Goal: Task Accomplishment & Management: Manage account settings

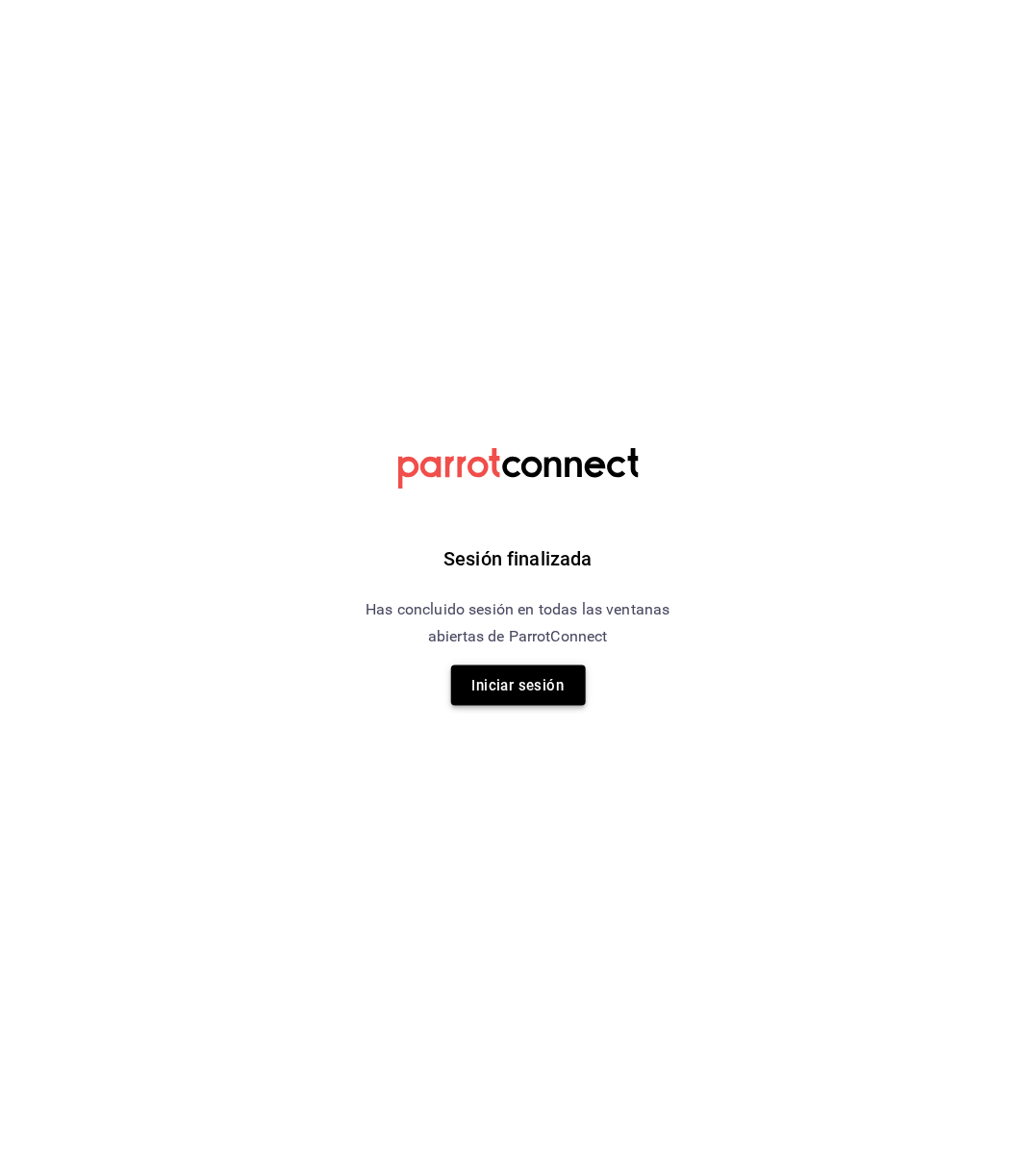
click at [529, 686] on button "Iniciar sesión" at bounding box center [518, 685] width 135 height 40
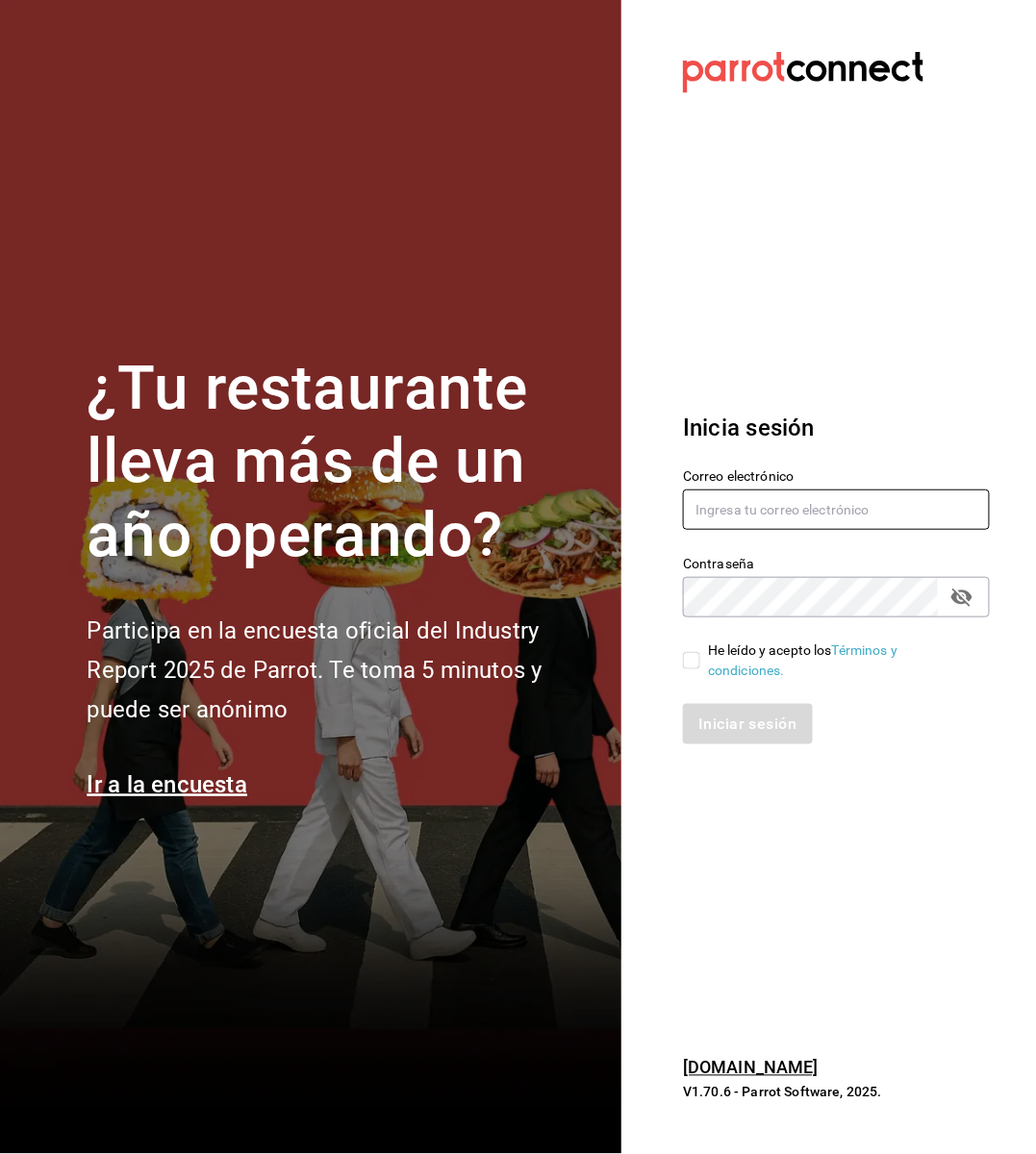
type input "[EMAIL_ADDRESS][DOMAIN_NAME]"
click at [682, 655] on div "He leído y acepto los Términos y condiciones." at bounding box center [824, 649] width 330 height 64
click at [683, 657] on input "He leído y acepto los Términos y condiciones." at bounding box center [691, 660] width 17 height 17
checkbox input "true"
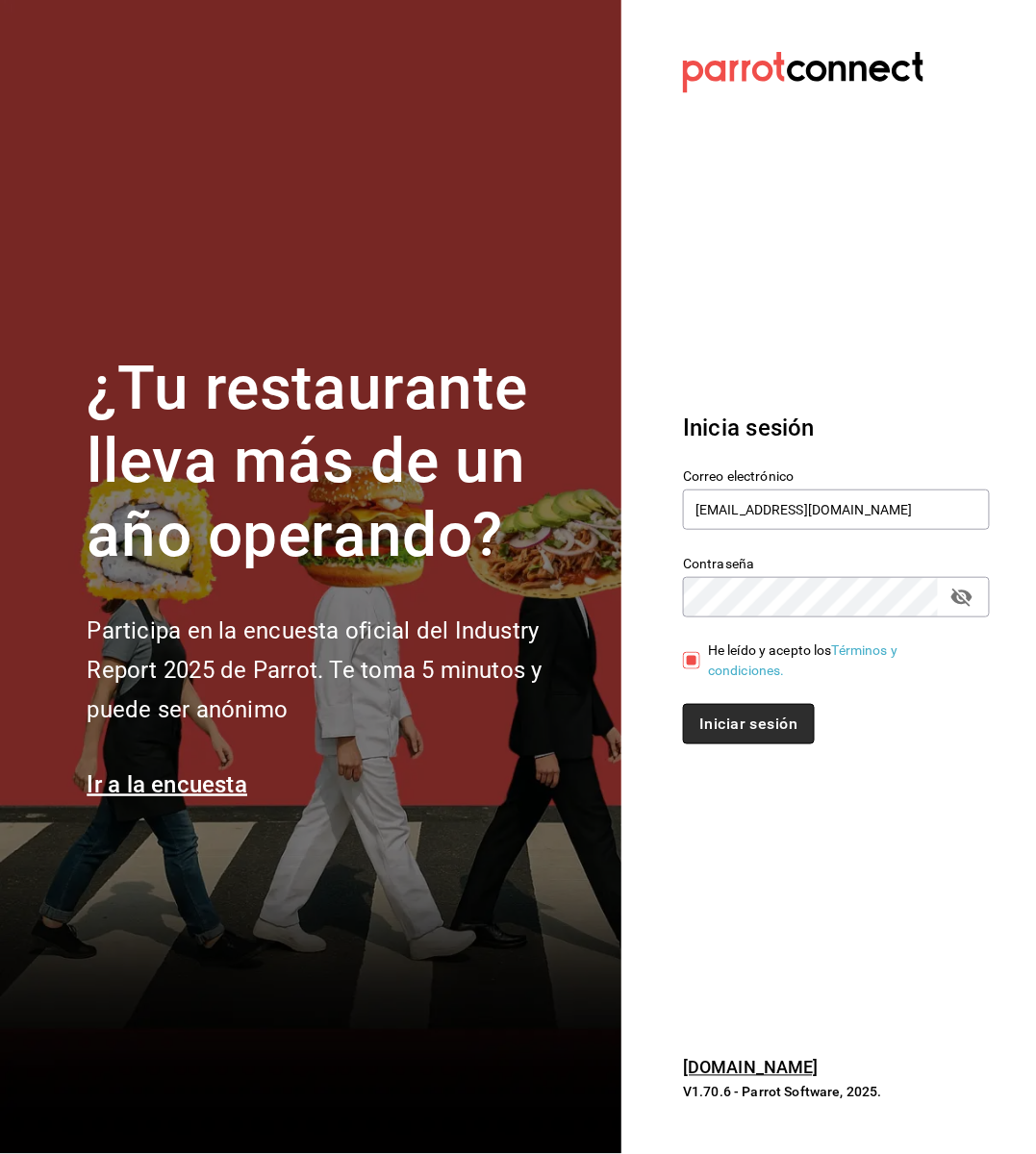
click at [717, 727] on button "Iniciar sesión" at bounding box center [748, 724] width 131 height 40
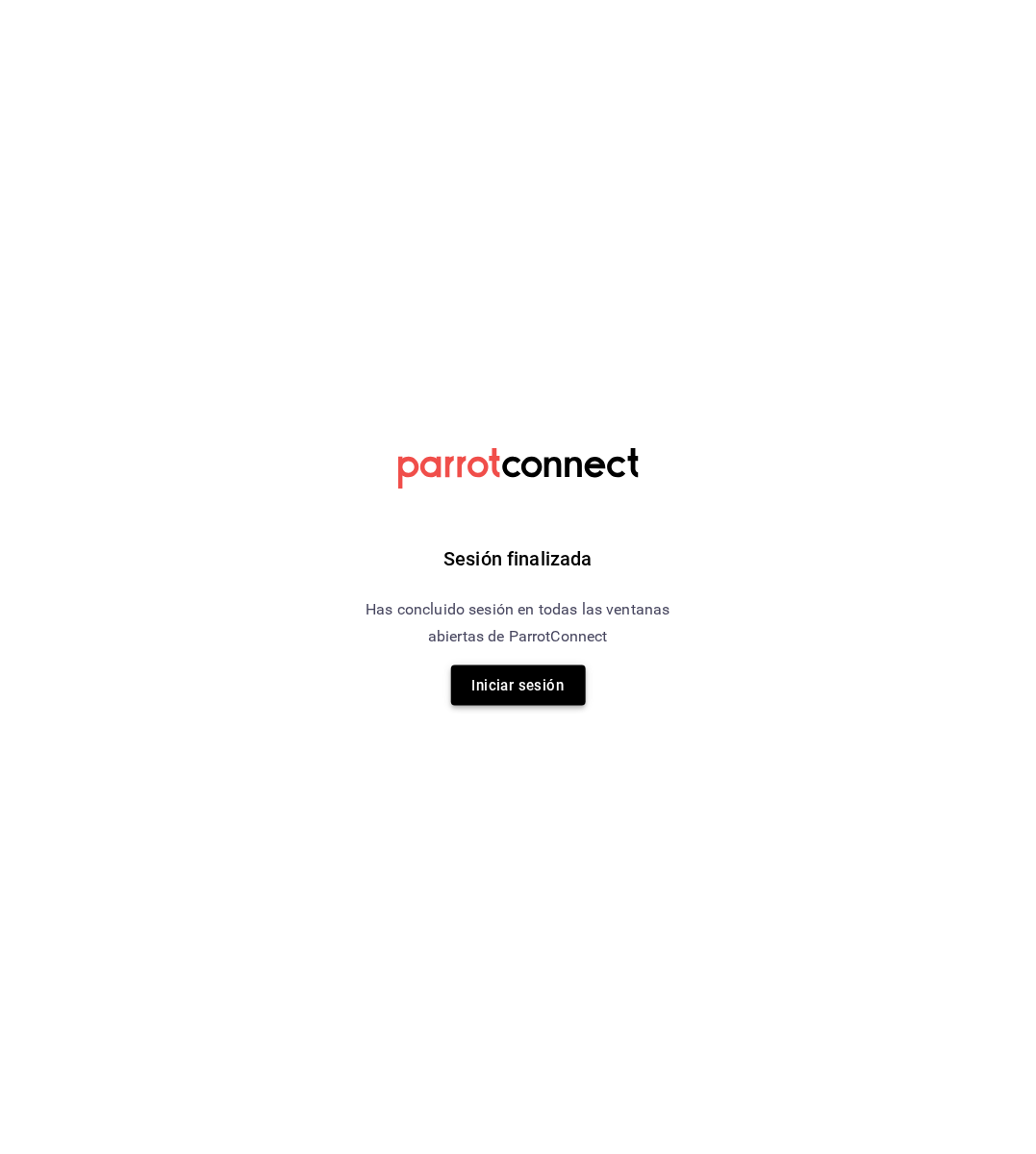
click at [561, 696] on button "Iniciar sesión" at bounding box center [518, 685] width 135 height 40
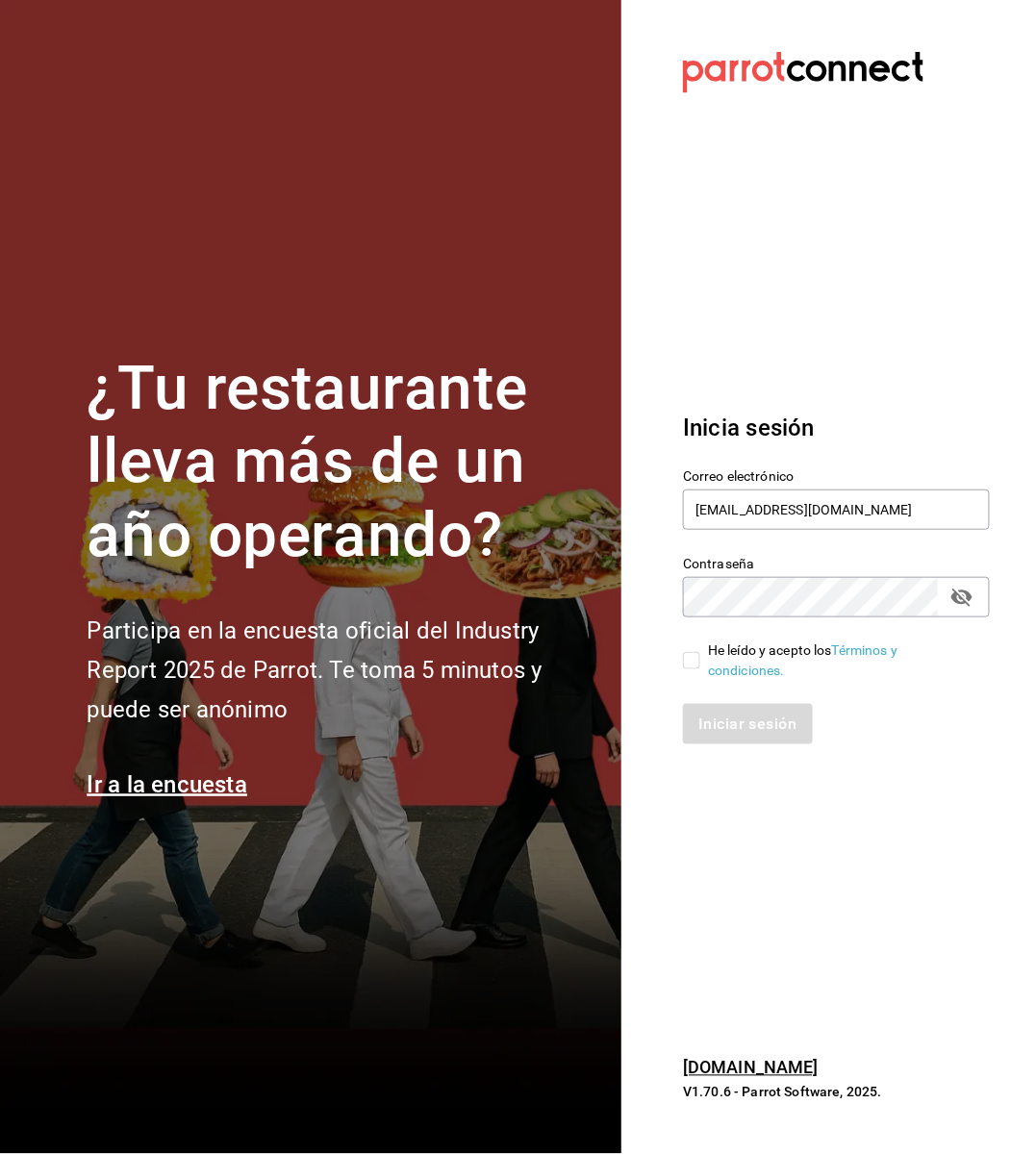
click at [691, 671] on label "He leído y acepto los Términos y condiciones." at bounding box center [829, 660] width 292 height 40
click at [691, 669] on input "He leído y acepto los Términos y condiciones." at bounding box center [691, 660] width 17 height 17
checkbox input "true"
click at [729, 725] on button "Iniciar sesión" at bounding box center [748, 724] width 131 height 40
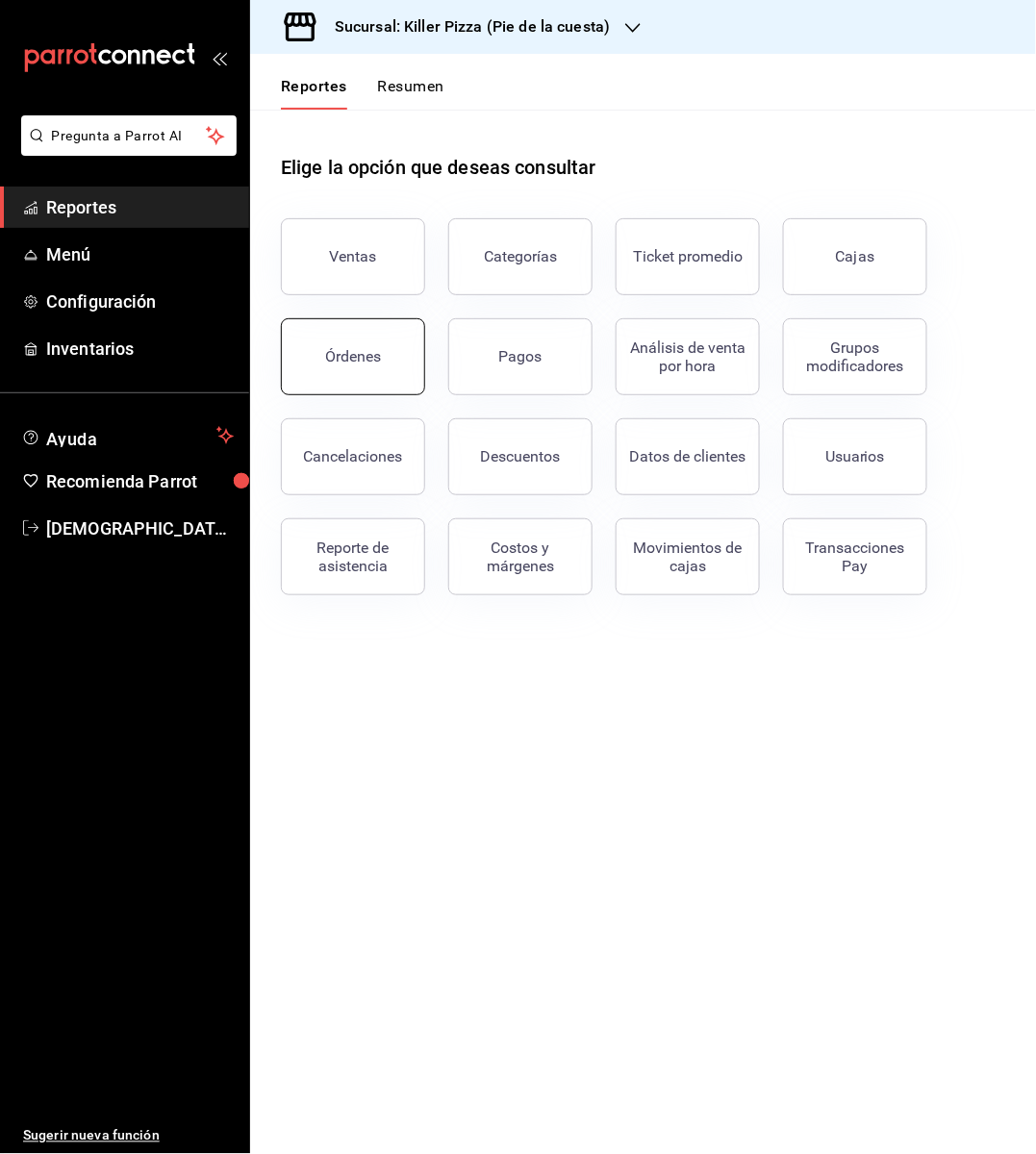
click at [400, 364] on button "Órdenes" at bounding box center [353, 357] width 144 height 77
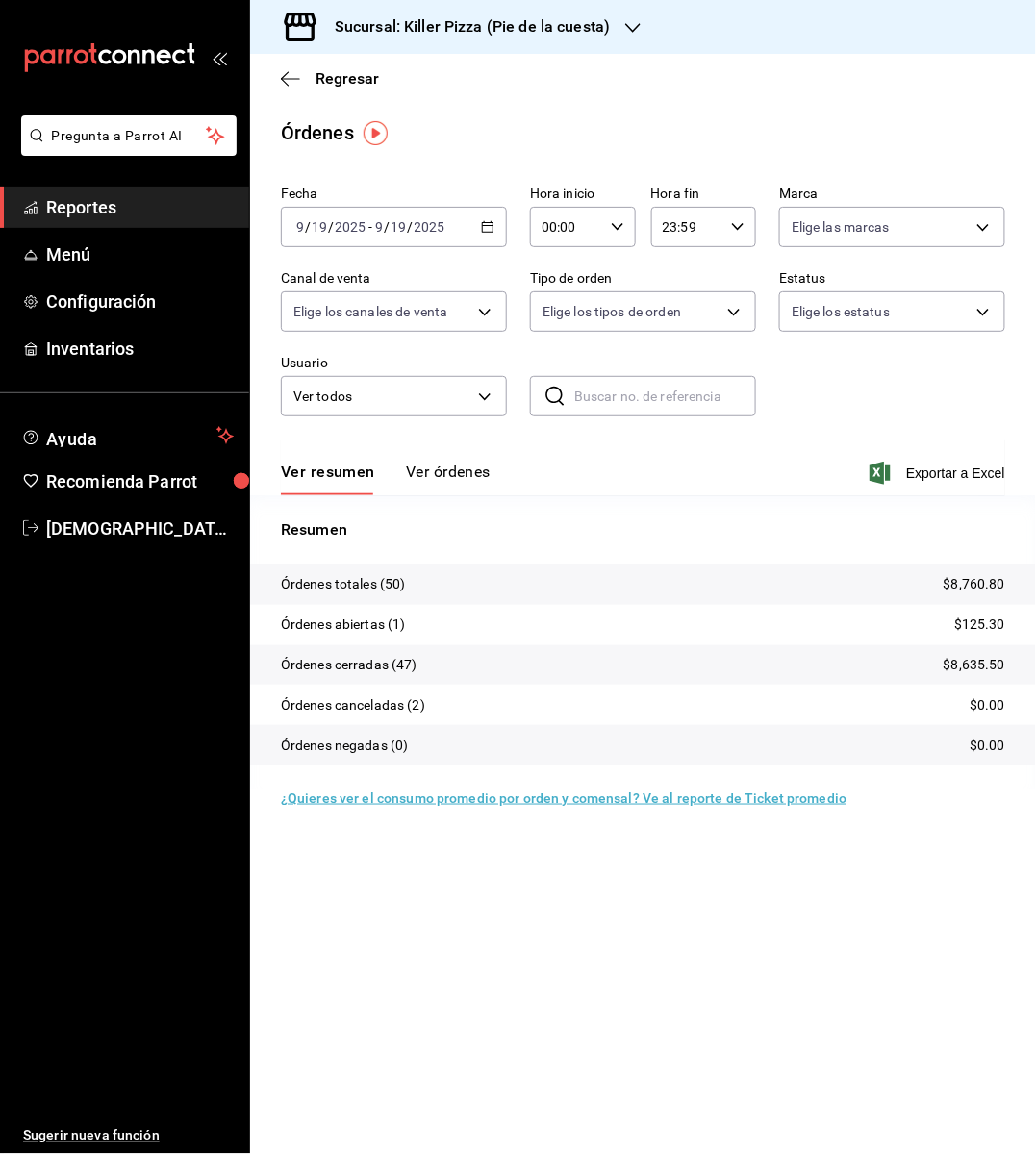
click at [483, 229] on icon "button" at bounding box center [487, 226] width 13 height 13
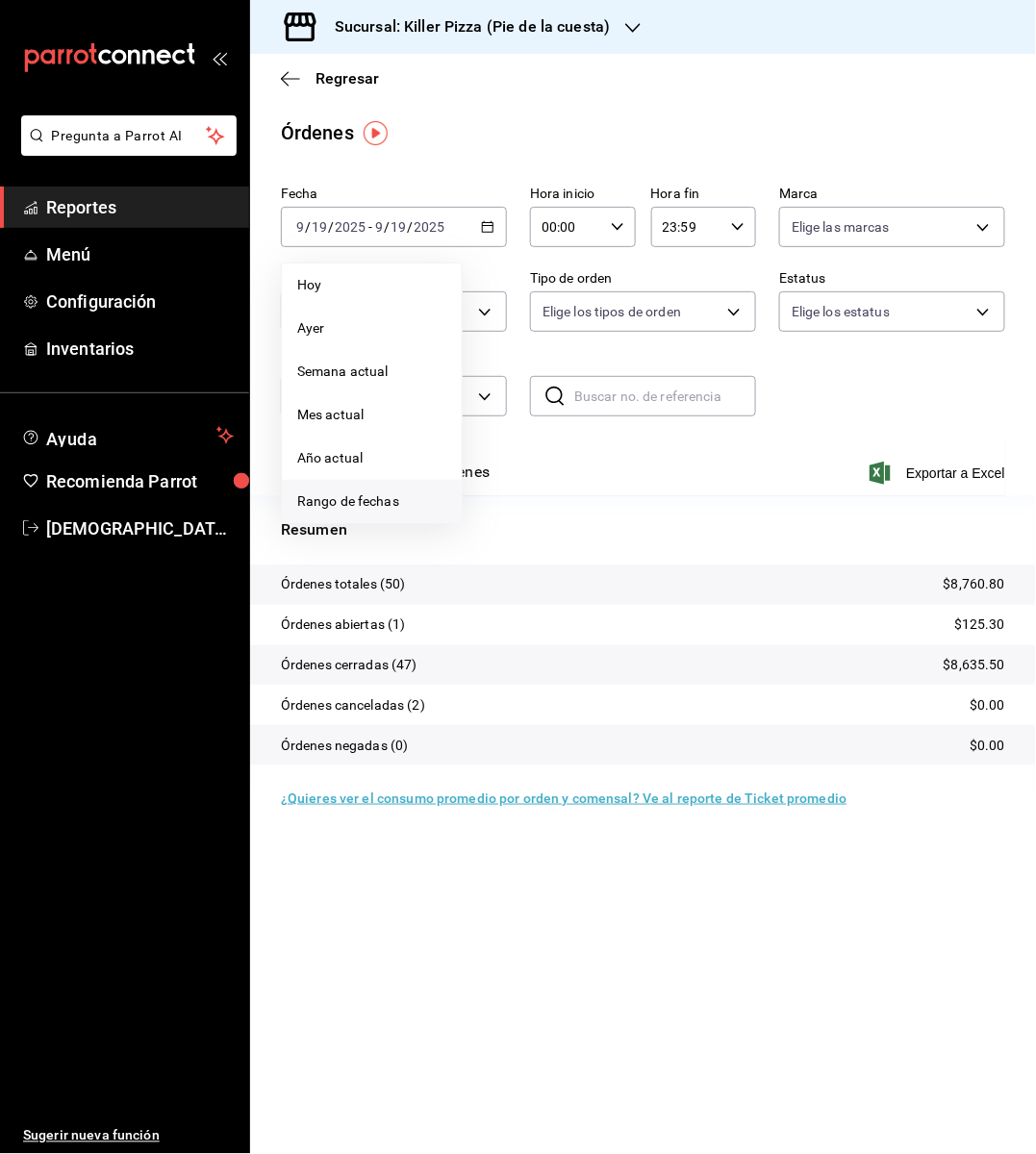
click at [418, 484] on li "Rango de fechas" at bounding box center [372, 501] width 180 height 43
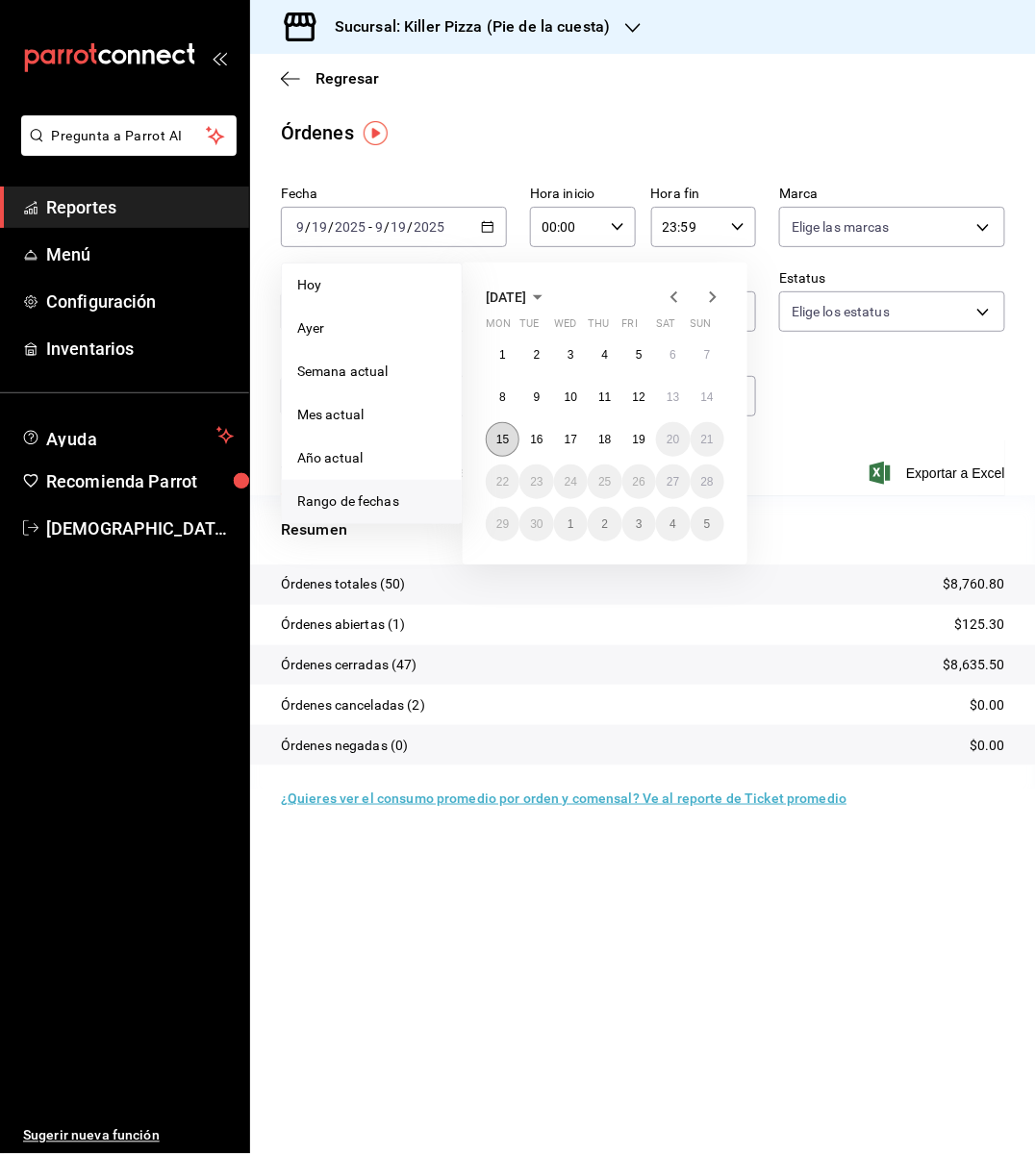
click at [507, 436] on abbr "15" at bounding box center [503, 439] width 13 height 13
click at [622, 433] on button "19" at bounding box center [639, 440] width 34 height 35
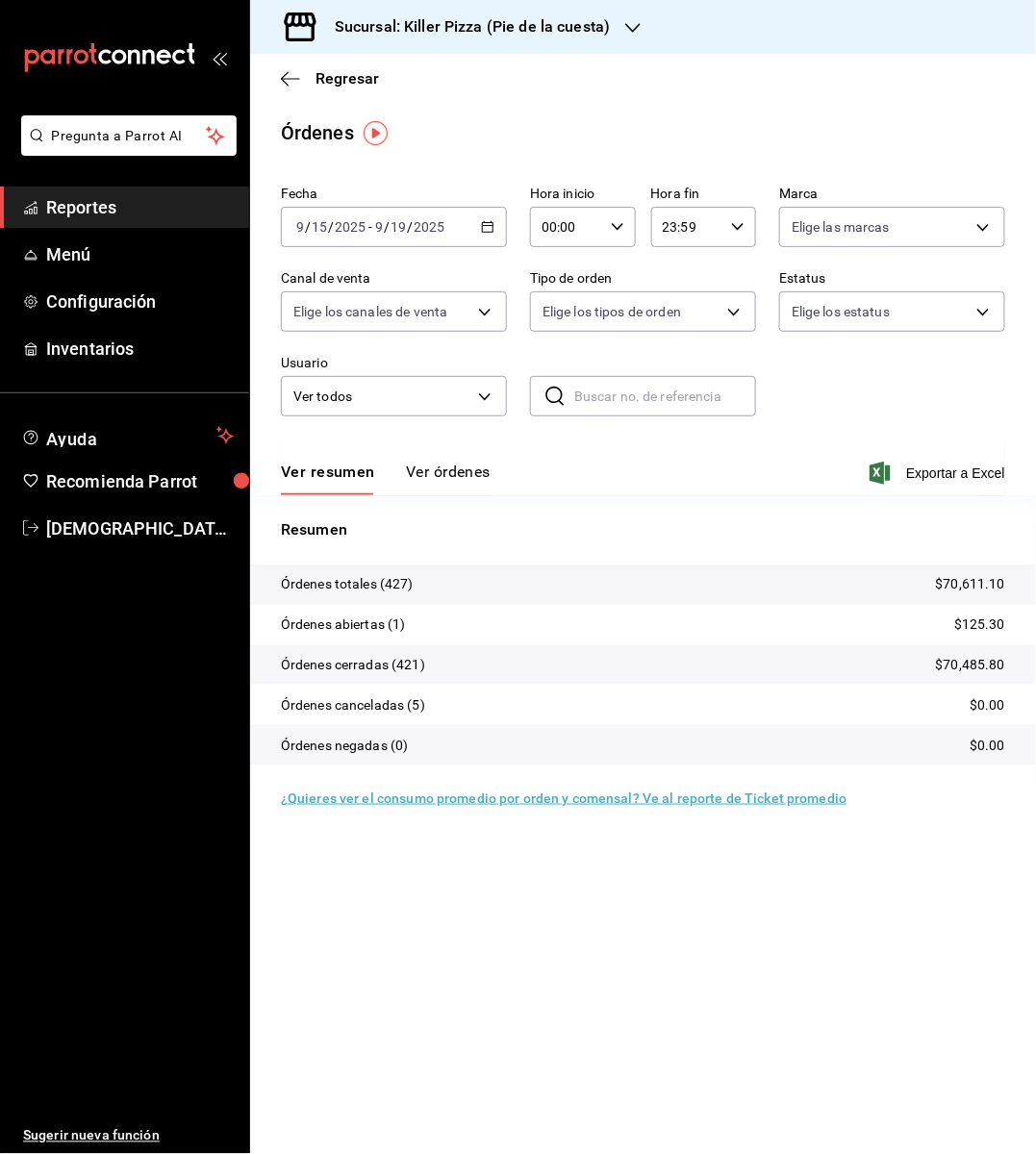
click at [488, 228] on icon "button" at bounding box center [487, 226] width 13 height 13
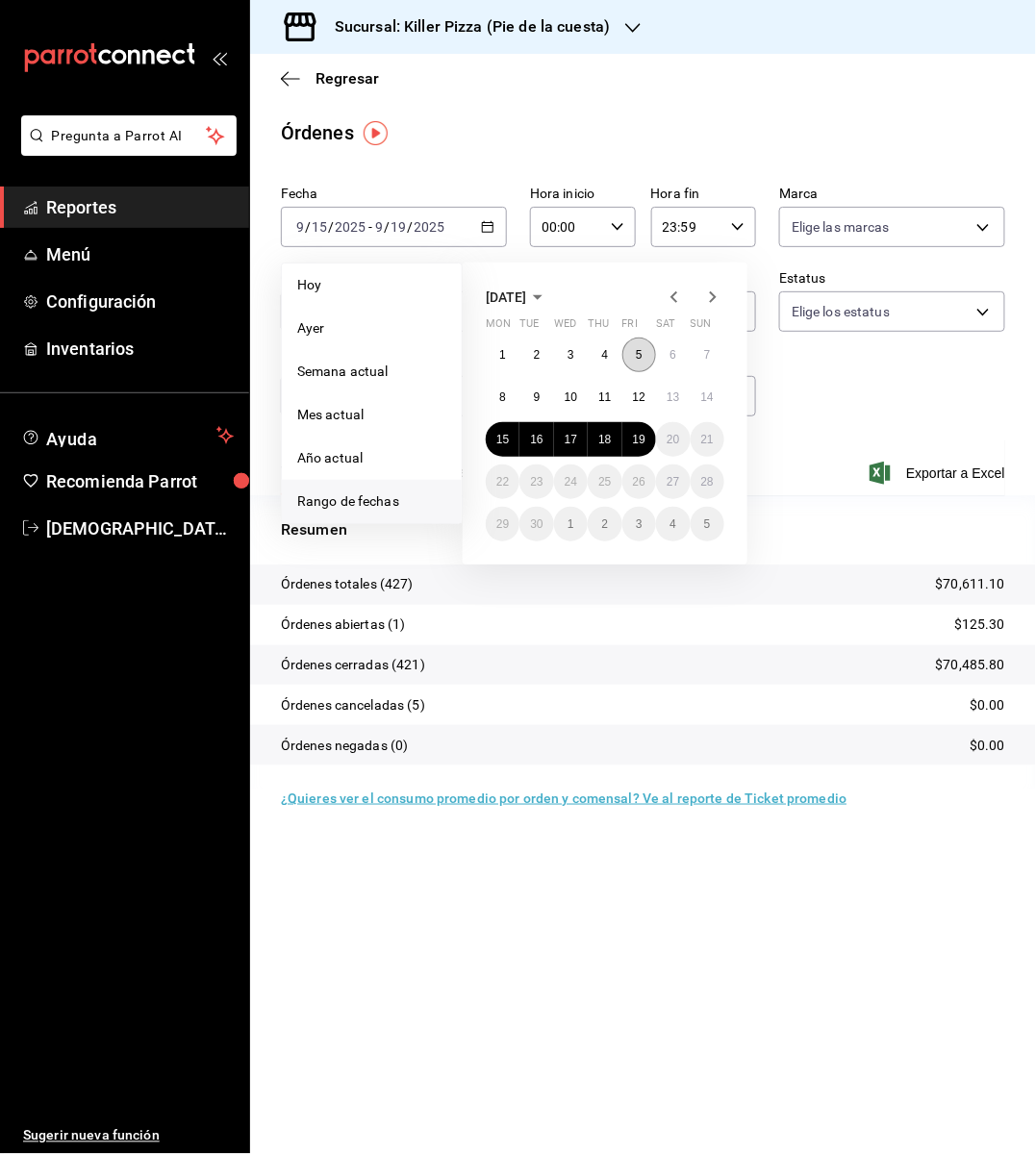
click at [641, 352] on abbr "5" at bounding box center [638, 355] width 7 height 13
click at [669, 351] on abbr "6" at bounding box center [672, 355] width 7 height 13
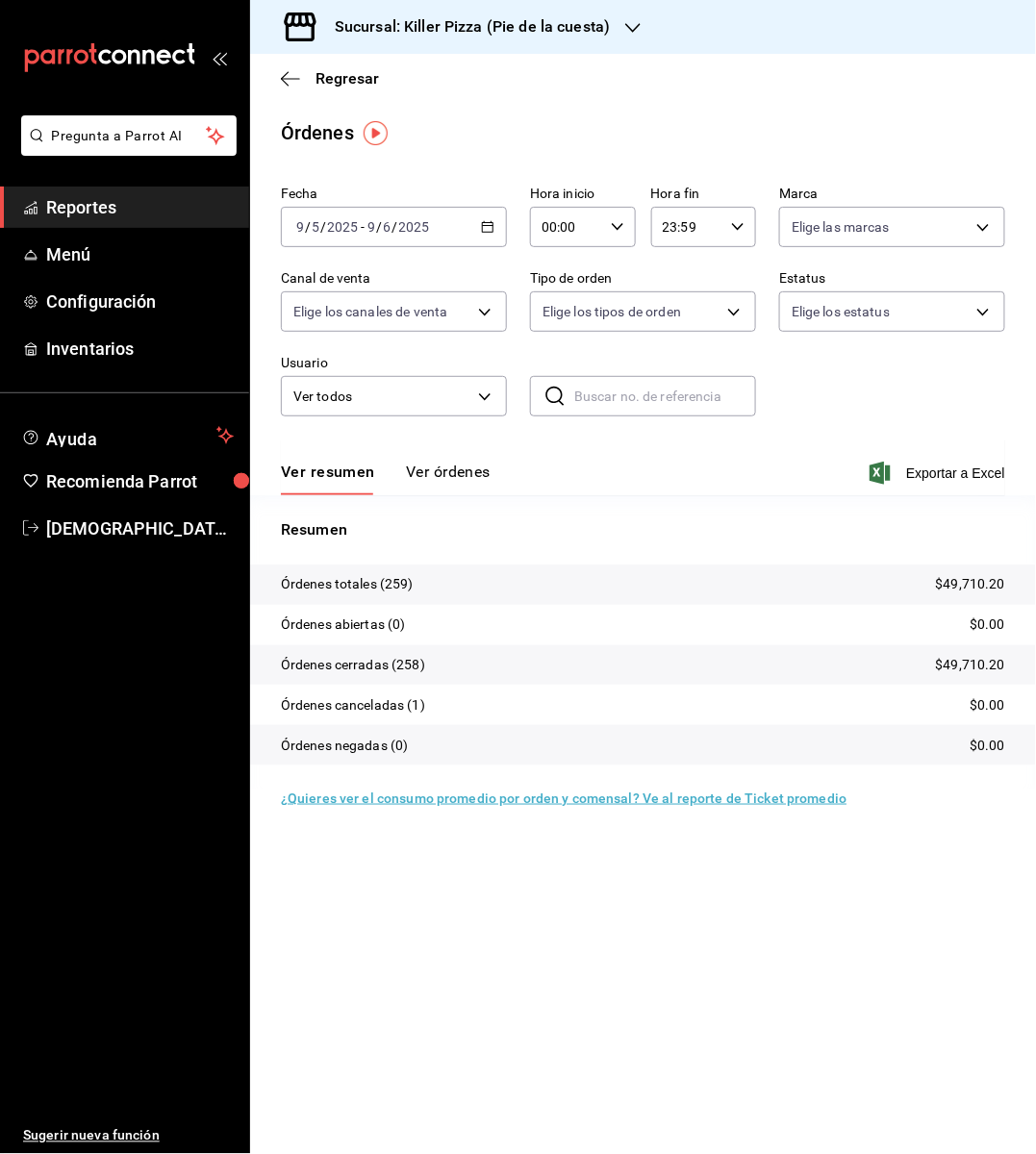
click at [482, 227] on \(Stroke\) "button" at bounding box center [488, 227] width 12 height 11
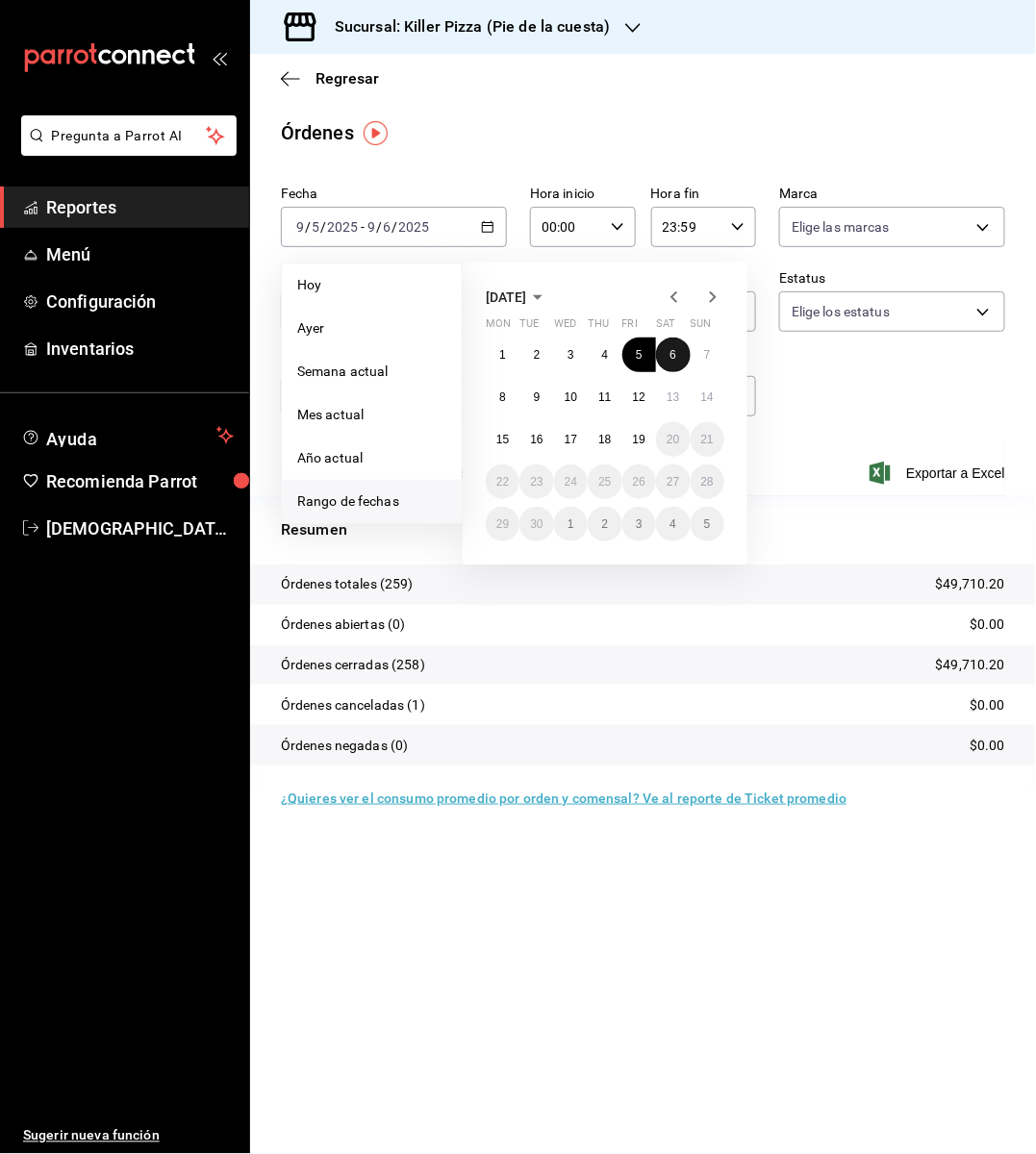
click at [667, 347] on button "6" at bounding box center [673, 355] width 34 height 35
click at [716, 363] on button "7" at bounding box center [707, 355] width 34 height 35
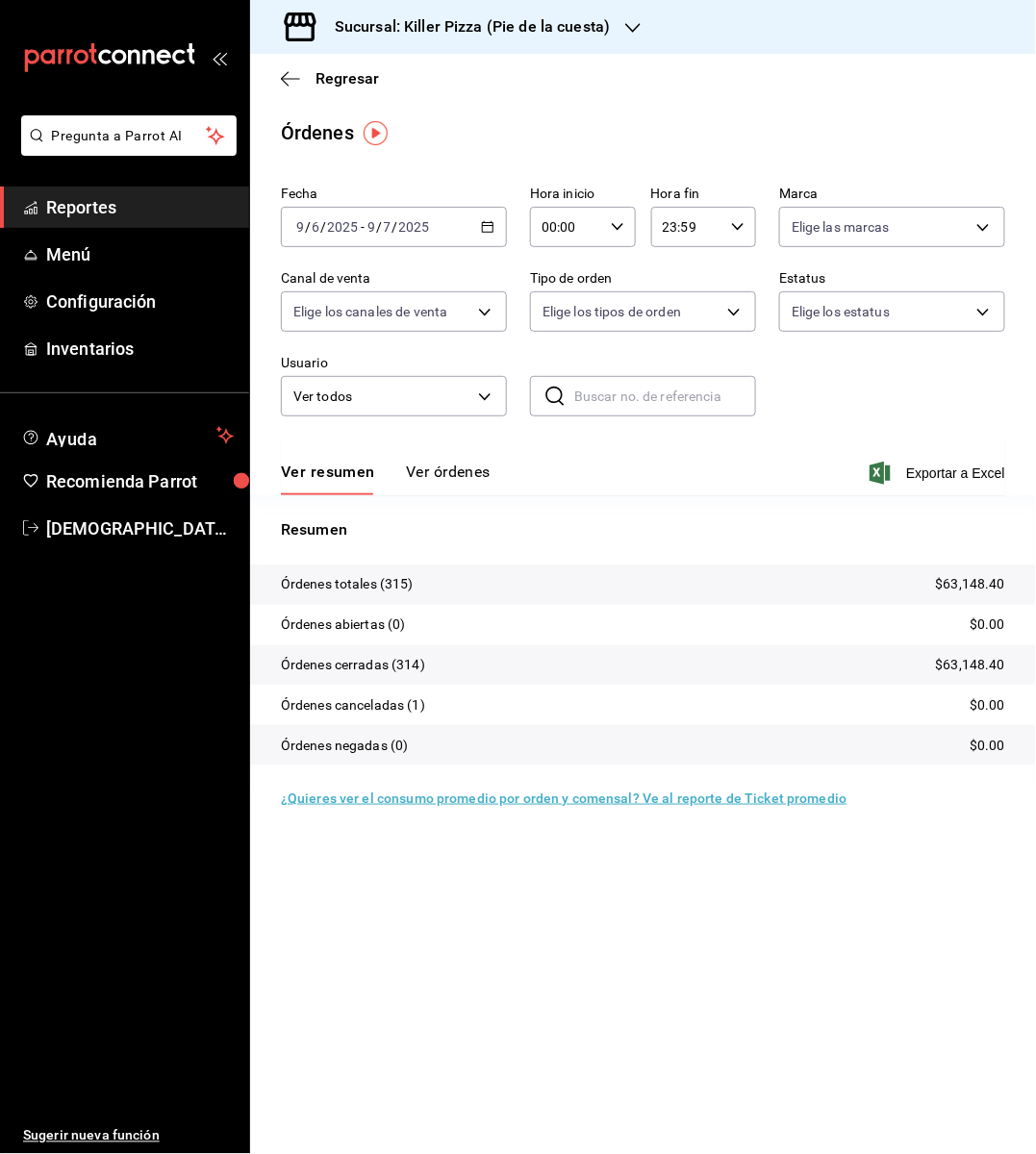
click at [553, 32] on h3 "Sucursal: Killer Pizza (Pie de la cuesta)" at bounding box center [465, 26] width 291 height 23
click at [424, 169] on div "Killer Pizza (El Pueblito)" at bounding box center [395, 170] width 258 height 20
click at [489, 227] on icon "button" at bounding box center [487, 226] width 13 height 13
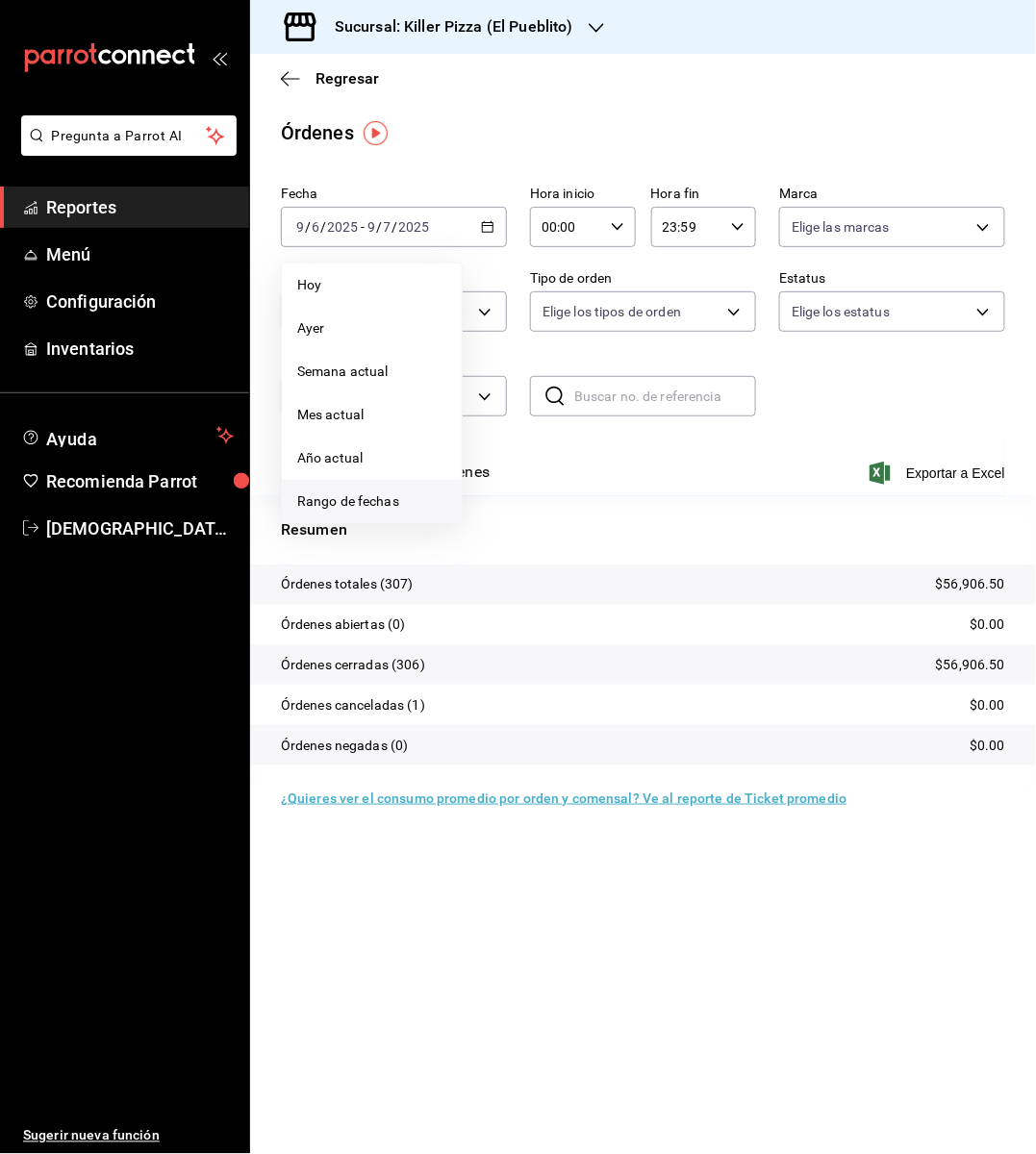
click at [401, 487] on li "Rango de fechas" at bounding box center [372, 501] width 180 height 43
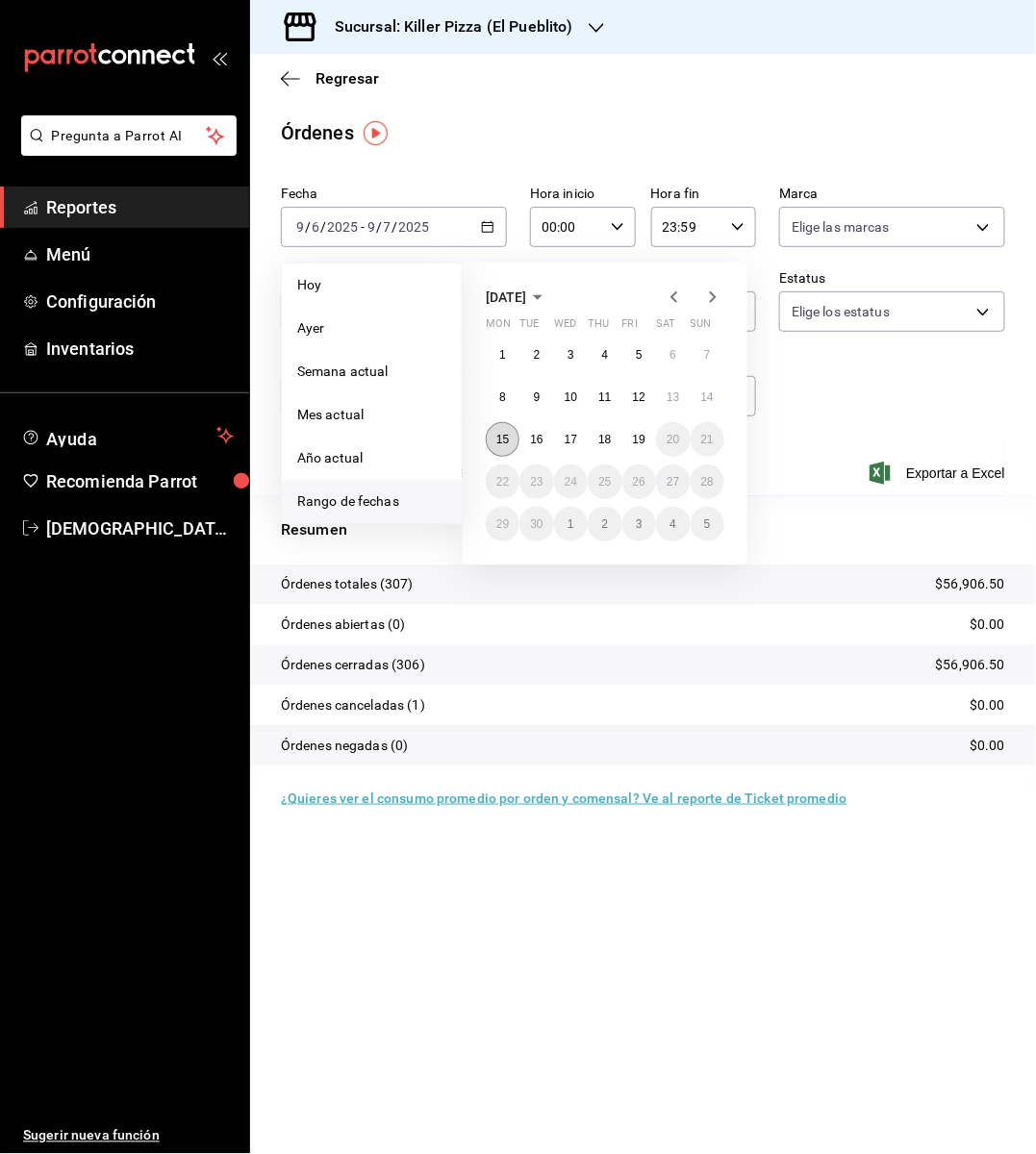
click at [500, 430] on button "15" at bounding box center [503, 440] width 34 height 35
click at [638, 443] on abbr "19" at bounding box center [639, 439] width 13 height 13
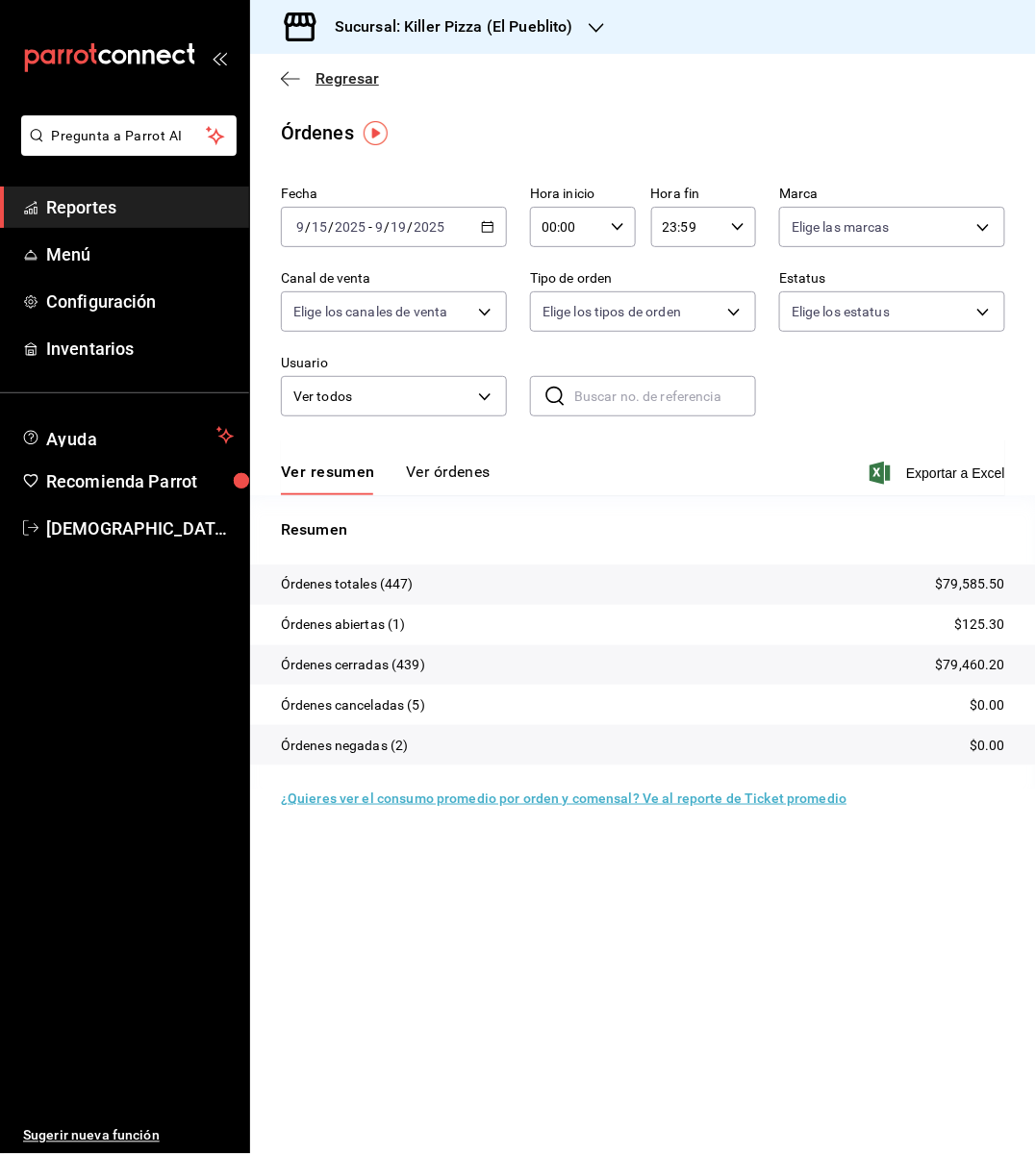
click at [291, 81] on icon "button" at bounding box center [290, 78] width 19 height 17
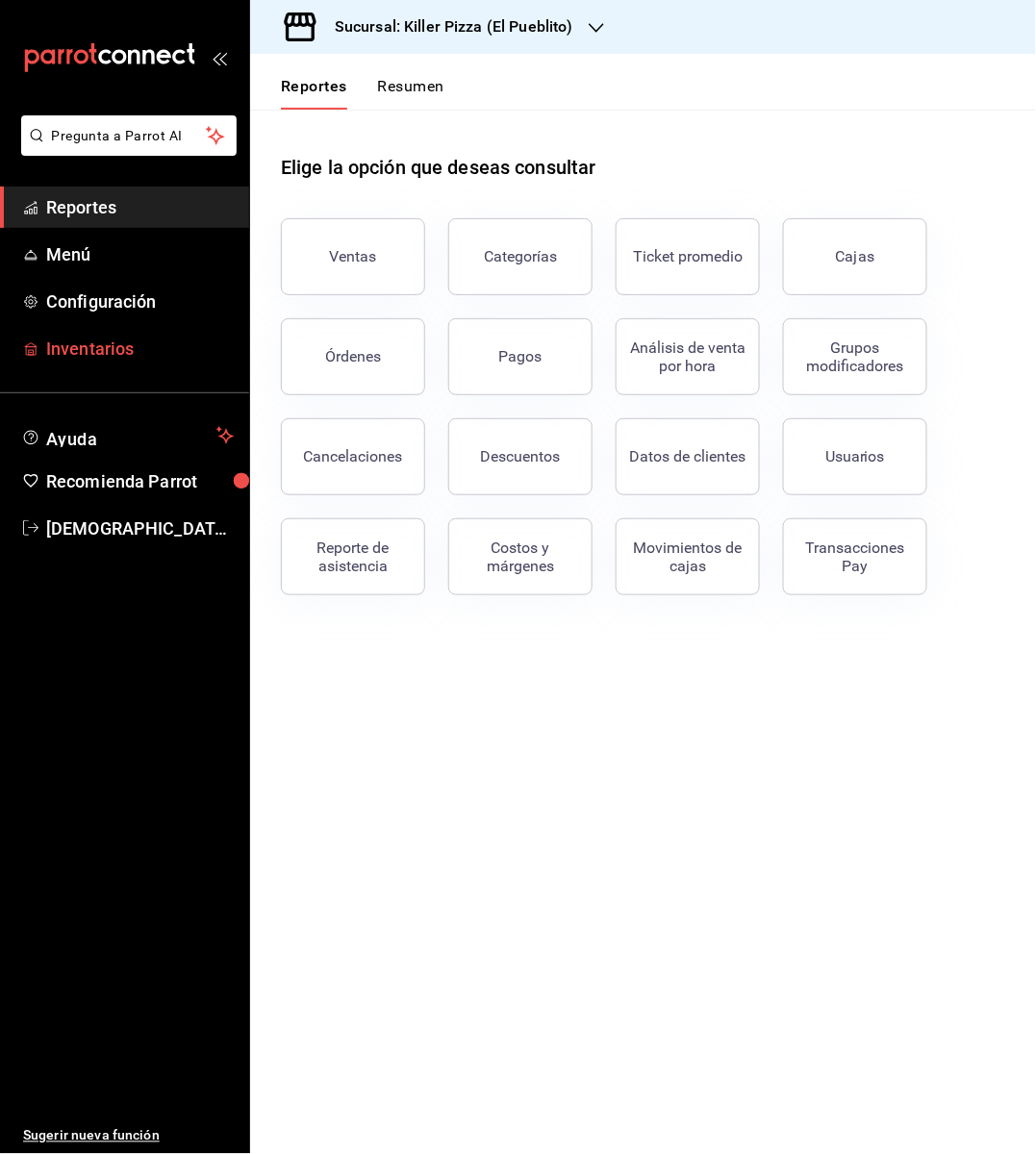
click at [190, 360] on span "Inventarios" at bounding box center [140, 349] width 188 height 26
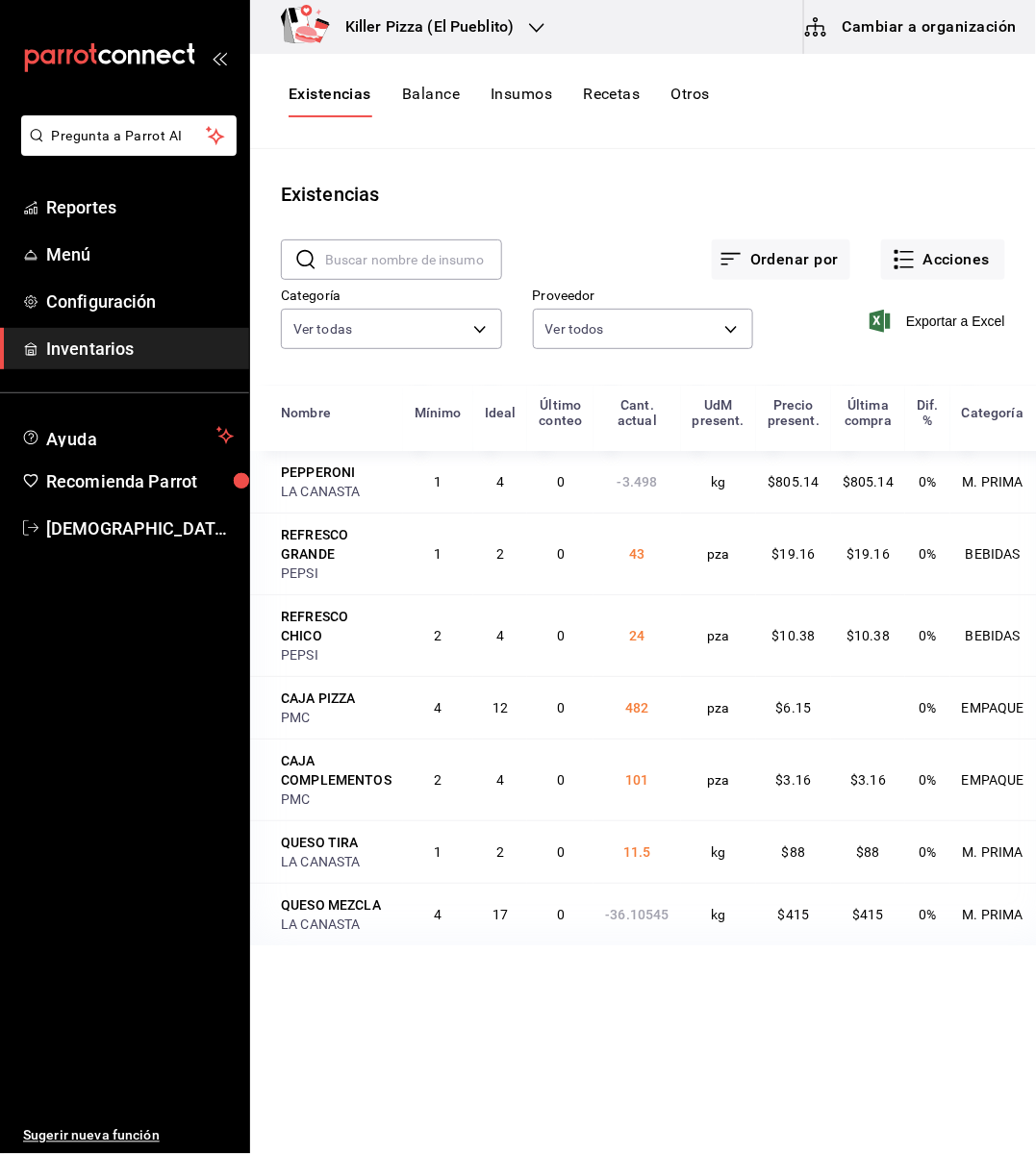
click at [607, 101] on button "Recetas" at bounding box center [610, 101] width 57 height 33
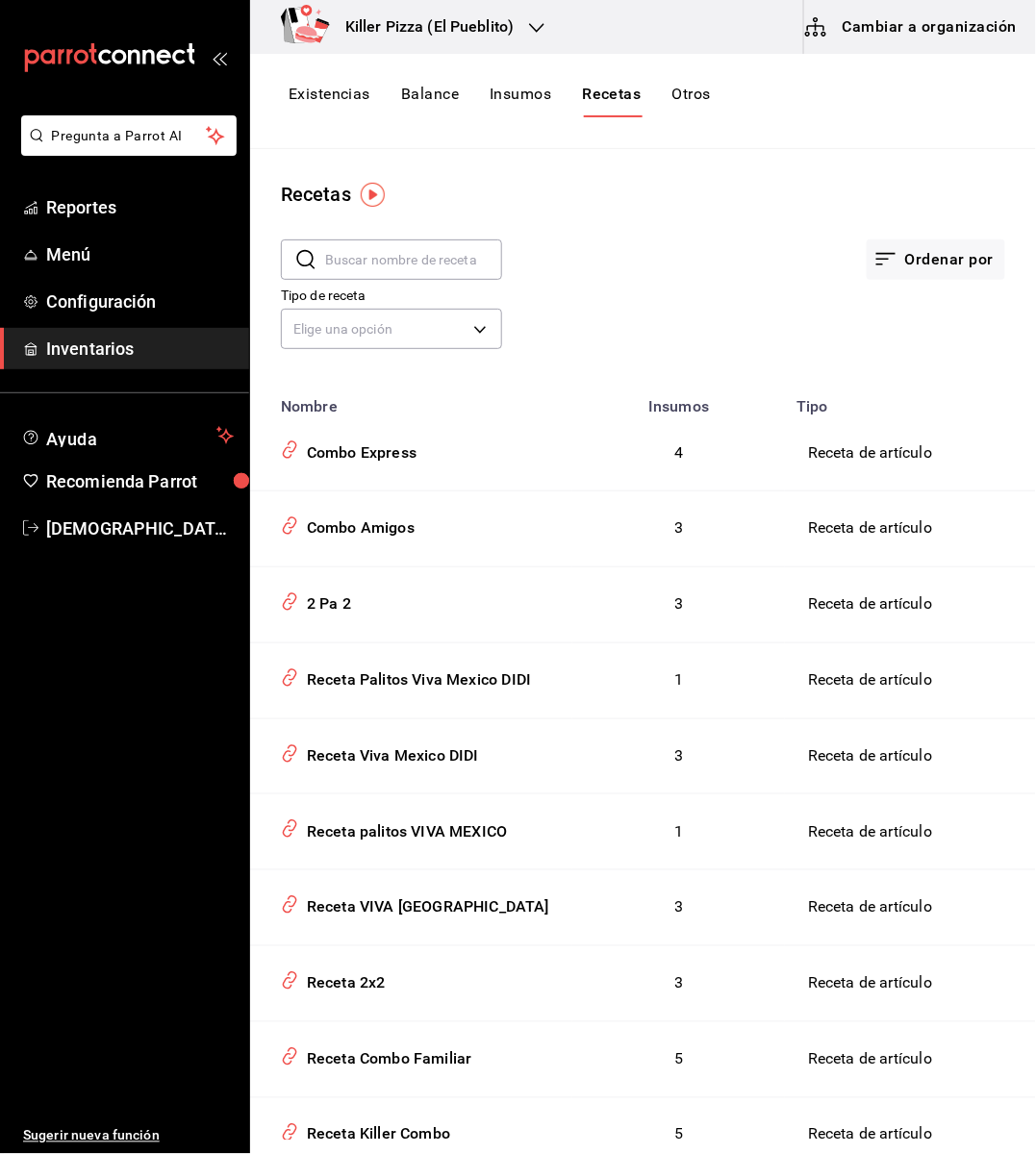
click at [438, 91] on button "Balance" at bounding box center [430, 101] width 58 height 33
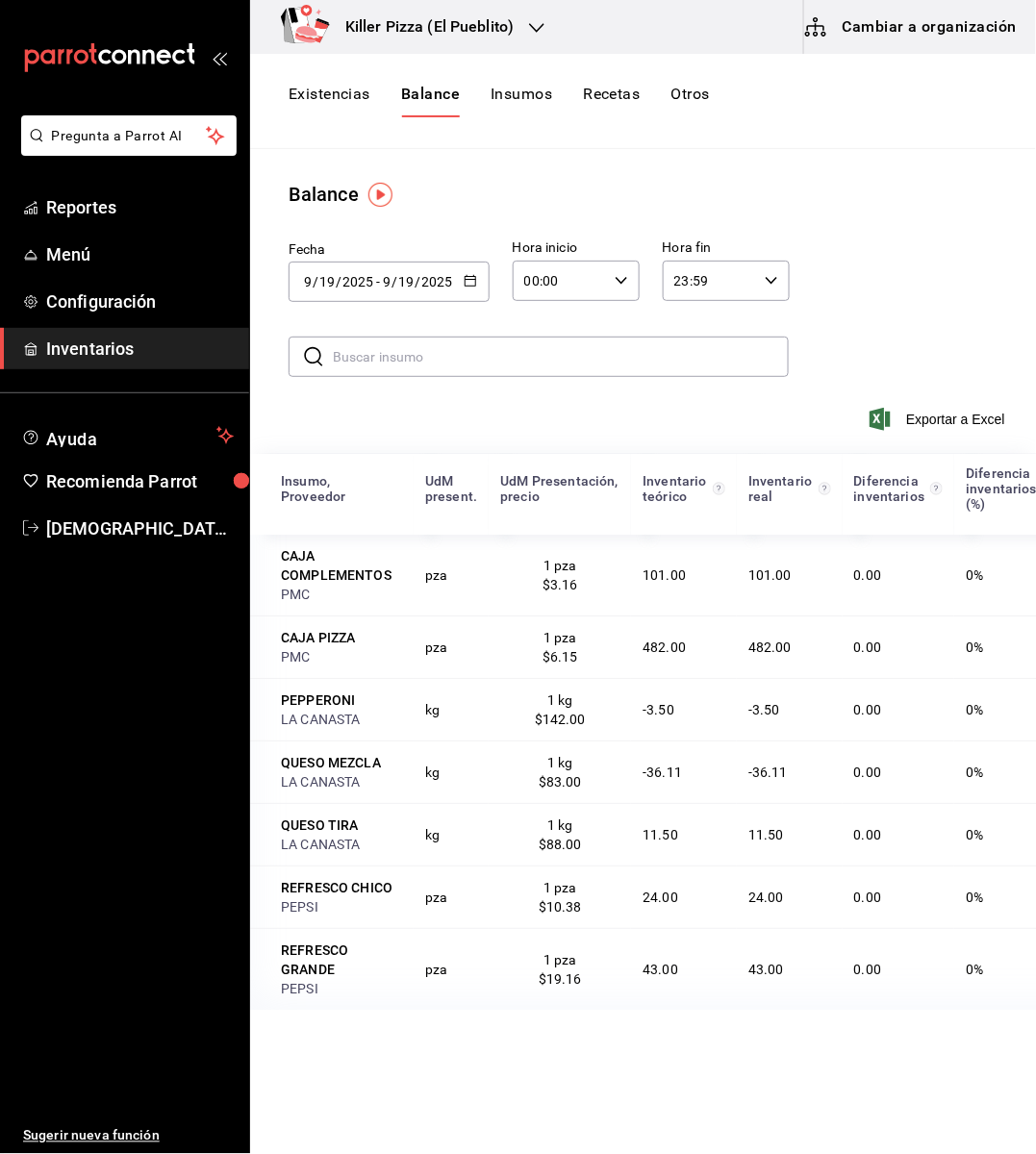
click at [342, 92] on button "Existencias" at bounding box center [330, 101] width 82 height 33
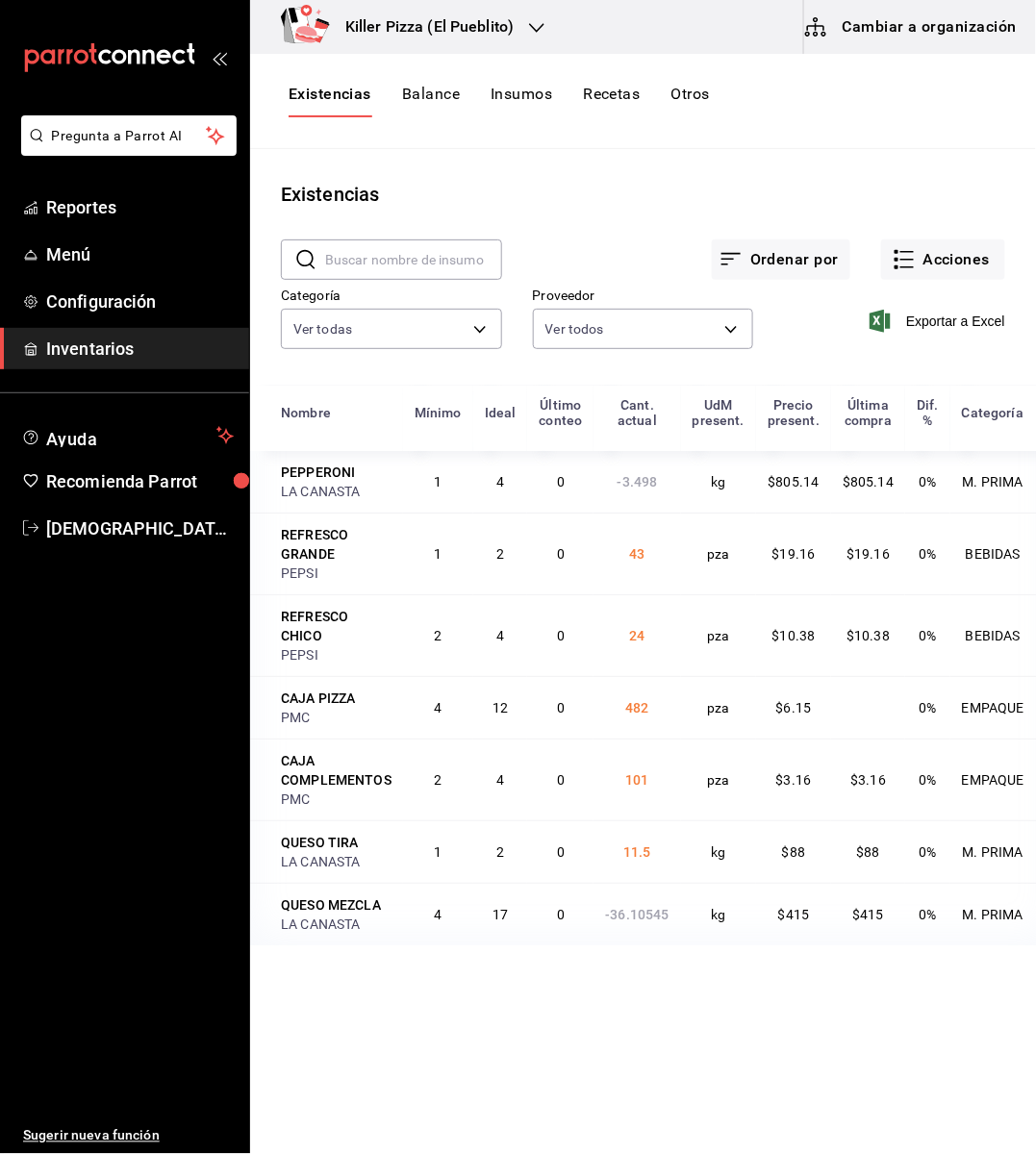
click at [502, 100] on button "Insumos" at bounding box center [521, 101] width 62 height 33
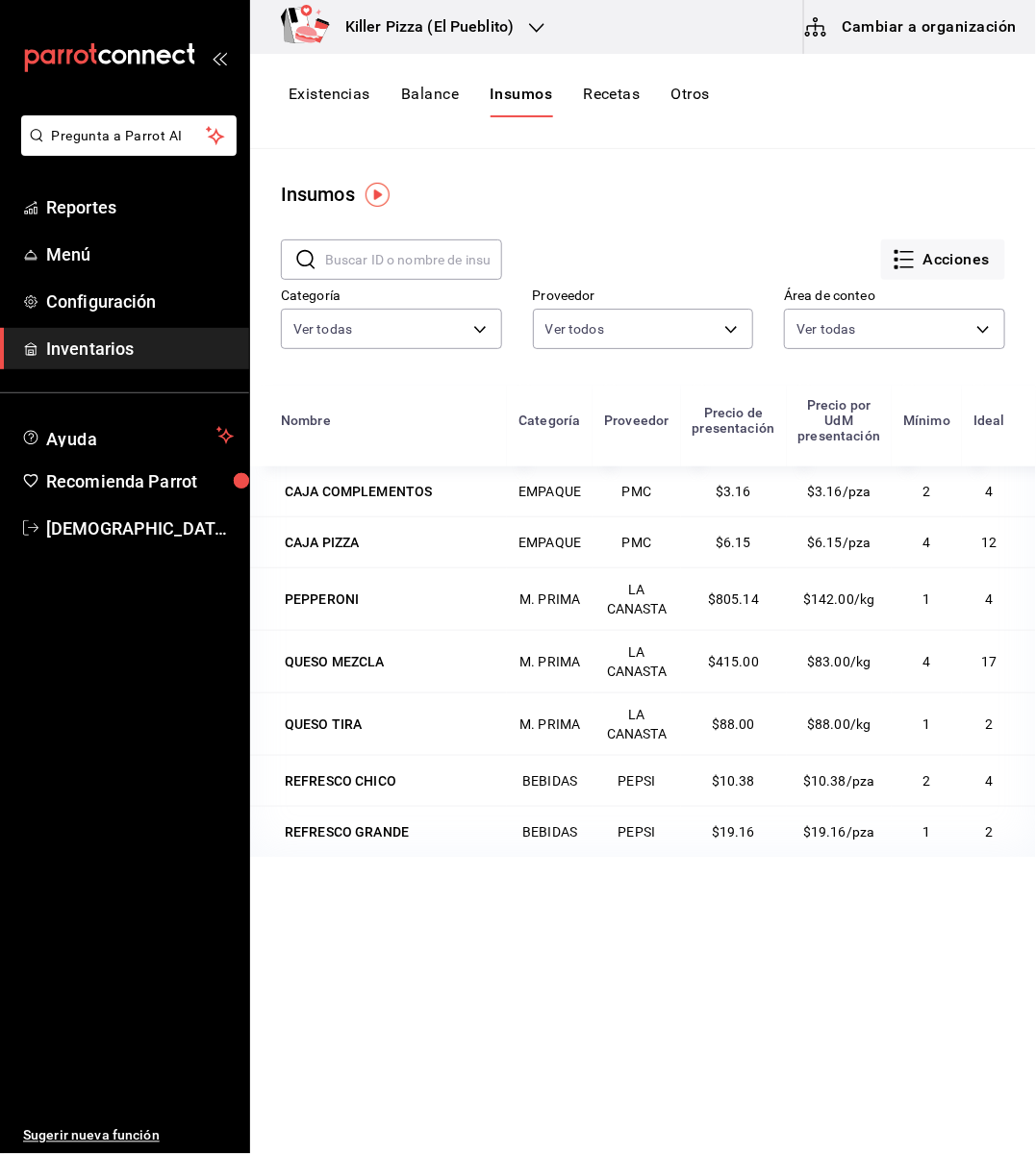
click at [604, 95] on button "Recetas" at bounding box center [610, 101] width 57 height 33
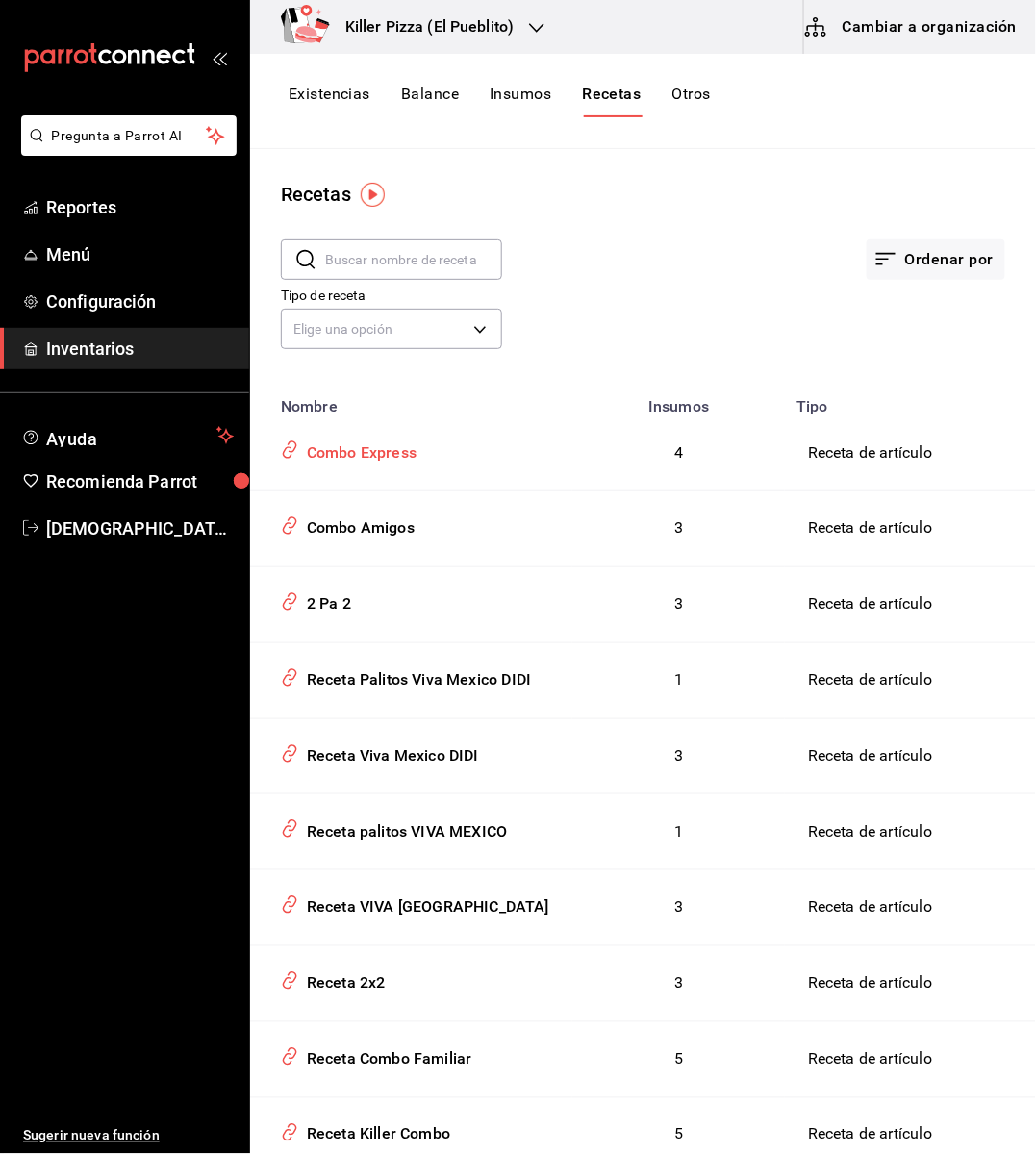
click at [368, 451] on div "Combo Express" at bounding box center [357, 450] width 117 height 30
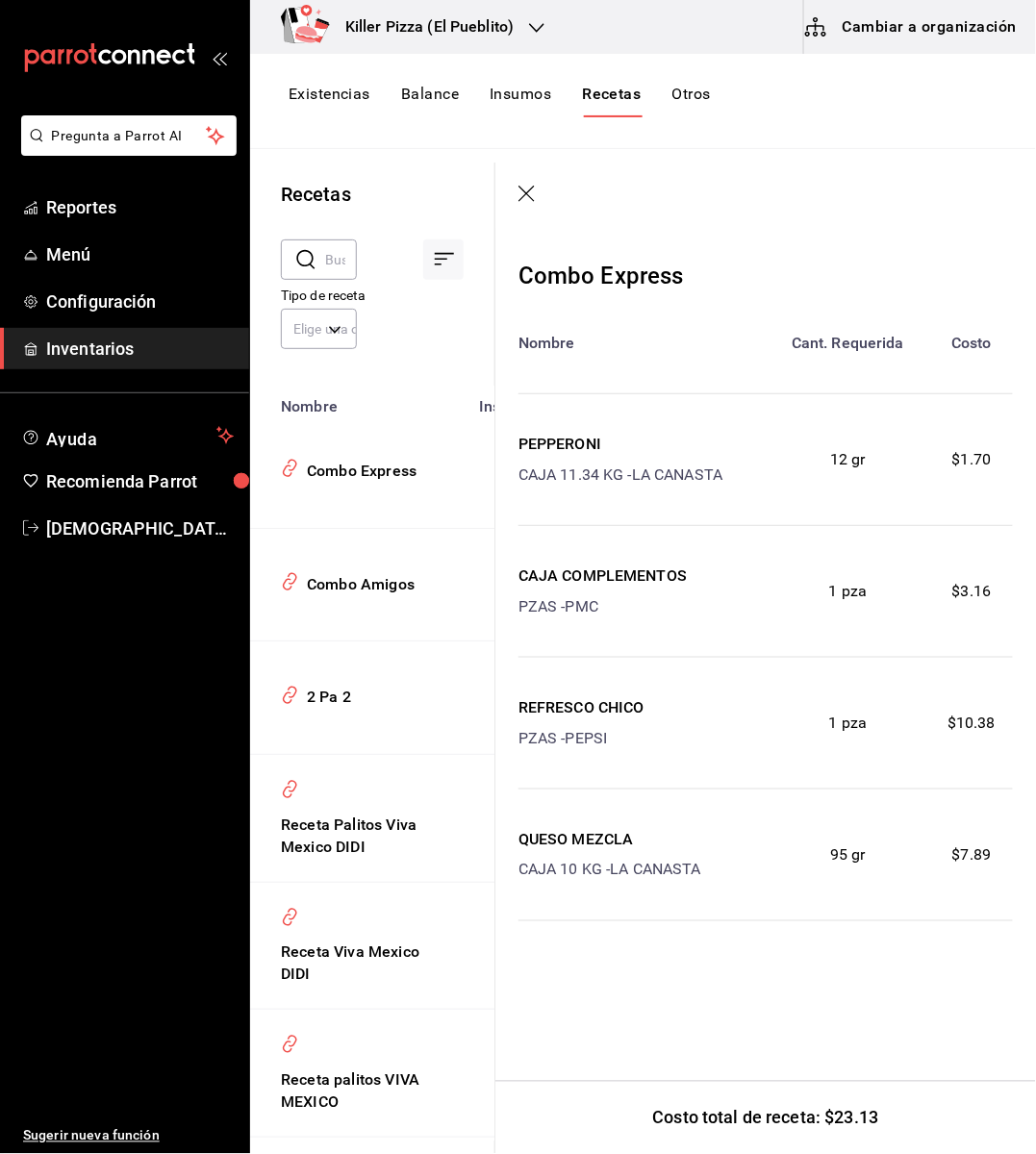
click at [524, 201] on icon "button" at bounding box center [527, 195] width 19 height 19
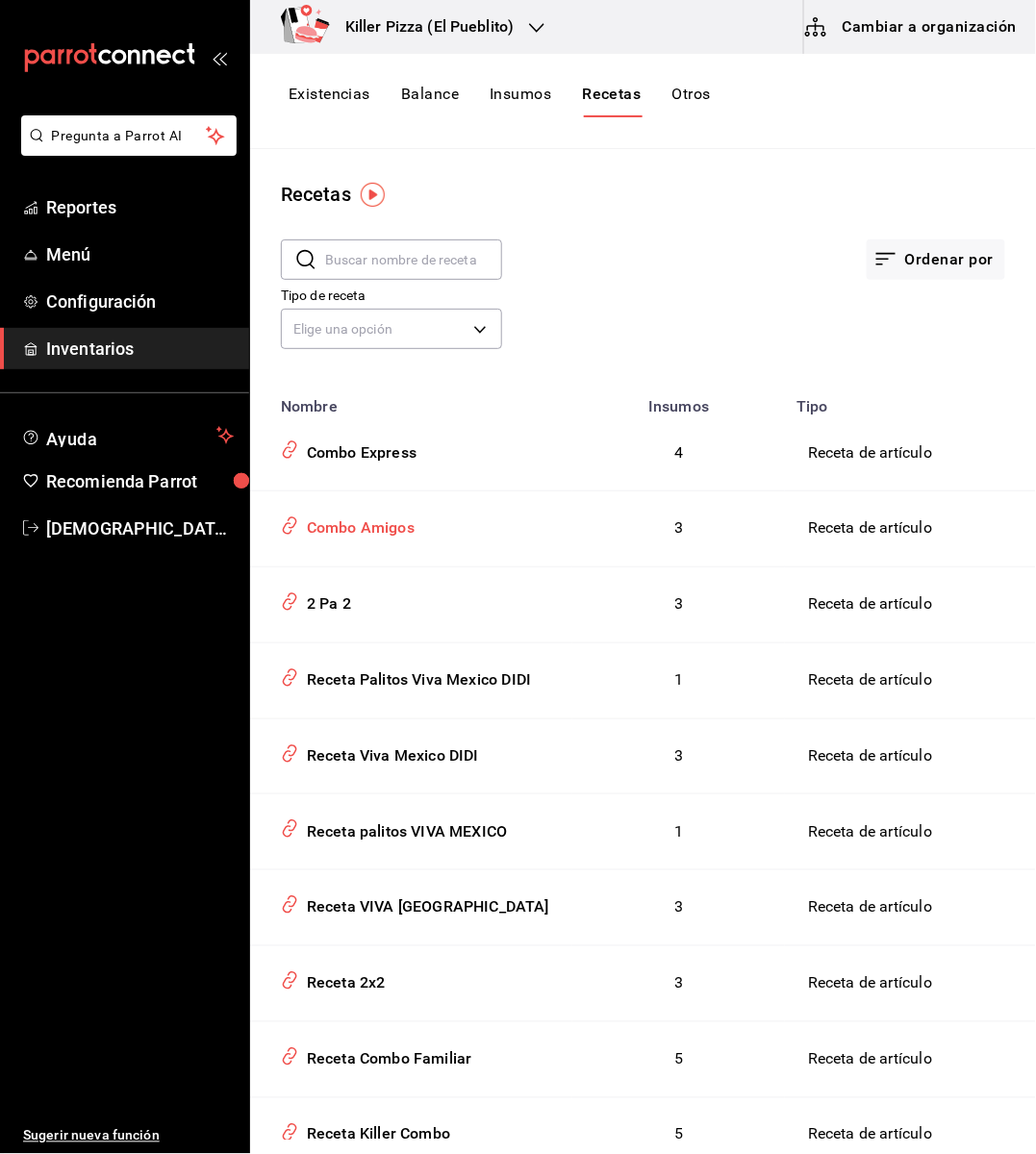
click at [371, 529] on div "Combo Amigos" at bounding box center [357, 525] width 116 height 30
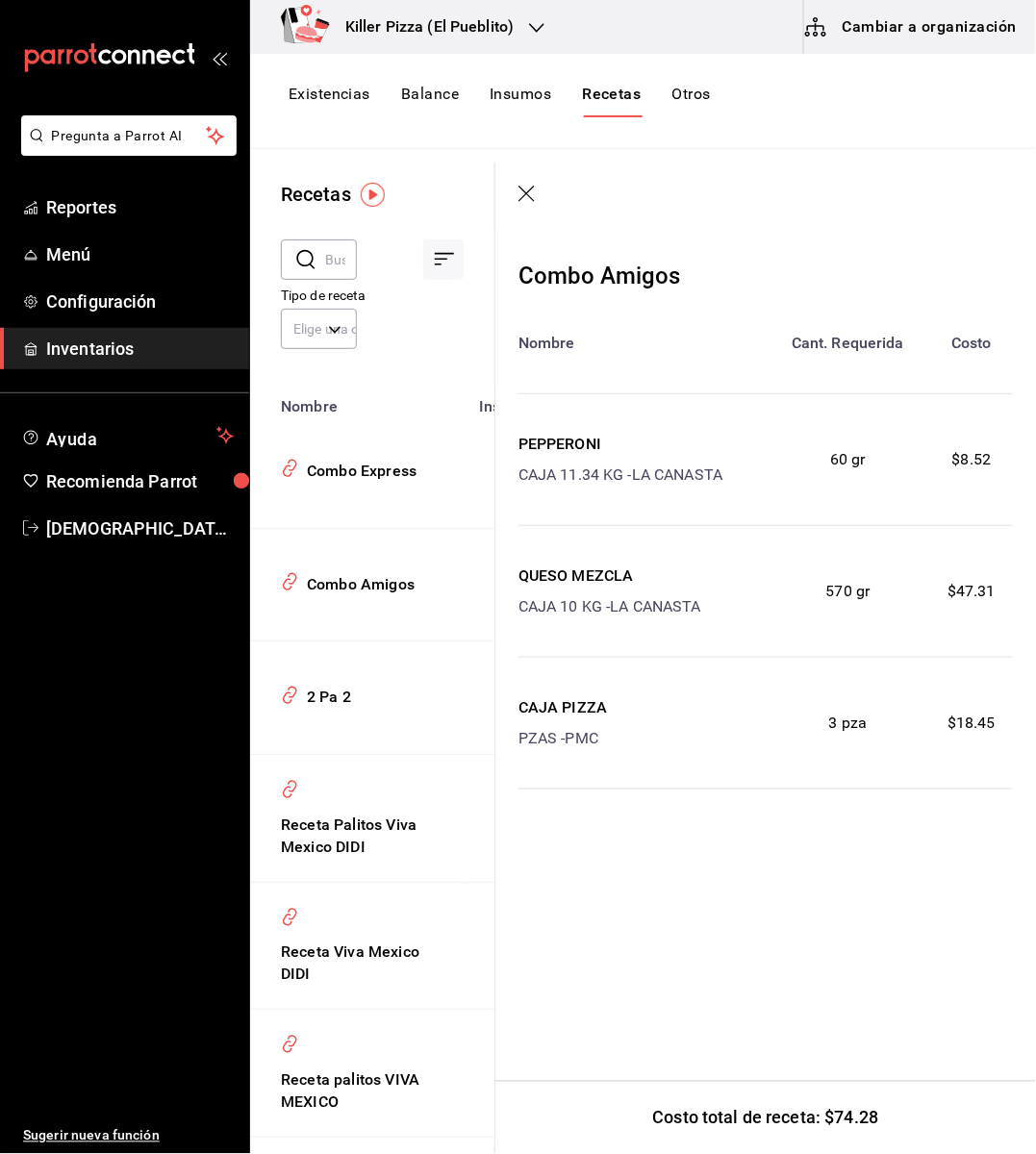
click at [522, 195] on icon "button" at bounding box center [527, 195] width 19 height 19
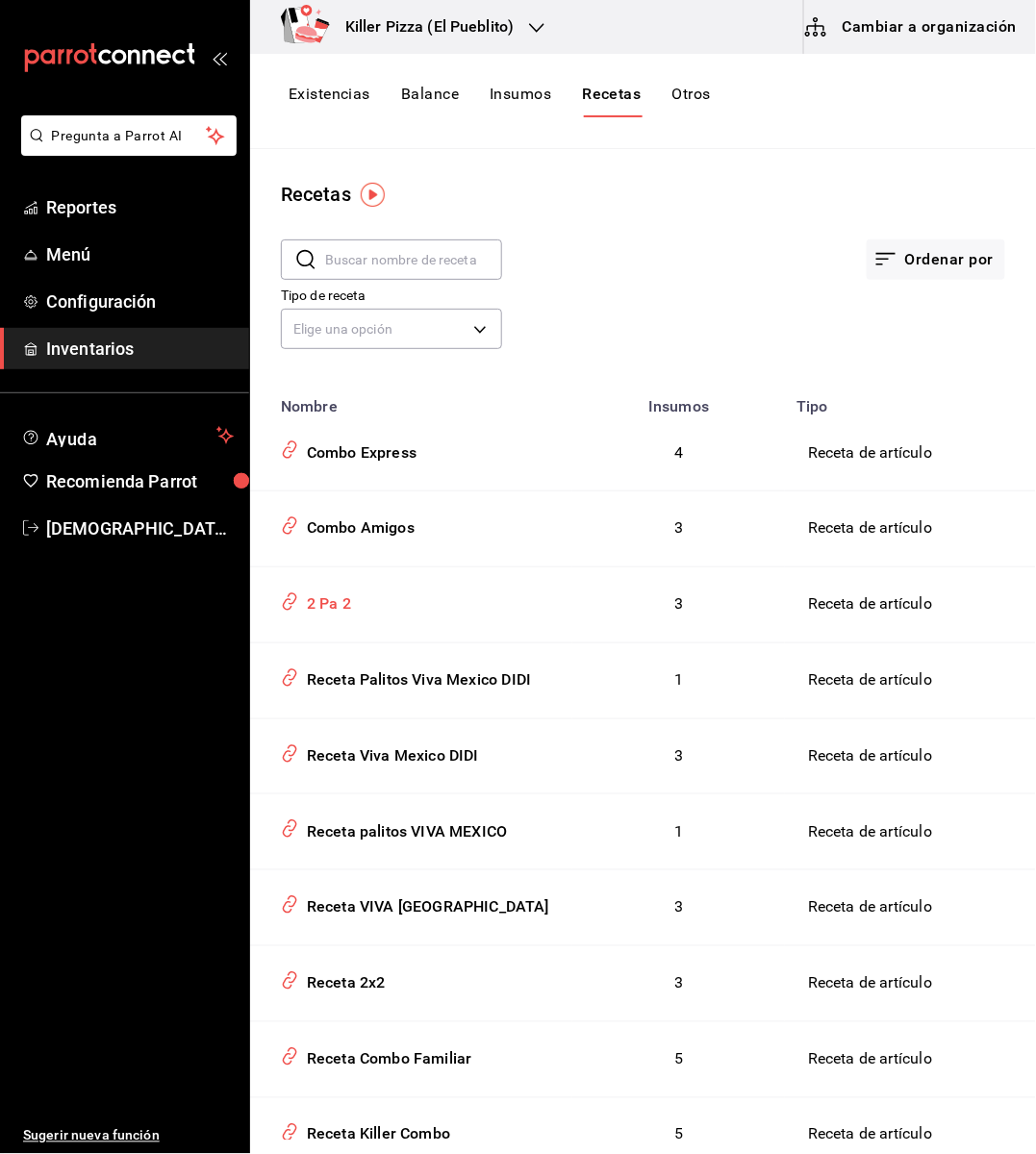
click at [349, 591] on div "2 Pa 2" at bounding box center [325, 600] width 52 height 30
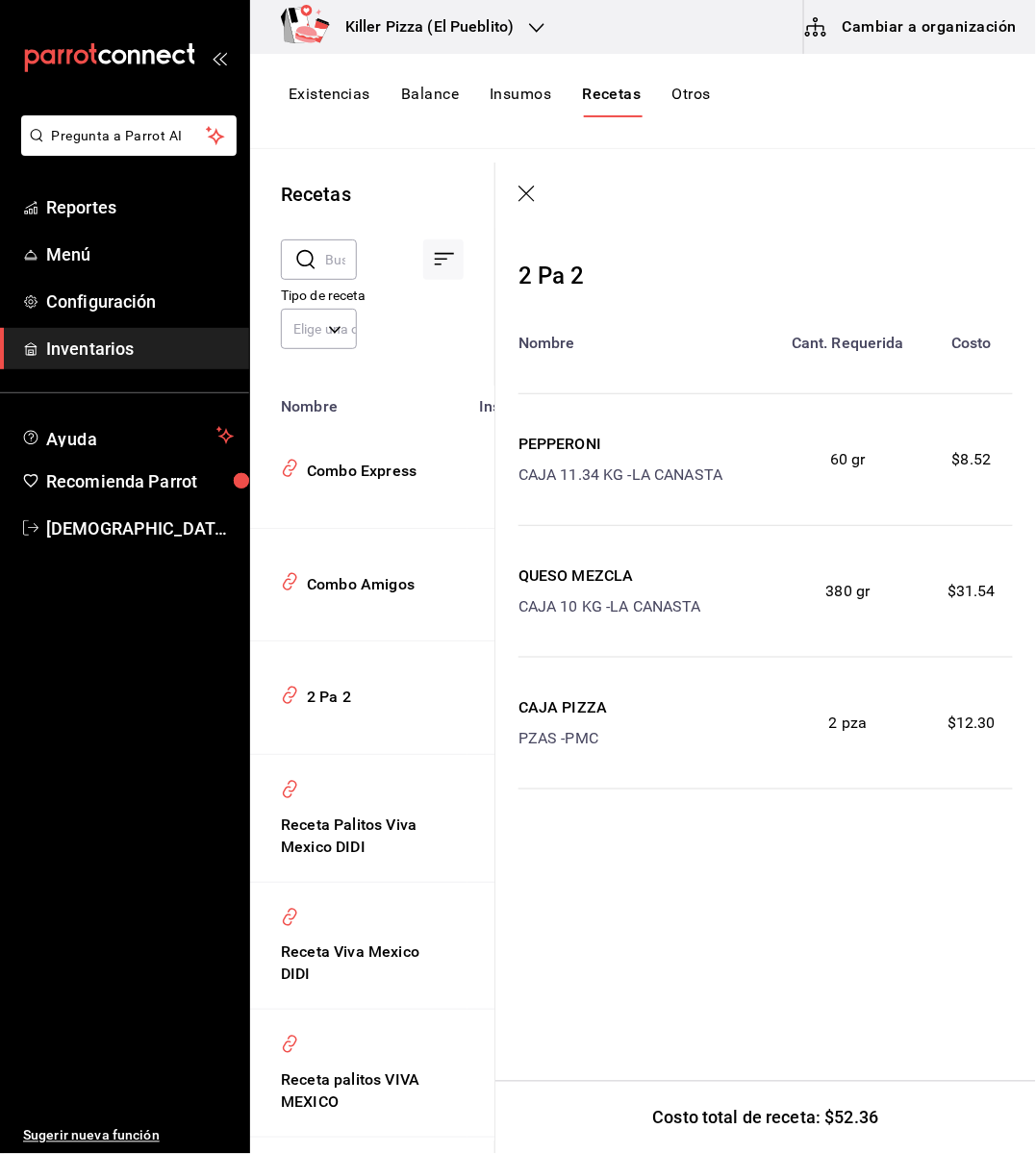
click at [531, 190] on icon "button" at bounding box center [527, 195] width 19 height 19
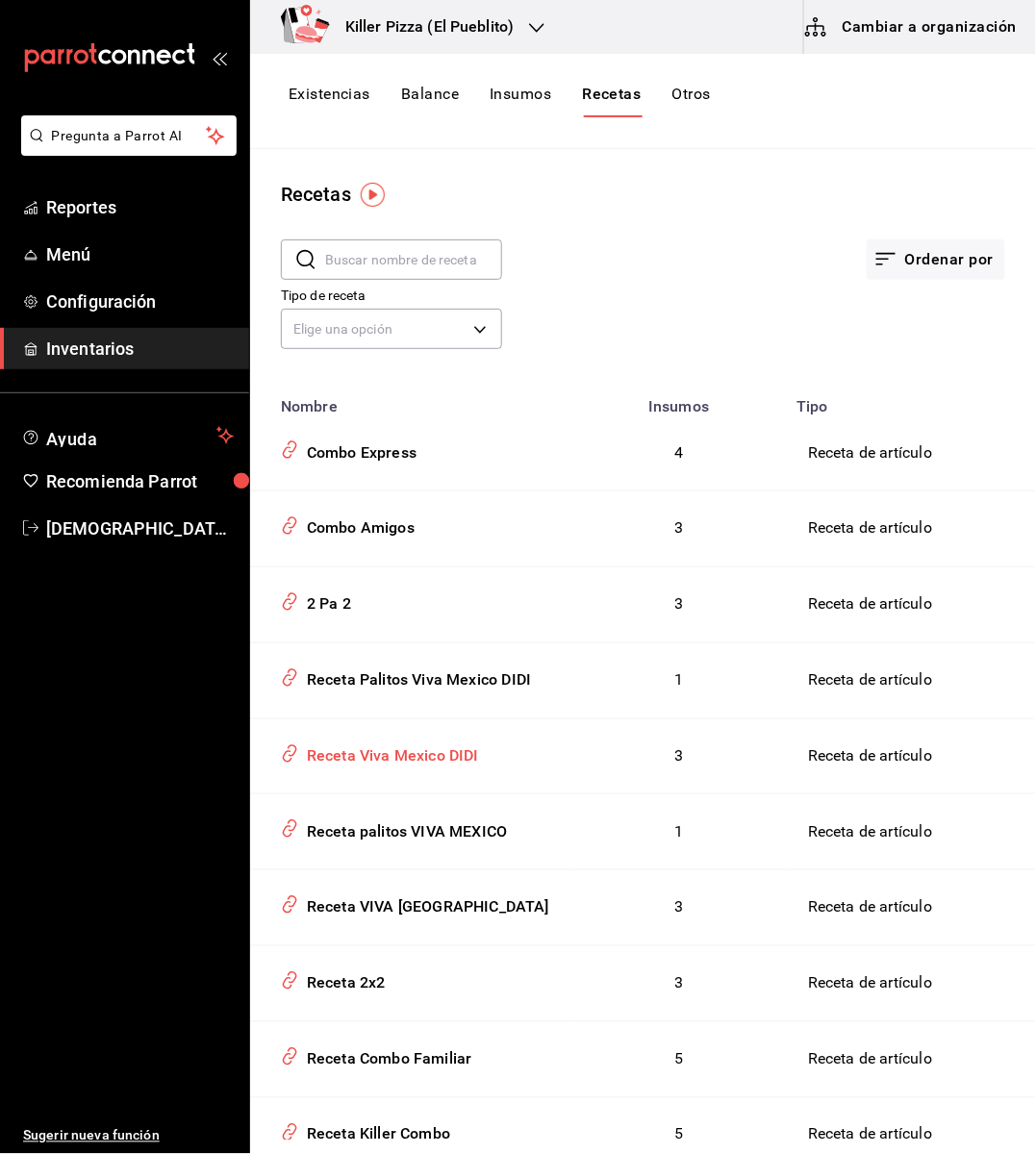
click at [448, 767] on div "Receta Viva Mexico DIDI" at bounding box center [389, 752] width 180 height 30
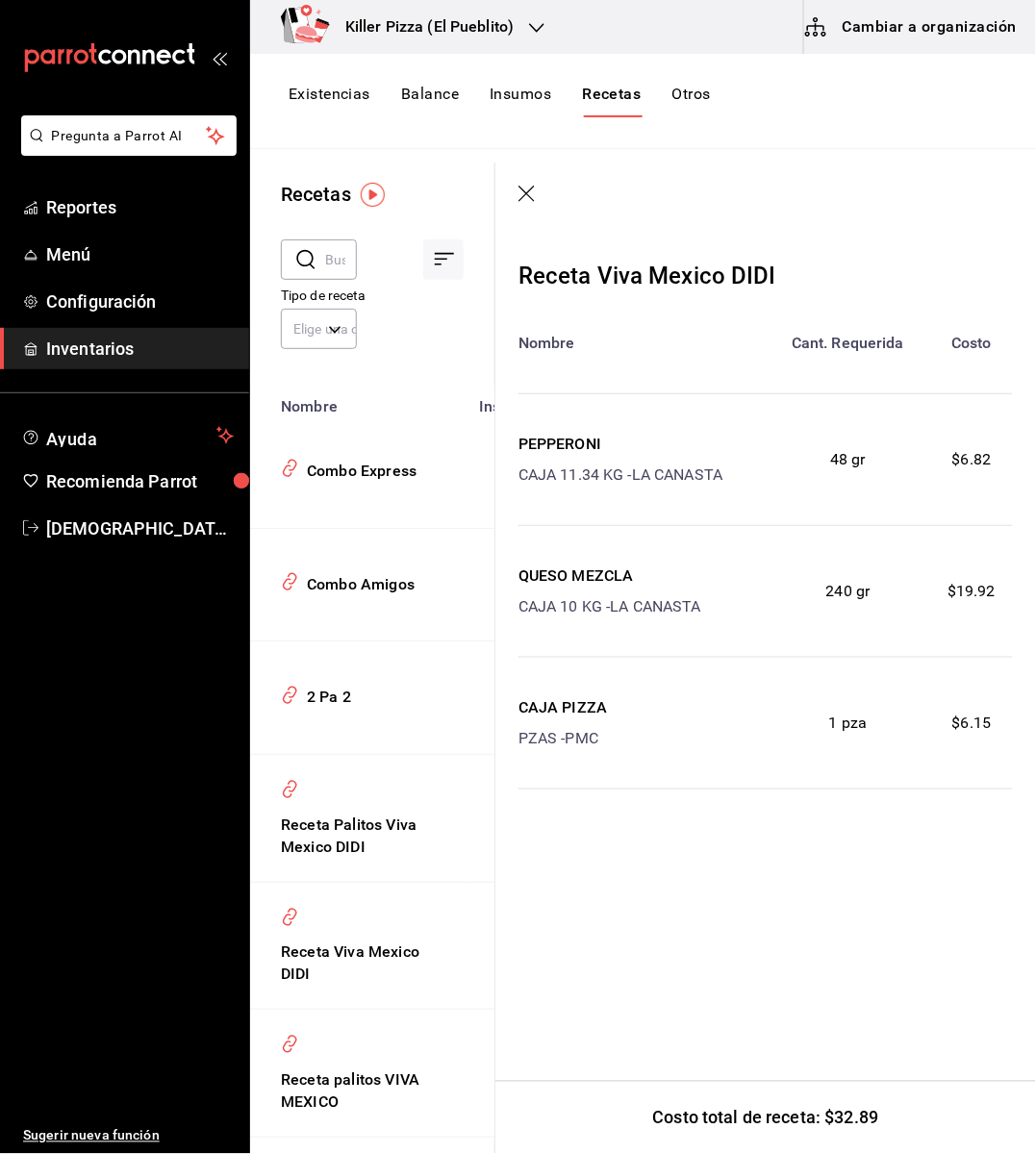
click at [523, 201] on icon "button" at bounding box center [527, 195] width 19 height 19
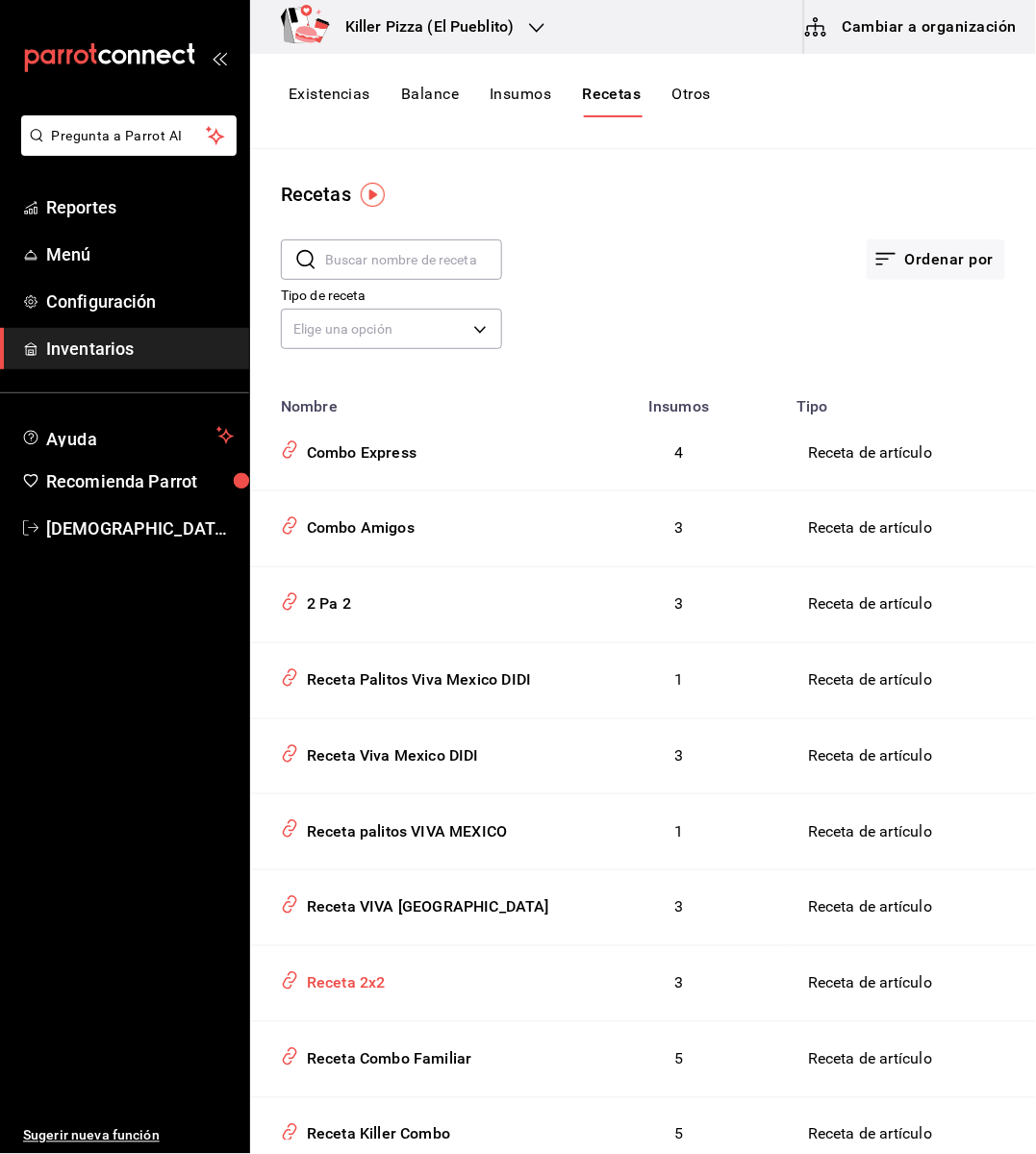
click at [359, 995] on div "Receta 2x2" at bounding box center [342, 981] width 87 height 30
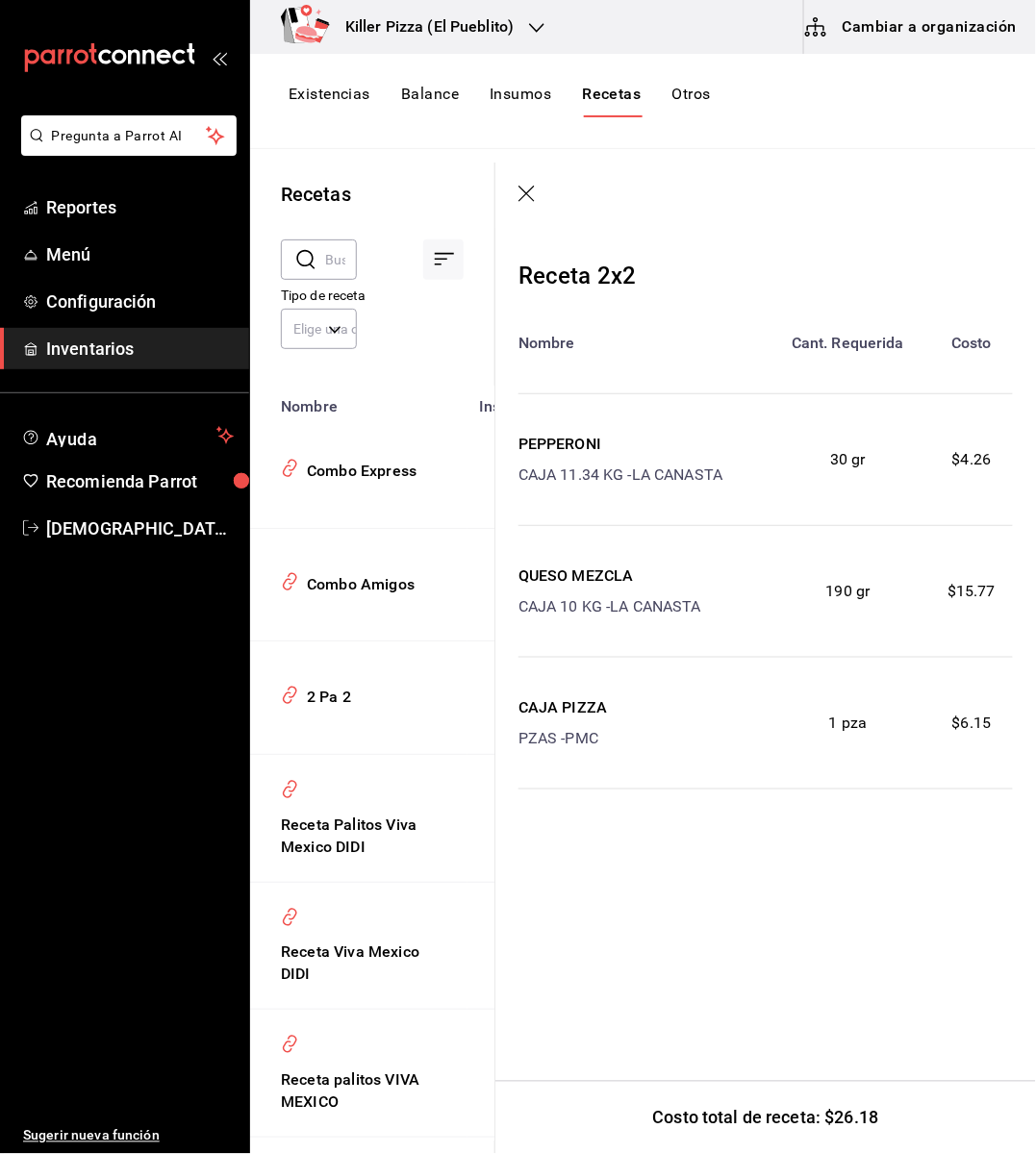
click at [529, 187] on icon "button" at bounding box center [527, 195] width 19 height 19
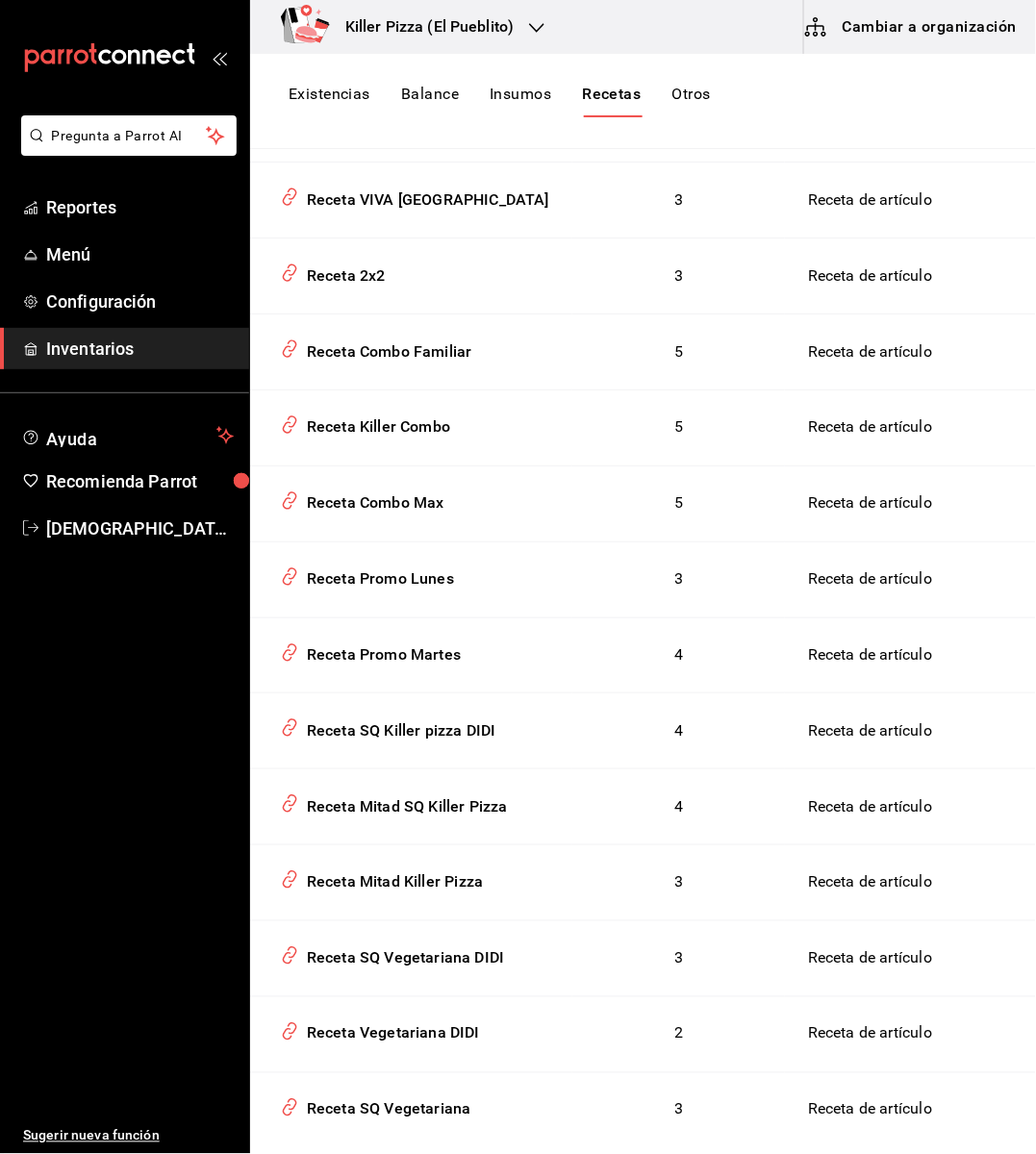
scroll to position [777, 0]
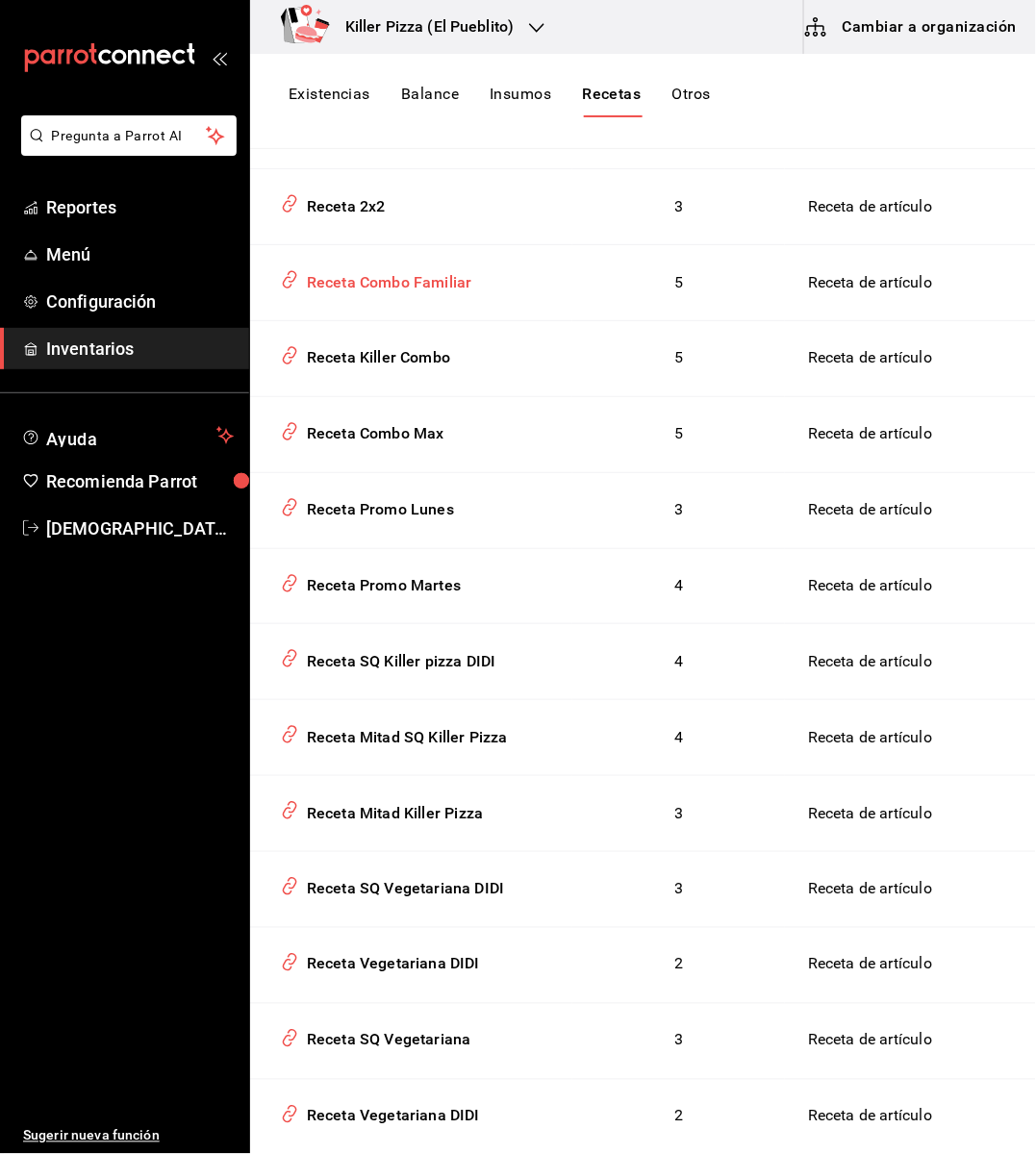
click at [417, 295] on div "Receta Combo Familiar" at bounding box center [385, 280] width 173 height 30
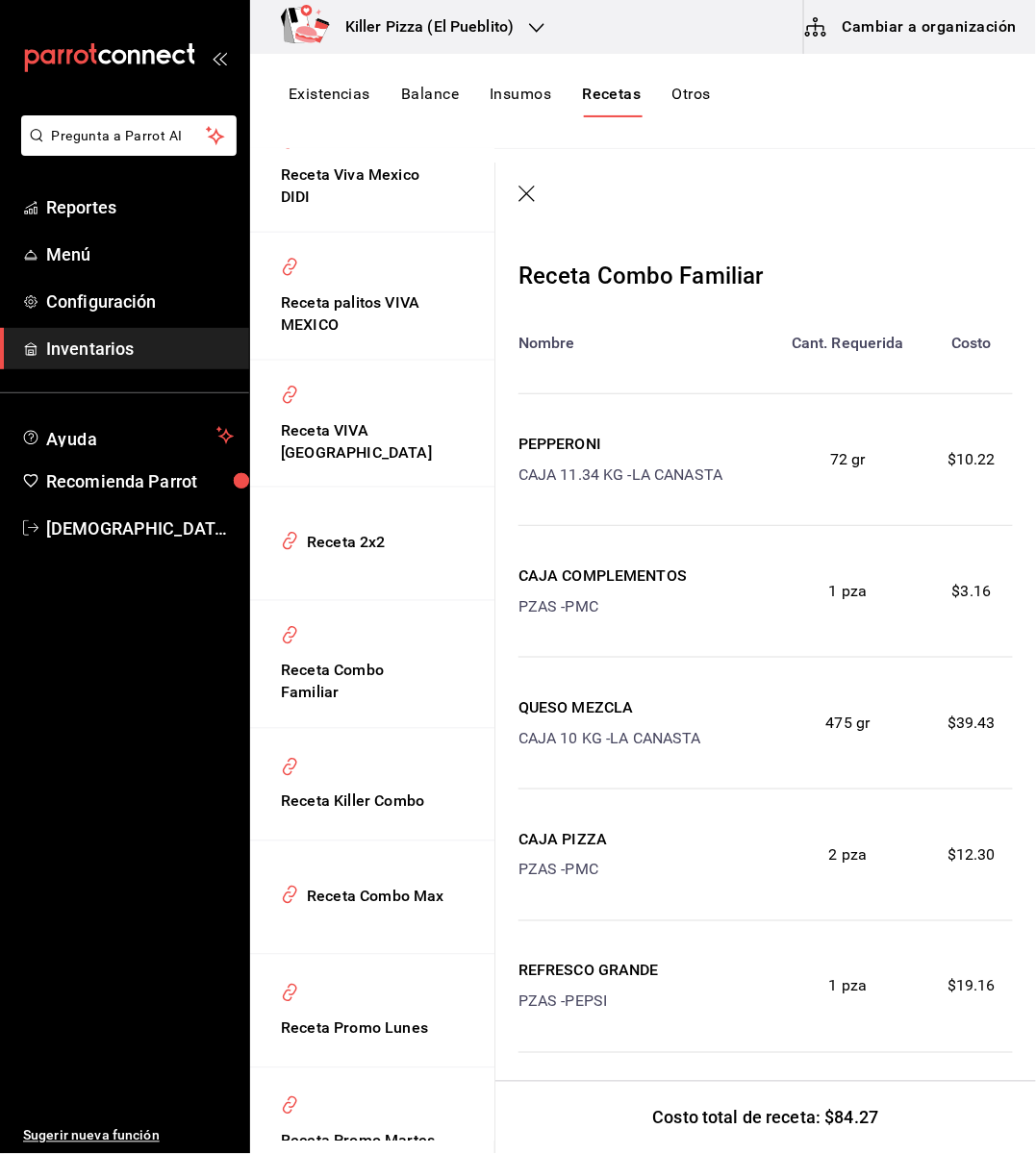
click at [521, 198] on icon "button" at bounding box center [527, 195] width 19 height 19
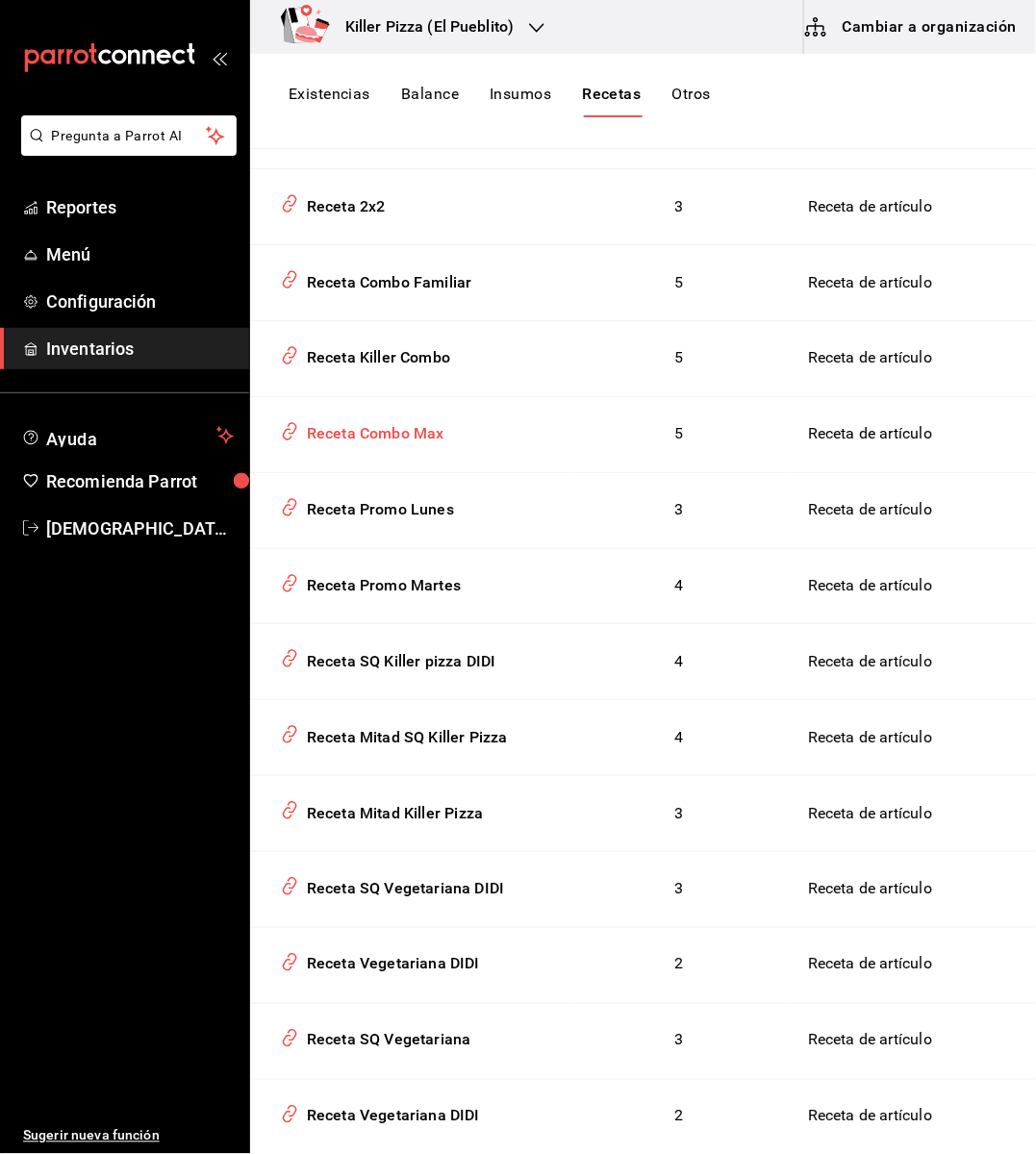
click at [415, 439] on div "Receta Combo Max" at bounding box center [371, 431] width 145 height 30
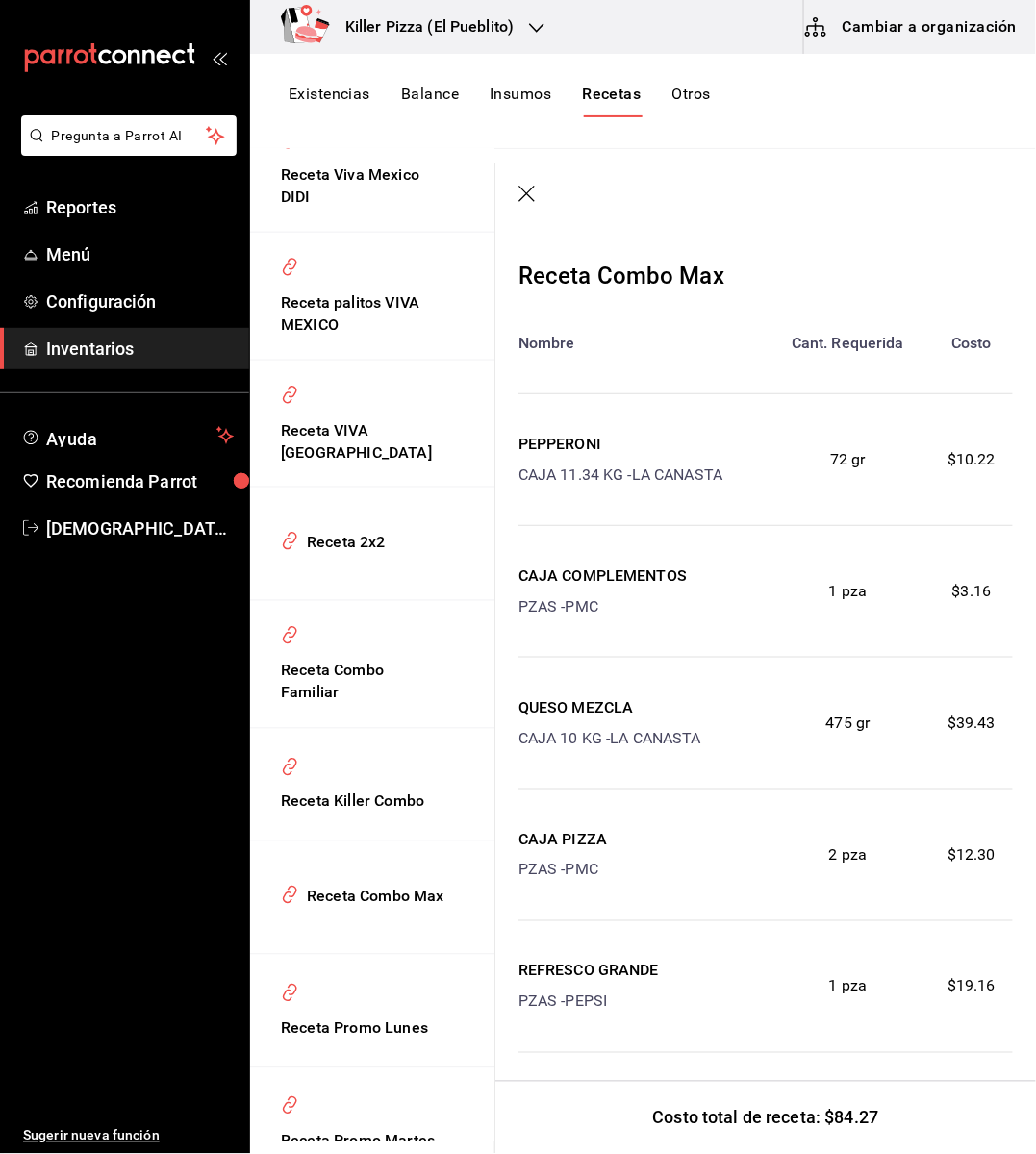
click at [532, 198] on icon "button" at bounding box center [527, 195] width 19 height 19
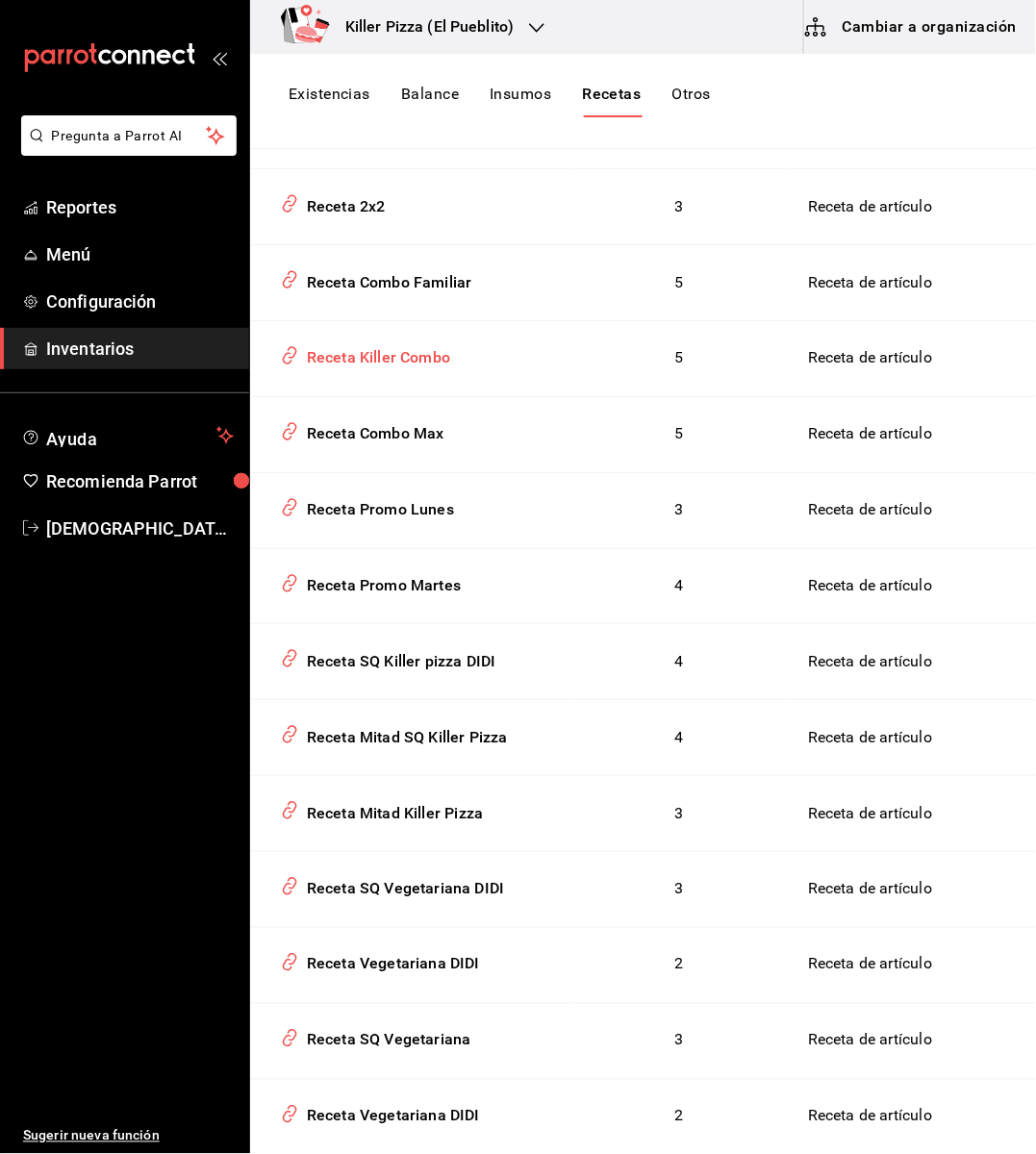
click at [427, 370] on div "Receta Killer Combo" at bounding box center [374, 355] width 151 height 30
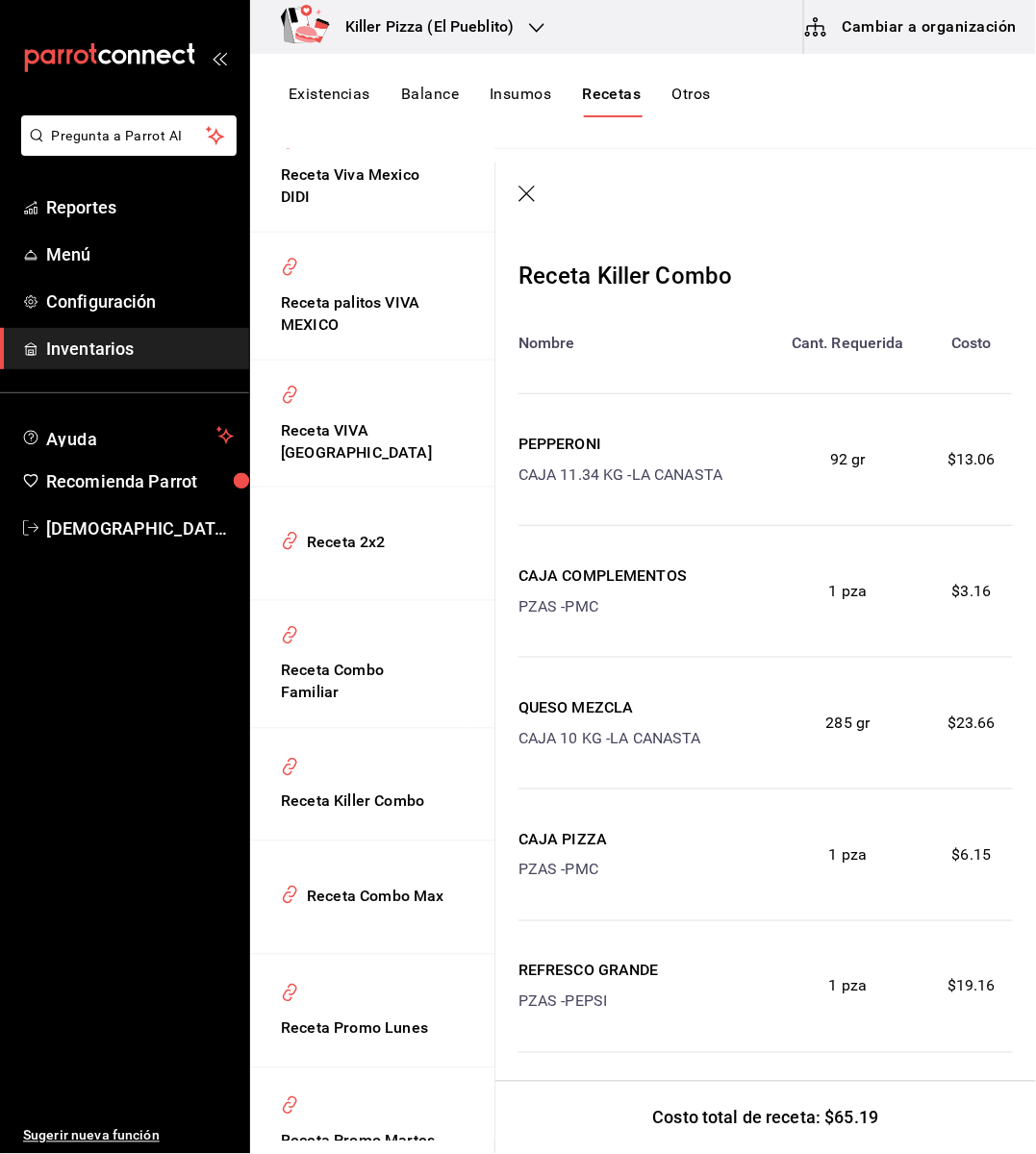
click at [522, 196] on icon "button" at bounding box center [527, 195] width 19 height 19
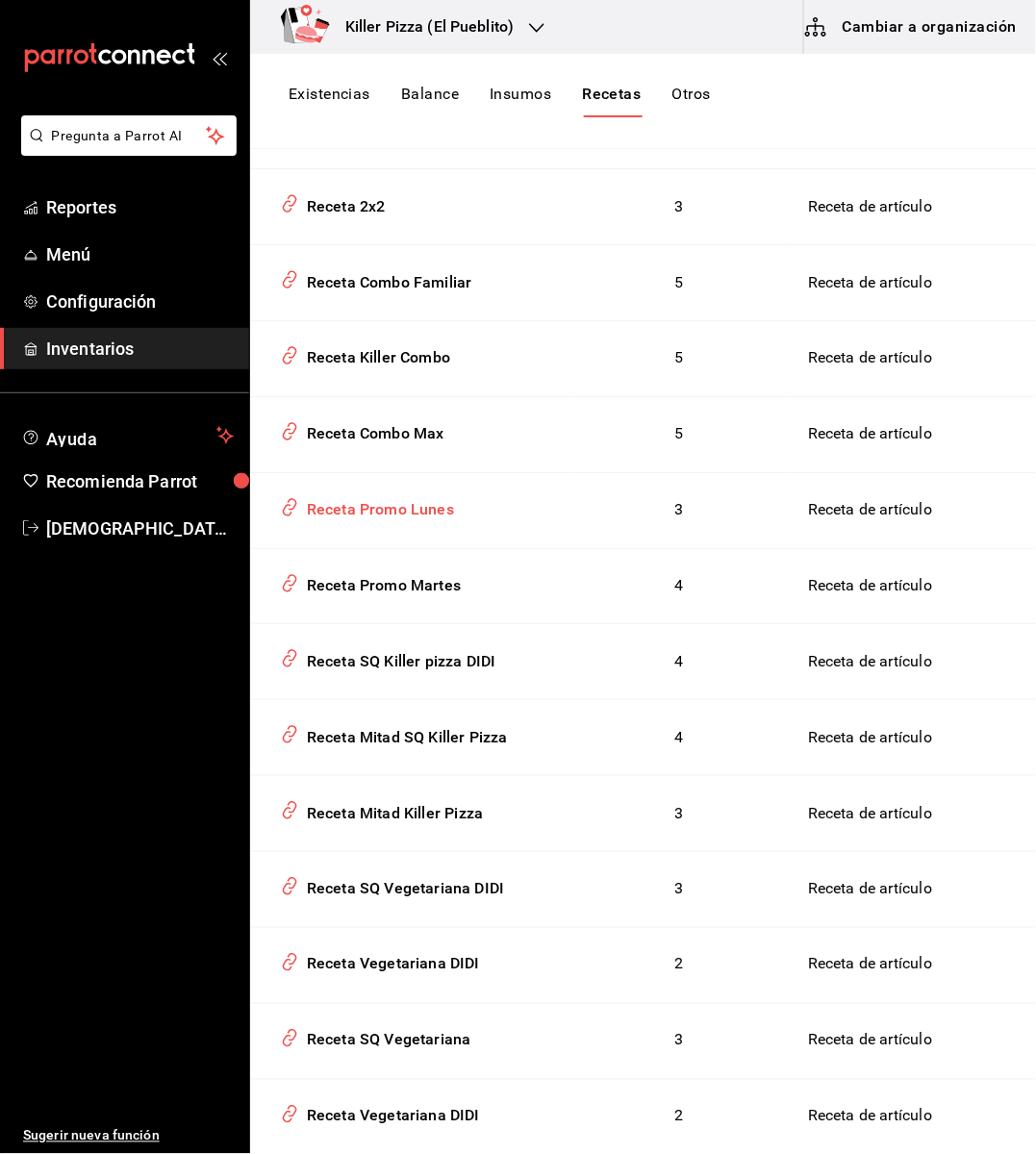
click at [452, 522] on div "Receta Promo Lunes" at bounding box center [376, 507] width 155 height 30
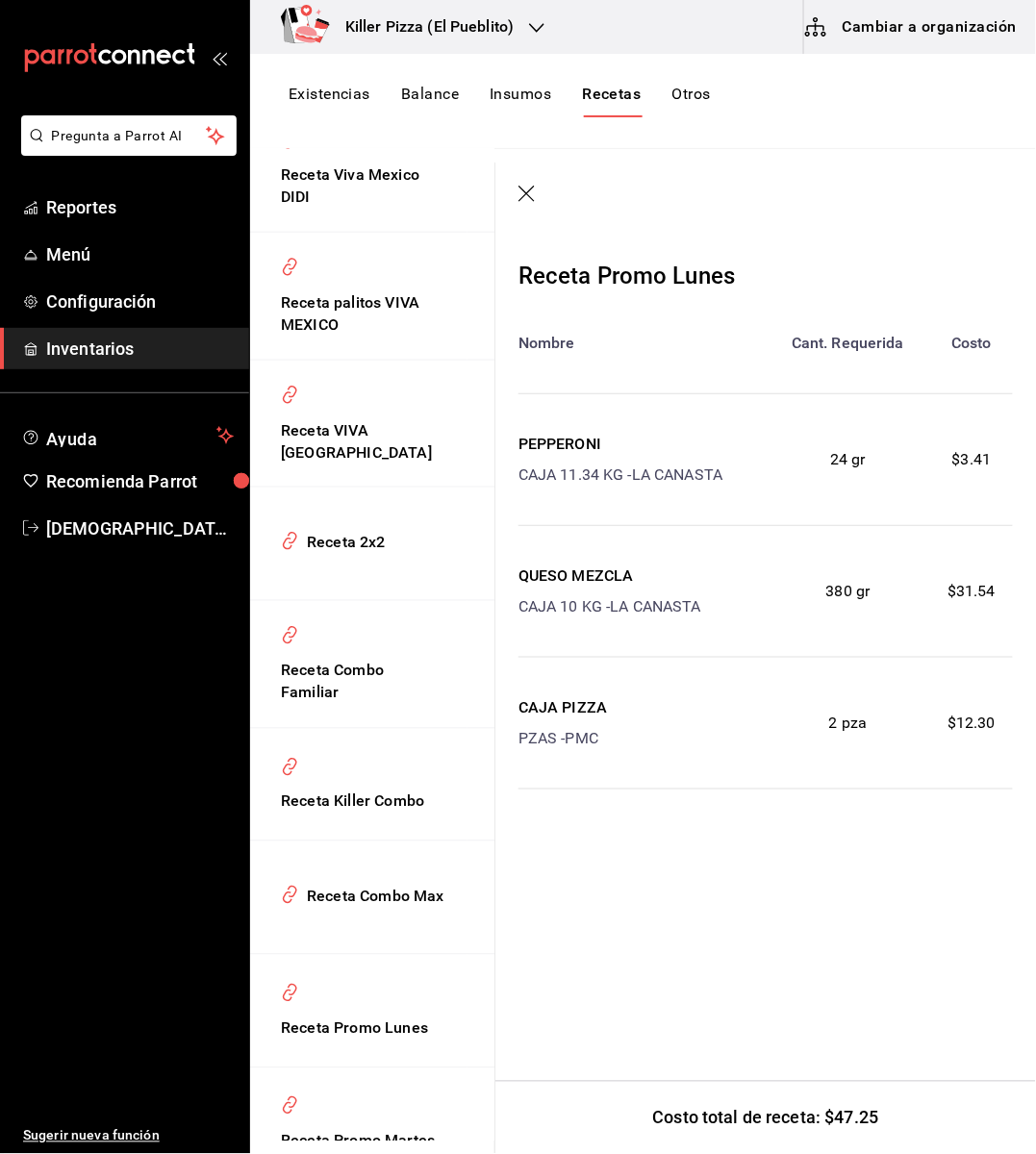
click at [527, 191] on icon "button" at bounding box center [527, 195] width 19 height 19
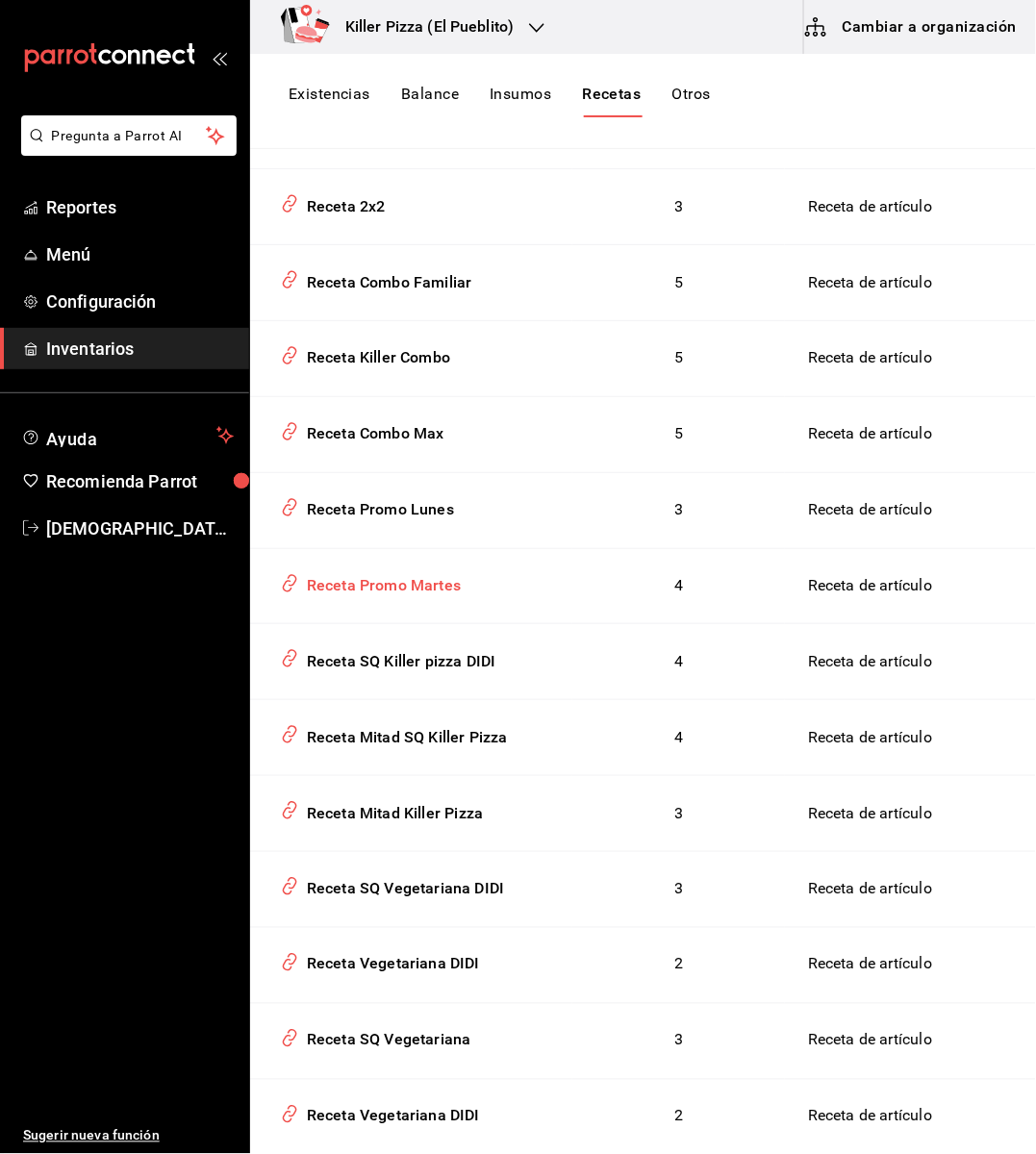
click at [431, 597] on div "Receta Promo Martes" at bounding box center [380, 582] width 162 height 30
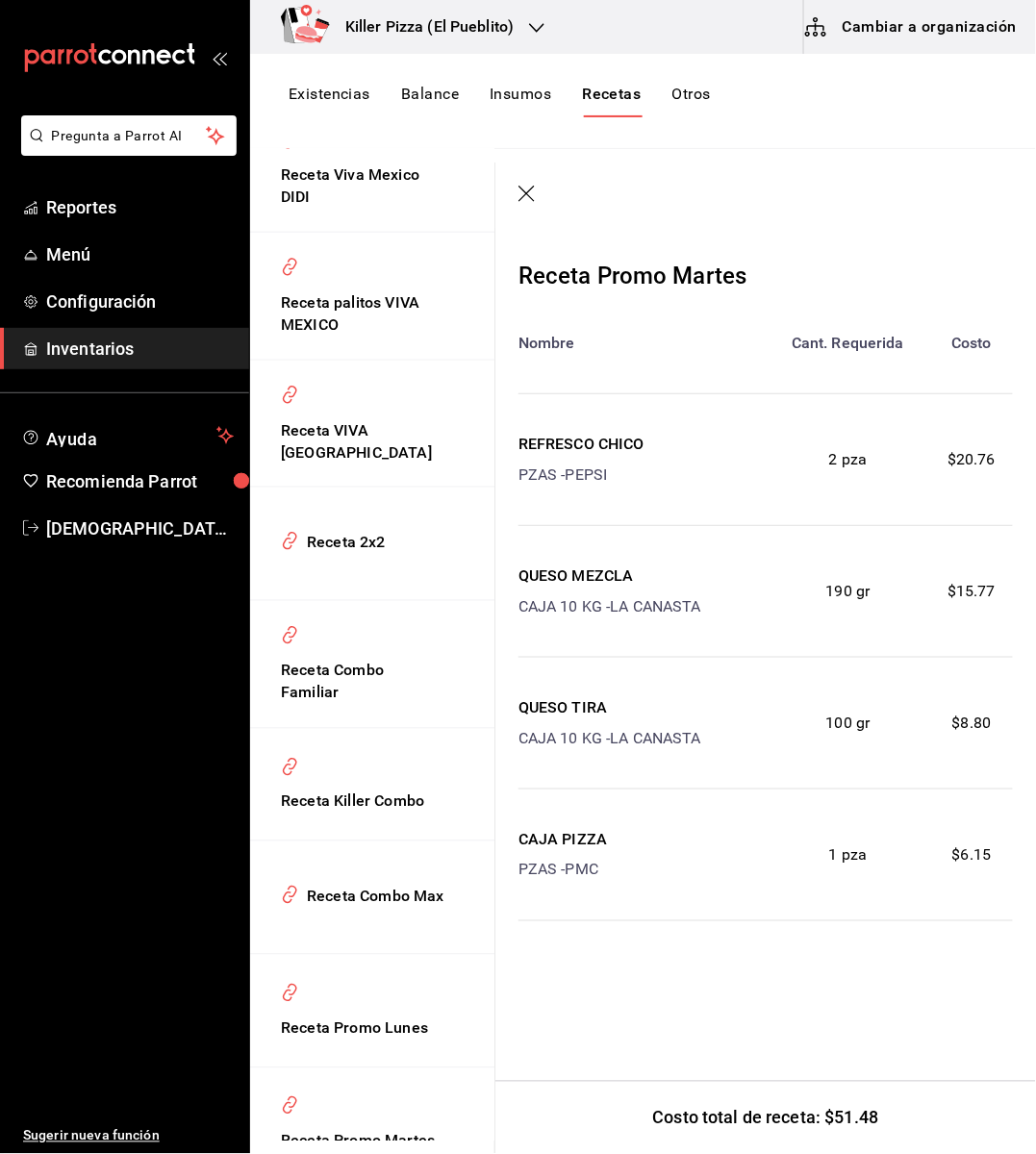
click at [528, 191] on icon "button" at bounding box center [527, 195] width 19 height 19
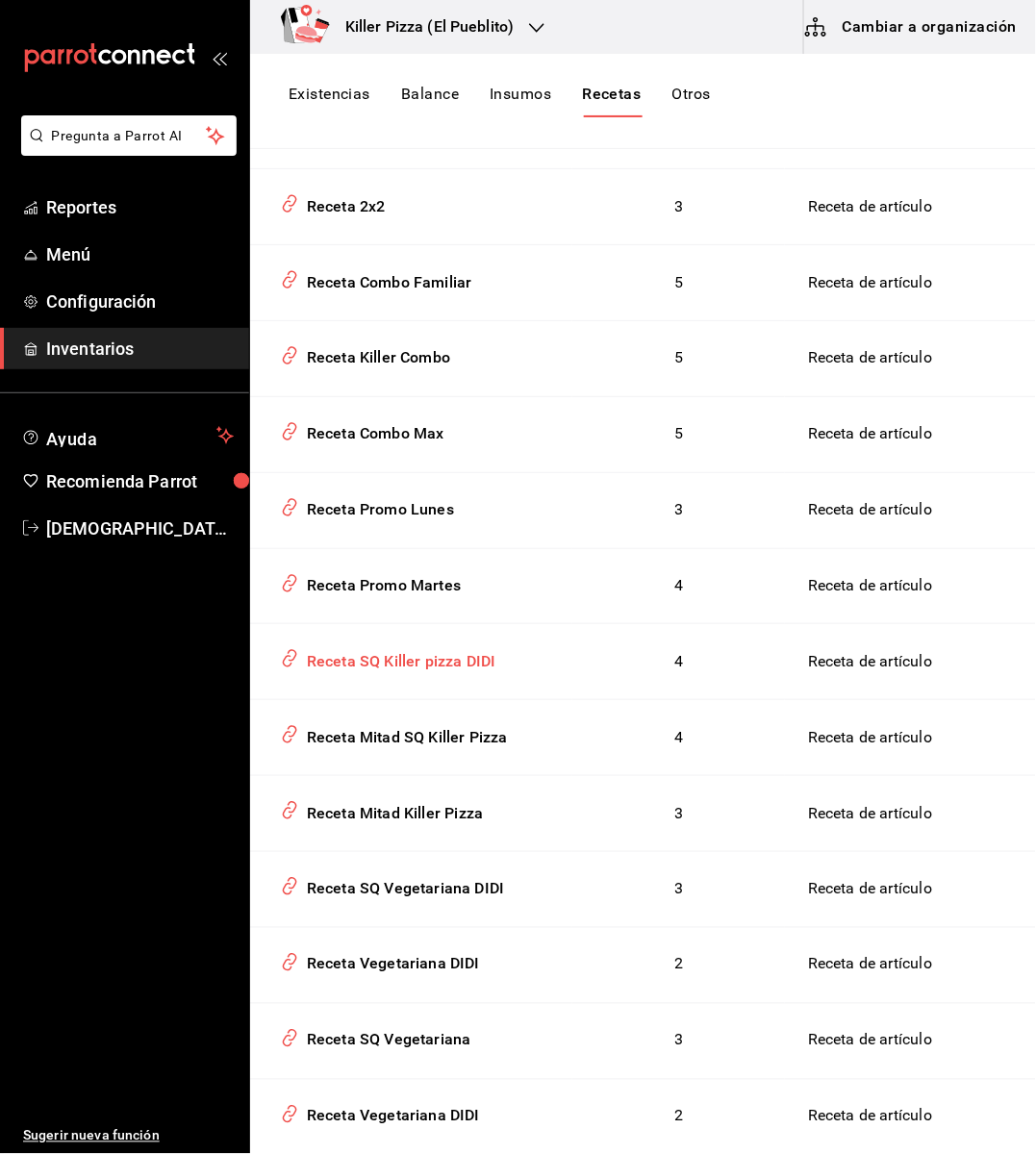
click at [471, 673] on div "Receta SQ Killer pizza DIDI" at bounding box center [397, 658] width 197 height 30
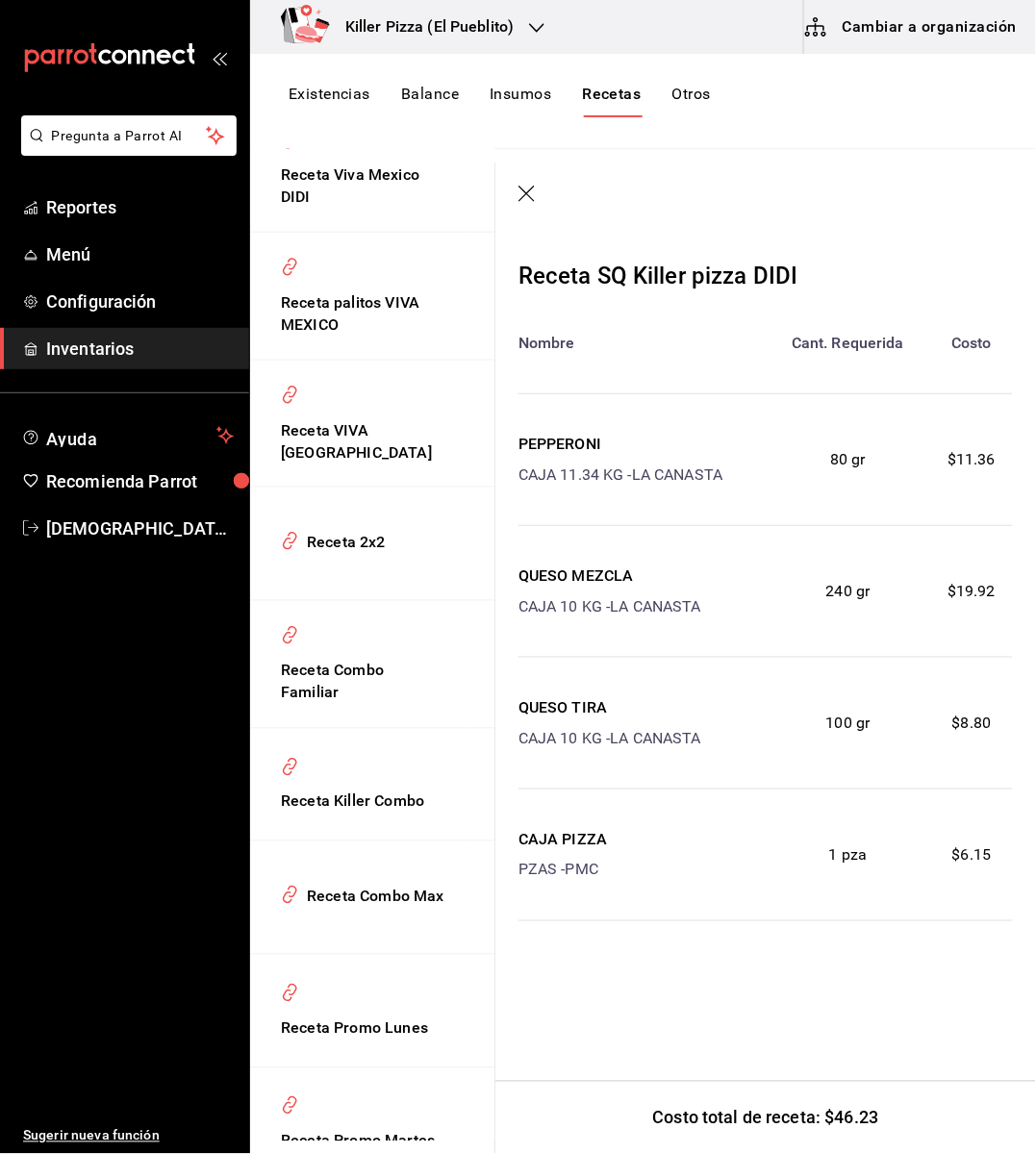
click at [526, 182] on header at bounding box center [765, 195] width 540 height 65
click at [522, 187] on icon "button" at bounding box center [527, 195] width 19 height 19
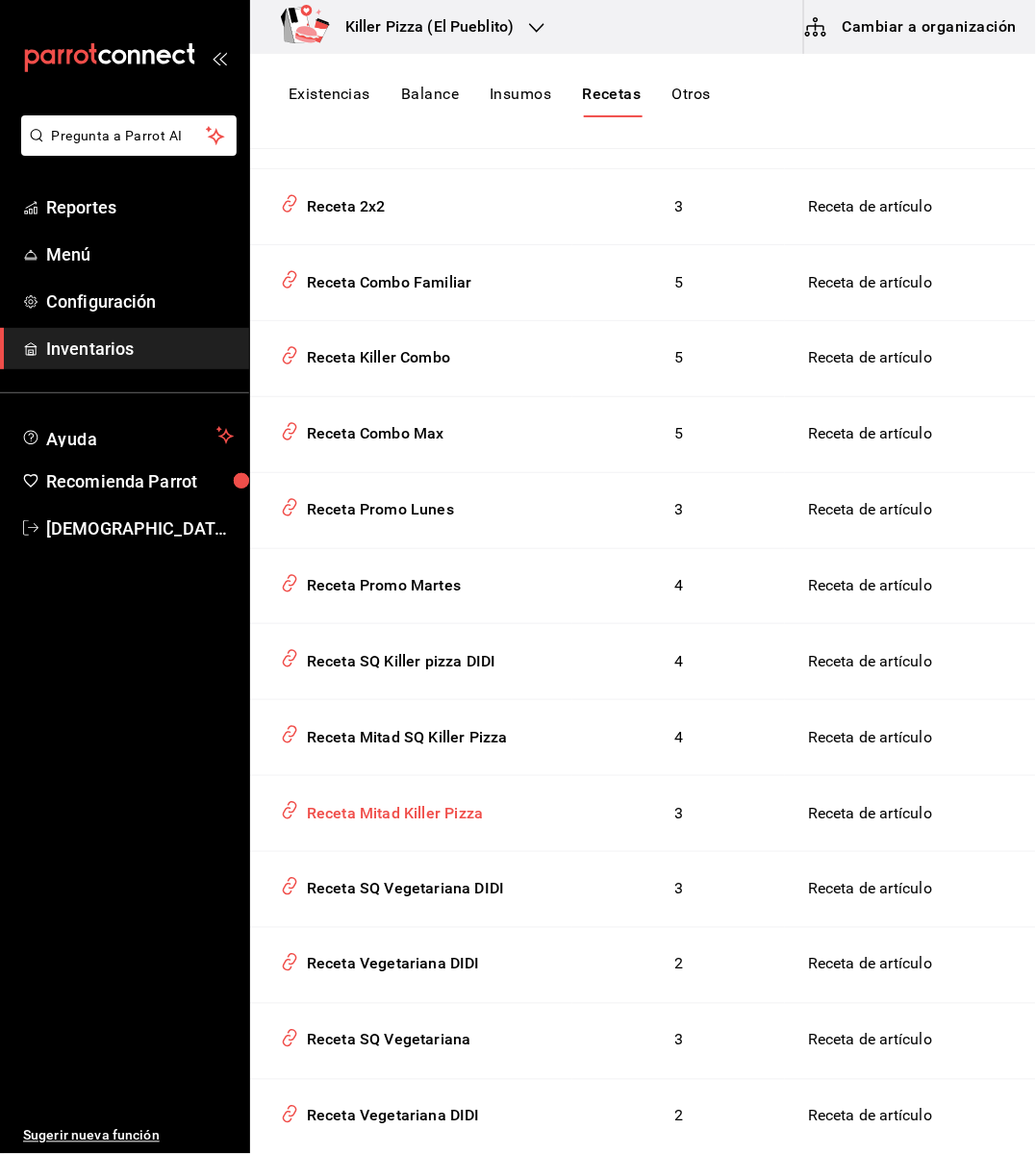
click at [464, 825] on div "Receta Mitad Killer Pizza" at bounding box center [391, 810] width 184 height 30
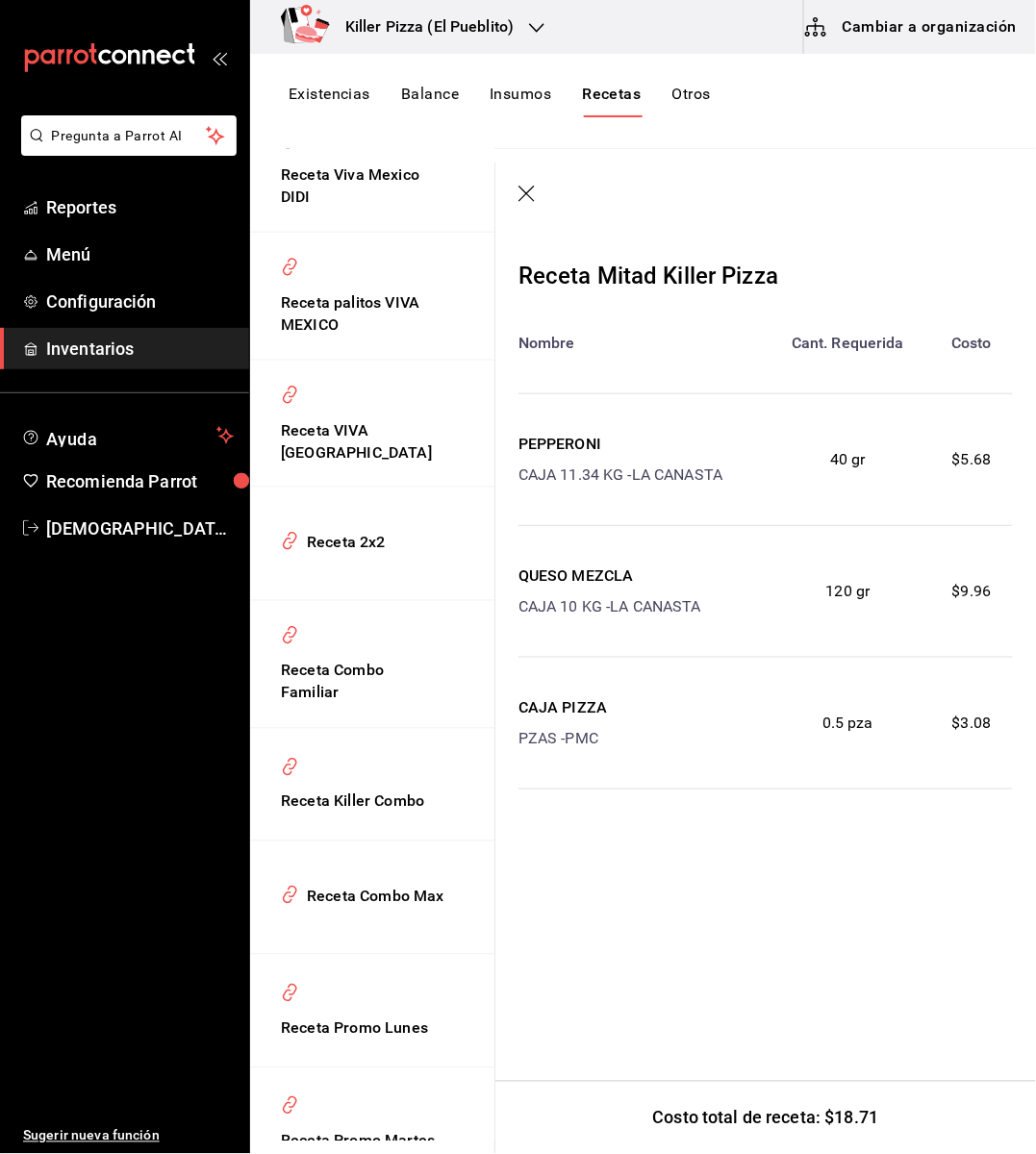
click at [522, 198] on icon "button" at bounding box center [526, 194] width 16 height 16
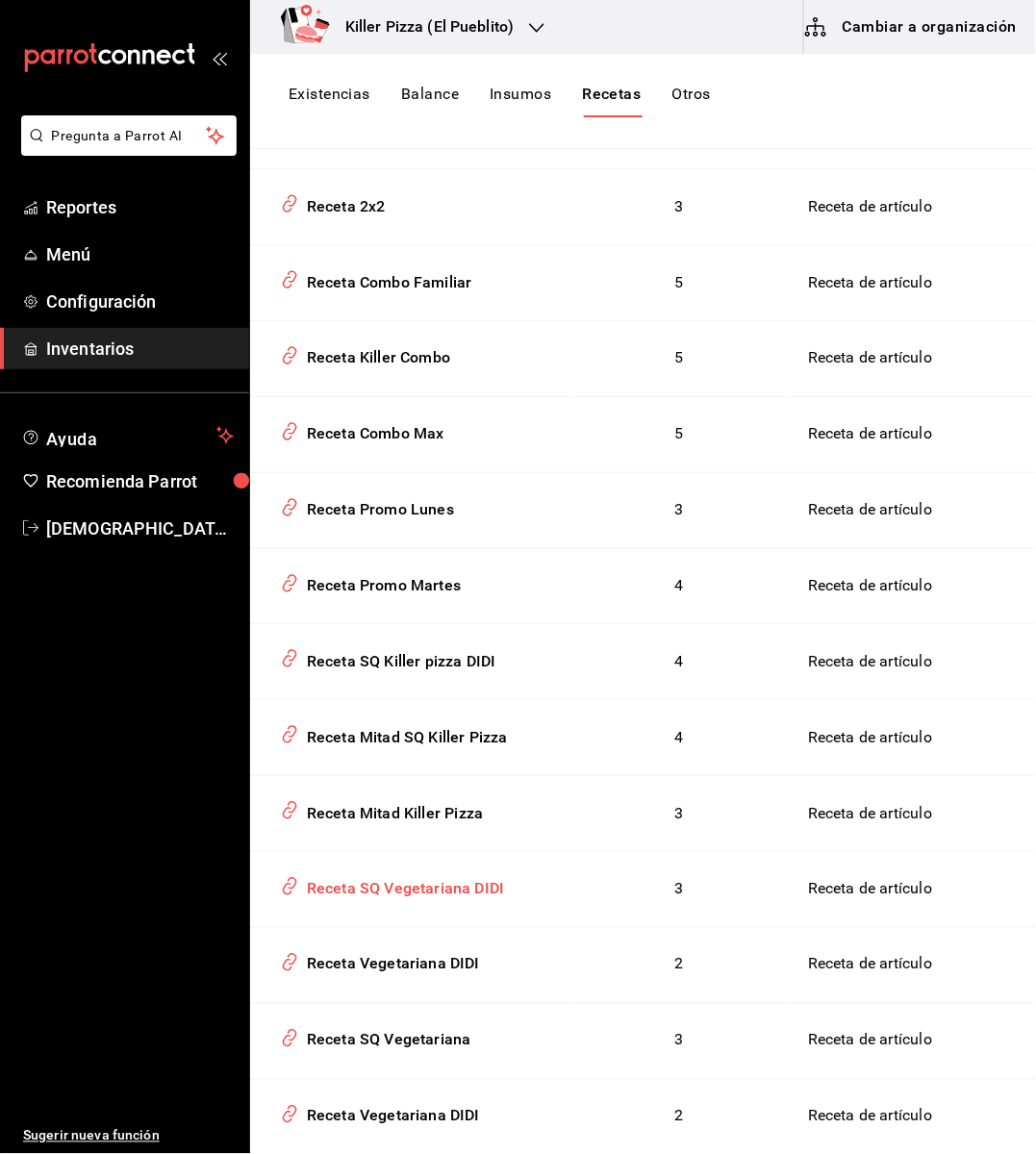
click at [487, 900] on div "Receta SQ Vegetariana DIDI" at bounding box center [401, 886] width 205 height 30
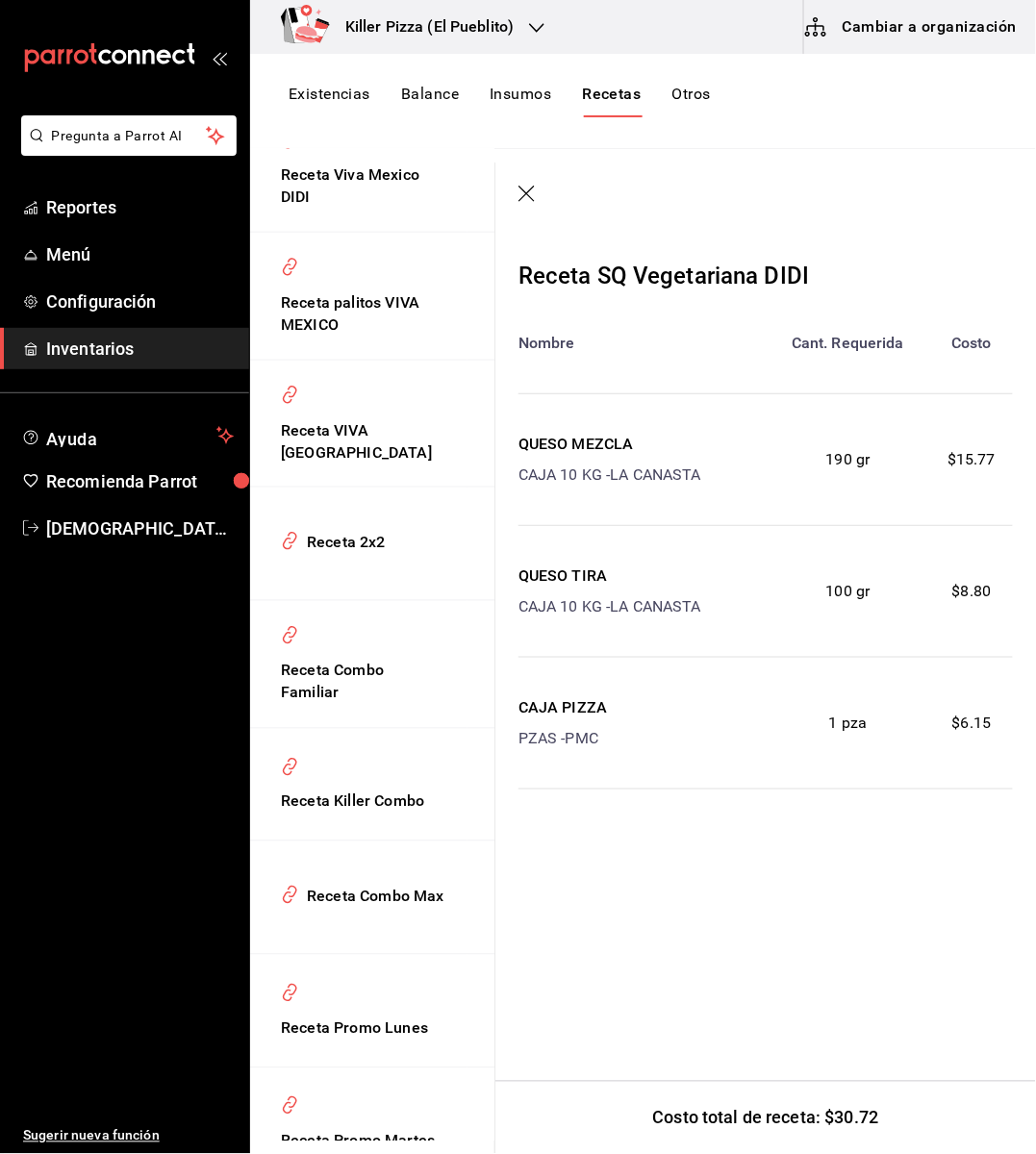
click at [524, 204] on icon "button" at bounding box center [527, 195] width 19 height 19
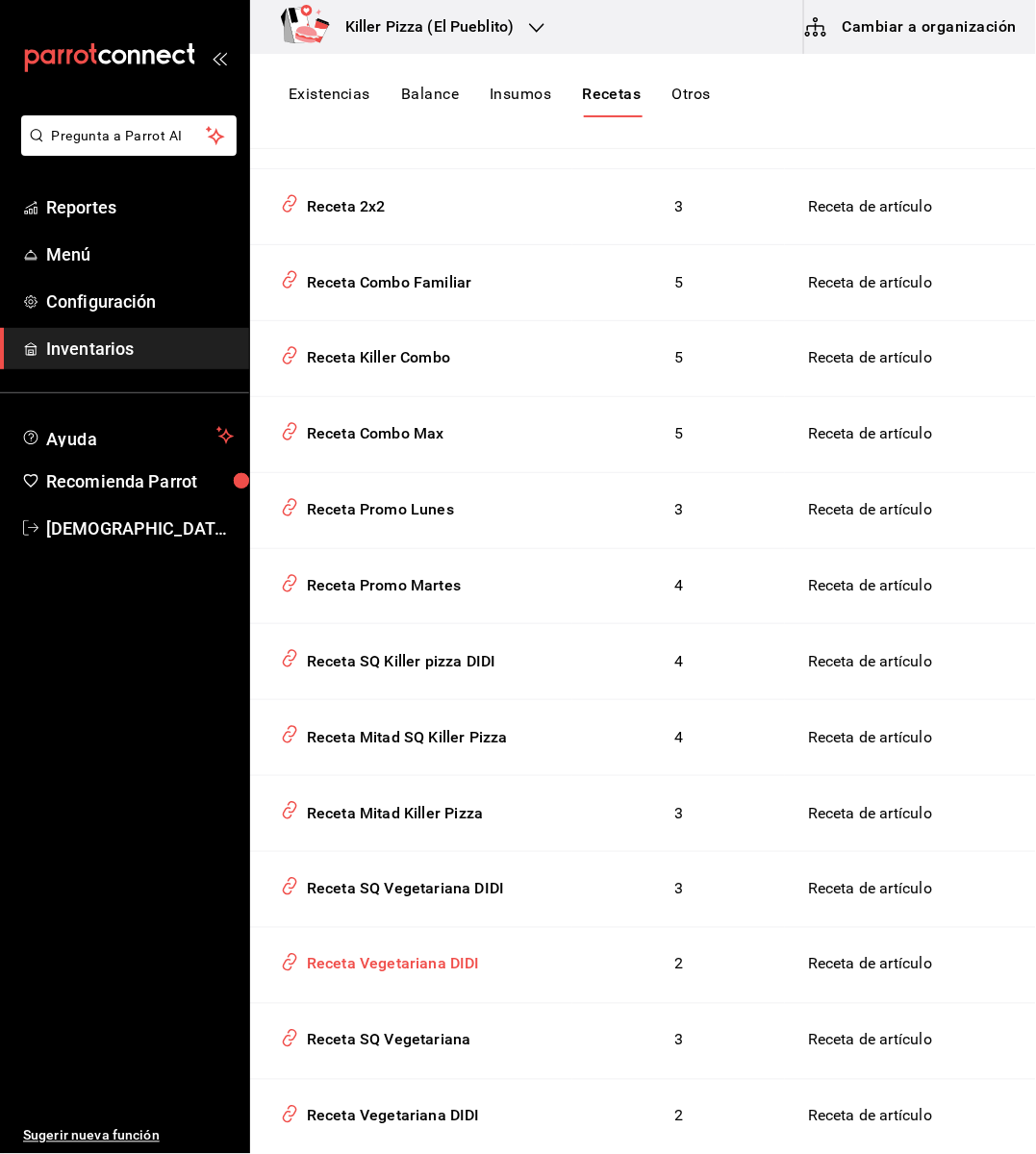
click at [440, 976] on div "Receta Vegetariana DIDI" at bounding box center [389, 961] width 181 height 30
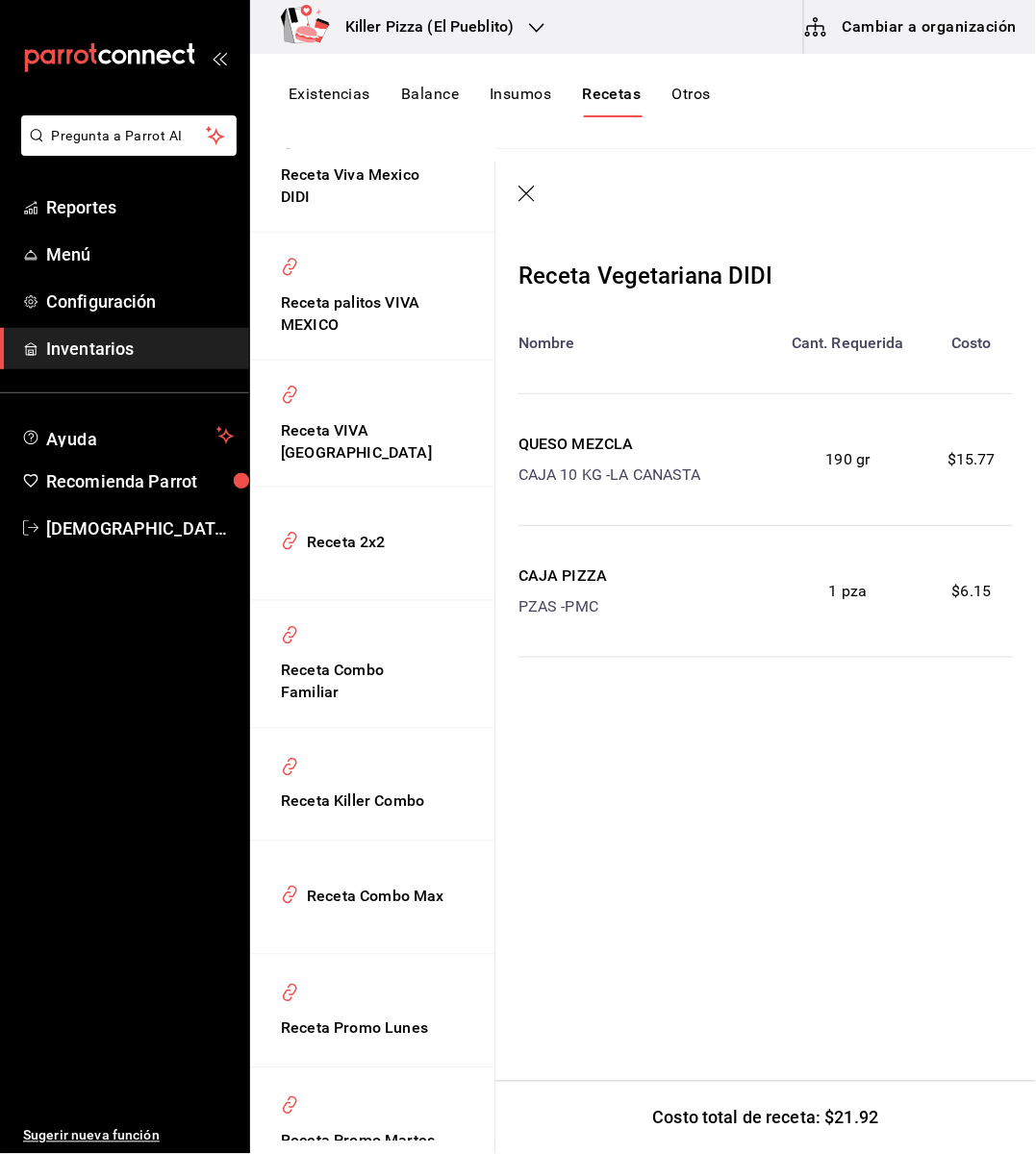
click at [526, 199] on icon "button" at bounding box center [527, 195] width 19 height 19
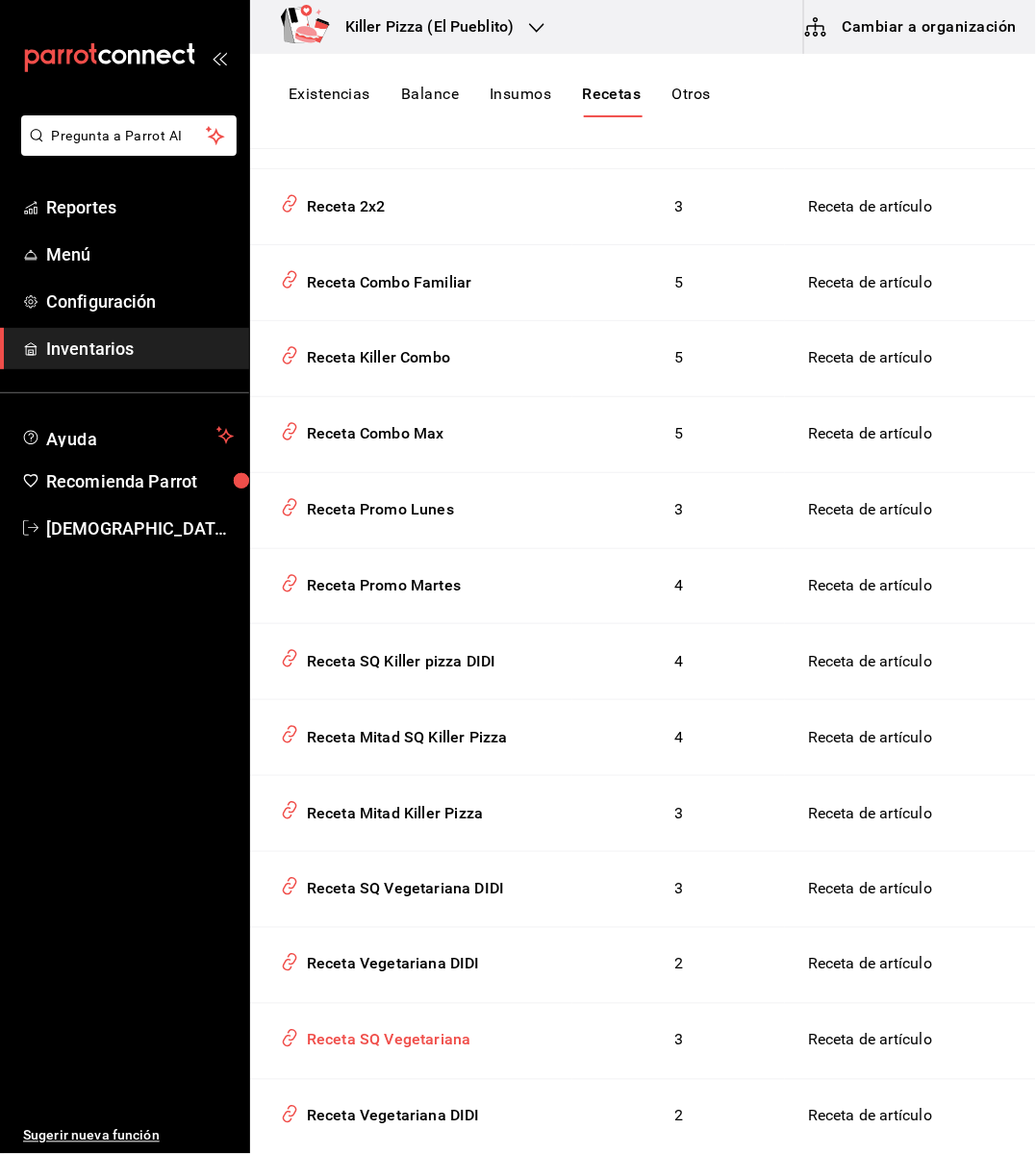
click at [461, 1052] on div "Receta SQ Vegetariana" at bounding box center [385, 1037] width 172 height 30
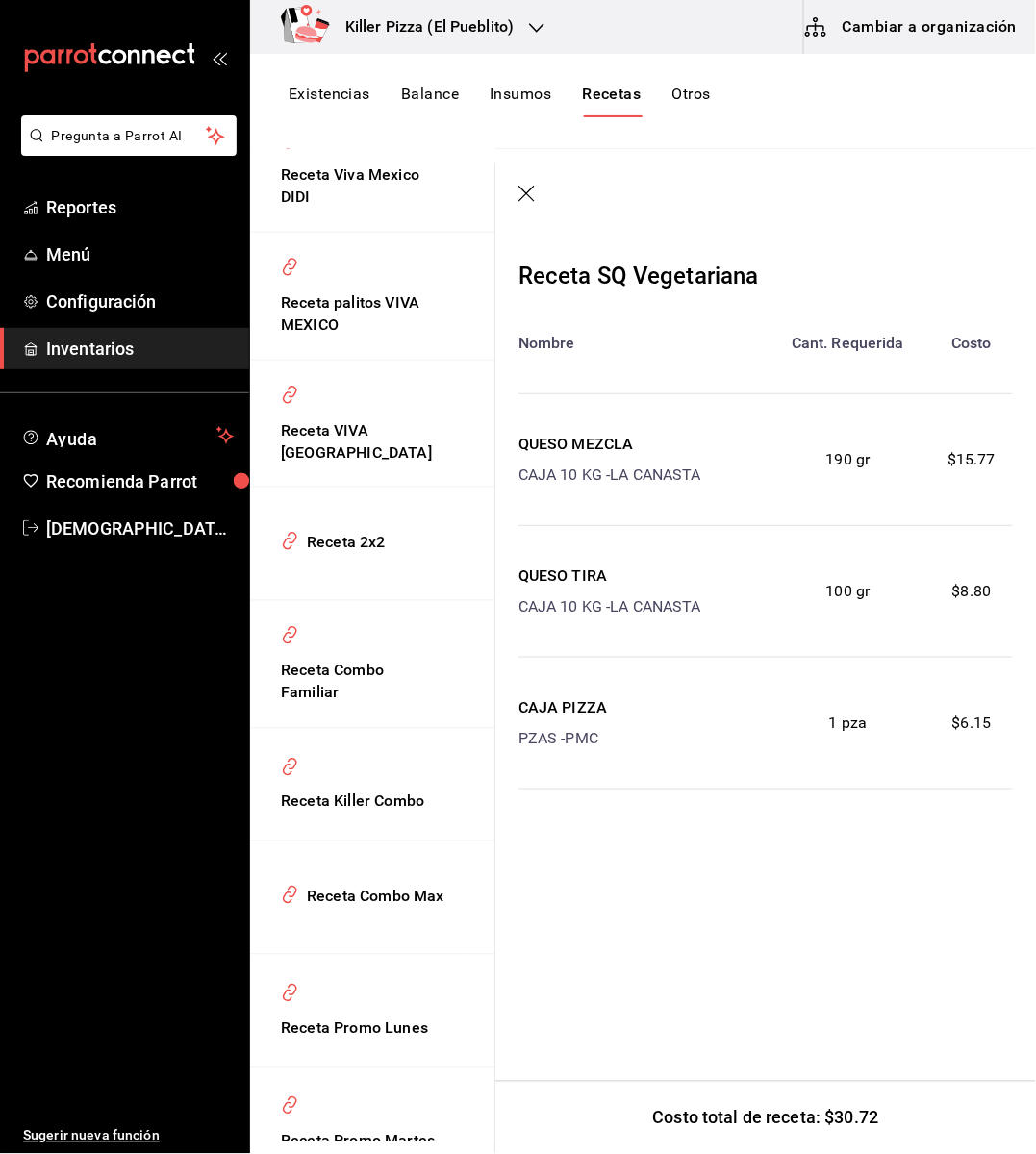
click at [529, 187] on icon "button" at bounding box center [527, 195] width 19 height 19
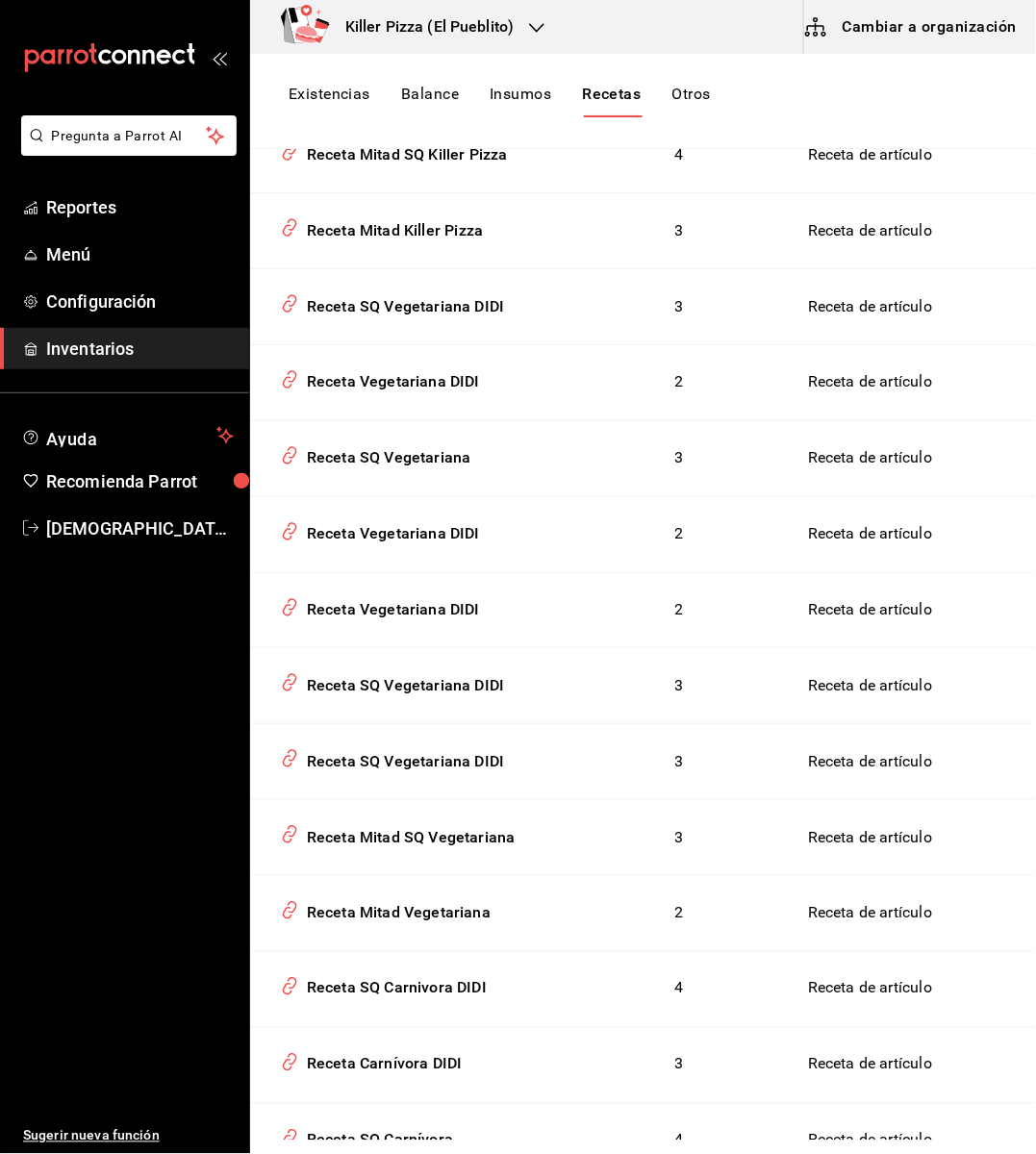
scroll to position [1371, 0]
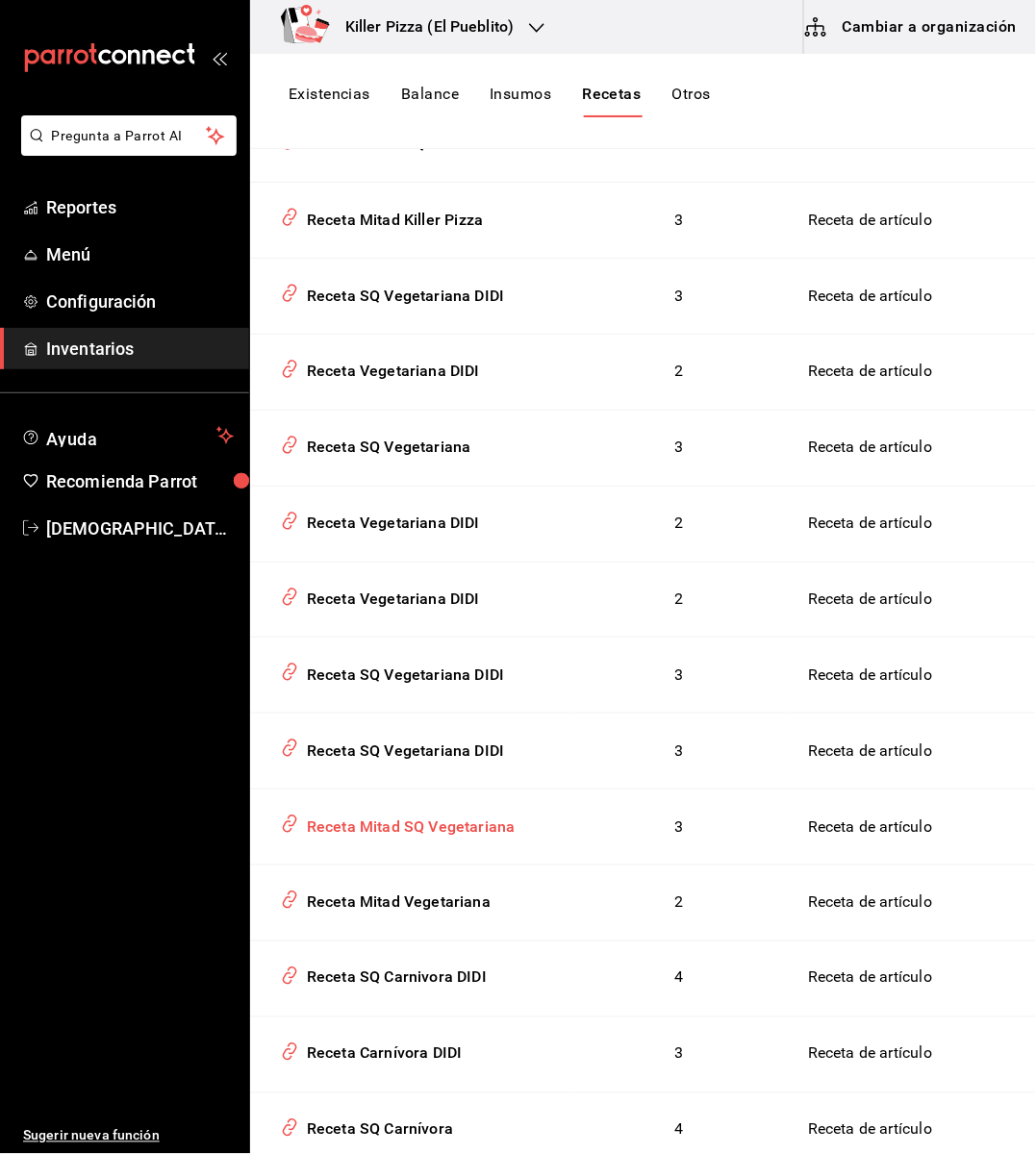
click at [449, 839] on div "Receta Mitad SQ Vegetariana" at bounding box center [407, 824] width 217 height 30
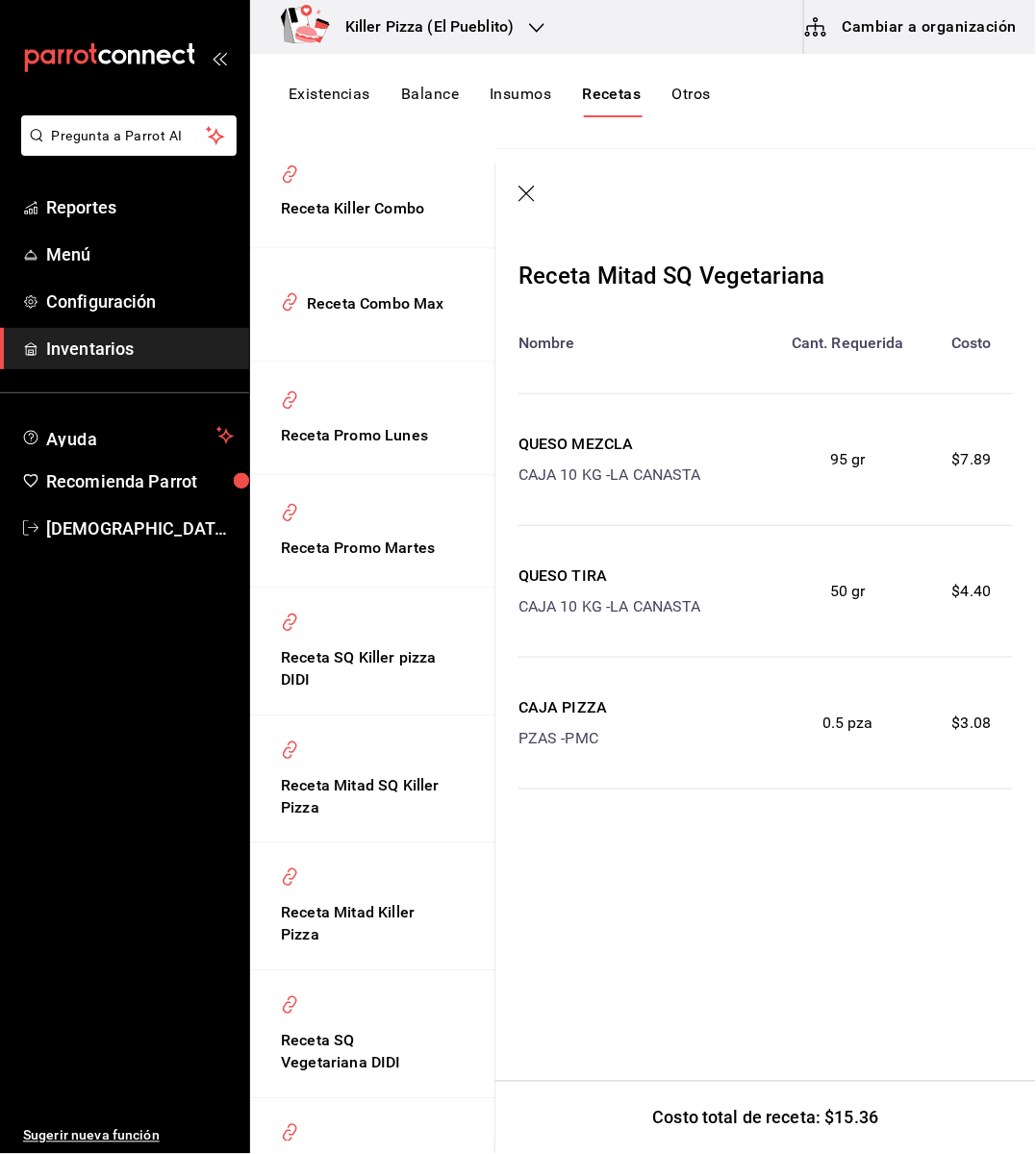
click at [526, 195] on icon "button" at bounding box center [527, 195] width 19 height 19
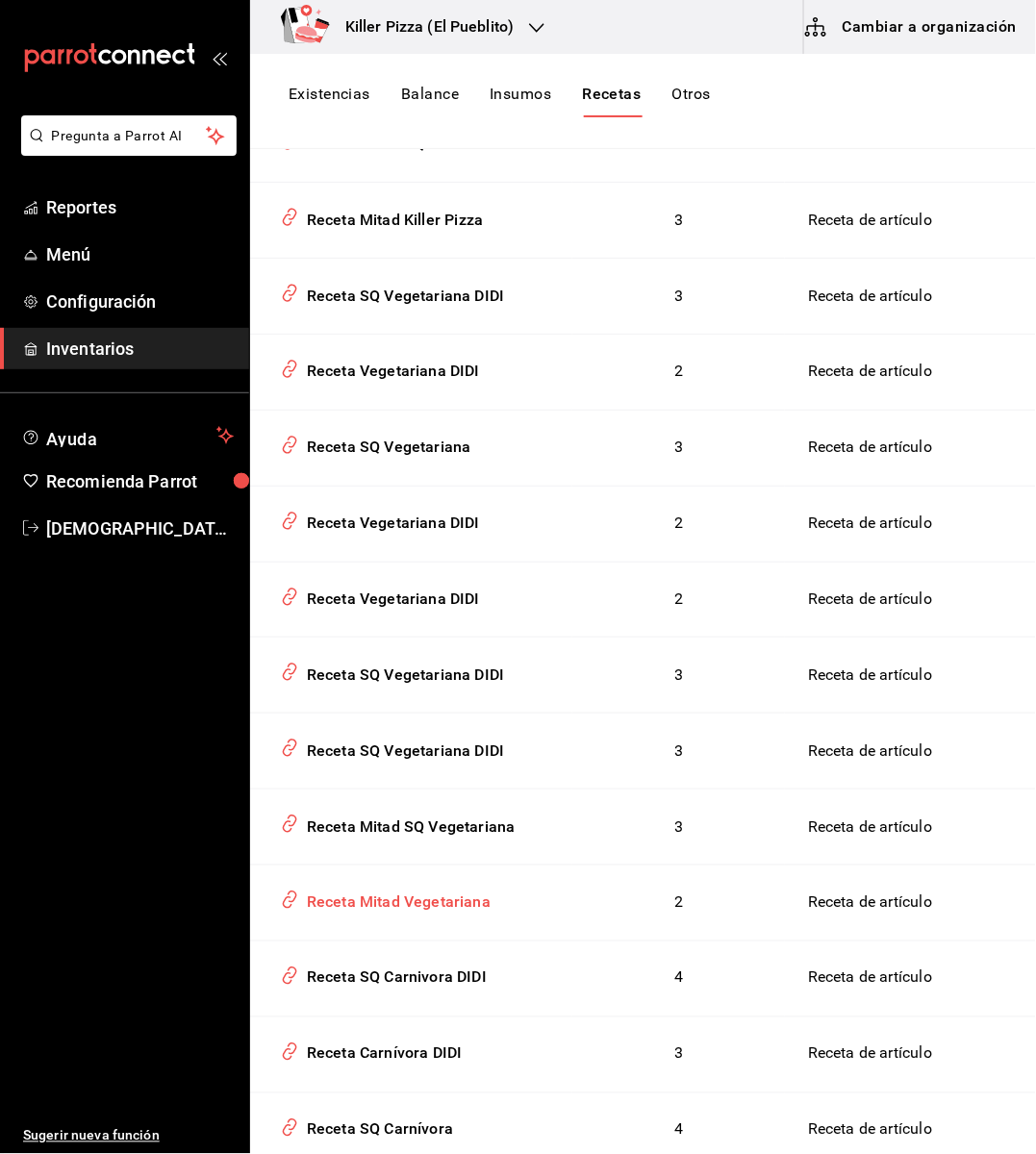
click at [429, 899] on div "Receta Mitad Vegetariana" at bounding box center [395, 900] width 192 height 30
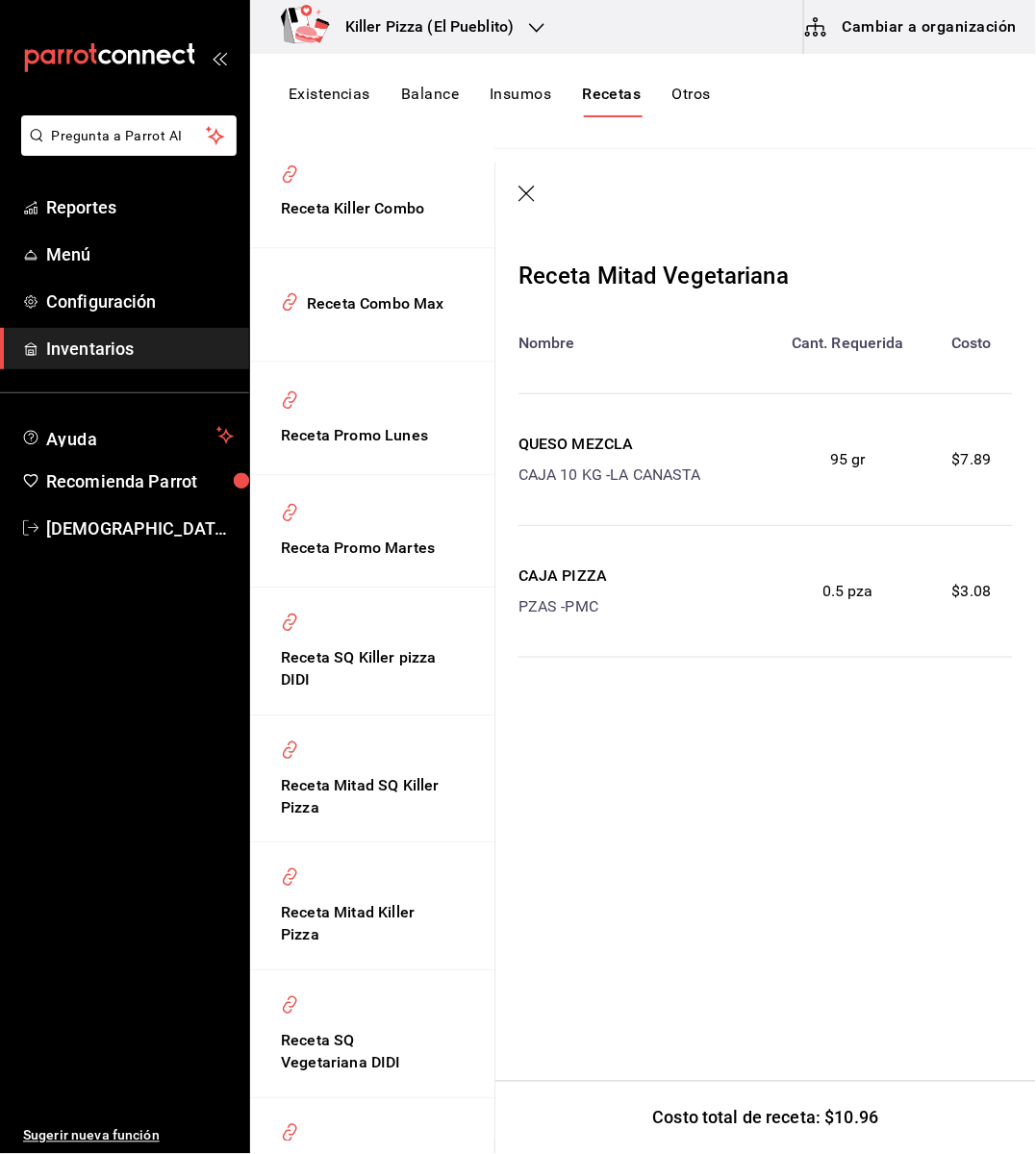
click at [528, 206] on header at bounding box center [765, 195] width 540 height 65
click at [529, 191] on icon "button" at bounding box center [526, 194] width 16 height 16
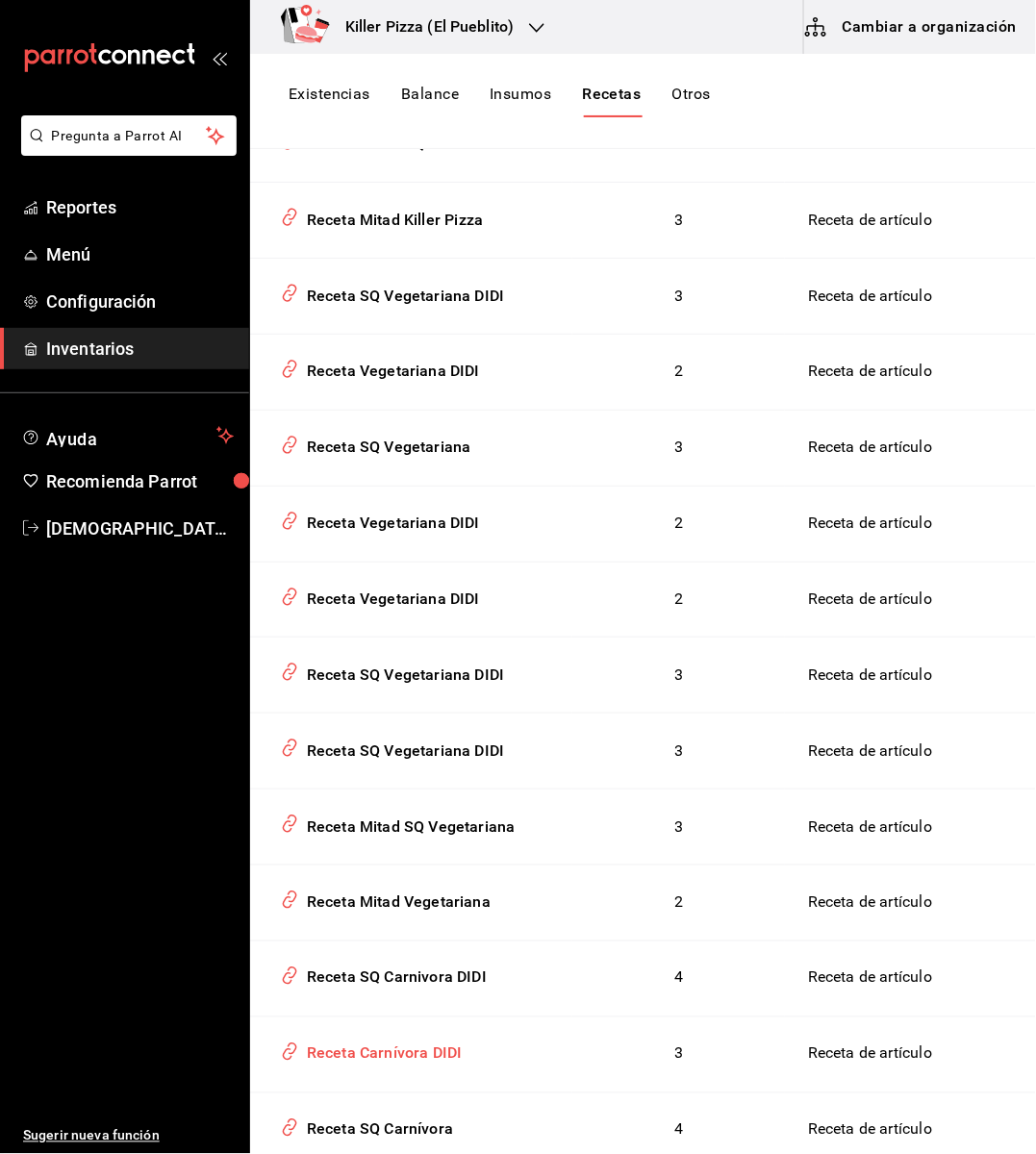
click at [467, 1067] on div "Receta Carnívora DIDI" at bounding box center [411, 1051] width 276 height 37
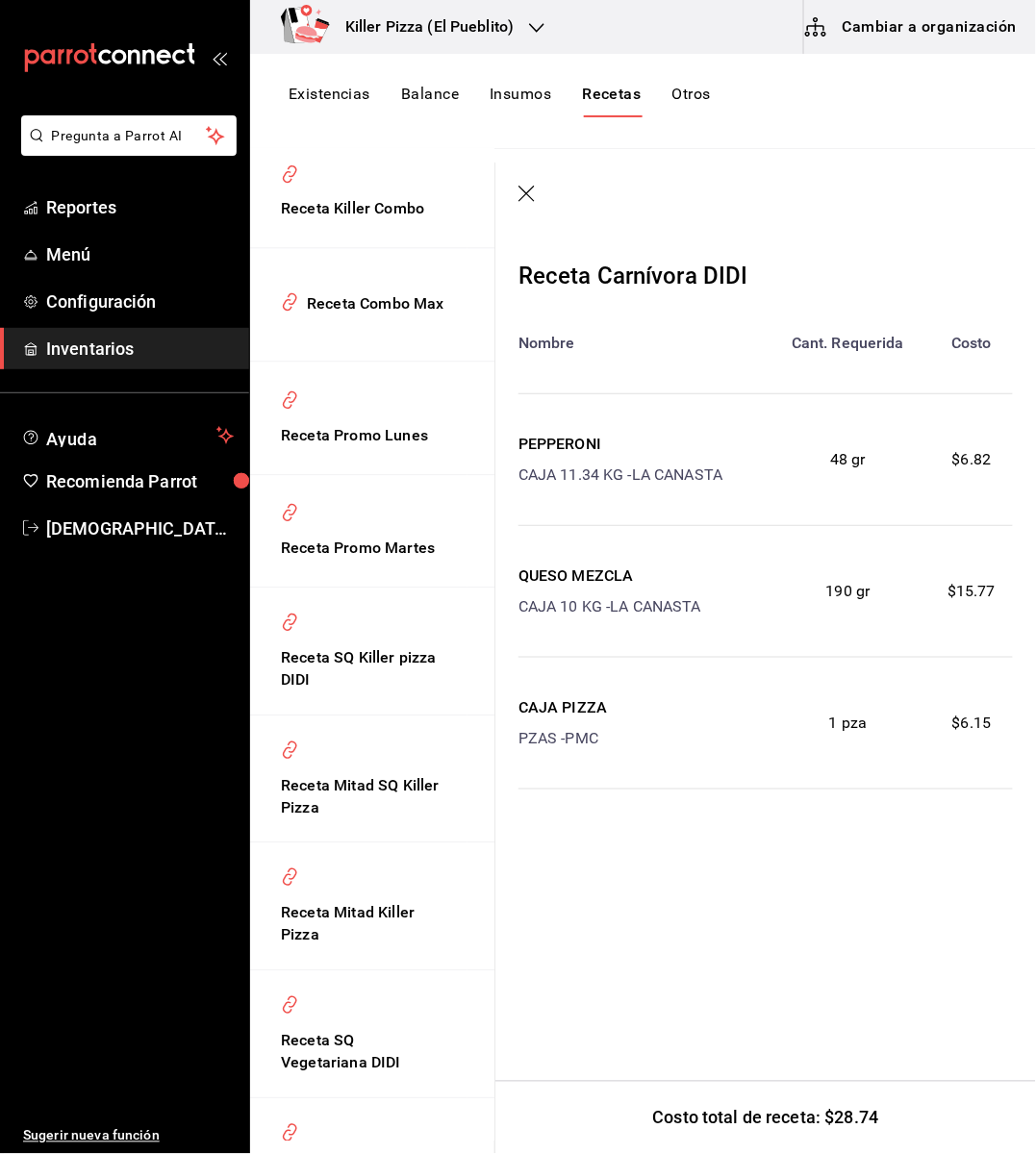
click at [523, 201] on icon "button" at bounding box center [527, 195] width 19 height 19
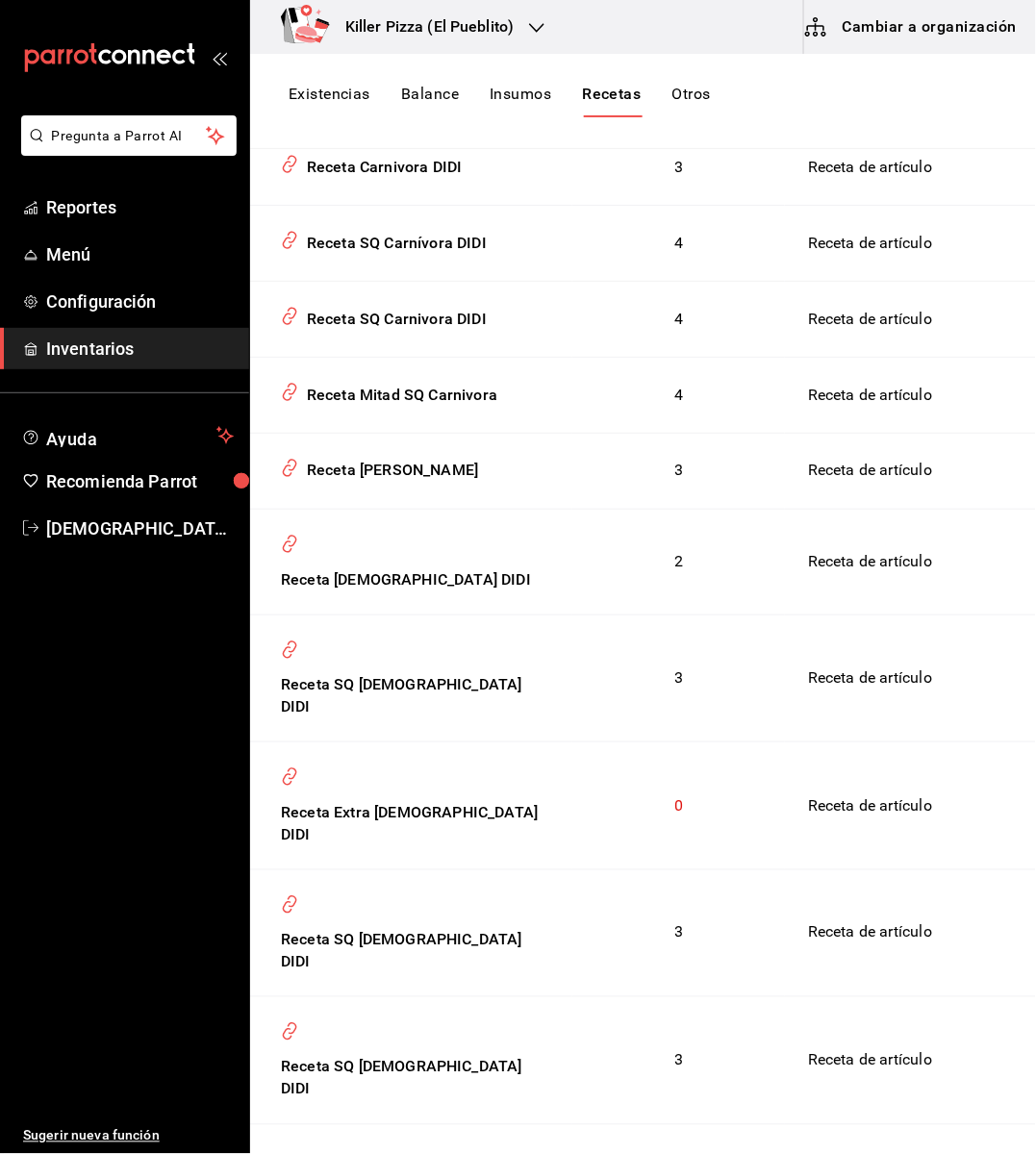
scroll to position [2475, 0]
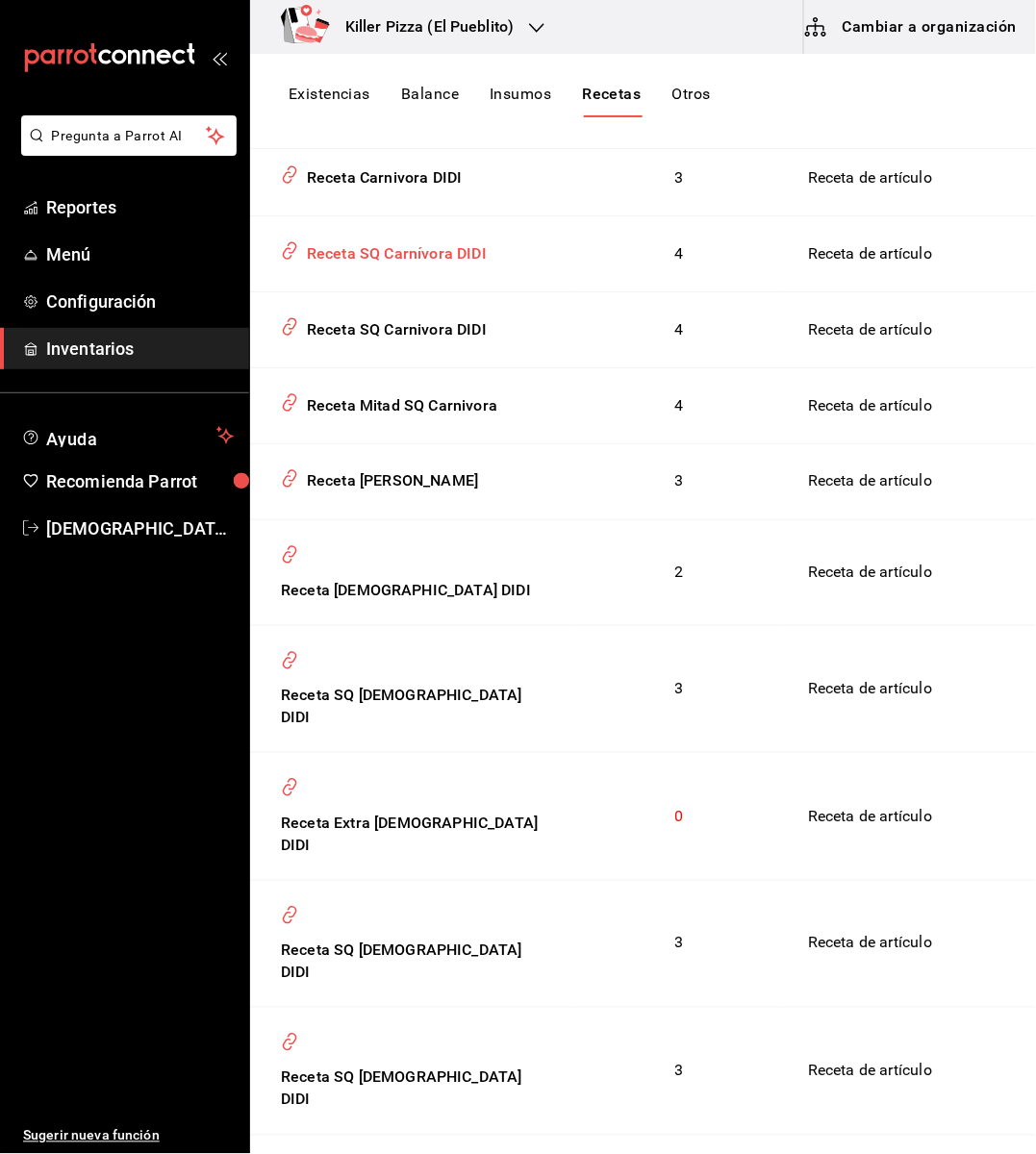
click at [437, 269] on div "Receta SQ Carnívora DIDI" at bounding box center [411, 250] width 276 height 37
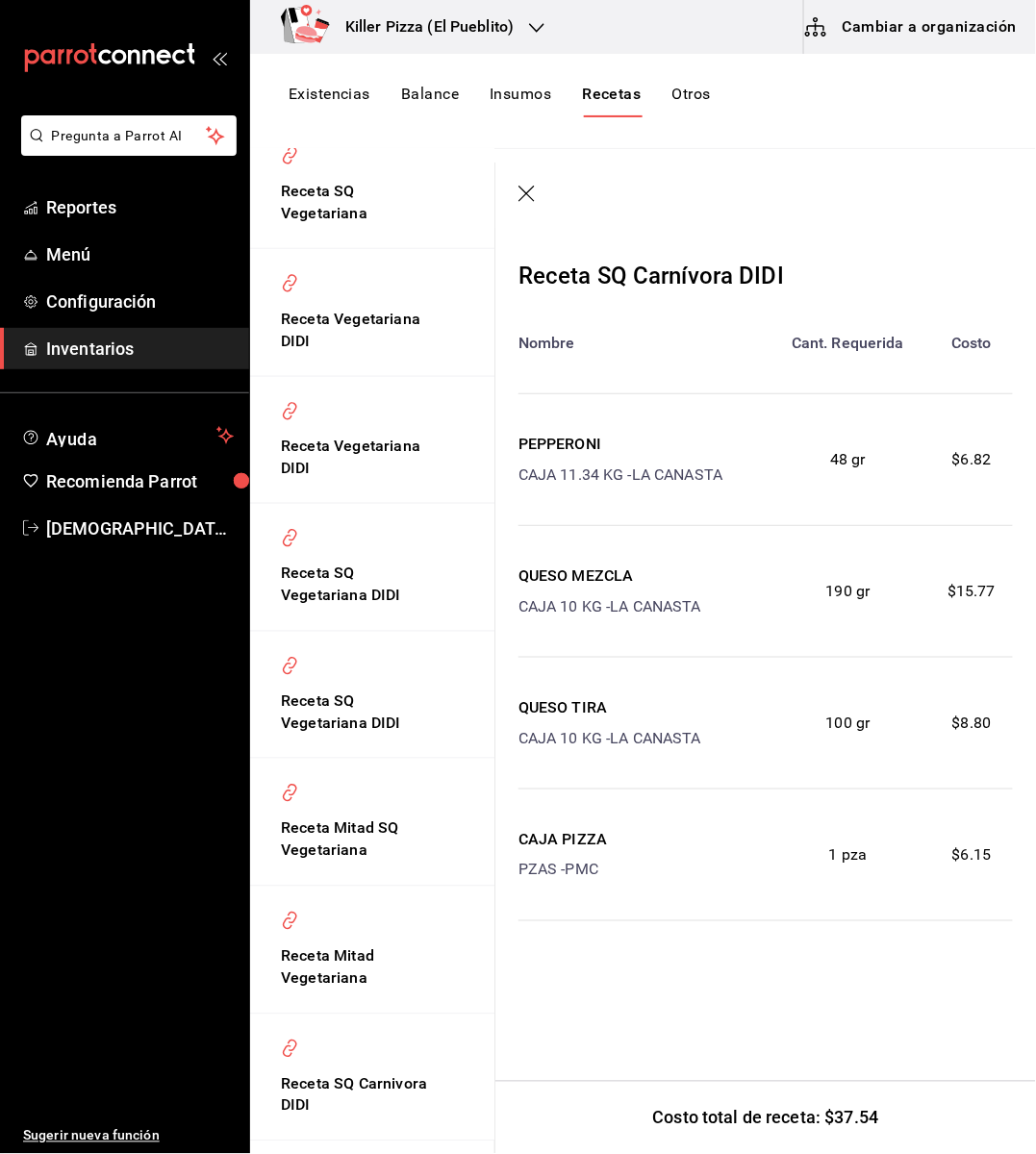
click at [527, 194] on icon "button" at bounding box center [527, 195] width 19 height 19
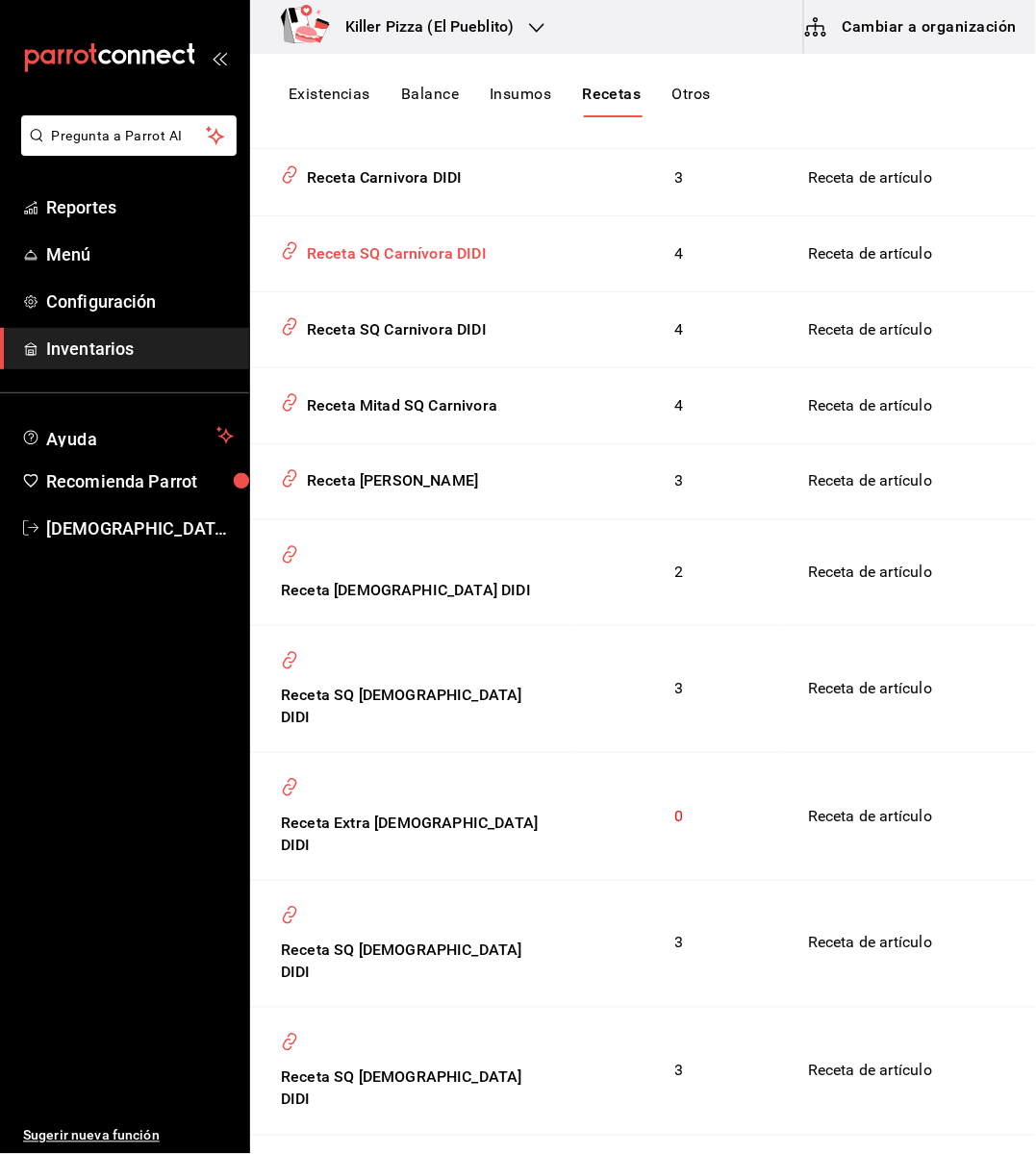
click at [459, 280] on td "Receta SQ Carnívora DIDI" at bounding box center [411, 255] width 323 height 76
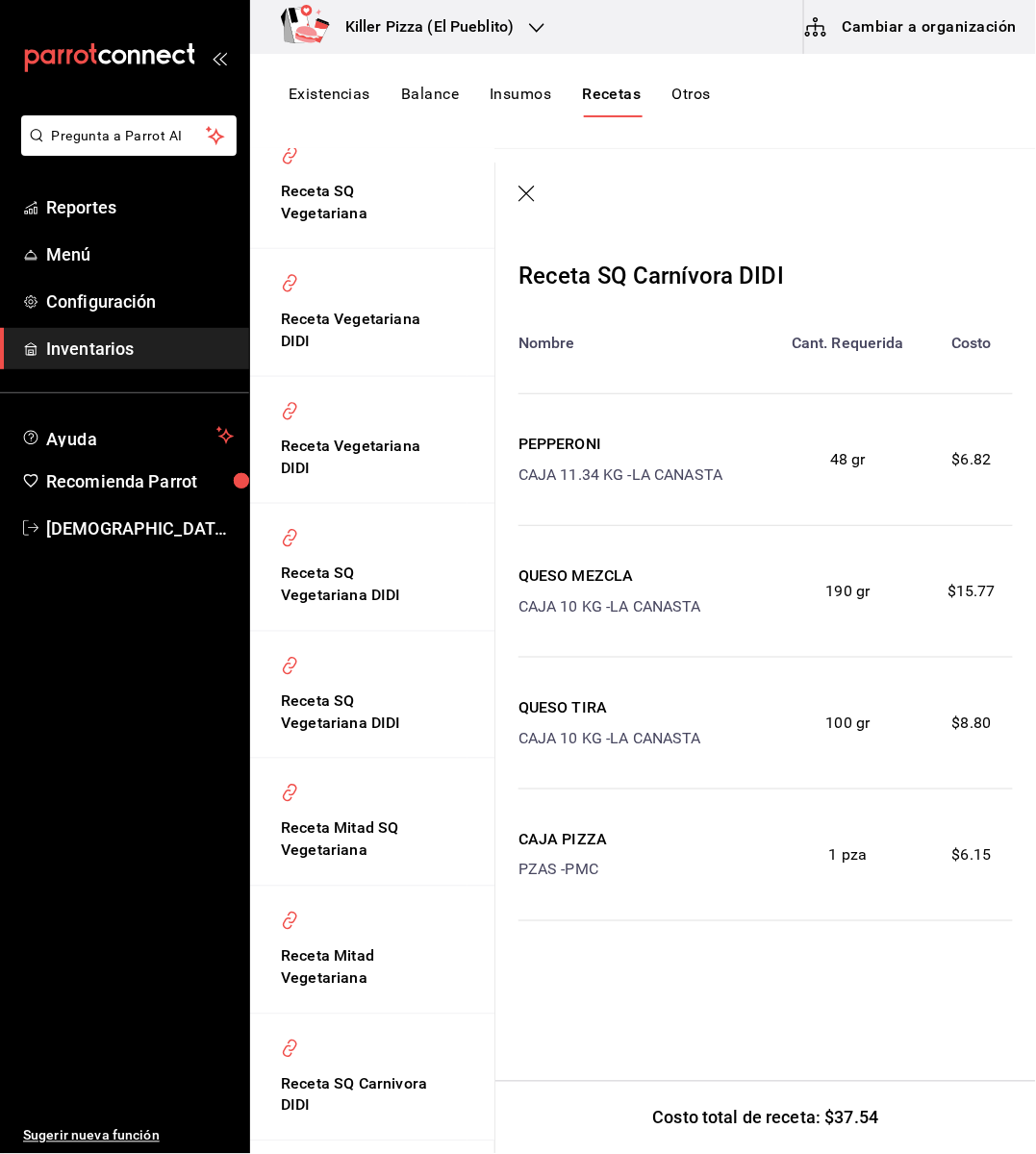
click at [518, 200] on icon "button" at bounding box center [527, 195] width 19 height 19
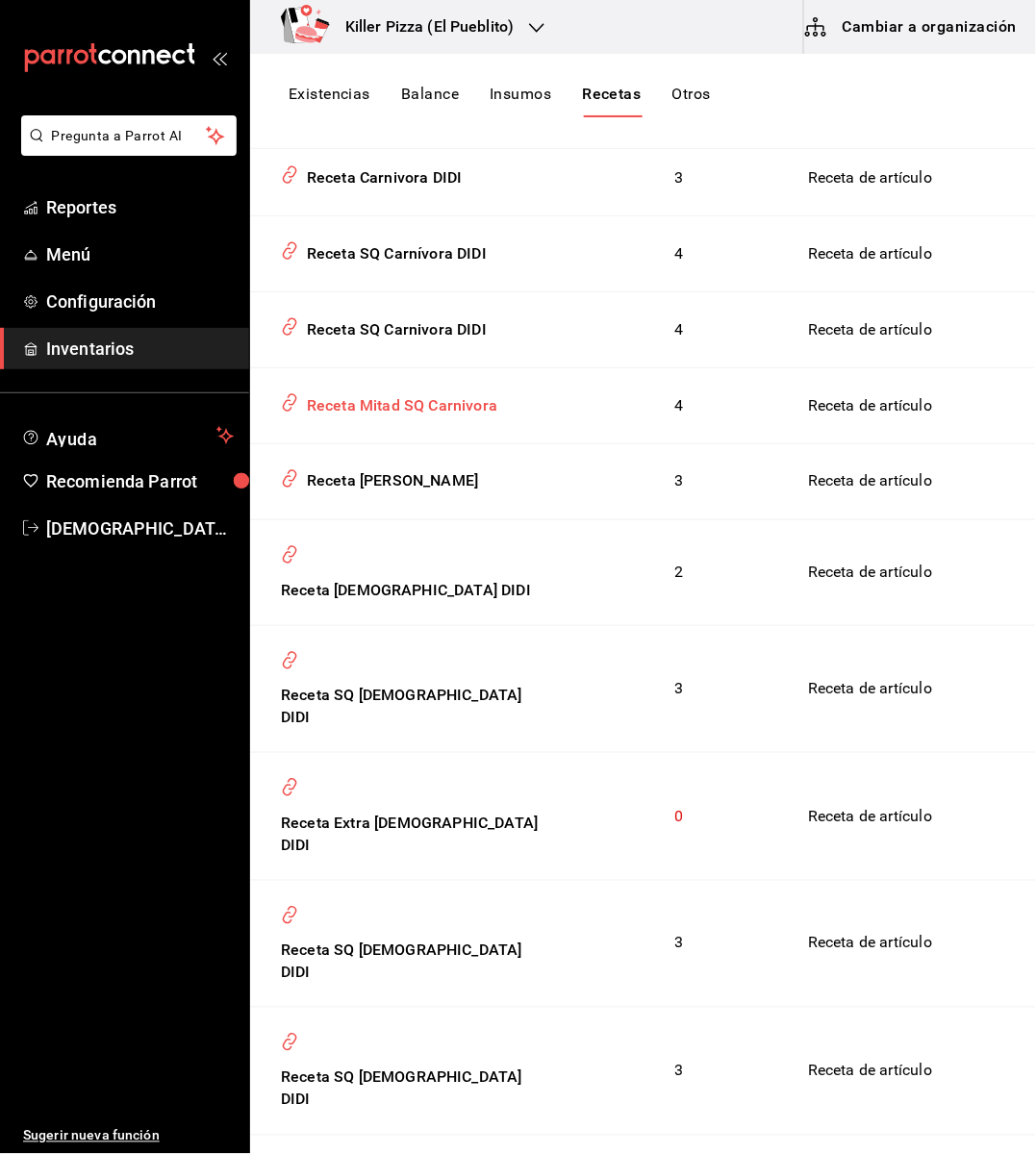
click at [472, 418] on div "Receta Mitad SQ Carnivora" at bounding box center [398, 403] width 198 height 30
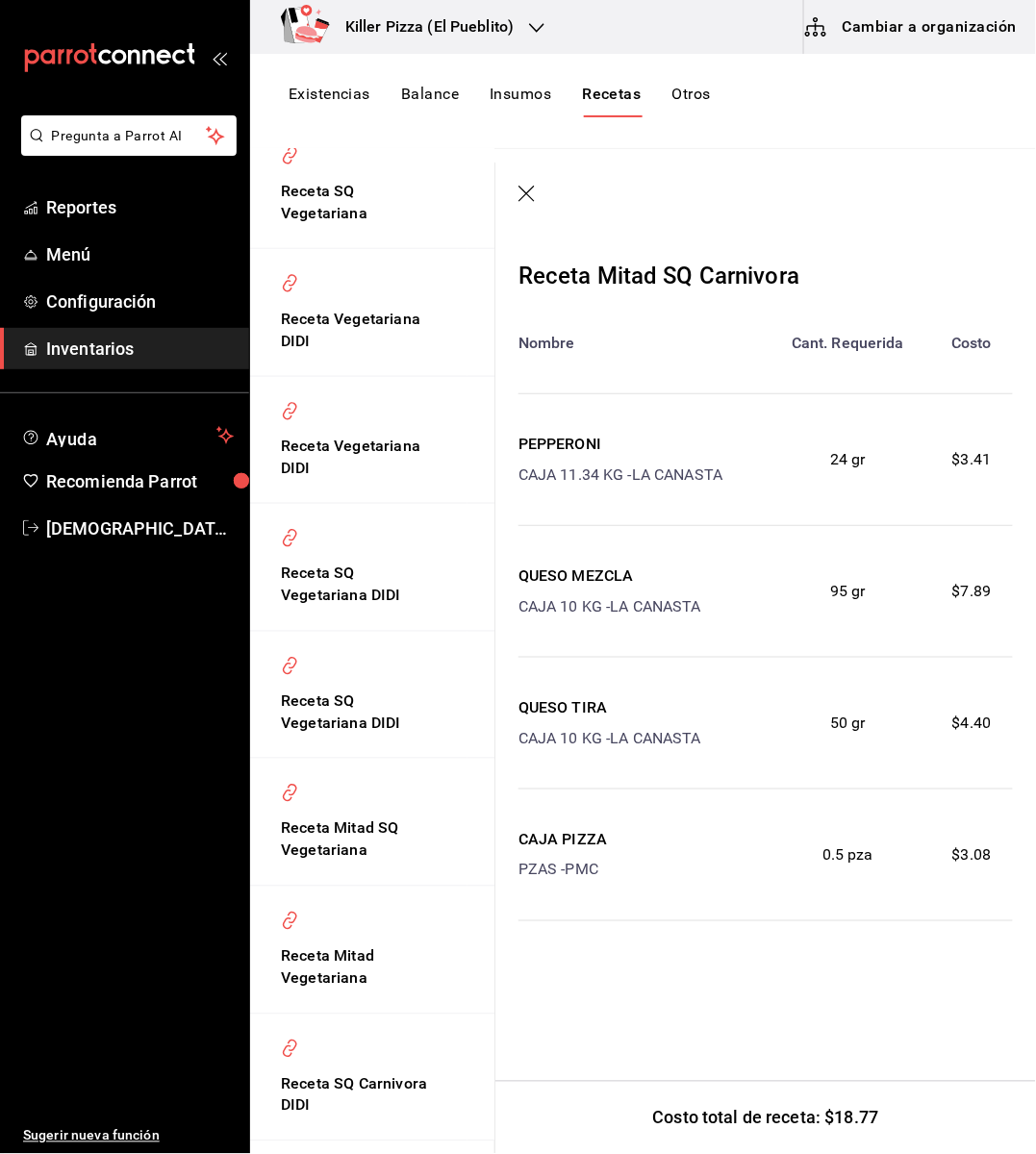
click at [531, 195] on icon "button" at bounding box center [527, 195] width 19 height 19
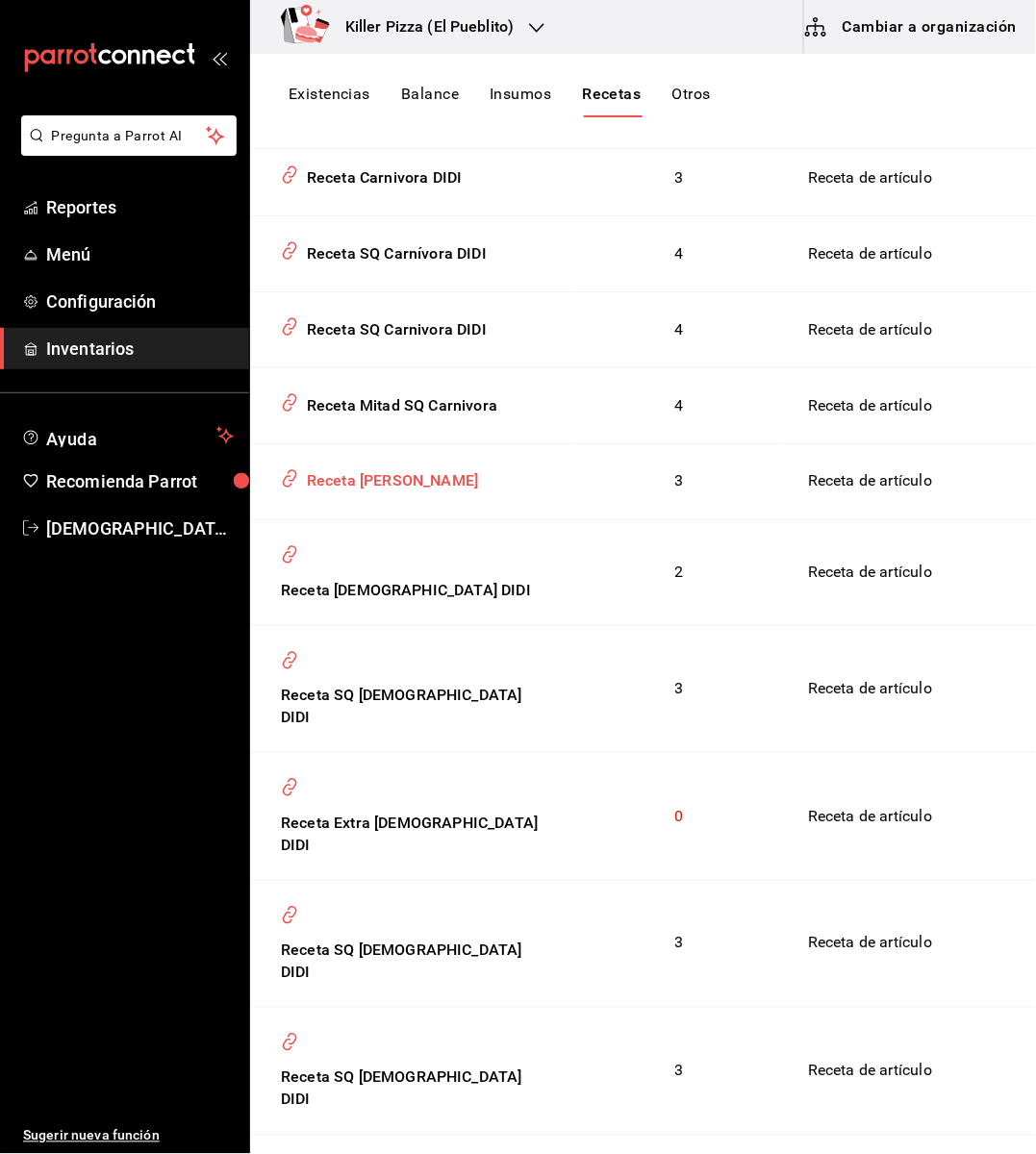
click at [471, 491] on div "Receta [PERSON_NAME]" at bounding box center [388, 478] width 179 height 30
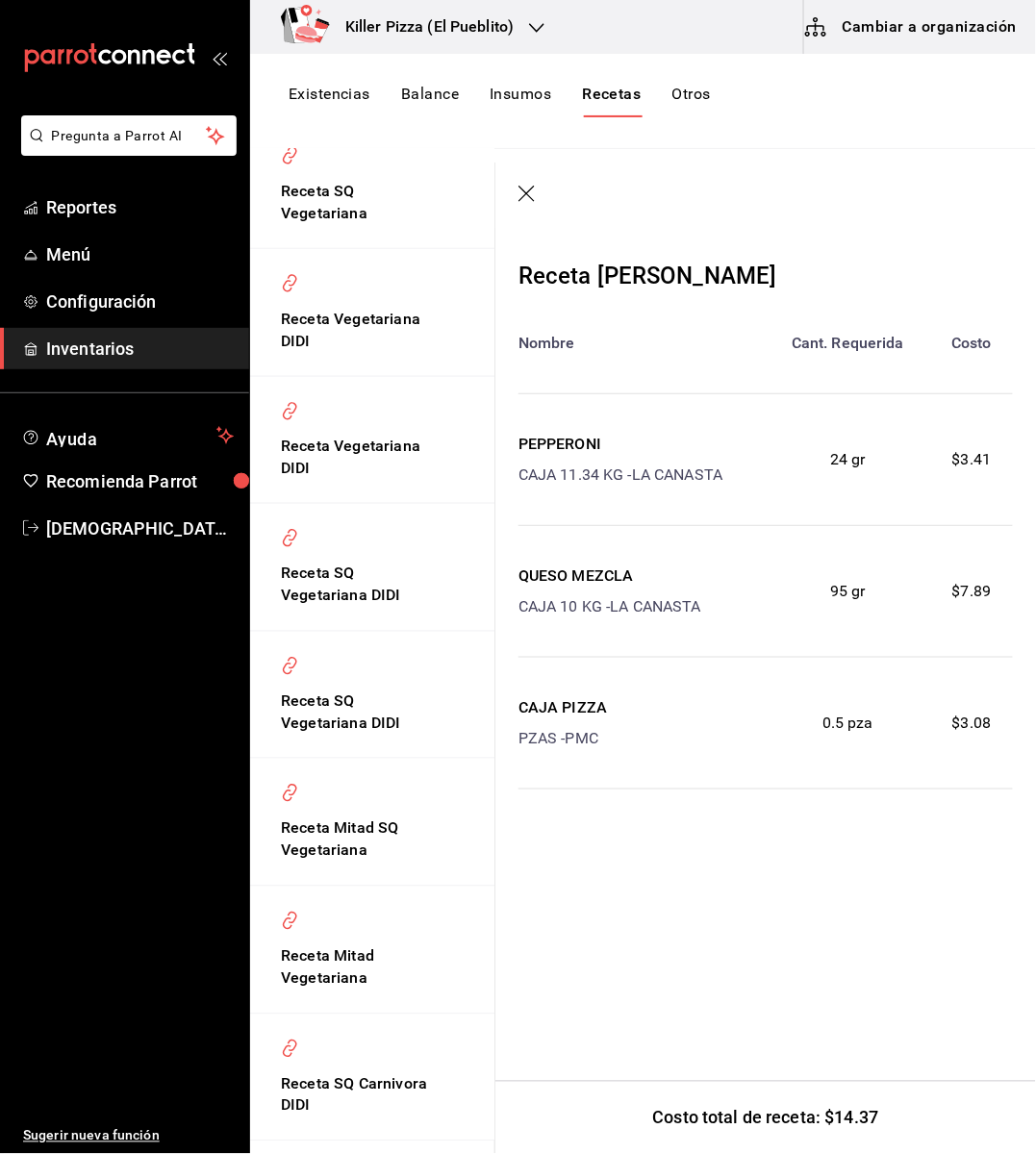
click at [520, 202] on icon "button" at bounding box center [527, 195] width 19 height 19
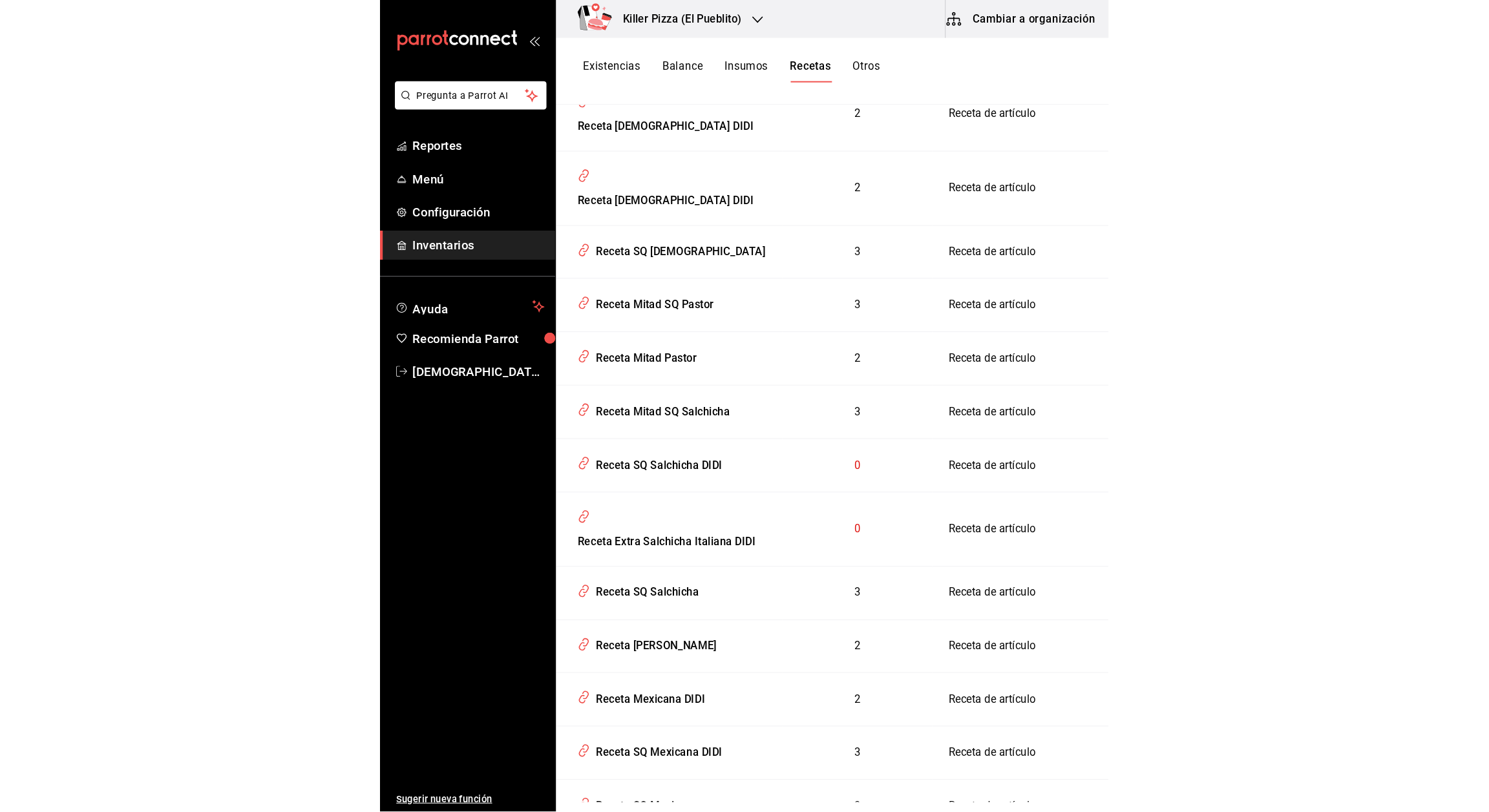
scroll to position [2359, 0]
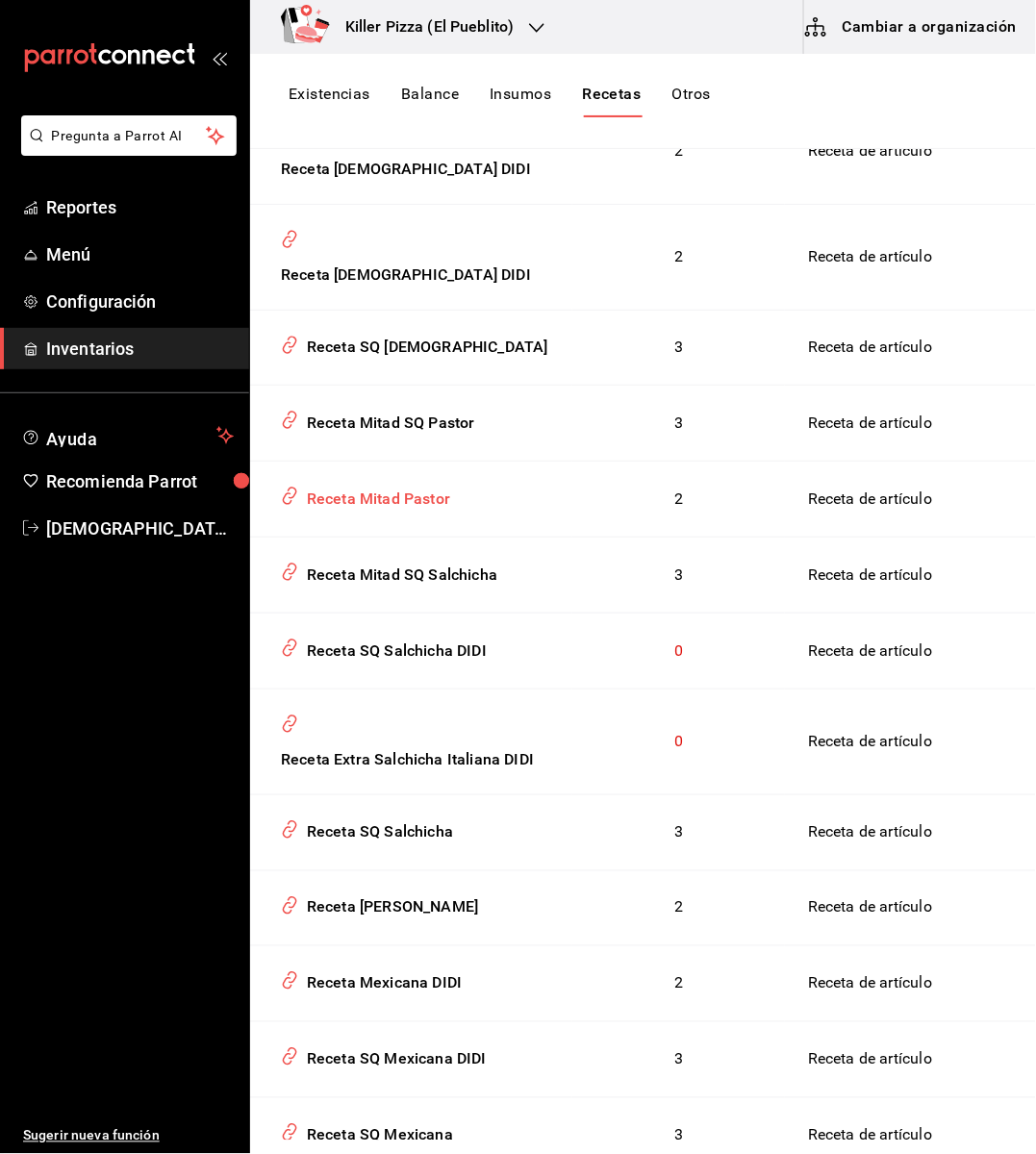
click at [378, 481] on div "Receta Mitad Pastor" at bounding box center [374, 496] width 151 height 30
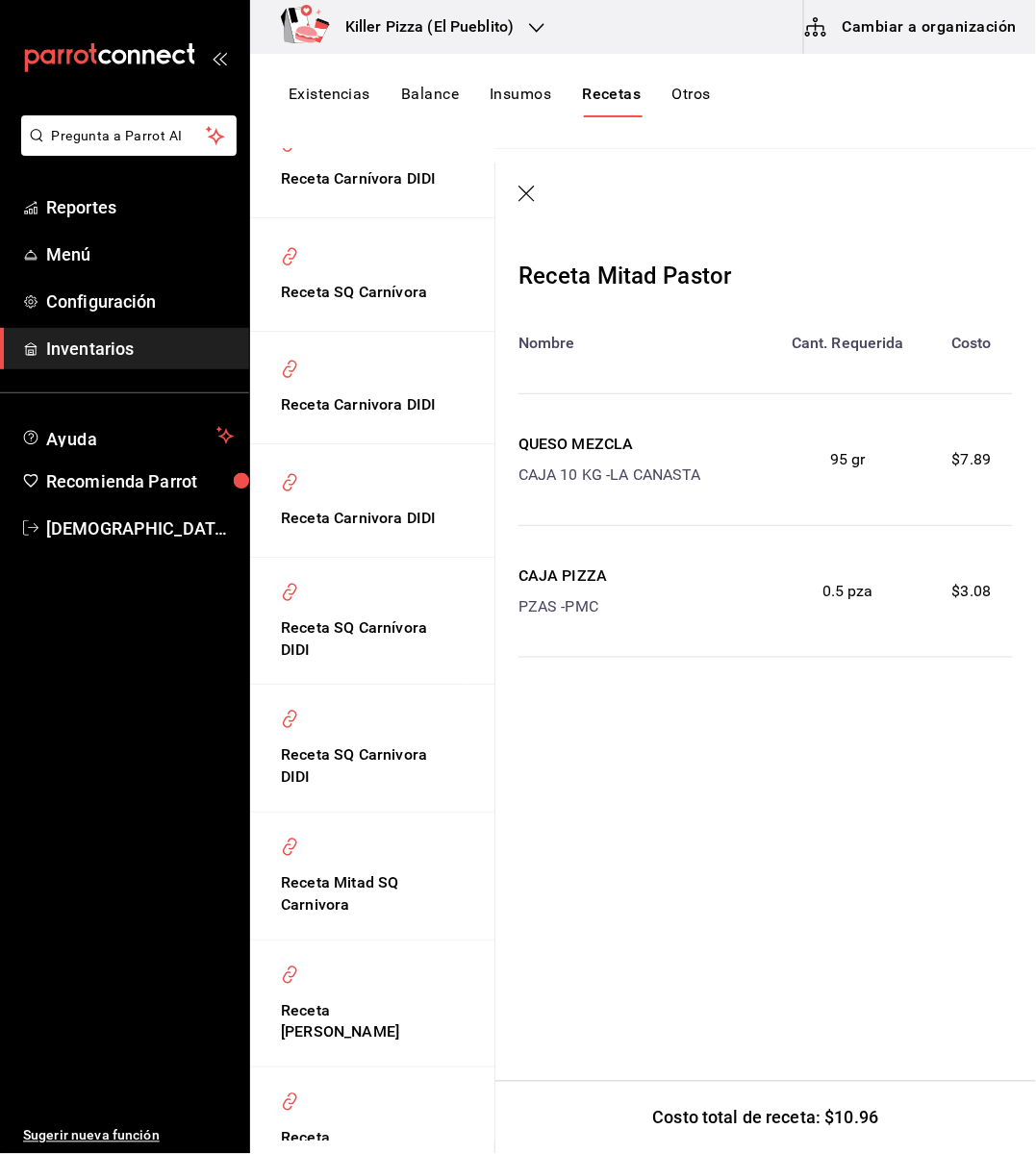
click at [534, 204] on icon "button" at bounding box center [527, 195] width 19 height 19
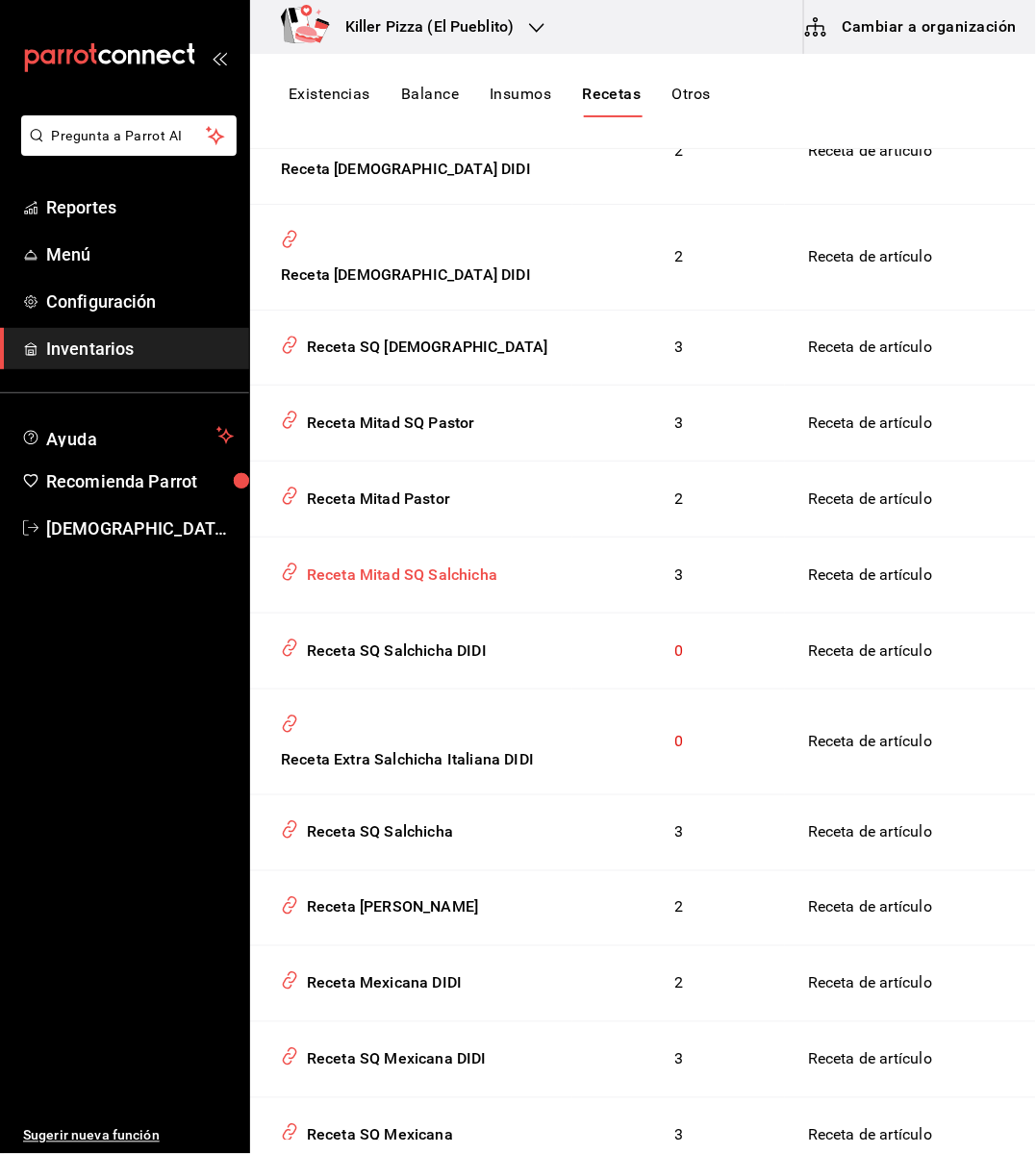
click at [466, 557] on div "Receta Mitad SQ Salchicha" at bounding box center [398, 572] width 198 height 30
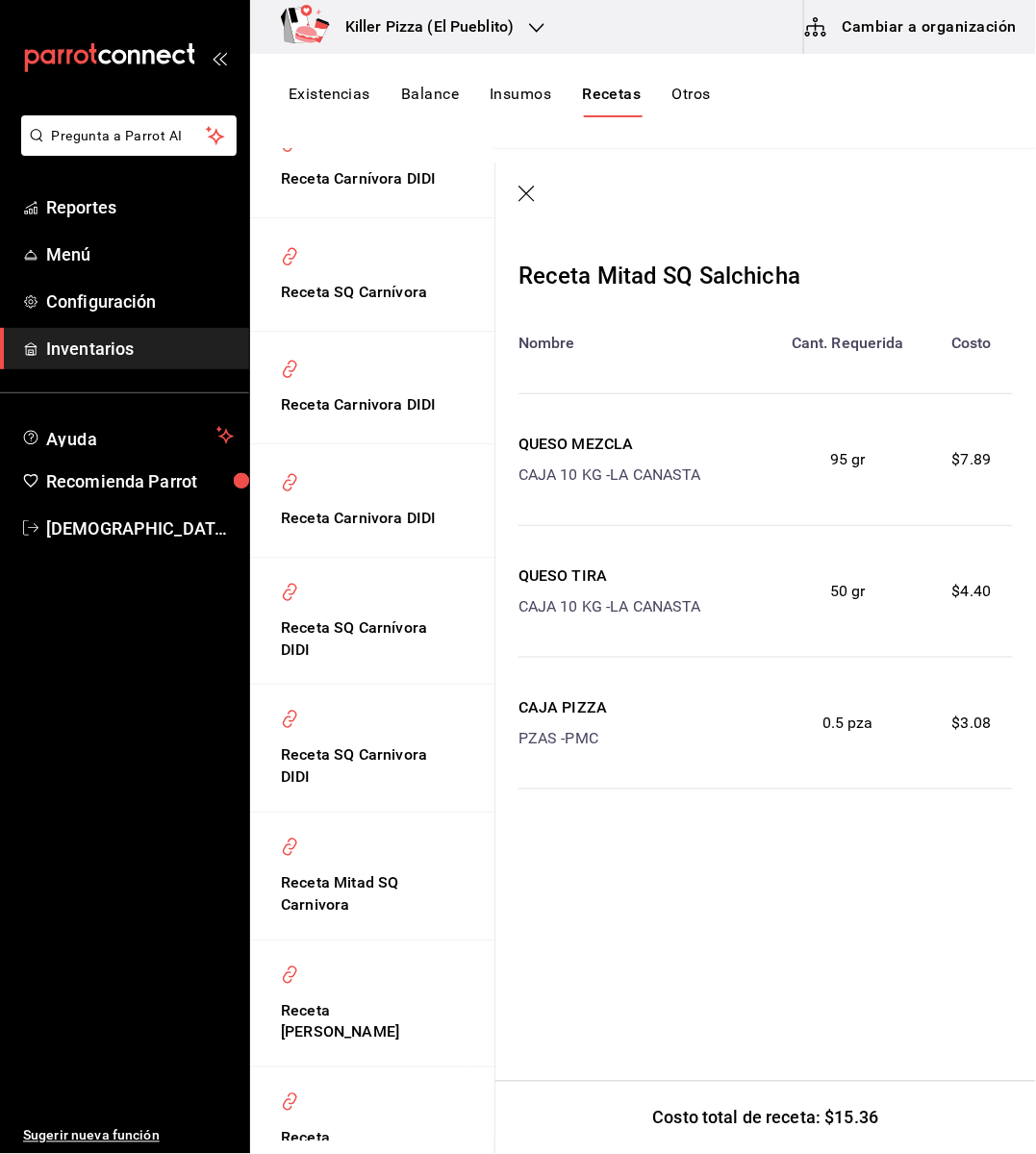
click at [528, 200] on icon "button" at bounding box center [527, 195] width 19 height 19
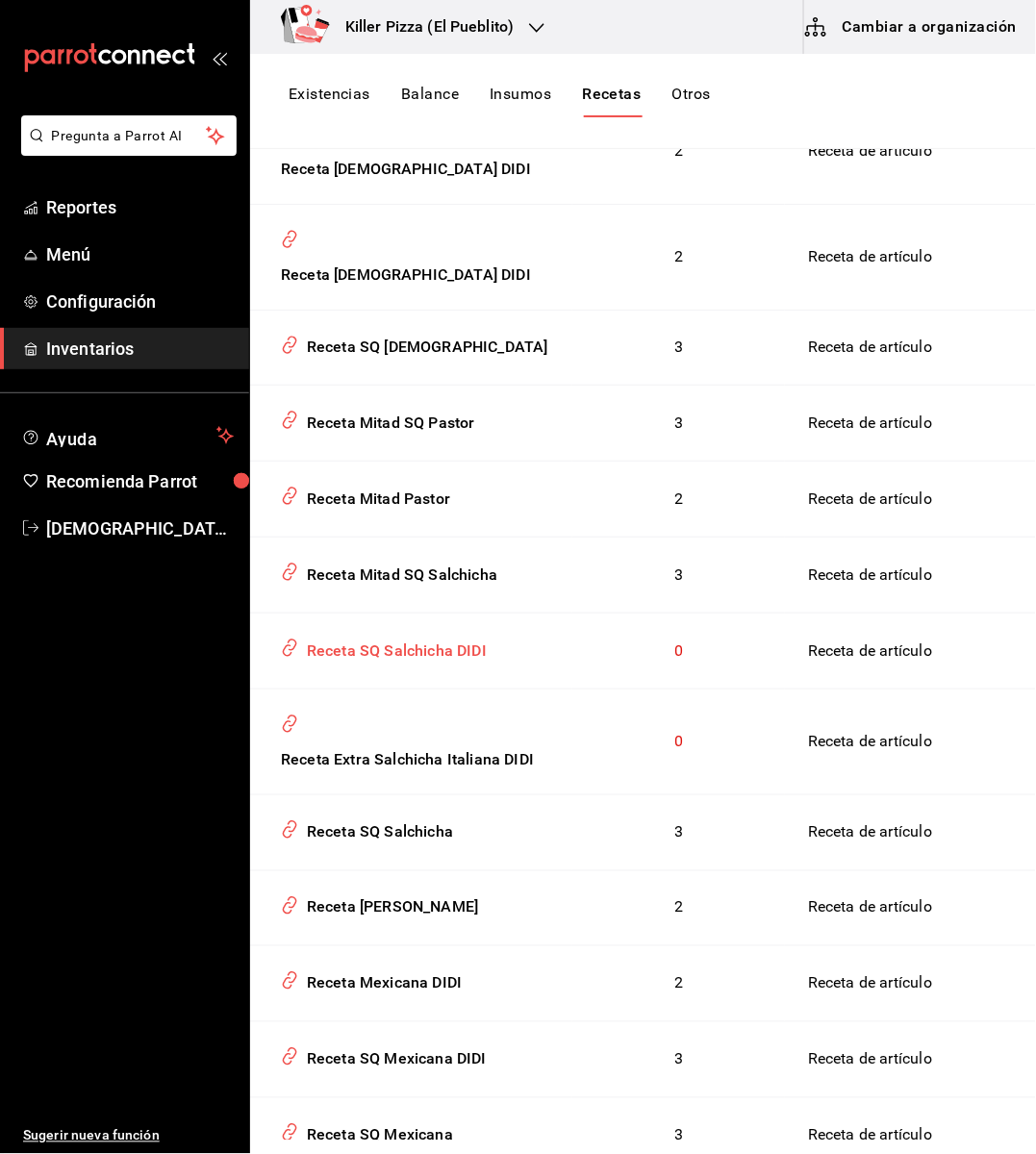
click at [465, 633] on div "Receta SQ Salchicha DIDI" at bounding box center [393, 648] width 188 height 30
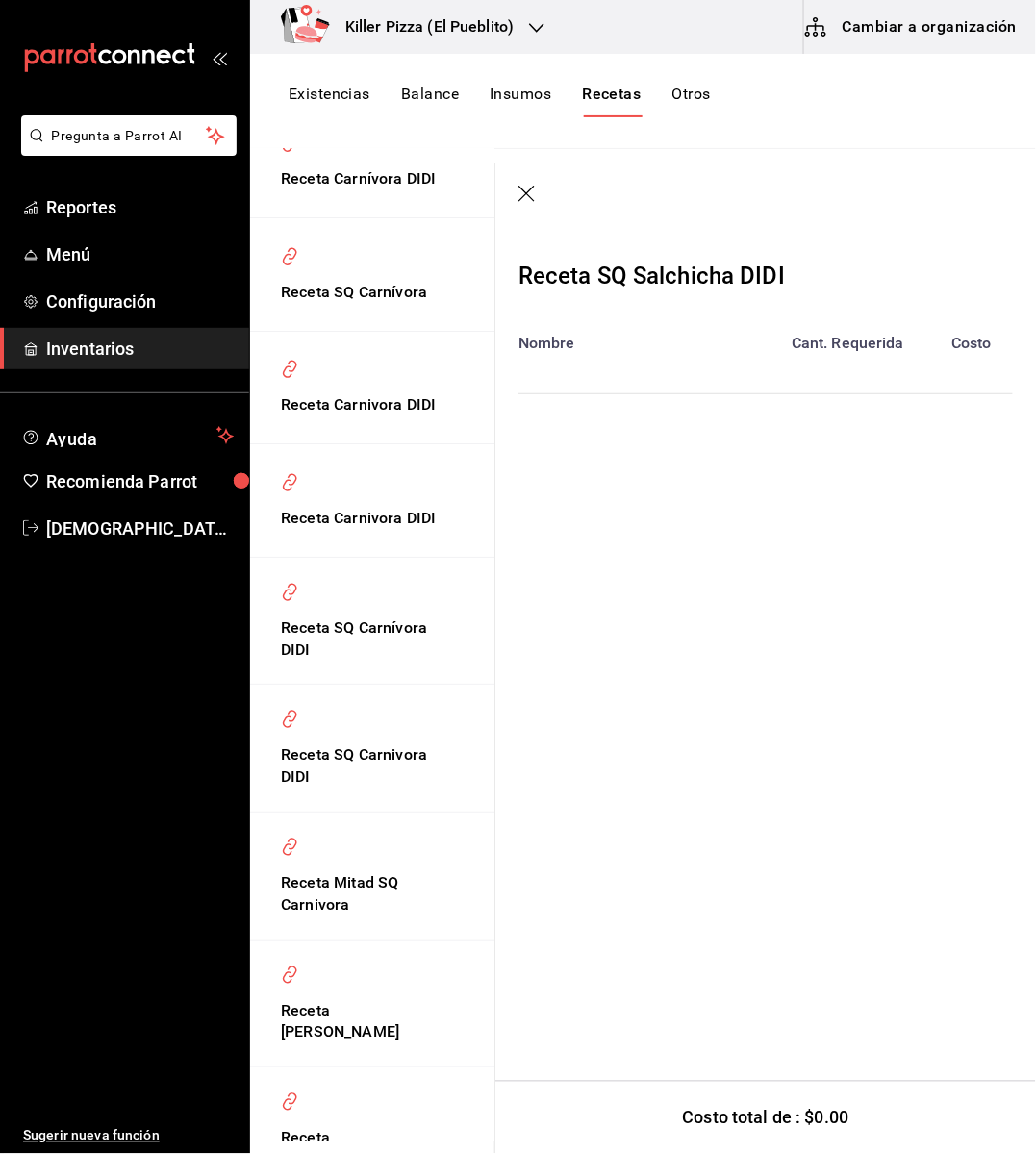
click at [520, 193] on icon "button" at bounding box center [527, 195] width 19 height 19
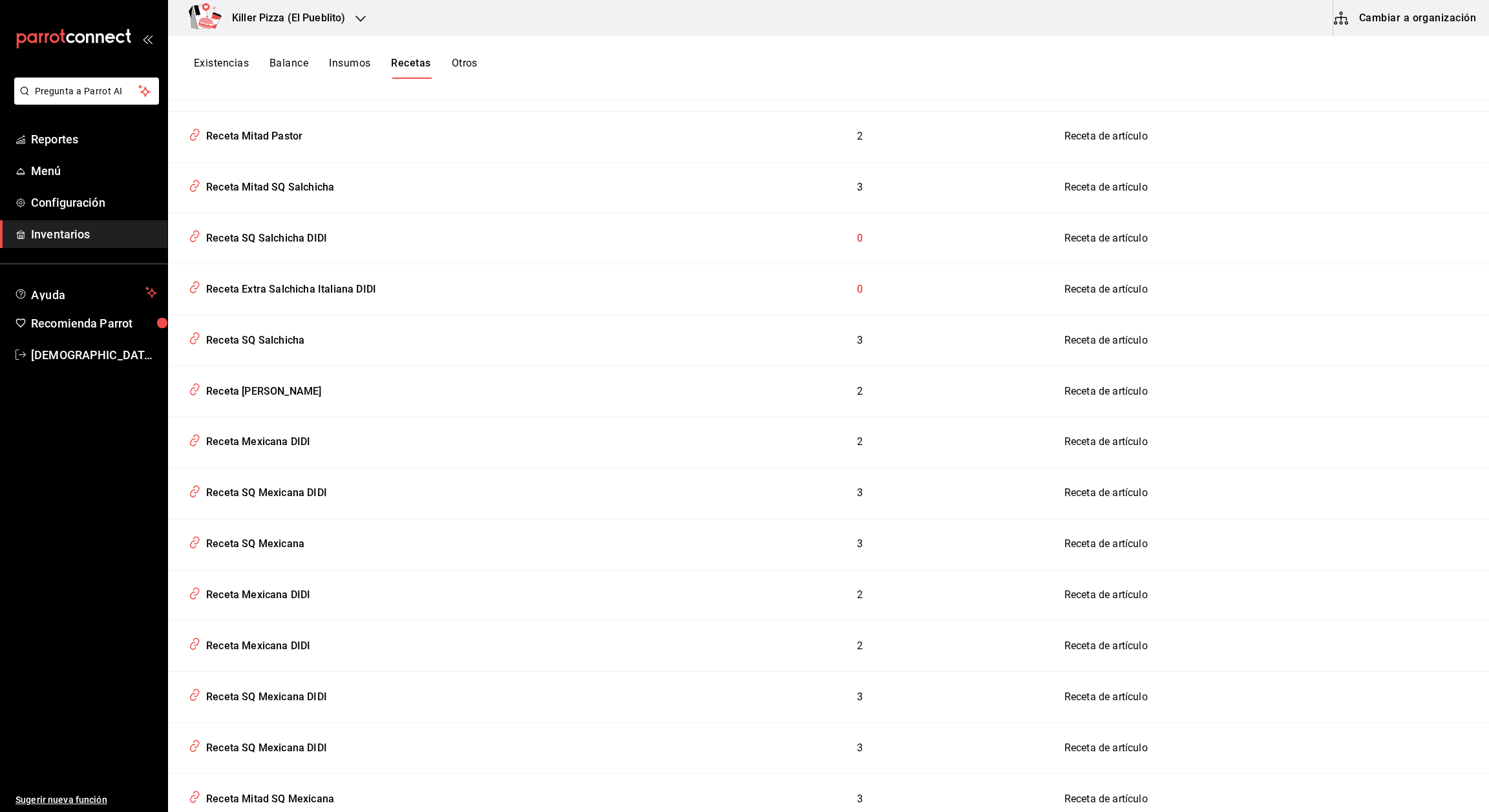
scroll to position [2339, 0]
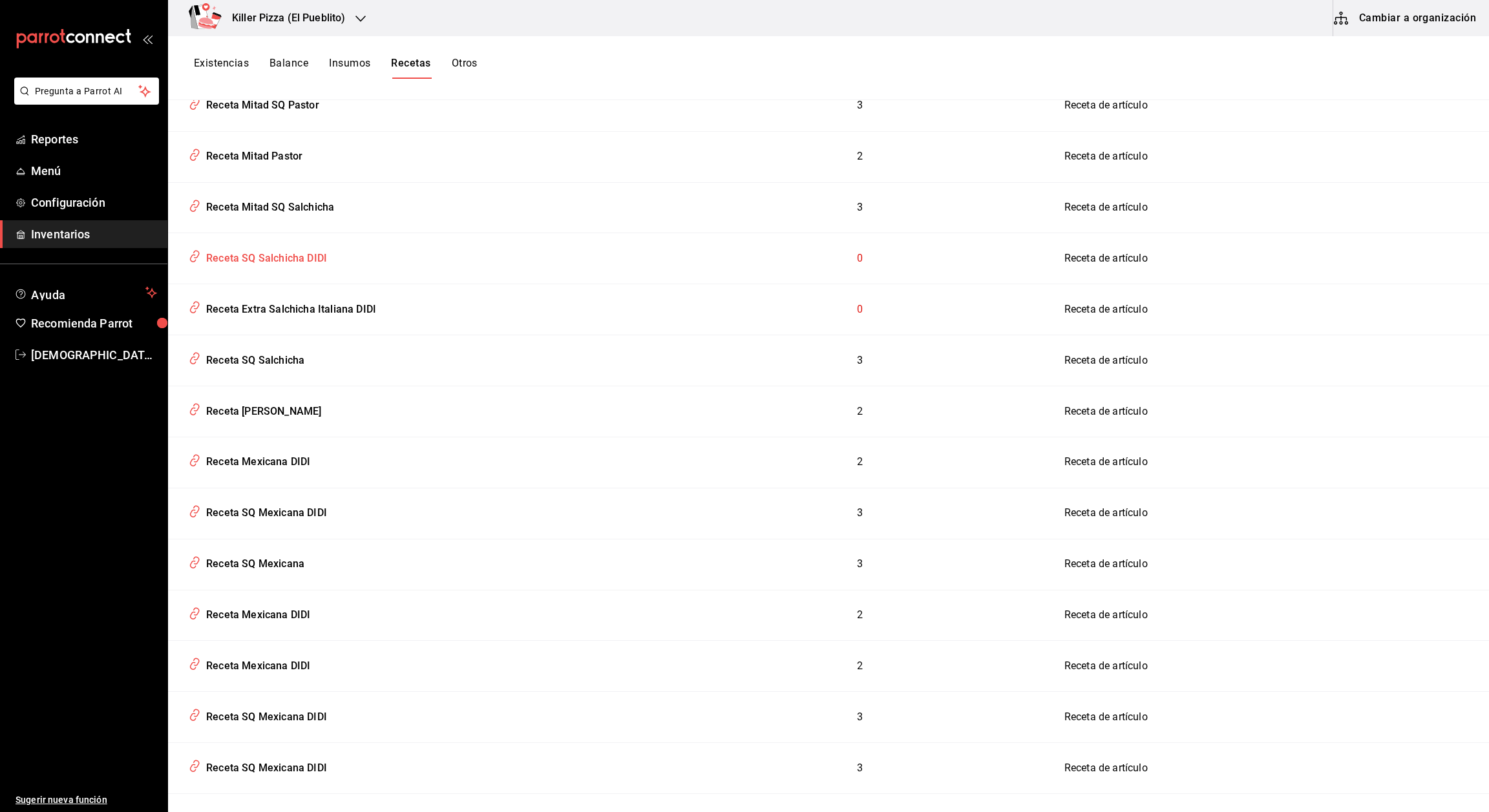
click at [314, 246] on div "Receta SQ Salchicha DIDI" at bounding box center [264, 256] width 126 height 20
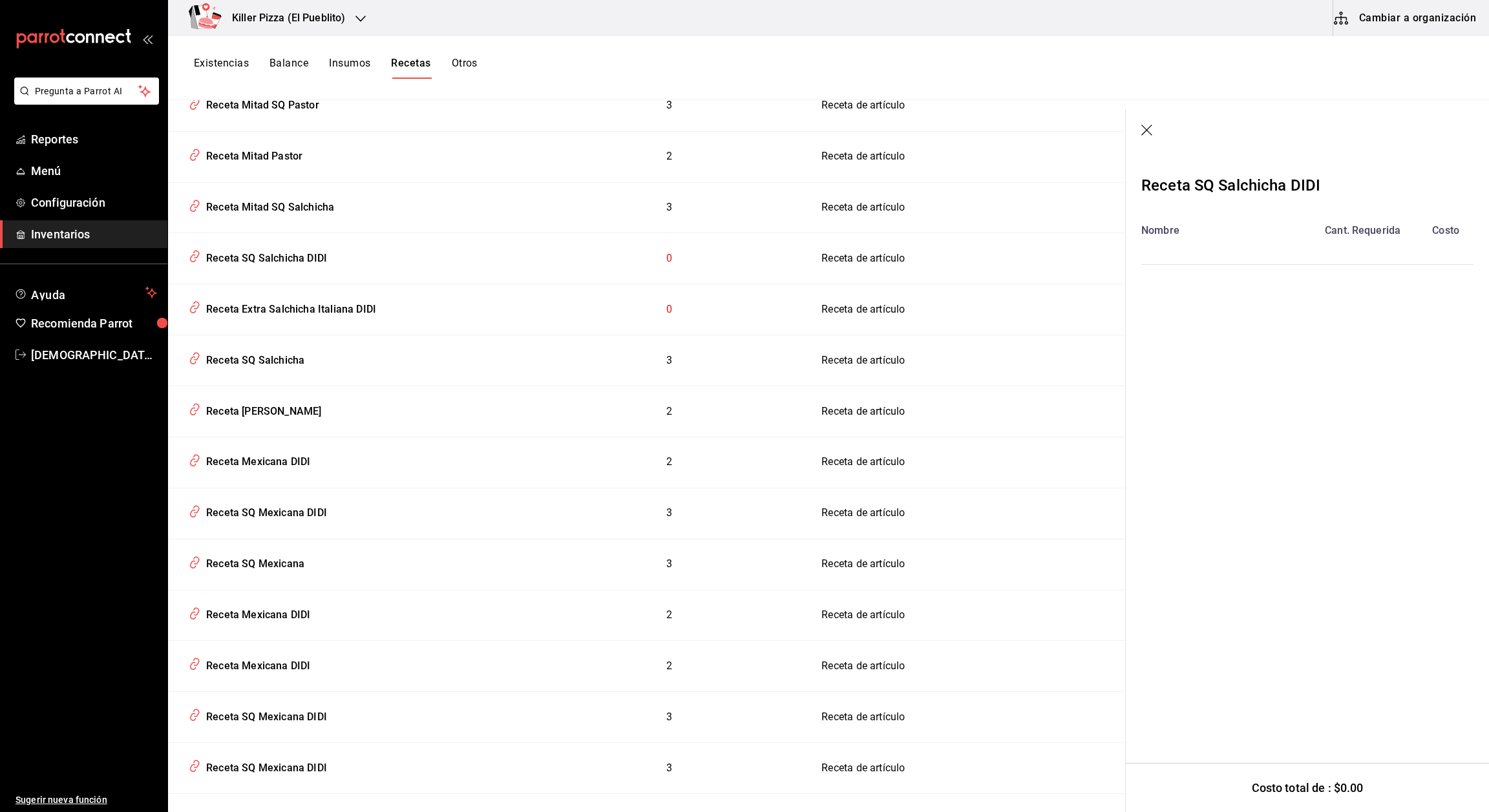
click at [695, 136] on icon "button" at bounding box center [1147, 131] width 13 height 13
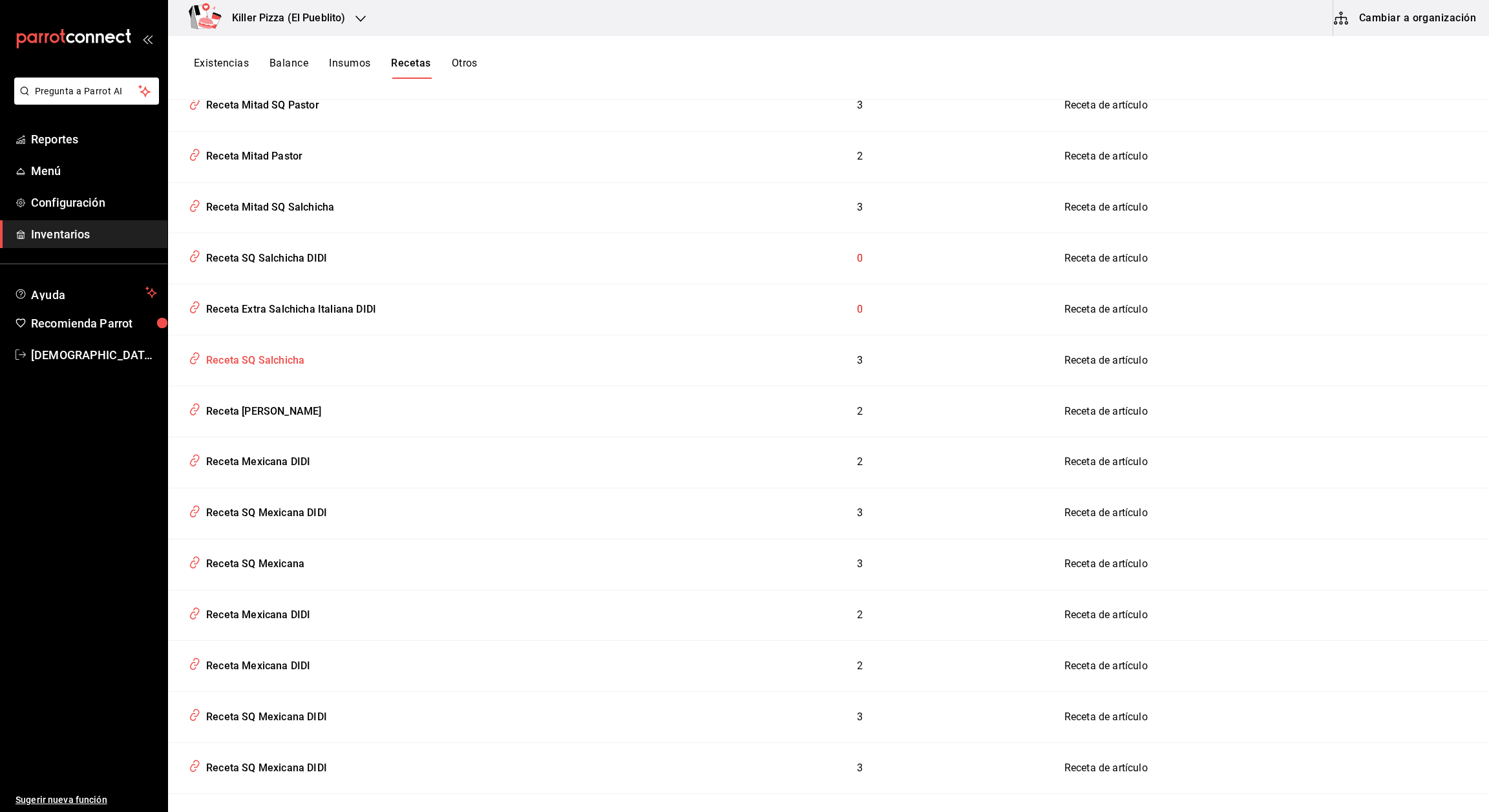
click at [291, 348] on div "Receta SQ Salchicha" at bounding box center [252, 358] width 103 height 20
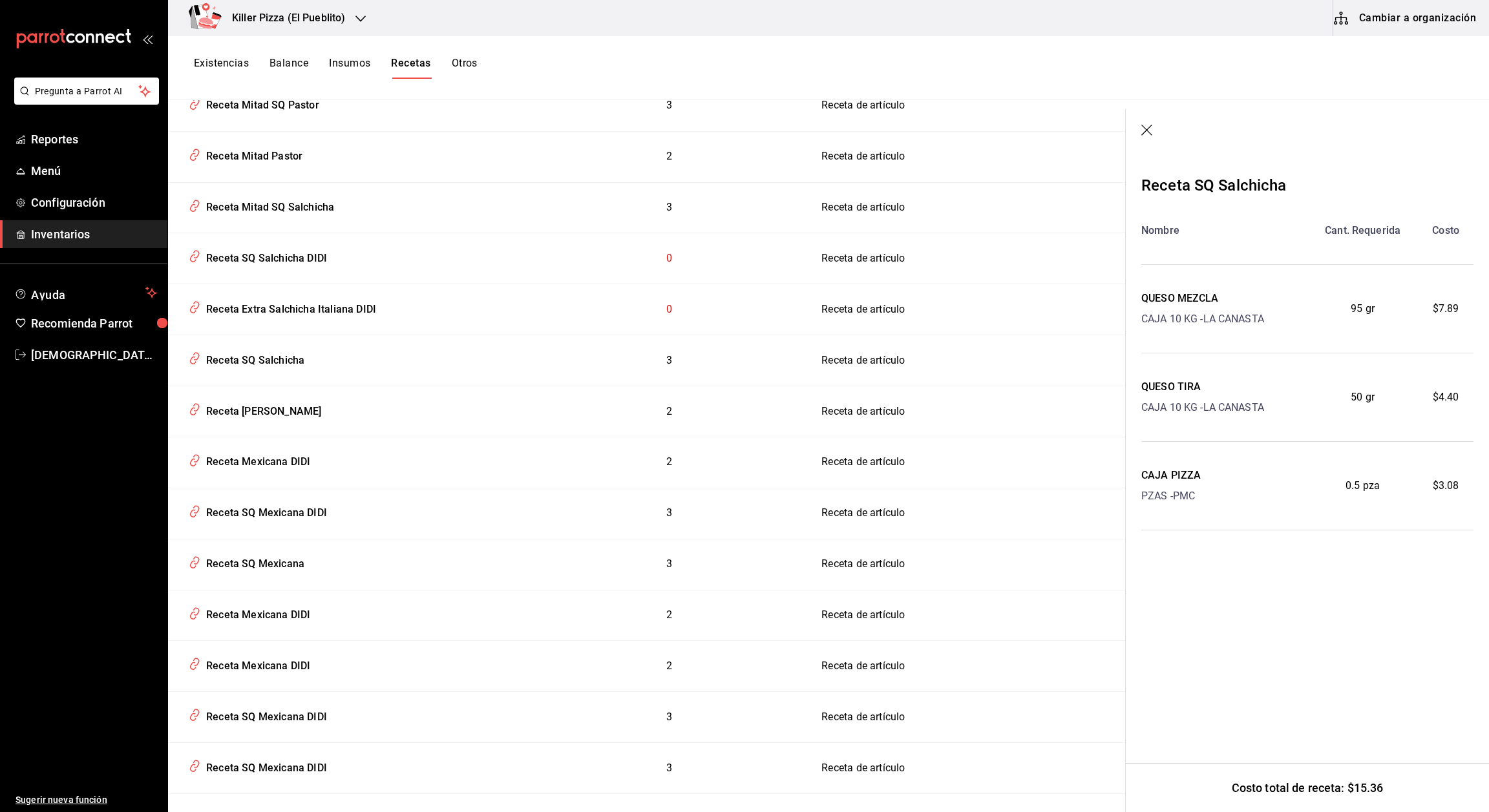
click at [695, 131] on icon "button" at bounding box center [1147, 131] width 13 height 13
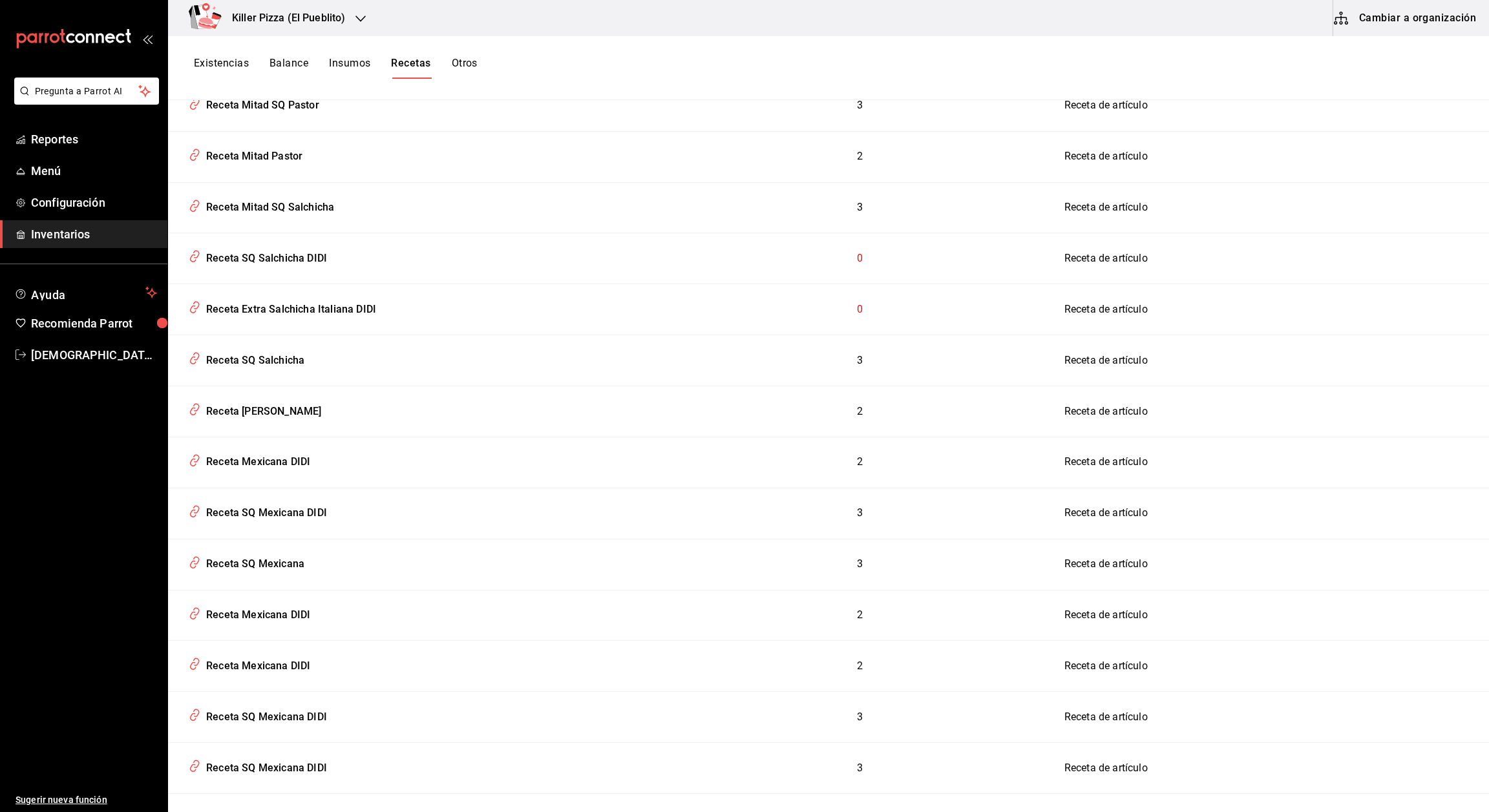
click at [319, 774] on div "Receta Mitad SQ Mexicana" at bounding box center [267, 817] width 133 height 20
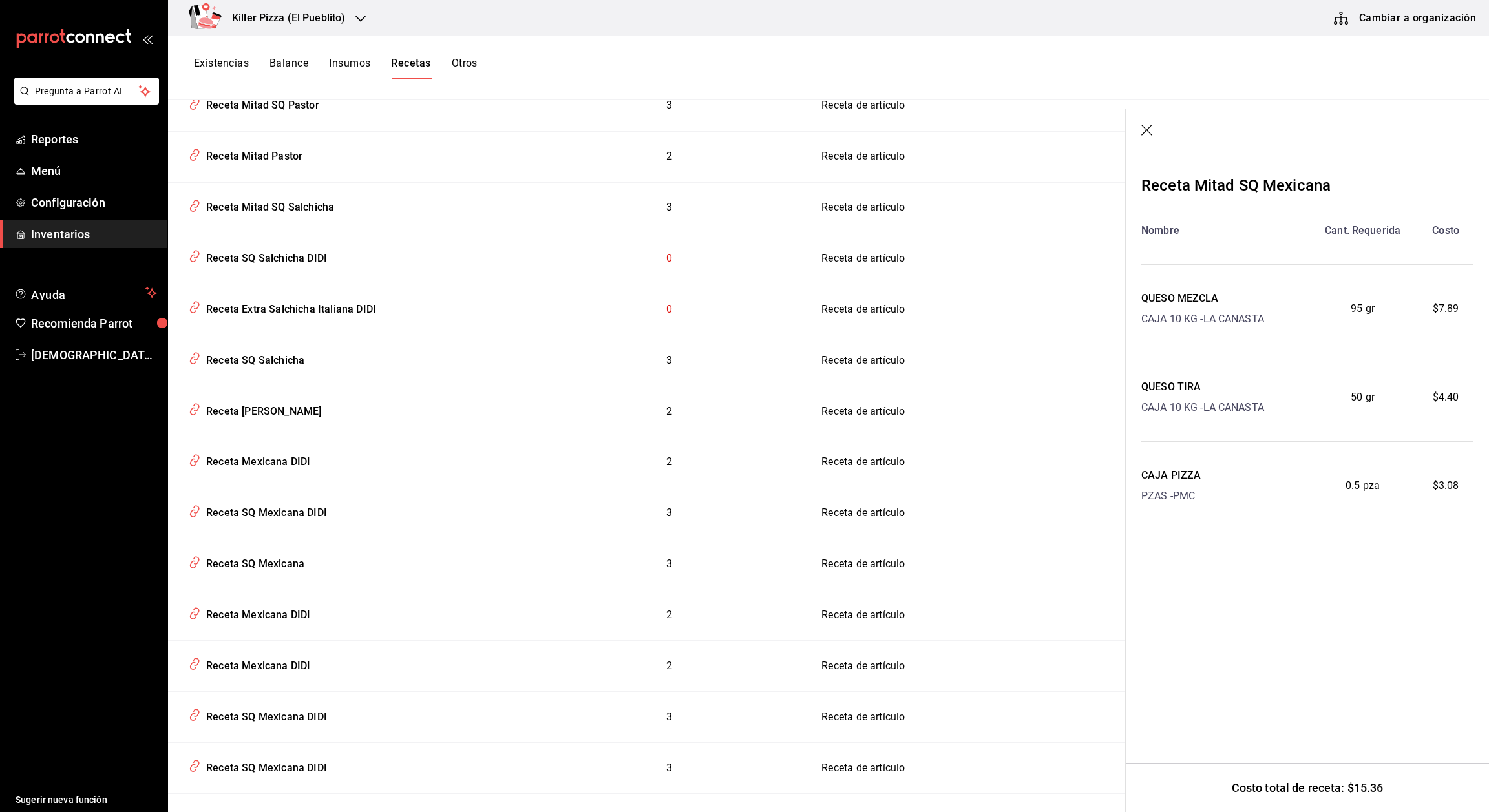
click at [695, 125] on icon "button" at bounding box center [1147, 131] width 13 height 13
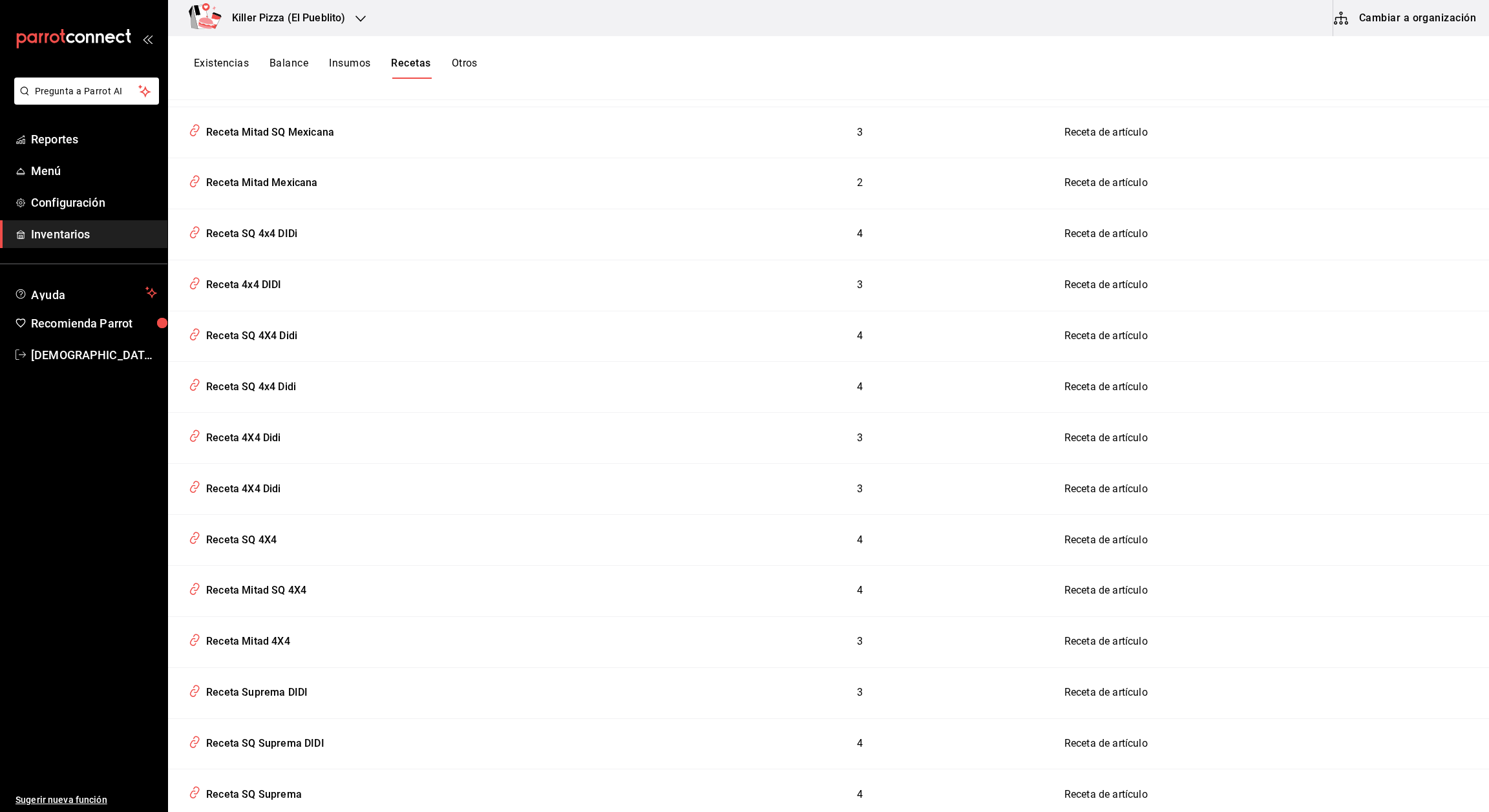
scroll to position [3056, 0]
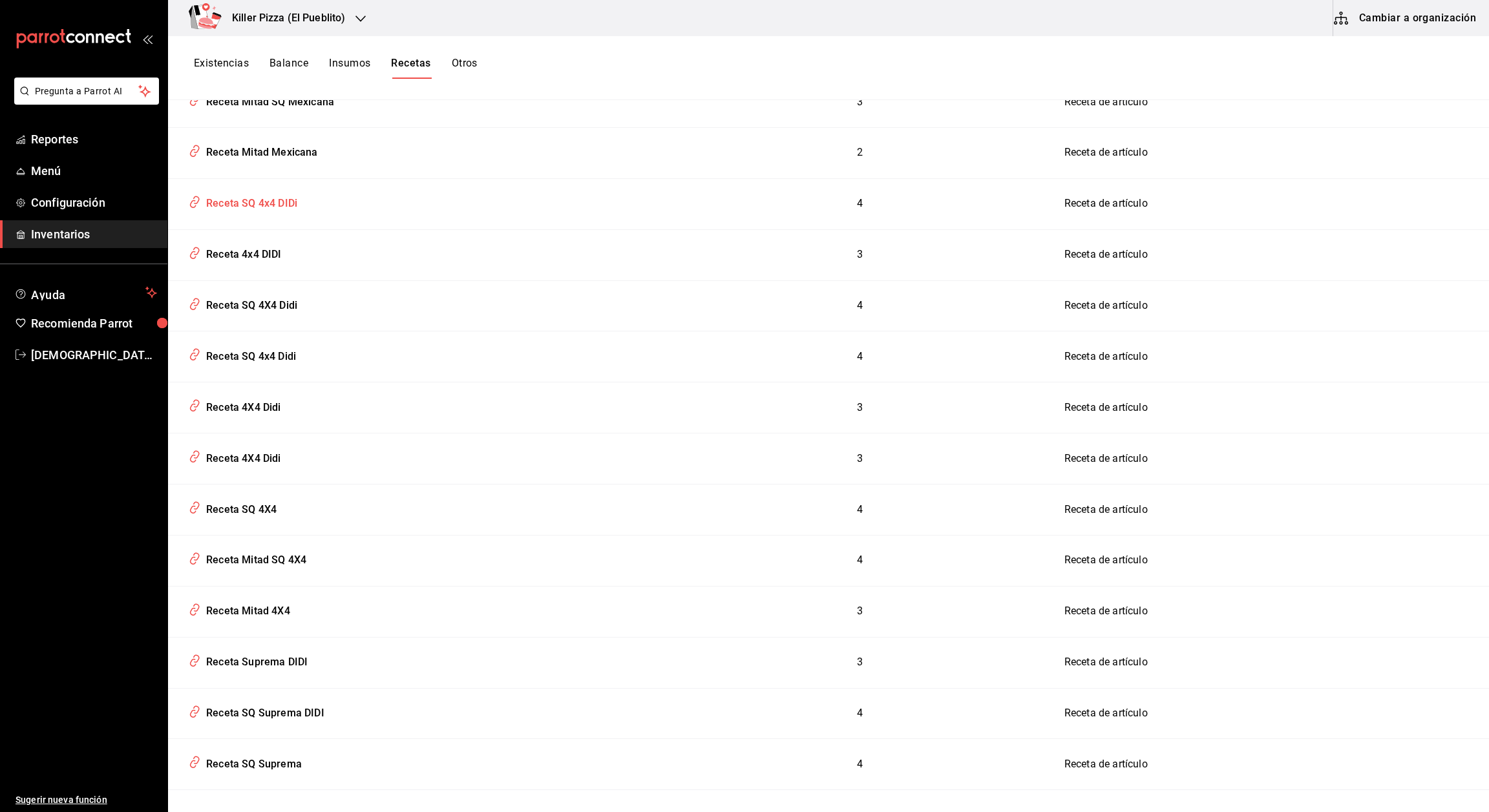
click at [288, 191] on div "Receta SQ 4x4 DIDi" at bounding box center [248, 201] width 96 height 20
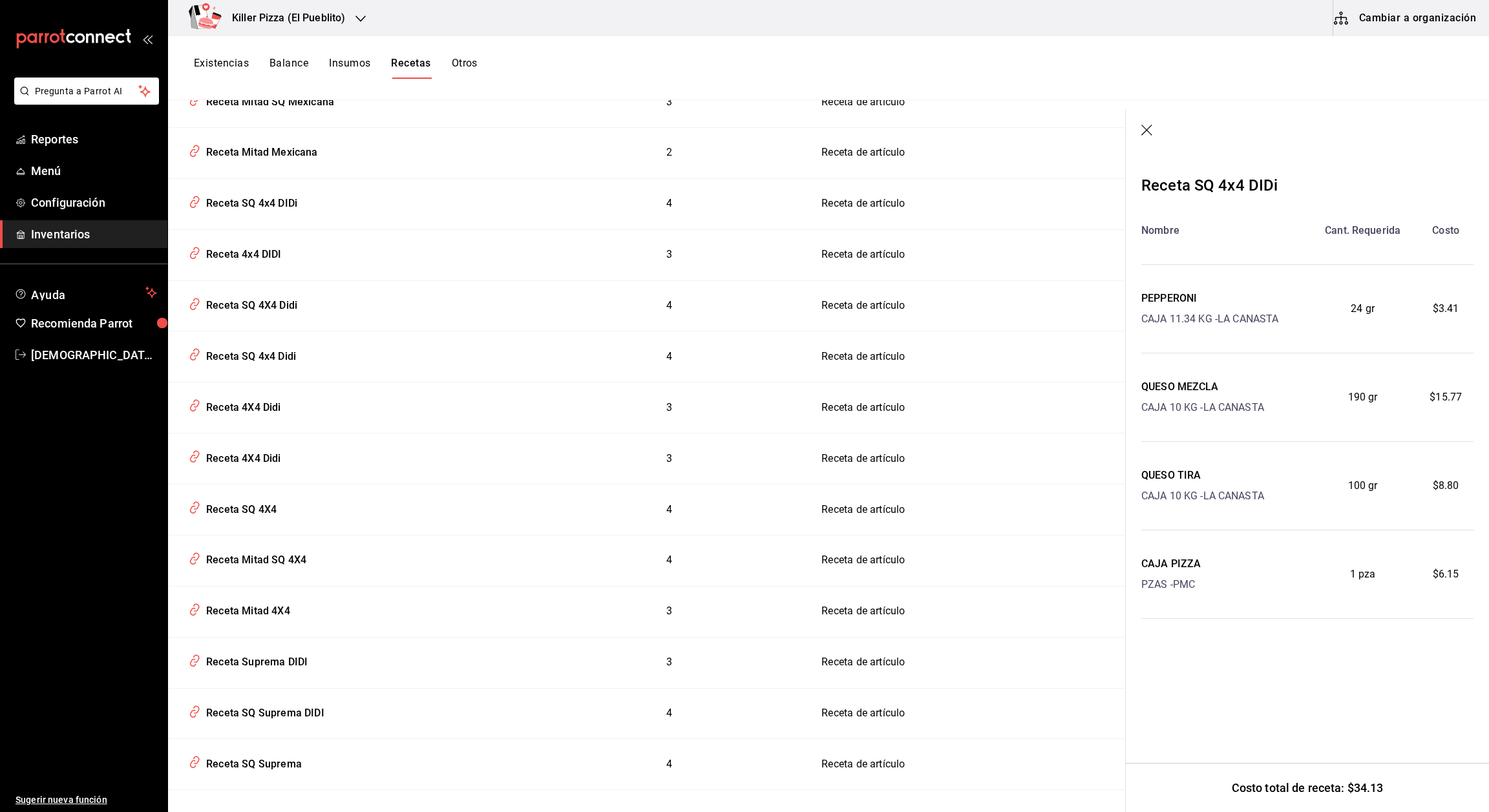
click at [695, 135] on icon "button" at bounding box center [1147, 131] width 13 height 13
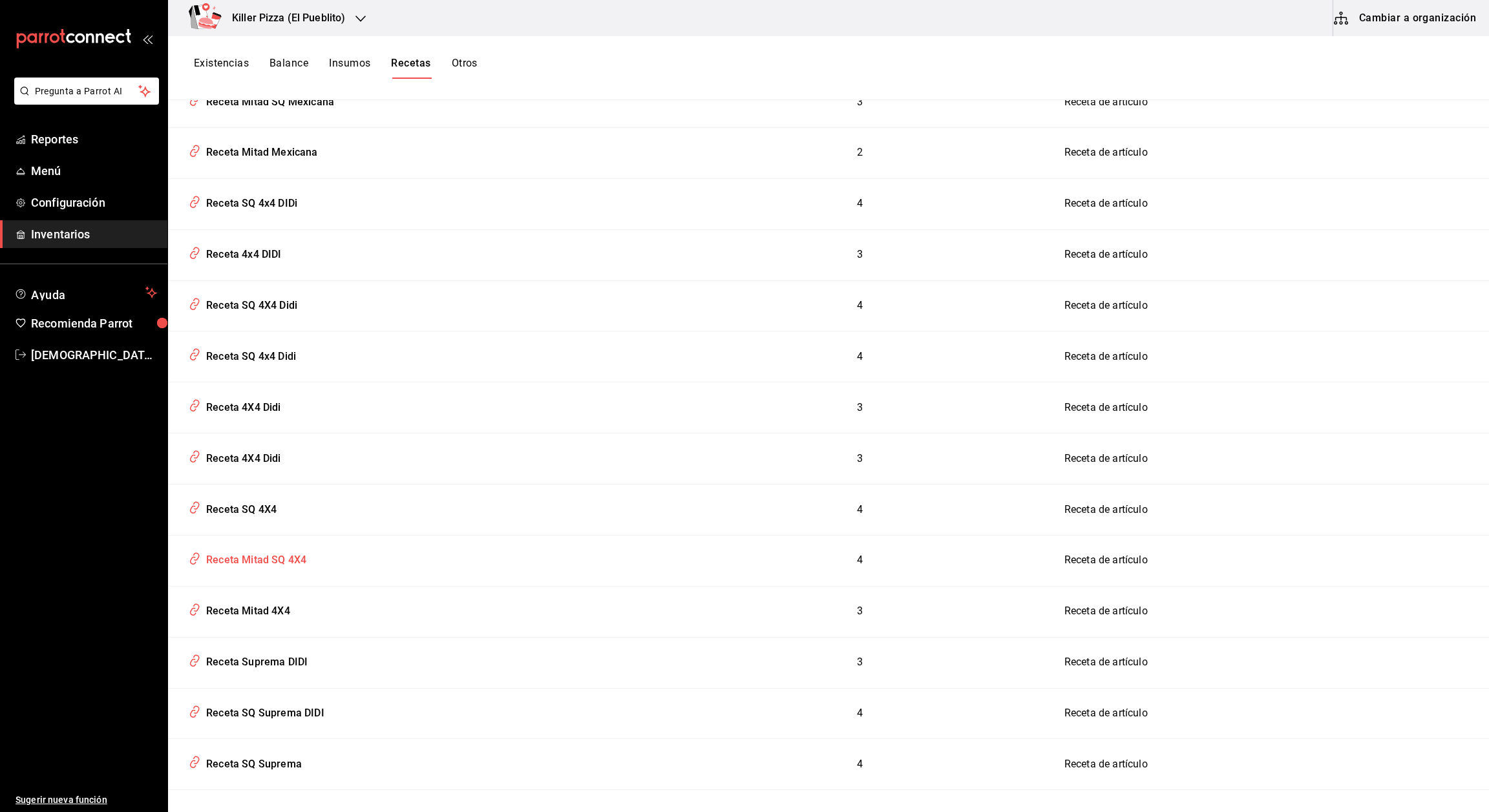
click at [288, 548] on div "Receta Mitad SQ 4X4" at bounding box center [253, 558] width 105 height 20
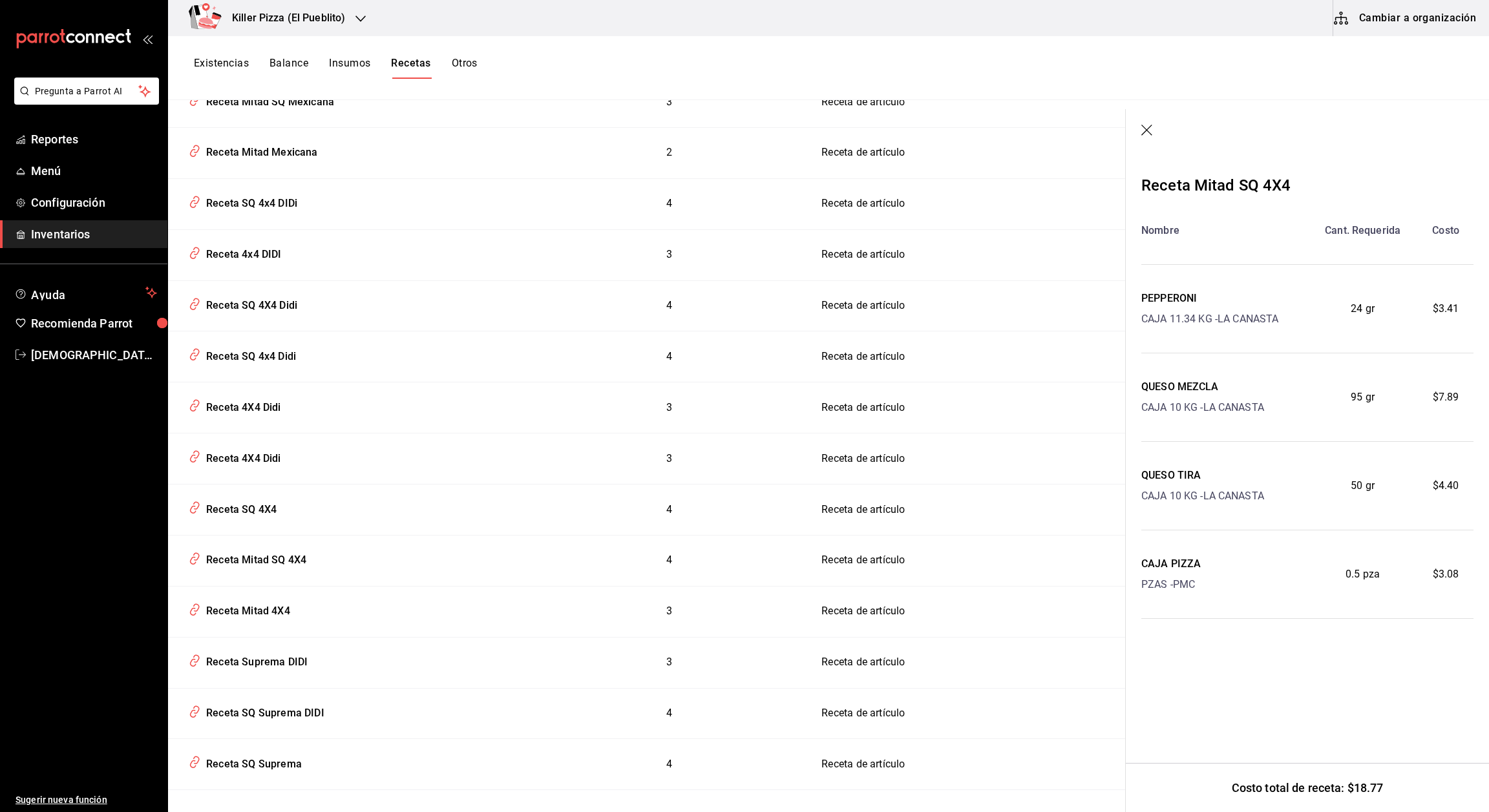
click at [695, 125] on icon "button" at bounding box center [1147, 131] width 13 height 13
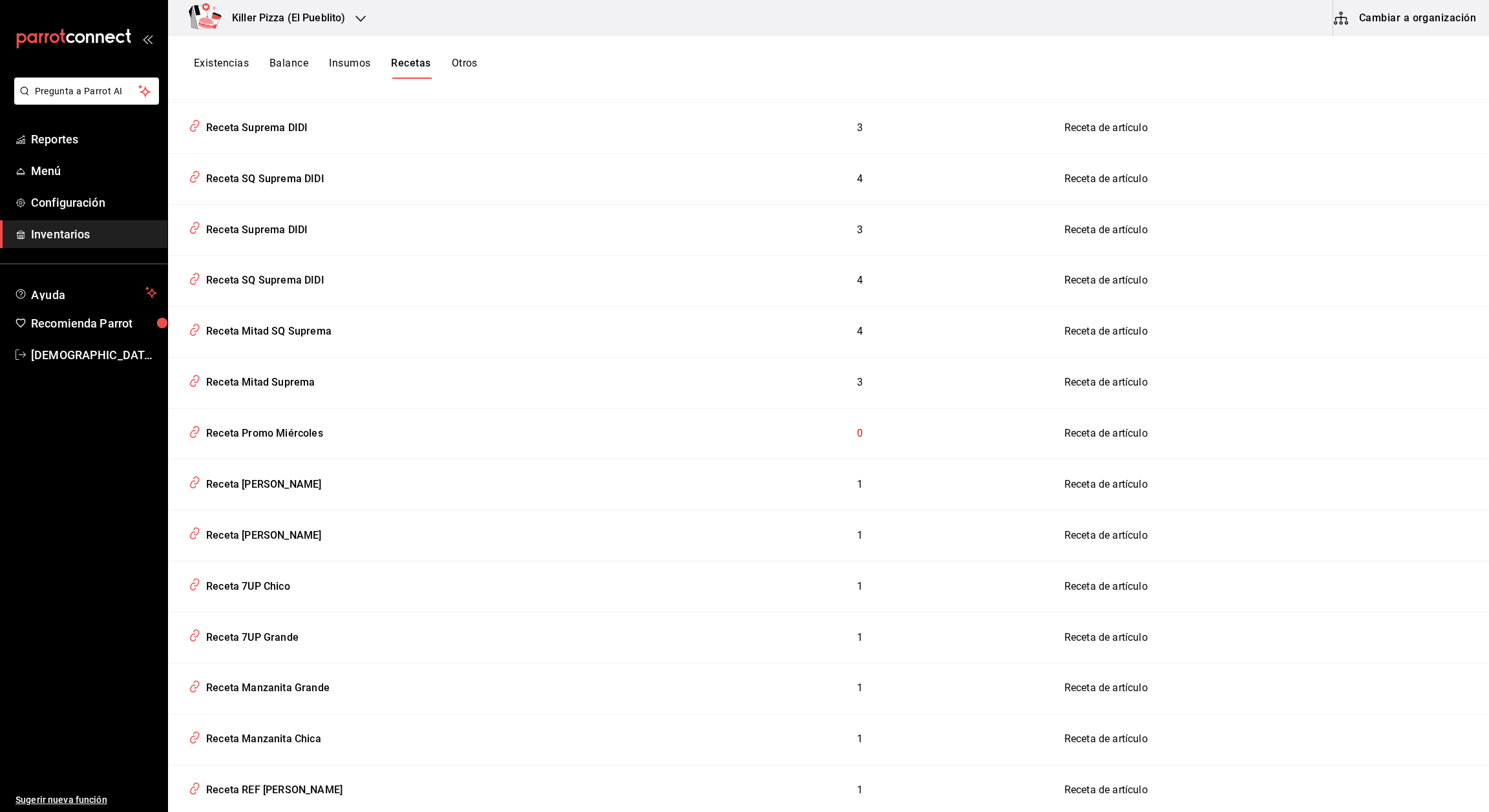
scroll to position [3767, 0]
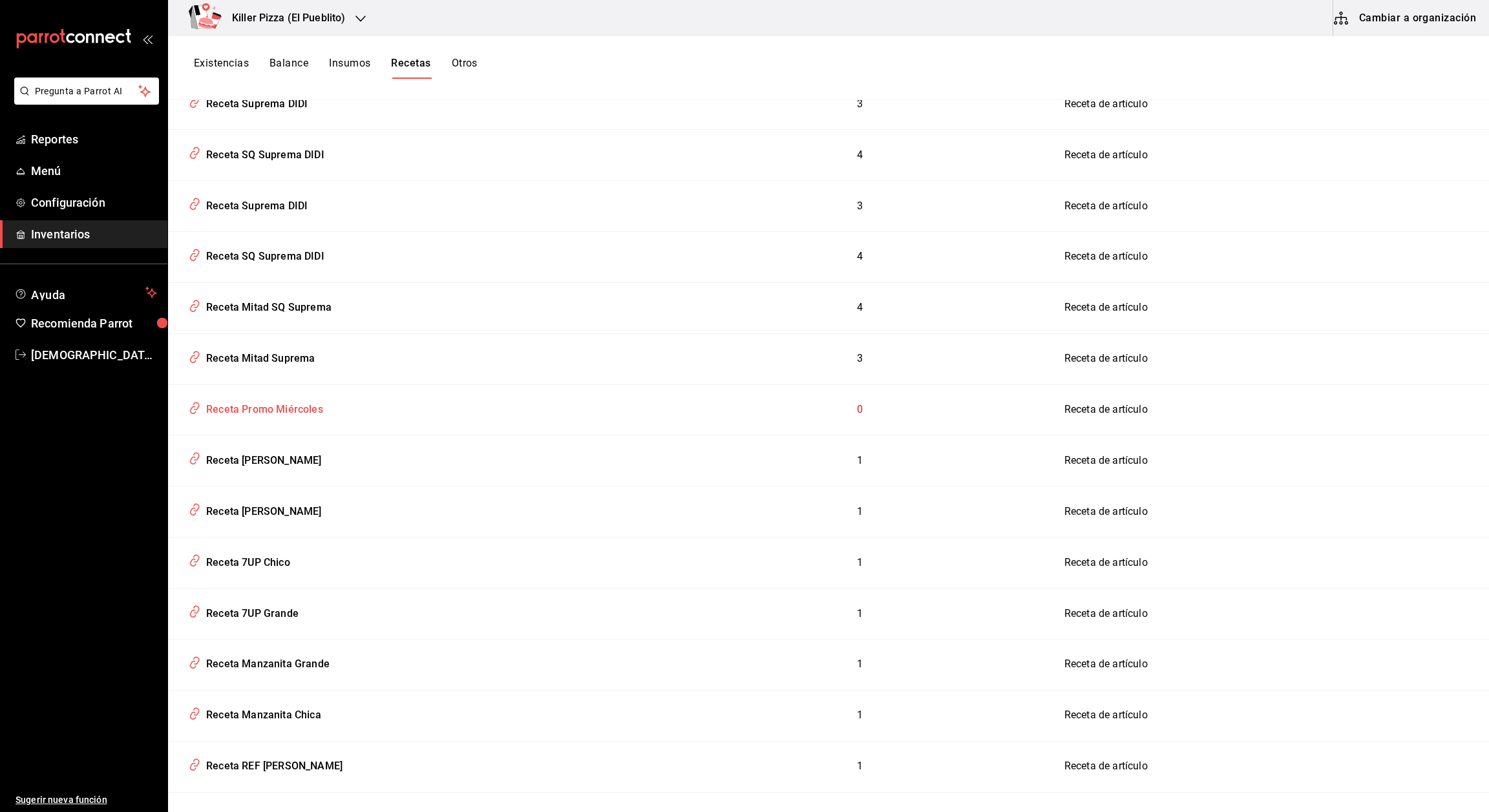
click at [305, 397] on div "Receta Promo Miércoles" at bounding box center [262, 407] width 122 height 20
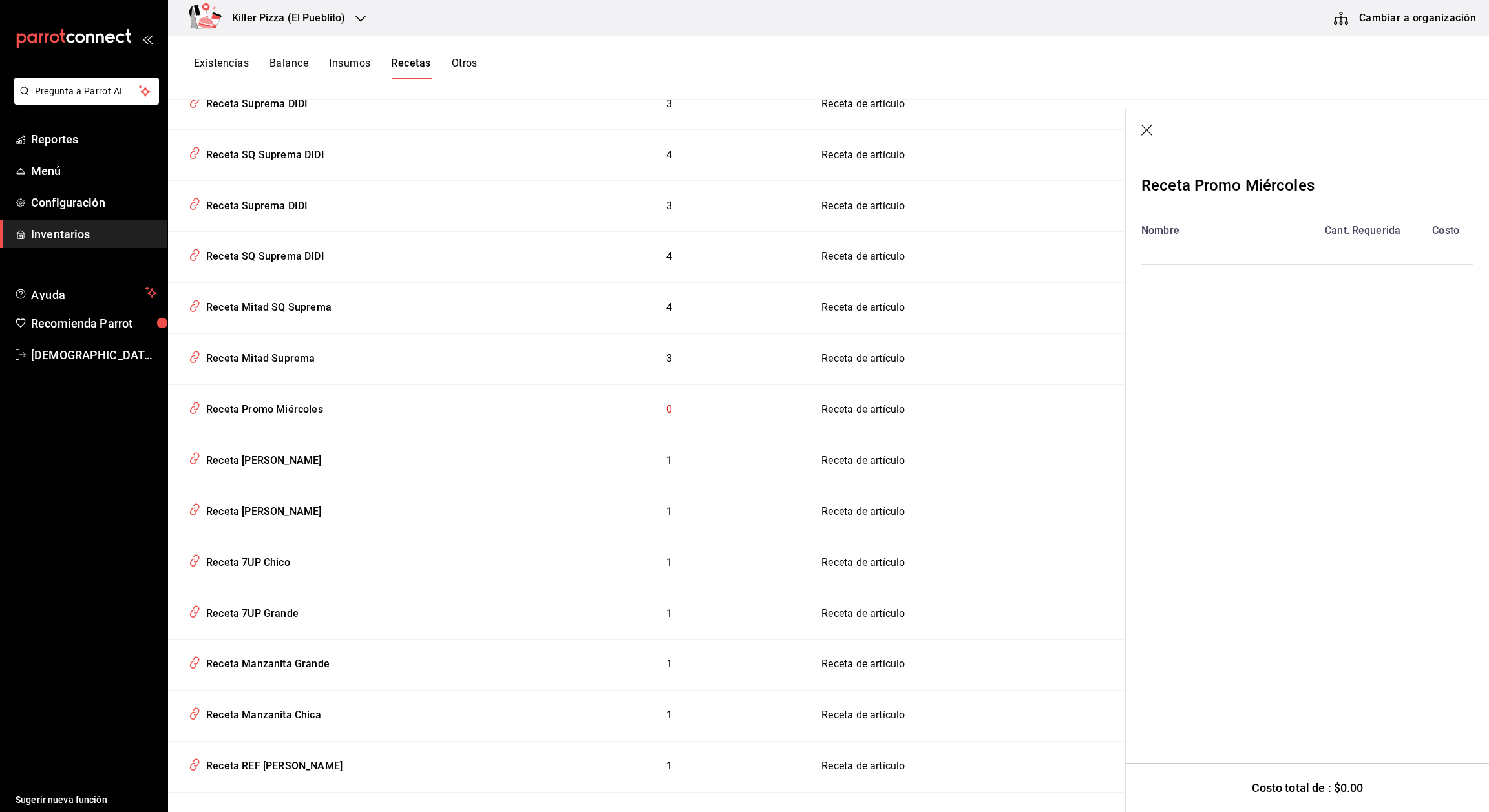
click at [695, 136] on icon "button" at bounding box center [1147, 131] width 13 height 13
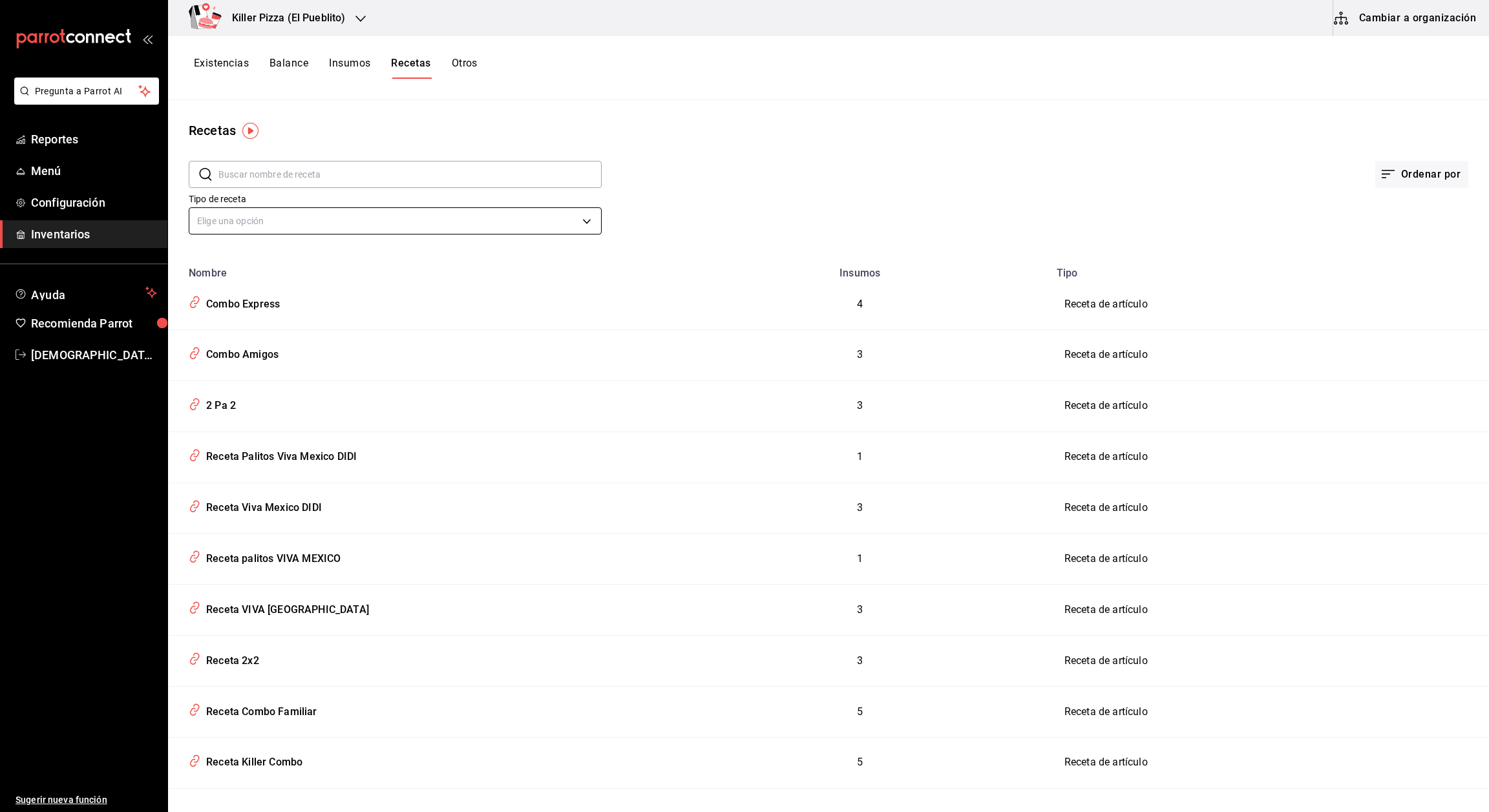
click at [284, 226] on body "Pregunta a Parrot AI Reportes Menú Configuración Inventarios Ayuda Recomienda P…" at bounding box center [745, 401] width 1489 height 803
click at [284, 226] on div at bounding box center [745, 406] width 1489 height 812
click at [308, 170] on input "text" at bounding box center [410, 174] width 383 height 26
click at [282, 349] on div "Receta Mitad Killer Pizza" at bounding box center [262, 352] width 124 height 20
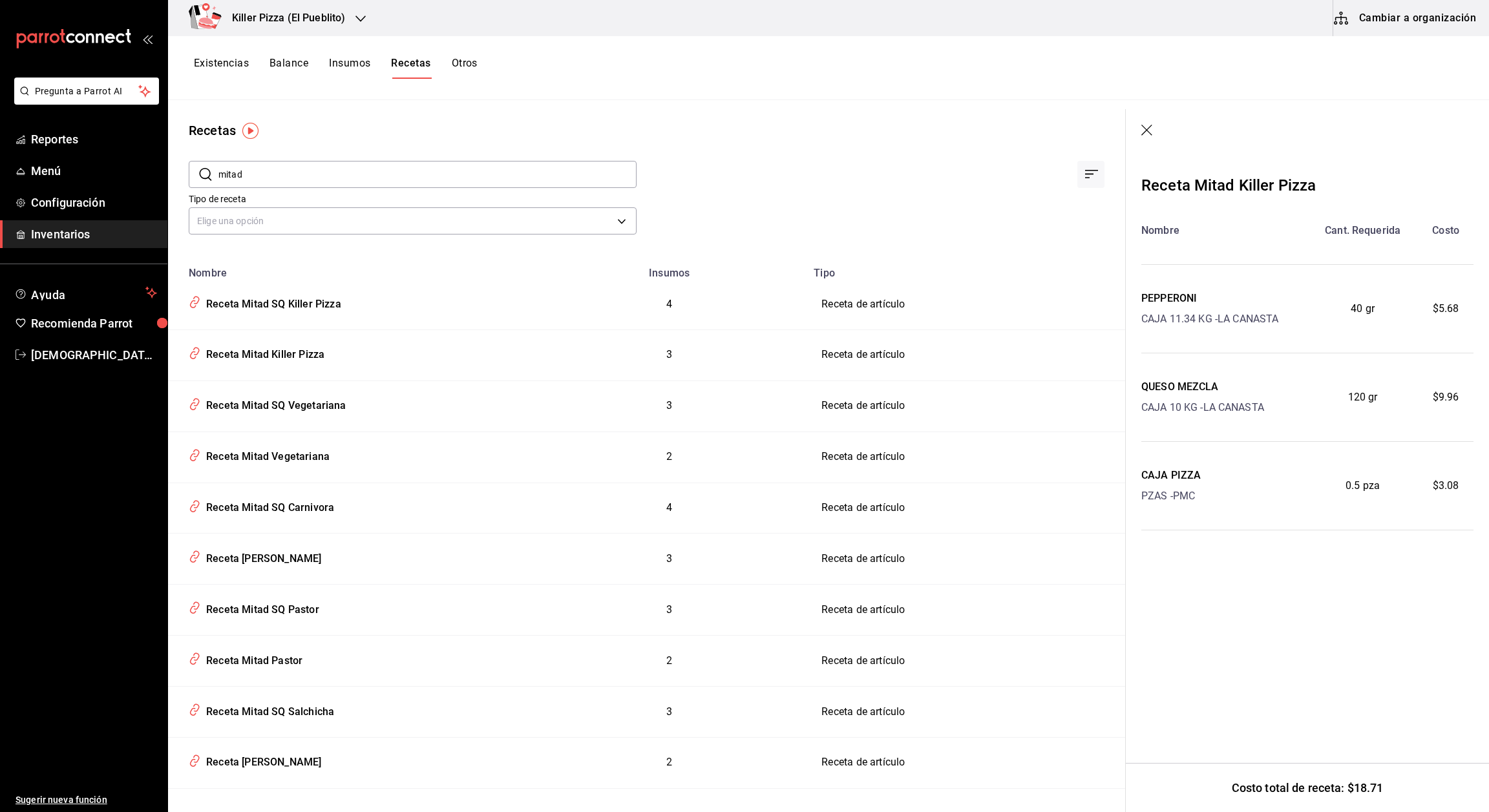
click at [695, 131] on icon "button" at bounding box center [1147, 131] width 13 height 13
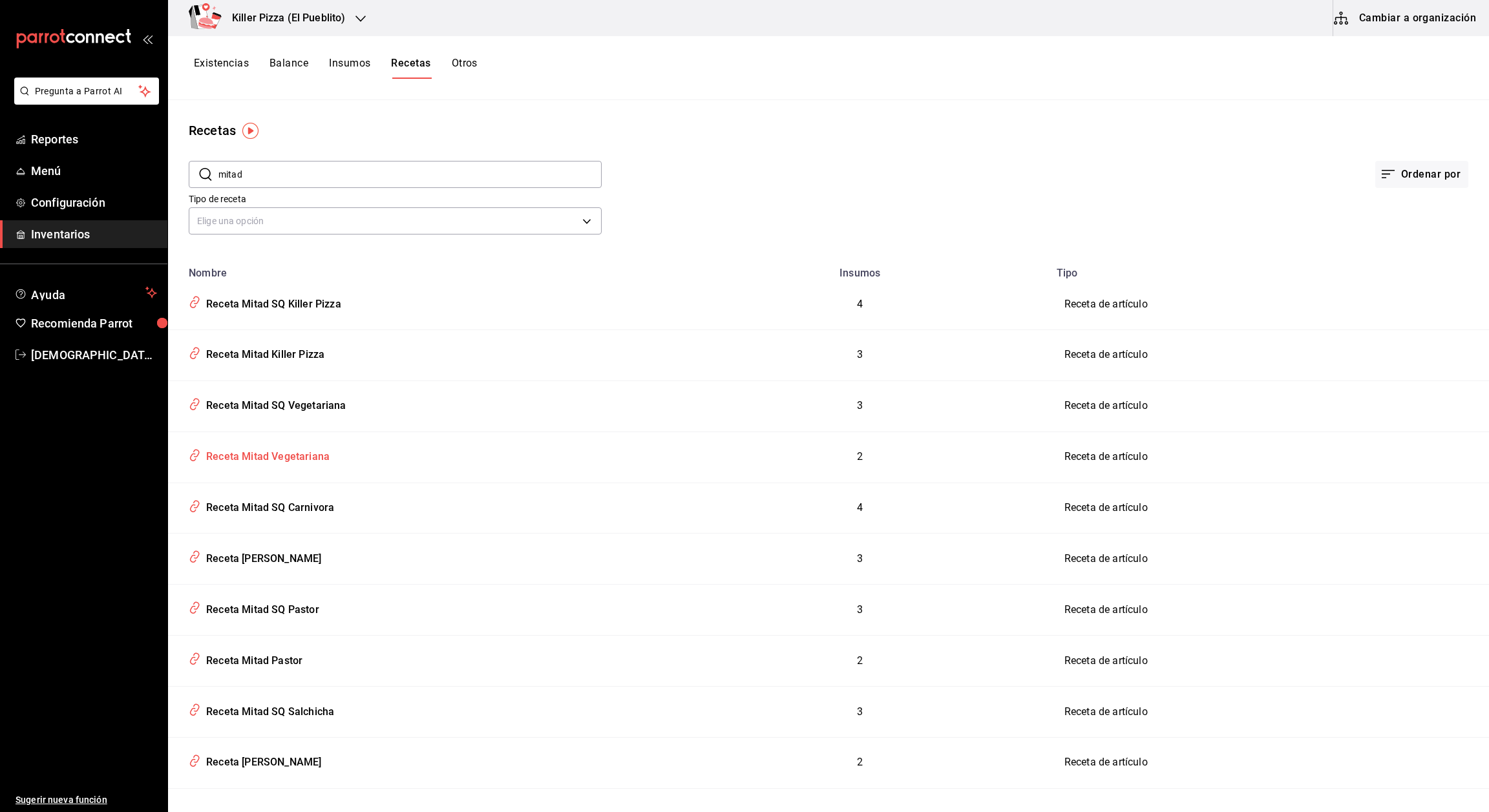
click at [258, 458] on div "Receta Mitad Vegetariana" at bounding box center [265, 454] width 129 height 20
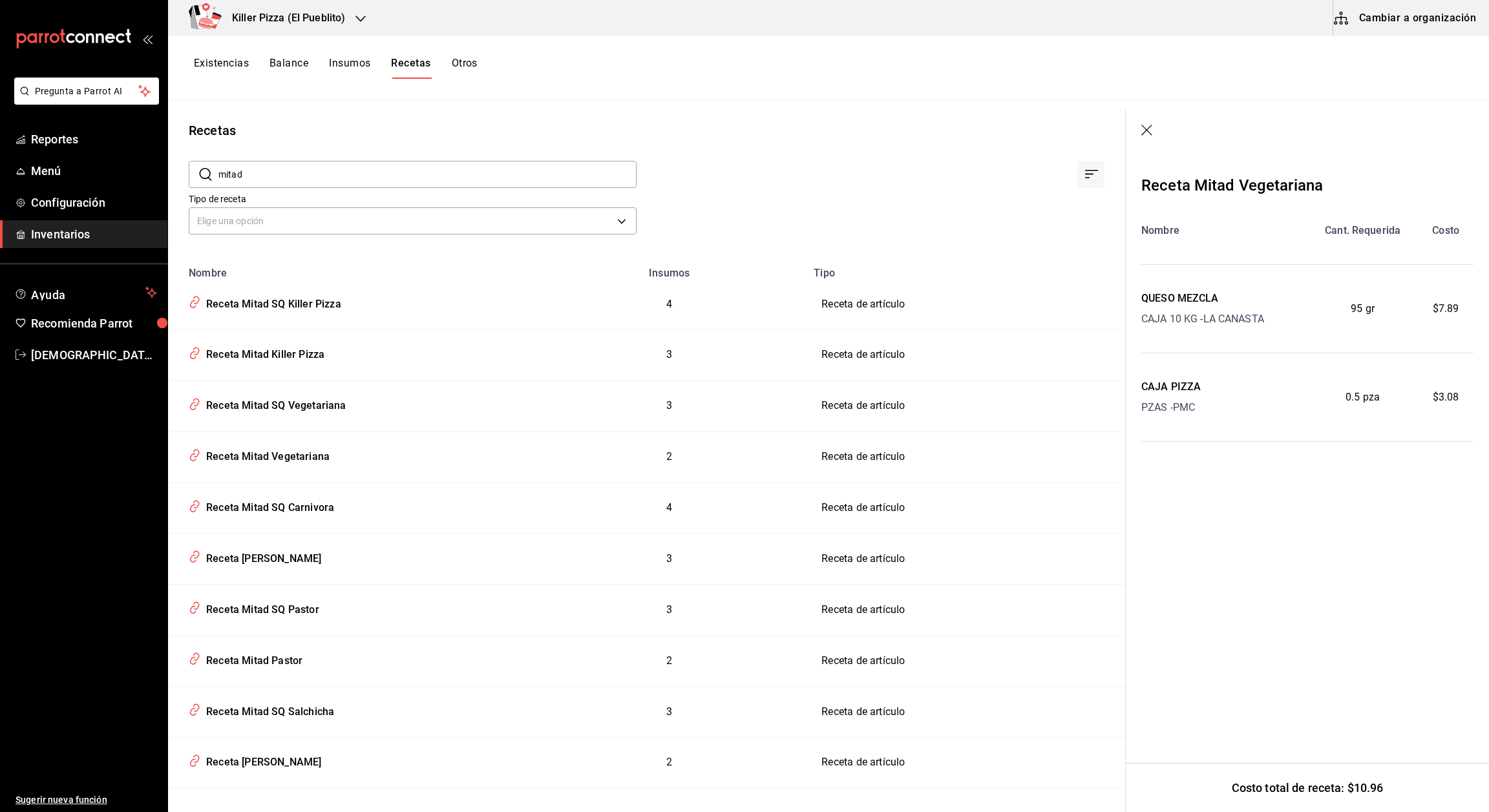
click at [695, 127] on icon "button" at bounding box center [1147, 131] width 13 height 13
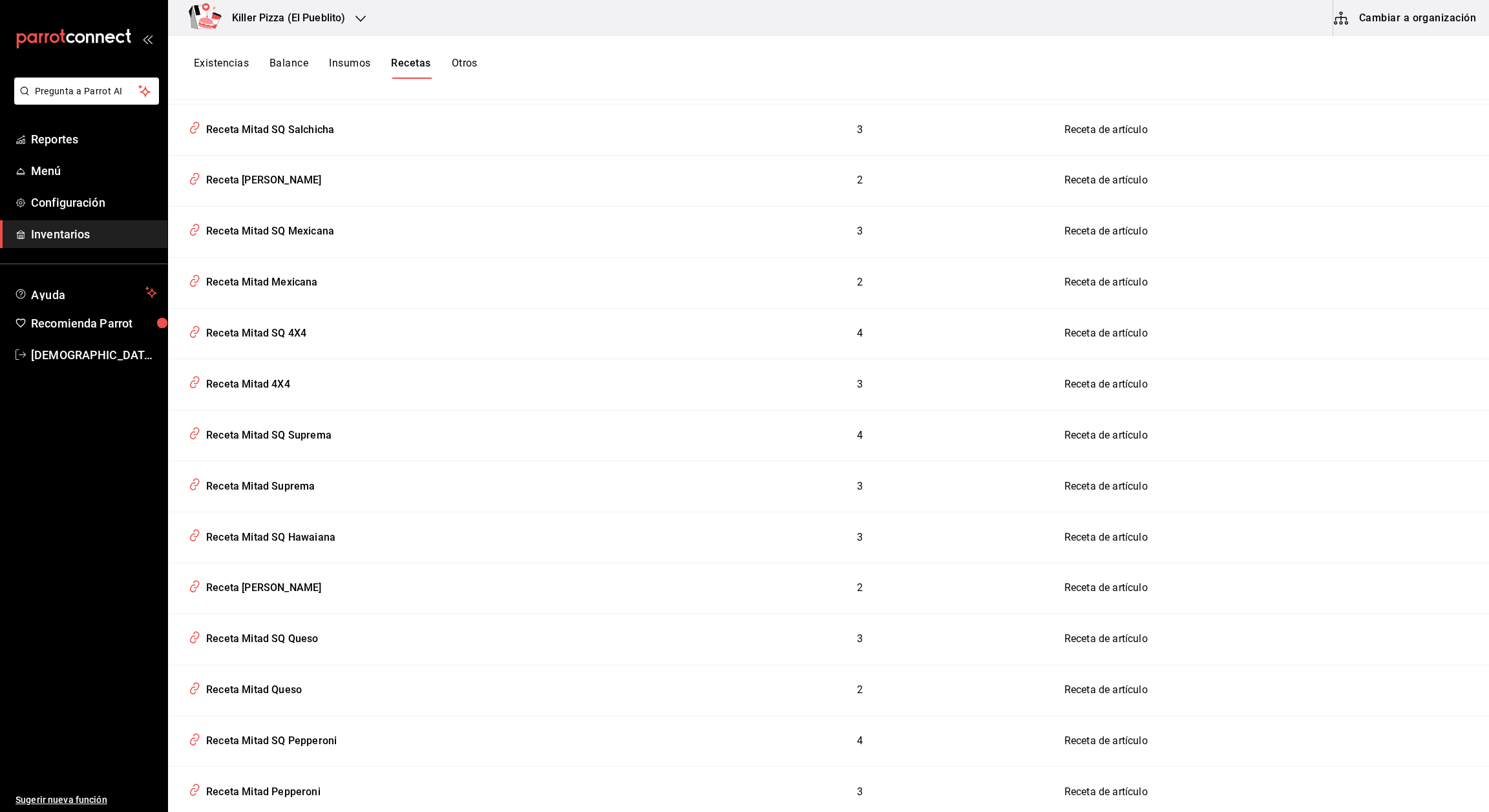
scroll to position [613, 0]
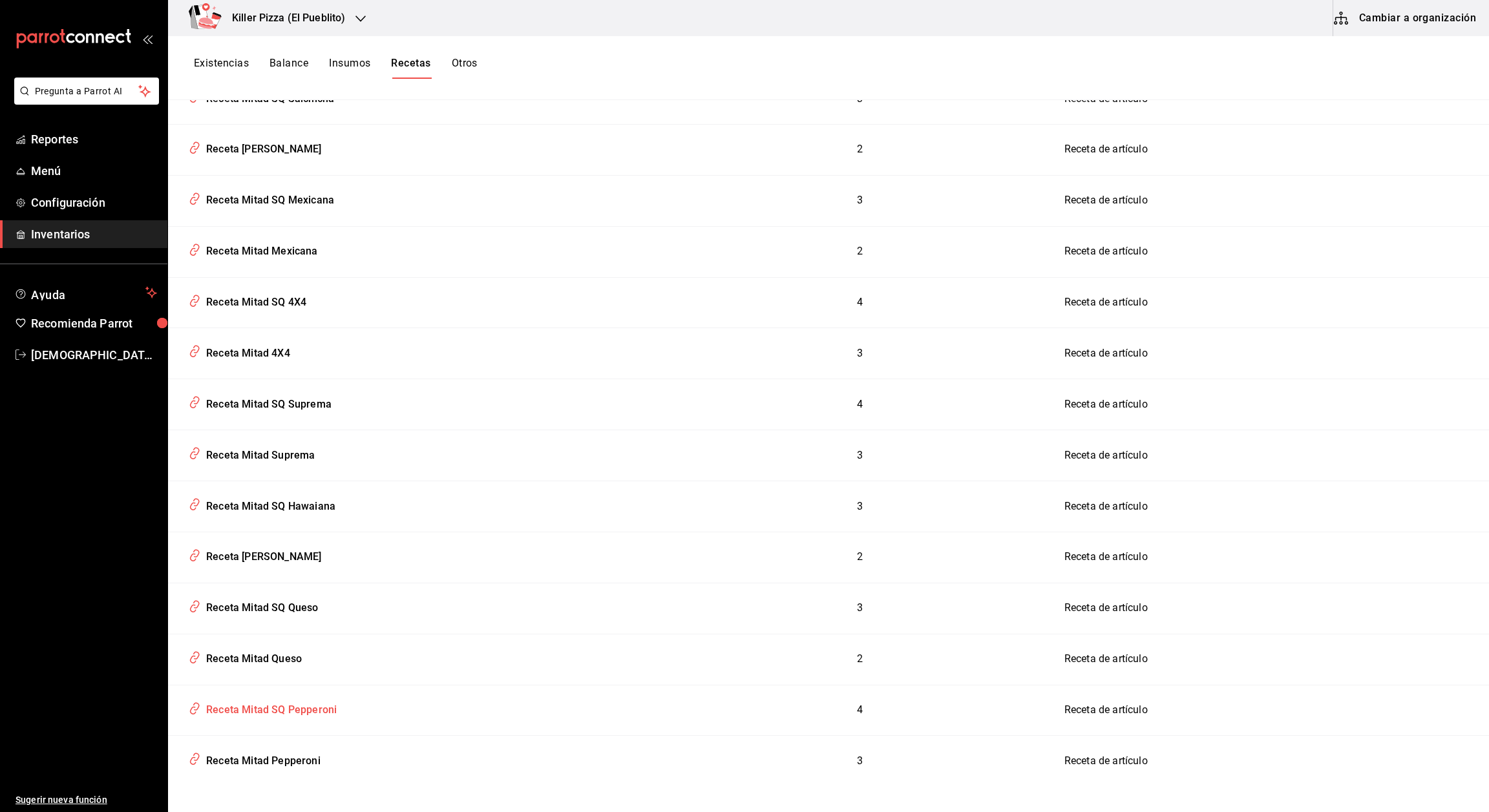
click at [290, 699] on div "Receta Mitad SQ Pepperoni" at bounding box center [269, 708] width 136 height 20
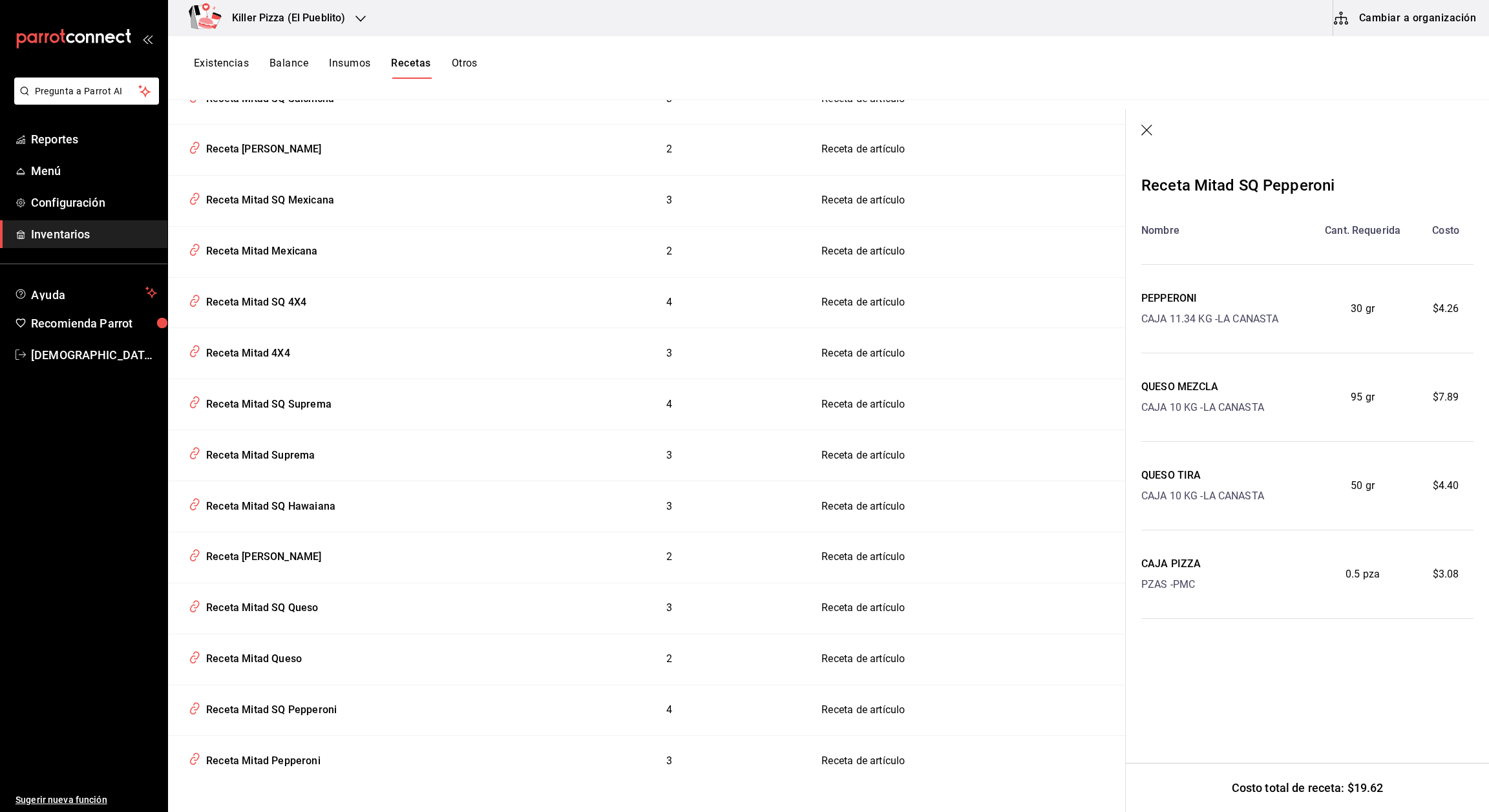
click at [695, 128] on icon "button" at bounding box center [1147, 131] width 13 height 13
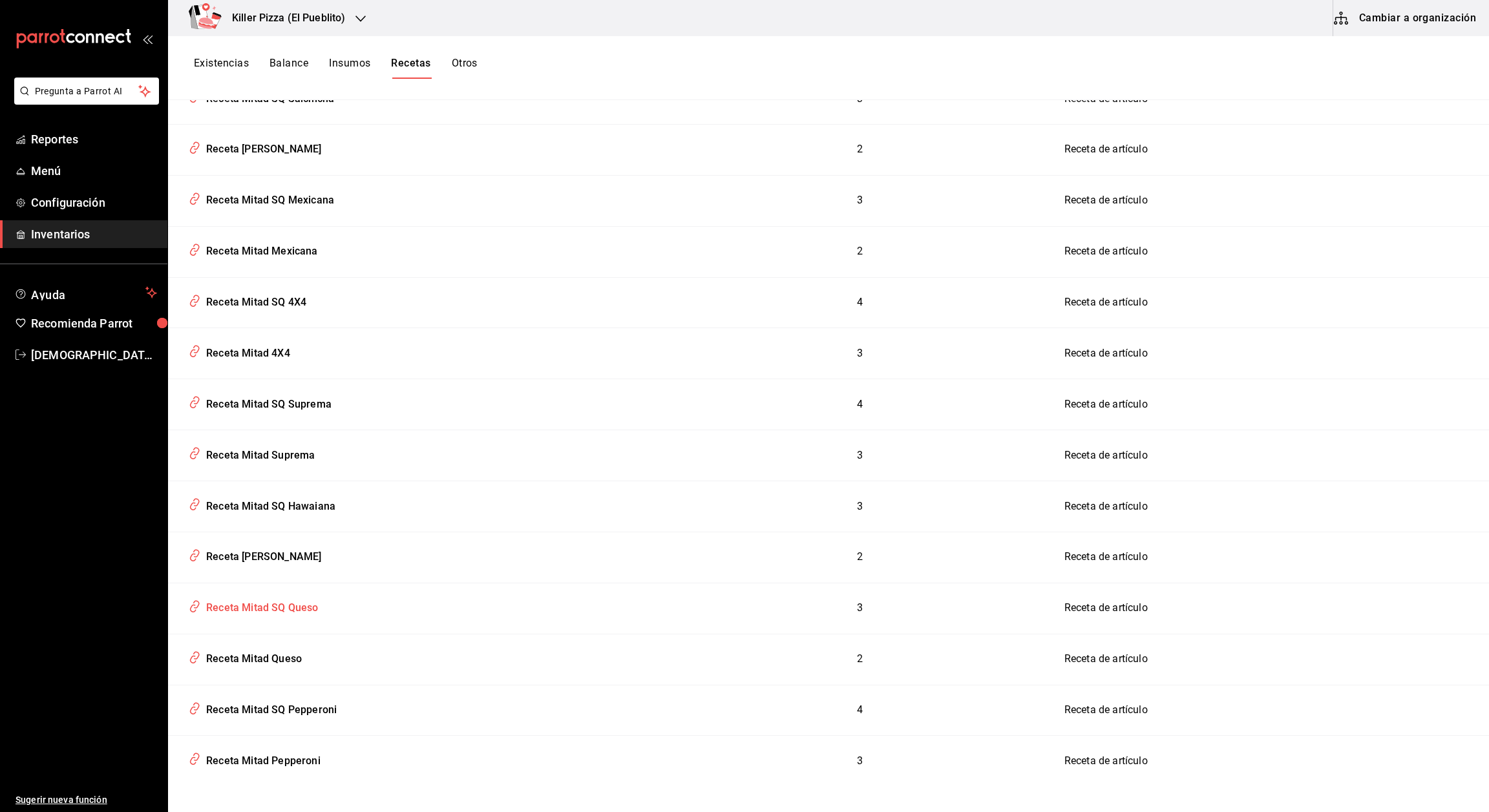
click at [281, 605] on div "Receta Mitad SQ Queso" at bounding box center [259, 606] width 117 height 20
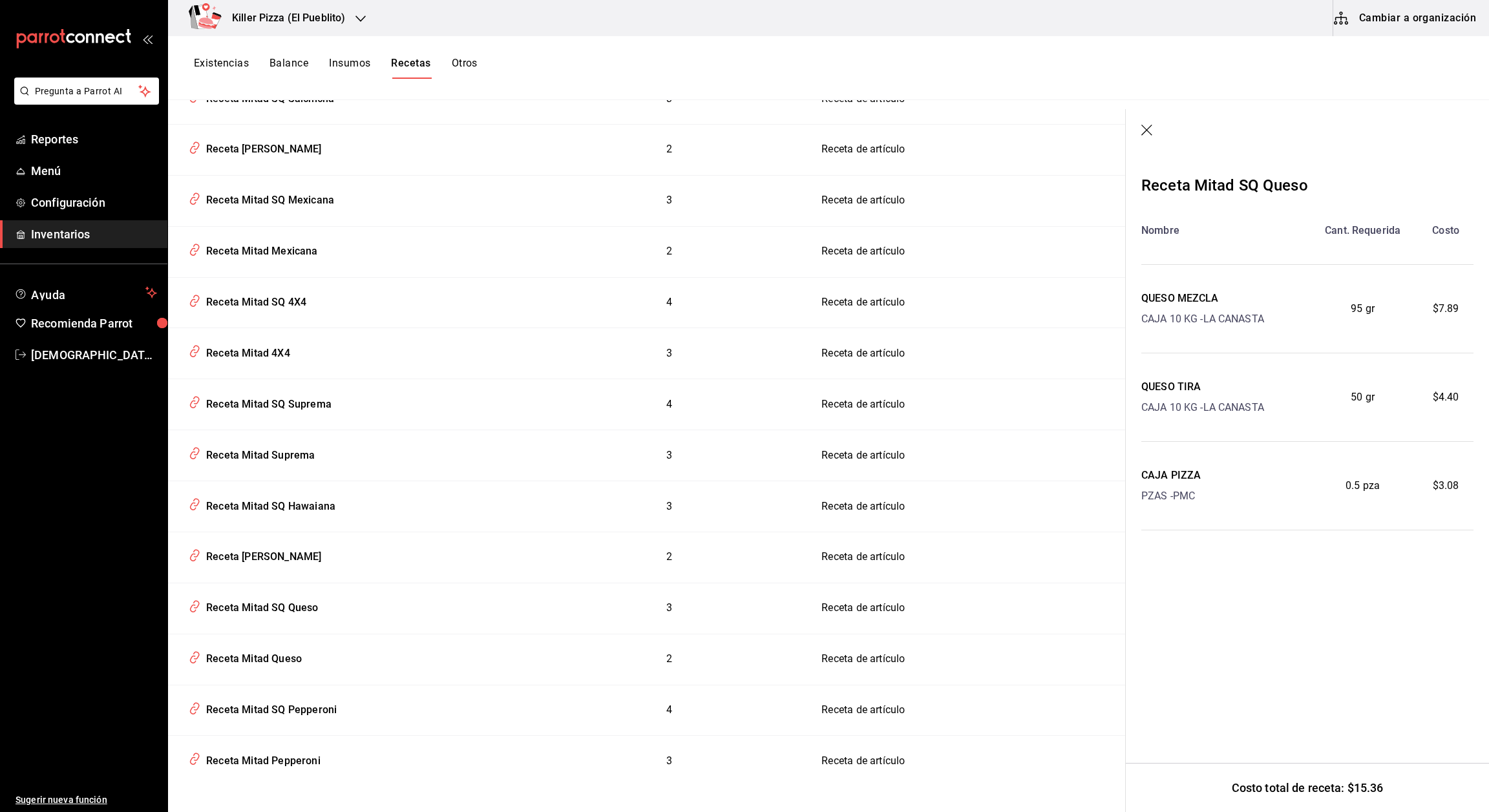
click at [695, 131] on icon "button" at bounding box center [1147, 131] width 13 height 13
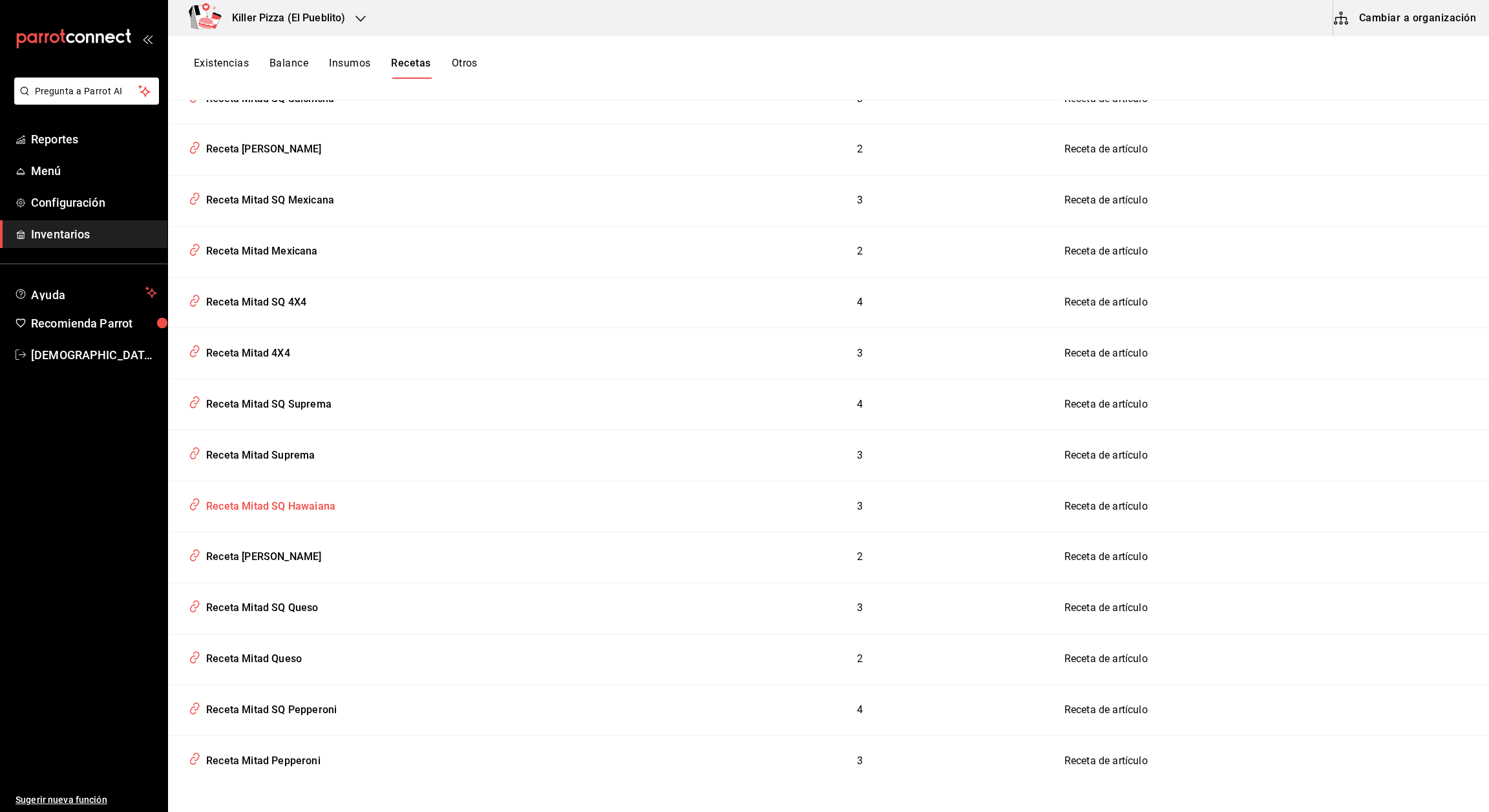
click at [308, 501] on div "Receta Mitad SQ Hawaiana" at bounding box center [268, 505] width 134 height 20
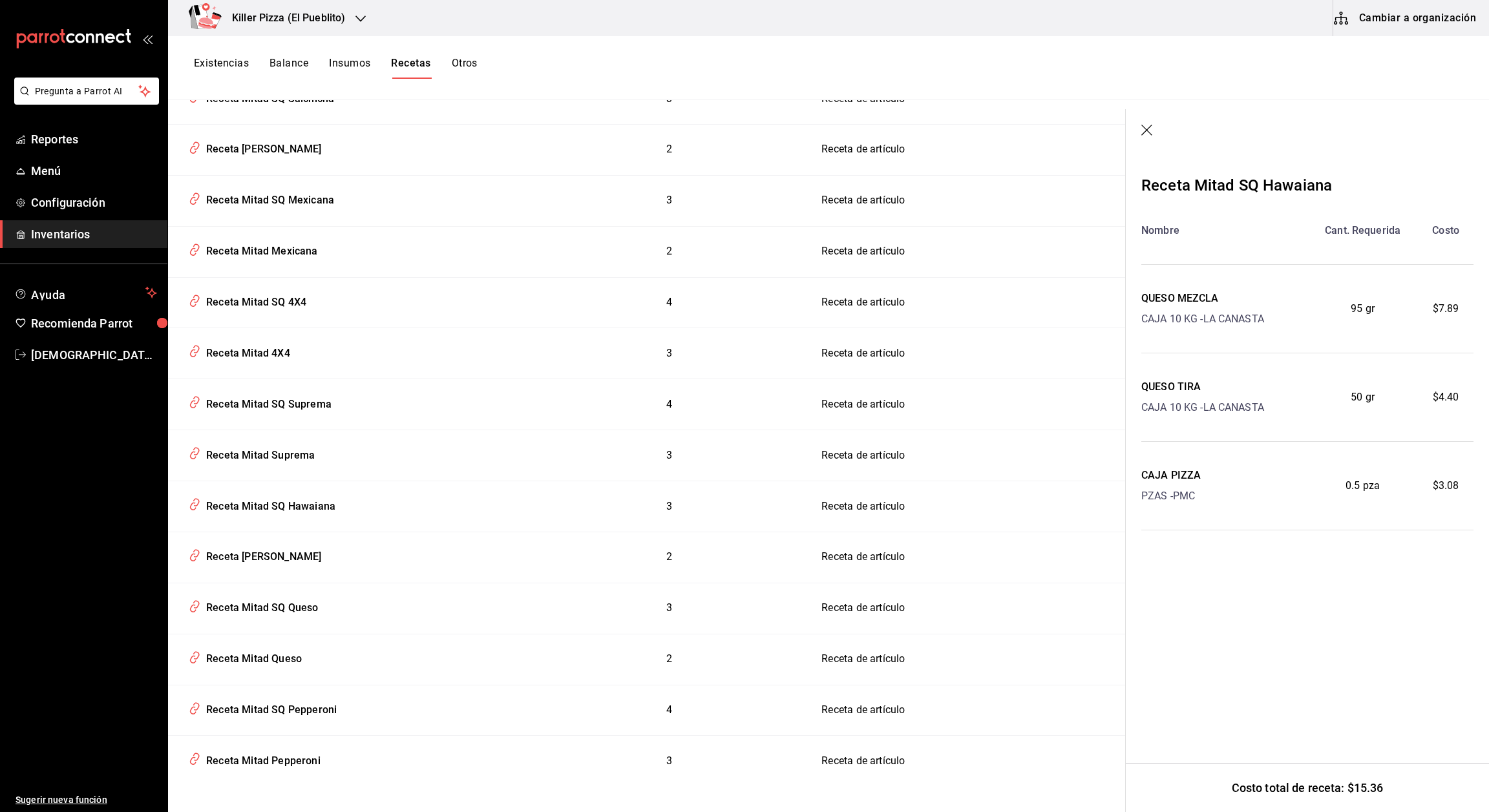
click at [695, 131] on icon "button" at bounding box center [1147, 131] width 13 height 13
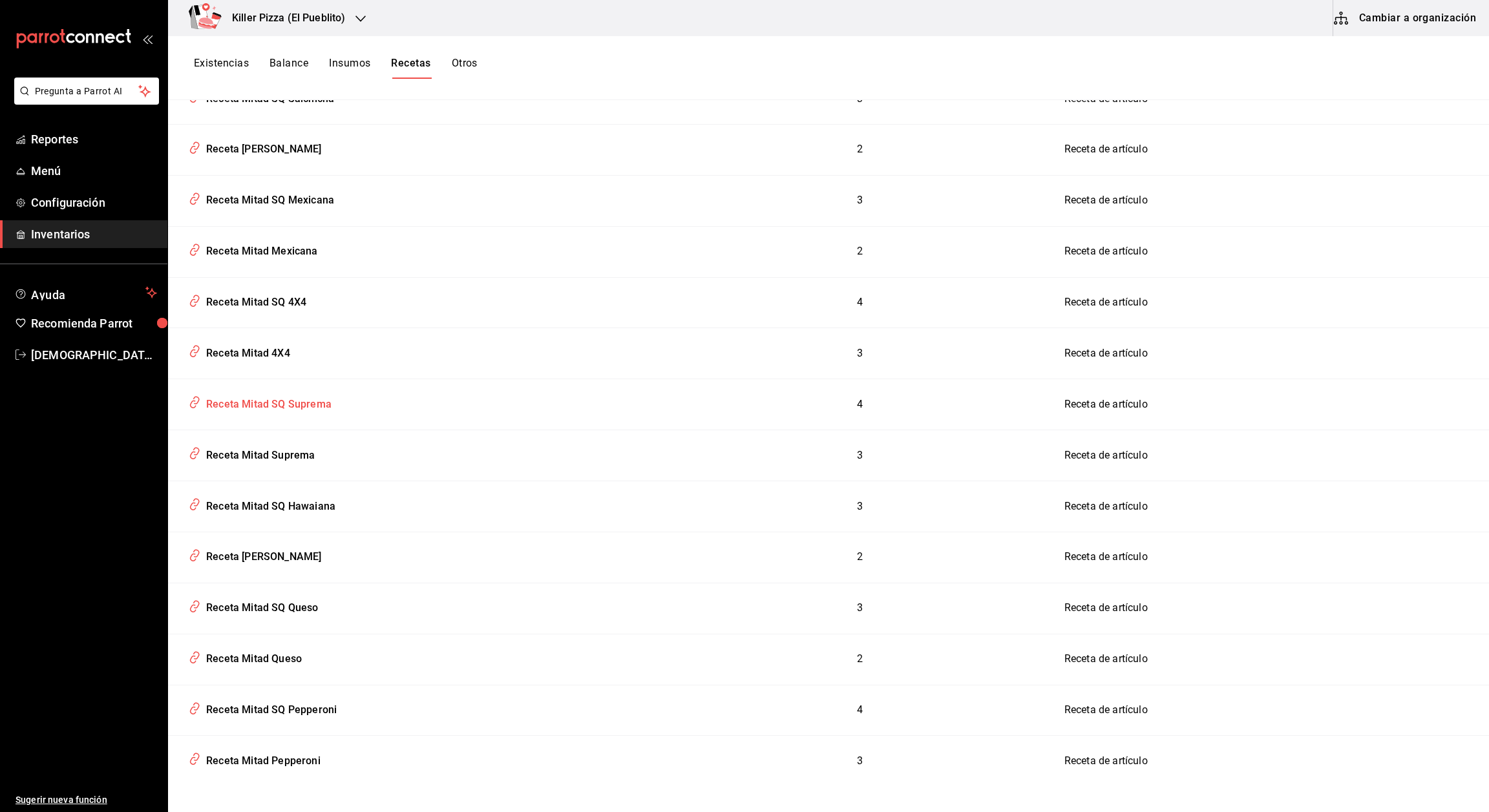
click at [295, 399] on div "Receta Mitad SQ Suprema" at bounding box center [266, 402] width 130 height 20
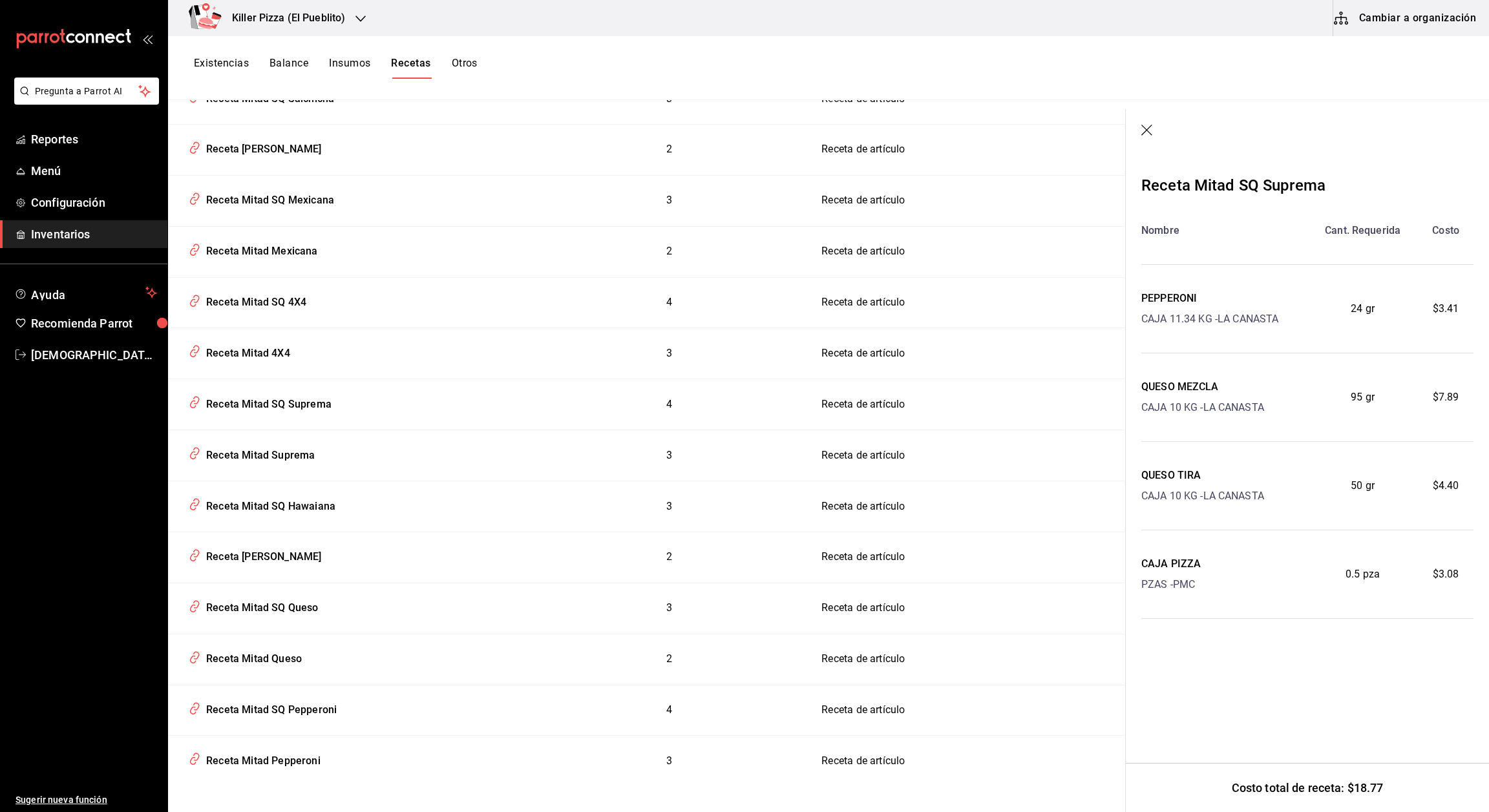
click at [695, 134] on icon "button" at bounding box center [1147, 131] width 13 height 13
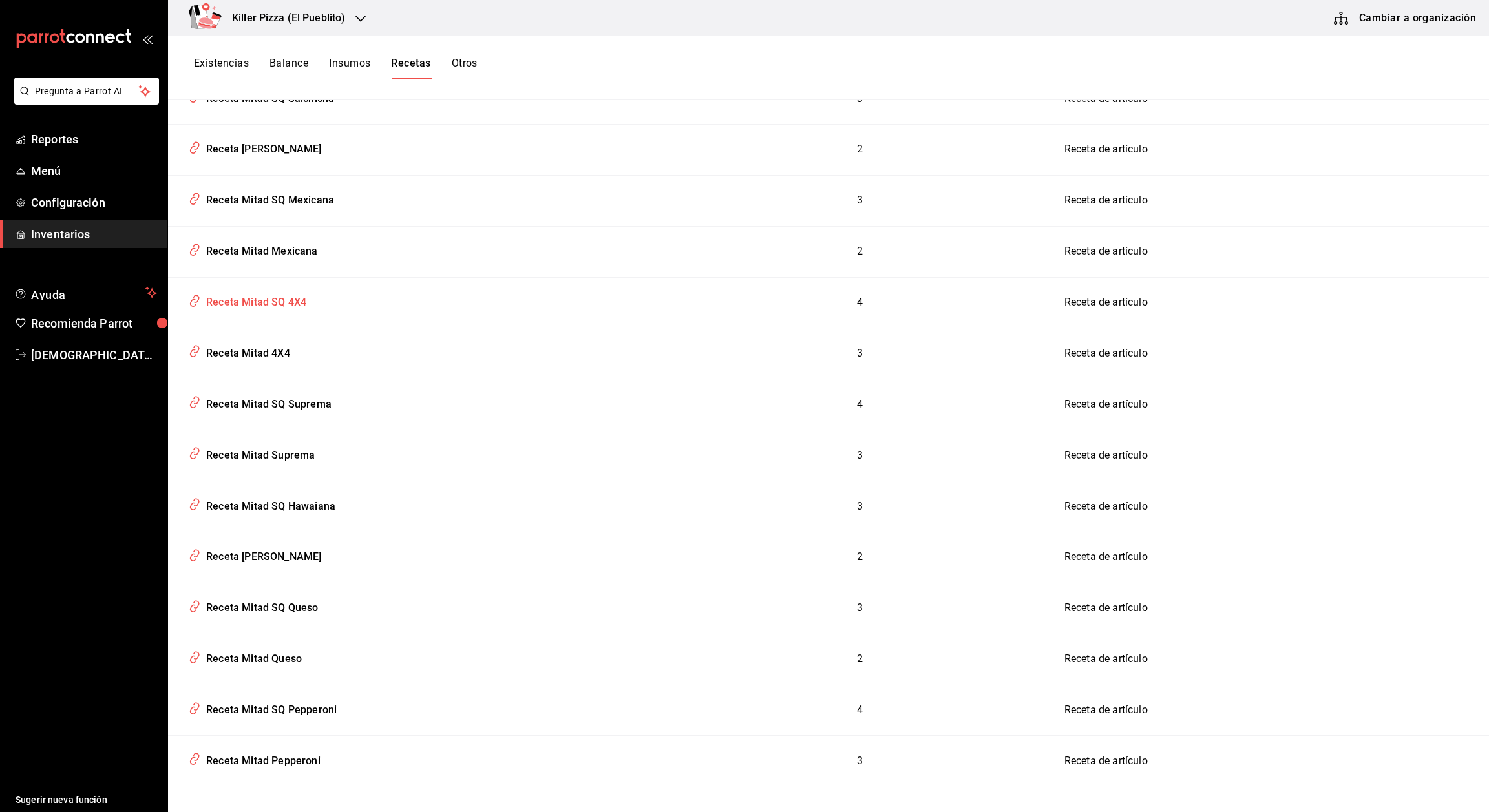
click at [289, 295] on div "Receta Mitad SQ 4X4" at bounding box center [253, 300] width 105 height 20
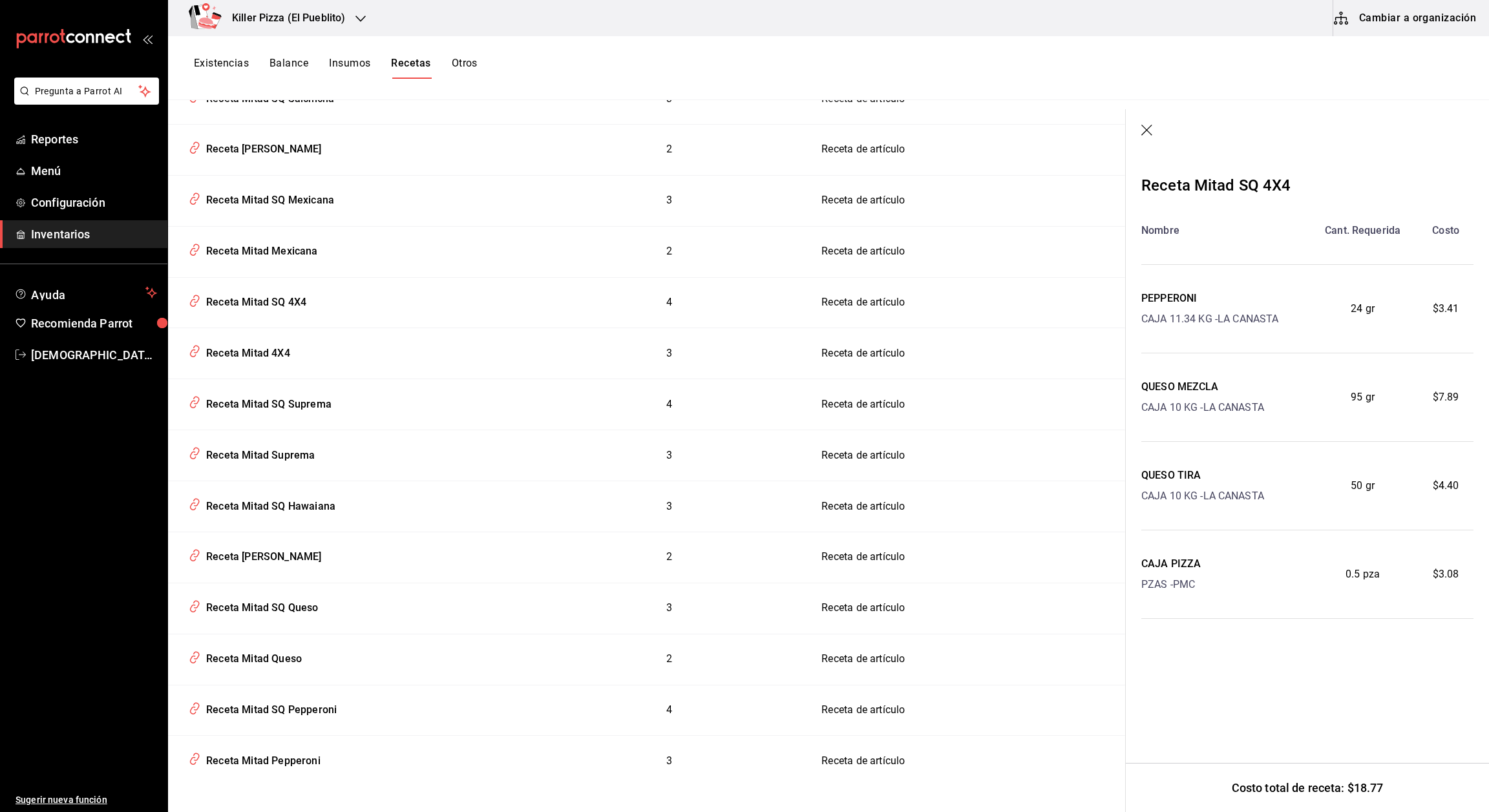
click at [695, 130] on icon "button" at bounding box center [1147, 131] width 13 height 13
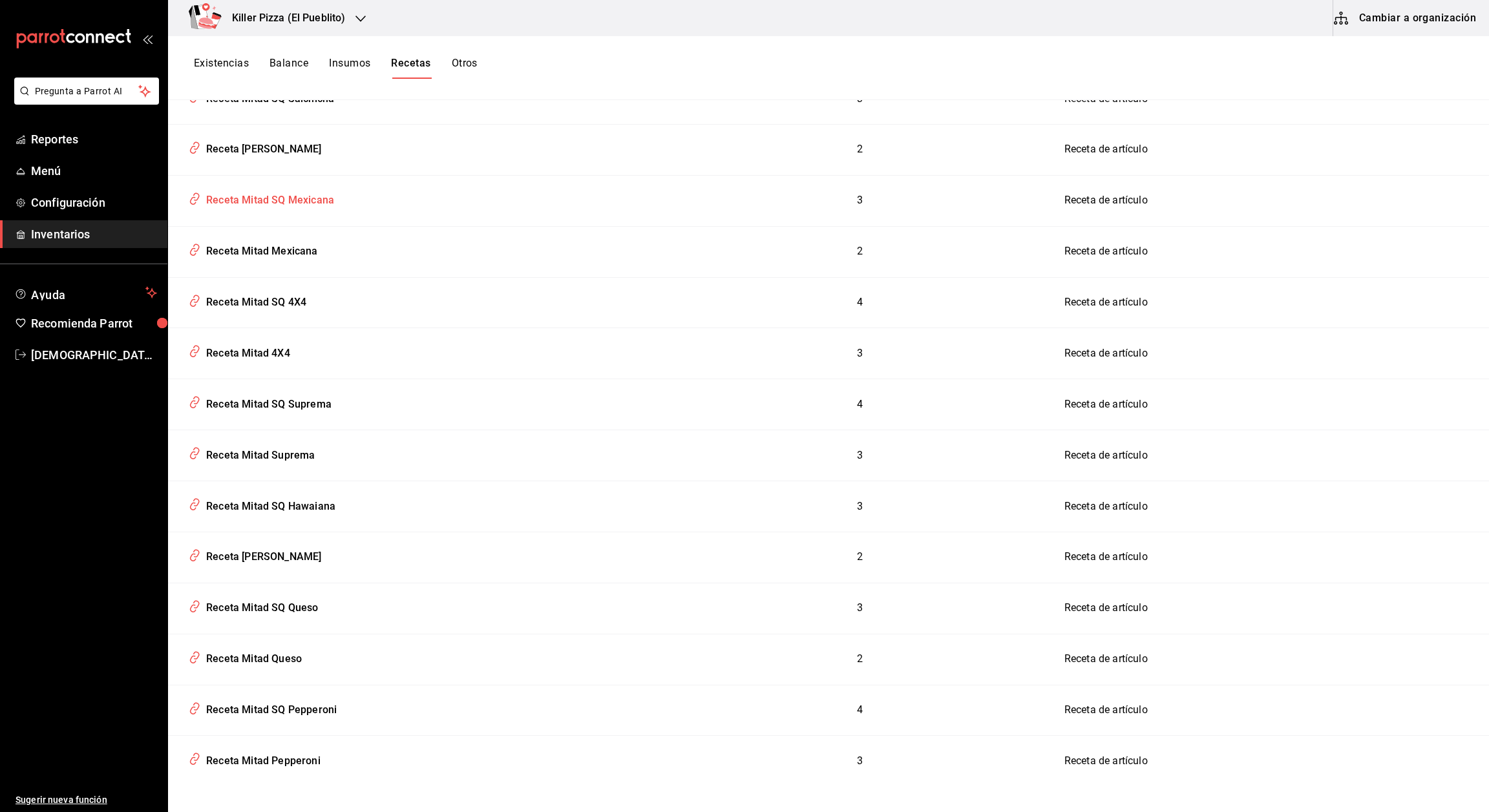
click at [323, 205] on td "Receta Mitad SQ Mexicana" at bounding box center [420, 201] width 503 height 51
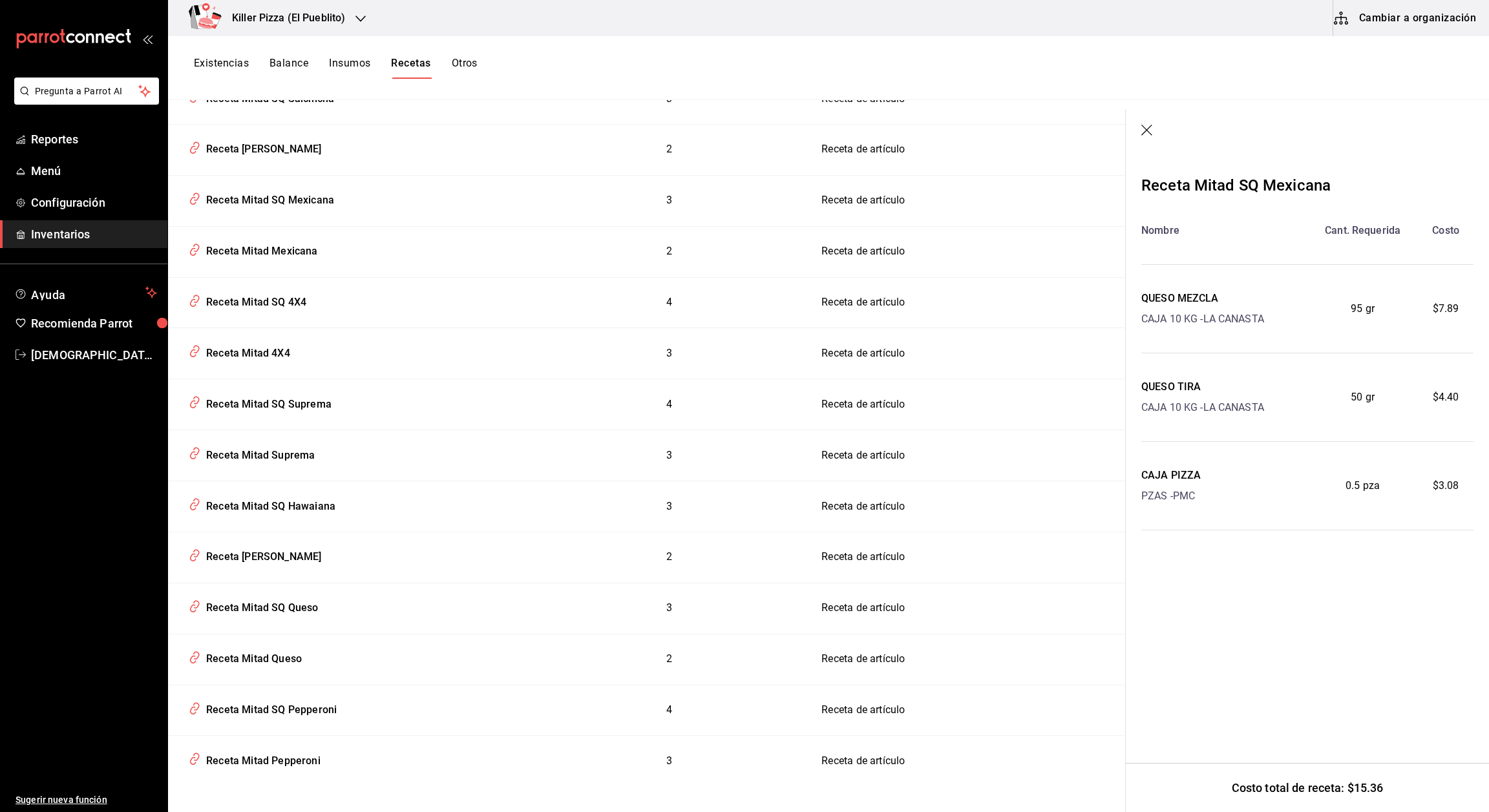
click at [695, 133] on icon "button" at bounding box center [1147, 131] width 13 height 13
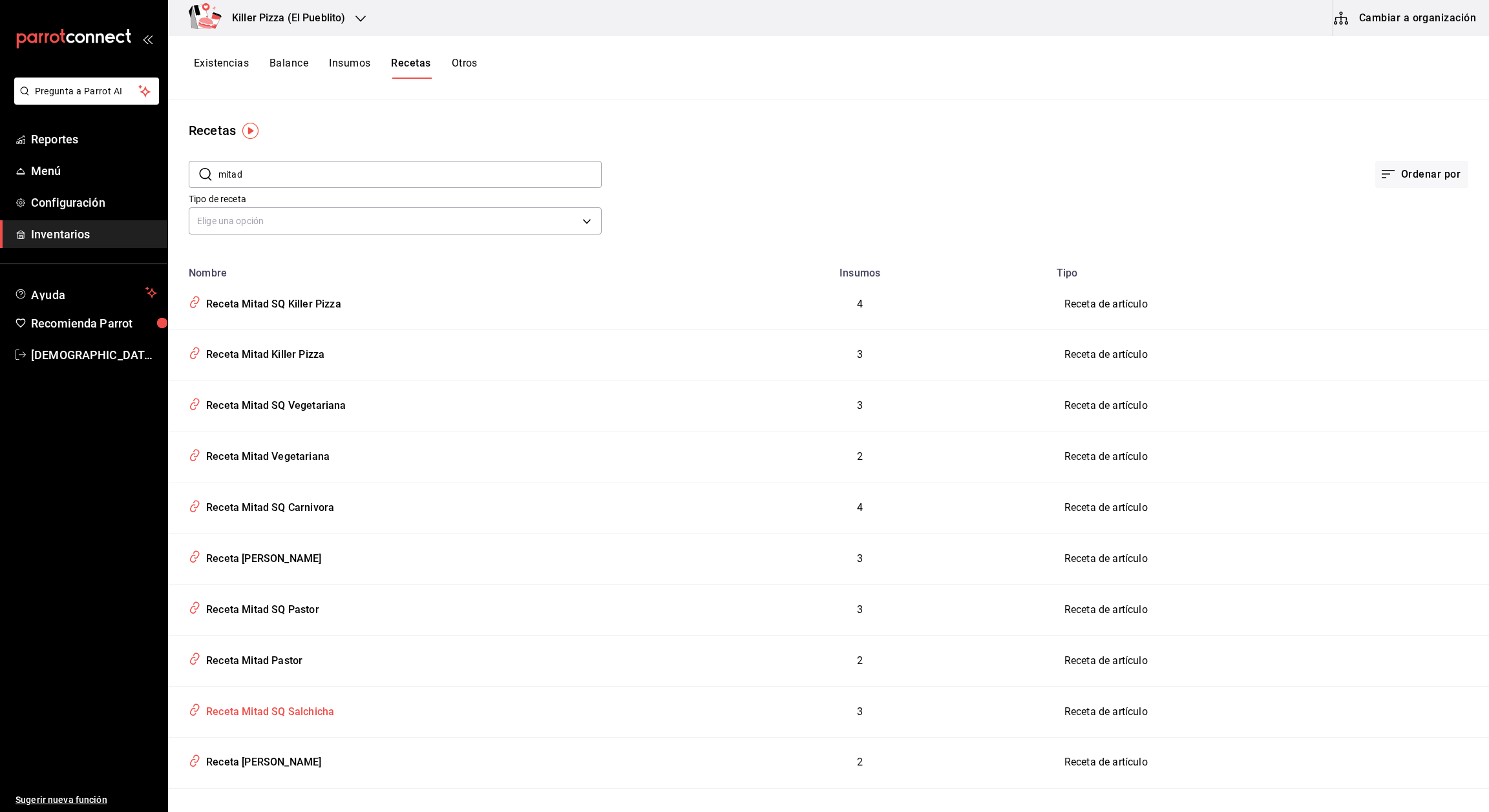
click at [301, 713] on div "Receta Mitad SQ Salchicha" at bounding box center [267, 710] width 133 height 20
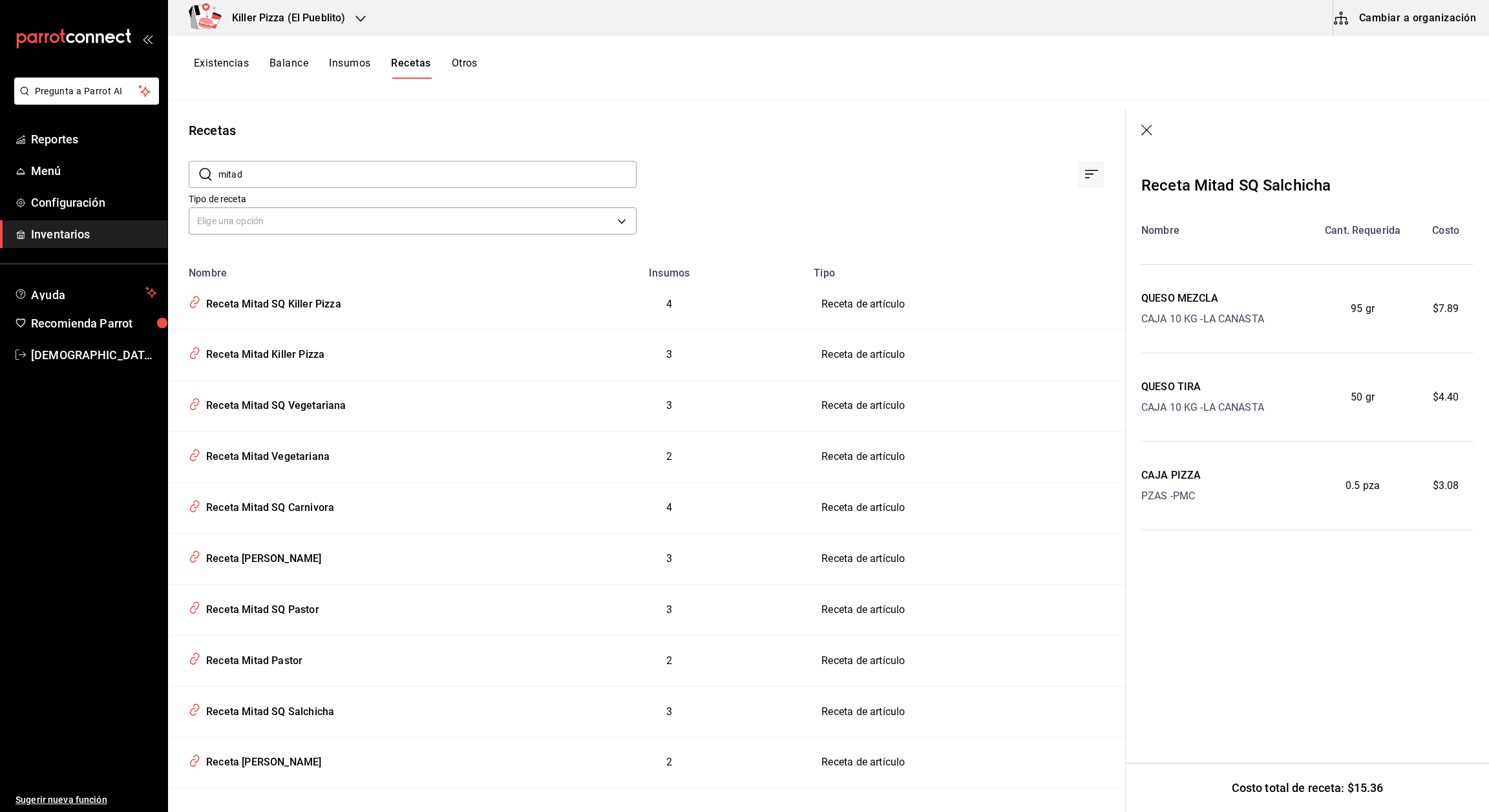
click at [695, 134] on icon "button" at bounding box center [1147, 131] width 13 height 13
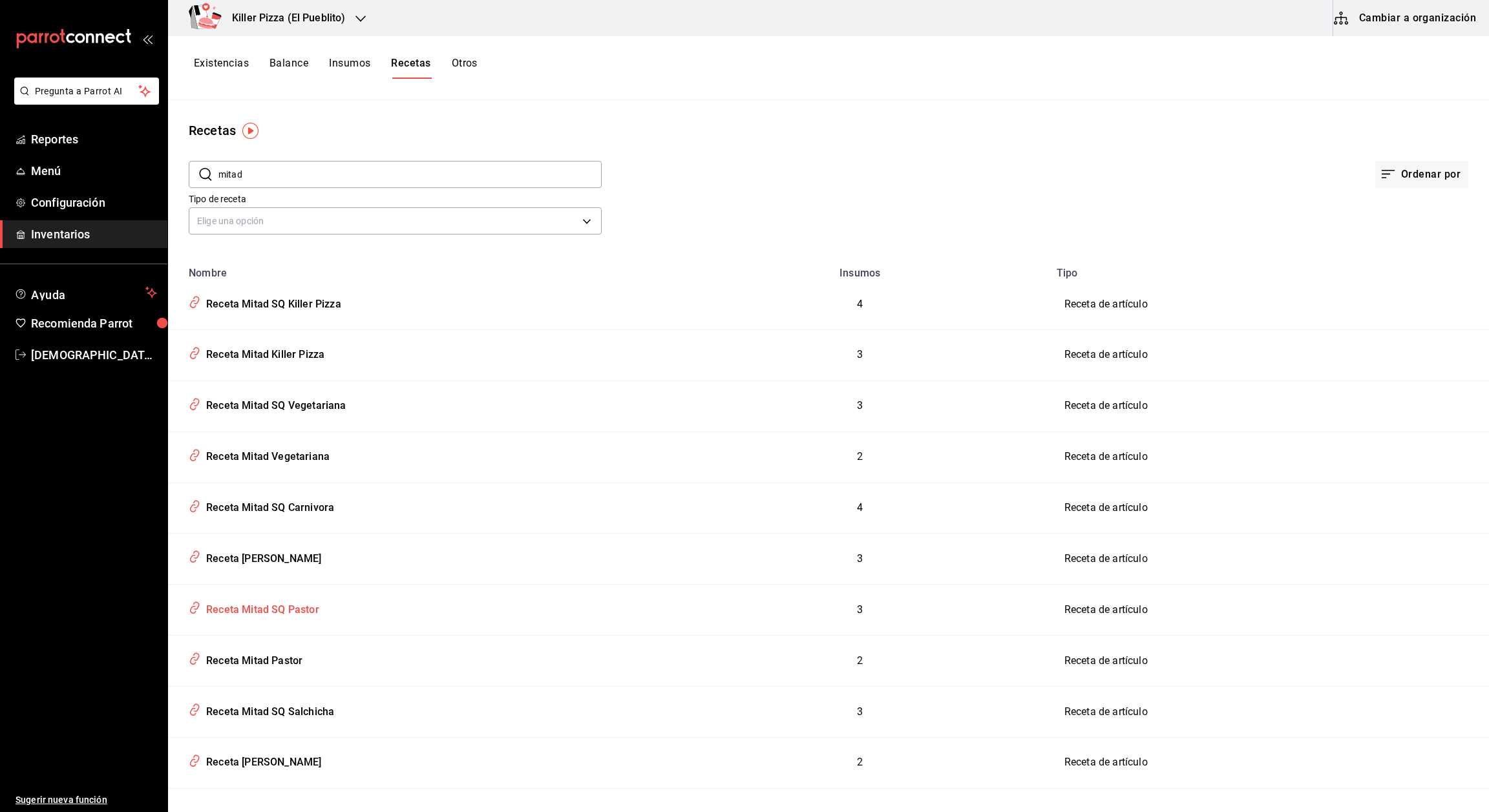
click at [294, 614] on div "Receta Mitad SQ Pastor" at bounding box center [260, 608] width 118 height 20
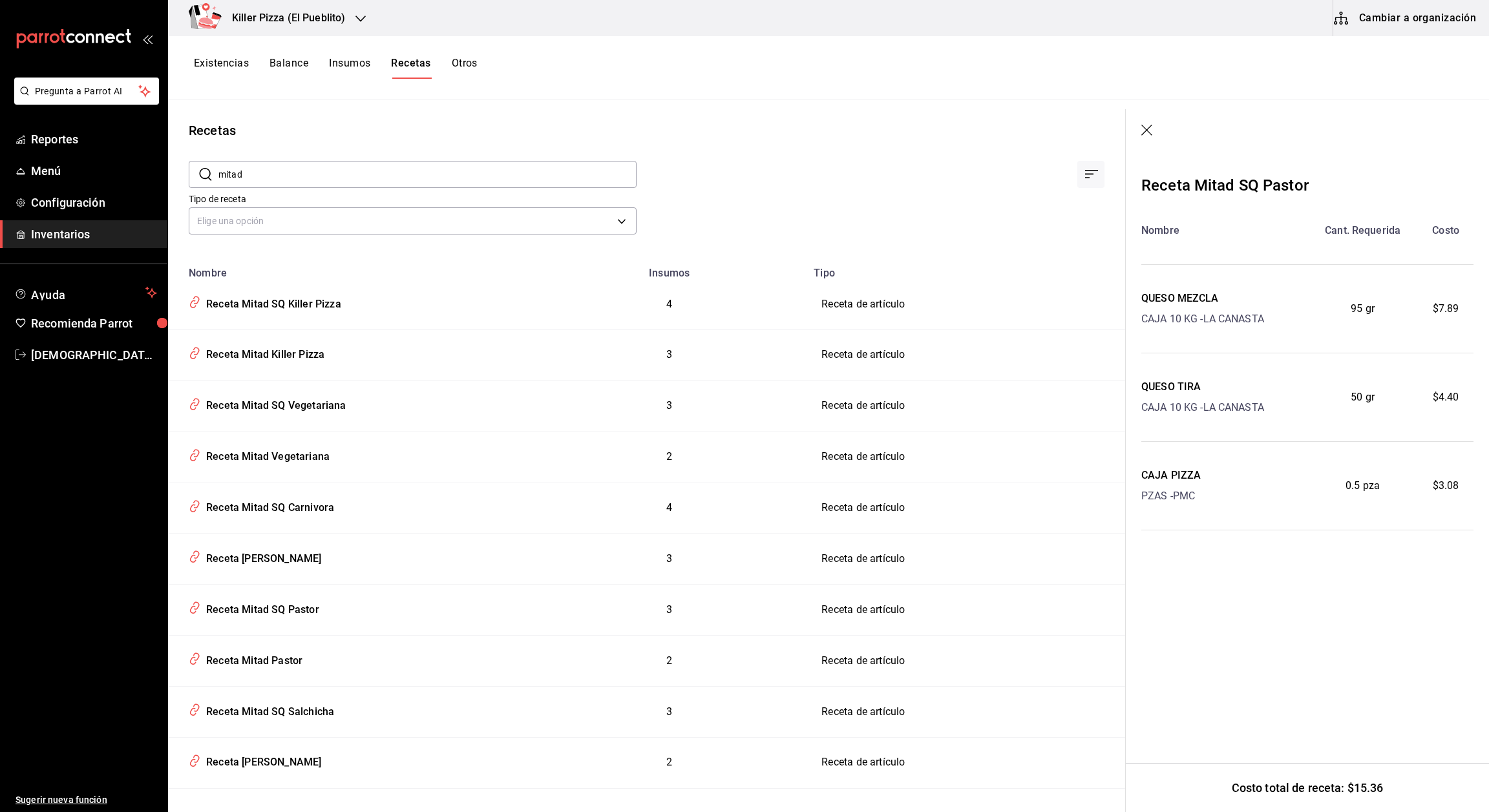
click at [695, 130] on icon "button" at bounding box center [1147, 131] width 13 height 13
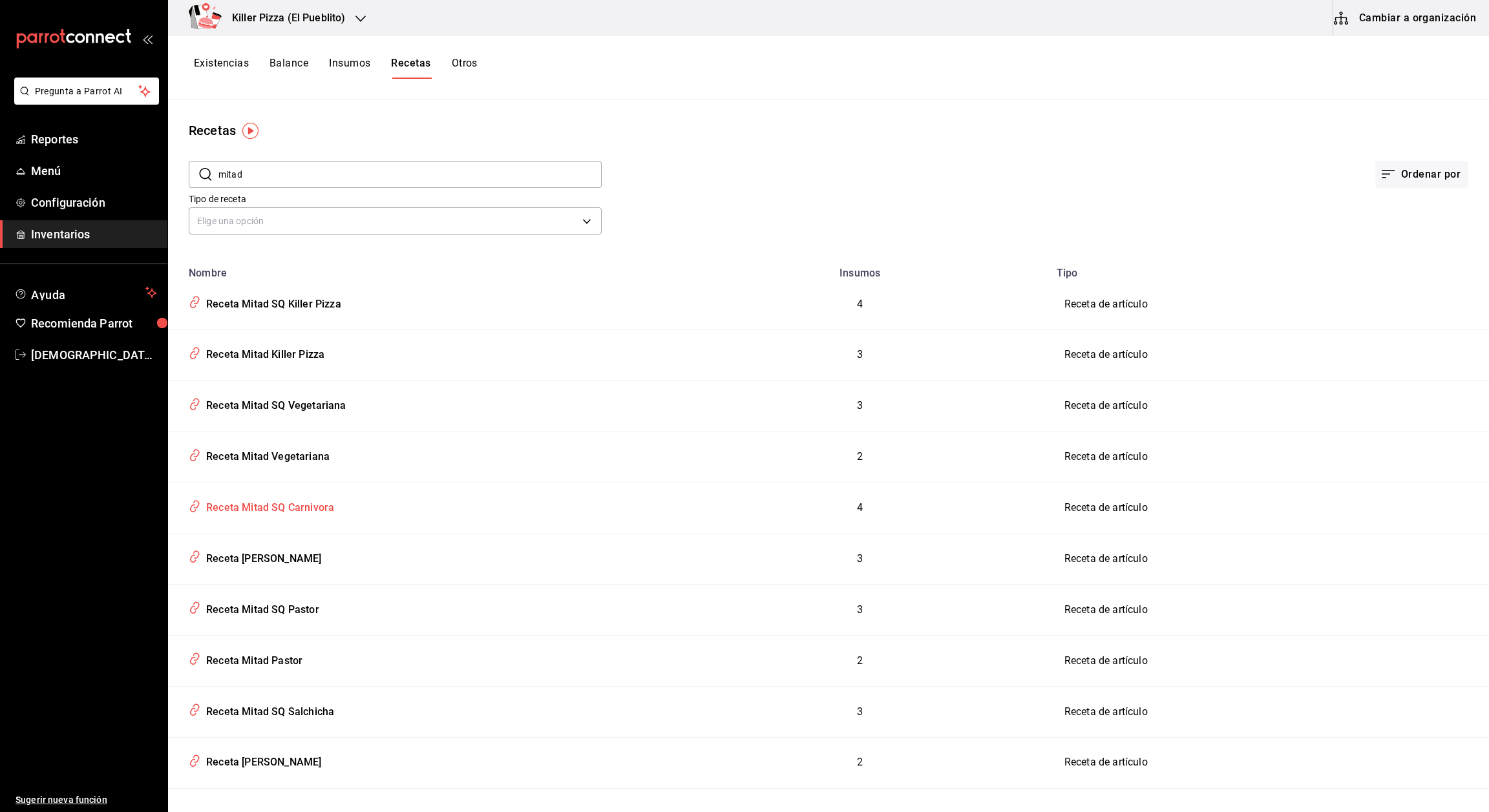
click at [298, 501] on div "Receta Mitad SQ Carnivora" at bounding box center [267, 505] width 133 height 20
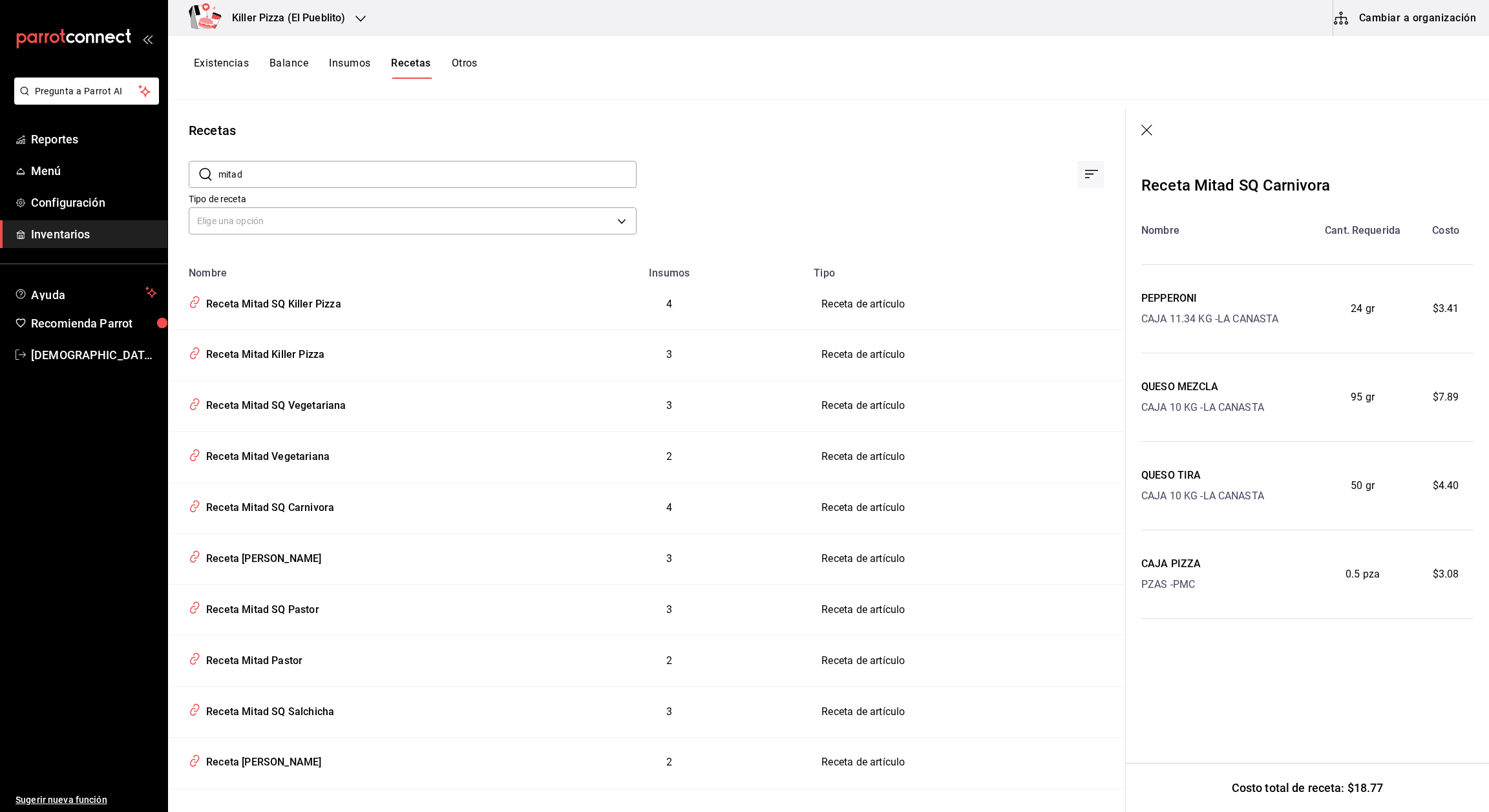
click at [695, 130] on icon "button" at bounding box center [1147, 131] width 13 height 13
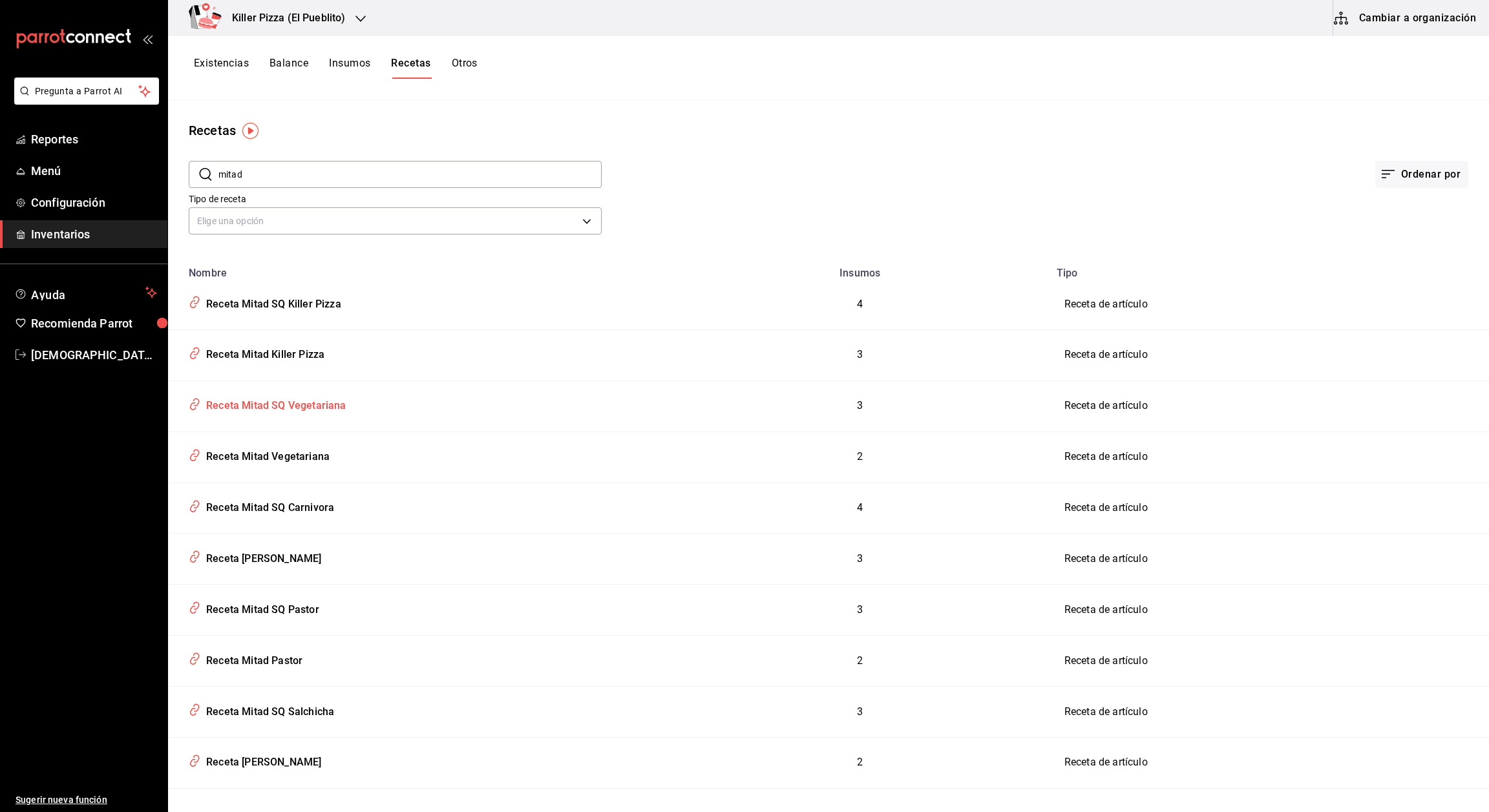
click at [287, 391] on div "Receta Mitad SQ Vegetariana" at bounding box center [420, 403] width 473 height 25
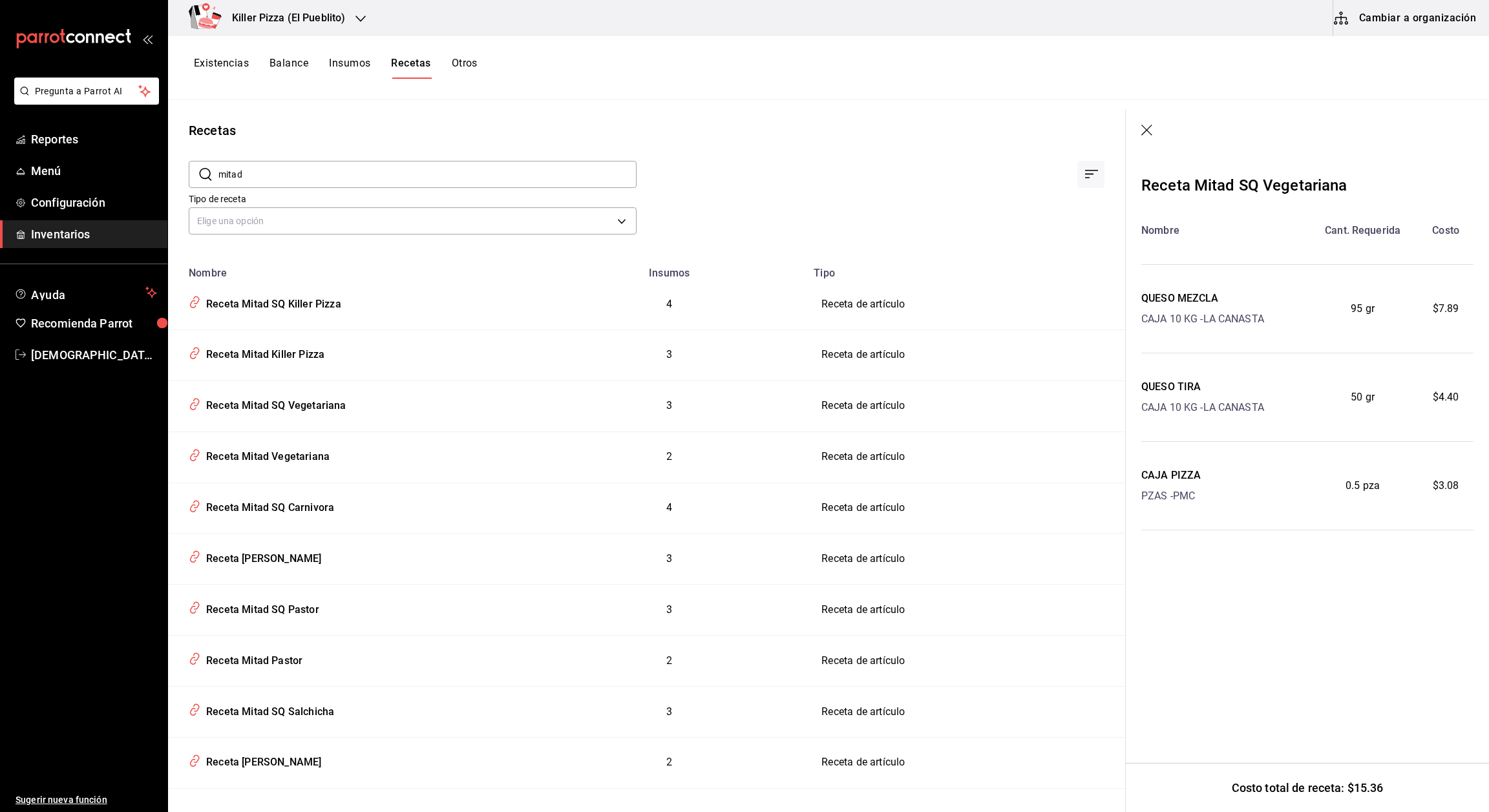
click at [695, 132] on icon "button" at bounding box center [1147, 130] width 11 height 11
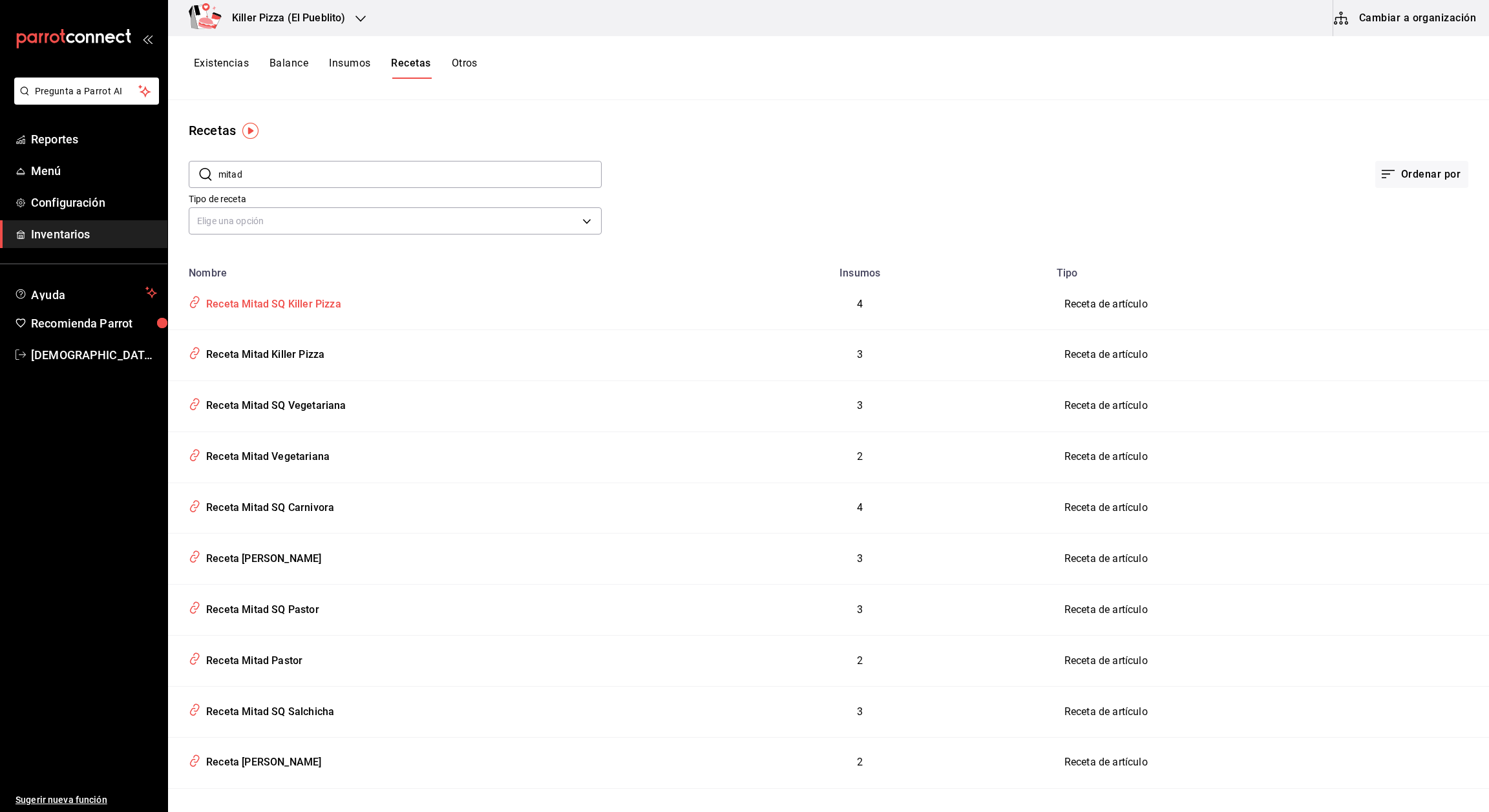
click at [323, 303] on div "Receta Mitad SQ Killer Pizza" at bounding box center [271, 302] width 140 height 20
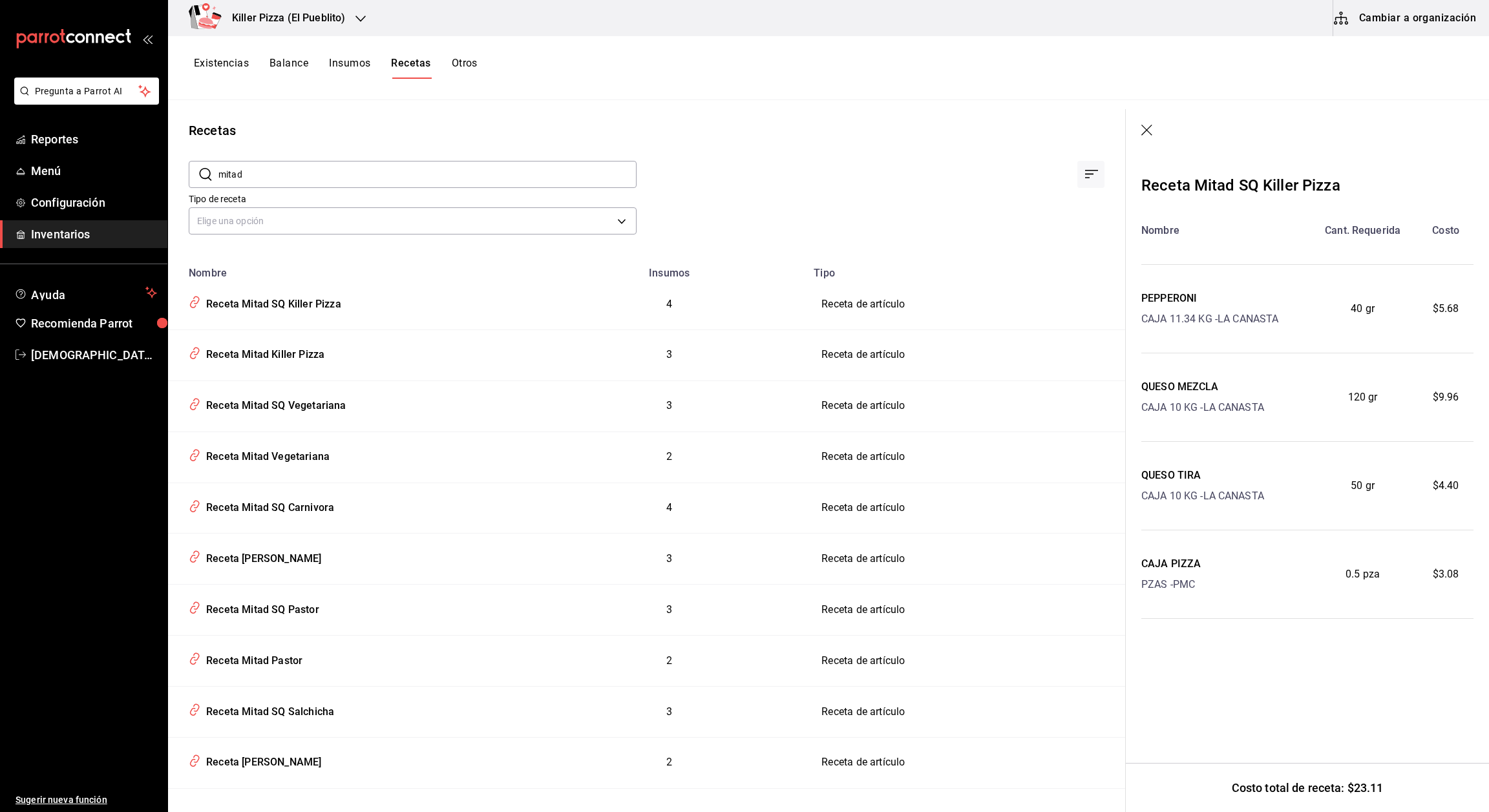
click at [695, 133] on icon "button" at bounding box center [1147, 130] width 11 height 11
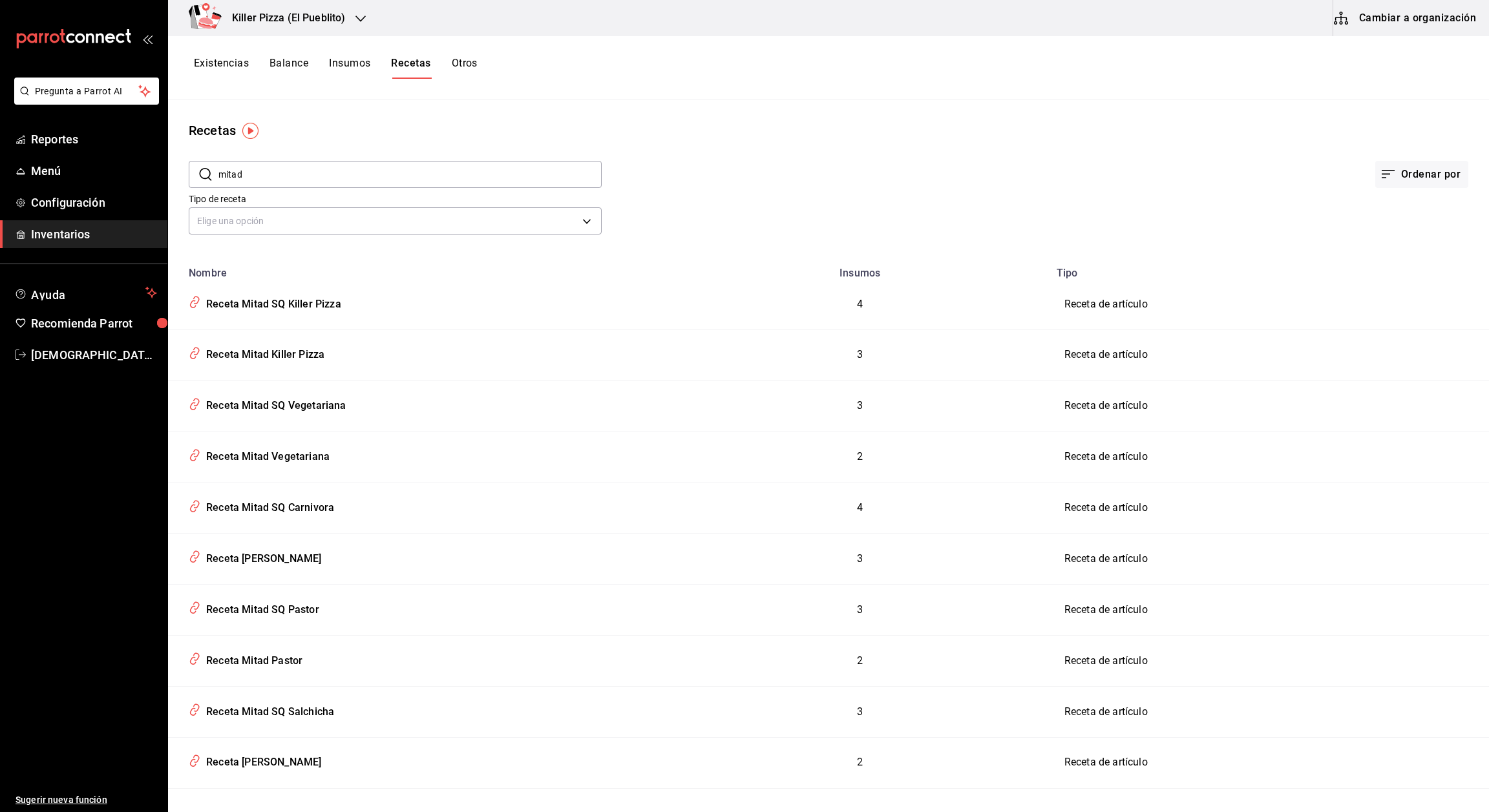
click at [316, 175] on input "mitad" at bounding box center [410, 174] width 383 height 26
type input "m"
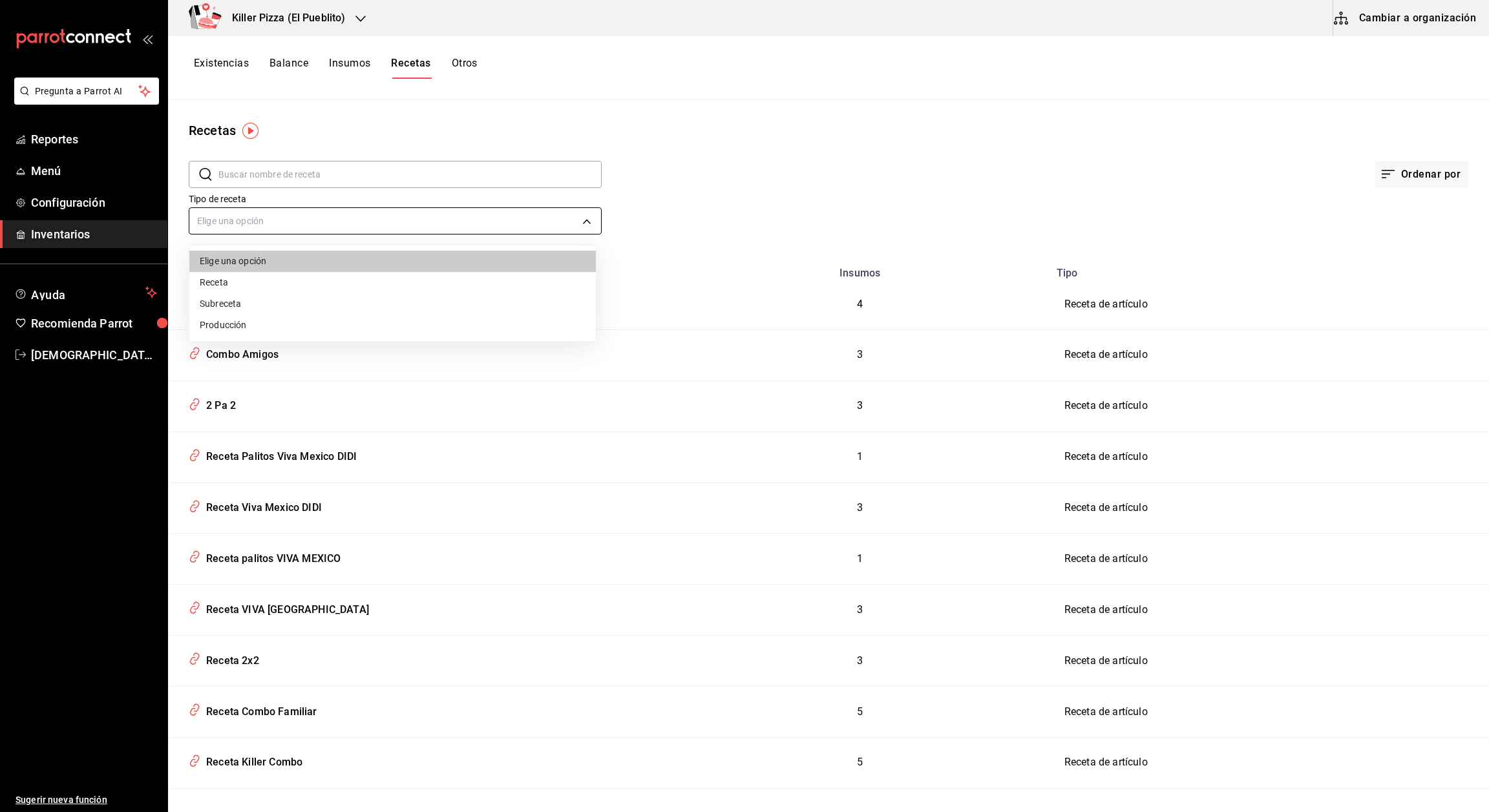
click at [530, 222] on body "Pregunta a Parrot AI Reportes Menú Configuración Inventarios Ayuda Recomienda P…" at bounding box center [745, 401] width 1489 height 803
click at [234, 285] on li "Receta" at bounding box center [393, 283] width 407 height 21
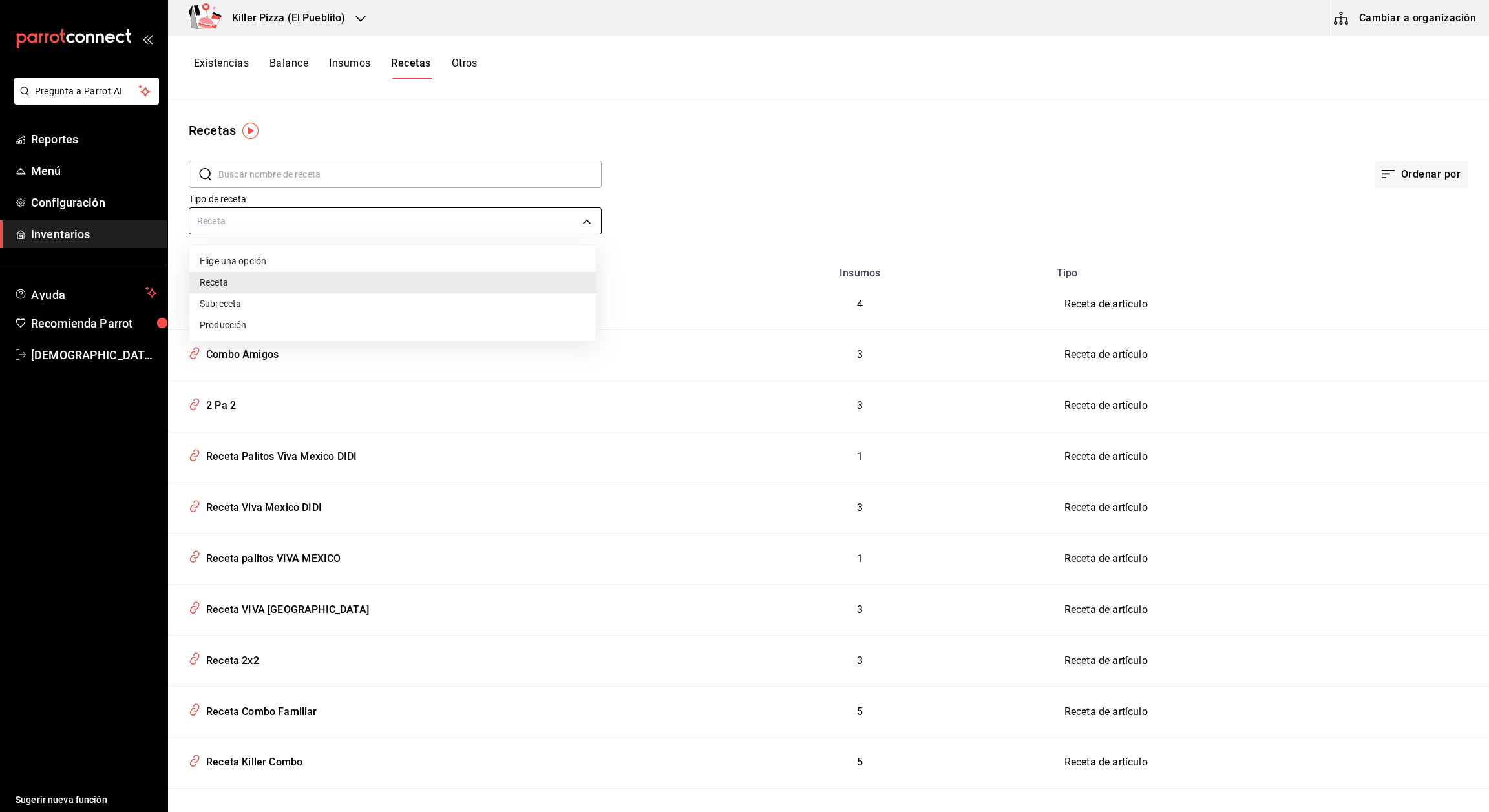
click at [459, 214] on body "Pregunta a Parrot AI Reportes Menú Configuración Inventarios Ayuda Recomienda P…" at bounding box center [745, 401] width 1489 height 803
click at [254, 260] on li "Elige una opción" at bounding box center [393, 262] width 407 height 21
type input "default"
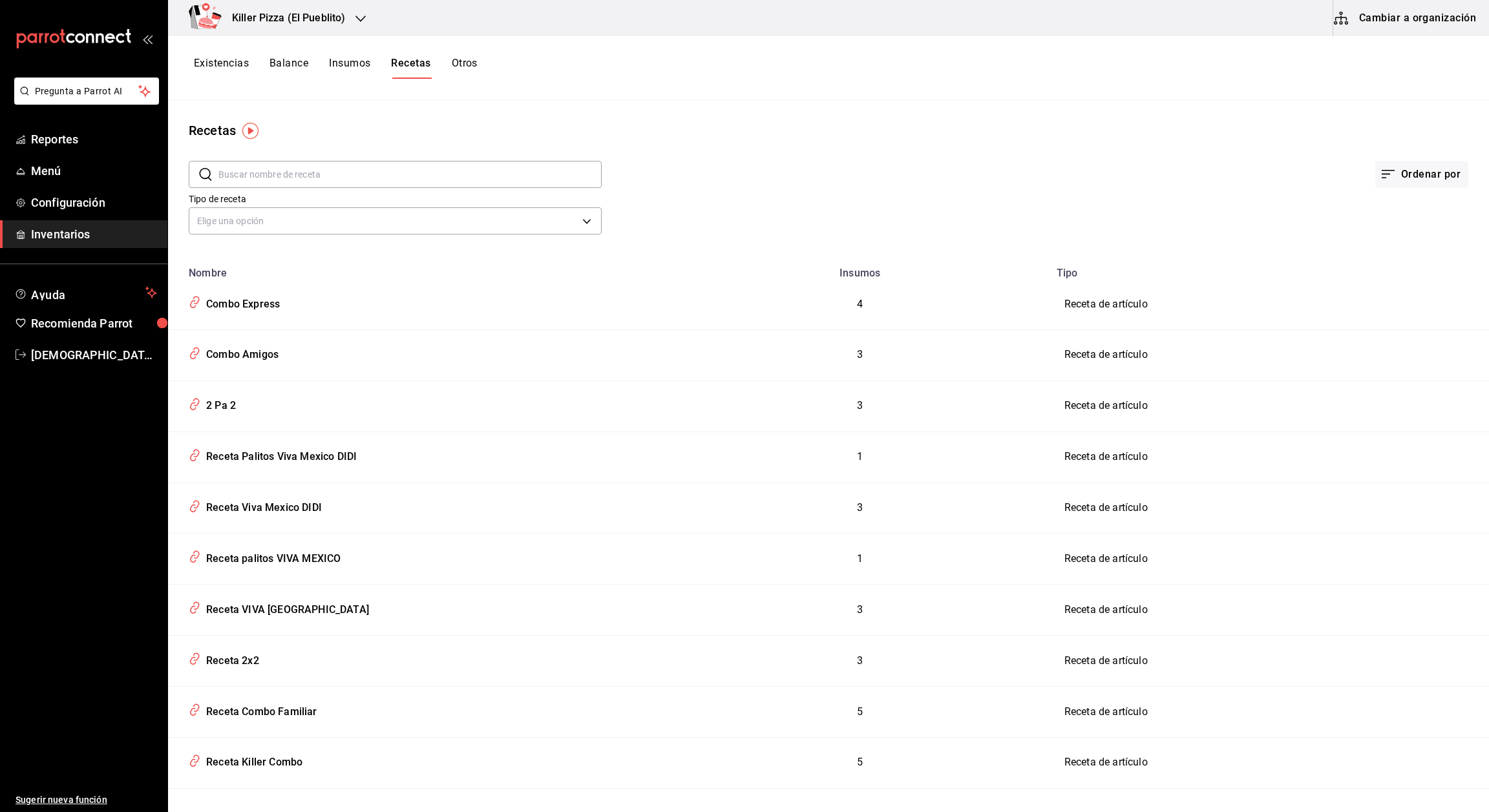
click at [385, 165] on input "text" at bounding box center [410, 174] width 383 height 26
click at [427, 105] on div "Recetas ​ ​ Ordenar por Tipo de receta Elige una opción default Nombre Insumos …" at bounding box center [828, 452] width 1321 height 703
click at [109, 199] on span "Configuración" at bounding box center [94, 203] width 126 height 17
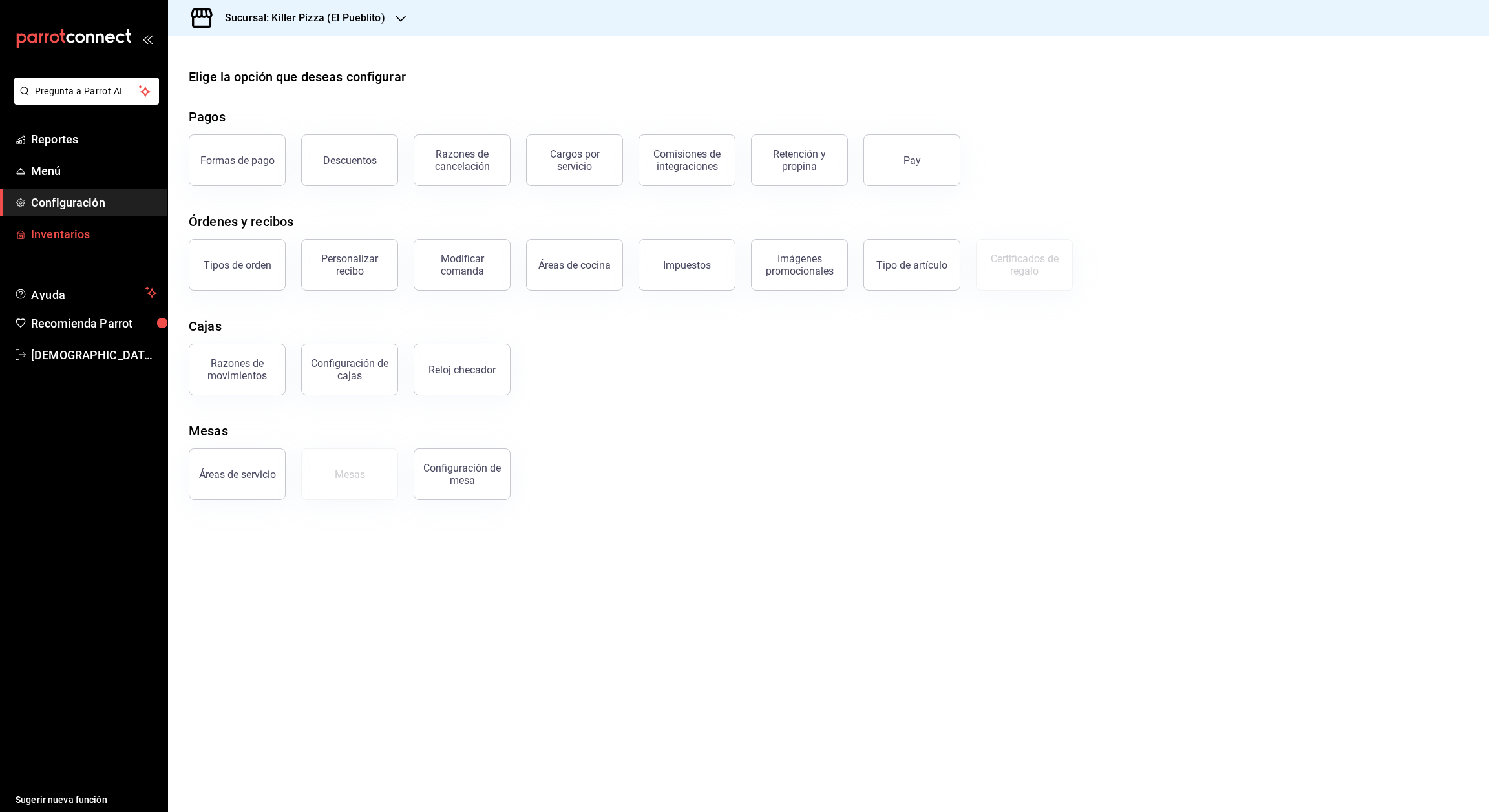
click at [88, 229] on span "Inventarios" at bounding box center [94, 234] width 126 height 17
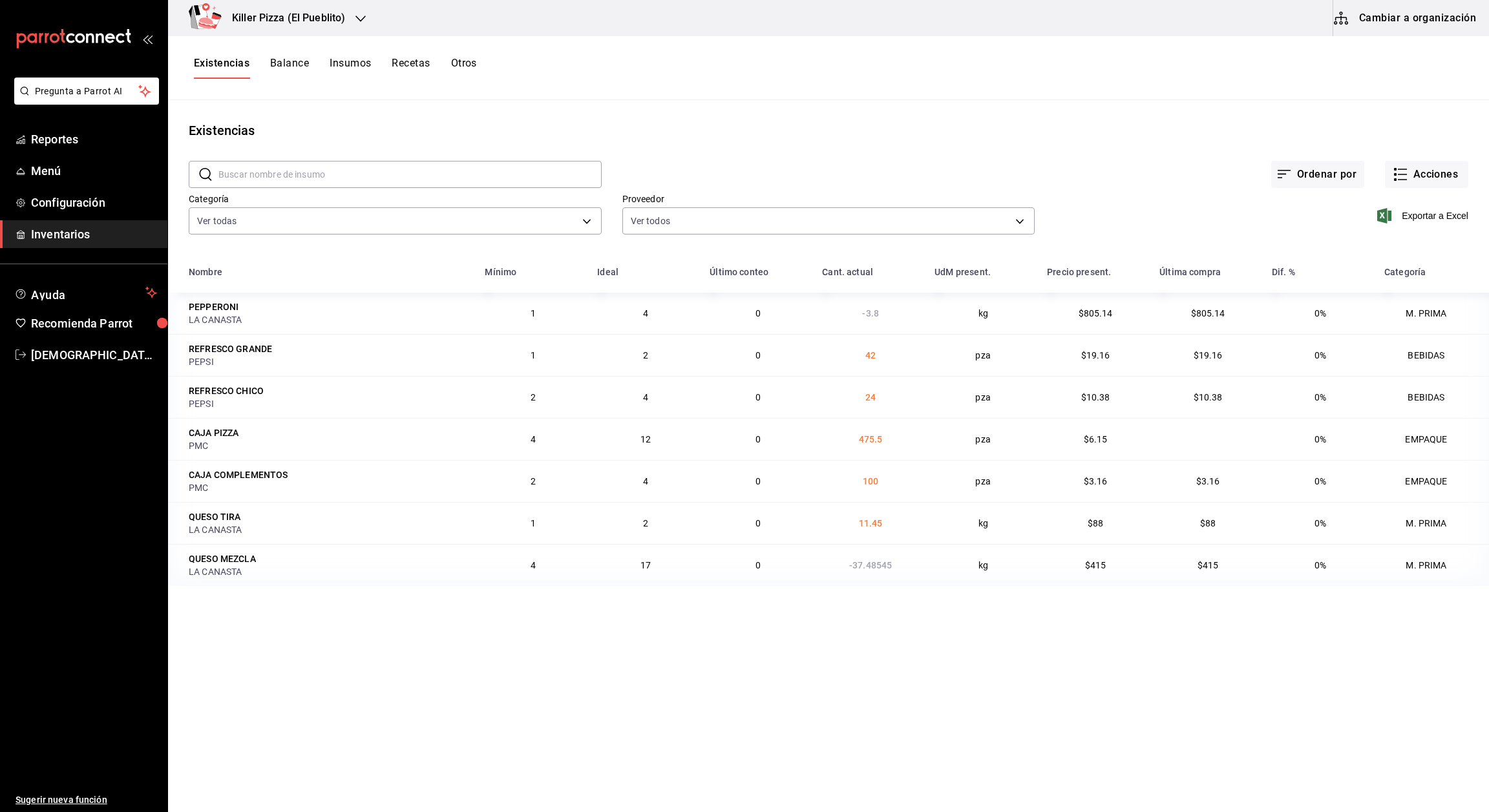
click at [404, 68] on button "Recetas" at bounding box center [410, 68] width 38 height 22
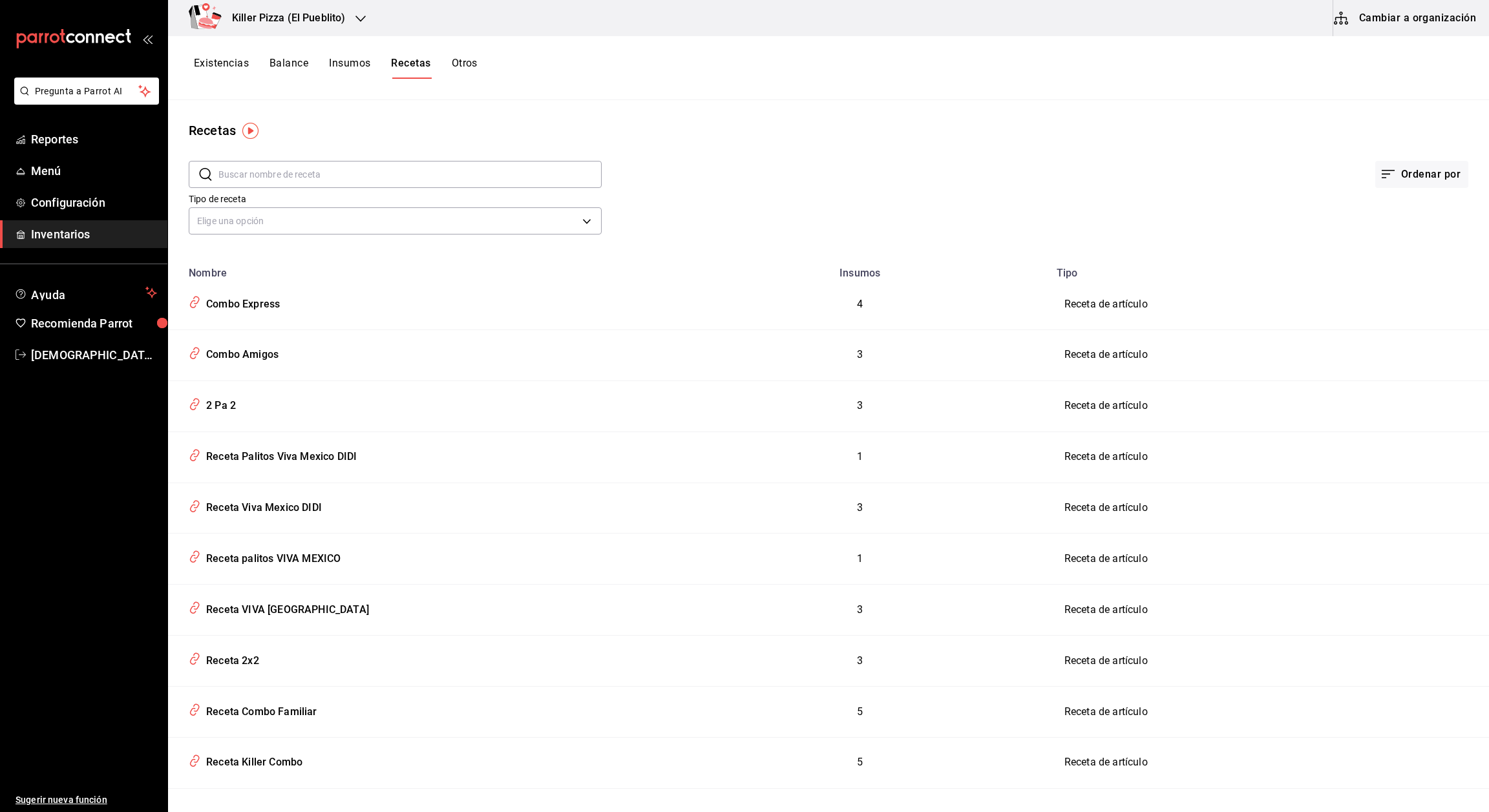
click at [465, 67] on button "Otros" at bounding box center [465, 68] width 26 height 22
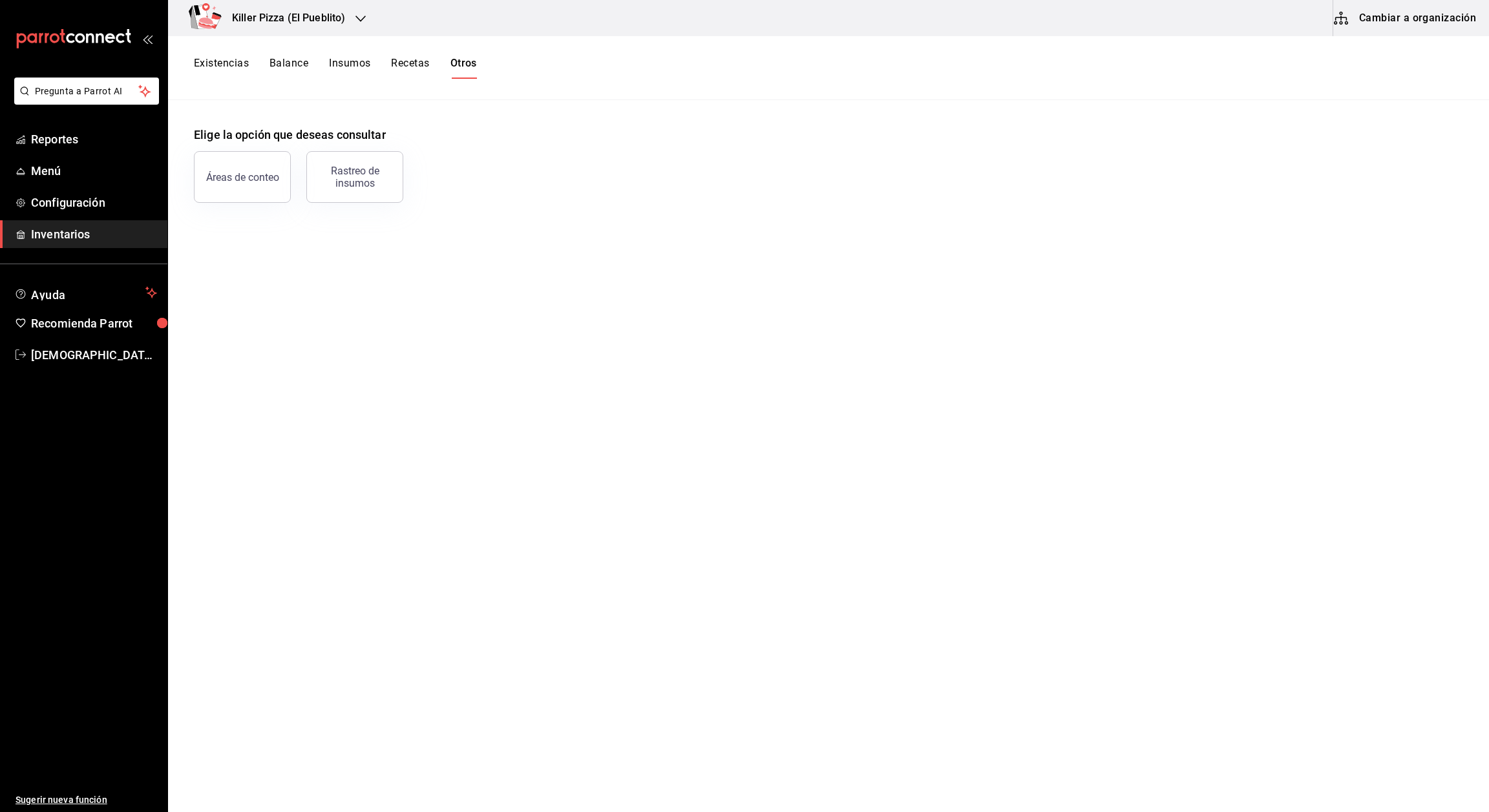
click at [406, 73] on button "Recetas" at bounding box center [410, 68] width 38 height 22
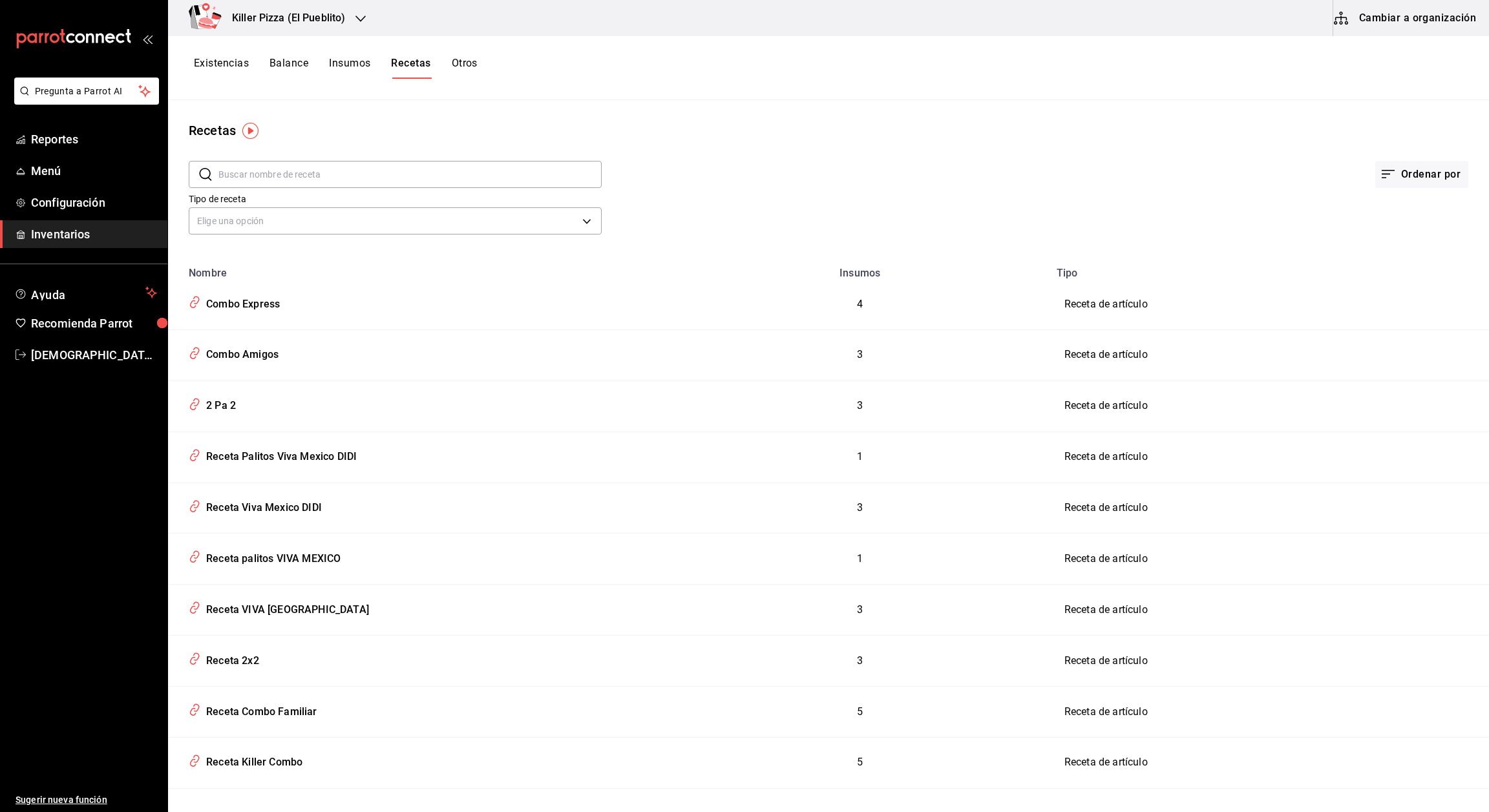
click at [381, 174] on input "text" at bounding box center [410, 174] width 383 height 26
click at [487, 173] on input "didi" at bounding box center [410, 174] width 383 height 26
type input "d"
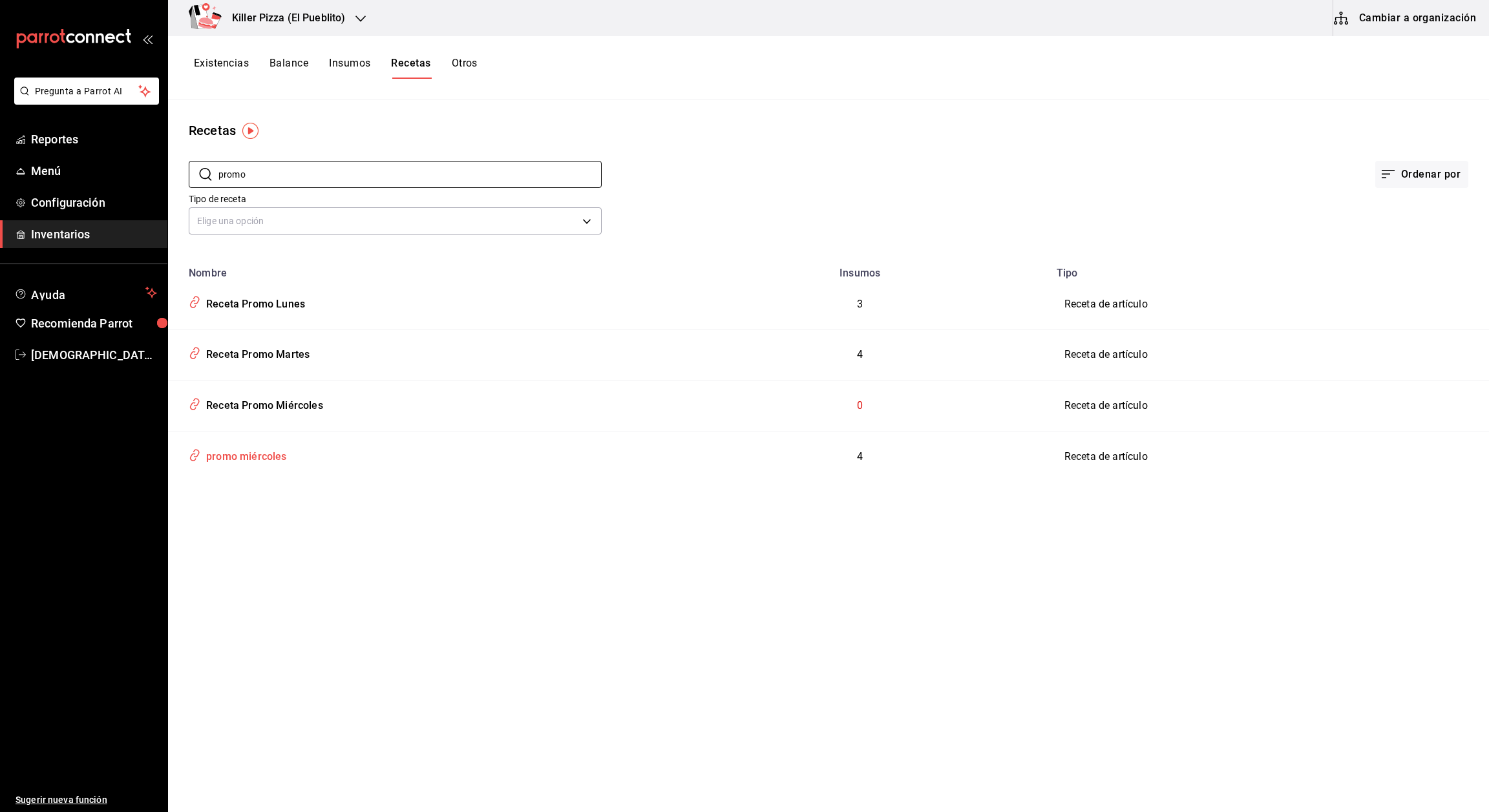
type input "promo"
click at [235, 466] on td "promo miércoles" at bounding box center [420, 456] width 503 height 50
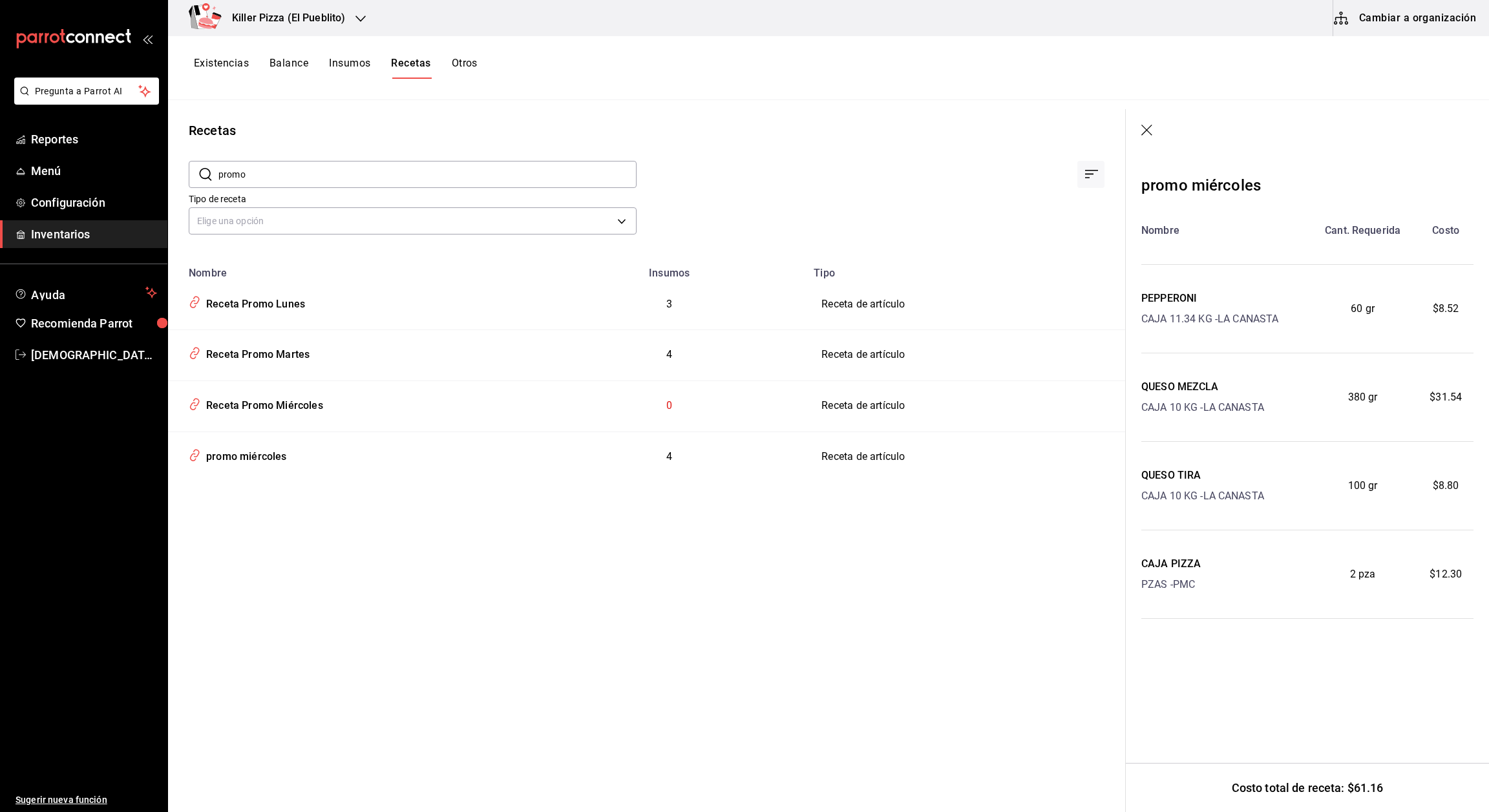
click at [695, 128] on icon "button" at bounding box center [1147, 130] width 11 height 11
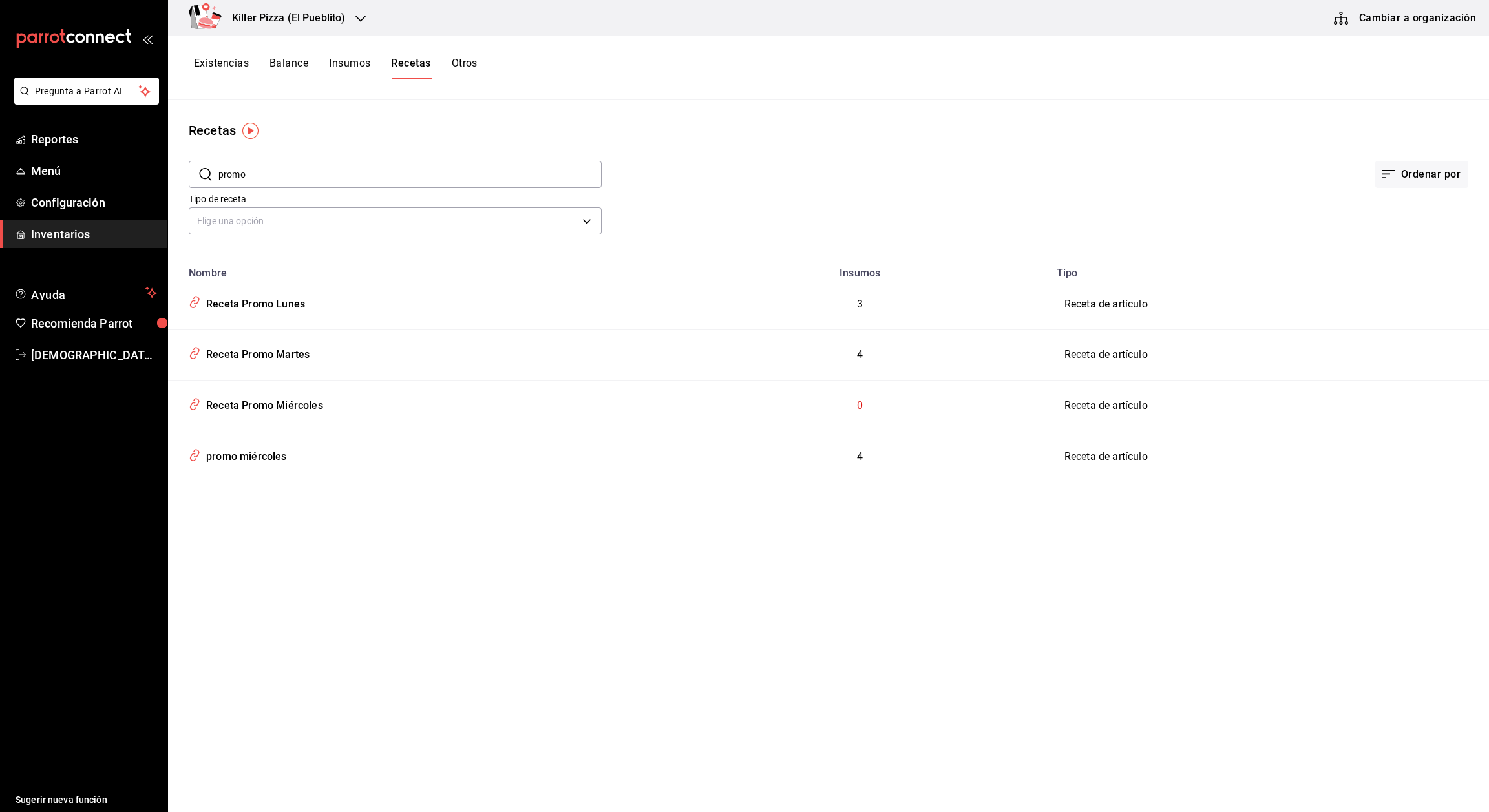
click at [695, 14] on button "Cambiar a organización" at bounding box center [1406, 18] width 146 height 36
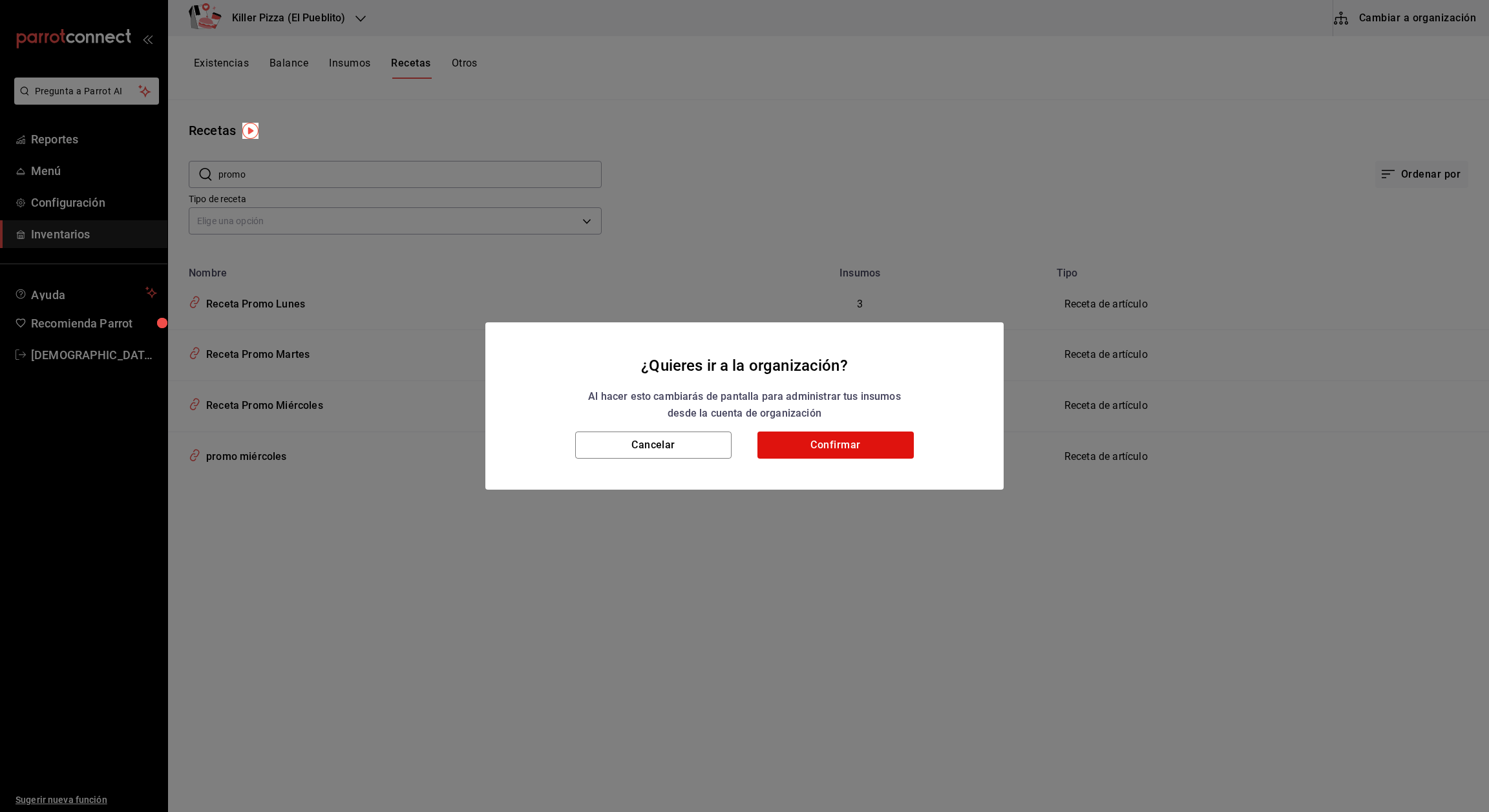
click at [695, 459] on div "Cancelar Confirmar" at bounding box center [745, 460] width 518 height 58
click at [695, 451] on button "Confirmar" at bounding box center [835, 445] width 156 height 27
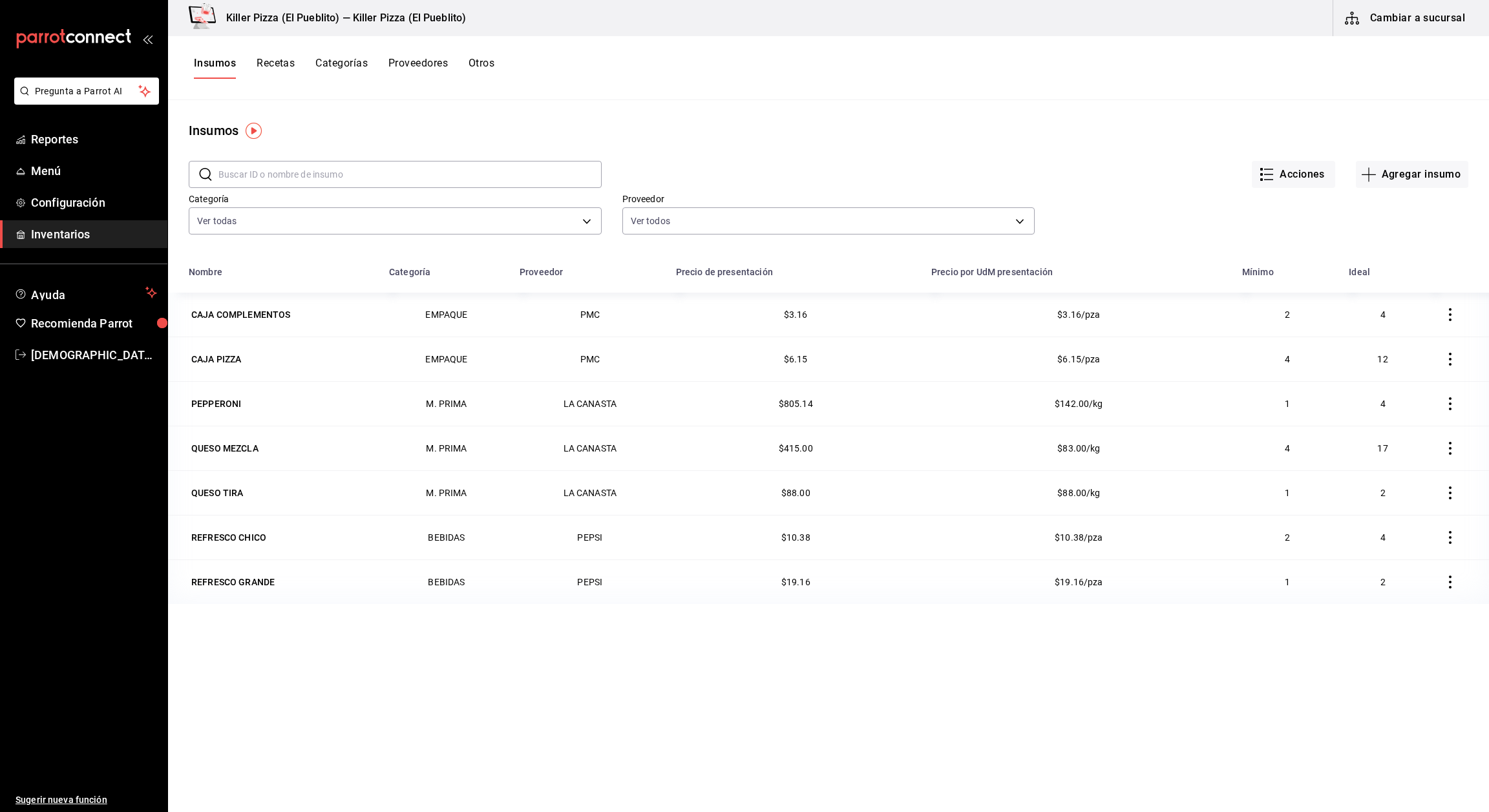
click at [344, 66] on button "Categorías" at bounding box center [342, 68] width 52 height 22
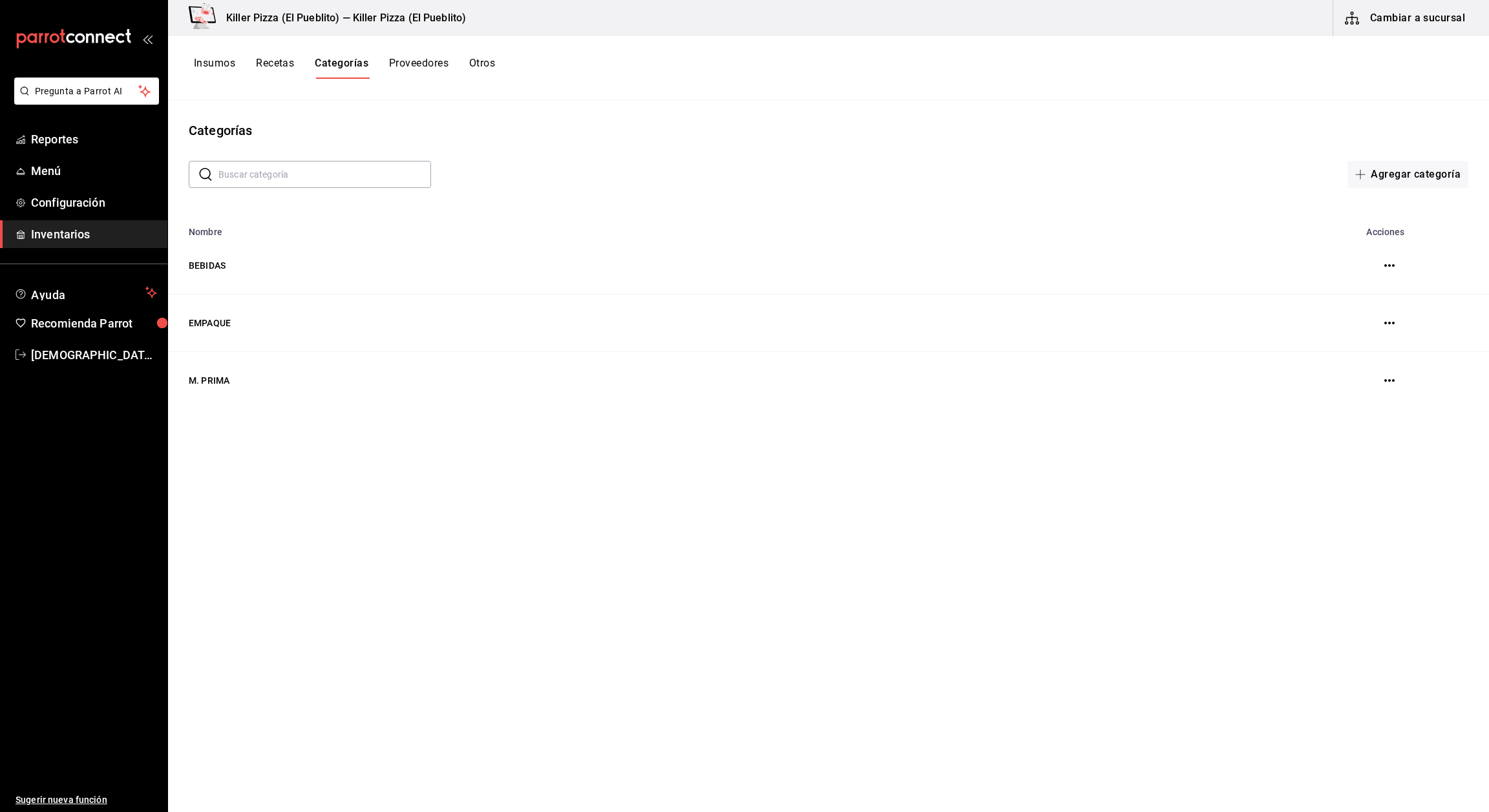
click at [288, 61] on button "Recetas" at bounding box center [275, 68] width 38 height 22
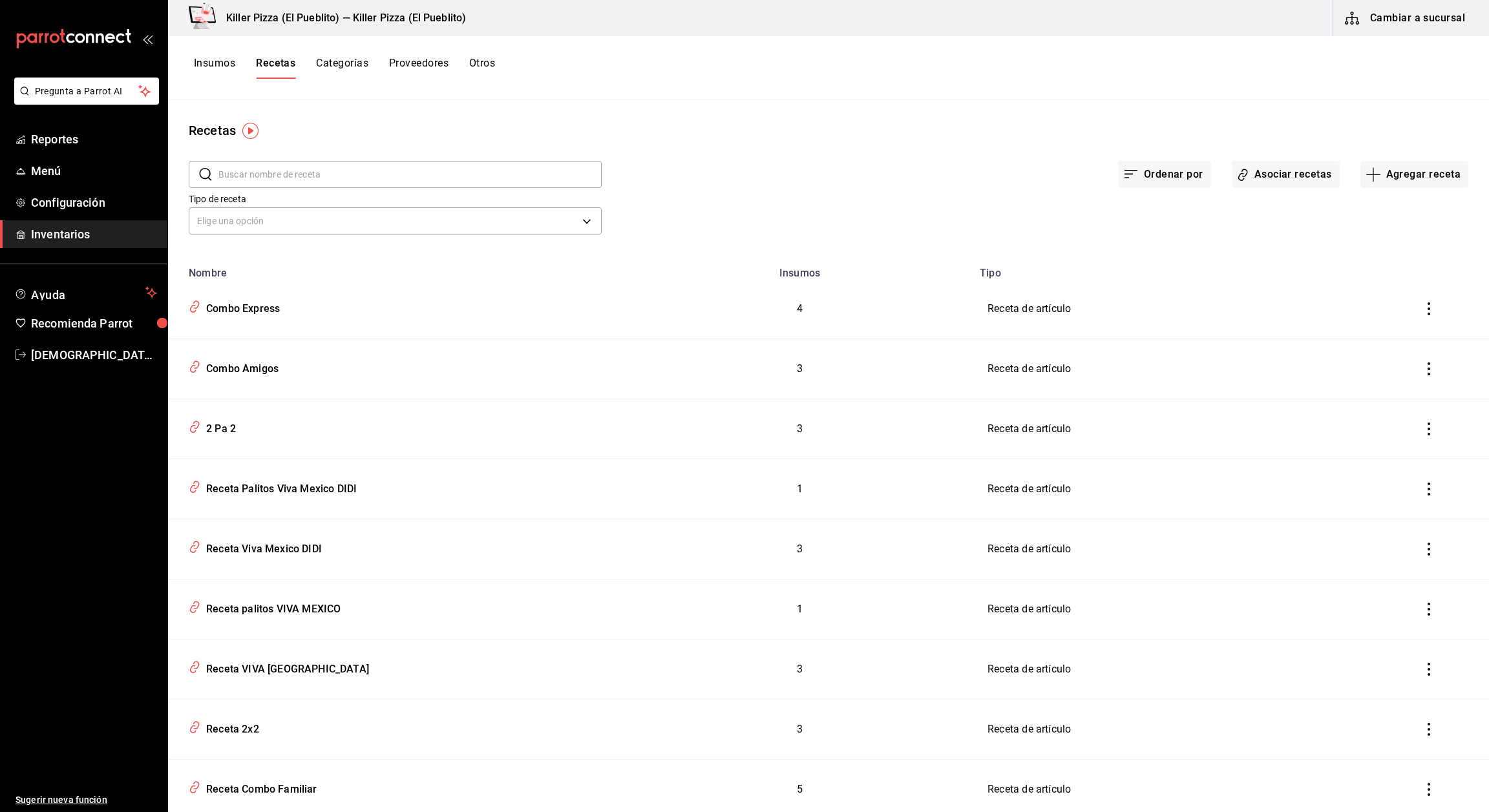
click at [553, 279] on td "Combo Express" at bounding box center [397, 309] width 460 height 60
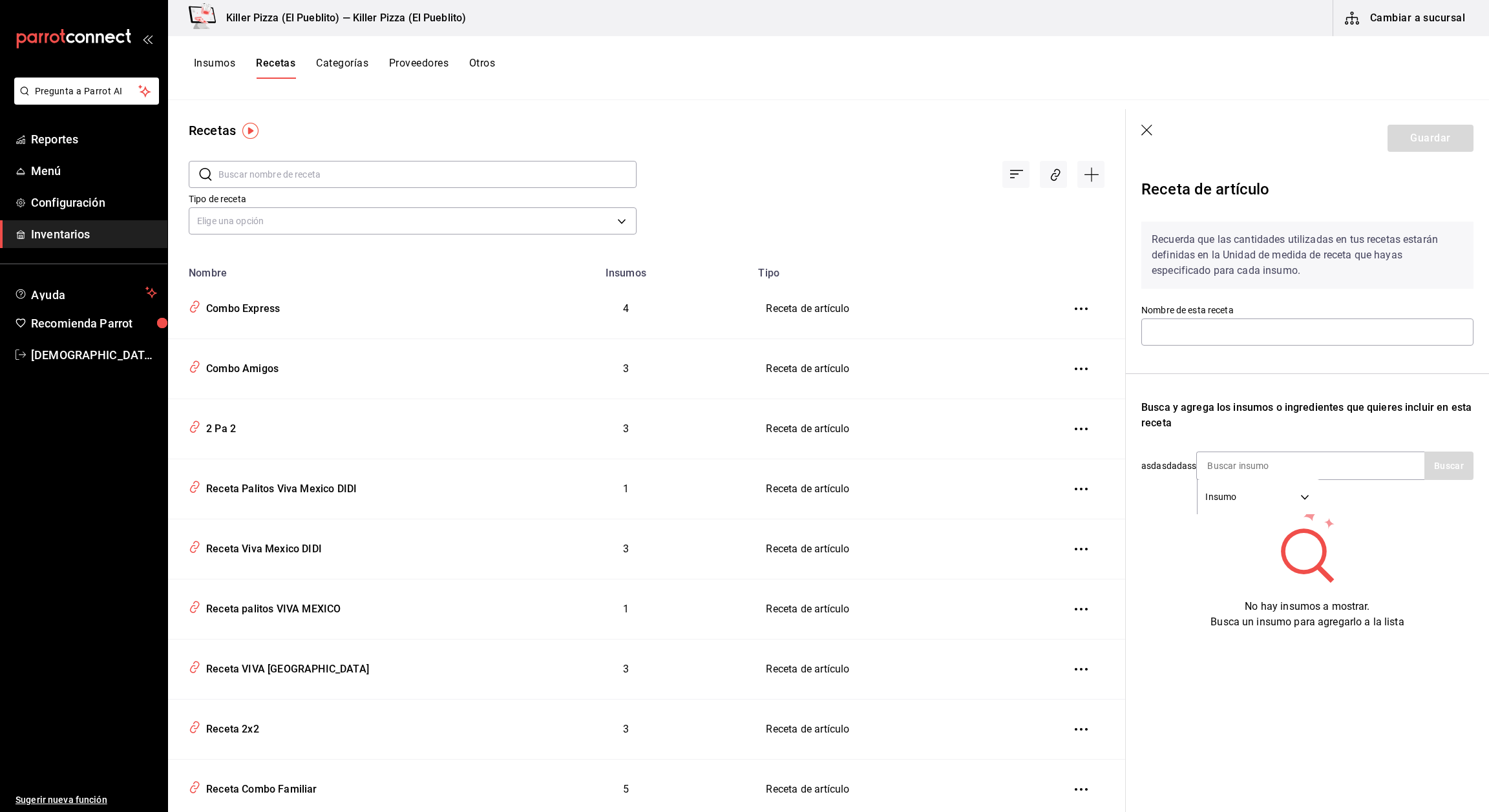
type input "Combo Express"
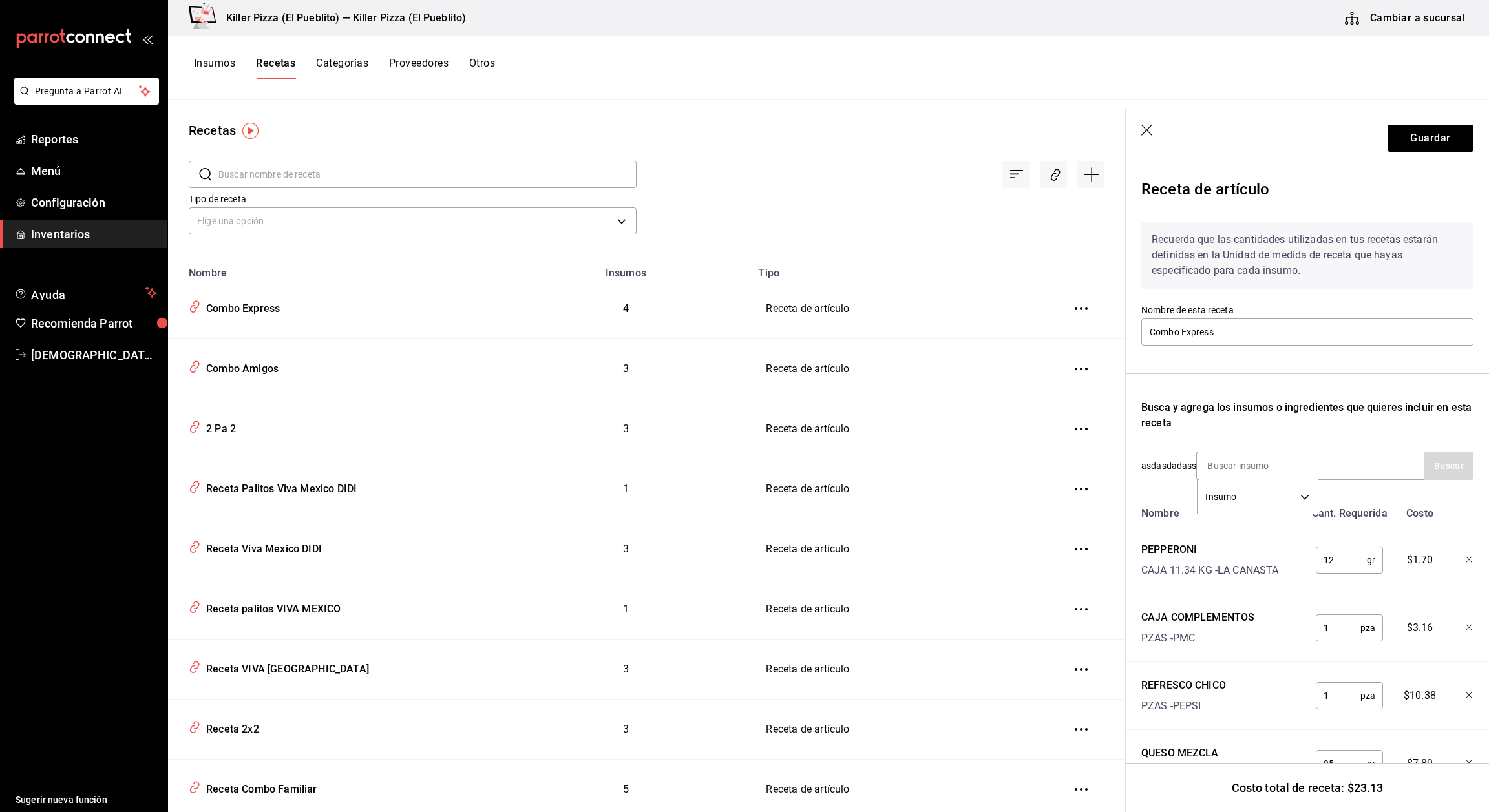
click at [381, 173] on input "text" at bounding box center [427, 174] width 418 height 26
click at [695, 131] on icon "button" at bounding box center [1147, 131] width 13 height 13
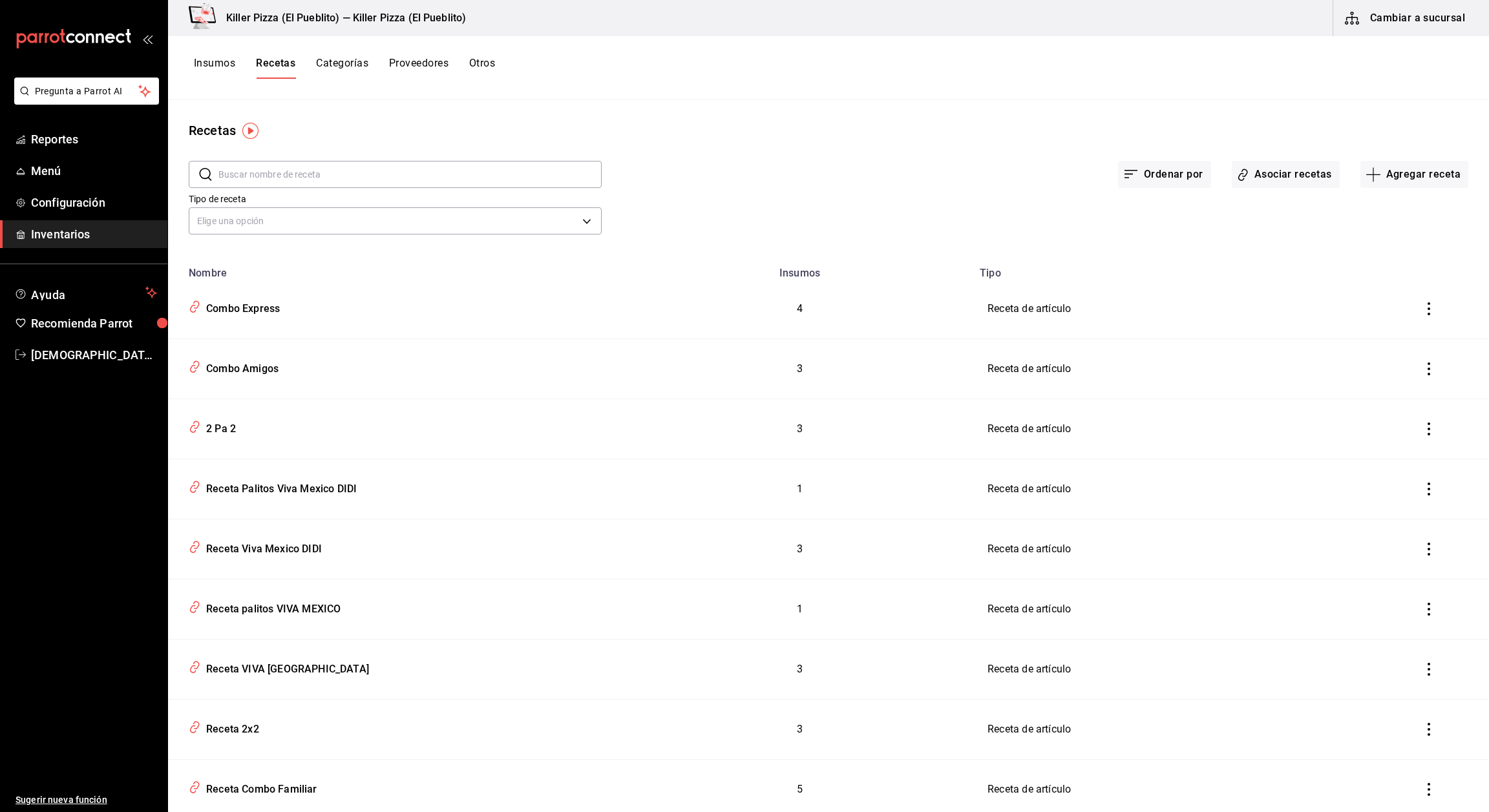
click at [481, 183] on input "text" at bounding box center [410, 174] width 383 height 26
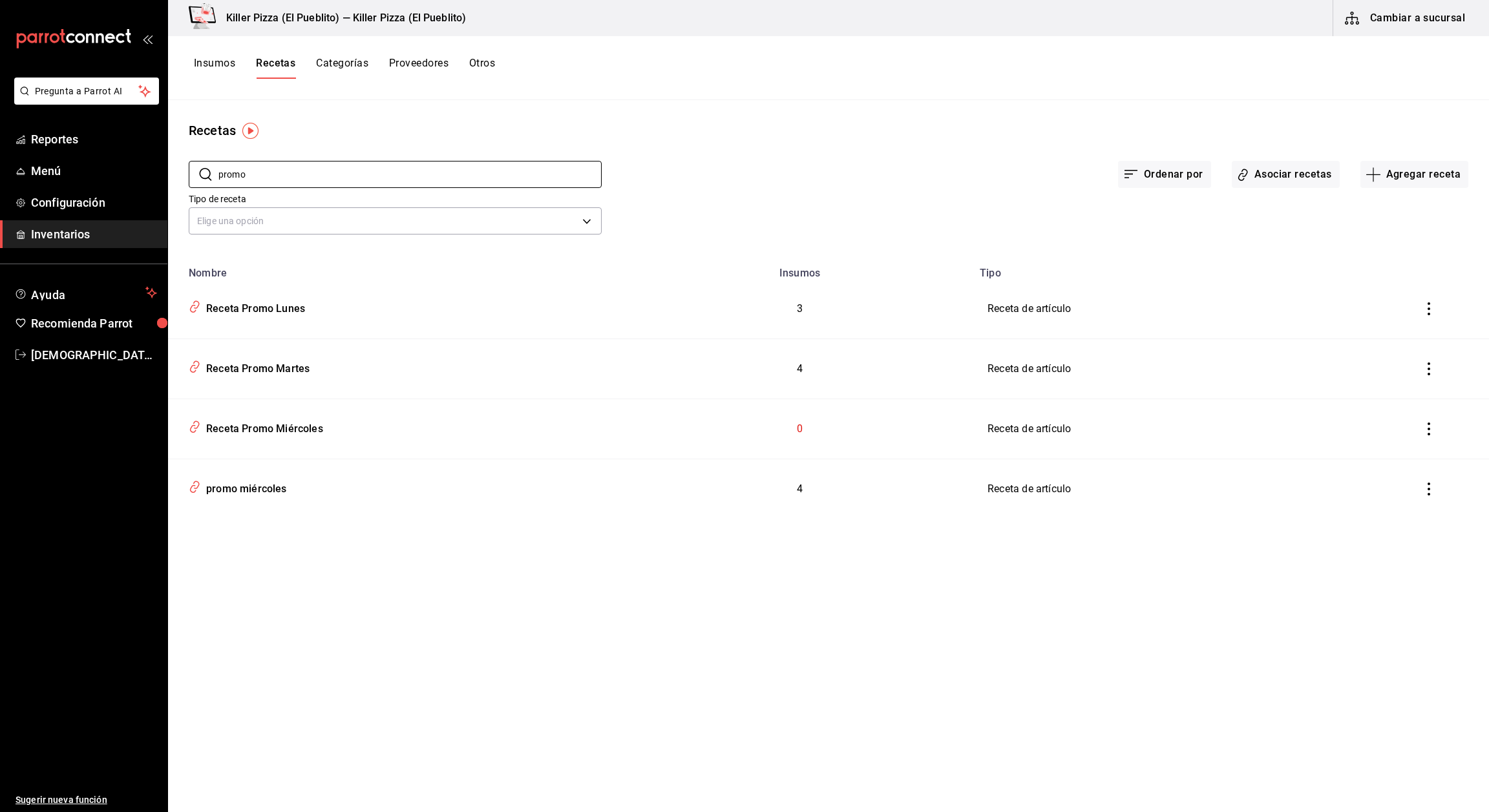
type input "promo"
click at [695, 431] on icon "inventoriesTable" at bounding box center [1429, 429] width 13 height 13
click at [695, 439] on div at bounding box center [745, 406] width 1489 height 812
click at [243, 494] on div "promo miércoles" at bounding box center [244, 487] width 86 height 20
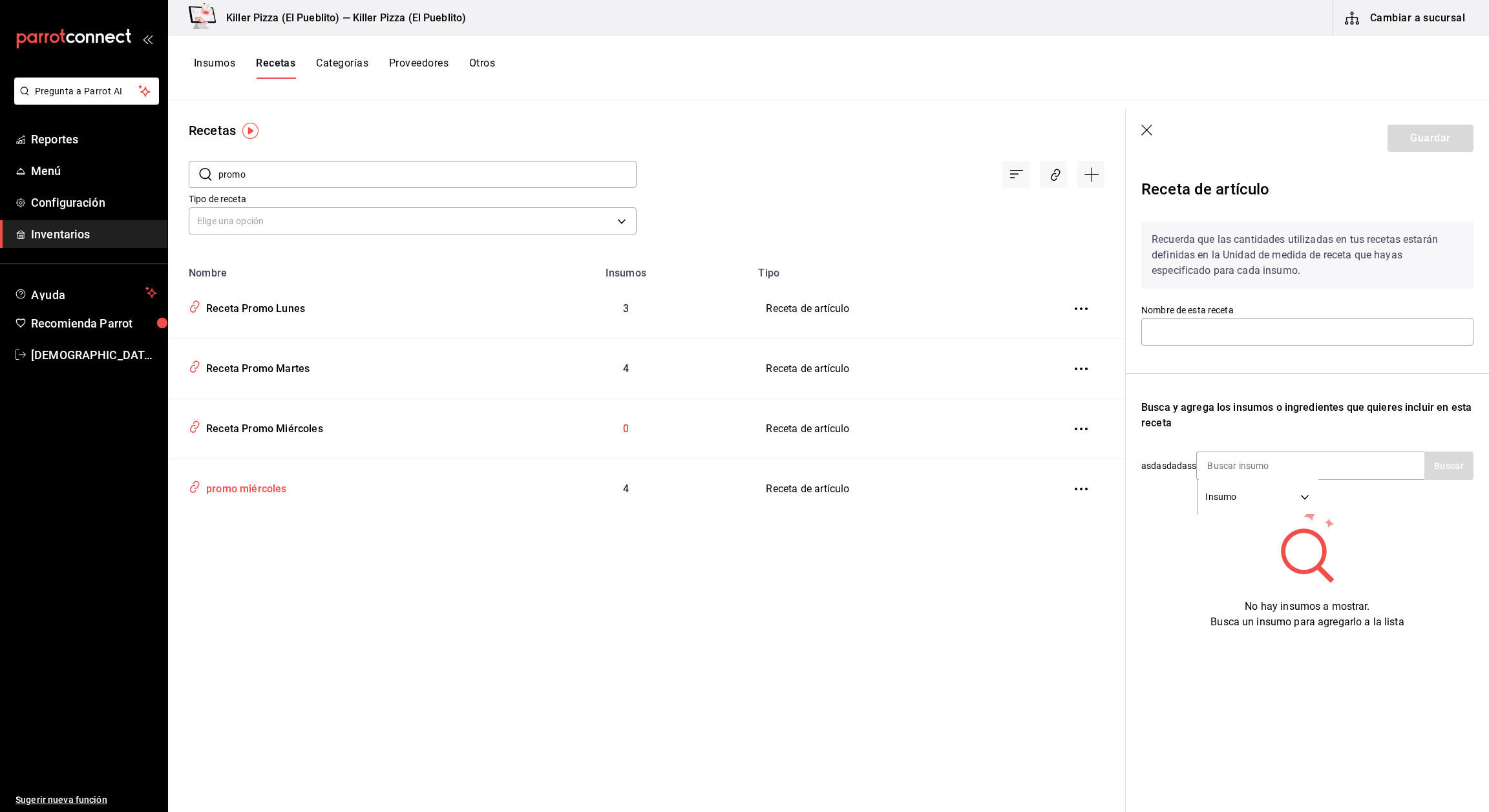
type input "promo miércoles"
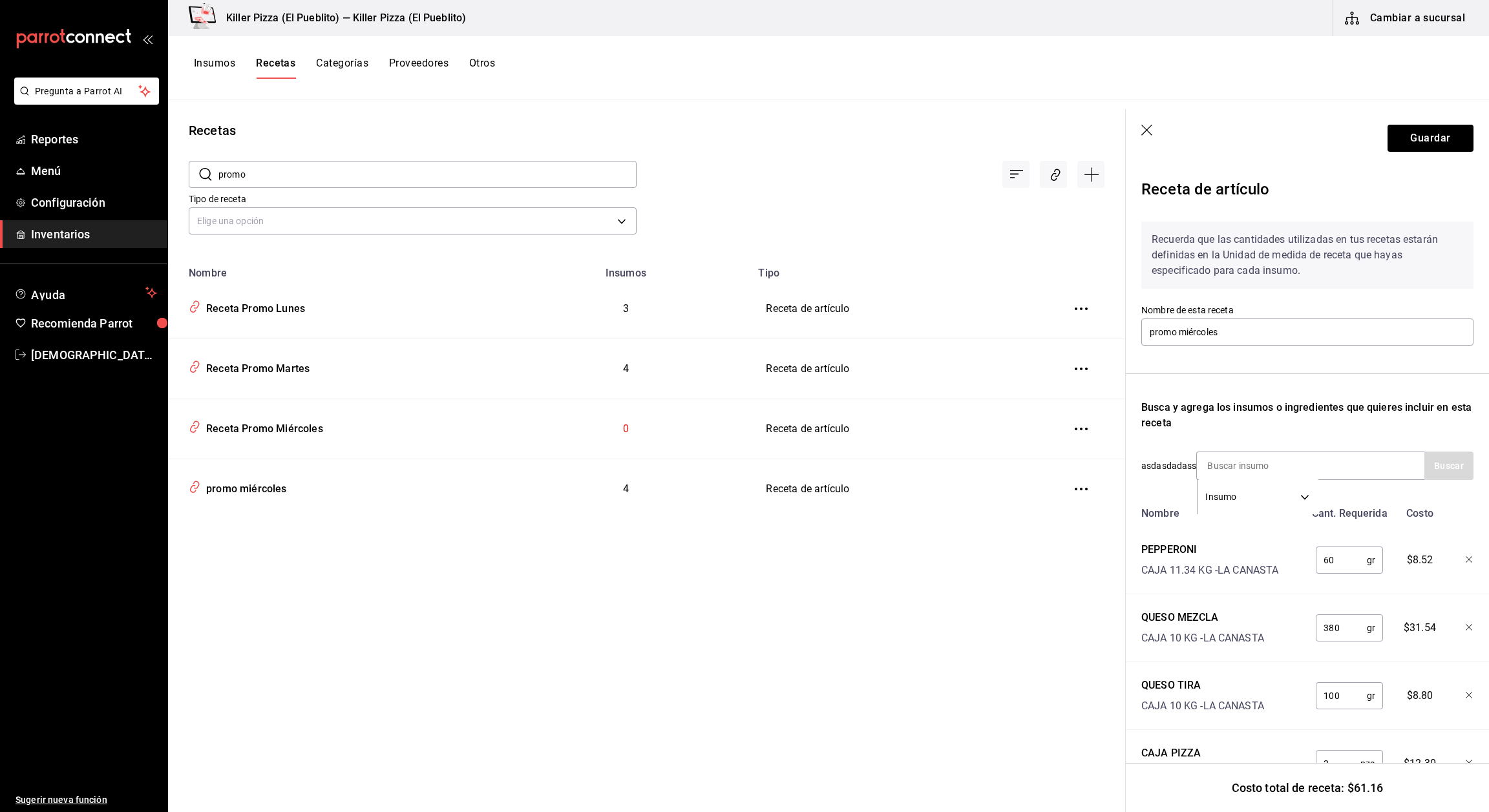
click at [695, 125] on icon "button" at bounding box center [1147, 131] width 13 height 13
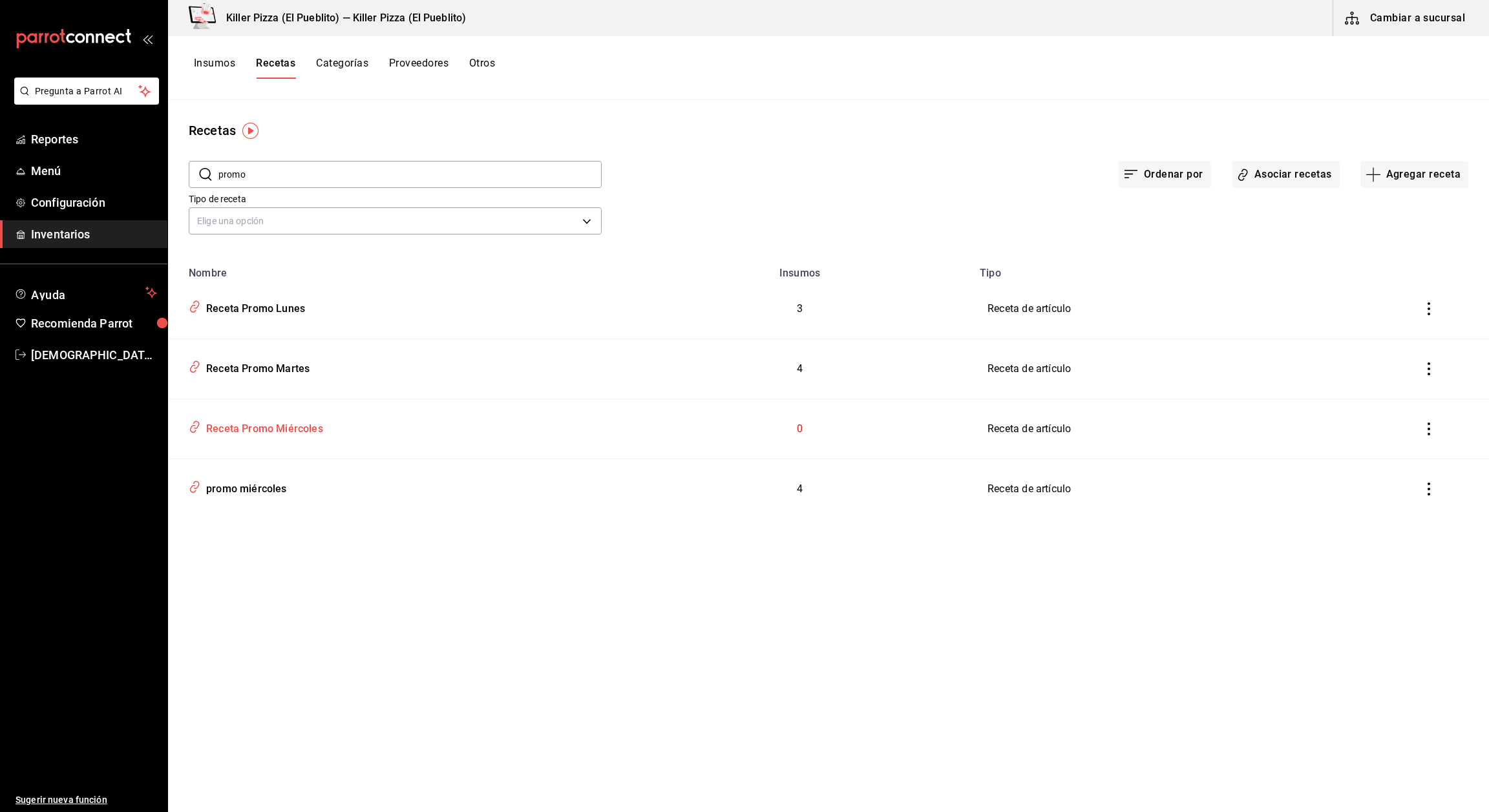
click at [261, 430] on div "Receta Promo Miércoles" at bounding box center [262, 427] width 122 height 20
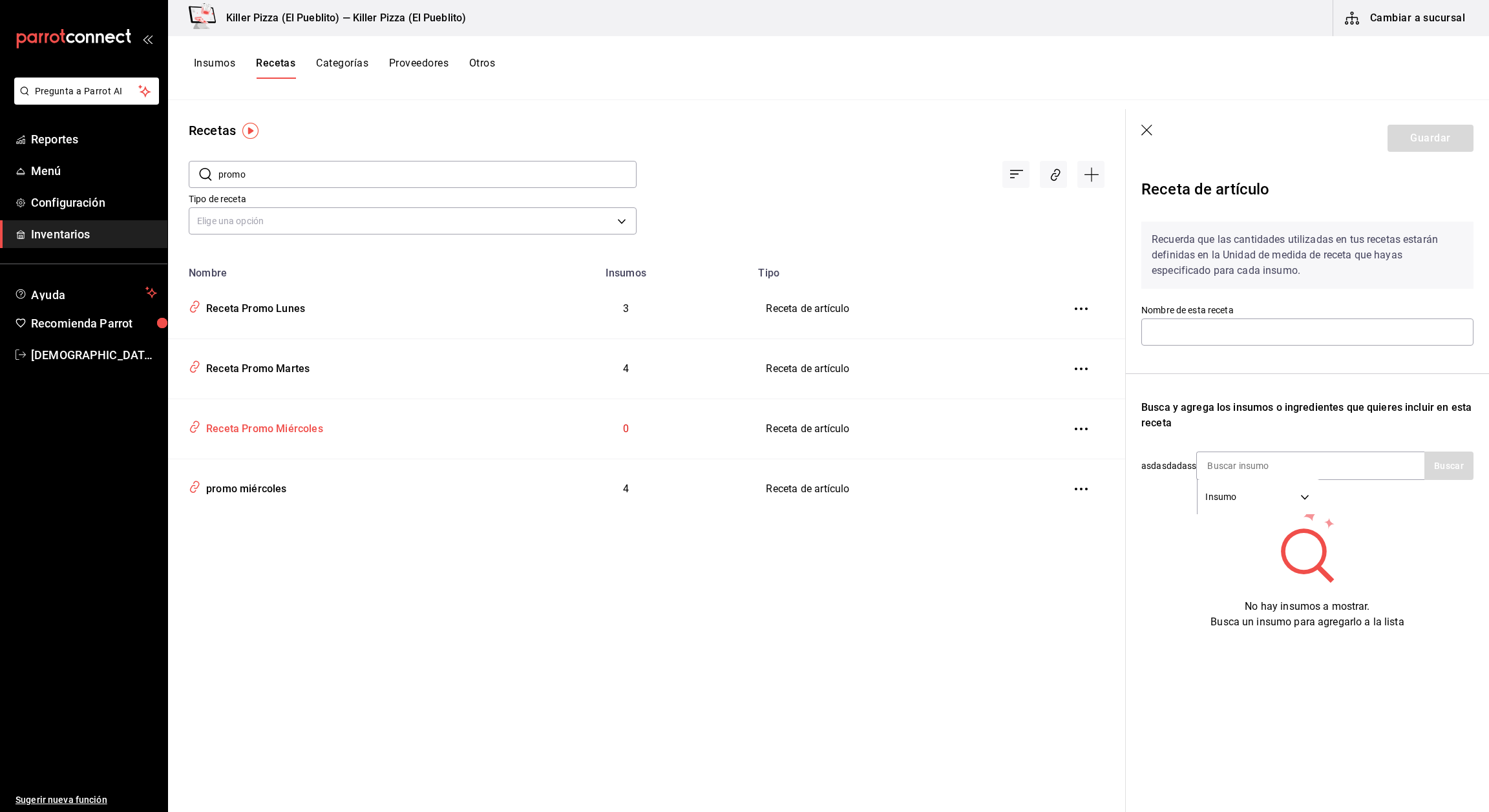
type input "Receta Promo Miércoles"
click at [695, 127] on header "Guardar" at bounding box center [1307, 138] width 363 height 58
click at [695, 136] on icon "button" at bounding box center [1147, 131] width 13 height 13
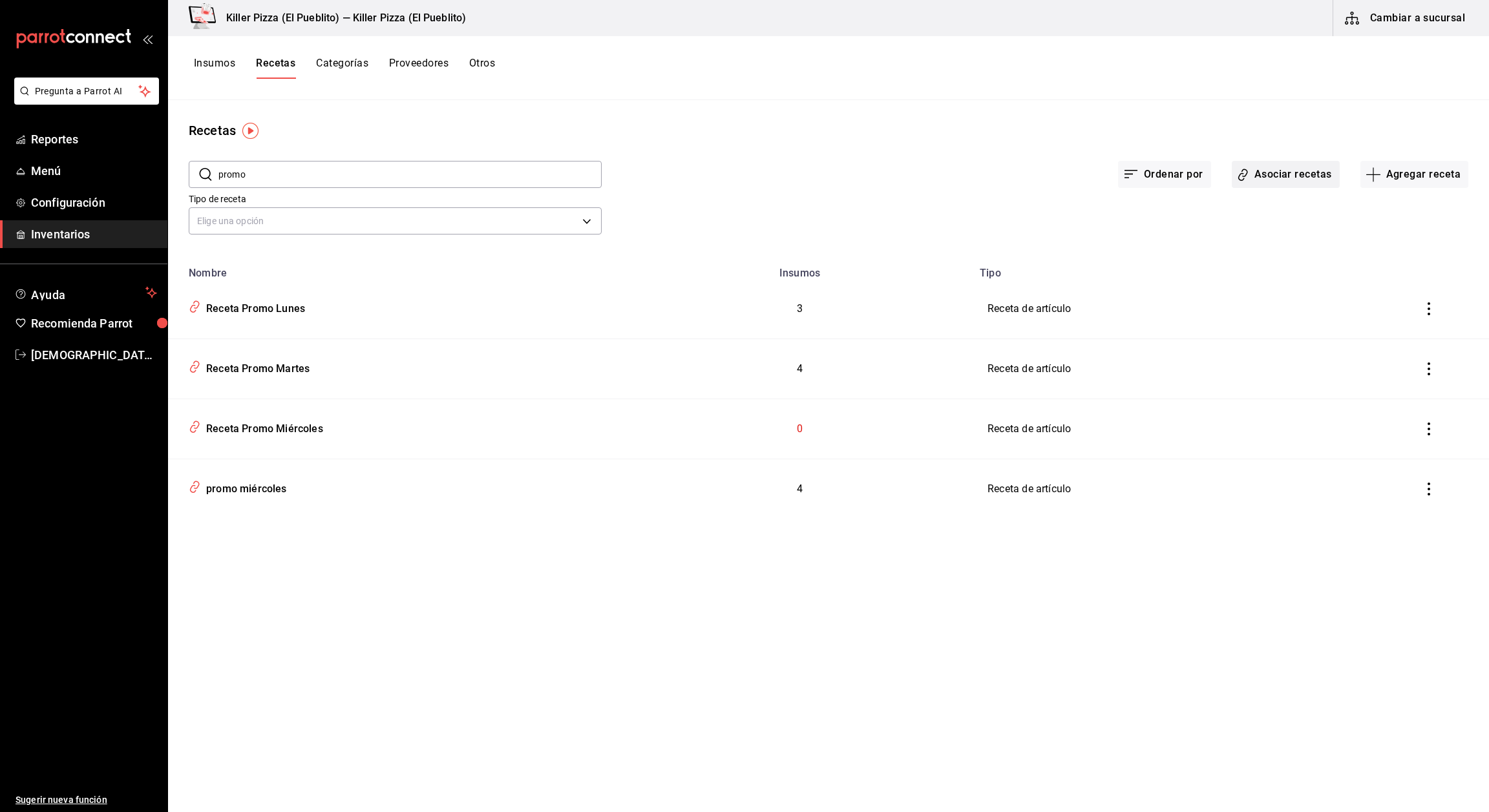
click at [695, 169] on button "Asociar recetas" at bounding box center [1286, 174] width 108 height 27
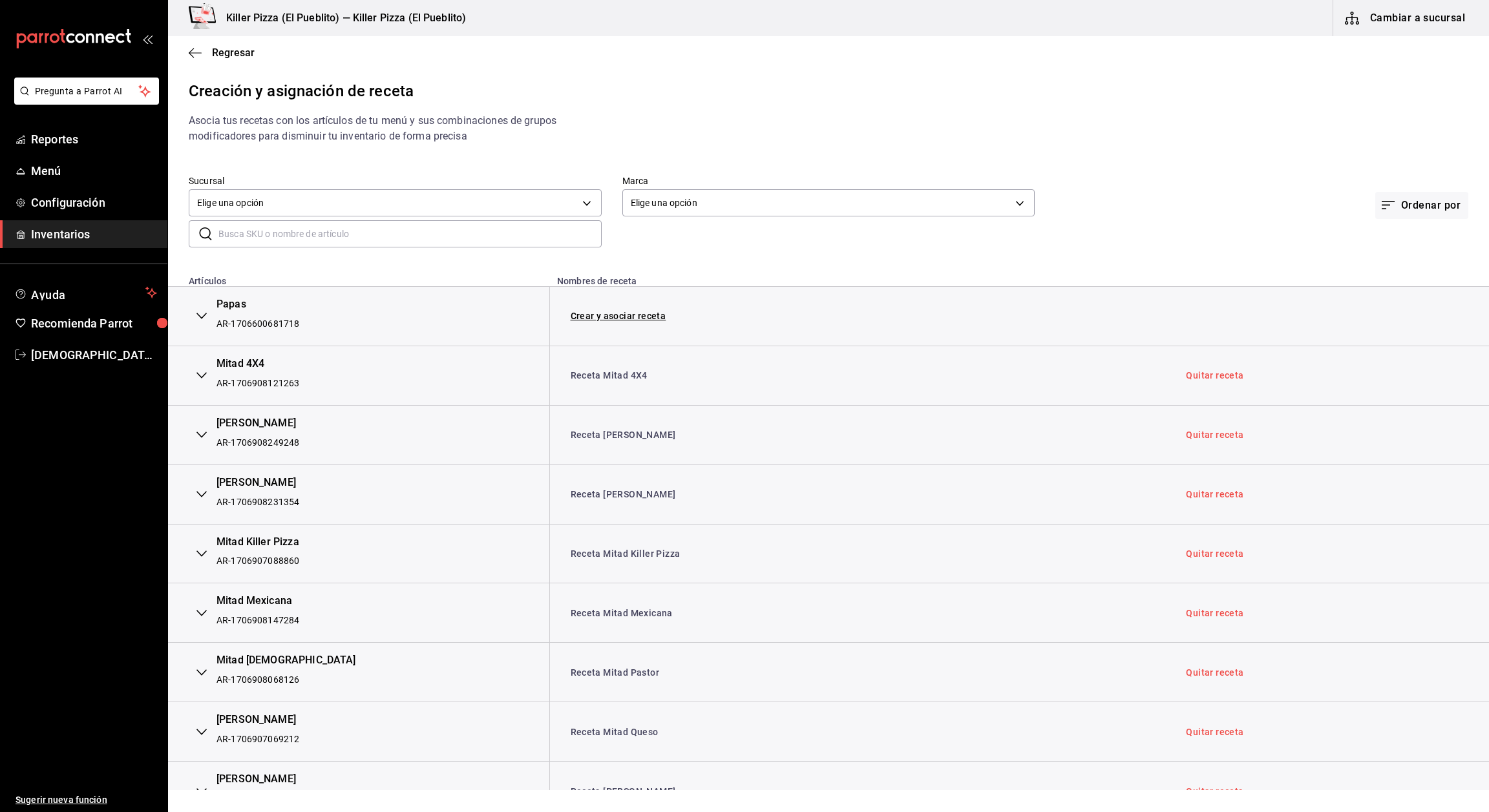
click at [404, 234] on input "text" at bounding box center [410, 234] width 383 height 26
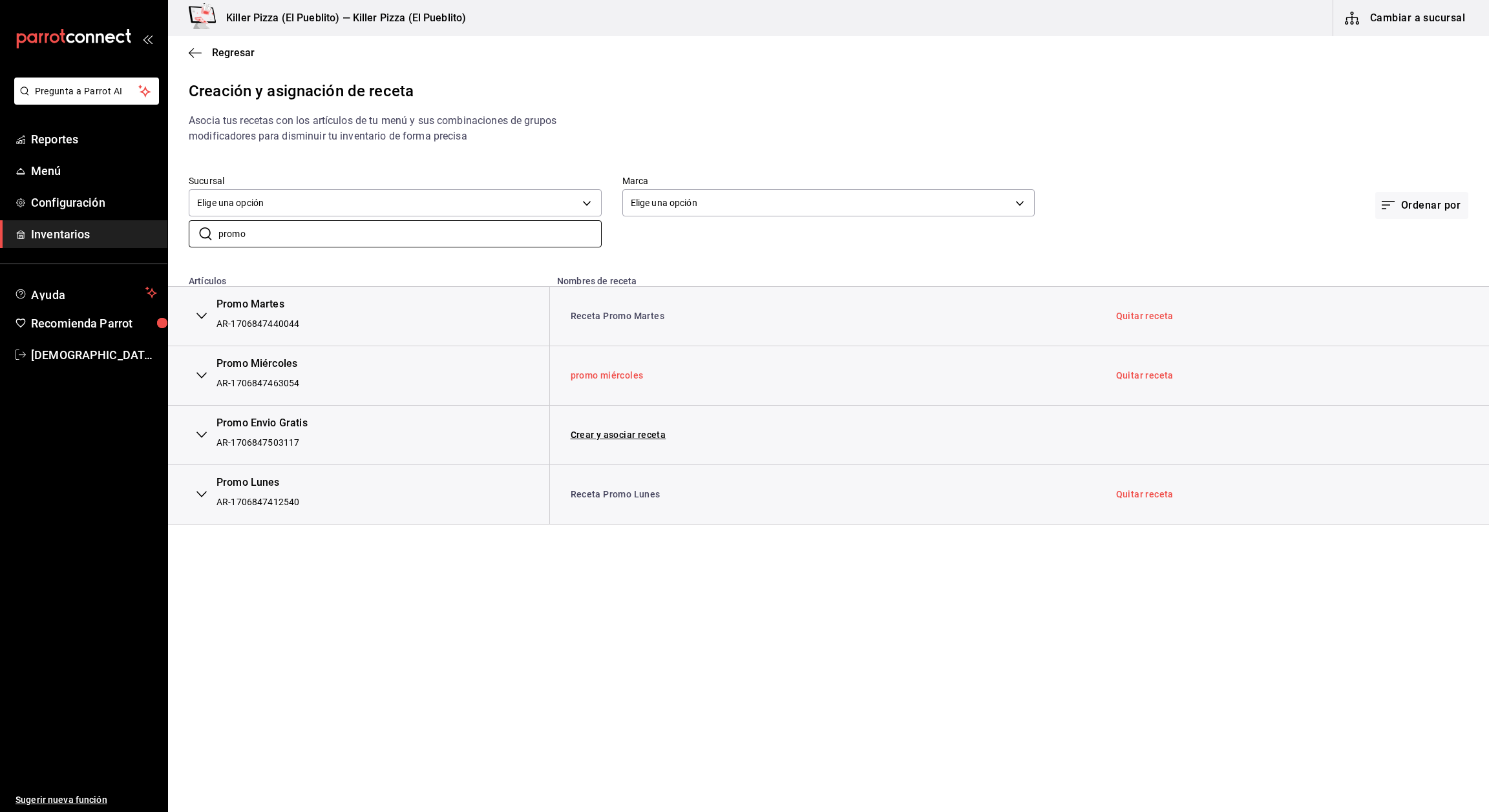
type input "promo"
click at [608, 376] on link "promo miércoles" at bounding box center [607, 375] width 73 height 10
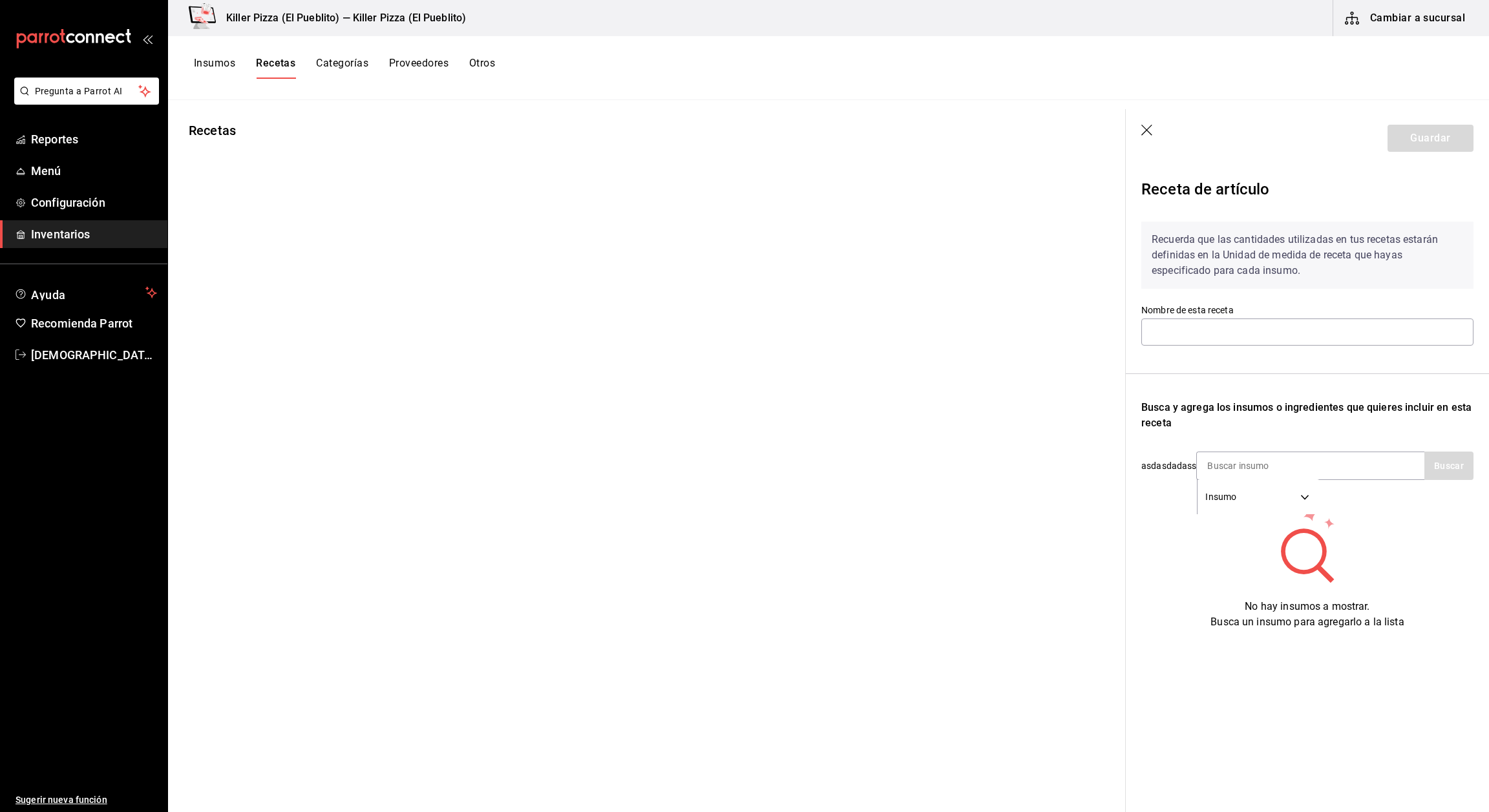
type input "promo miércoles"
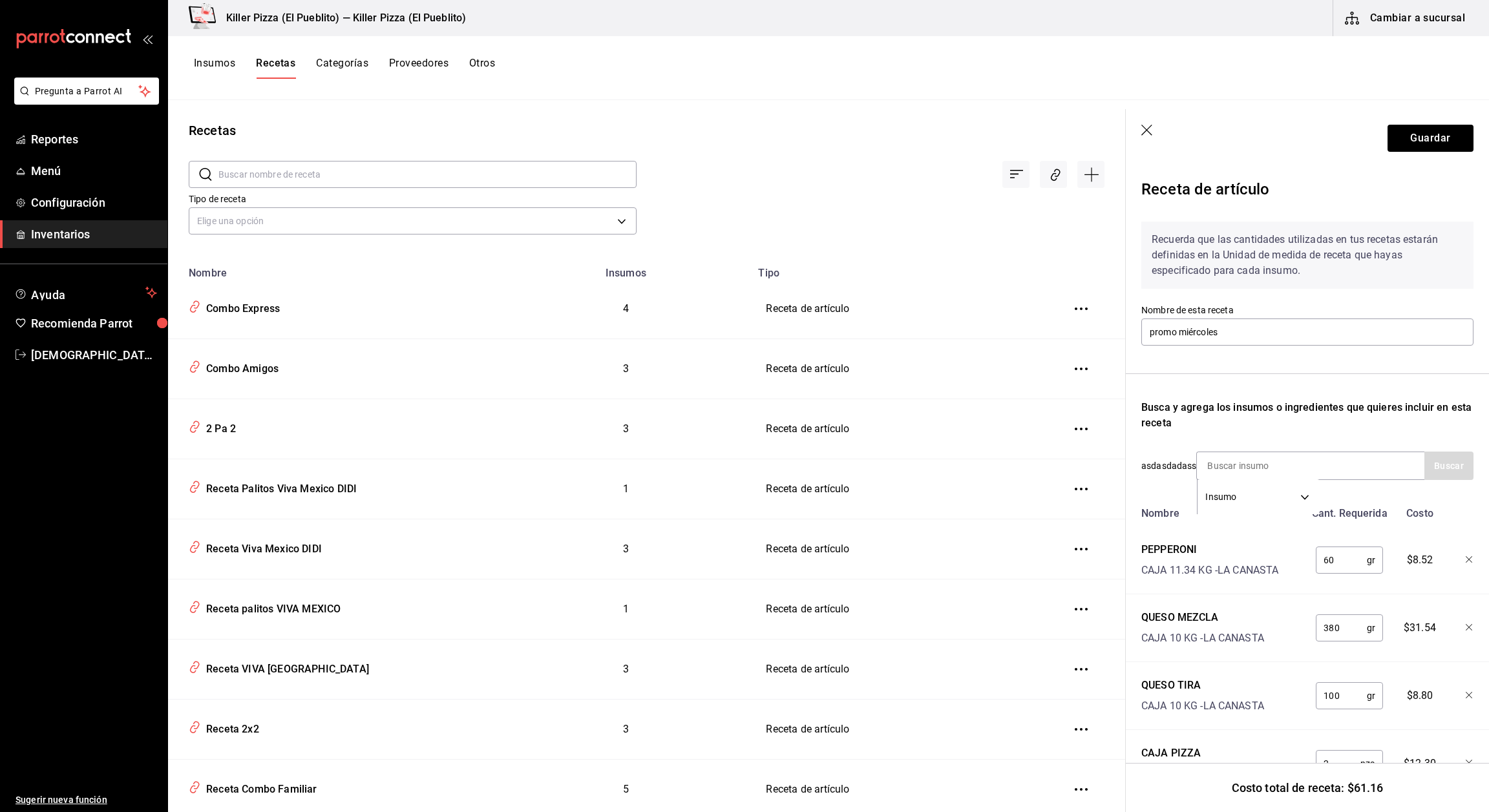
click at [1149, 123] on header "Guardar" at bounding box center [1307, 138] width 363 height 58
click at [1141, 130] on icon "button" at bounding box center [1147, 131] width 13 height 13
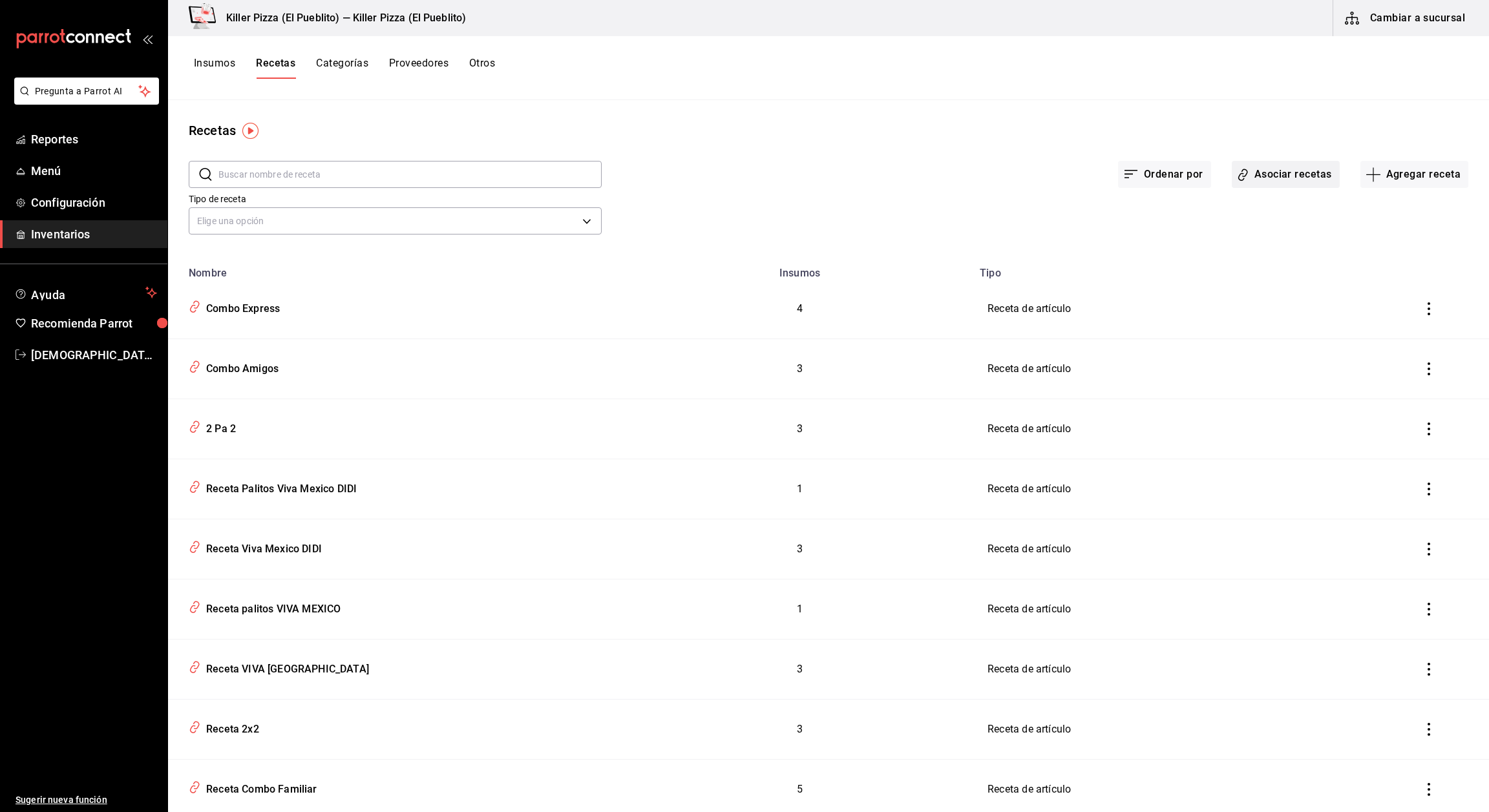
click at [1247, 176] on button "Asociar recetas" at bounding box center [1286, 174] width 108 height 27
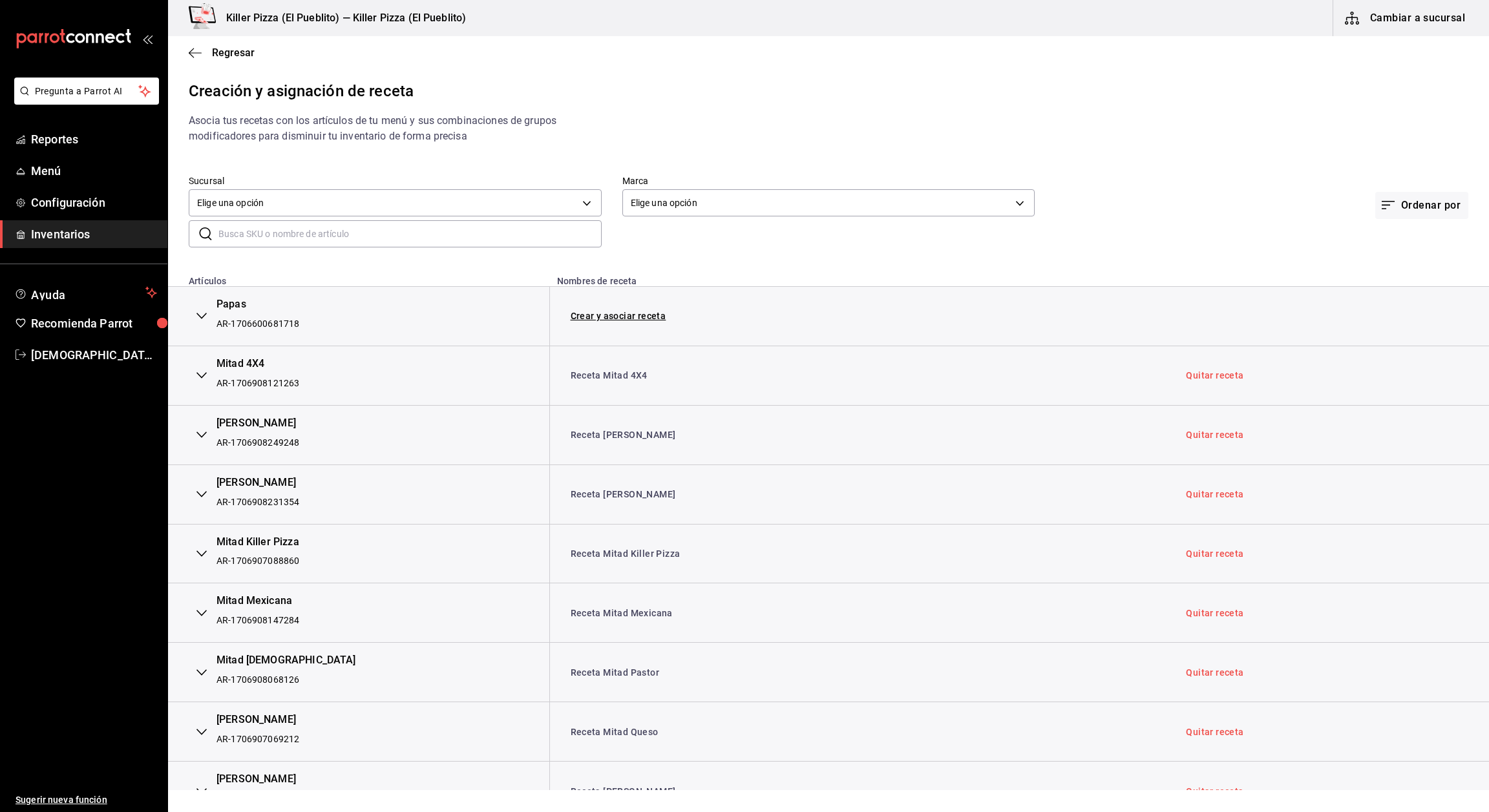
click at [454, 228] on input "text" at bounding box center [410, 234] width 383 height 26
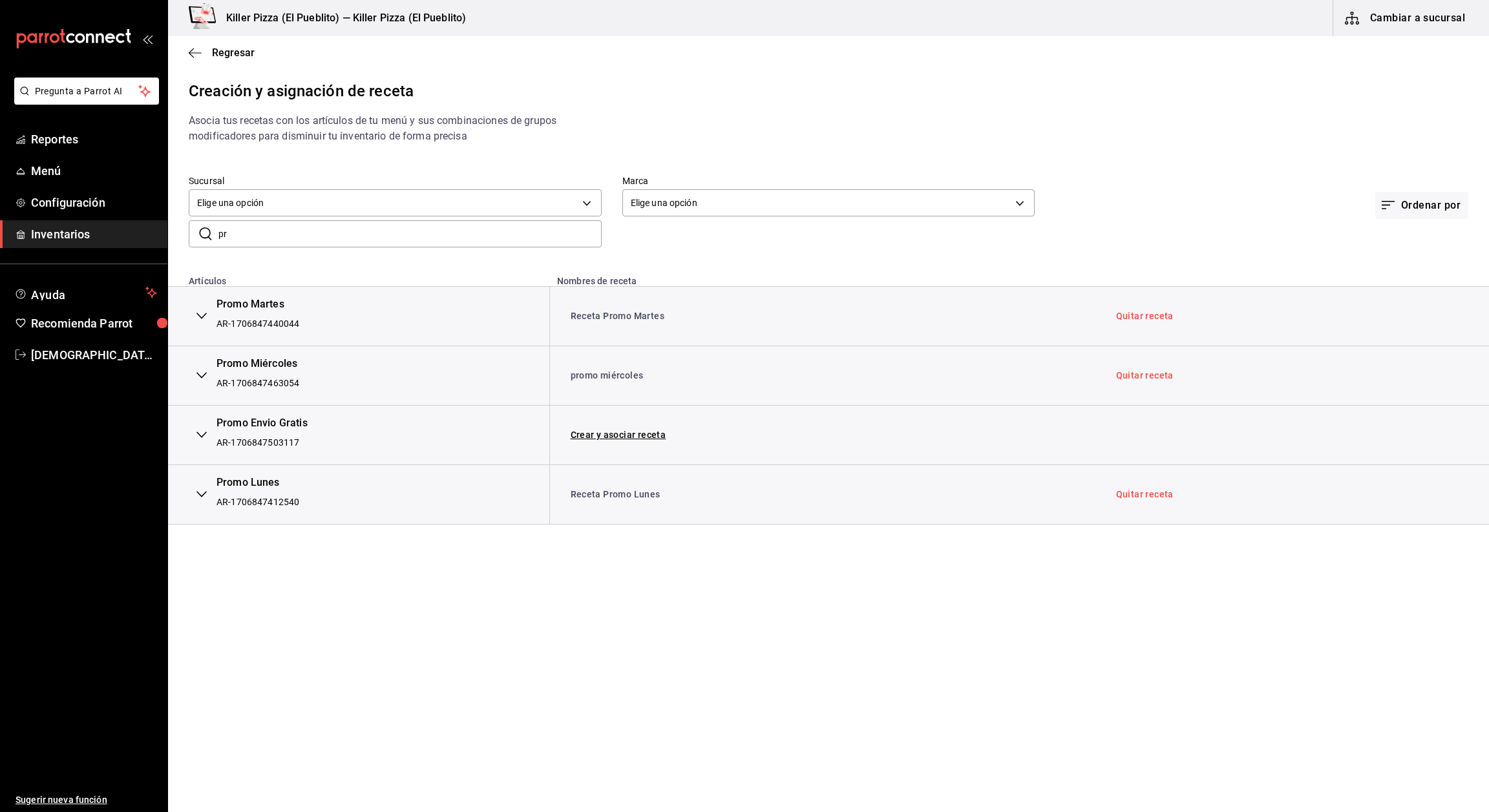
type input "p"
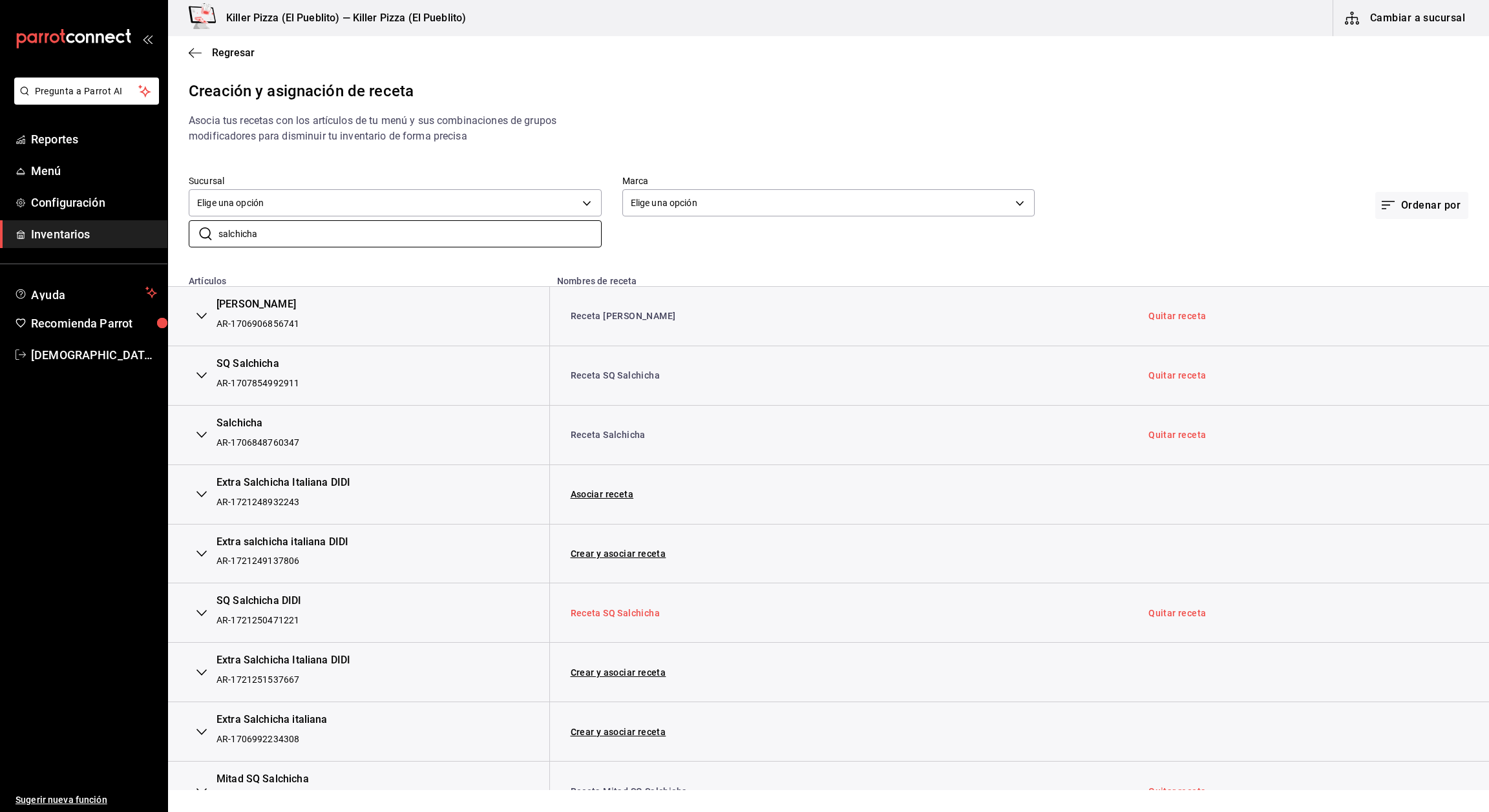
type input "salchicha"
click at [647, 618] on link "Receta SQ Salchicha" at bounding box center [616, 613] width 90 height 10
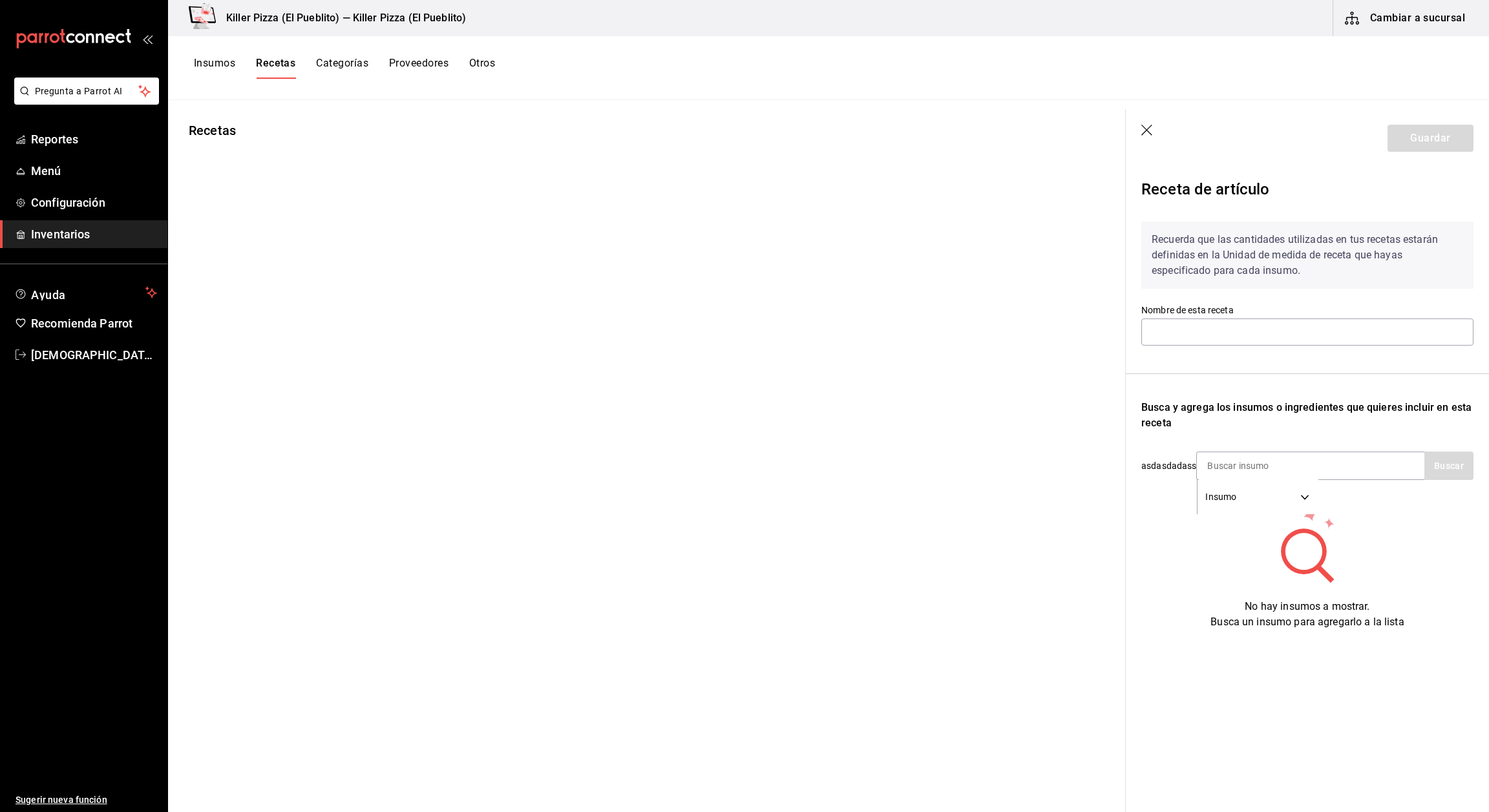
type input "Receta SQ Salchicha"
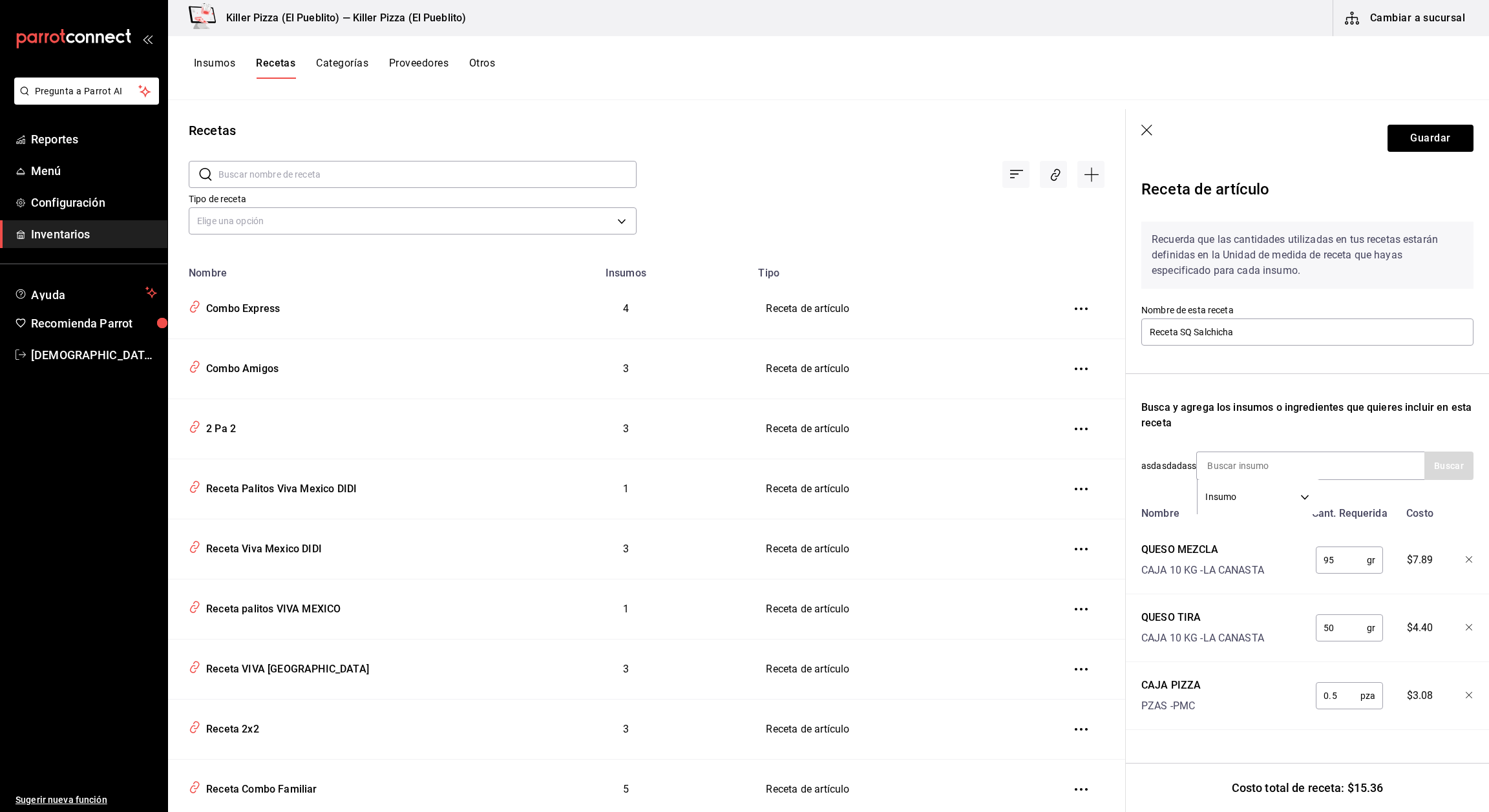
click at [1145, 134] on icon "button" at bounding box center [1147, 131] width 13 height 13
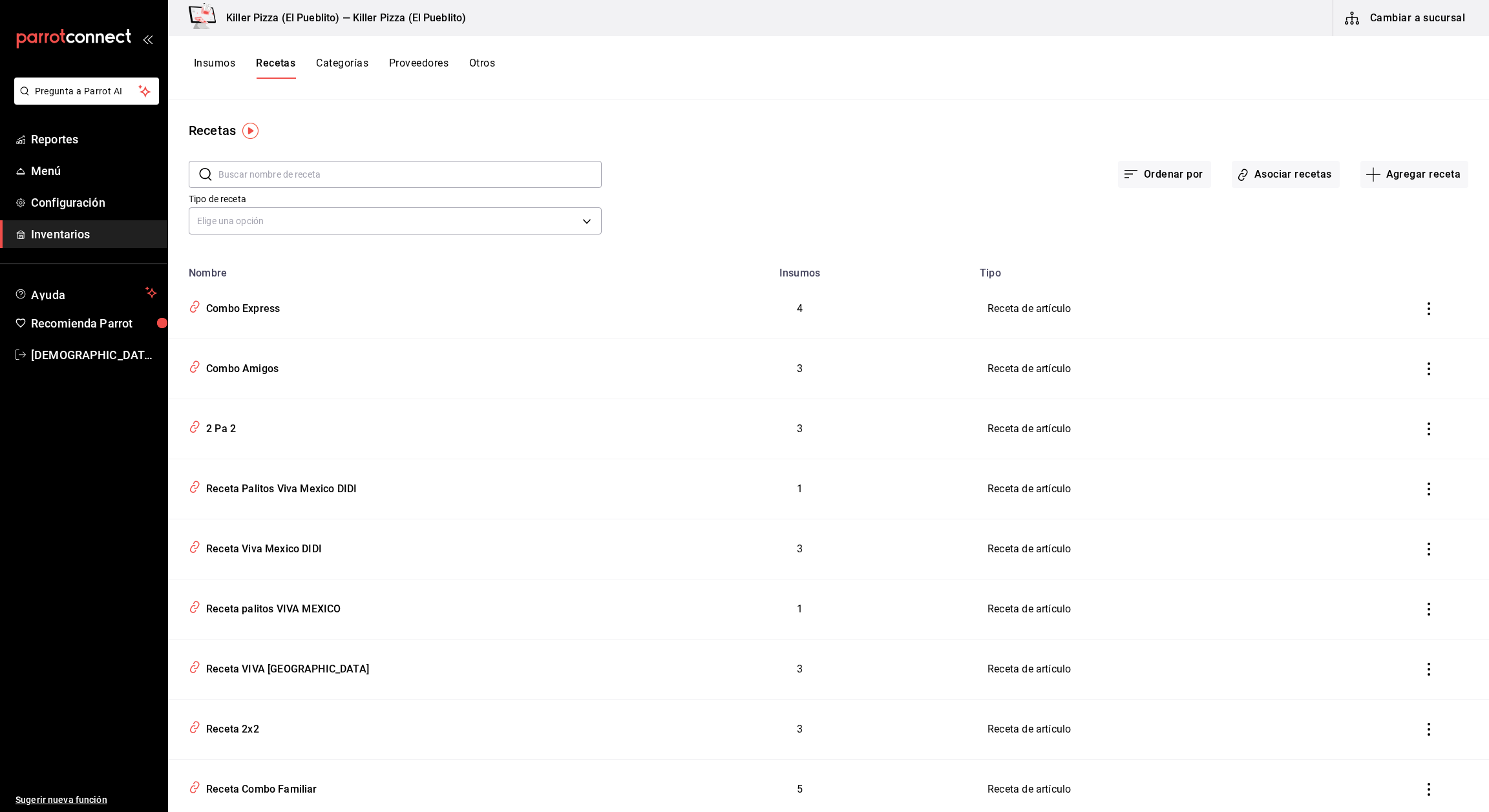
click at [1255, 189] on div "Tipo de receta Elige una opción default" at bounding box center [818, 203] width 1300 height 71
click at [1263, 180] on button "Asociar recetas" at bounding box center [1286, 174] width 108 height 27
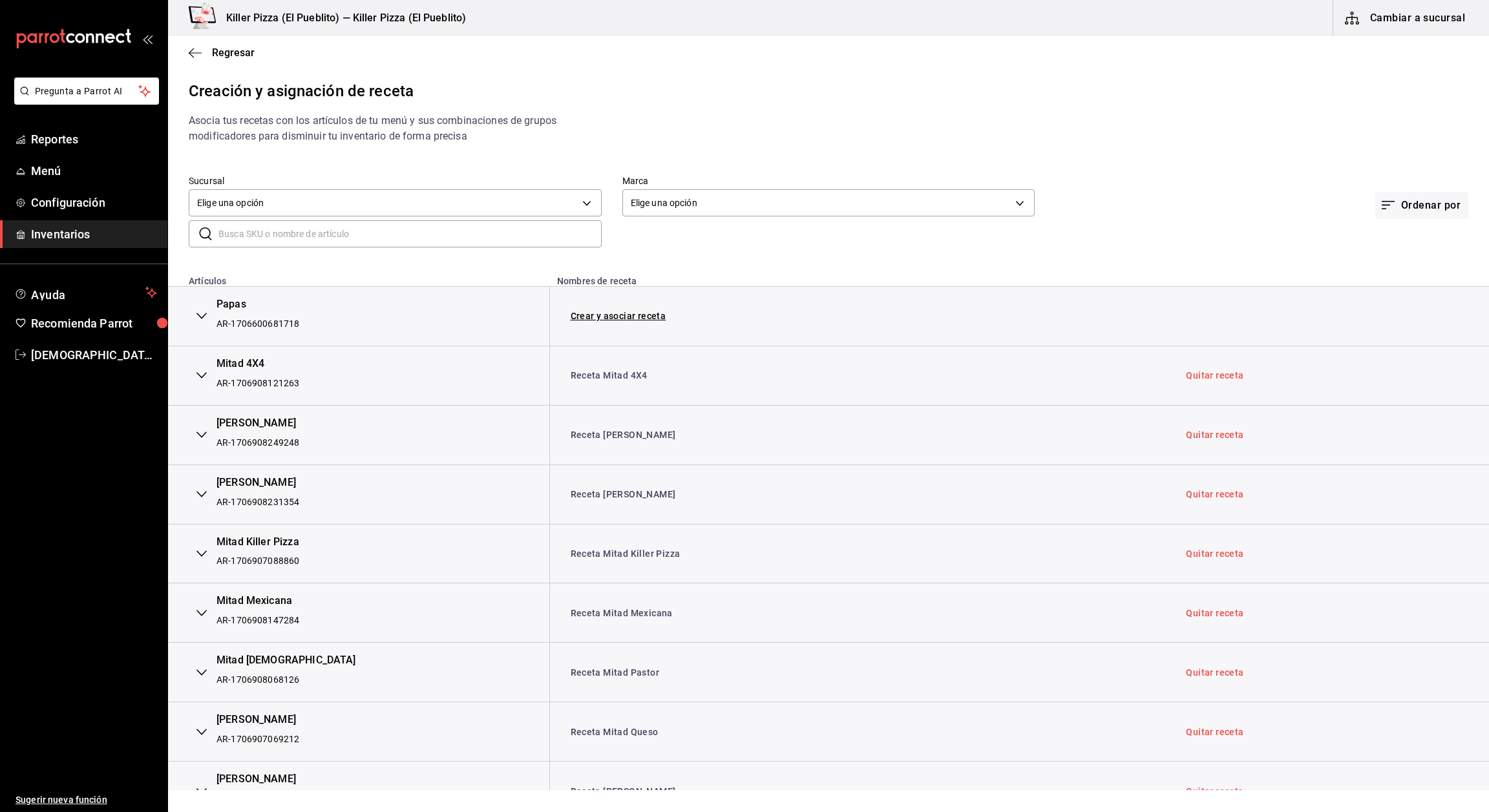
click at [462, 236] on input "text" at bounding box center [410, 234] width 383 height 26
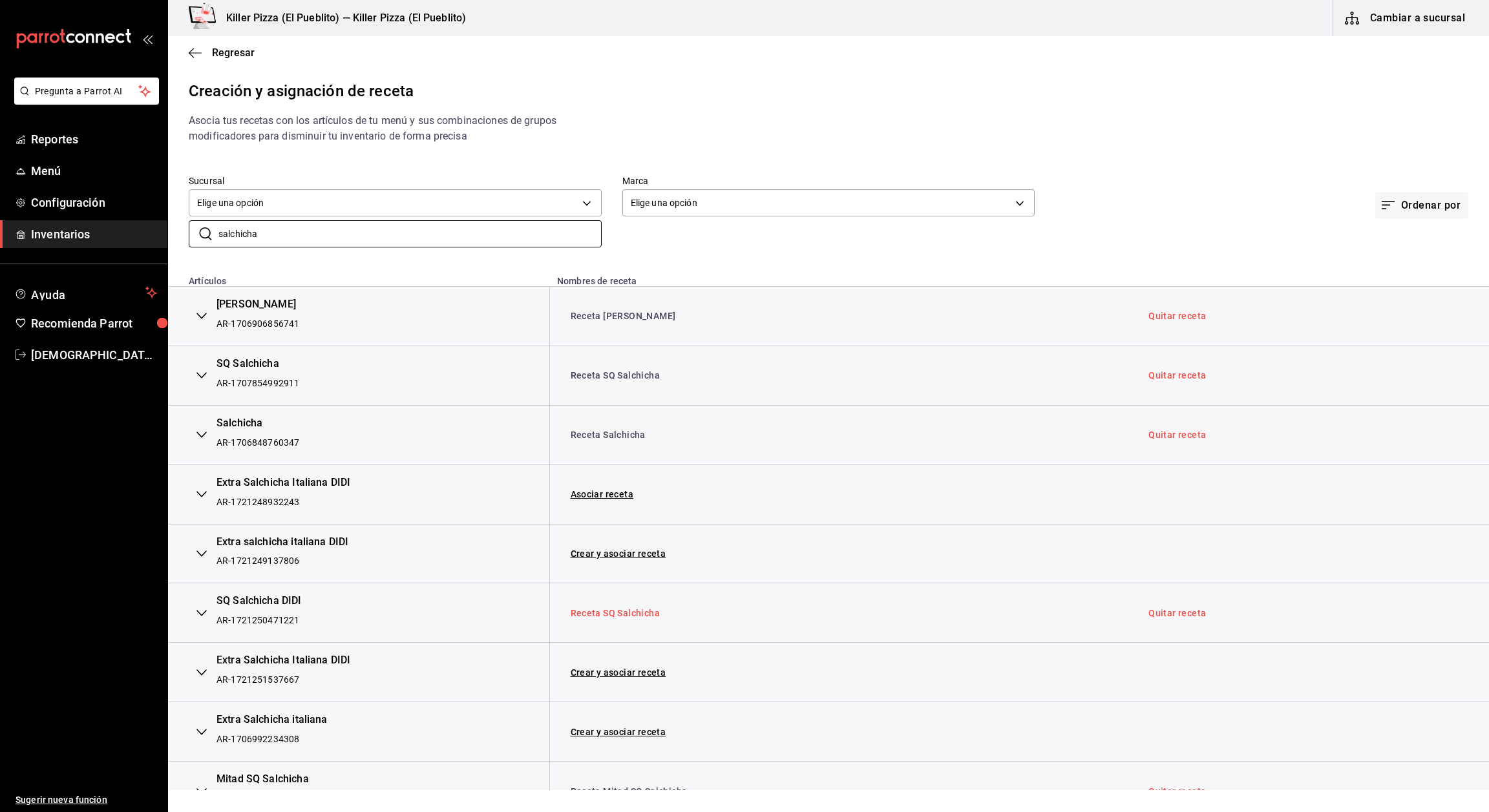
type input "salchicha"
click at [634, 609] on link "Receta SQ Salchicha" at bounding box center [616, 613] width 90 height 10
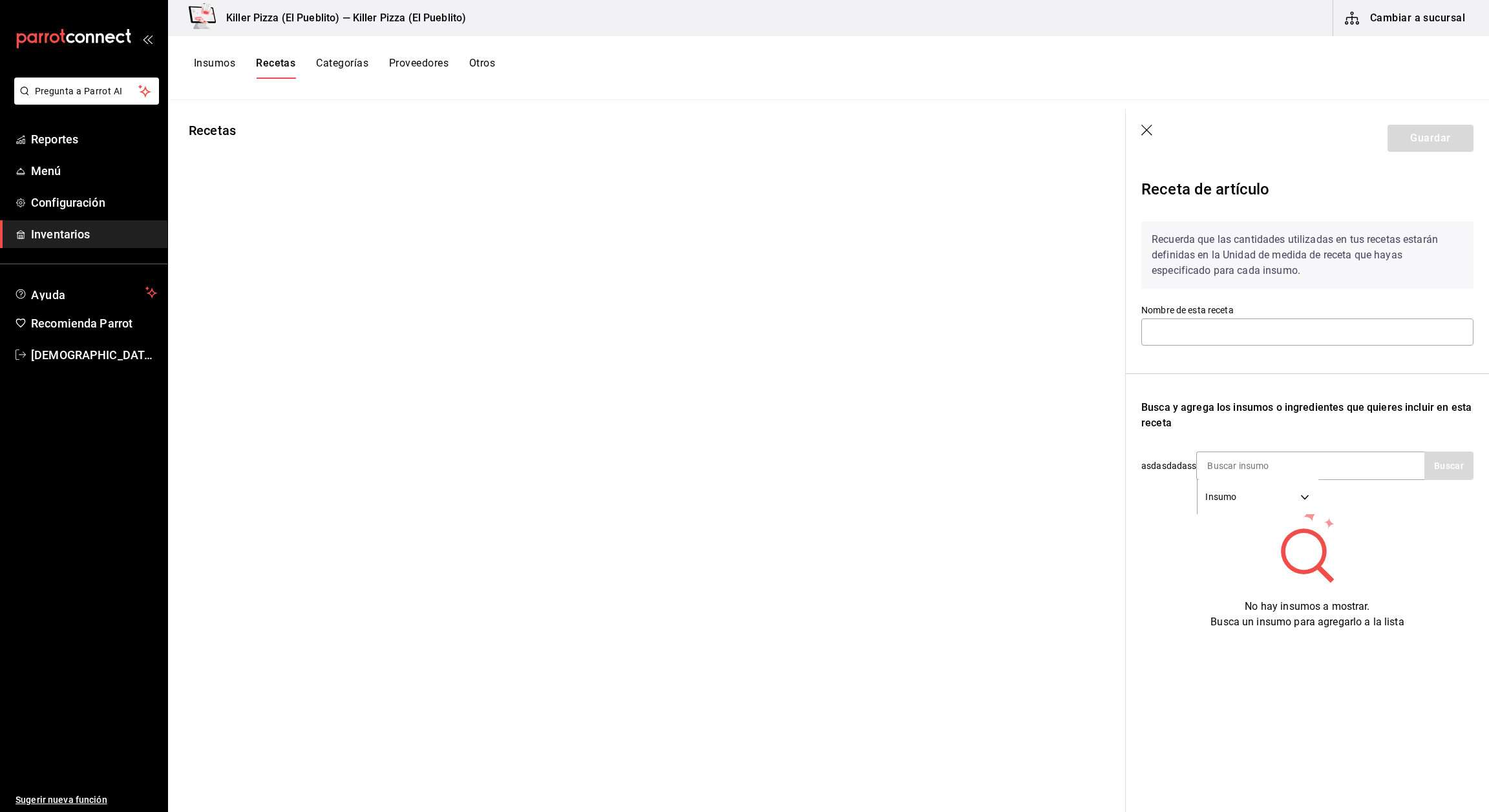
type input "Receta SQ Salchicha"
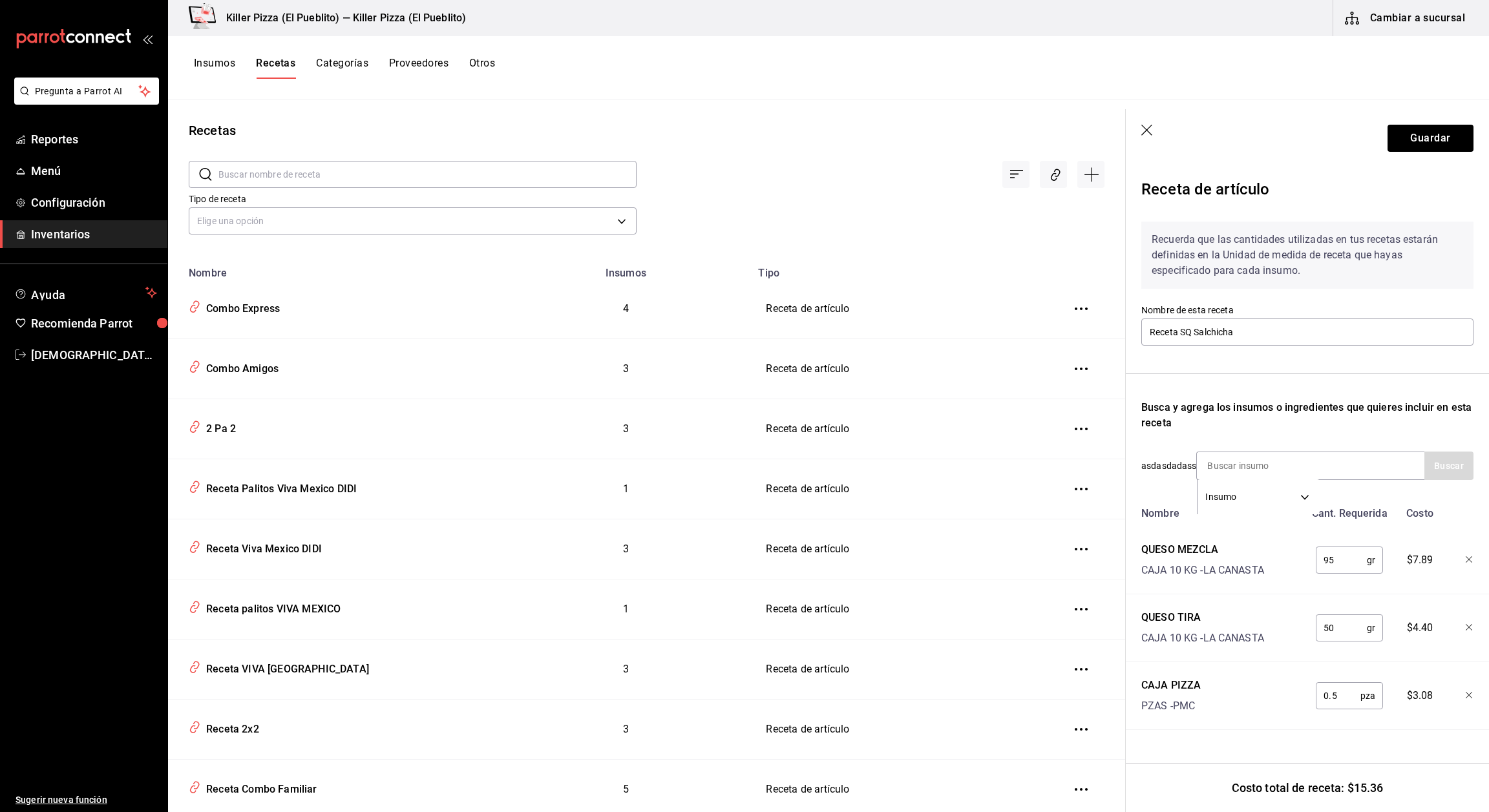
click at [1341, 697] on input "0.5" at bounding box center [1338, 696] width 44 height 26
click at [1147, 130] on icon "button" at bounding box center [1147, 130] width 11 height 11
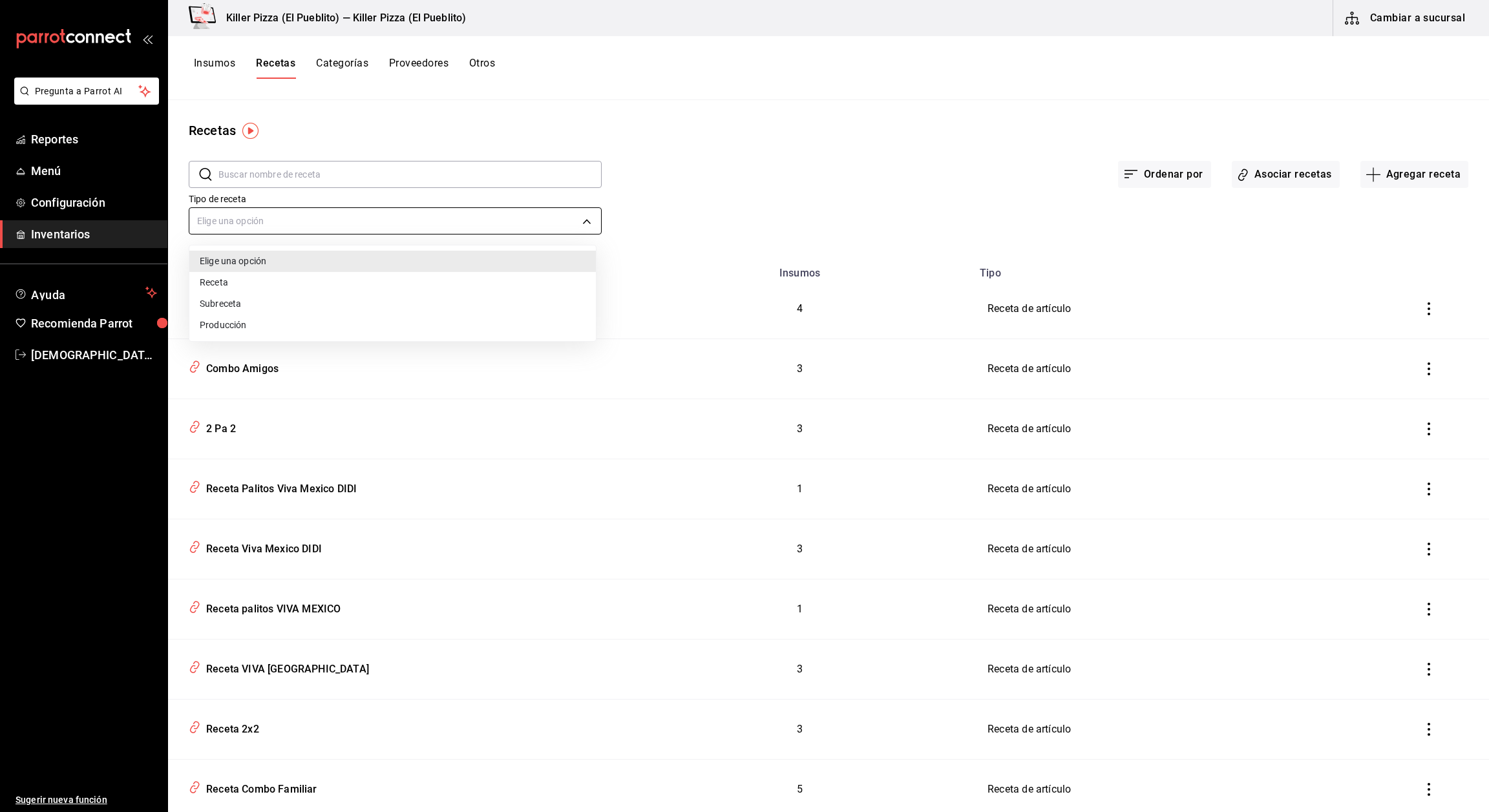
click at [371, 213] on body "Pregunta a Parrot AI Reportes Menú Configuración Inventarios Ayuda Recomienda P…" at bounding box center [745, 401] width 1489 height 803
click at [358, 167] on div at bounding box center [745, 406] width 1489 height 812
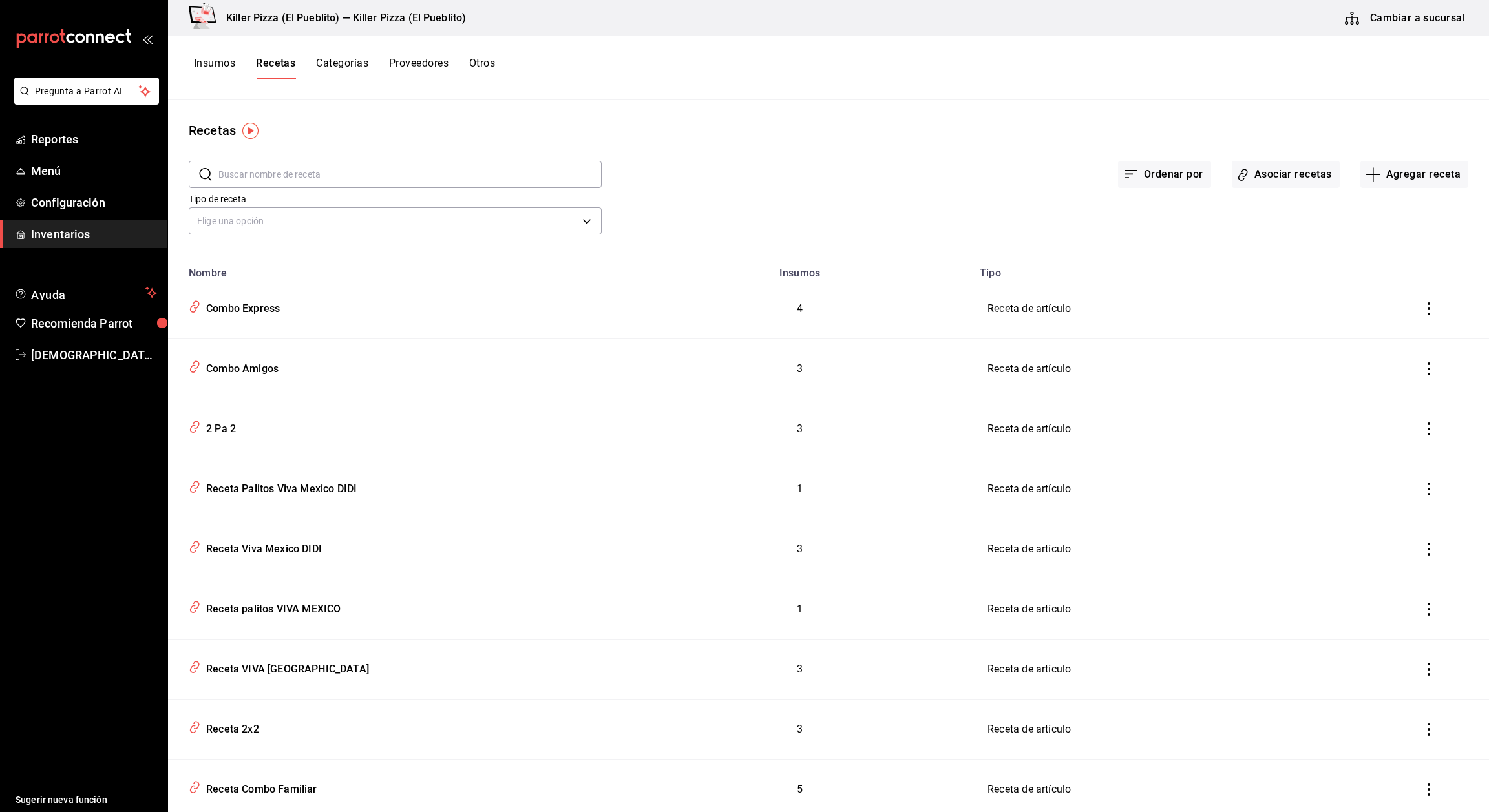
click at [358, 167] on input "text" at bounding box center [410, 174] width 383 height 26
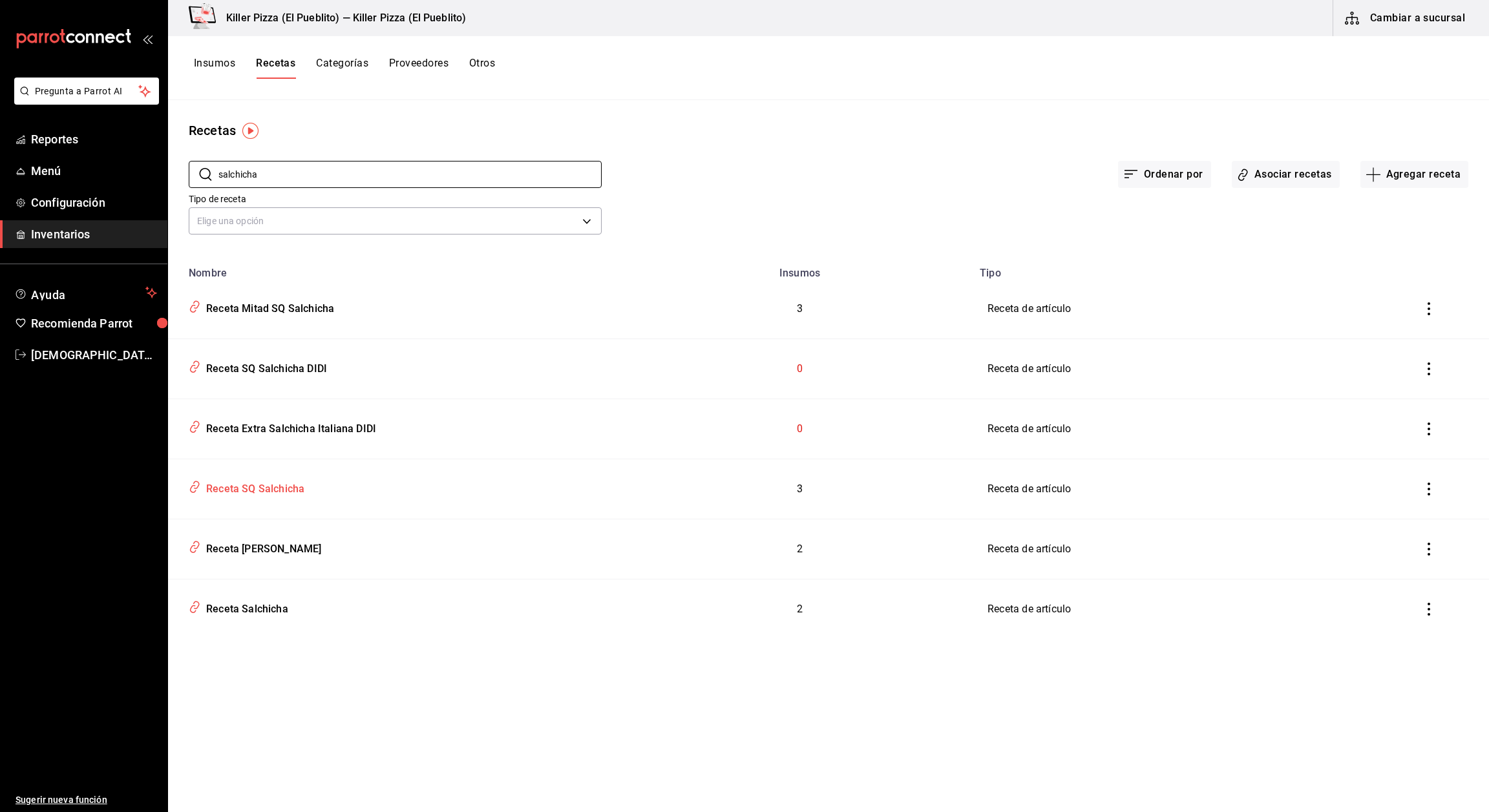
type input "salchicha"
click at [284, 493] on div "Receta SQ Salchicha" at bounding box center [252, 487] width 103 height 20
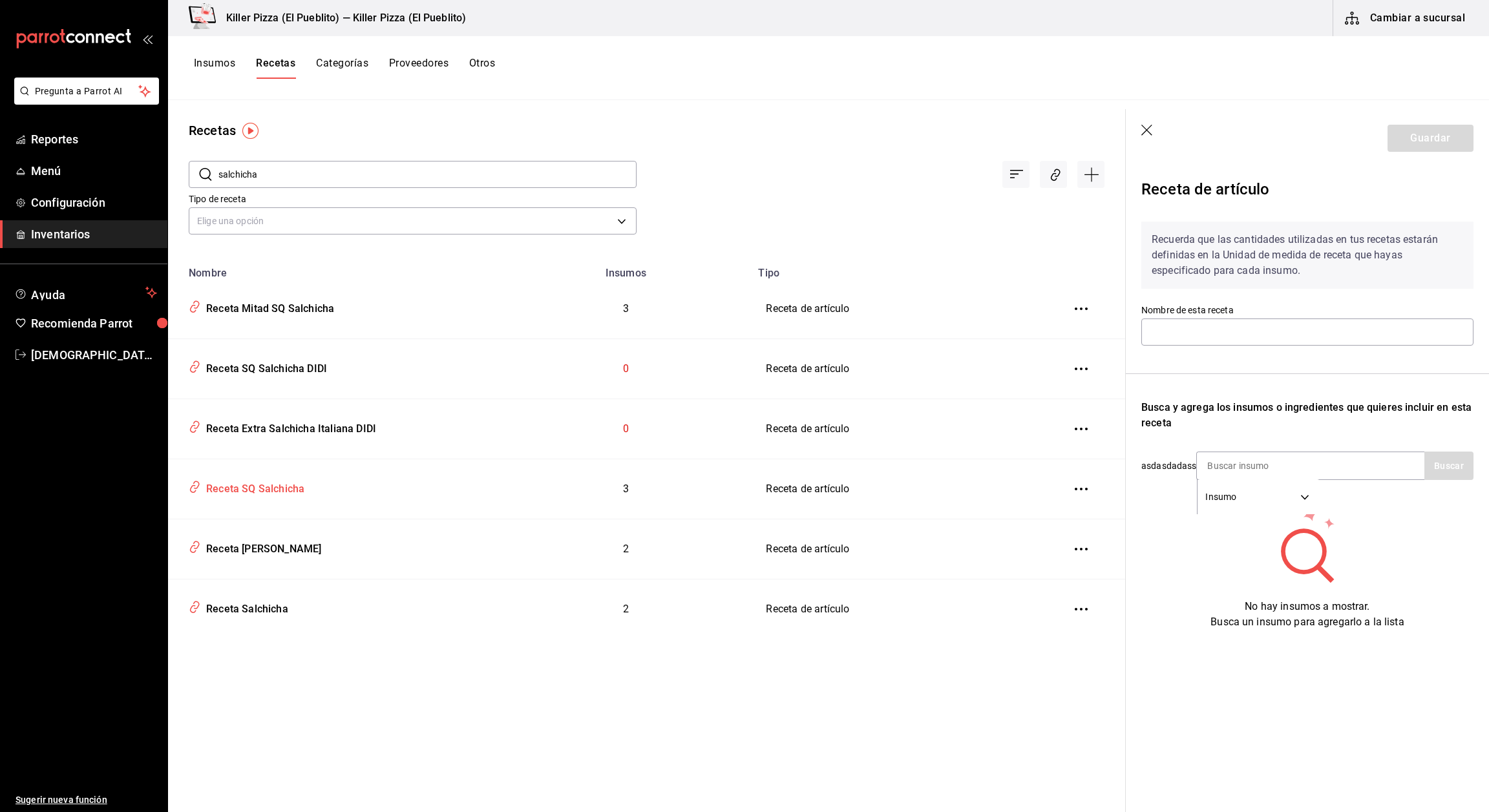
type input "Receta SQ Salchicha"
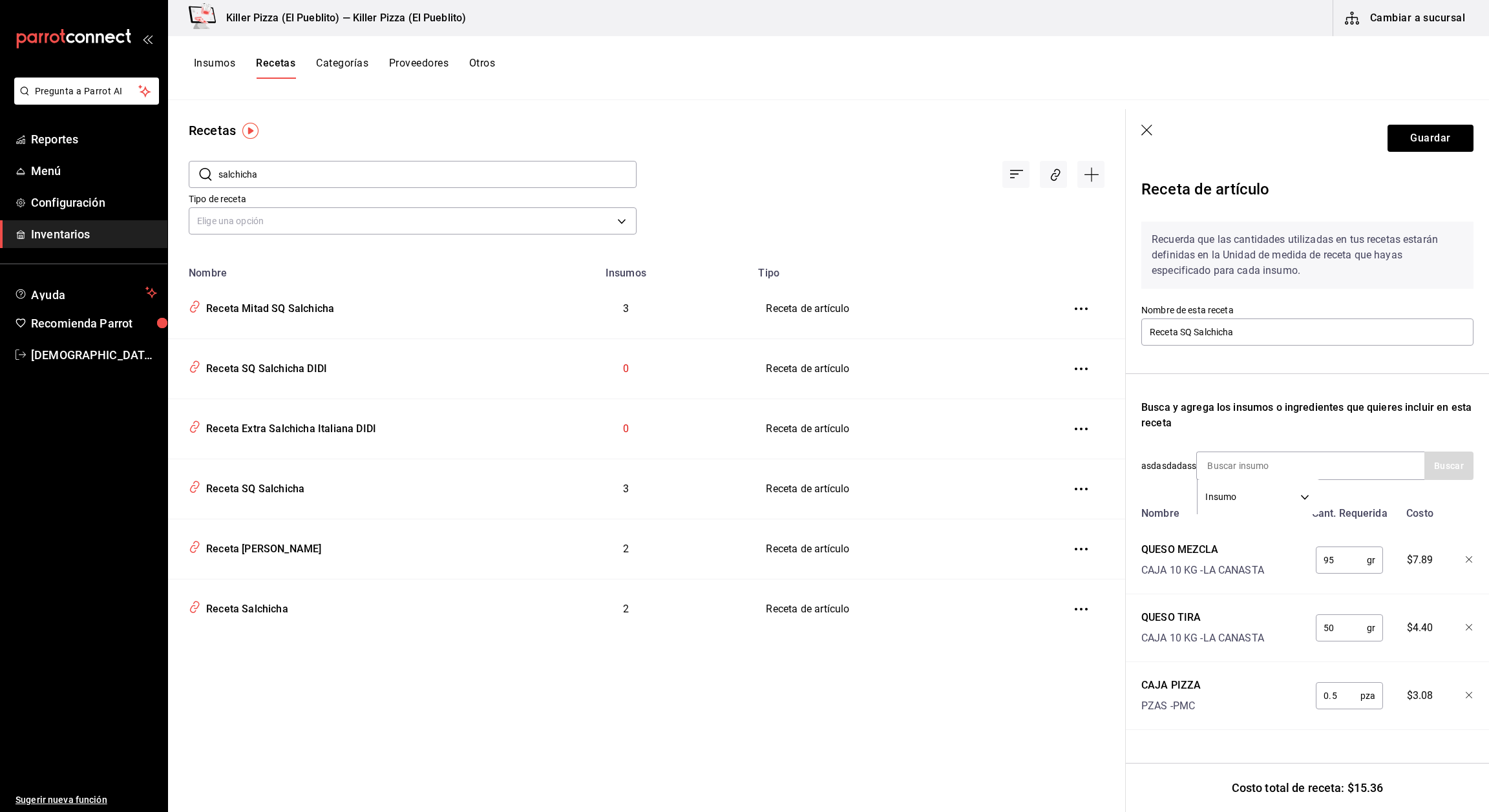
click at [1347, 701] on input "0.5" at bounding box center [1338, 696] width 44 height 26
type input "0"
type input "1"
click at [1341, 633] on input "50" at bounding box center [1341, 628] width 51 height 26
type input "5"
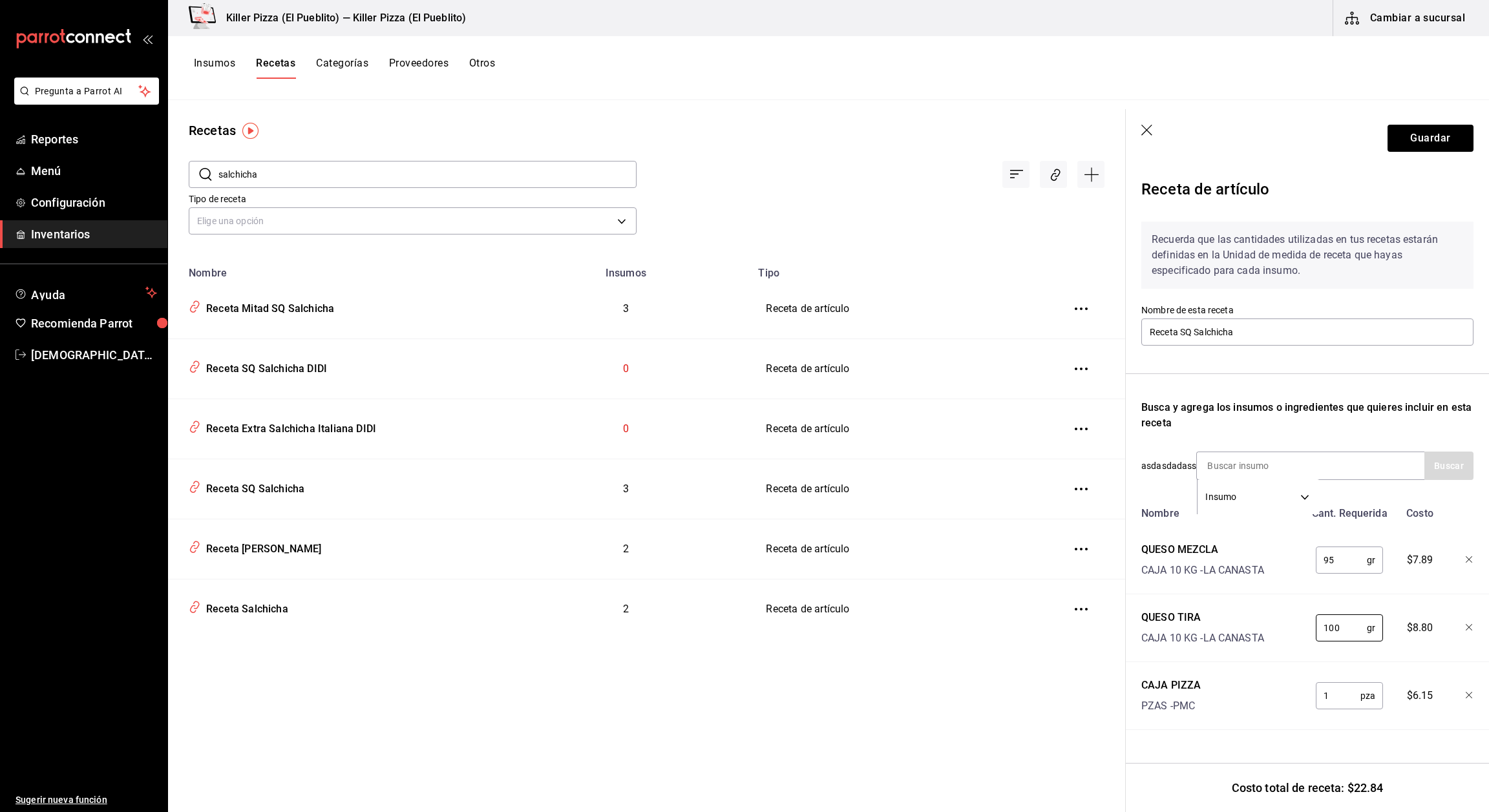
type input "100"
click at [1339, 556] on input "95" at bounding box center [1341, 560] width 51 height 26
type input "9"
type input "190"
click at [914, 199] on div "Tipo de receta Elige una opción default" at bounding box center [636, 203] width 936 height 71
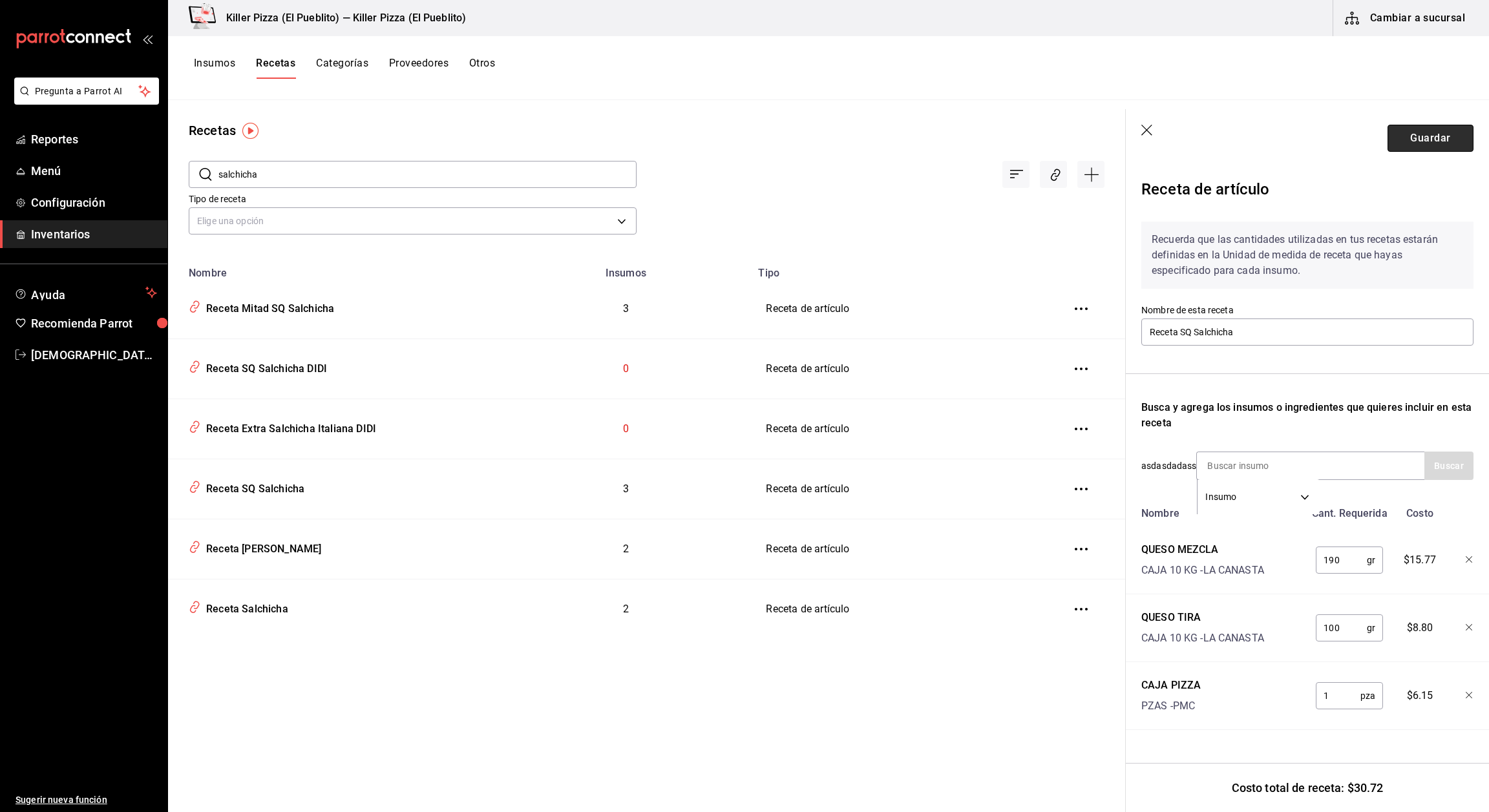
click at [1410, 143] on button "Guardar" at bounding box center [1431, 138] width 86 height 27
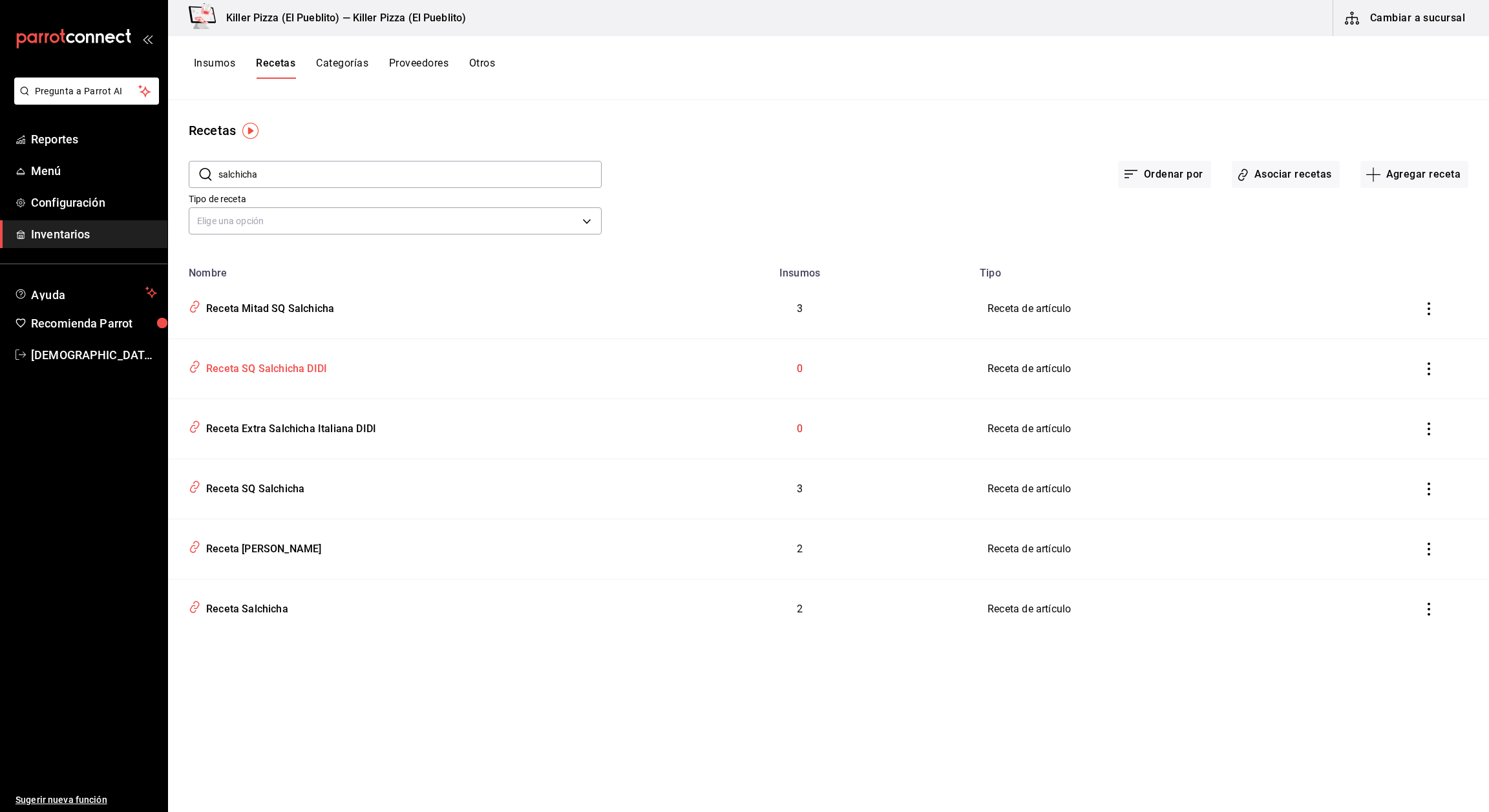
click at [326, 374] on div "Receta SQ Salchicha DIDI" at bounding box center [397, 366] width 428 height 25
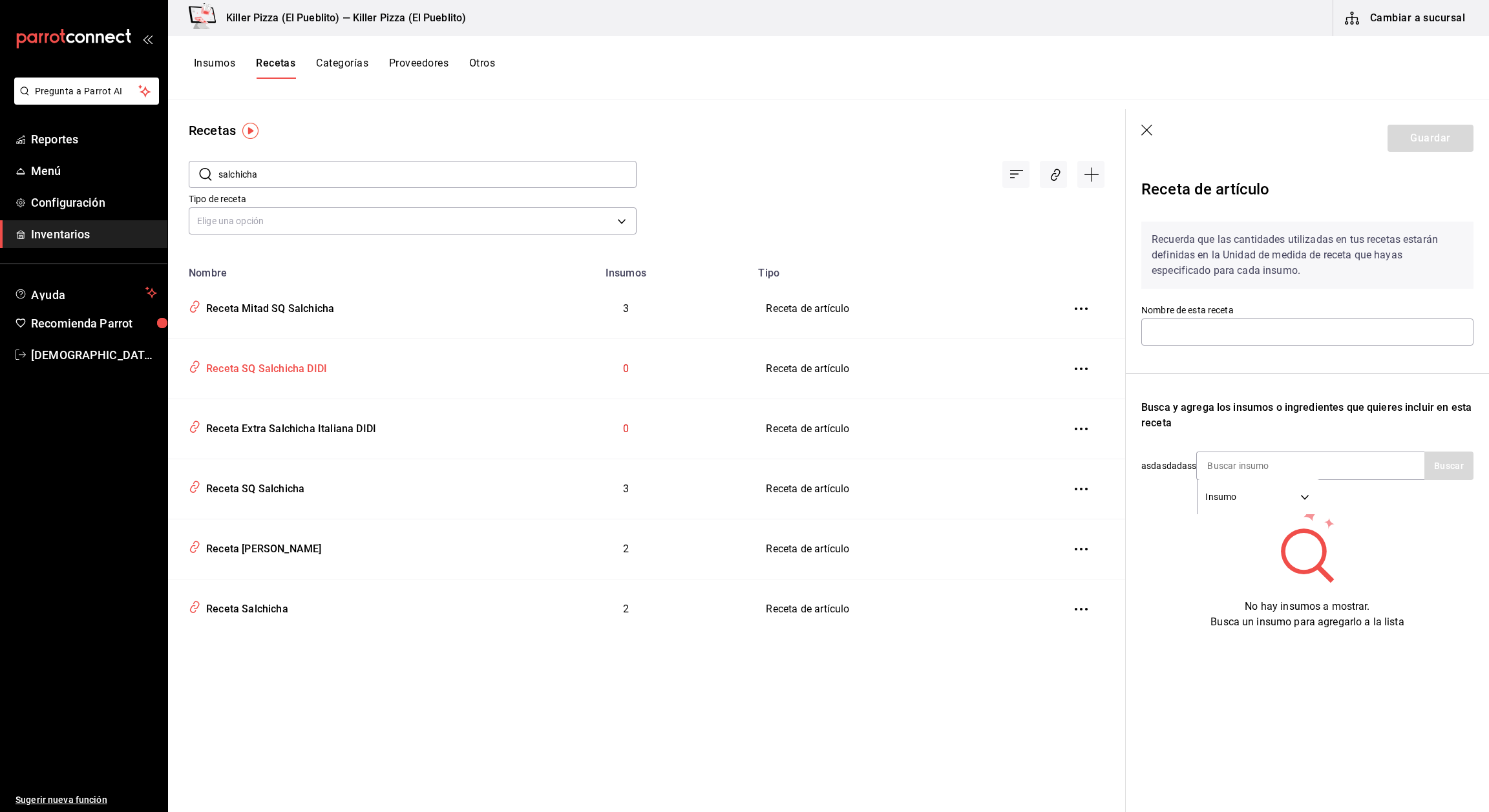
type input "Receta SQ Salchicha DIDI"
click at [1143, 131] on icon "button" at bounding box center [1147, 131] width 13 height 13
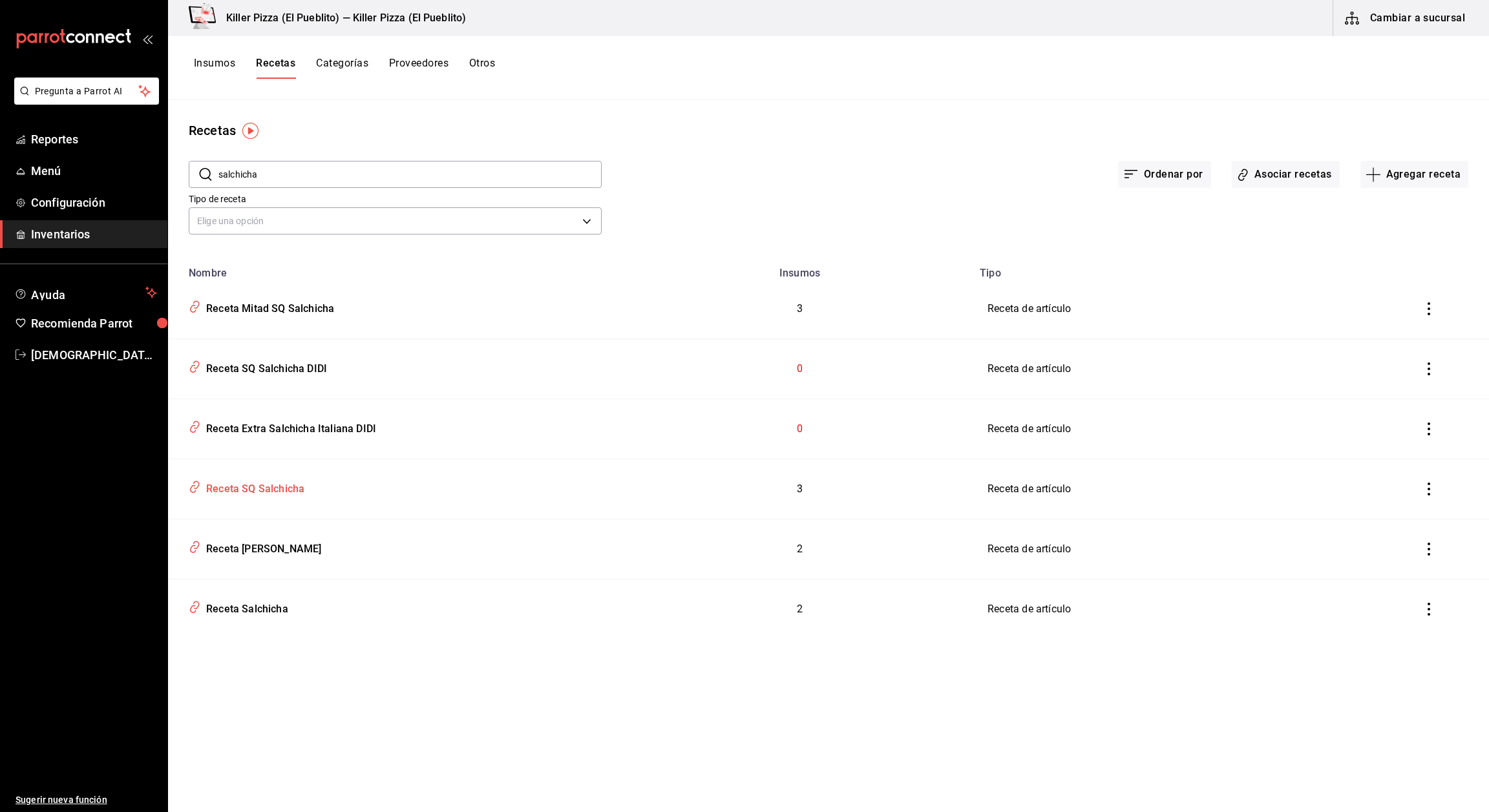
click at [286, 489] on div "Receta SQ Salchicha" at bounding box center [252, 487] width 103 height 20
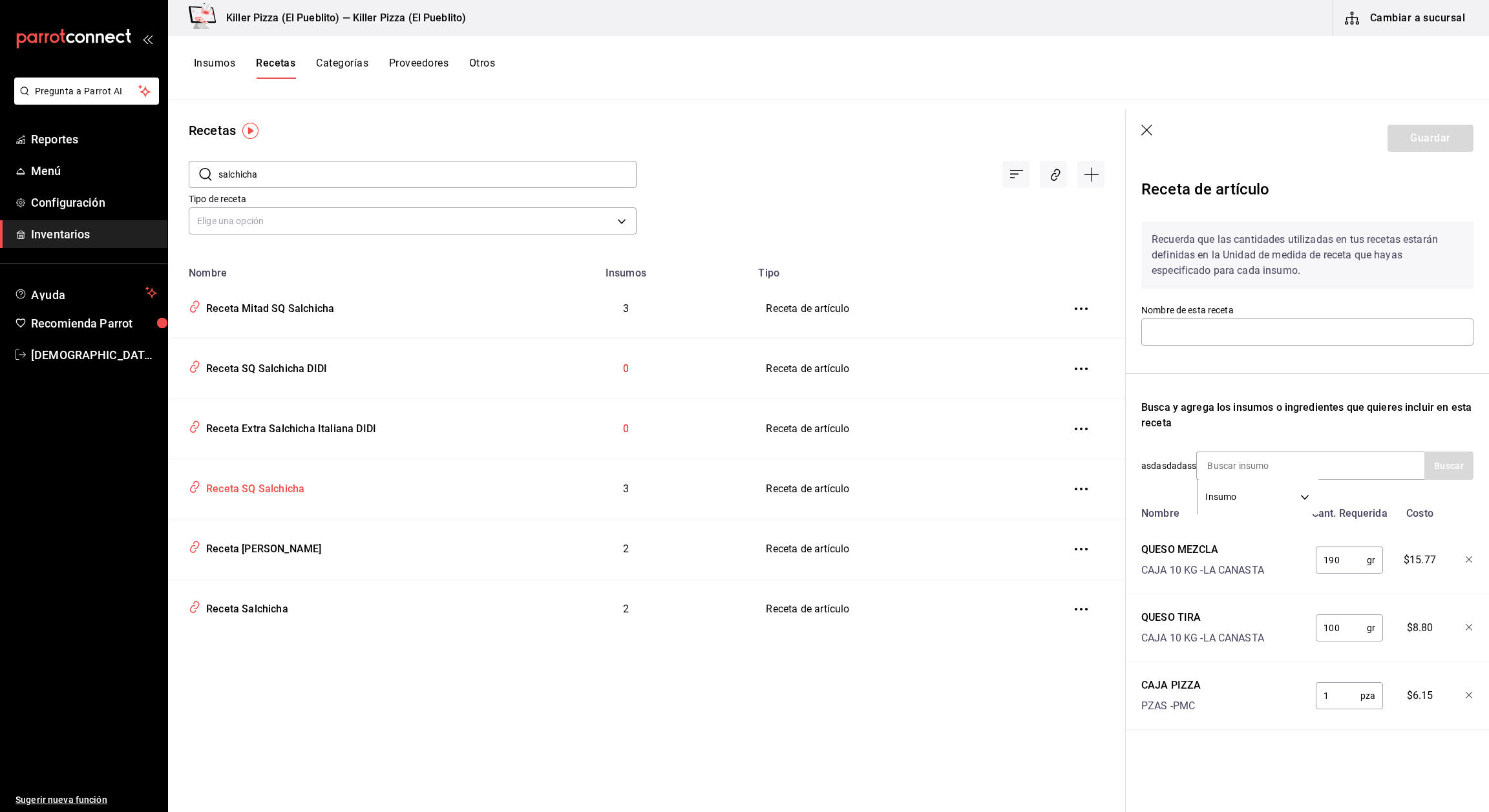
type input "Receta SQ Salchicha"
click at [1147, 134] on header "Guardar" at bounding box center [1307, 138] width 363 height 58
click at [1147, 134] on icon "button" at bounding box center [1147, 131] width 13 height 13
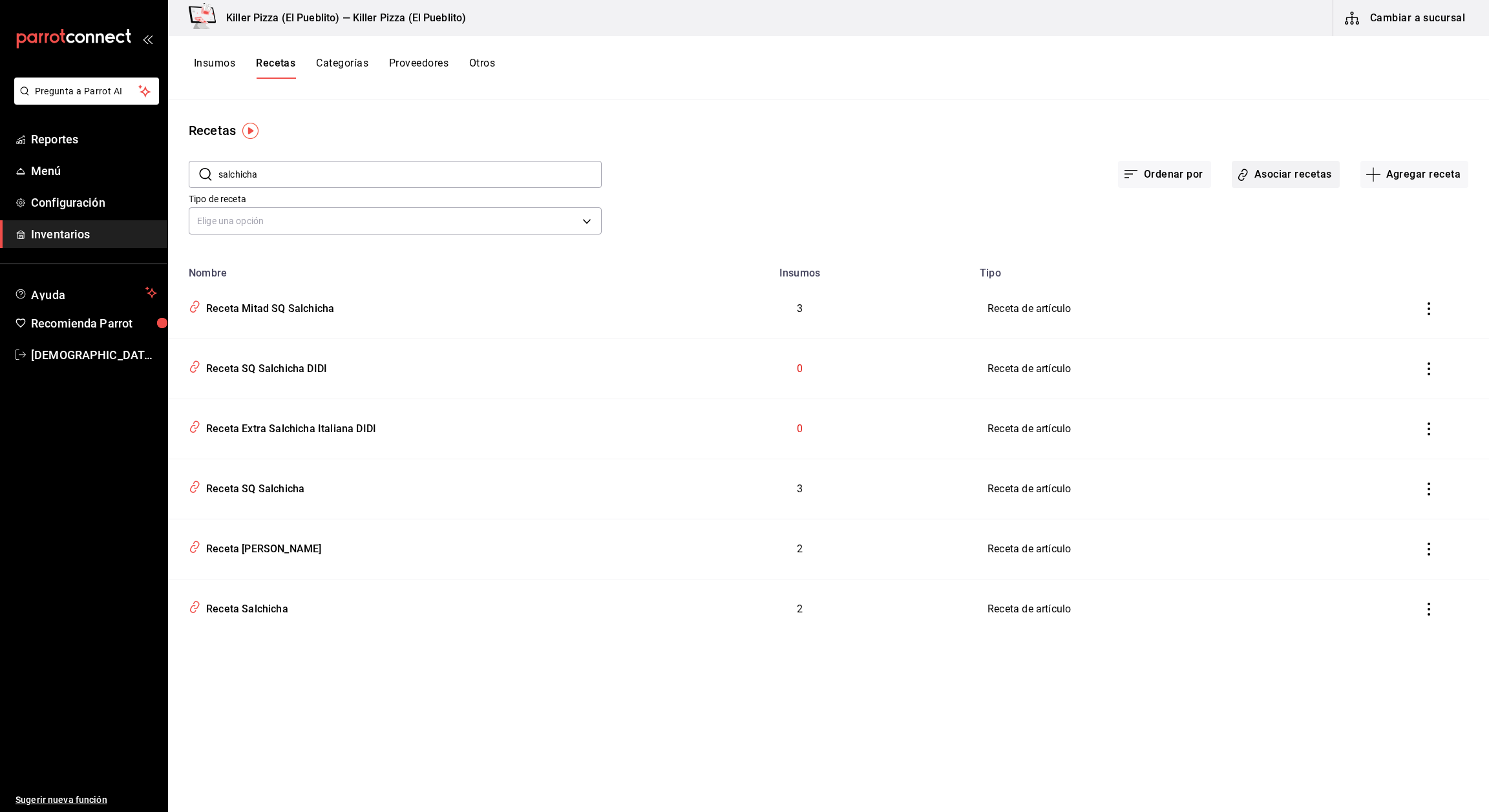
click at [1294, 170] on button "Asociar recetas" at bounding box center [1286, 174] width 108 height 27
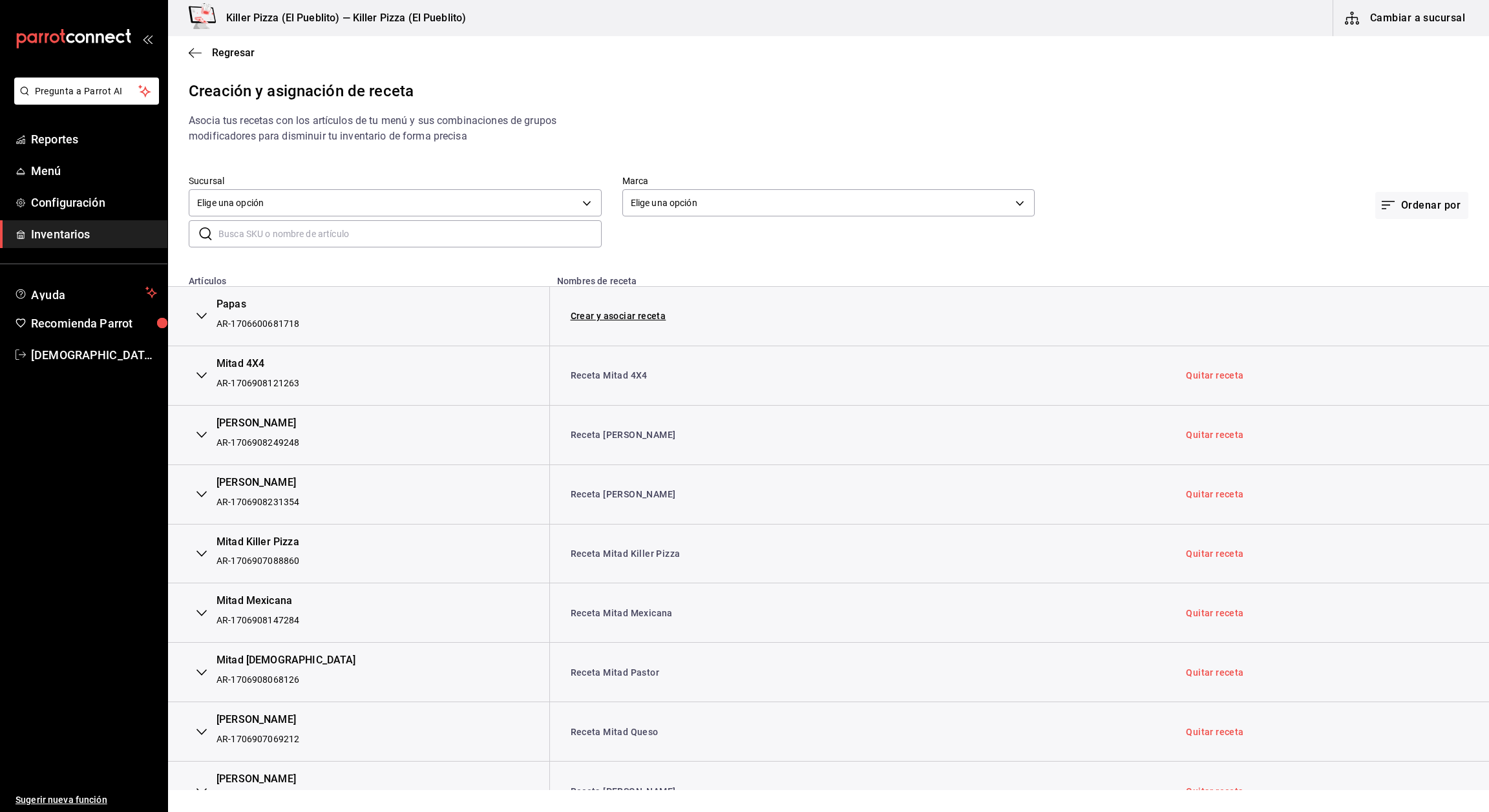
click at [402, 236] on input "text" at bounding box center [410, 234] width 383 height 26
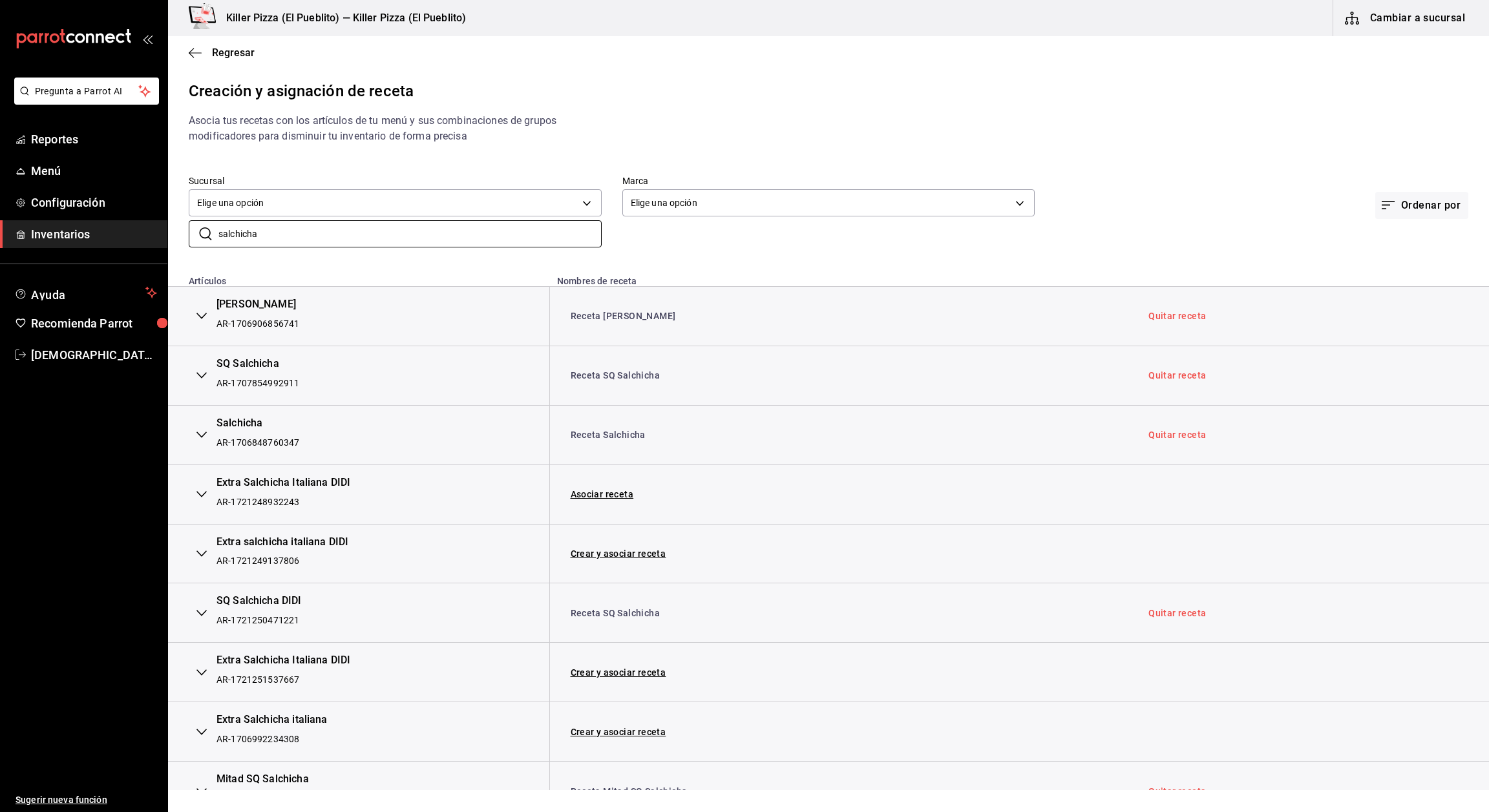
type input "salchicha"
click at [200, 608] on button "button" at bounding box center [201, 613] width 26 height 28
click at [197, 613] on div "SQ Salchicha DIDI AR-1721250471221" at bounding box center [358, 613] width 340 height 38
click at [606, 616] on link "Receta SQ Salchicha" at bounding box center [616, 613] width 90 height 10
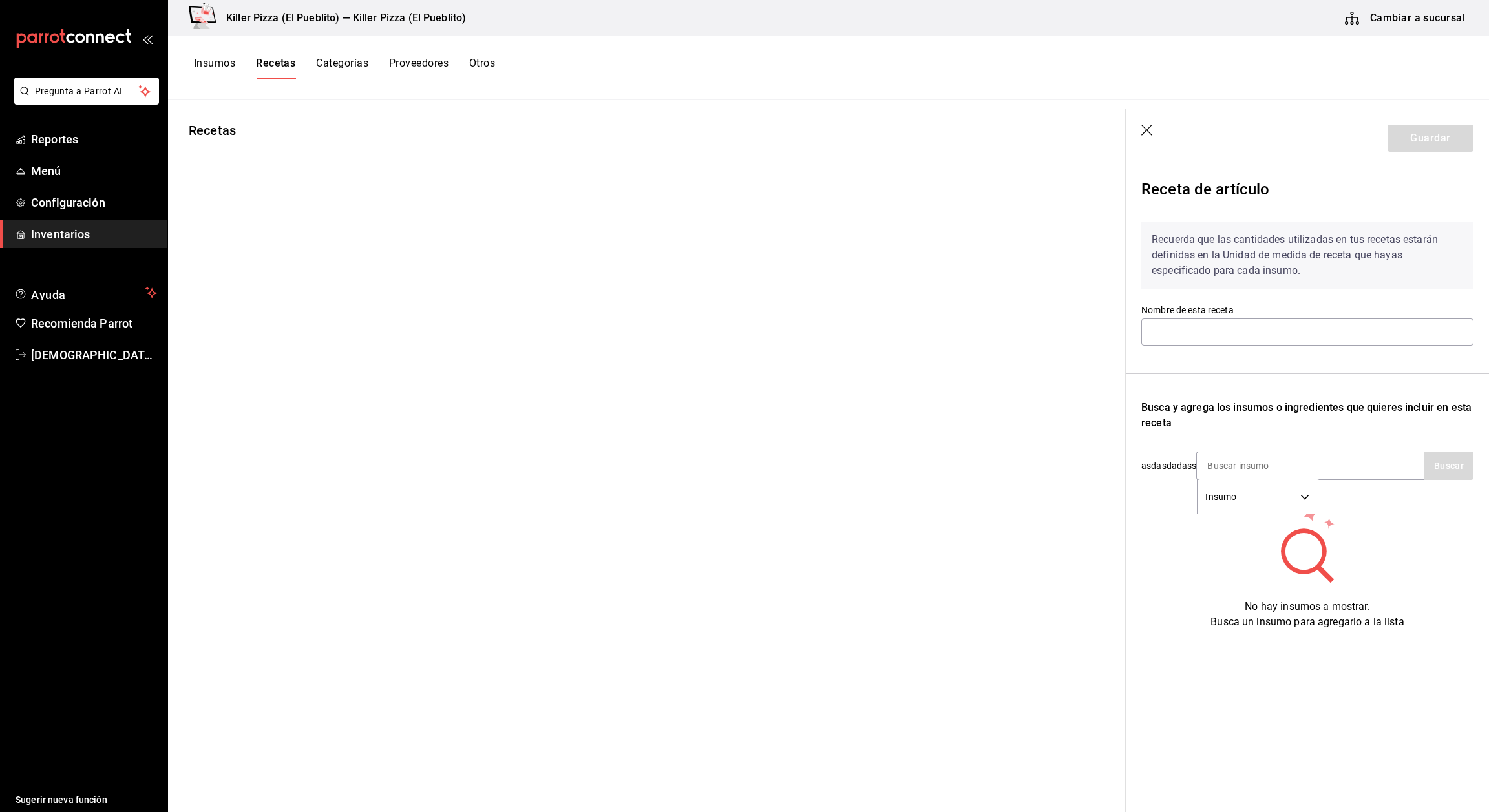
type input "Receta SQ Salchicha"
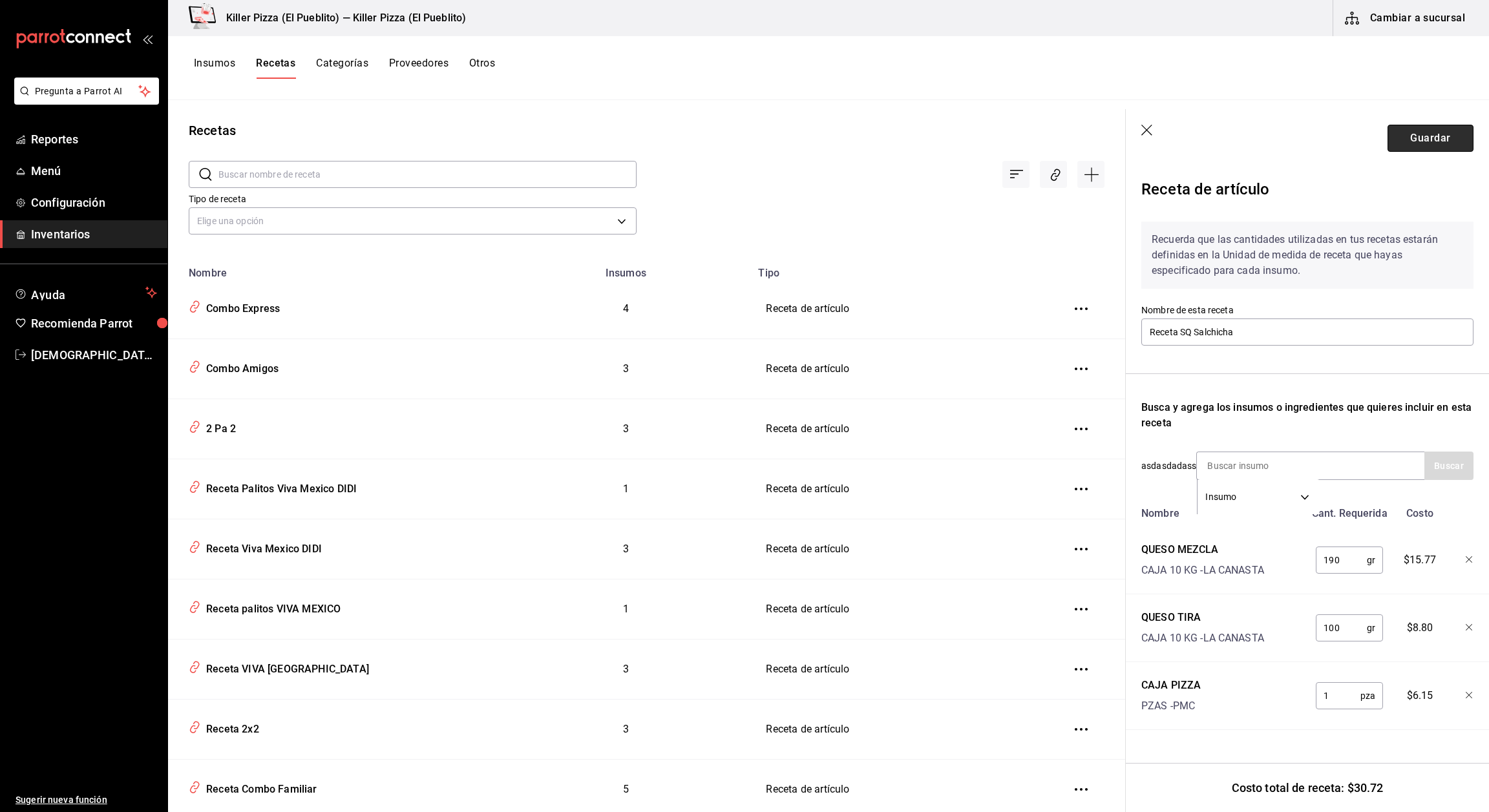
click at [1401, 132] on button "Guardar" at bounding box center [1431, 138] width 86 height 27
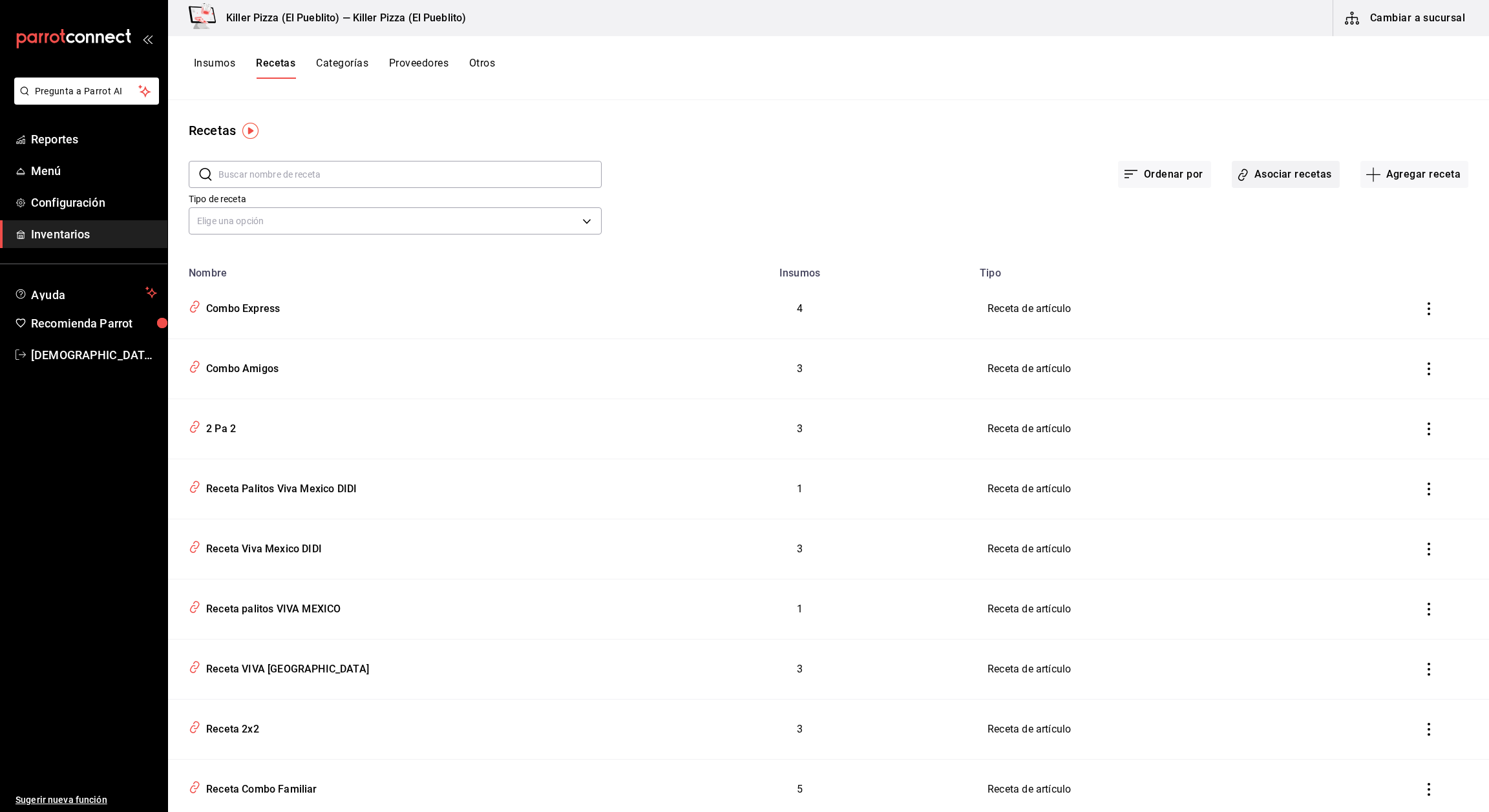
click at [1280, 173] on button "Asociar recetas" at bounding box center [1286, 174] width 108 height 27
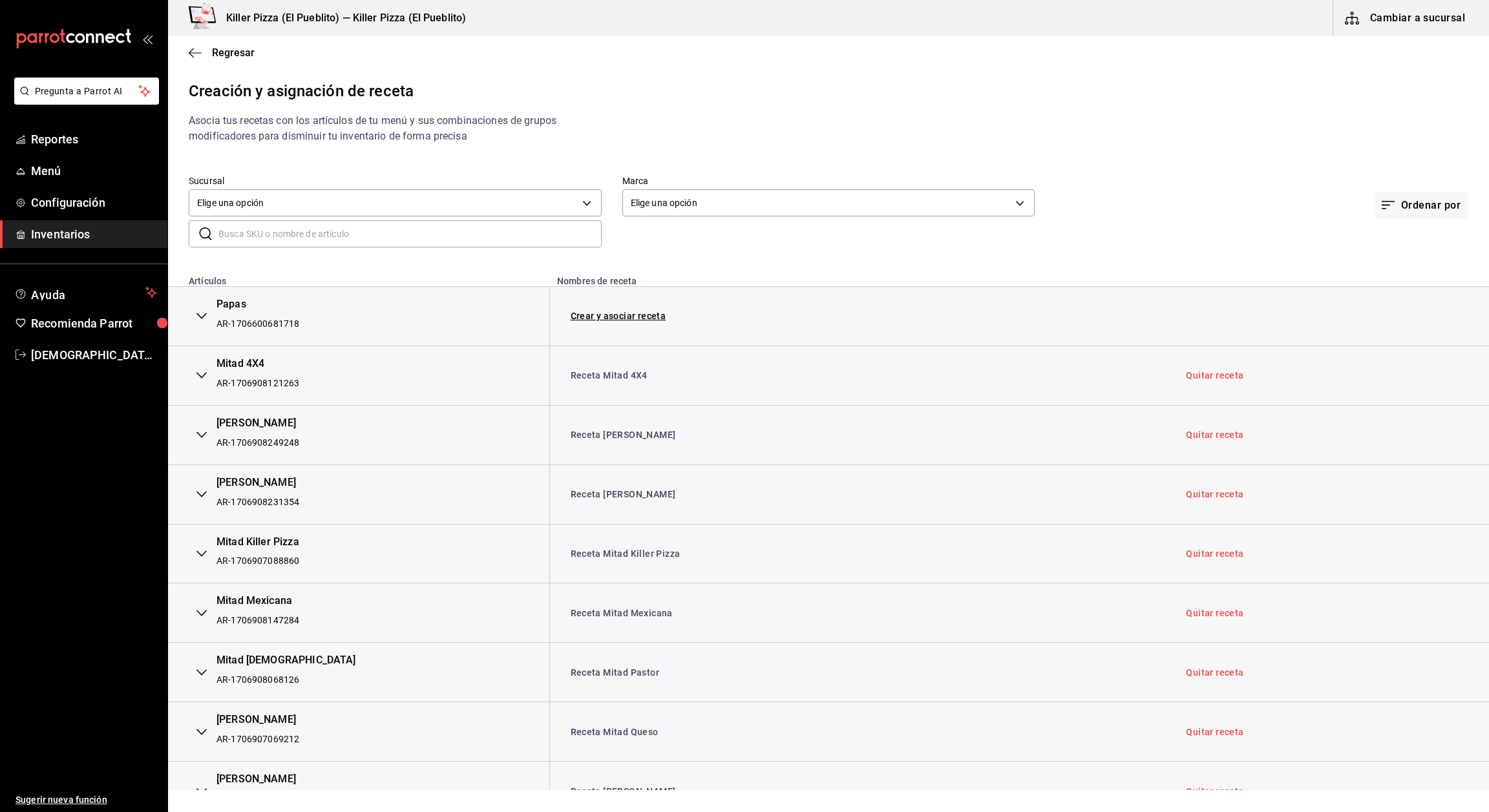
click at [510, 227] on input "text" at bounding box center [410, 234] width 383 height 26
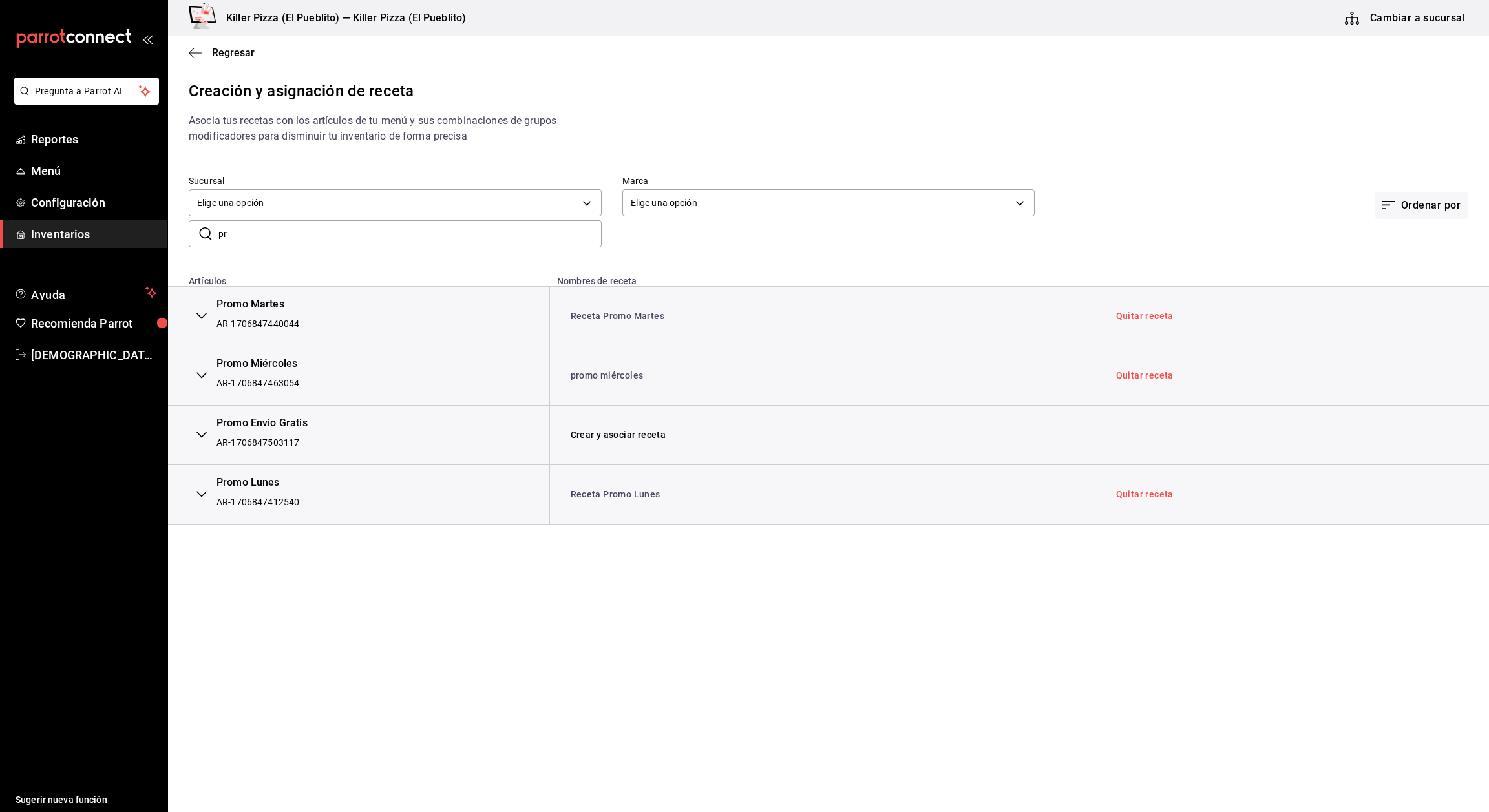
type input "p"
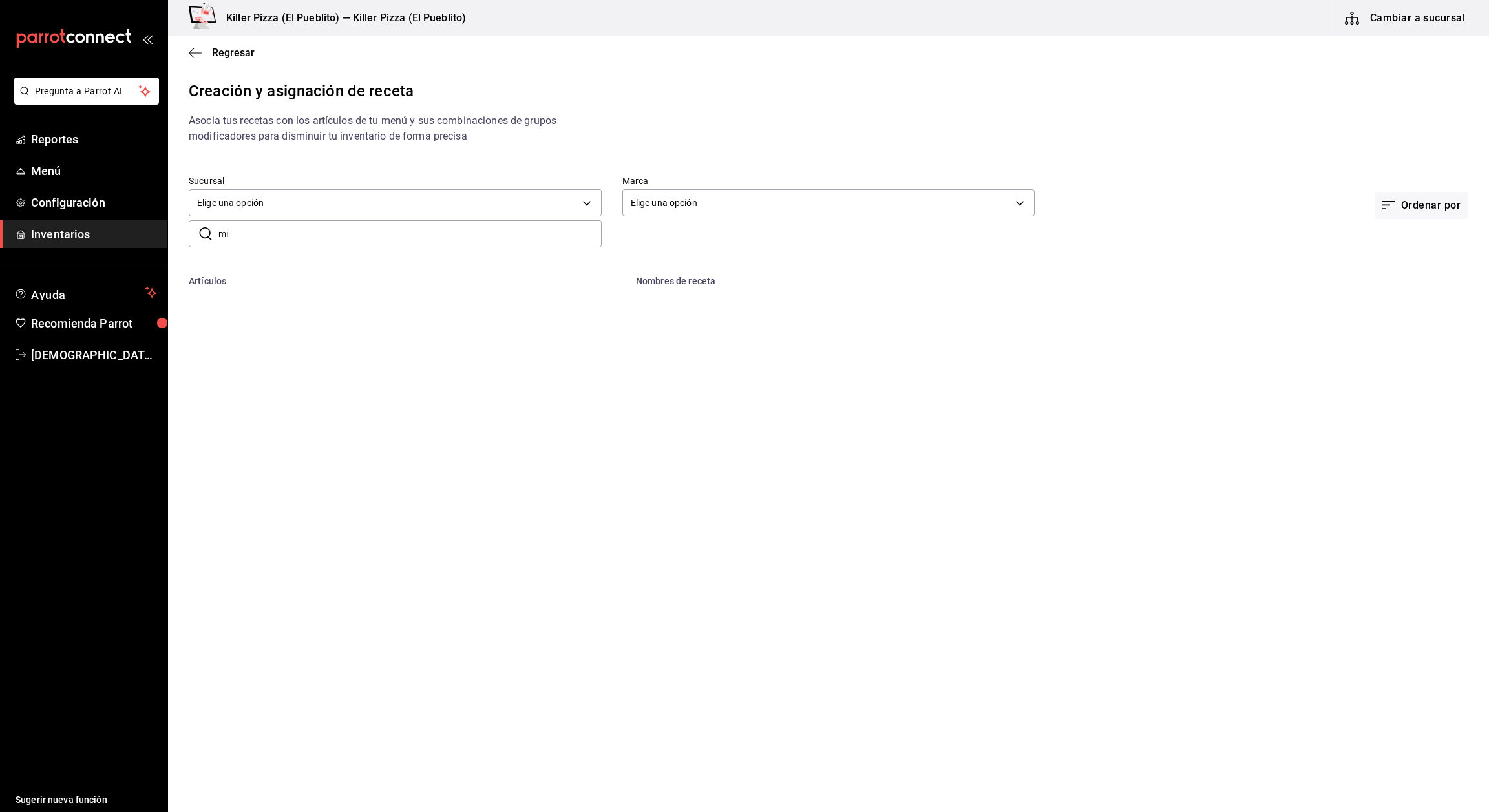
type input "m"
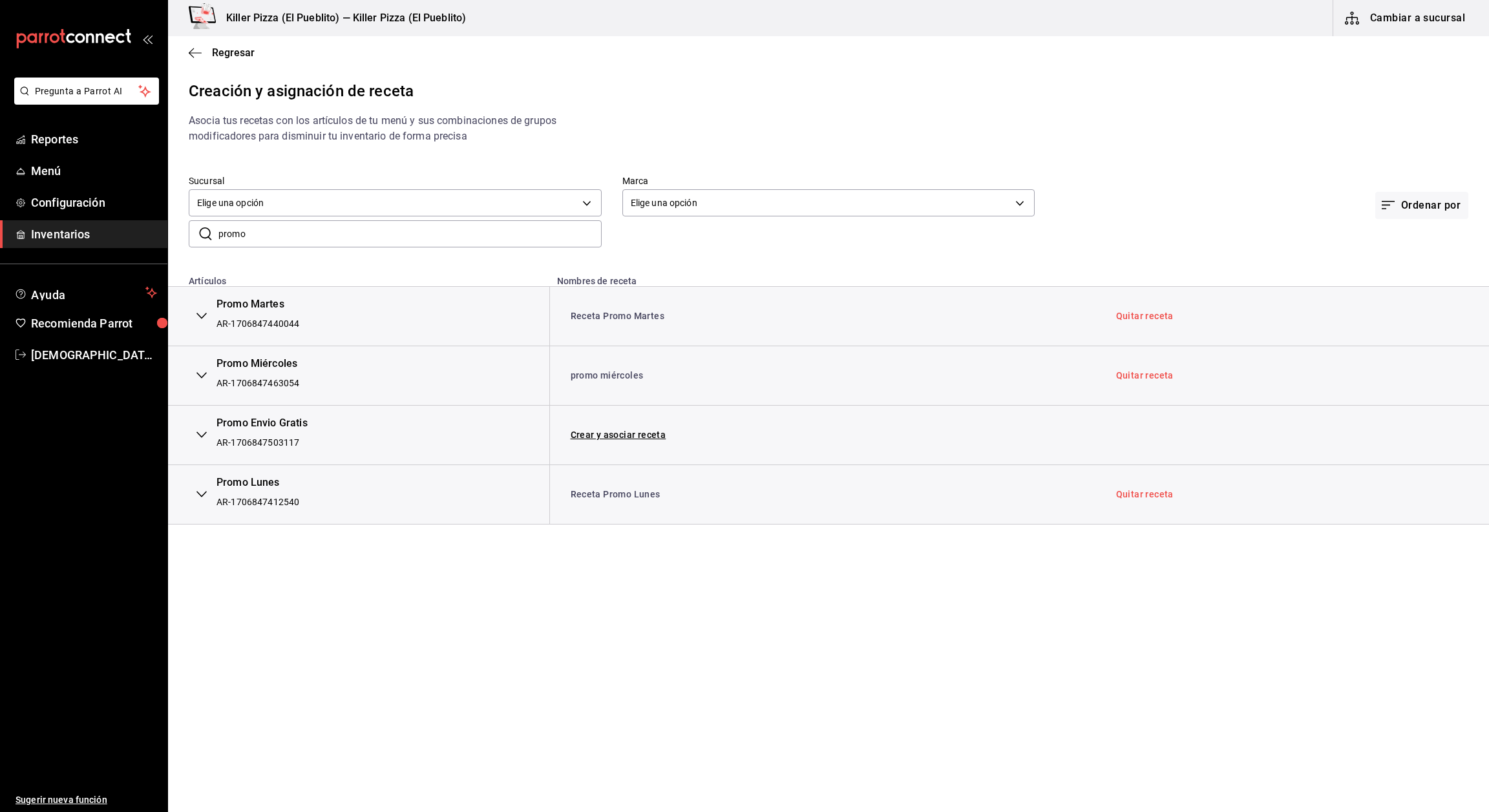
click at [460, 232] on input "promo" at bounding box center [410, 234] width 383 height 26
type input "p"
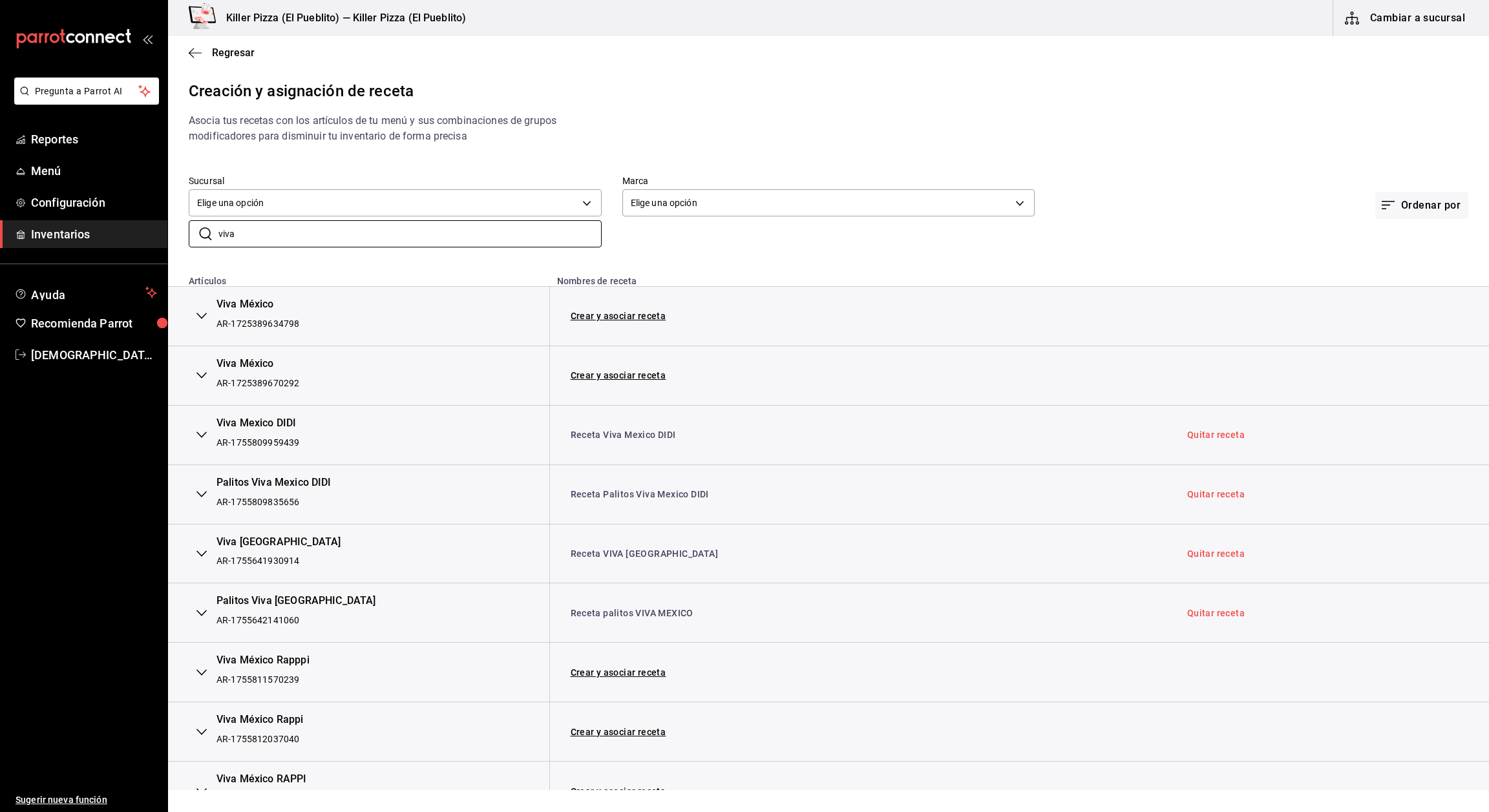
type input "viva"
click at [684, 256] on div "Sucursal Elige una opción default Marca Elige una opción default Ordenar por ​ …" at bounding box center [828, 211] width 1321 height 113
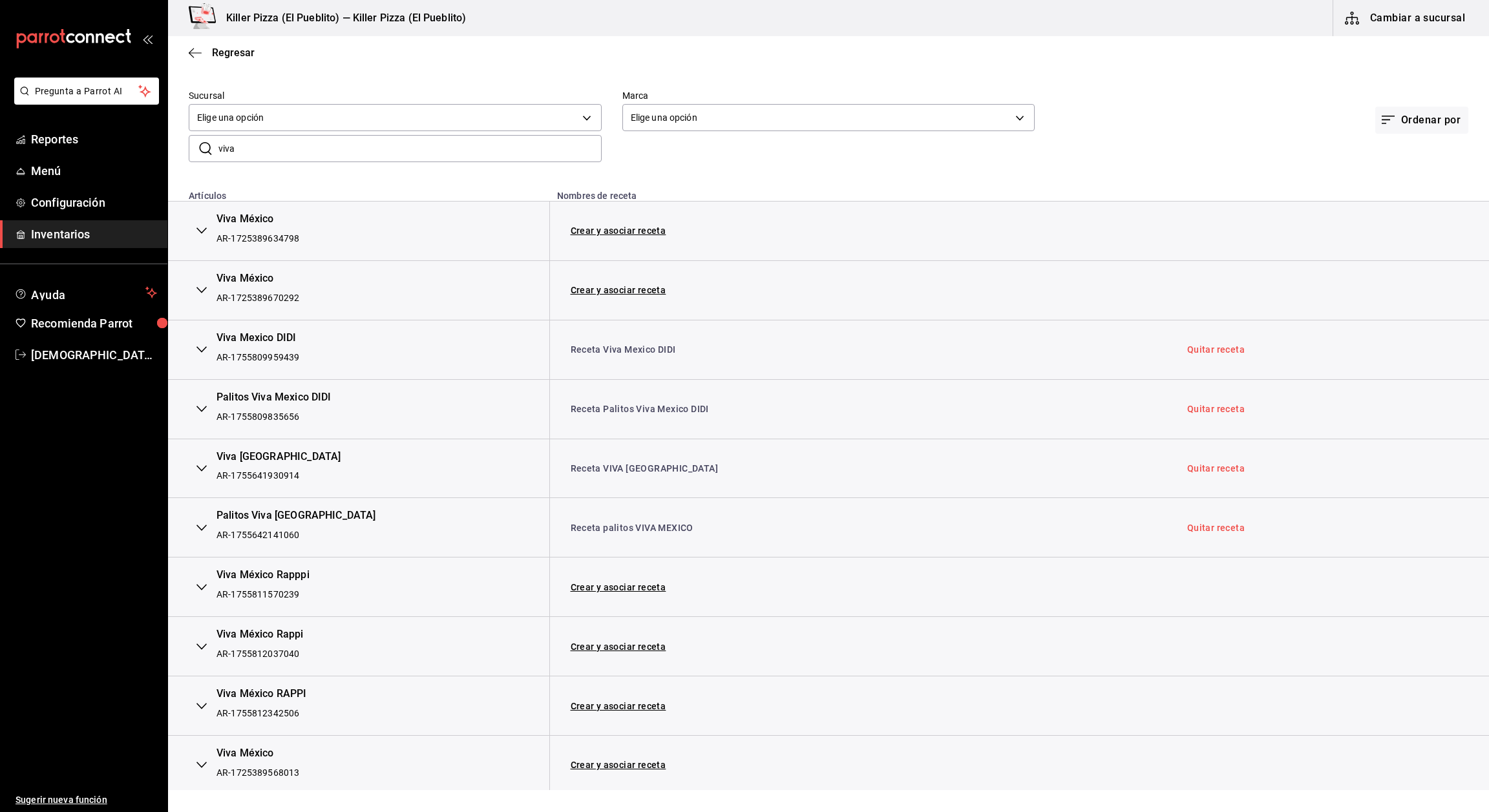
scroll to position [91, 0]
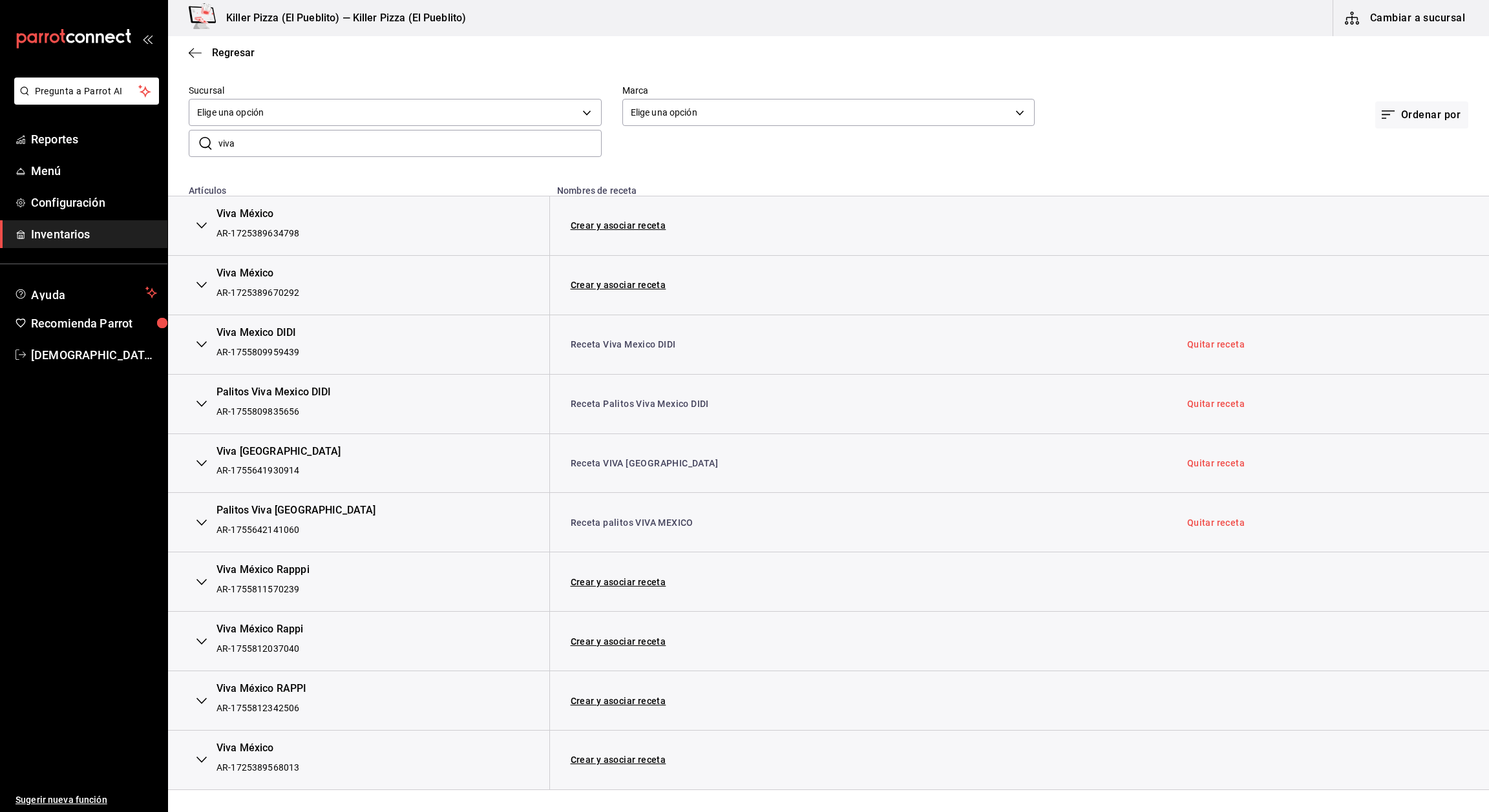
drag, startPoint x: 339, startPoint y: 63, endPoint x: 815, endPoint y: 160, distance: 485.8
click at [815, 160] on div "Sucursal Elige una opción default Marca Elige una opción default Ordenar por ​ …" at bounding box center [828, 120] width 1321 height 113
click at [615, 582] on link "Crear y asociar receta" at bounding box center [618, 582] width 95 height 9
click at [1199, 582] on link "Quitar receta" at bounding box center [1216, 582] width 58 height 9
click at [603, 578] on link "Asociar receta" at bounding box center [602, 582] width 63 height 9
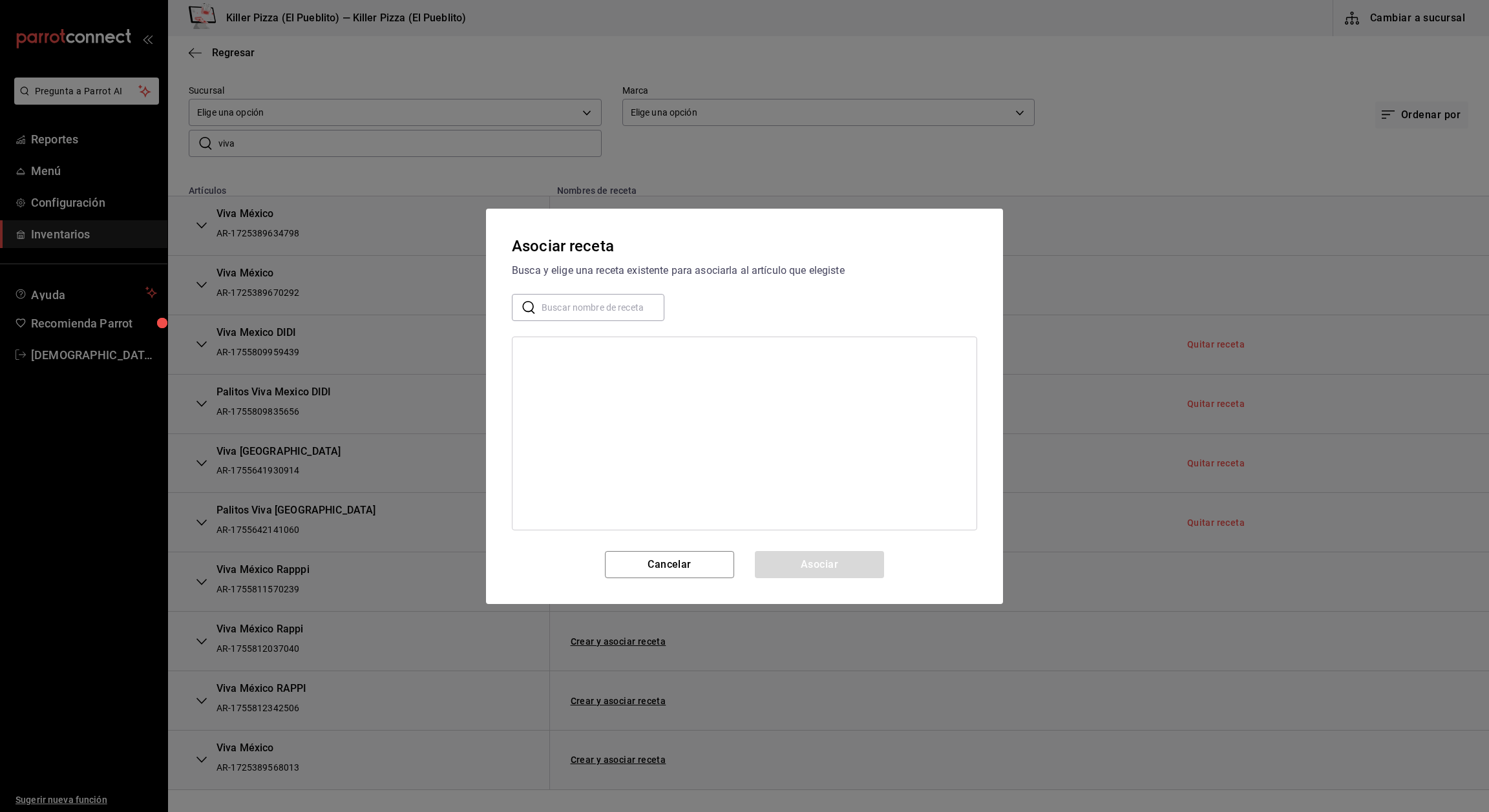
click at [590, 305] on input "text" at bounding box center [603, 307] width 123 height 26
type input "viva"
click at [610, 442] on div "Receta VIVA MEXICO" at bounding box center [744, 450] width 464 height 24
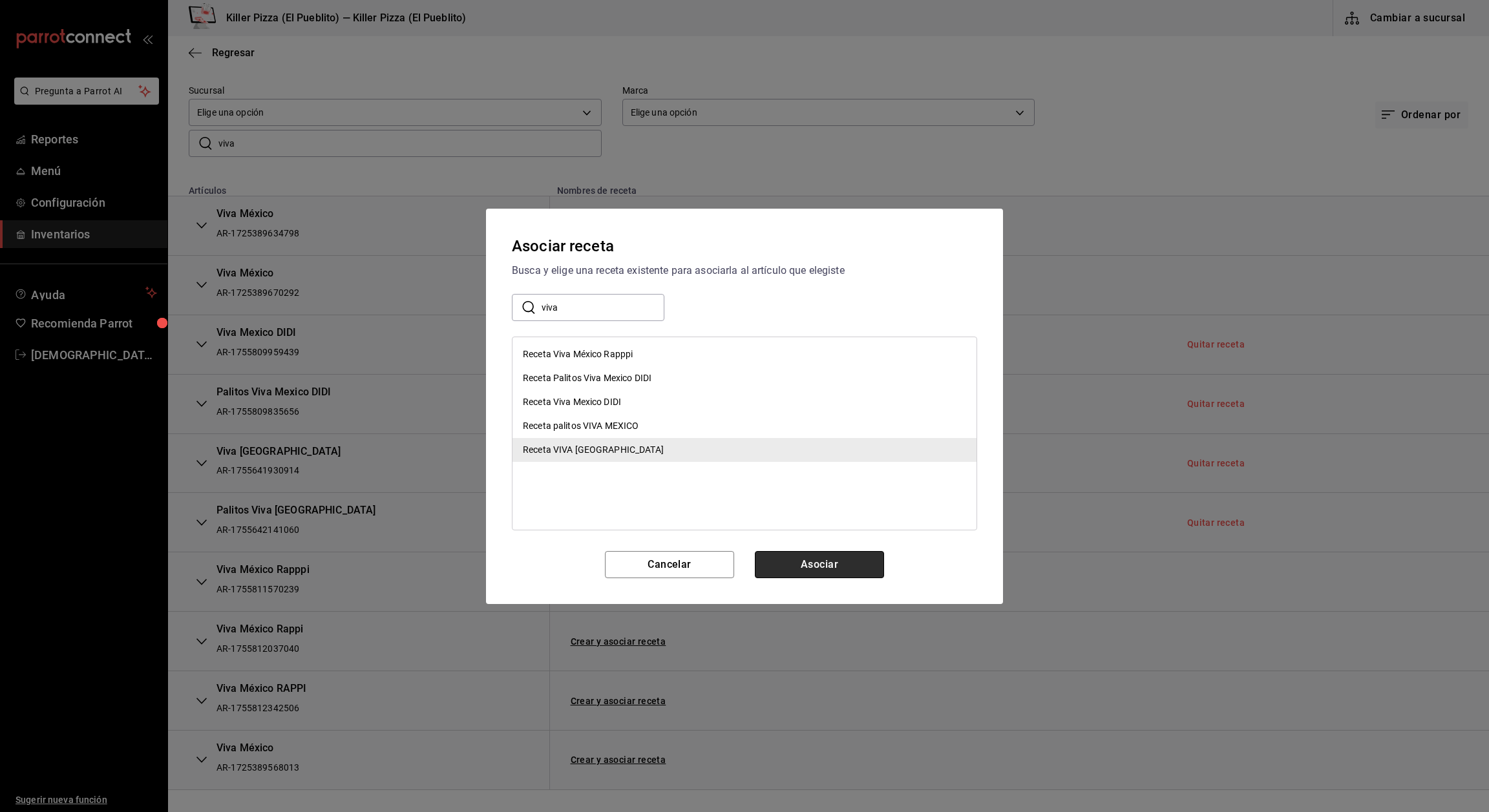
click at [832, 576] on button "Asociar" at bounding box center [820, 564] width 130 height 27
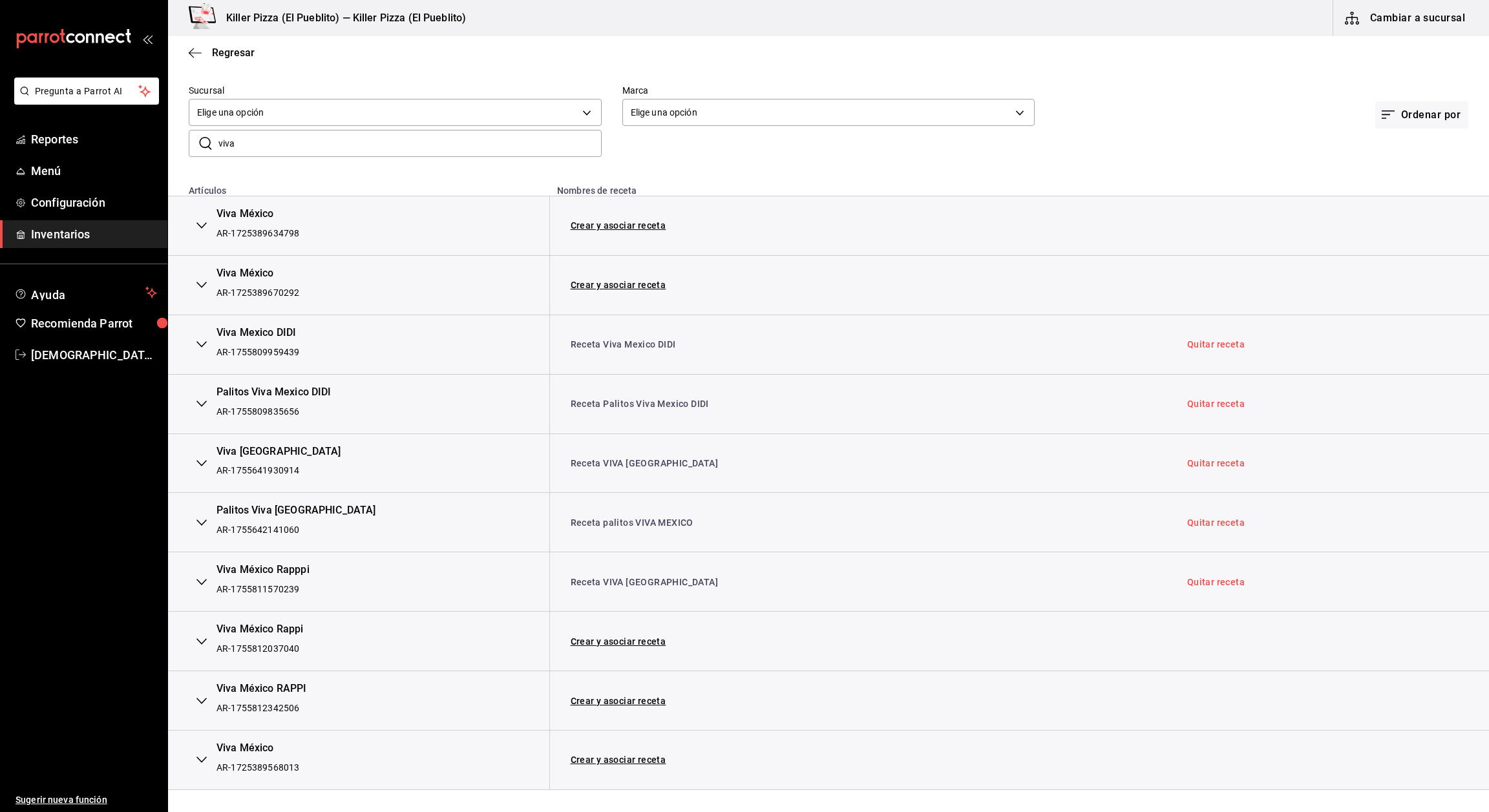
click at [309, 140] on input "viva" at bounding box center [410, 143] width 383 height 26
type input "v"
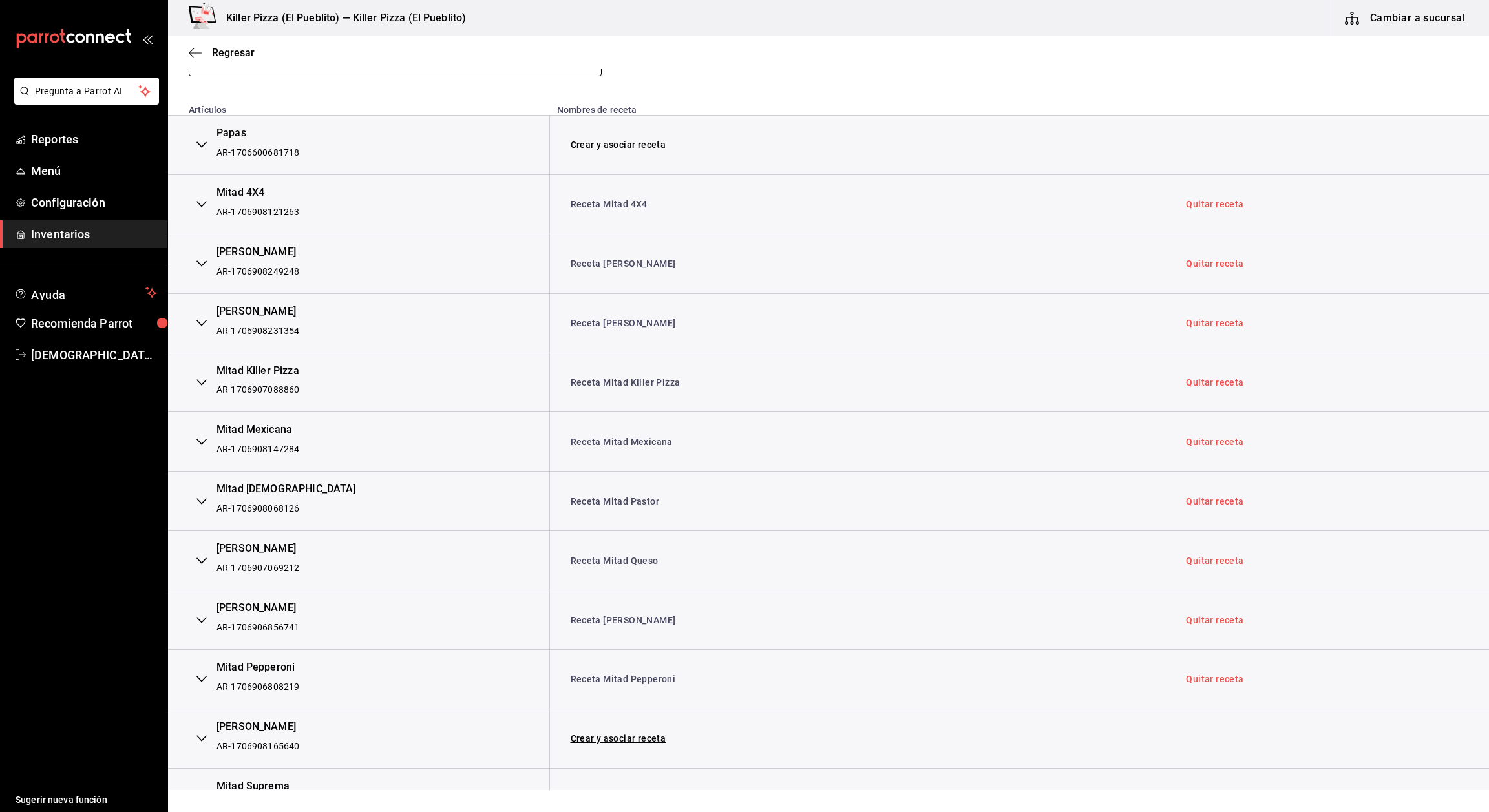
scroll to position [0, 0]
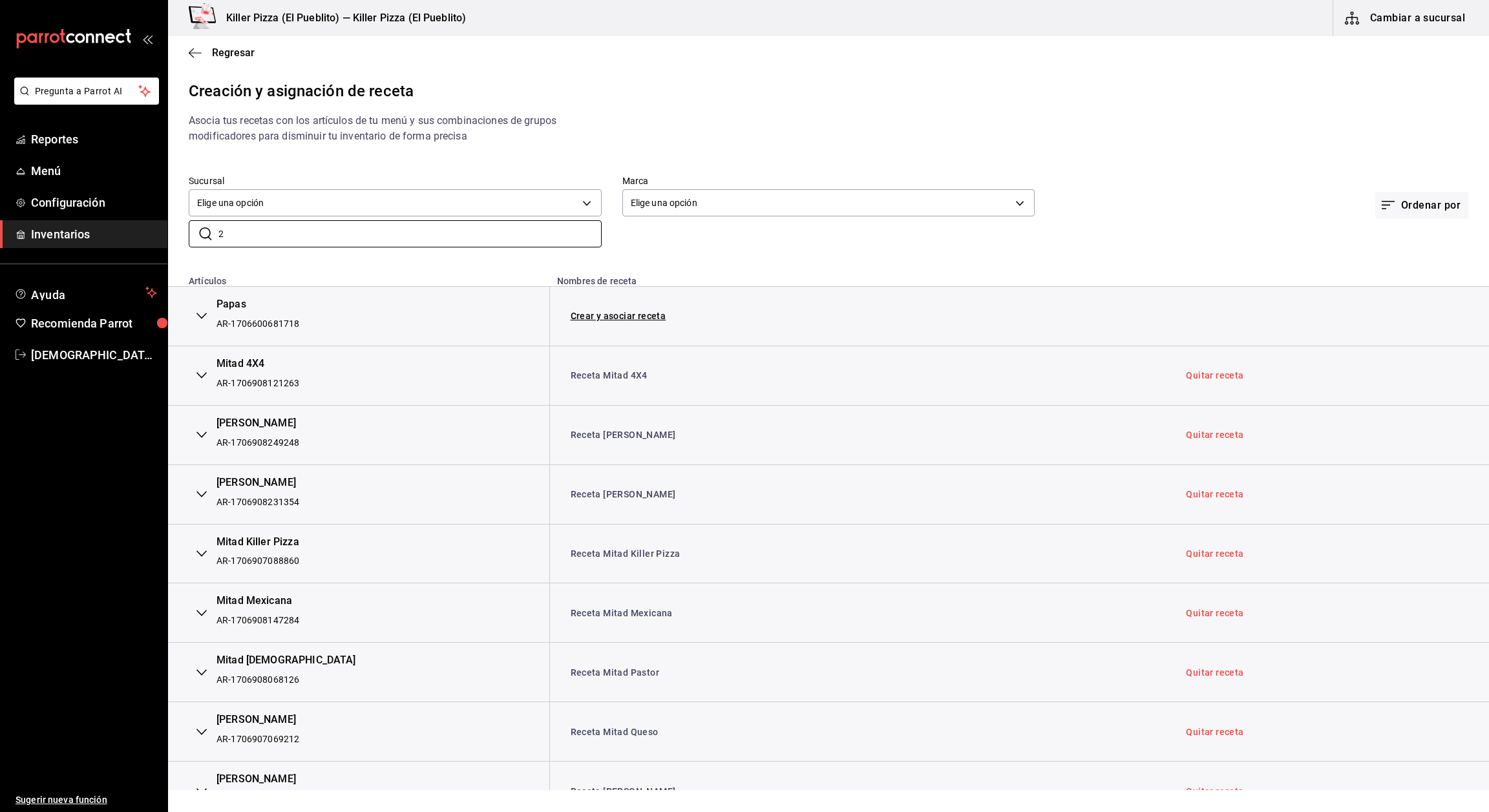
type input "2"
click at [503, 278] on th "Artículos" at bounding box center [358, 278] width 381 height 19
click at [383, 236] on input "2" at bounding box center [410, 234] width 383 height 26
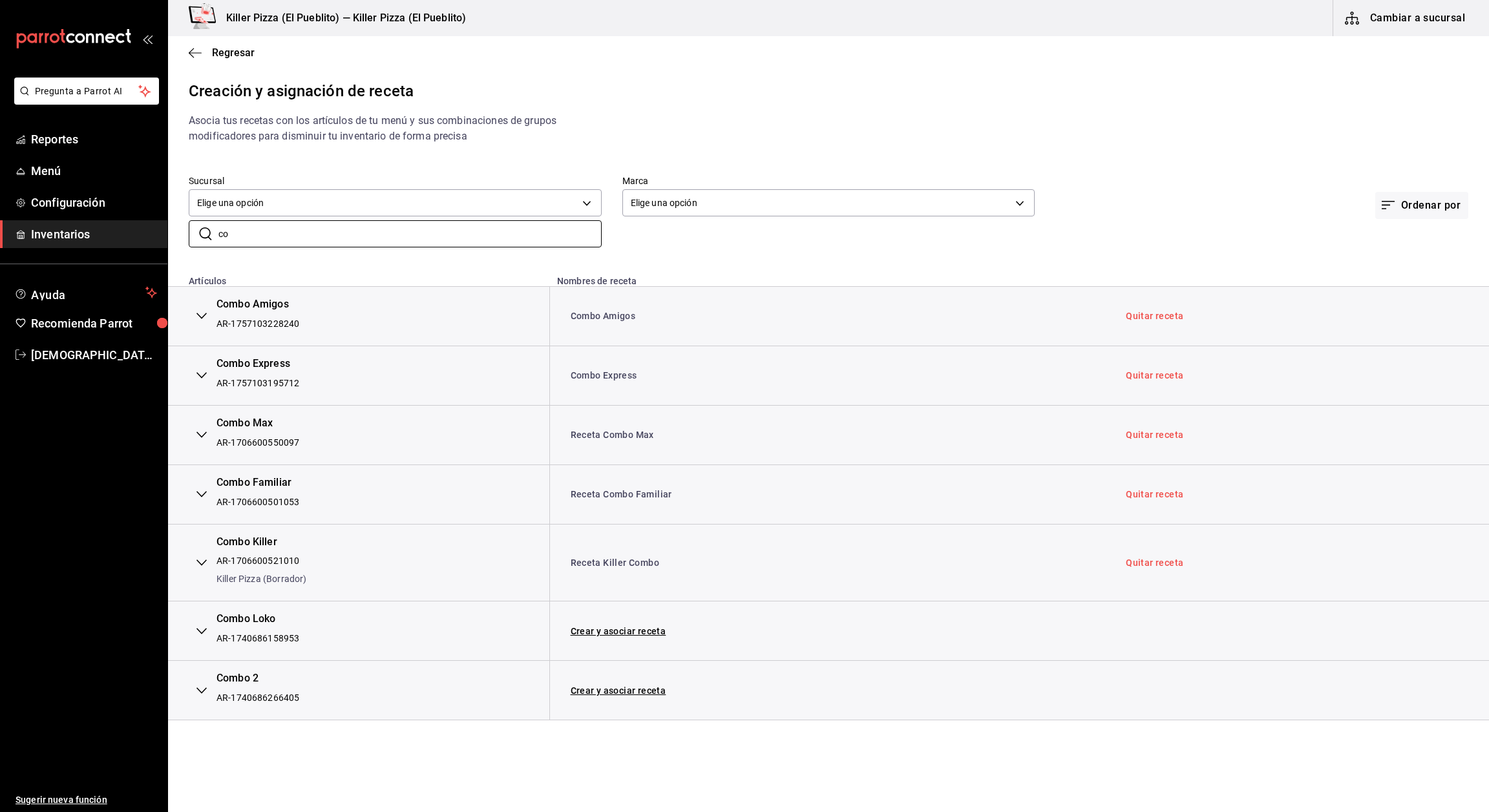
type input "c"
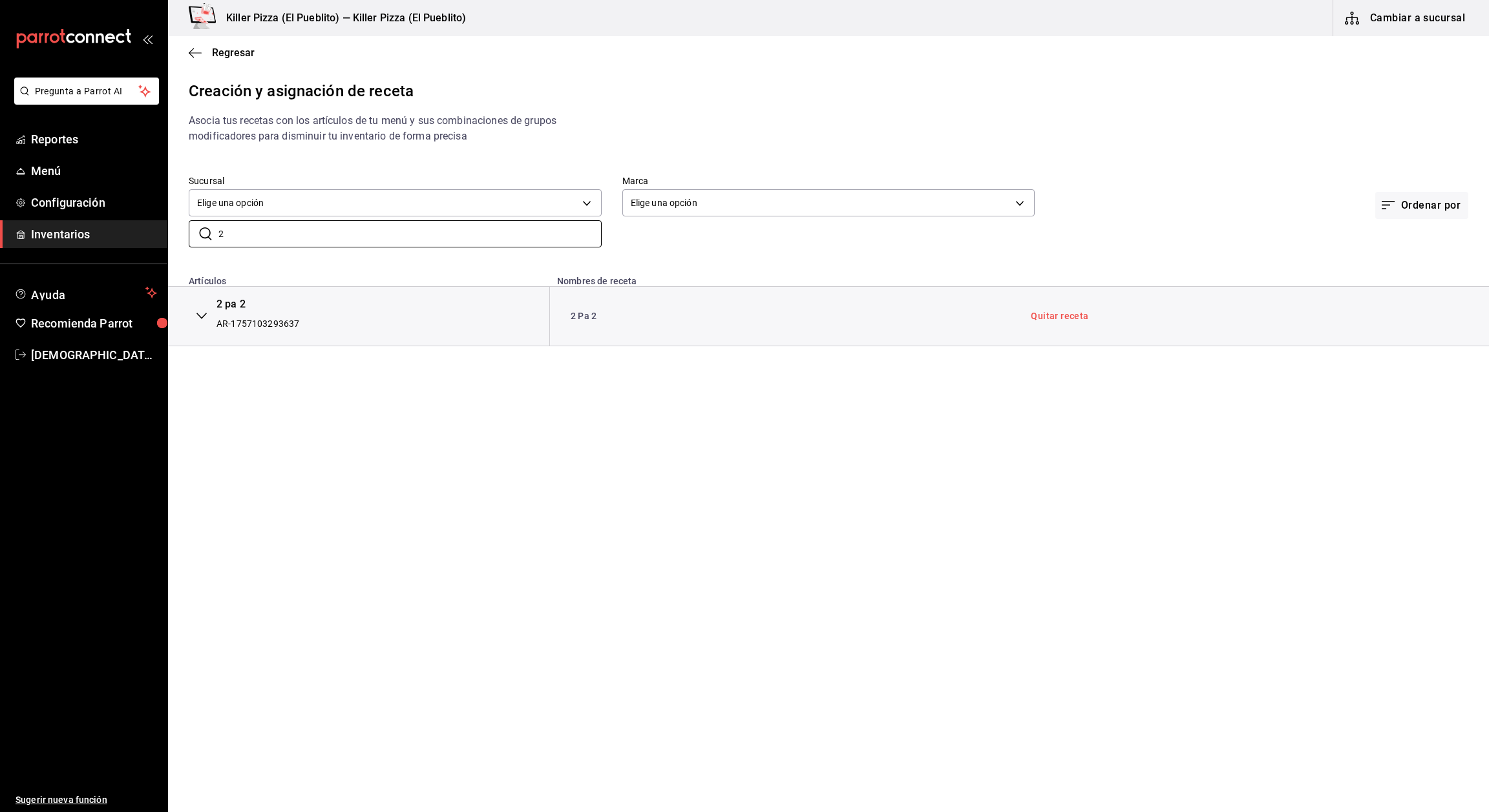
type input "2"
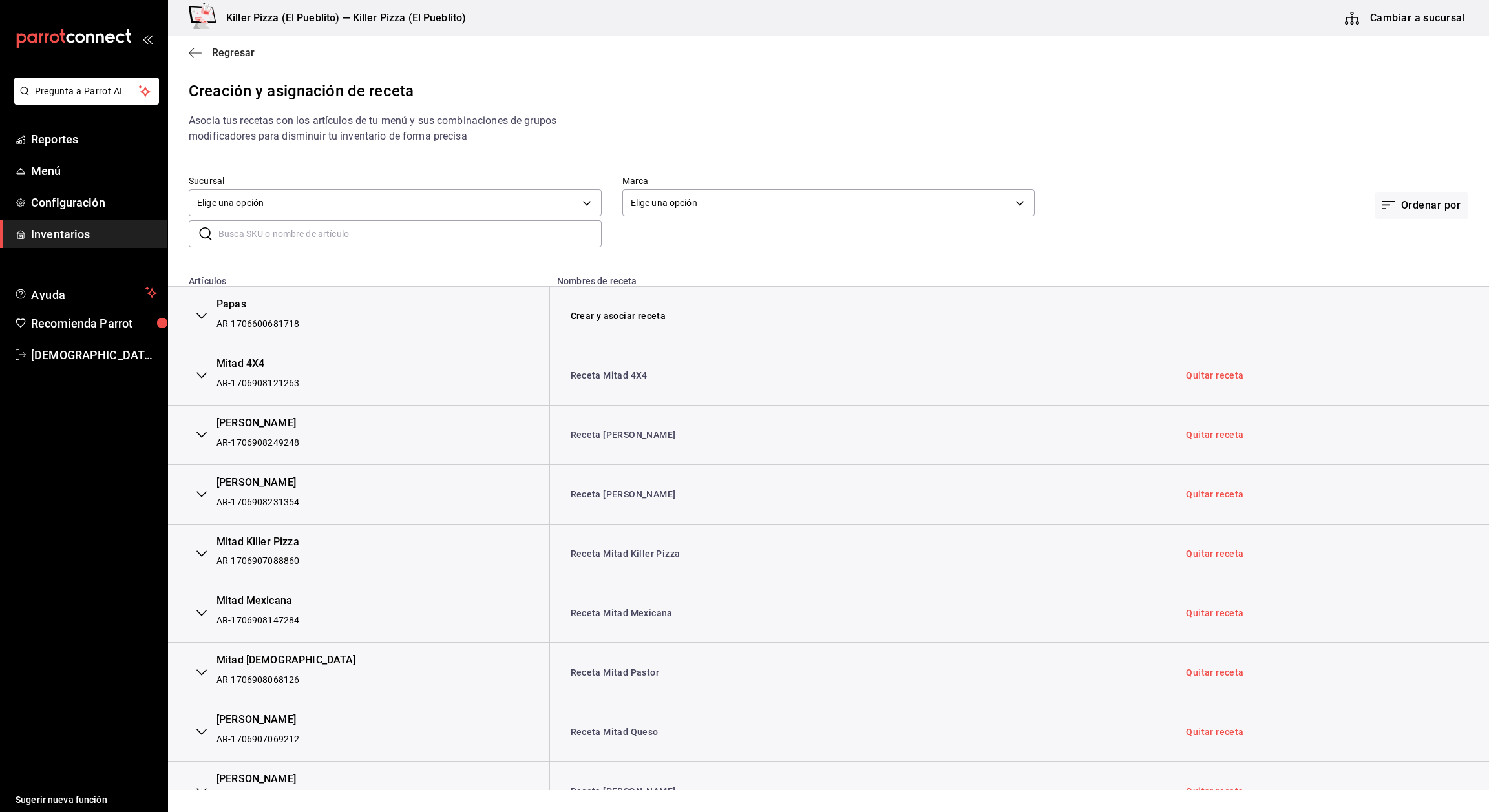
click at [193, 58] on span "Regresar" at bounding box center [222, 52] width 66 height 12
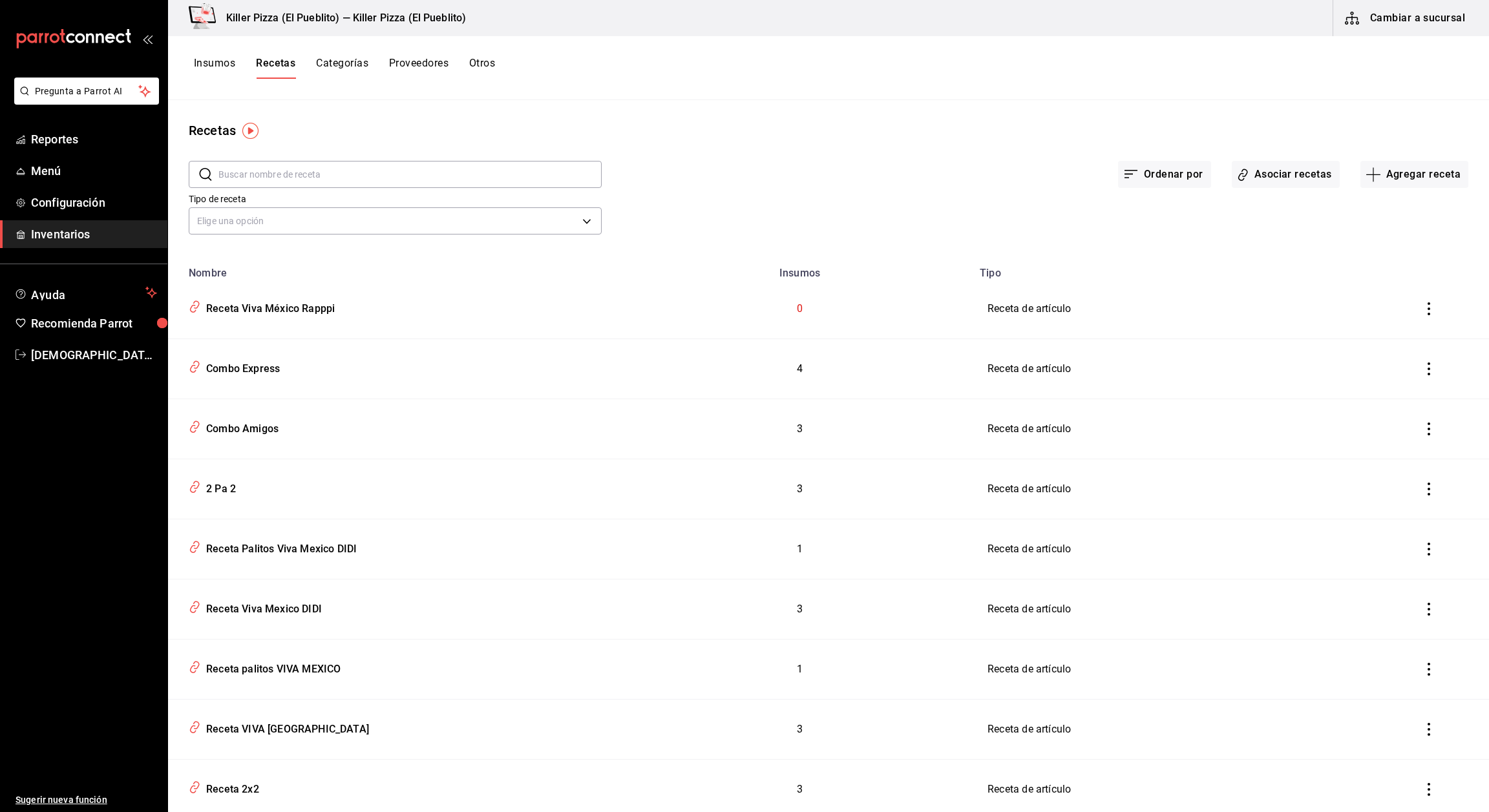
click at [1415, 319] on button "inventoriesTable" at bounding box center [1429, 309] width 28 height 28
click at [1390, 319] on span "Eliminar" at bounding box center [1364, 327] width 56 height 15
click at [56, 166] on span "Menú" at bounding box center [94, 171] width 126 height 17
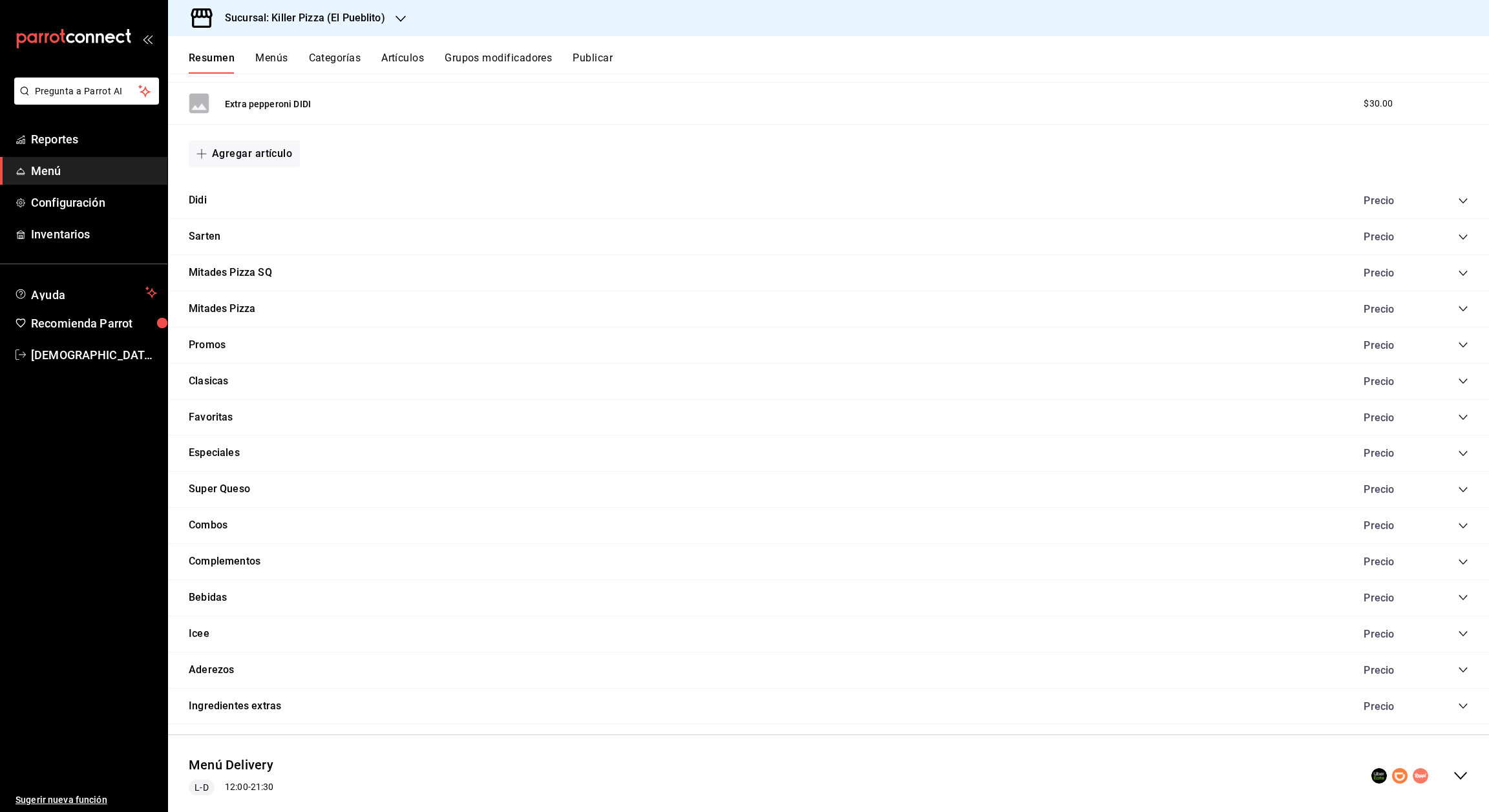
scroll to position [921, 0]
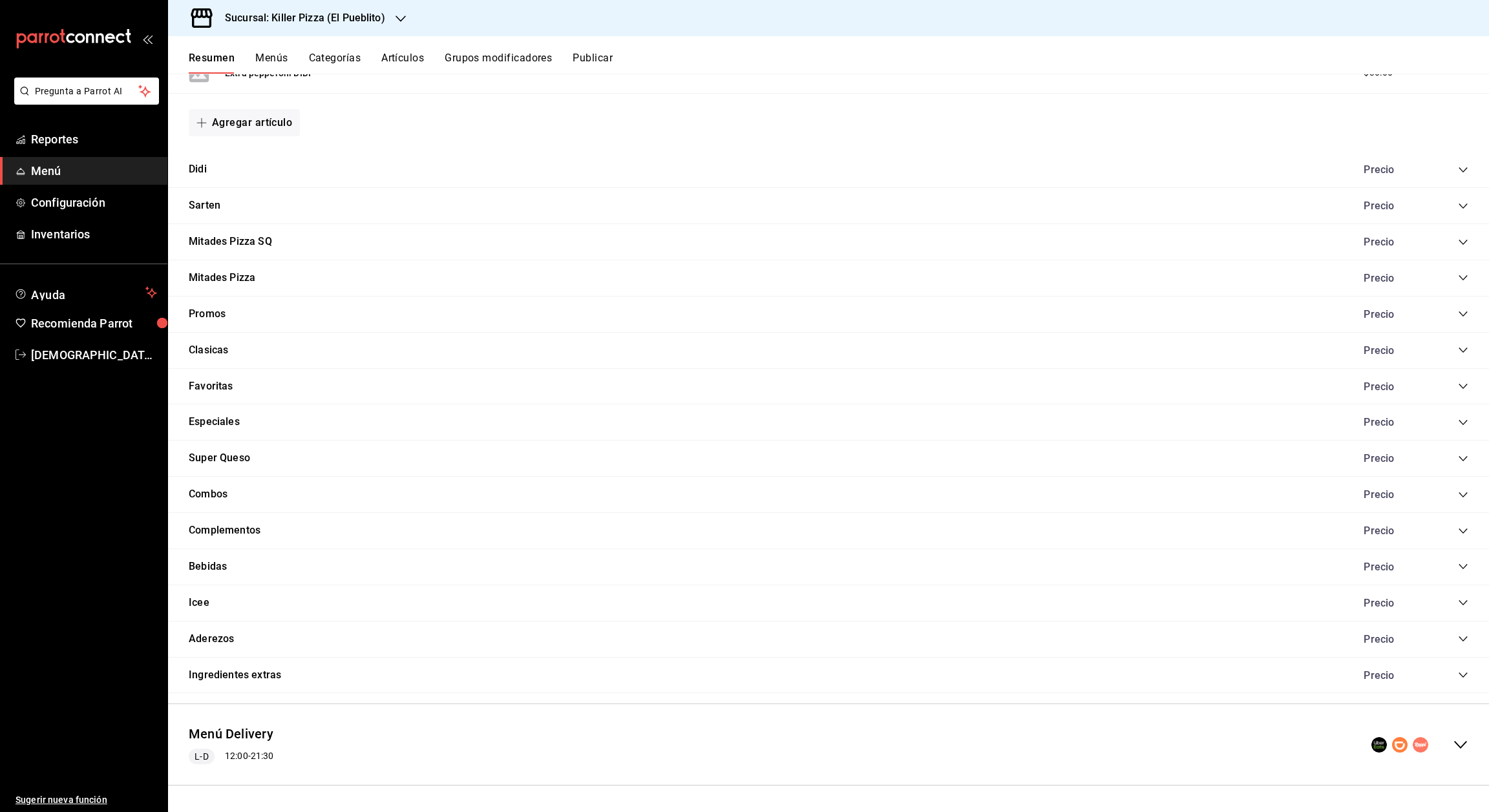
click at [1448, 735] on div "Menú Delivery L-D 12:00 - 21:30" at bounding box center [828, 745] width 1321 height 60
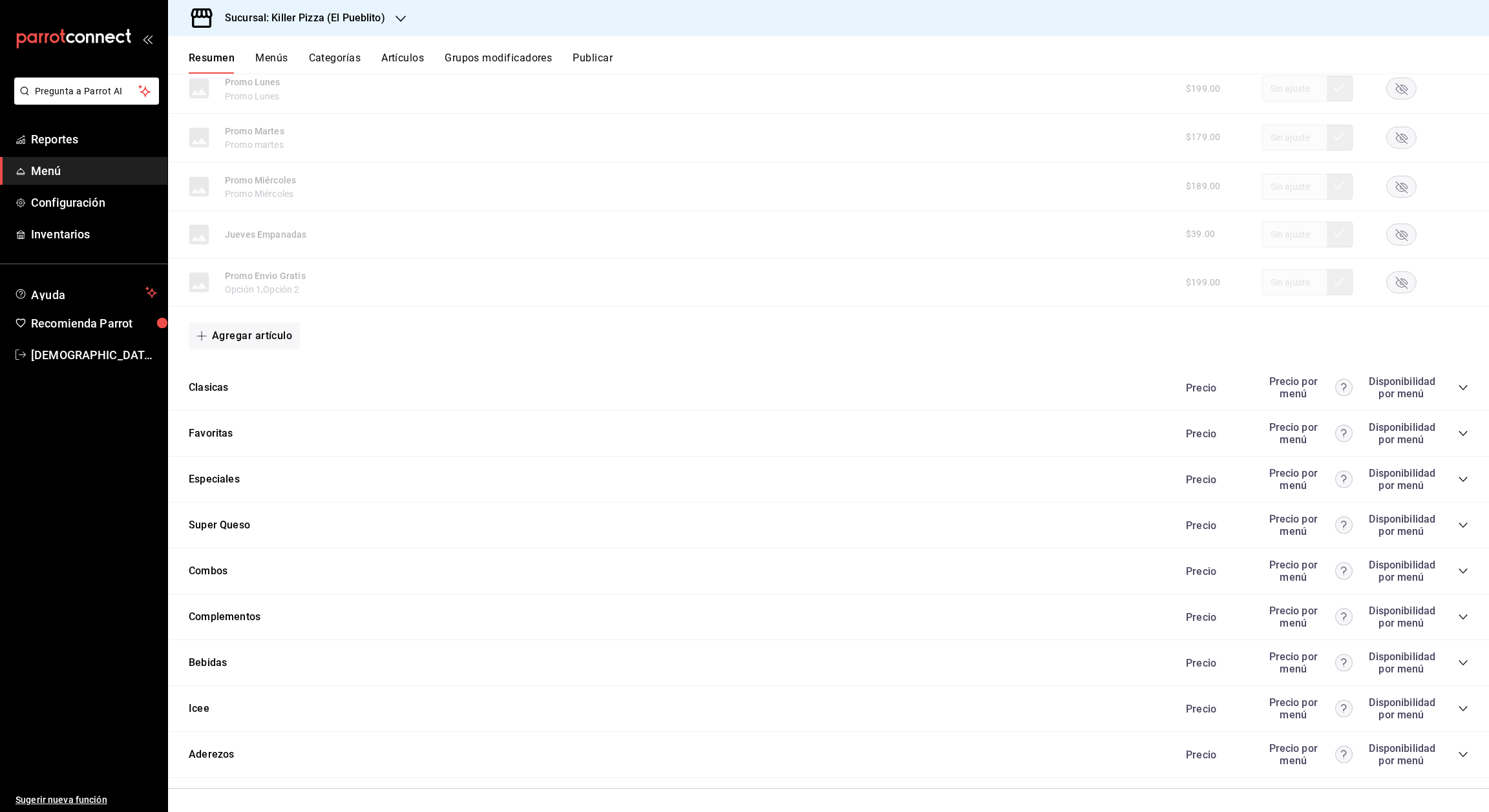
scroll to position [1967, 0]
click at [211, 567] on button "Combos" at bounding box center [208, 568] width 39 height 15
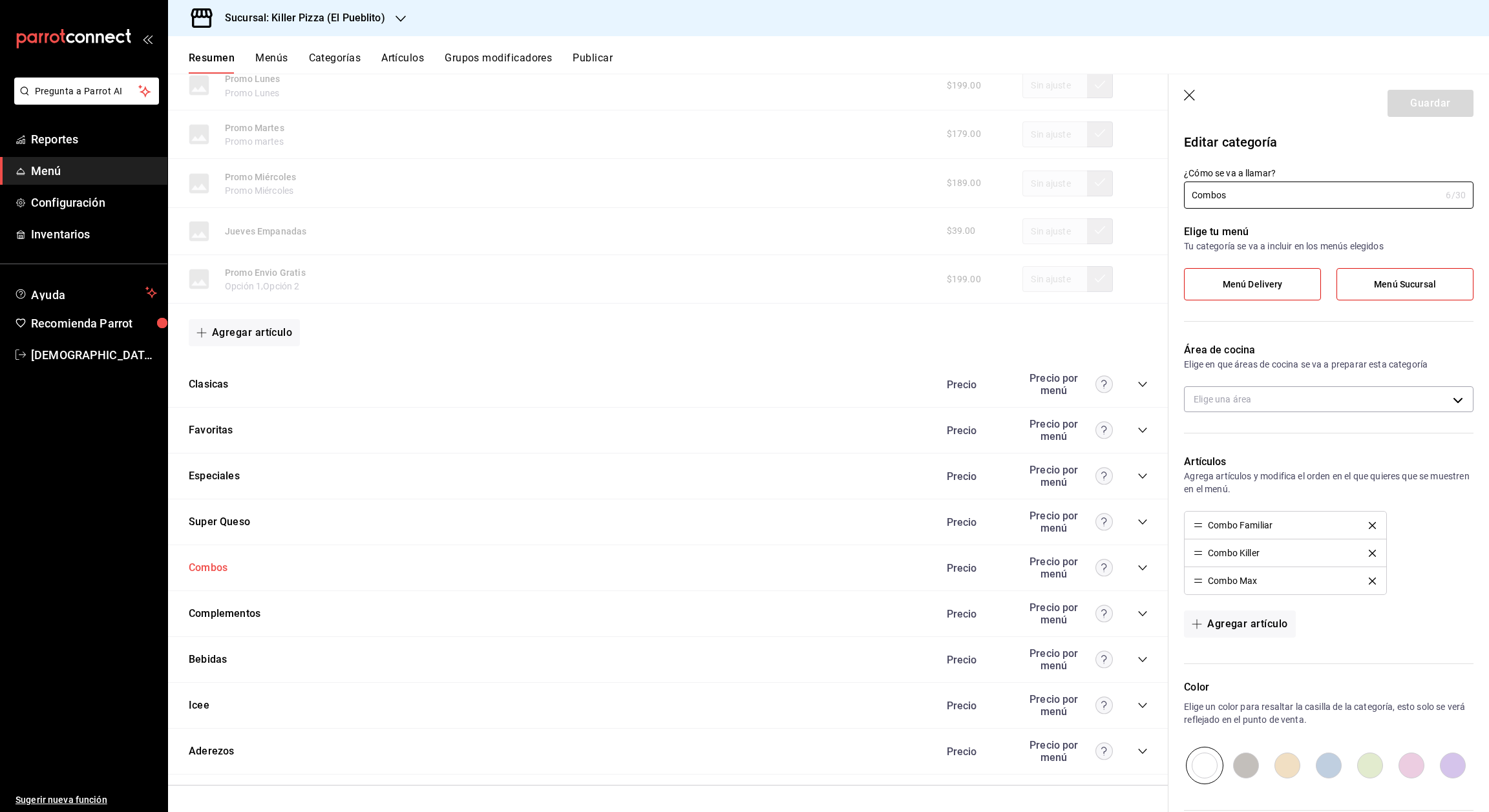
type input "b64bc57e-e4d5-4a45-a27a-f955f9734655"
click at [1192, 90] on icon "button" at bounding box center [1190, 96] width 13 height 13
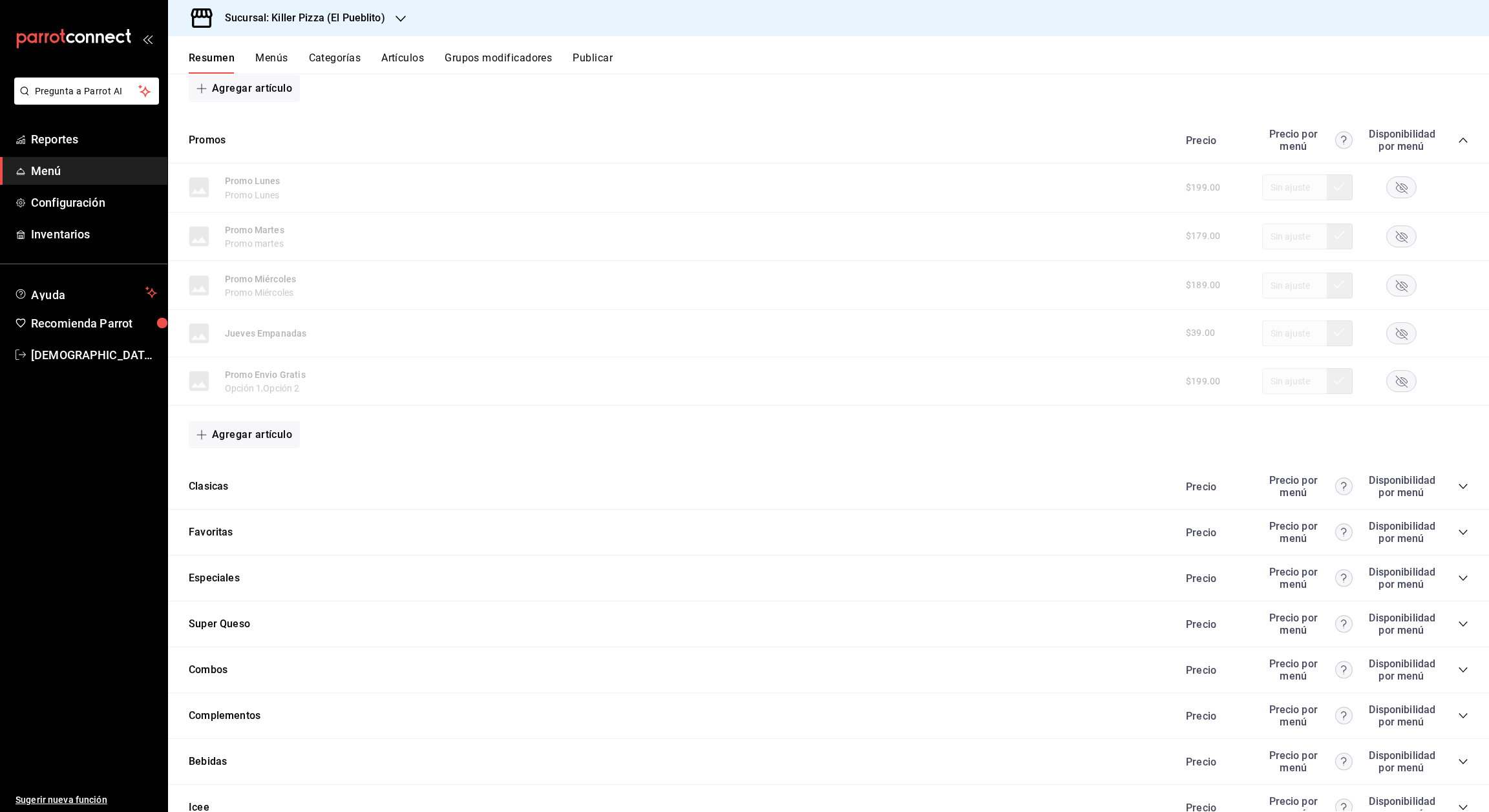
scroll to position [1967, 0]
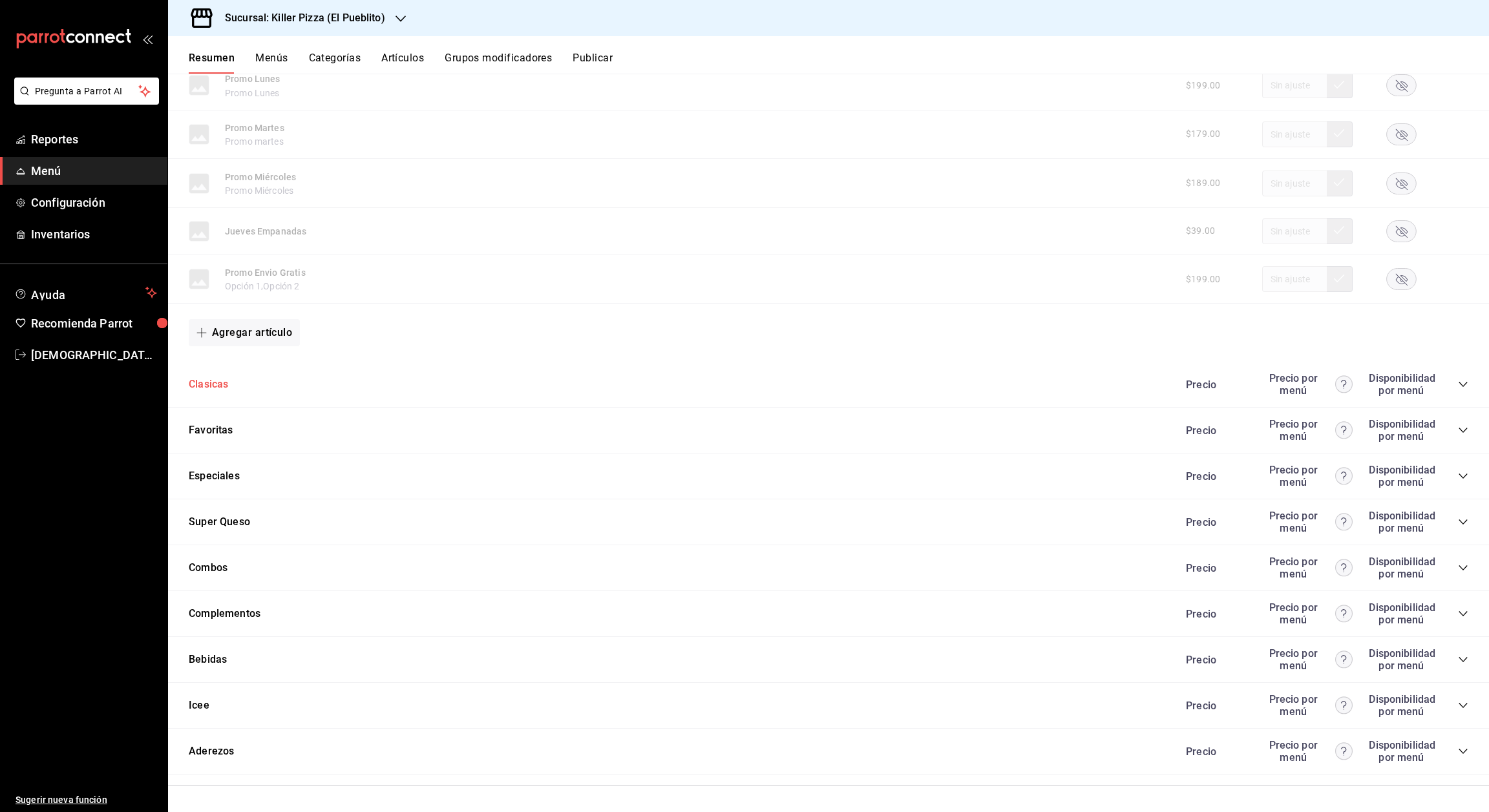
click at [214, 380] on button "Clasicas" at bounding box center [208, 385] width 40 height 15
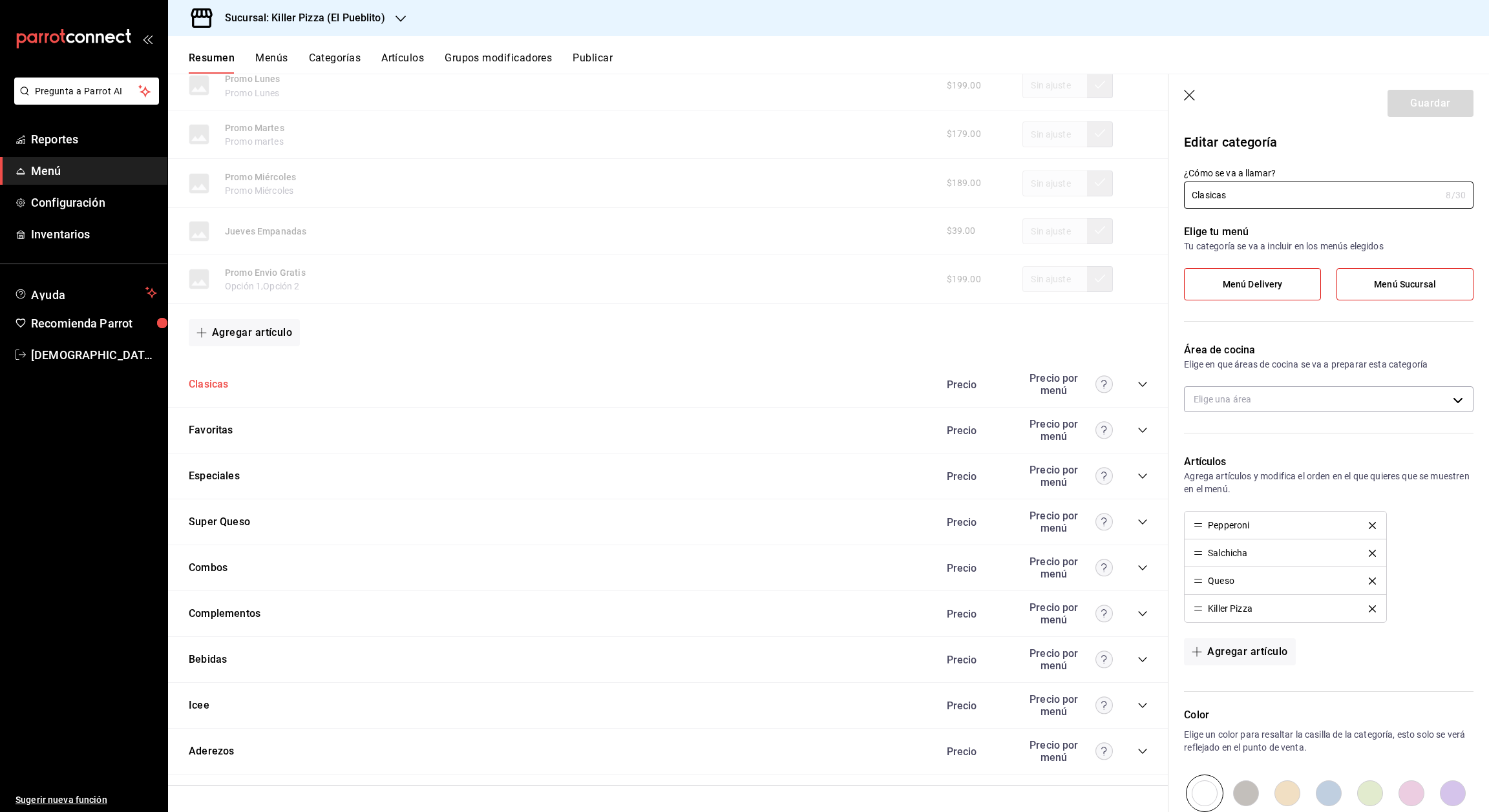
type input "b64bc57e-e4d5-4a45-a27a-f955f9734655"
click at [1190, 93] on icon "button" at bounding box center [1190, 96] width 13 height 13
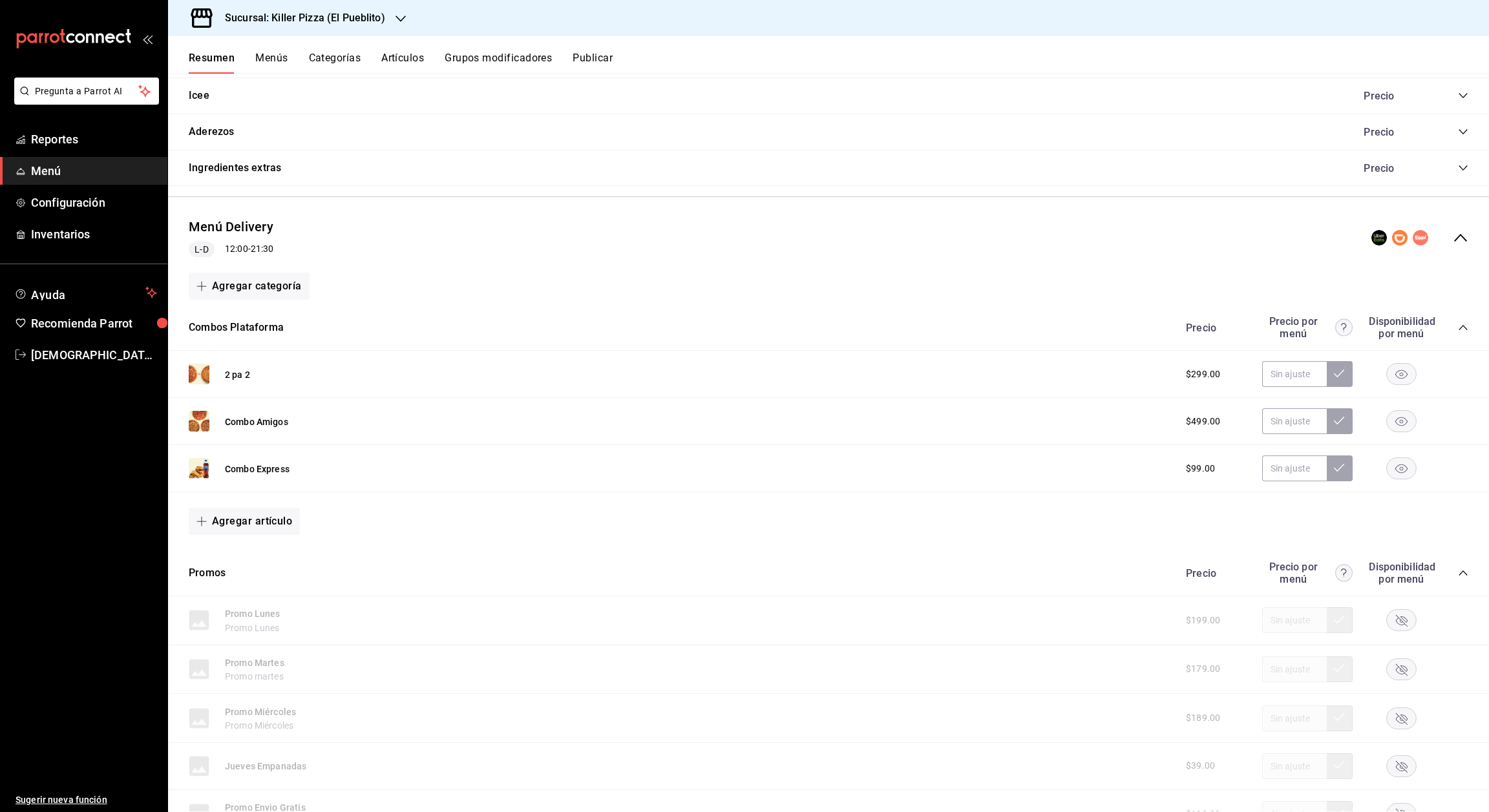
scroll to position [1407, 0]
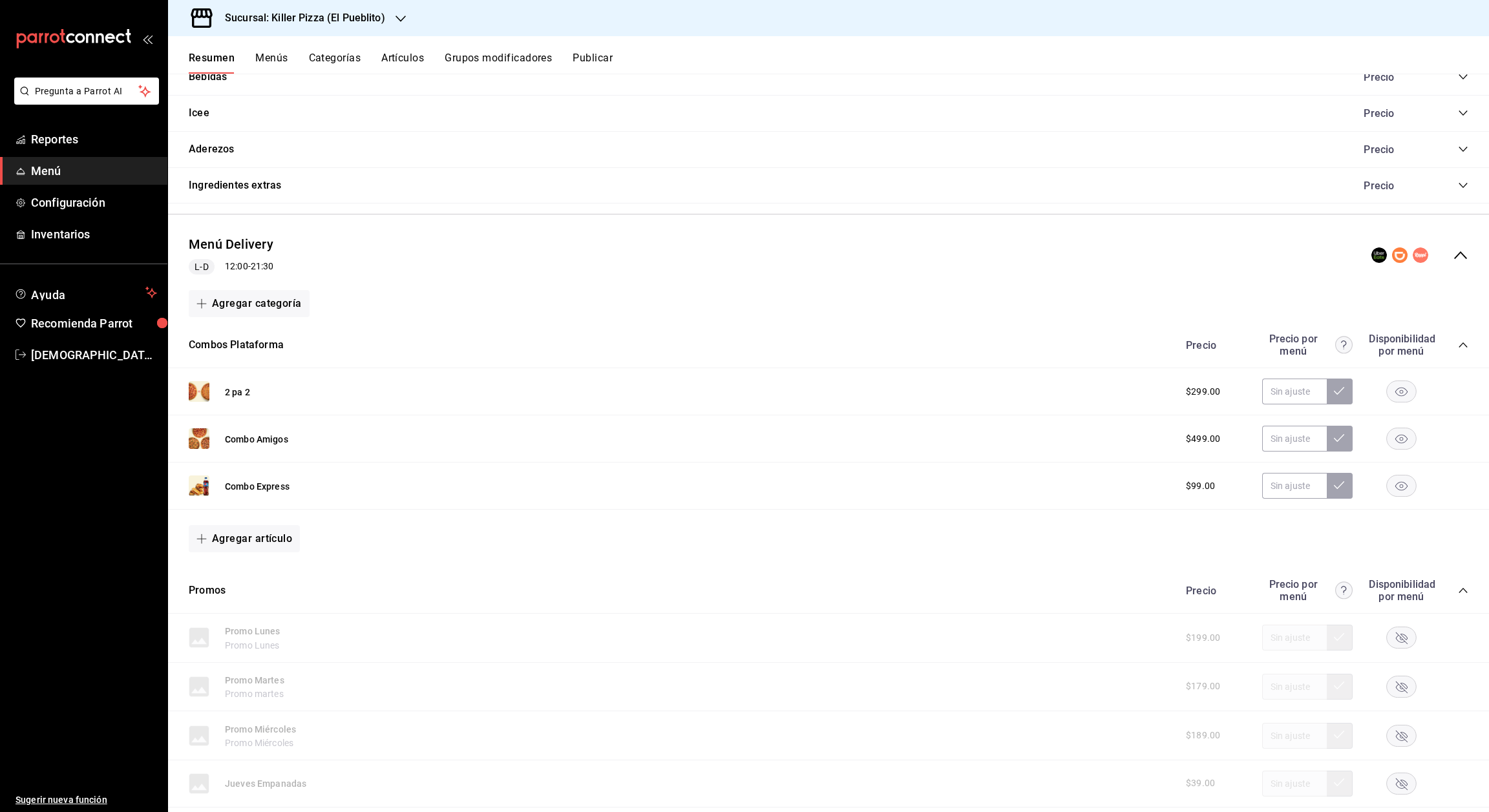
drag, startPoint x: 1473, startPoint y: 458, endPoint x: 1478, endPoint y: 462, distance: 6.4
click at [1478, 462] on div "Resumen sucursal Si activas ‘Editar artículo por menú’, podrás personalizar los…" at bounding box center [828, 443] width 1321 height 738
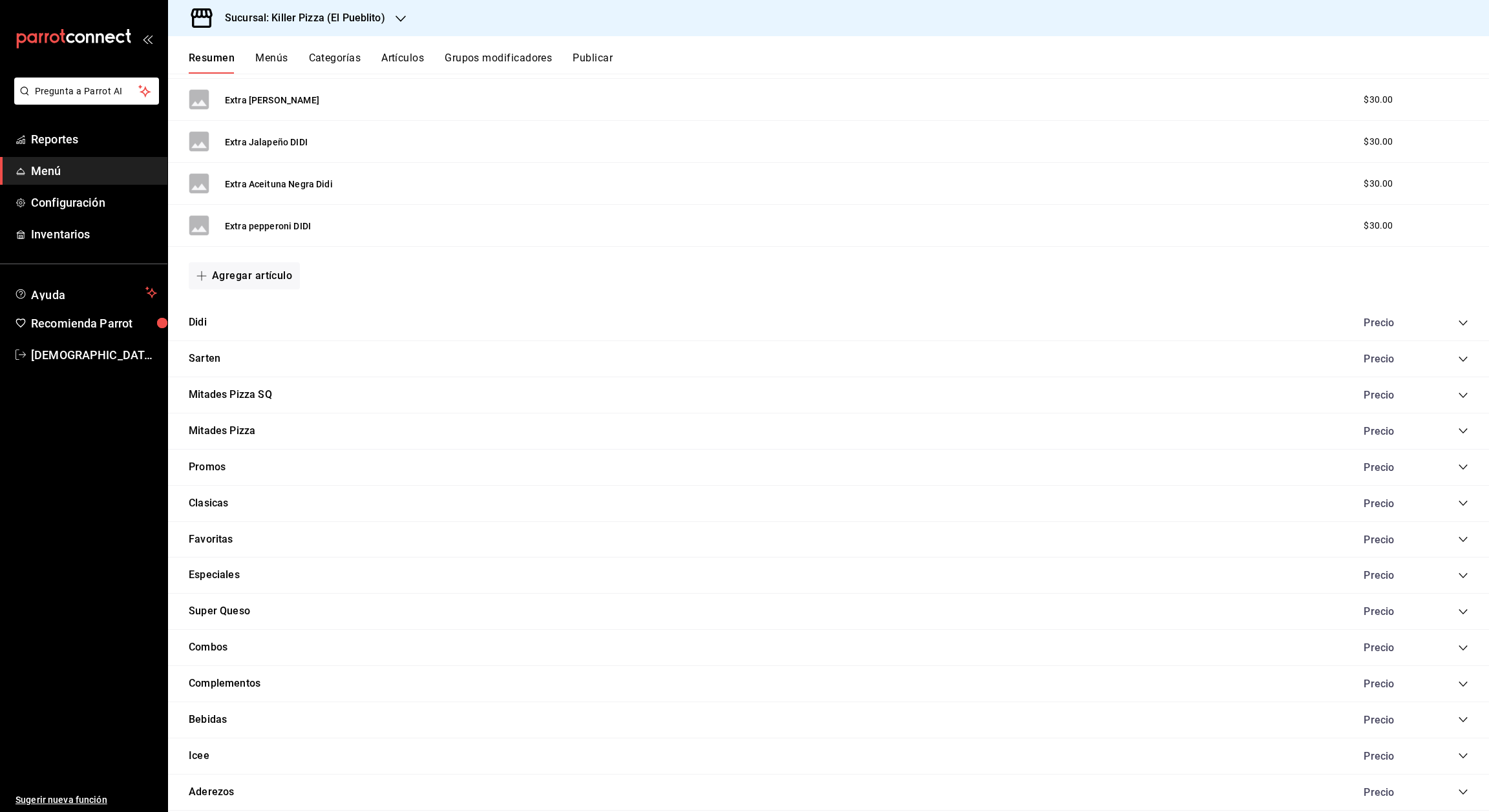
scroll to position [905, 0]
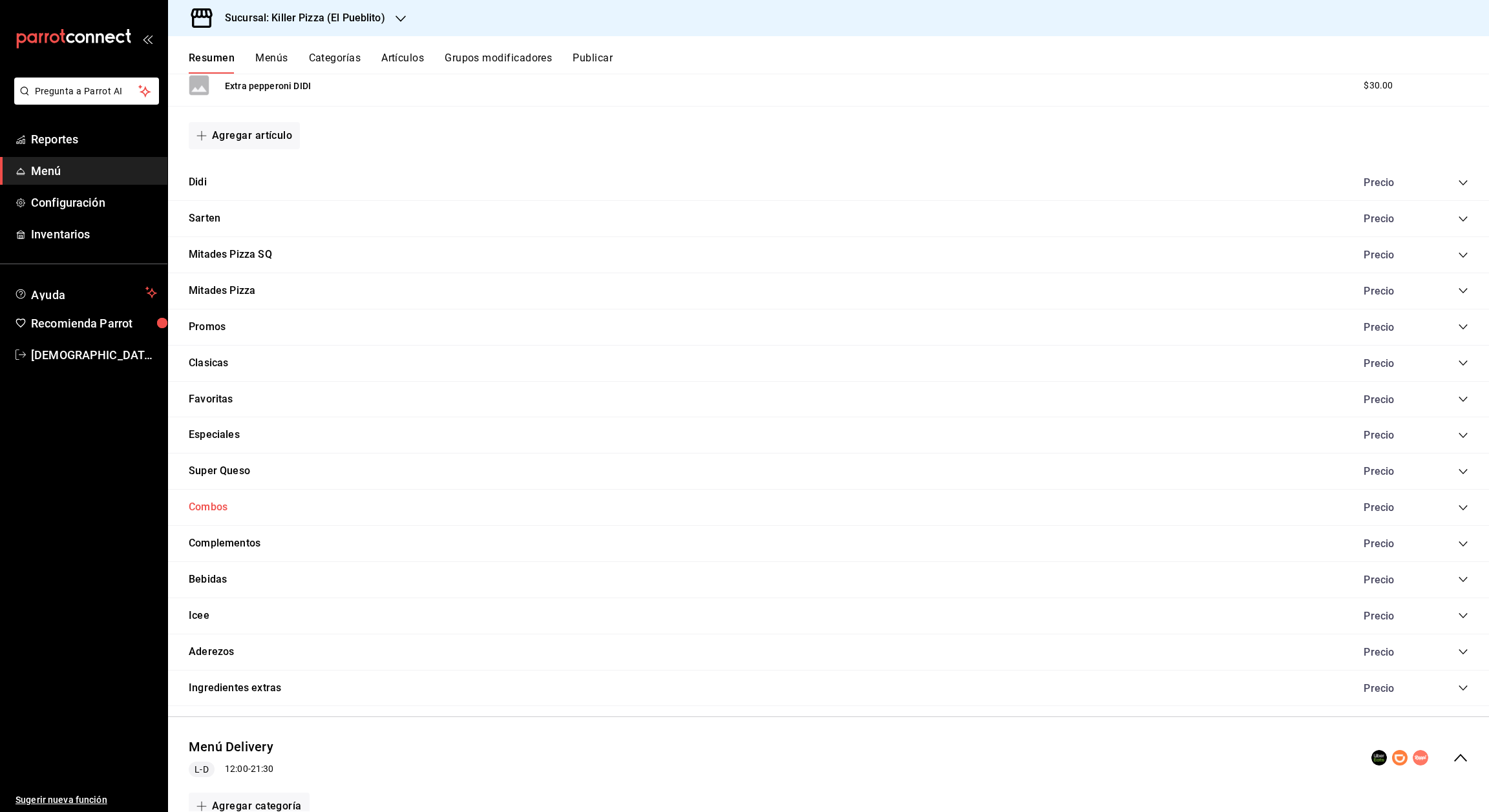
click at [207, 508] on button "Combos" at bounding box center [208, 507] width 39 height 15
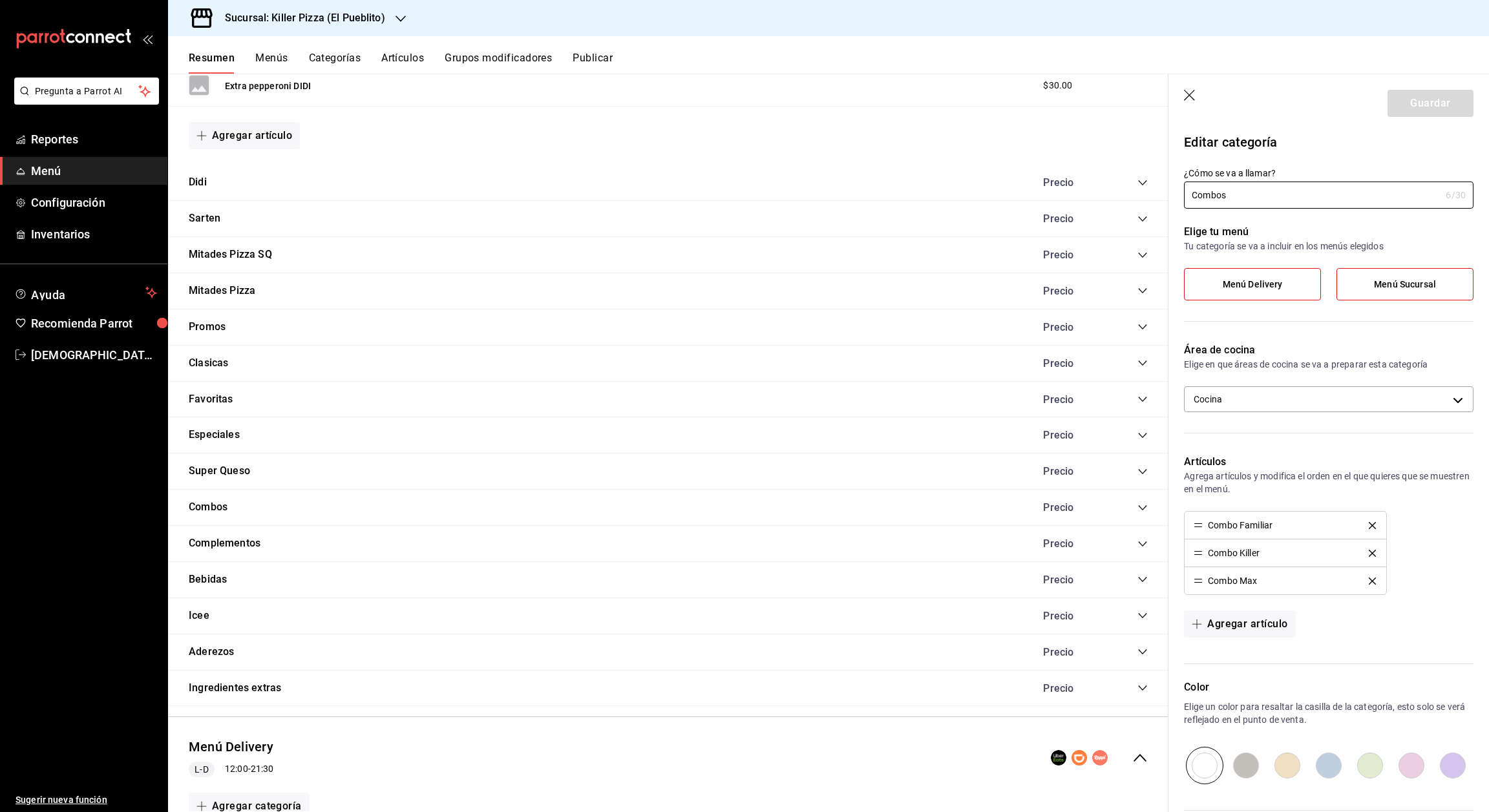
click at [1190, 90] on icon "button" at bounding box center [1190, 96] width 13 height 13
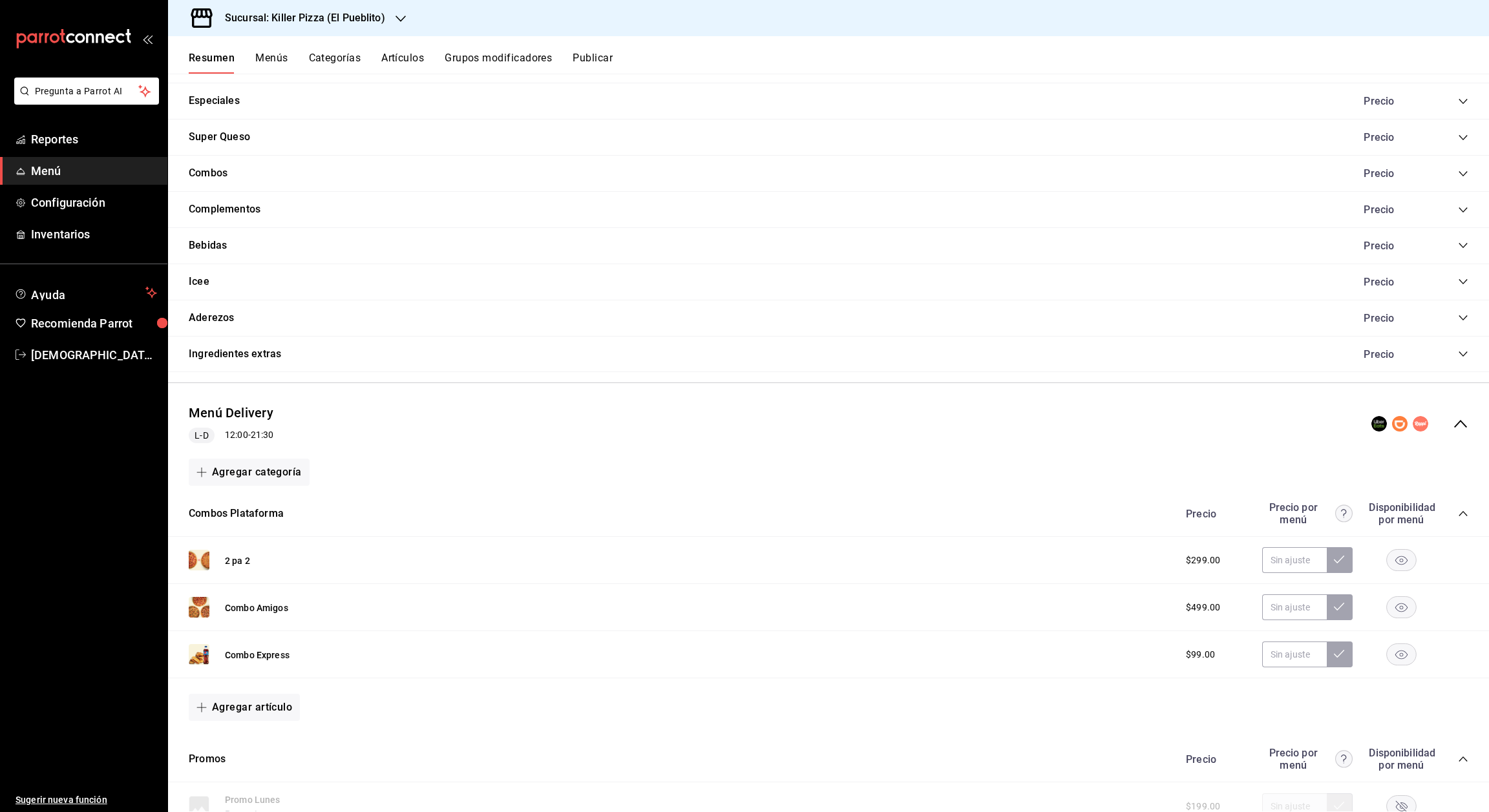
scroll to position [1241, 0]
click at [328, 56] on button "Categorías" at bounding box center [335, 62] width 52 height 22
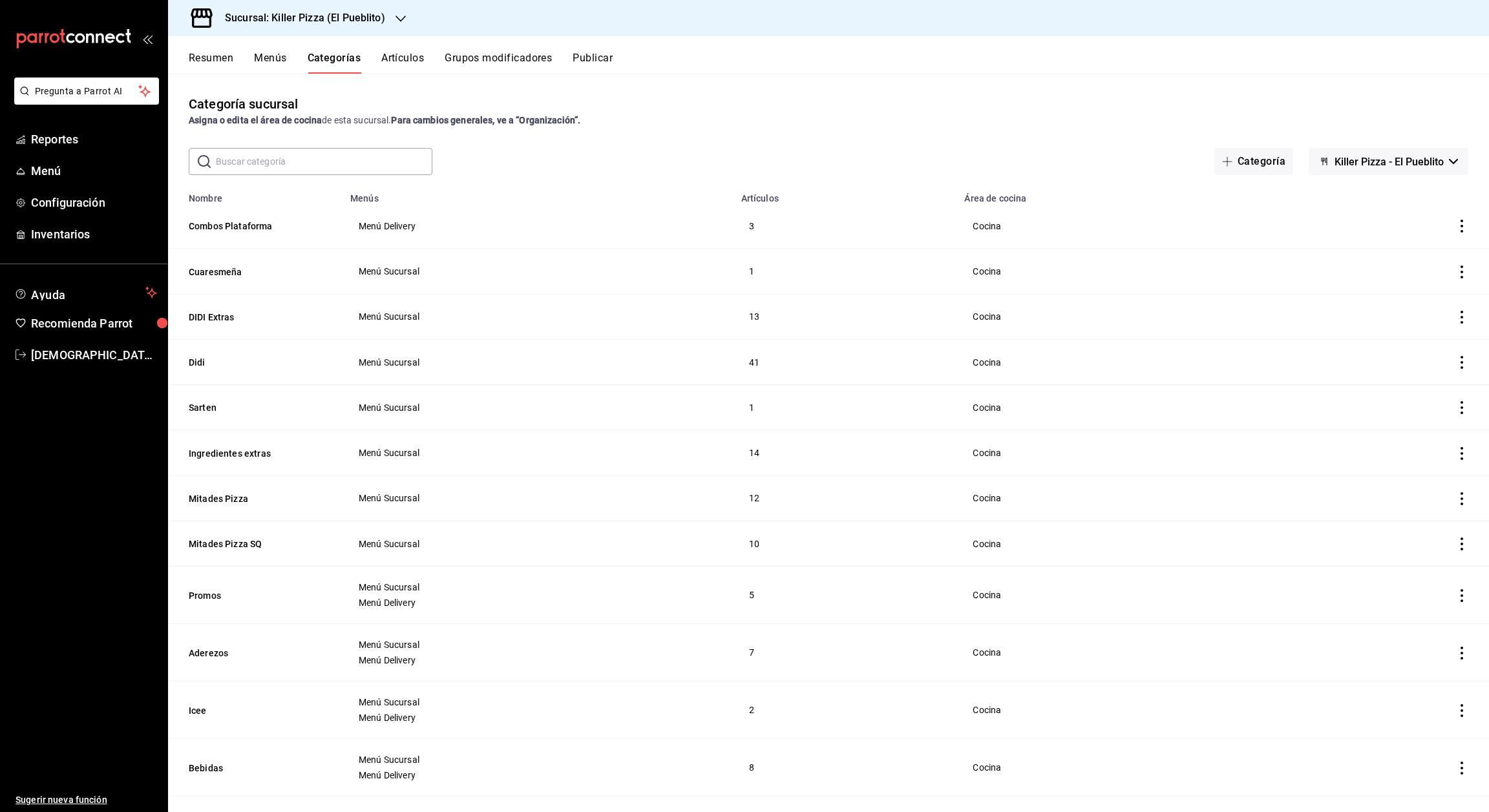
click at [413, 56] on button "Artículos" at bounding box center [403, 62] width 43 height 22
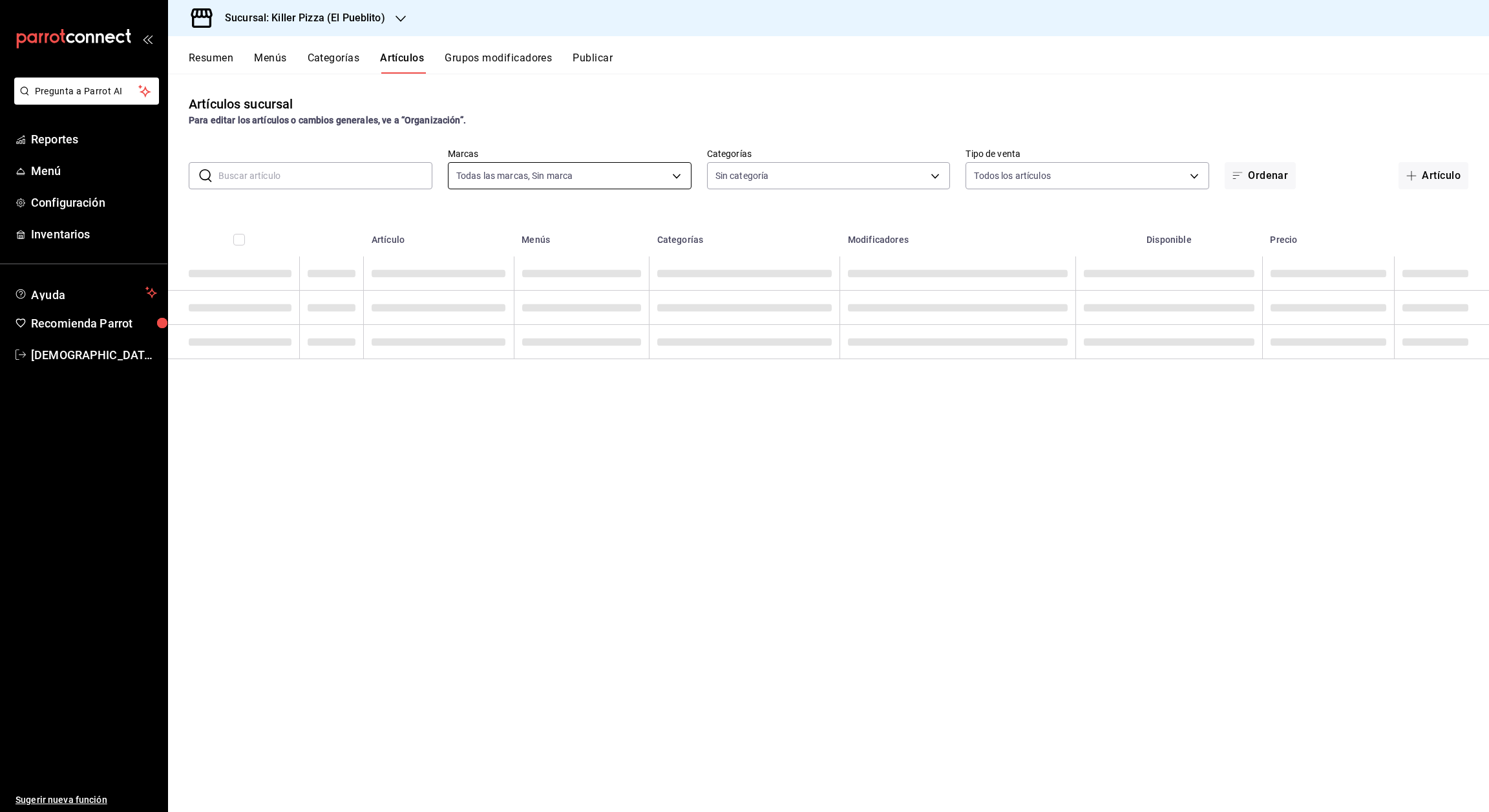
type input "fb565927-10db-4a1e-9361-babba7d8dbe1"
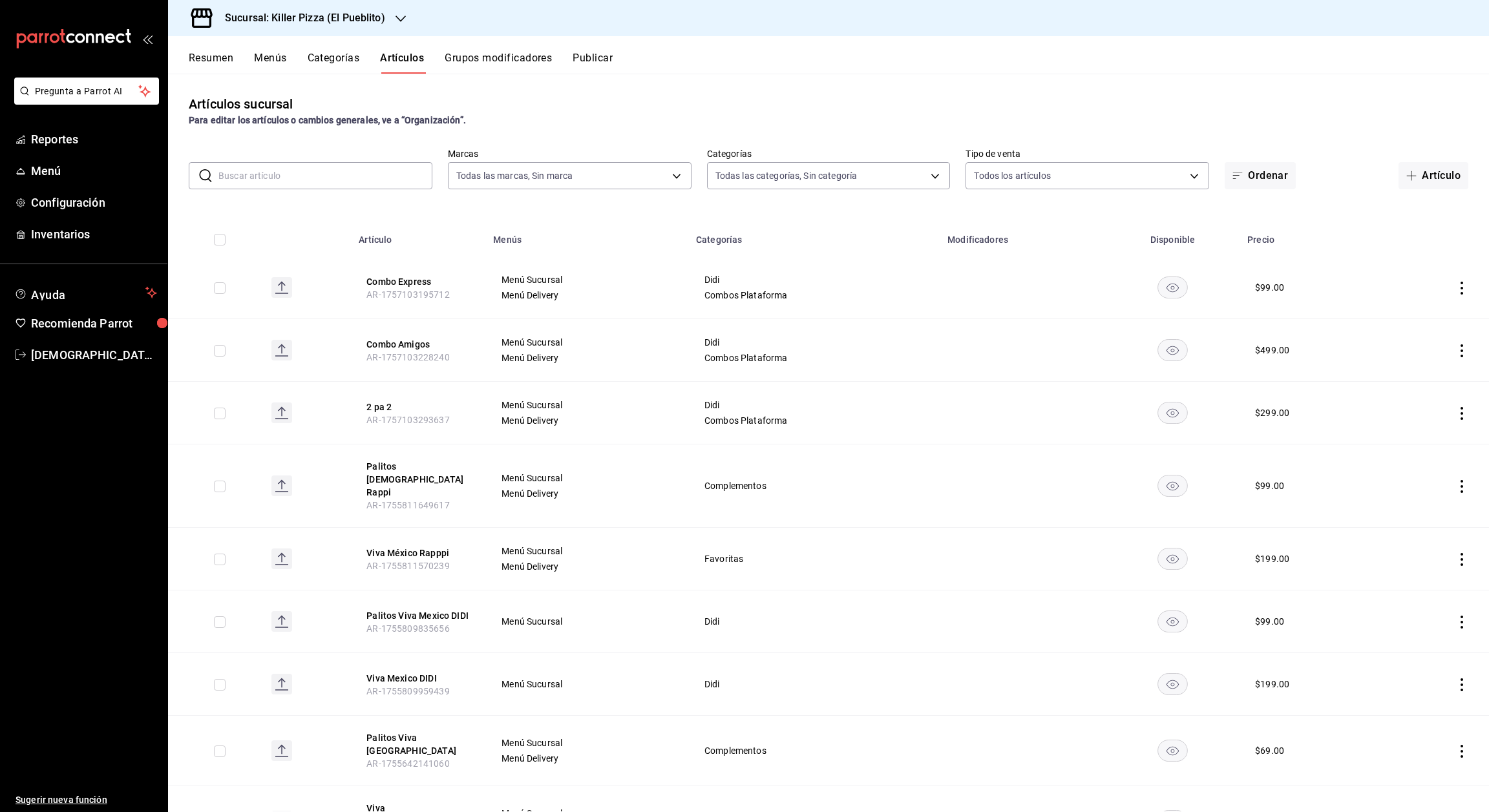
type input "34aa5cbd-d66a-4a89-b1d3-dab645db196e,aca61318-dd82-4009-8fb5-67b6e0717491,78dec…"
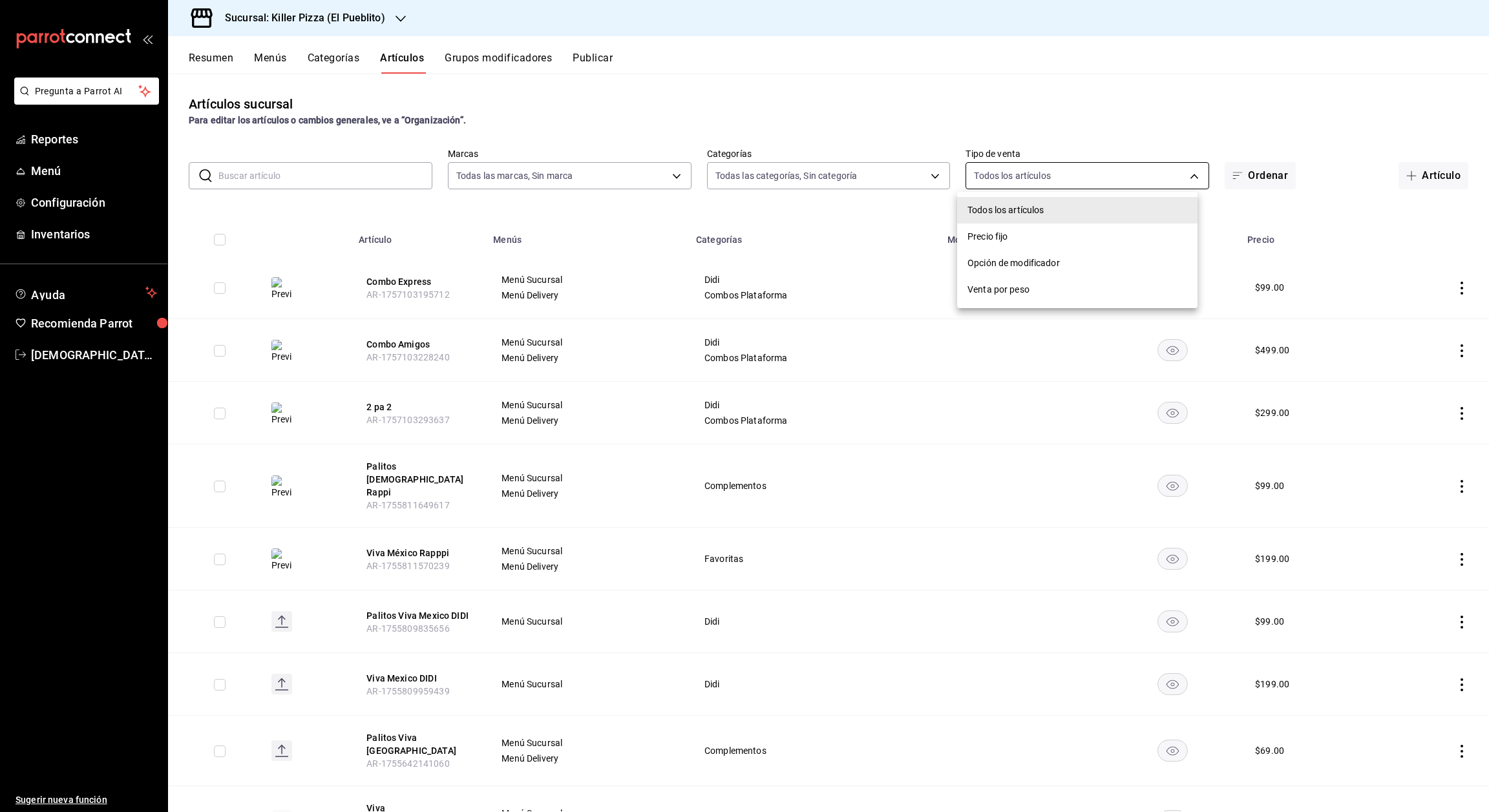
click at [1017, 166] on body "Pregunta a Parrot AI Reportes Menú Configuración Inventarios Ayuda Recomienda P…" at bounding box center [745, 406] width 1489 height 812
click at [1017, 166] on div at bounding box center [745, 406] width 1489 height 812
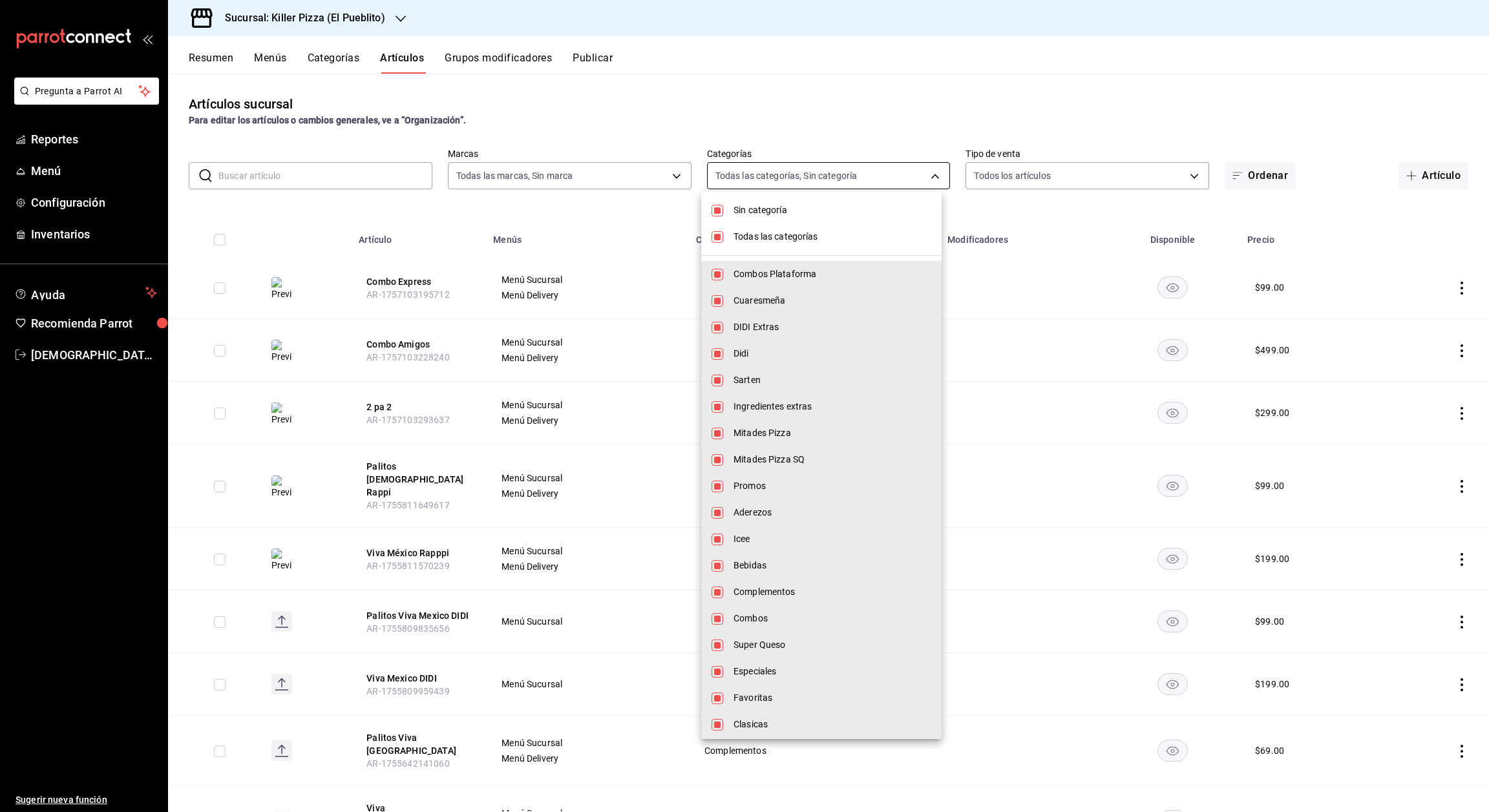
click at [892, 182] on body "Pregunta a Parrot AI Reportes Menú Configuración Inventarios Ayuda Recomienda P…" at bounding box center [745, 406] width 1489 height 812
click at [892, 182] on div at bounding box center [745, 406] width 1489 height 812
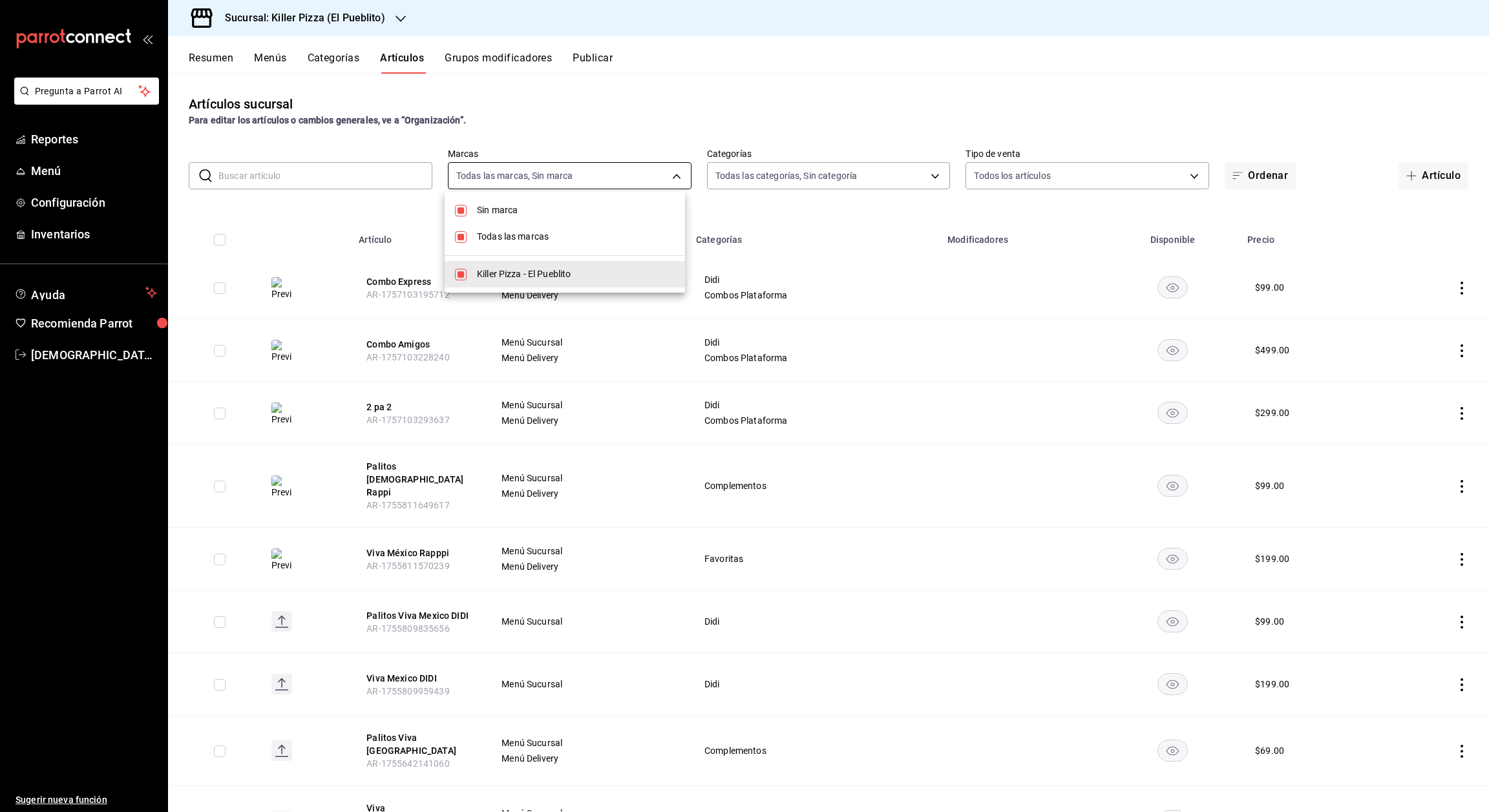
click at [642, 172] on body "Pregunta a Parrot AI Reportes Menú Configuración Inventarios Ayuda Recomienda P…" at bounding box center [745, 406] width 1489 height 812
click at [642, 172] on div at bounding box center [745, 406] width 1489 height 812
click at [1455, 415] on icon "actions" at bounding box center [1461, 413] width 13 height 13
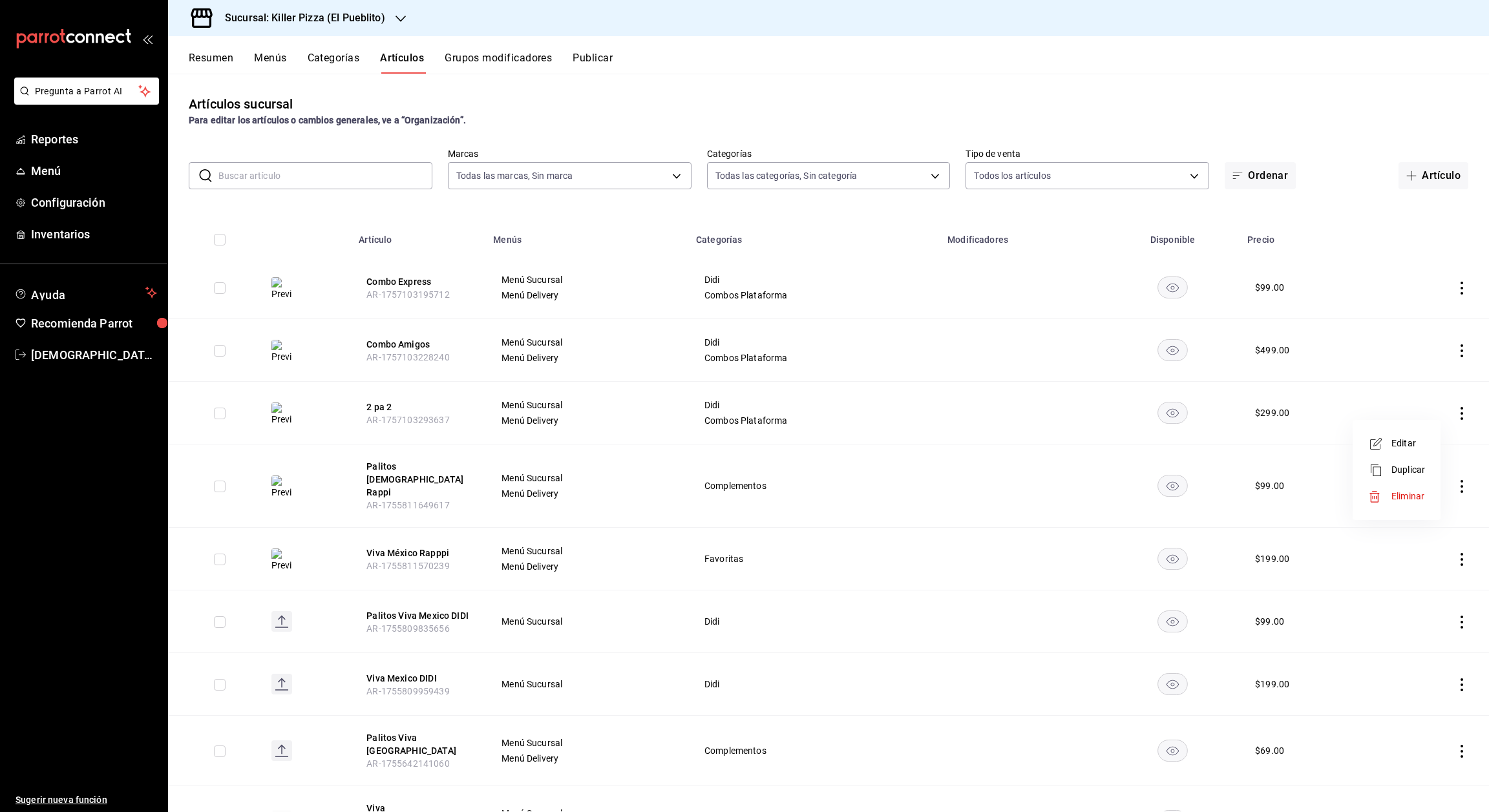
click at [1068, 420] on div at bounding box center [745, 406] width 1489 height 812
click at [369, 170] on input "text" at bounding box center [325, 176] width 214 height 26
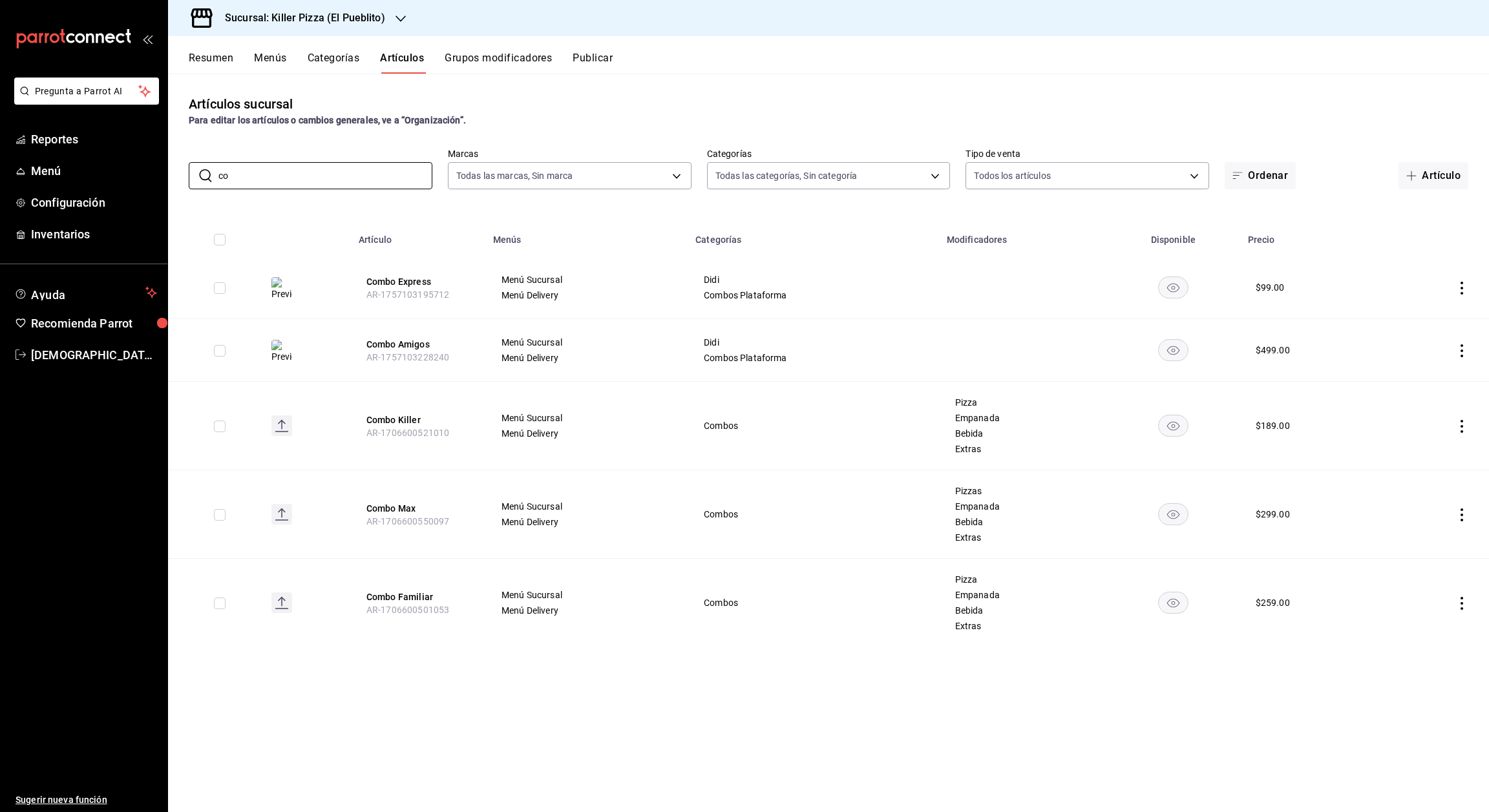
type input "c"
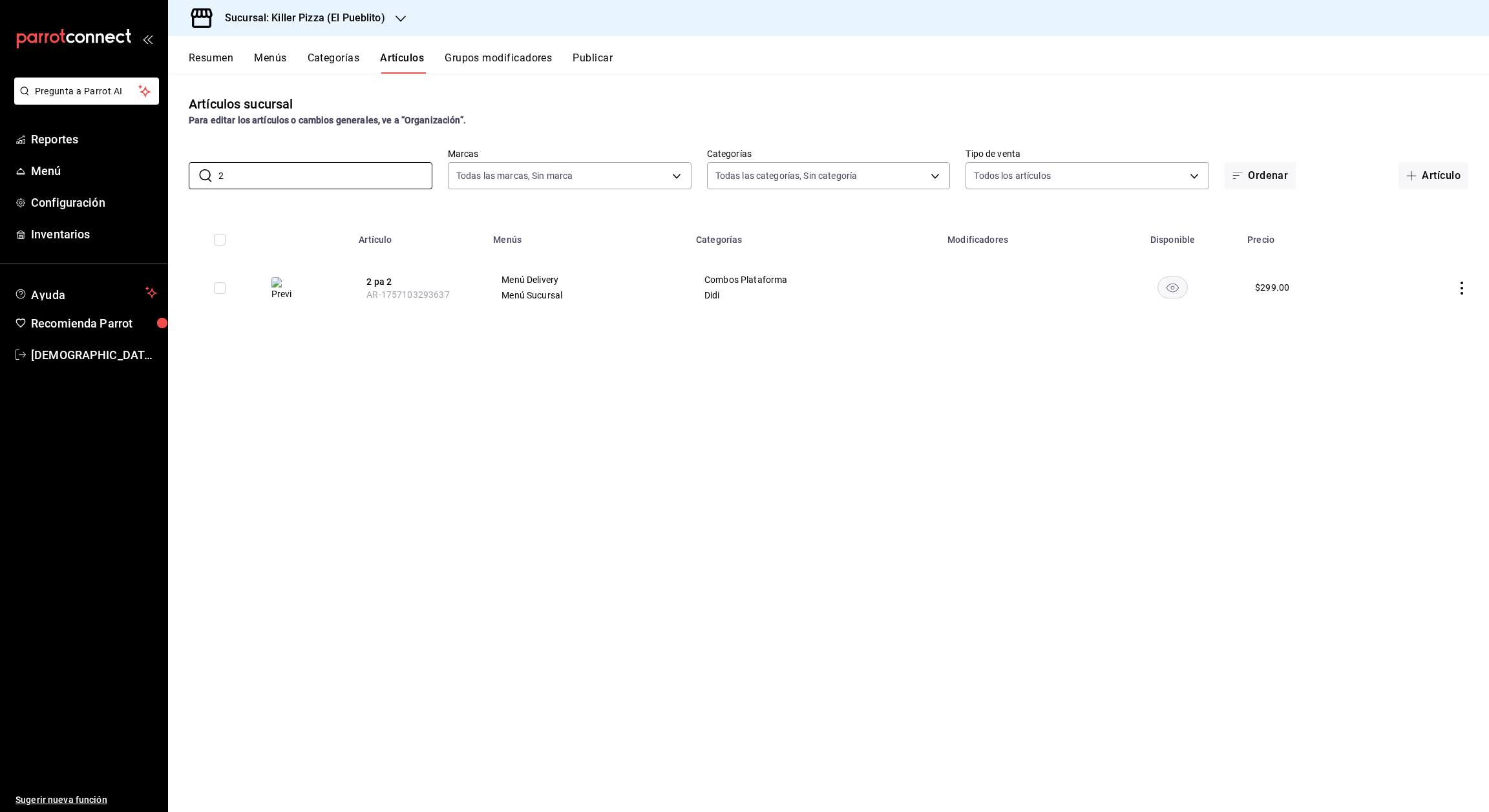
type input "2"
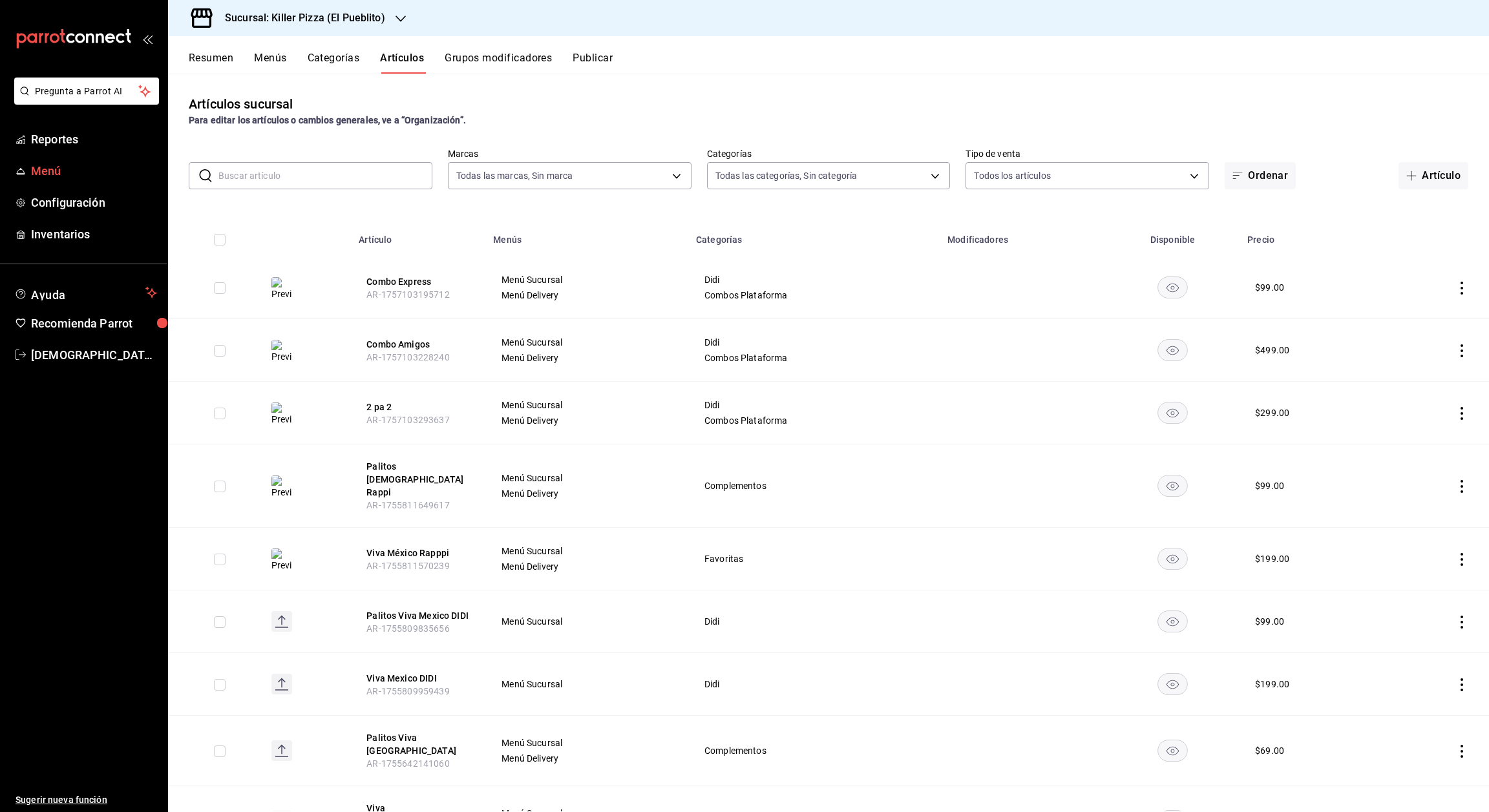
click at [44, 163] on span "Menú" at bounding box center [94, 171] width 126 height 17
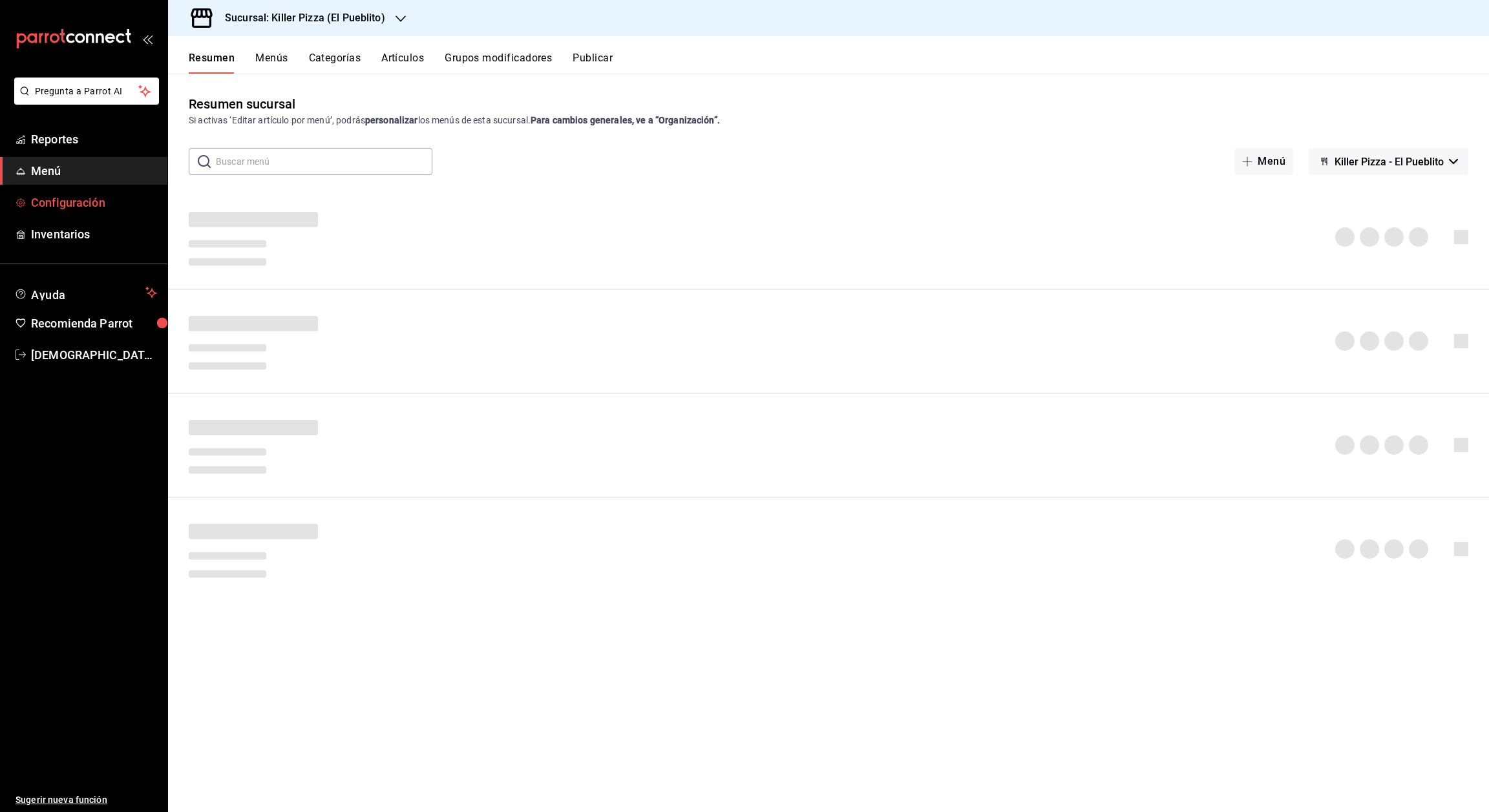
click at [76, 200] on span "Configuración" at bounding box center [94, 203] width 126 height 17
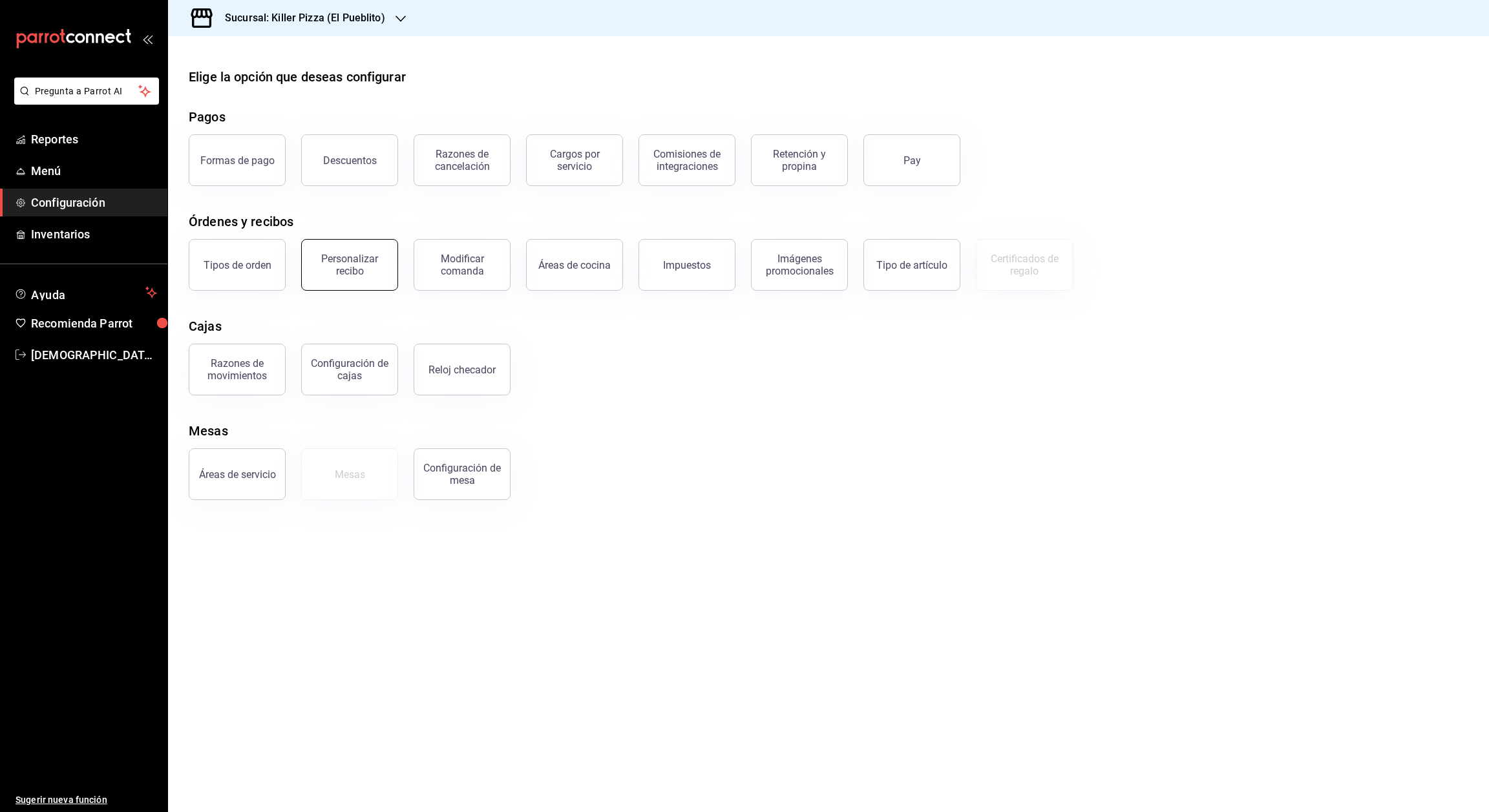
click at [348, 280] on button "Personalizar recibo" at bounding box center [350, 264] width 97 height 52
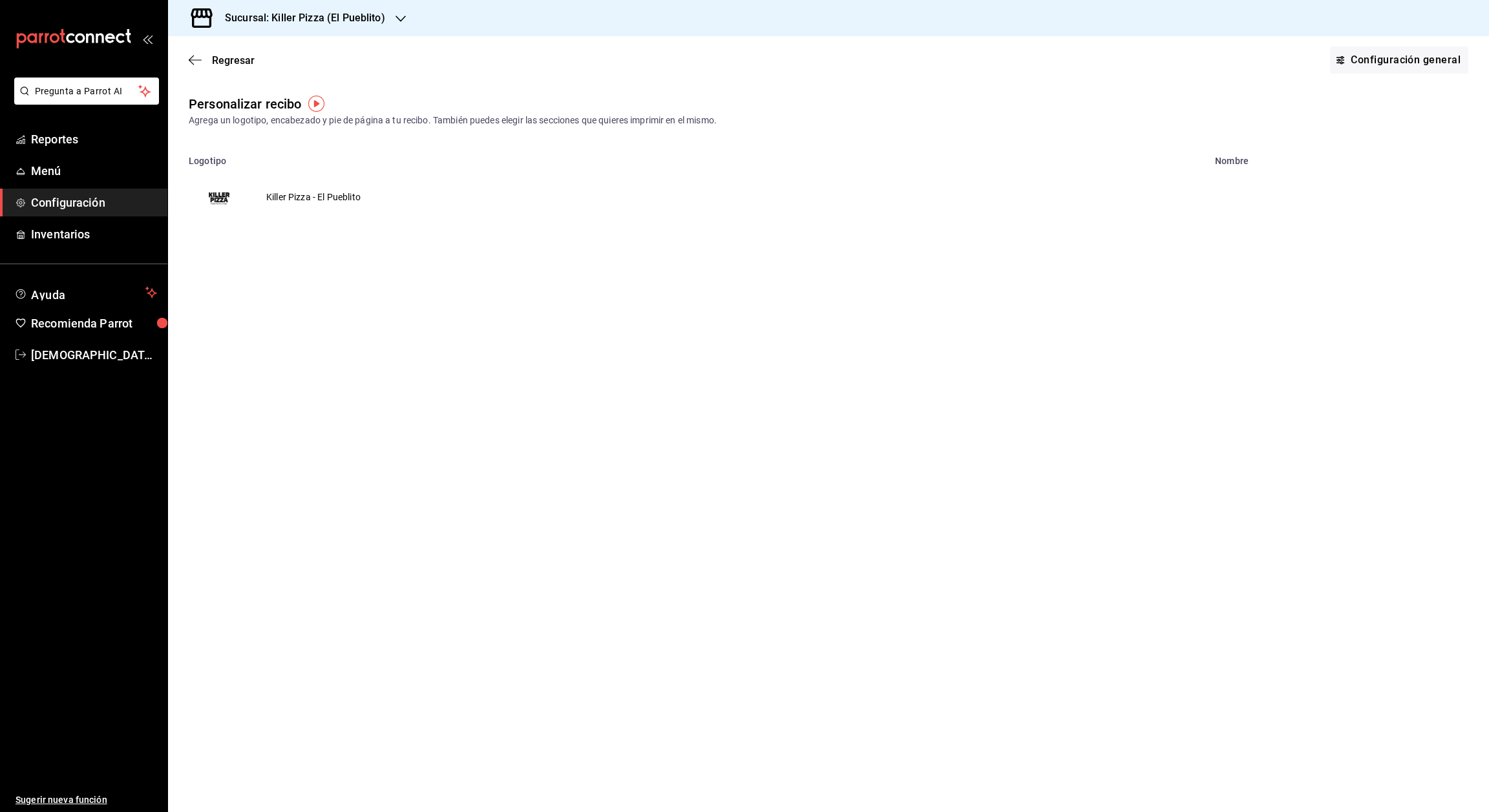
click at [284, 201] on td "Killer Pizza - El Pueblito" at bounding box center [314, 197] width 126 height 62
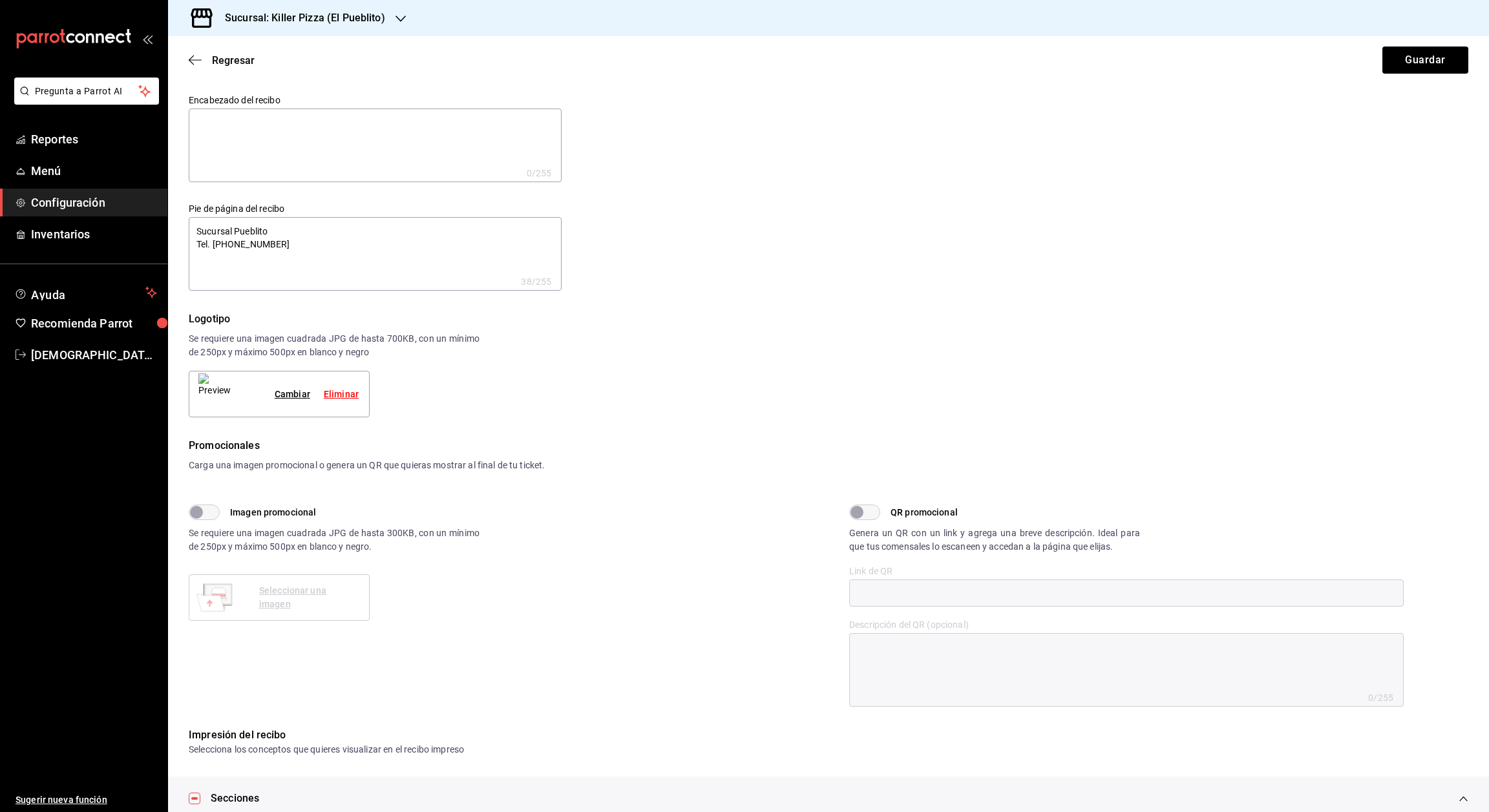
type textarea "x"
click at [191, 58] on icon "button" at bounding box center [191, 60] width 5 height 9
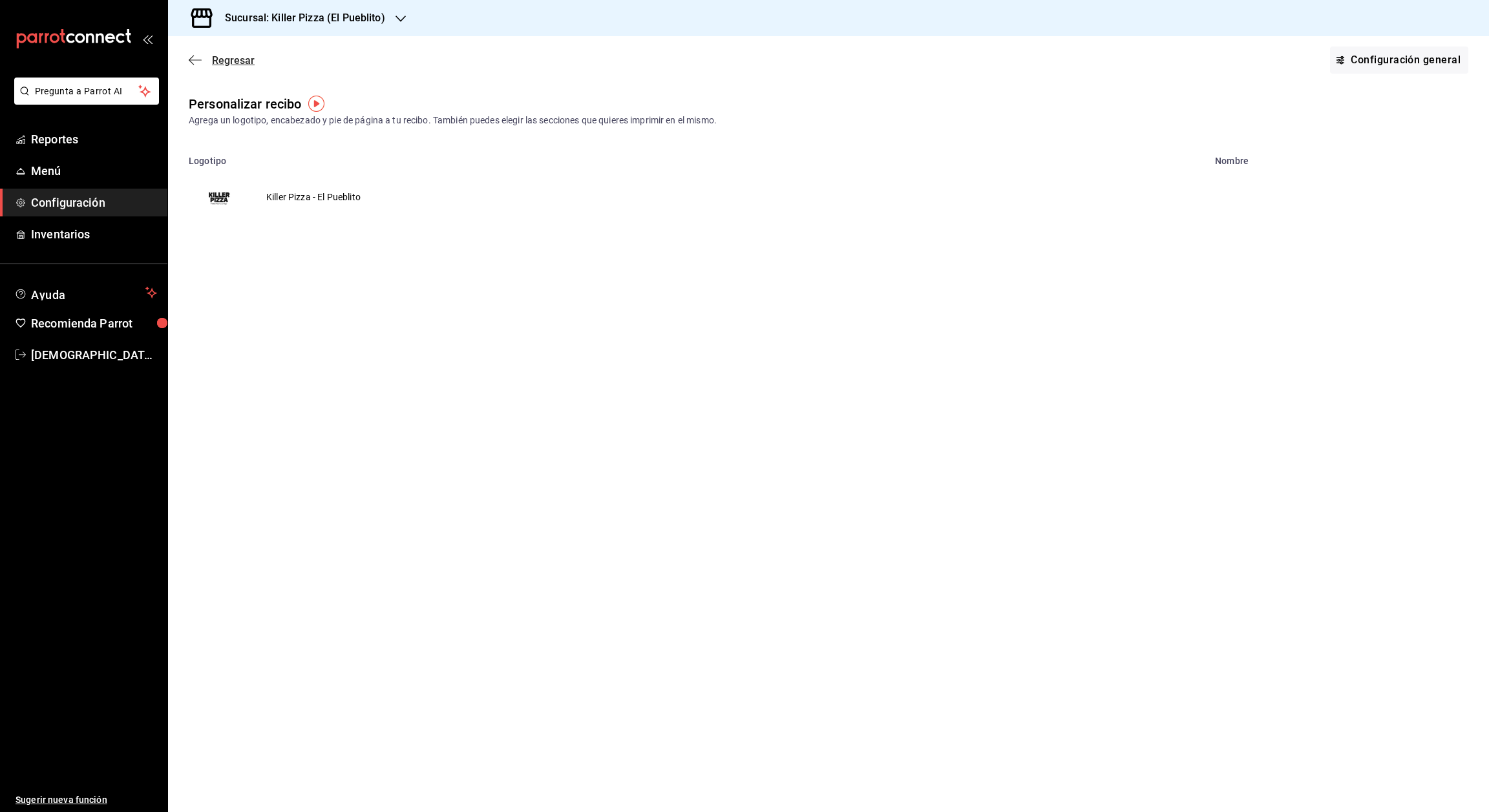
click at [191, 56] on icon "button" at bounding box center [195, 60] width 13 height 11
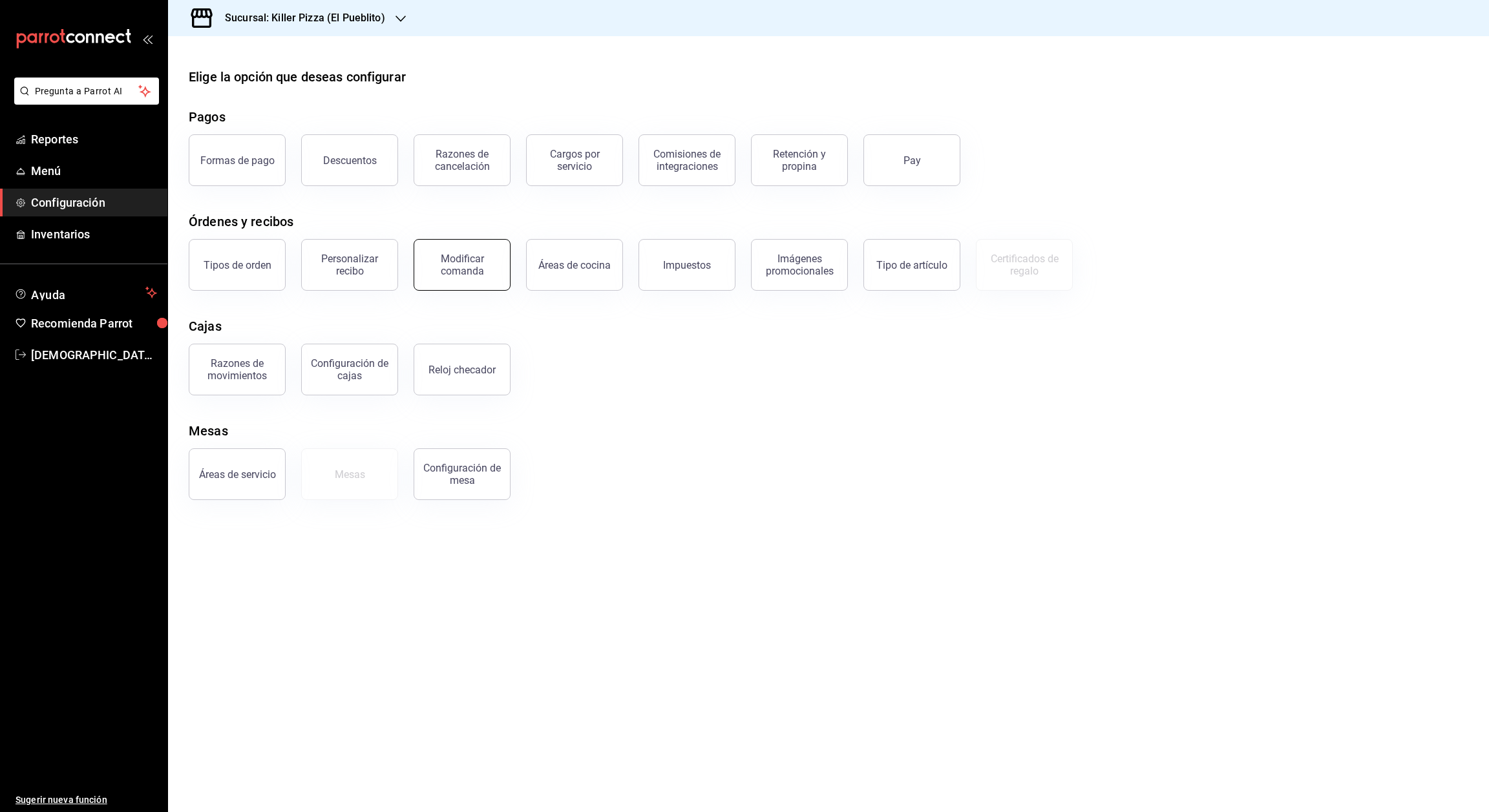
click at [488, 266] on div "Modificar comanda" at bounding box center [462, 264] width 80 height 25
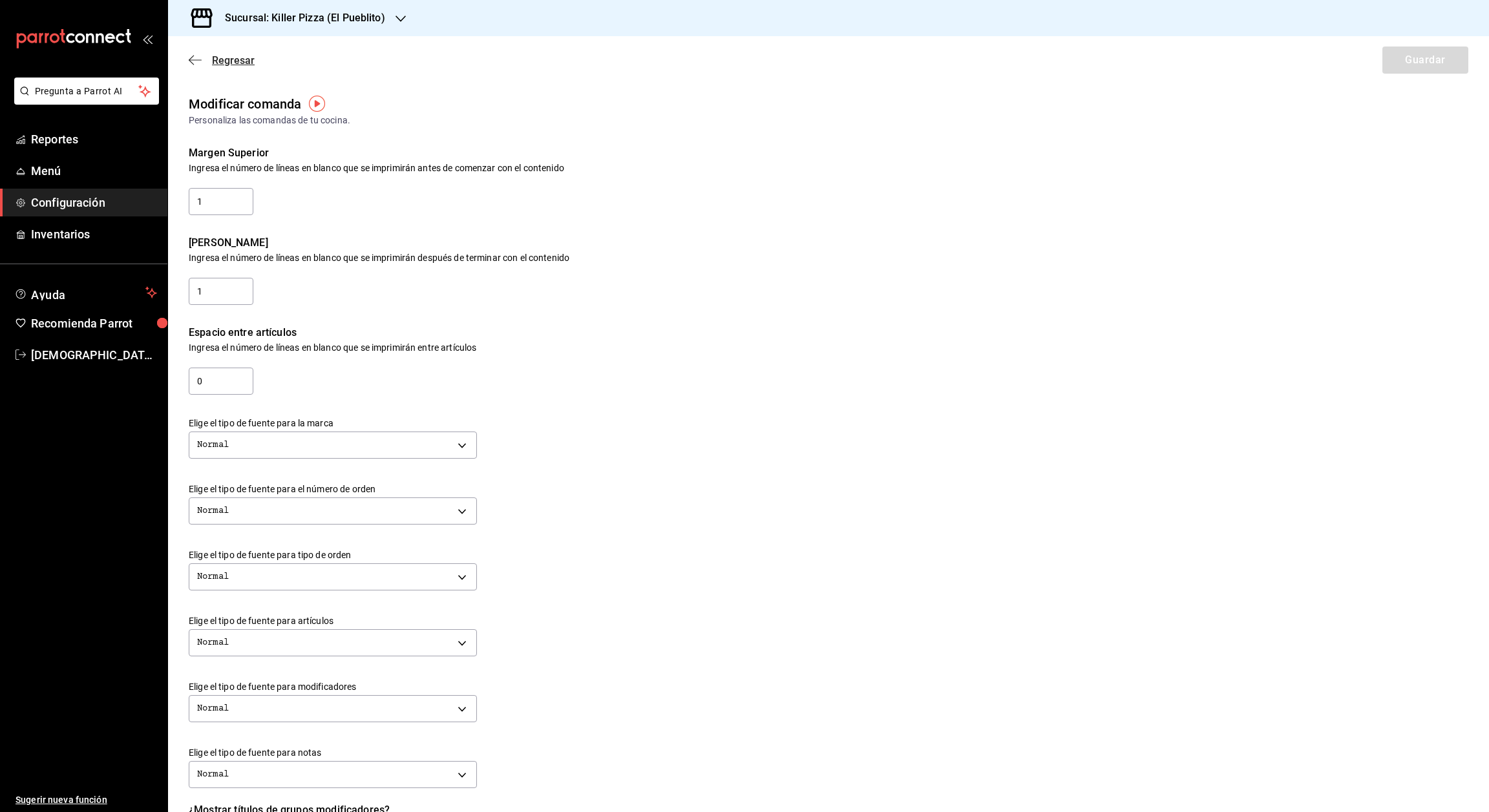
drag, startPoint x: 185, startPoint y: 63, endPoint x: 192, endPoint y: 63, distance: 7.0
click at [192, 63] on div "Regresar Guardar" at bounding box center [828, 60] width 1321 height 48
click at [192, 63] on icon "button" at bounding box center [195, 60] width 13 height 11
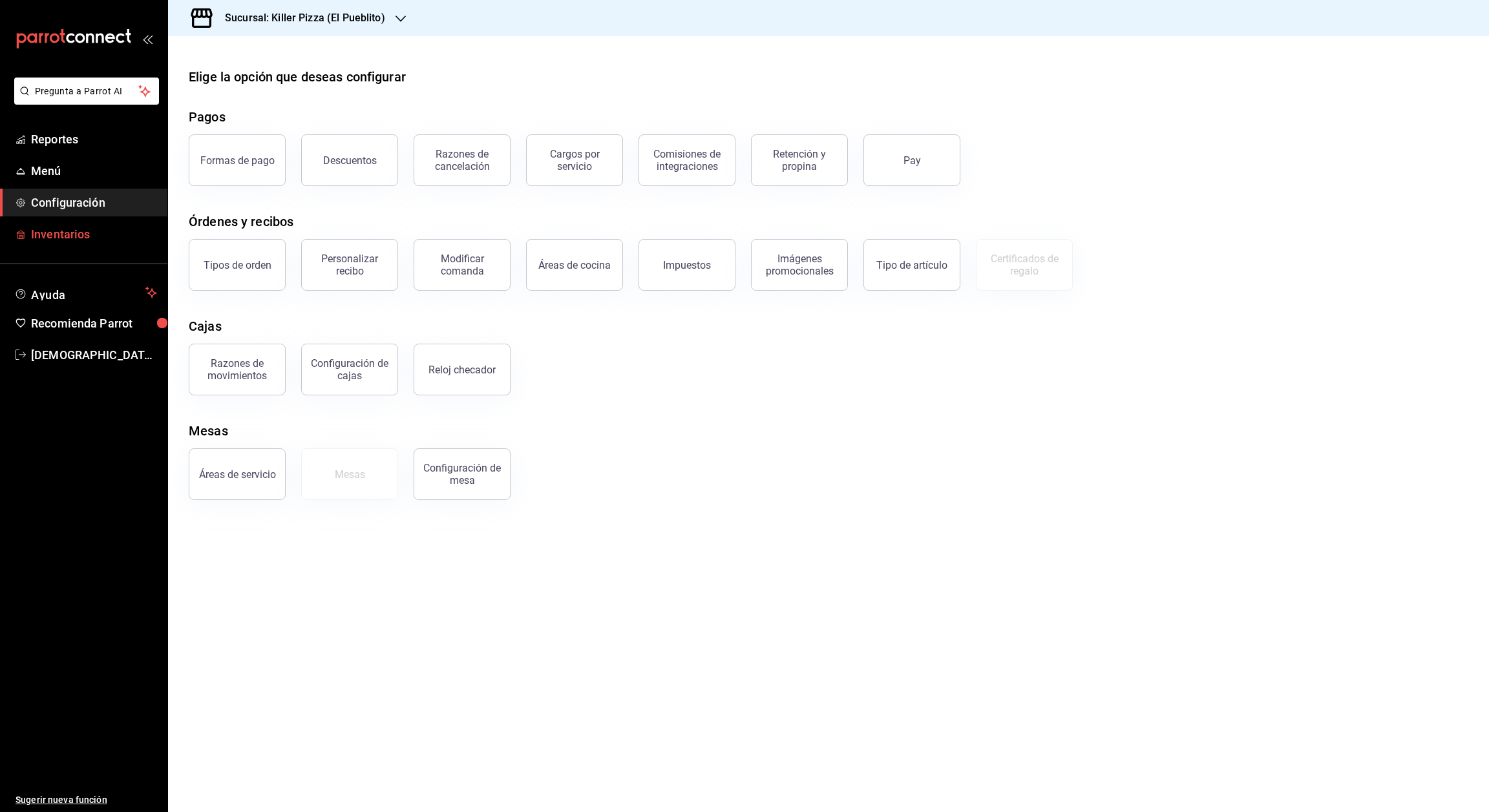
click at [97, 237] on span "Inventarios" at bounding box center [94, 234] width 126 height 17
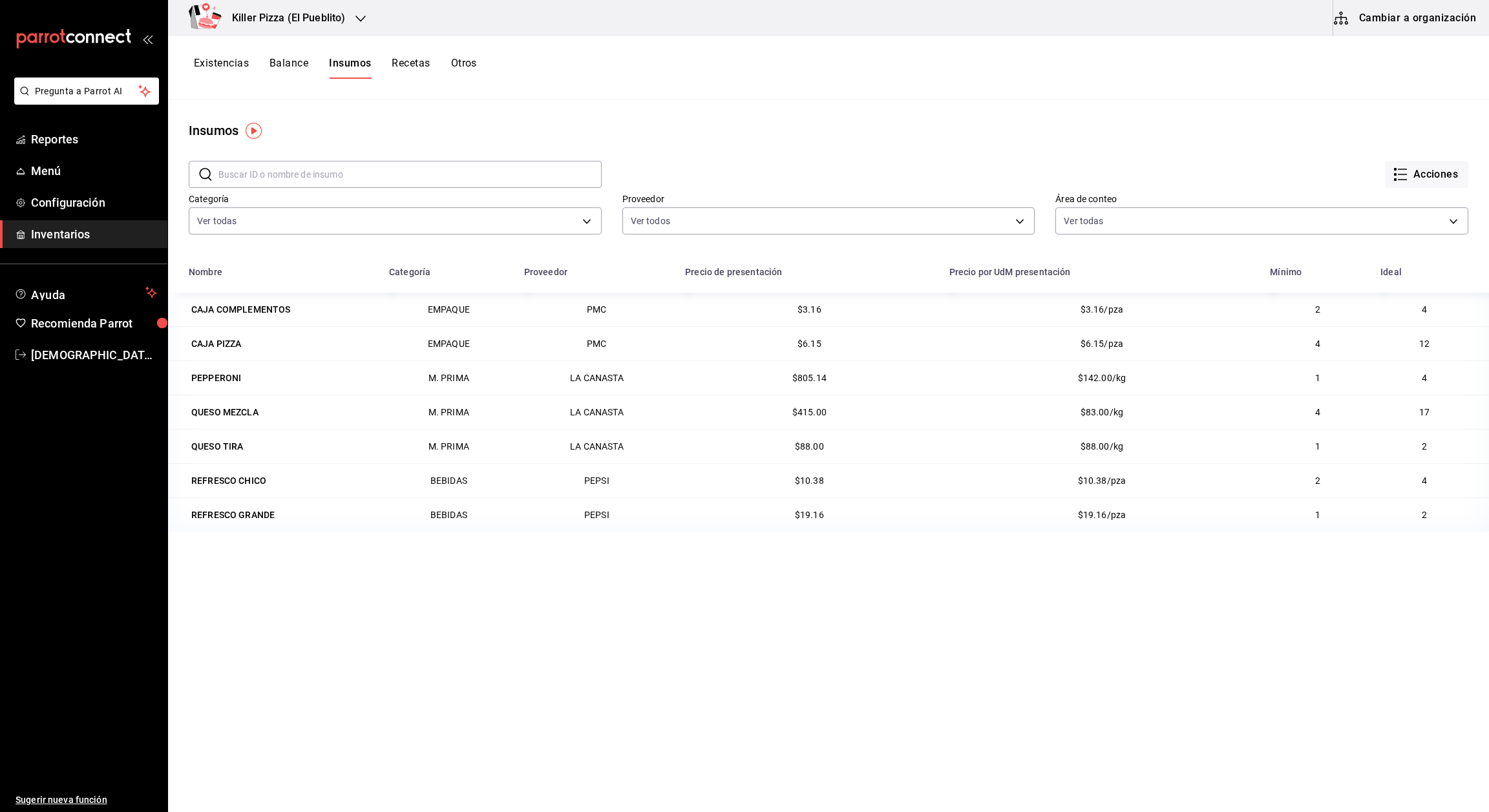
click at [396, 60] on button "Recetas" at bounding box center [410, 68] width 38 height 22
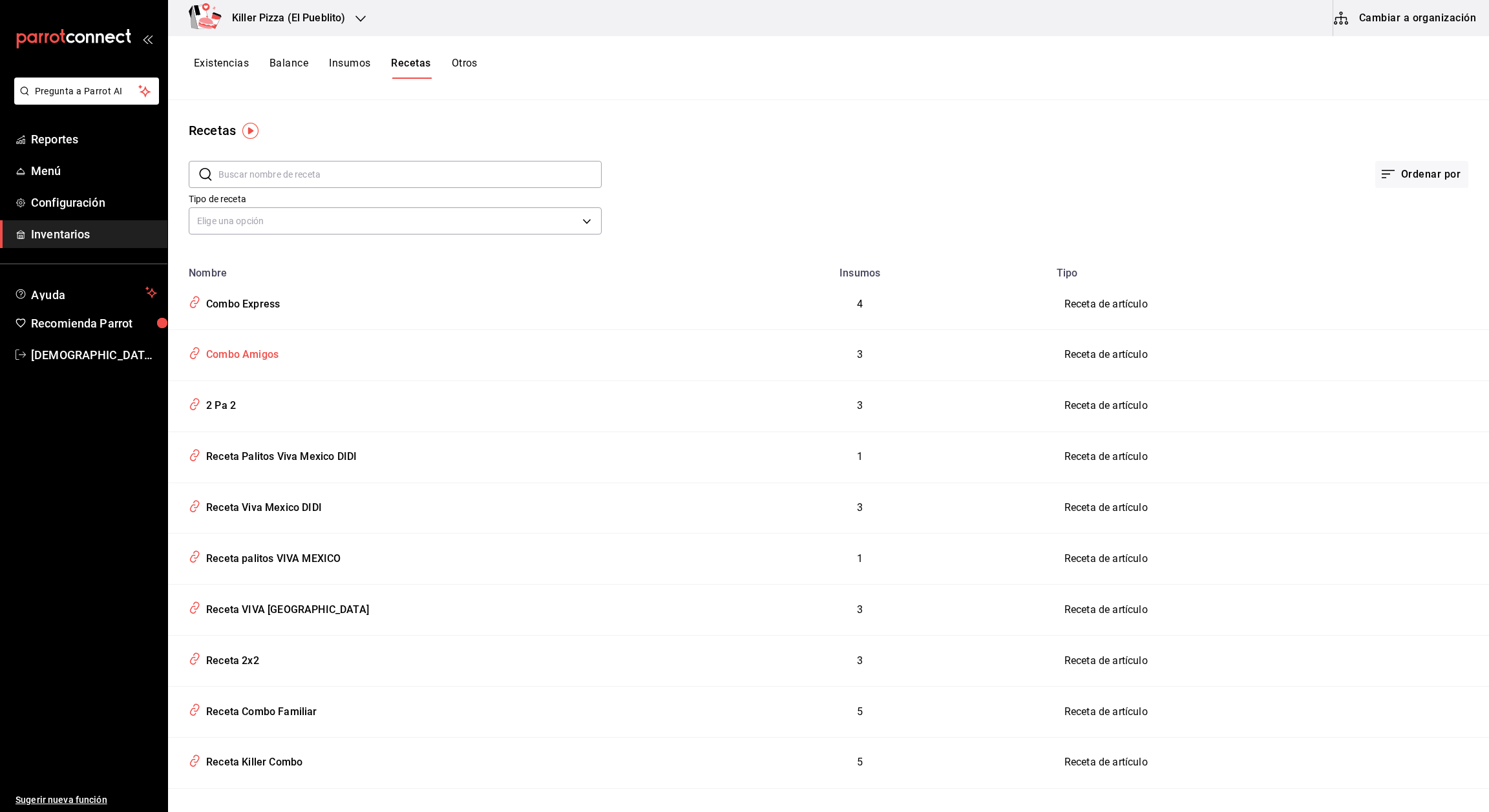
click at [252, 354] on div "Combo Amigos" at bounding box center [240, 352] width 78 height 20
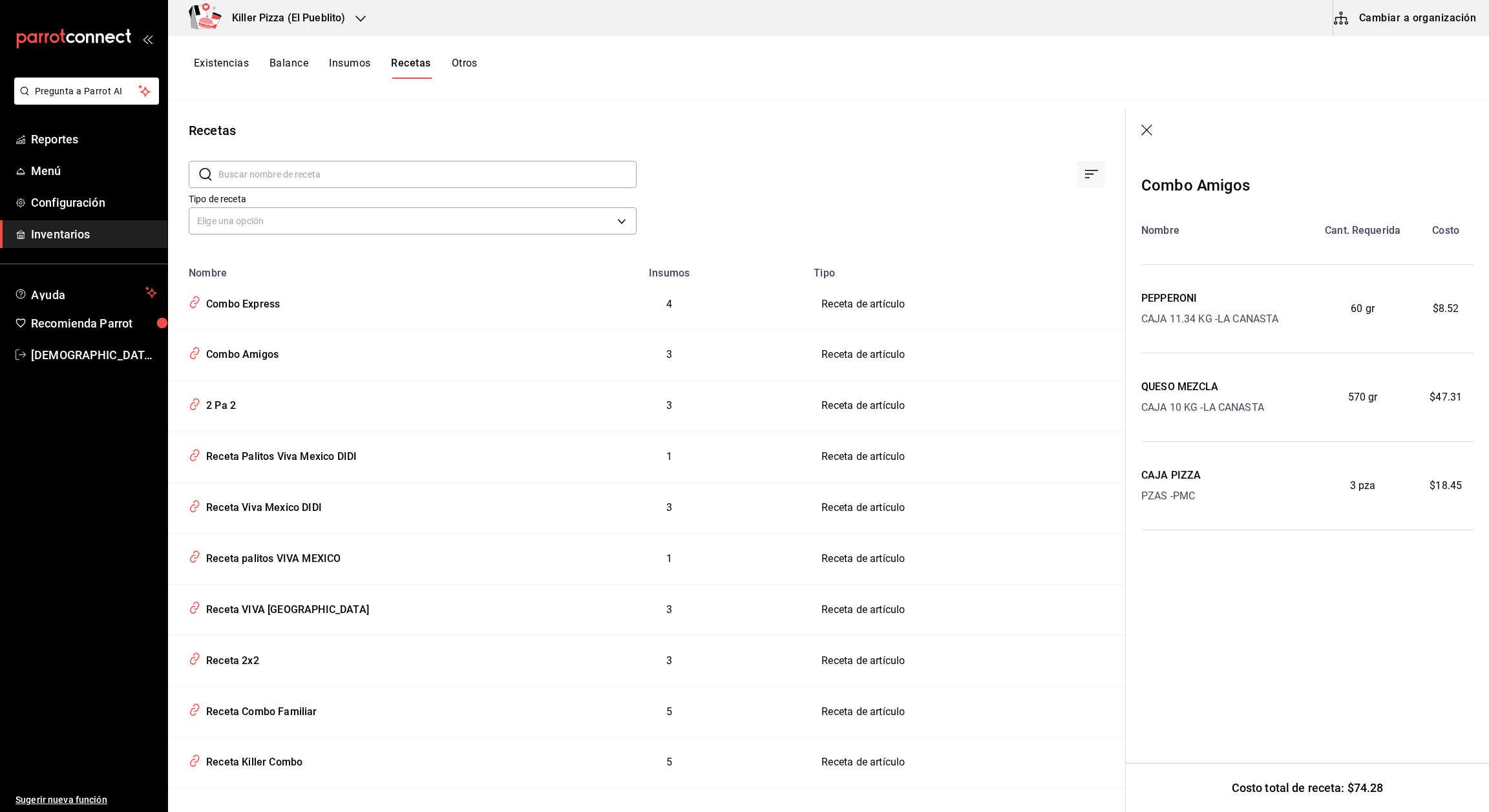
click at [752, 176] on div at bounding box center [871, 164] width 469 height 48
click at [1149, 137] on header at bounding box center [1307, 131] width 363 height 44
click at [1147, 130] on icon "button" at bounding box center [1147, 130] width 11 height 11
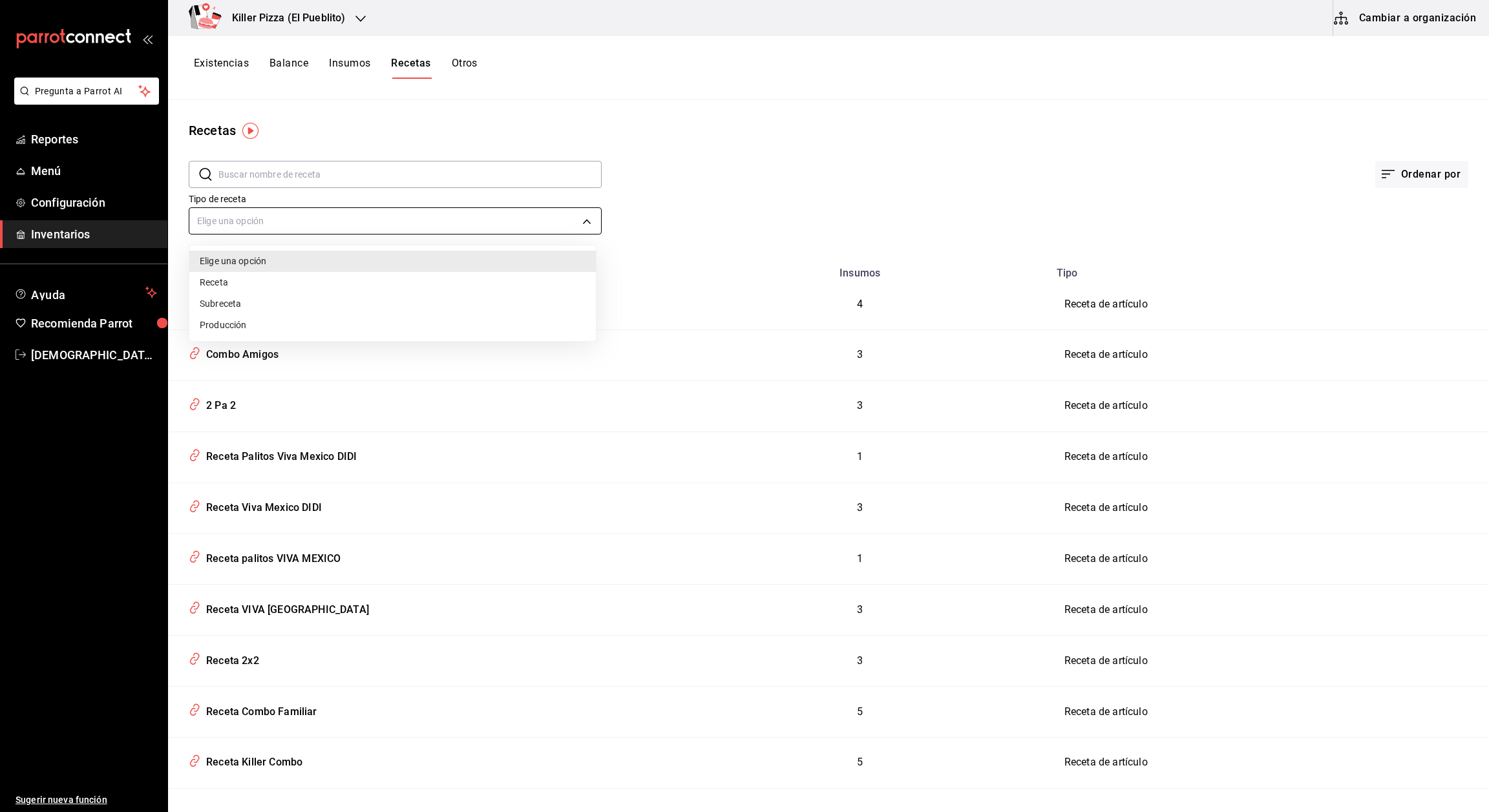
click at [236, 222] on body "Pregunta a Parrot AI Reportes Menú Configuración Inventarios Ayuda Recomienda P…" at bounding box center [745, 401] width 1489 height 803
click at [236, 222] on div at bounding box center [745, 406] width 1489 height 812
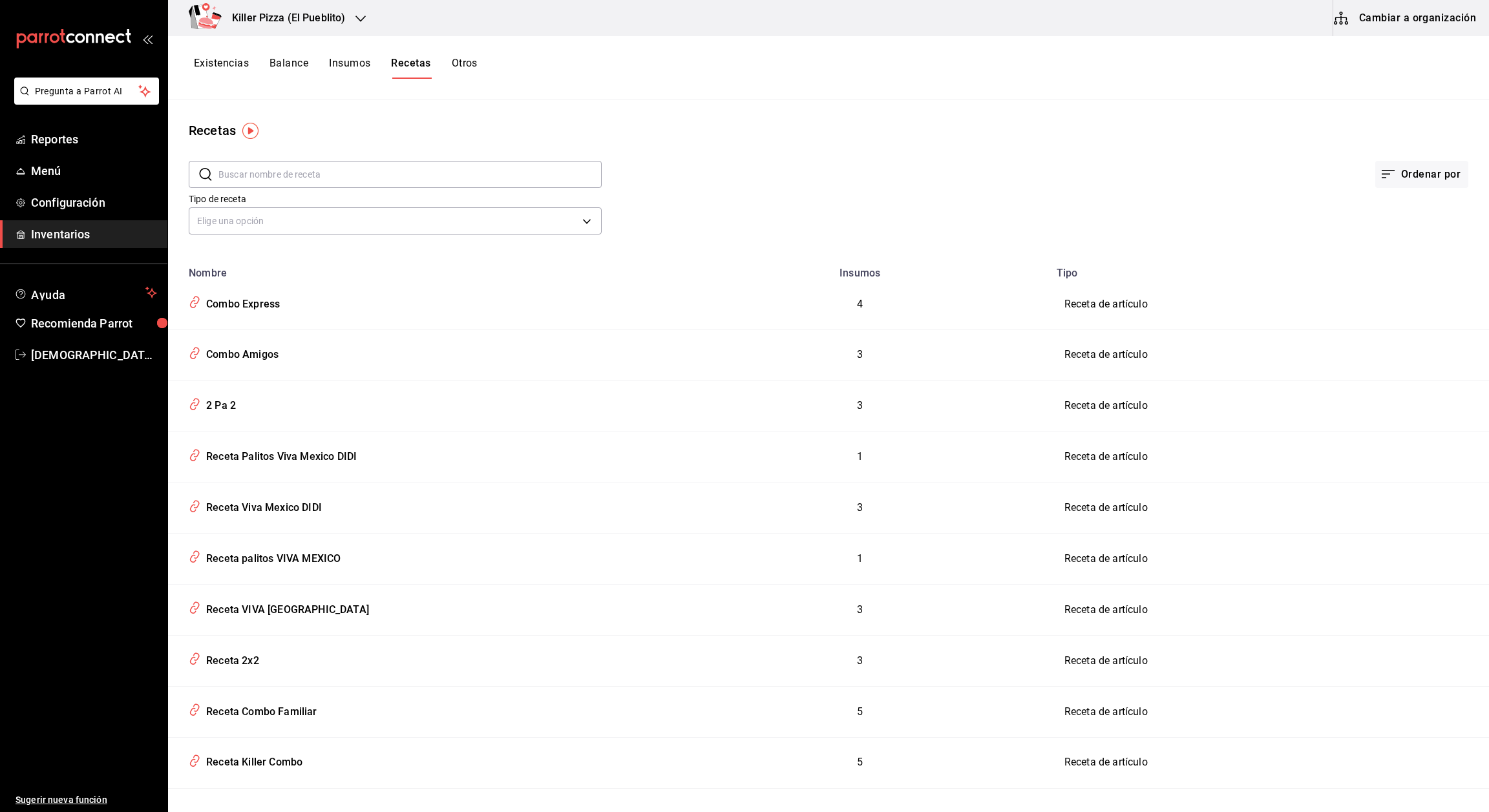
click at [351, 179] on input "text" at bounding box center [410, 174] width 383 height 26
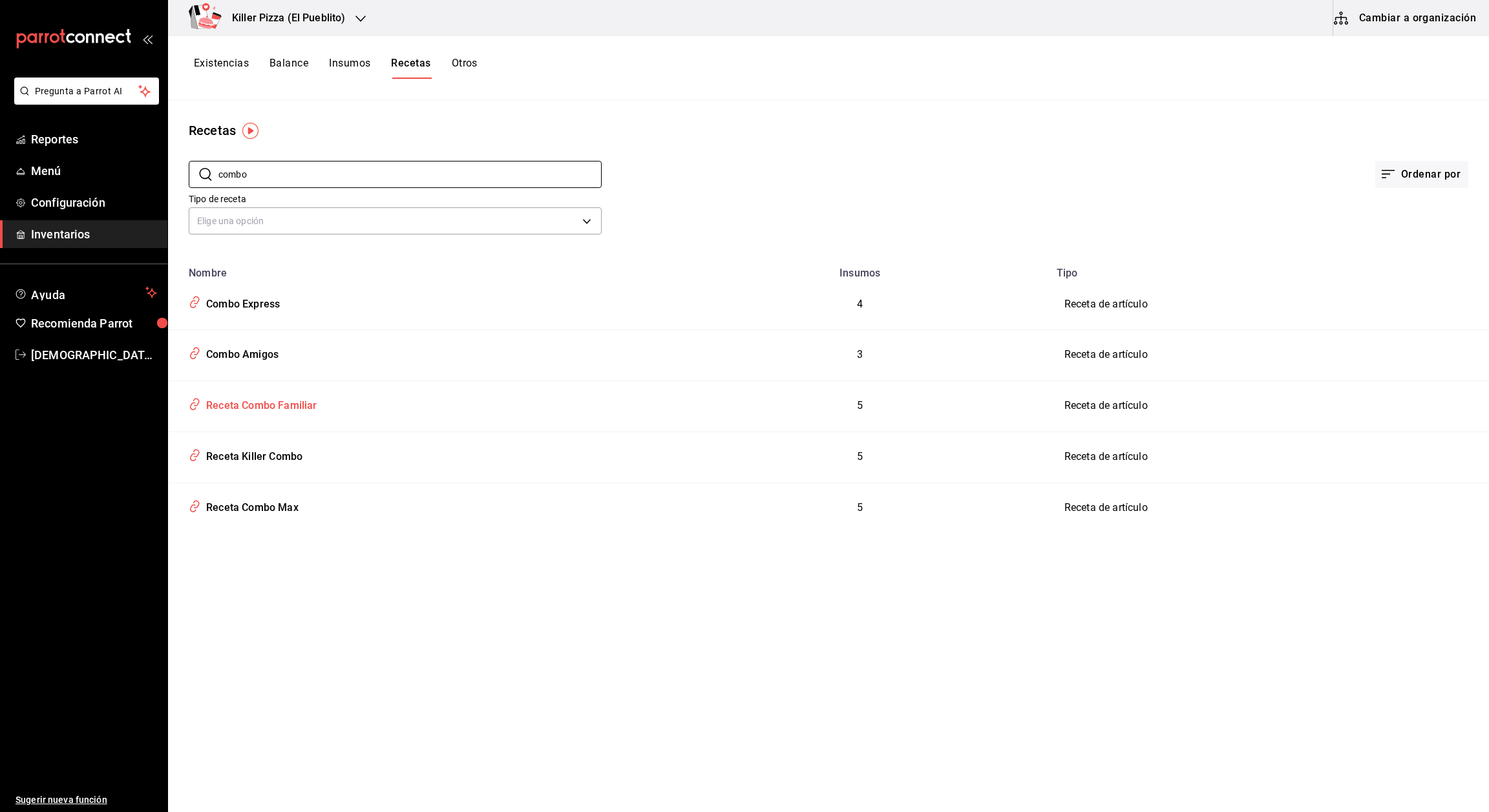
type input "combo"
click at [293, 411] on div "Receta Combo Familiar" at bounding box center [258, 403] width 116 height 20
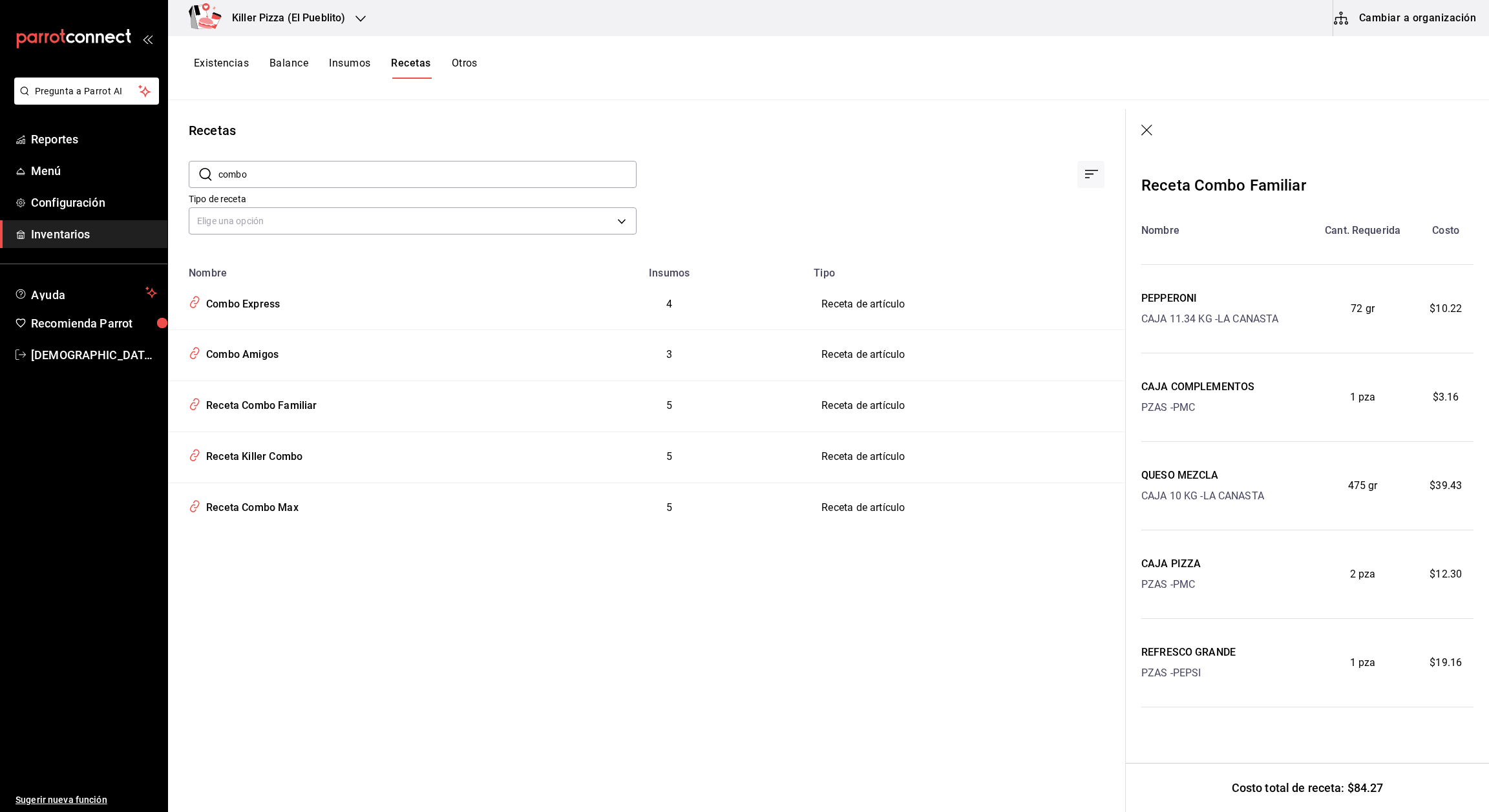
click at [876, 621] on div "Recetas ​ combo ​ Tipo de receta Elige una opción default Nombre Insumos Tipo C…" at bounding box center [646, 452] width 957 height 703
click at [1153, 125] on icon "button" at bounding box center [1147, 131] width 13 height 13
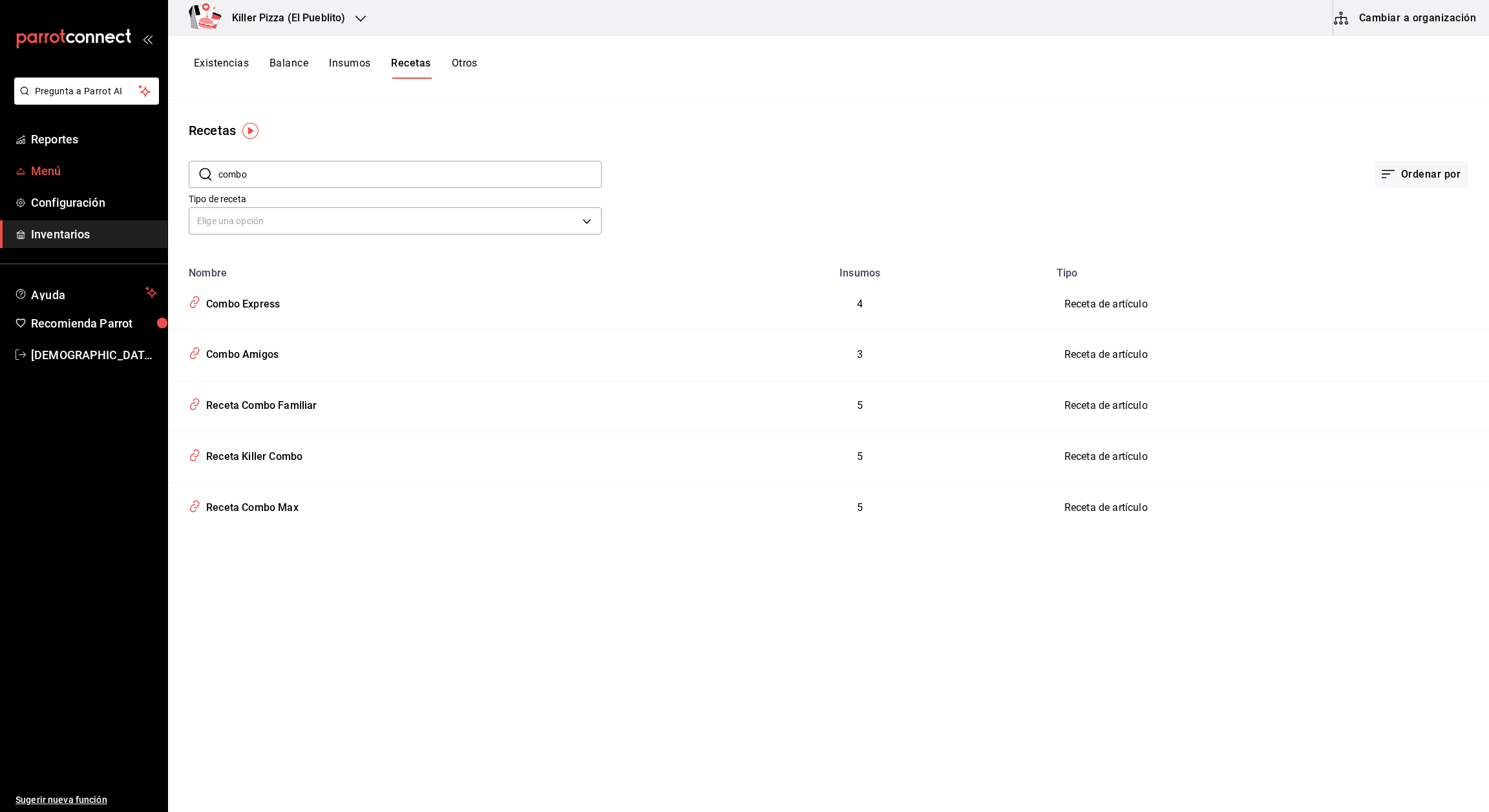
click at [79, 174] on span "Menú" at bounding box center [94, 171] width 126 height 17
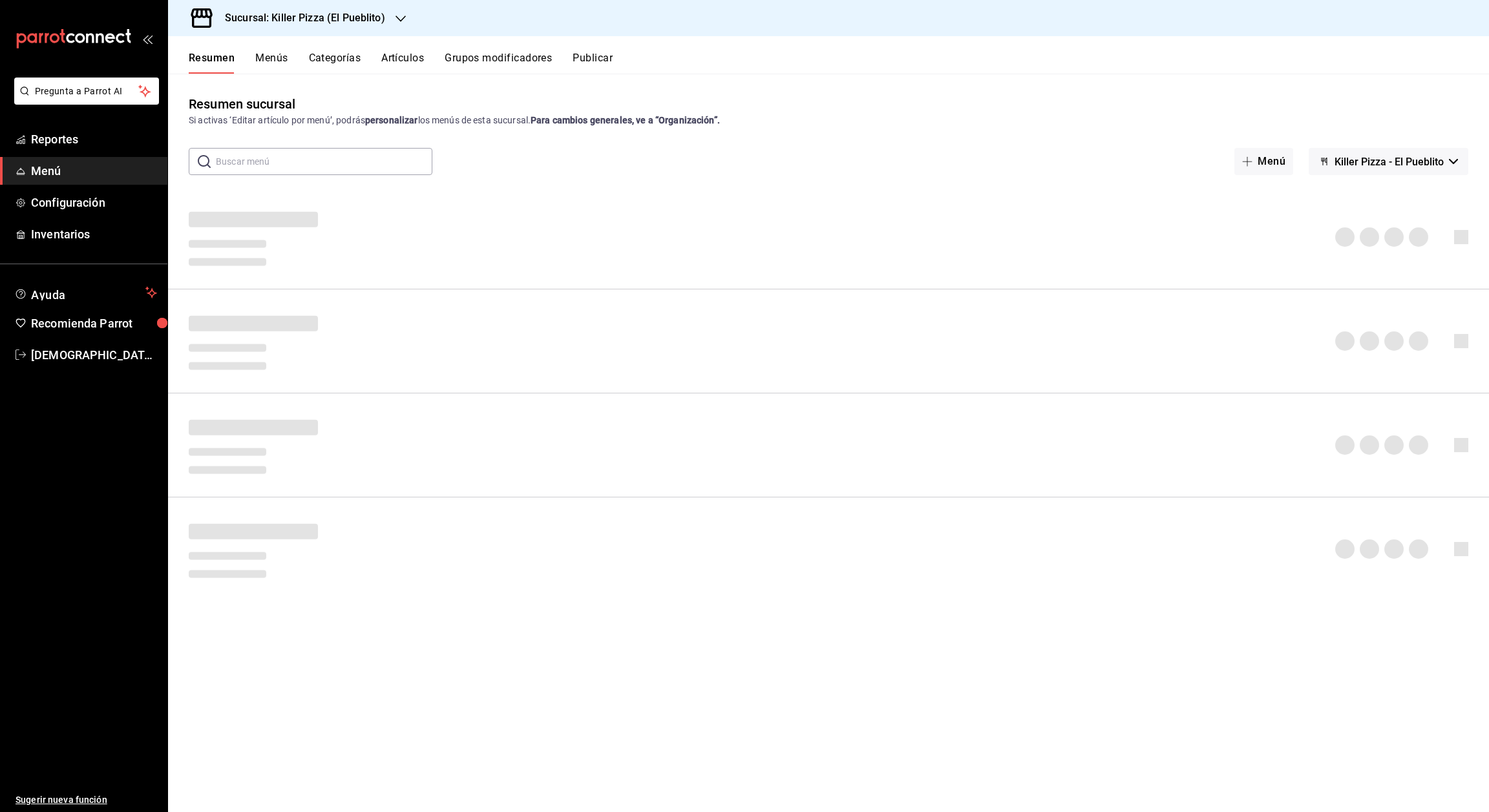
click at [398, 64] on button "Artículos" at bounding box center [403, 62] width 43 height 22
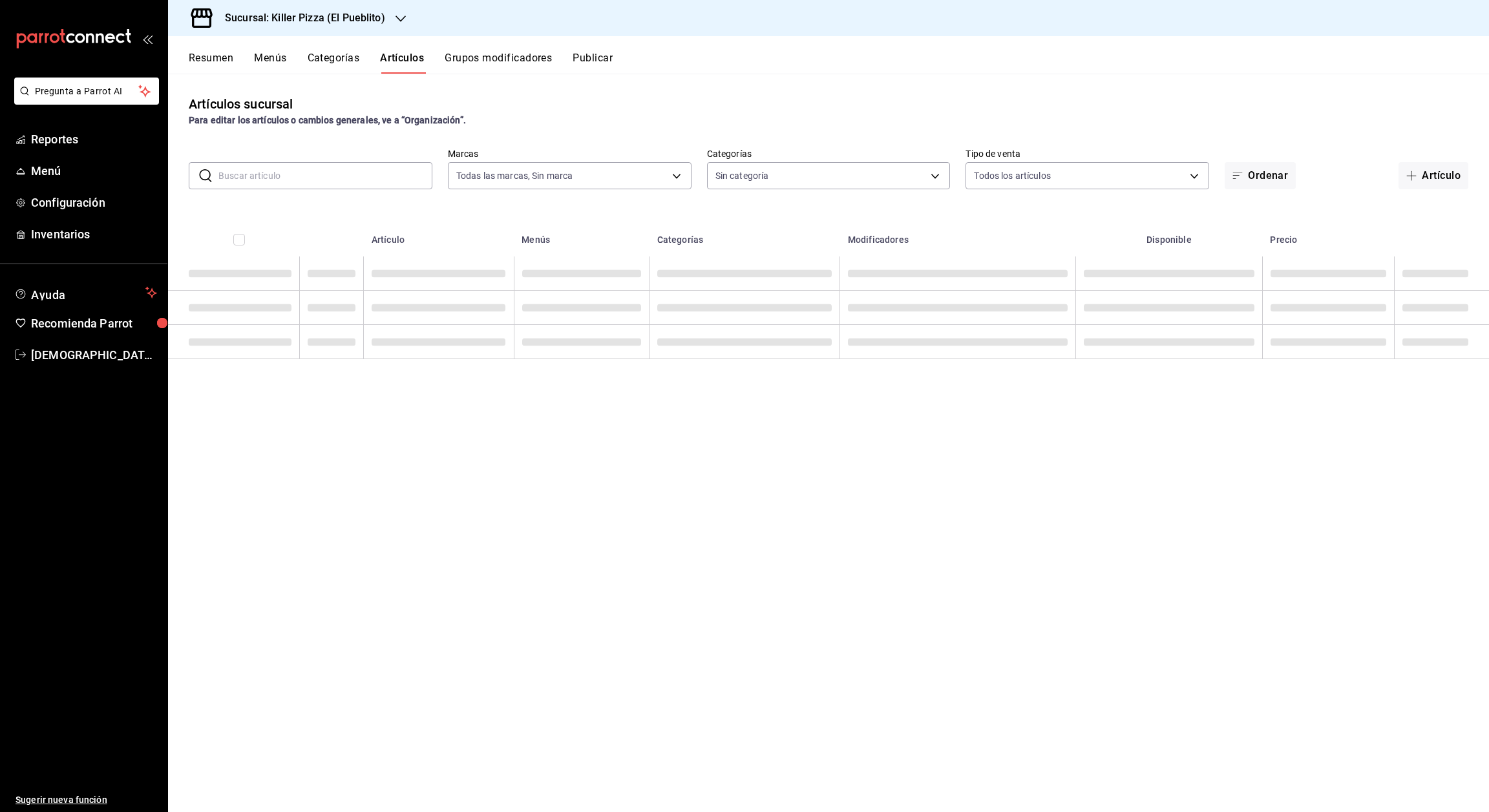
type input "fb565927-10db-4a1e-9361-babba7d8dbe1"
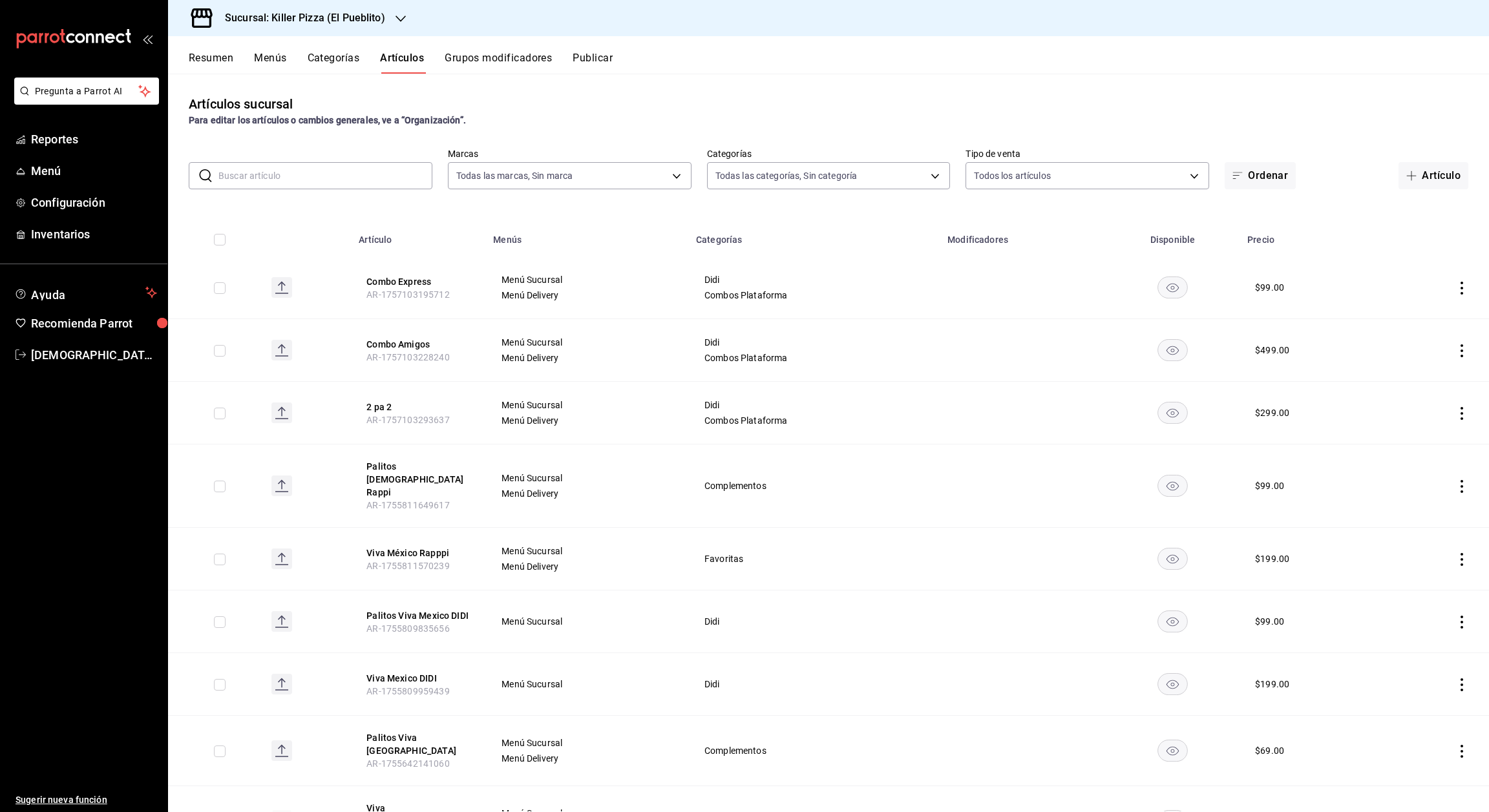
type input "34aa5cbd-d66a-4a89-b1d3-dab645db196e,aca61318-dd82-4009-8fb5-67b6e0717491,78dec…"
click at [346, 178] on input "text" at bounding box center [325, 176] width 214 height 26
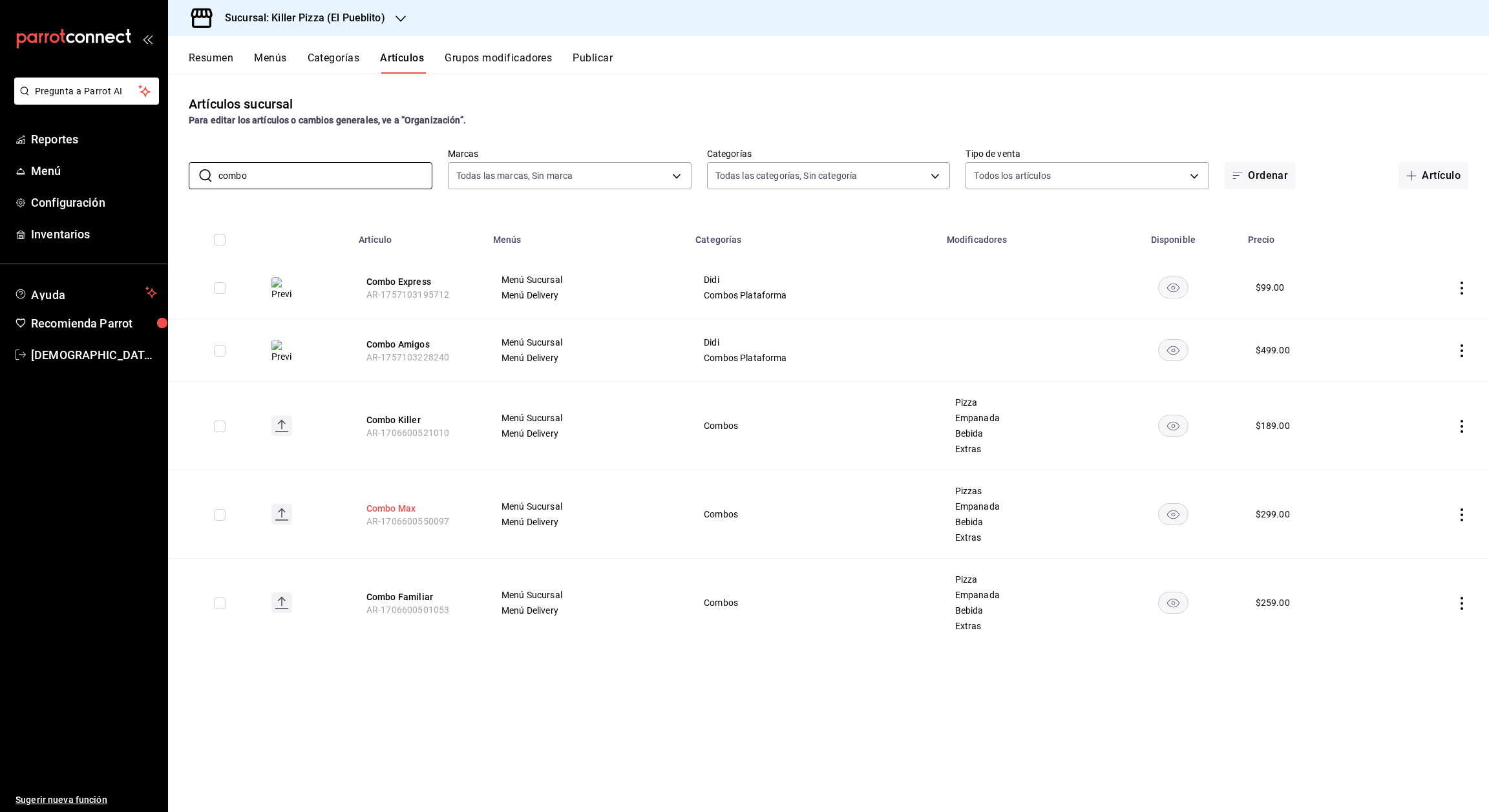
type input "combo"
click at [391, 509] on button "Combo Max" at bounding box center [418, 508] width 103 height 13
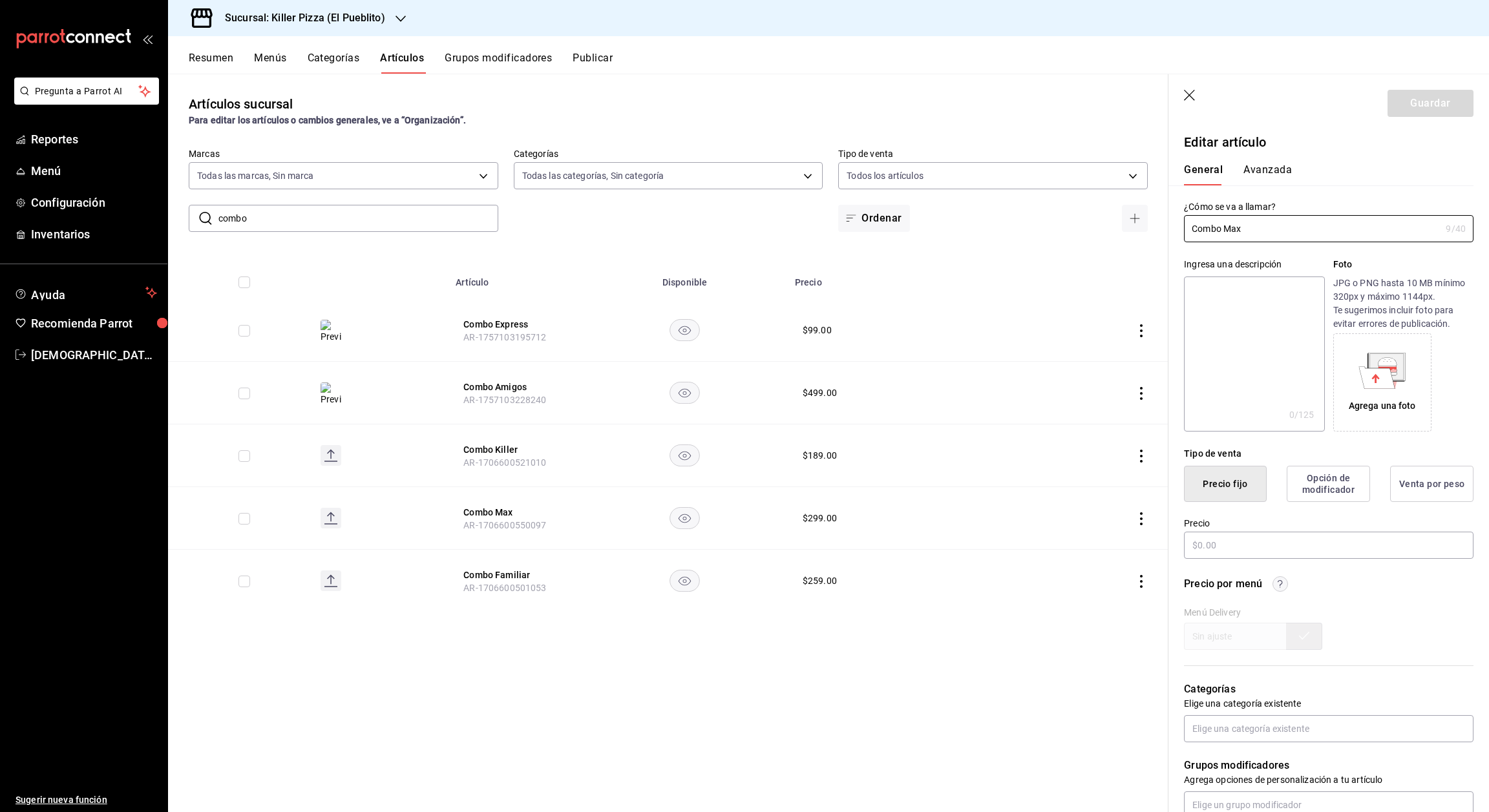
type input "$299.00"
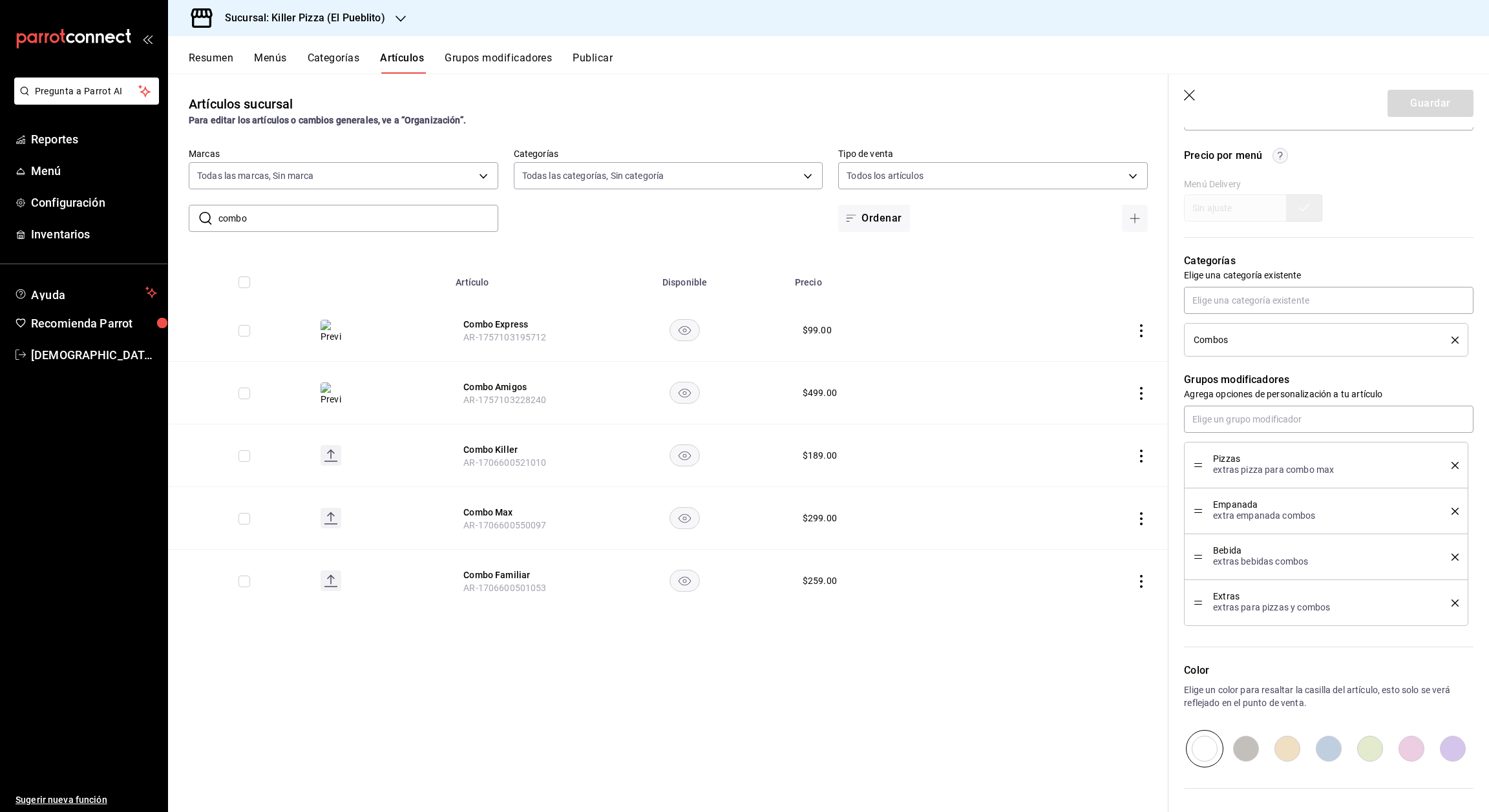
scroll to position [453, 0]
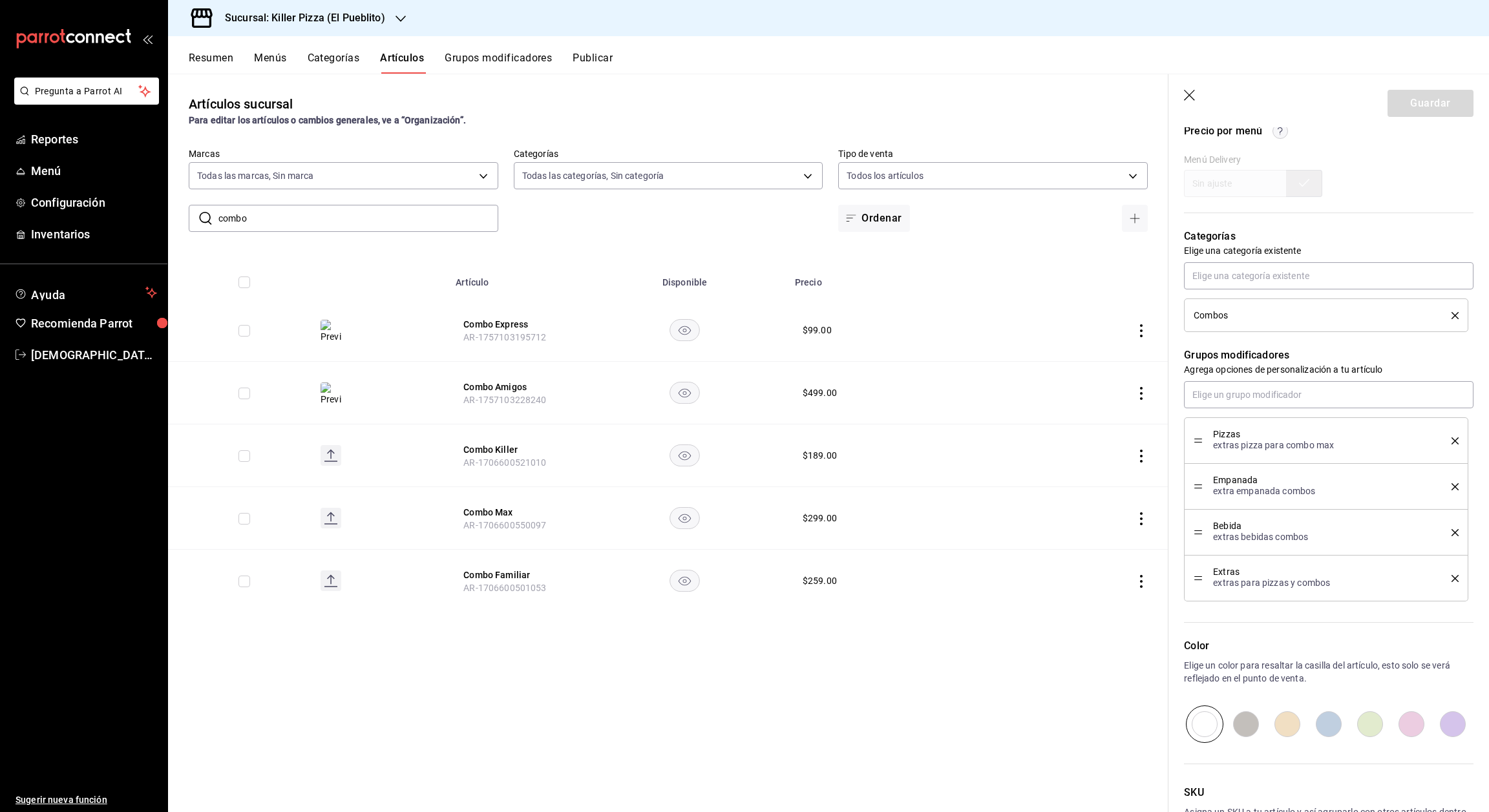
click at [1192, 100] on icon "button" at bounding box center [1190, 96] width 13 height 13
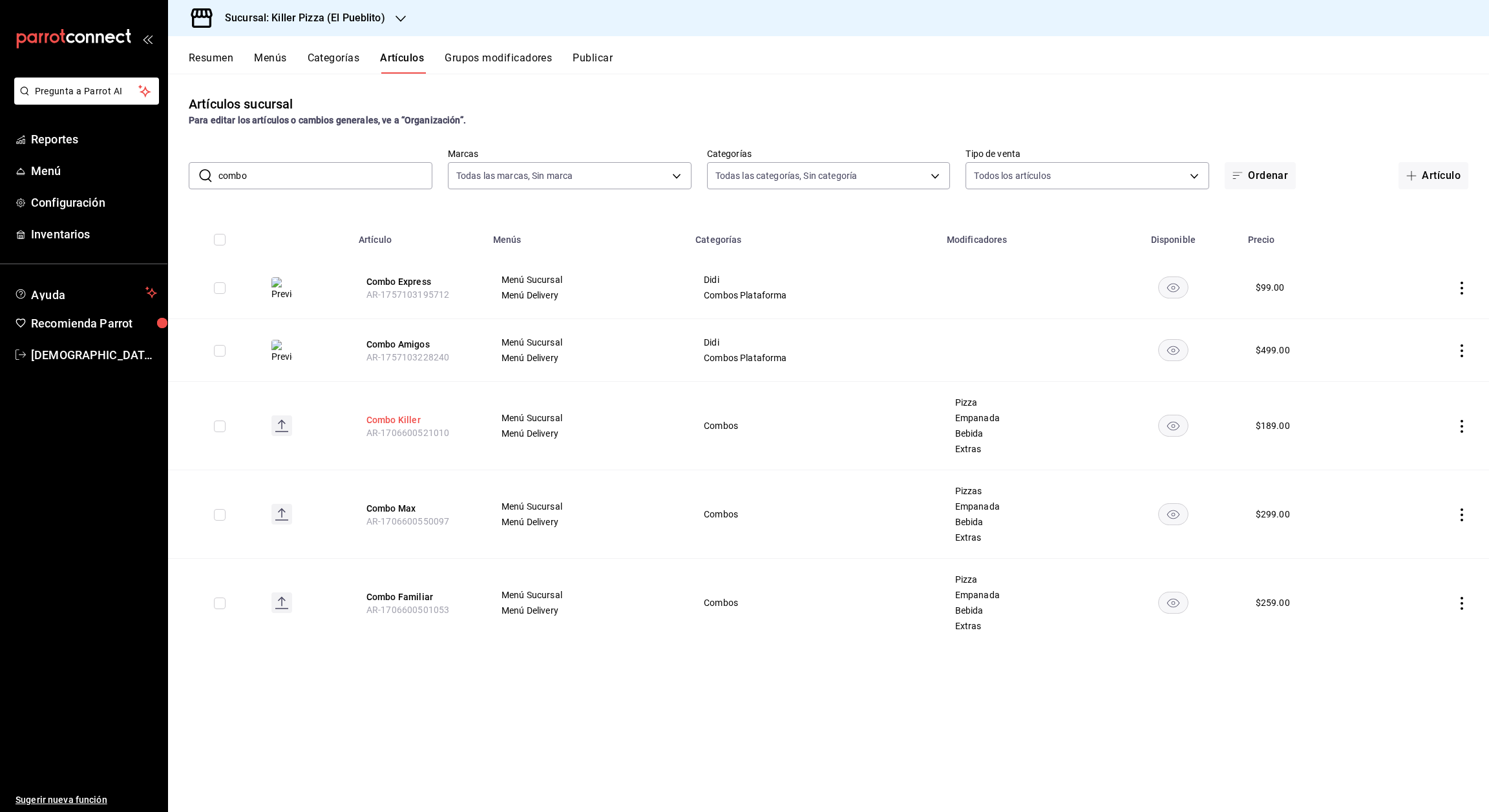
click at [397, 418] on button "Combo Killer" at bounding box center [418, 419] width 103 height 13
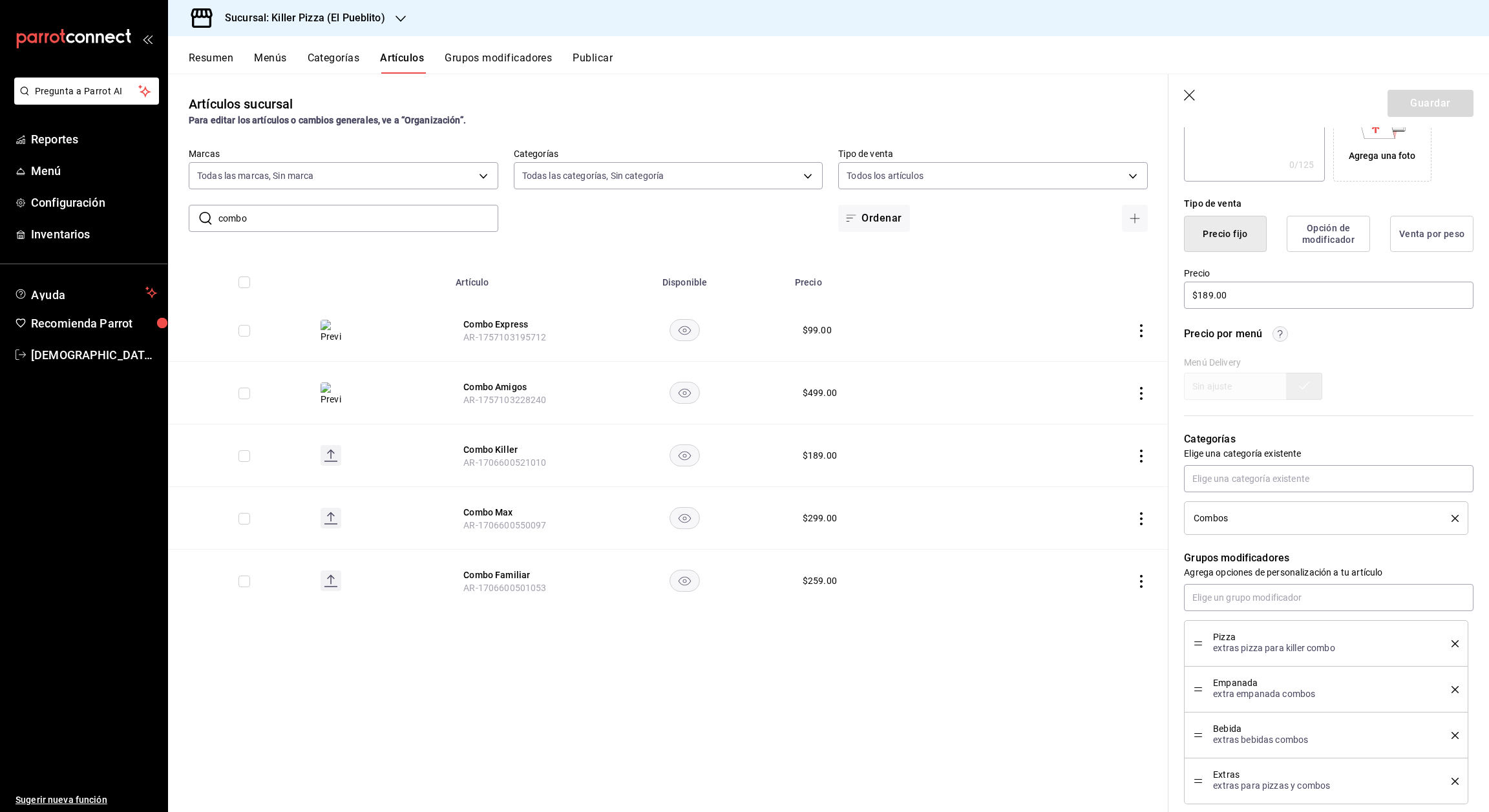
scroll to position [254, 0]
click at [1194, 91] on icon "button" at bounding box center [1190, 96] width 13 height 13
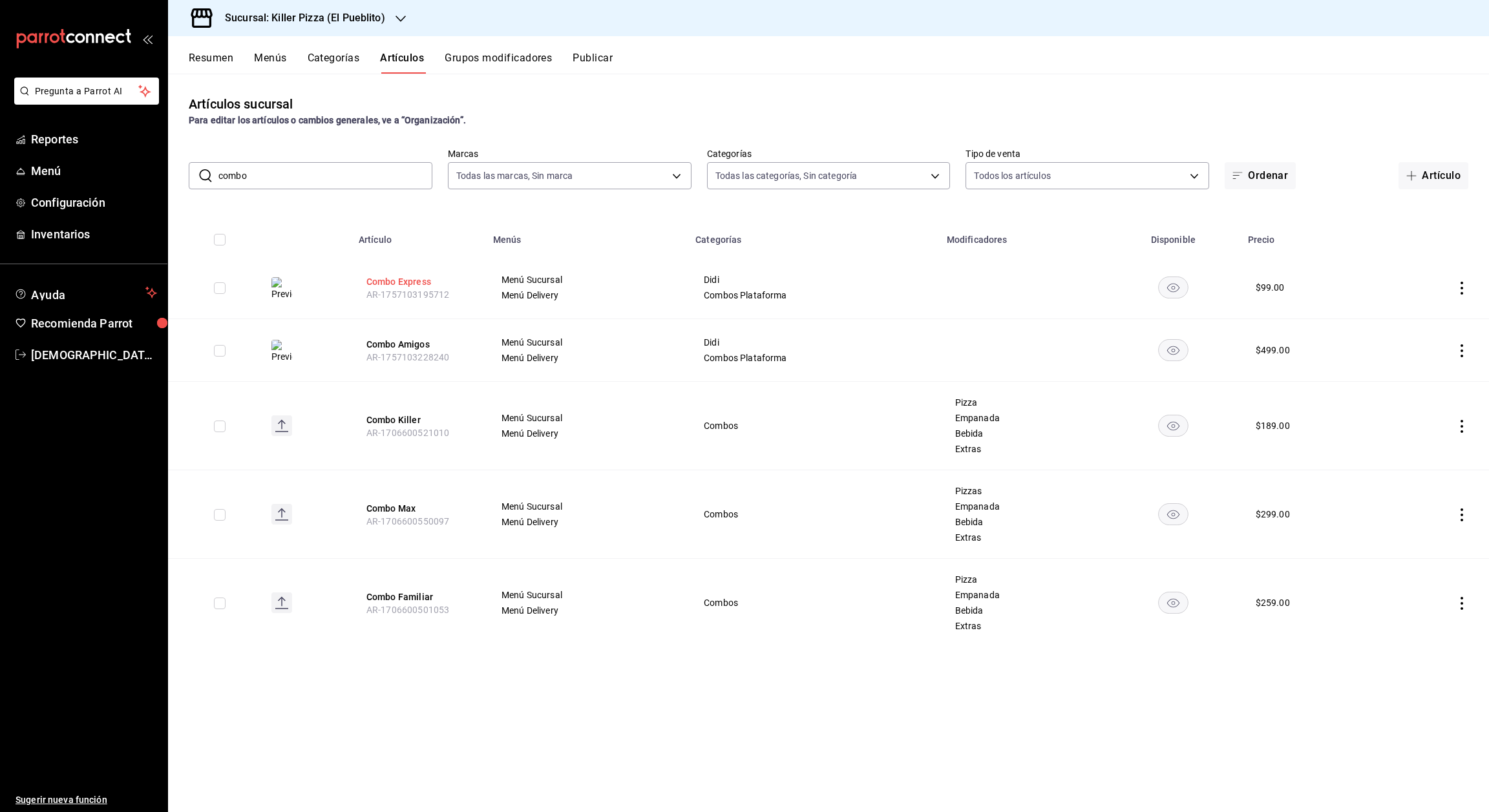
click at [409, 283] on button "Combo Express" at bounding box center [418, 281] width 103 height 13
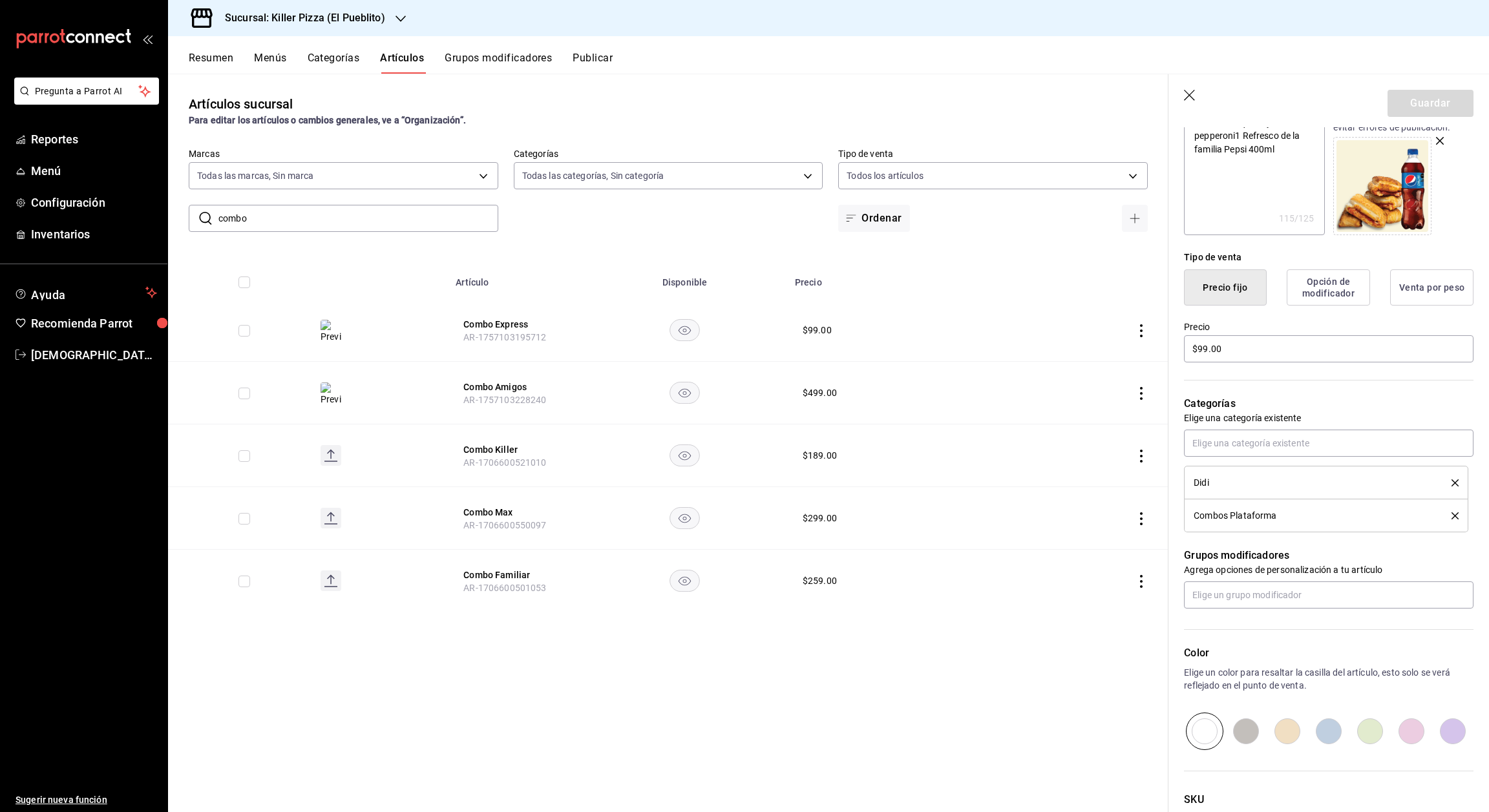
scroll to position [199, 0]
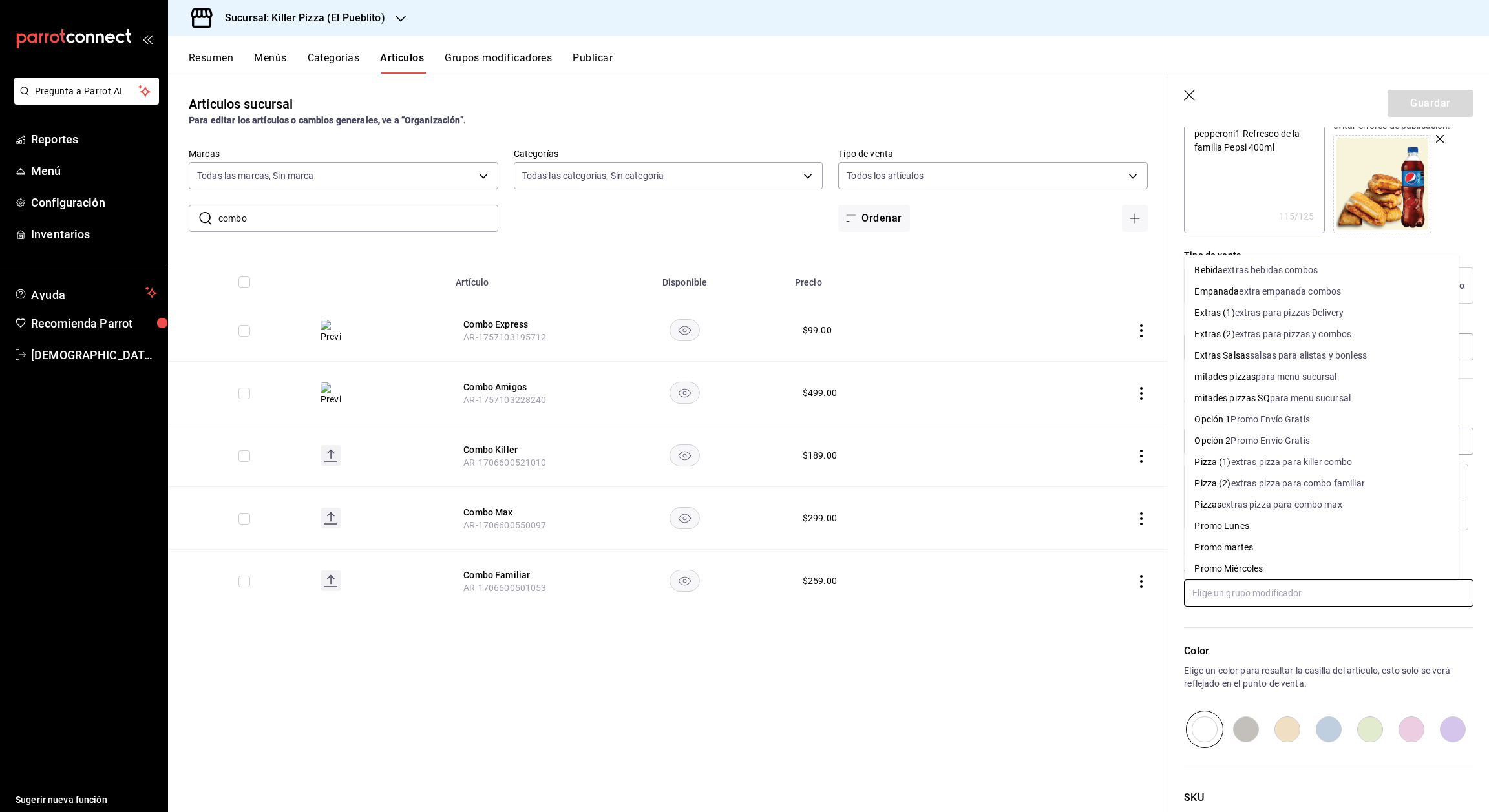
click at [1306, 598] on input "text" at bounding box center [1329, 593] width 289 height 27
click at [1320, 295] on div "extra empanada combos" at bounding box center [1290, 292] width 102 height 13
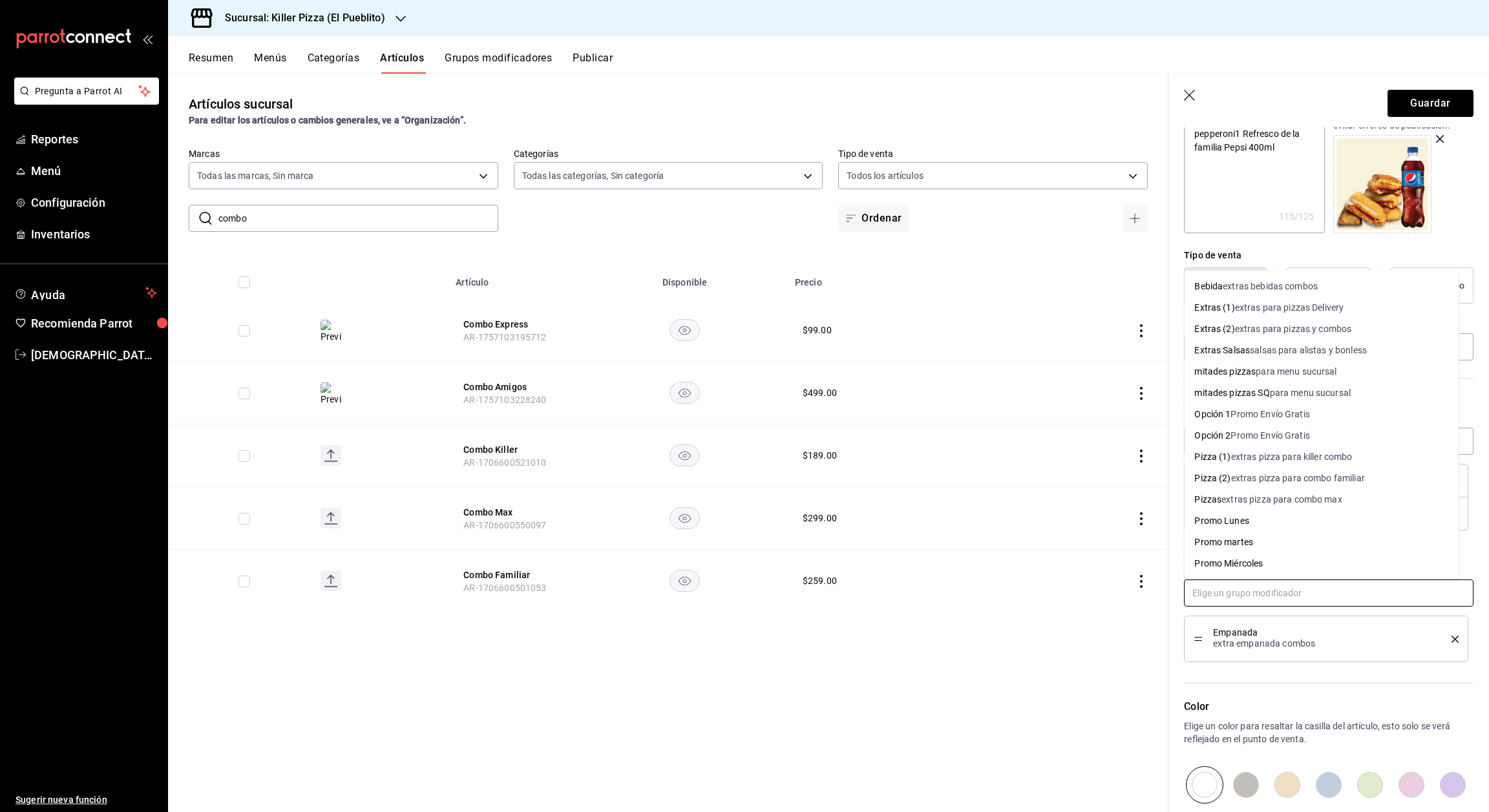
click at [1296, 600] on input "text" at bounding box center [1329, 593] width 289 height 27
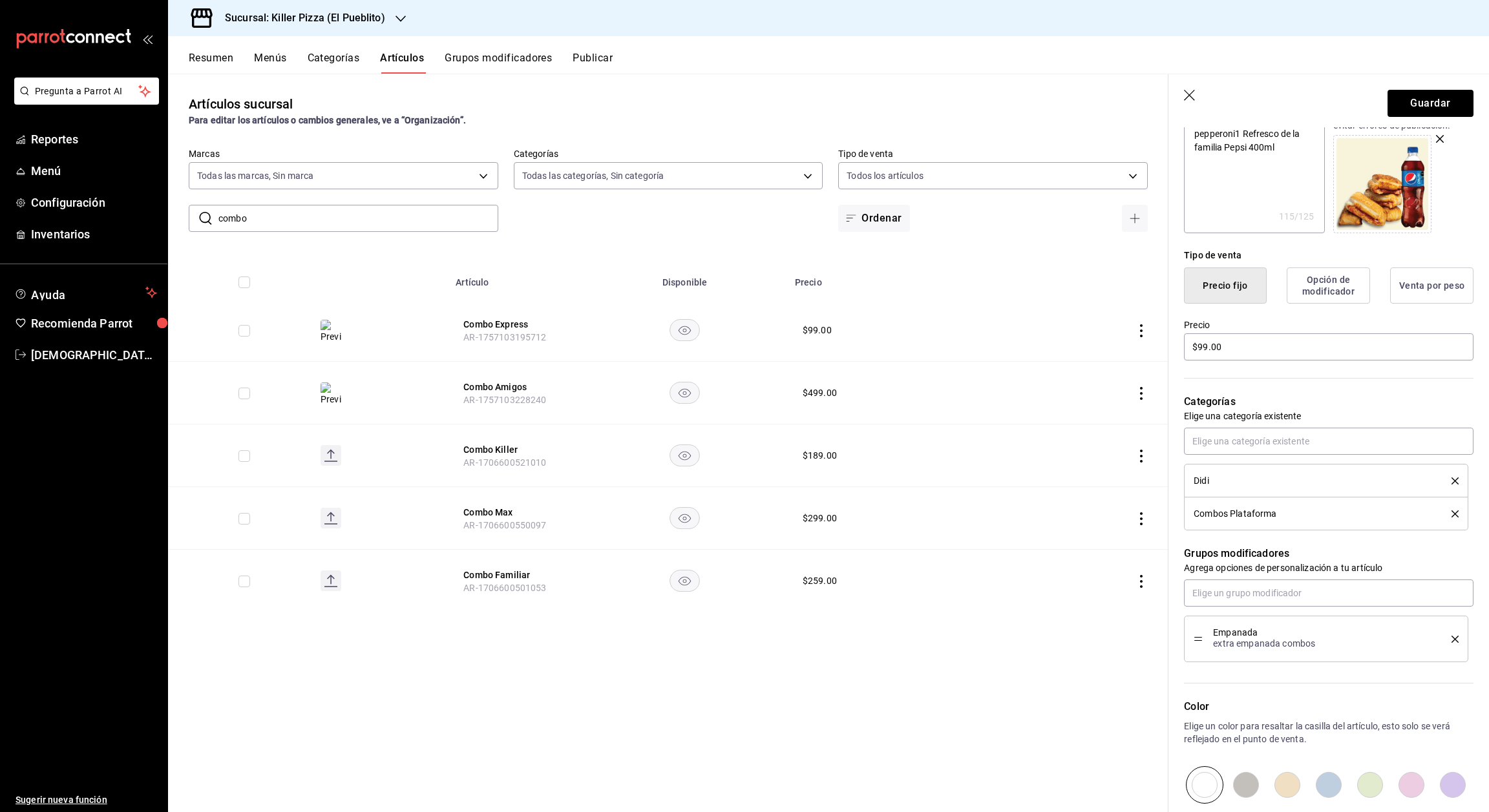
click at [987, 748] on div "Artículos sucursal Para editar los artículos o cambios generales, ve a “Organiz…" at bounding box center [668, 443] width 1000 height 738
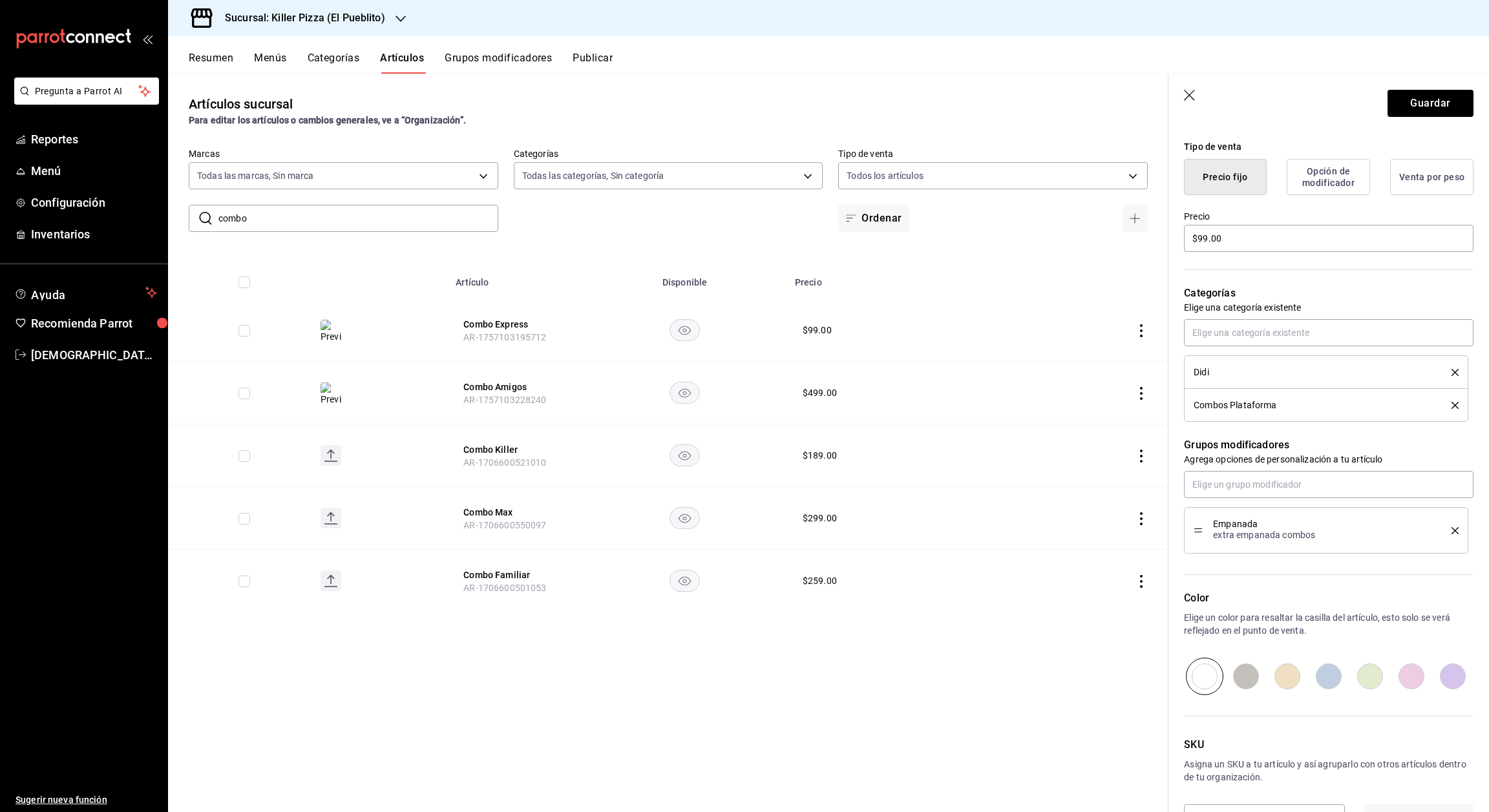
scroll to position [117, 0]
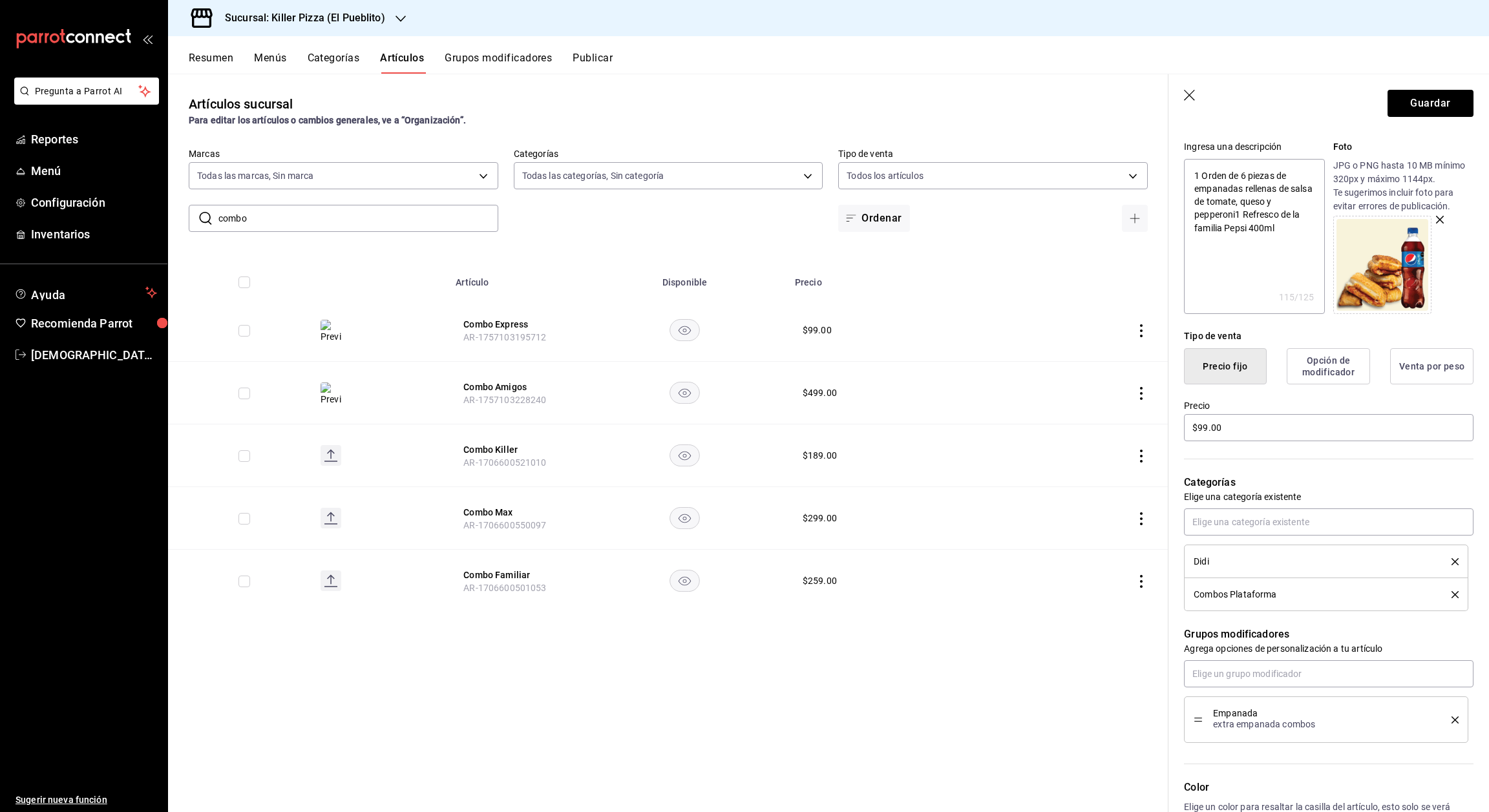
click at [1451, 722] on icon "delete" at bounding box center [1455, 720] width 7 height 7
type textarea "x"
click at [505, 62] on button "Grupos modificadores" at bounding box center [498, 62] width 107 height 22
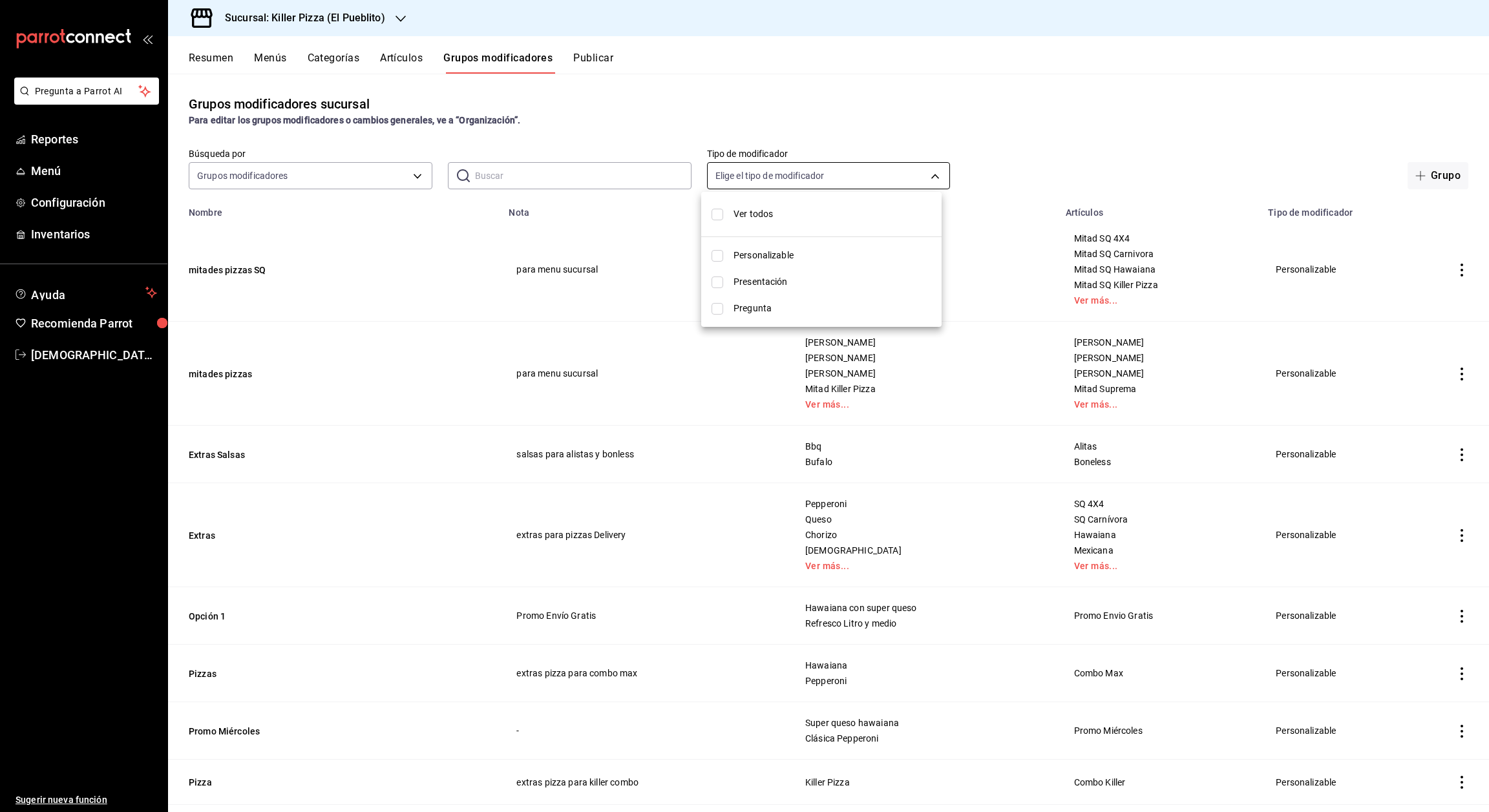
click at [783, 180] on body "Pregunta a Parrot AI Reportes Menú Configuración Inventarios Ayuda Recomienda P…" at bounding box center [745, 406] width 1489 height 812
click at [783, 180] on div at bounding box center [745, 406] width 1489 height 812
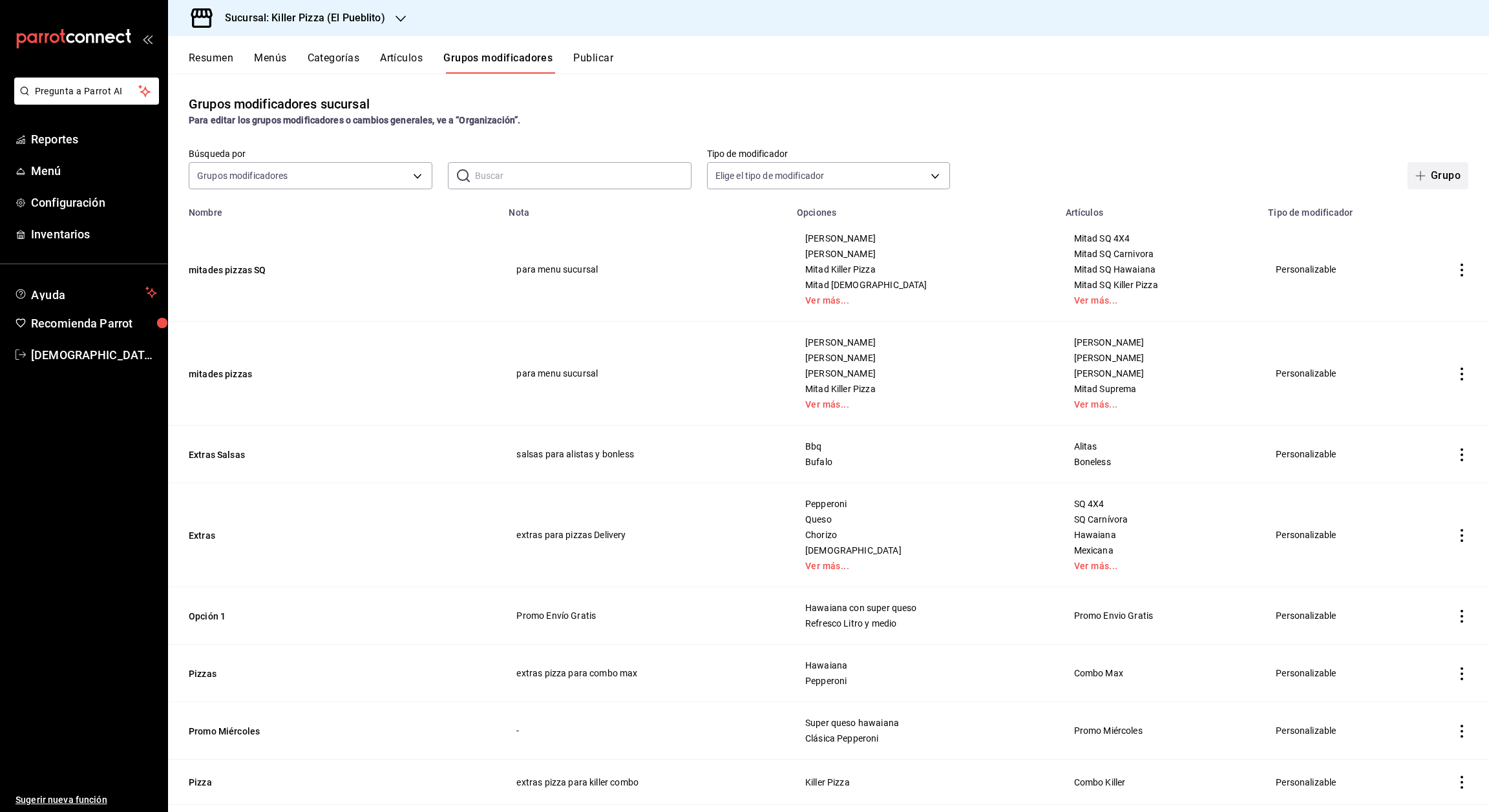
click at [1431, 172] on button "Grupo" at bounding box center [1438, 176] width 61 height 27
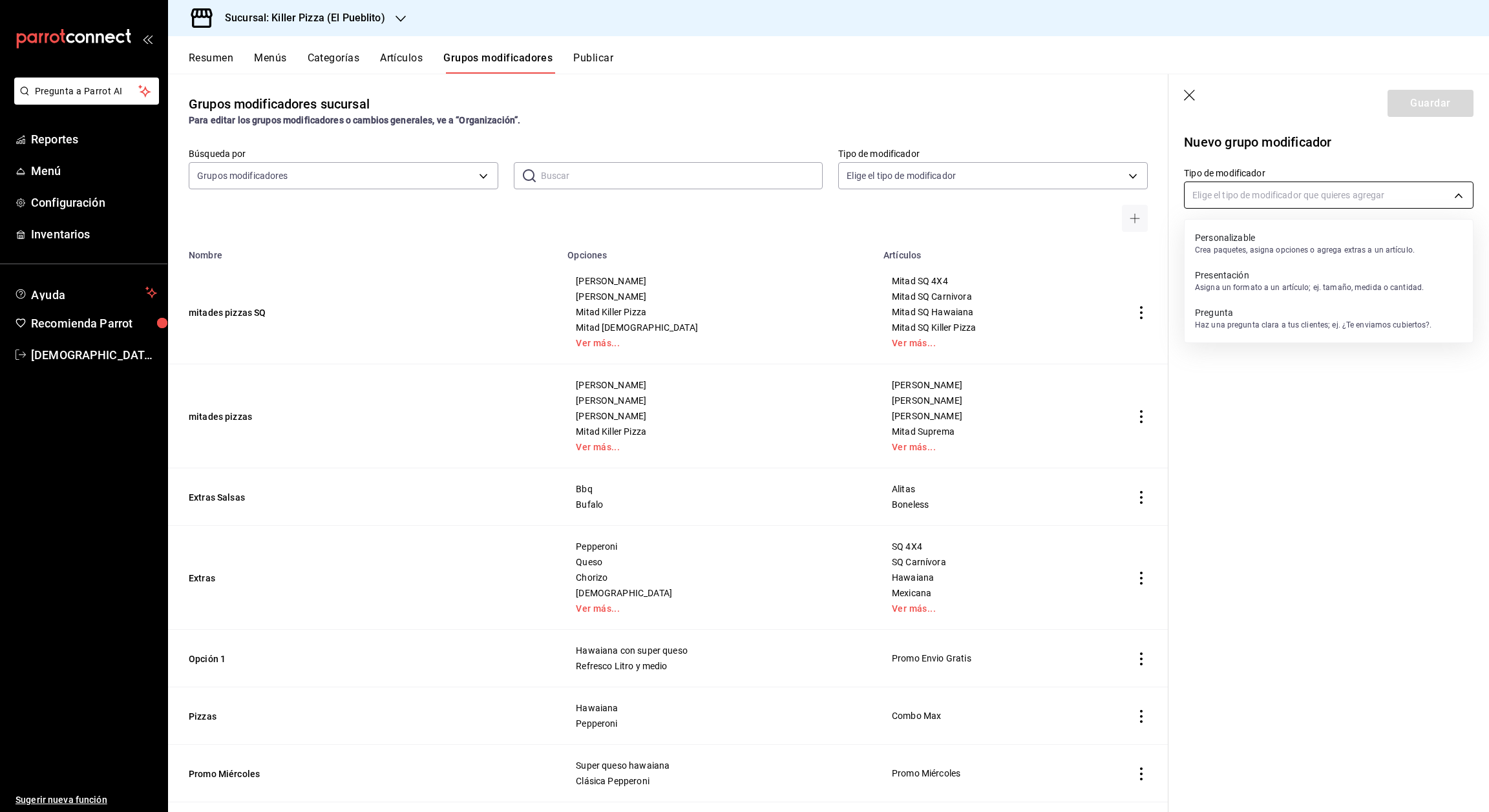
click at [1337, 197] on body "Pregunta a Parrot AI Reportes Menú Configuración Inventarios Ayuda Recomienda P…" at bounding box center [745, 406] width 1489 height 812
click at [1298, 247] on p "Crea paquetes, asigna opciones o agrega extras a un artículo." at bounding box center [1304, 250] width 220 height 11
type input "CUSTOMIZABLE"
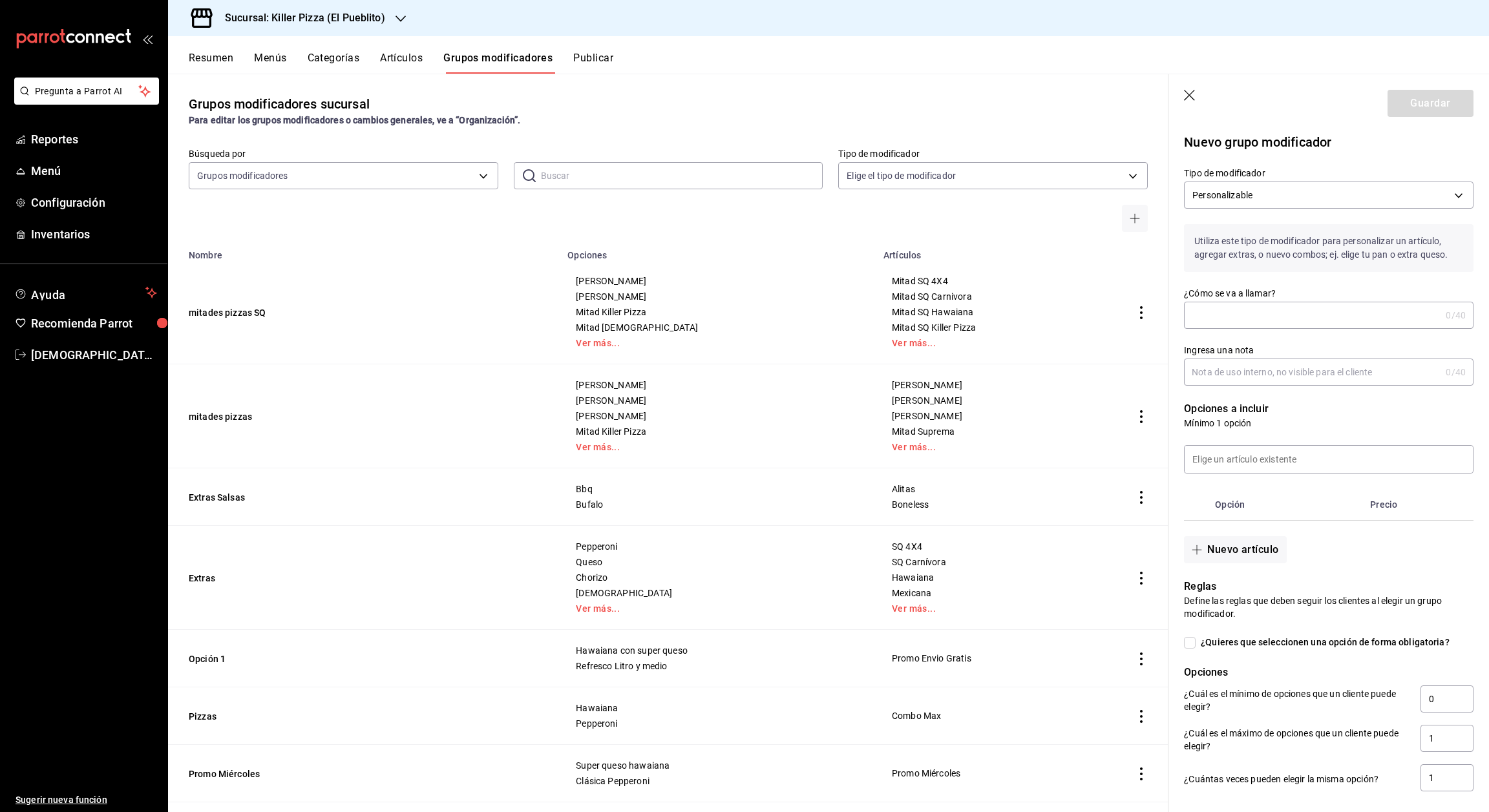
click at [1275, 328] on input "¿Cómo se va a llamar?" at bounding box center [1312, 315] width 256 height 26
click at [1288, 385] on input "Ingresa una nota" at bounding box center [1312, 372] width 256 height 26
click at [1275, 328] on input "Combo express" at bounding box center [1310, 315] width 252 height 26
type input "C"
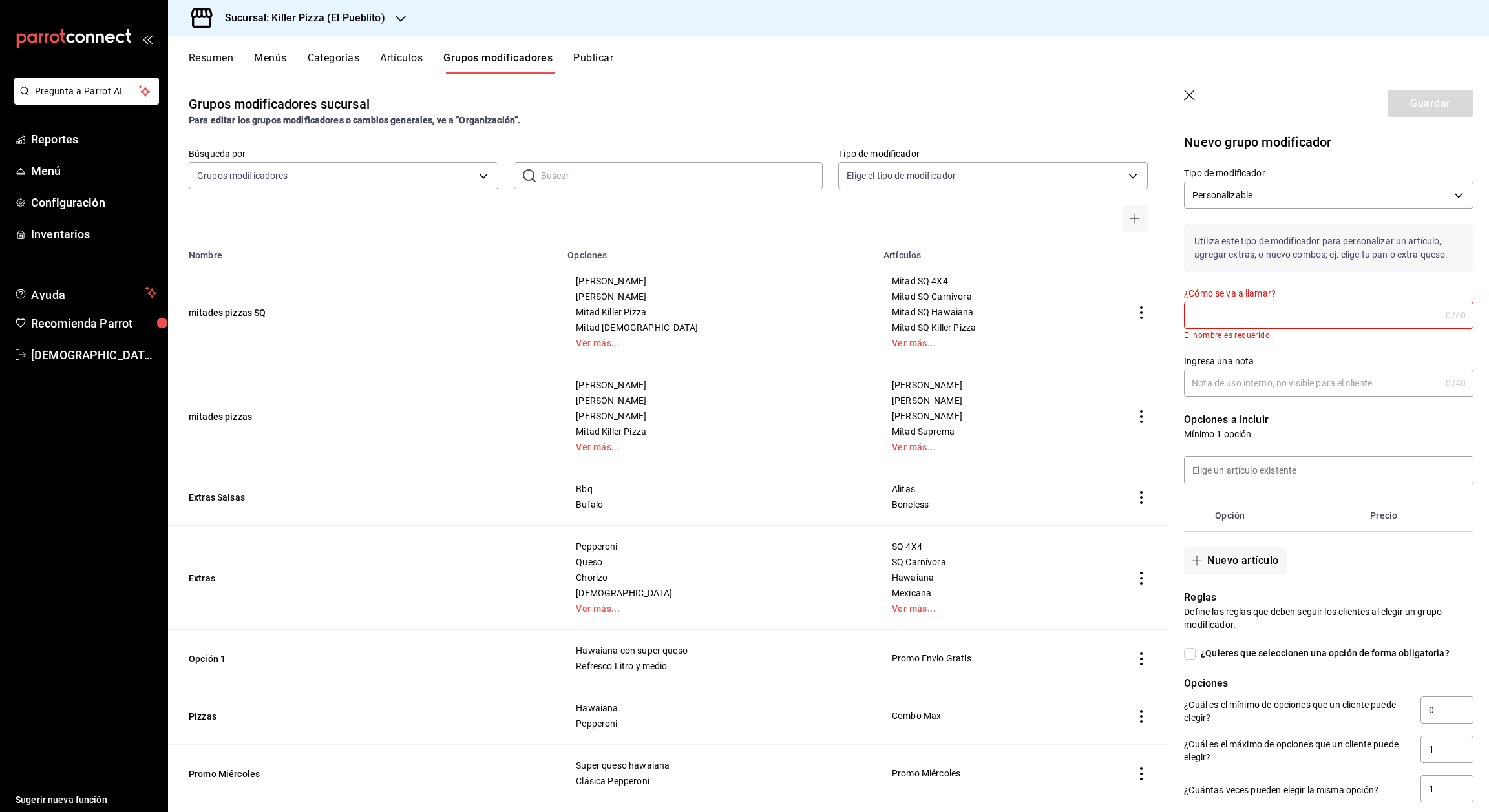
type input "e"
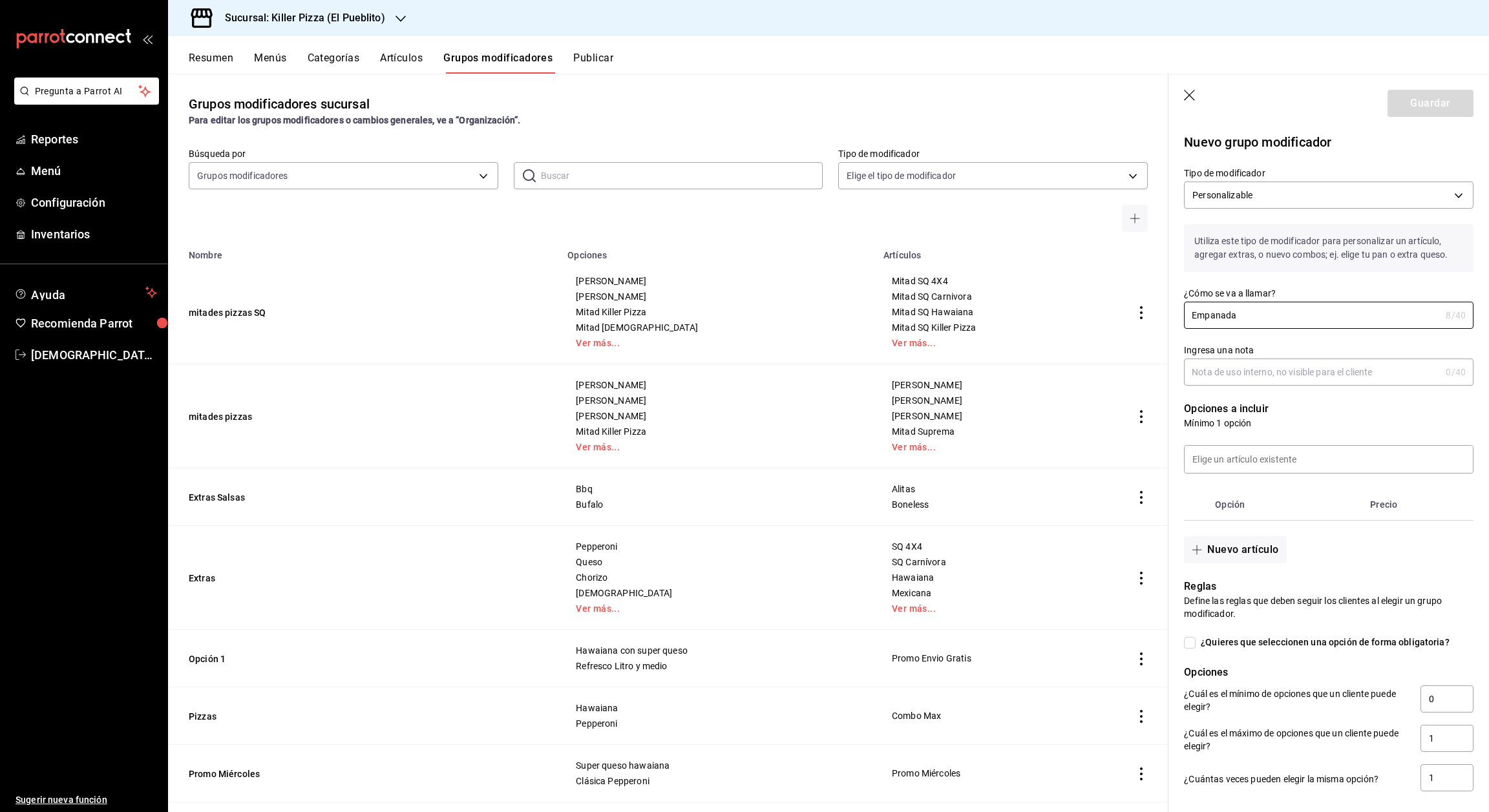
type input "Empanada"
click at [1267, 385] on input "Ingresa una nota" at bounding box center [1312, 372] width 256 height 26
type input "Combo express"
click at [1290, 473] on input at bounding box center [1329, 459] width 288 height 27
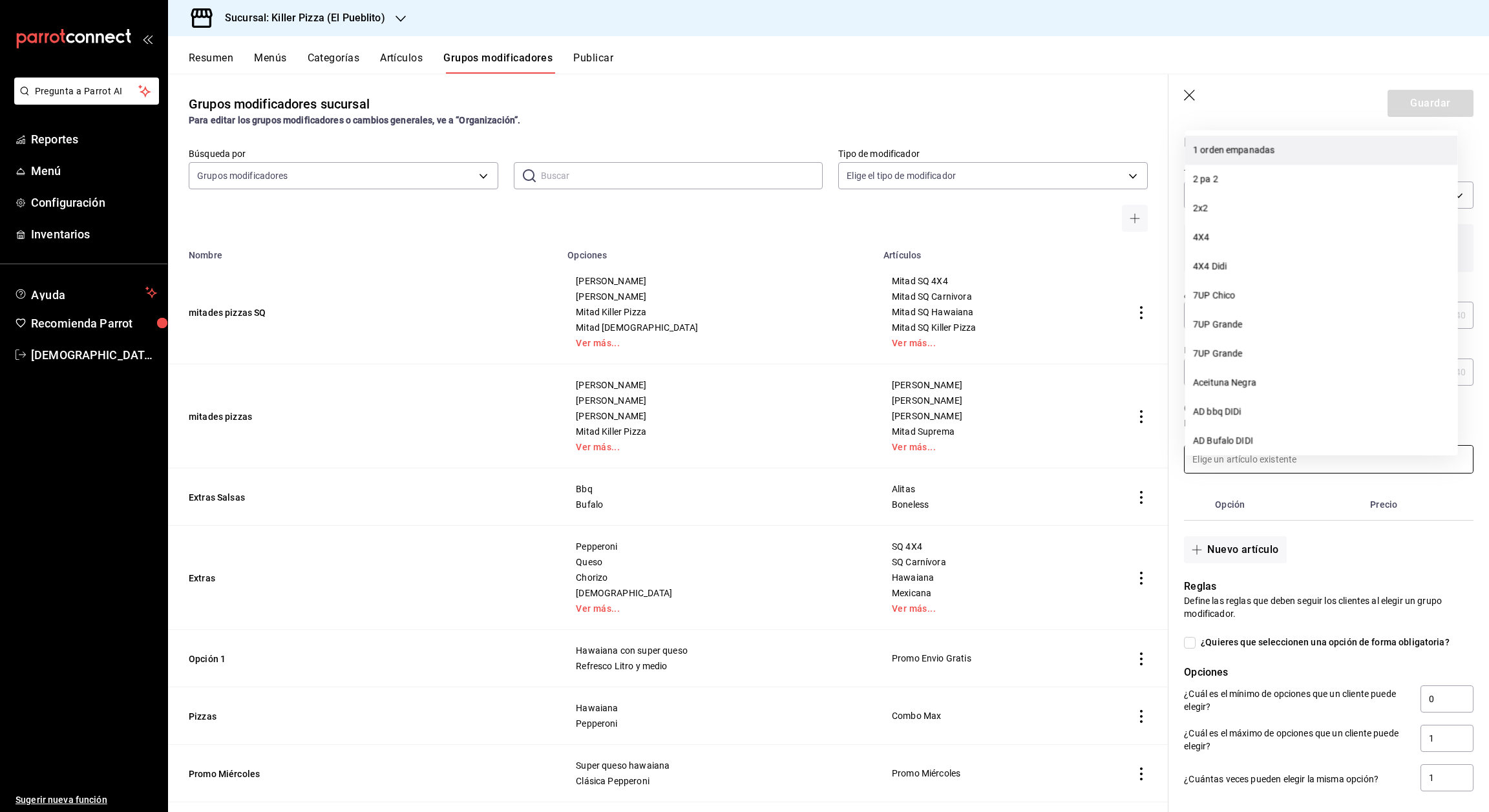
click at [1239, 152] on li "1 orden empanadas" at bounding box center [1322, 150] width 273 height 29
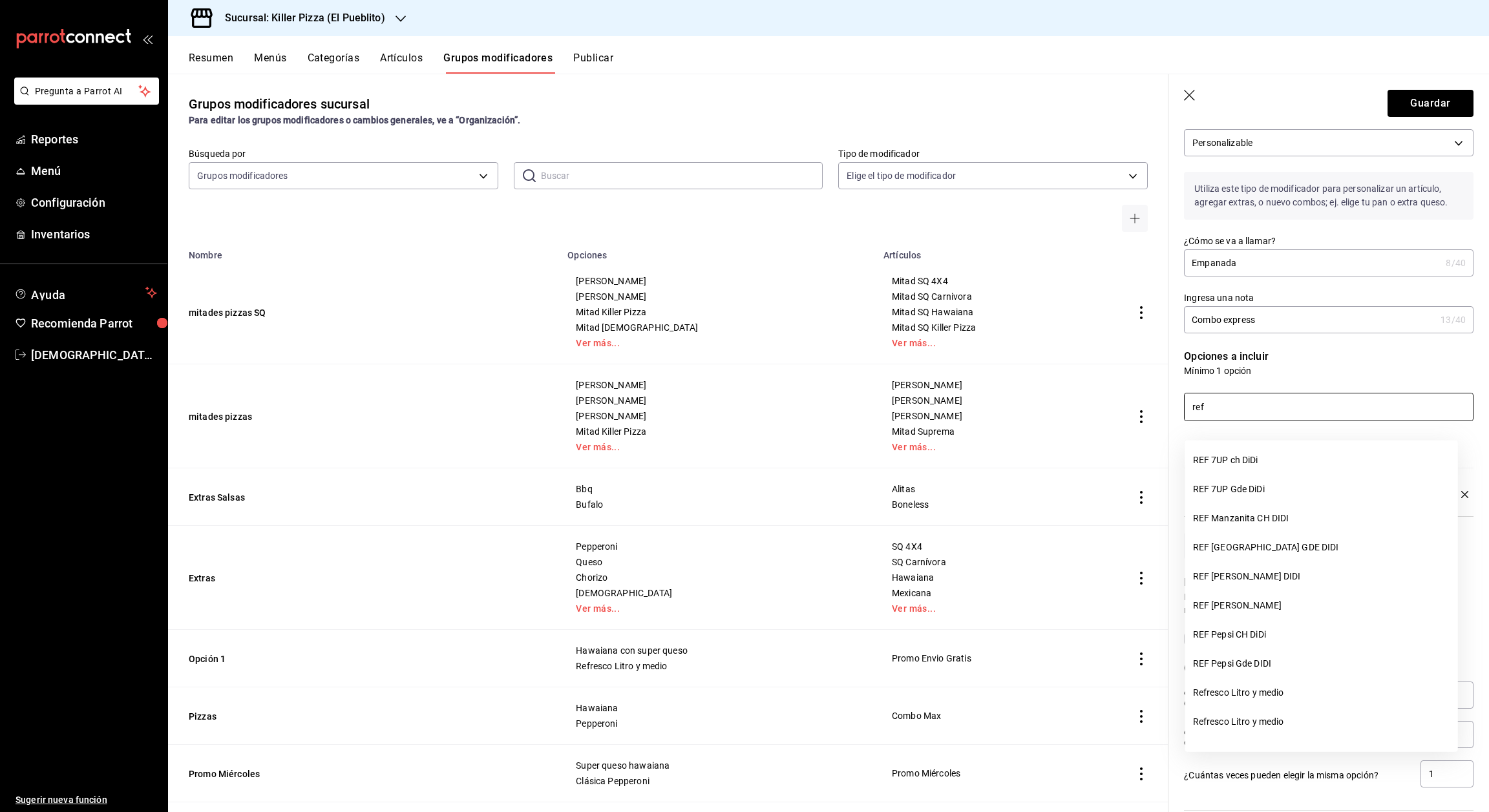
scroll to position [50, 0]
type input "r"
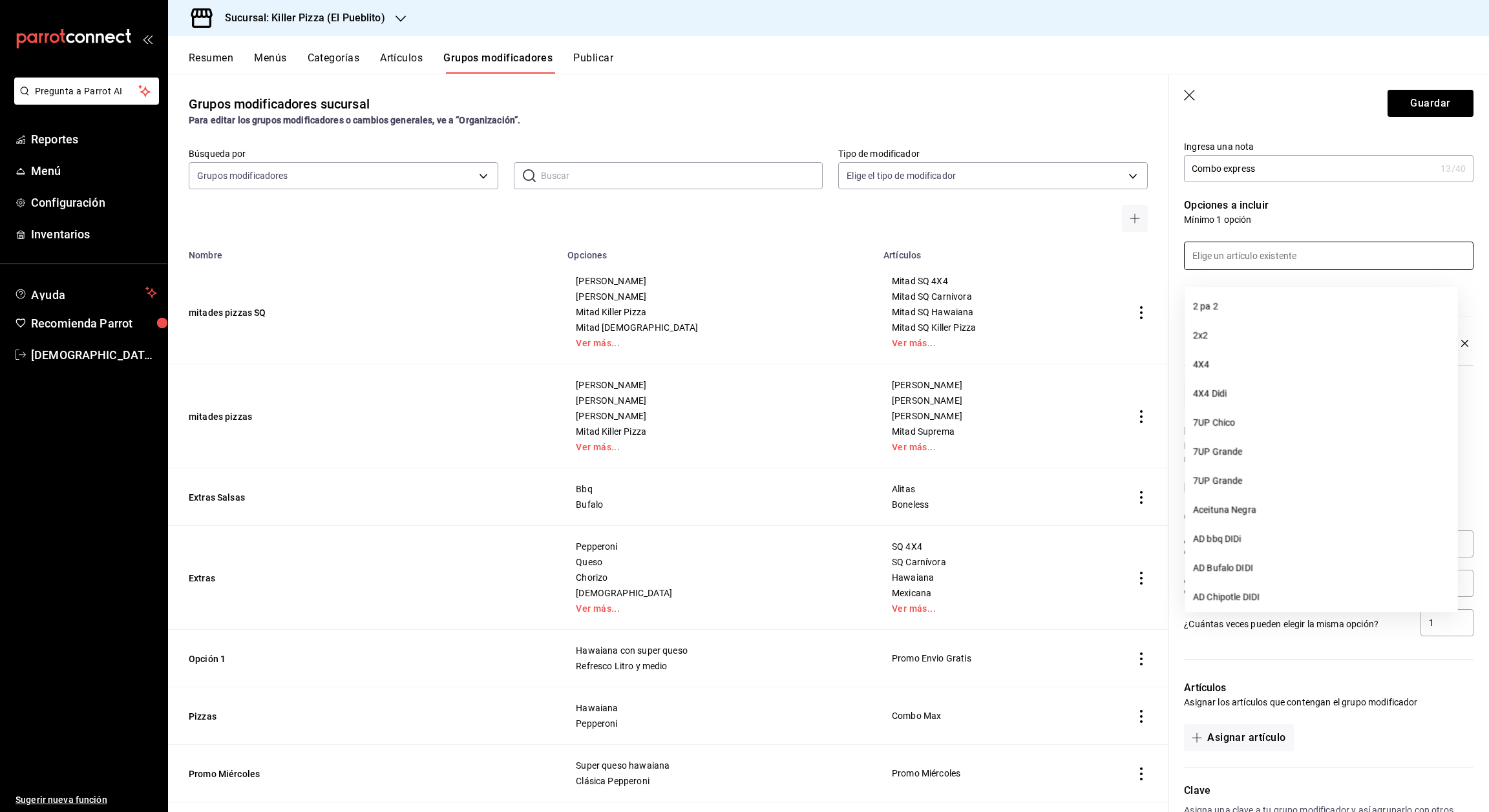
scroll to position [200, 0]
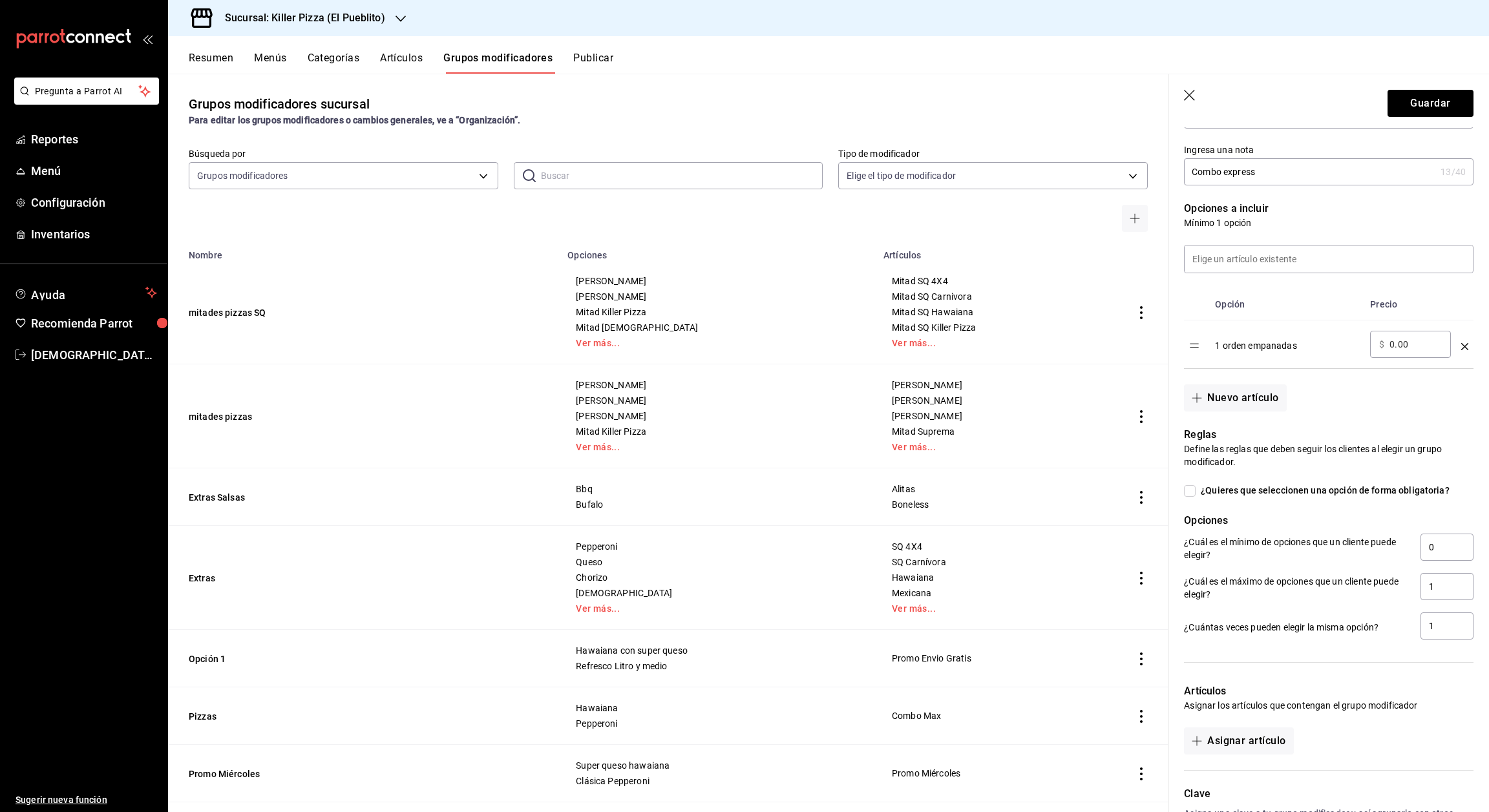
click at [1333, 217] on p "Opciones a incluir" at bounding box center [1329, 208] width 289 height 15
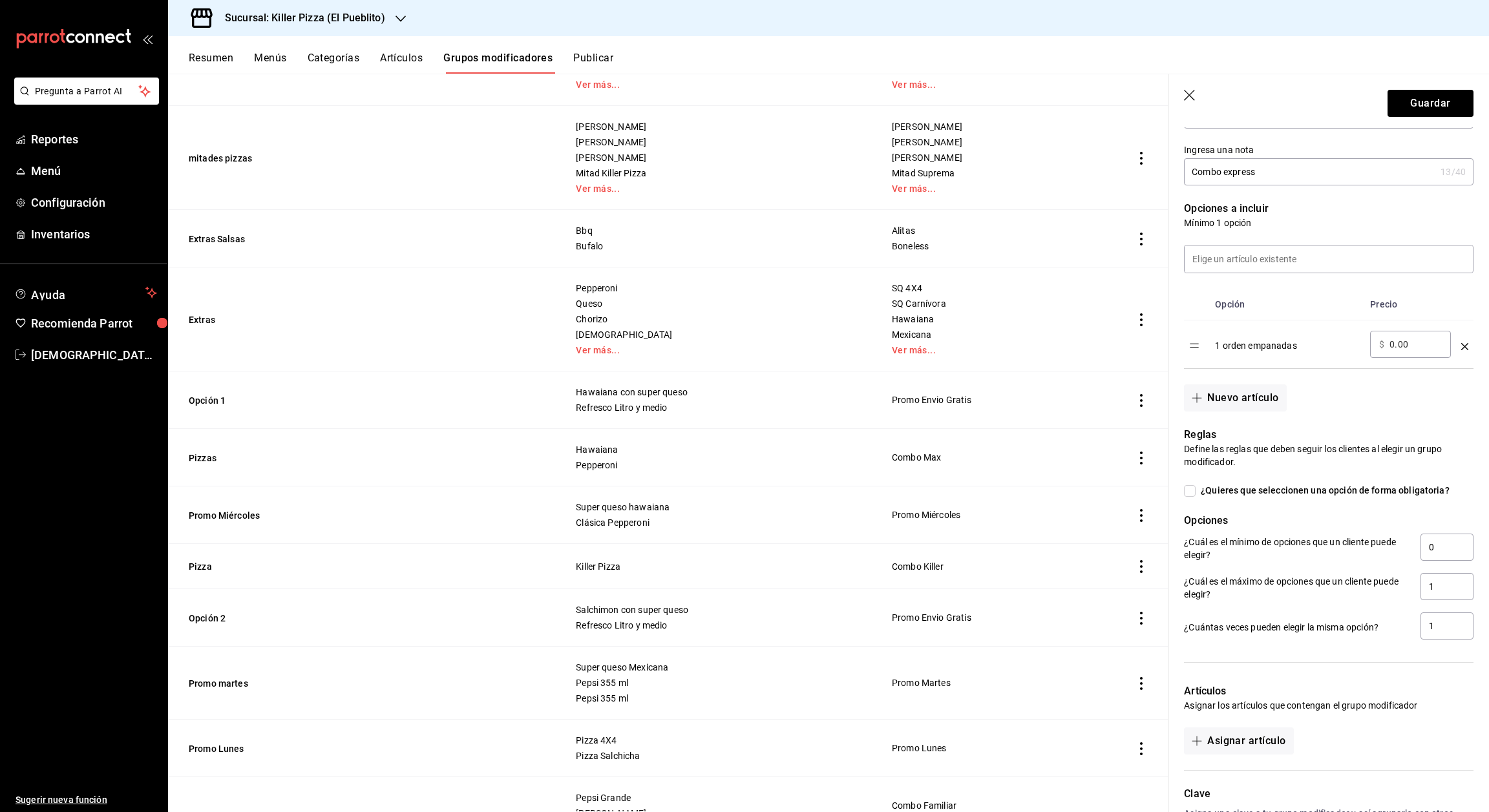
scroll to position [262, 0]
click at [1278, 272] on input at bounding box center [1329, 259] width 288 height 27
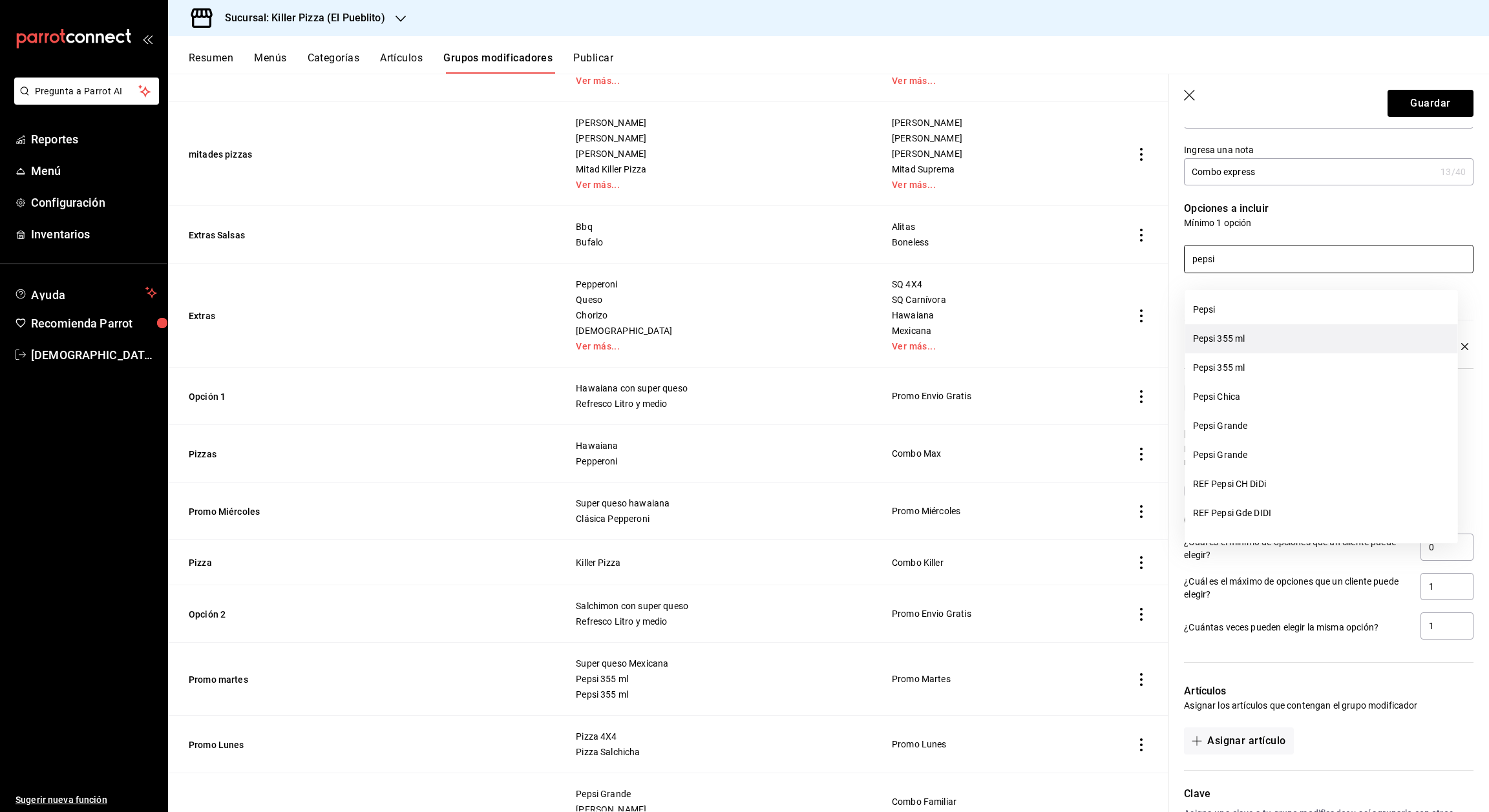
click at [1269, 342] on li "Pepsi 355 ml" at bounding box center [1322, 338] width 273 height 29
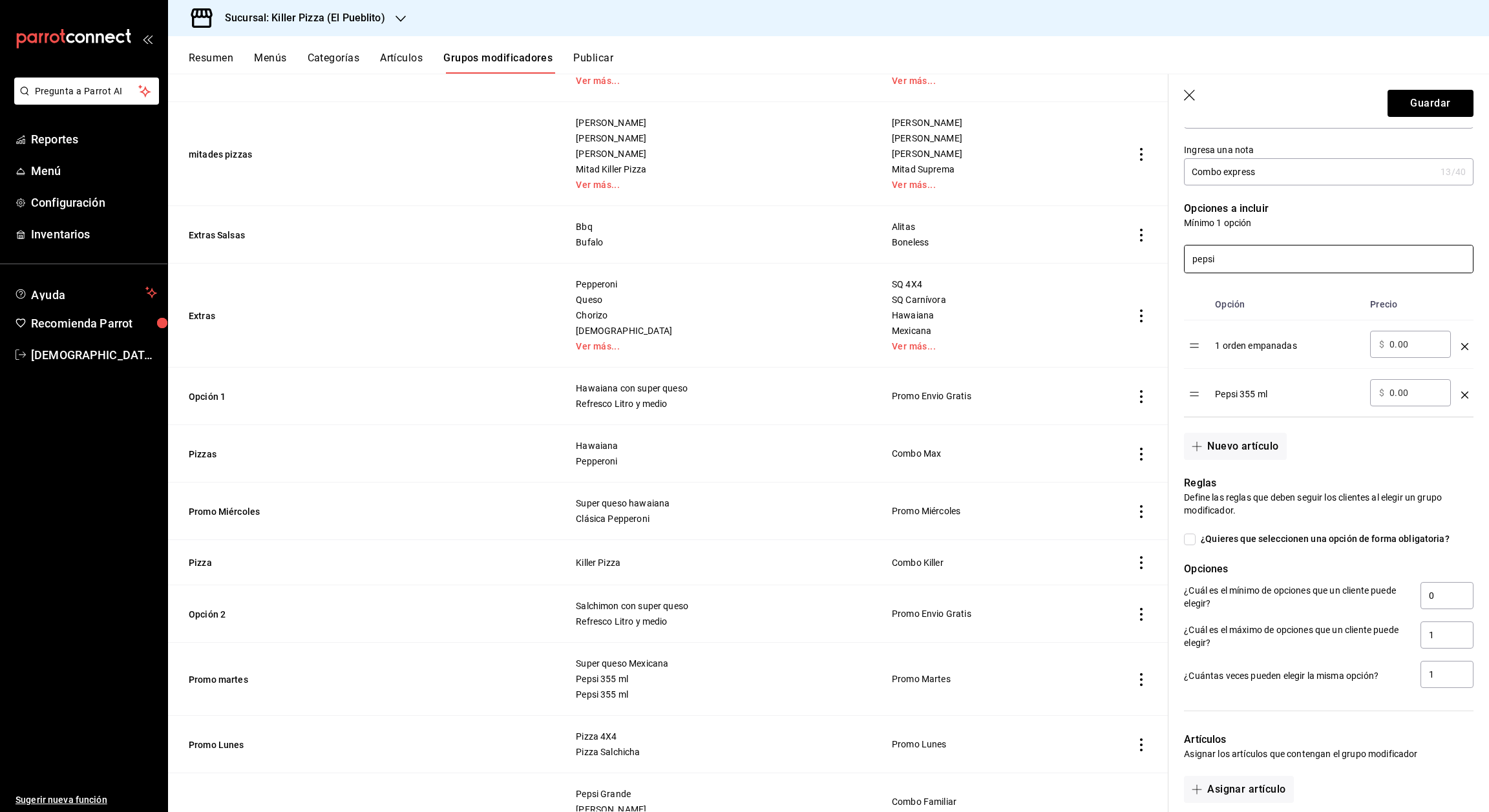
type input "pepsi"
click at [1400, 351] on input "0.00" at bounding box center [1416, 344] width 52 height 13
type input "0.00"
click at [1461, 350] on icon "optionsTable" at bounding box center [1465, 346] width 7 height 7
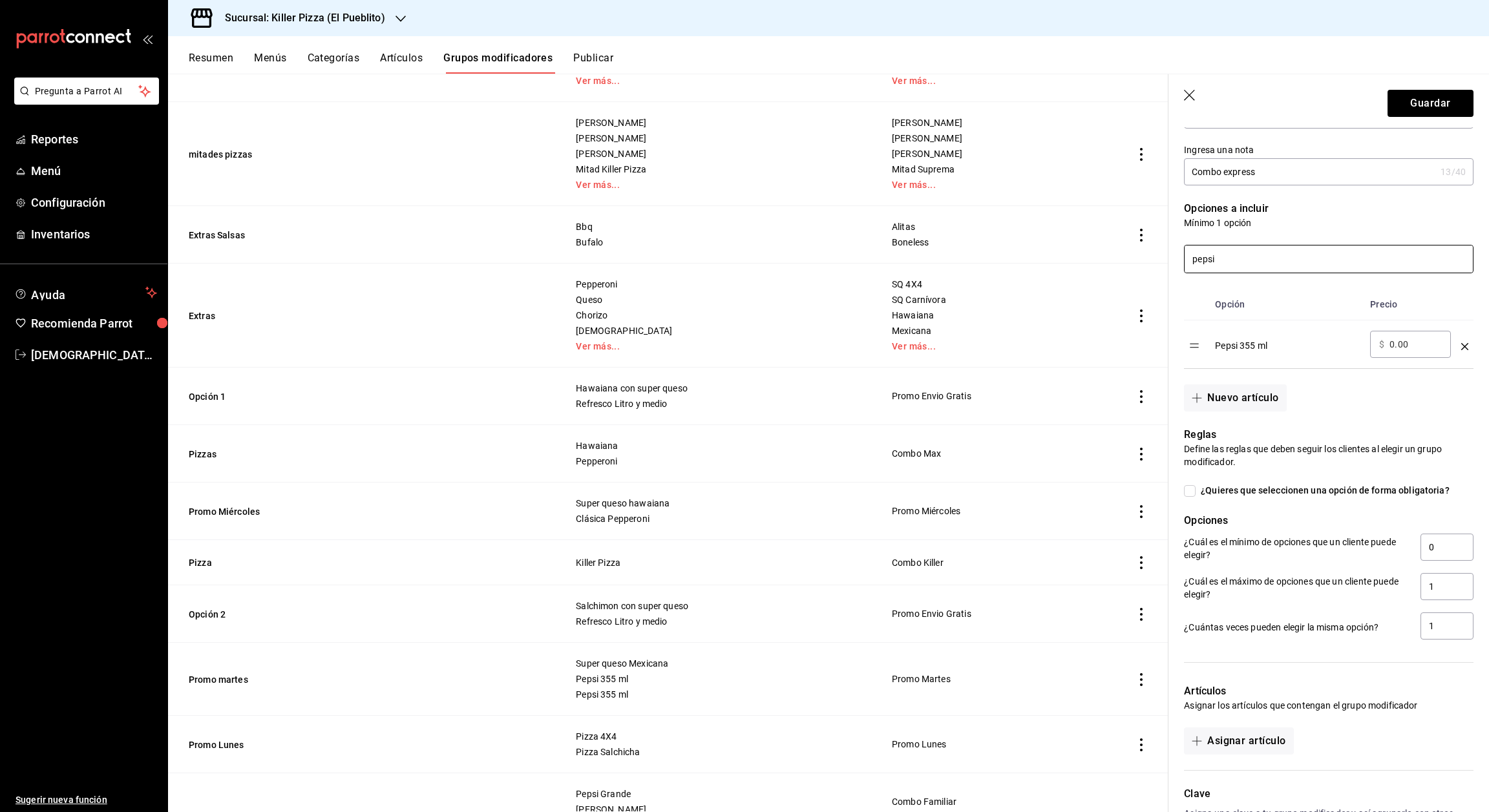
click at [1259, 267] on input "pepsi" at bounding box center [1329, 259] width 288 height 27
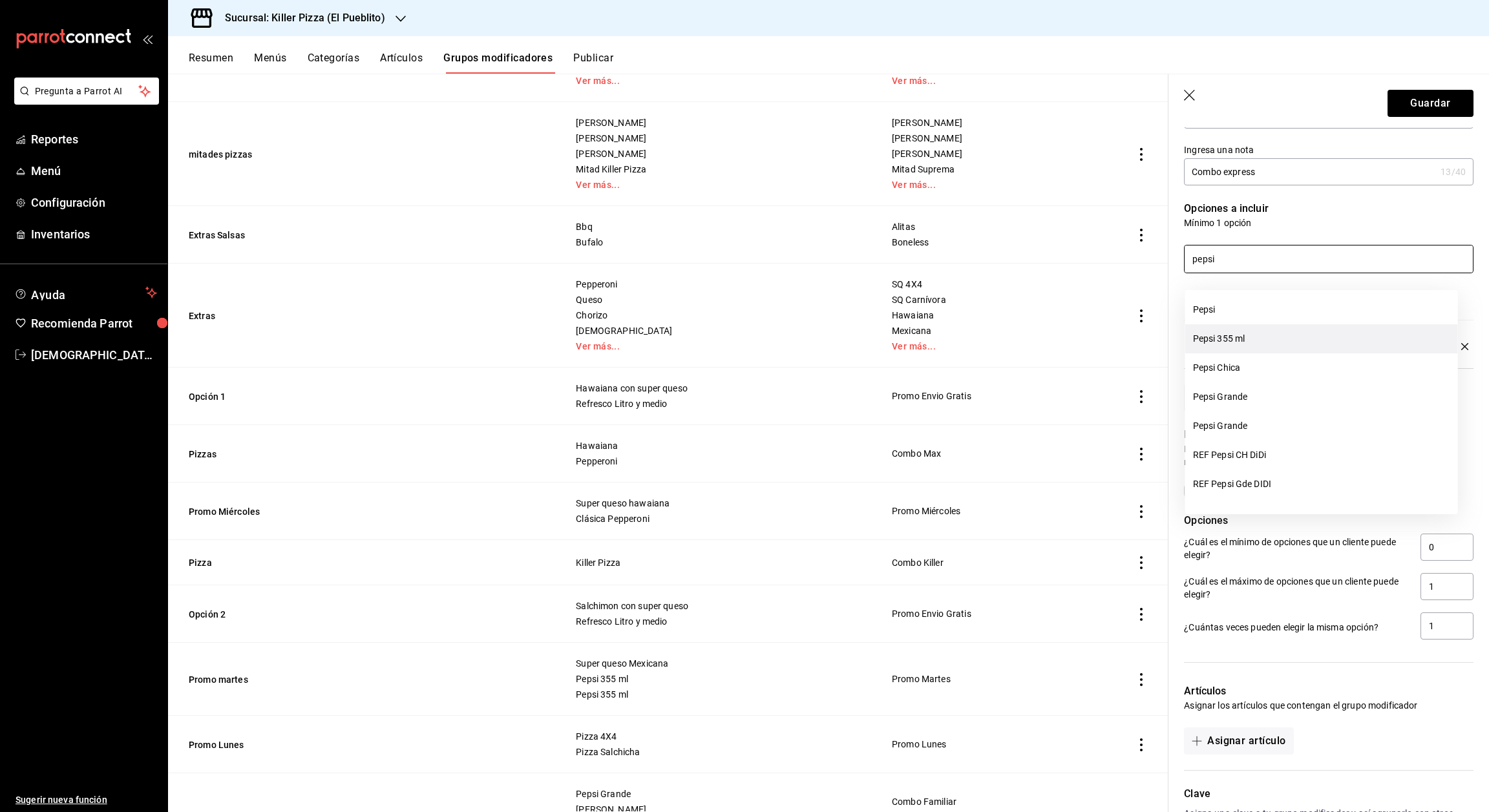
click at [1239, 335] on li "Pepsi 355 ml" at bounding box center [1322, 338] width 273 height 29
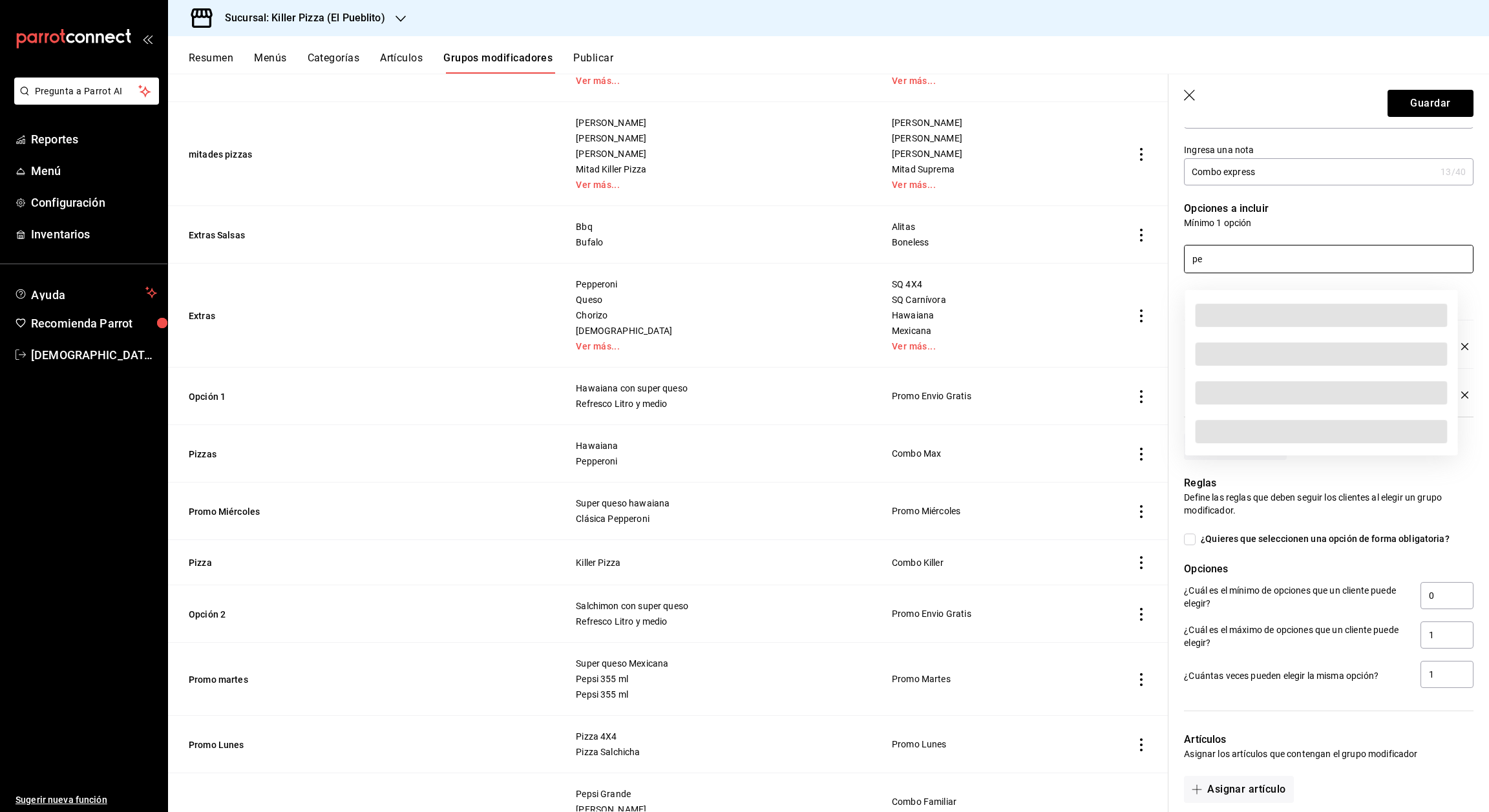
type input "p"
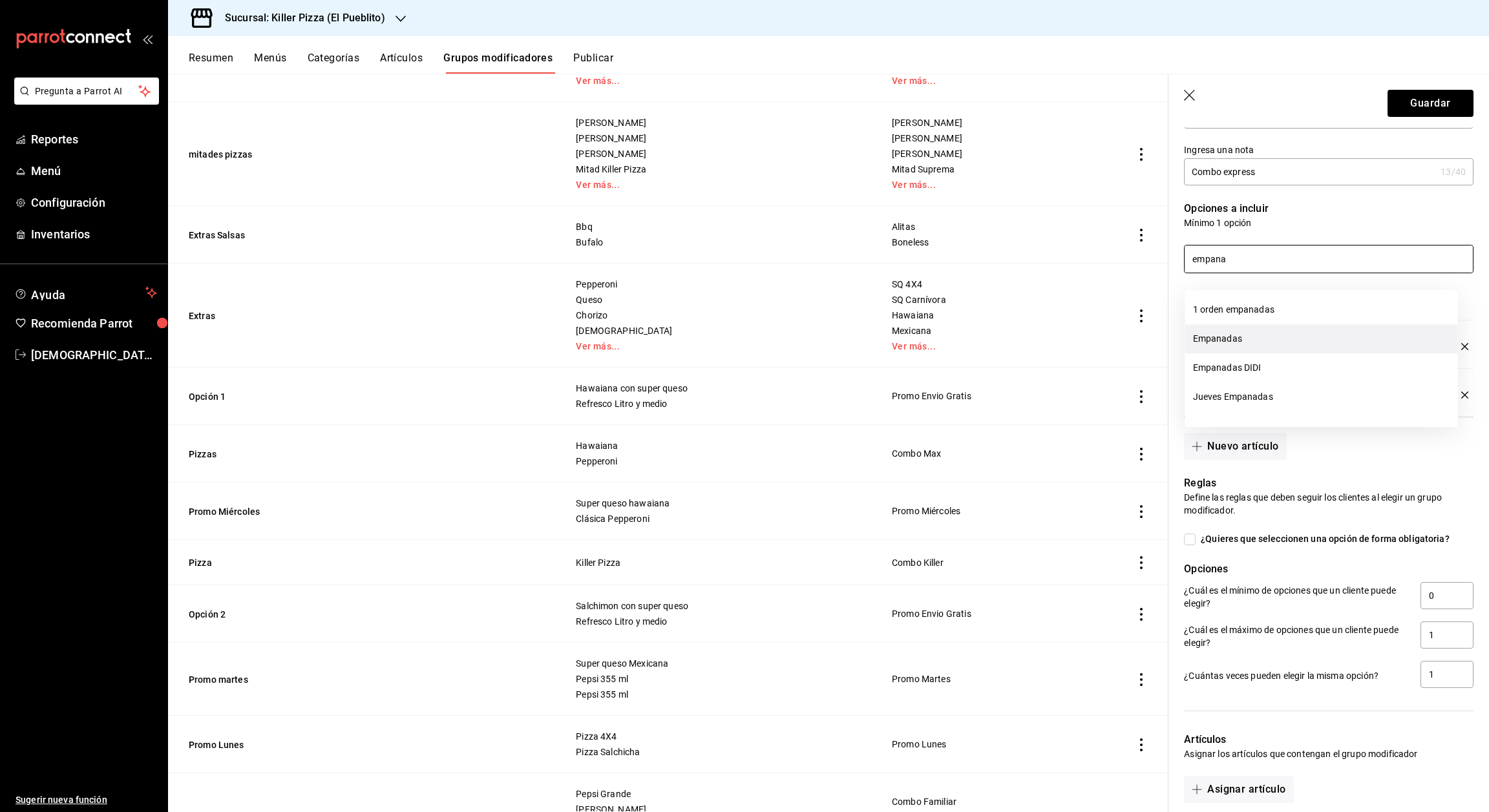
click at [1239, 333] on li "Empanadas" at bounding box center [1322, 338] width 273 height 29
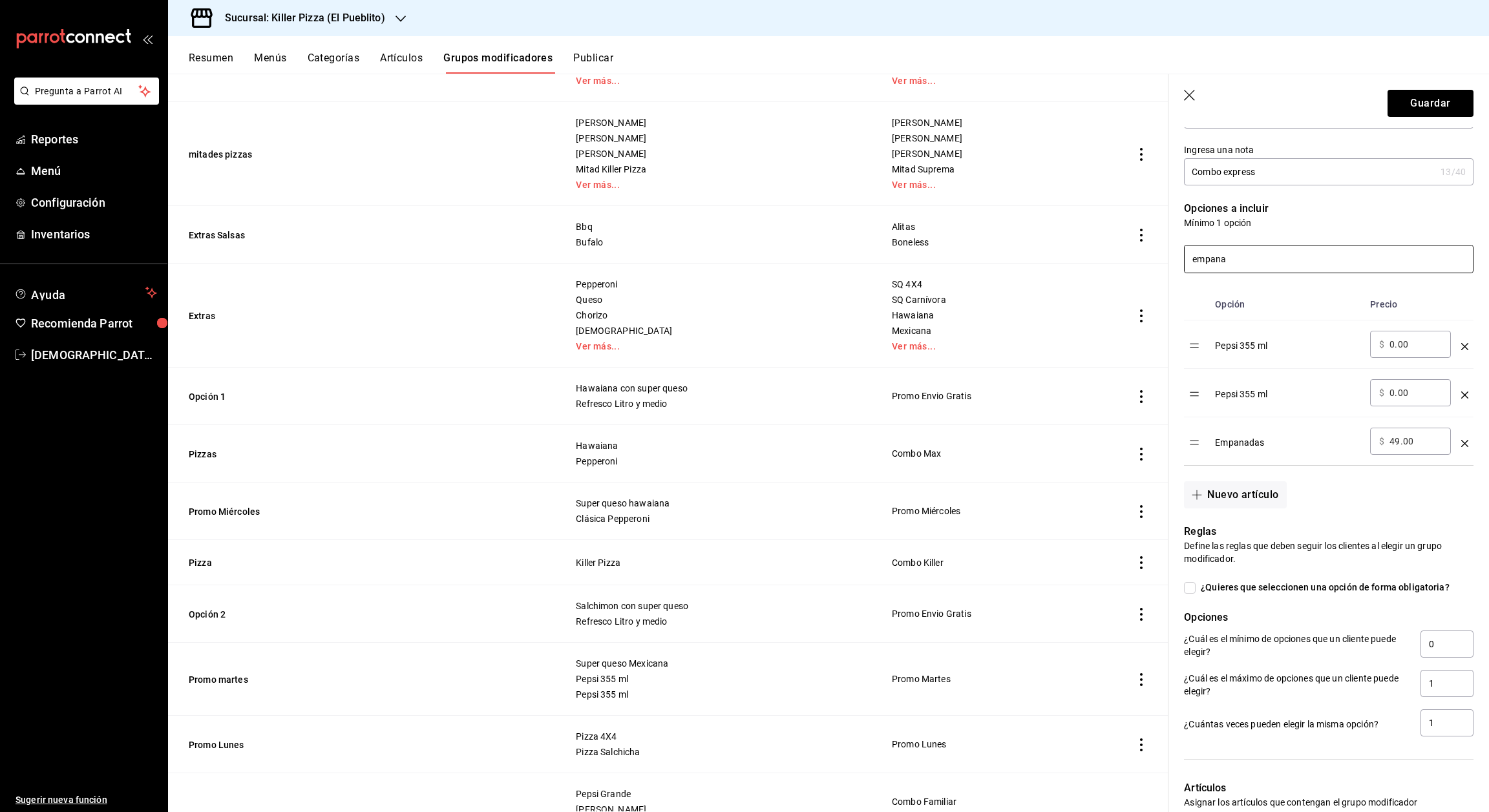
type input "empana"
click at [1461, 350] on icon "optionsTable" at bounding box center [1465, 346] width 7 height 7
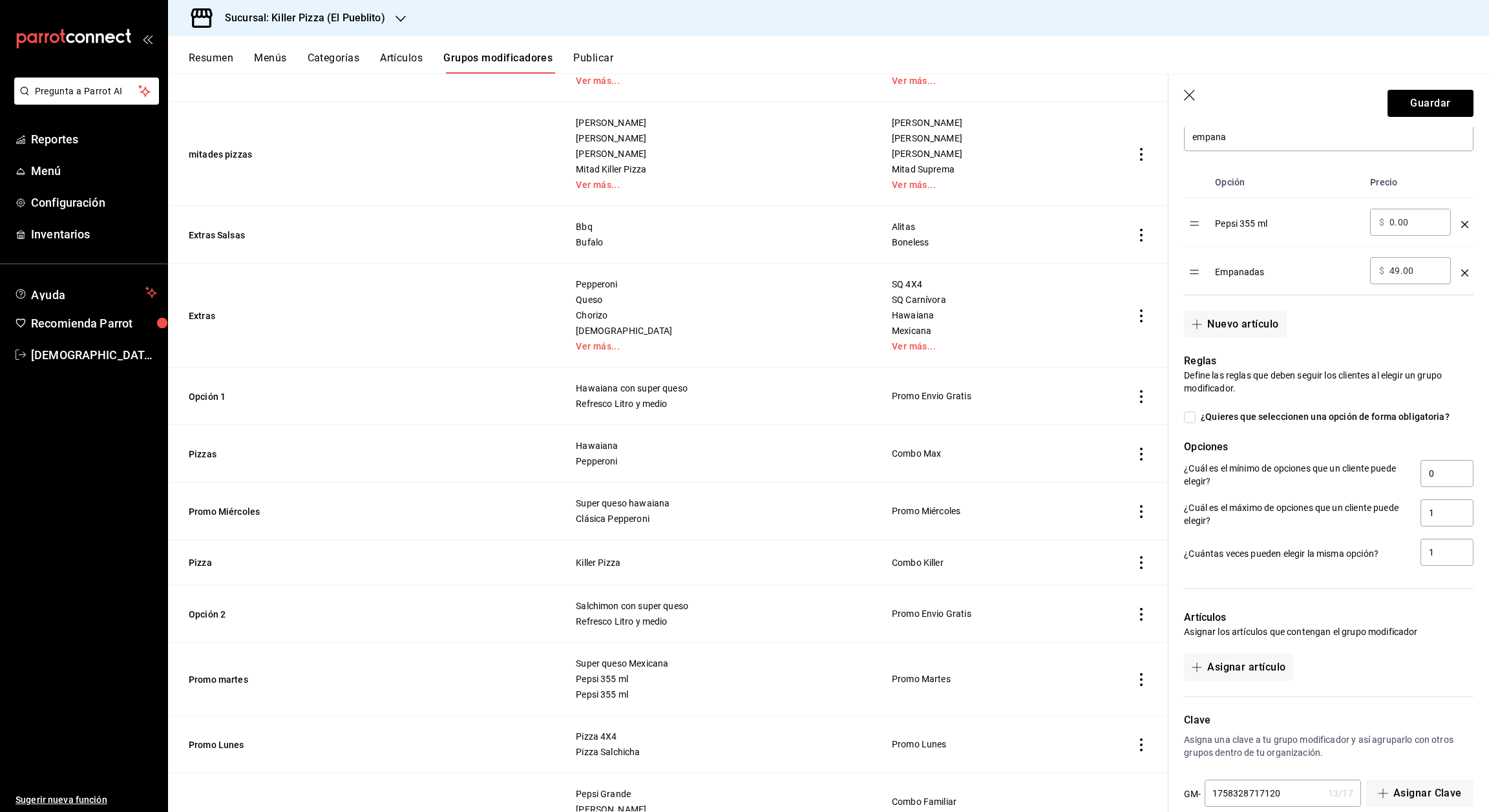
scroll to position [323, 0]
click at [1430, 486] on input "0" at bounding box center [1447, 472] width 53 height 27
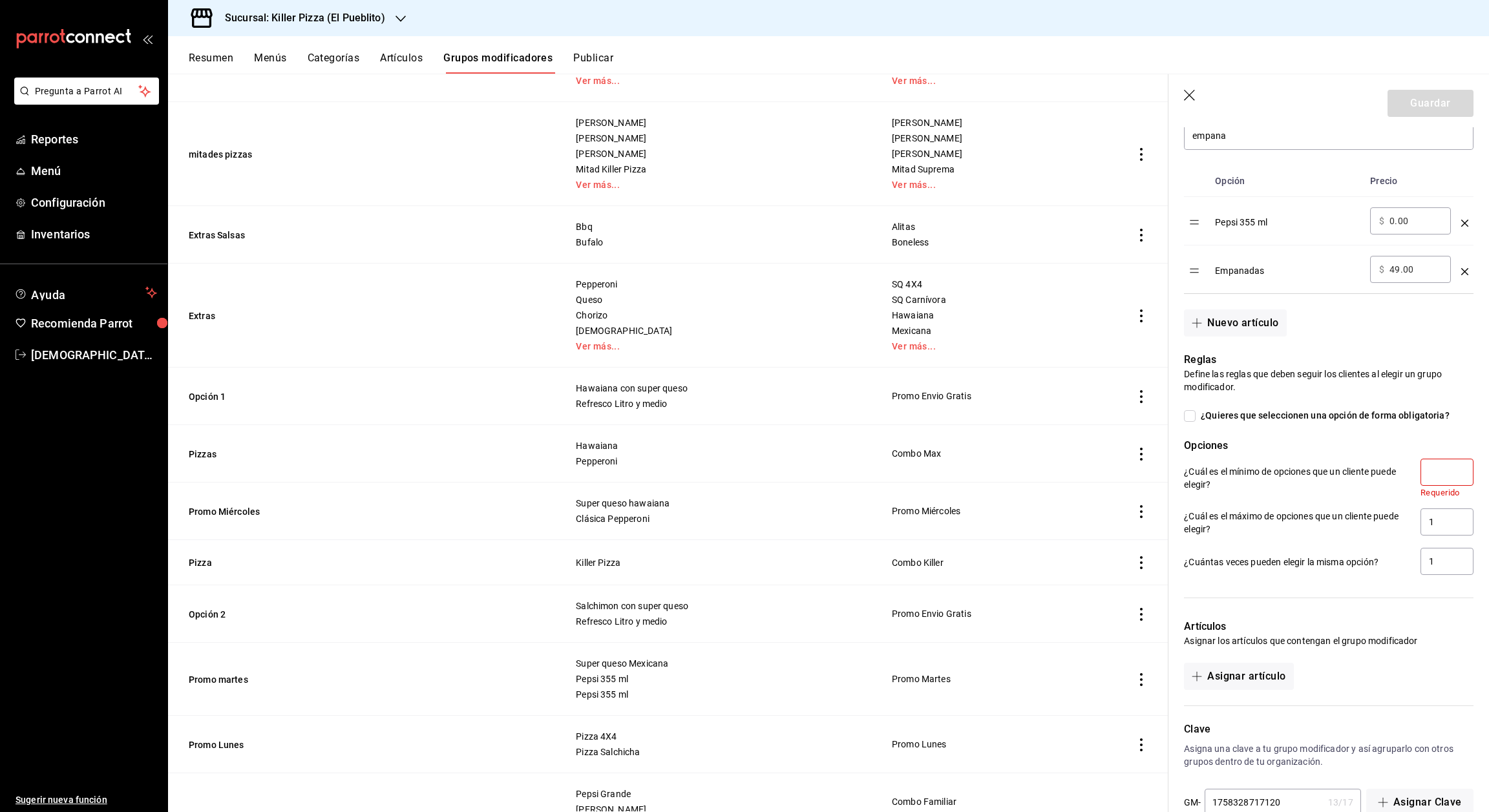
type input "2"
click at [1431, 536] on input "1" at bounding box center [1447, 522] width 53 height 27
type input "2"
click at [1428, 478] on input "number" at bounding box center [1447, 472] width 53 height 27
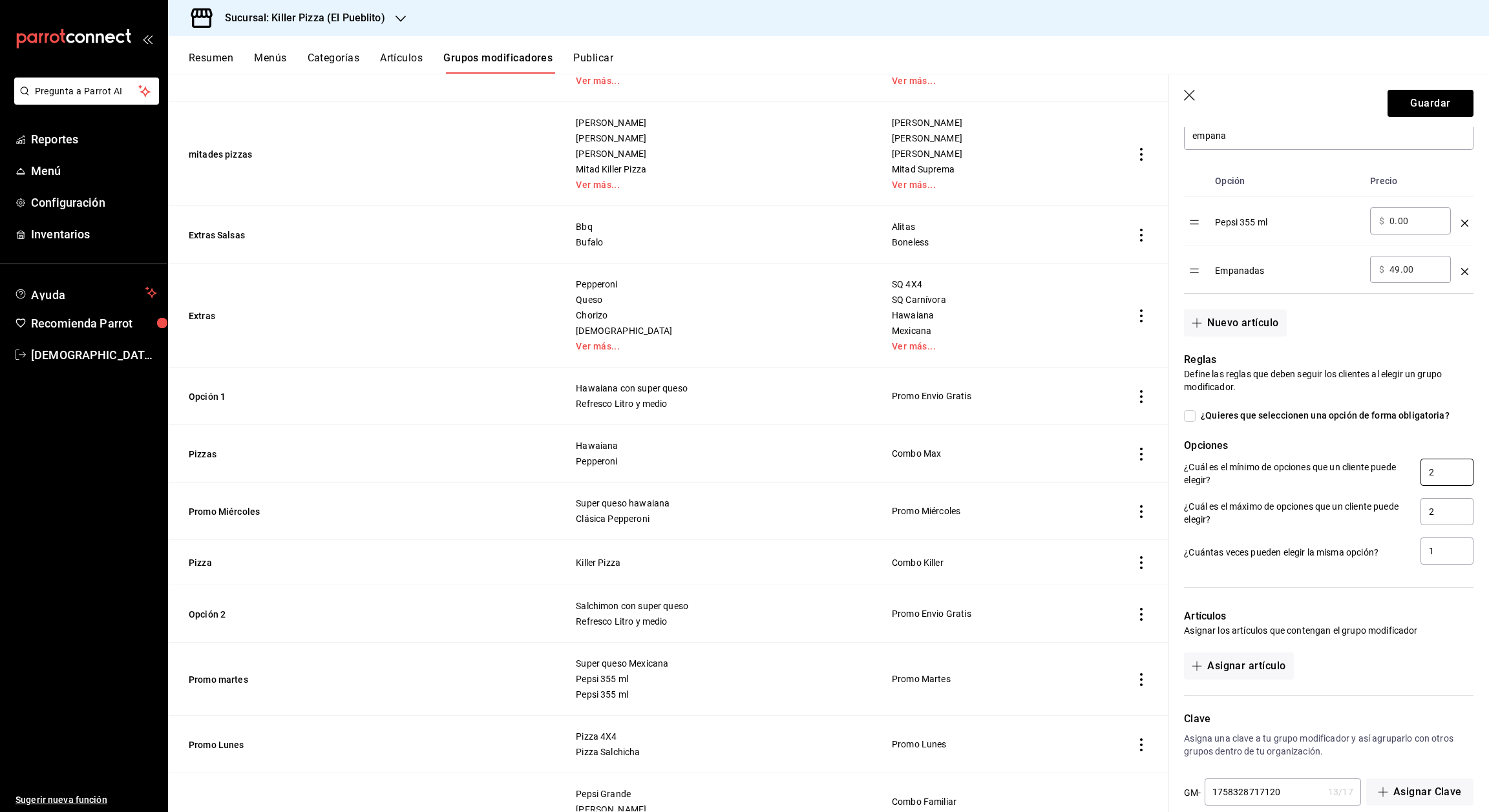
type input "2"
click at [1409, 616] on div "Artículos Asignar los artículos que contengan el grupo modificador Asignar artí…" at bounding box center [1321, 636] width 305 height 87
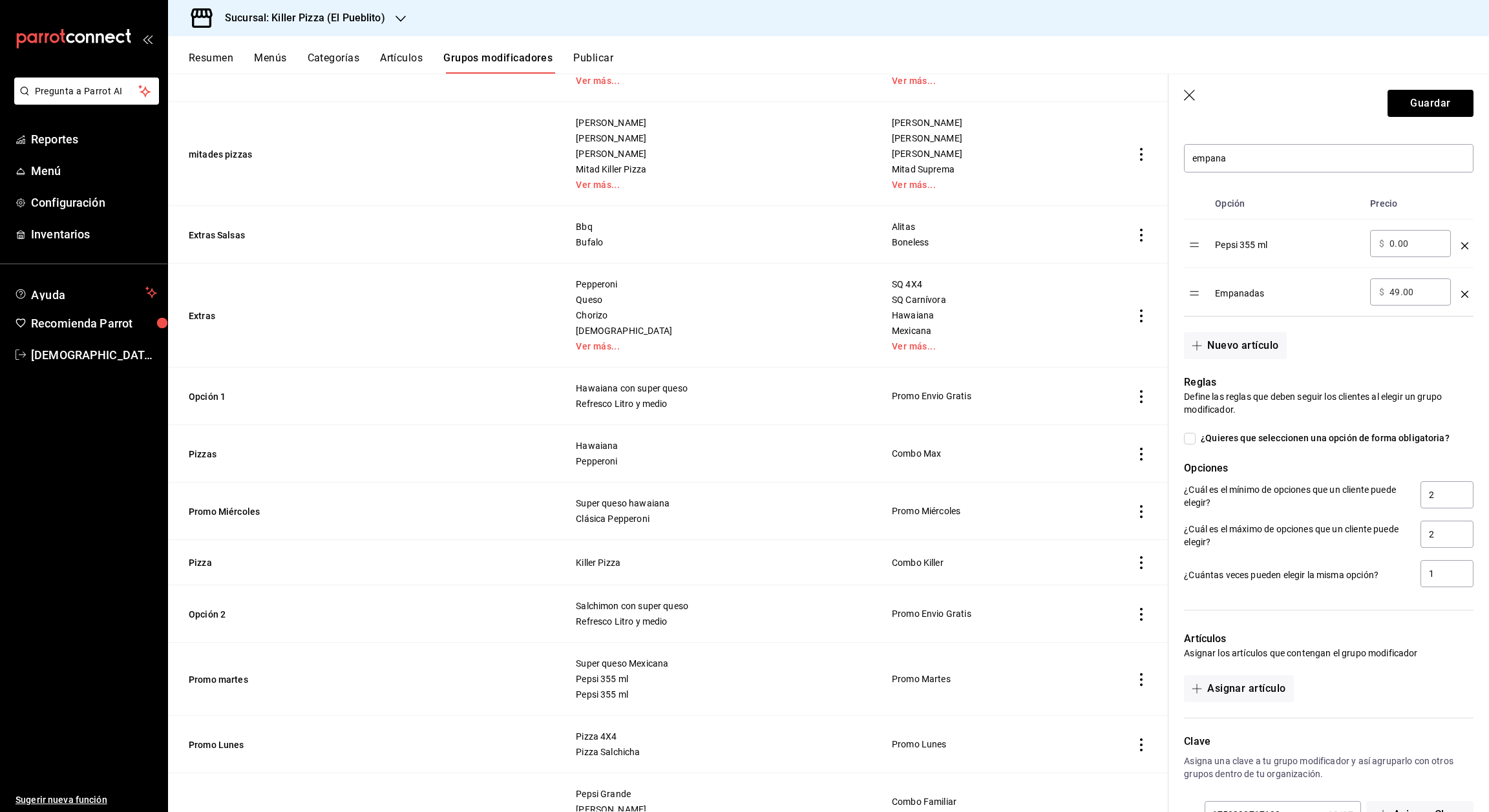
scroll to position [358, 0]
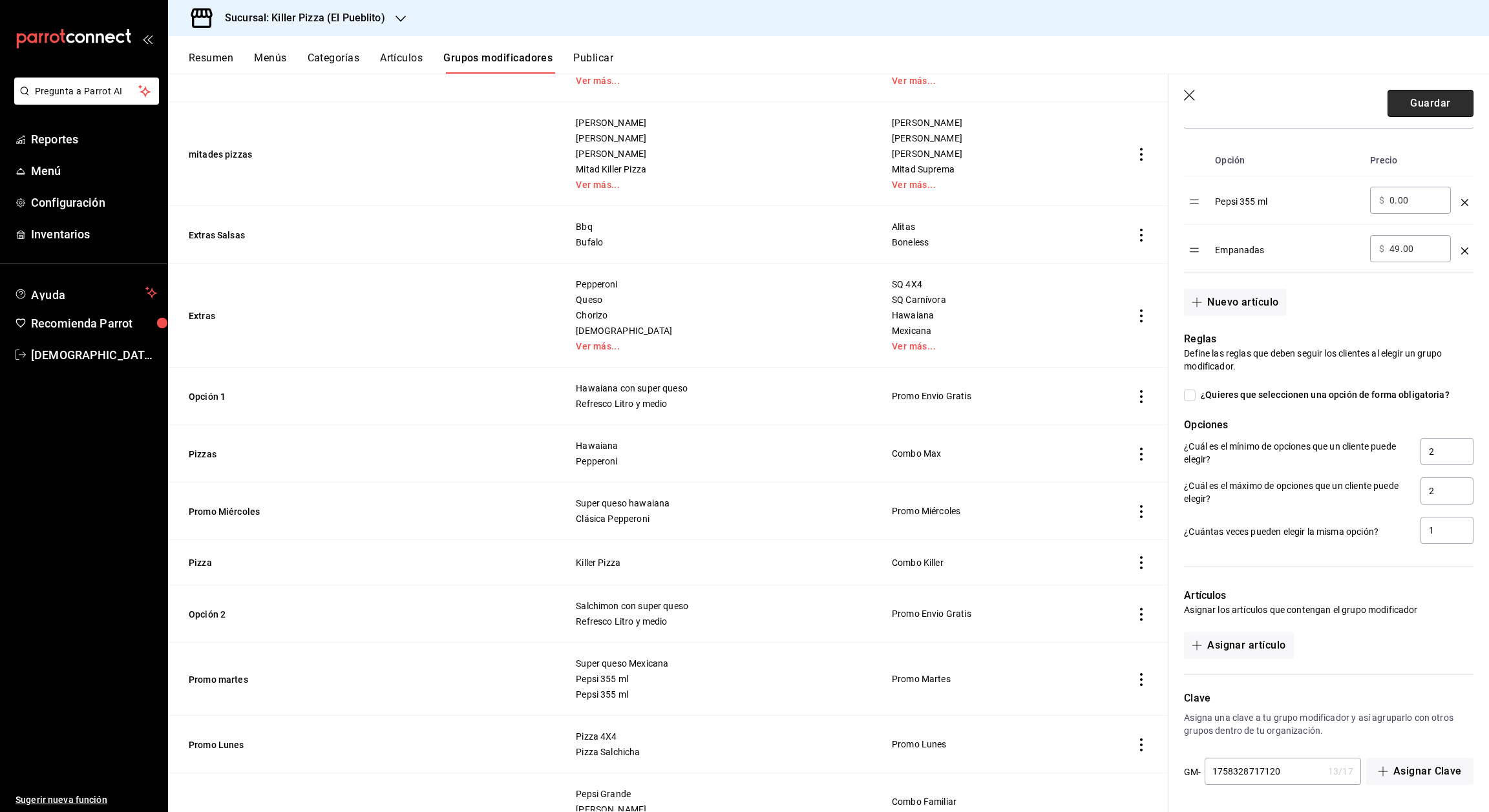
click at [1415, 110] on button "Guardar" at bounding box center [1431, 103] width 86 height 27
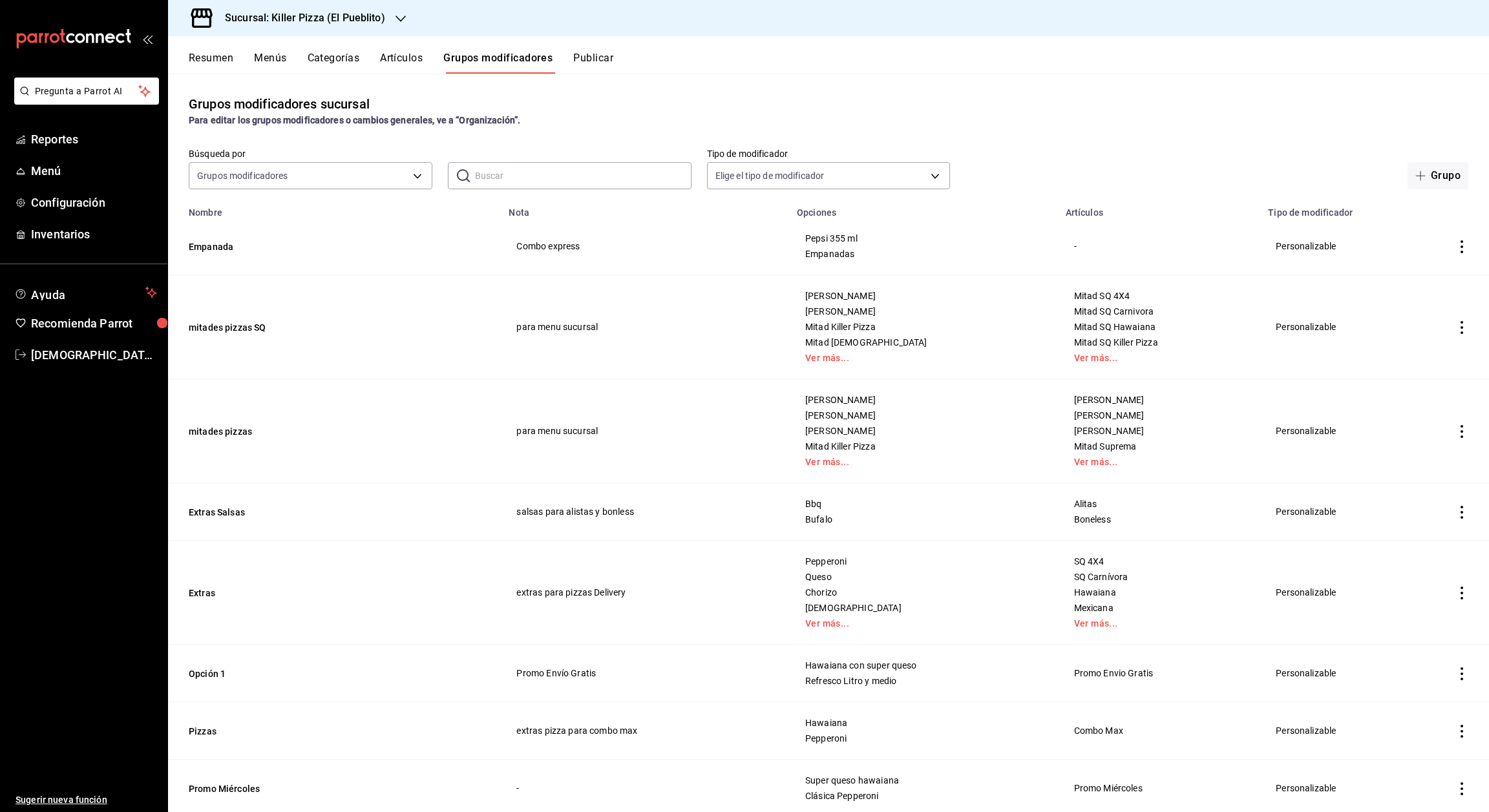
click at [407, 58] on button "Artículos" at bounding box center [401, 62] width 43 height 22
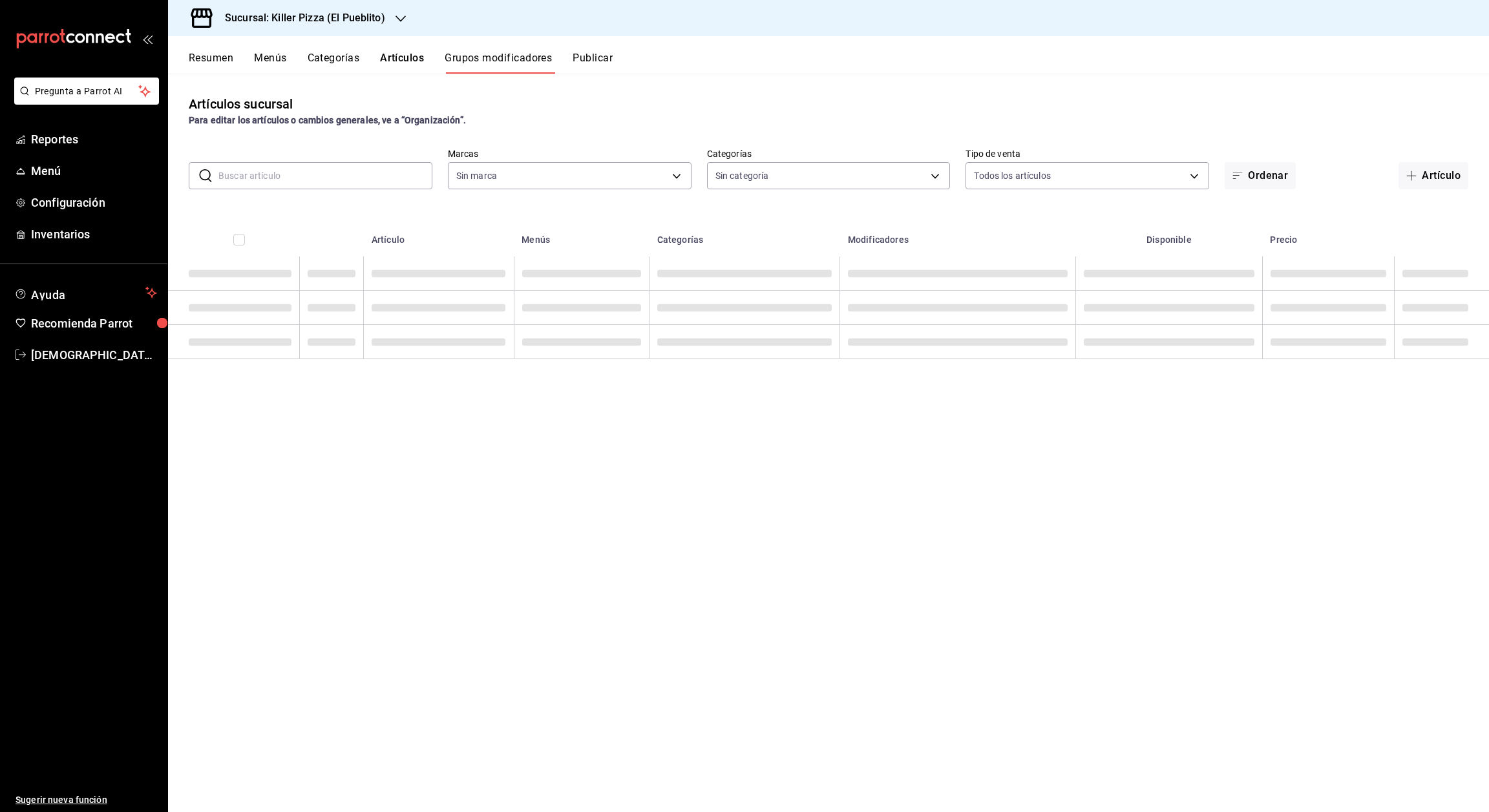
type input "fb565927-10db-4a1e-9361-babba7d8dbe1"
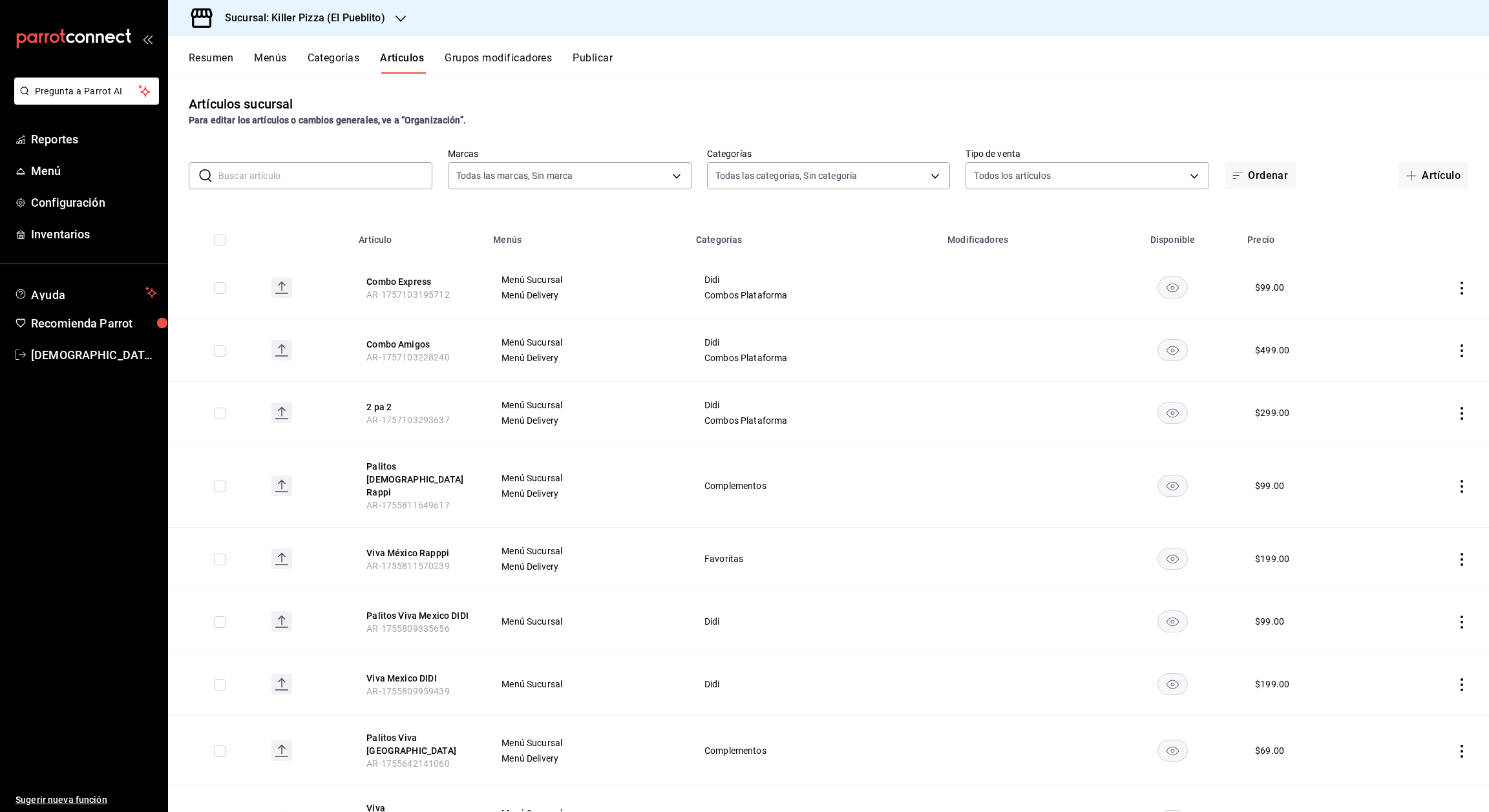
type input "34aa5cbd-d66a-4a89-b1d3-dab645db196e,aca61318-dd82-4009-8fb5-67b6e0717491,78dec…"
click at [421, 280] on button "Combo Express" at bounding box center [418, 281] width 103 height 13
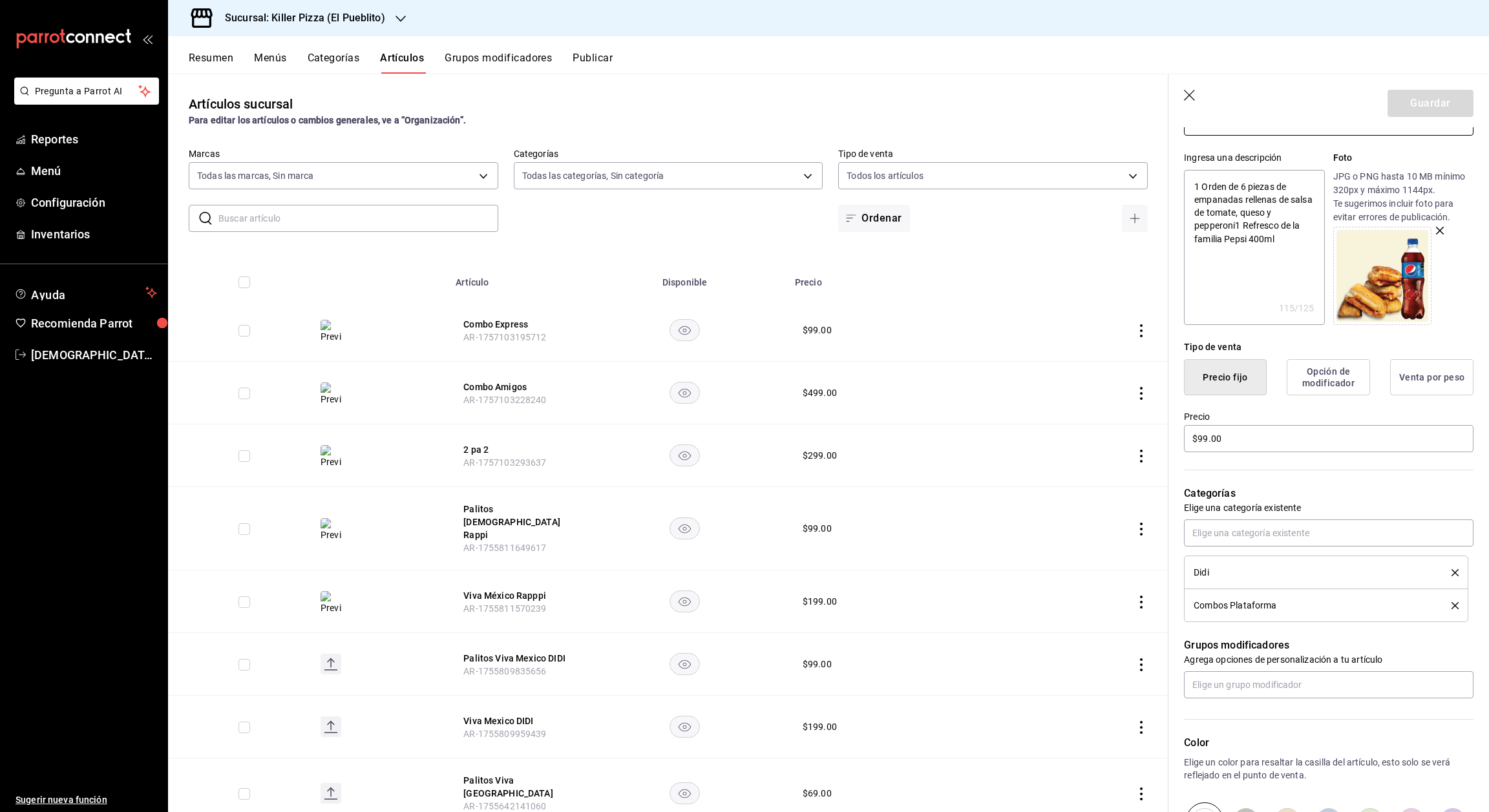
scroll to position [114, 0]
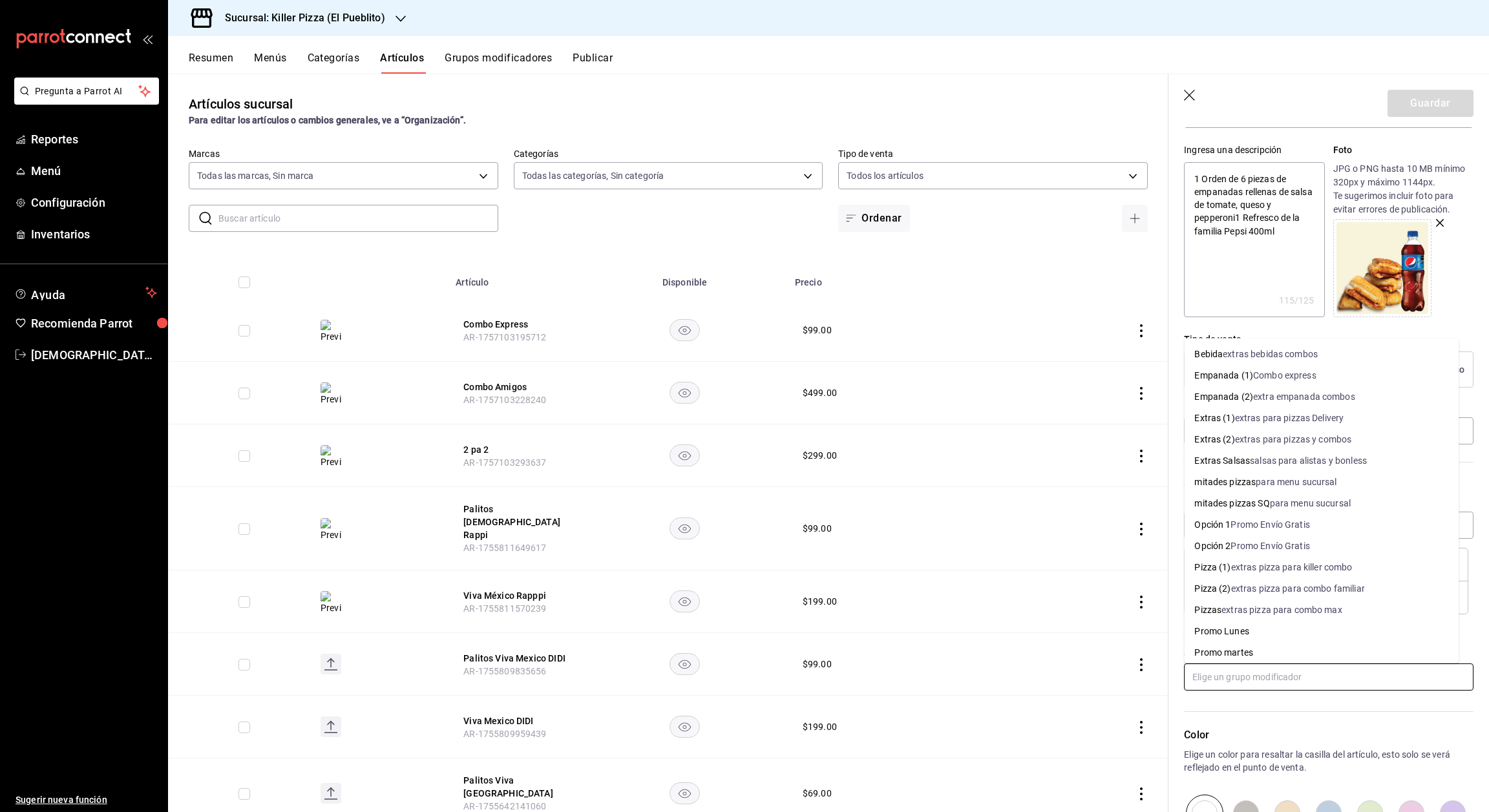
click at [1298, 682] on input "text" at bounding box center [1329, 677] width 289 height 27
click at [1289, 373] on div "Combo express" at bounding box center [1285, 376] width 63 height 13
type textarea "x"
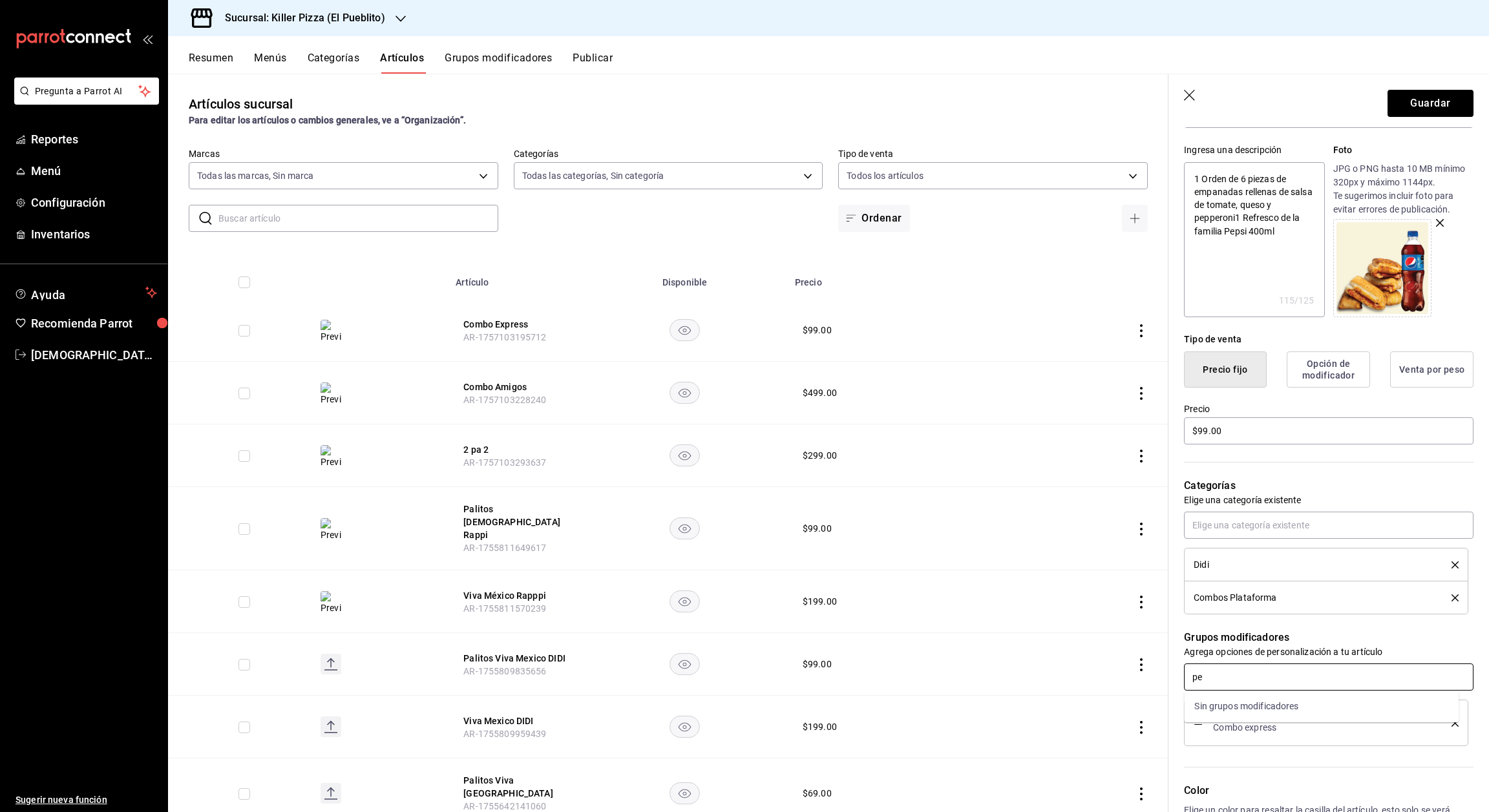
type input "p"
click at [1460, 557] on div "Editar artículo General Avanzada ¿Cómo se va a llamar? Combo Express 13 /40 ¿Có…" at bounding box center [1329, 531] width 321 height 1037
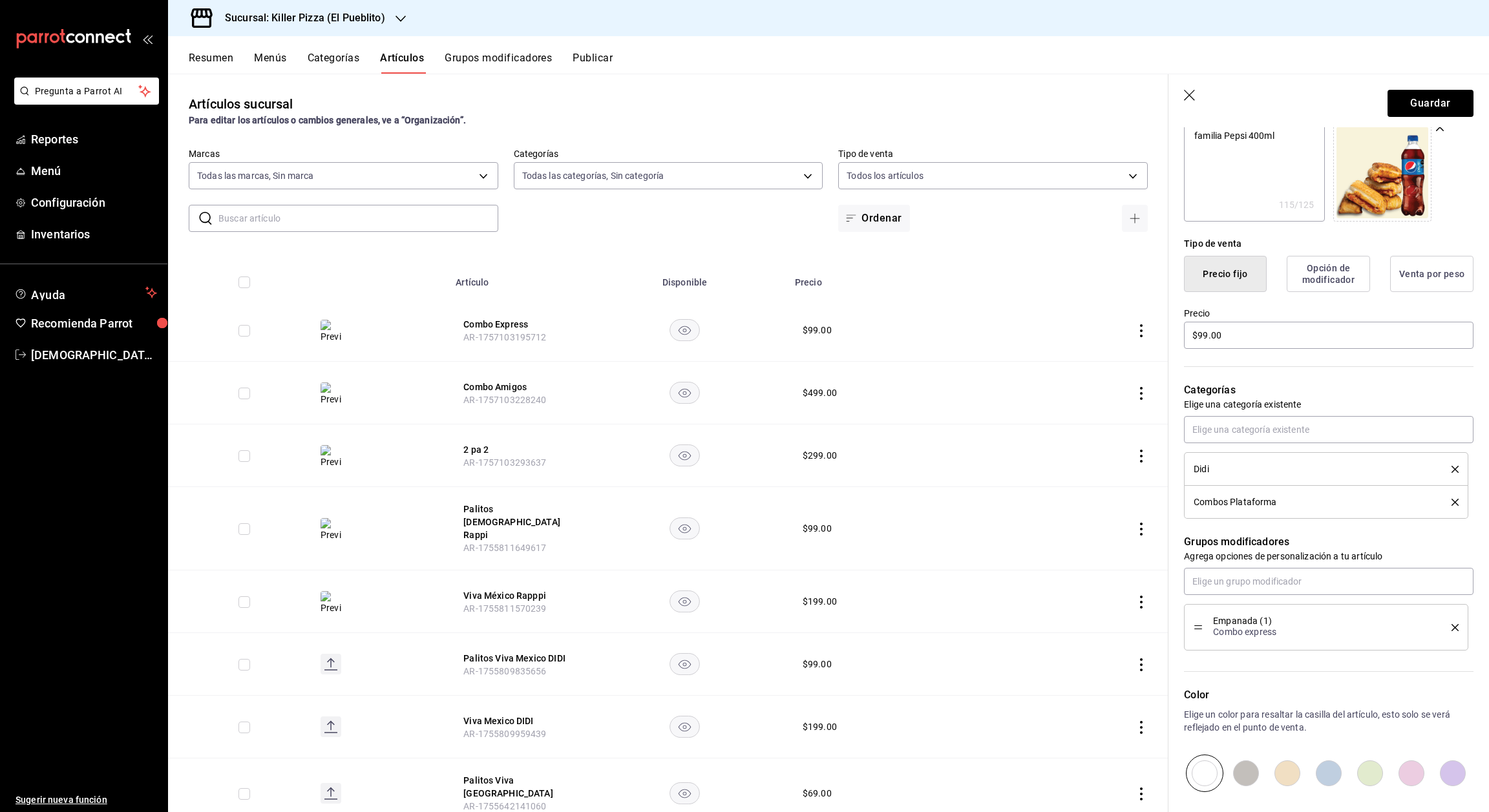
scroll to position [211, 0]
click at [1451, 627] on icon "delete" at bounding box center [1455, 626] width 7 height 7
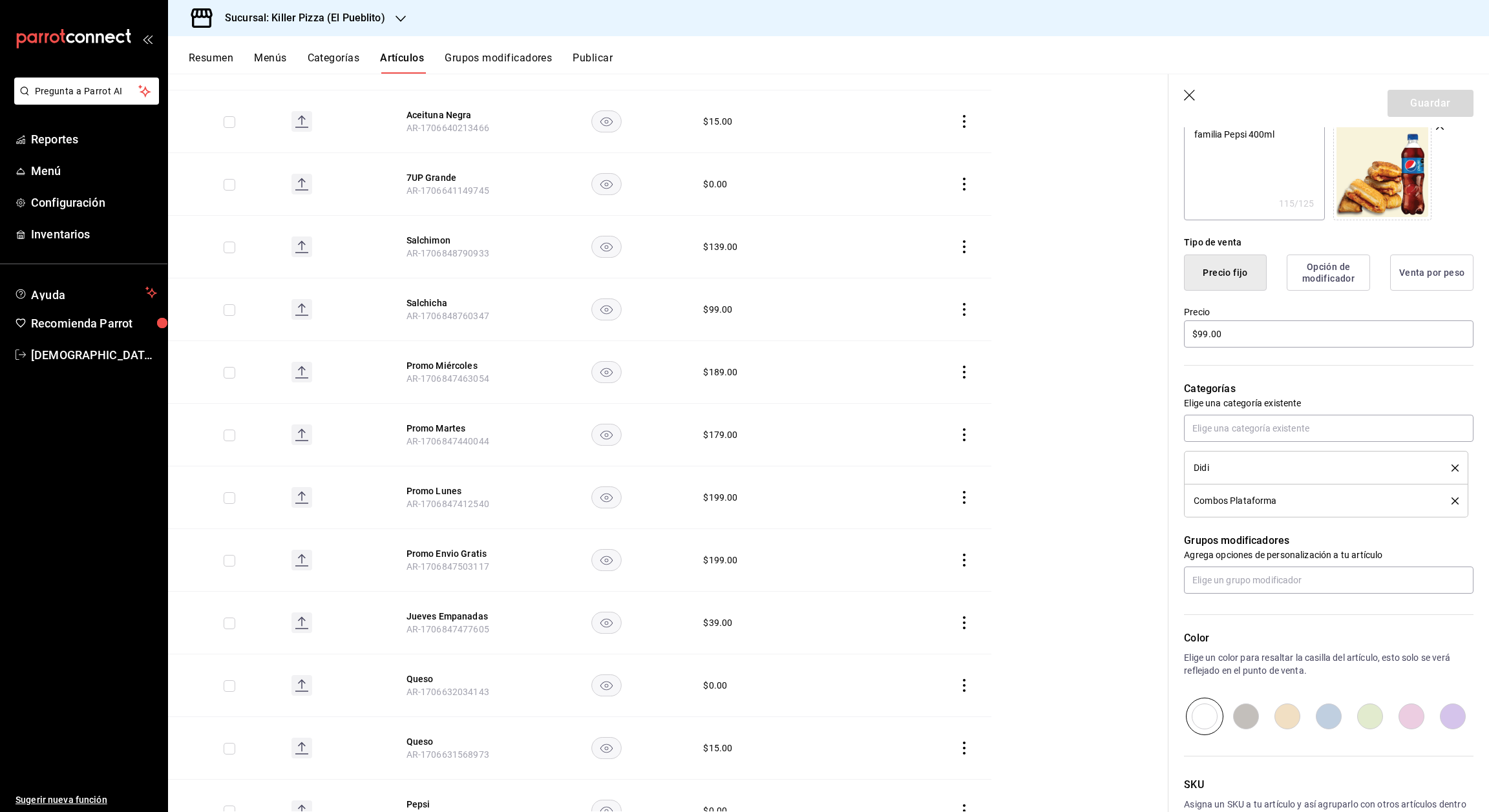
scroll to position [9593, 0]
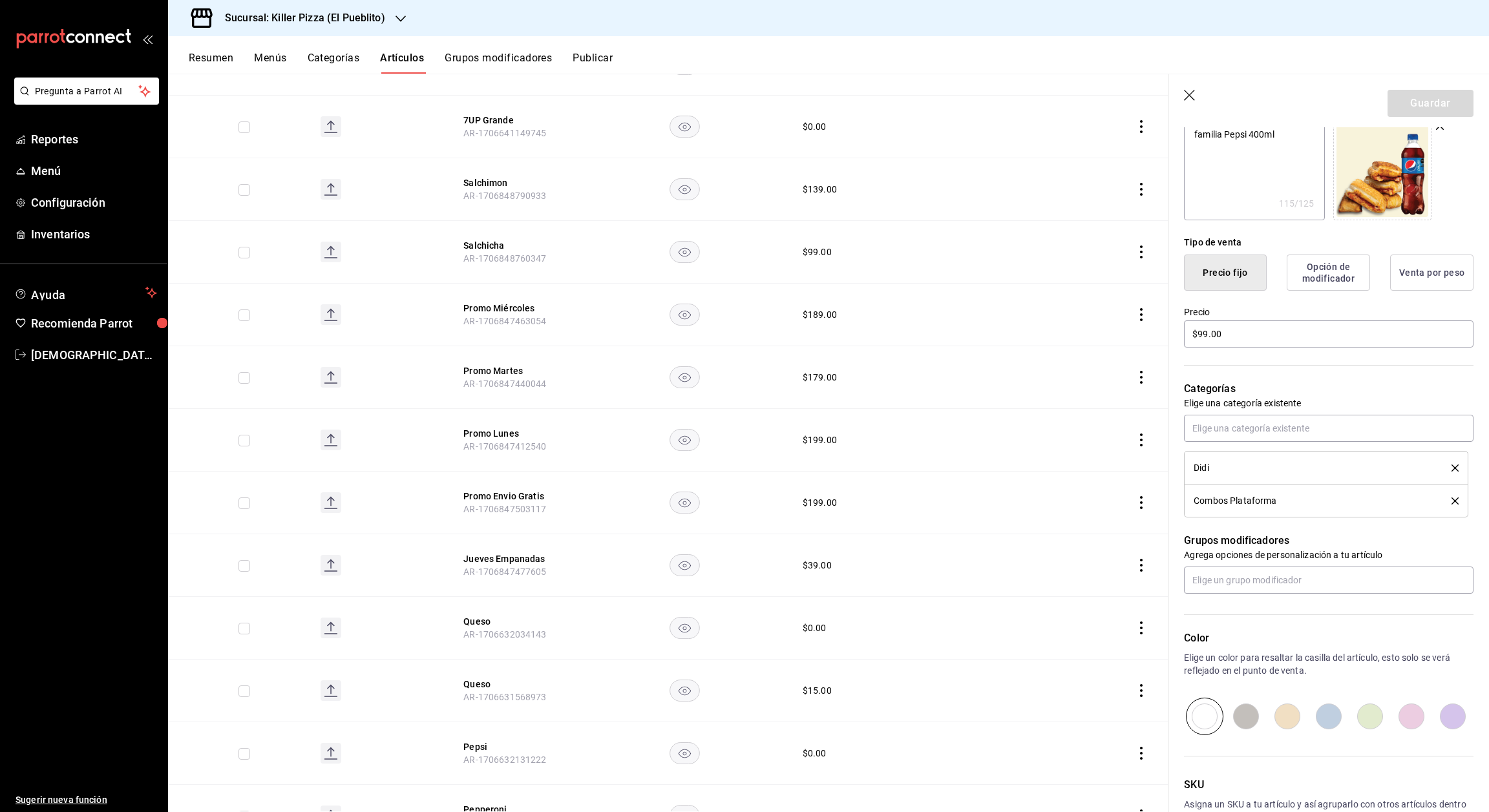
type textarea "x"
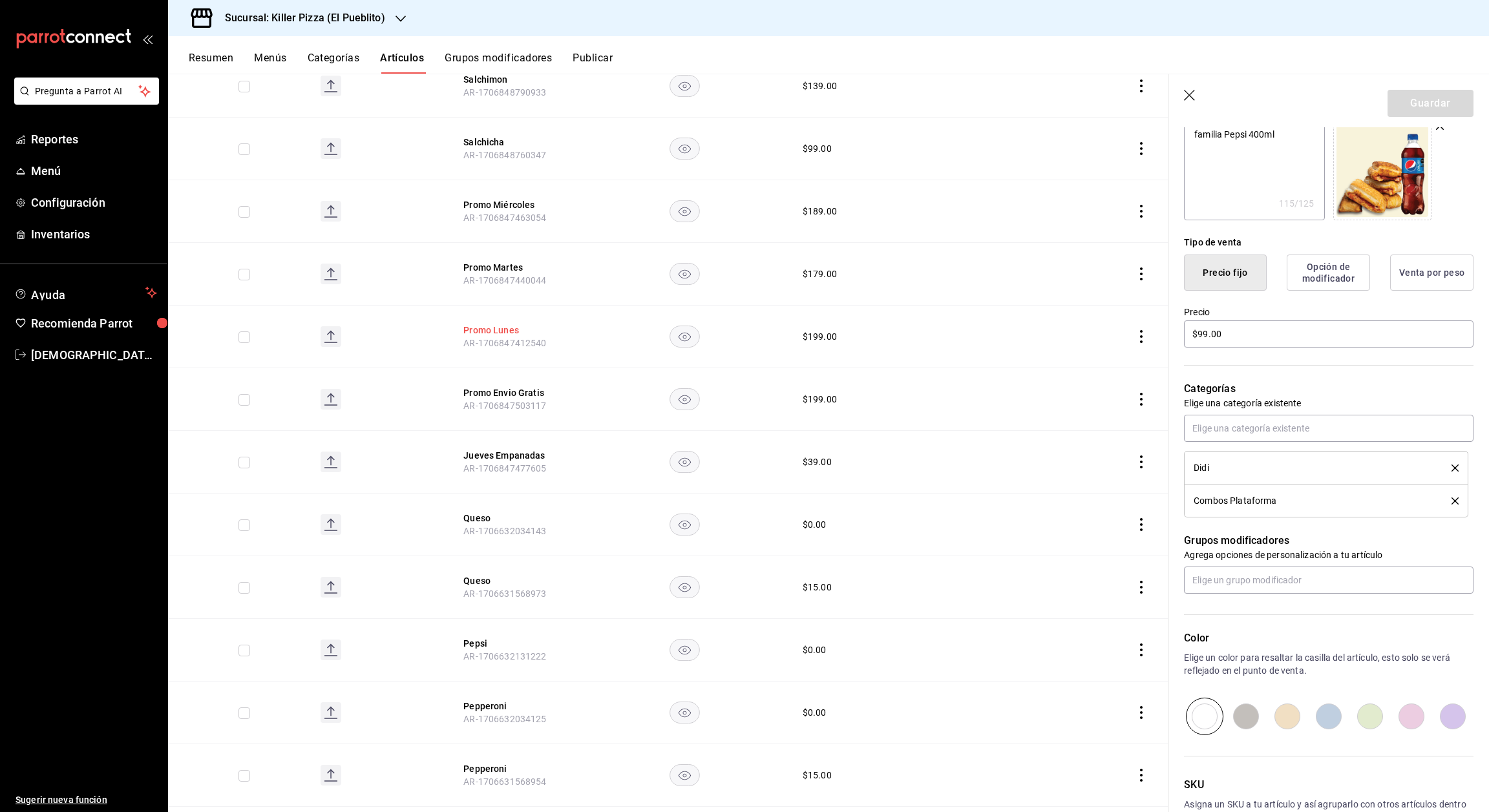
click at [497, 323] on button "Promo Lunes" at bounding box center [515, 329] width 103 height 13
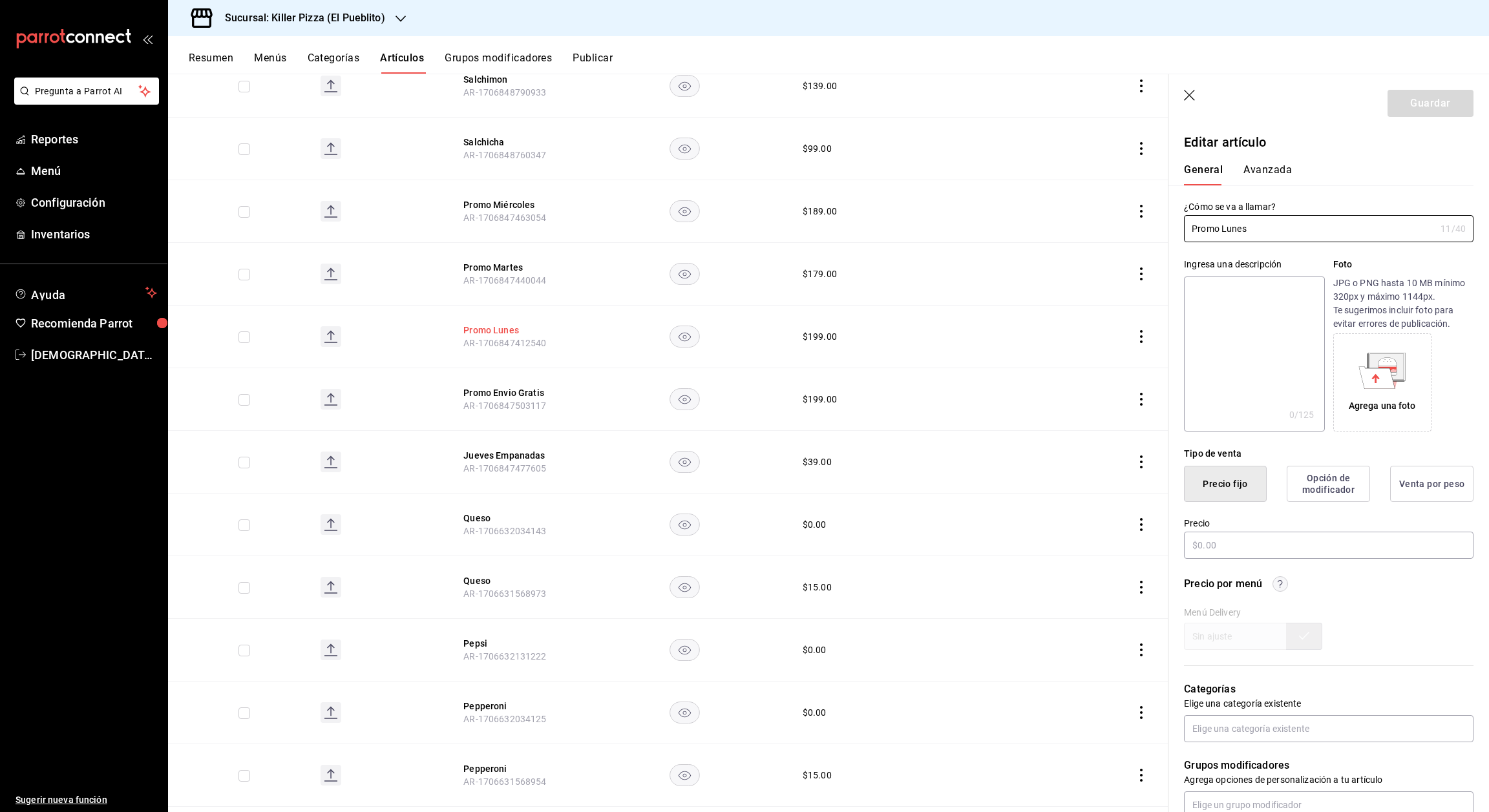
type input "$199.00"
click at [1185, 95] on icon "button" at bounding box center [1190, 96] width 13 height 13
click at [1188, 93] on icon "button" at bounding box center [1190, 95] width 11 height 11
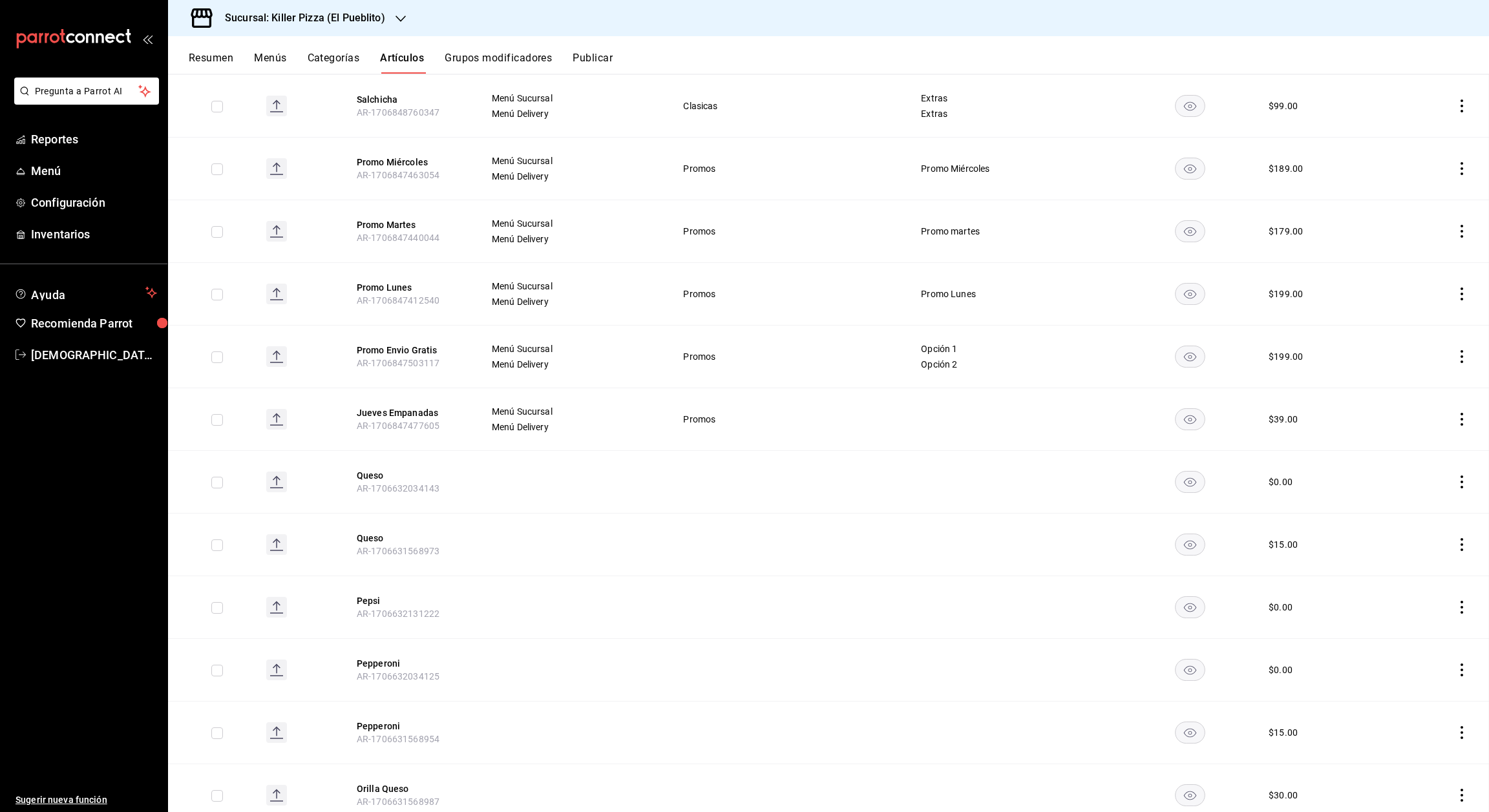
scroll to position [9653, 0]
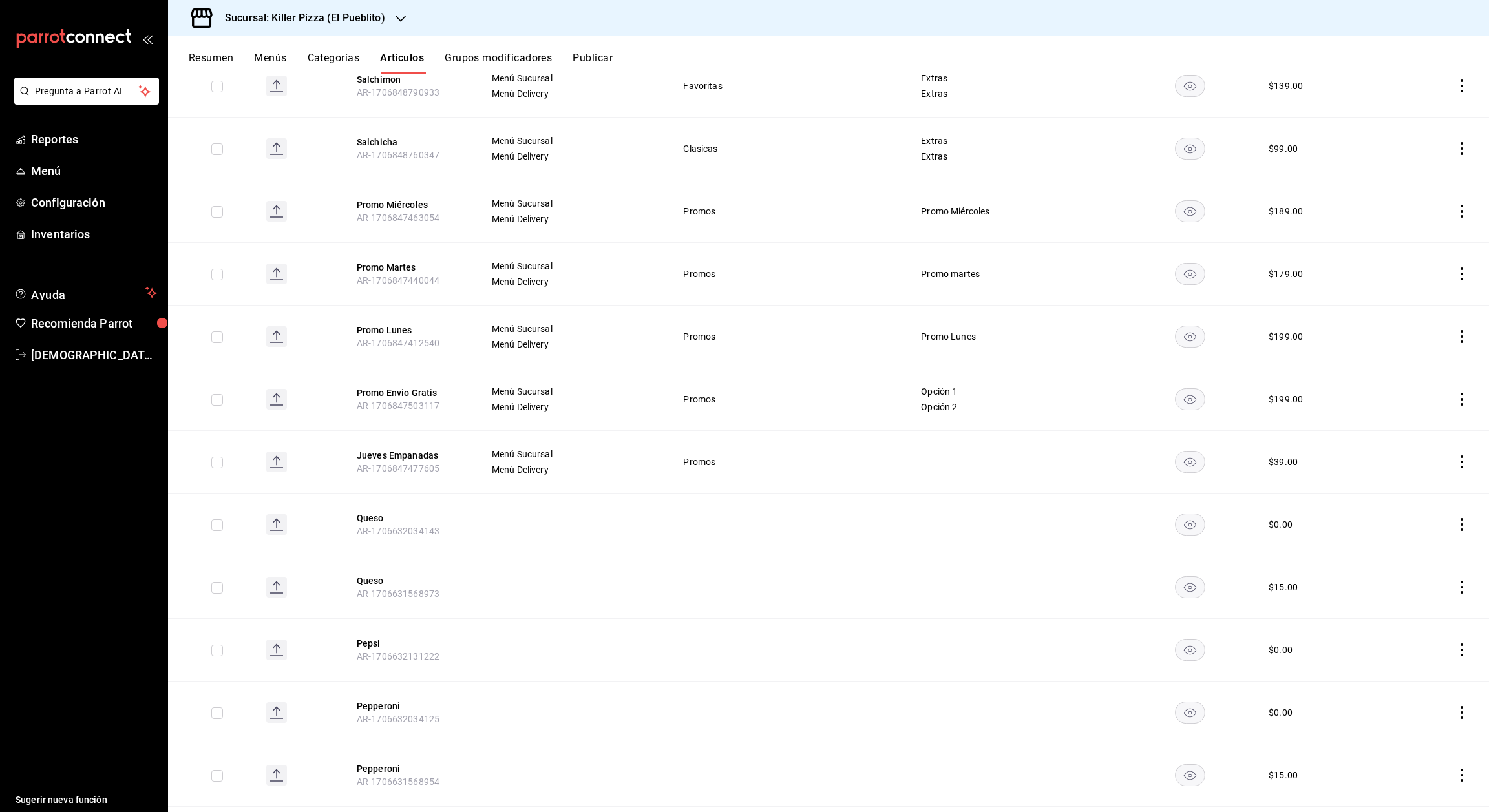
click at [1191, 180] on td at bounding box center [1190, 211] width 127 height 62
click at [710, 556] on td at bounding box center [786, 587] width 238 height 62
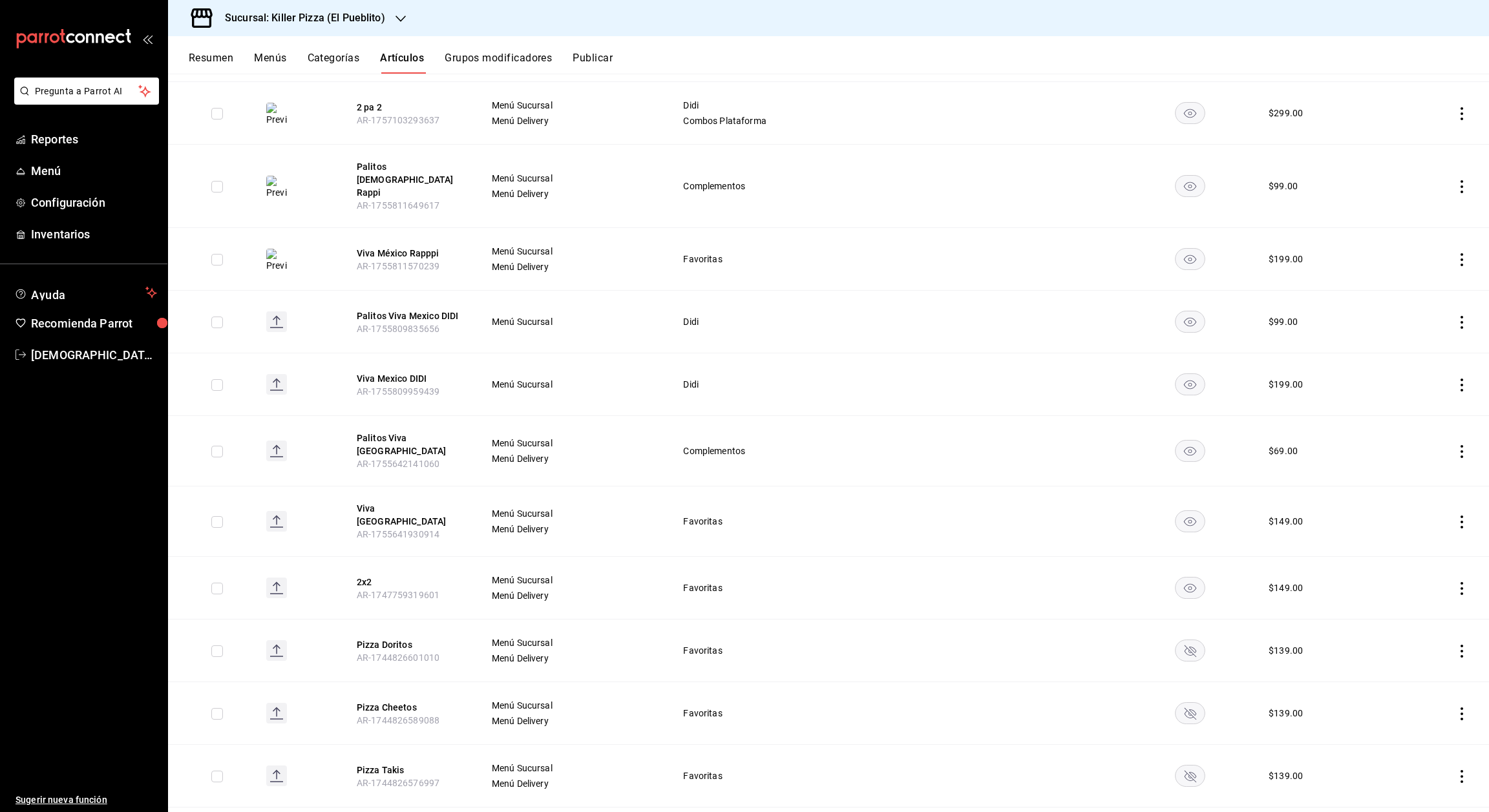
scroll to position [0, 0]
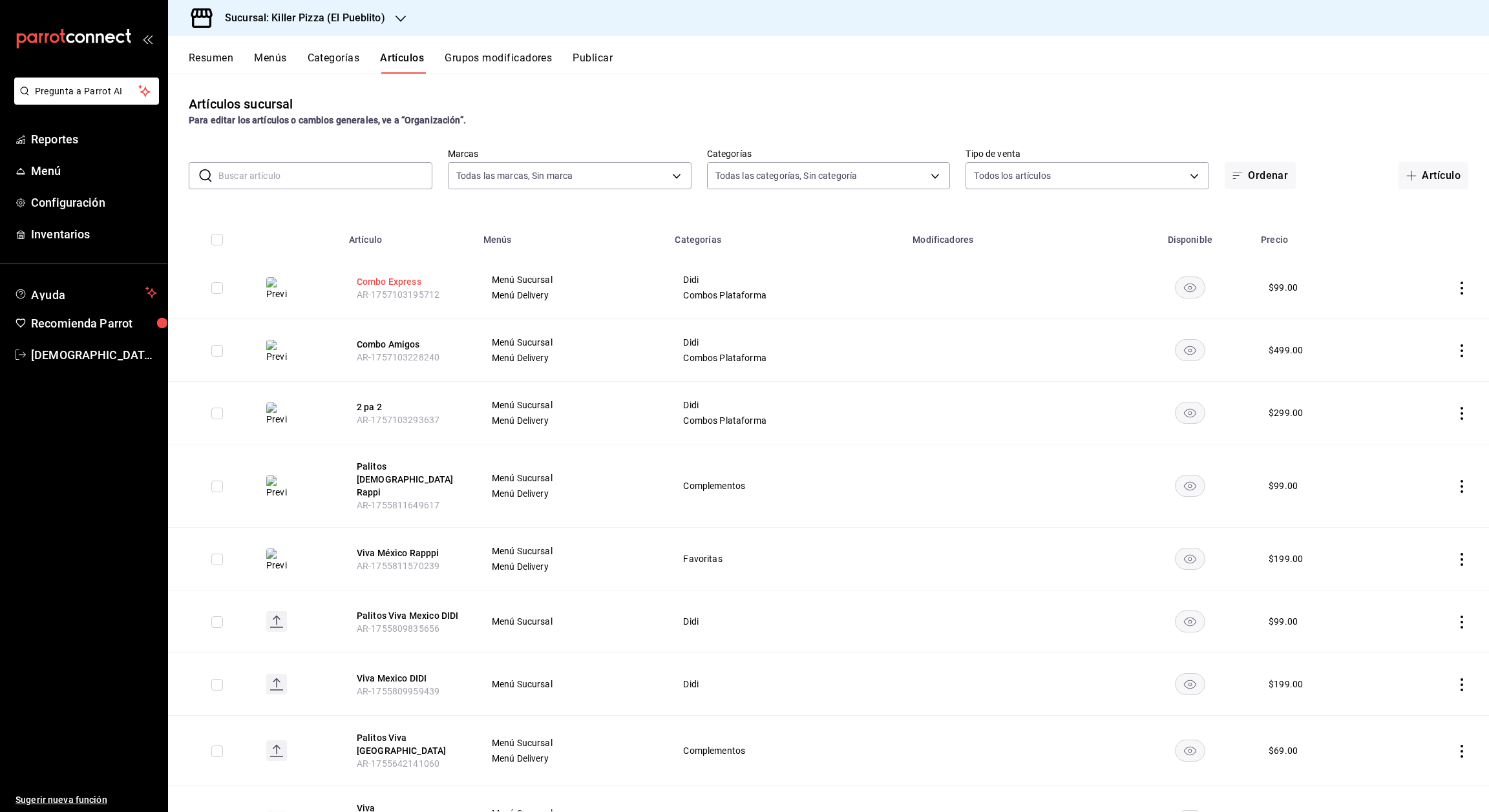
click at [409, 276] on button "Combo Express" at bounding box center [408, 281] width 103 height 13
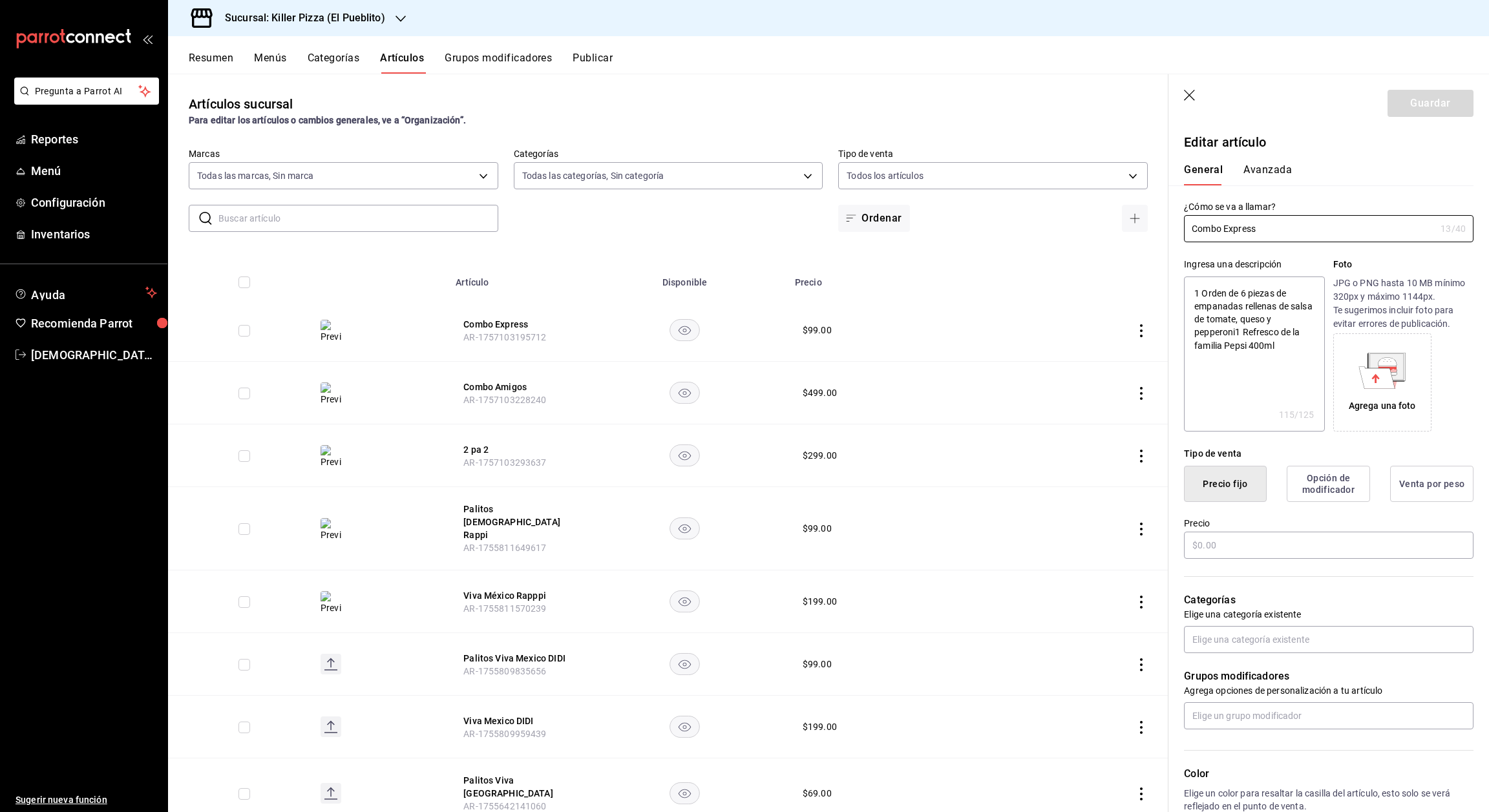
type textarea "x"
type input "$99.00"
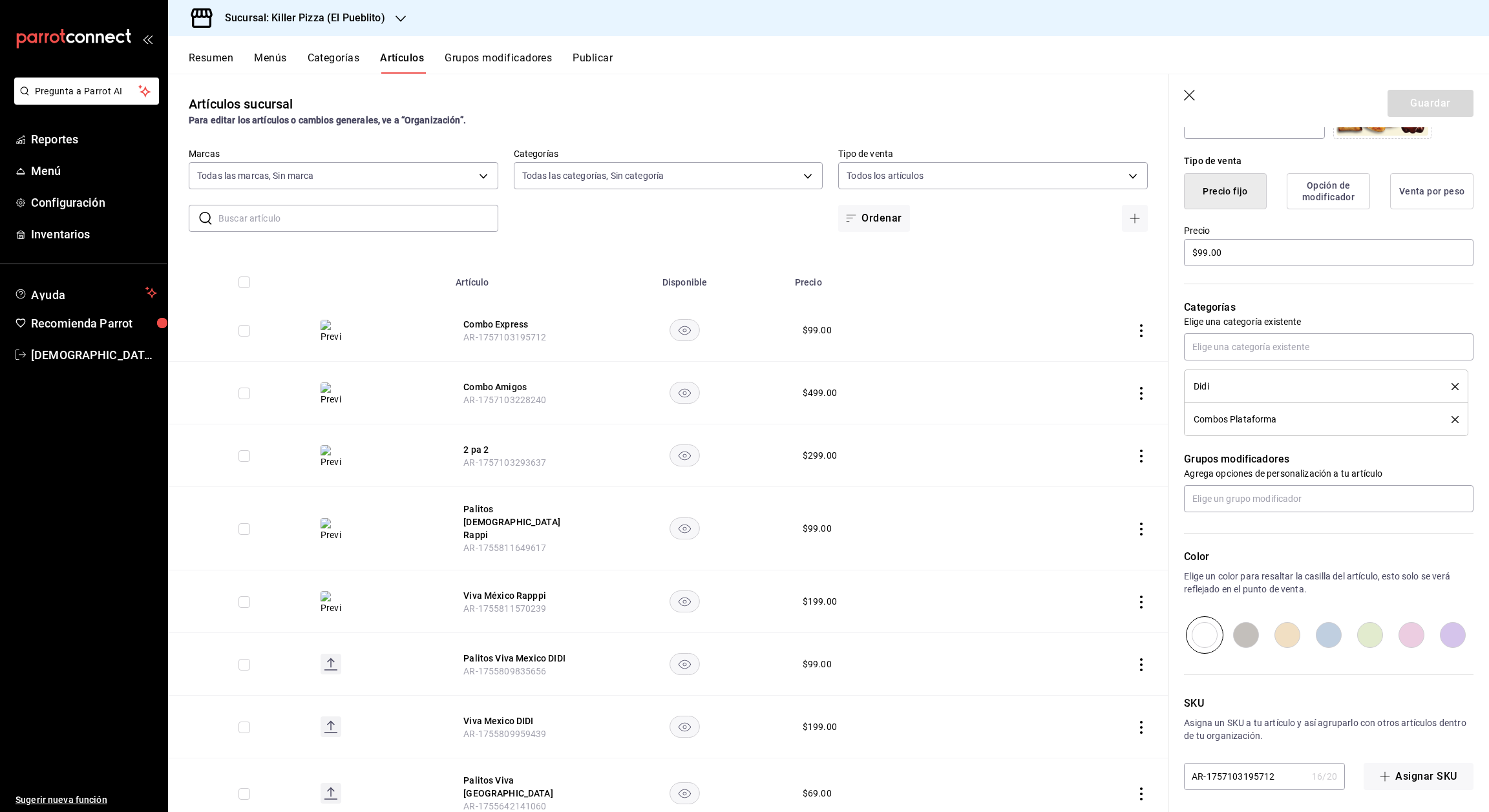
scroll to position [294, 0]
click at [1265, 501] on input "text" at bounding box center [1329, 497] width 289 height 27
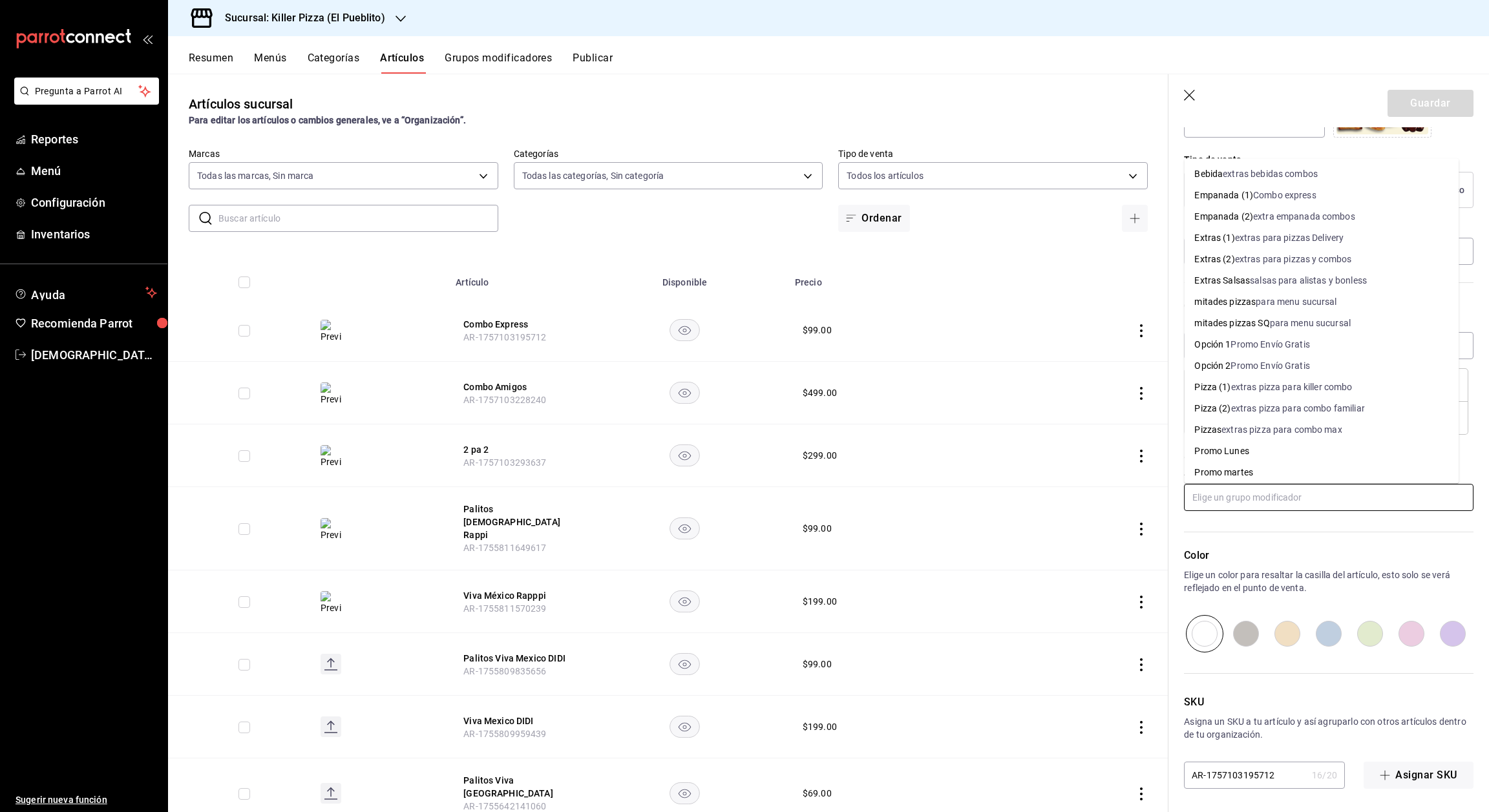
click at [1256, 200] on div "Combo express" at bounding box center [1285, 195] width 63 height 13
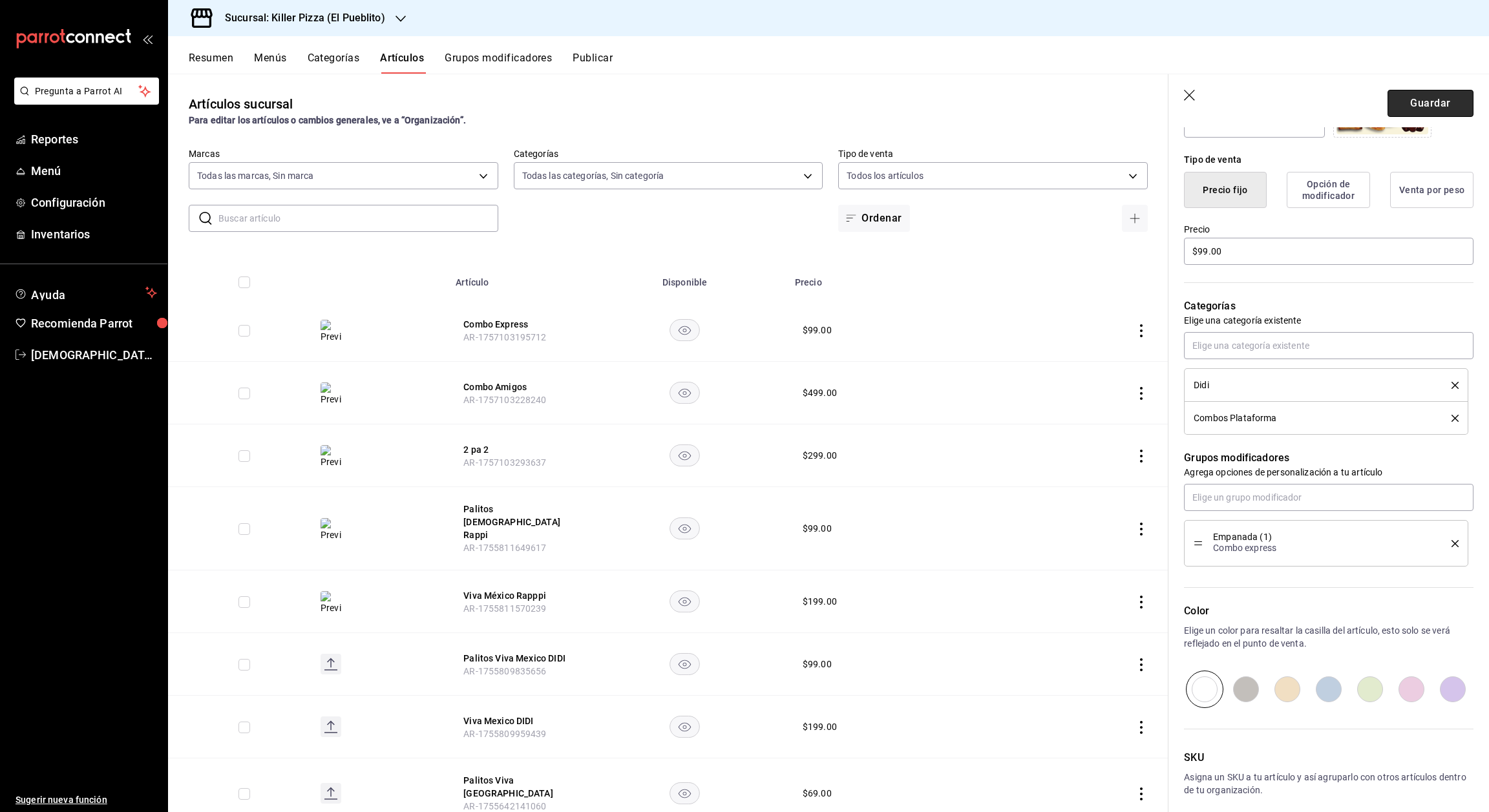
click at [1425, 110] on button "Guardar" at bounding box center [1431, 103] width 86 height 27
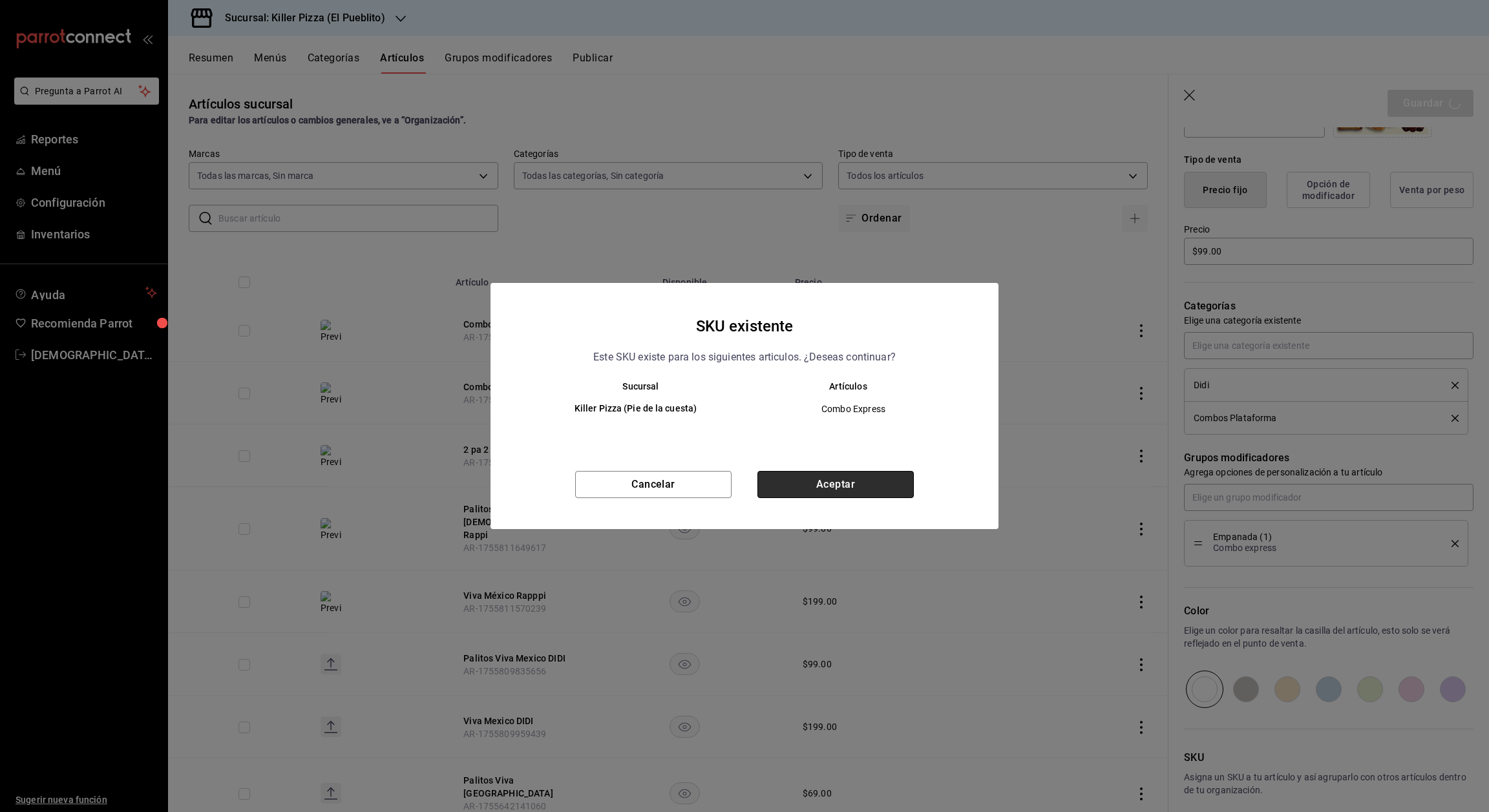
click at [826, 490] on button "Aceptar" at bounding box center [835, 485] width 156 height 27
type textarea "x"
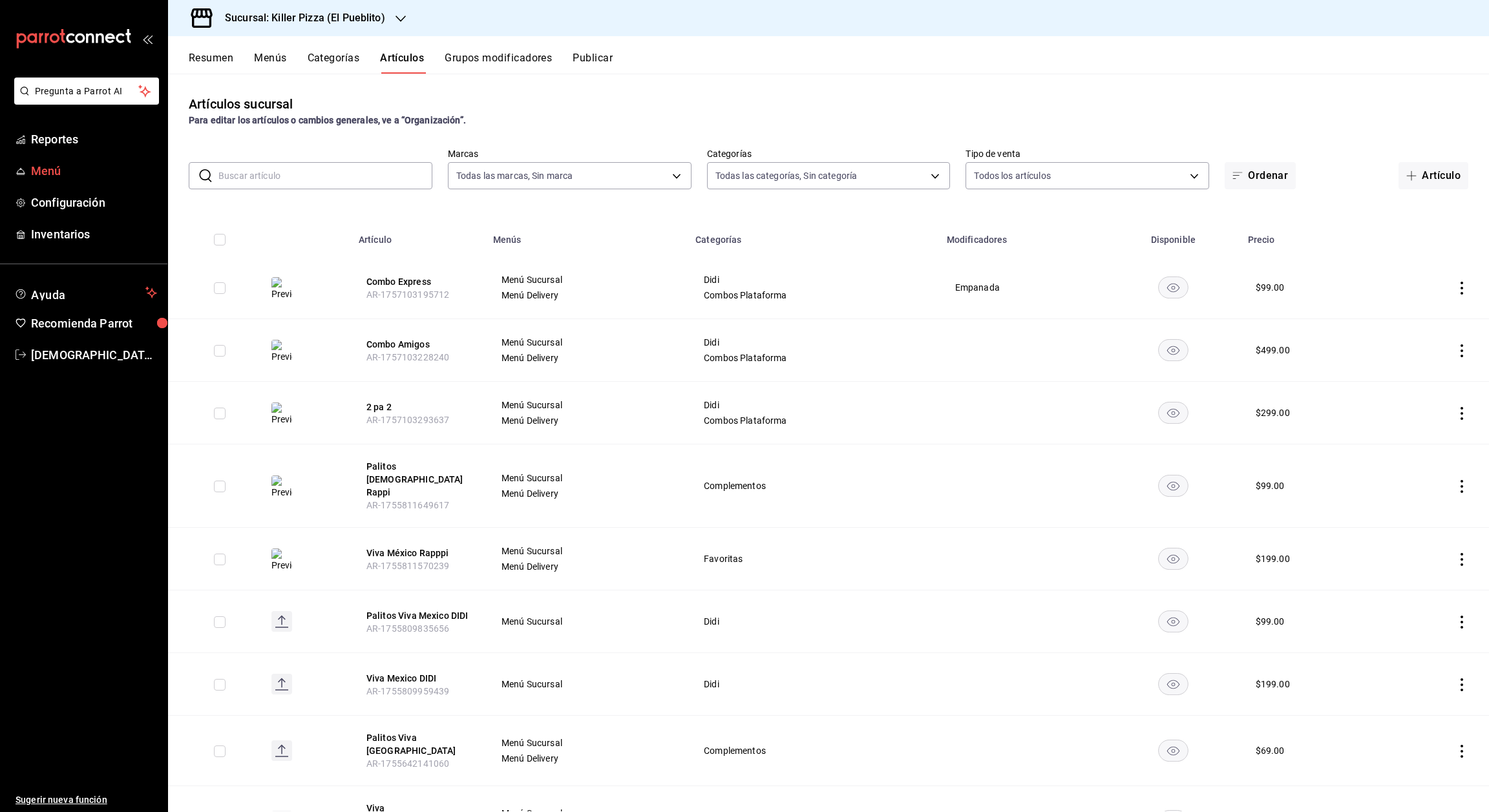
click at [62, 176] on span "Menú" at bounding box center [94, 171] width 126 height 17
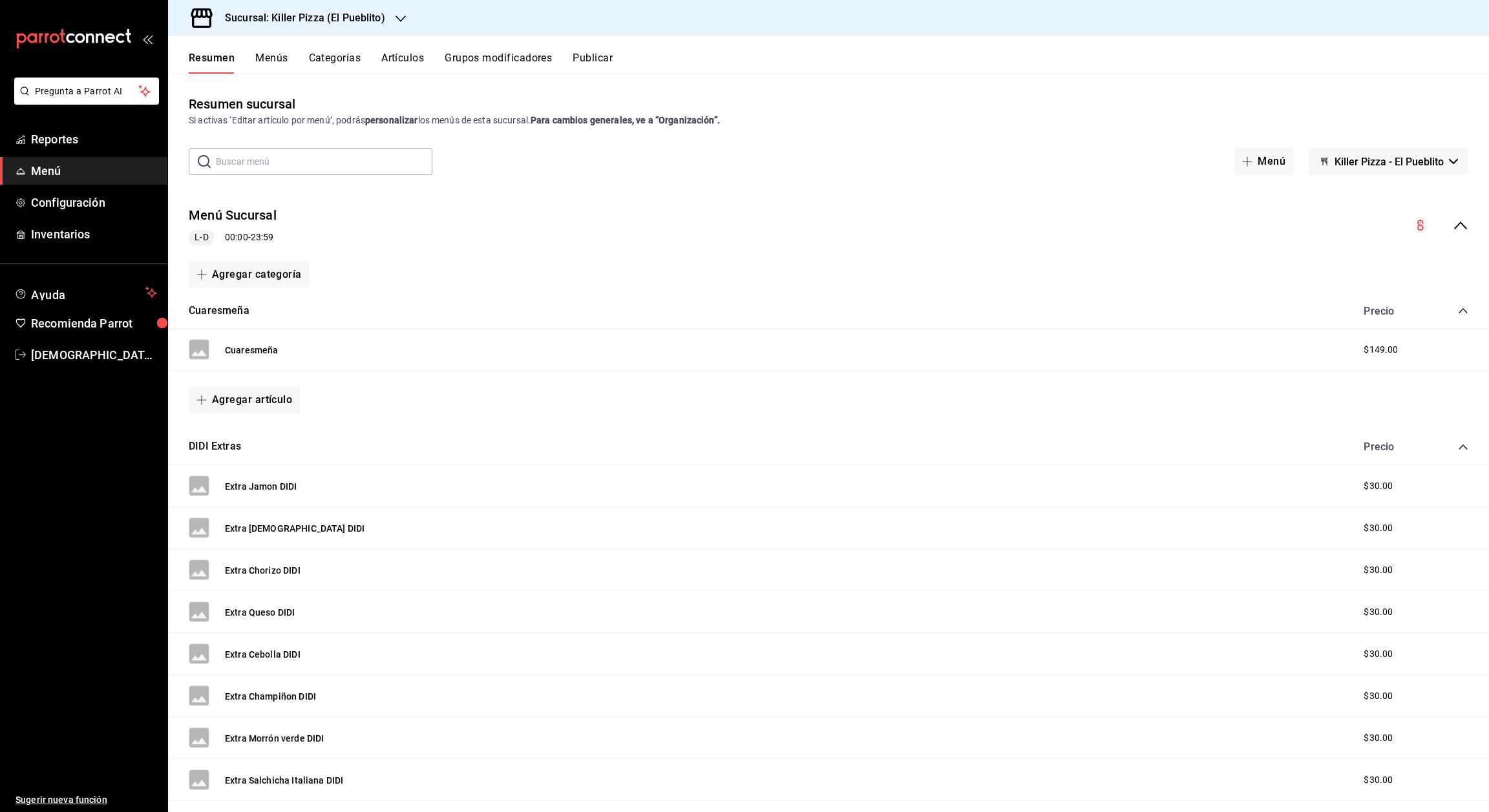
click at [1428, 160] on span "Killer Pizza - El Pueblito" at bounding box center [1389, 162] width 109 height 12
click at [1428, 160] on div at bounding box center [745, 406] width 1489 height 812
click at [331, 15] on h3 "Sucursal: Killer Pizza (El Pueblito)" at bounding box center [300, 17] width 171 height 15
click at [312, 46] on div "Killer Pizza (Pie de la cuesta)" at bounding box center [265, 56] width 194 height 29
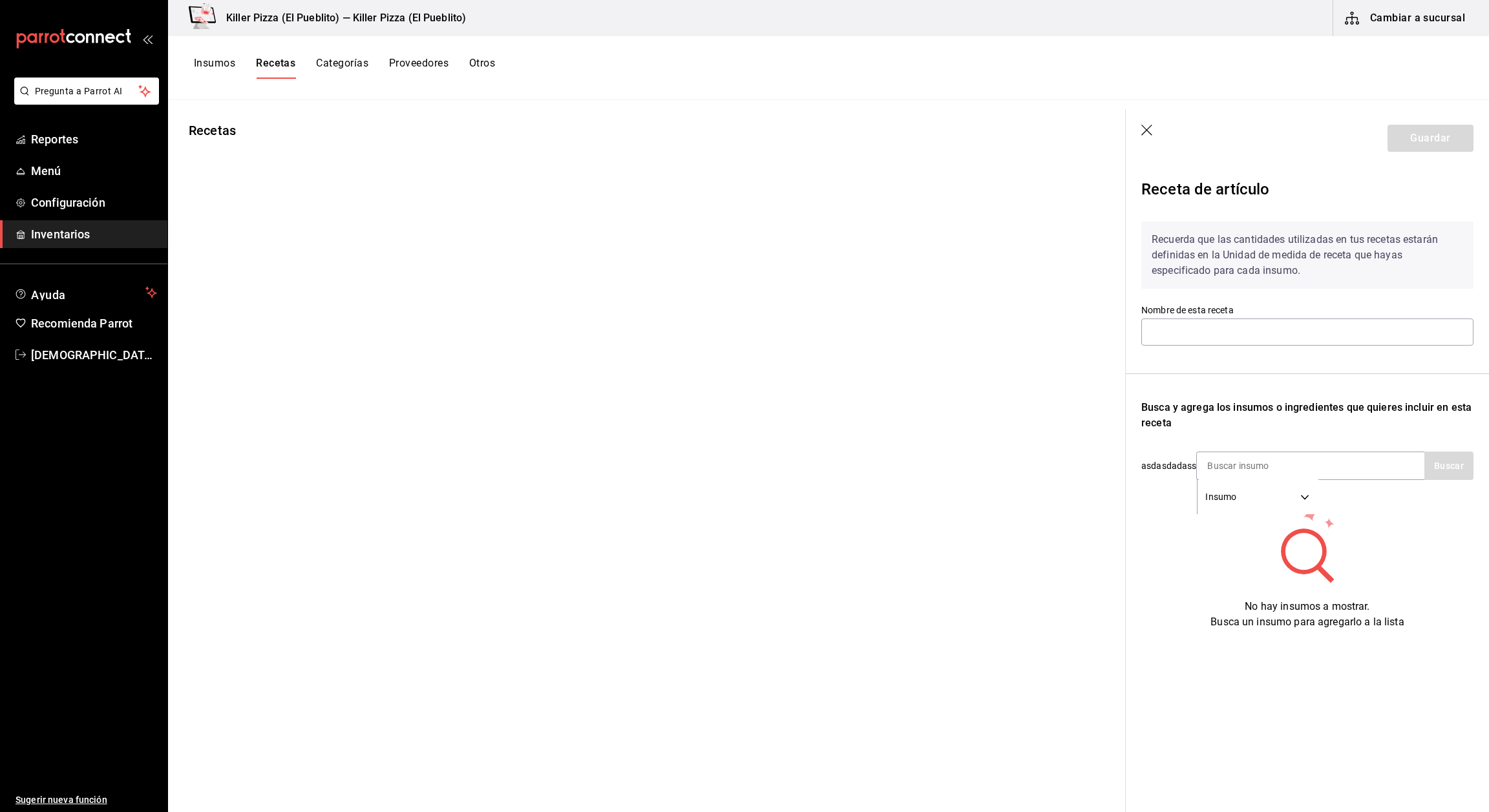
type input "Receta Mitad 4X4"
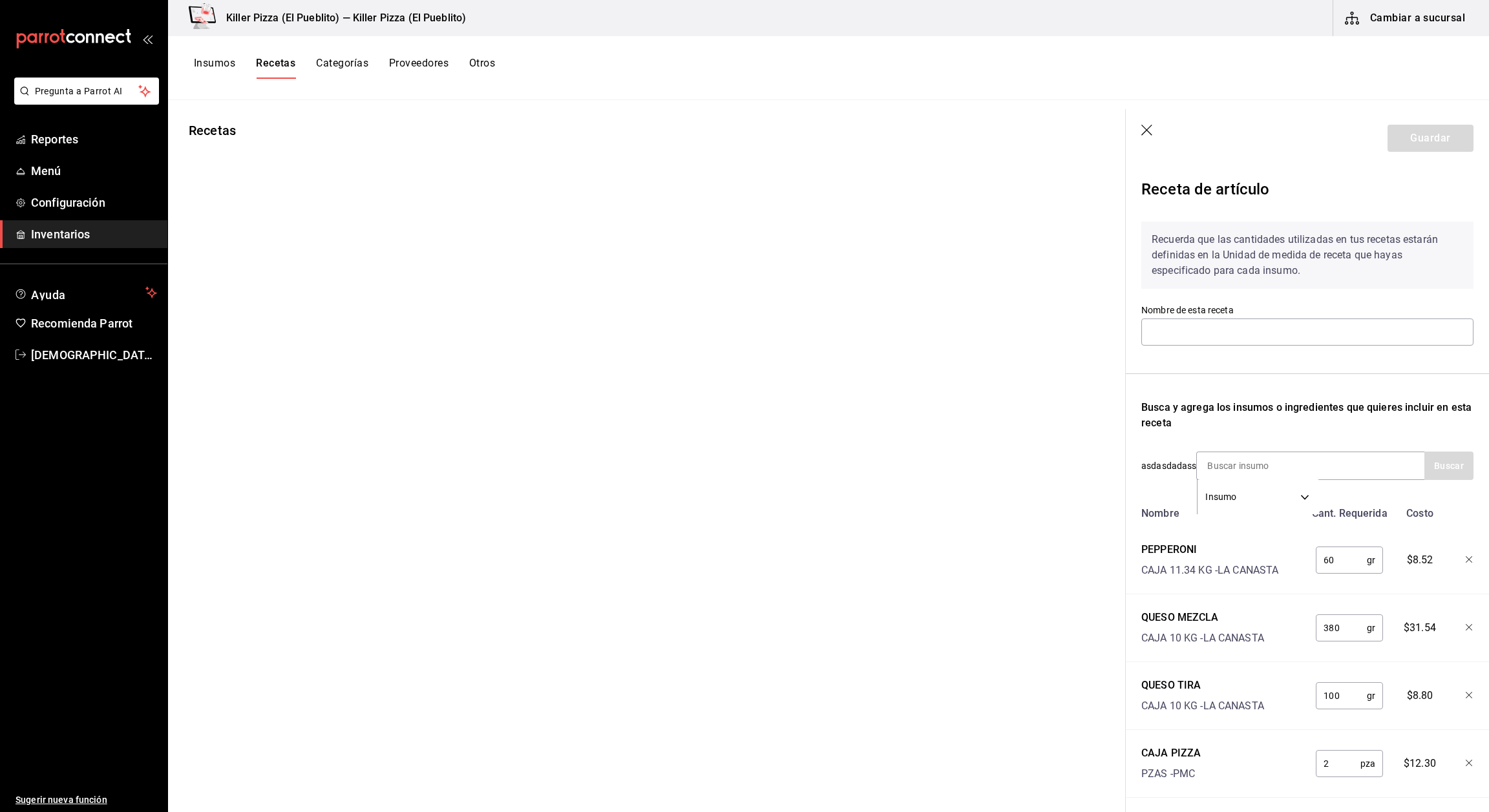
type input "promo miércoles"
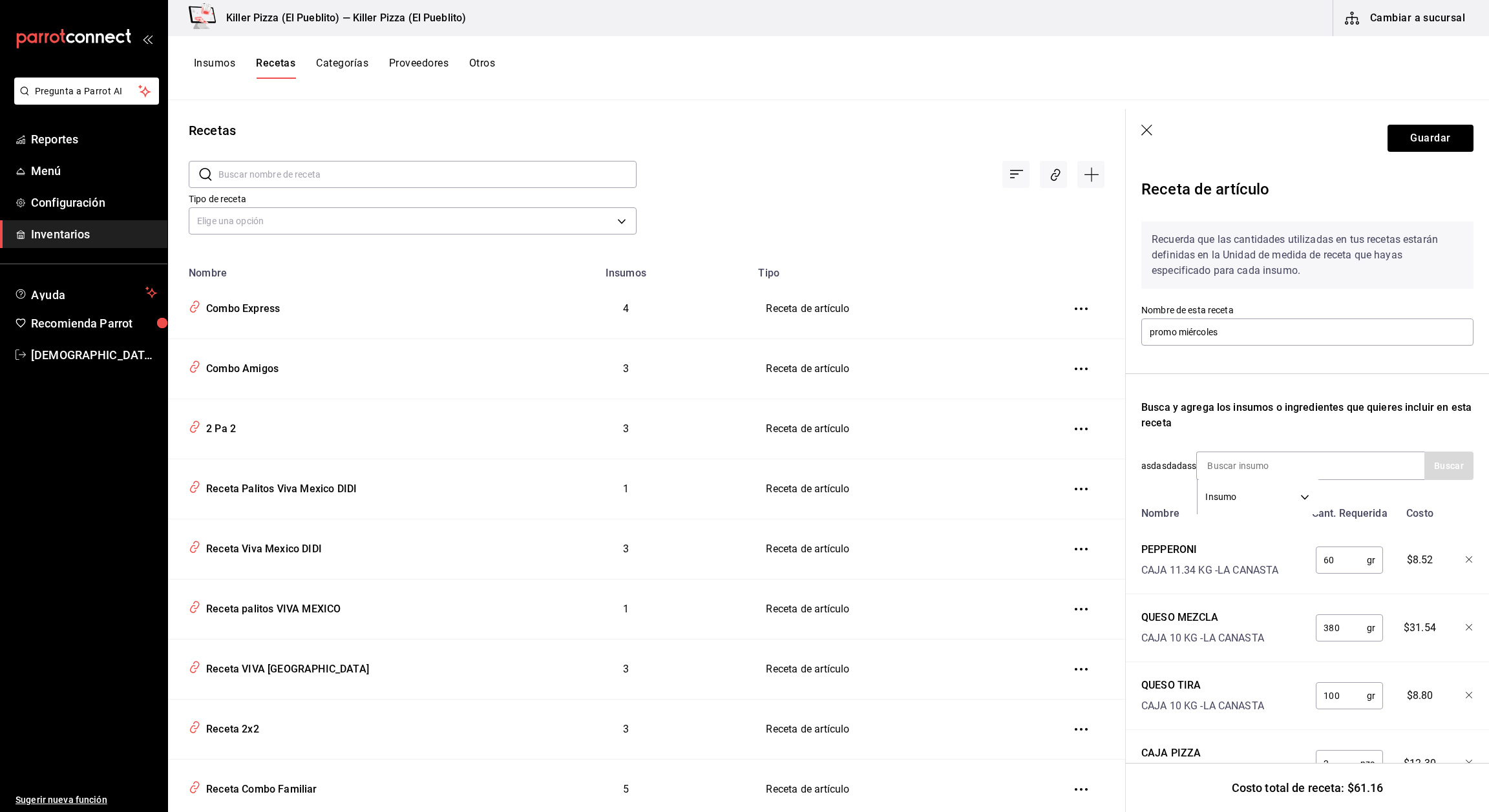
scroll to position [29, 0]
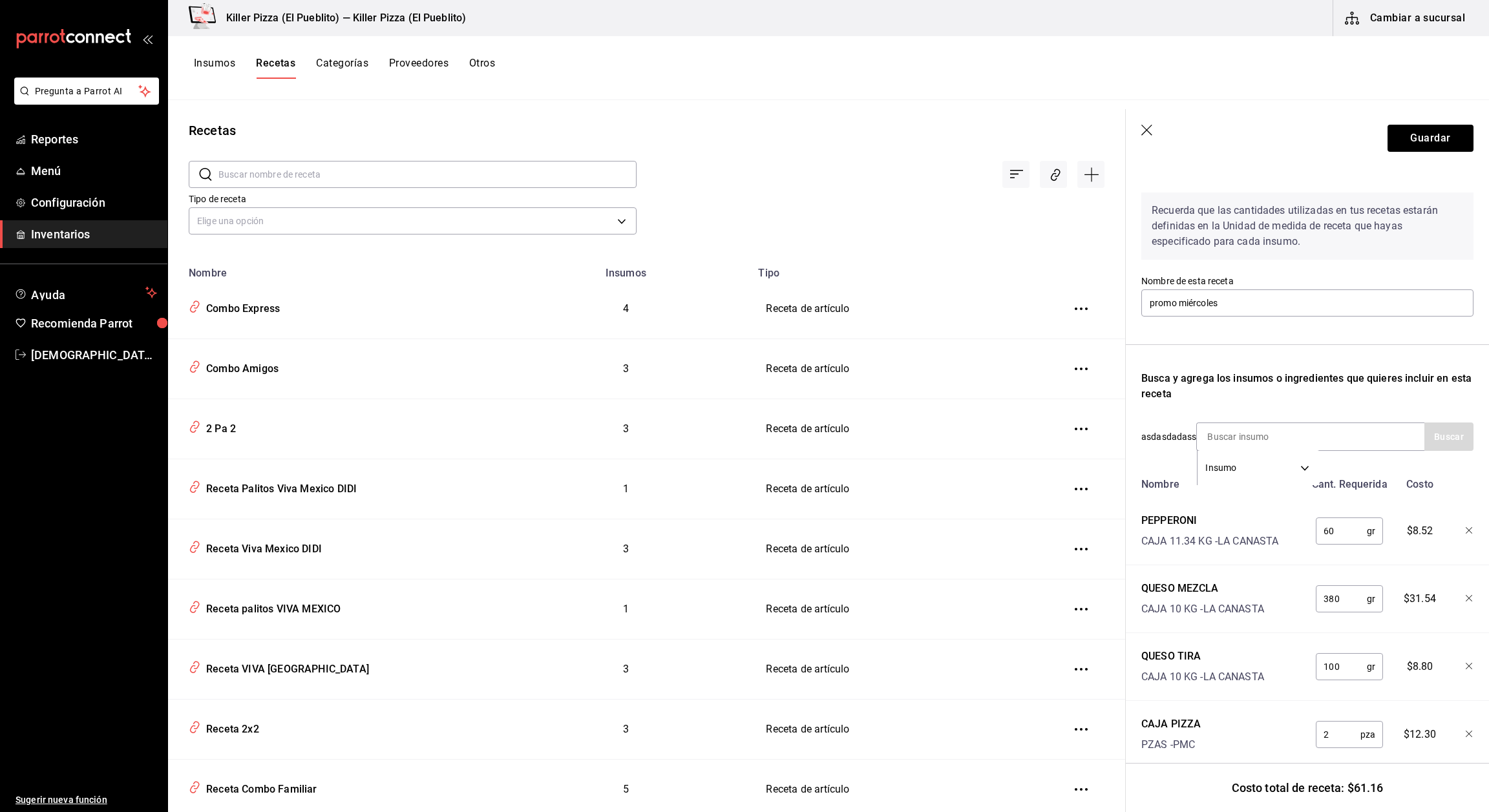
click at [1151, 134] on icon "button" at bounding box center [1147, 130] width 11 height 11
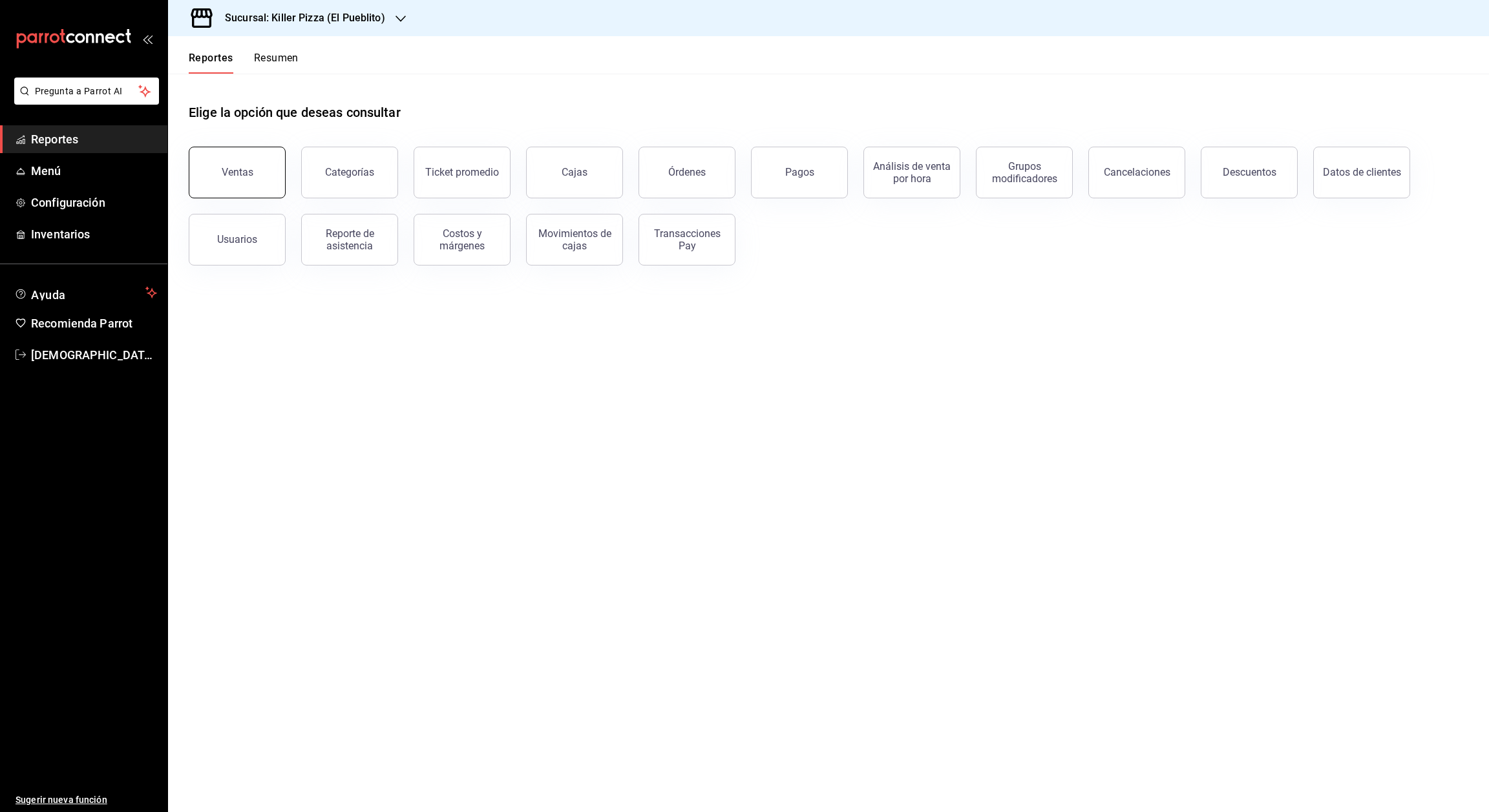
click at [234, 180] on button "Ventas" at bounding box center [237, 172] width 97 height 52
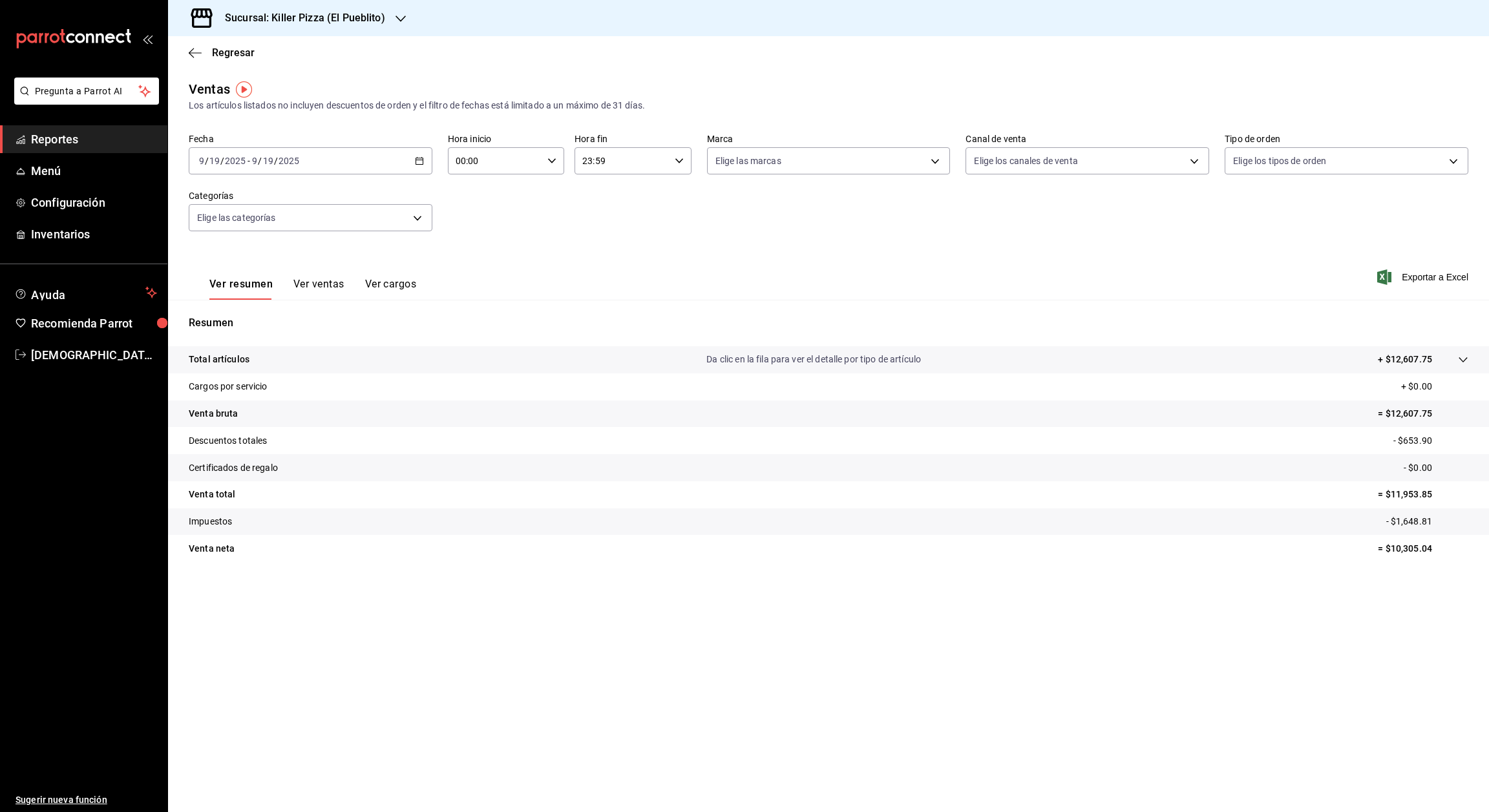
click at [320, 291] on button "Ver ventas" at bounding box center [319, 289] width 51 height 22
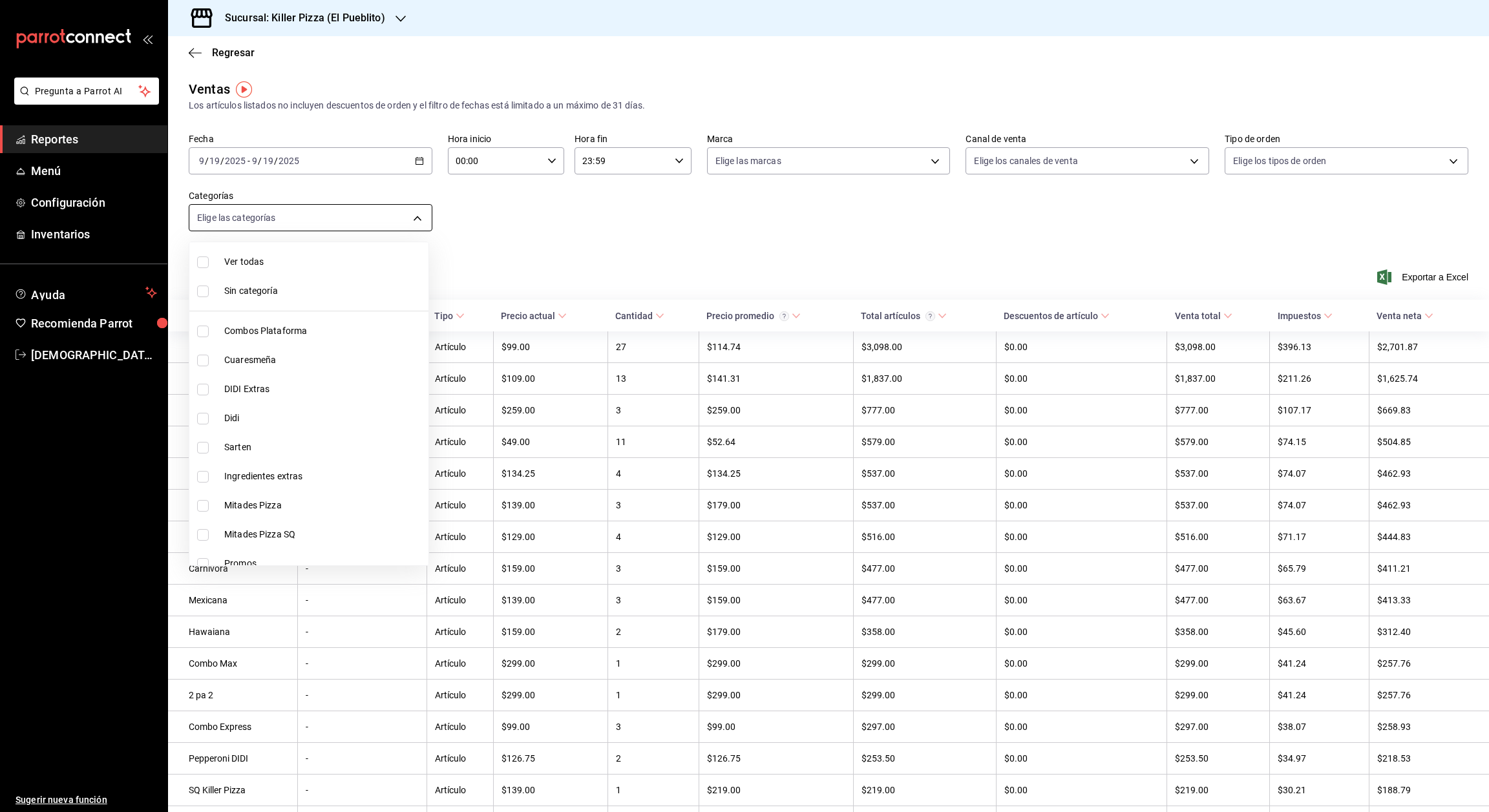
click at [393, 208] on body "Pregunta a Parrot AI Reportes Menú Configuración Inventarios Ayuda Recomienda P…" at bounding box center [745, 406] width 1489 height 812
click at [299, 489] on span "Favoritas" at bounding box center [324, 493] width 199 height 13
type input "df5ab675-1c17-4d64-baca-887b66a1c9ba"
checkbox input "true"
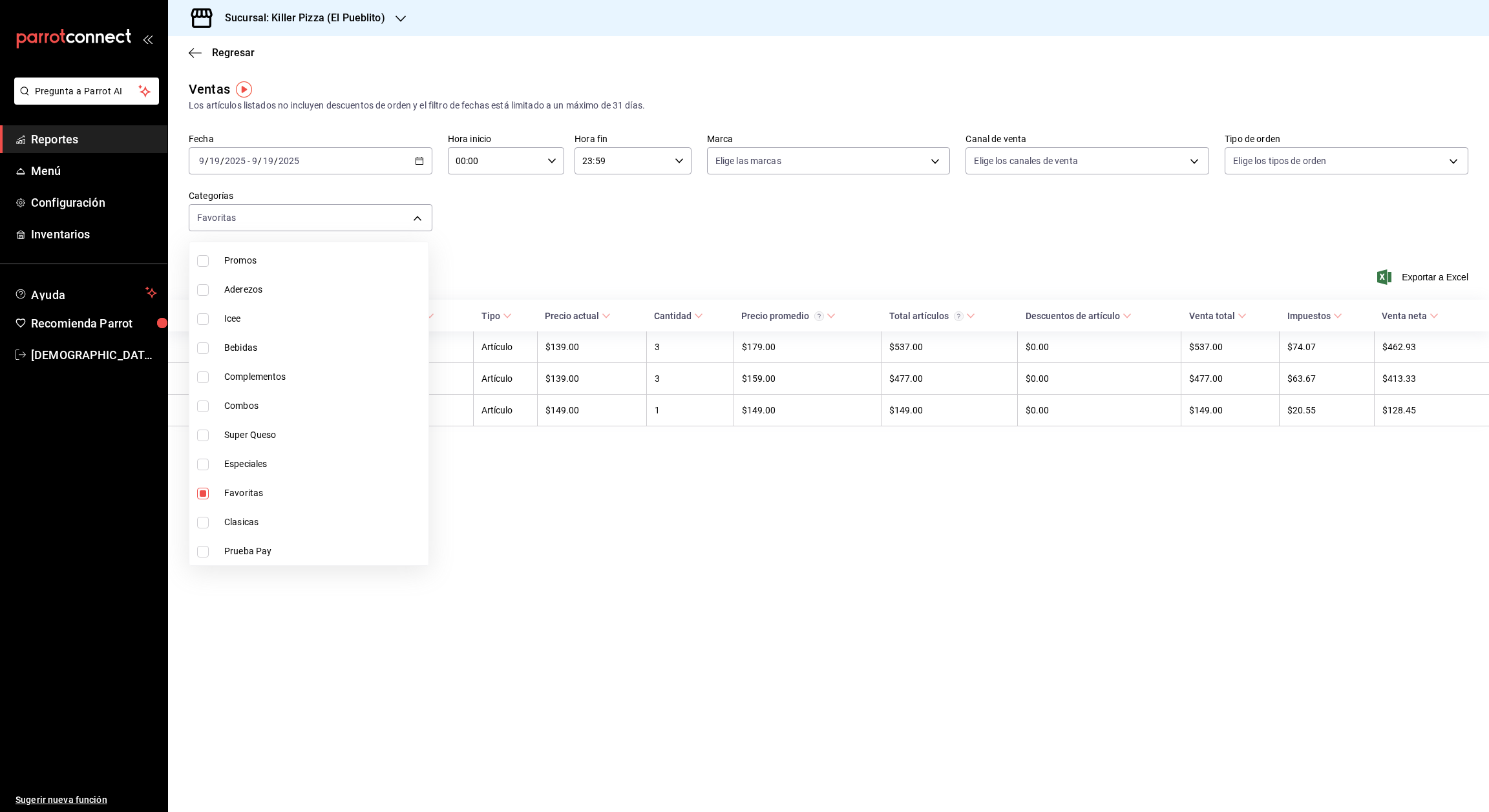
click at [567, 482] on div at bounding box center [745, 406] width 1489 height 812
click at [387, 214] on body "Pregunta a Parrot AI Reportes Menú Configuración Inventarios Ayuda Recomienda P…" at bounding box center [745, 406] width 1489 height 812
click at [717, 230] on div at bounding box center [745, 406] width 1489 height 812
click at [412, 227] on body "Pregunta a Parrot AI Reportes Menú Configuración Inventarios Ayuda Recomienda P…" at bounding box center [745, 406] width 1489 height 812
click at [309, 266] on span "Ver todas" at bounding box center [325, 262] width 202 height 13
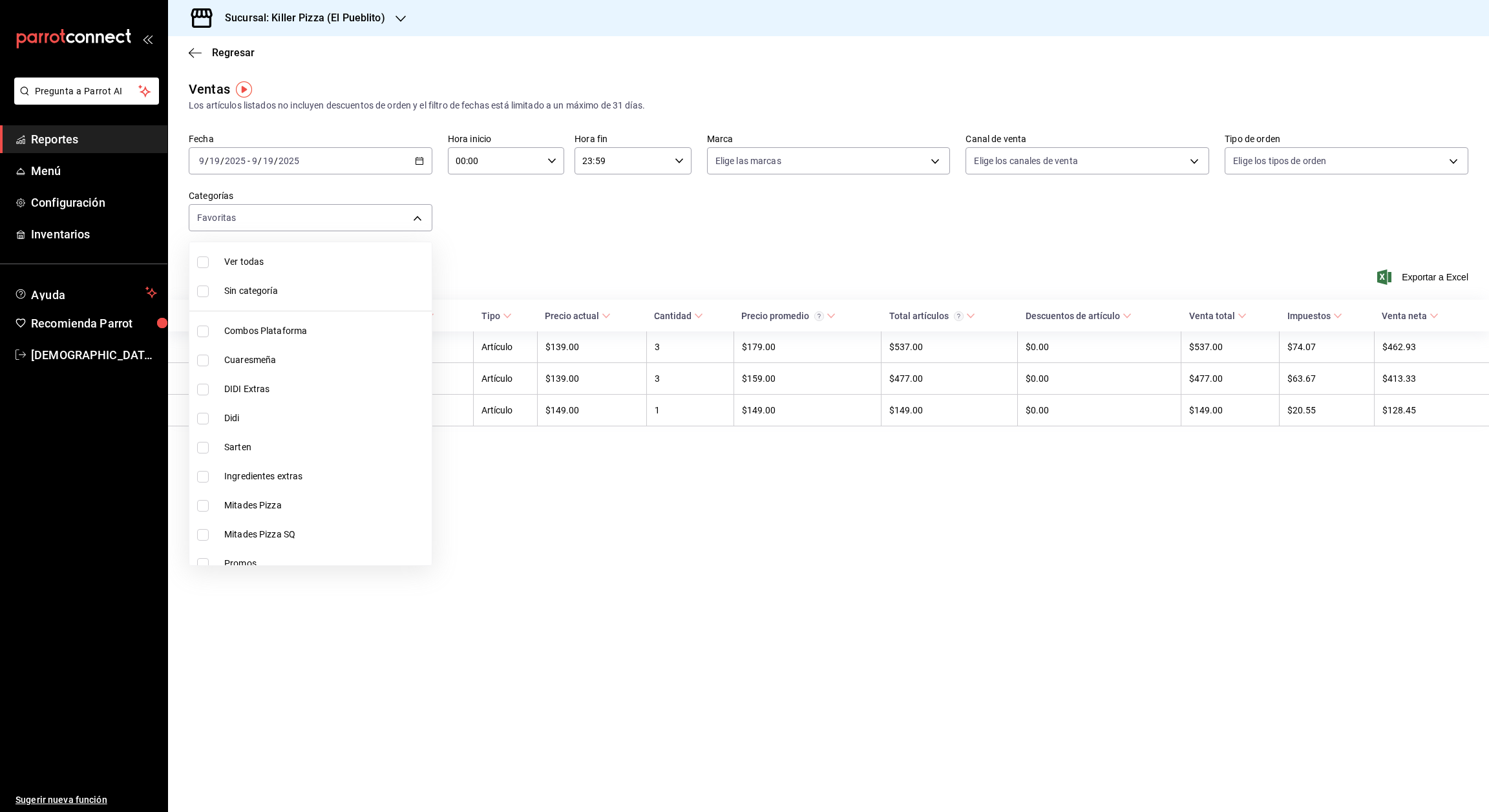
type input "34aa5cbd-d66a-4a89-b1d3-dab645db196e,aca61318-dd82-4009-8fb5-67b6e0717491,78dec…"
checkbox input "true"
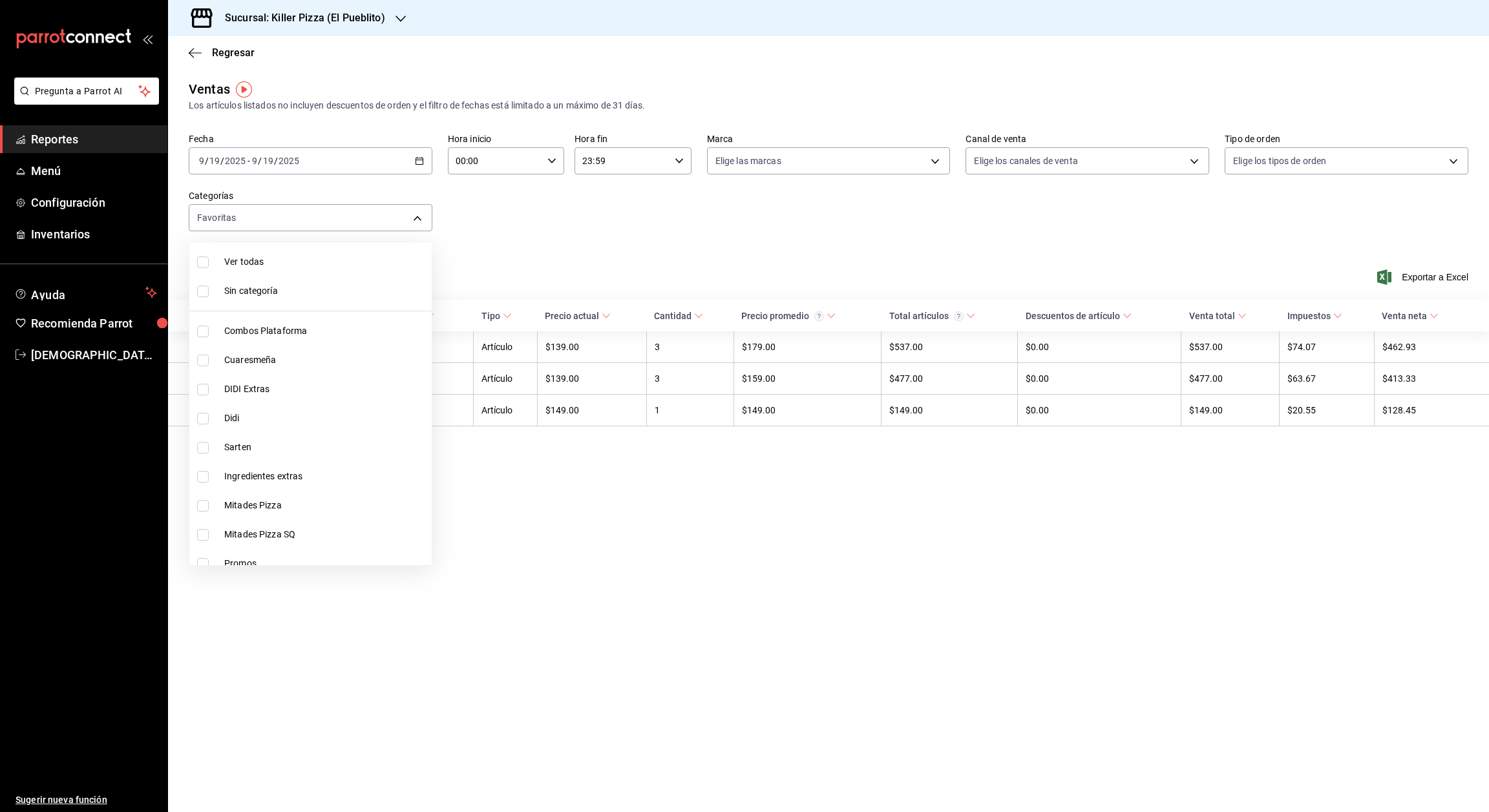
checkbox input "true"
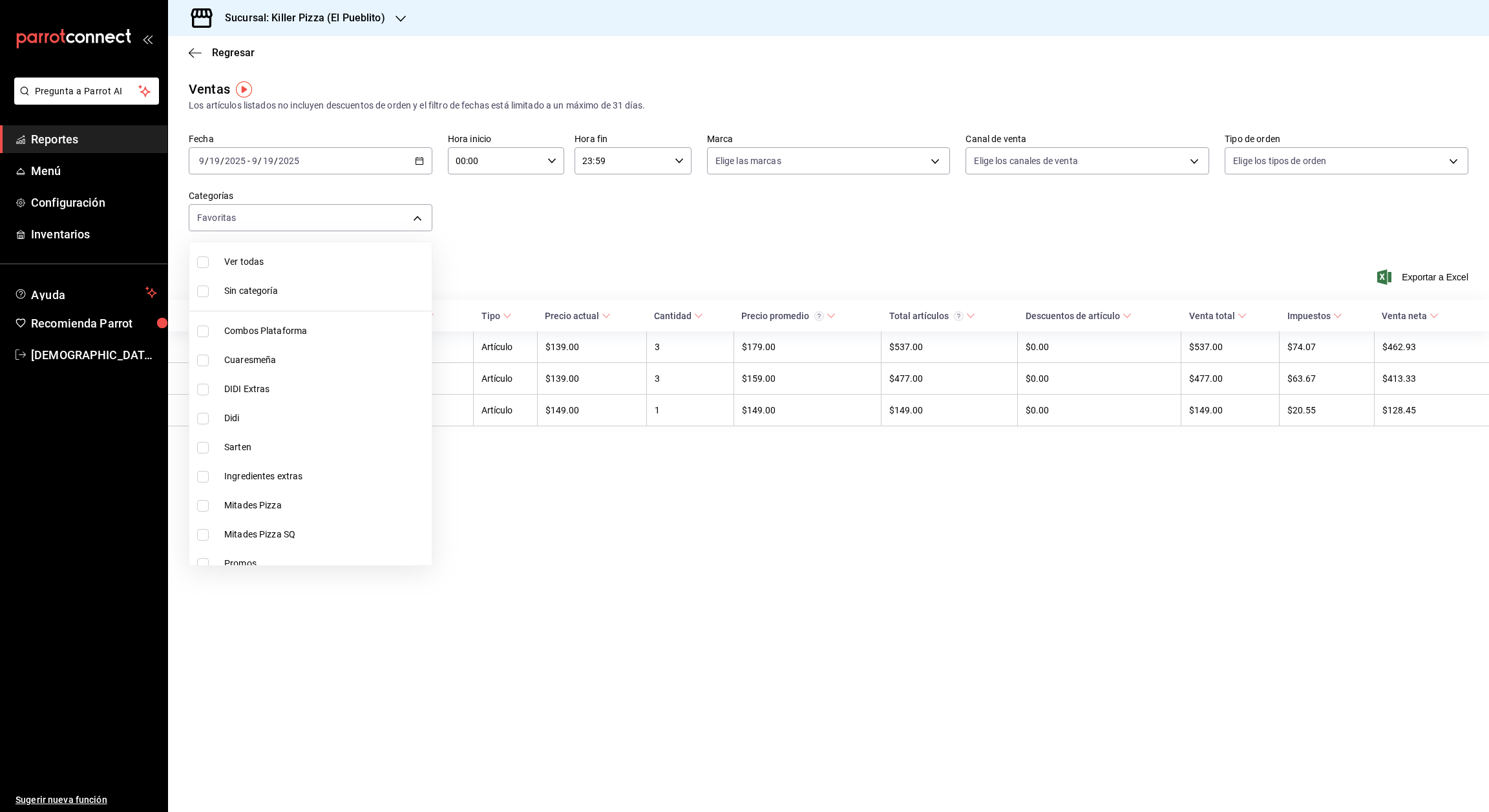
checkbox input "true"
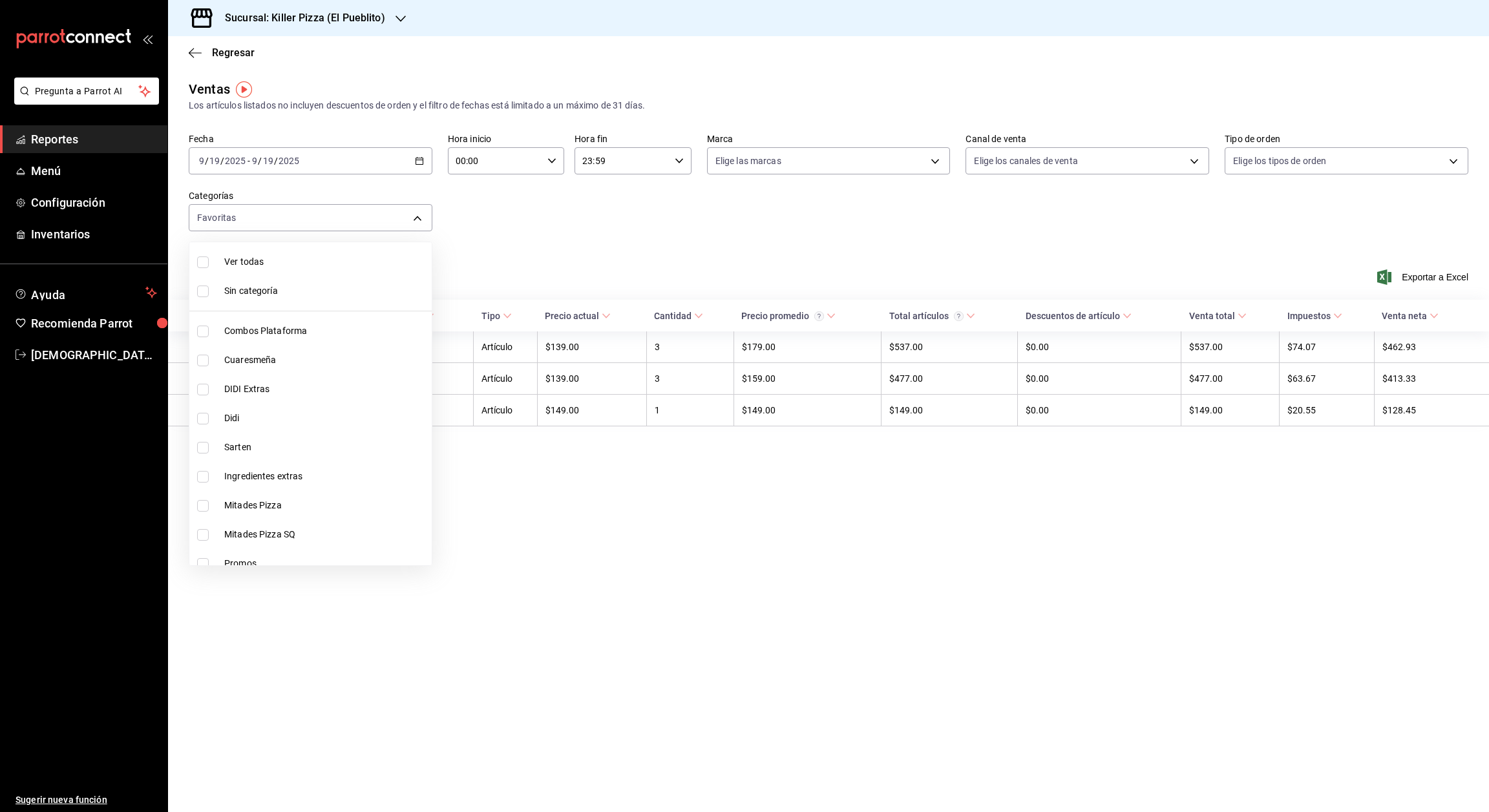
checkbox input "true"
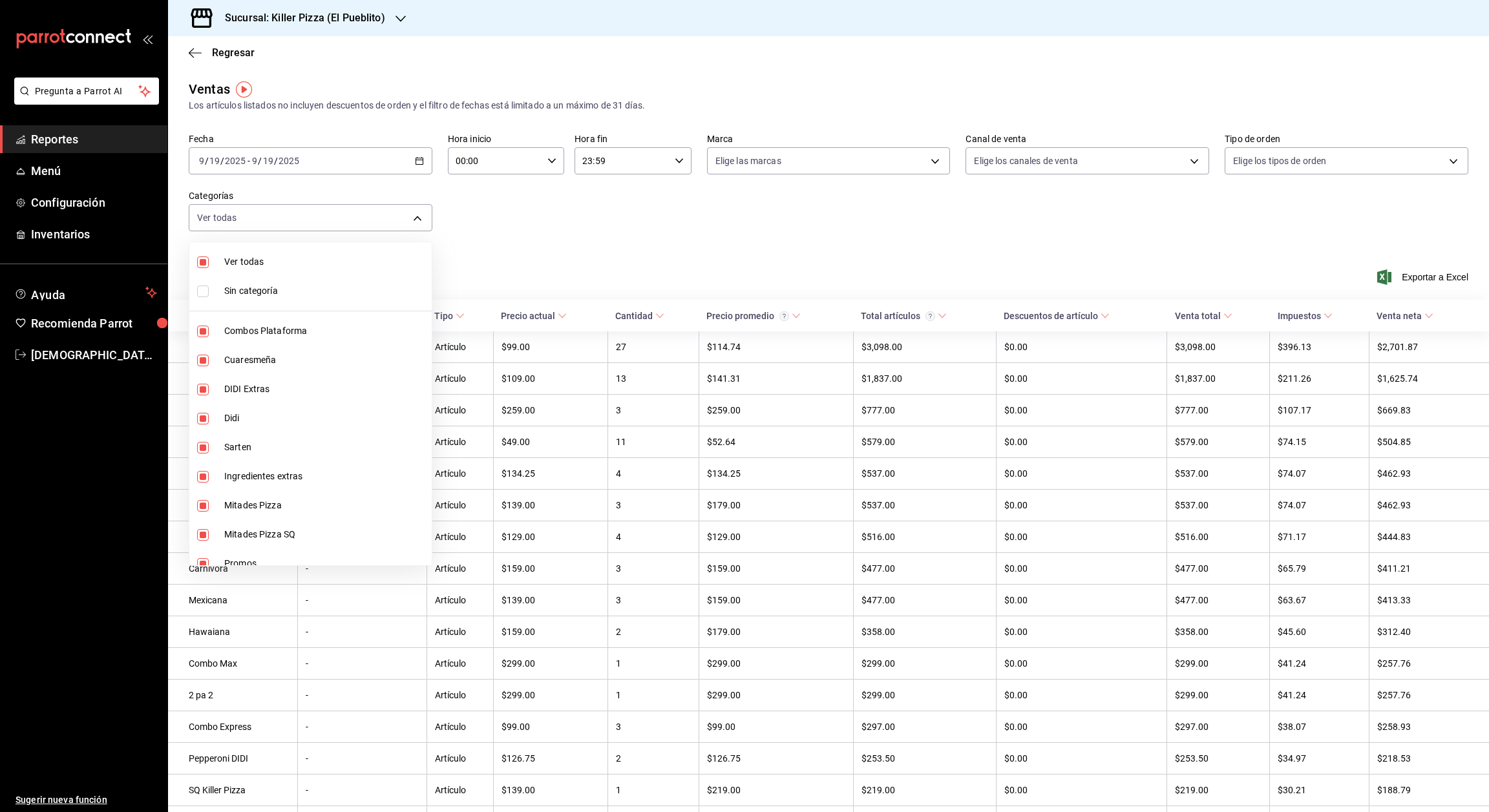
click at [1157, 160] on div at bounding box center [745, 406] width 1489 height 812
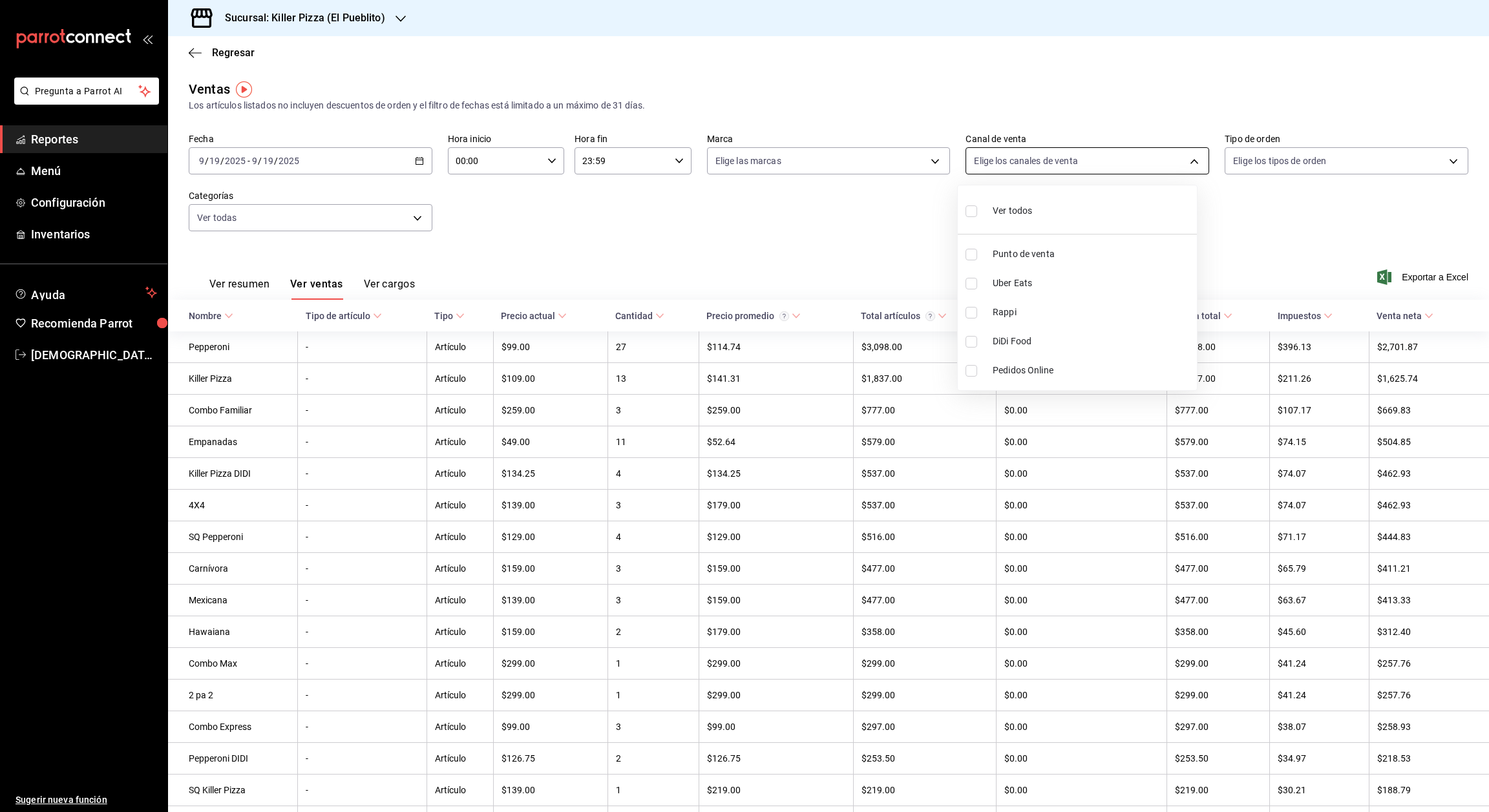
click at [1181, 166] on body "Pregunta a Parrot AI Reportes Menú Configuración Inventarios Ayuda Recomienda P…" at bounding box center [745, 406] width 1489 height 812
click at [1055, 280] on span "Uber Eats" at bounding box center [1092, 283] width 199 height 13
type input "UBER_EATS"
checkbox input "true"
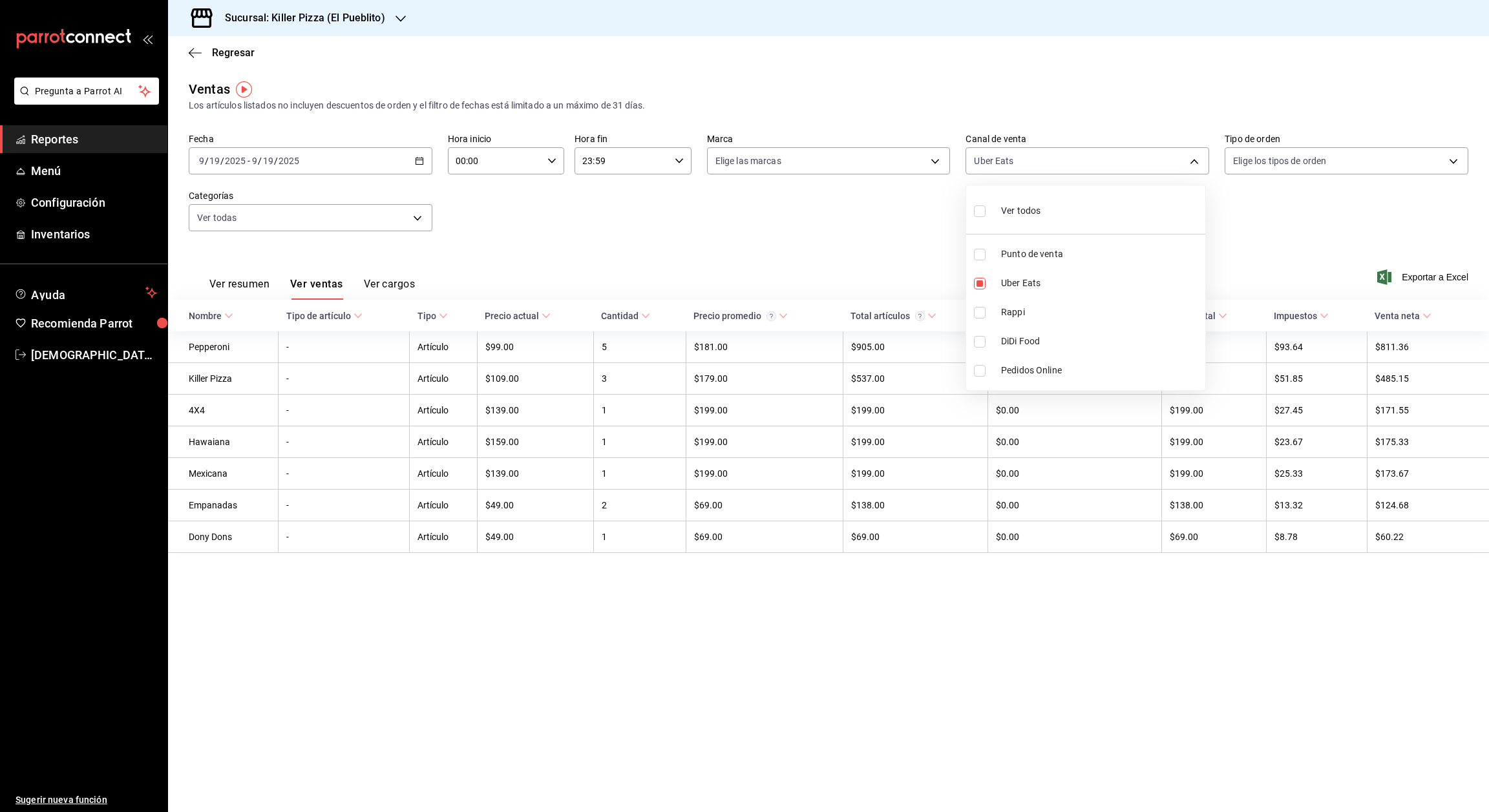
click at [1044, 306] on span "Rappi" at bounding box center [1100, 312] width 199 height 13
type input "UBER_EATS,RAPPI"
checkbox input "true"
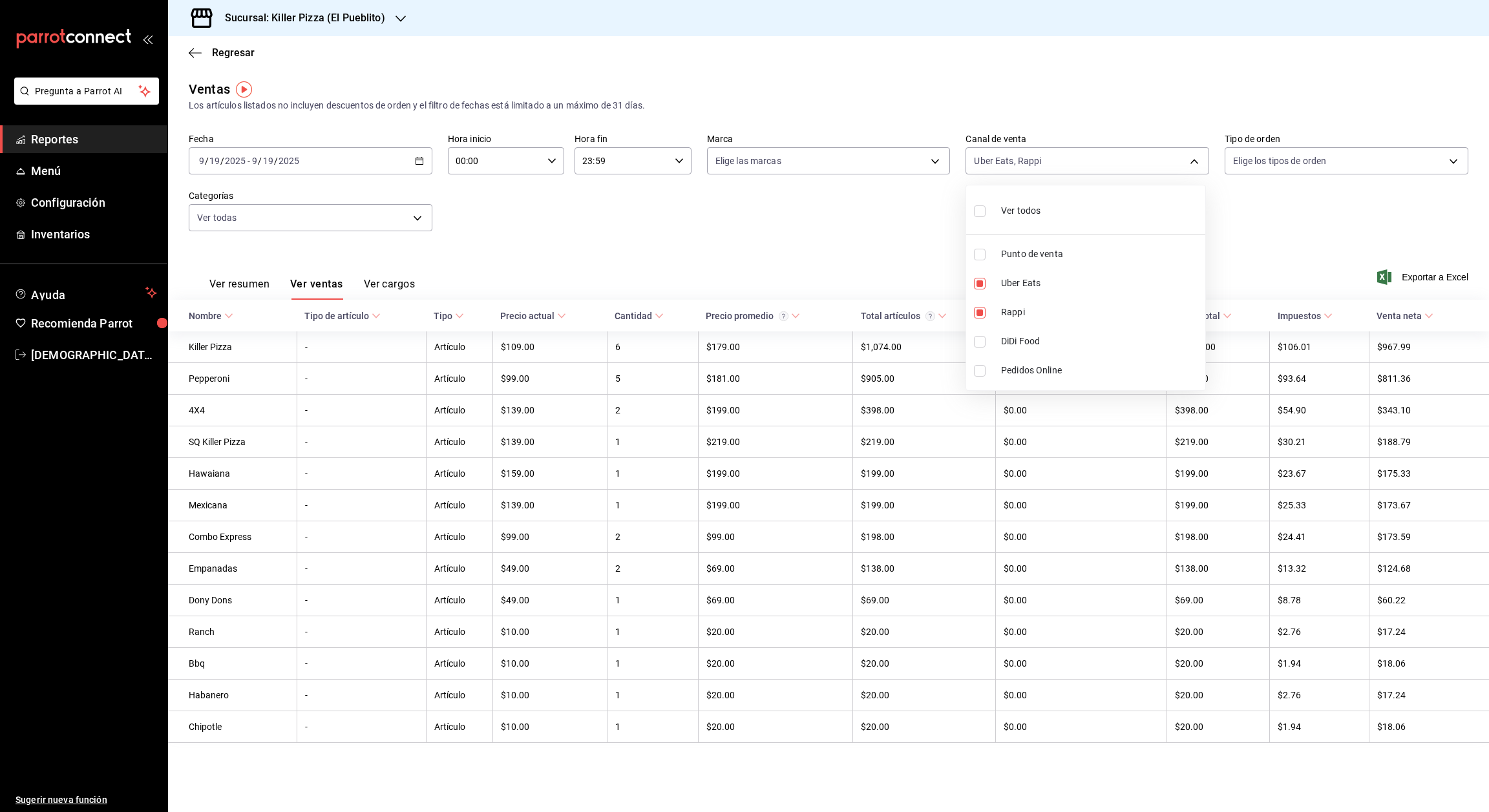
click at [672, 229] on div at bounding box center [745, 406] width 1489 height 812
click at [670, 252] on div "Ver resumen Ver ventas Ver cargos Exportar a Excel" at bounding box center [828, 273] width 1321 height 53
click at [420, 162] on icon "button" at bounding box center [419, 160] width 9 height 9
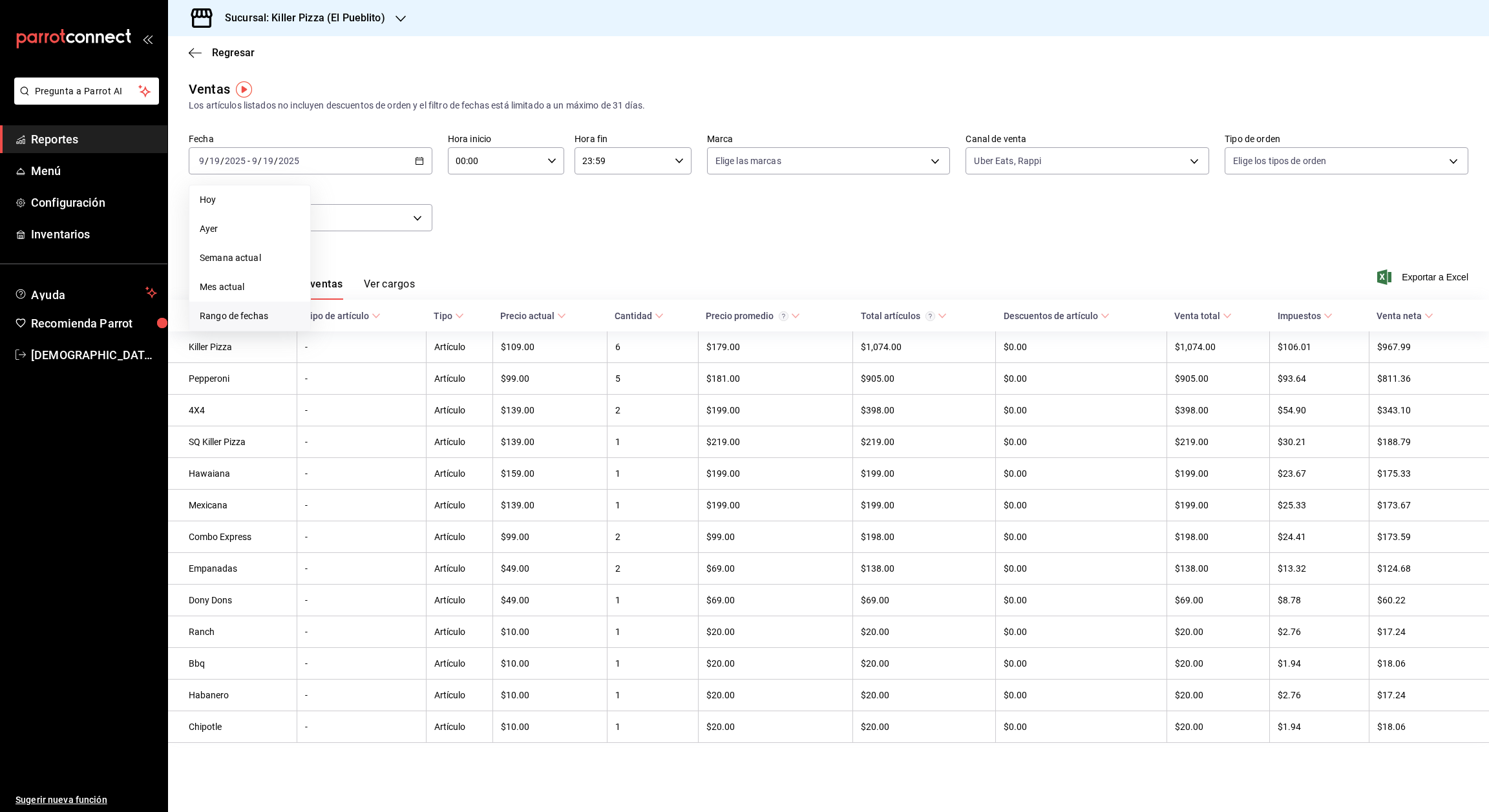
click at [238, 307] on li "Rango de fechas" at bounding box center [250, 316] width 121 height 29
click at [336, 274] on abbr "8" at bounding box center [338, 274] width 5 height 9
click at [405, 299] on abbr "18" at bounding box center [406, 303] width 9 height 9
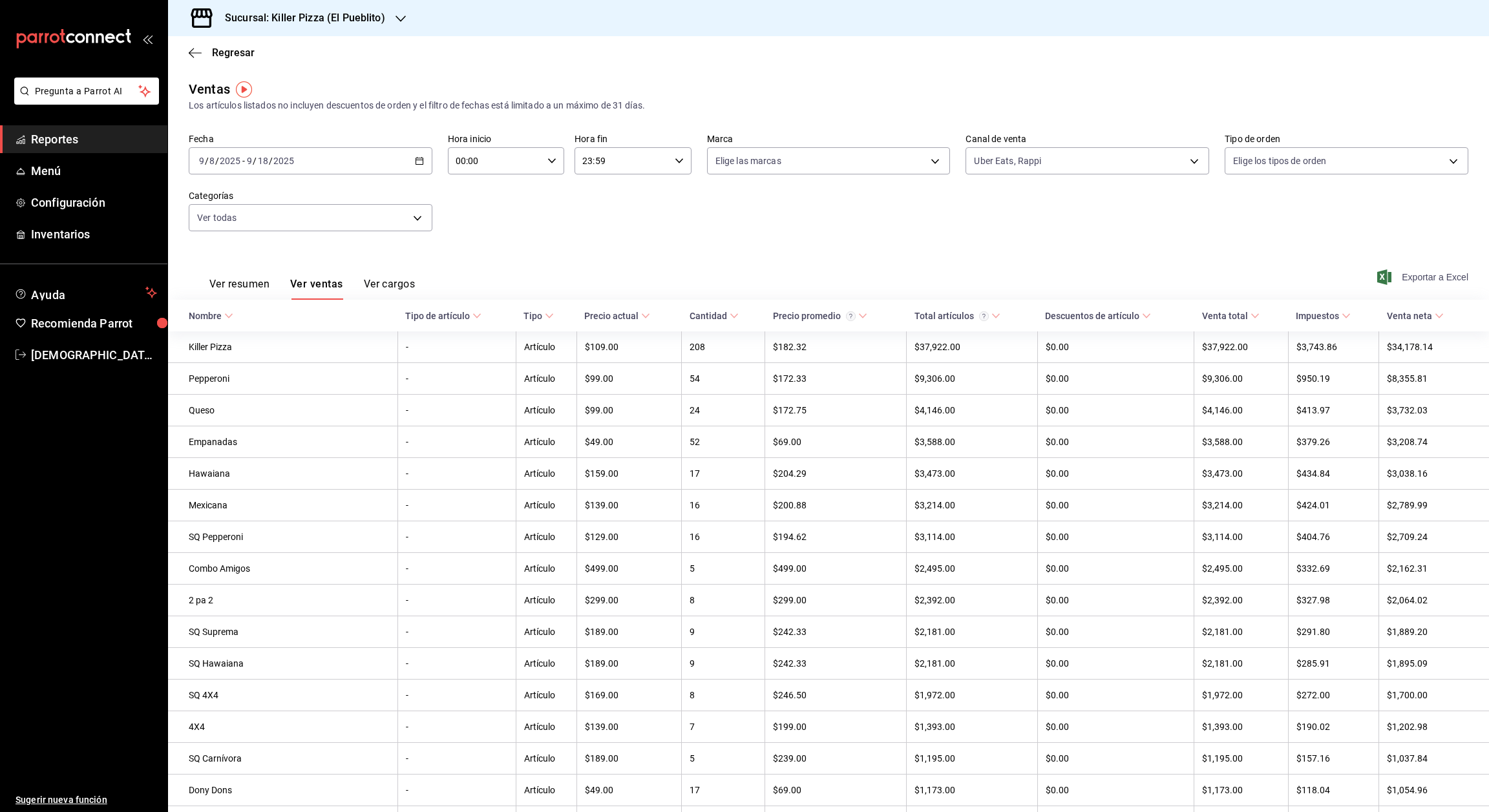
click at [1382, 278] on span "Exportar a Excel" at bounding box center [1425, 276] width 89 height 15
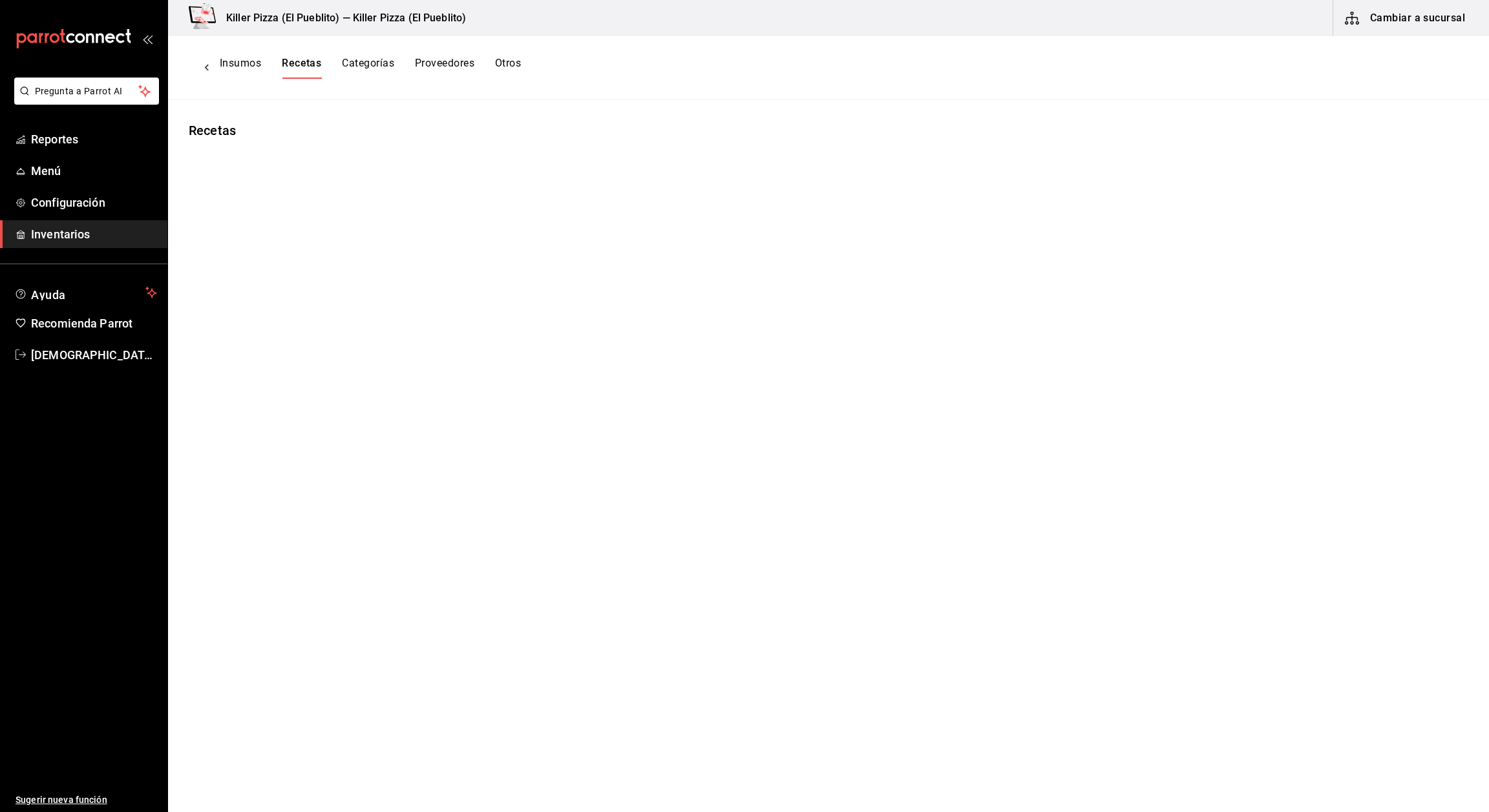
type input "Receta VIVA [GEOGRAPHIC_DATA]"
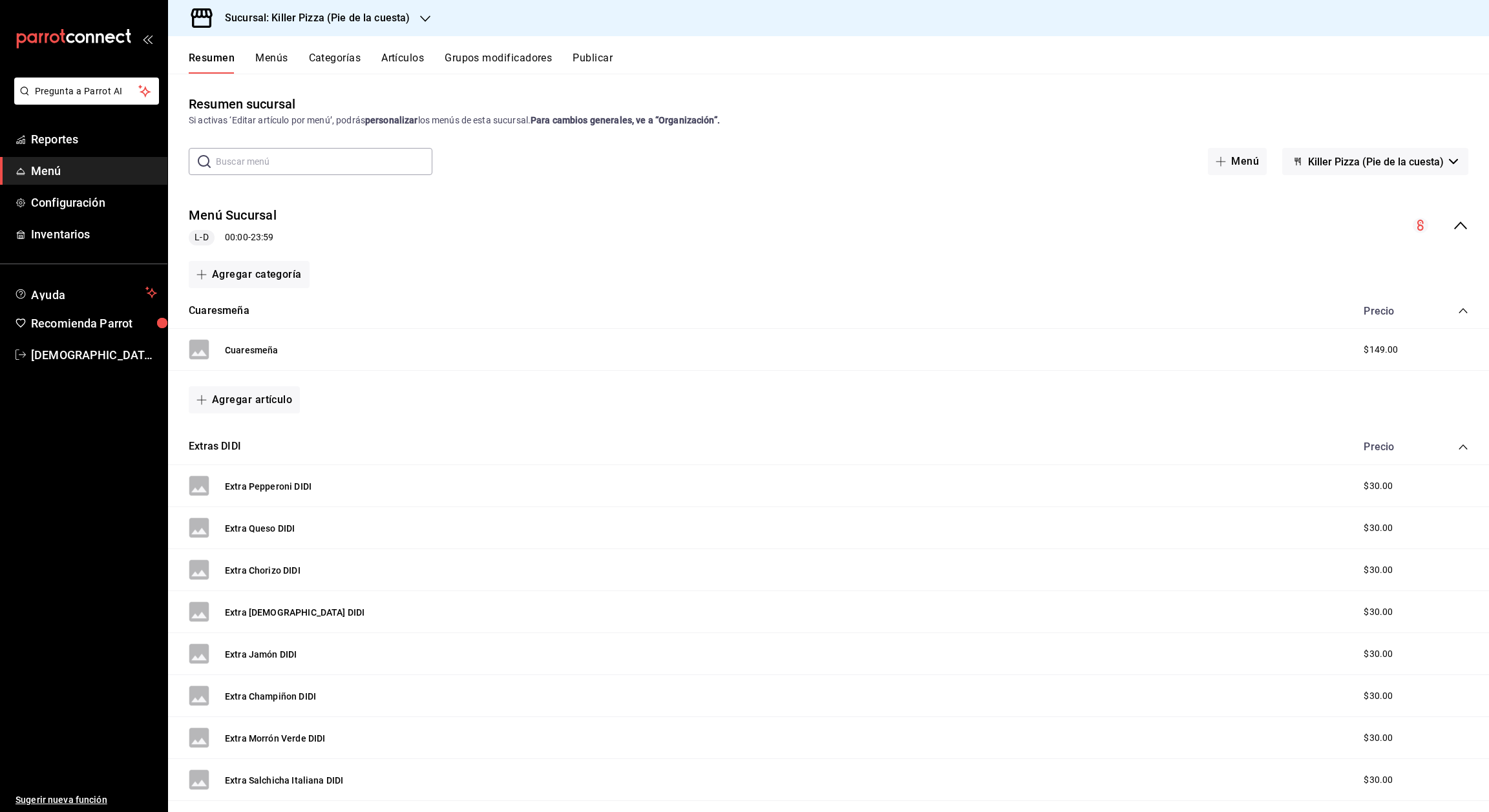
click at [406, 64] on button "Artículos" at bounding box center [403, 62] width 43 height 22
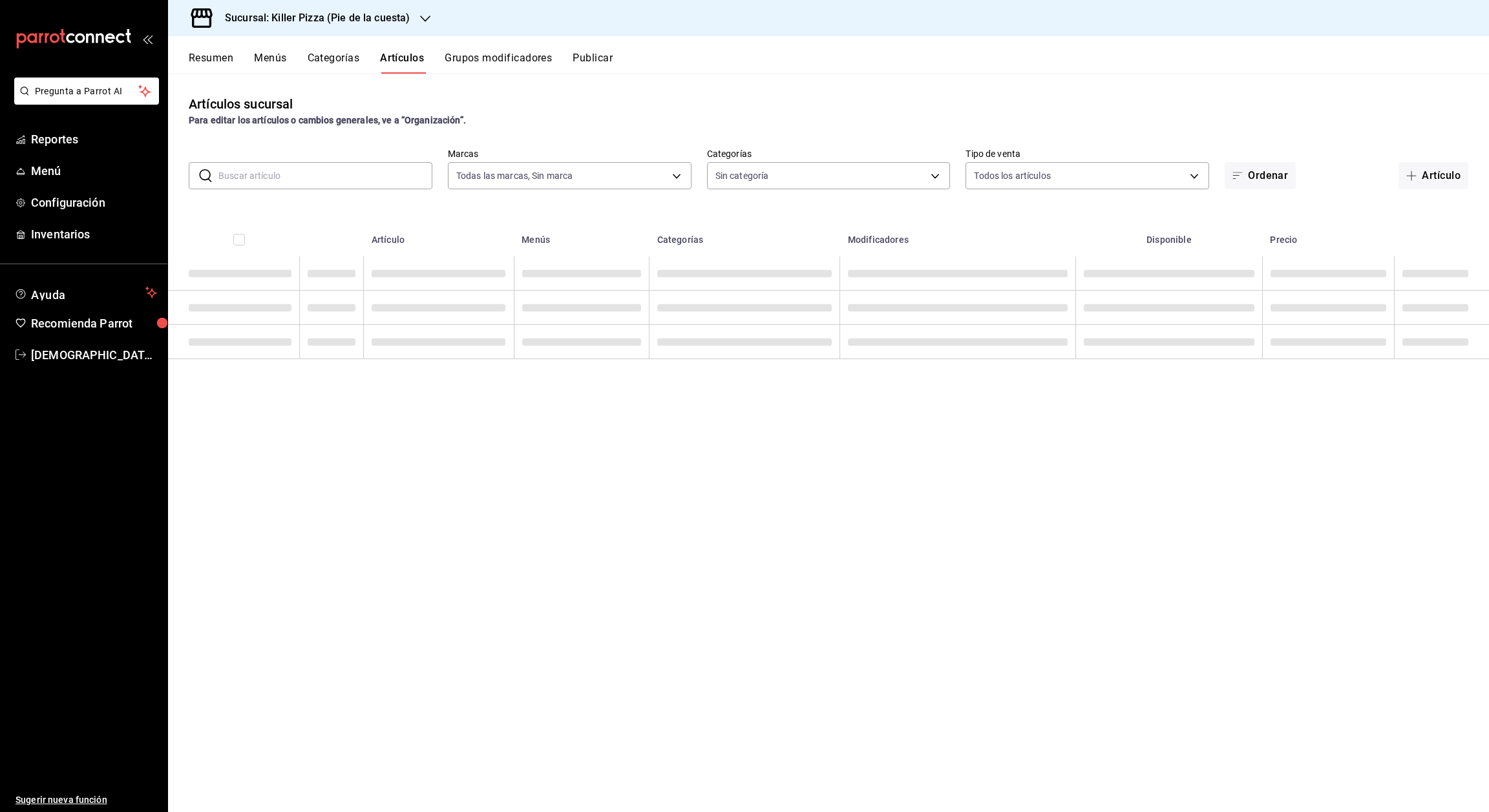
type input "97b2576e-4050-4013-adba-09120c95d758"
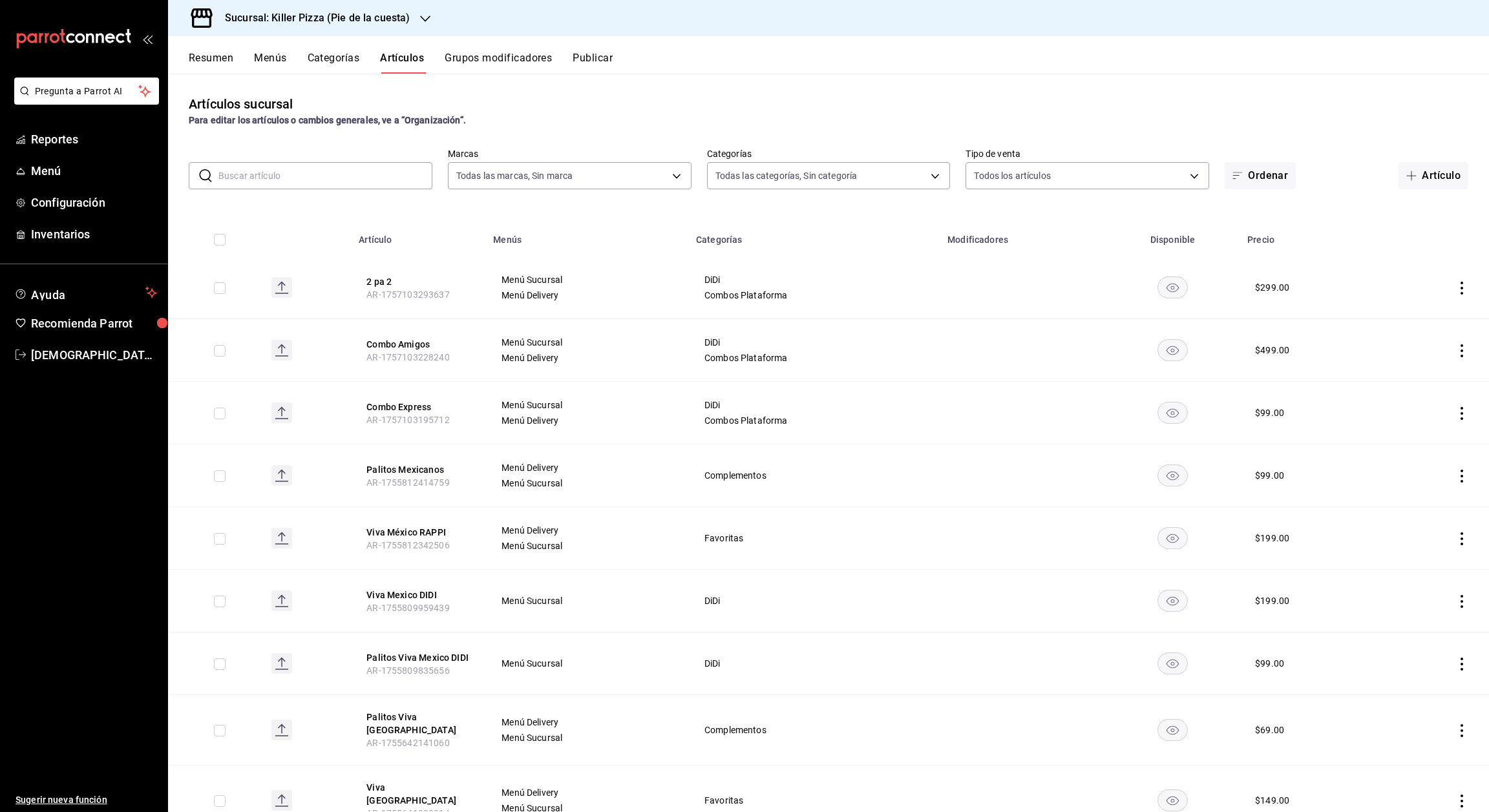
type input "7fb86d64-abf9-4f9f-96d4-5c5e69a06f53,9f4ba7ec-e98d-42d8-ba84-5fe72b9cc251,1d4d0…"
click at [416, 407] on button "Combo Express" at bounding box center [418, 407] width 103 height 13
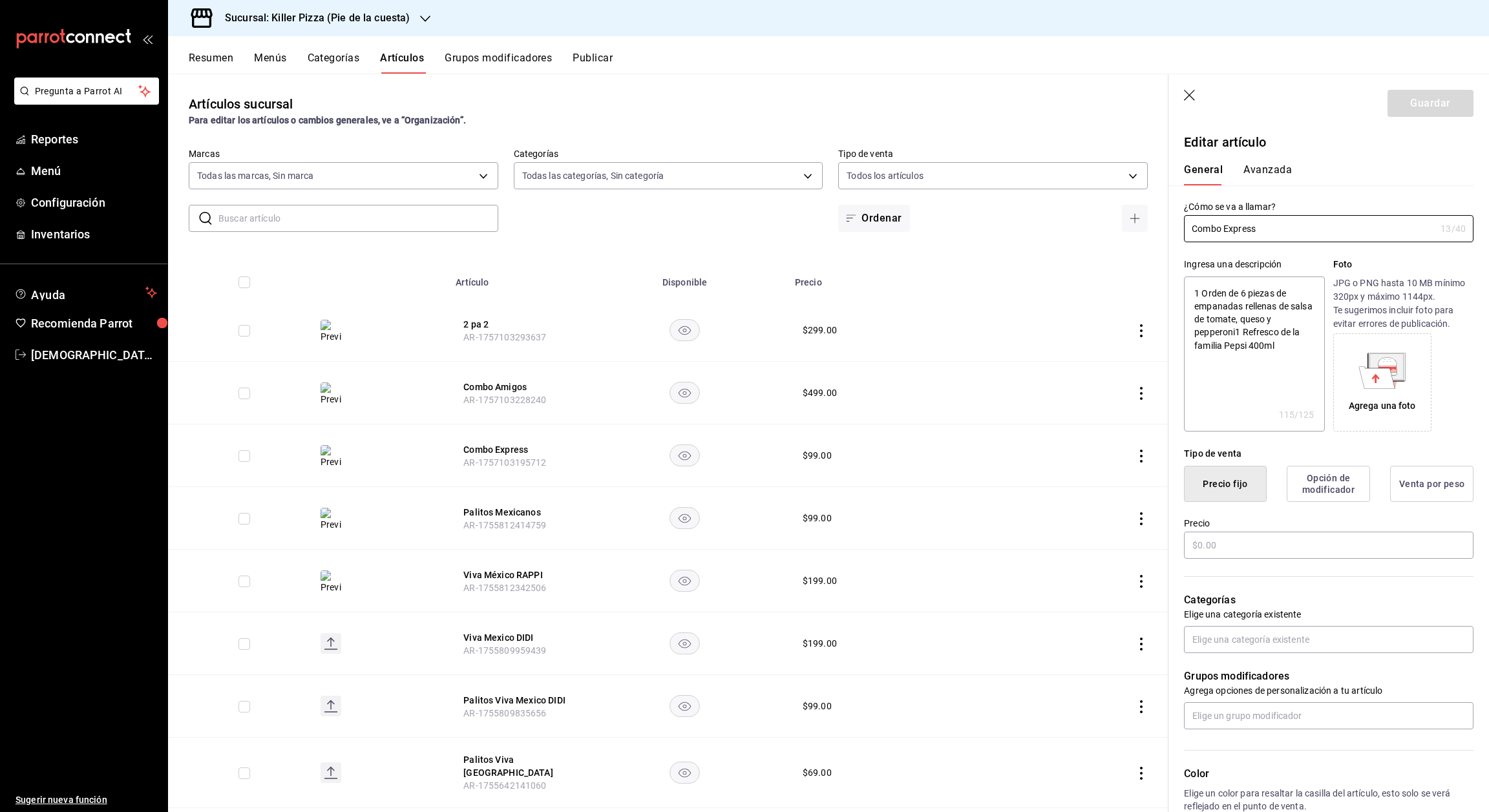
type textarea "x"
type input "$99.00"
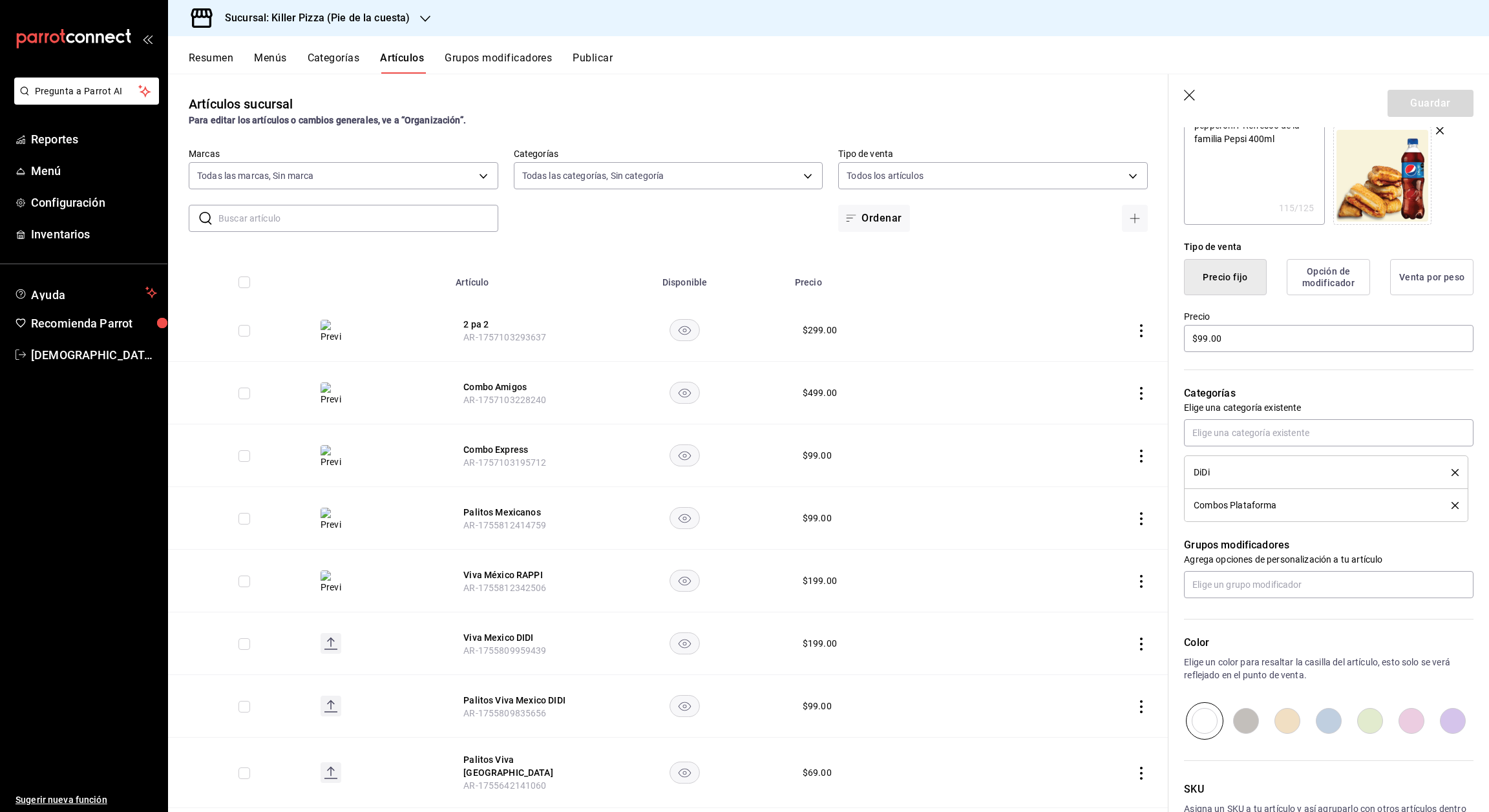
scroll to position [297, 0]
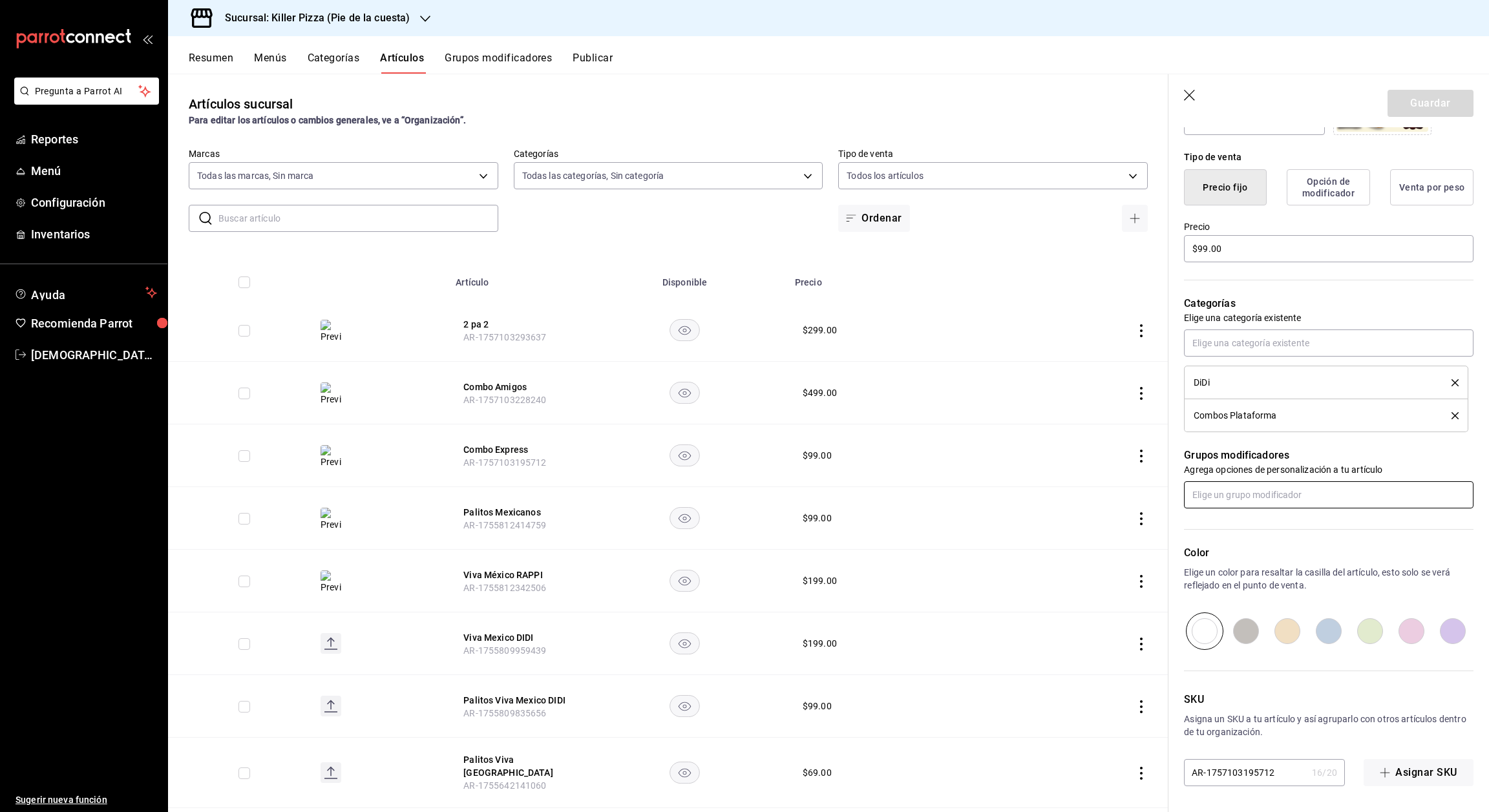
click at [1300, 499] on input "text" at bounding box center [1329, 495] width 289 height 27
click at [1269, 496] on input "text" at bounding box center [1329, 495] width 289 height 27
click at [1257, 494] on input "em" at bounding box center [1329, 495] width 289 height 27
type input "e"
click at [1072, 125] on div "Para editar los artículos o cambios generales, ve a “Organización”." at bounding box center [668, 120] width 959 height 13
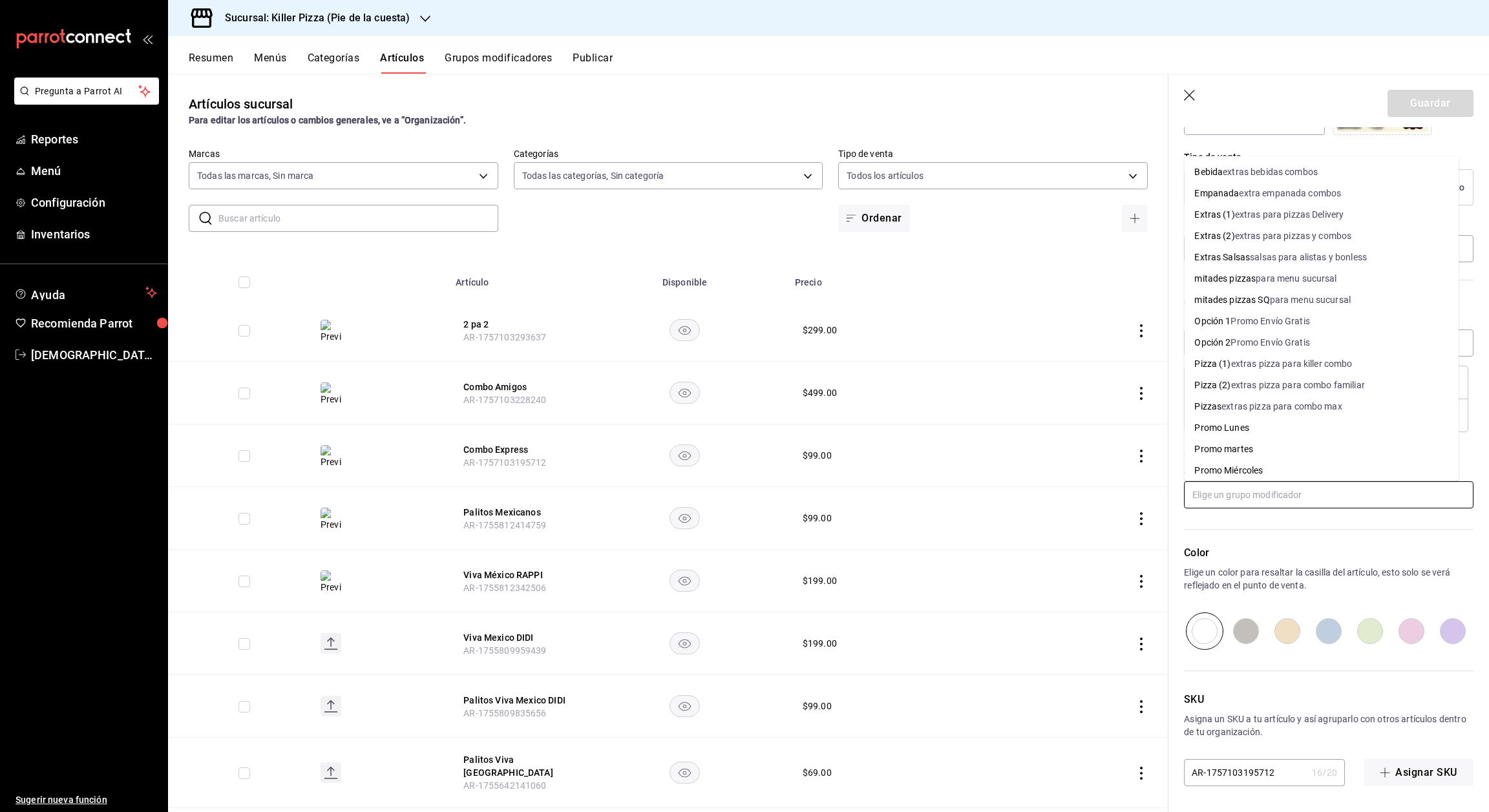
click at [1320, 495] on input "text" at bounding box center [1329, 495] width 289 height 27
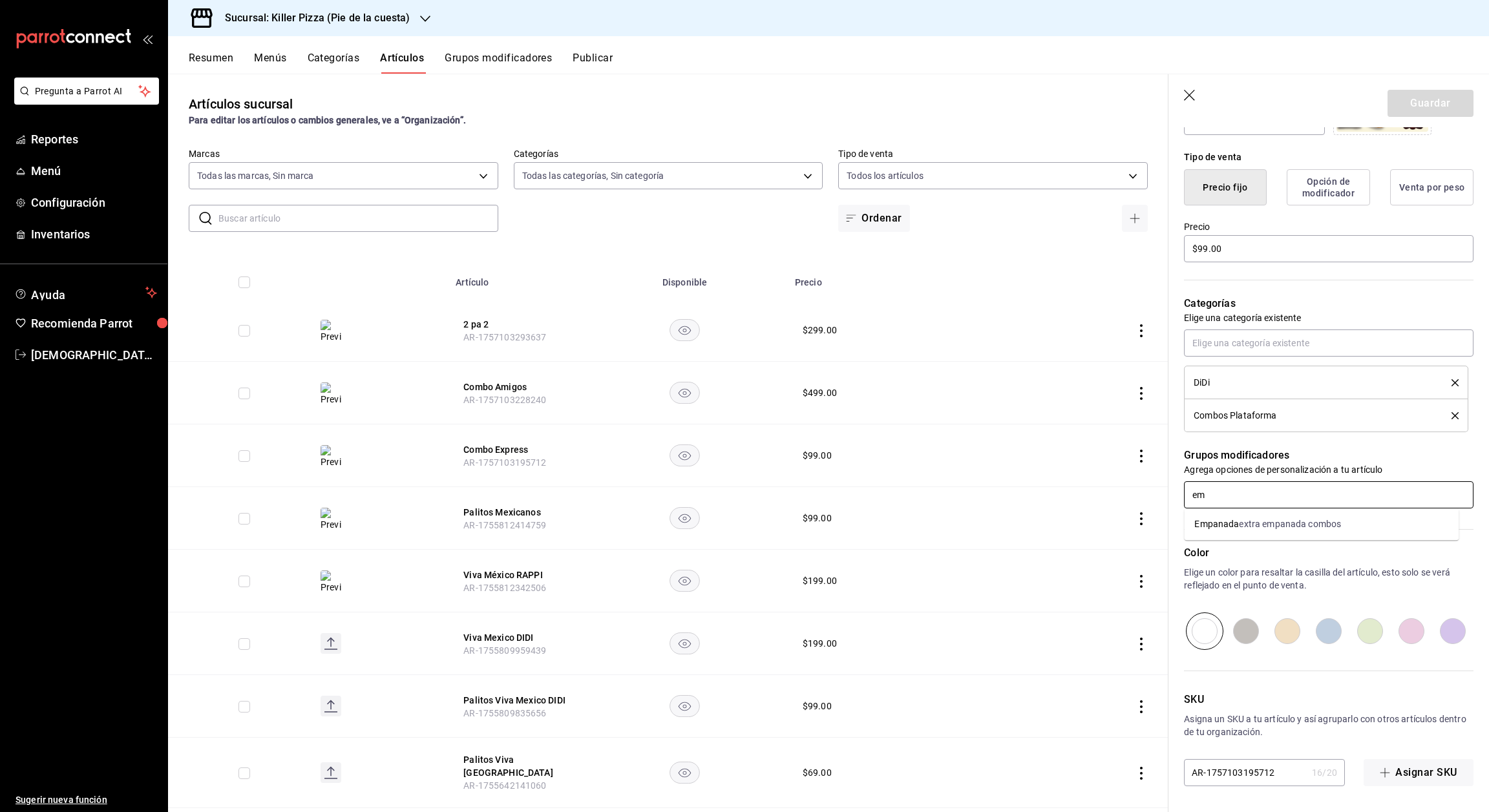
type input "e"
click at [1245, 499] on input "text" at bounding box center [1329, 495] width 289 height 27
type input "e"
click at [1190, 93] on icon "button" at bounding box center [1190, 96] width 13 height 13
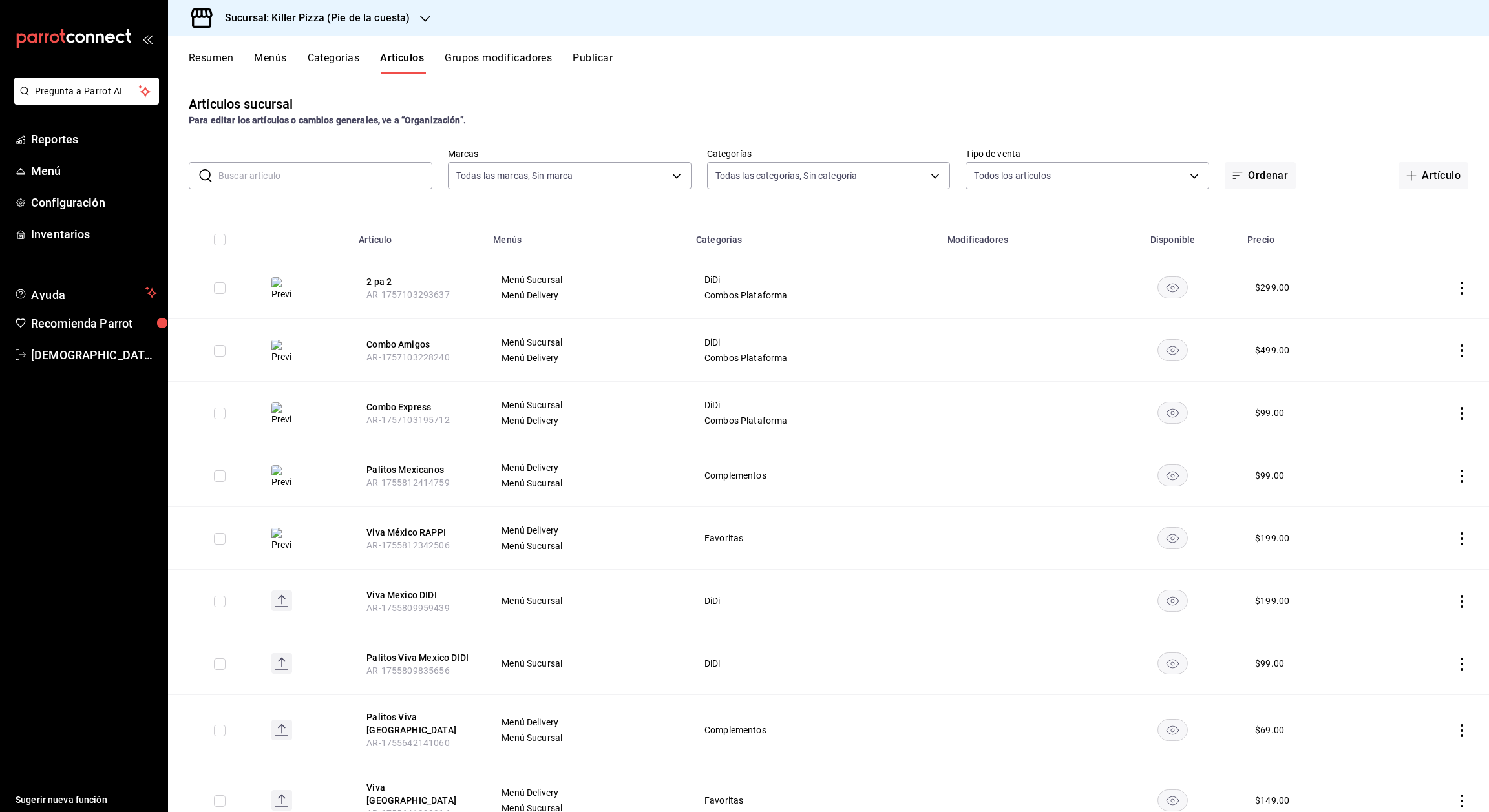
click at [422, 24] on div at bounding box center [425, 18] width 10 height 13
click at [305, 116] on div "Killer Pizza (El Pueblito)" at bounding box center [265, 114] width 173 height 13
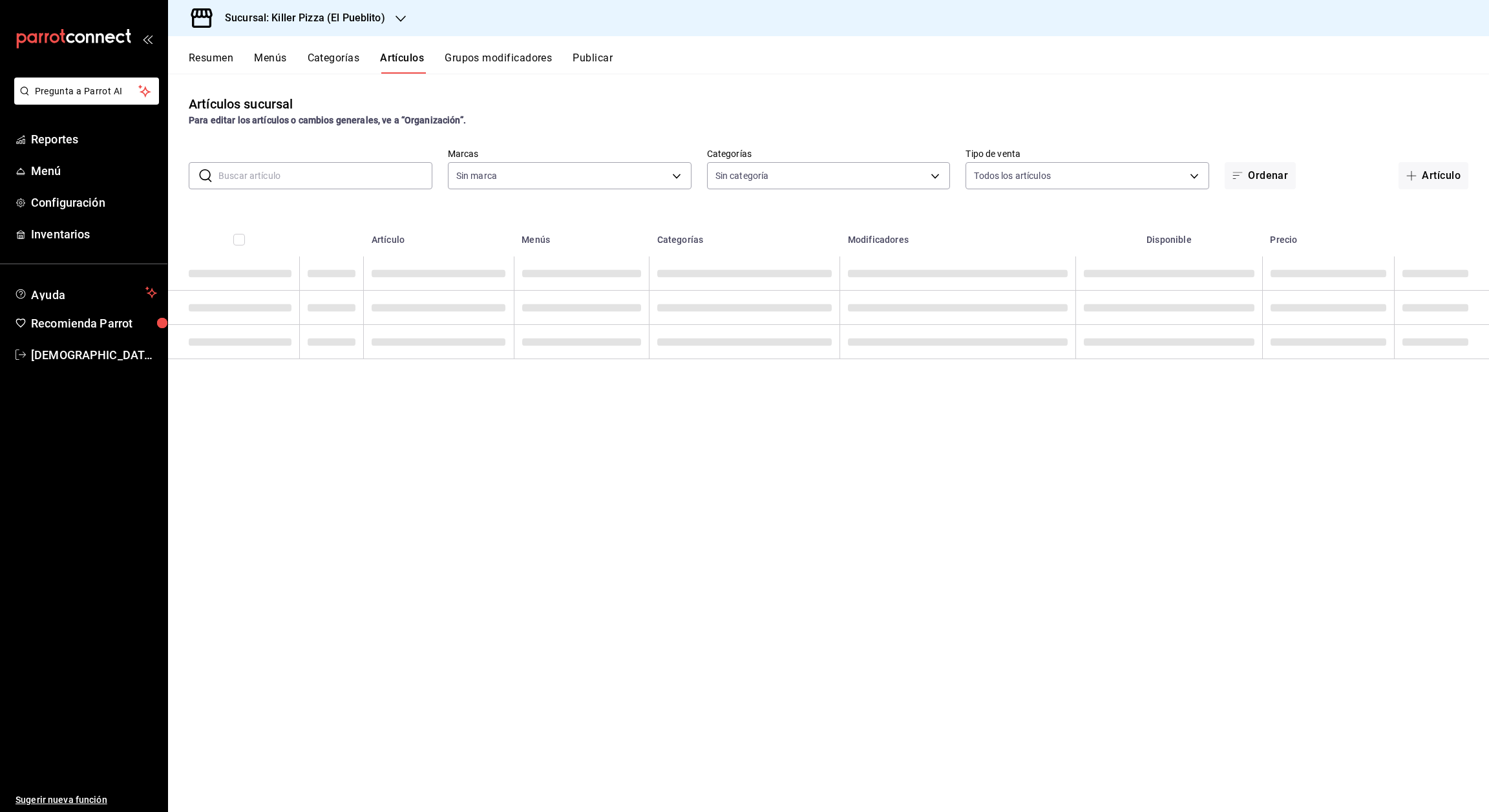
type input "34aa5cbd-d66a-4a89-b1d3-dab645db196e,aca61318-dd82-4009-8fb5-67b6e0717491,78dec…"
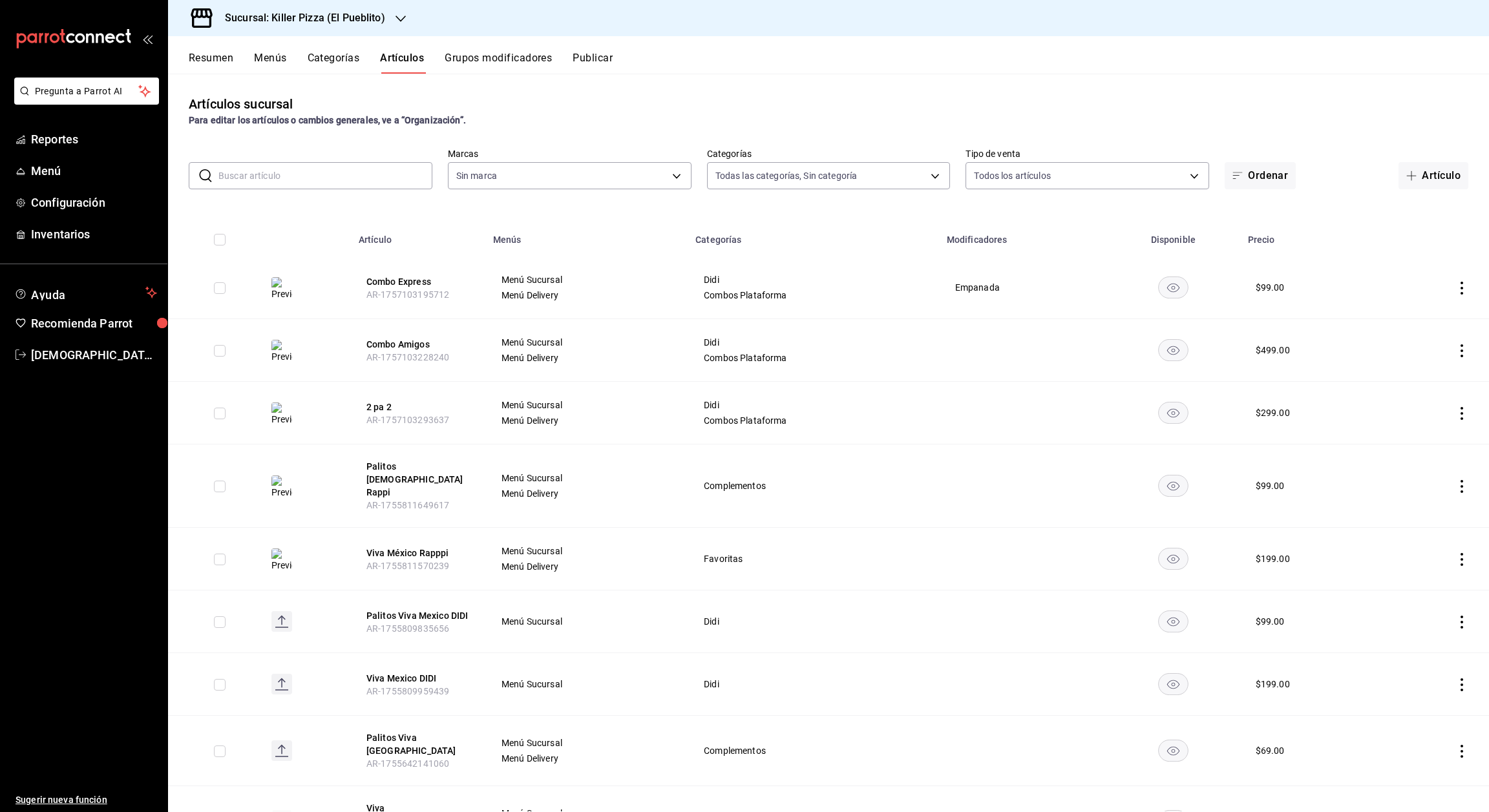
type input "fb565927-10db-4a1e-9361-babba7d8dbe1"
click at [407, 276] on button "Combo Express" at bounding box center [418, 281] width 103 height 13
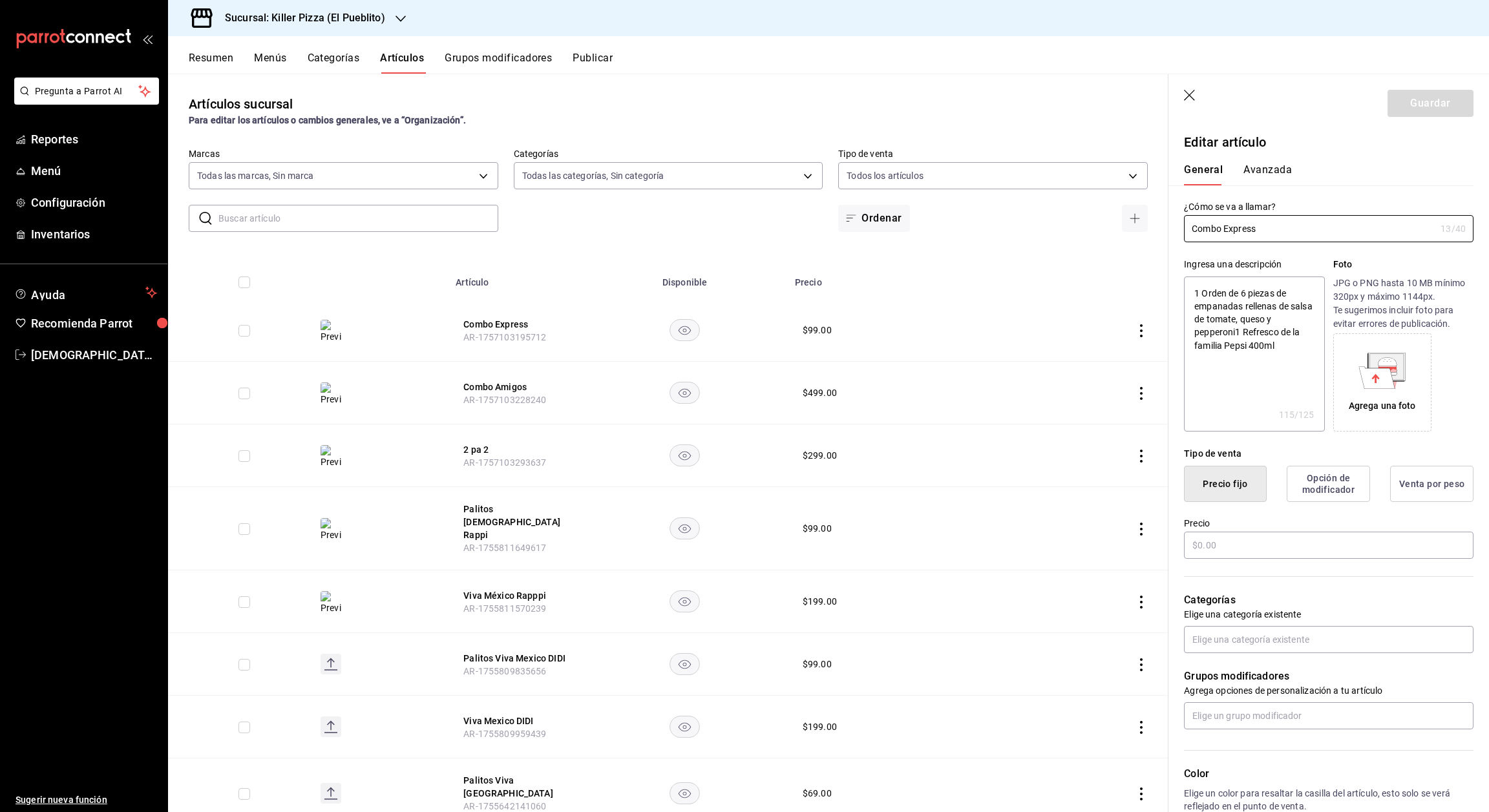
type textarea "x"
type input "$99.00"
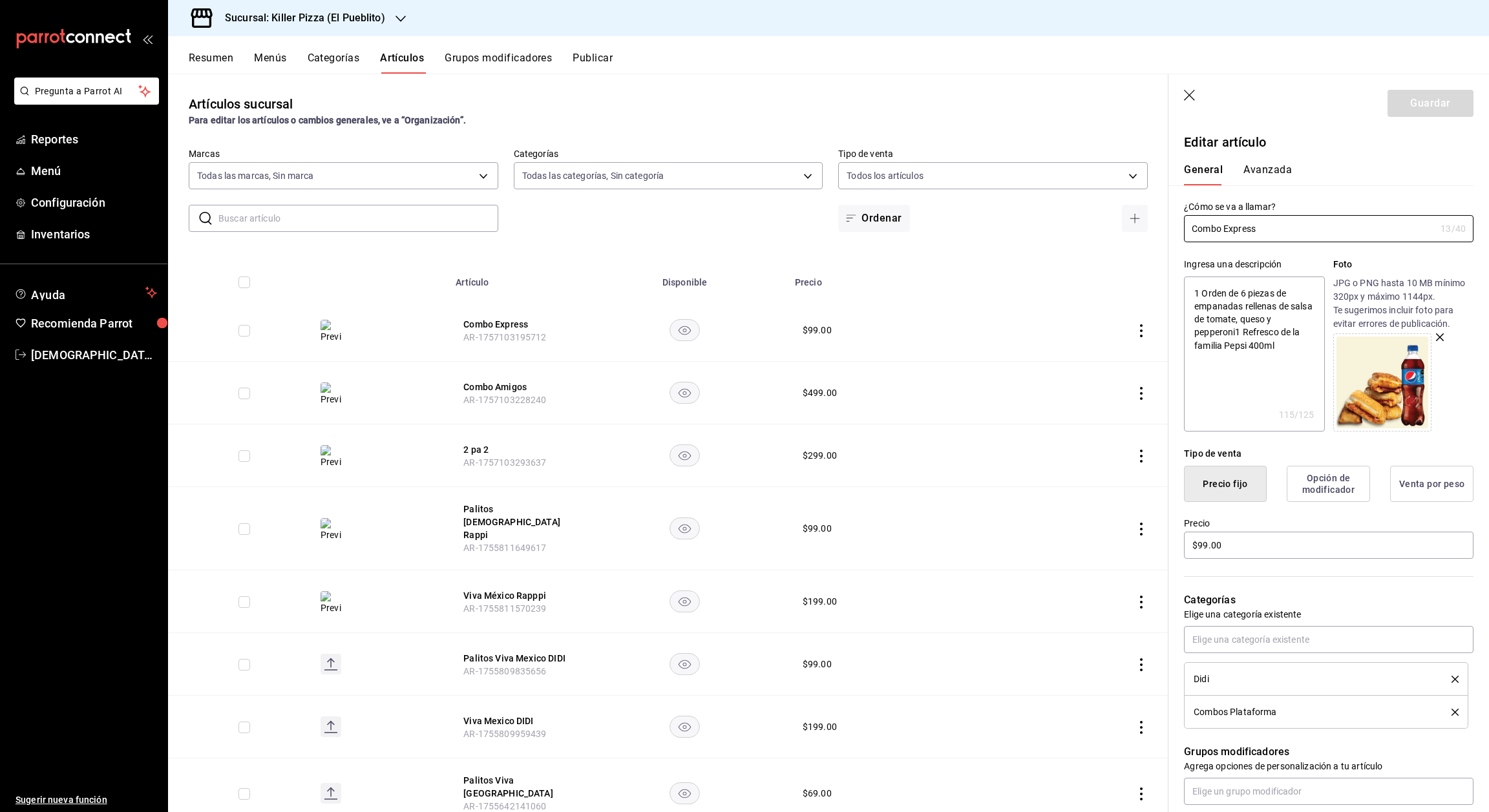
click at [1190, 90] on icon "button" at bounding box center [1190, 96] width 13 height 13
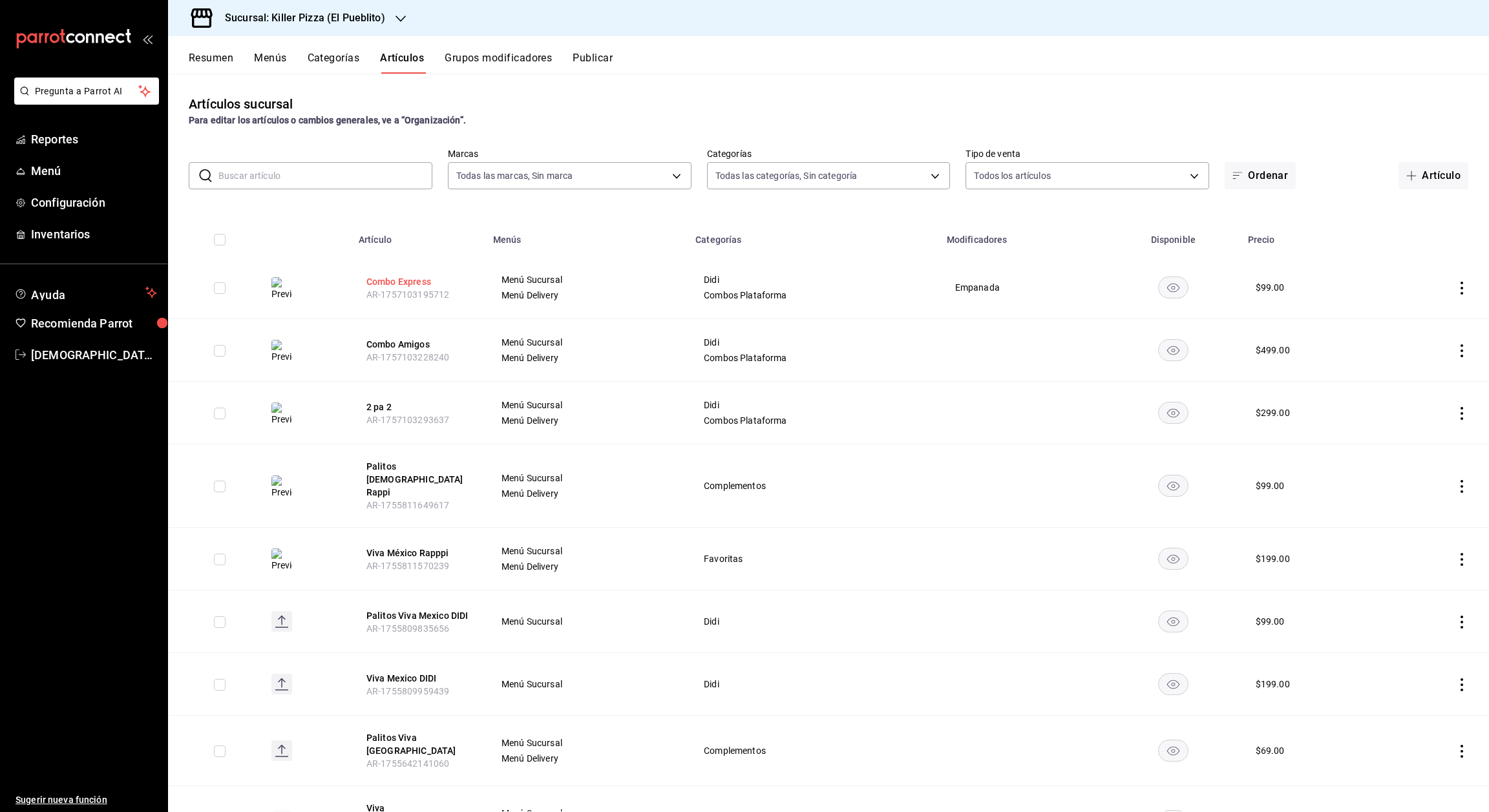
click at [414, 283] on button "Combo Express" at bounding box center [418, 281] width 103 height 13
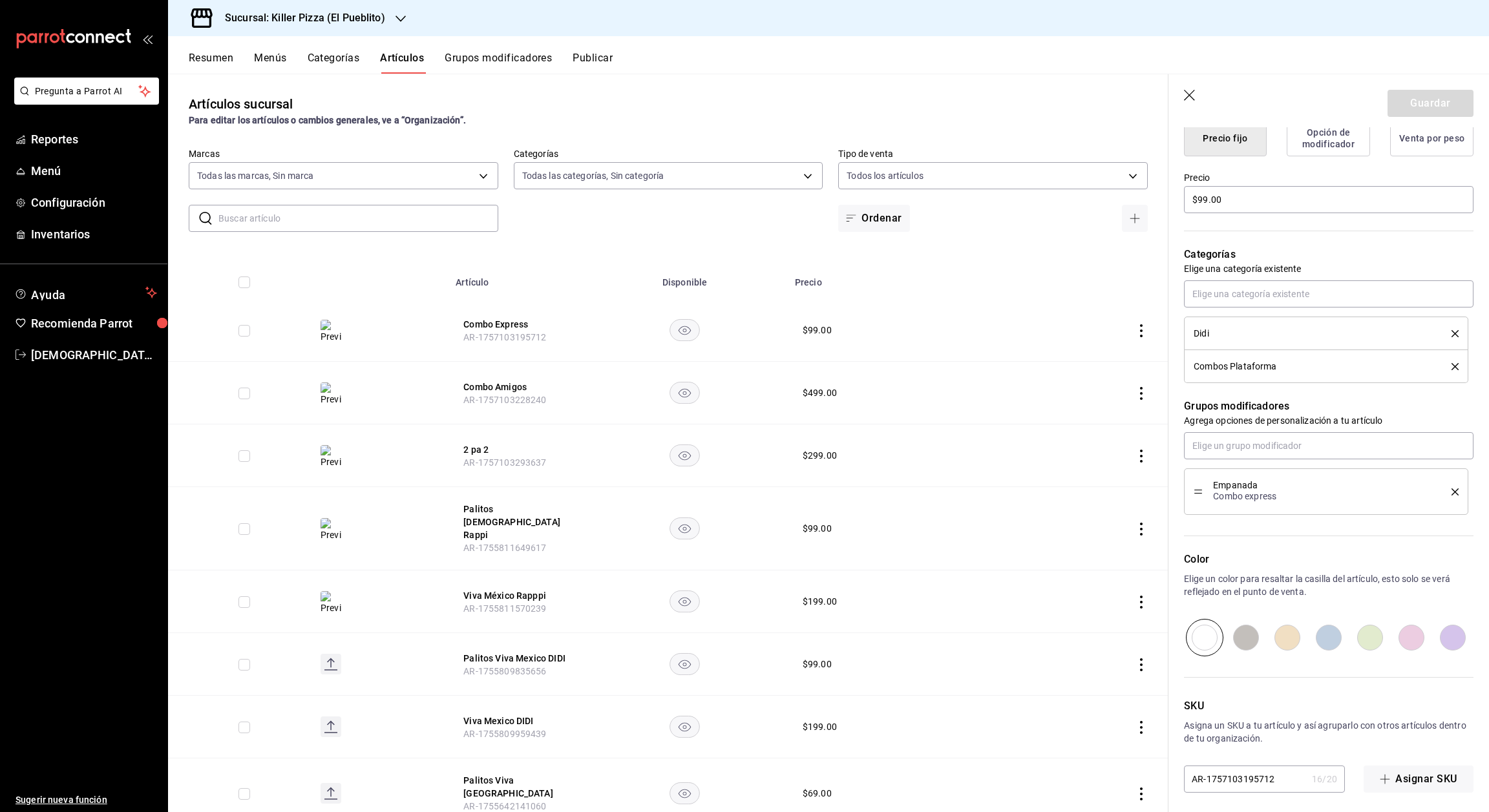
scroll to position [353, 0]
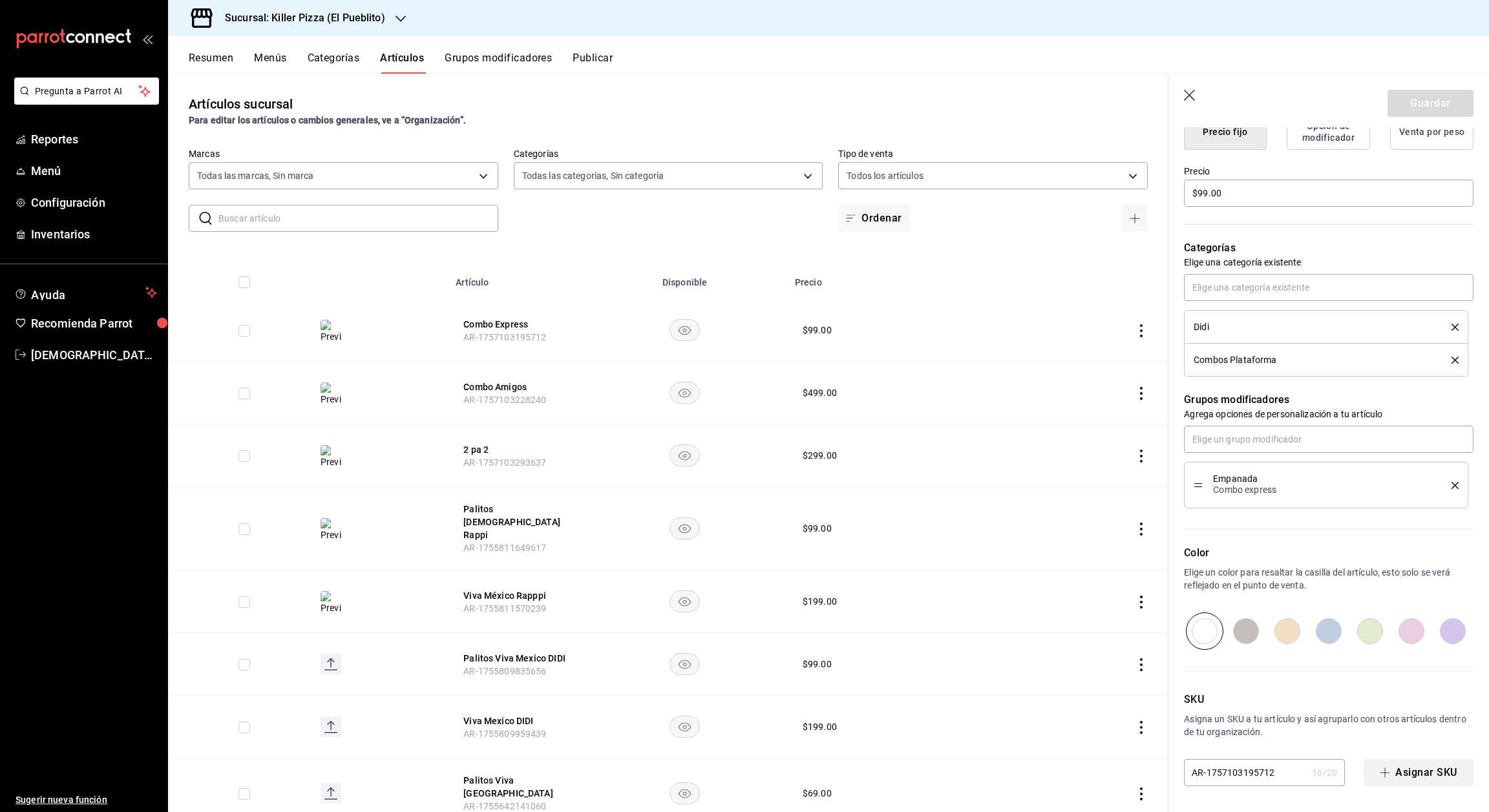
click at [1387, 778] on button "Asignar SKU" at bounding box center [1419, 772] width 110 height 27
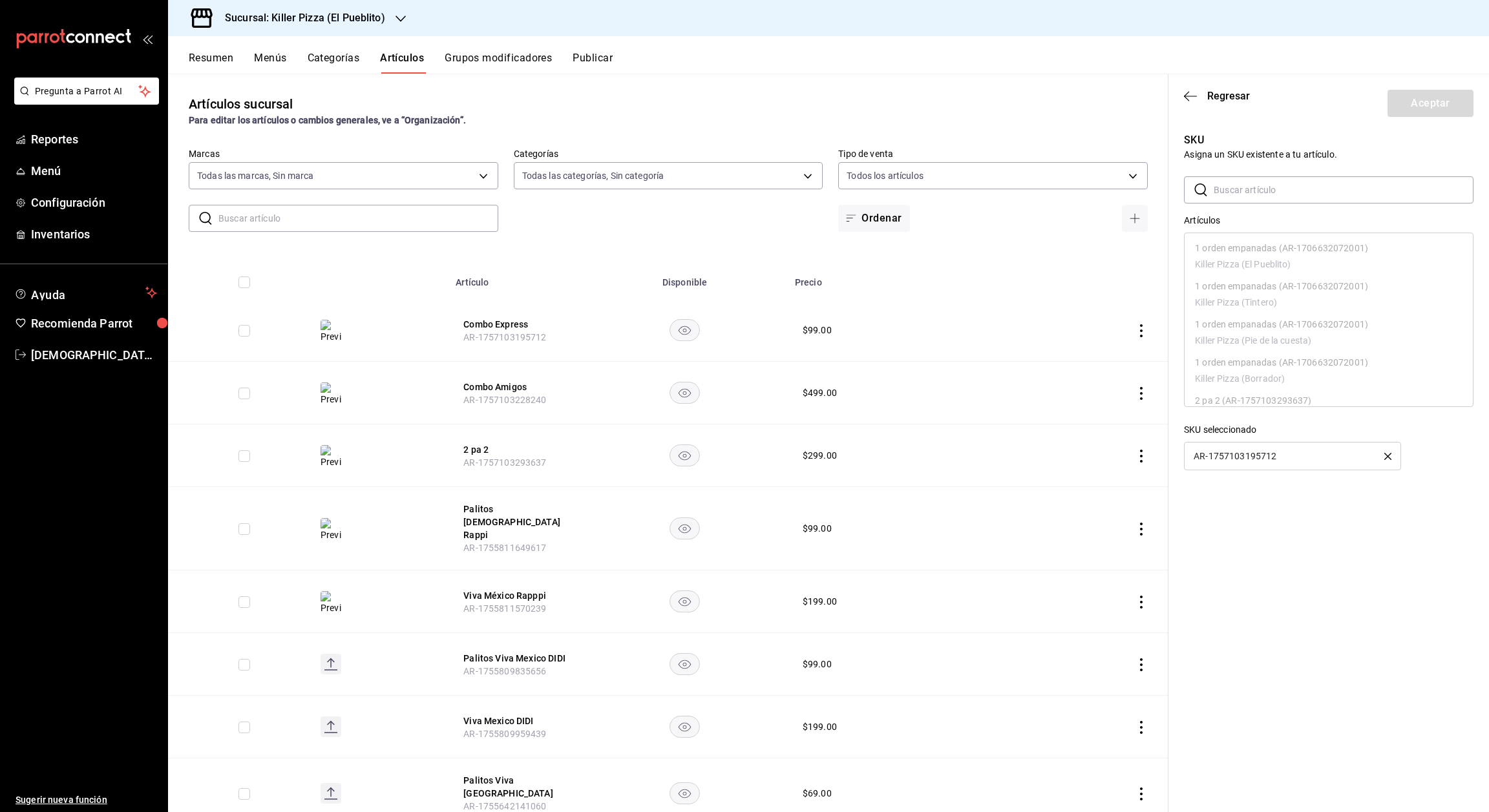
click at [1242, 198] on input "text" at bounding box center [1343, 190] width 260 height 26
click at [1388, 456] on icon "button" at bounding box center [1388, 456] width 7 height 7
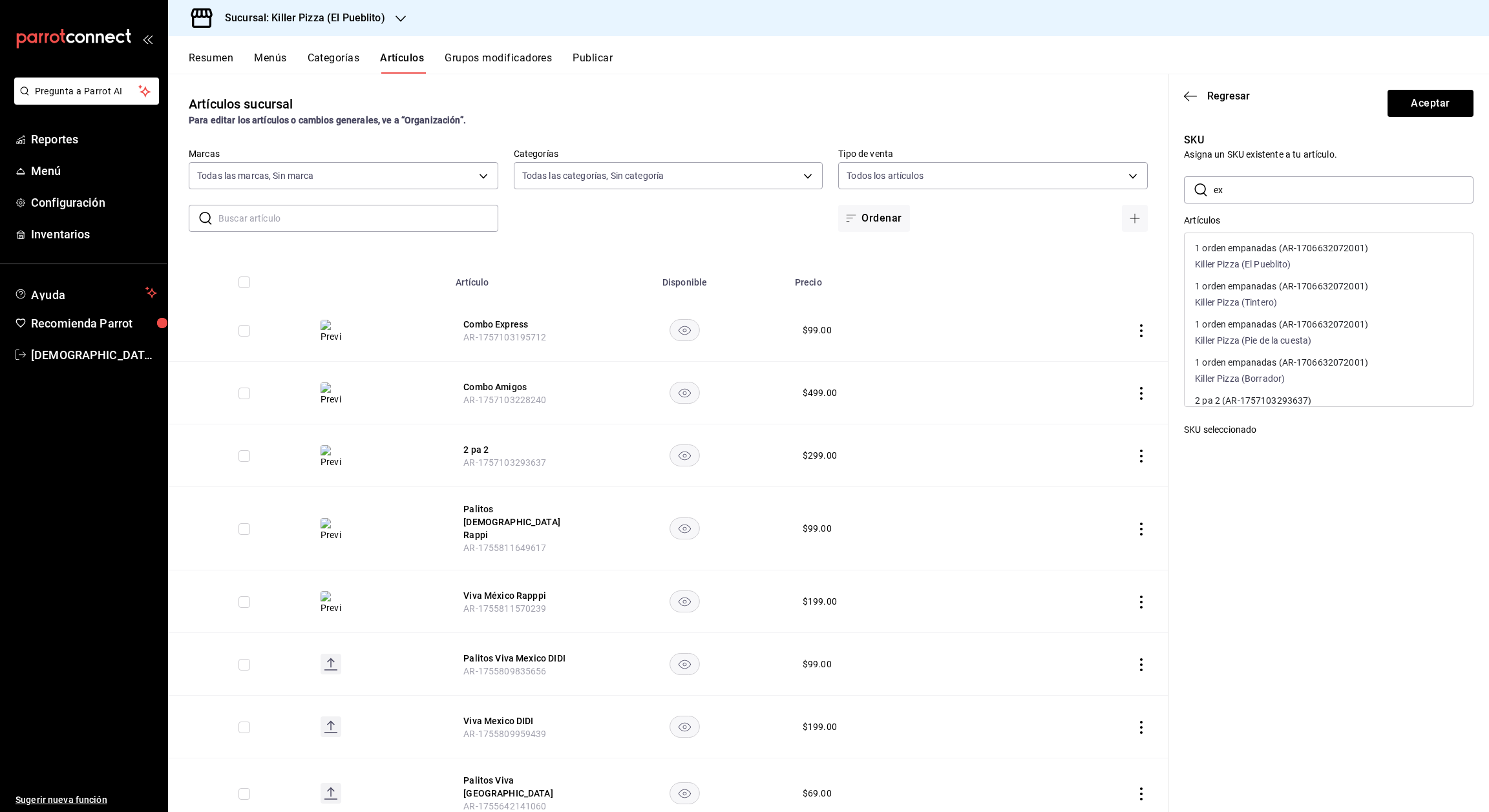
click at [1236, 191] on input "ex" at bounding box center [1343, 190] width 260 height 26
type input "express"
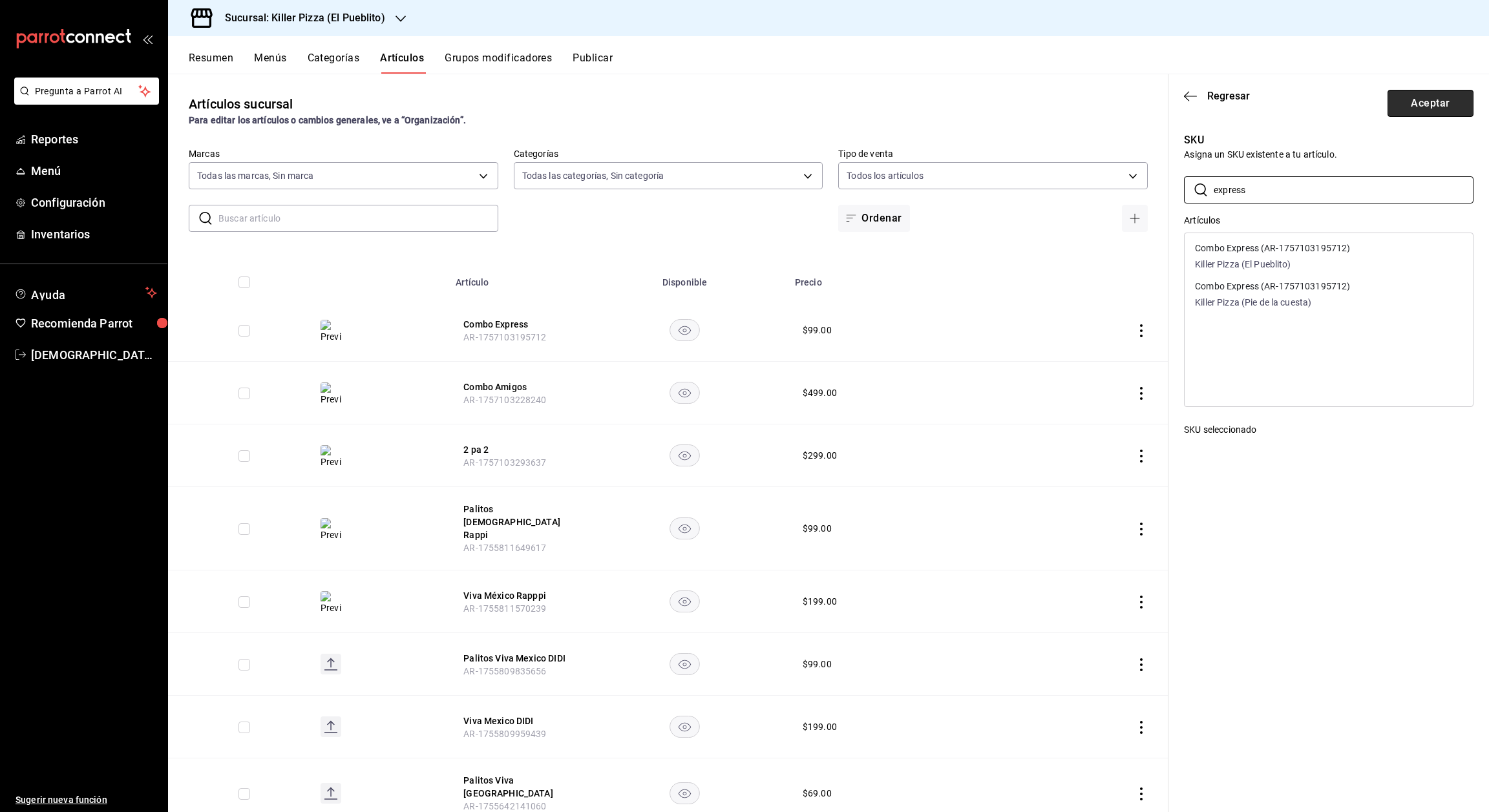
click at [1421, 105] on button "Aceptar" at bounding box center [1431, 103] width 86 height 27
type textarea "x"
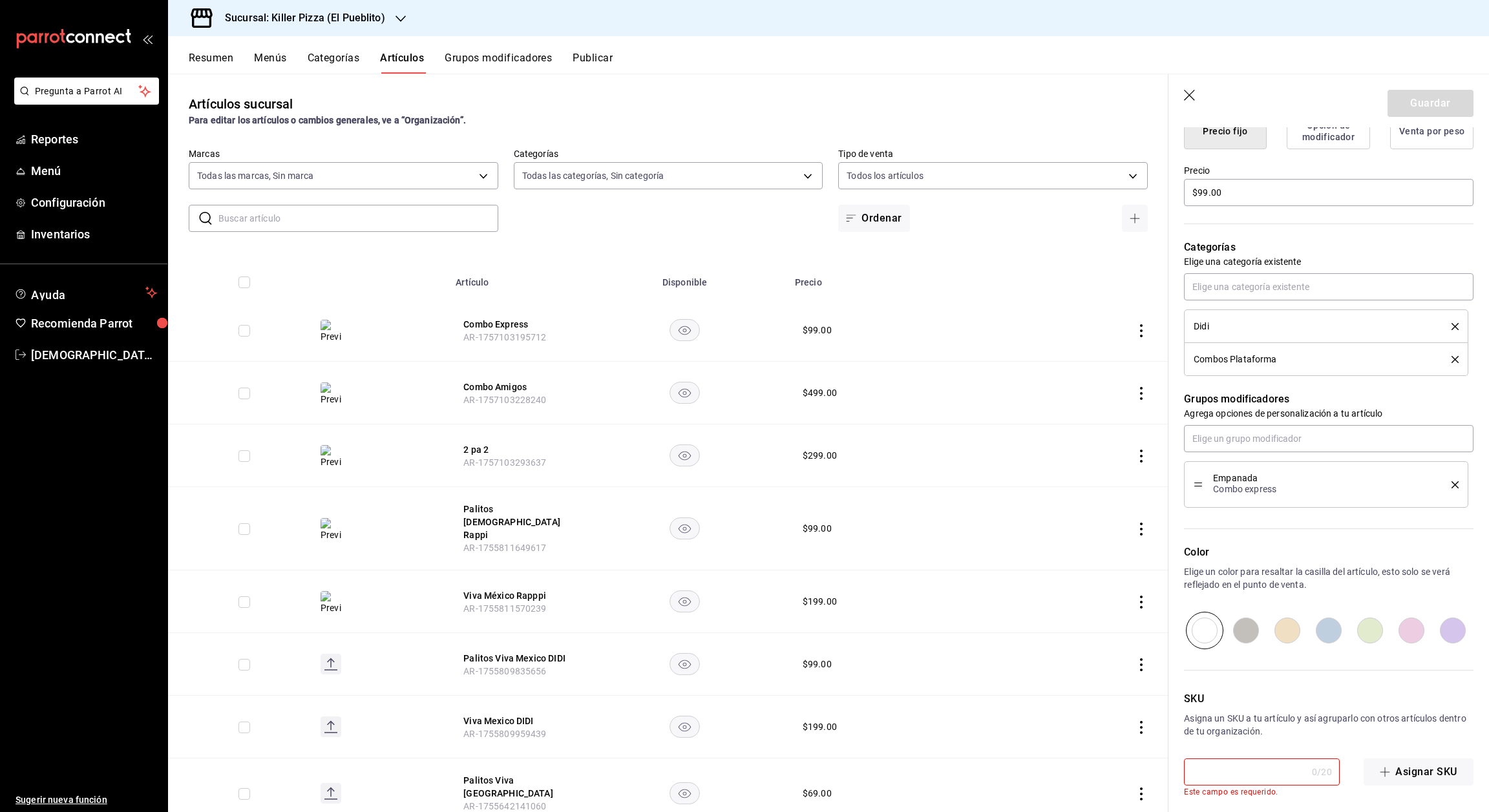
click at [1185, 96] on icon "button" at bounding box center [1190, 96] width 13 height 13
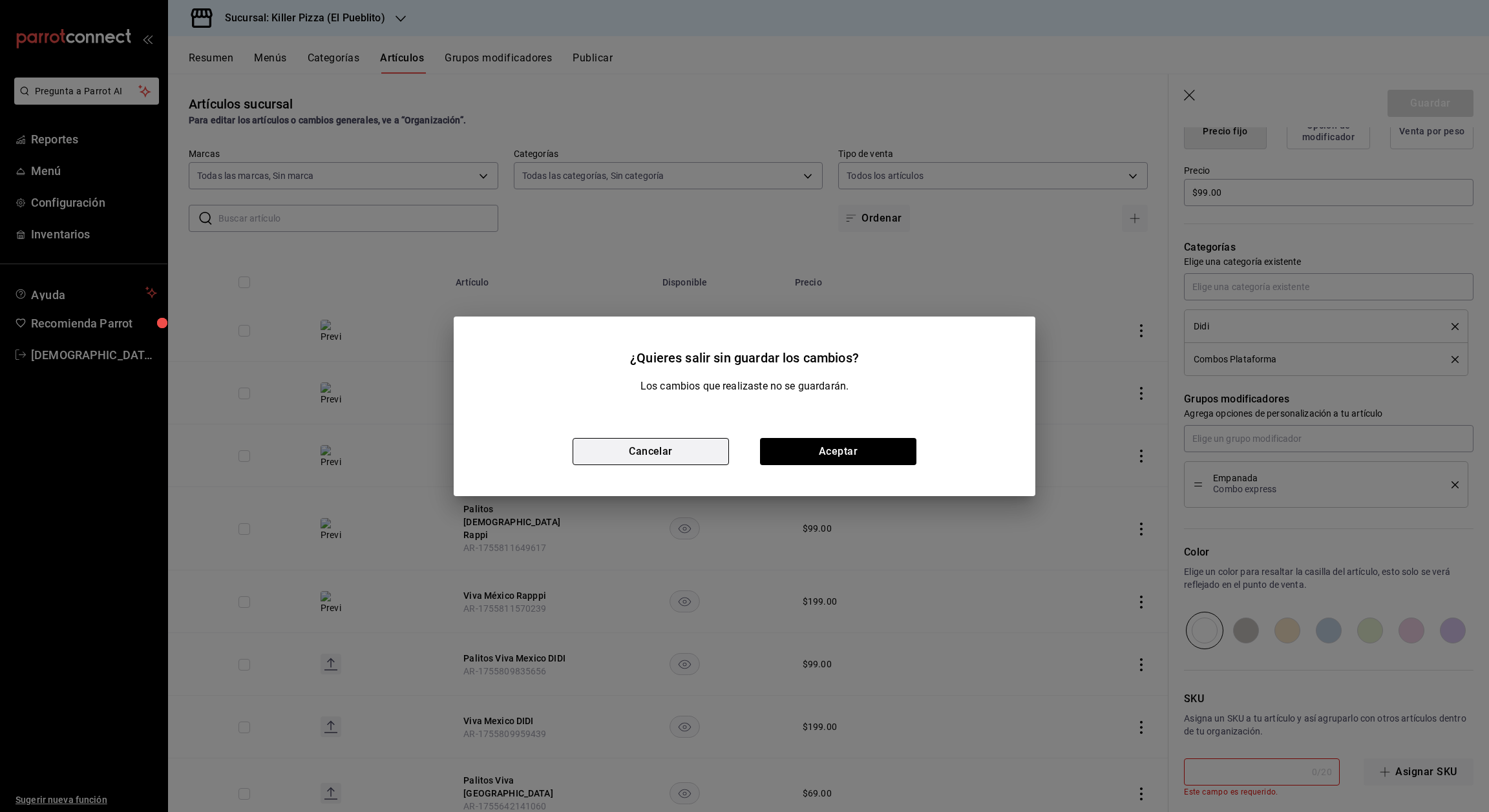
click at [720, 445] on button "Cancelar" at bounding box center [651, 452] width 156 height 27
type textarea "x"
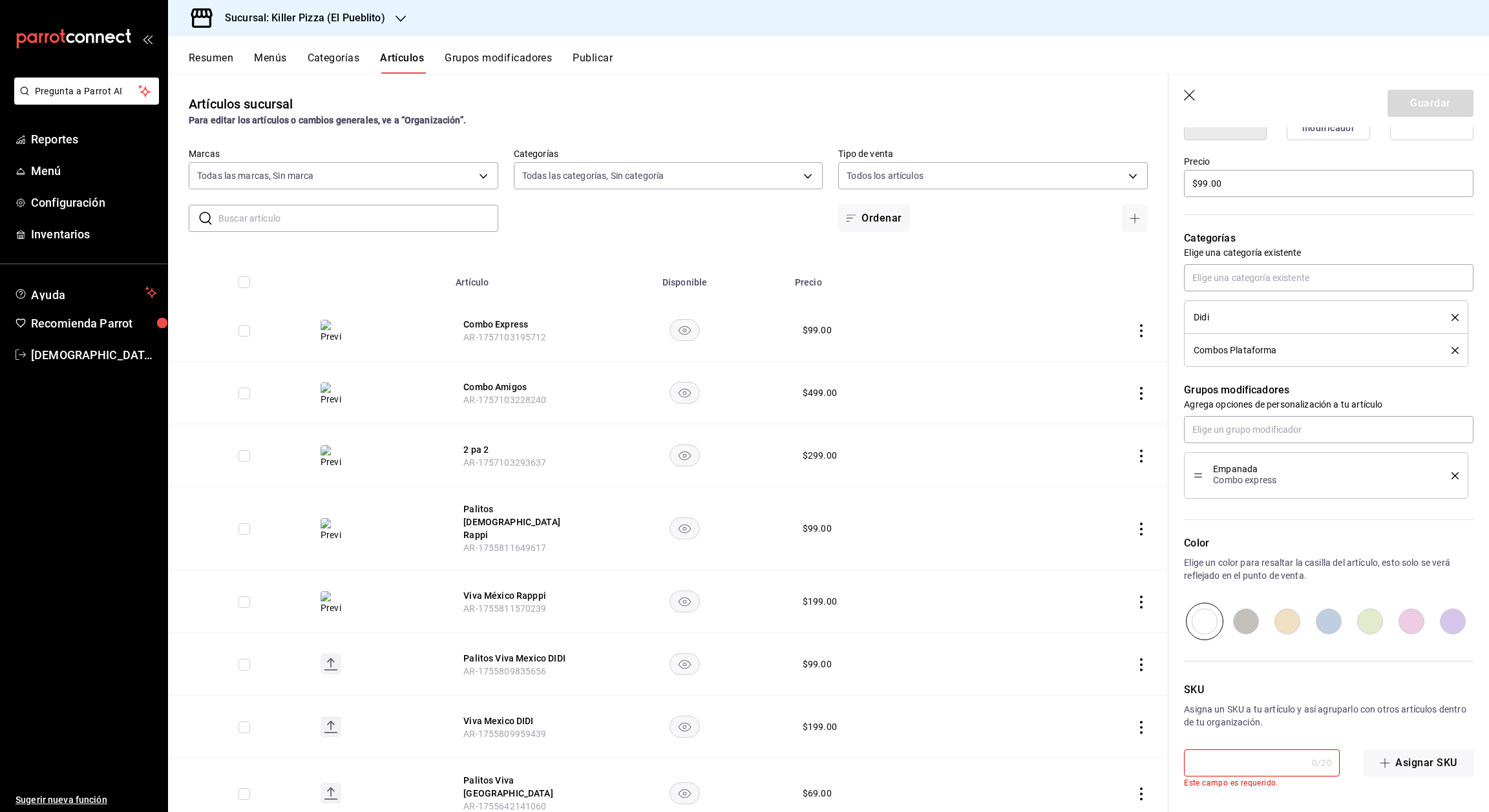
scroll to position [363, 0]
click at [1251, 762] on input "text" at bounding box center [1245, 762] width 123 height 26
click at [1380, 756] on span "button" at bounding box center [1388, 761] width 15 height 10
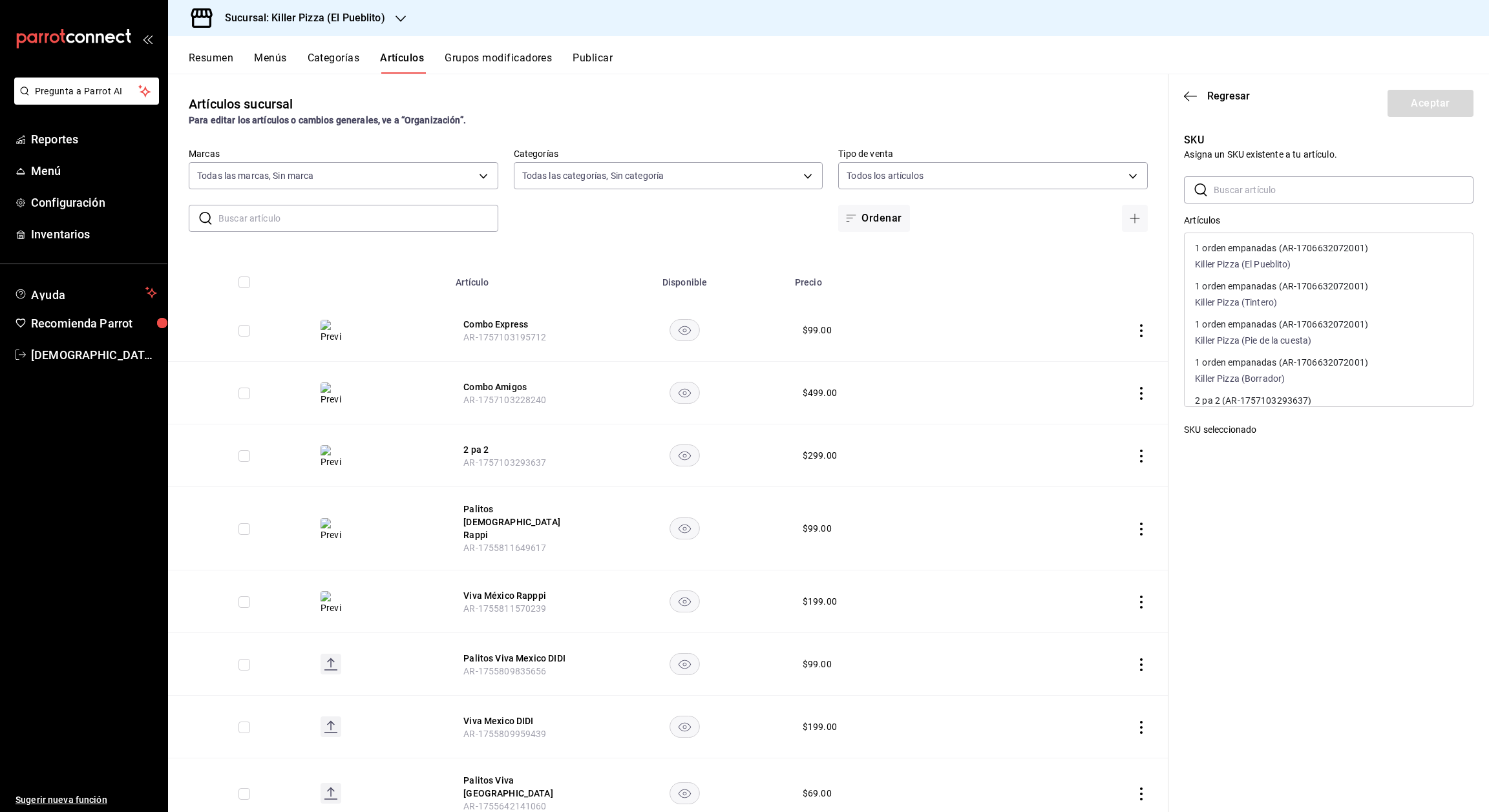
click at [1250, 187] on input "text" at bounding box center [1343, 190] width 260 height 26
type input "express"
click at [1340, 262] on p "Killer Pizza (El Pueblito)" at bounding box center [1272, 264] width 155 height 13
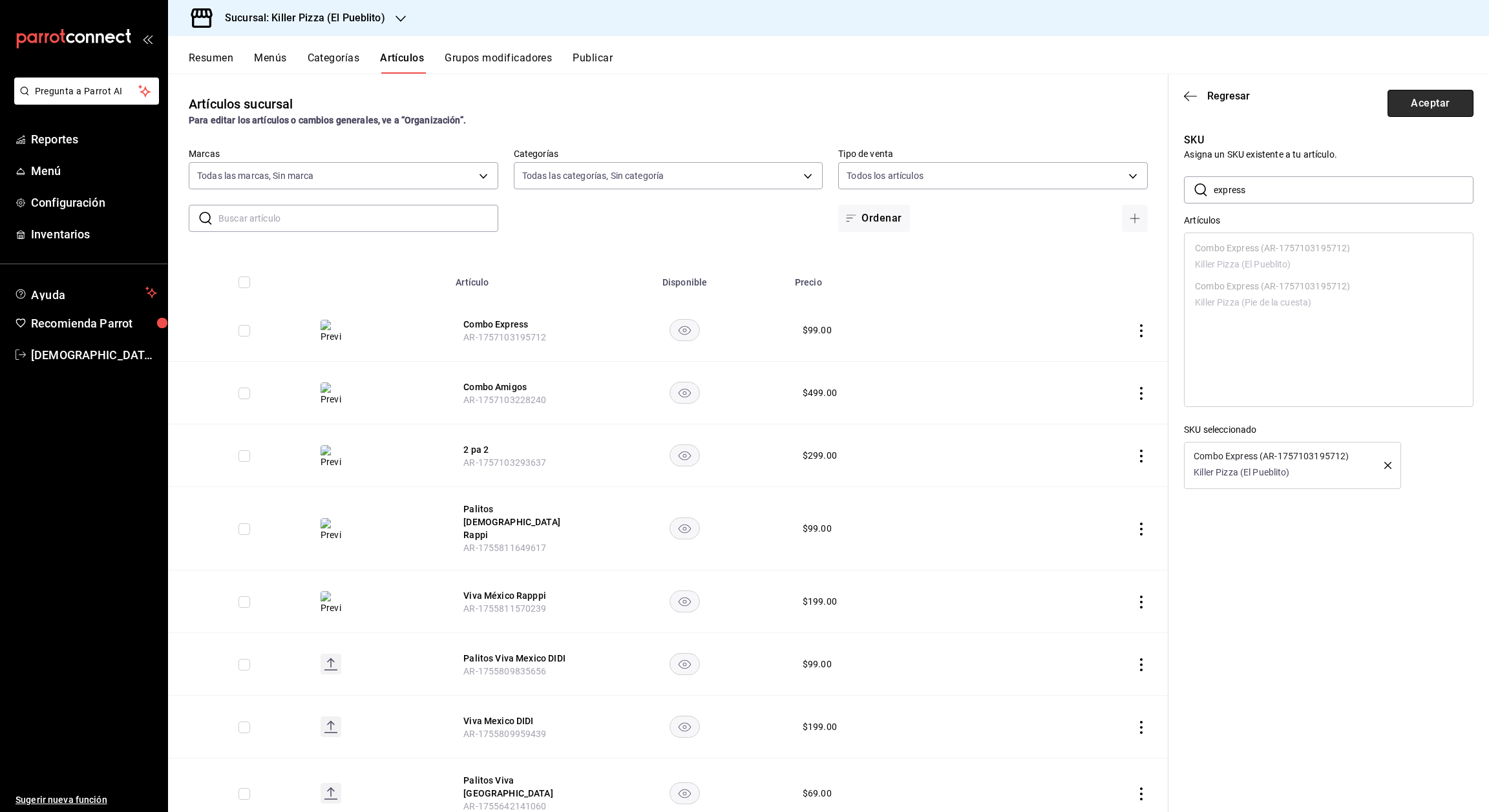
click at [1419, 101] on button "Aceptar" at bounding box center [1431, 103] width 86 height 27
type textarea "x"
type input "AR-1757103195712"
type textarea "x"
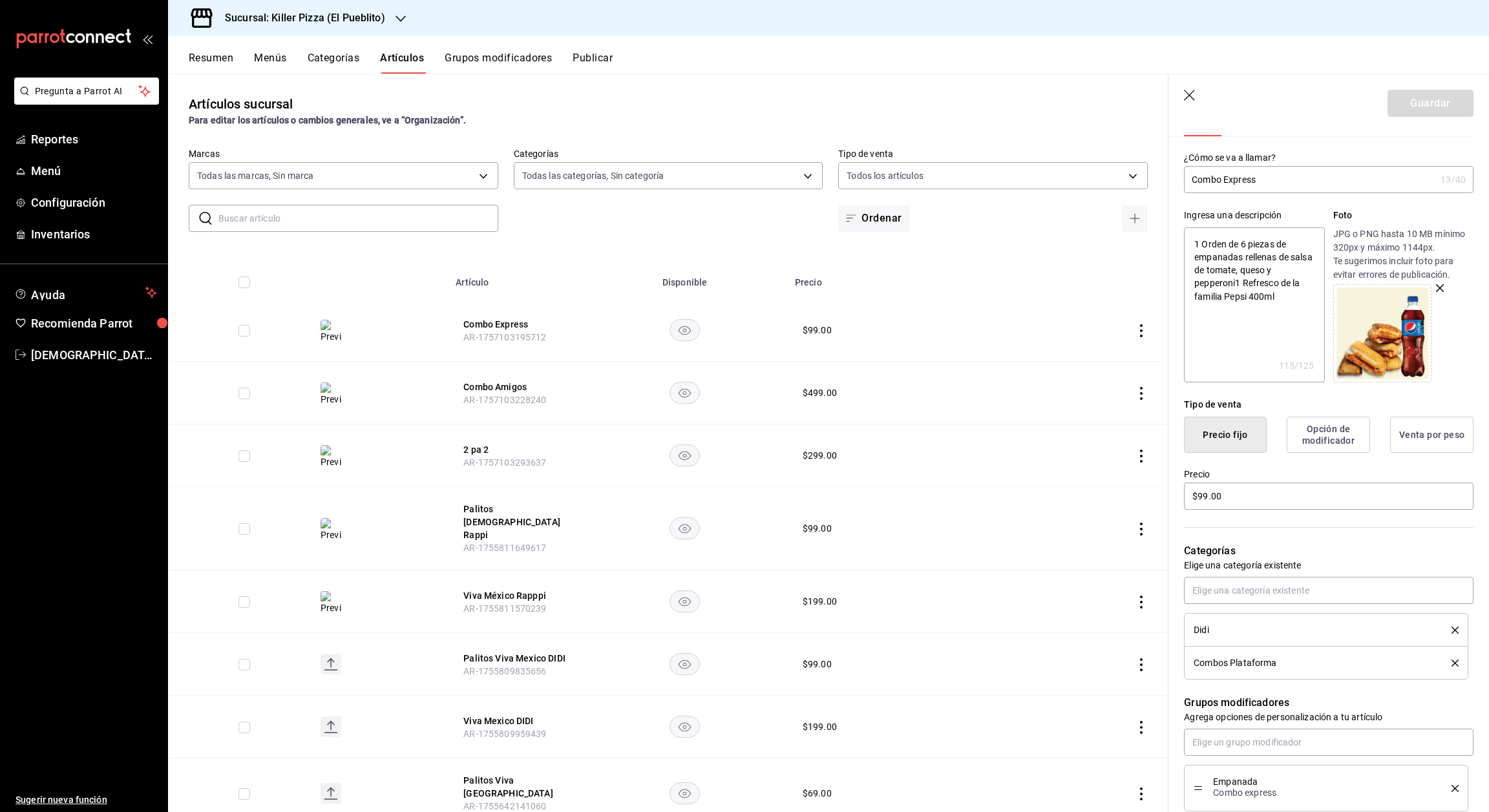
scroll to position [32, 0]
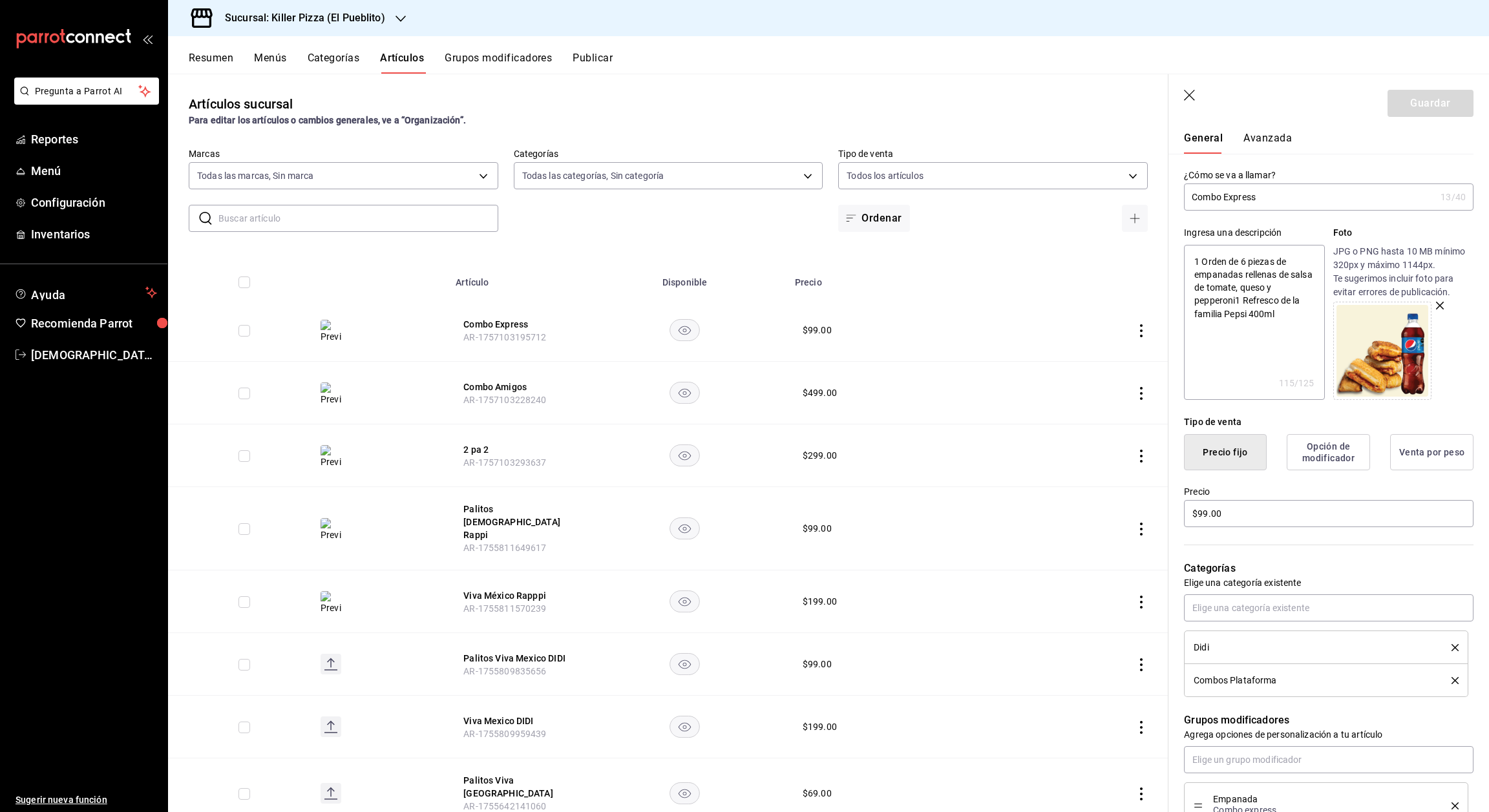
drag, startPoint x: 1390, startPoint y: 103, endPoint x: 1259, endPoint y: 130, distance: 133.8
click at [1259, 130] on section "Guardar Editar artículo General Avanzada ¿Cómo se va a llamar? Combo Express 13…" at bounding box center [1329, 444] width 321 height 738
click at [1261, 148] on button "Avanzada" at bounding box center [1267, 142] width 48 height 22
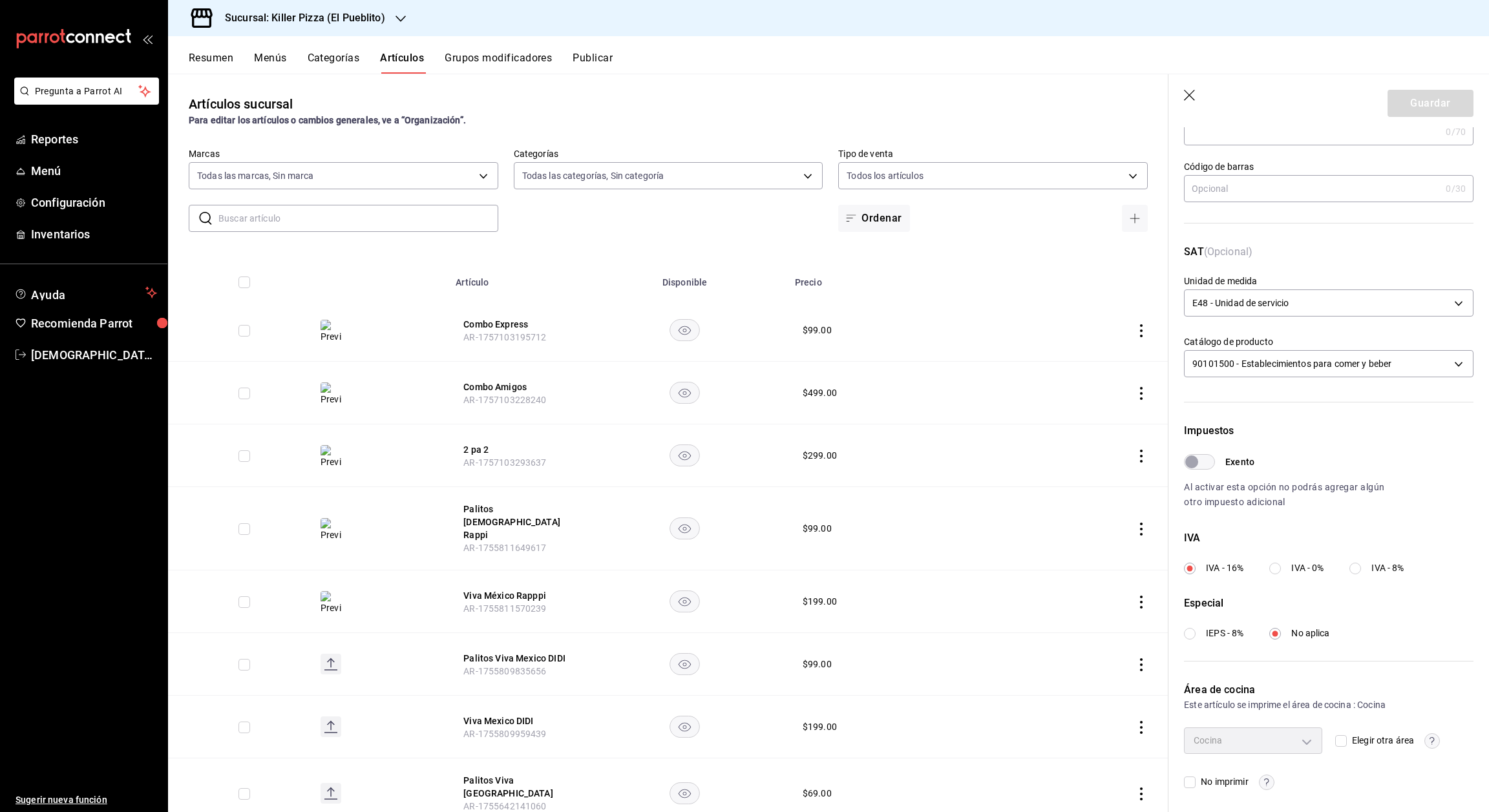
scroll to position [101, 0]
click at [1188, 99] on icon "button" at bounding box center [1190, 96] width 13 height 13
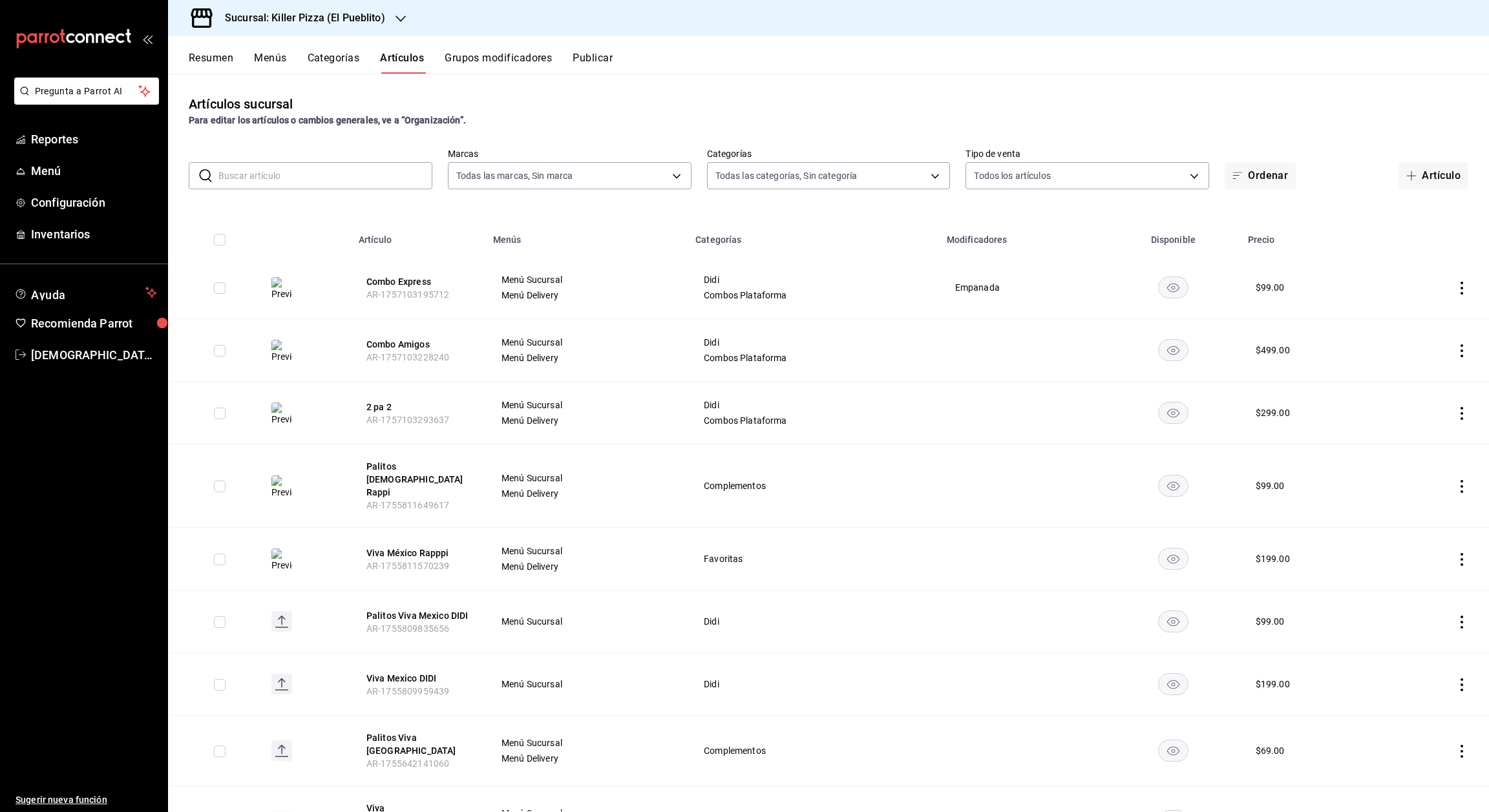
click at [596, 62] on button "Publicar" at bounding box center [593, 62] width 40 height 22
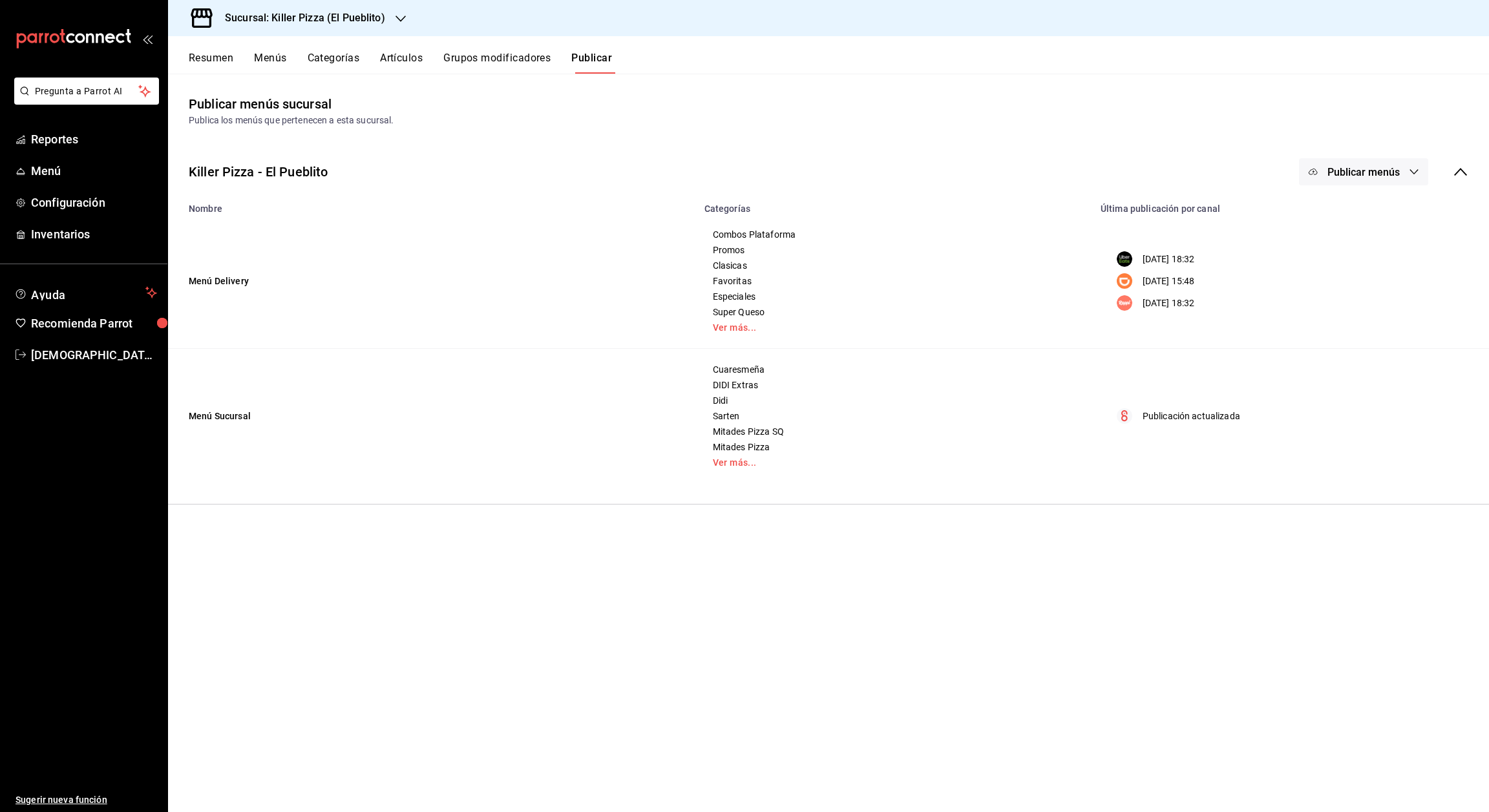
click at [1363, 168] on span "Publicar menús" at bounding box center [1364, 172] width 73 height 12
click at [1056, 155] on div at bounding box center [745, 406] width 1489 height 812
click at [1173, 417] on p "Publicación actualizada" at bounding box center [1191, 416] width 97 height 13
click at [1396, 170] on span "Publicar menús" at bounding box center [1364, 172] width 73 height 12
click at [1372, 323] on span "Punto de venta" at bounding box center [1382, 323] width 62 height 13
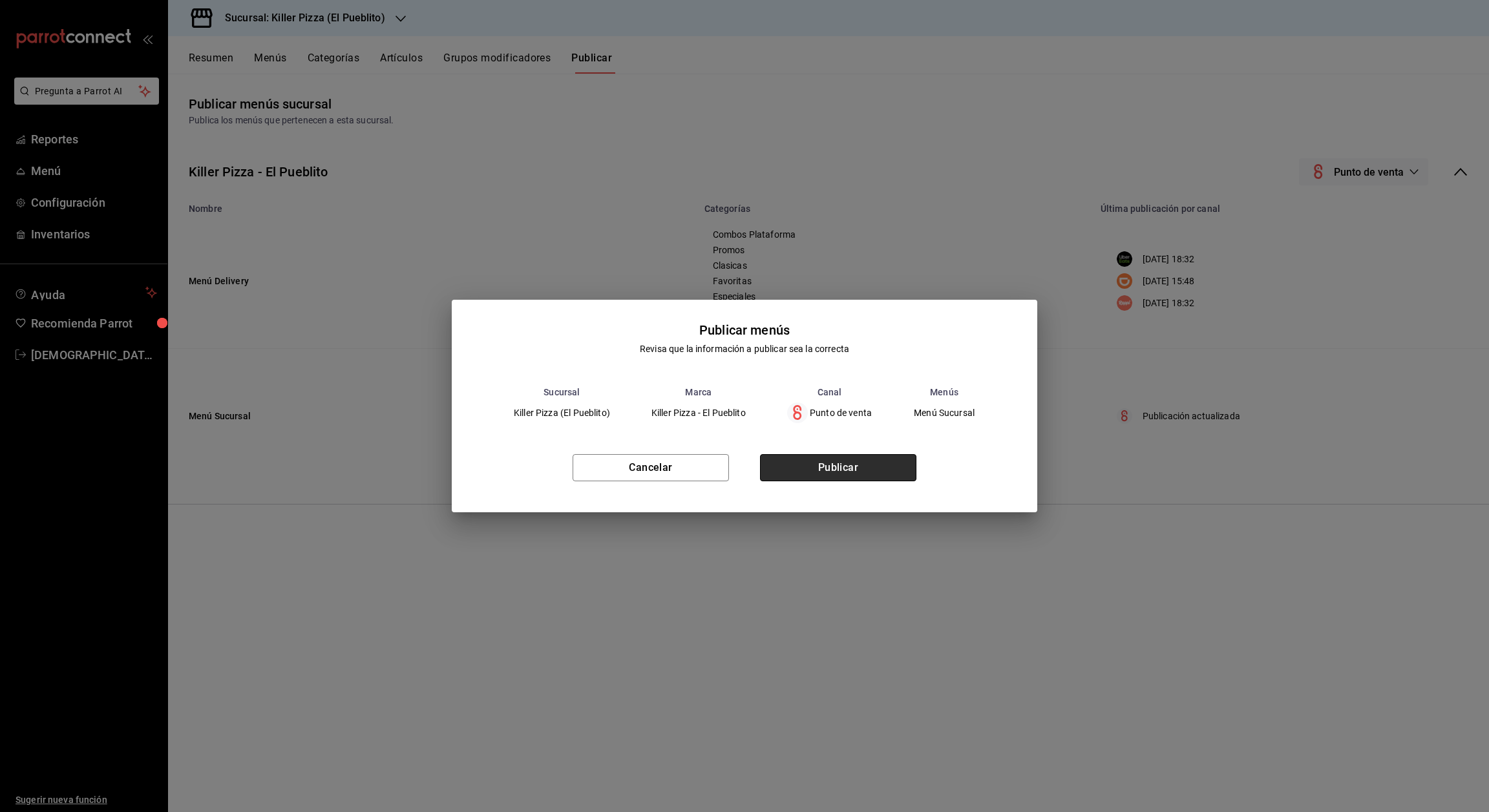
click at [865, 464] on button "Publicar" at bounding box center [838, 468] width 156 height 27
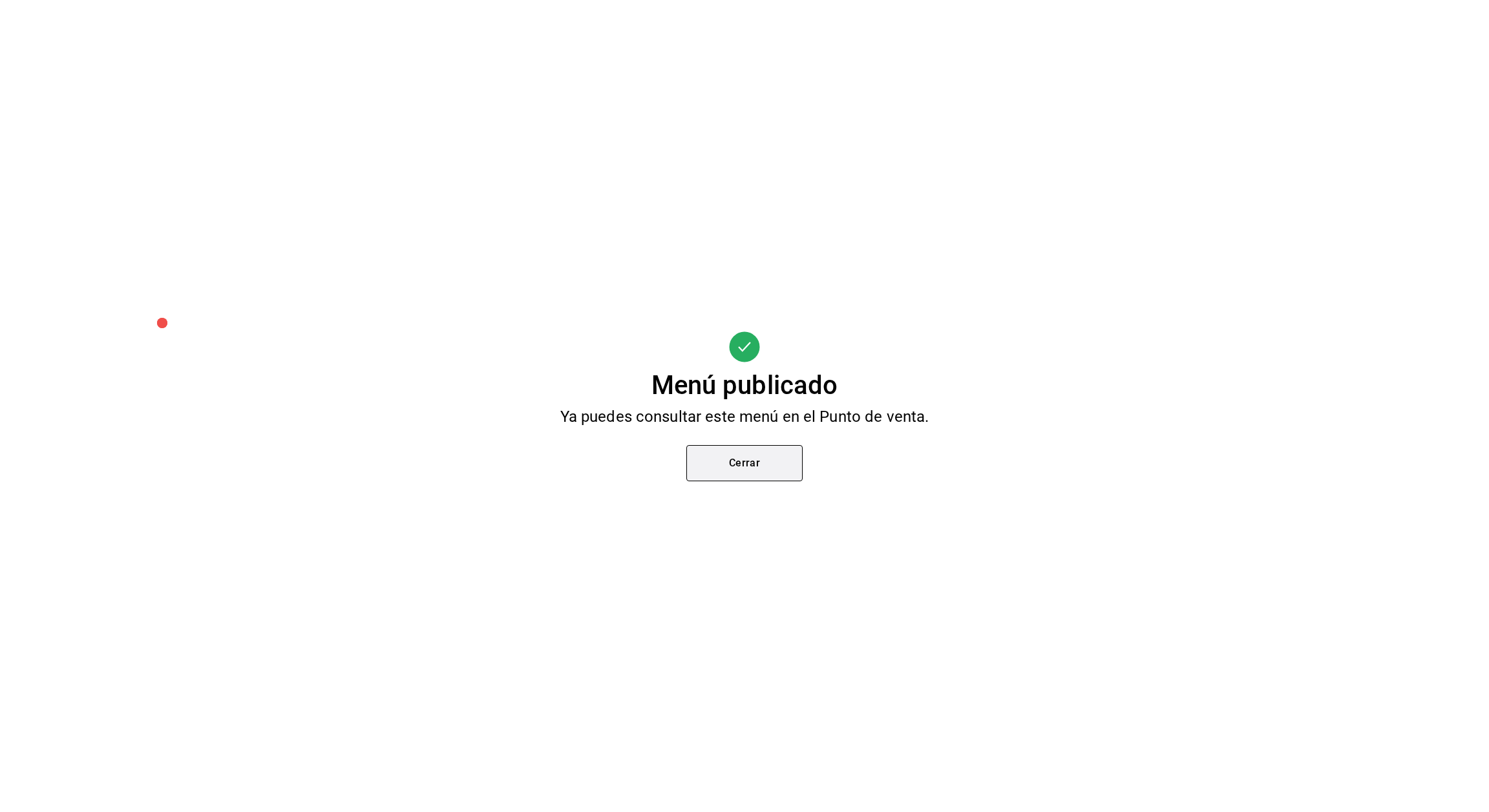
click at [742, 448] on button "Cerrar" at bounding box center [744, 463] width 116 height 36
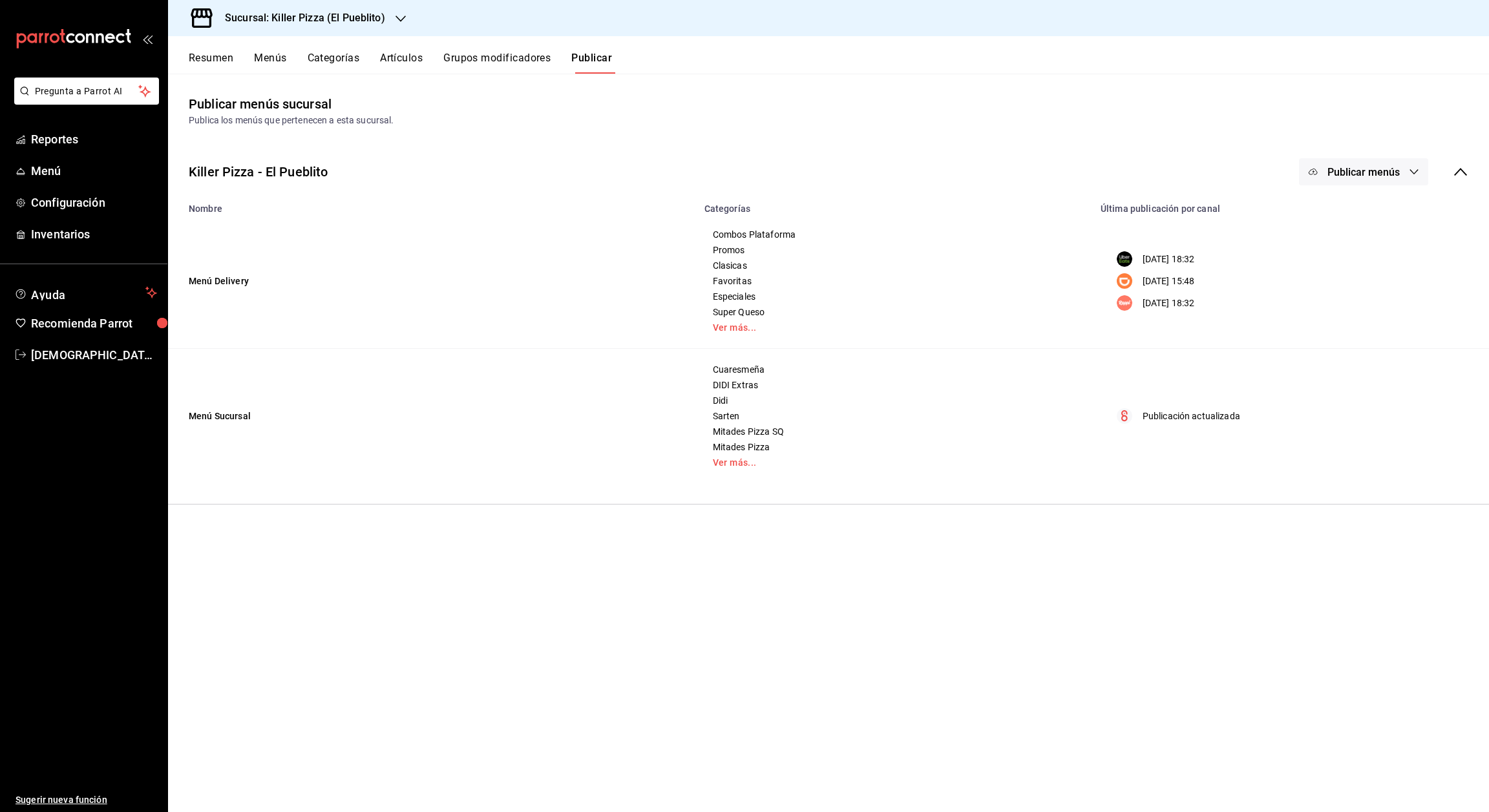
click at [1372, 156] on div "Killer Pizza - El Pueblito Publicar menús" at bounding box center [828, 171] width 1321 height 48
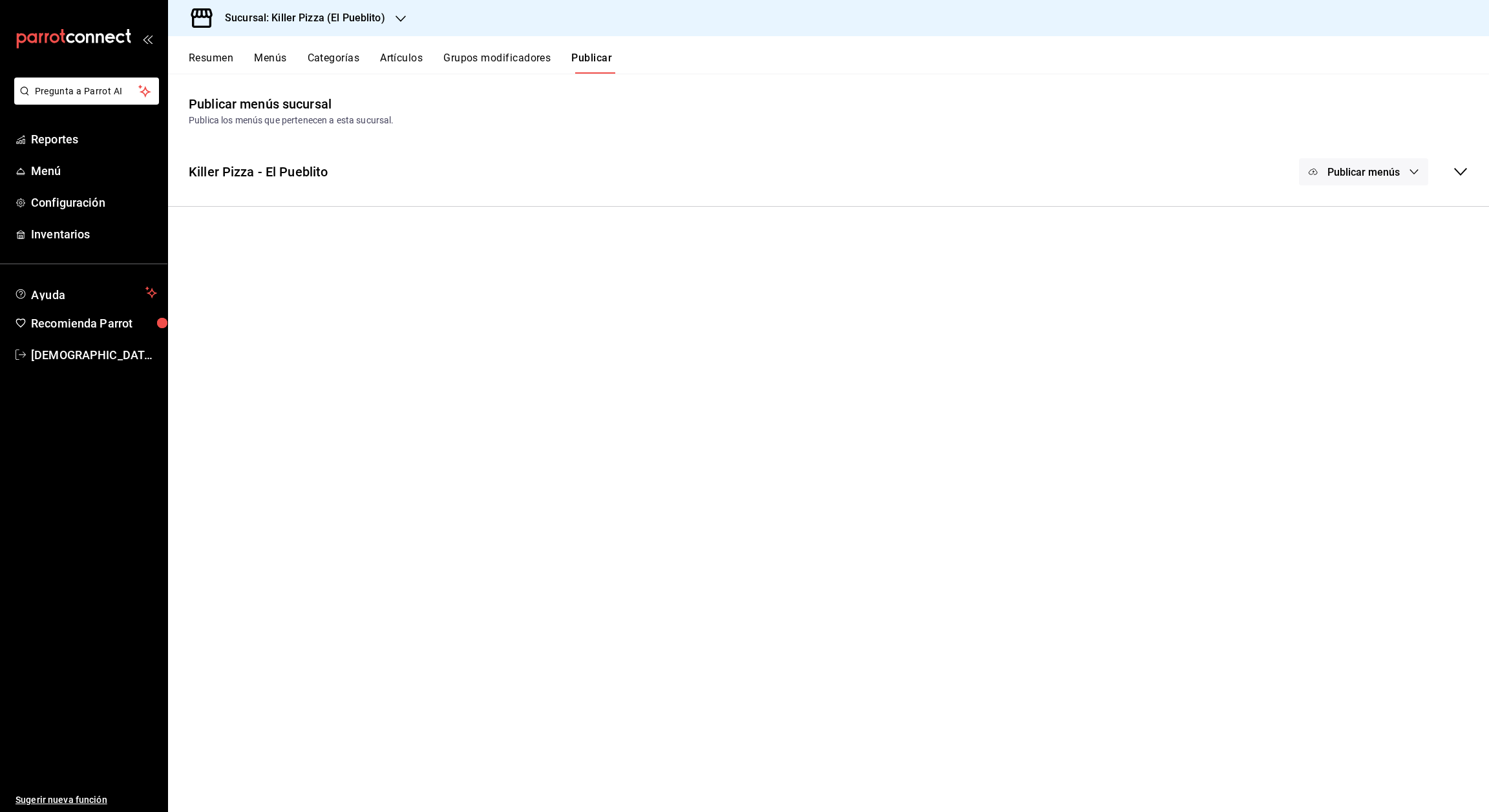
click at [1375, 164] on button "Publicar menús" at bounding box center [1363, 172] width 130 height 27
click at [1459, 170] on div at bounding box center [745, 406] width 1489 height 812
click at [1459, 170] on body "Pregunta a Parrot AI Reportes Menú Configuración Inventarios Ayuda Recomienda P…" at bounding box center [745, 406] width 1489 height 812
click at [1459, 170] on icon at bounding box center [1460, 172] width 15 height 15
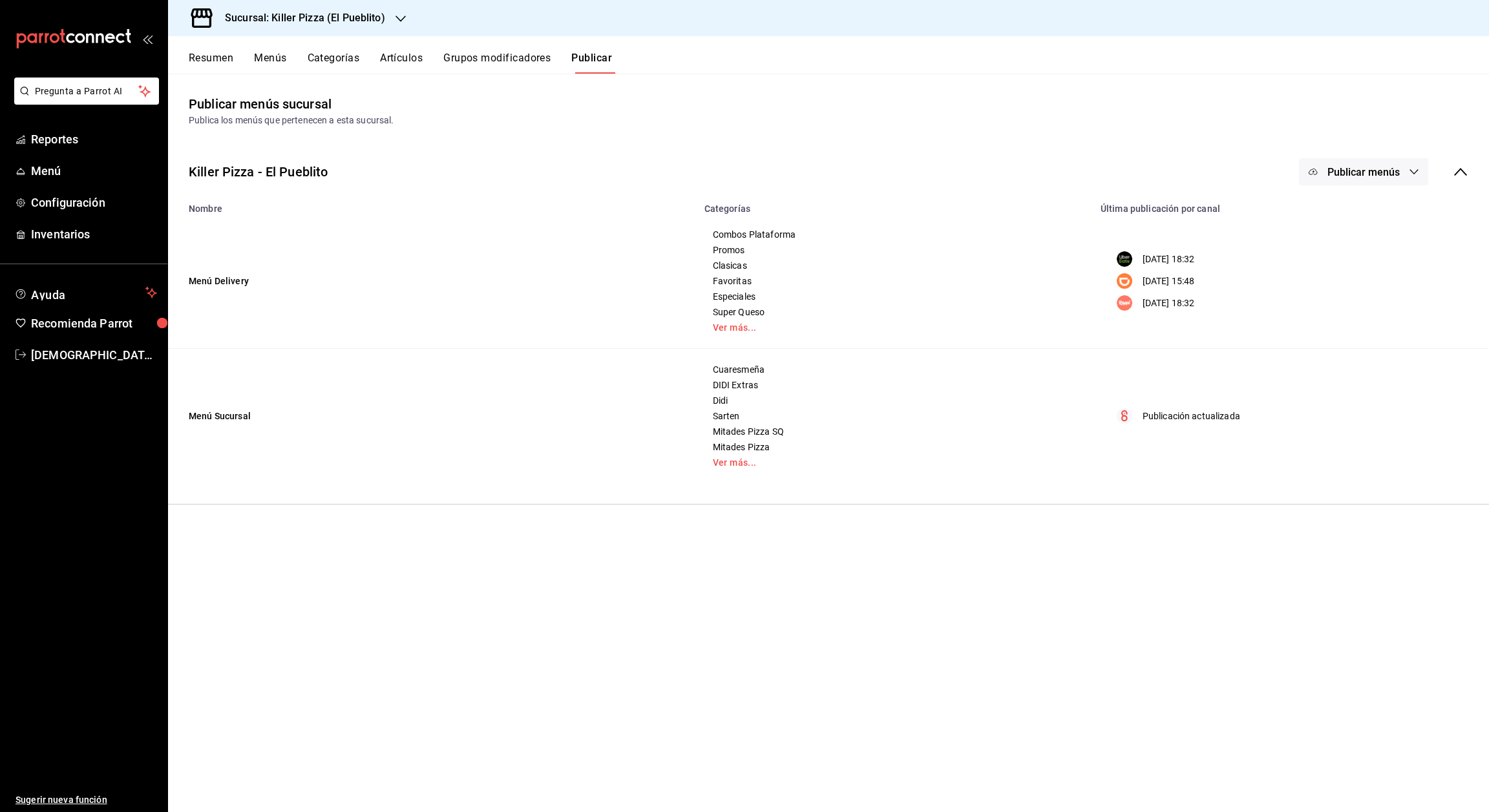
click at [1405, 174] on button "Publicar menús" at bounding box center [1363, 172] width 130 height 27
click at [1372, 244] on span "DiDi Food" at bounding box center [1382, 250] width 62 height 13
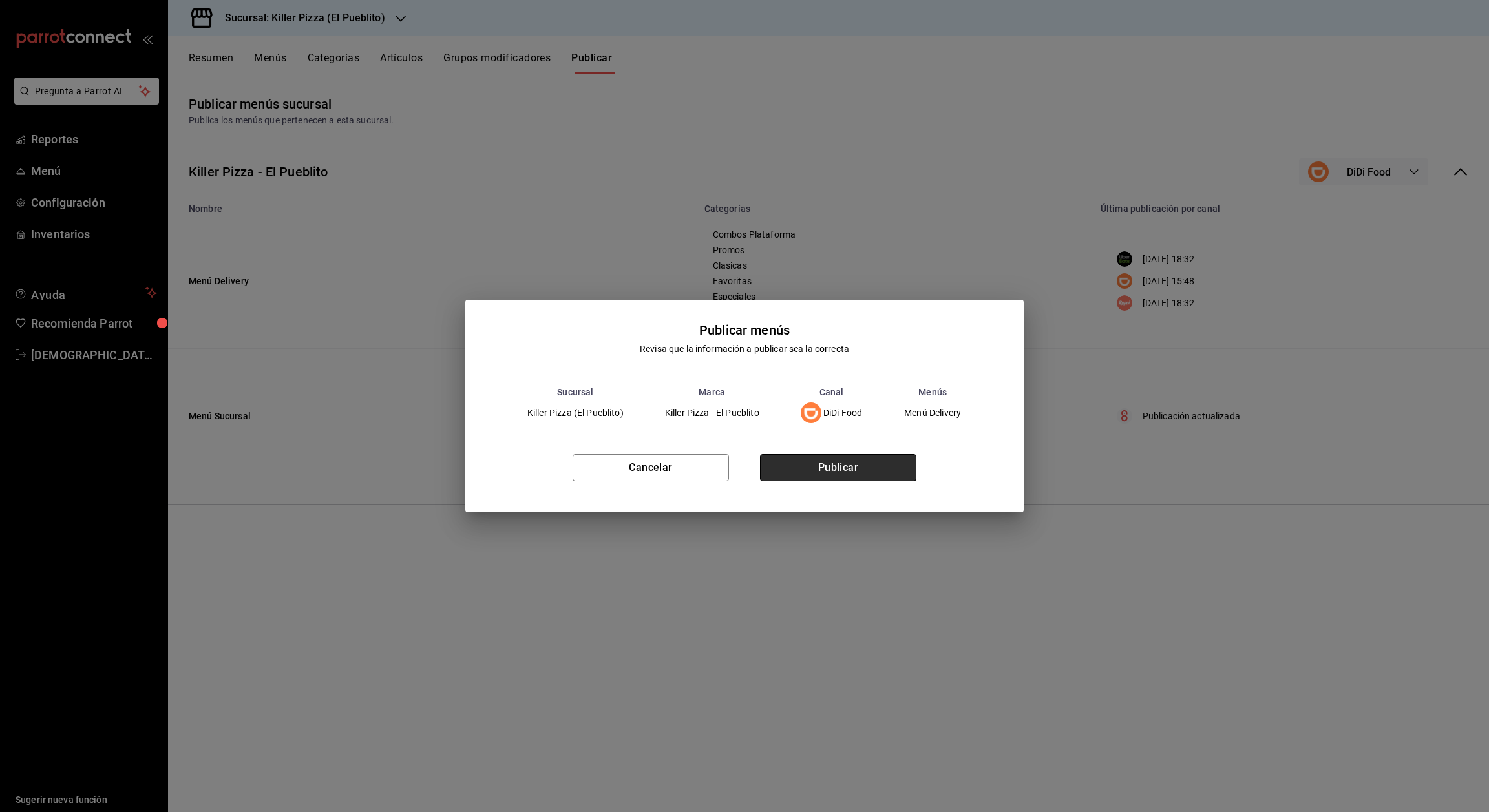
click at [883, 454] on button "Publicar" at bounding box center [838, 468] width 156 height 27
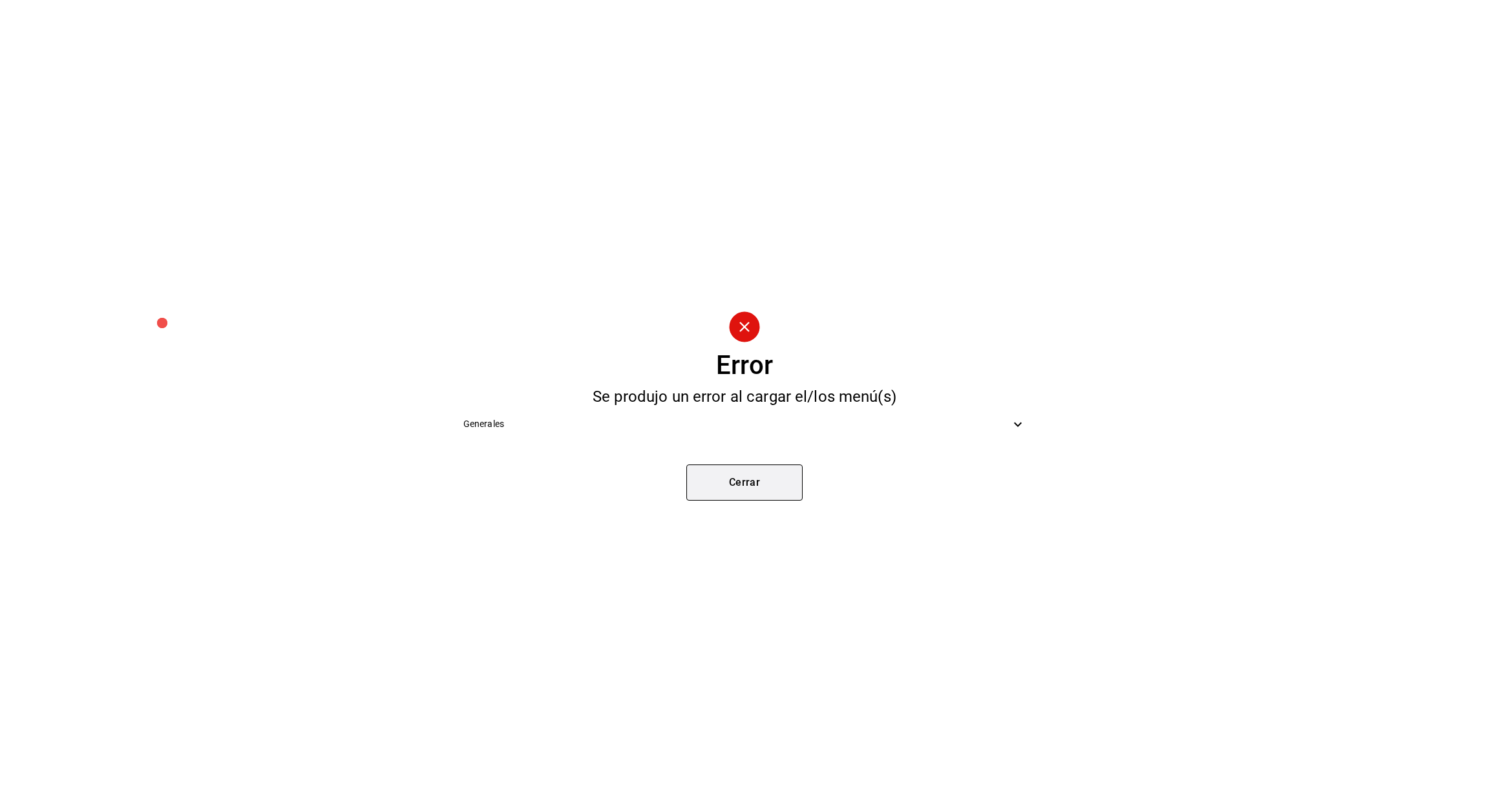
click at [771, 476] on button "Cerrar" at bounding box center [744, 483] width 116 height 36
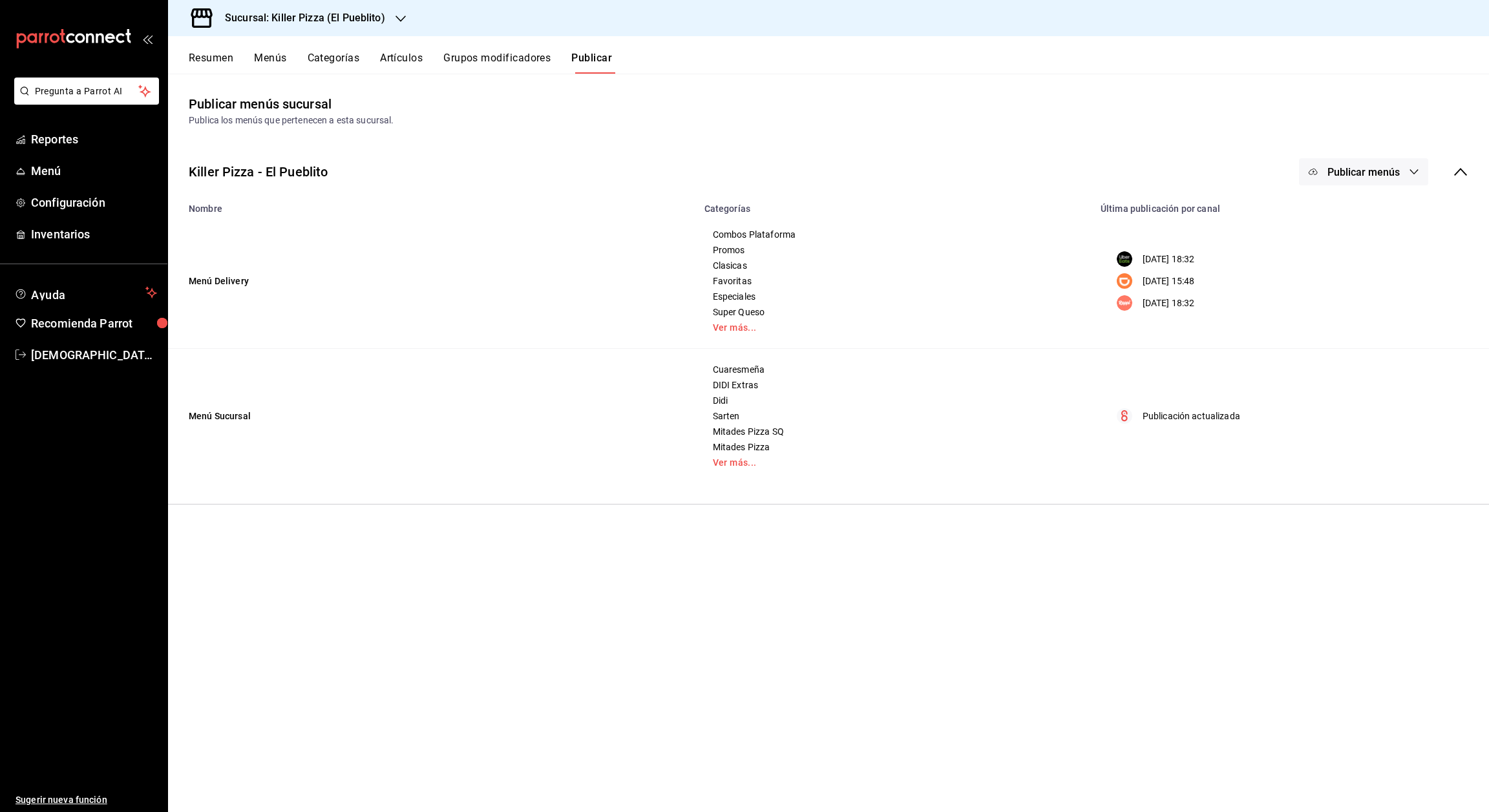
click at [1385, 162] on button "Publicar menús" at bounding box center [1363, 172] width 130 height 27
click at [1223, 152] on div at bounding box center [745, 406] width 1489 height 812
click at [390, 58] on button "Artículos" at bounding box center [401, 62] width 43 height 22
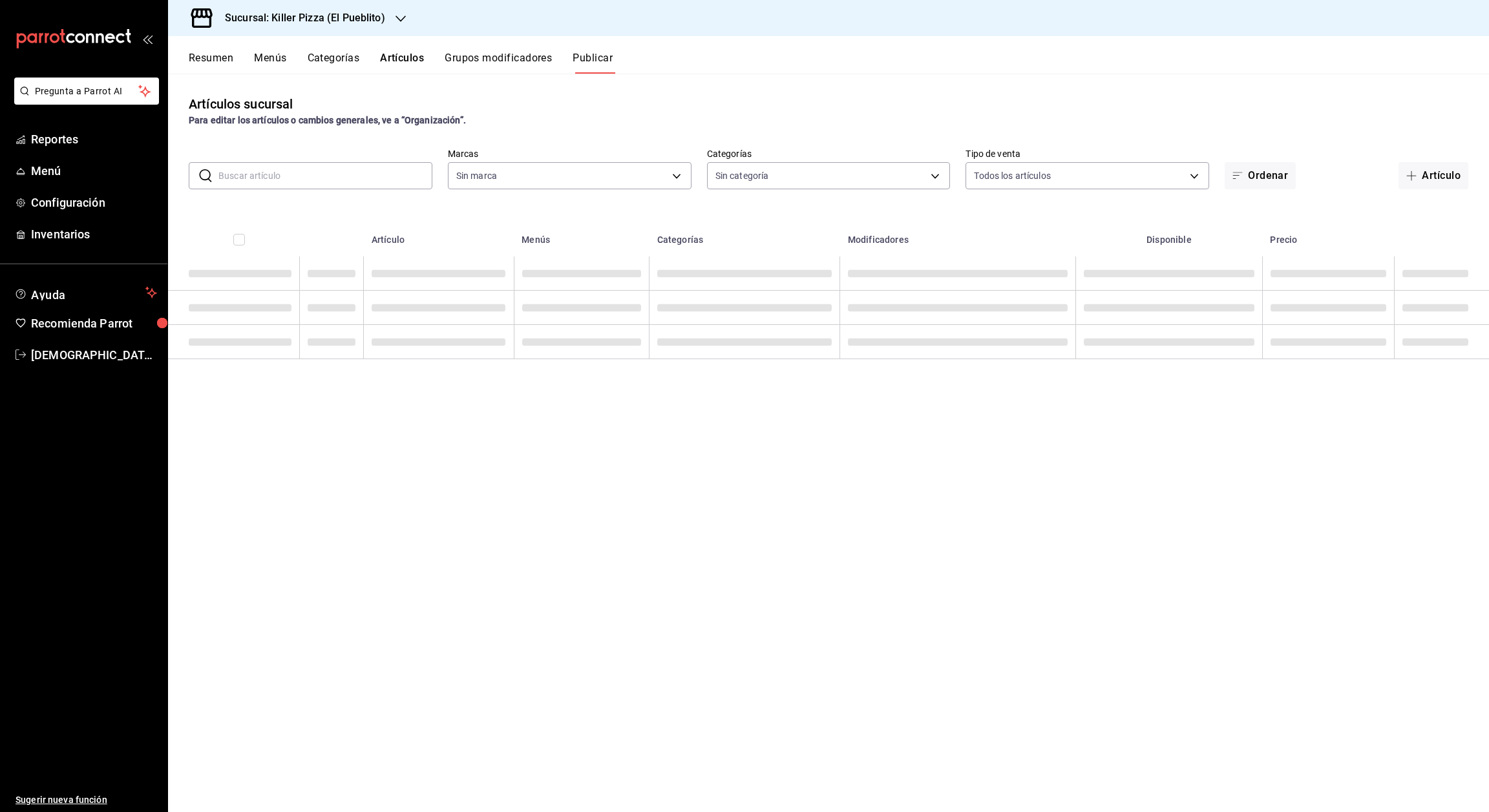
type input "fb565927-10db-4a1e-9361-babba7d8dbe1"
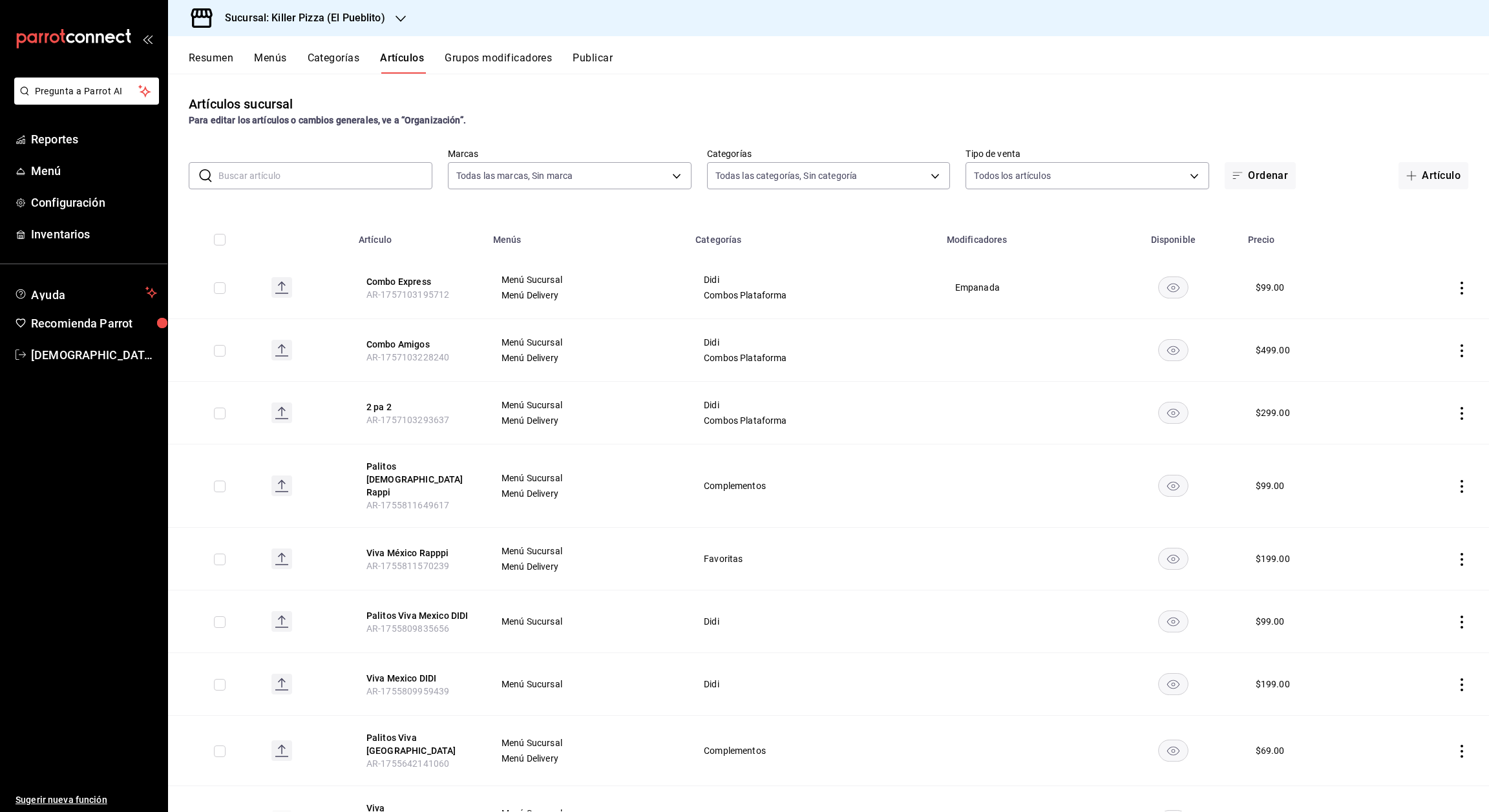
type input "34aa5cbd-d66a-4a89-b1d3-dab645db196e,aca61318-dd82-4009-8fb5-67b6e0717491,78dec…"
click at [495, 59] on button "Grupos modificadores" at bounding box center [498, 62] width 107 height 22
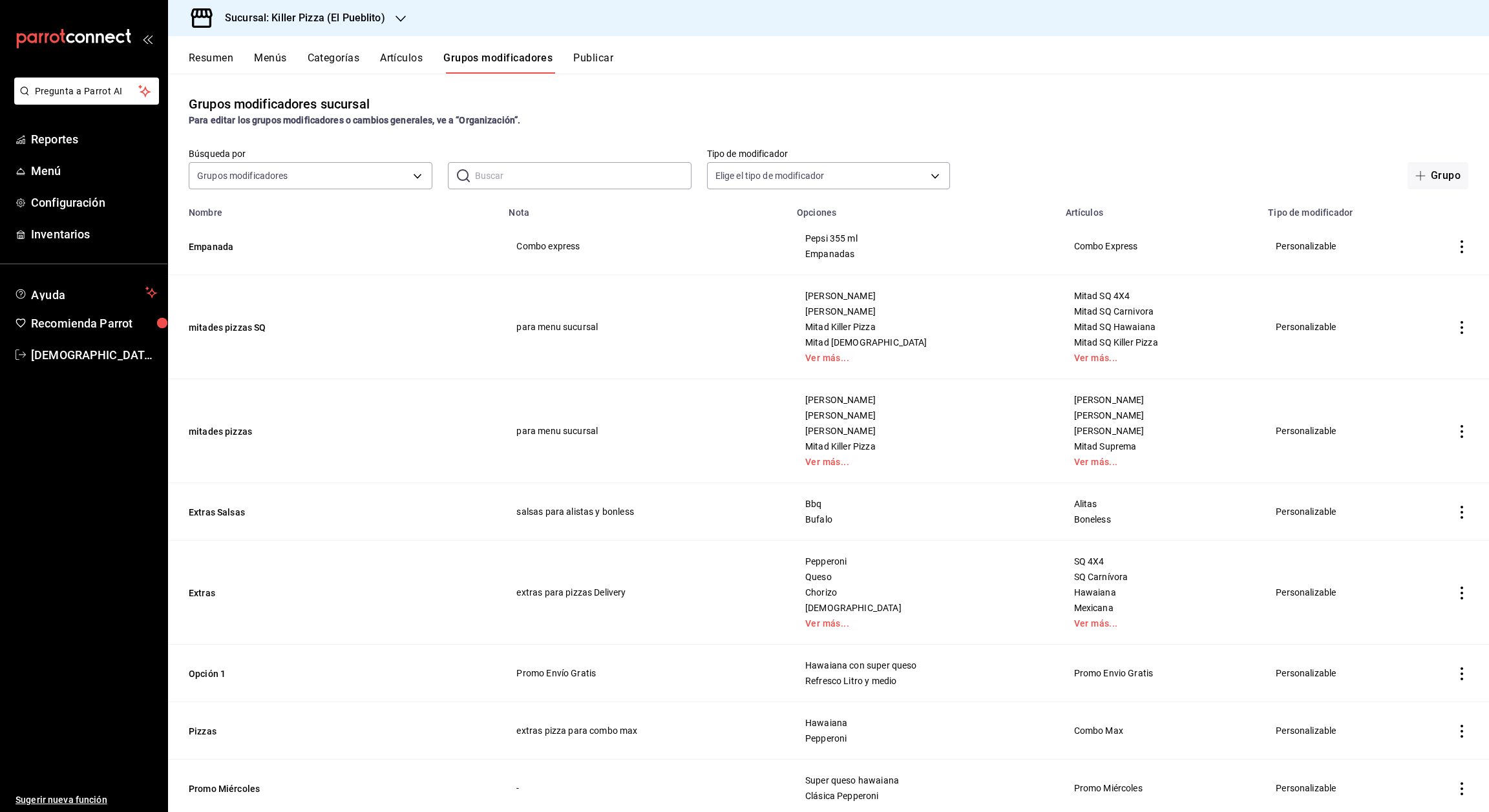
click at [1461, 246] on icon "actions" at bounding box center [1462, 246] width 3 height 13
click at [1400, 270] on span "Editar" at bounding box center [1408, 276] width 34 height 13
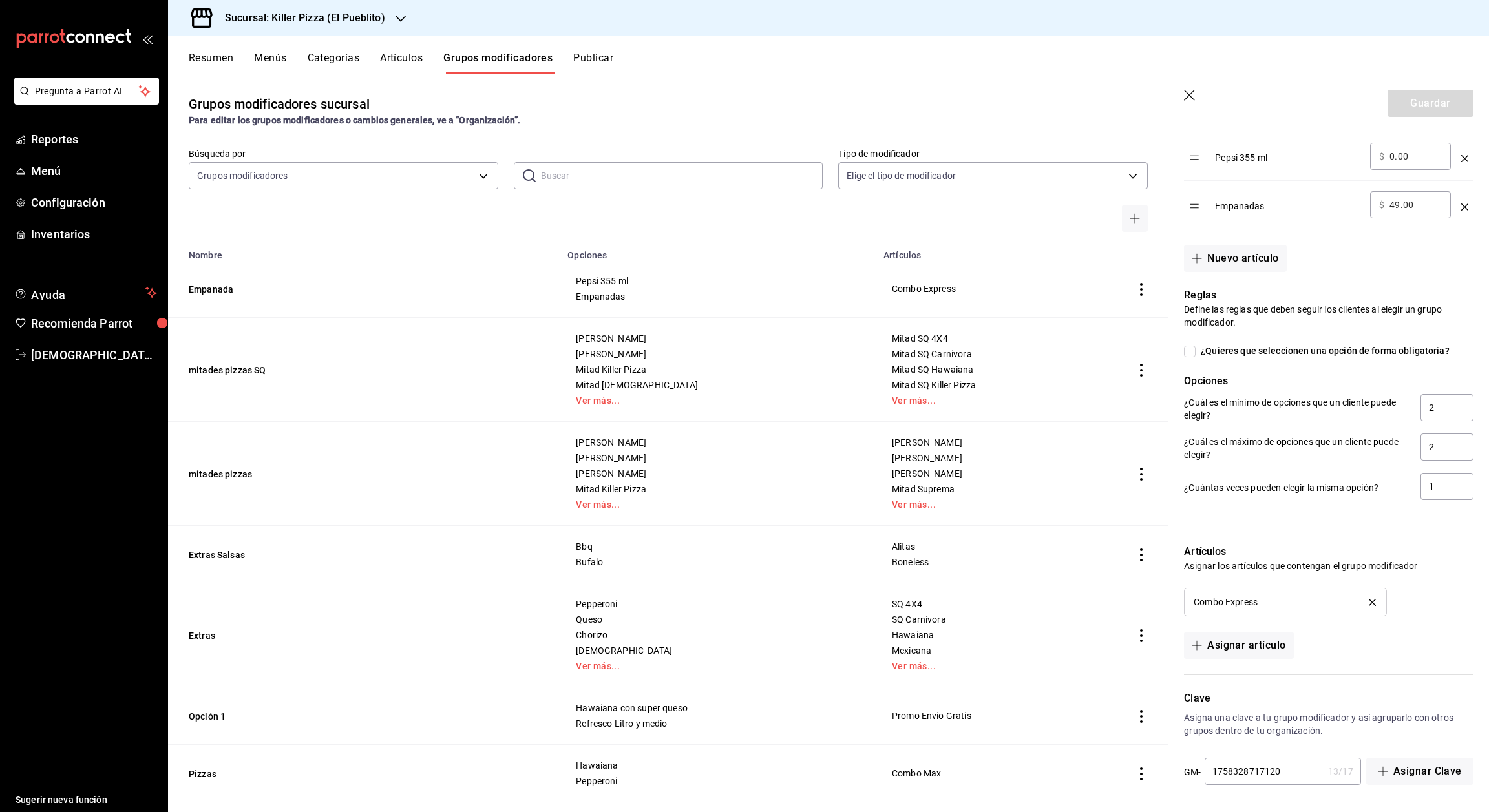
scroll to position [466, 0]
click at [1188, 94] on icon "button" at bounding box center [1190, 96] width 13 height 13
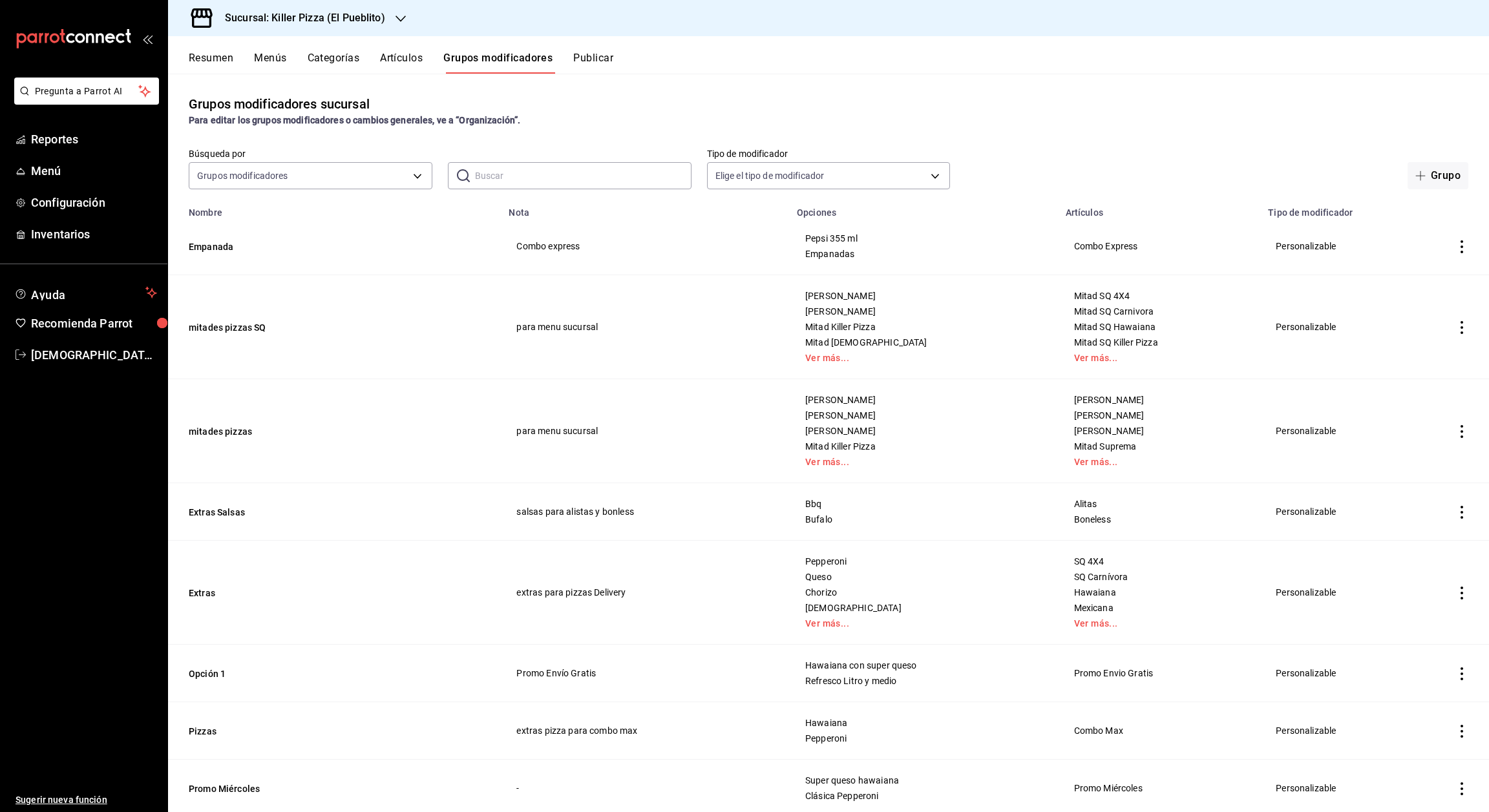
click at [1445, 253] on td "simple table" at bounding box center [1461, 246] width 54 height 58
click at [1455, 248] on icon "actions" at bounding box center [1461, 246] width 13 height 13
click at [1398, 270] on span "Editar" at bounding box center [1408, 276] width 34 height 13
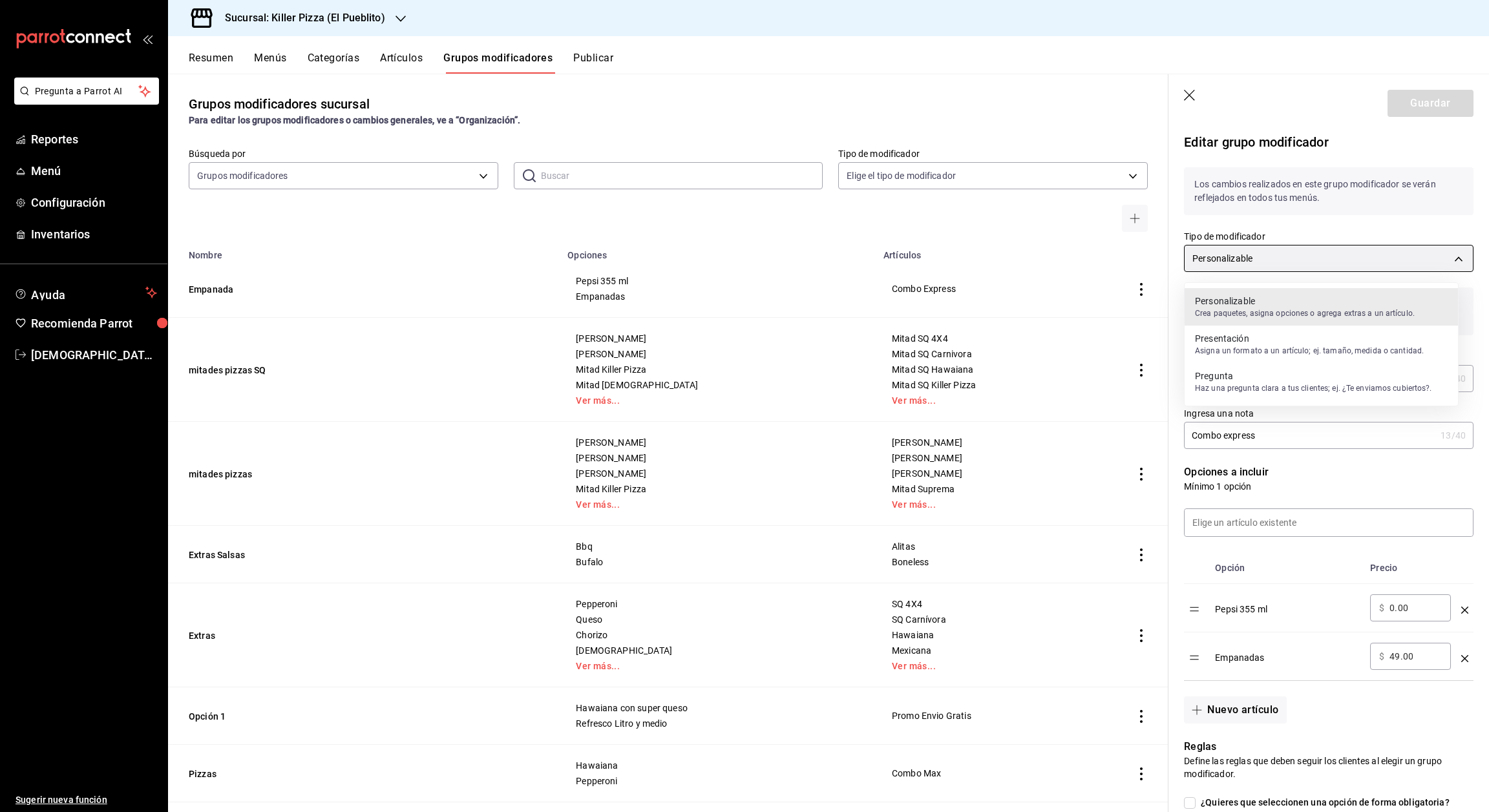
click at [1394, 262] on body "Pregunta a Parrot AI Reportes Menú Configuración Inventarios Ayuda Recomienda P…" at bounding box center [745, 406] width 1489 height 812
click at [1192, 97] on div at bounding box center [745, 406] width 1489 height 812
click at [1192, 97] on icon "button" at bounding box center [1190, 95] width 11 height 11
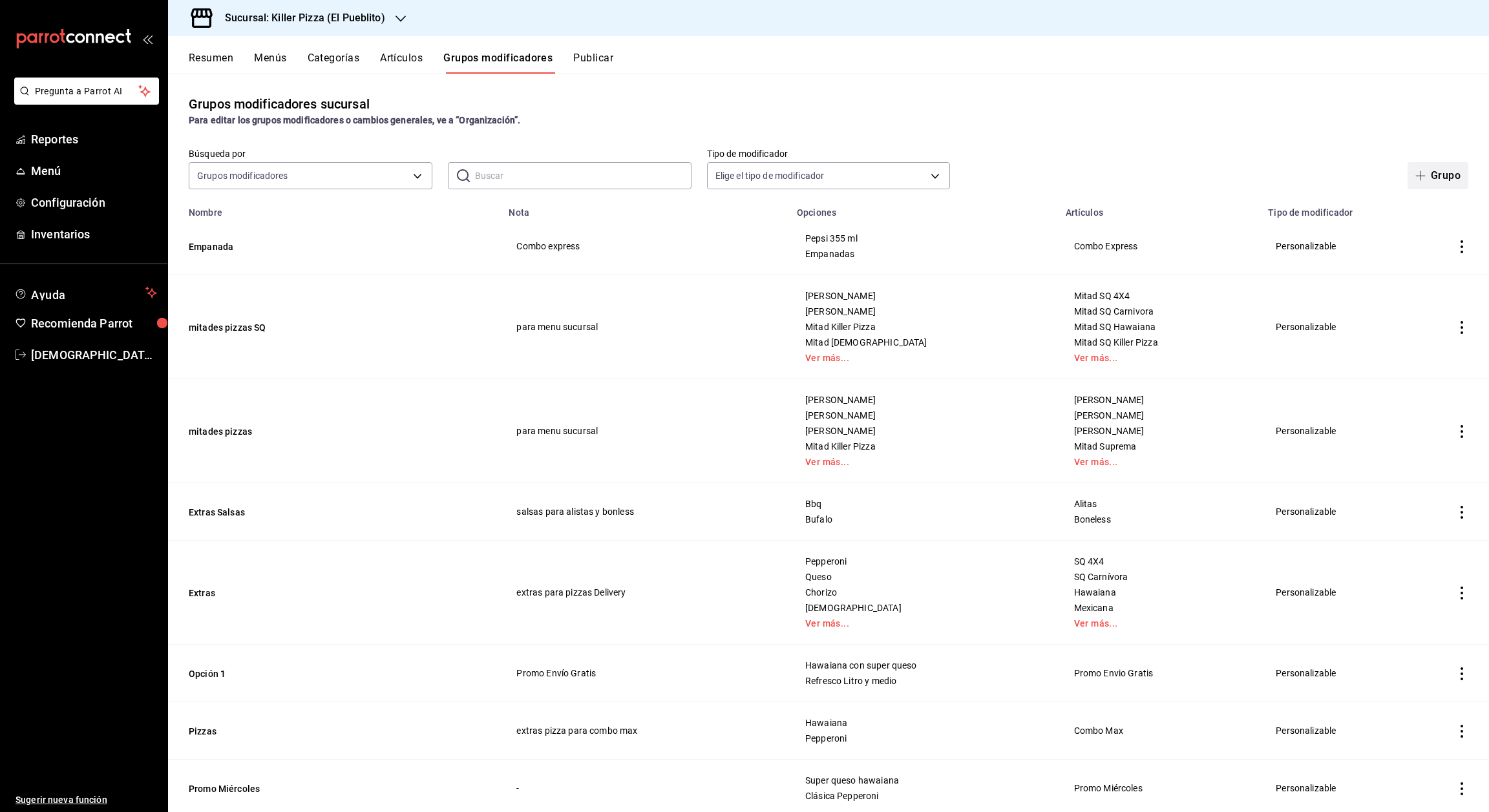
click at [1418, 179] on button "Grupo" at bounding box center [1438, 176] width 61 height 27
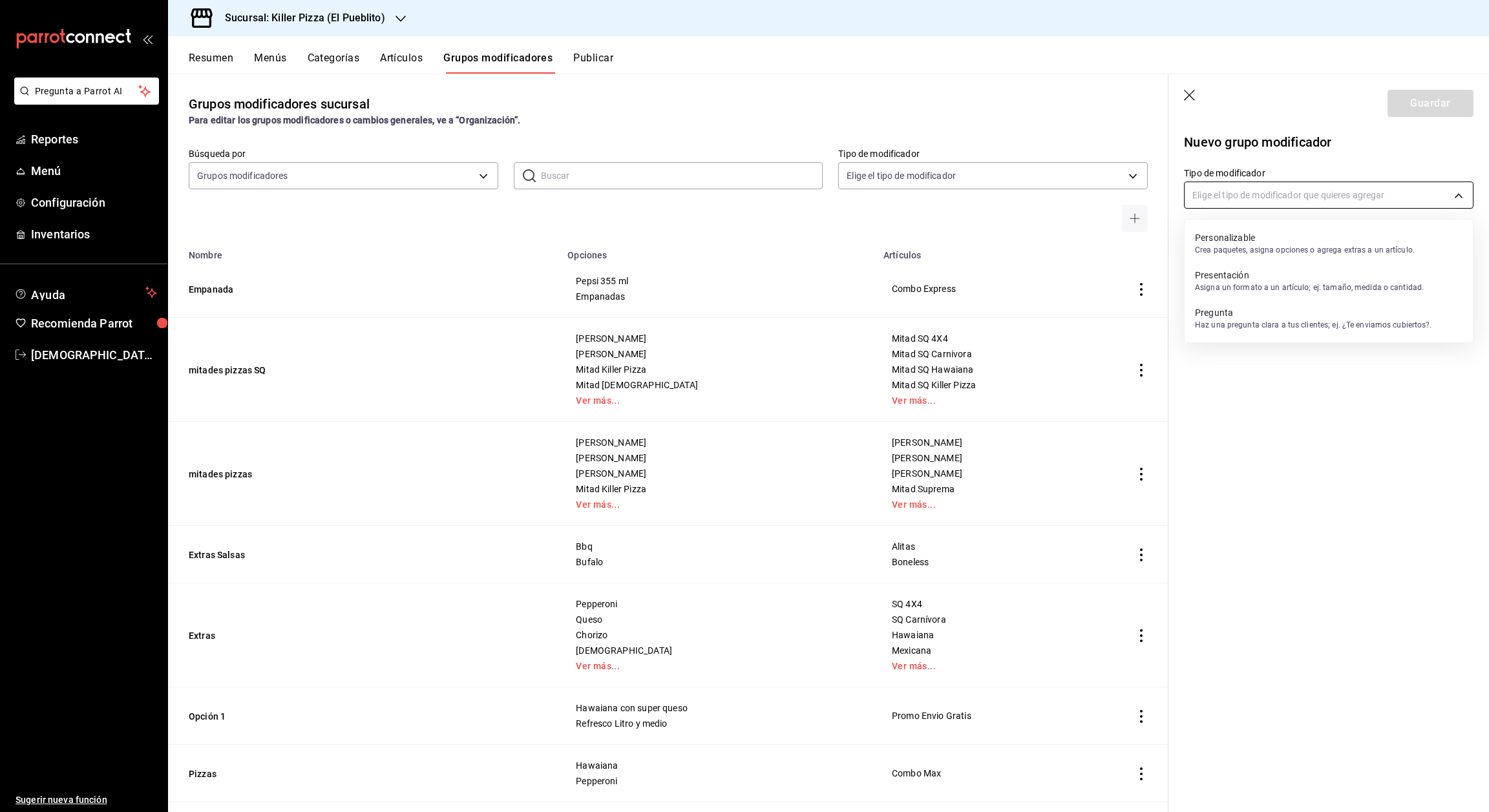
click at [1273, 200] on body "Pregunta a Parrot AI Reportes Menú Configuración Inventarios Ayuda Recomienda P…" at bounding box center [745, 406] width 1489 height 812
click at [1263, 248] on p "Crea paquetes, asigna opciones o agrega extras a un artículo." at bounding box center [1304, 250] width 220 height 11
type input "CUSTOMIZABLE"
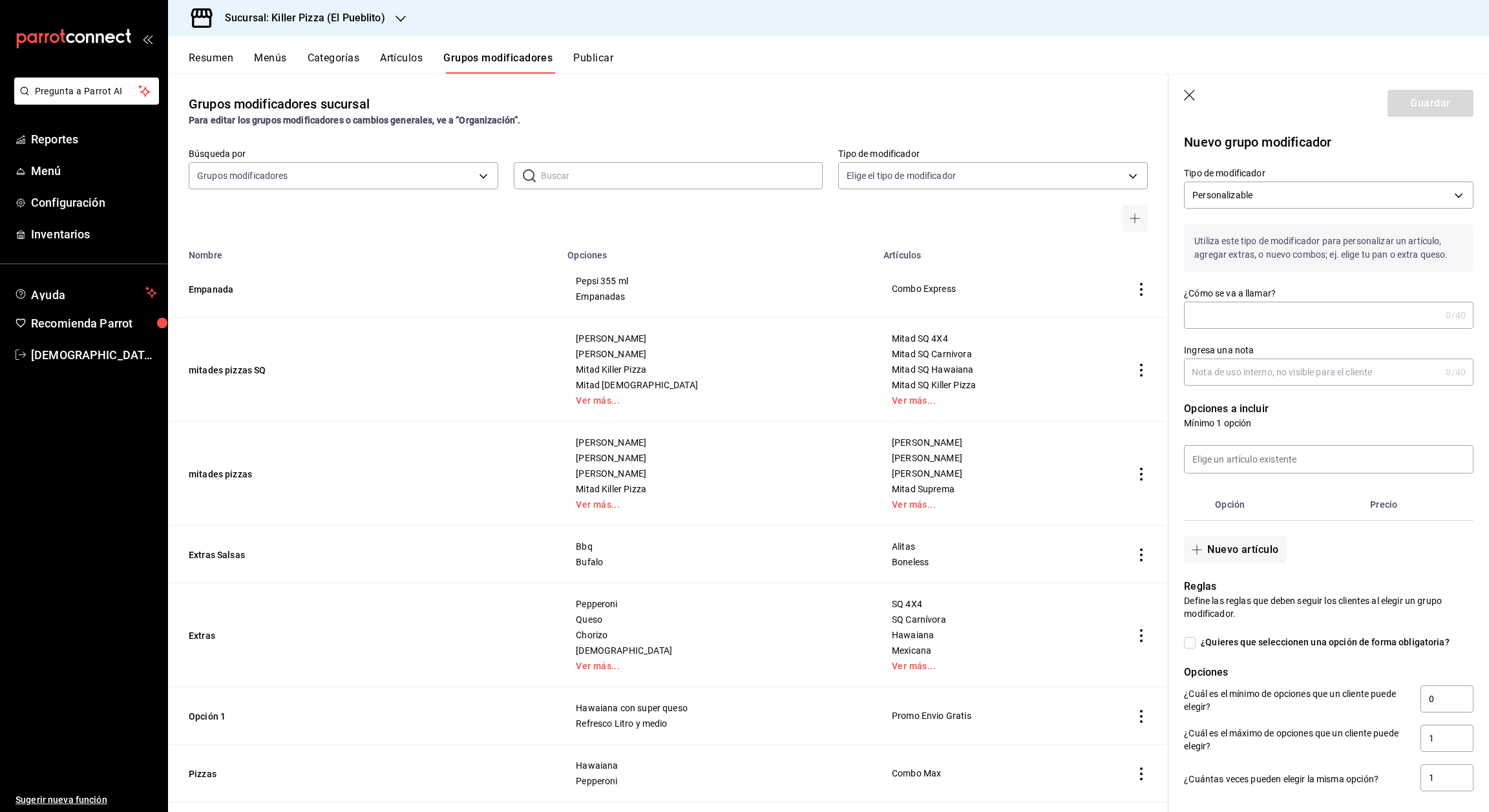
click at [1274, 322] on input "¿Cómo se va a llamar?" at bounding box center [1312, 315] width 256 height 26
type input "2 pa 2"
click at [1294, 385] on input "Ingresa una nota" at bounding box center [1312, 372] width 256 height 26
type input "2 pa 2 plataforma"
click at [1255, 470] on input at bounding box center [1329, 459] width 288 height 27
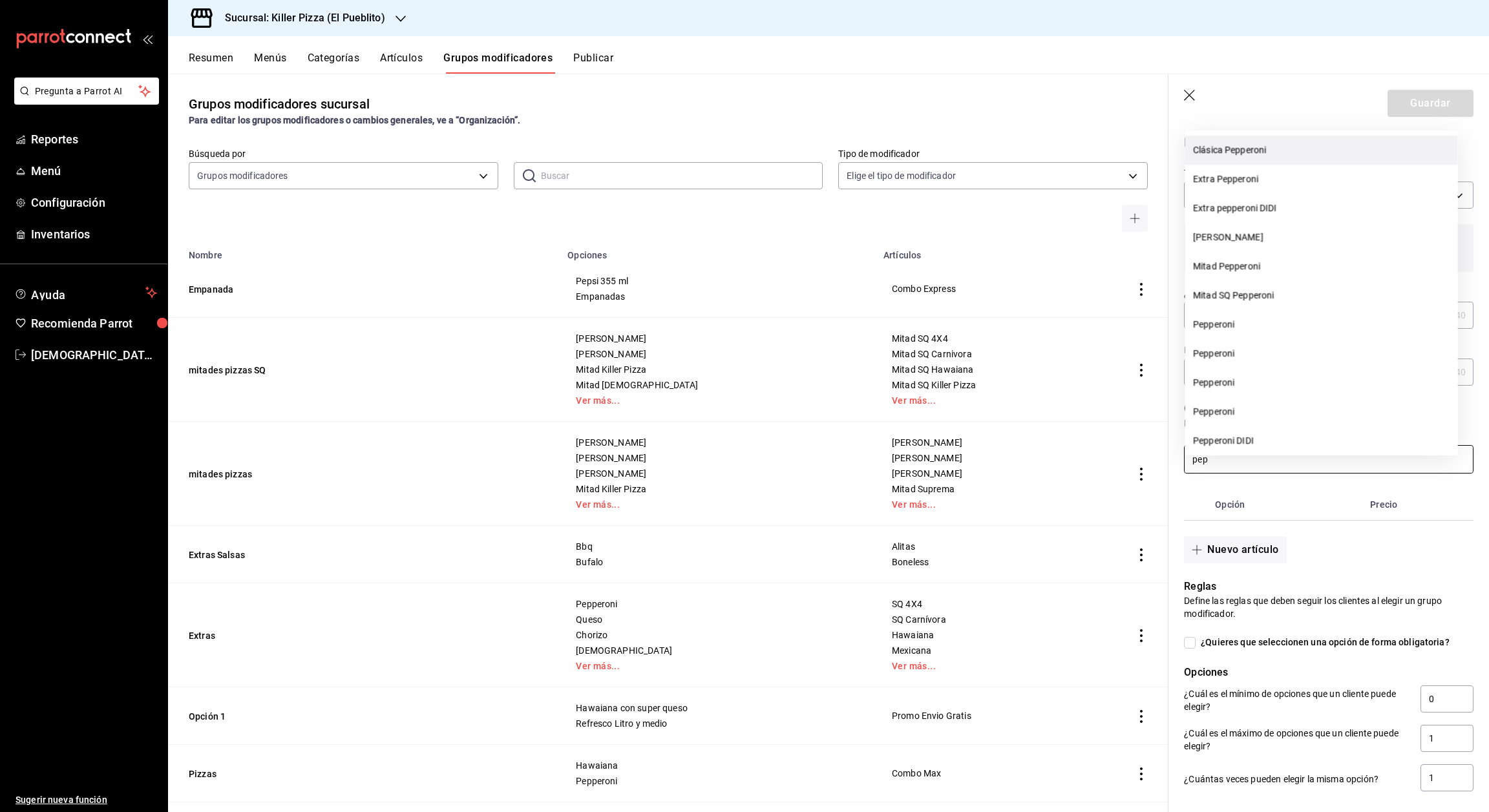
click at [1241, 152] on li "Clásica Pepperoni" at bounding box center [1322, 150] width 273 height 29
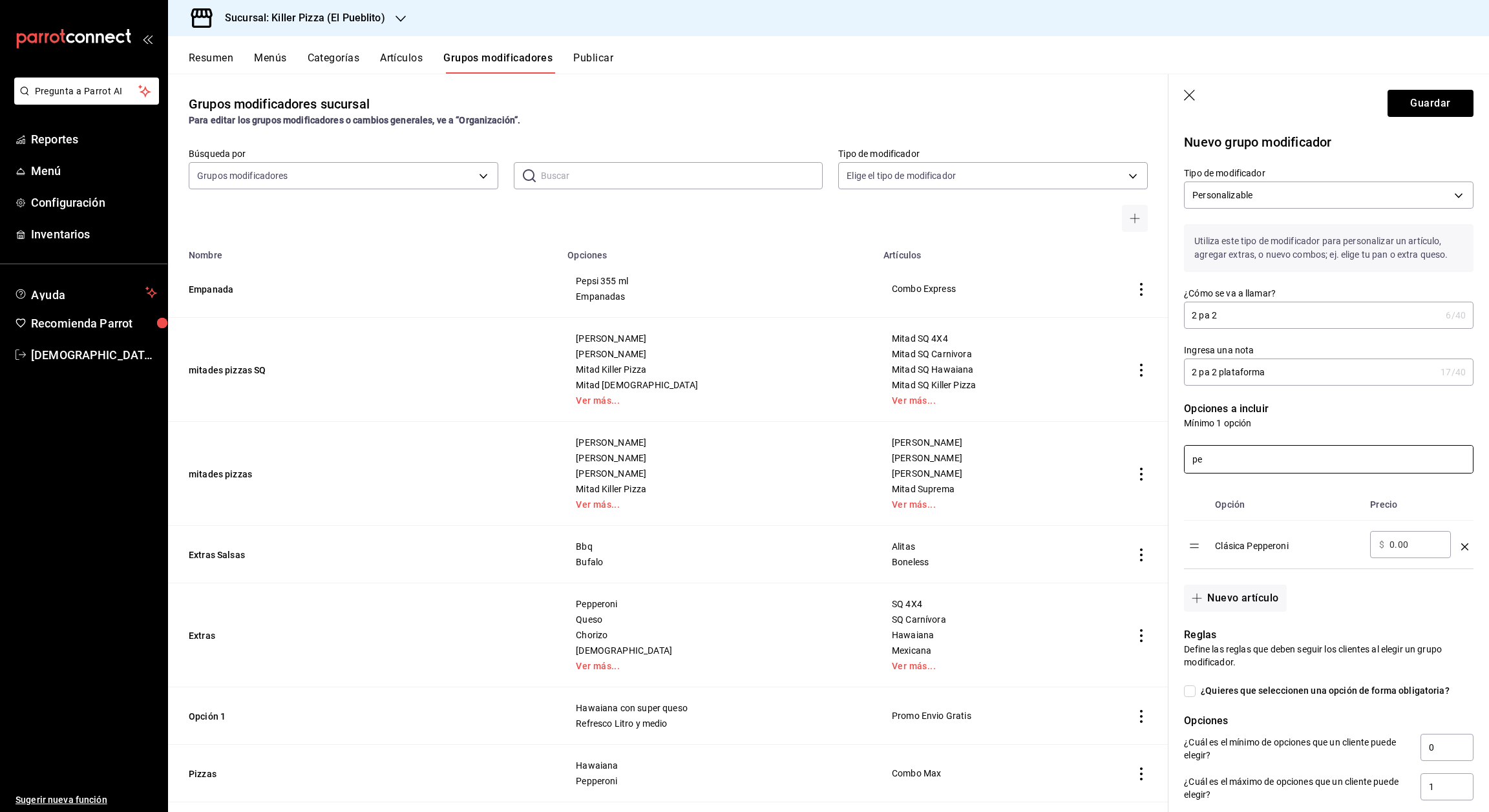
type input "p"
type input "c"
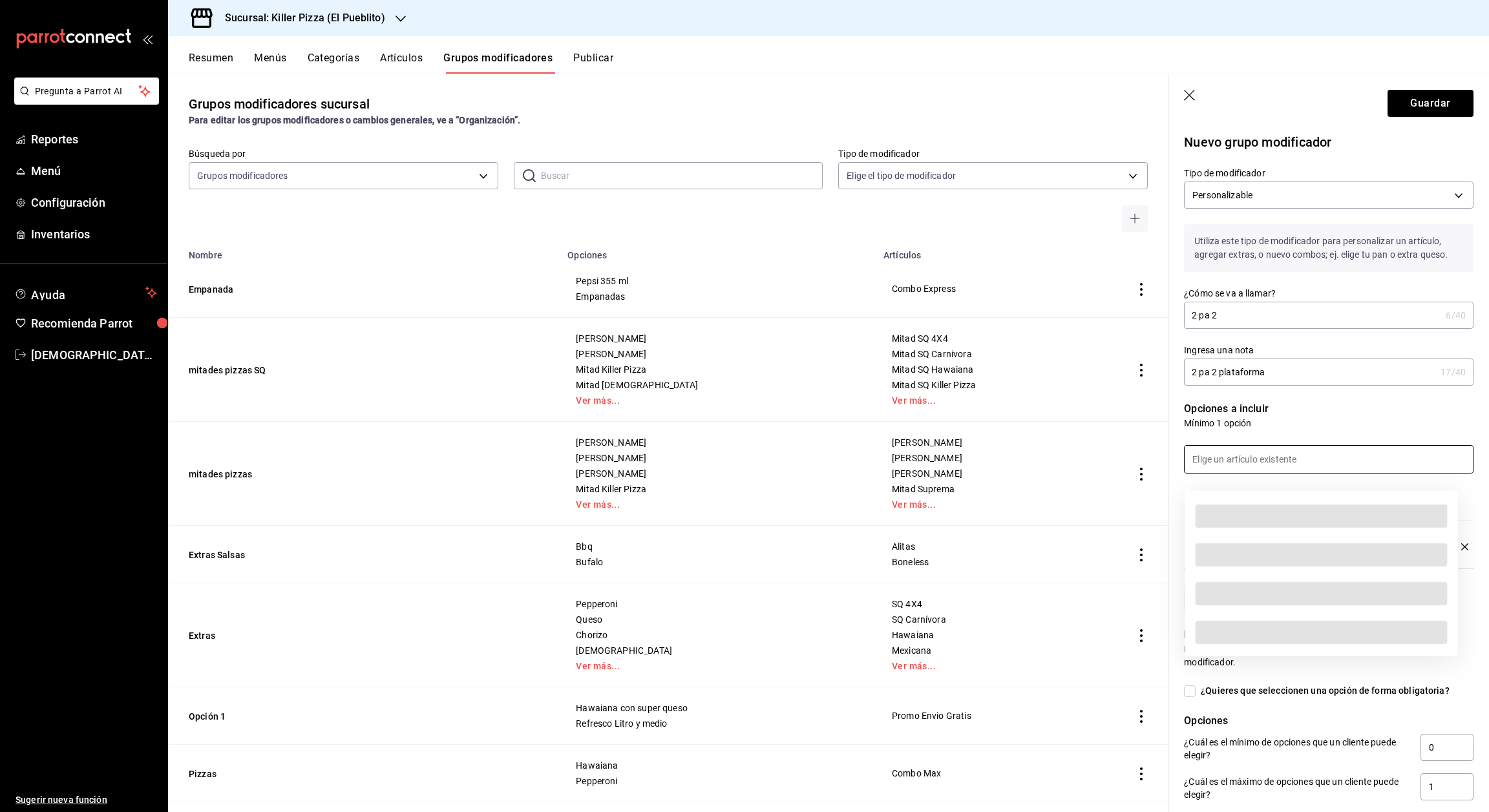
type input "a"
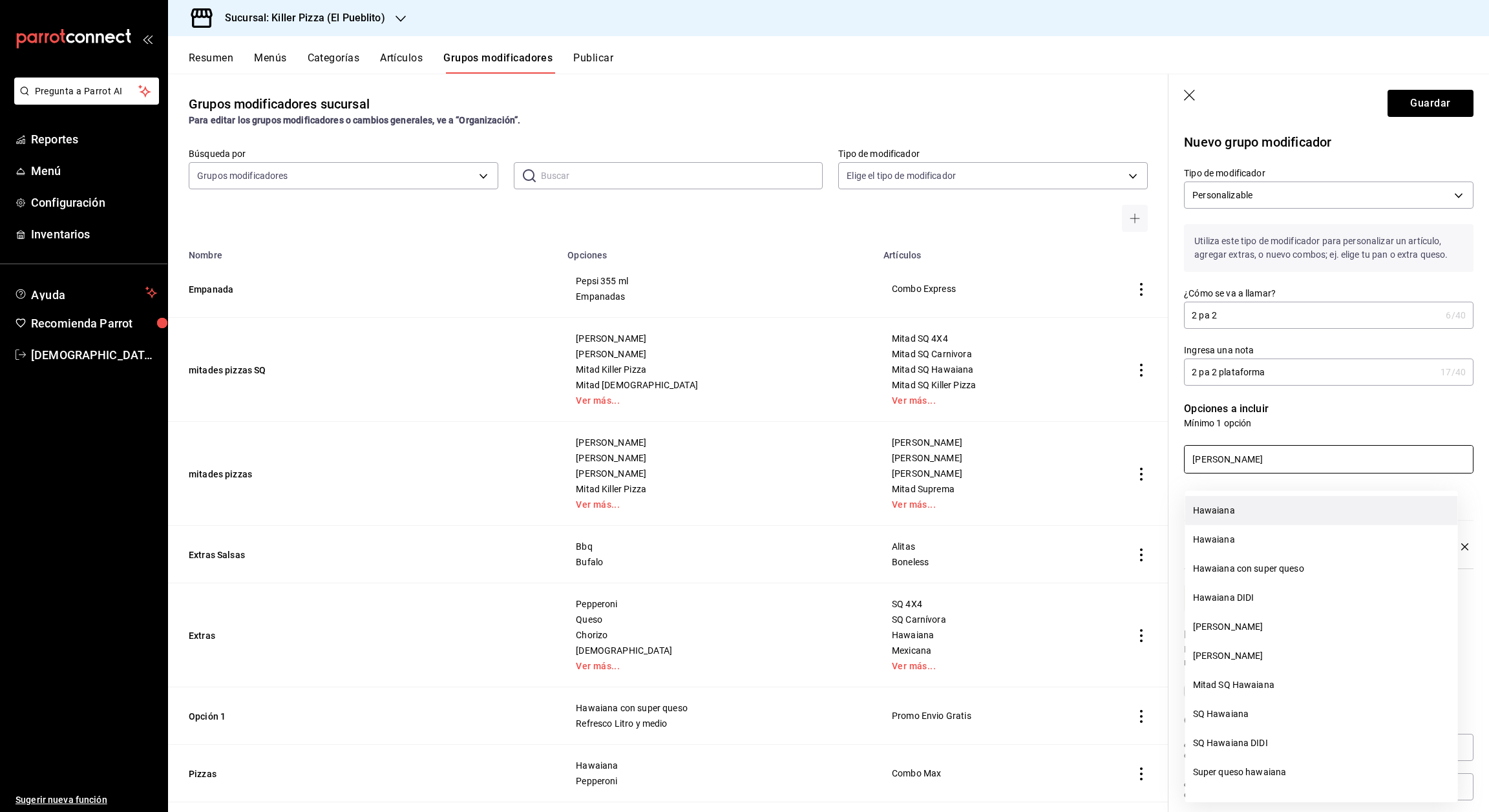
click at [1239, 501] on li "Hawaiana" at bounding box center [1322, 510] width 273 height 29
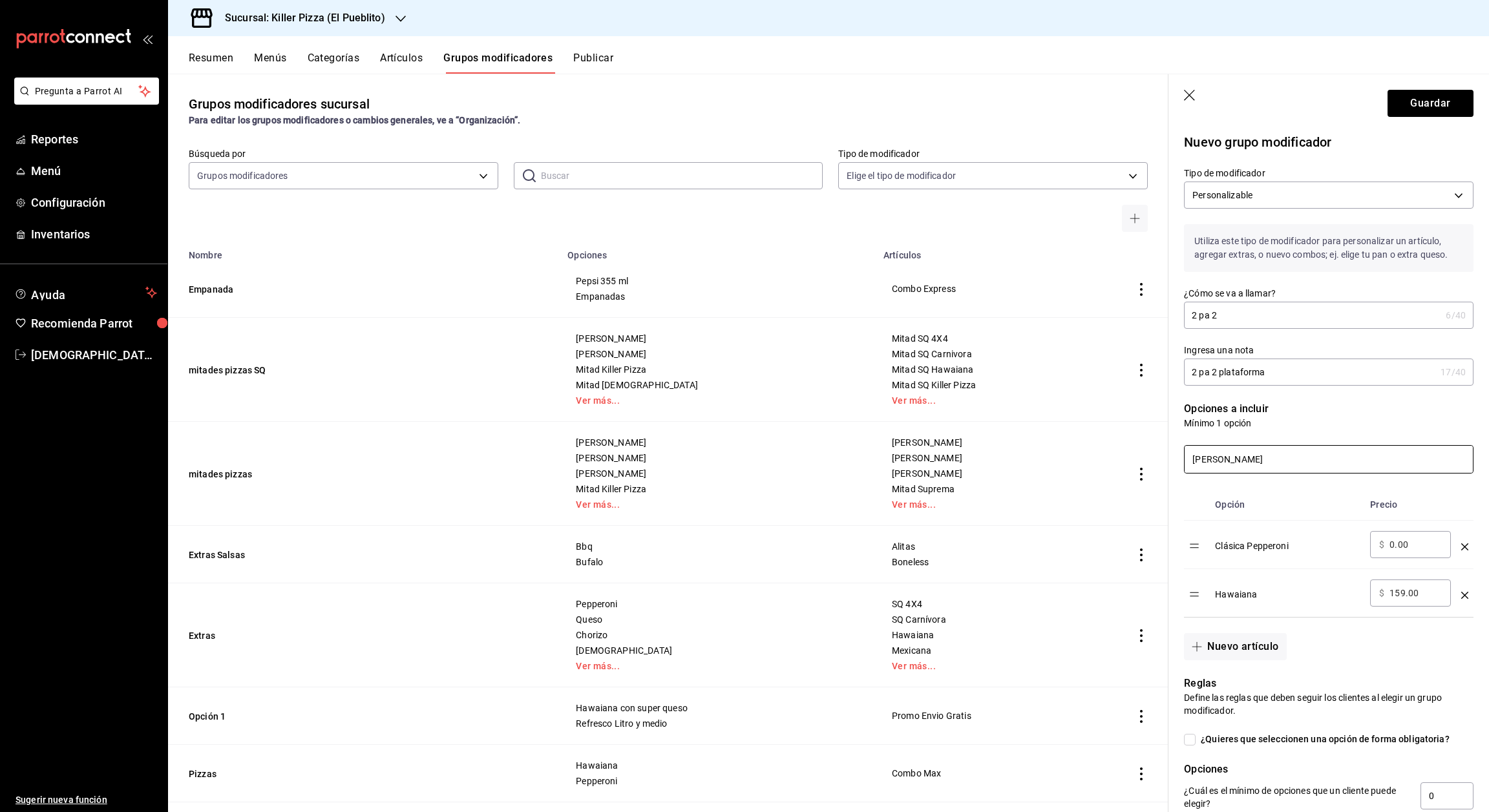
click at [1312, 472] on input "[PERSON_NAME]" at bounding box center [1329, 459] width 288 height 27
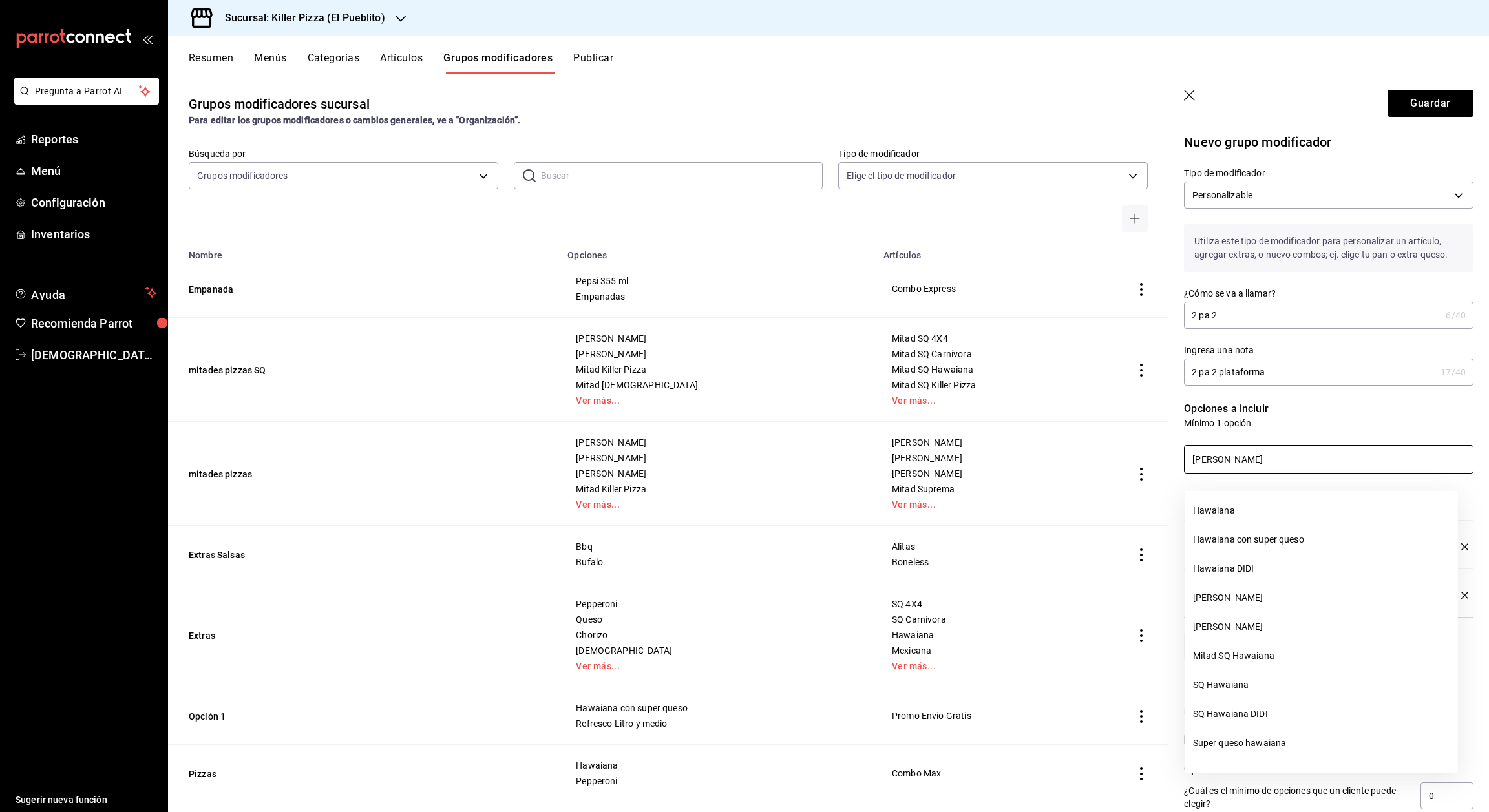
type input "[PERSON_NAME]"
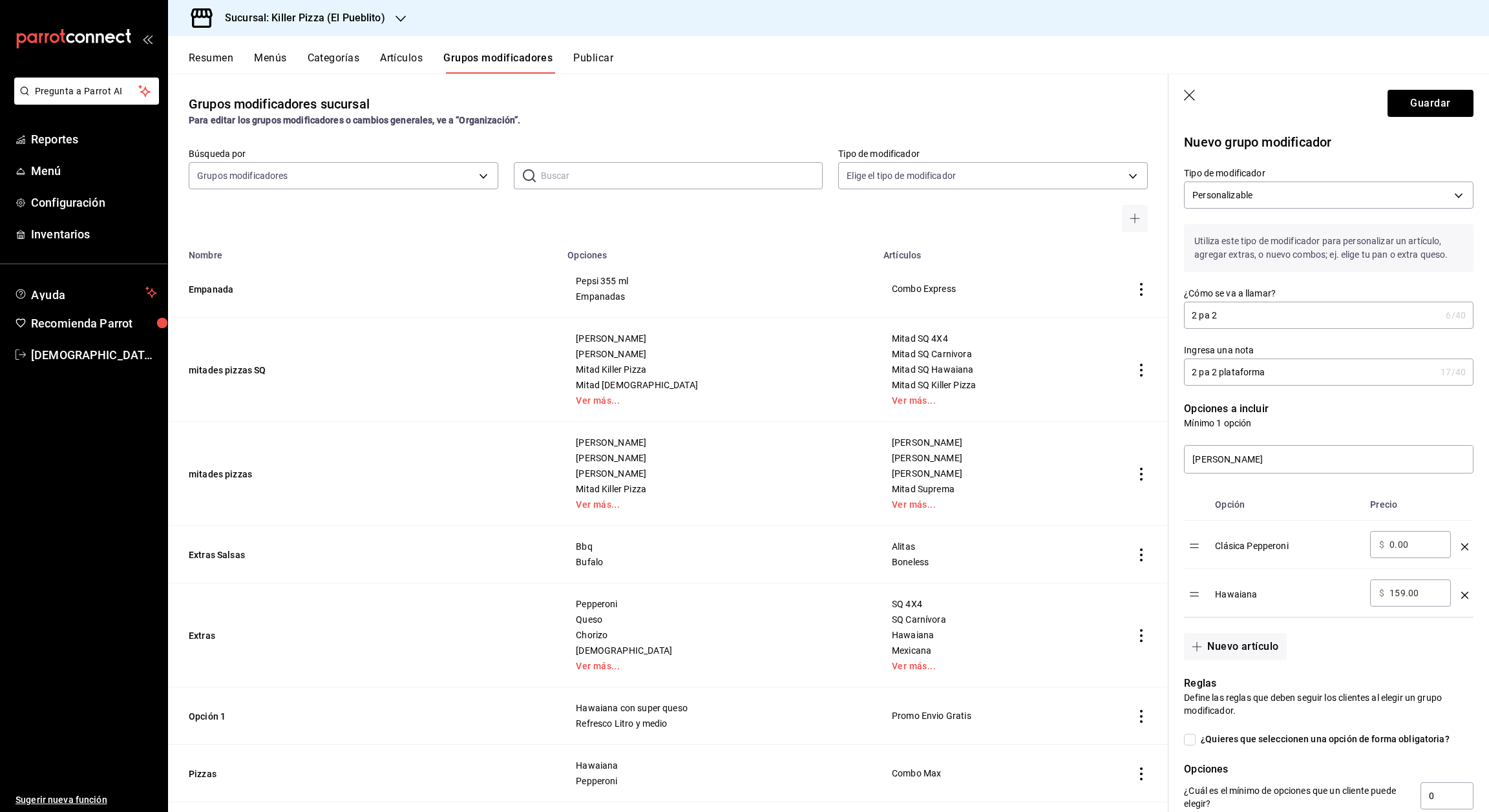
click at [1296, 429] on p "Mínimo 1 opción" at bounding box center [1329, 423] width 289 height 13
click at [1418, 599] on input "159.00" at bounding box center [1416, 593] width 52 height 13
type input "1.00"
type input "0.00"
click at [1321, 536] on td "Clásica Pepperoni" at bounding box center [1287, 545] width 155 height 48
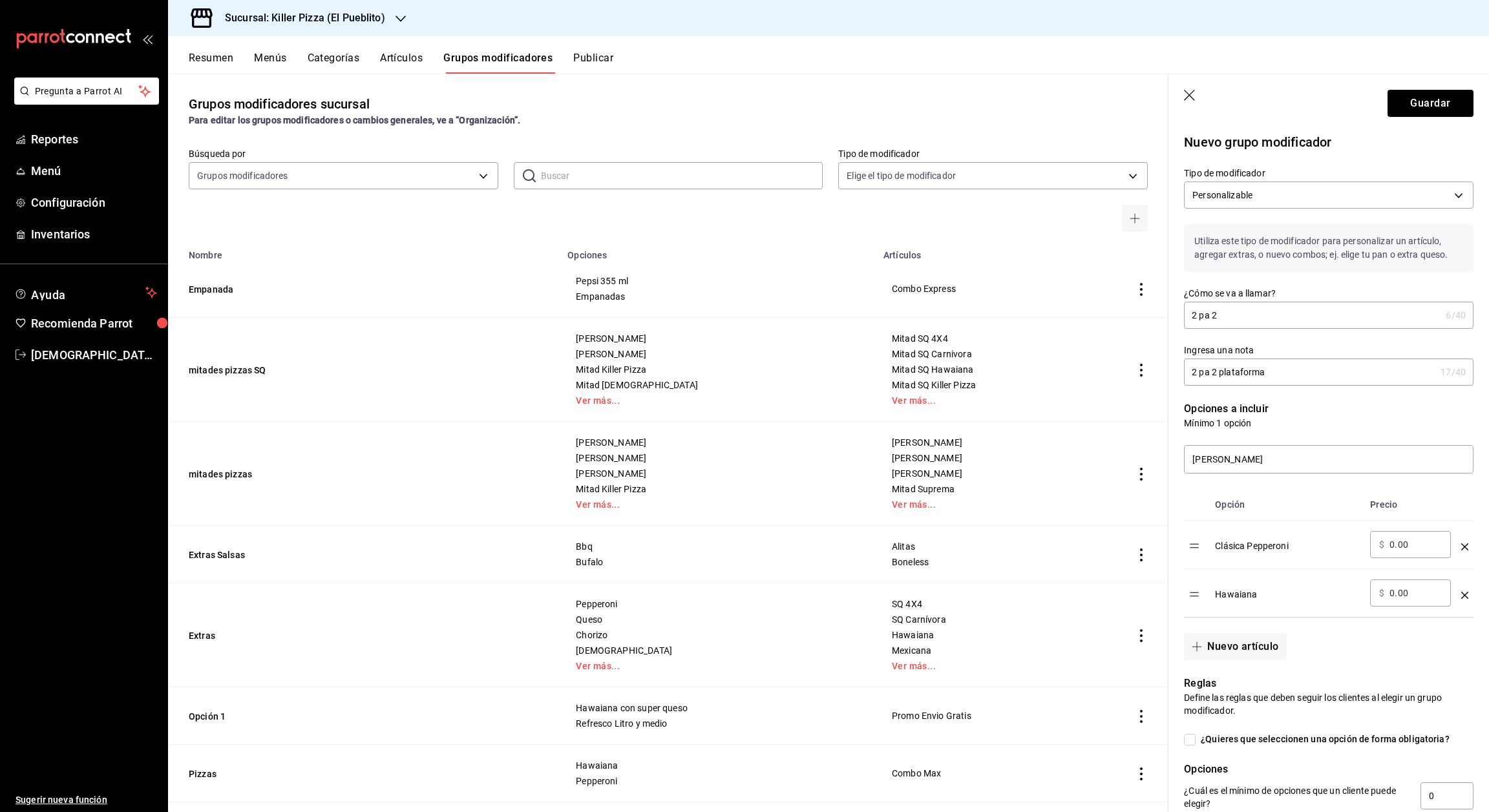
click at [1310, 512] on th "Opción" at bounding box center [1287, 505] width 155 height 32
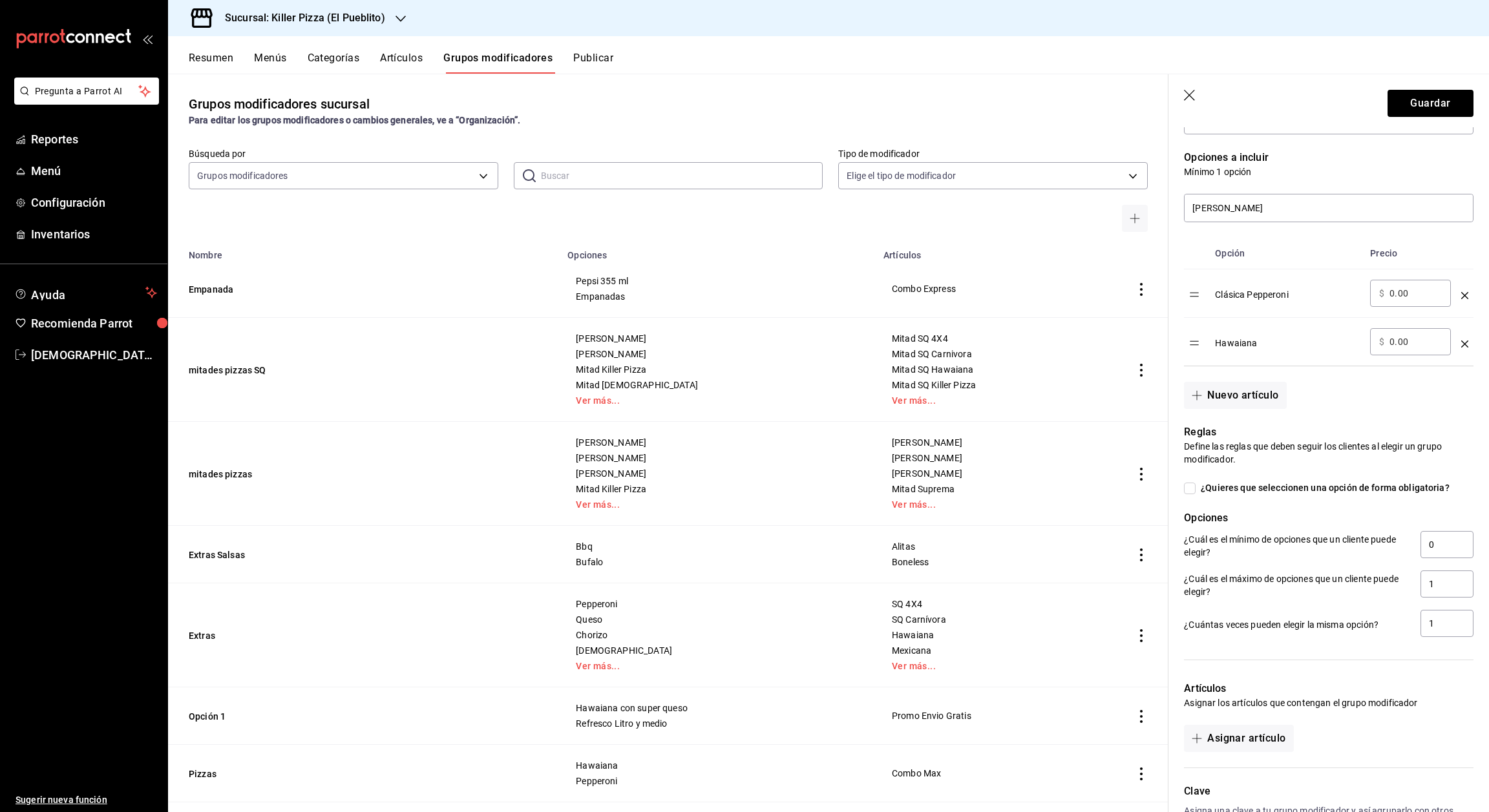
scroll to position [248, 0]
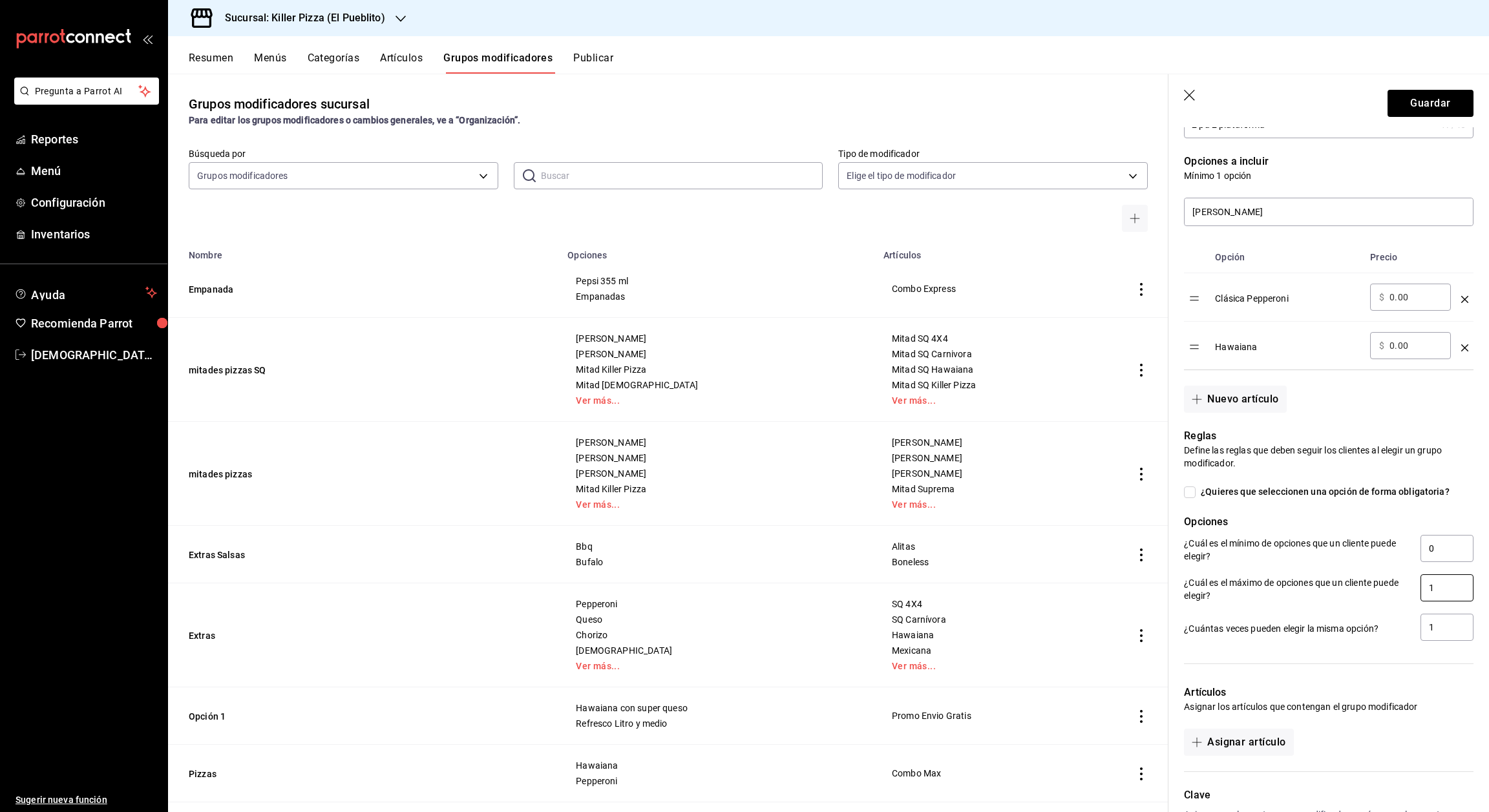
click at [1433, 601] on input "1" at bounding box center [1447, 588] width 53 height 27
type input "2"
click at [1426, 555] on input "0" at bounding box center [1447, 548] width 53 height 27
type input "2"
click at [1435, 669] on div at bounding box center [1329, 664] width 289 height 11
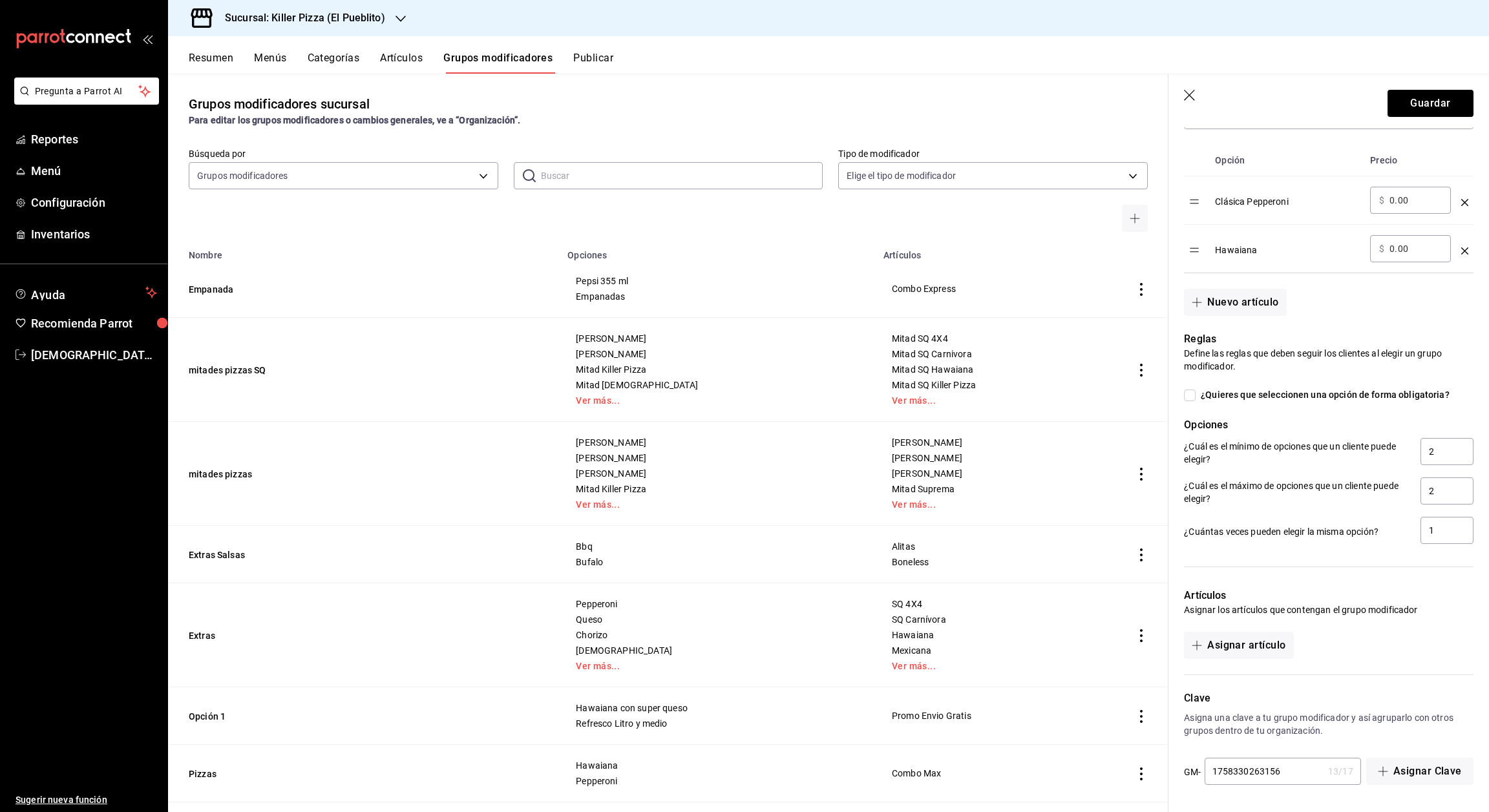
scroll to position [358, 0]
click at [1422, 107] on button "Guardar" at bounding box center [1431, 103] width 86 height 27
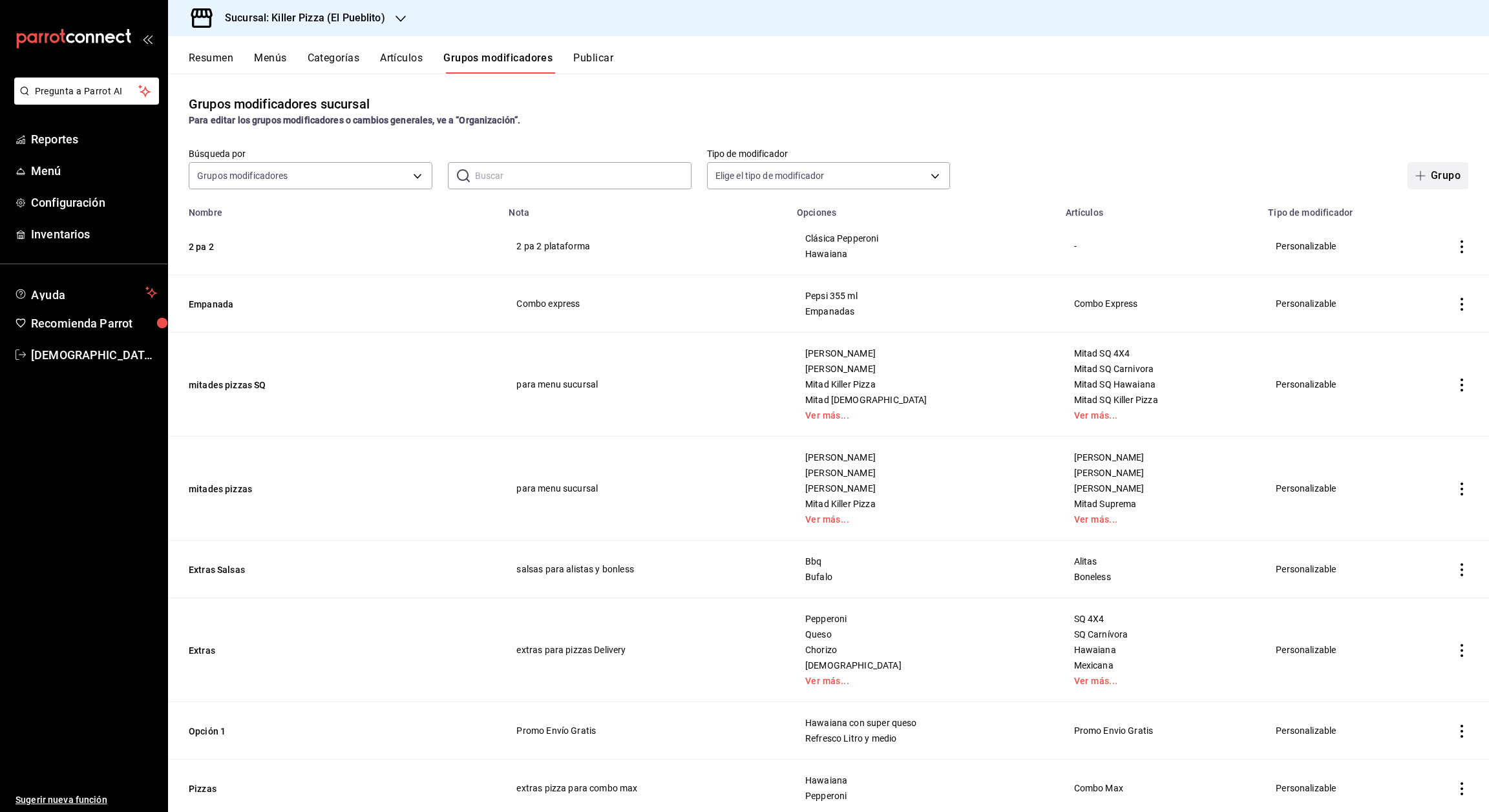
click at [1419, 178] on button "Grupo" at bounding box center [1438, 176] width 61 height 27
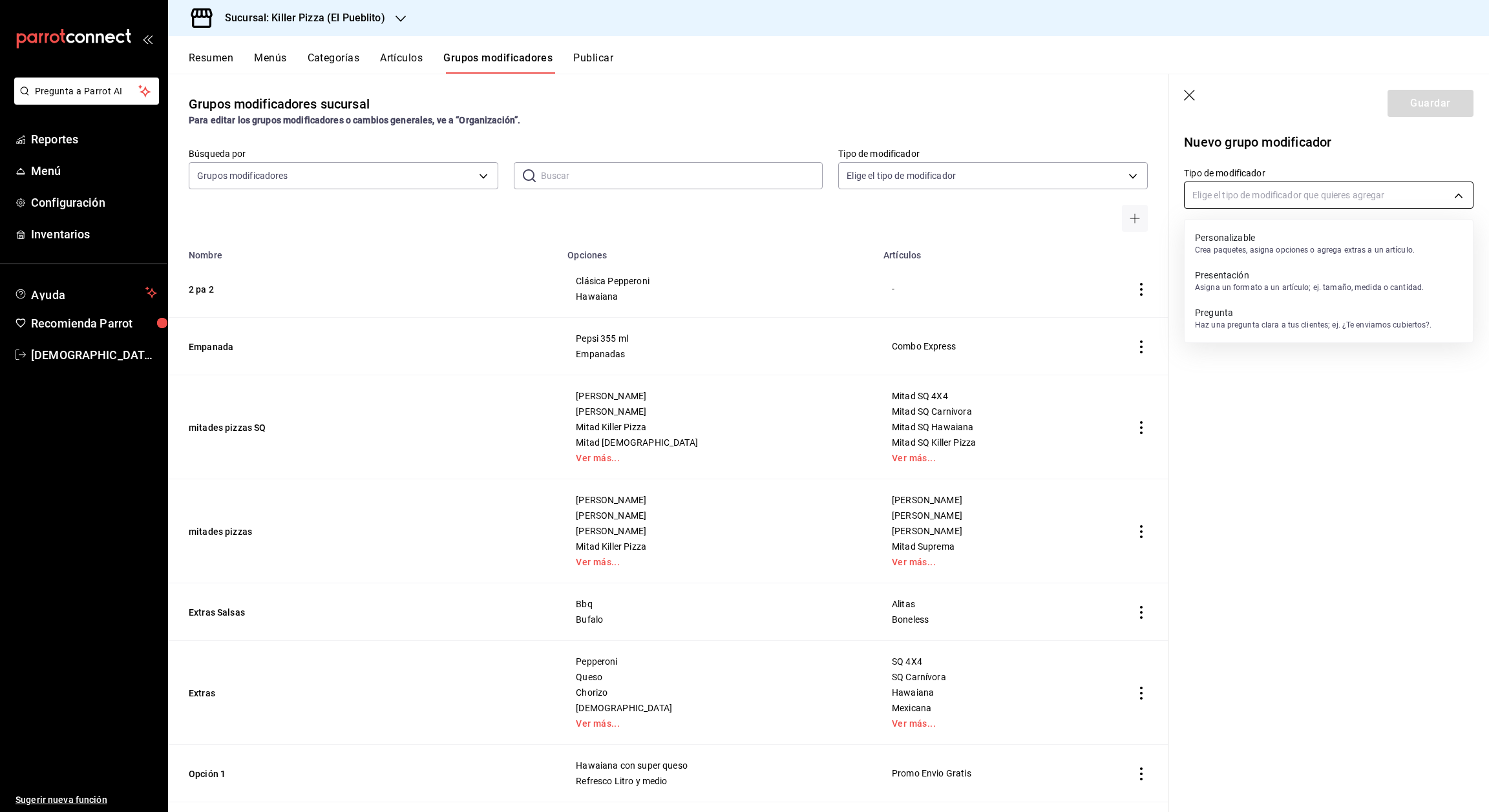
click at [1321, 193] on body "Pregunta a Parrot AI Reportes Menú Configuración Inventarios Ayuda Recomienda P…" at bounding box center [745, 406] width 1489 height 812
click at [1284, 239] on p "Personalizable" at bounding box center [1304, 238] width 220 height 13
type input "CUSTOMIZABLE"
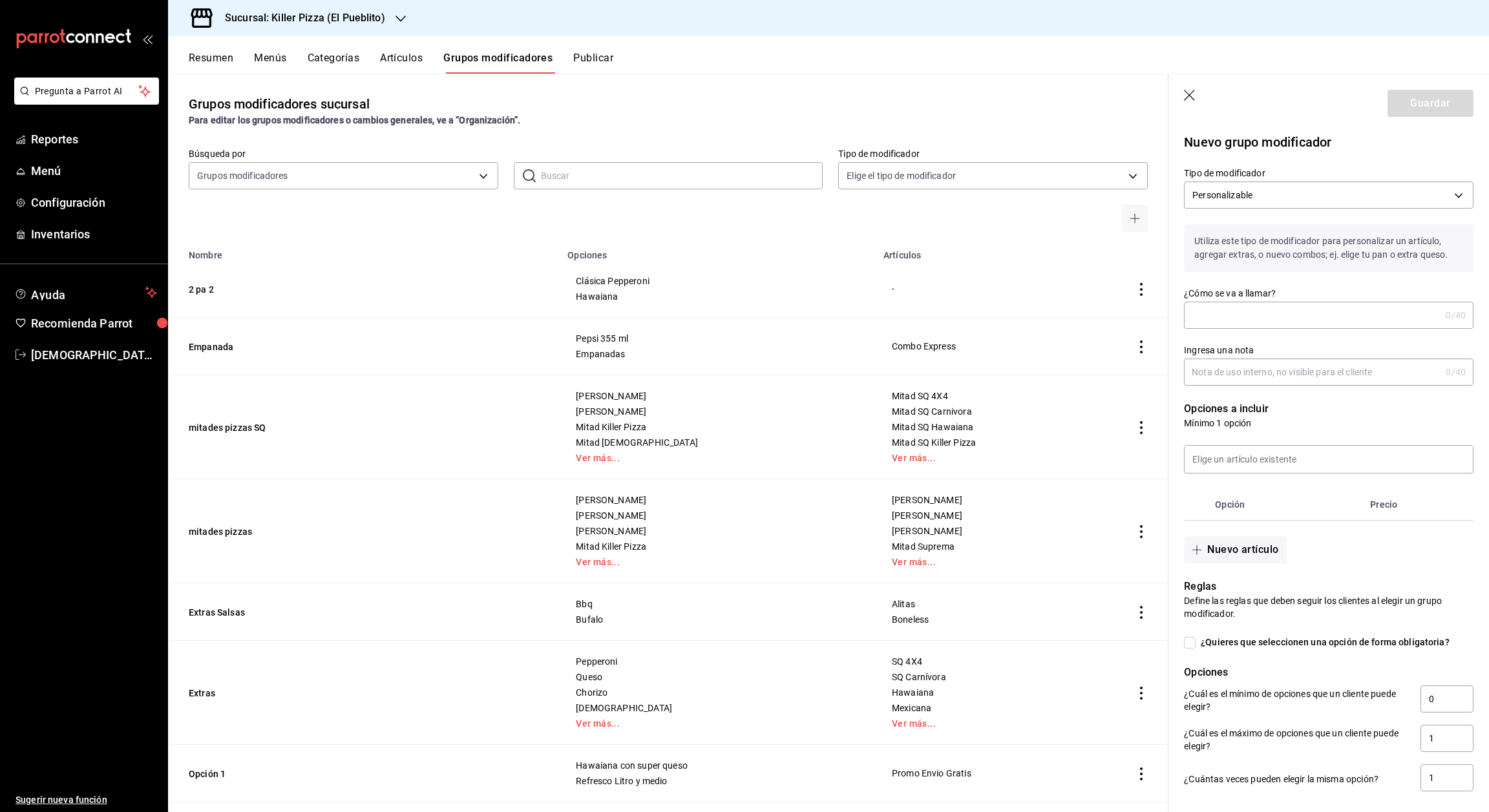
click at [1286, 328] on input "¿Cómo se va a llamar?" at bounding box center [1312, 315] width 256 height 26
type input "combo amigos"
click at [1282, 385] on input "Ingresa una nota" at bounding box center [1312, 372] width 256 height 26
type input "combo amigos plataformas"
click at [1278, 473] on input at bounding box center [1329, 459] width 288 height 27
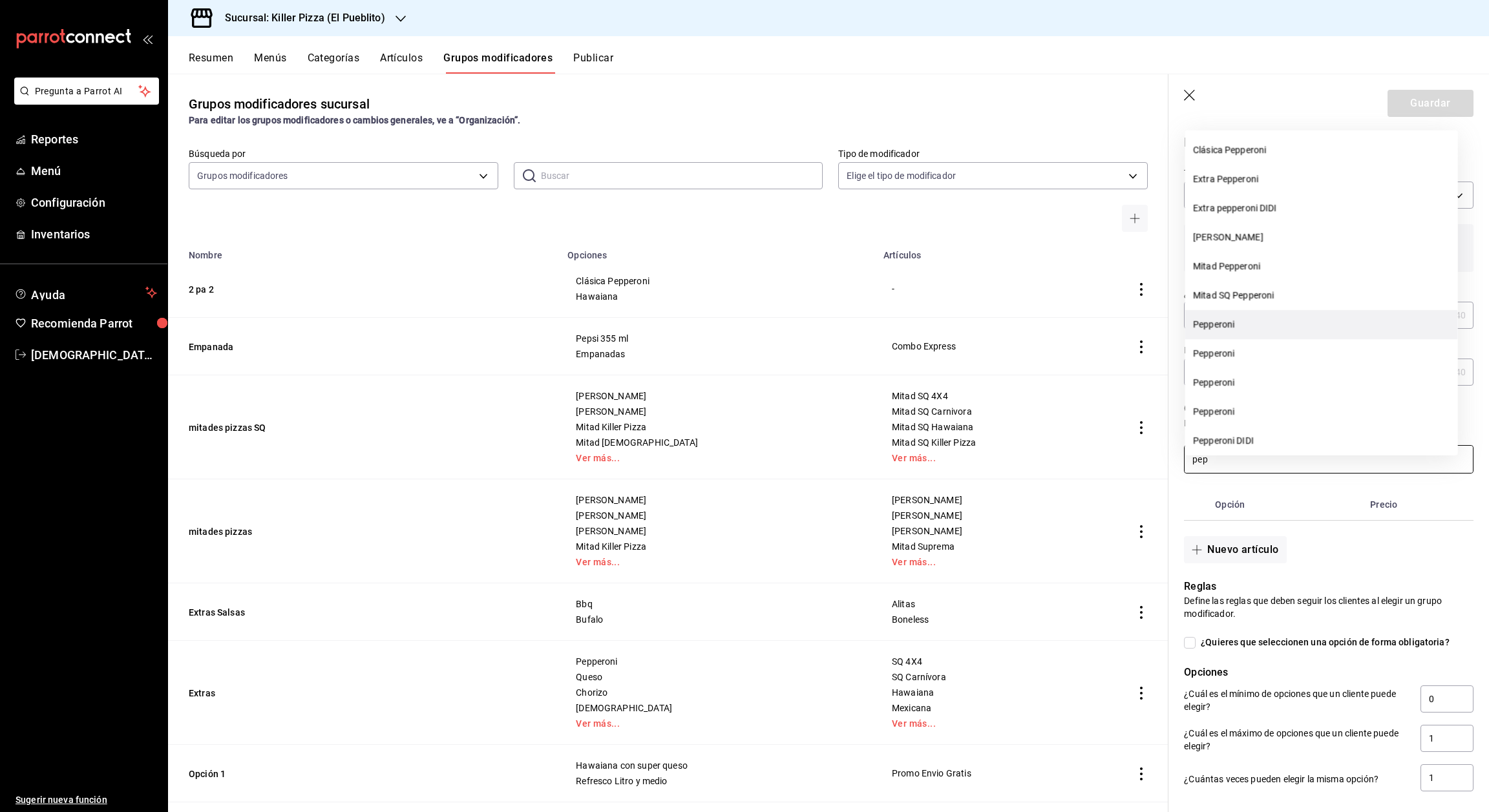
click at [1241, 321] on li "Pepperoni" at bounding box center [1322, 324] width 273 height 29
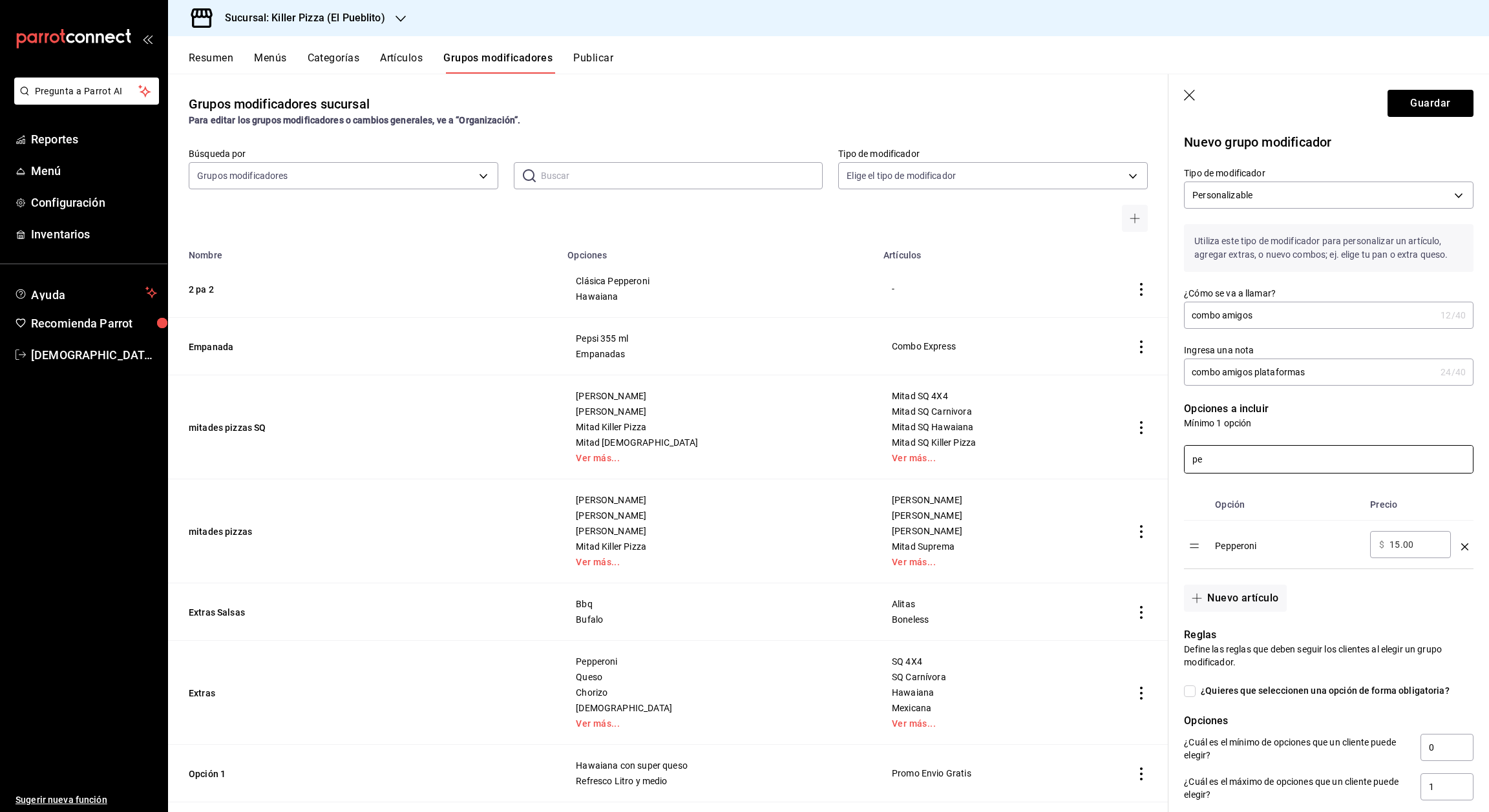
type input "p"
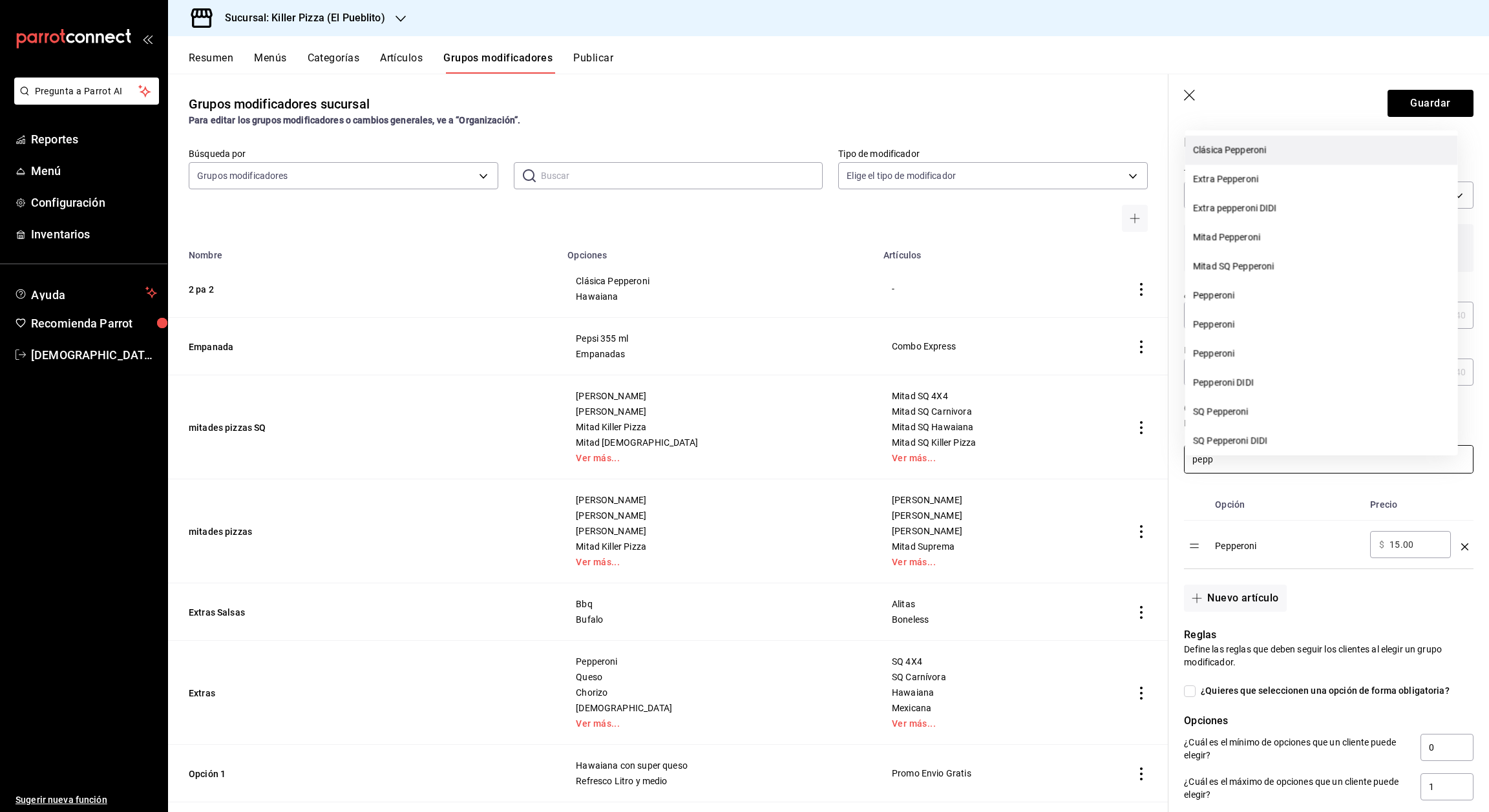
click at [1266, 147] on li "Clásica Pepperoni" at bounding box center [1322, 150] width 273 height 29
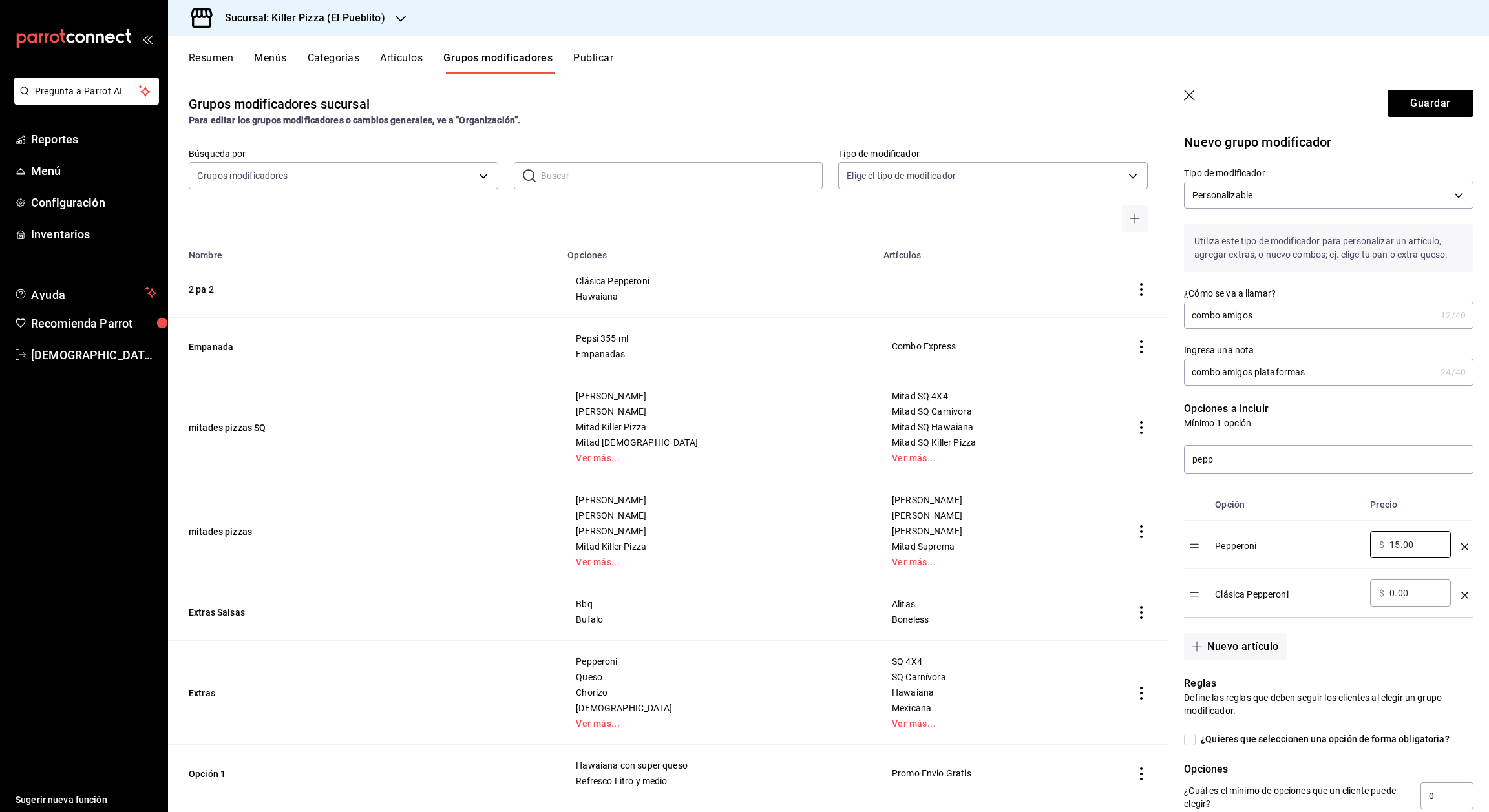
drag, startPoint x: 1416, startPoint y: 562, endPoint x: 1449, endPoint y: 561, distance: 33.0
click at [1449, 561] on tr "Pepperoni ​ $ 15.00 ​" at bounding box center [1329, 545] width 289 height 48
click at [1461, 550] on icon "optionsTable" at bounding box center [1465, 547] width 7 height 7
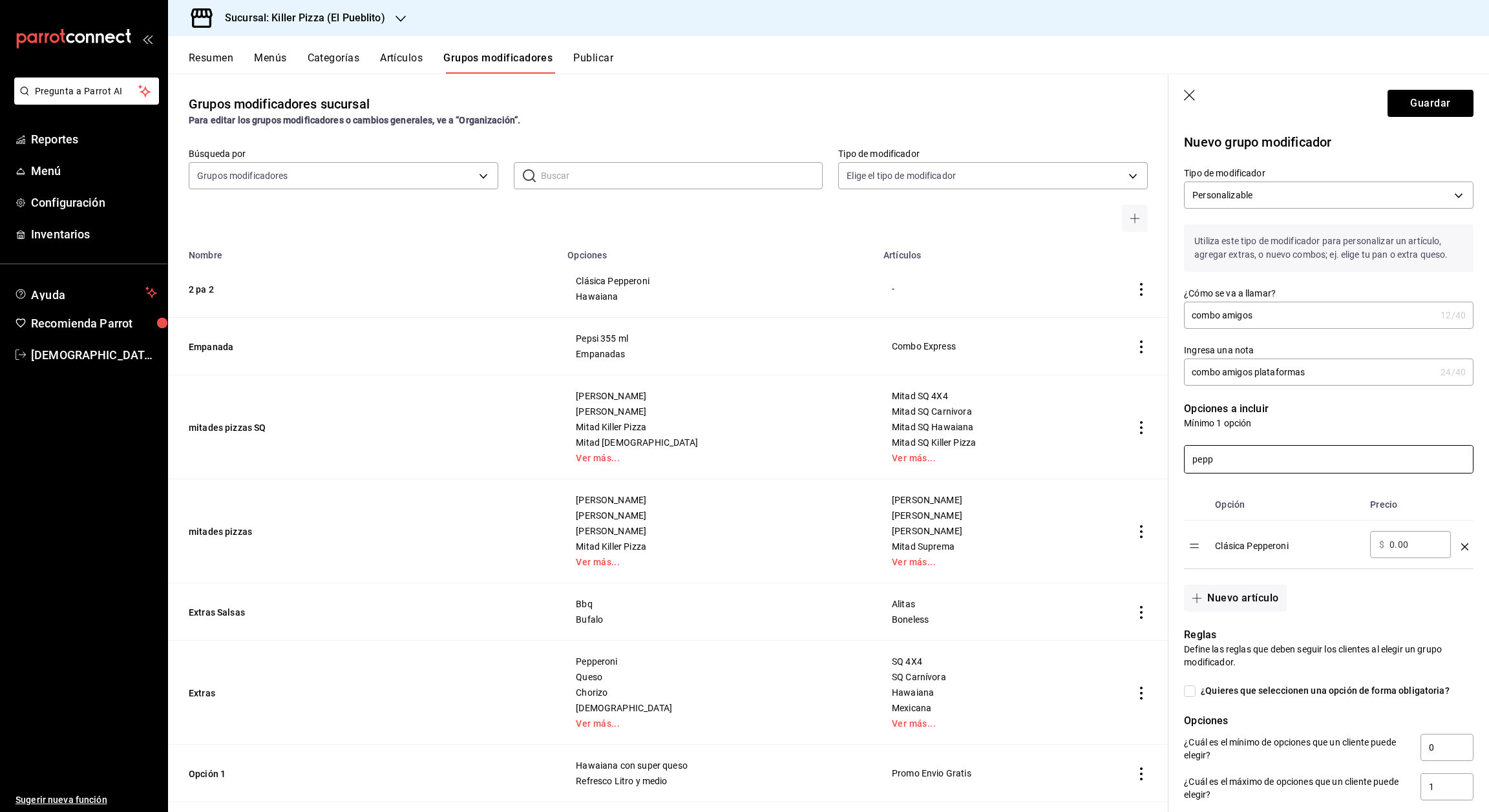
click at [1258, 473] on input "pepp" at bounding box center [1329, 459] width 288 height 27
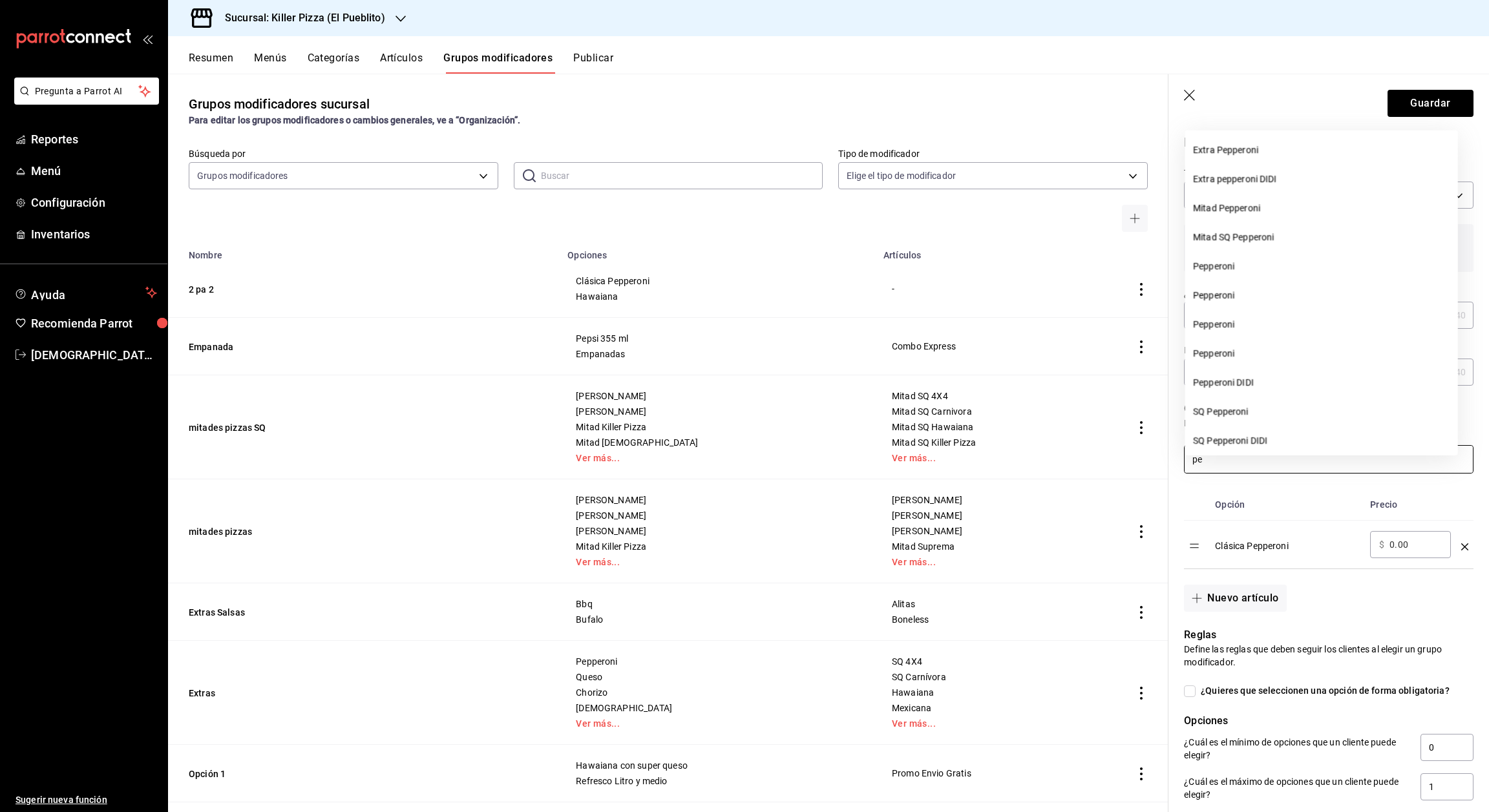
type input "p"
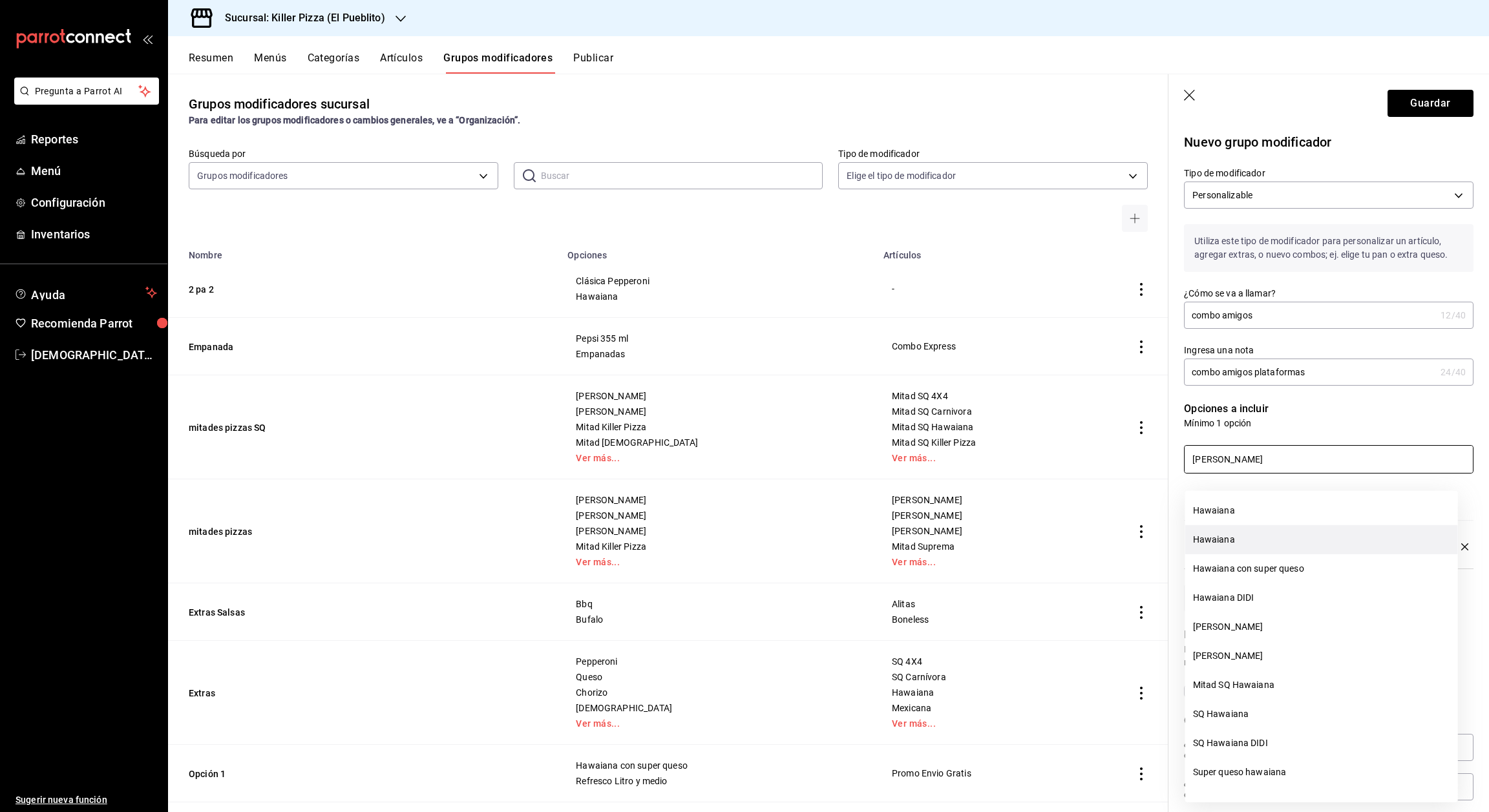
click at [1240, 539] on li "Hawaiana" at bounding box center [1322, 540] width 273 height 29
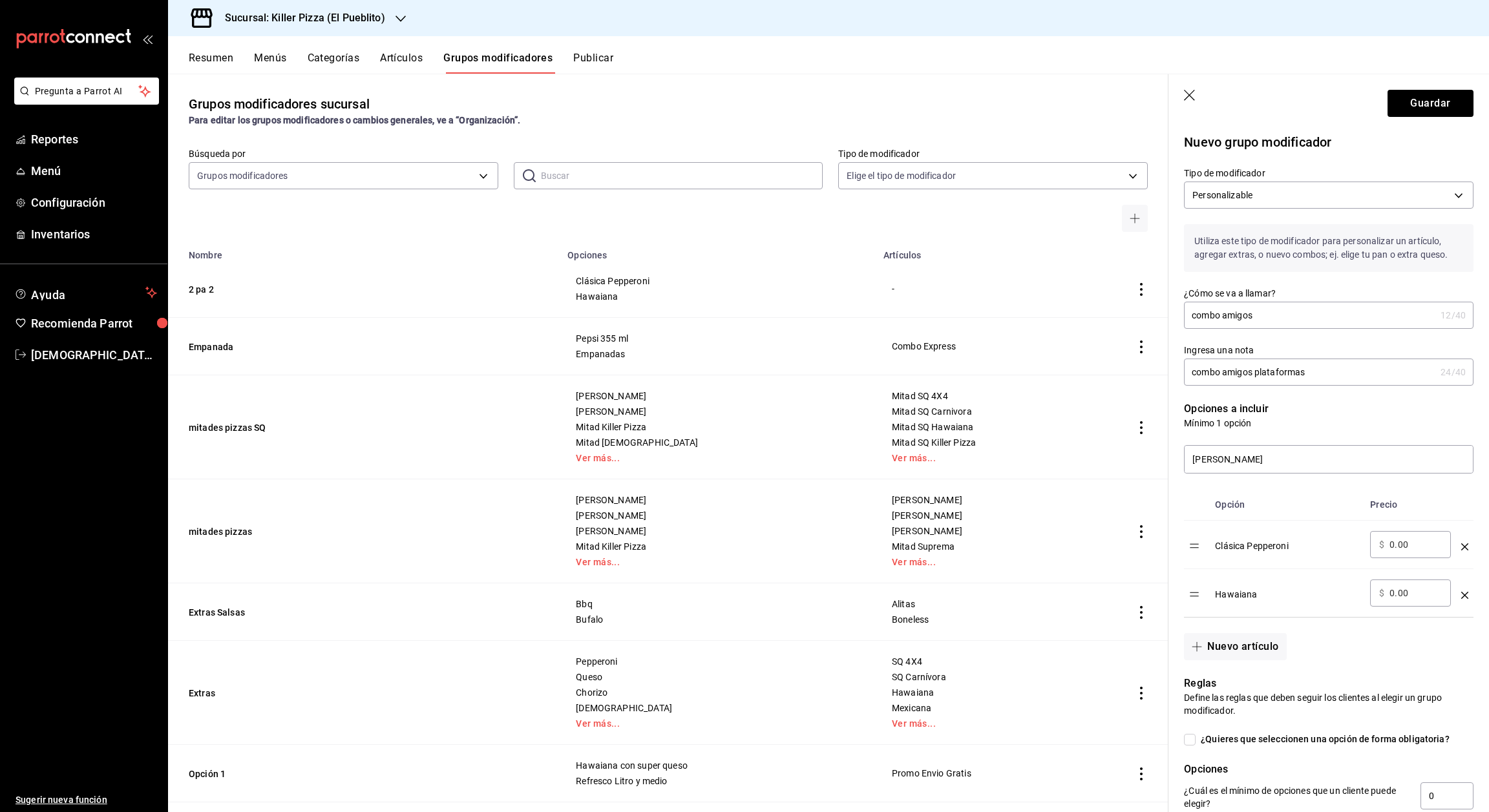
click at [1461, 599] on icon "optionsTable" at bounding box center [1465, 595] width 7 height 7
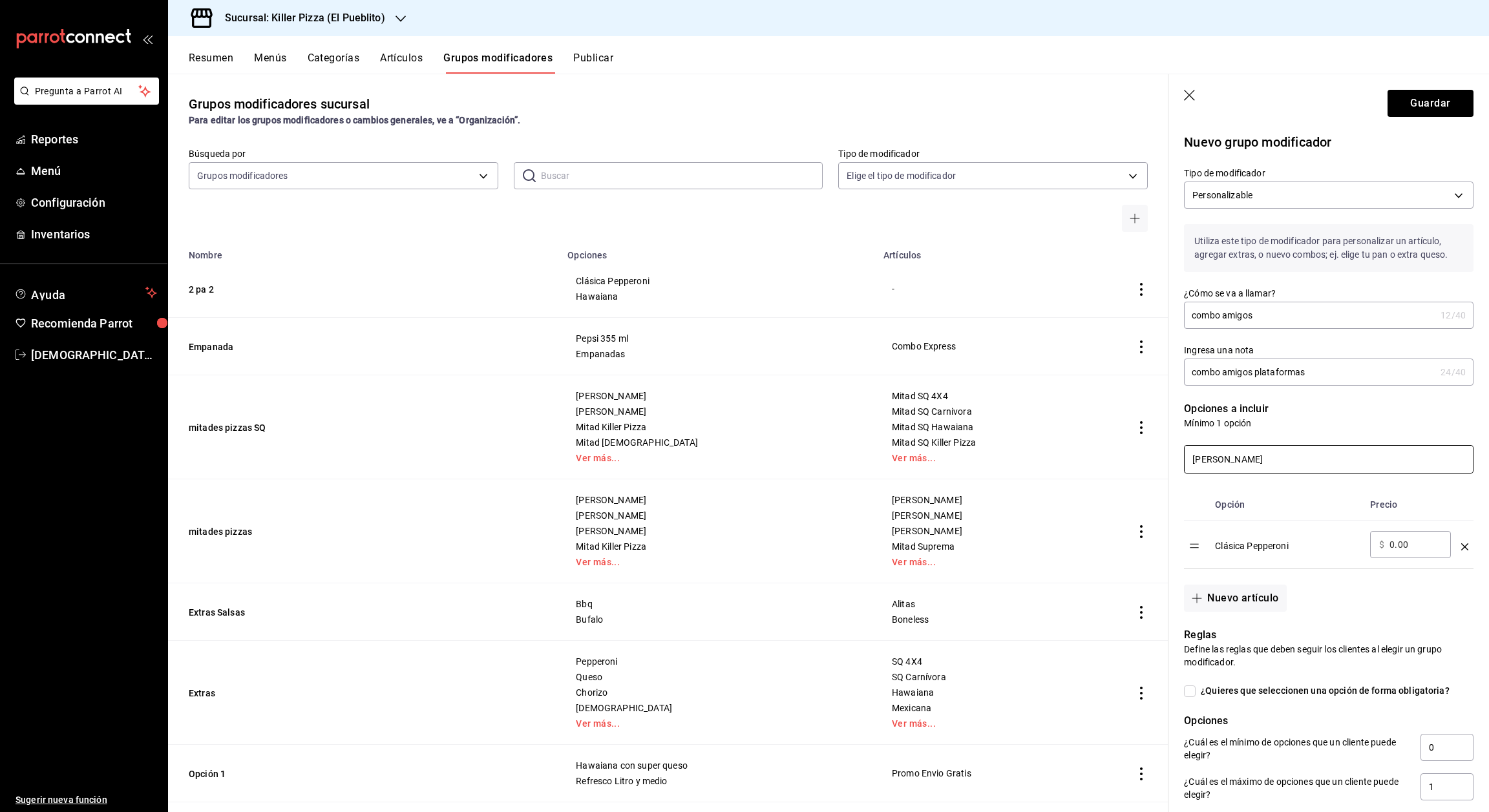
click at [1226, 473] on input "[PERSON_NAME]" at bounding box center [1329, 459] width 288 height 27
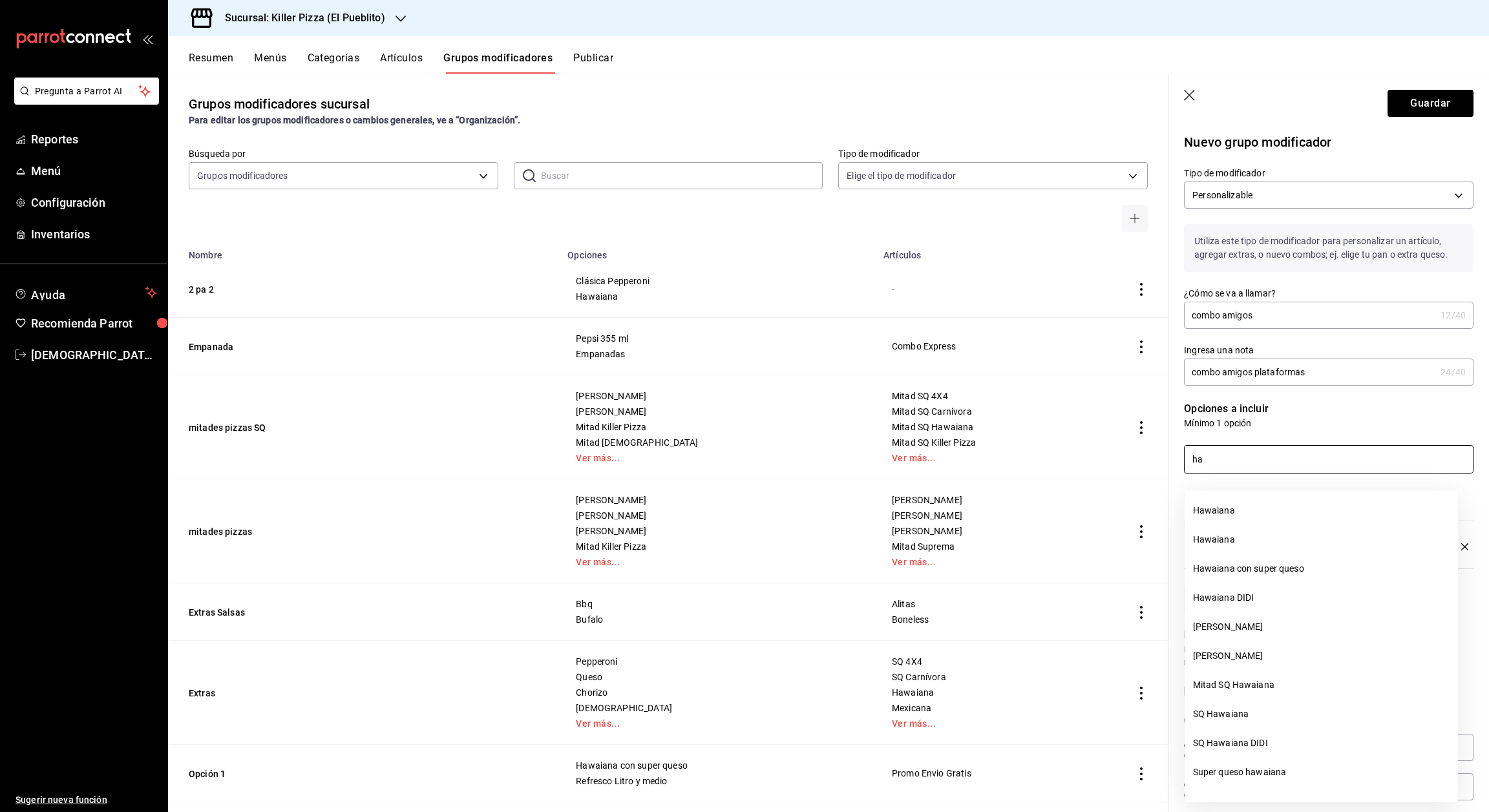
type input "h"
click at [1247, 686] on li "[DEMOGRAPHIC_DATA]" at bounding box center [1322, 684] width 273 height 29
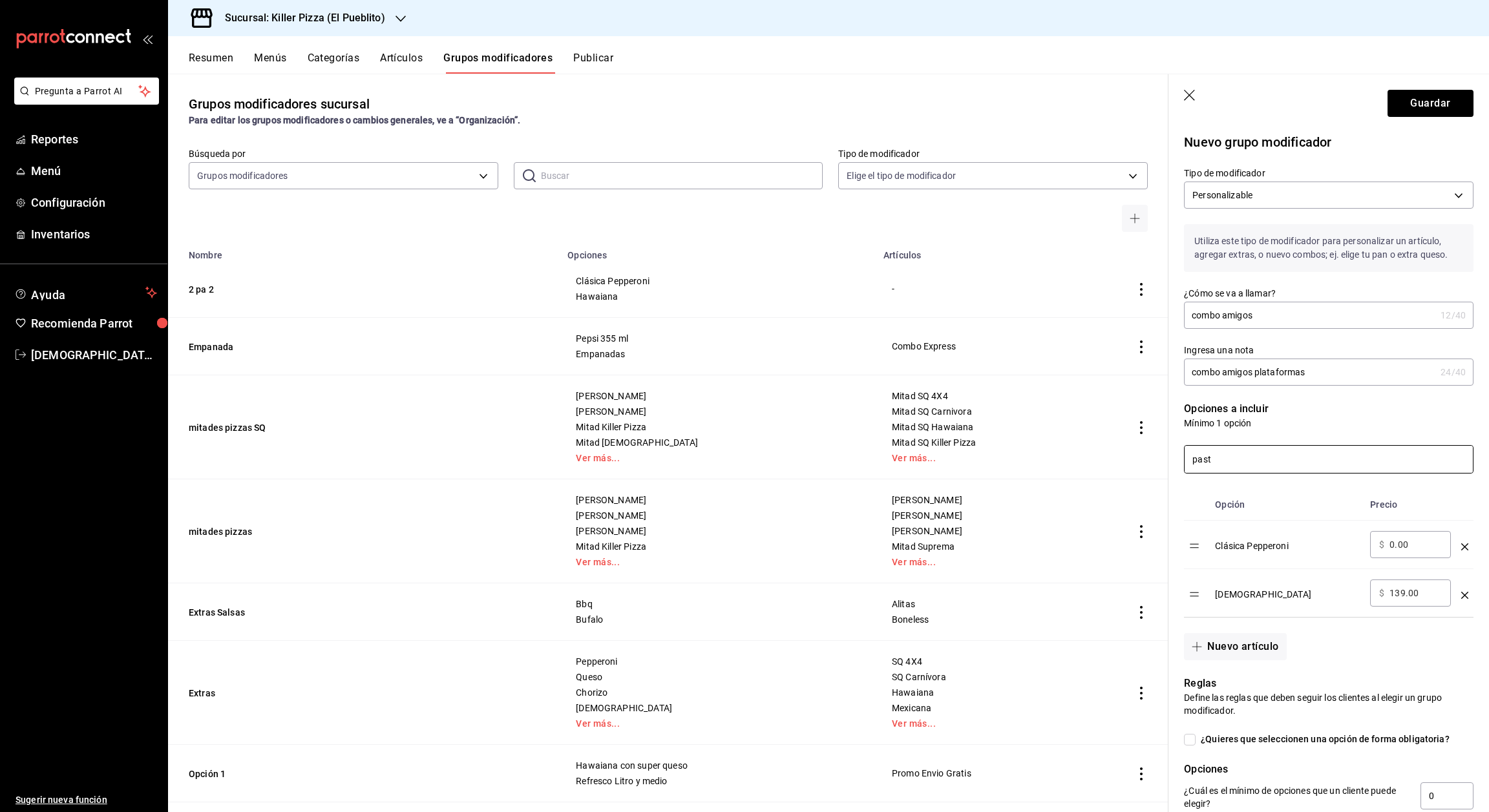
click at [1347, 466] on input "past" at bounding box center [1329, 459] width 288 height 27
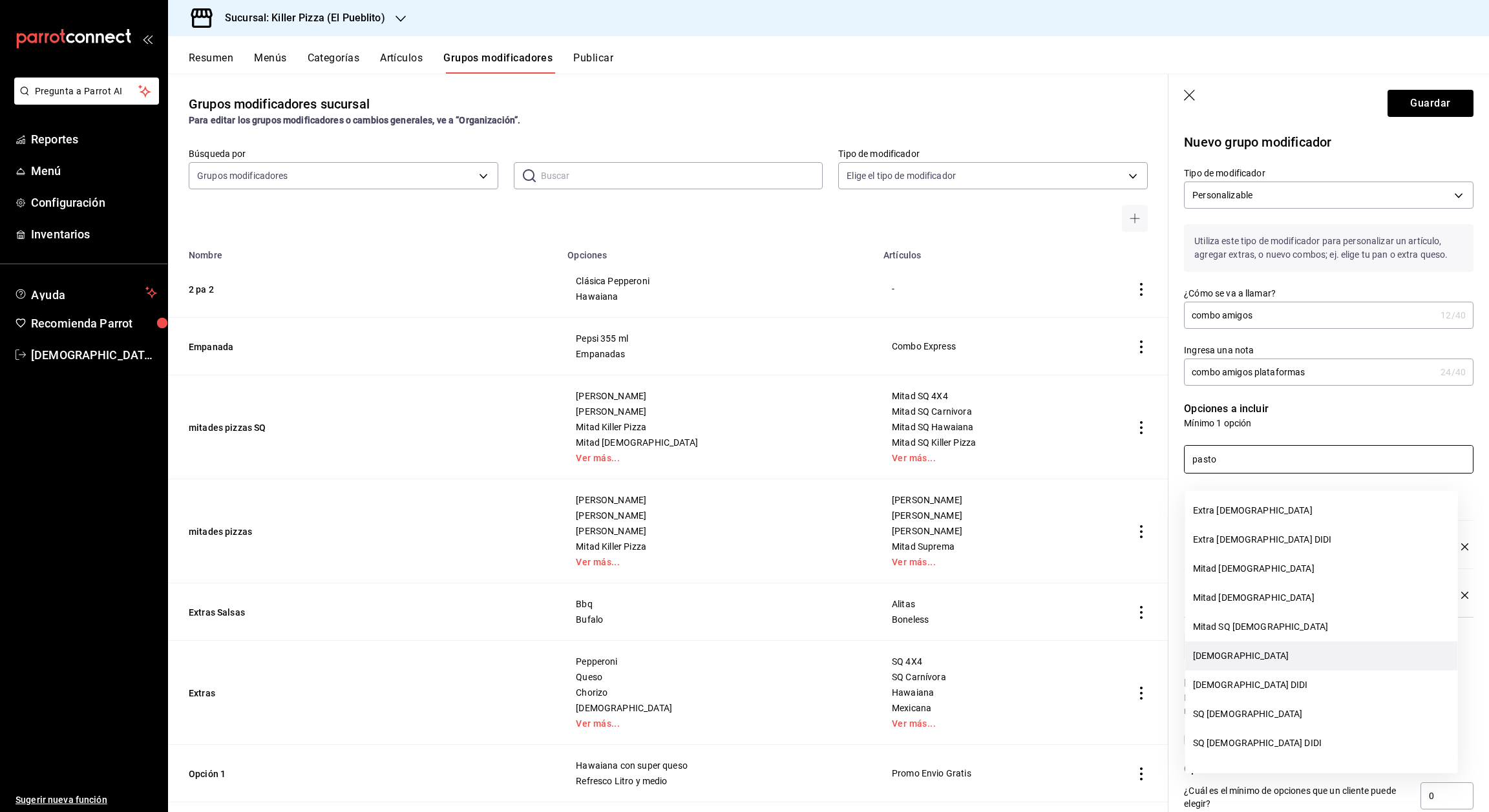
click at [1227, 654] on li "[DEMOGRAPHIC_DATA]" at bounding box center [1322, 656] width 273 height 29
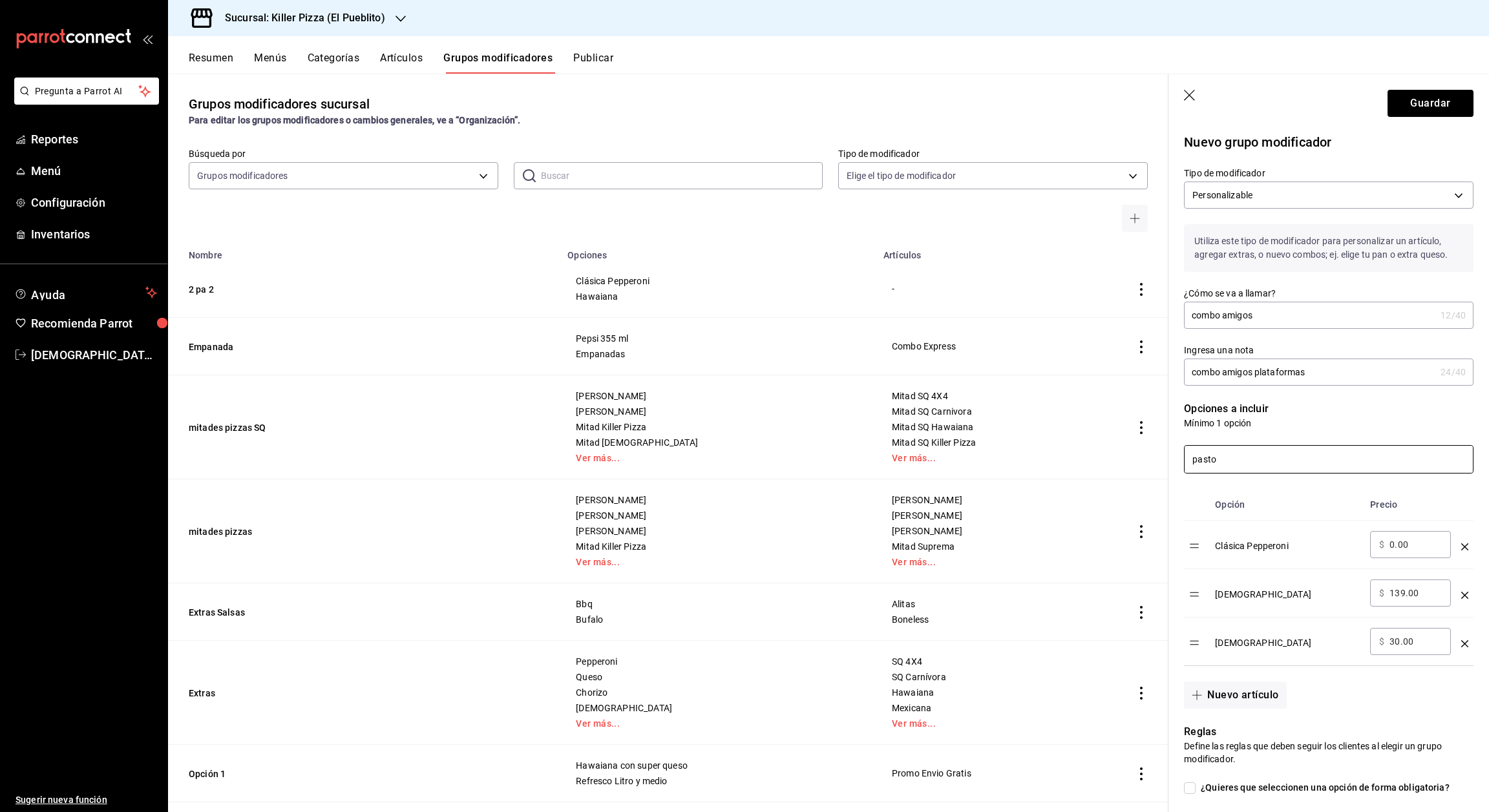
type input "pasto"
click at [1461, 648] on icon "optionsTable" at bounding box center [1465, 644] width 7 height 7
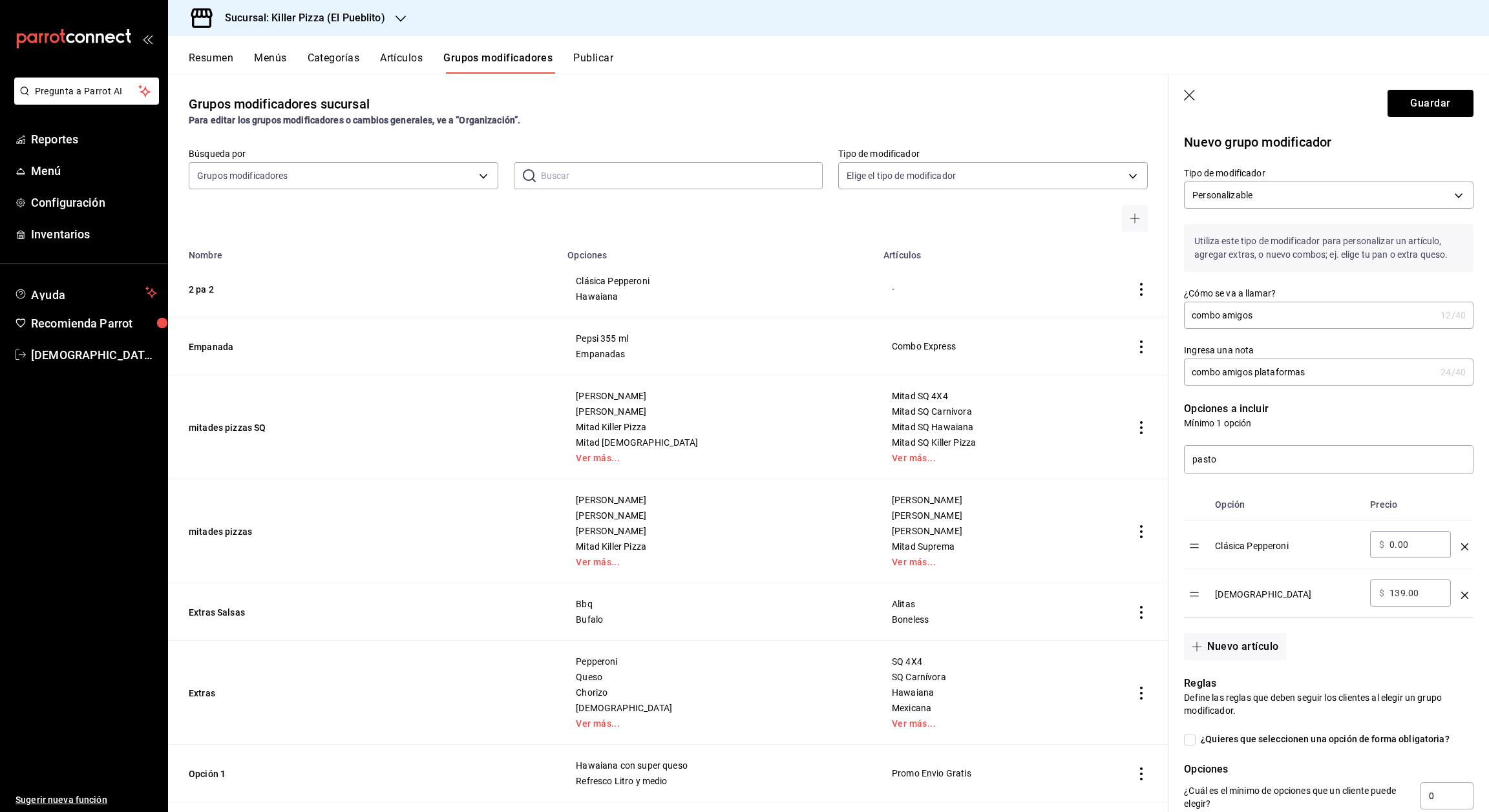
click at [1416, 599] on input "139.00" at bounding box center [1416, 593] width 52 height 13
type input "1.00"
click at [1353, 601] on div "[DEMOGRAPHIC_DATA]" at bounding box center [1288, 591] width 145 height 21
click at [1408, 599] on input "optionsTable" at bounding box center [1416, 593] width 52 height 13
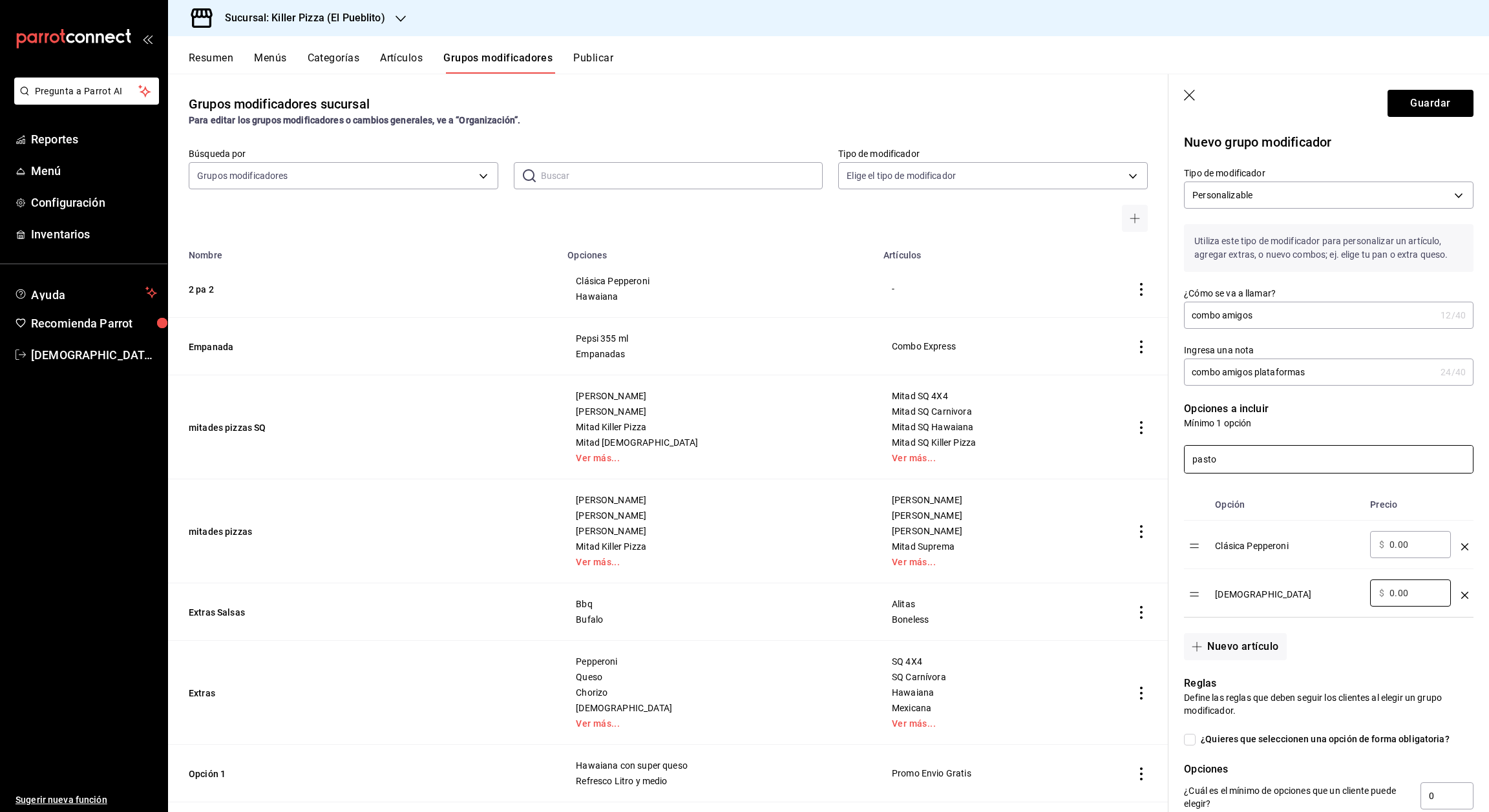
type input "0.00"
click at [1300, 473] on input "pasto" at bounding box center [1329, 459] width 288 height 27
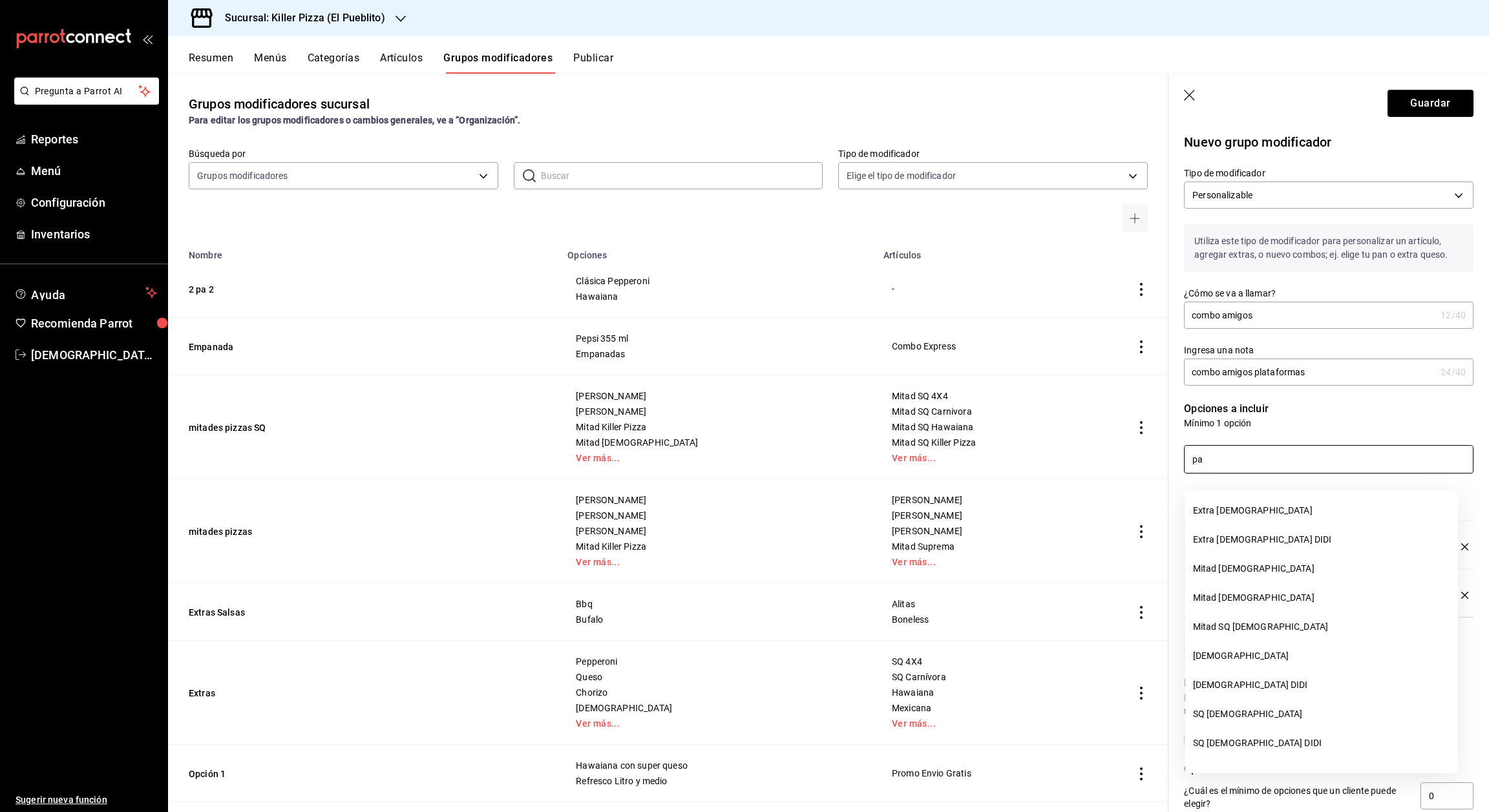
type input "p"
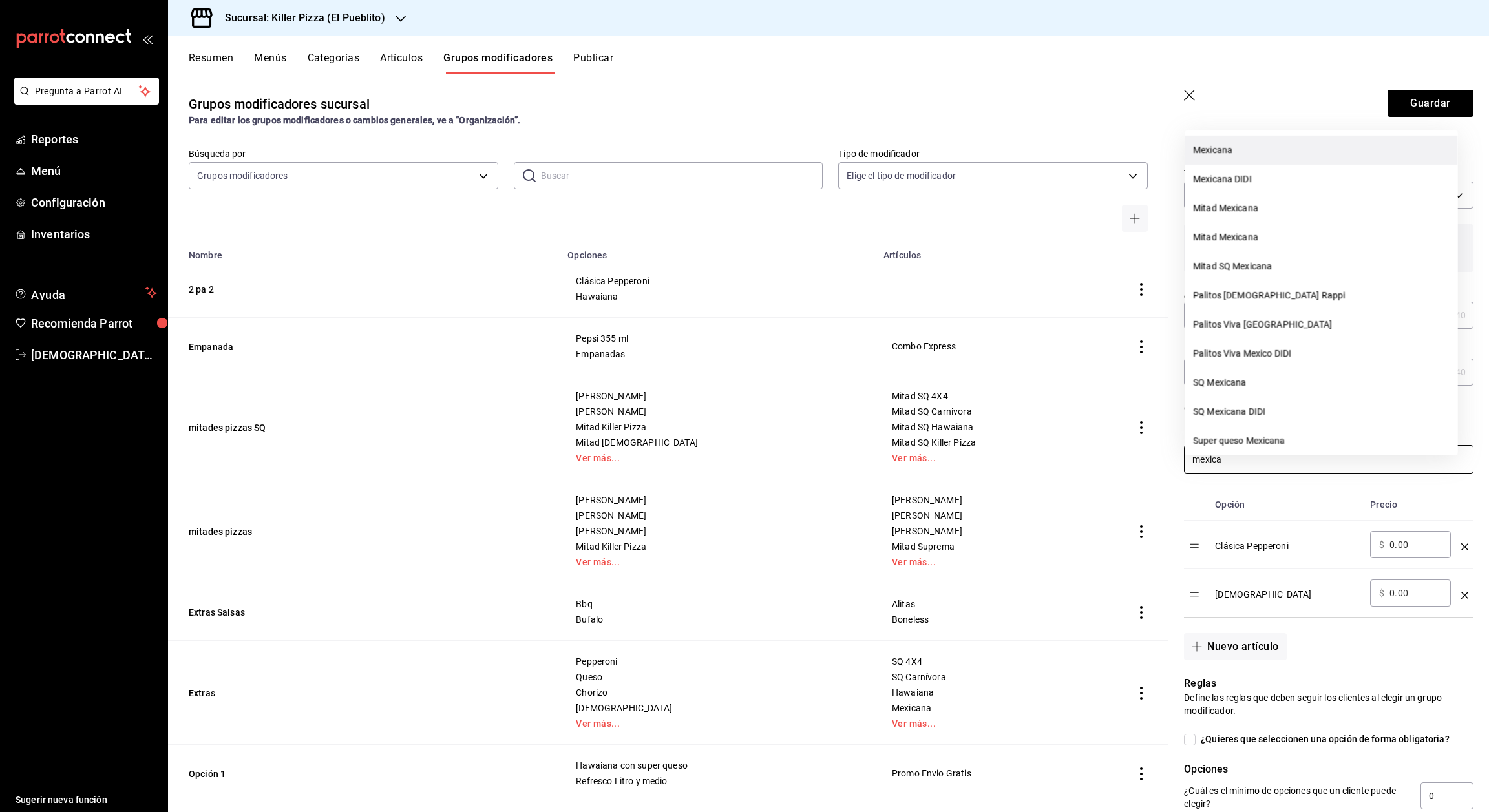
click at [1252, 155] on li "Mexicana" at bounding box center [1322, 150] width 273 height 29
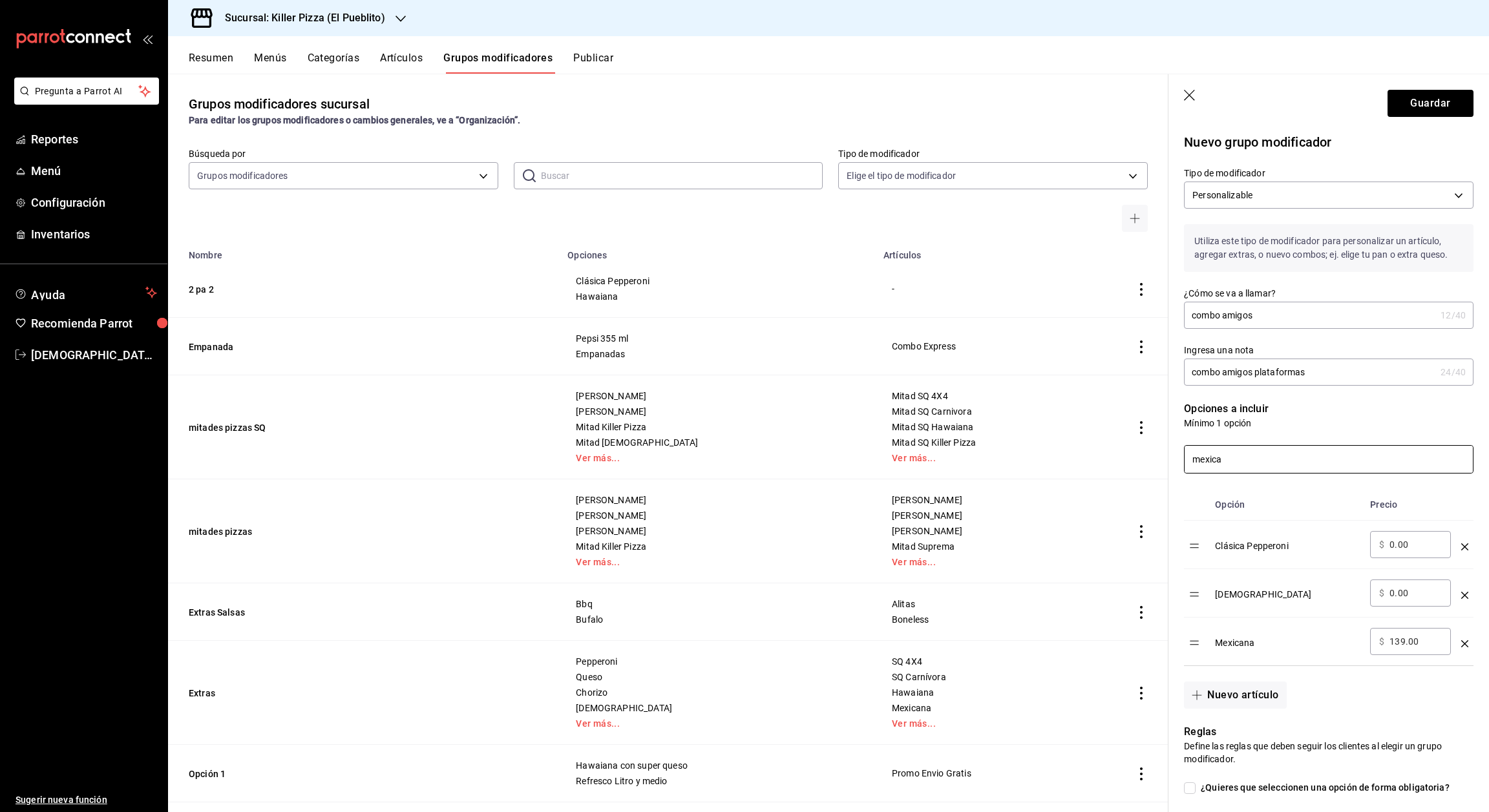
type input "mexica"
click at [1416, 648] on input "139.00" at bounding box center [1416, 641] width 52 height 13
type input "1.00"
type input "0.00"
click at [1298, 650] on div "Mexicana" at bounding box center [1288, 639] width 145 height 21
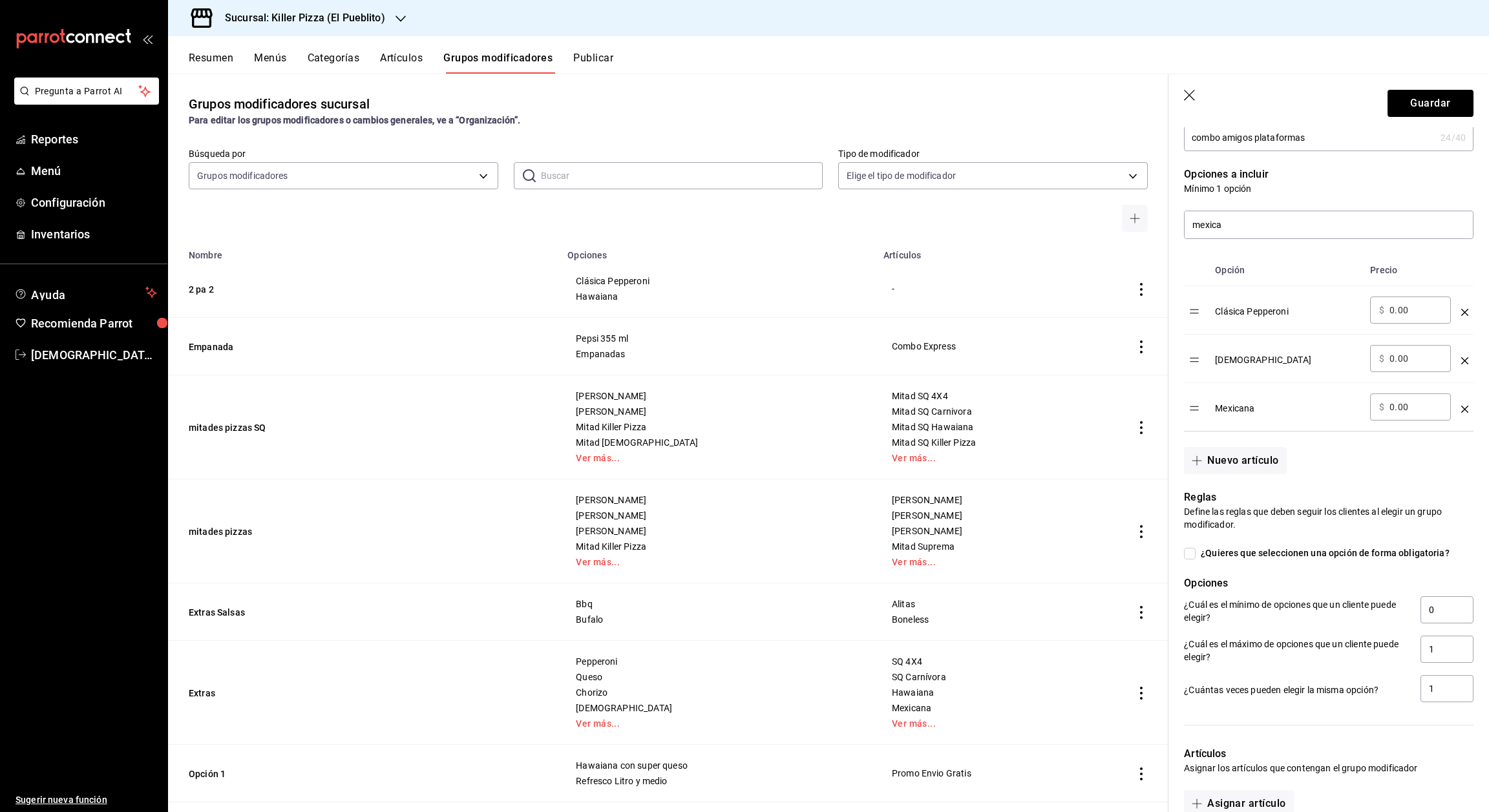
scroll to position [238, 0]
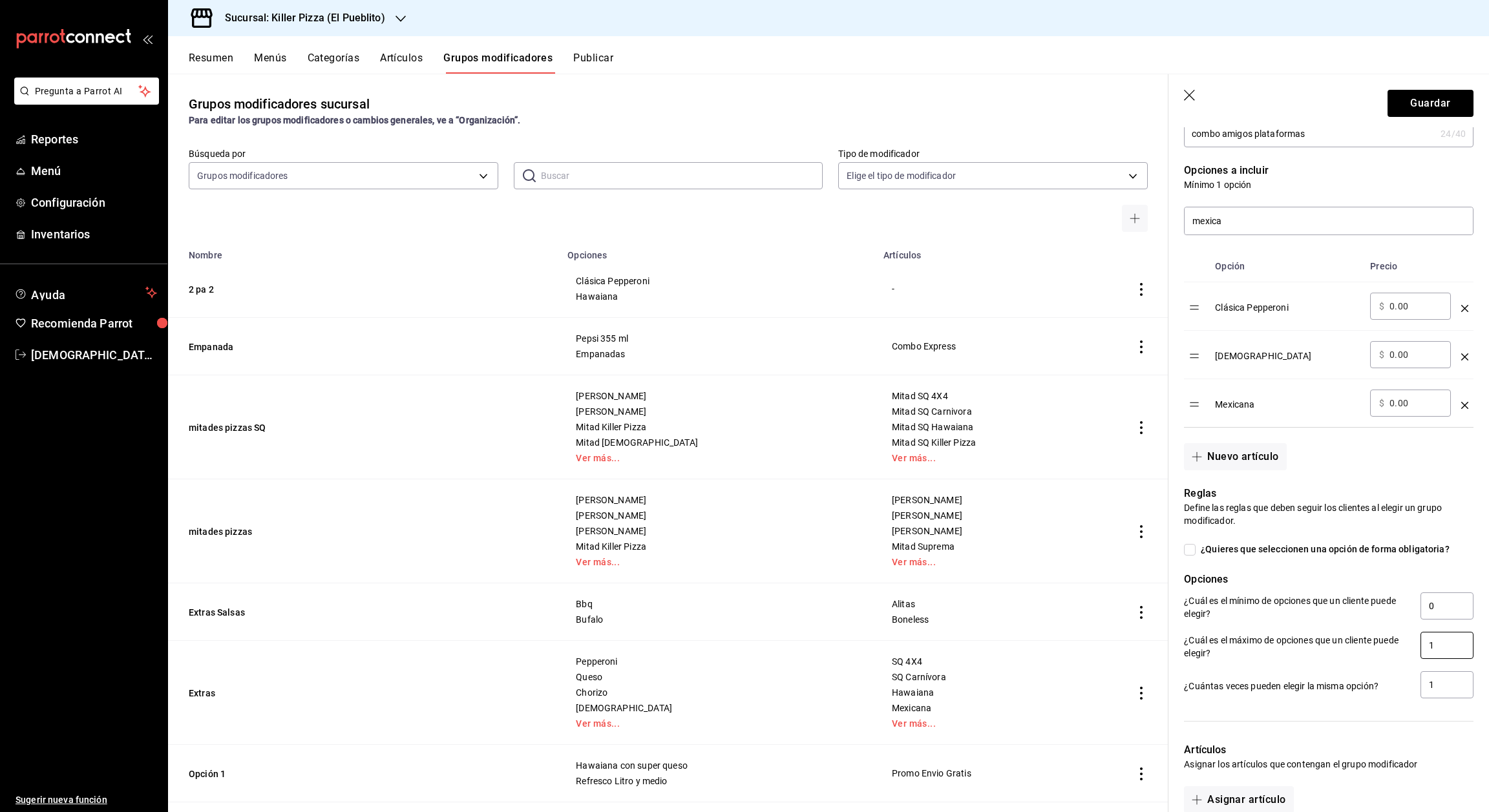
click at [1430, 656] on input "1" at bounding box center [1447, 646] width 53 height 27
type input "3"
click at [1429, 619] on input "0" at bounding box center [1447, 606] width 53 height 27
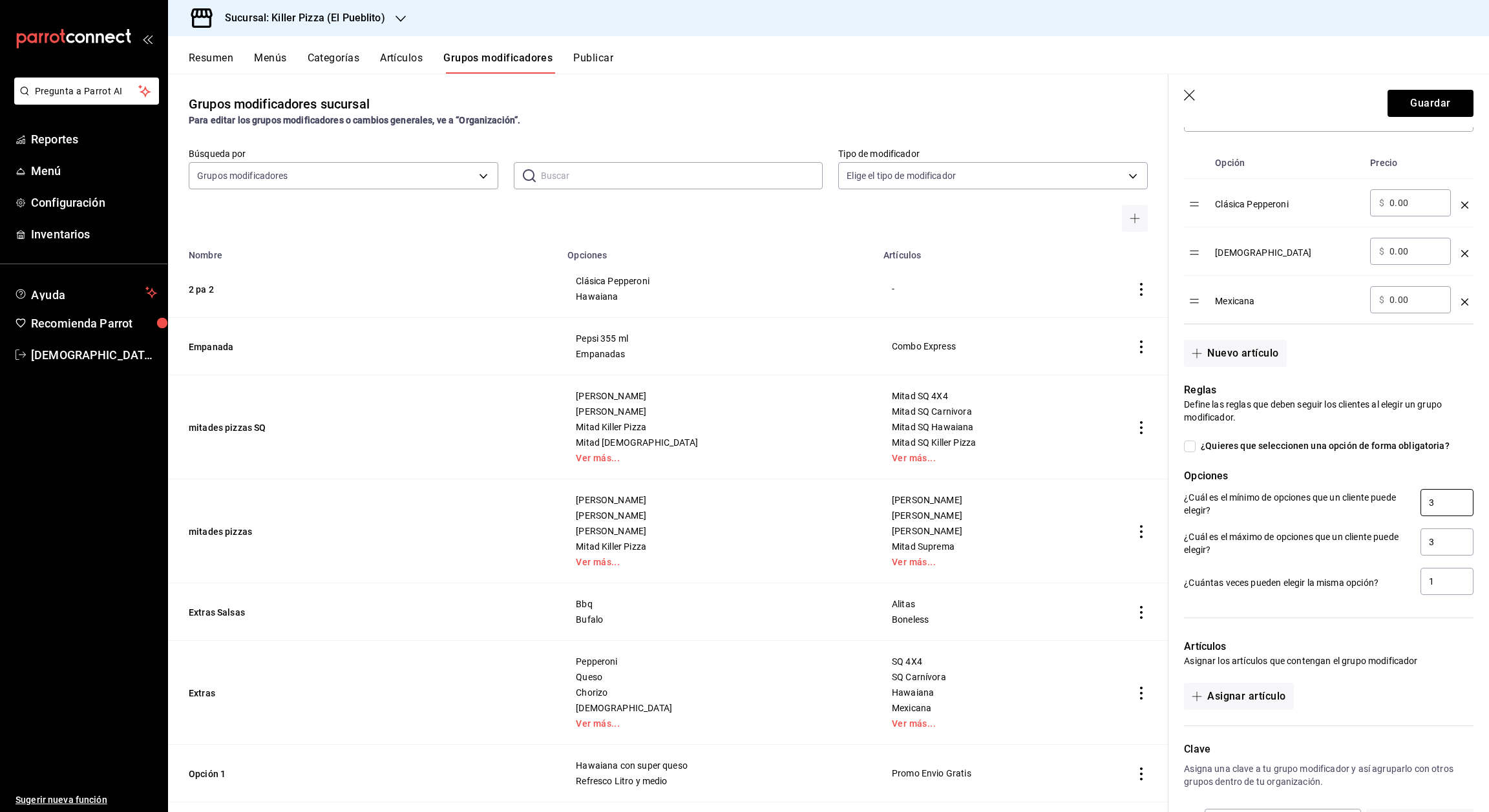
scroll to position [408, 0]
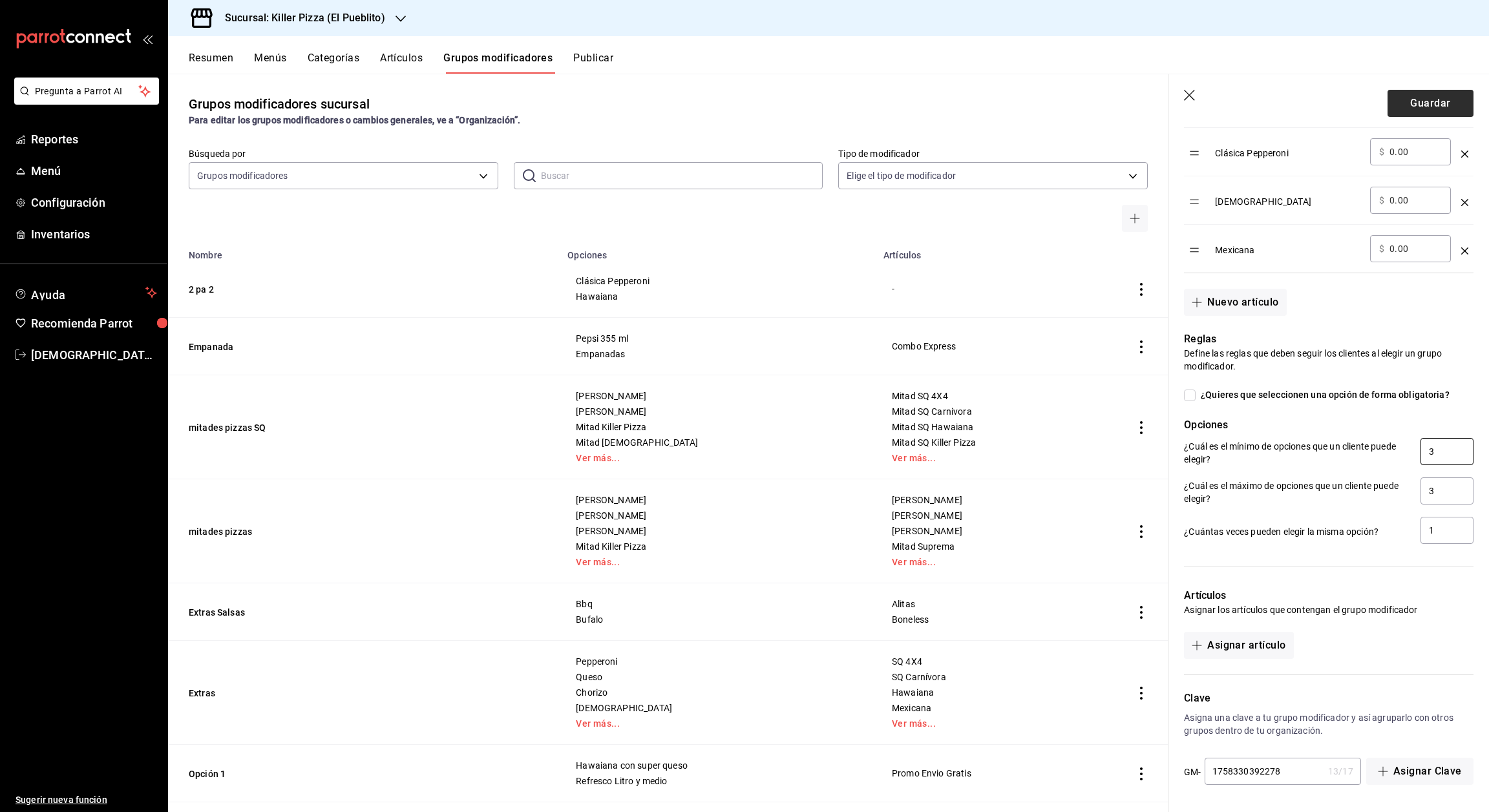
type input "3"
click at [1402, 109] on button "Guardar" at bounding box center [1431, 103] width 86 height 27
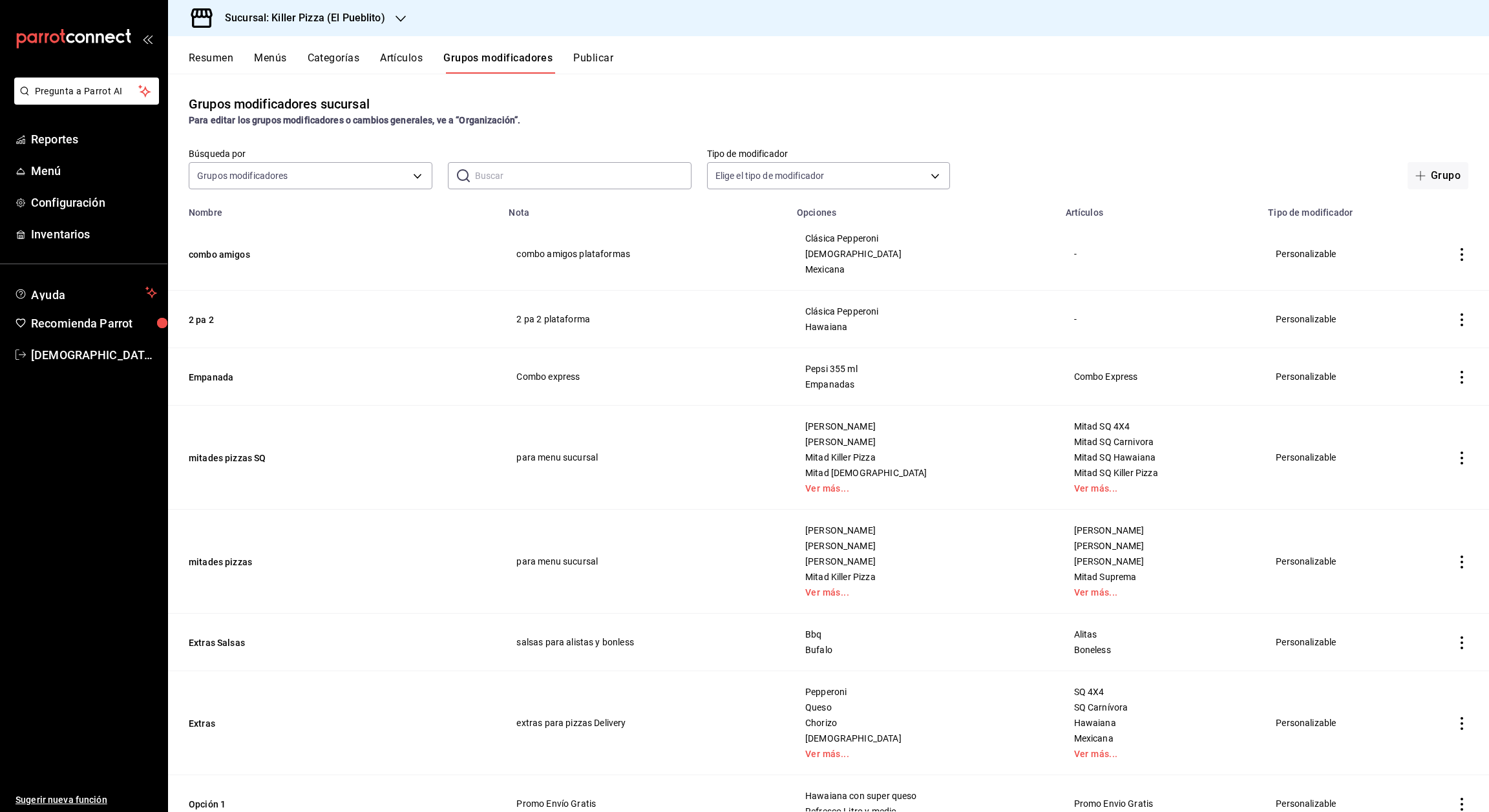
click at [590, 63] on button "Publicar" at bounding box center [593, 62] width 40 height 22
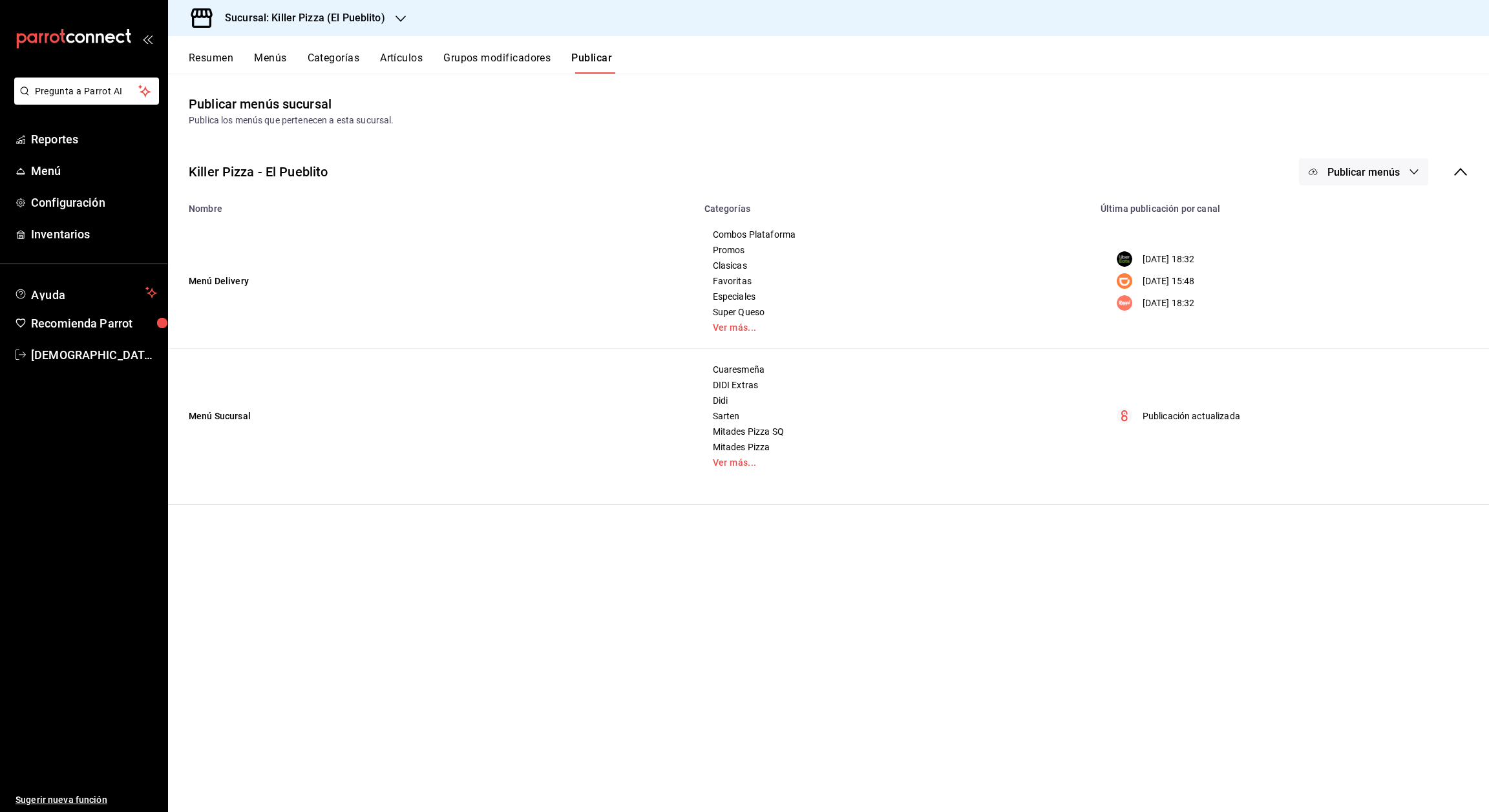
click at [1370, 177] on span "Publicar menús" at bounding box center [1364, 172] width 73 height 12
click at [1378, 330] on li "Punto de venta" at bounding box center [1364, 322] width 119 height 36
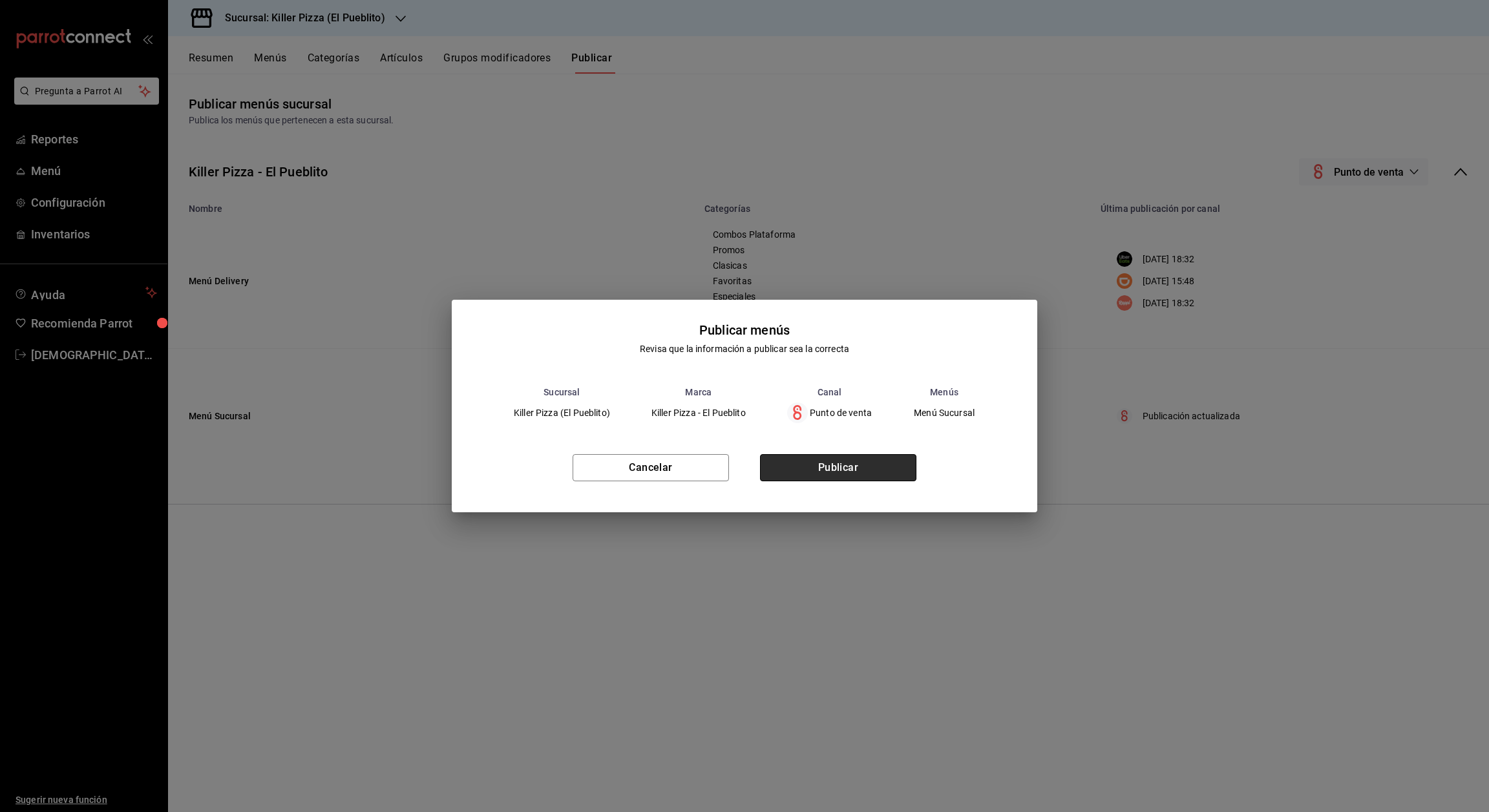
click at [867, 468] on button "Publicar" at bounding box center [838, 468] width 156 height 27
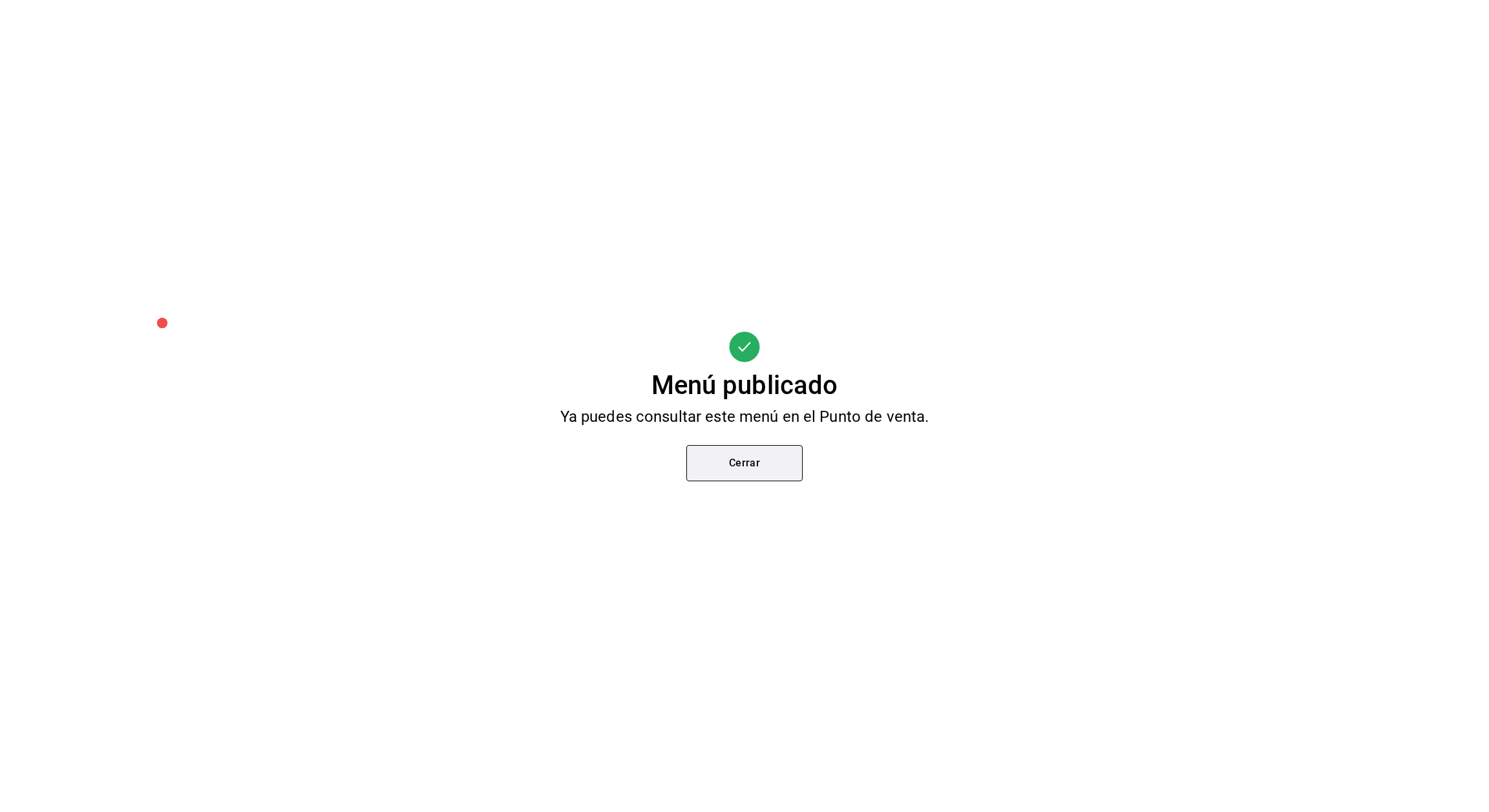
click at [781, 458] on button "Cerrar" at bounding box center [744, 463] width 116 height 36
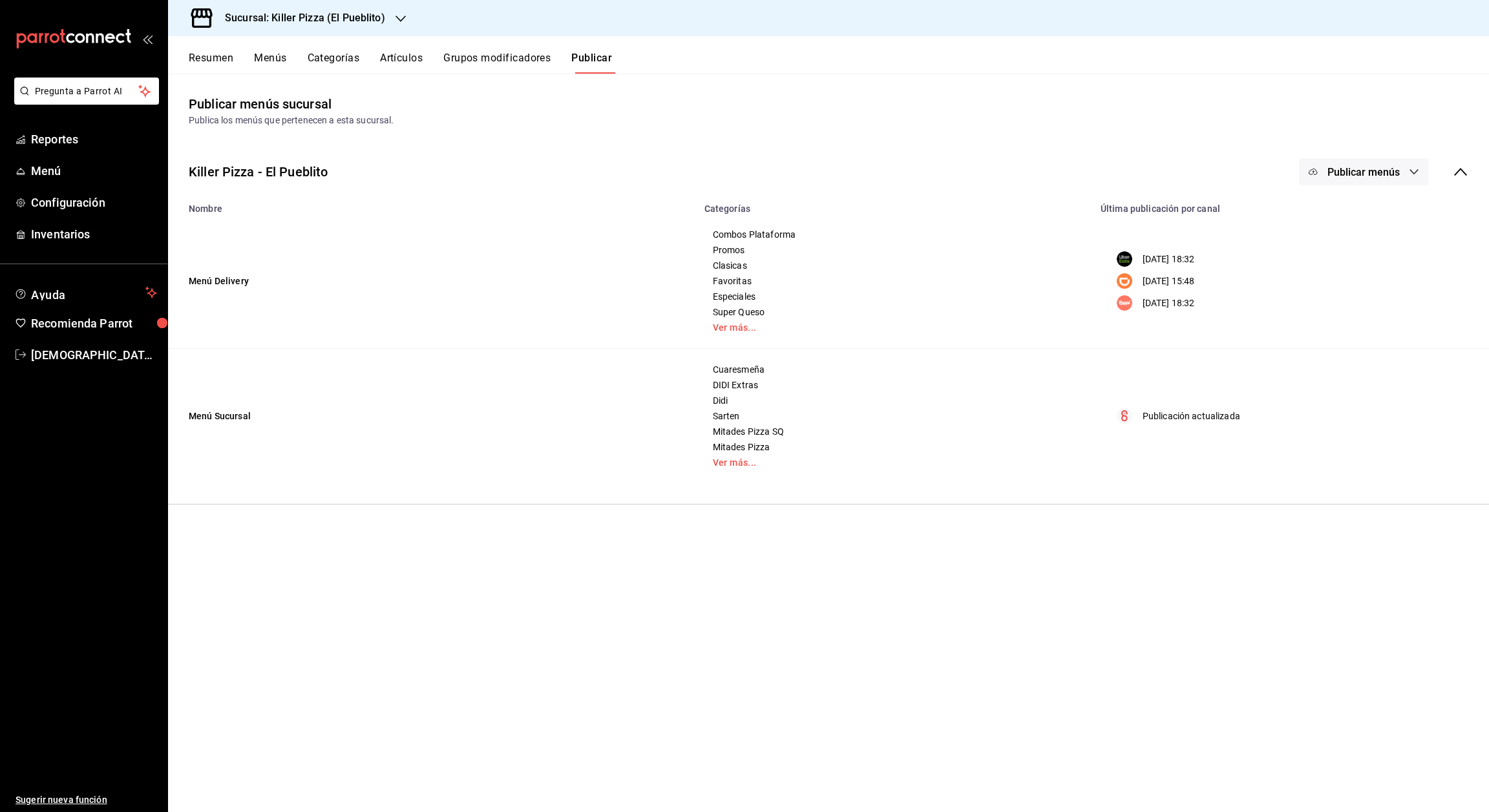
click at [372, 22] on h3 "Sucursal: Killer Pizza (El Pueblito)" at bounding box center [300, 17] width 171 height 15
click at [301, 55] on div "Killer Pizza (Pie de la cuesta)" at bounding box center [265, 56] width 173 height 13
click at [480, 62] on button "Grupos modificadores" at bounding box center [497, 62] width 107 height 22
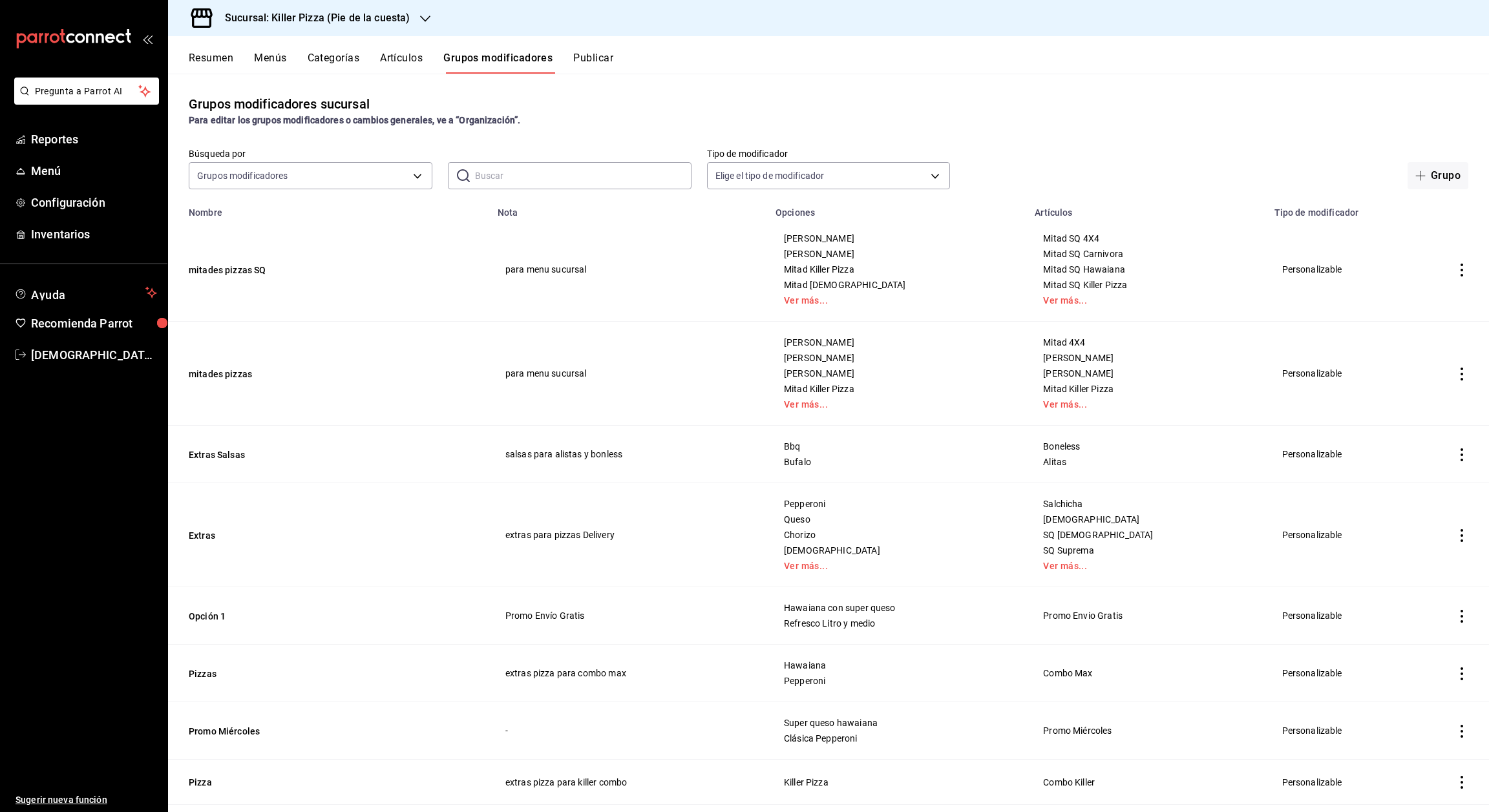
click at [410, 60] on button "Artículos" at bounding box center [401, 62] width 43 height 22
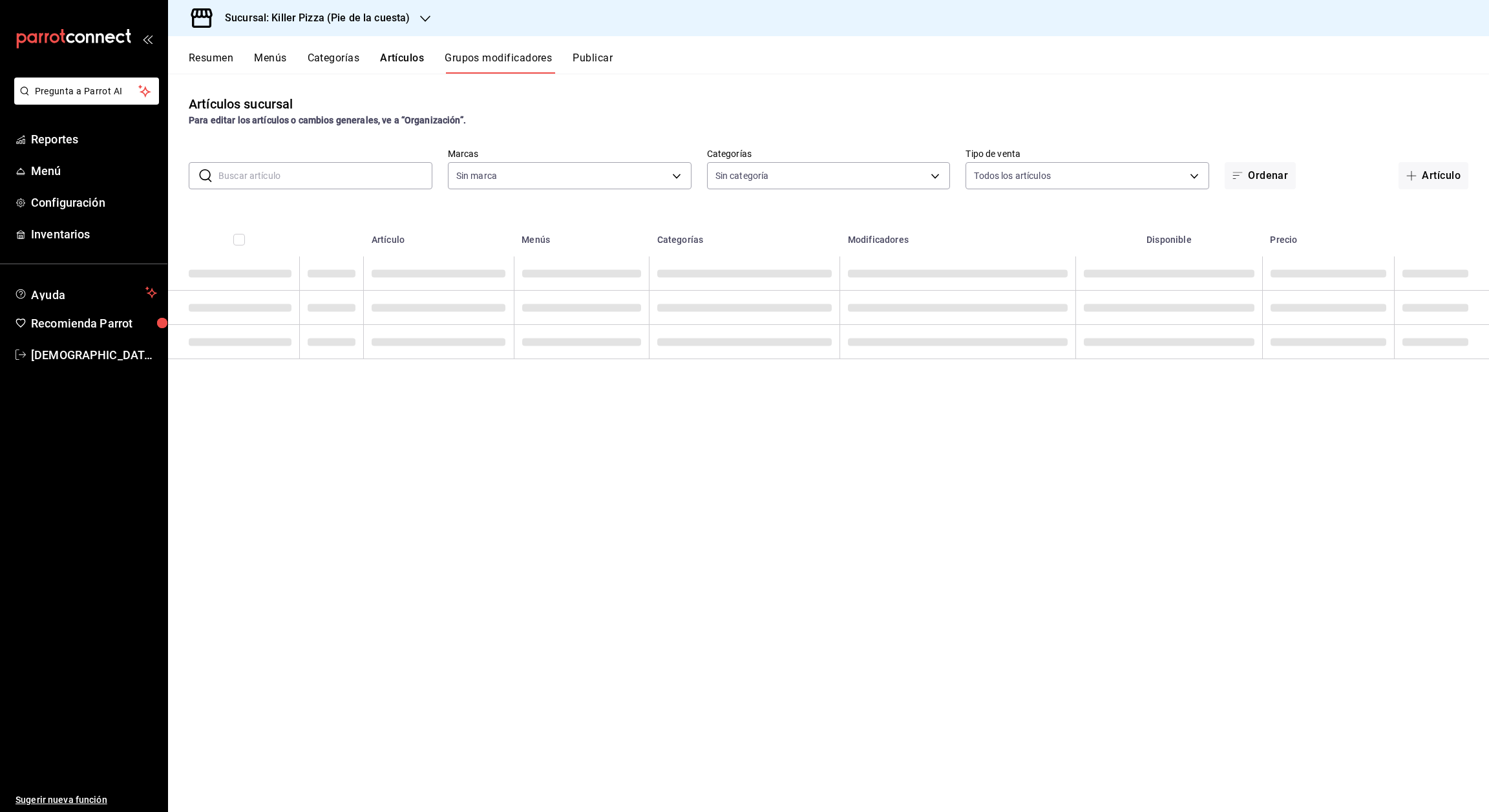
type input "97b2576e-4050-4013-adba-09120c95d758"
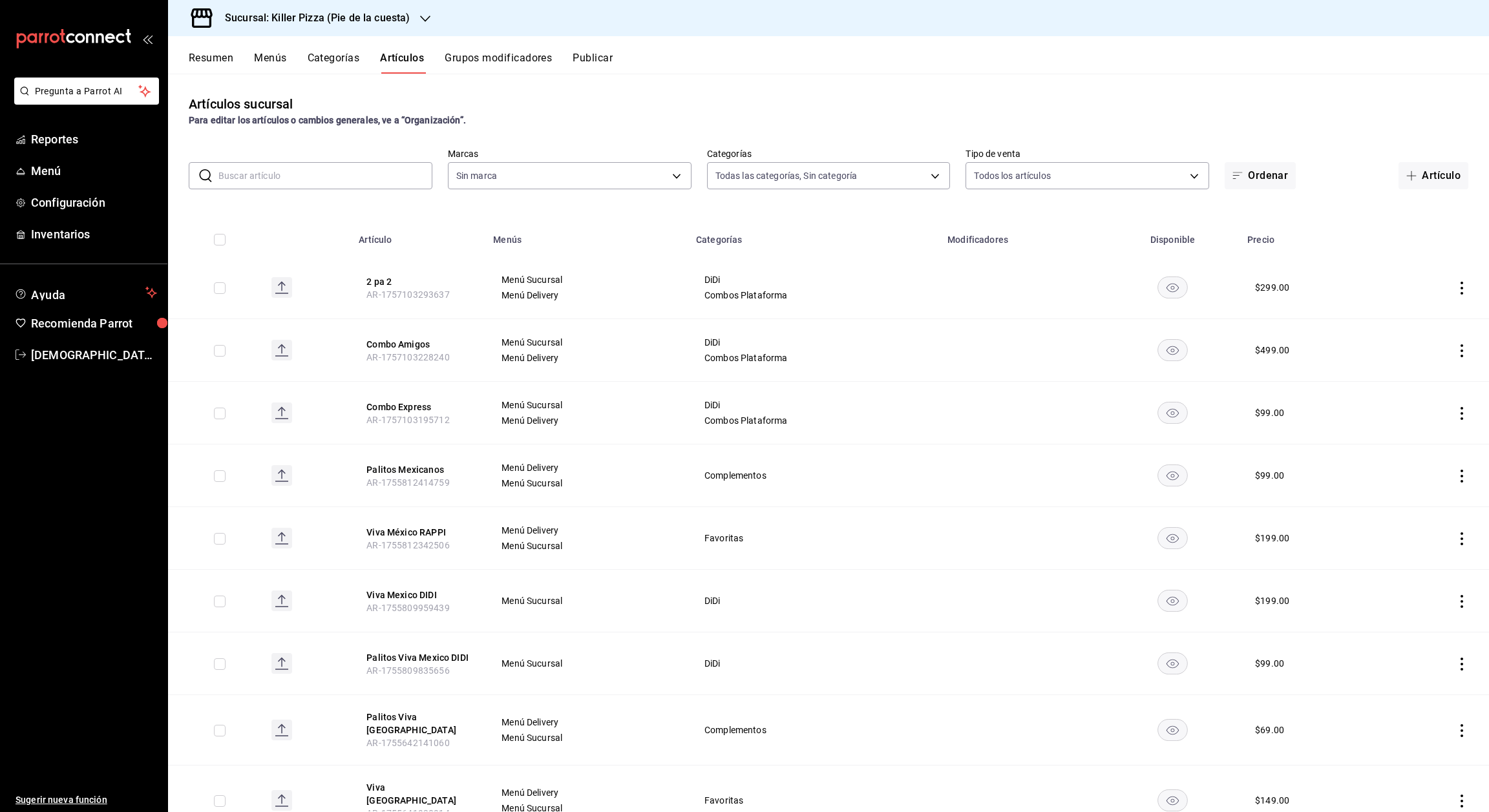
type input "7fb86d64-abf9-4f9f-96d4-5c5e69a06f53,9f4ba7ec-e98d-42d8-ba84-5fe72b9cc251,1d4d0…"
type input "97b2576e-4050-4013-adba-09120c95d758"
click at [422, 21] on icon "button" at bounding box center [425, 18] width 10 height 10
click at [294, 110] on div "Killer Pizza (El Pueblito)" at bounding box center [265, 114] width 173 height 13
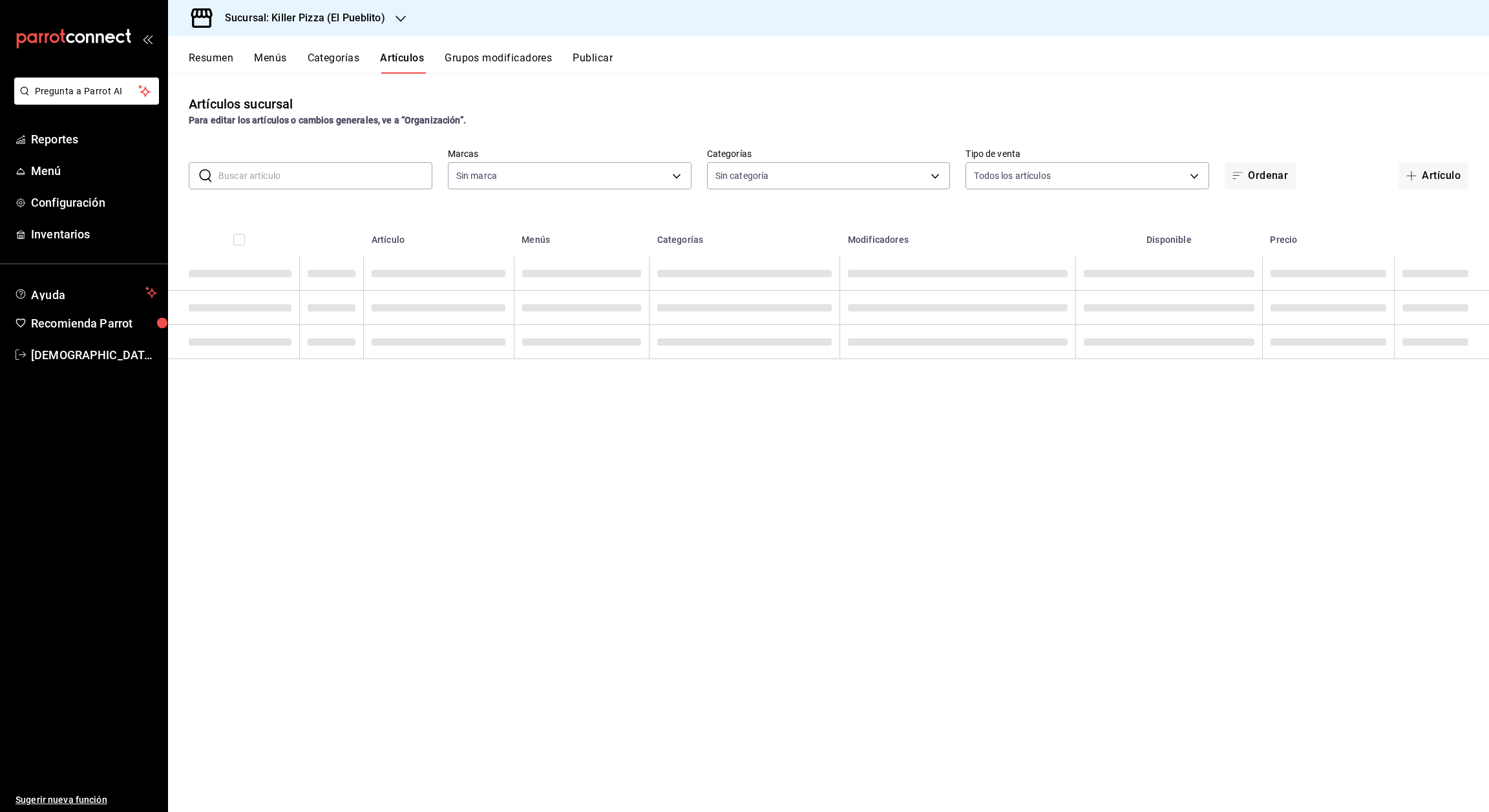
type input "fb565927-10db-4a1e-9361-babba7d8dbe1"
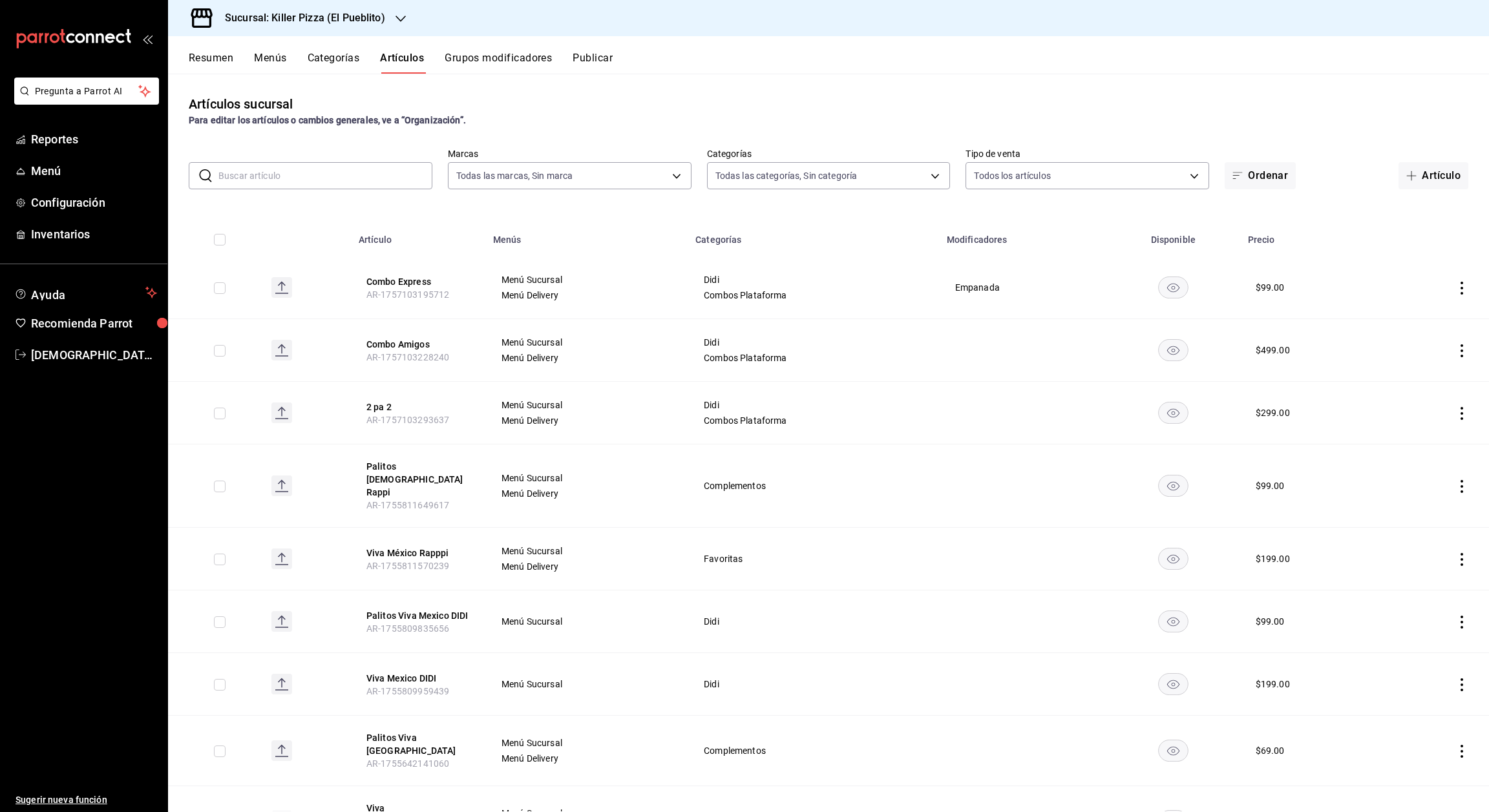
type input "34aa5cbd-d66a-4a89-b1d3-dab645db196e,aca61318-dd82-4009-8fb5-67b6e0717491,78dec…"
click at [1455, 352] on icon "actions" at bounding box center [1461, 350] width 13 height 13
click at [1404, 373] on span "Editar" at bounding box center [1408, 380] width 34 height 13
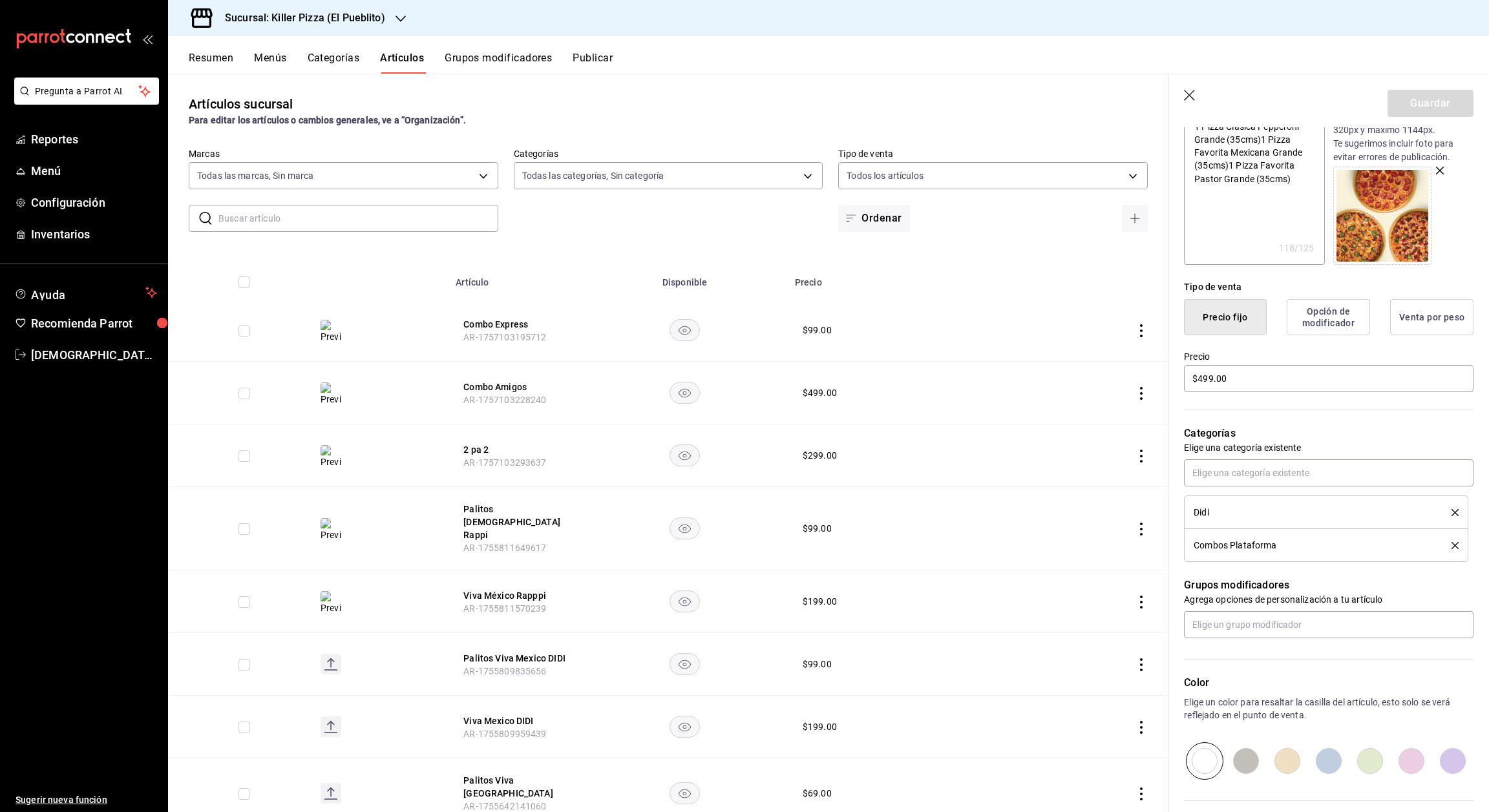
scroll to position [209, 0]
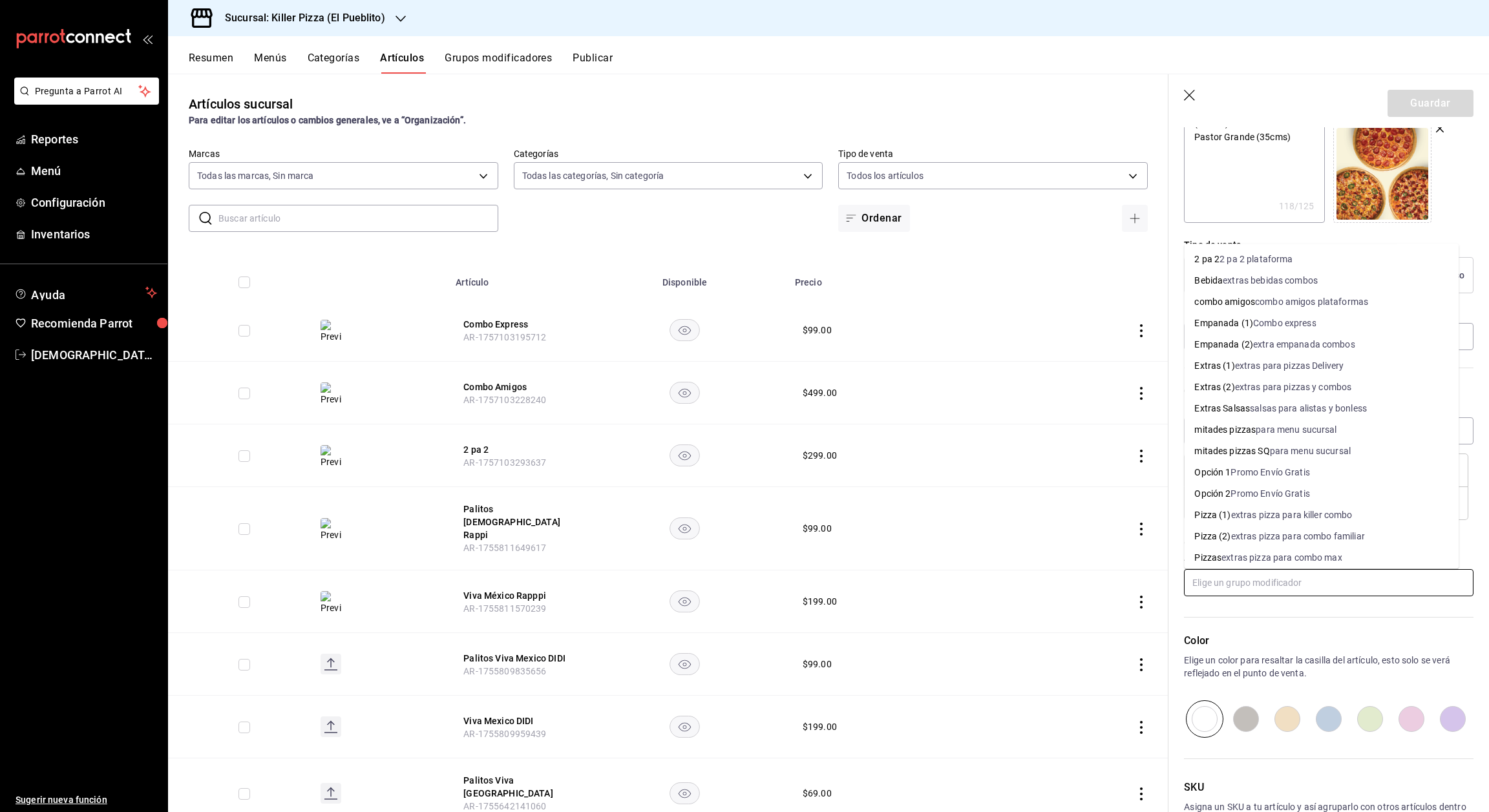
click at [1333, 578] on input "text" at bounding box center [1329, 582] width 289 height 27
click at [1286, 303] on div "combo amigos plataformas" at bounding box center [1312, 302] width 113 height 13
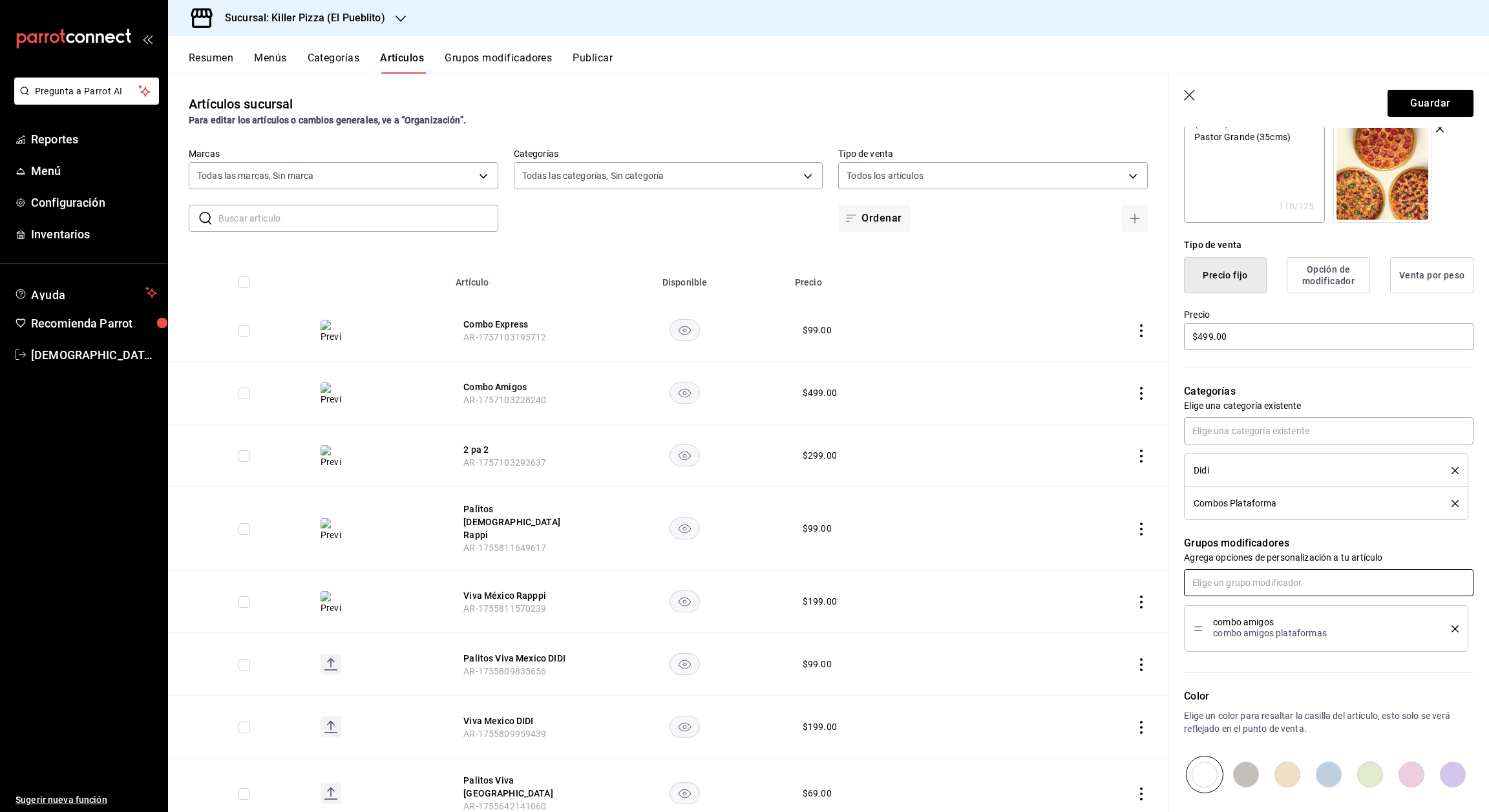
scroll to position [0, 0]
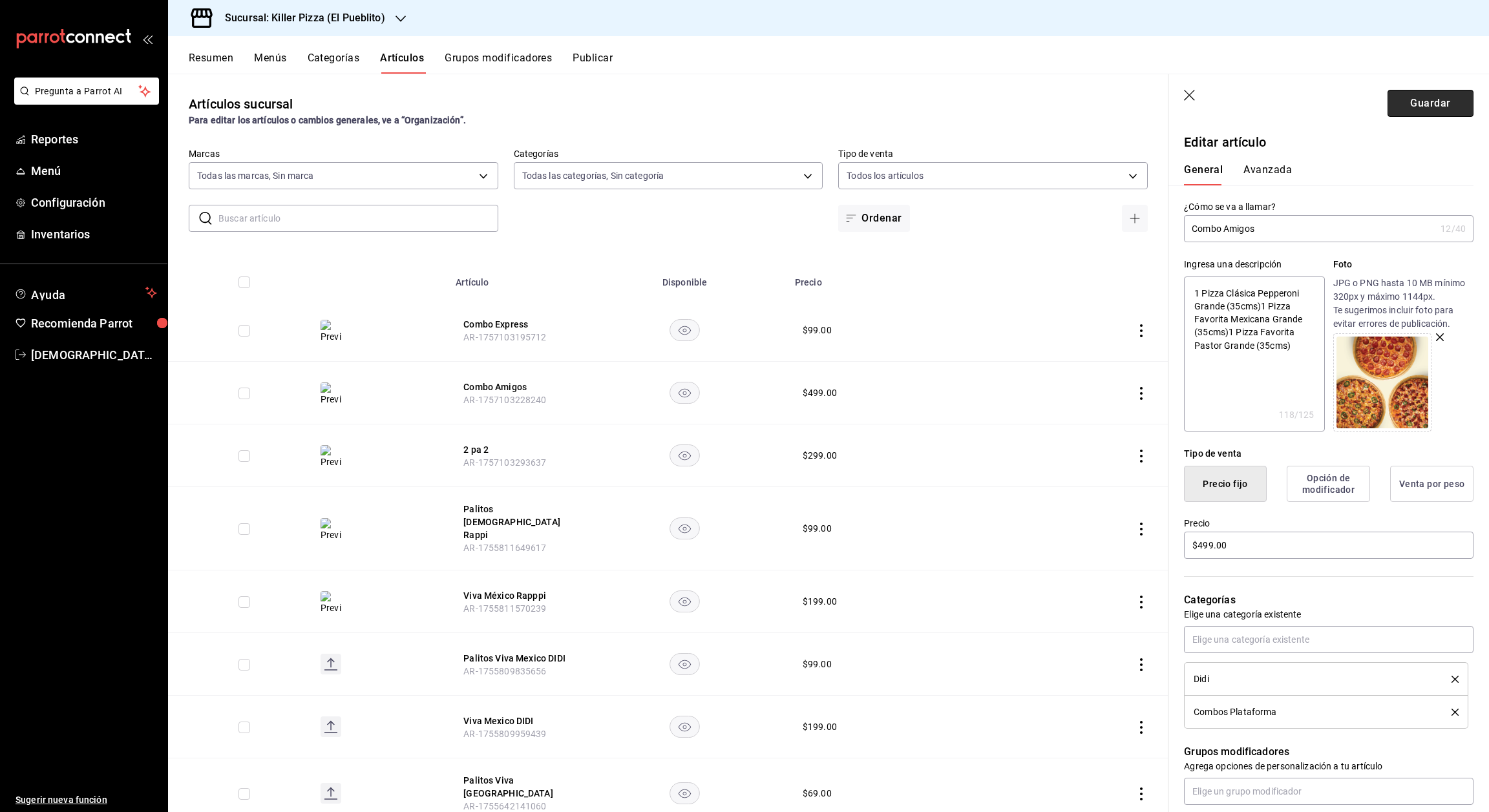
click at [1405, 113] on button "Guardar" at bounding box center [1431, 103] width 86 height 27
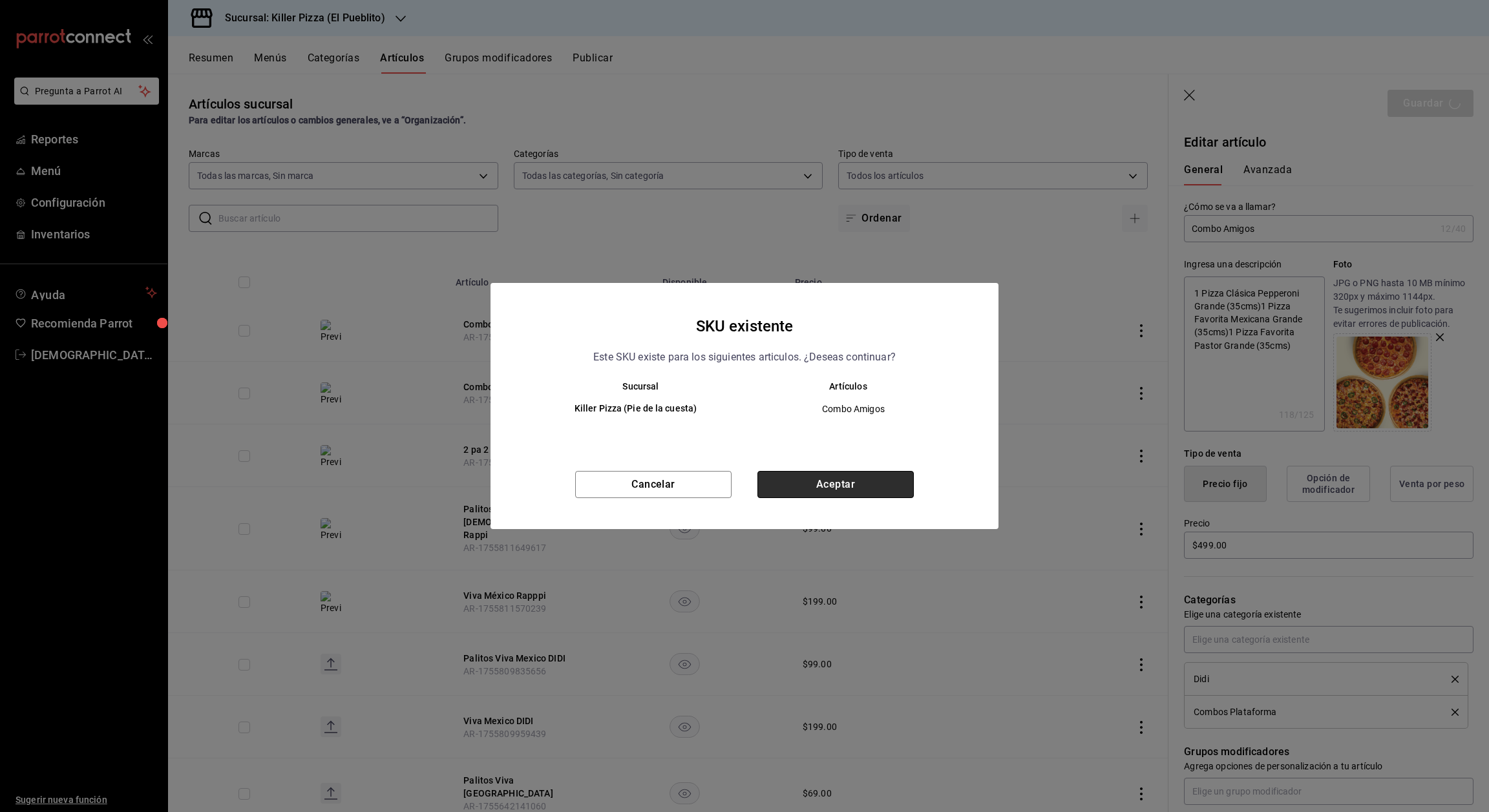
click at [875, 476] on button "Aceptar" at bounding box center [835, 485] width 156 height 27
type textarea "x"
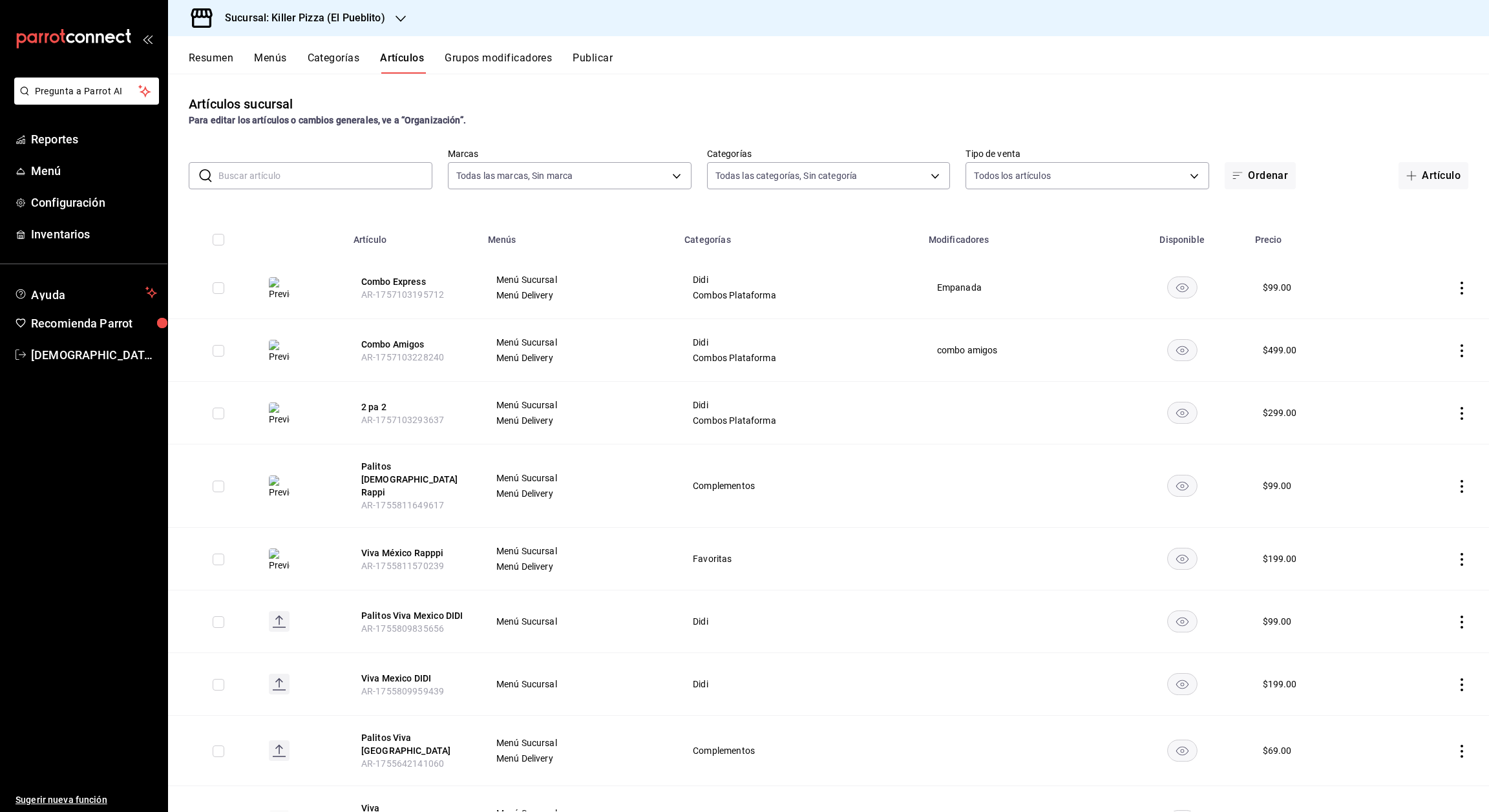
click at [1455, 416] on icon "actions" at bounding box center [1461, 413] width 13 height 13
click at [1410, 437] on span "Editar" at bounding box center [1408, 444] width 34 height 13
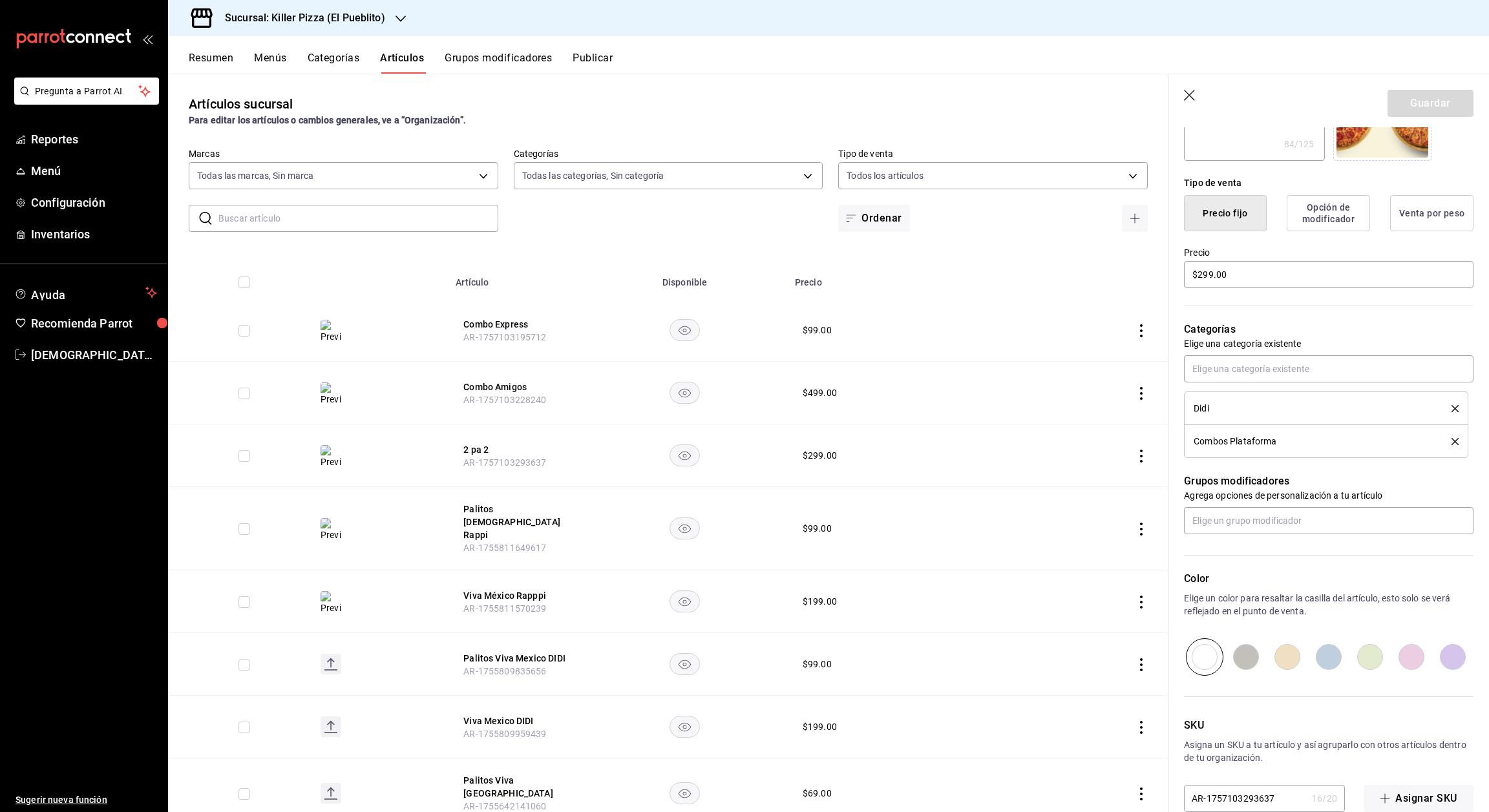
scroll to position [273, 0]
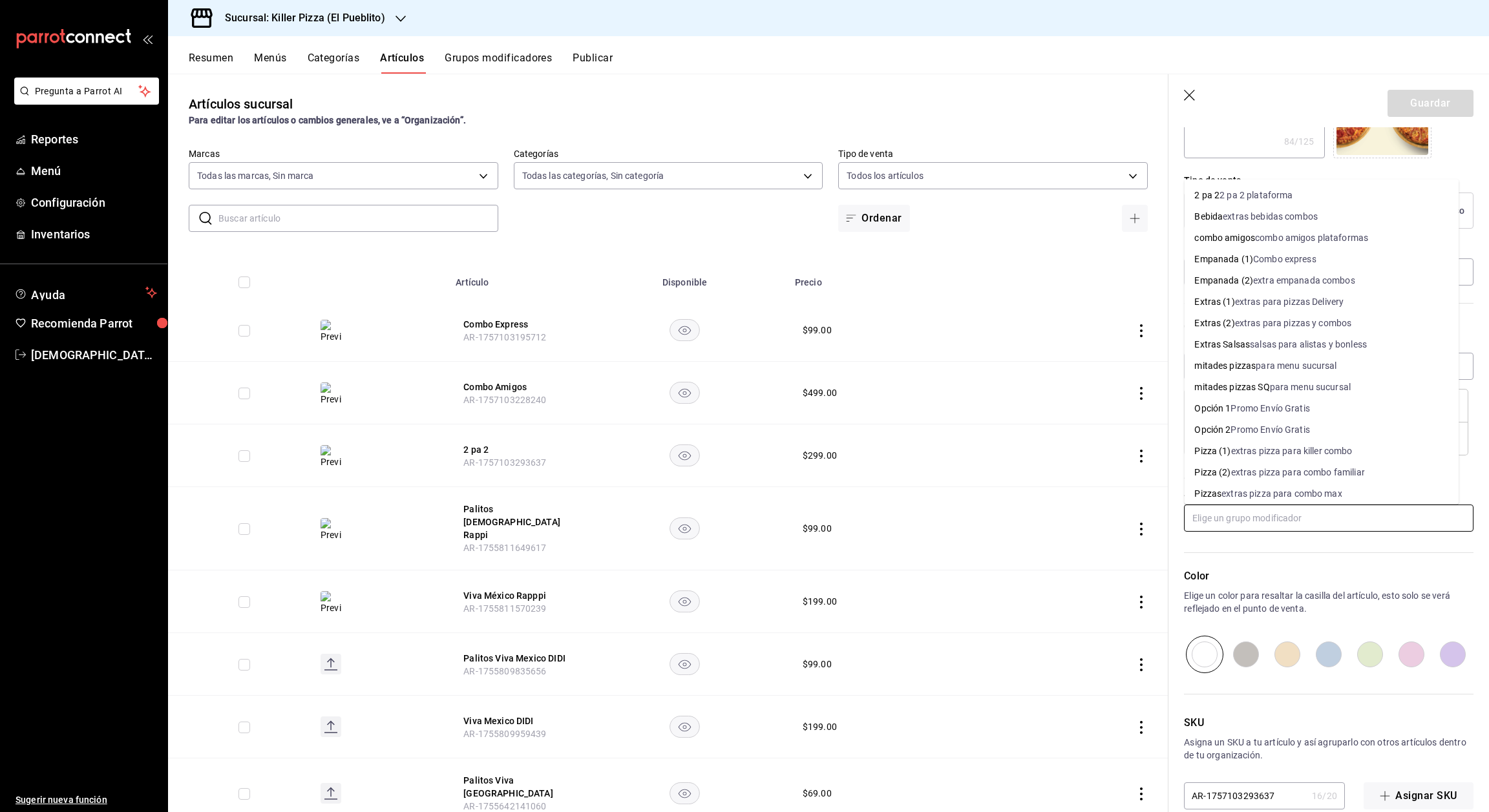
click at [1365, 519] on input "text" at bounding box center [1329, 518] width 289 height 27
click at [1285, 186] on li "2 pa 2 2 pa 2 plataforma" at bounding box center [1321, 195] width 275 height 21
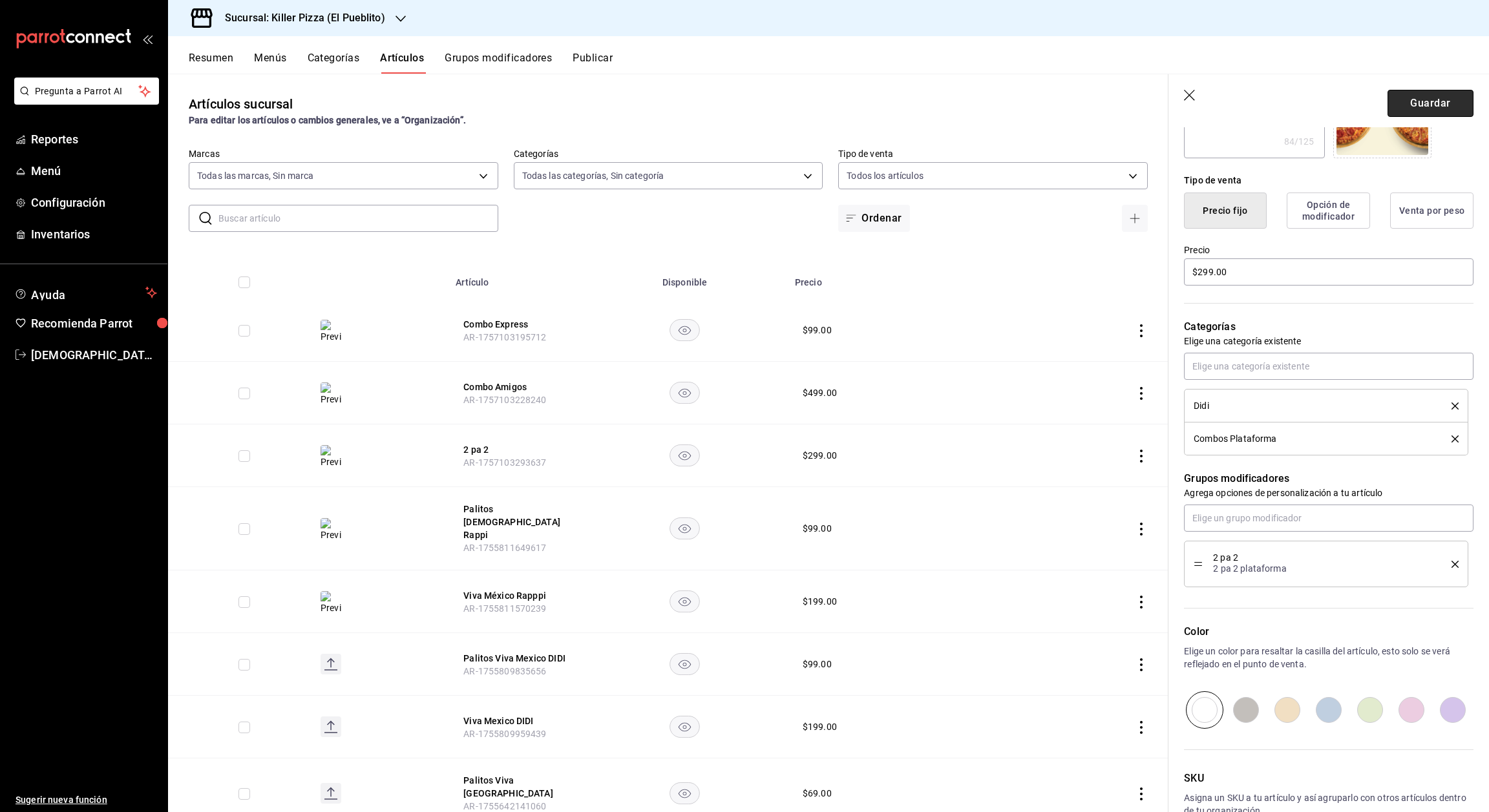
click at [1425, 95] on button "Guardar" at bounding box center [1431, 103] width 86 height 27
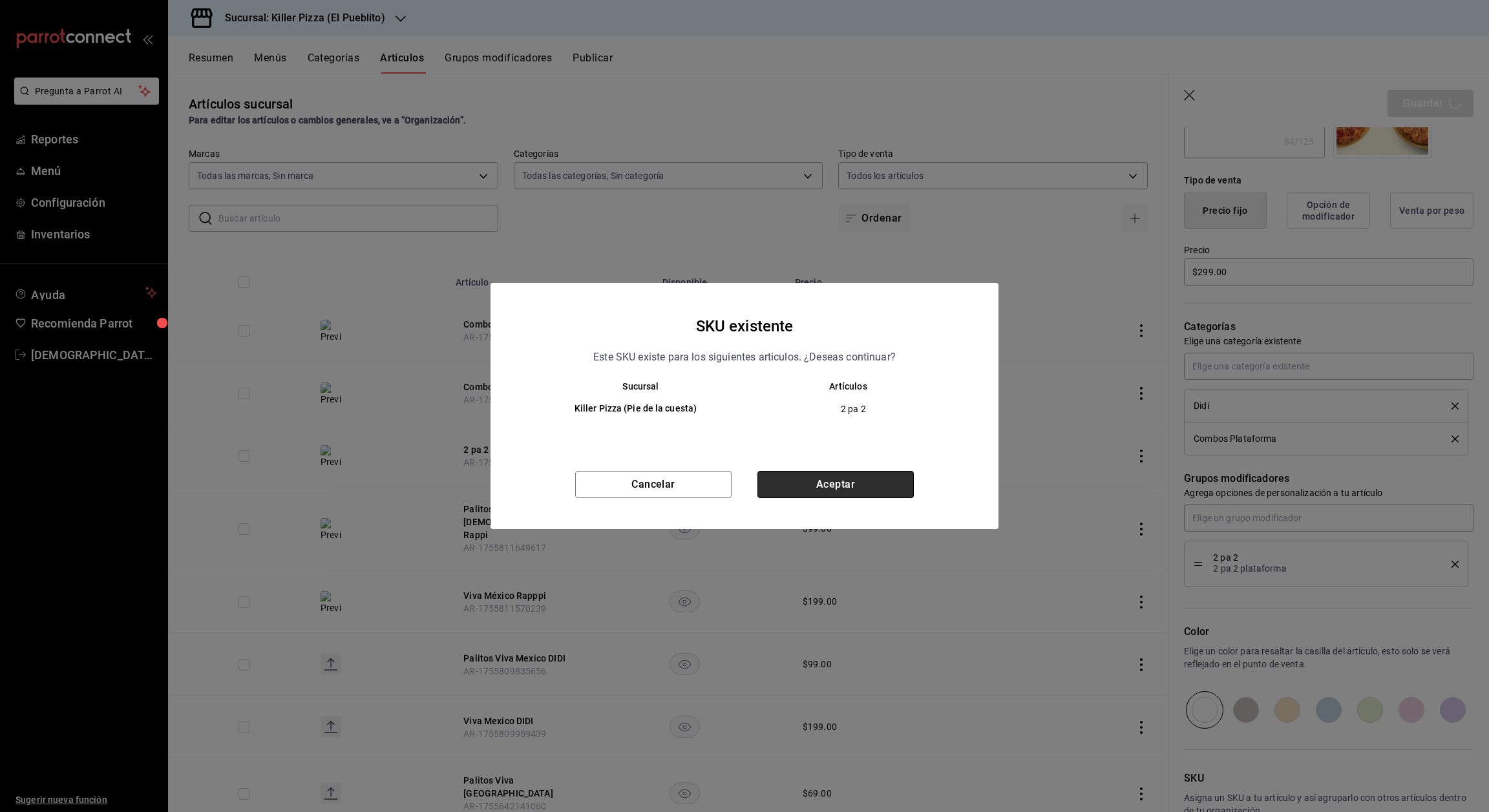
click at [877, 491] on button "Aceptar" at bounding box center [835, 485] width 156 height 27
type textarea "x"
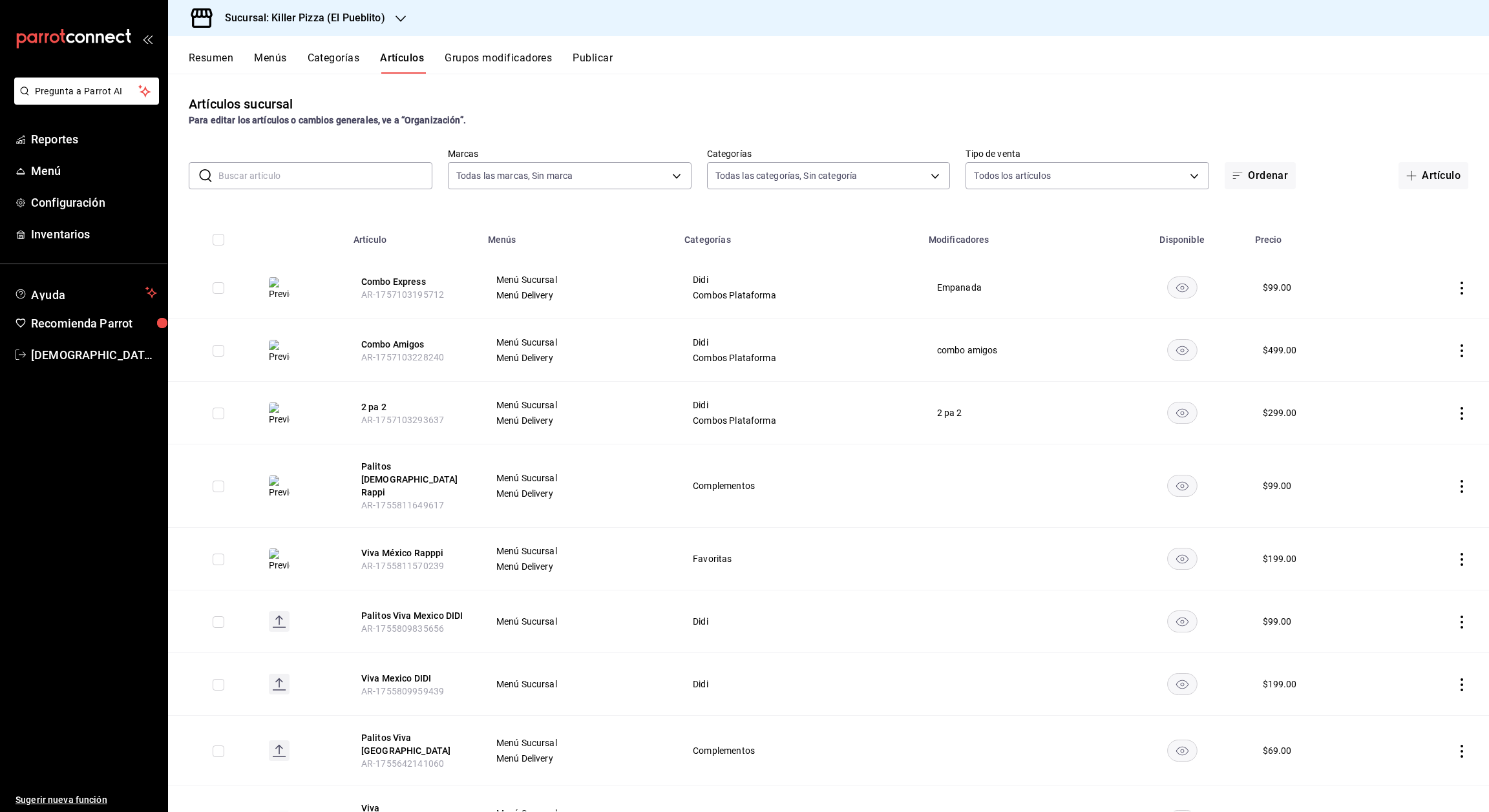
click at [599, 67] on button "Publicar" at bounding box center [593, 62] width 40 height 22
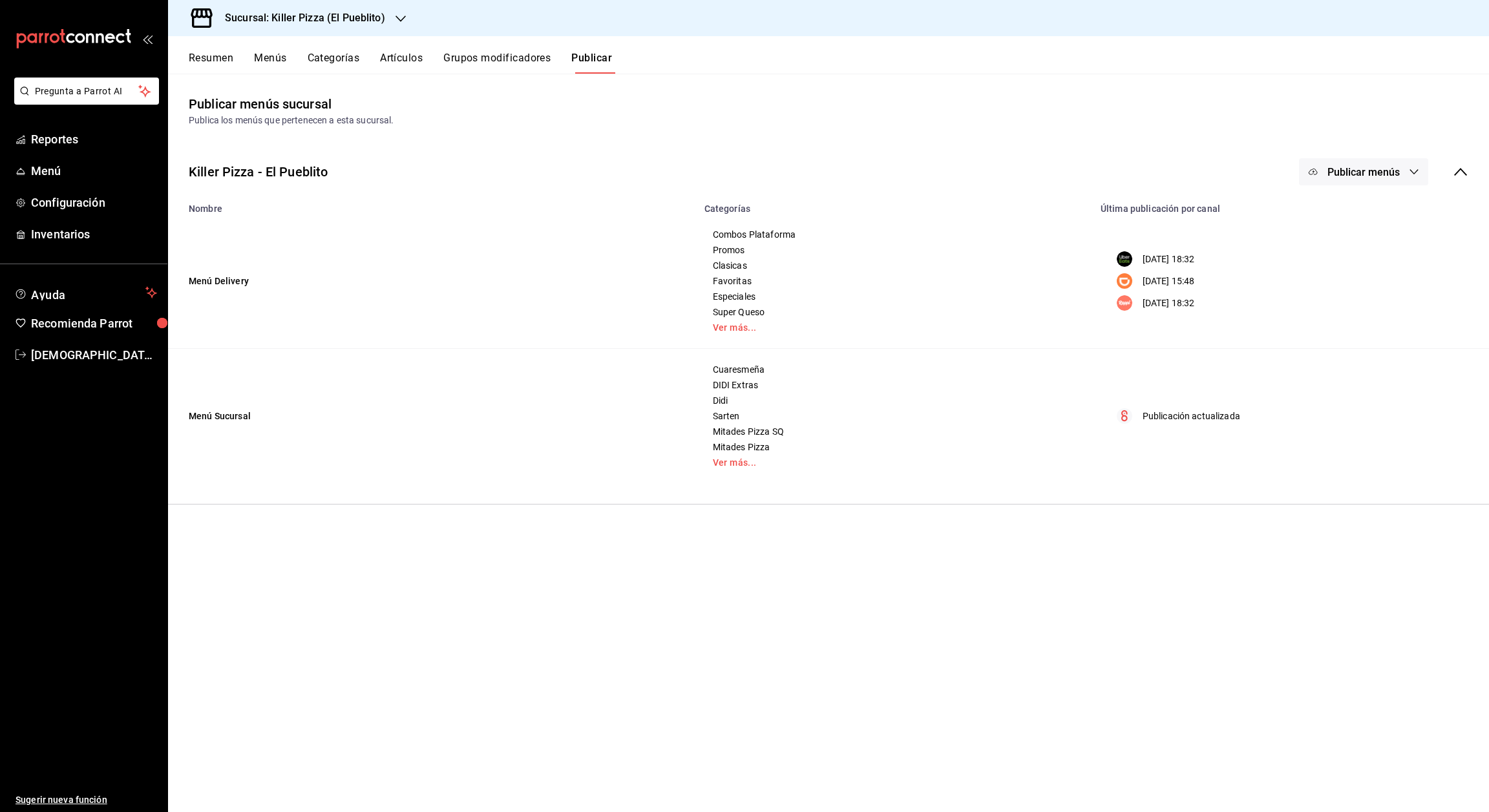
click at [1378, 183] on button "Publicar menús" at bounding box center [1363, 172] width 130 height 27
click at [1397, 337] on li "Punto de venta" at bounding box center [1364, 322] width 119 height 36
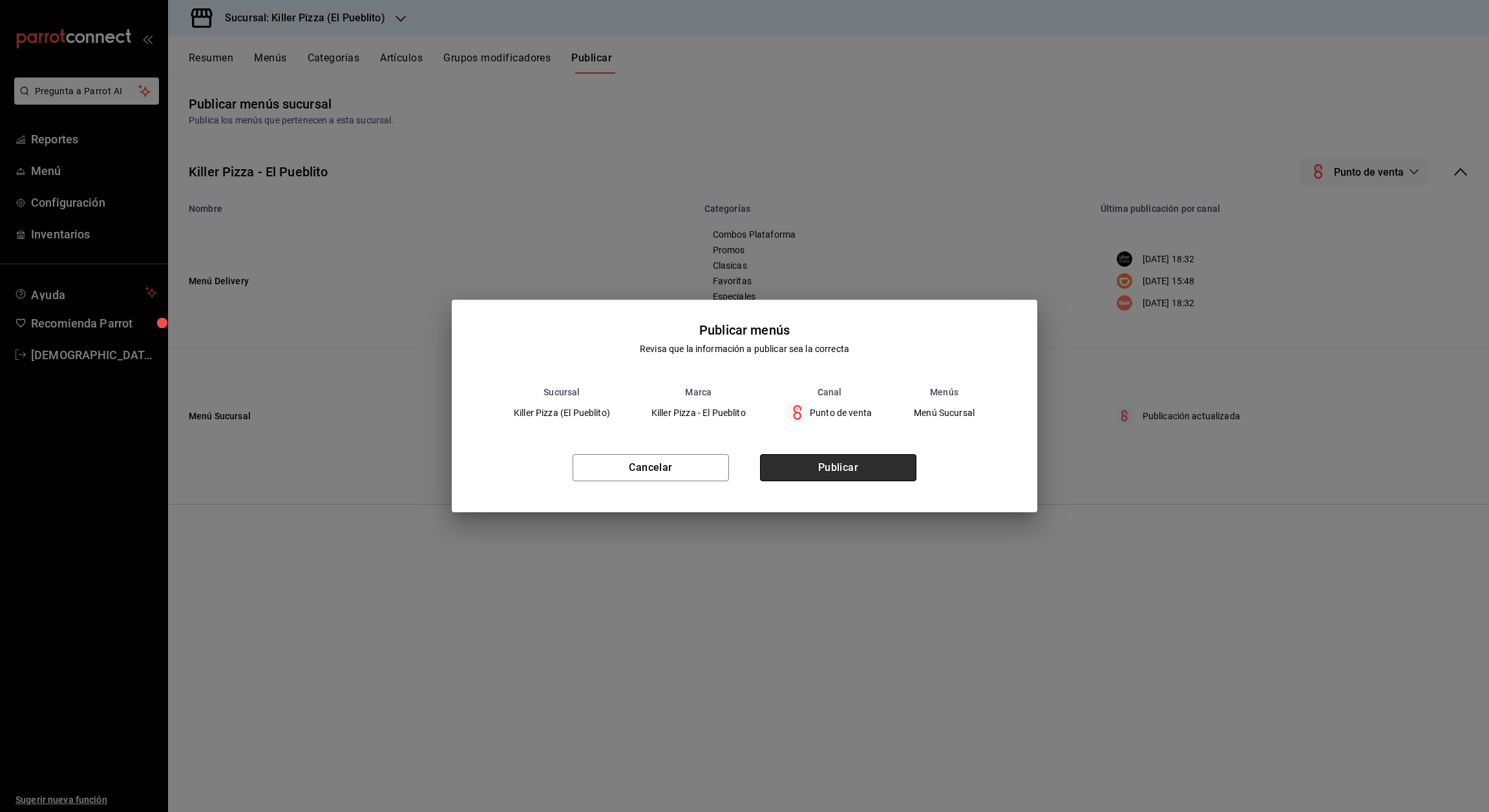
click at [909, 468] on button "Publicar" at bounding box center [838, 468] width 156 height 27
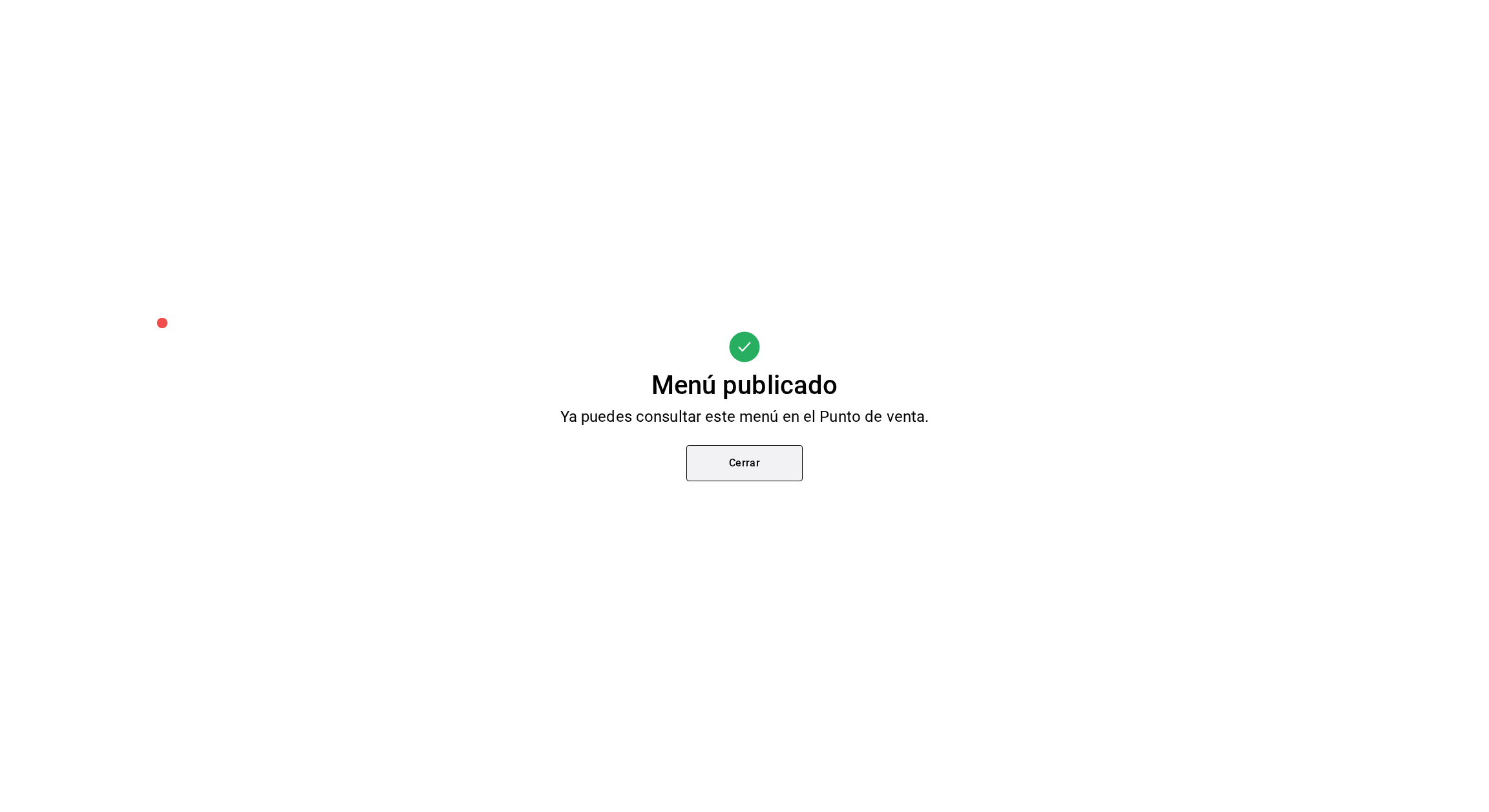
click at [738, 462] on button "Cerrar" at bounding box center [744, 463] width 116 height 36
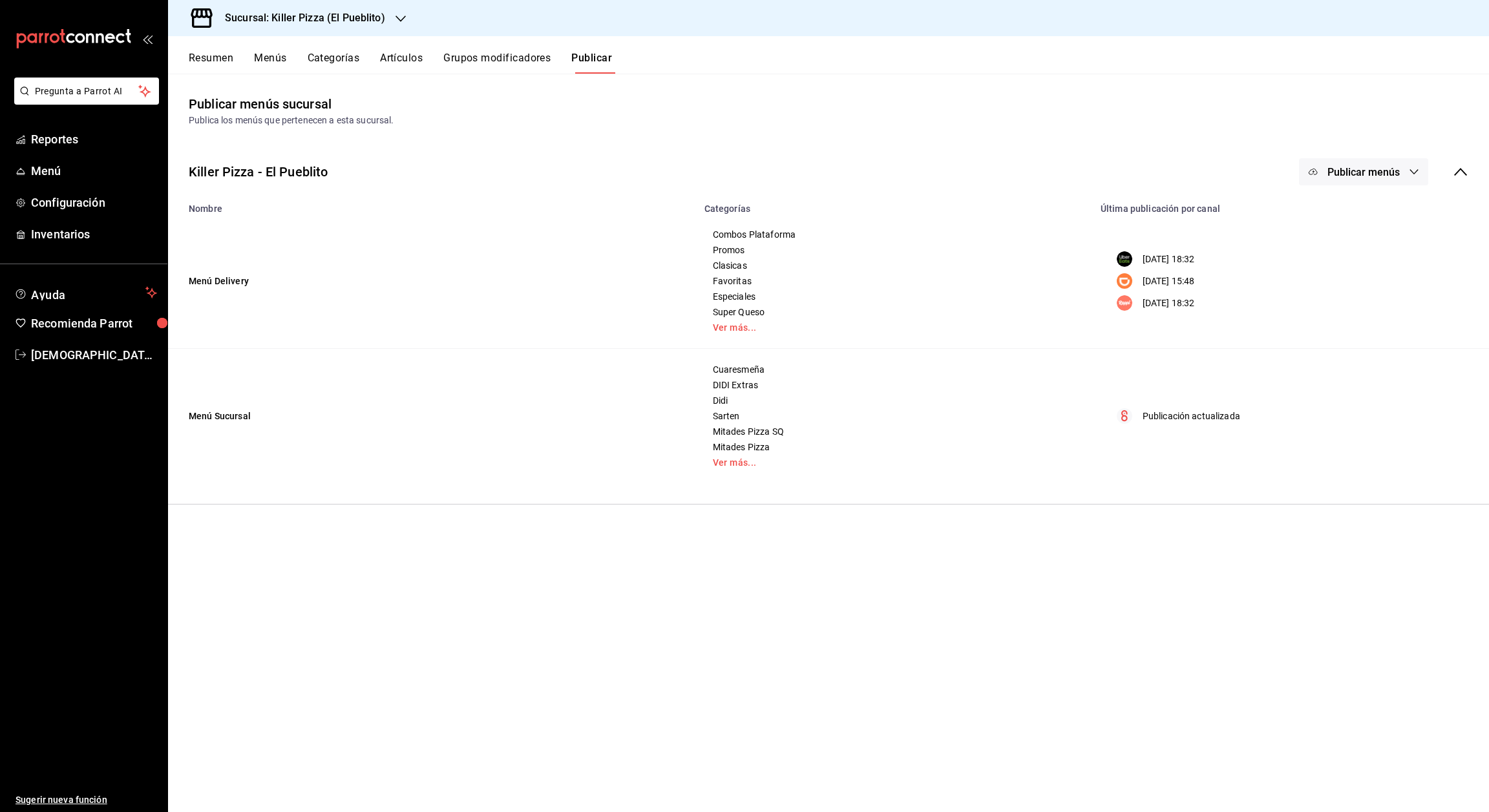
click at [356, 26] on div "Sucursal: Killer Pizza (El Pueblito)" at bounding box center [295, 18] width 233 height 36
click at [290, 58] on span "Killer Pizza (Pie de la cuesta)" at bounding box center [236, 56] width 116 height 13
click at [405, 58] on button "Artículos" at bounding box center [401, 62] width 43 height 22
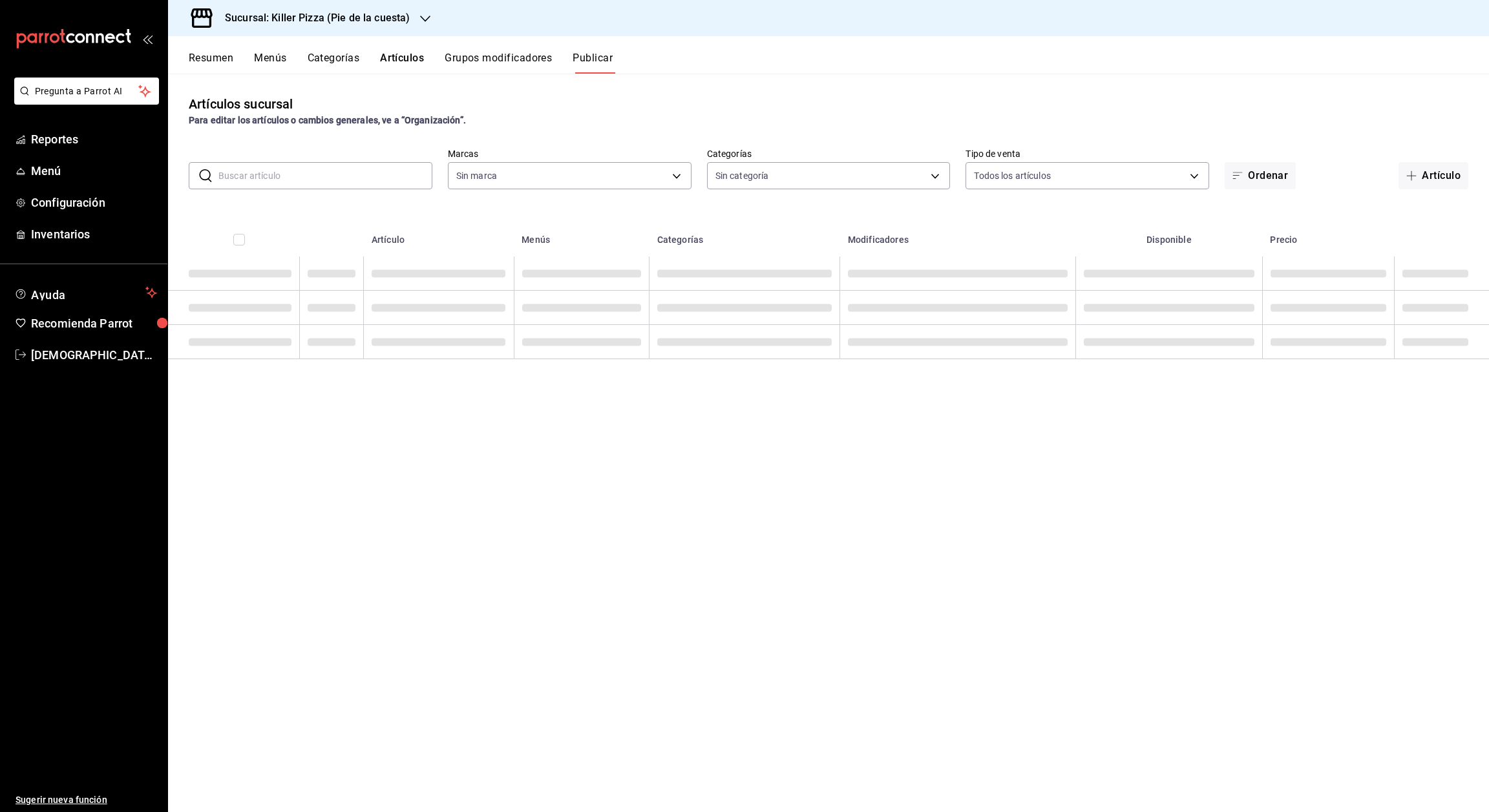
type input "97b2576e-4050-4013-adba-09120c95d758"
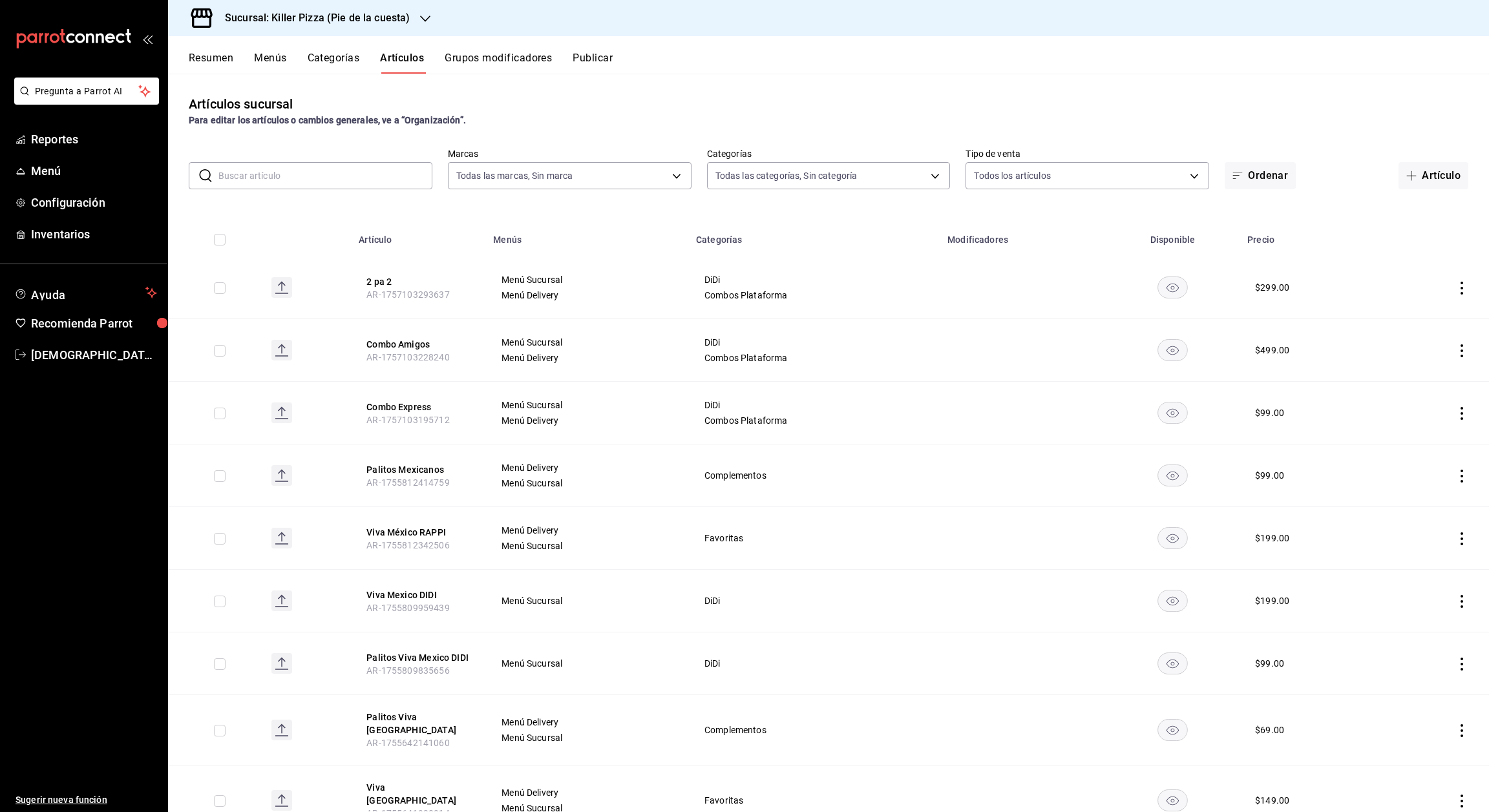
type input "7fb86d64-abf9-4f9f-96d4-5c5e69a06f53,9f4ba7ec-e98d-42d8-ba84-5fe72b9cc251,1d4d0…"
click at [495, 57] on button "Grupos modificadores" at bounding box center [498, 62] width 107 height 22
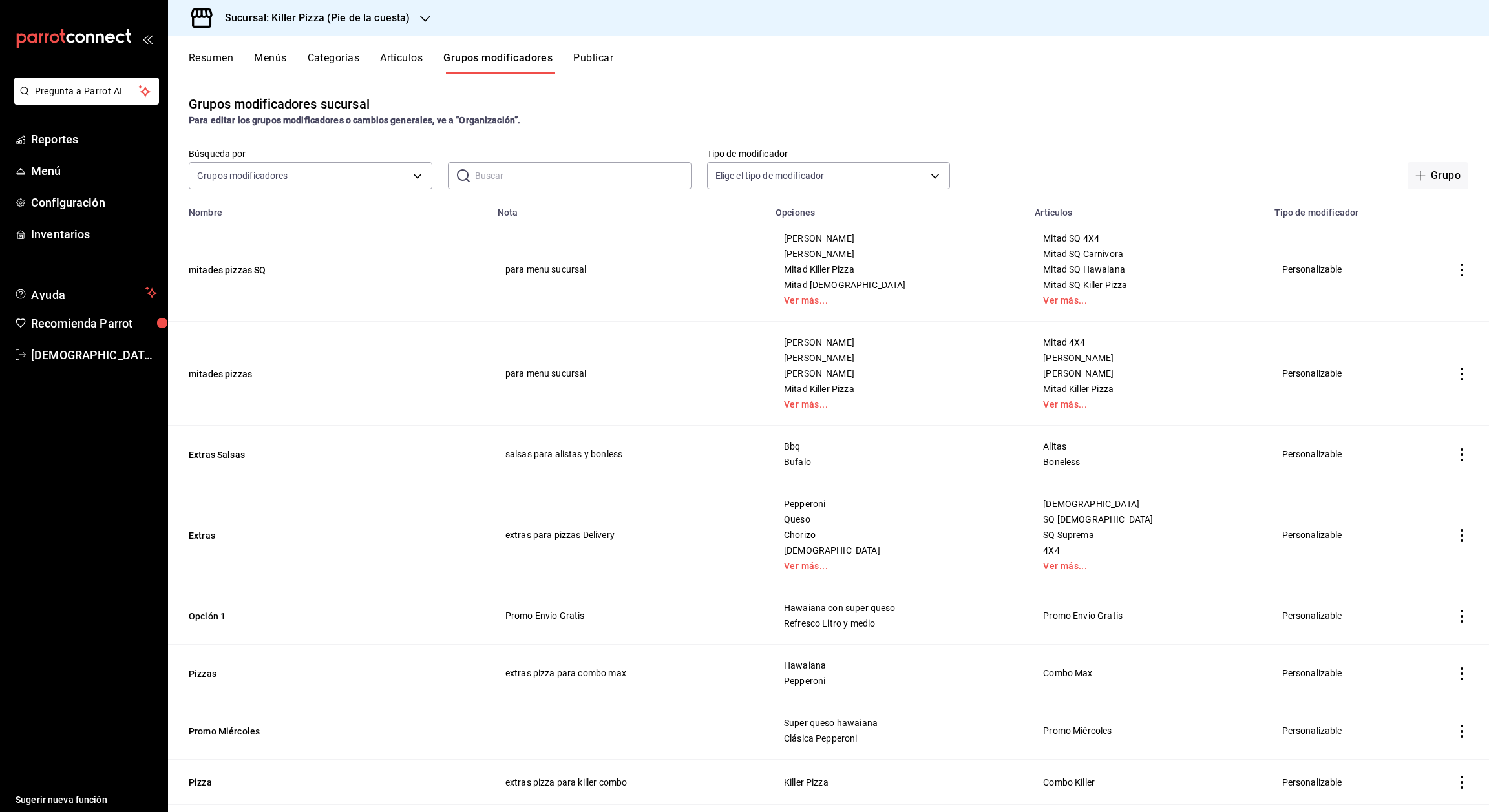
click at [1455, 679] on icon "actions" at bounding box center [1461, 674] width 13 height 13
click at [1404, 706] on span "Editar" at bounding box center [1408, 705] width 34 height 13
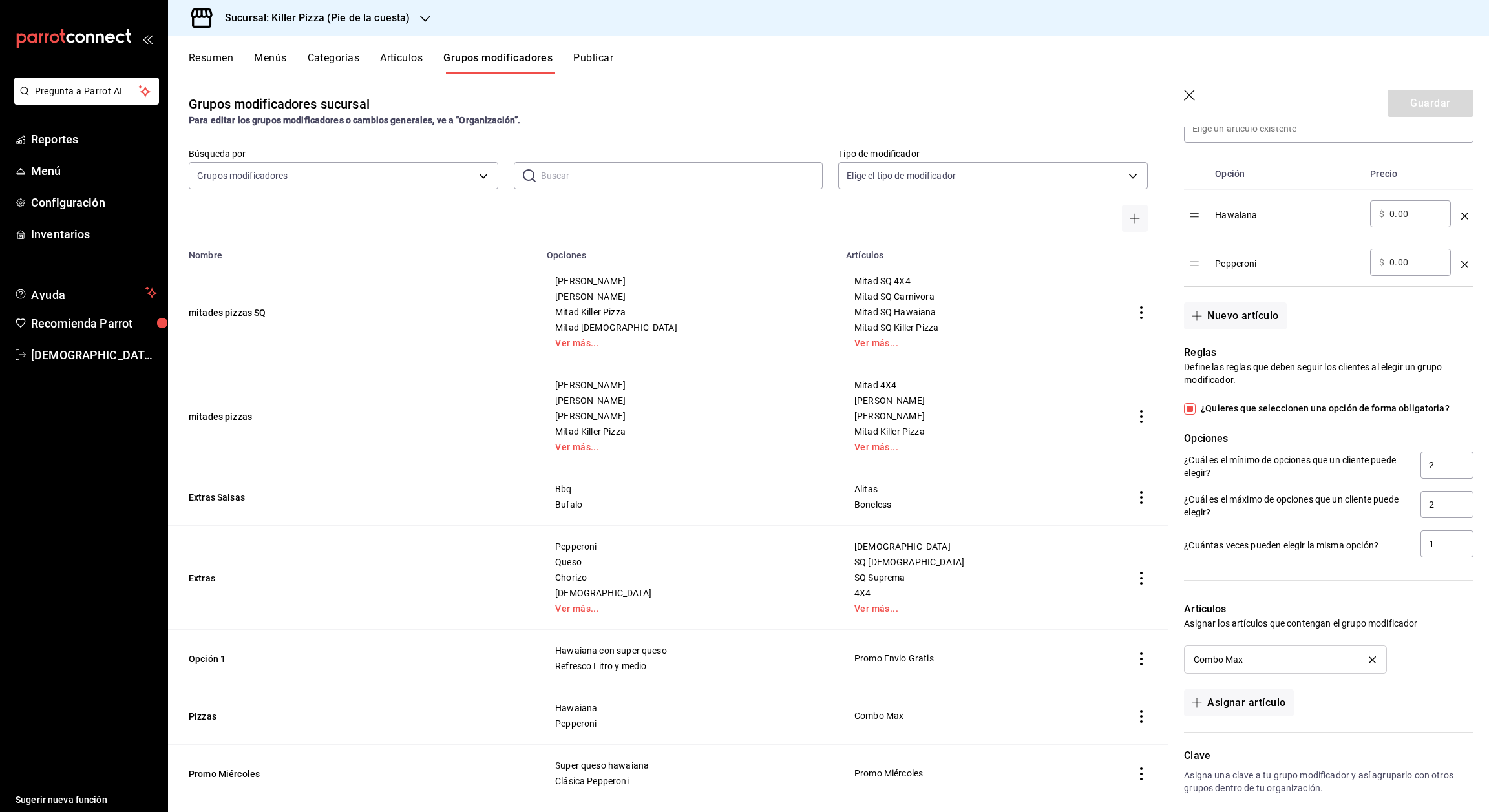
scroll to position [466, 0]
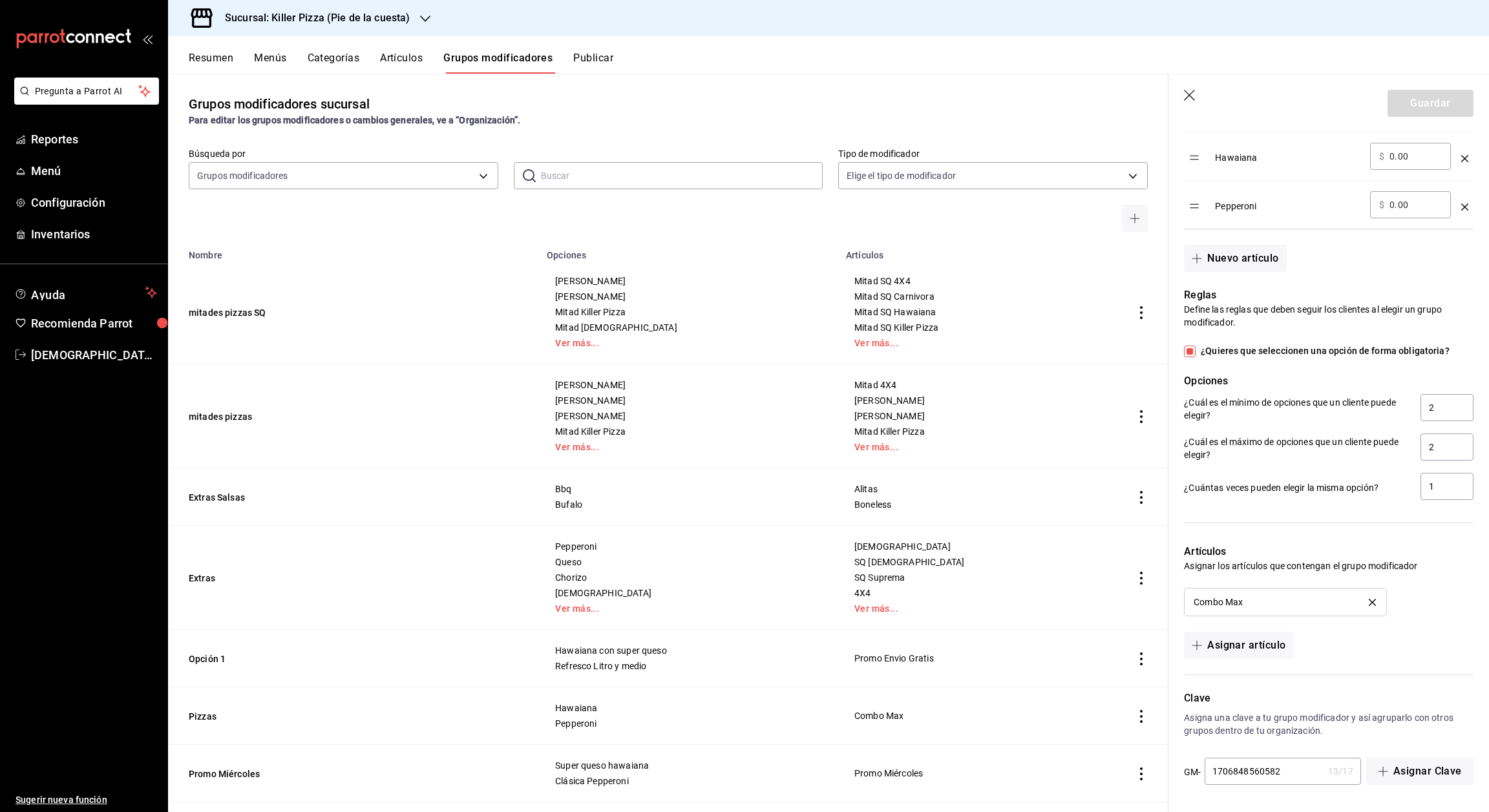
click at [1192, 92] on icon "button" at bounding box center [1190, 96] width 13 height 13
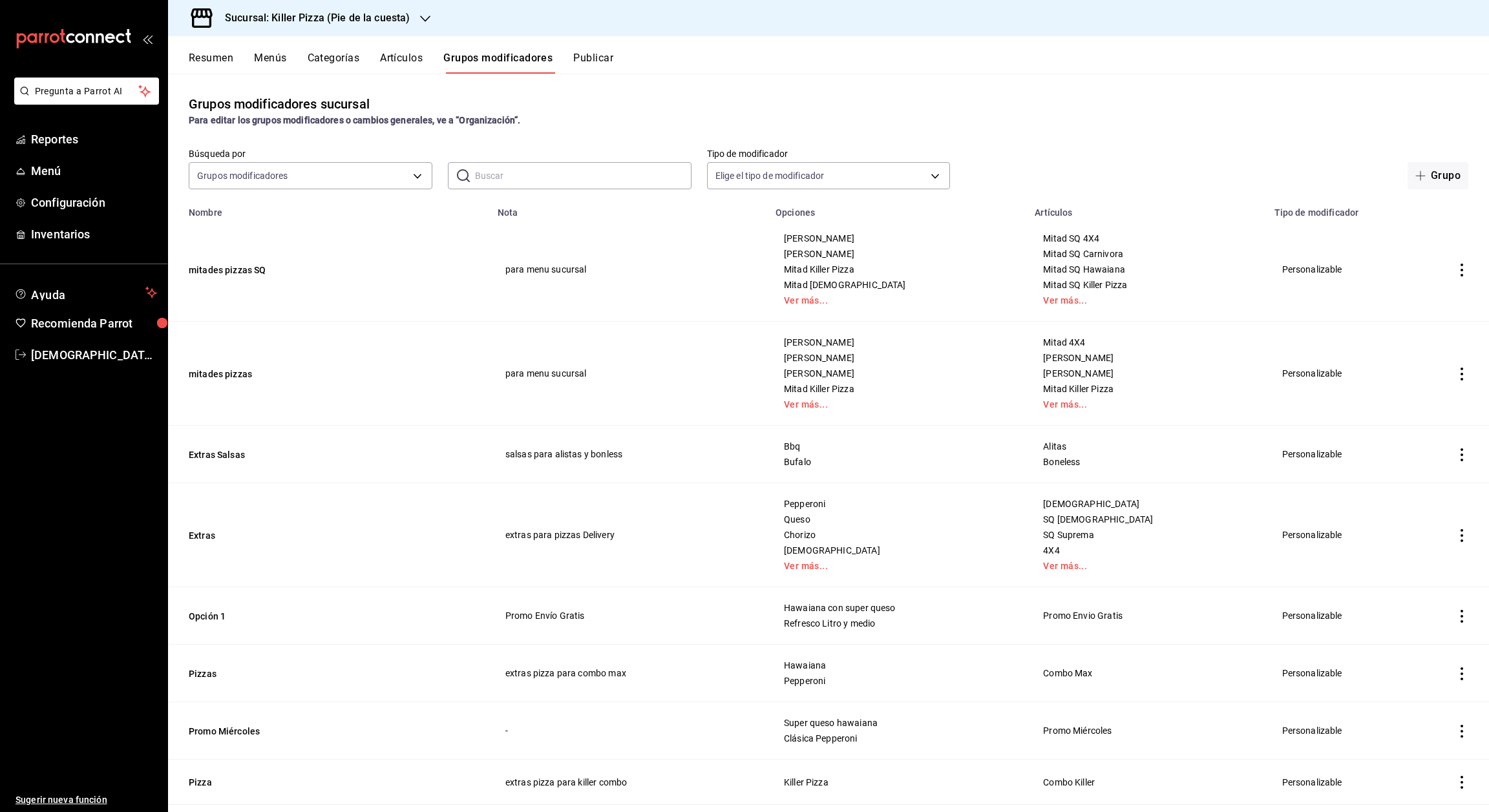
click at [422, 17] on icon "button" at bounding box center [425, 18] width 10 height 10
click at [333, 117] on div "Killer Pizza (El Pueblito)" at bounding box center [265, 114] width 173 height 13
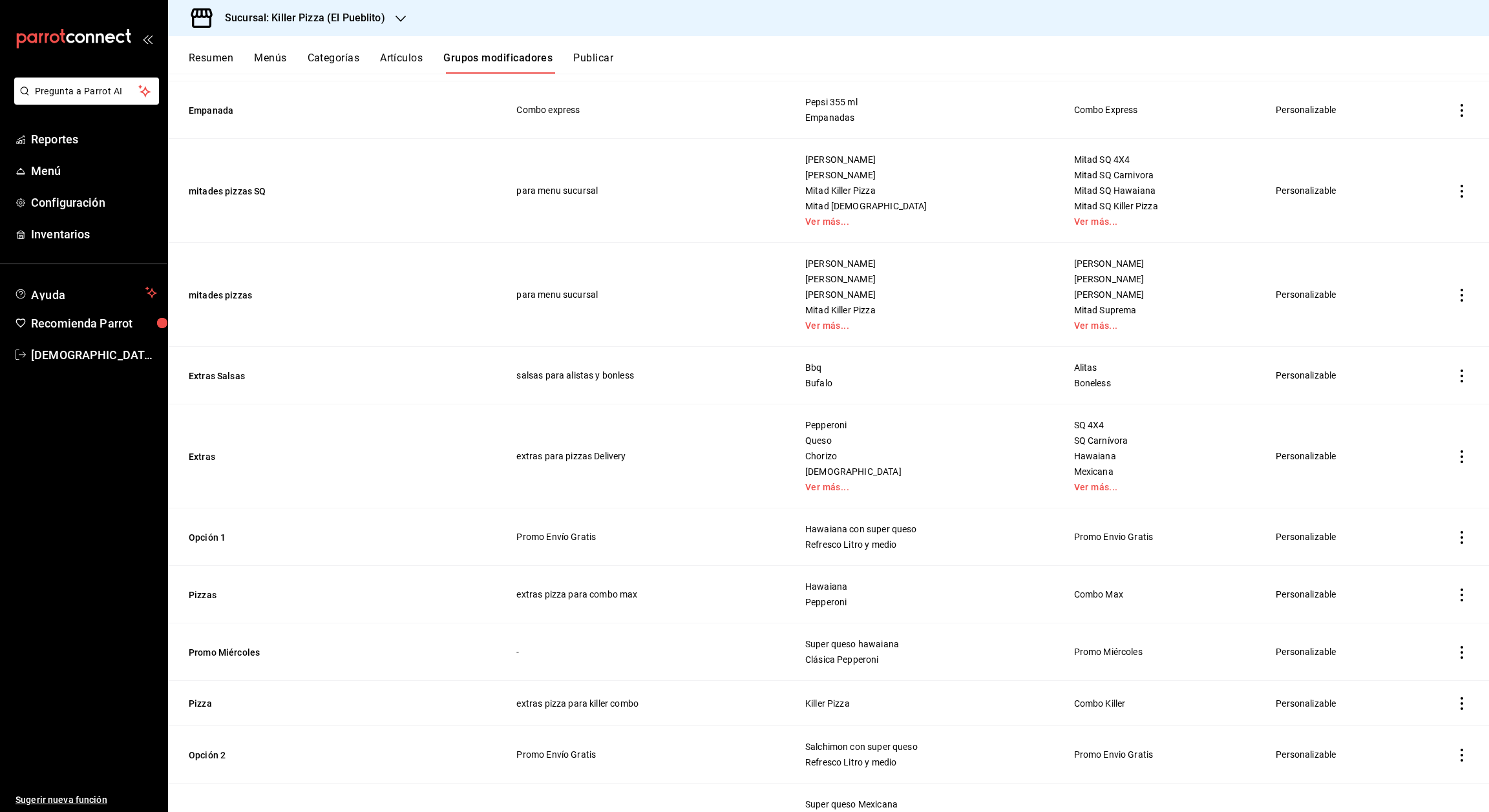
scroll to position [269, 0]
click at [1455, 588] on icon "actions" at bounding box center [1461, 593] width 13 height 13
click at [1406, 621] on span "Editar" at bounding box center [1408, 623] width 34 height 13
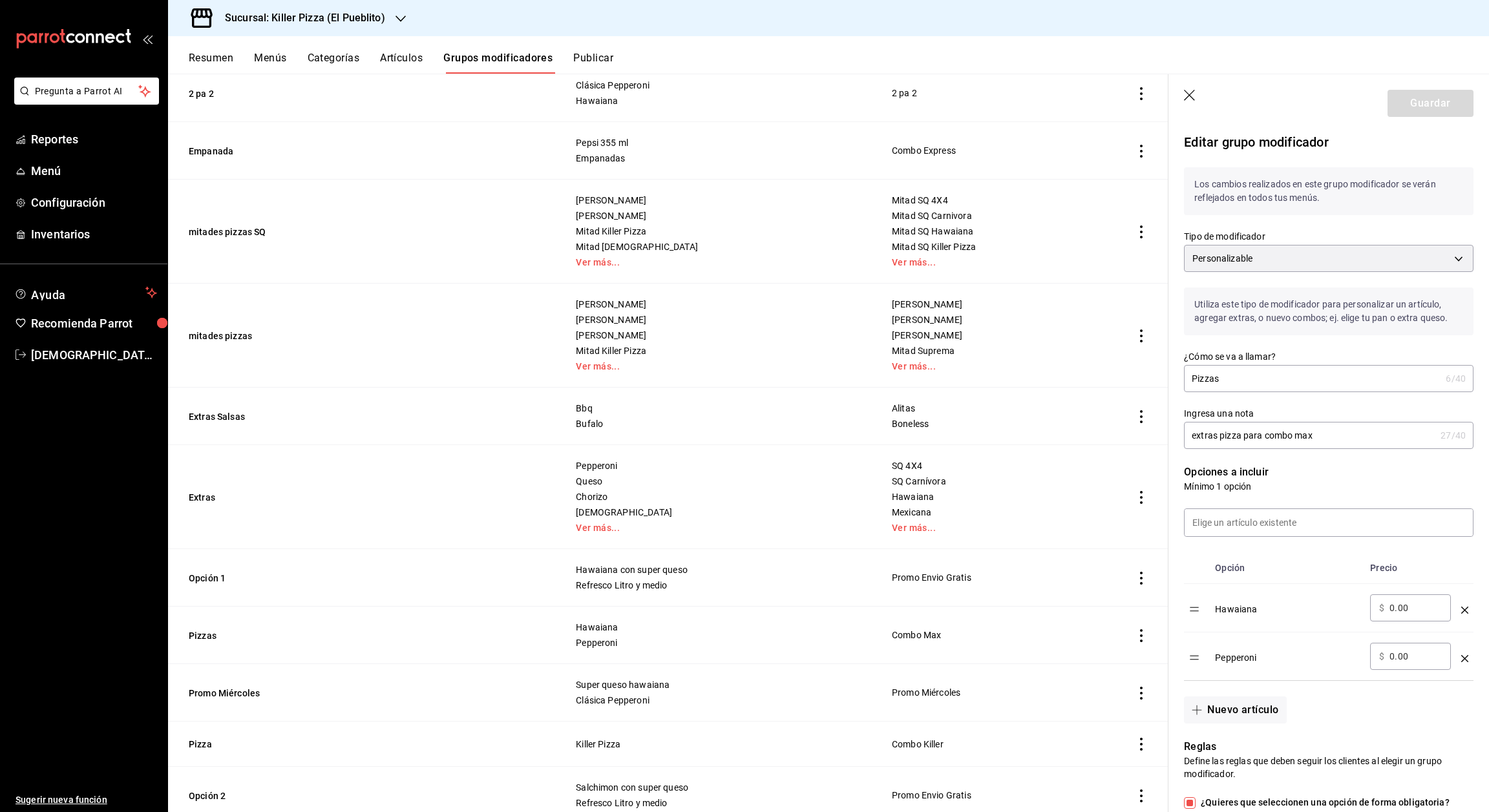
click at [1192, 95] on icon "button" at bounding box center [1190, 96] width 13 height 13
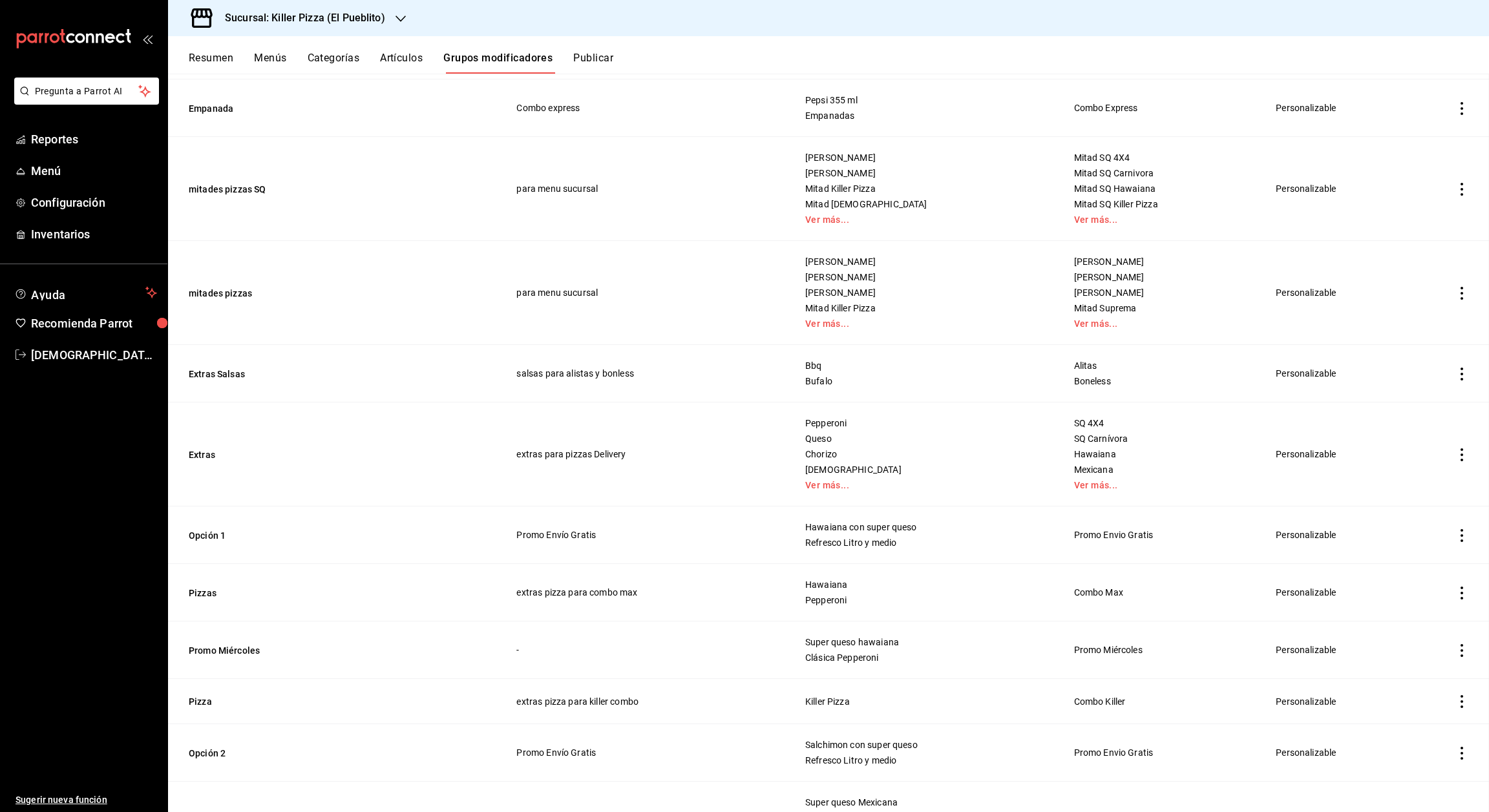
scroll to position [226, 0]
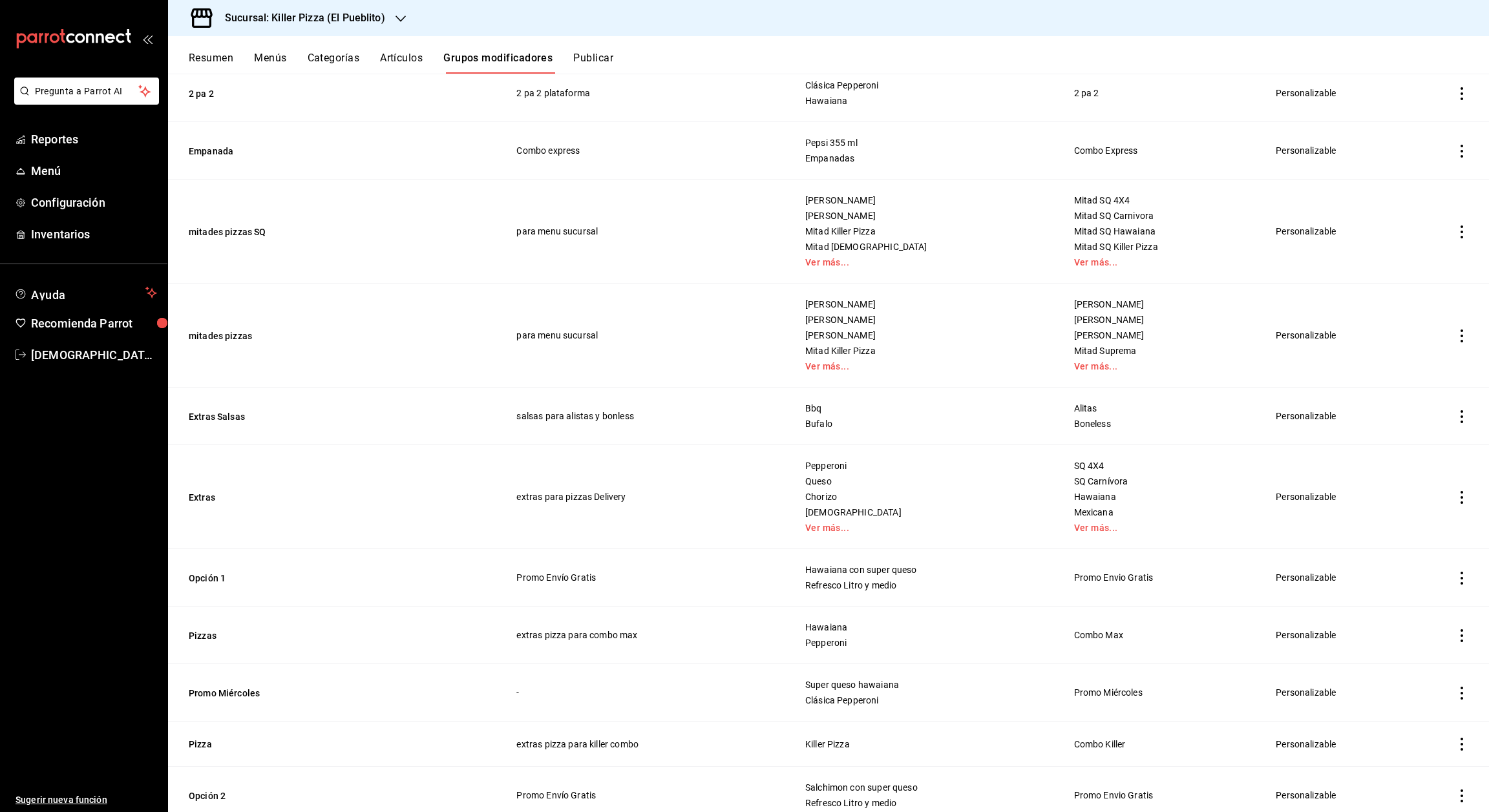
click at [391, 15] on div "Sucursal: Killer Pizza (El Pueblito)" at bounding box center [295, 18] width 233 height 36
click at [284, 60] on span "Killer Pizza (Pie de la cuesta)" at bounding box center [236, 56] width 116 height 13
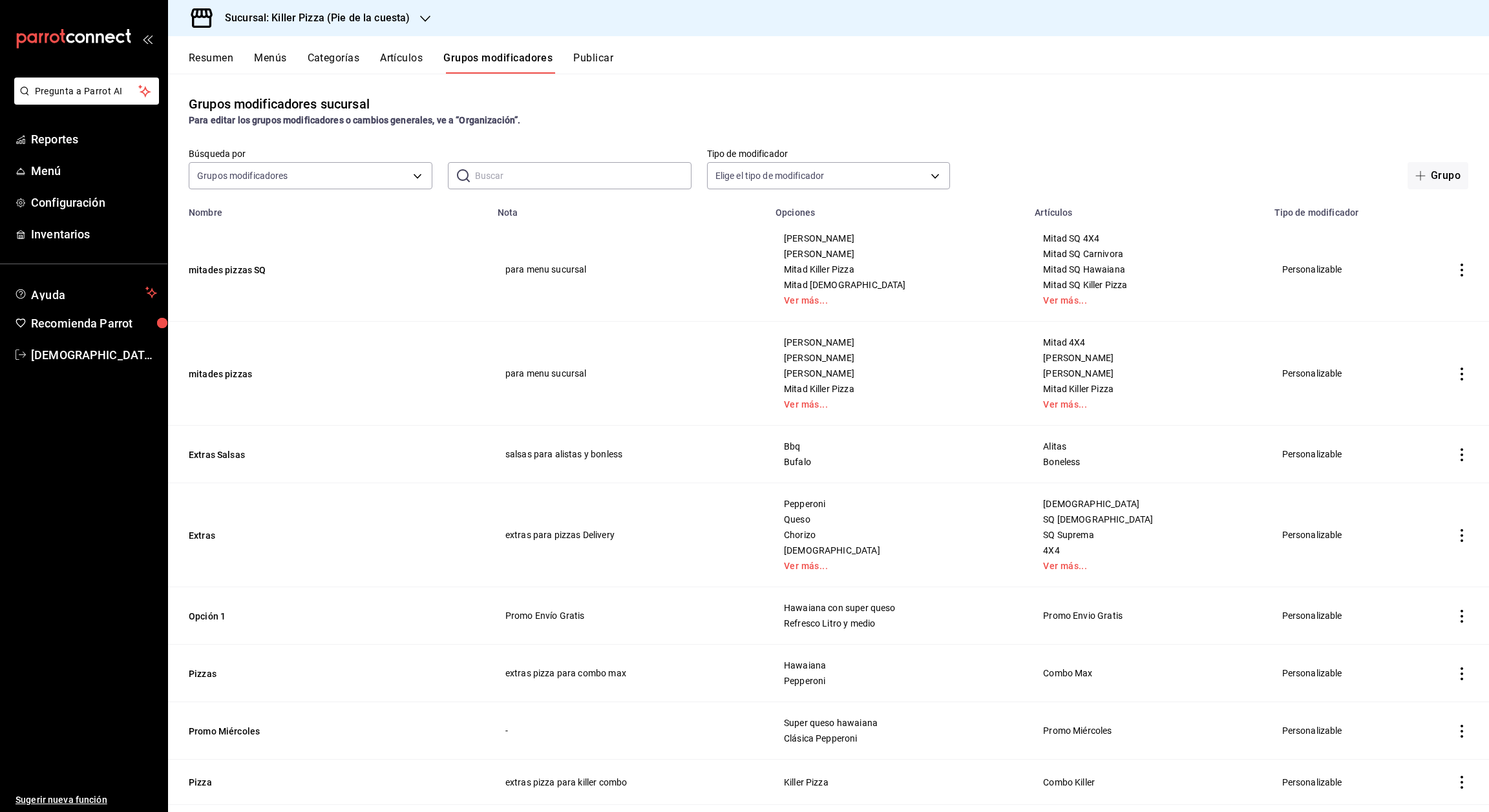
scroll to position [1, 0]
click at [590, 676] on td "extras pizza para combo max" at bounding box center [629, 673] width 278 height 58
click at [201, 677] on button "Pizzas" at bounding box center [266, 673] width 155 height 13
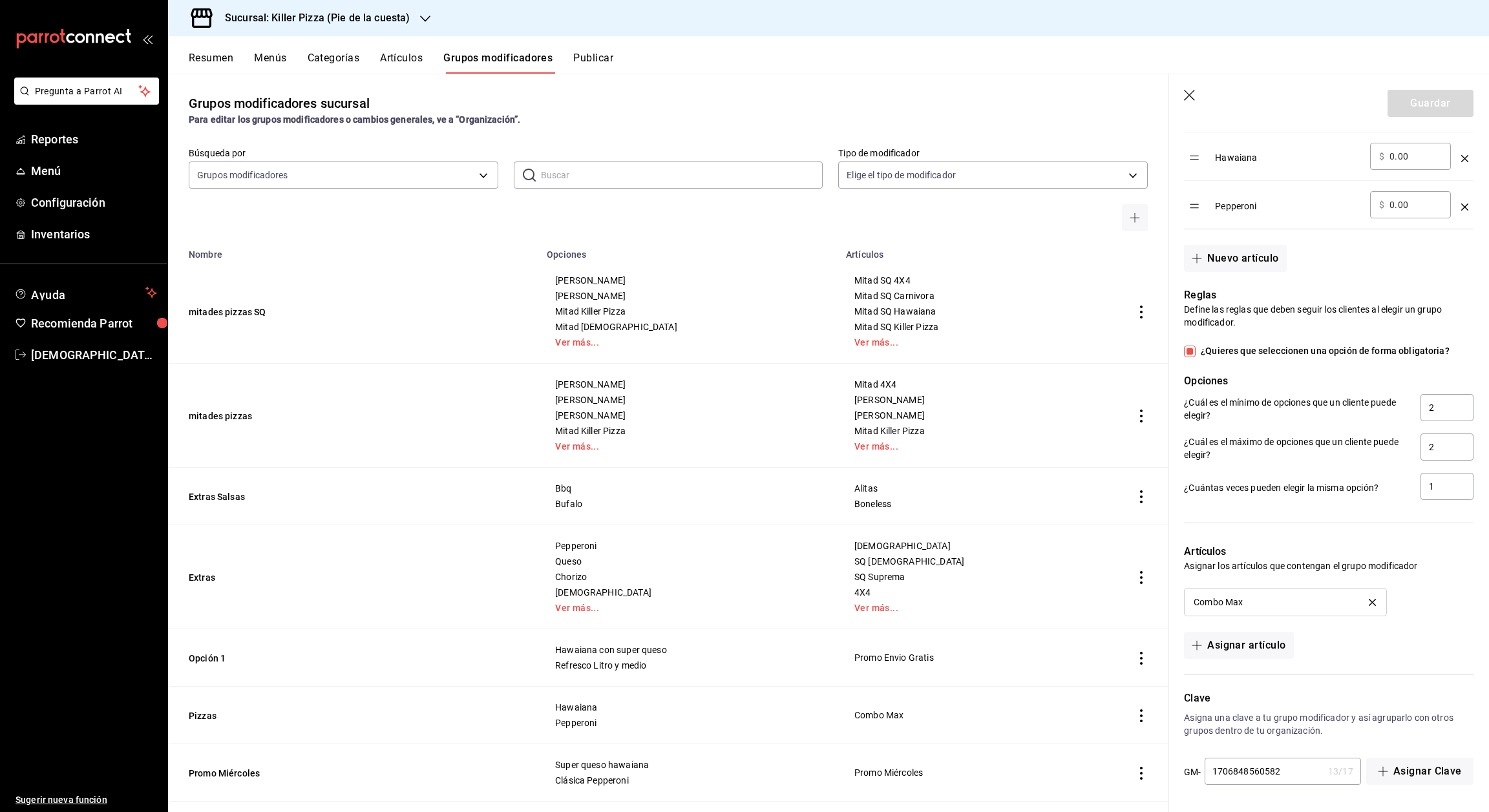
scroll to position [460, 0]
click at [1190, 94] on icon "button" at bounding box center [1190, 95] width 11 height 11
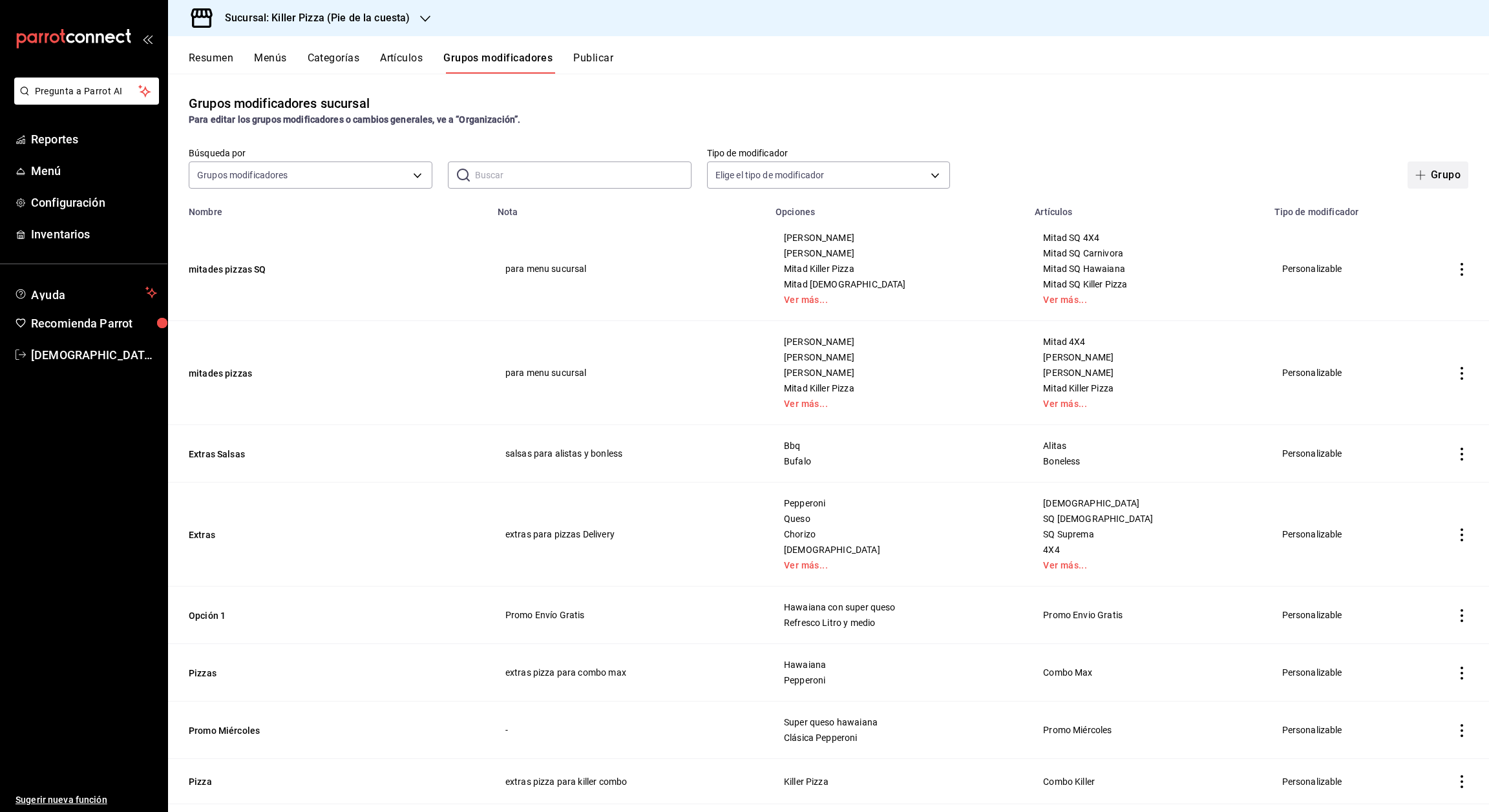
click at [1416, 169] on button "Grupo" at bounding box center [1438, 175] width 61 height 27
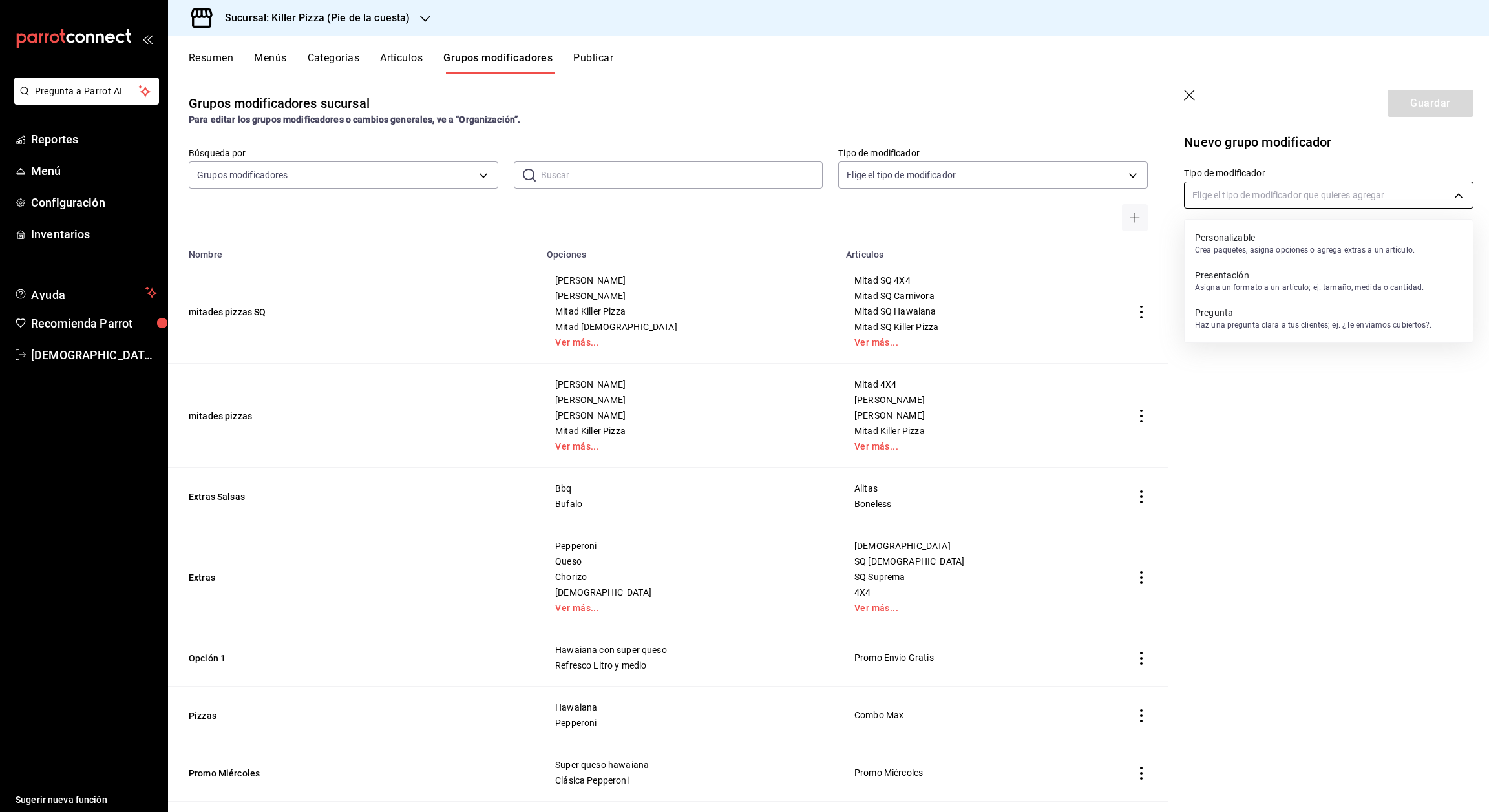
click at [1370, 191] on body "Pregunta a Parrot AI Reportes Menú Configuración Inventarios Ayuda Recomienda P…" at bounding box center [745, 406] width 1489 height 812
click at [1296, 235] on p "Personalizable" at bounding box center [1304, 238] width 220 height 13
type input "CUSTOMIZABLE"
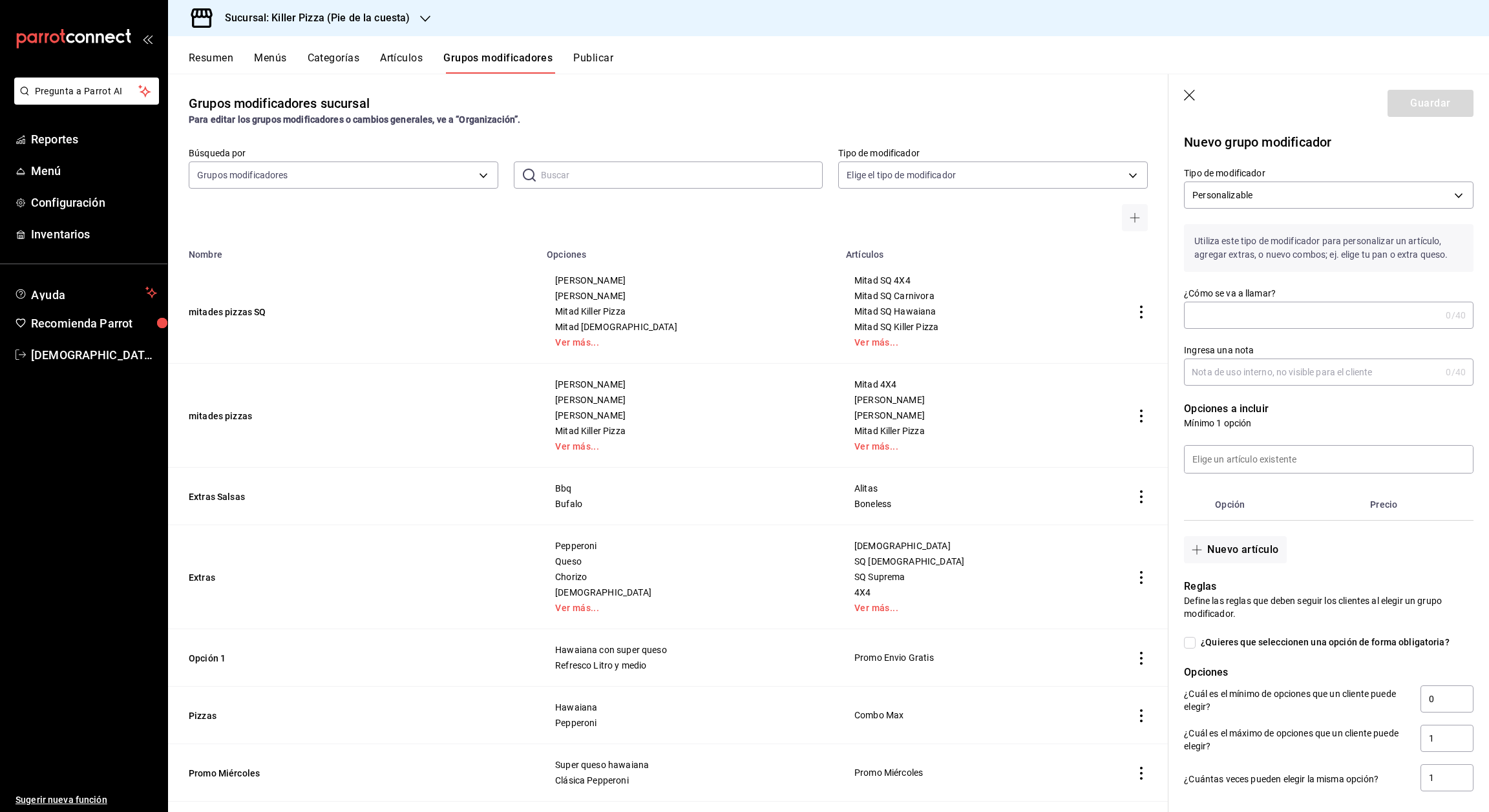
click at [1312, 328] on input "¿Cómo se va a llamar?" at bounding box center [1312, 315] width 256 height 26
type input "empanada"
click at [1293, 379] on input "Ingresa una nota" at bounding box center [1312, 372] width 256 height 26
type input "combo express"
click at [1311, 473] on input at bounding box center [1329, 459] width 288 height 27
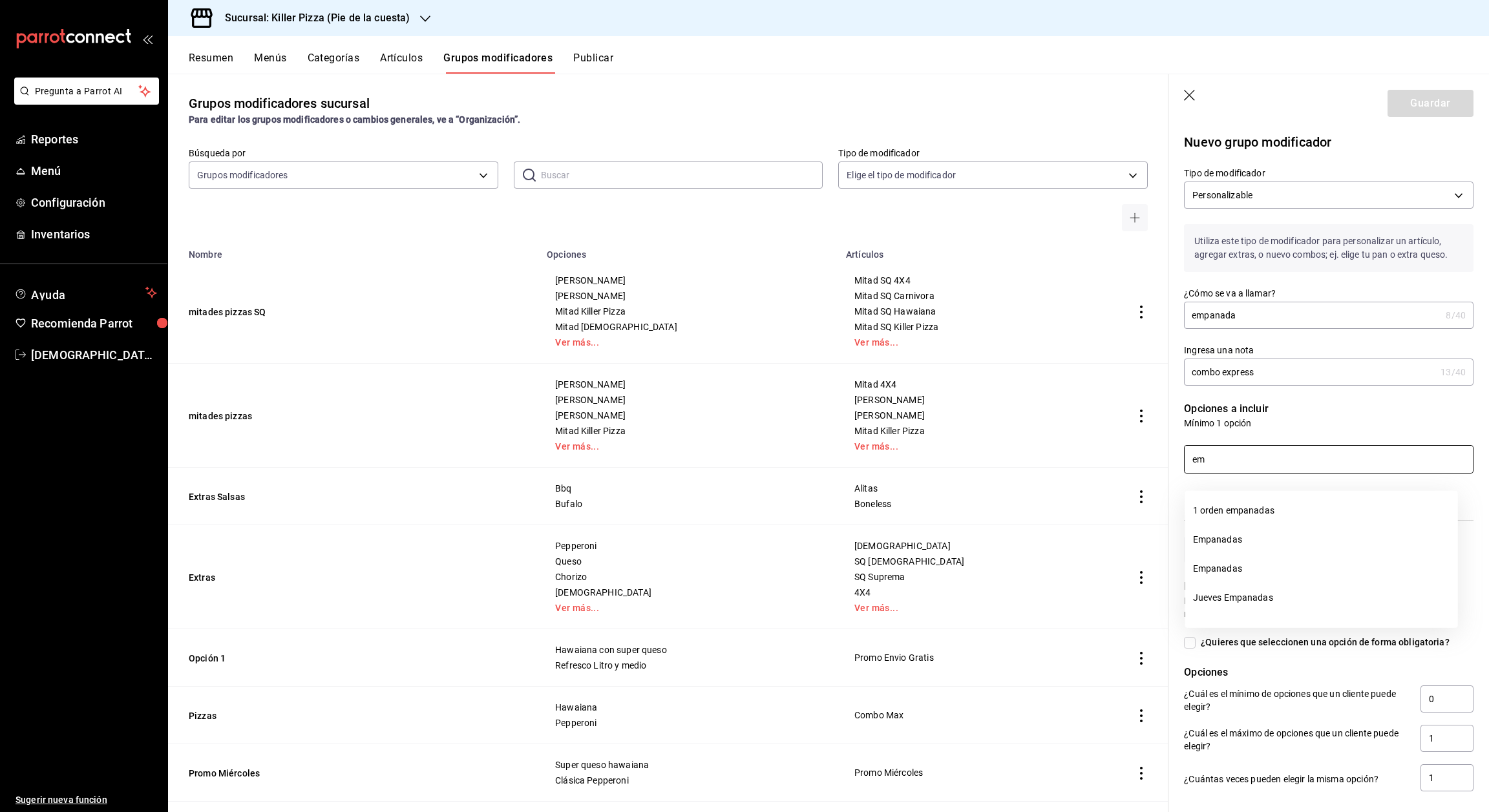
type input "e"
click at [1343, 417] on p "Opciones a incluir" at bounding box center [1329, 409] width 289 height 15
click at [1312, 472] on input at bounding box center [1329, 459] width 288 height 27
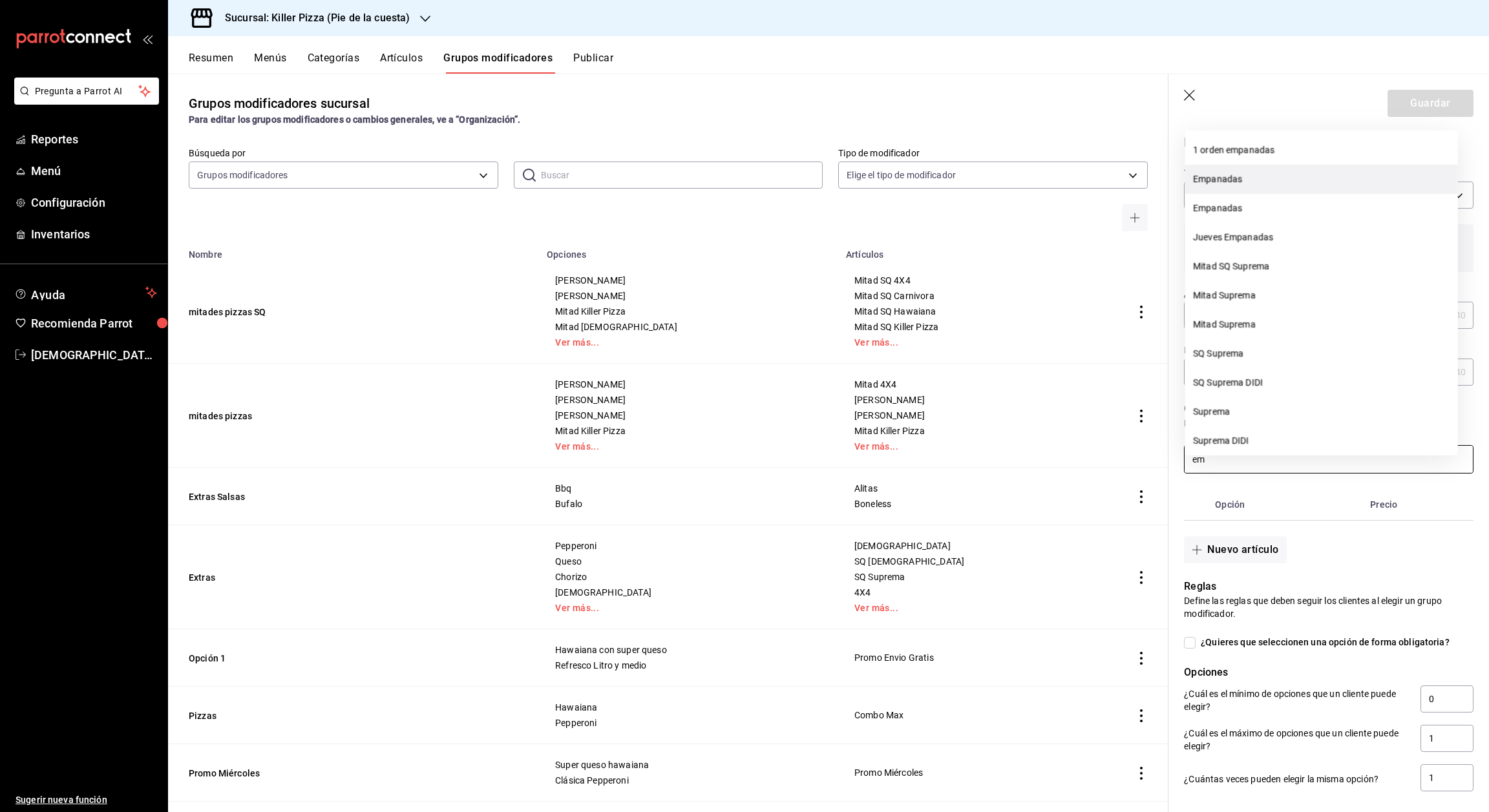
click at [1261, 171] on li "Empanadas" at bounding box center [1322, 179] width 273 height 29
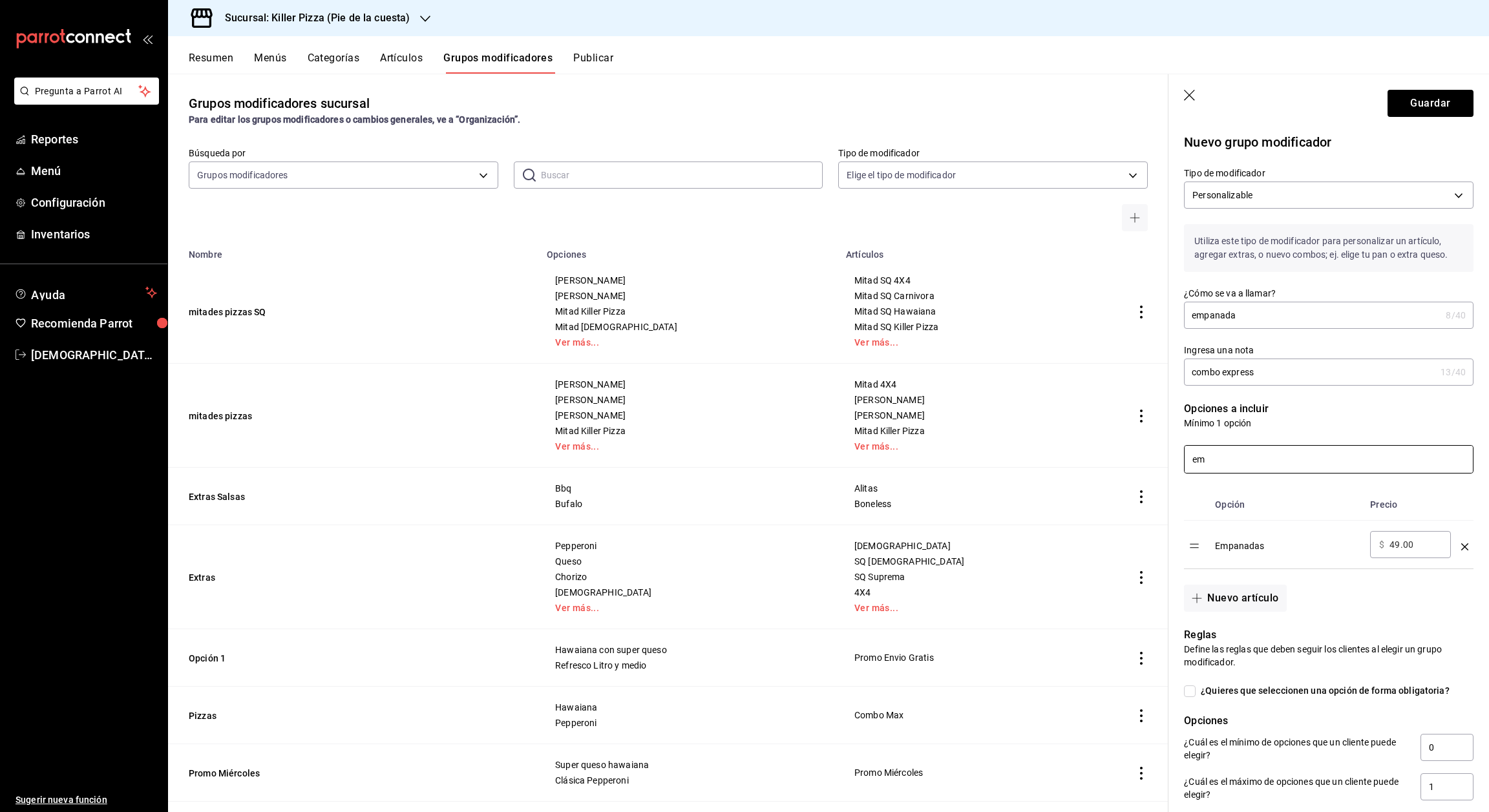
type input "em"
click at [1428, 558] on div "​ $ 49.00 ​" at bounding box center [1410, 544] width 81 height 27
click at [1415, 551] on input "49.00" at bounding box center [1416, 544] width 52 height 13
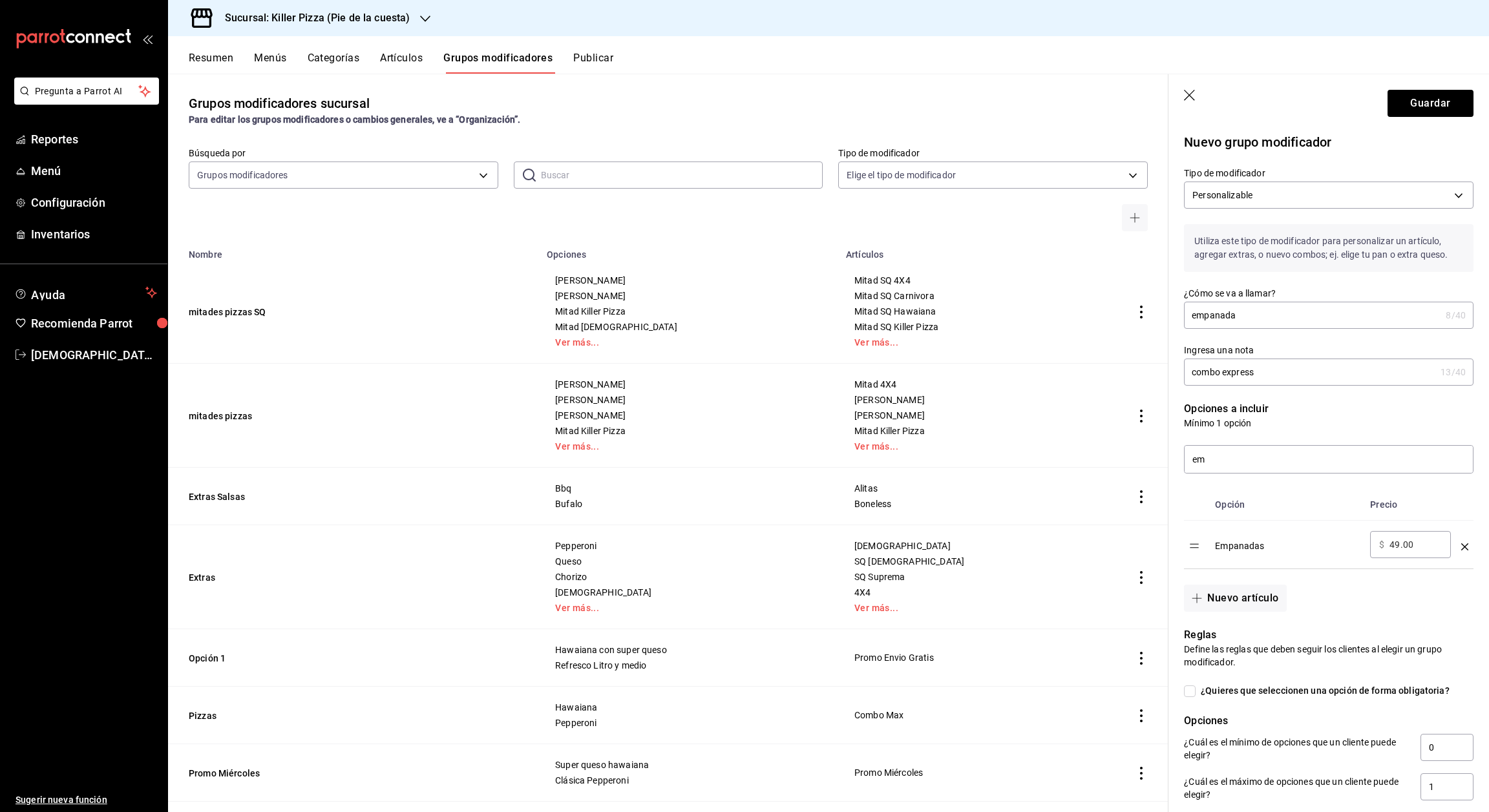
type input "4.00"
type input "0.00"
click at [1304, 473] on input "em" at bounding box center [1329, 459] width 288 height 27
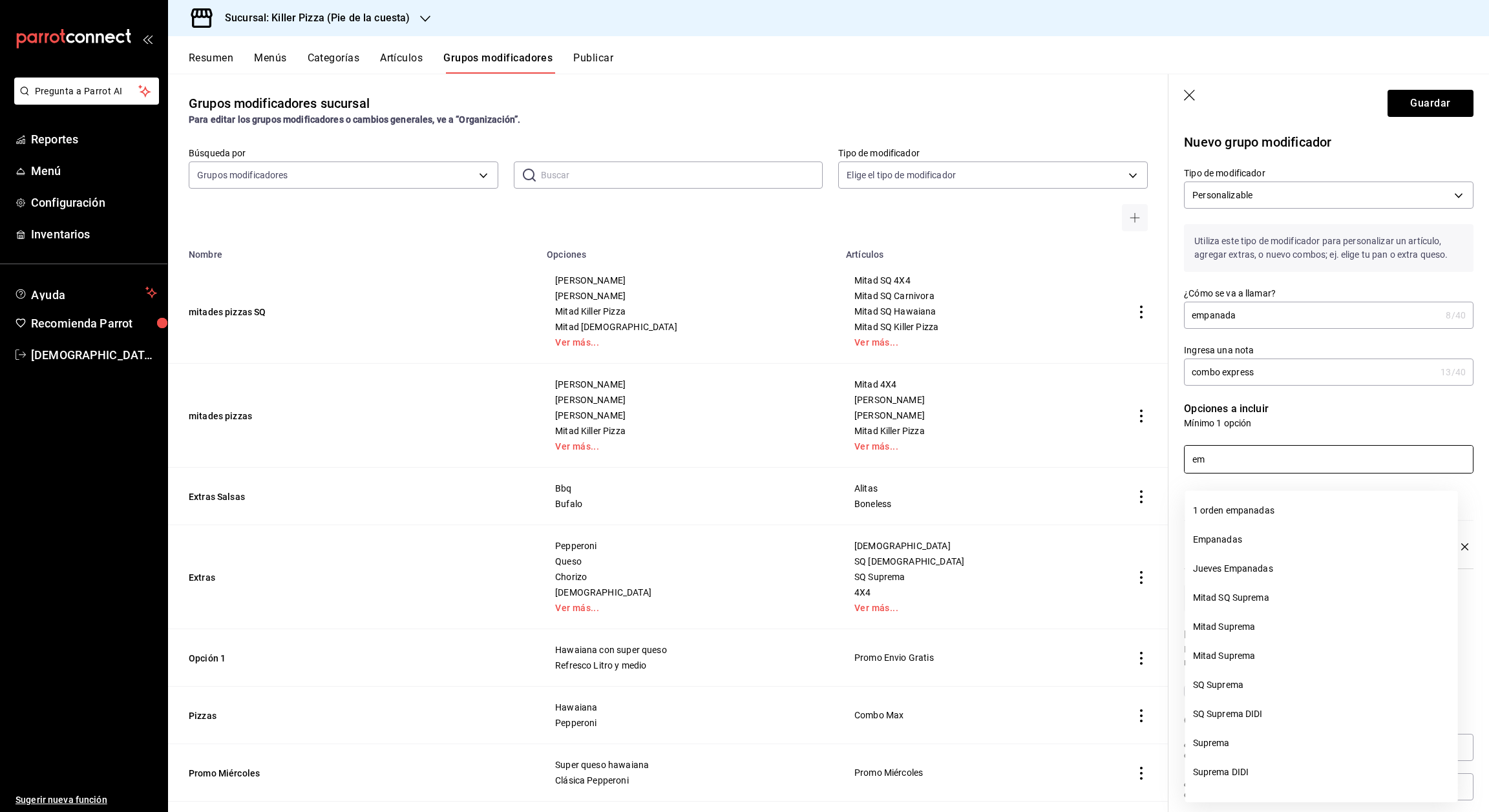
type input "e"
click at [1256, 542] on li "Pepsi 355 ml" at bounding box center [1322, 540] width 273 height 29
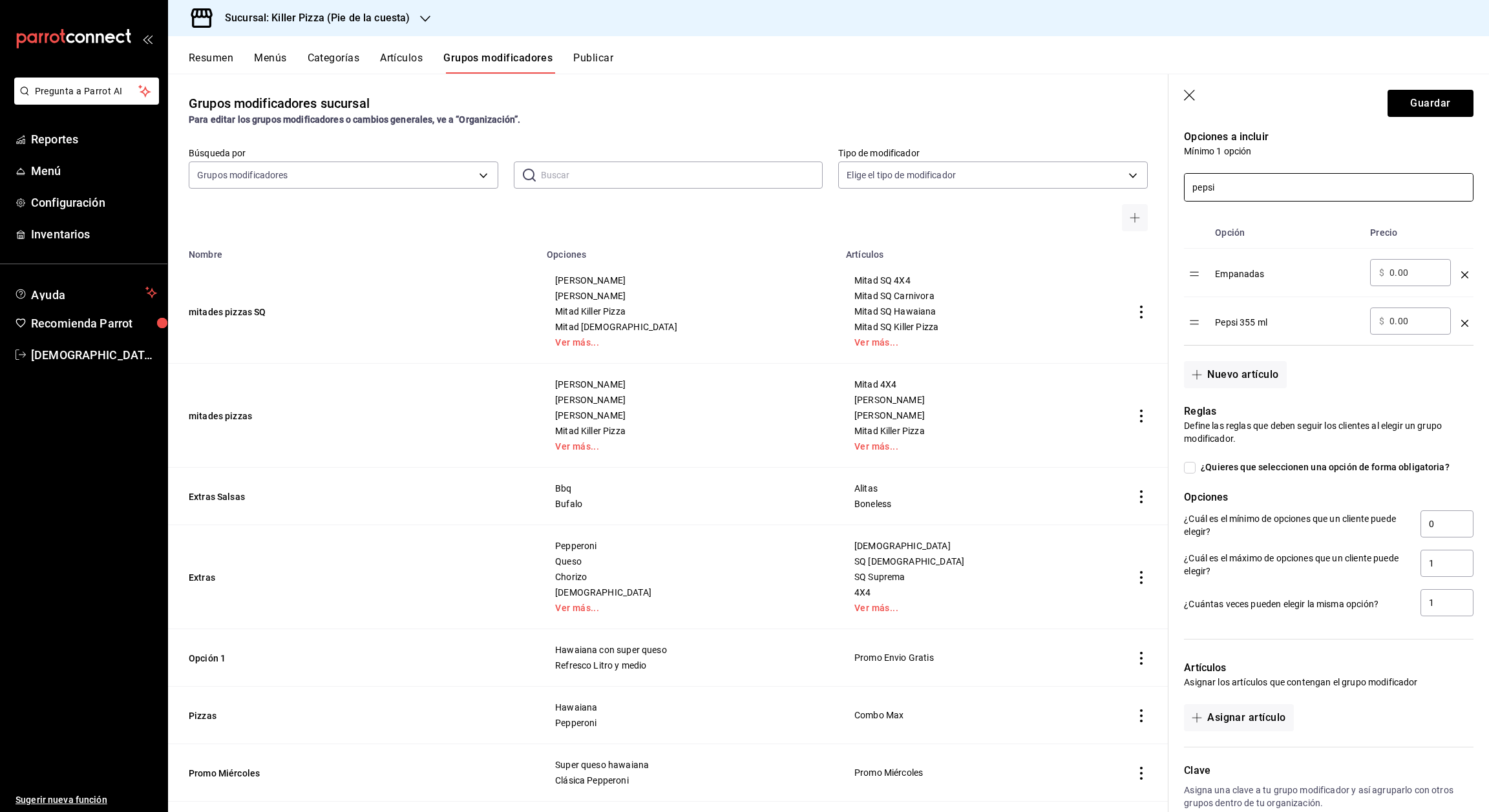
scroll to position [295, 0]
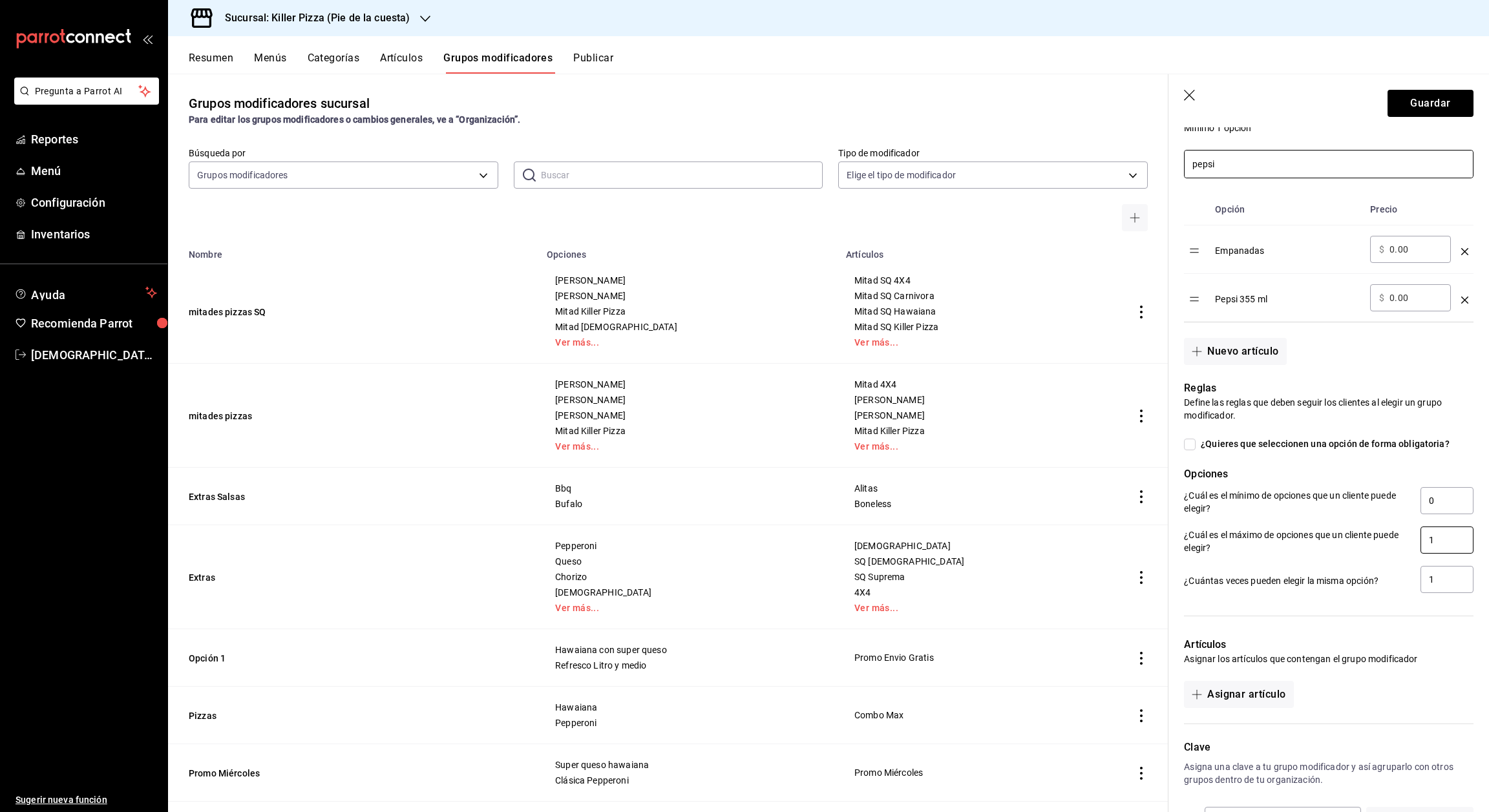
type input "pepsi"
click at [1445, 550] on input "1" at bounding box center [1447, 540] width 53 height 27
type input "2"
click at [1428, 514] on input "0" at bounding box center [1447, 501] width 53 height 27
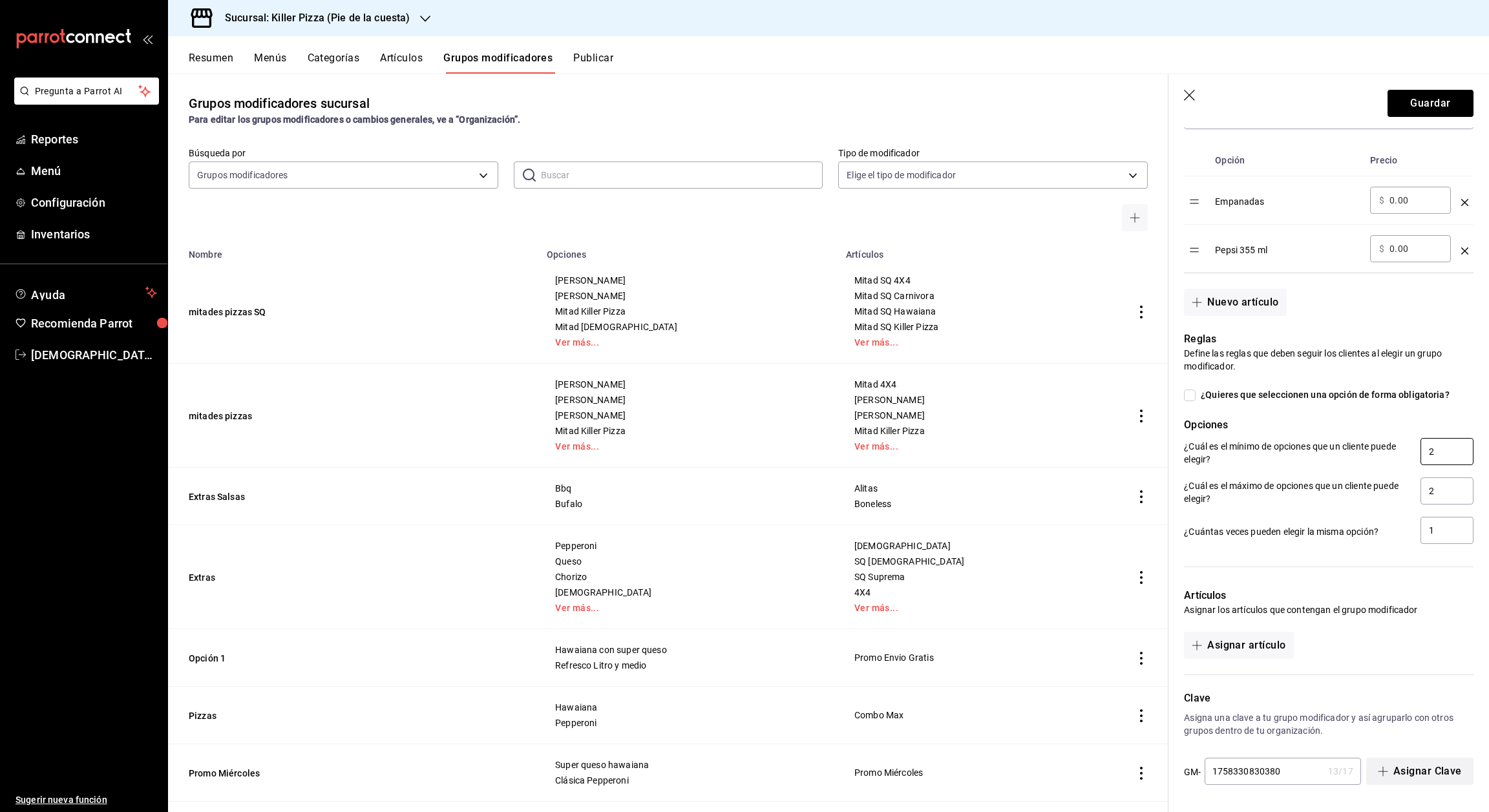
type input "2"
click at [1385, 776] on button "Asignar Clave" at bounding box center [1420, 771] width 107 height 27
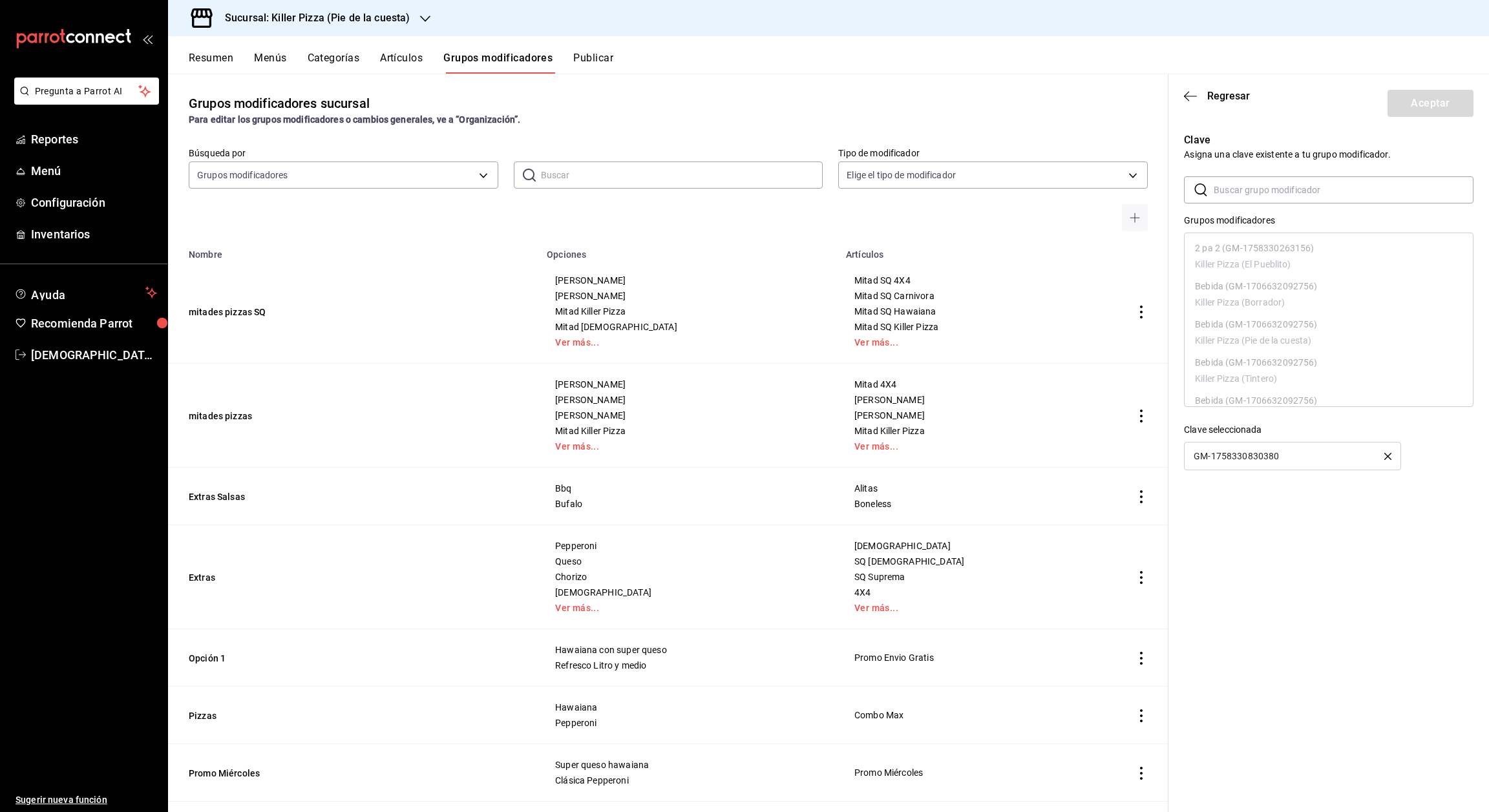
click at [1386, 458] on icon "button" at bounding box center [1388, 456] width 7 height 7
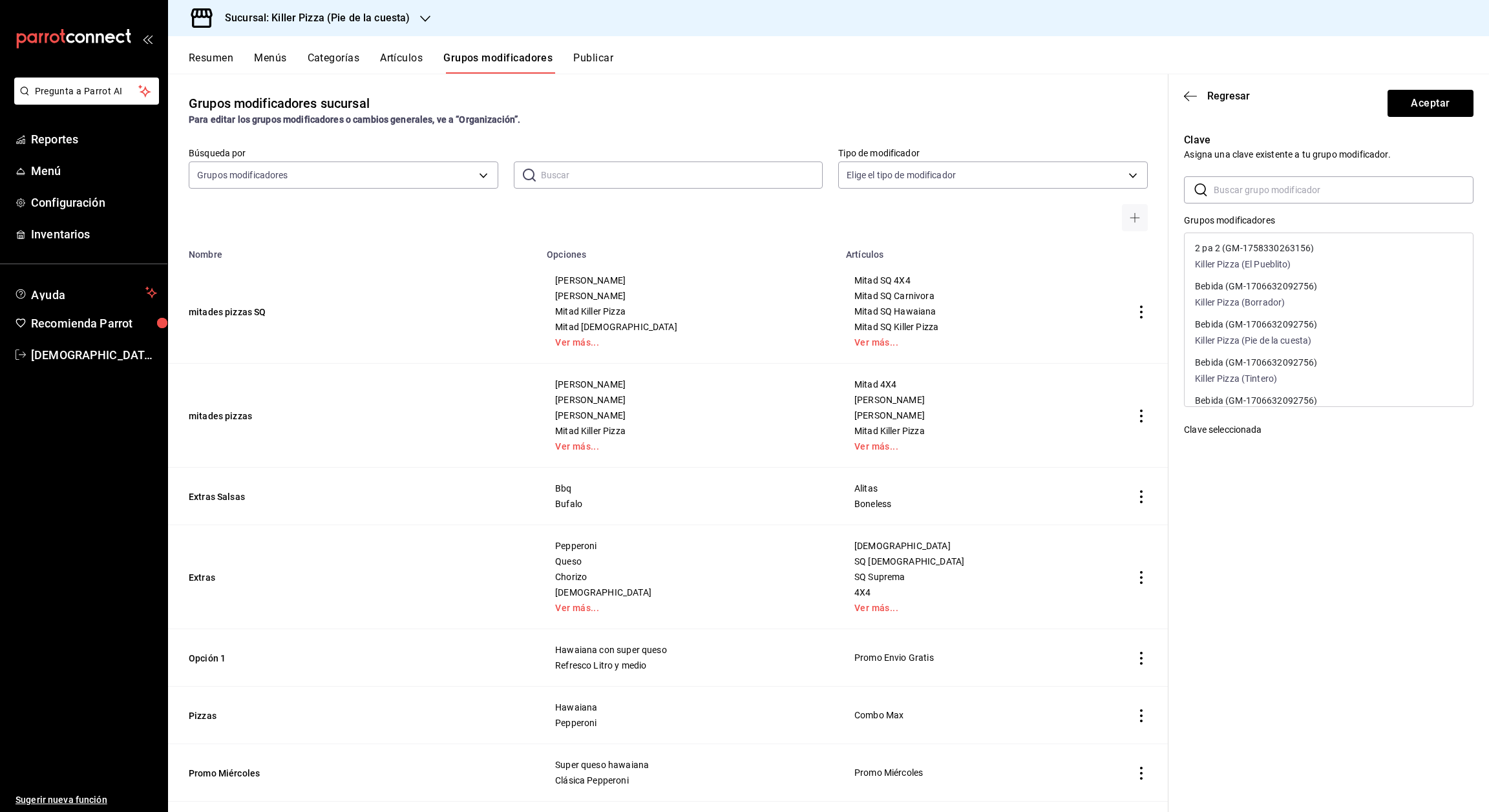
click at [1243, 194] on input "text" at bounding box center [1343, 190] width 260 height 26
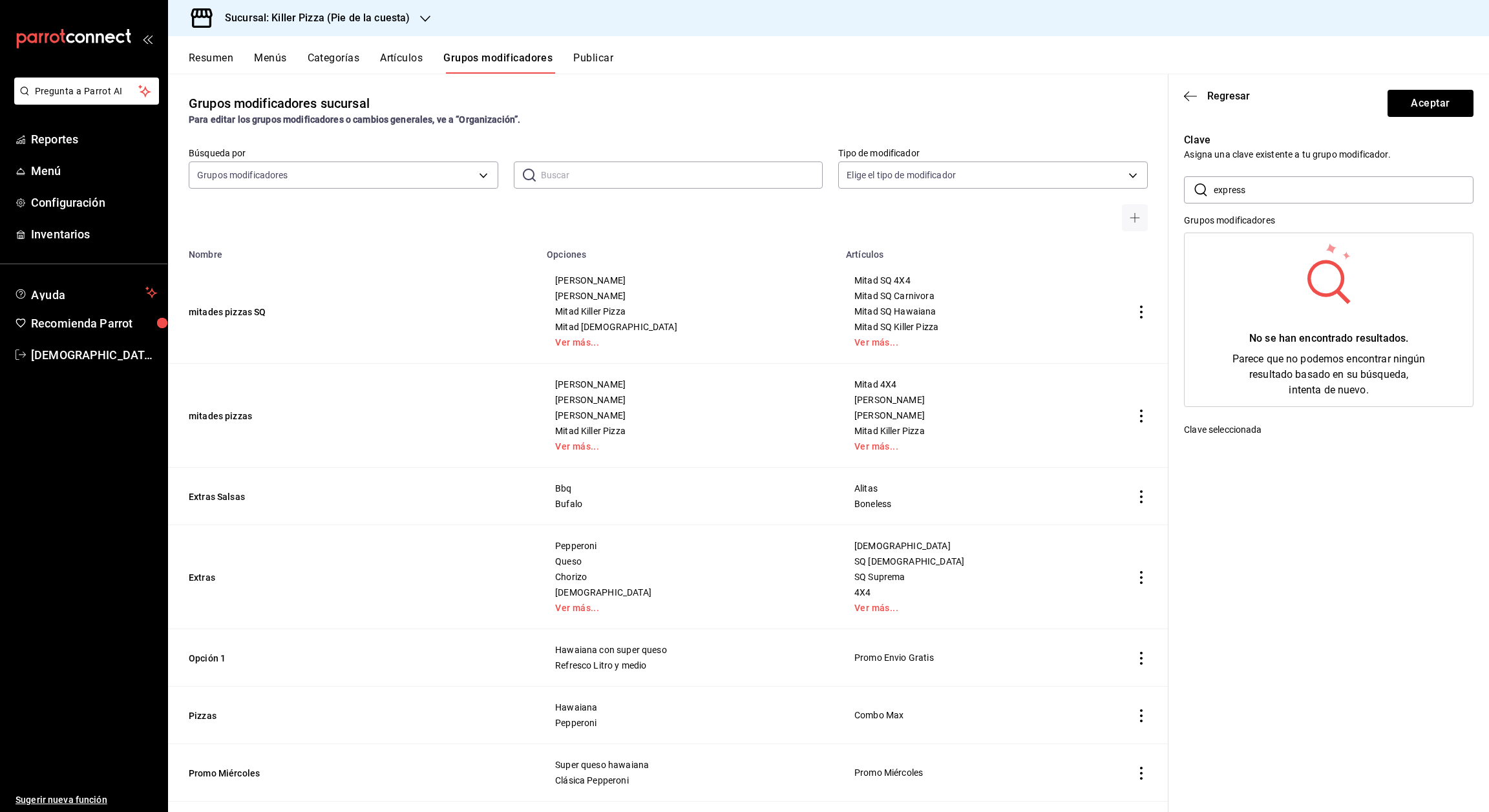
click at [1270, 186] on input "express" at bounding box center [1343, 190] width 260 height 26
type input "e"
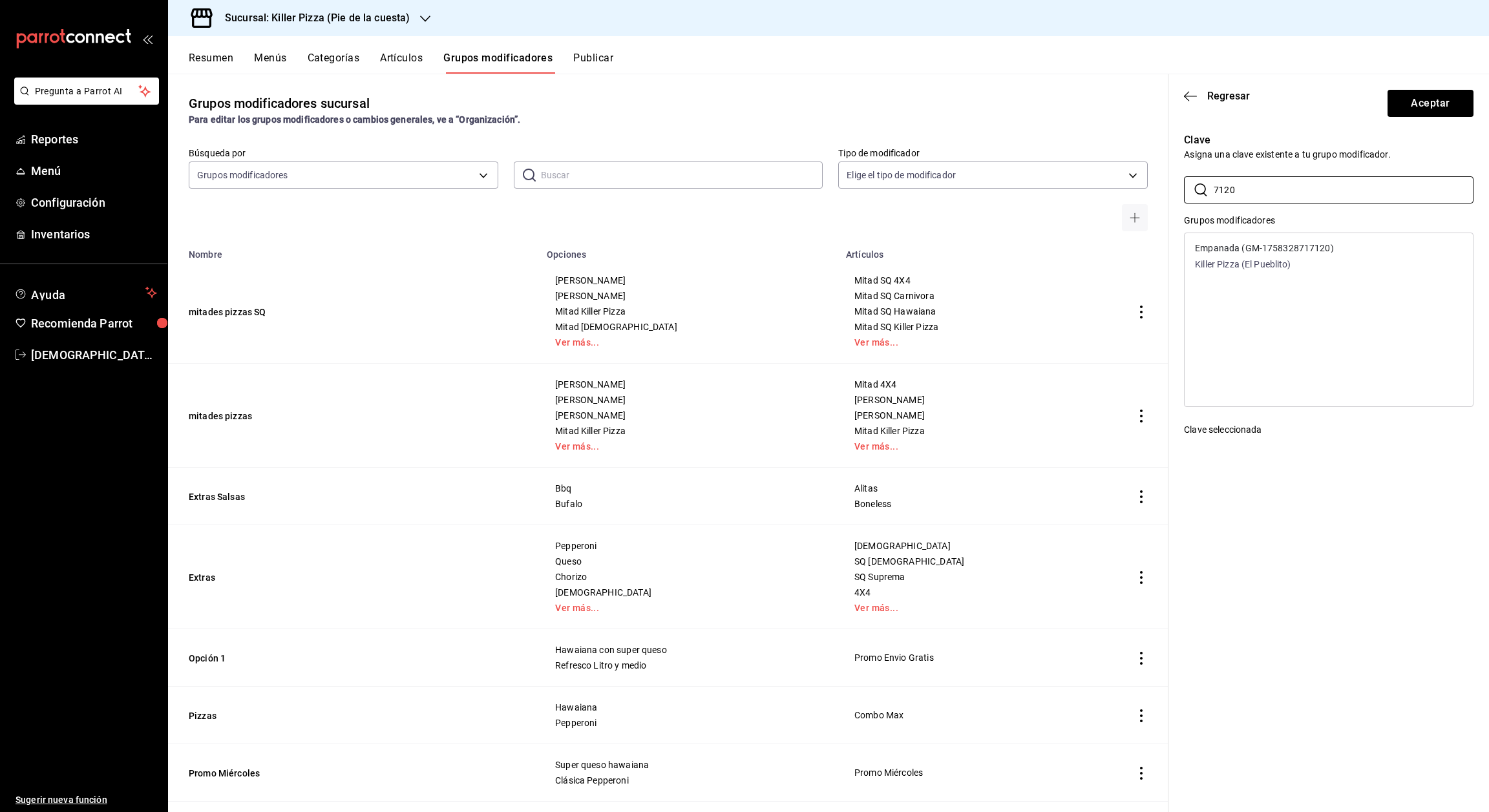
type input "7120"
click at [1275, 260] on p "Killer Pizza (El Pueblito)" at bounding box center [1264, 264] width 139 height 13
click at [1415, 103] on button "Aceptar" at bounding box center [1431, 103] width 86 height 27
type input "1758328717120"
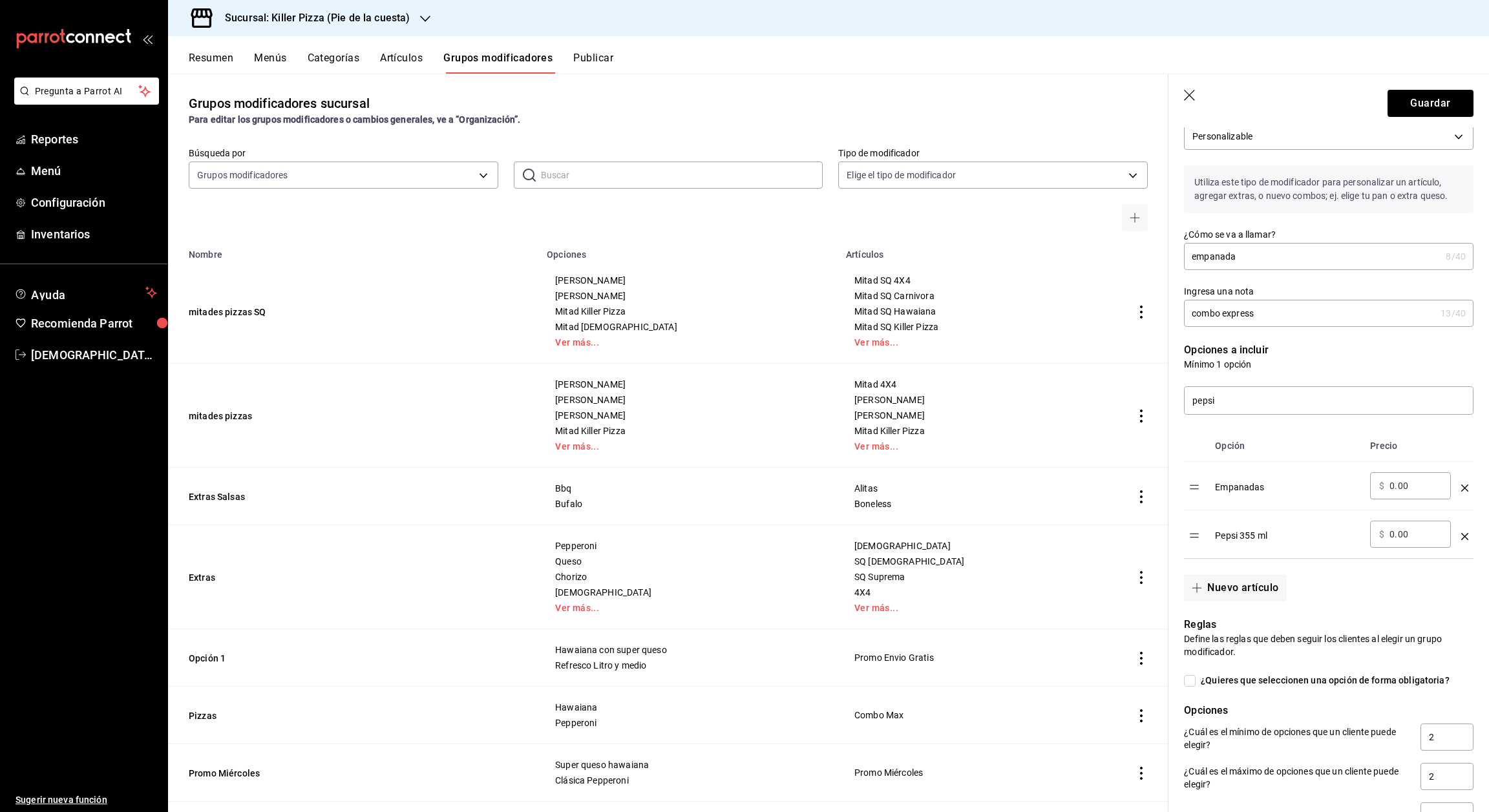
scroll to position [0, 0]
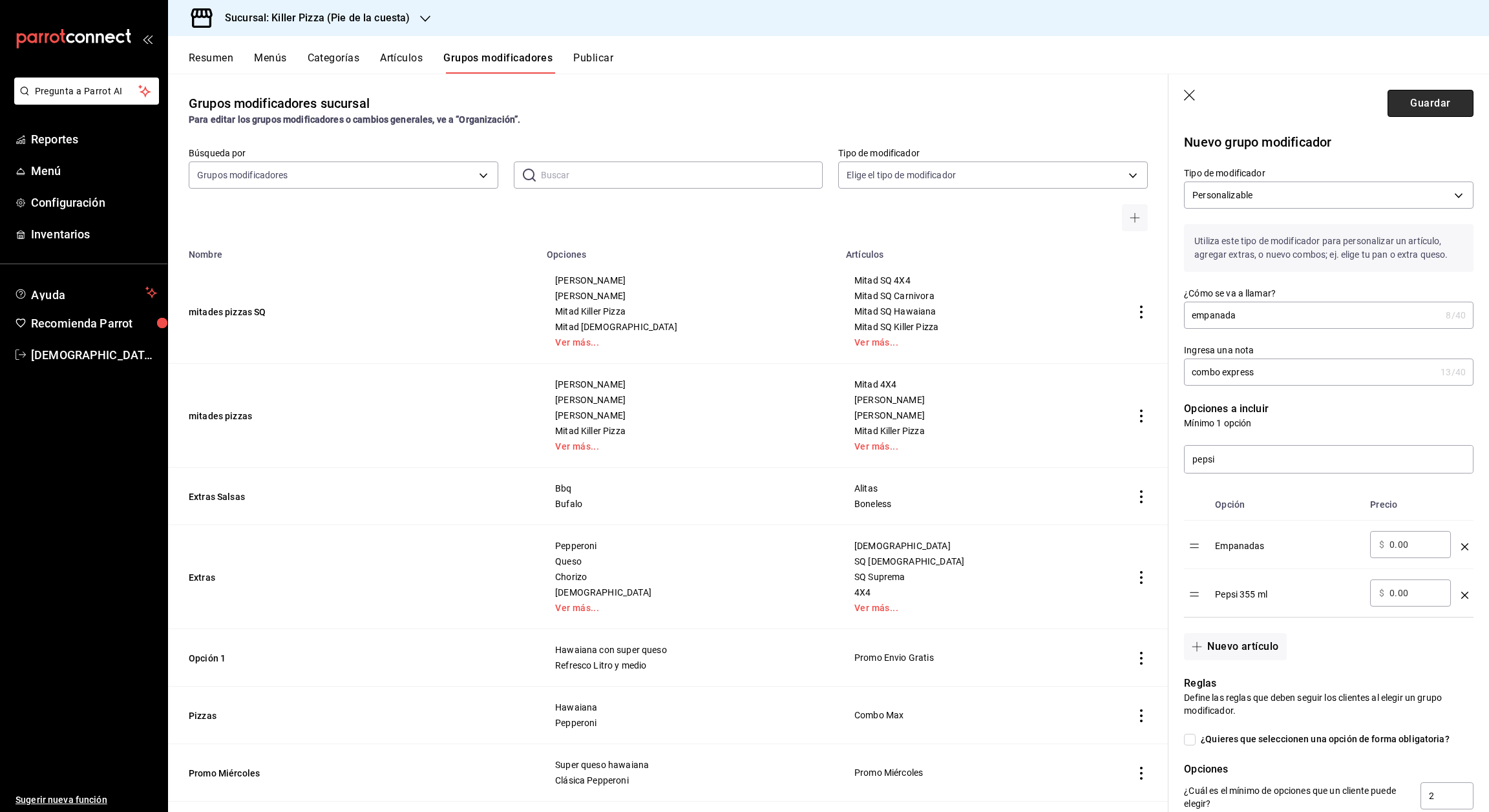
click at [1404, 109] on button "Guardar" at bounding box center [1431, 103] width 86 height 27
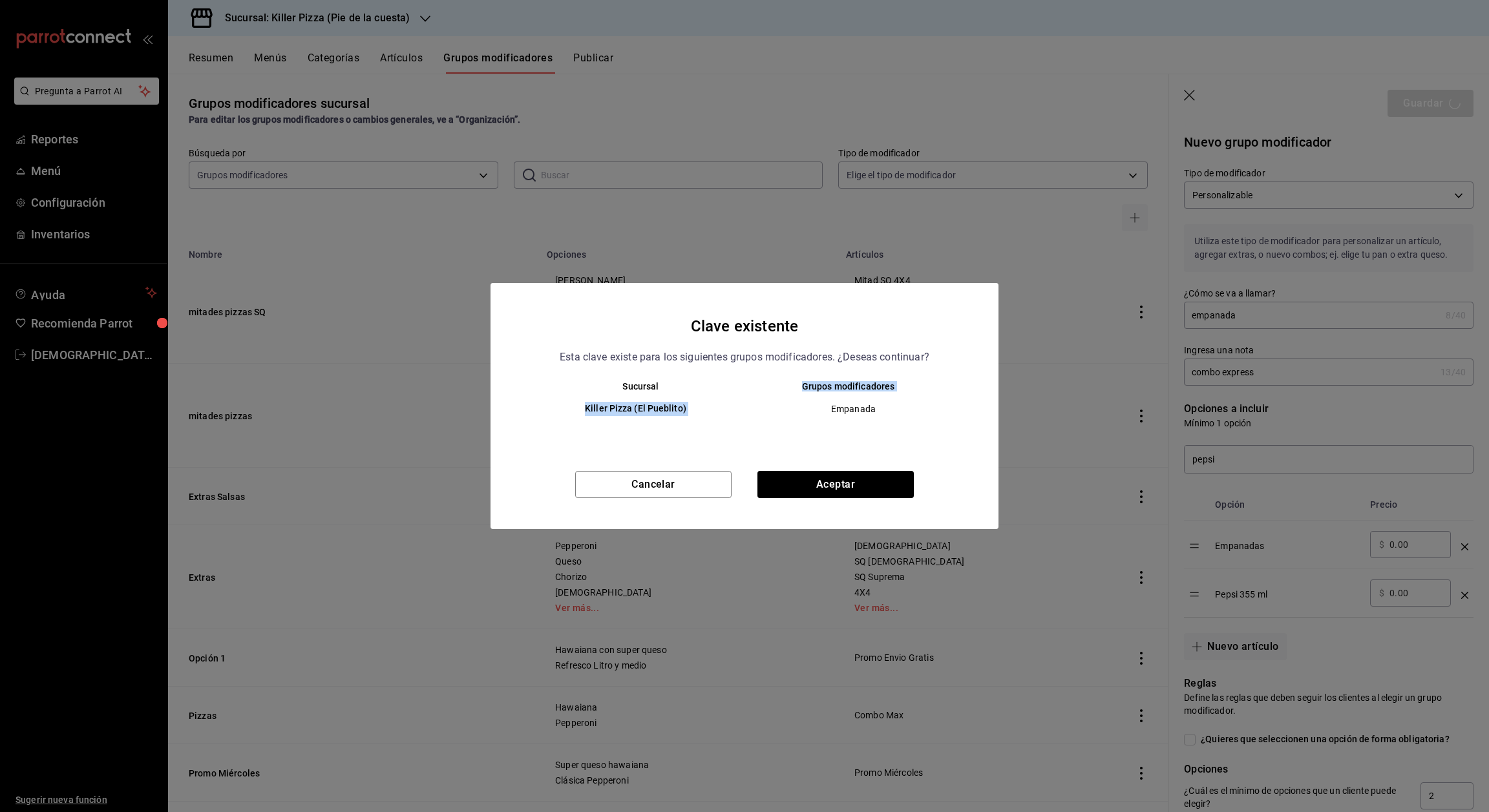
drag, startPoint x: 832, startPoint y: 399, endPoint x: 669, endPoint y: 385, distance: 163.6
click at [669, 385] on table "Sucursal Grupos modificadores Killer Pizza (El Pueblito) Empanada" at bounding box center [745, 403] width 457 height 45
click at [745, 383] on th "Grupos modificadores" at bounding box center [859, 386] width 228 height 10
click at [832, 486] on button "Aceptar" at bounding box center [835, 485] width 156 height 27
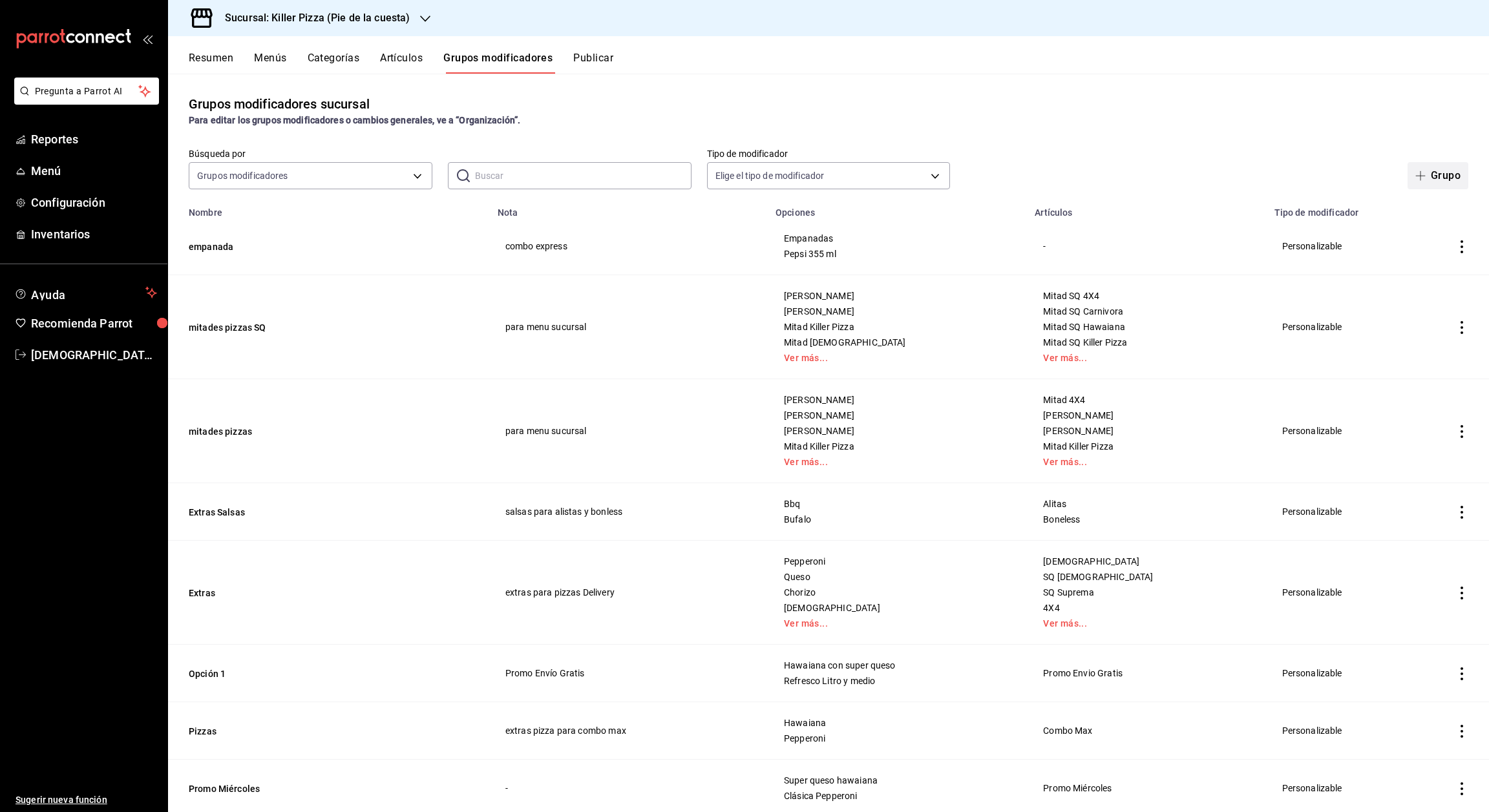
click at [1424, 179] on button "Grupo" at bounding box center [1438, 176] width 61 height 27
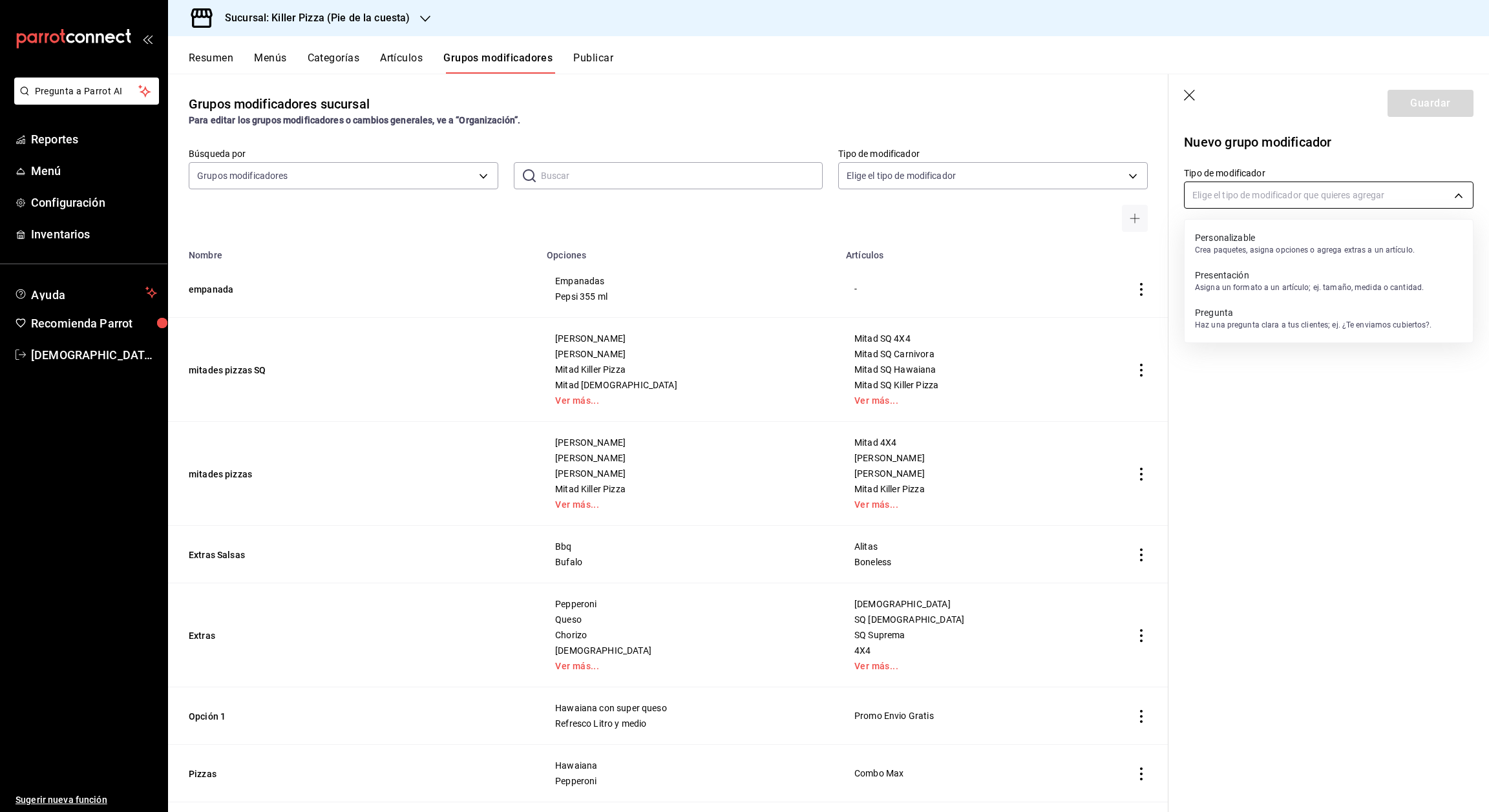
click at [1400, 201] on body "Pregunta a Parrot AI Reportes Menú Configuración Inventarios Ayuda Recomienda P…" at bounding box center [745, 406] width 1489 height 812
click at [1304, 254] on p "Crea paquetes, asigna opciones o agrega extras a un artículo." at bounding box center [1304, 250] width 220 height 11
type input "CUSTOMIZABLE"
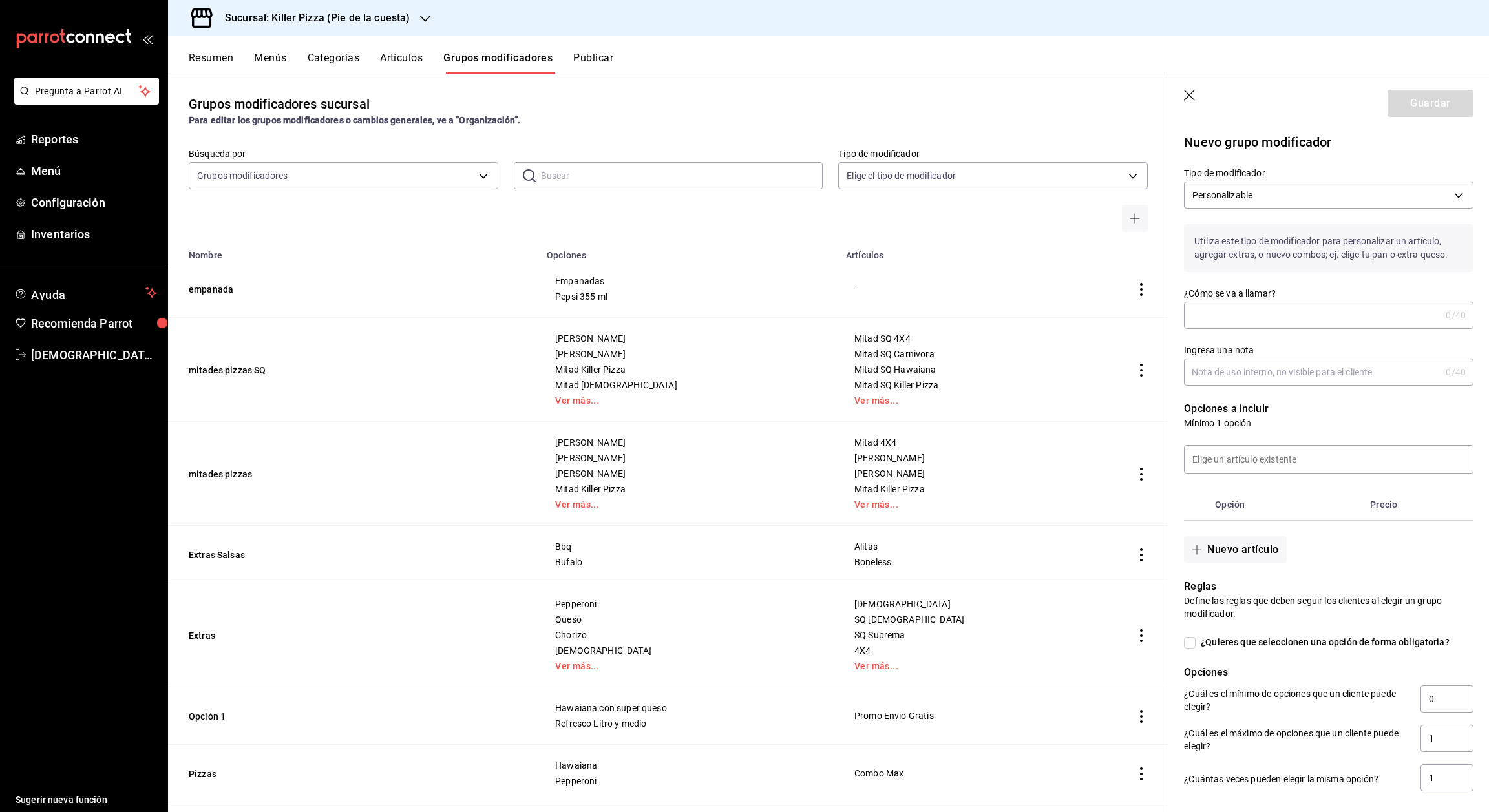
click at [1300, 326] on input "¿Cómo se va a llamar?" at bounding box center [1312, 315] width 256 height 26
type input "combo amigos"
click at [1302, 385] on input "Ingresa una nota" at bounding box center [1312, 372] width 256 height 26
type input "combo amigos plataforma"
click at [1304, 469] on input at bounding box center [1329, 459] width 288 height 27
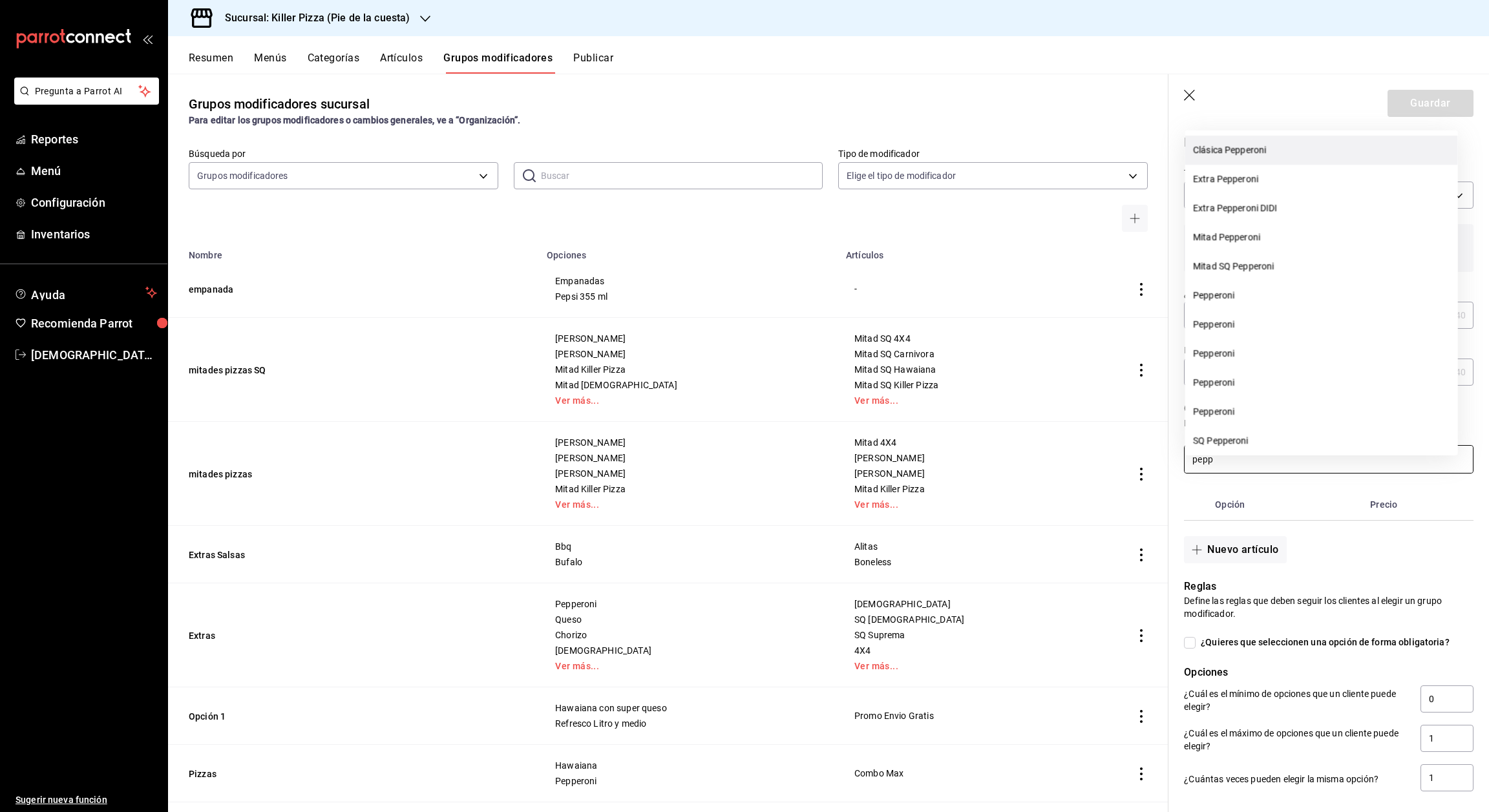
click at [1234, 144] on li "Clásica Pepperoni" at bounding box center [1322, 150] width 273 height 29
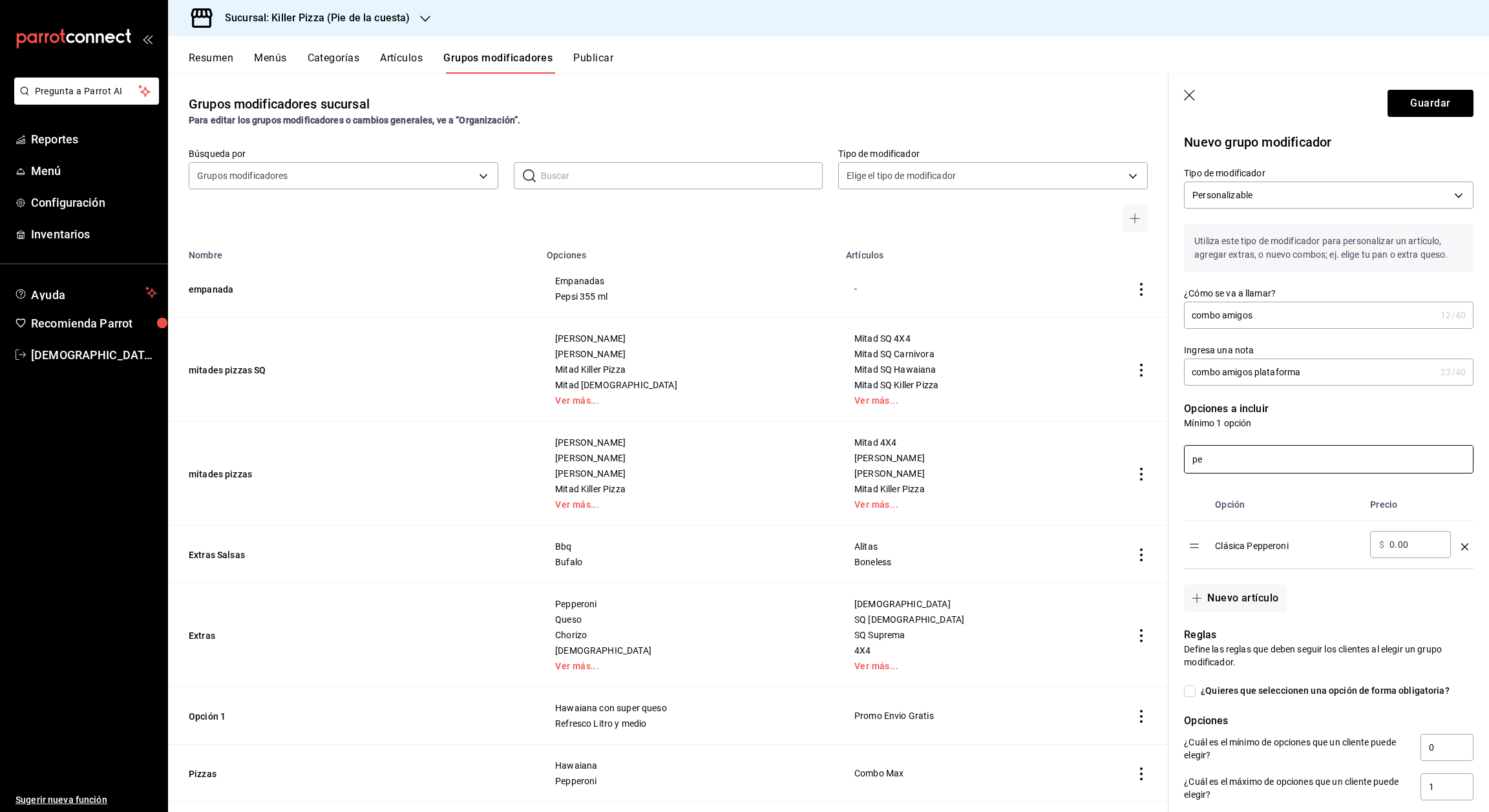
type input "p"
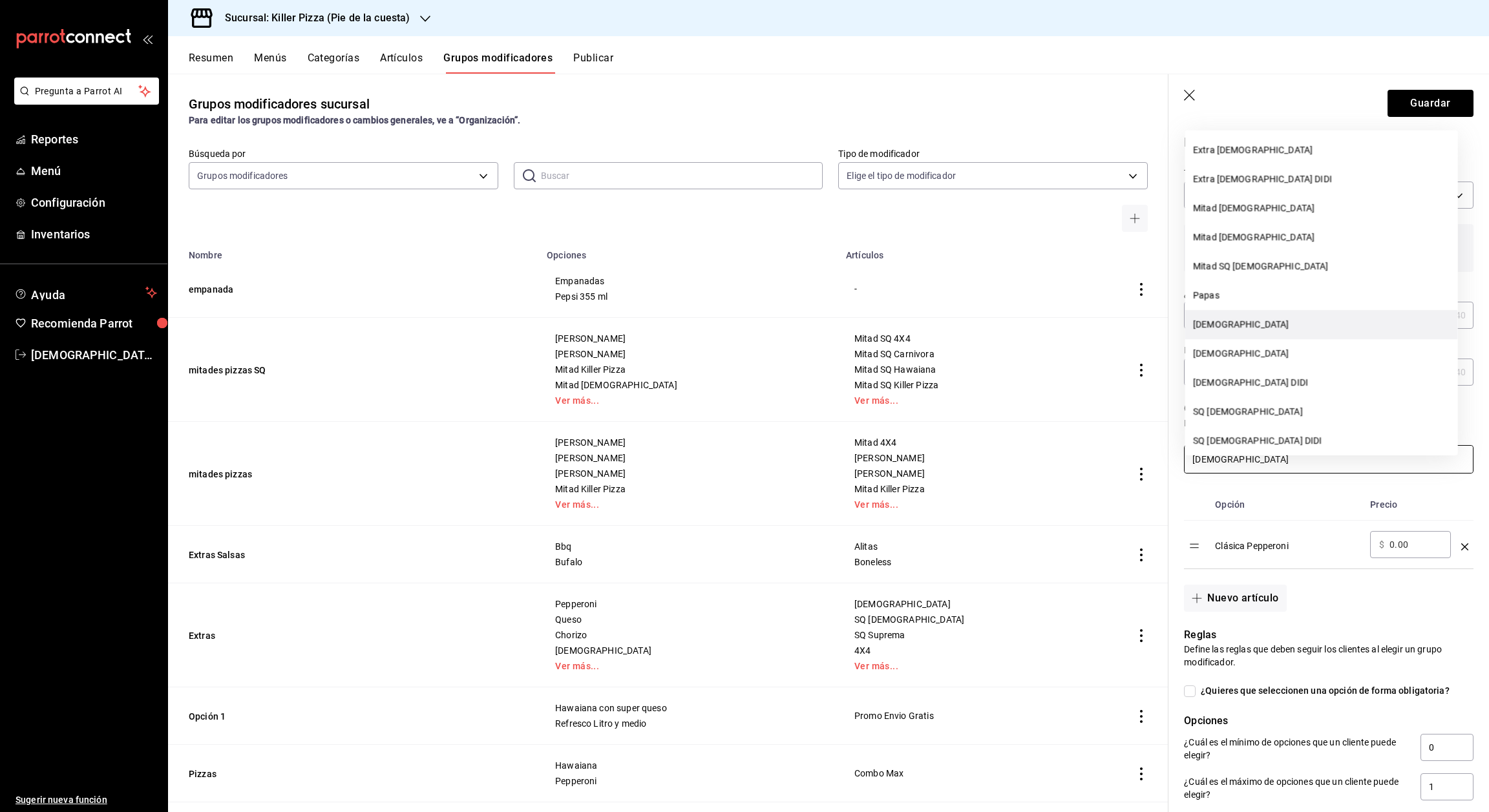
click at [1235, 338] on li "[DEMOGRAPHIC_DATA]" at bounding box center [1322, 324] width 273 height 29
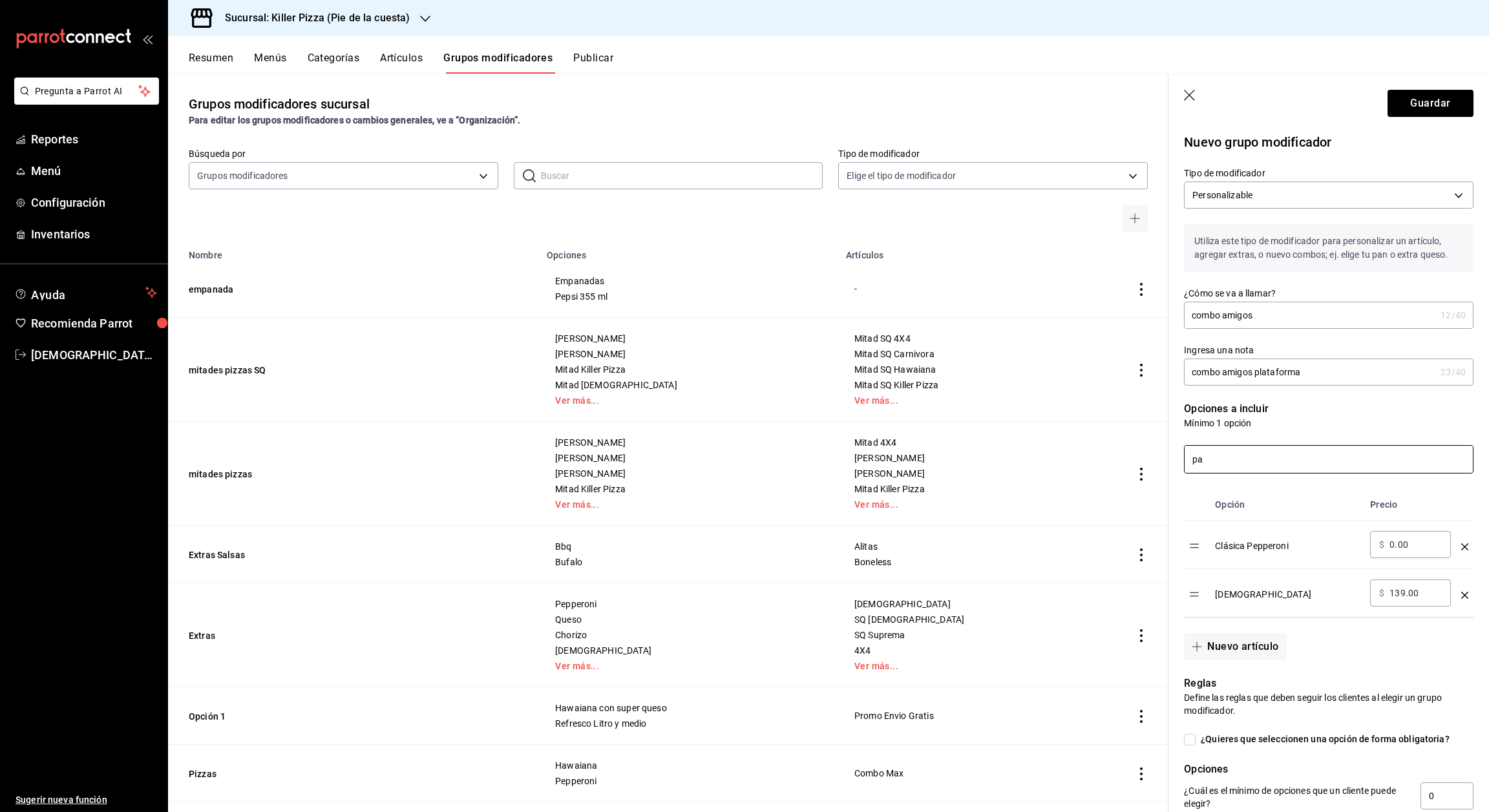
type input "p"
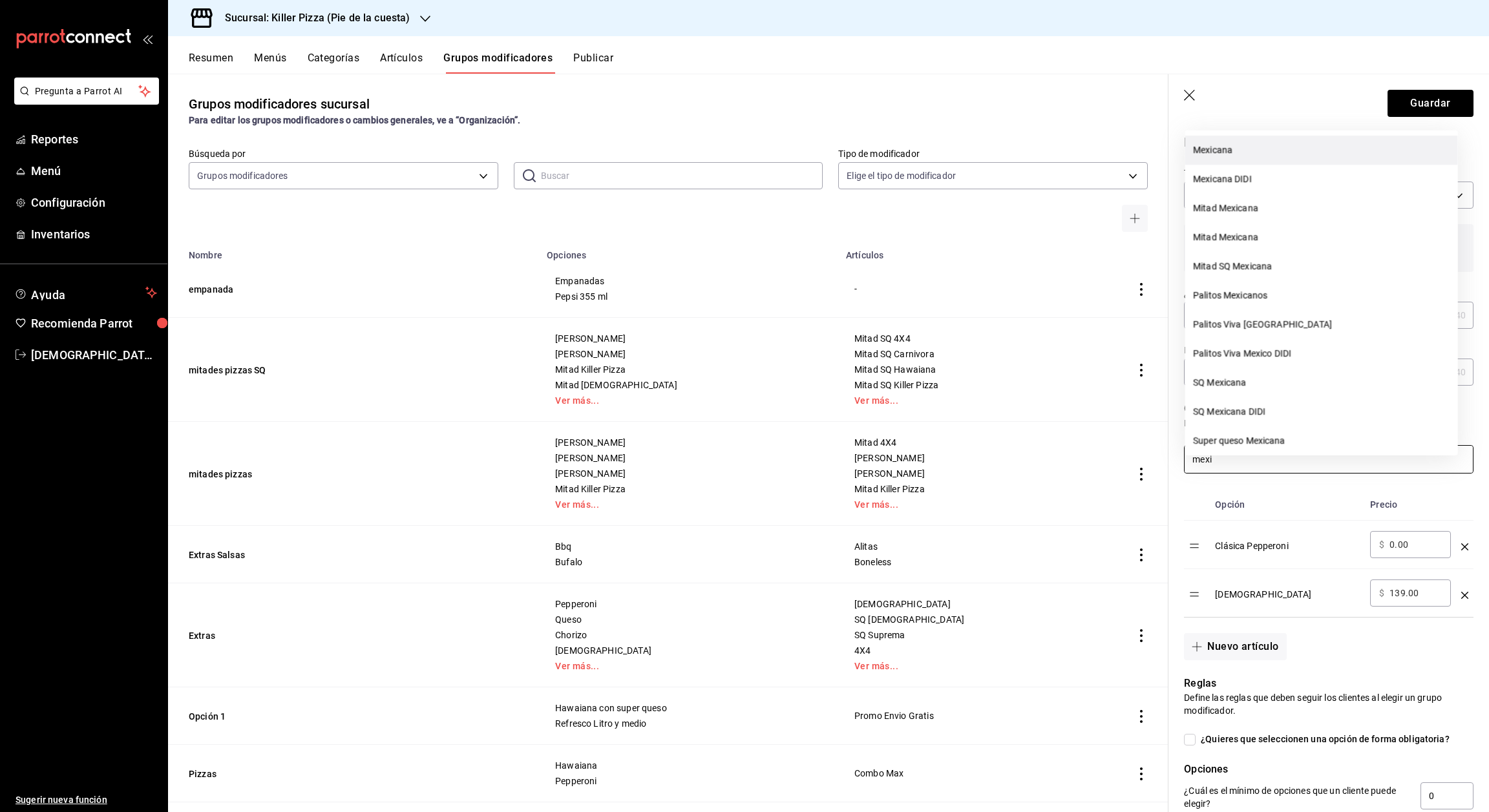
click at [1216, 148] on li "Mexicana" at bounding box center [1322, 150] width 273 height 29
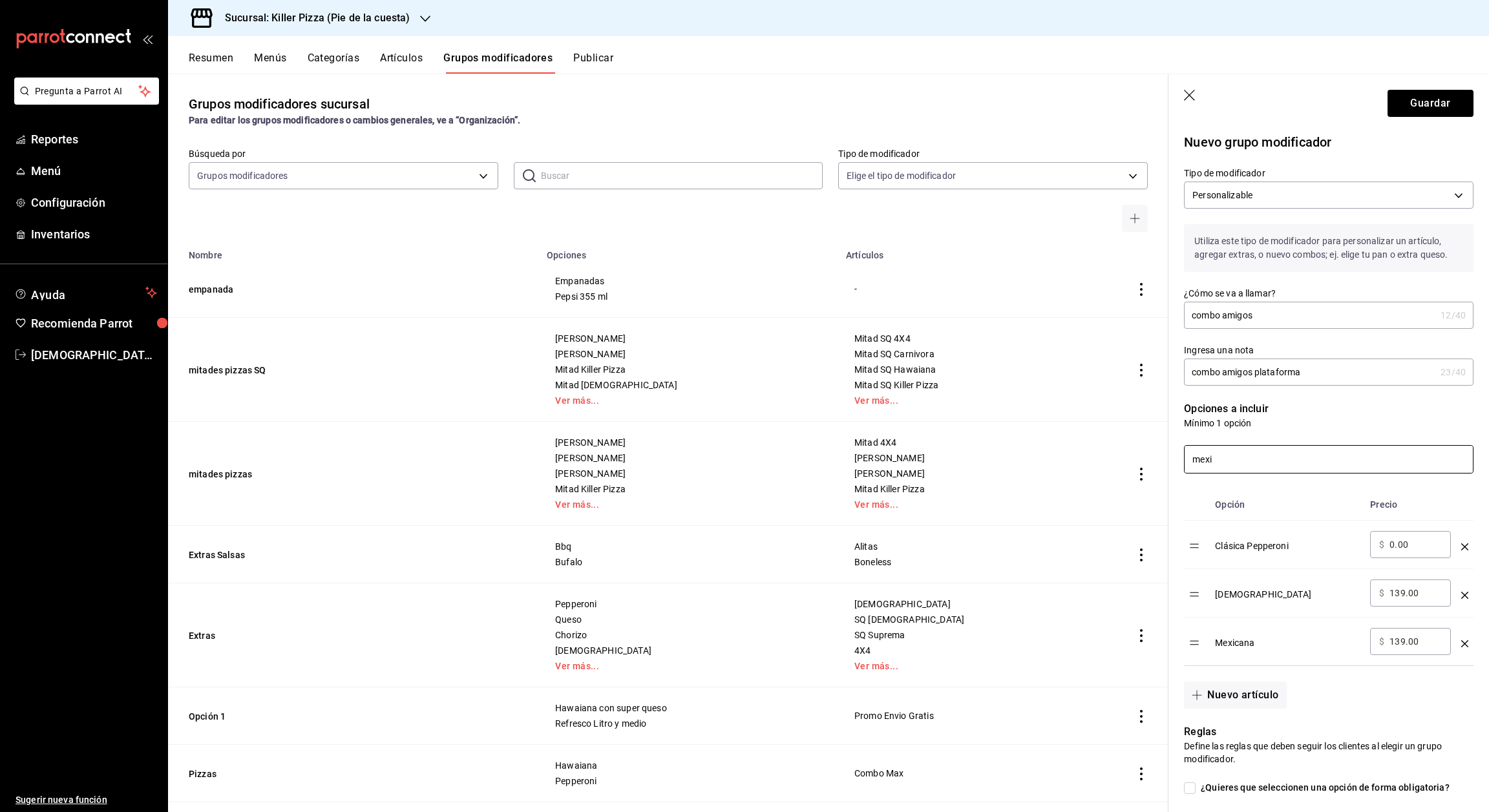
type input "mexi"
click at [1425, 599] on input "139.00" at bounding box center [1416, 593] width 52 height 13
type input "1.00"
type input "0.00"
click at [1422, 648] on input "139.00" at bounding box center [1416, 641] width 52 height 13
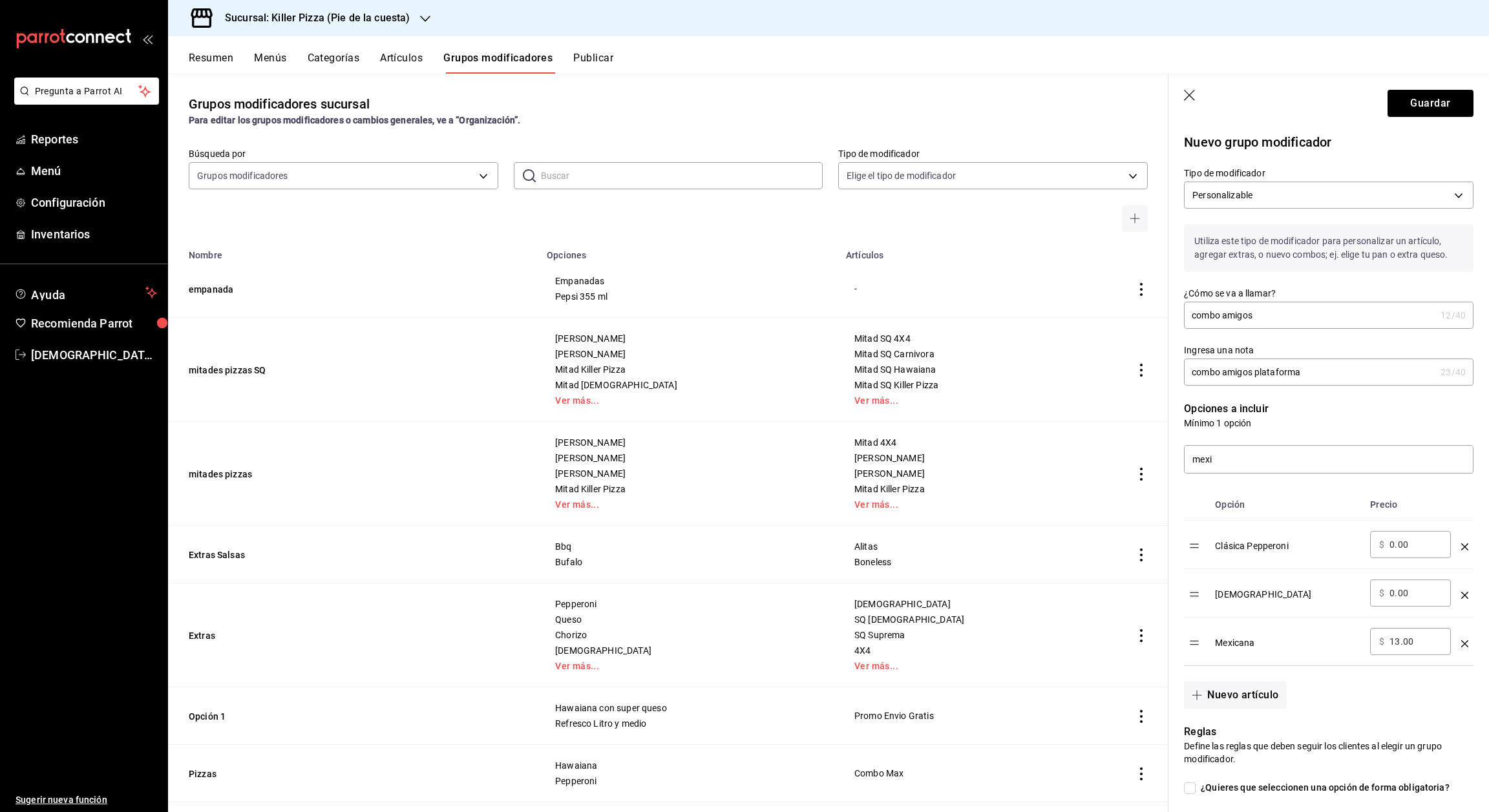
type input "1.00"
type input "0.00"
click at [1399, 725] on div "Reglas Define las reglas que deben seguir los clientes al elegir un grupo modif…" at bounding box center [1321, 823] width 305 height 230
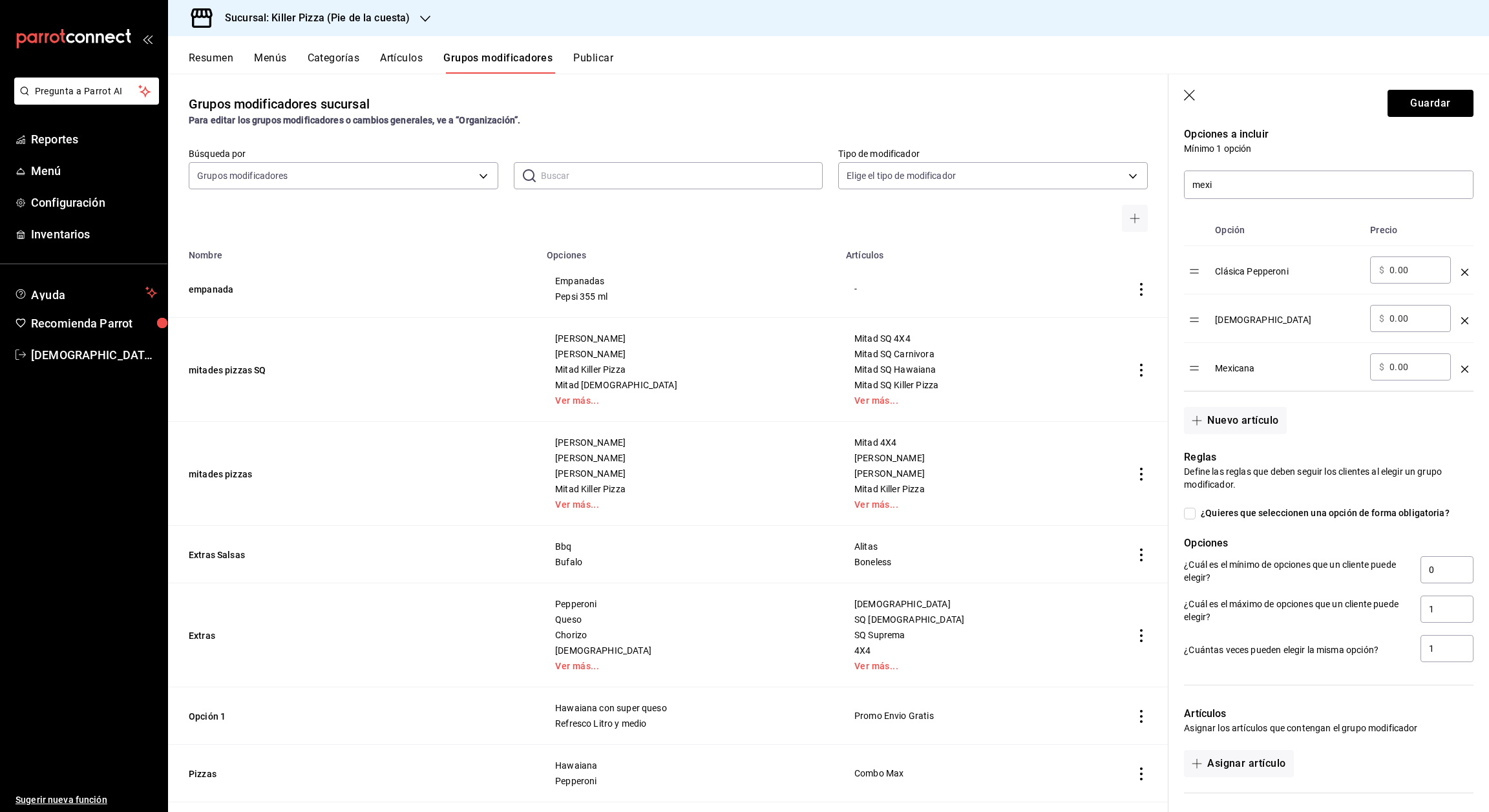
scroll to position [278, 0]
click at [1429, 619] on input "1" at bounding box center [1447, 605] width 53 height 27
type input "3"
click at [1426, 578] on input "0" at bounding box center [1447, 566] width 53 height 27
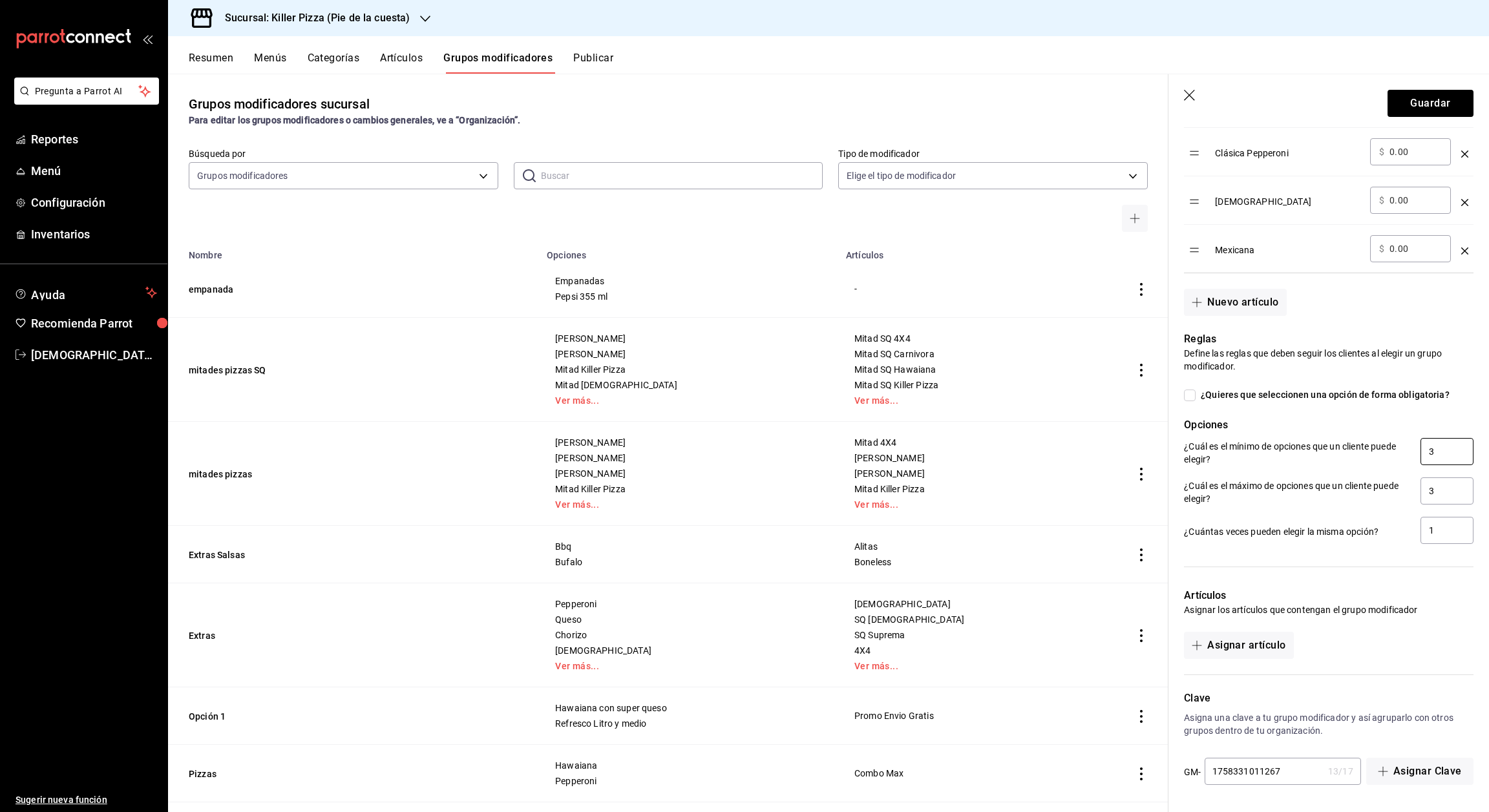
type input "3"
click at [1298, 768] on input "1758331011267" at bounding box center [1264, 771] width 118 height 26
click at [1402, 780] on button "Asignar Clave" at bounding box center [1420, 771] width 107 height 27
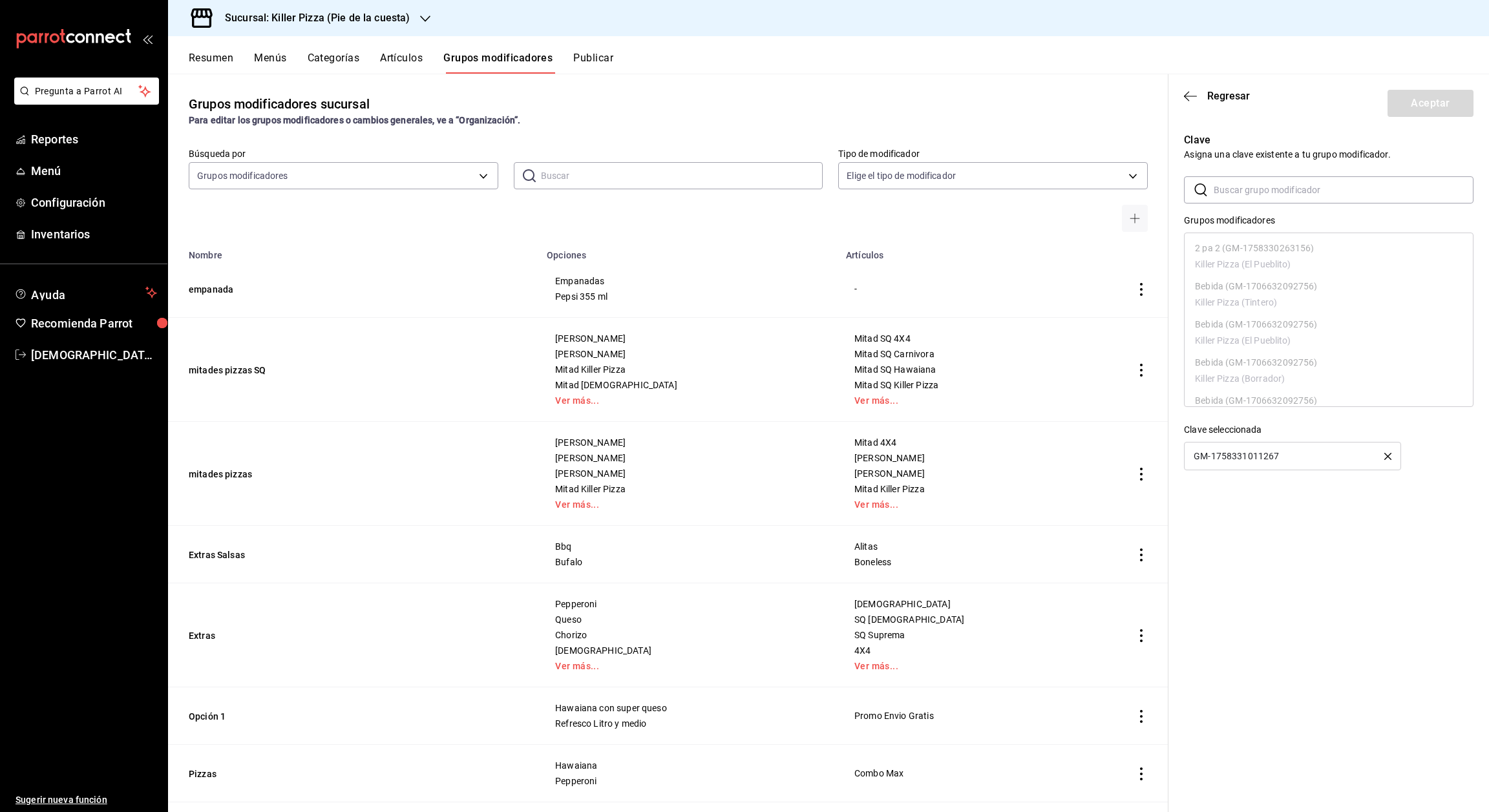
click at [1388, 460] on button "button" at bounding box center [1388, 456] width 7 height 9
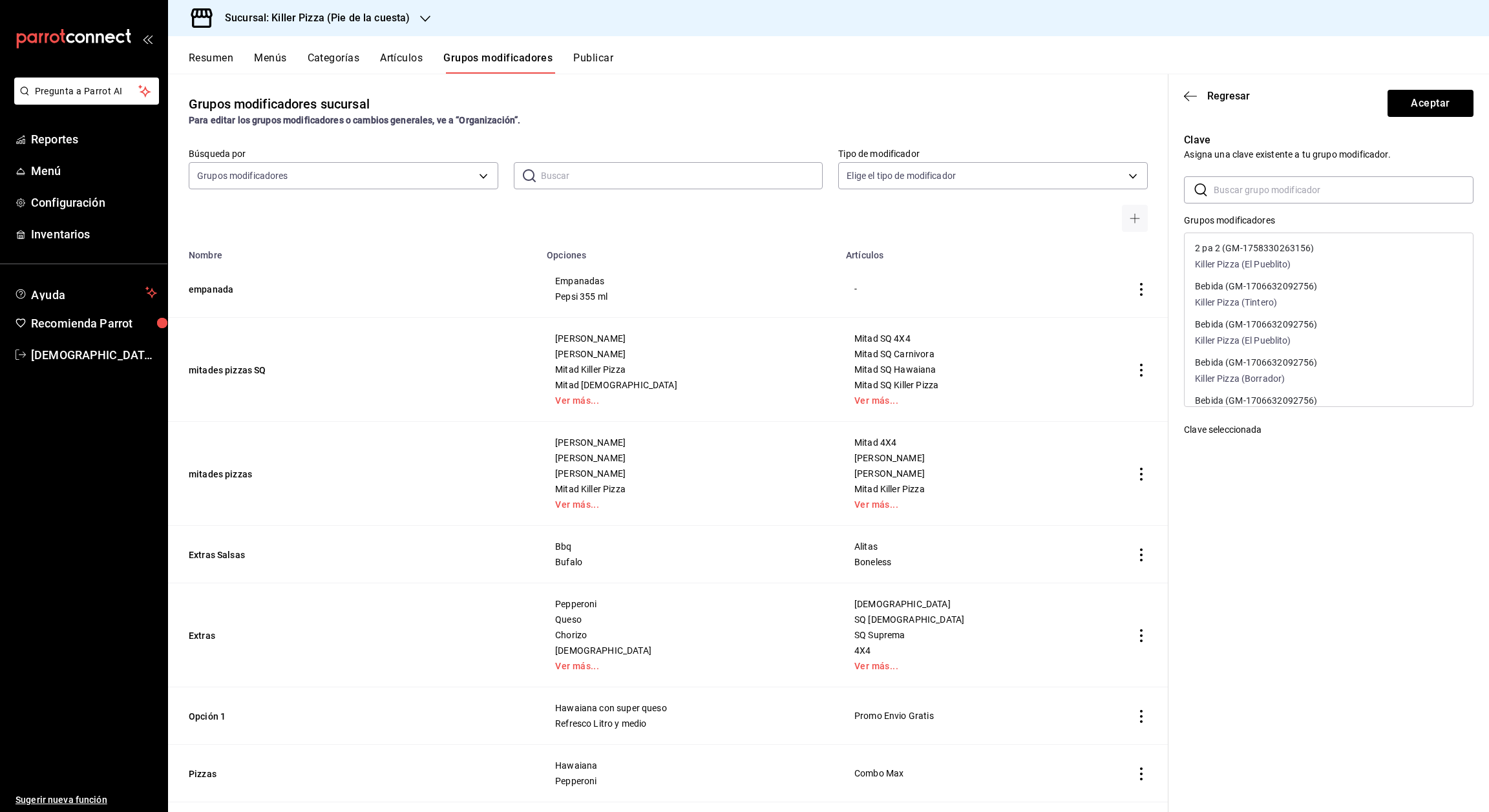
click at [1282, 189] on input "text" at bounding box center [1343, 190] width 260 height 26
type input "2278"
click at [1273, 264] on p "Killer Pizza (El Pueblito)" at bounding box center [1272, 264] width 154 height 13
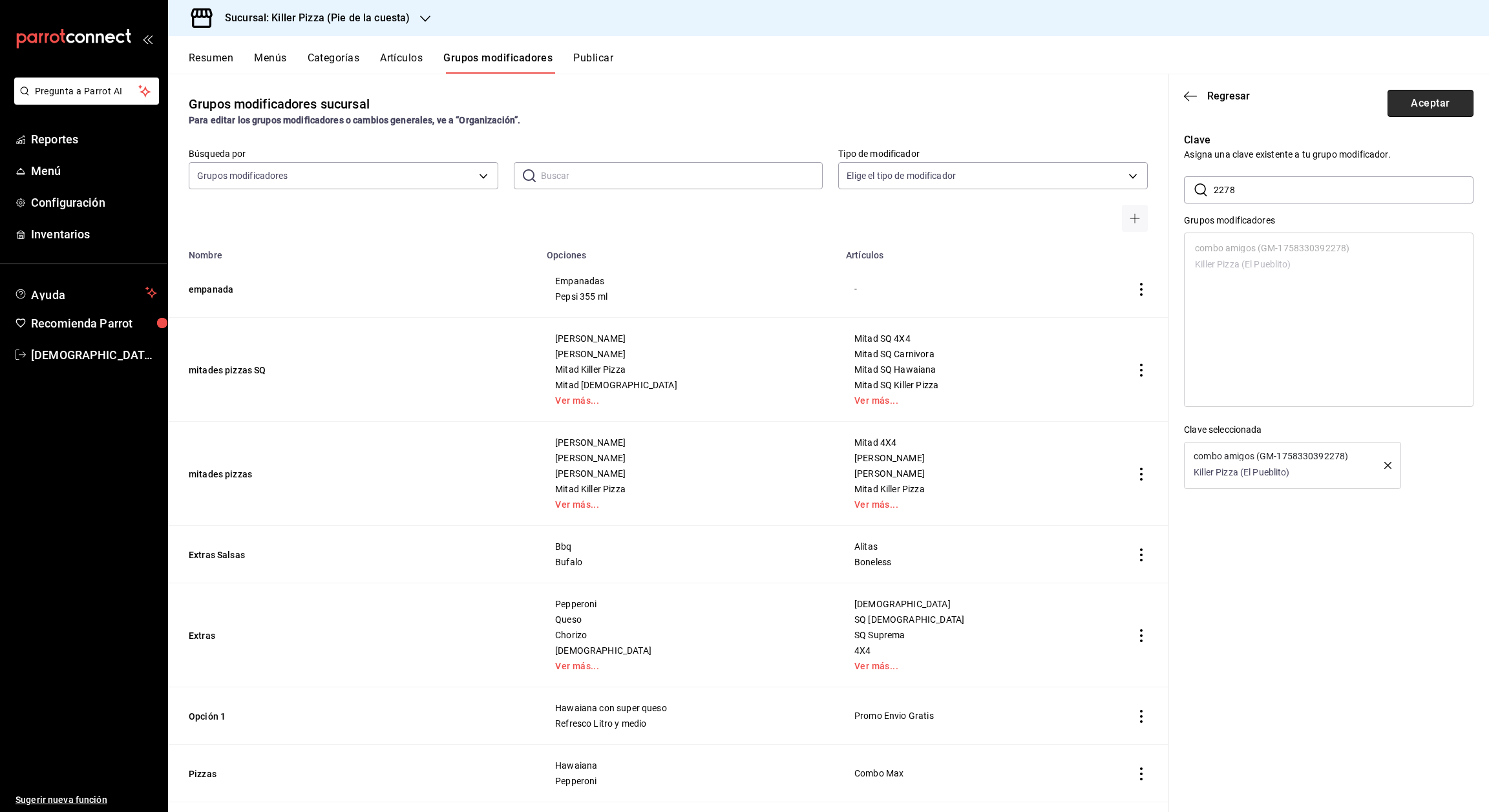
click at [1437, 105] on button "Aceptar" at bounding box center [1431, 103] width 86 height 27
type input "1758330392278"
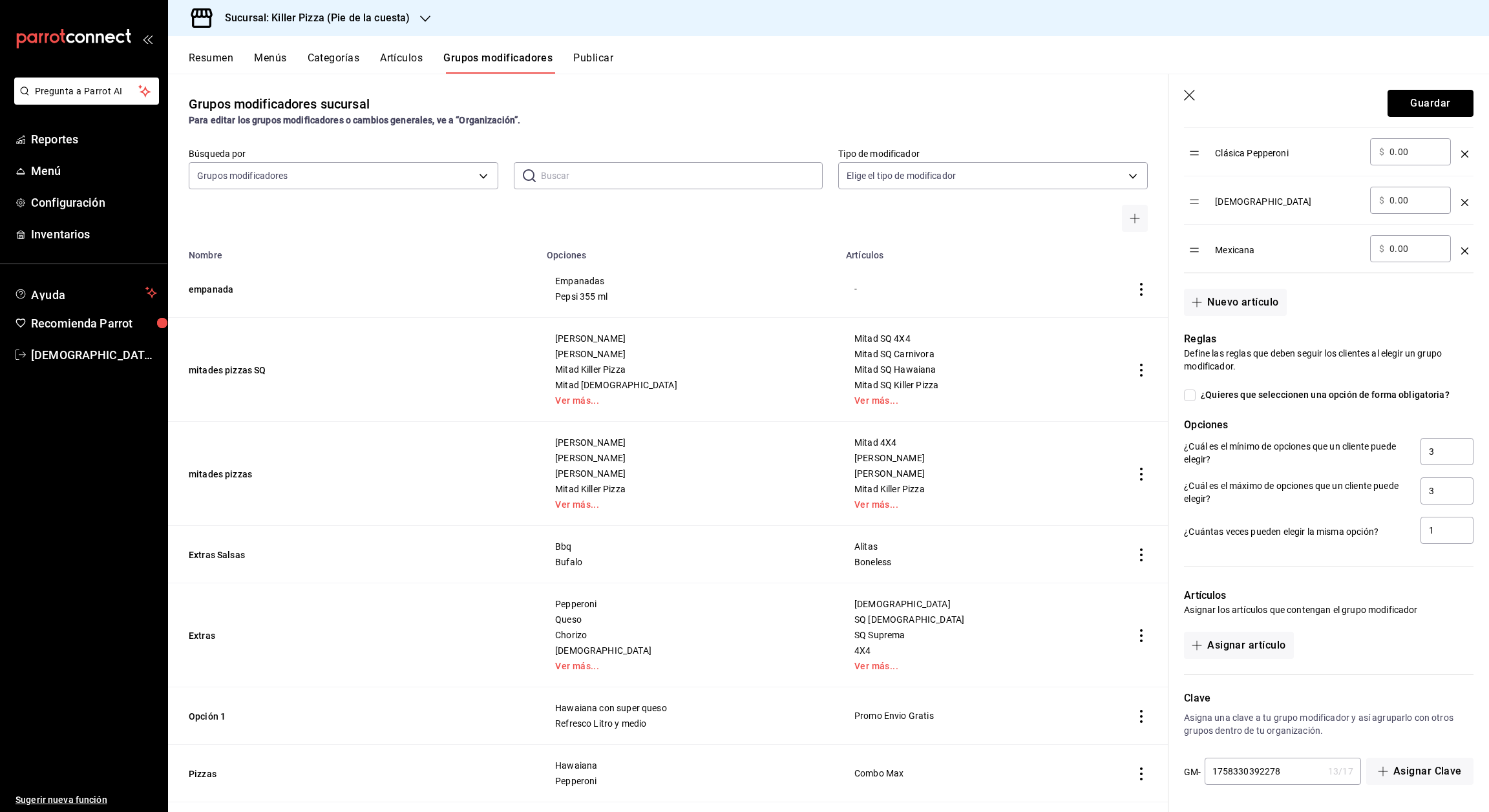
click at [1437, 105] on button "Guardar" at bounding box center [1431, 103] width 86 height 27
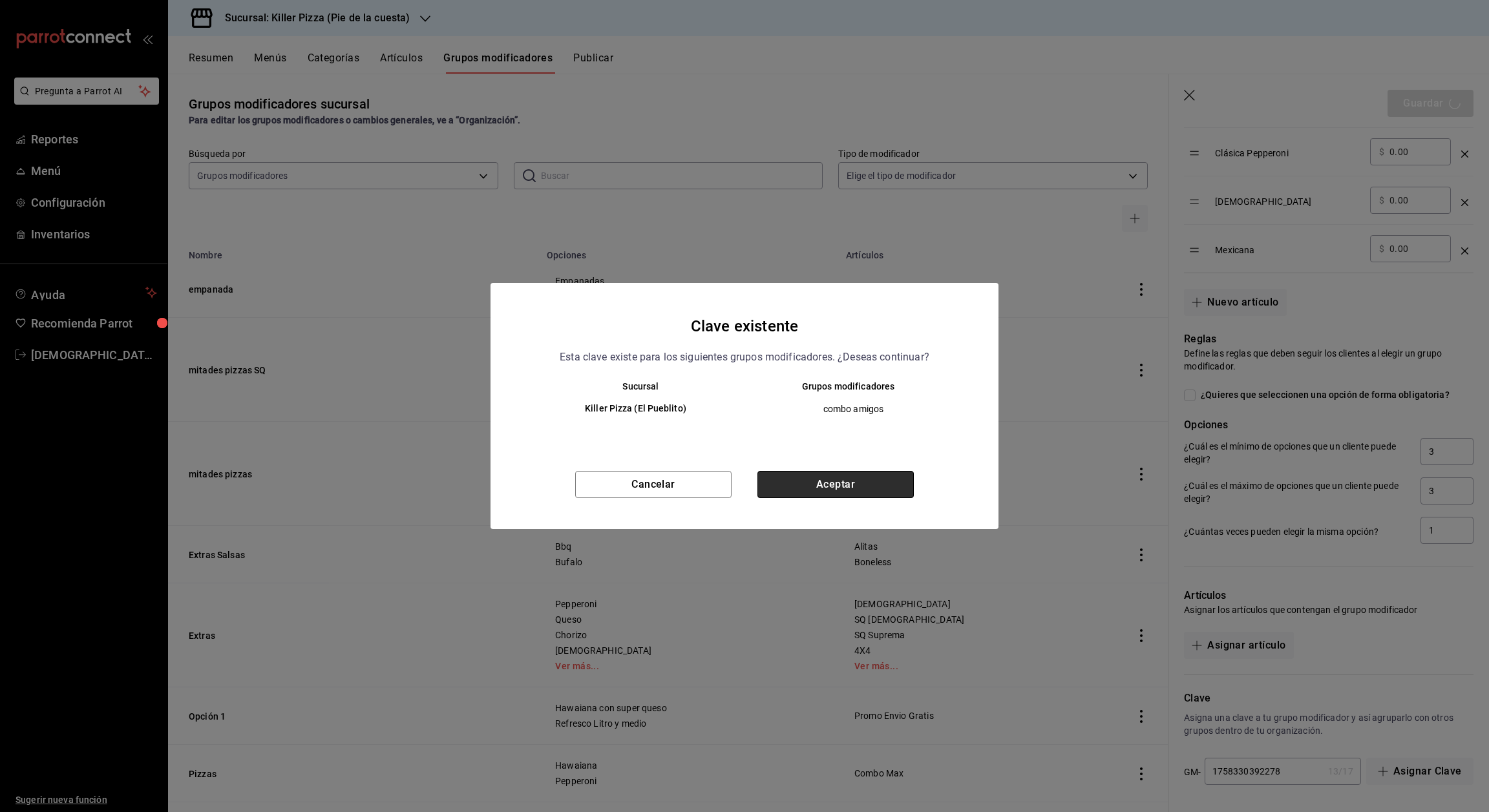
click at [869, 478] on button "Aceptar" at bounding box center [835, 485] width 156 height 27
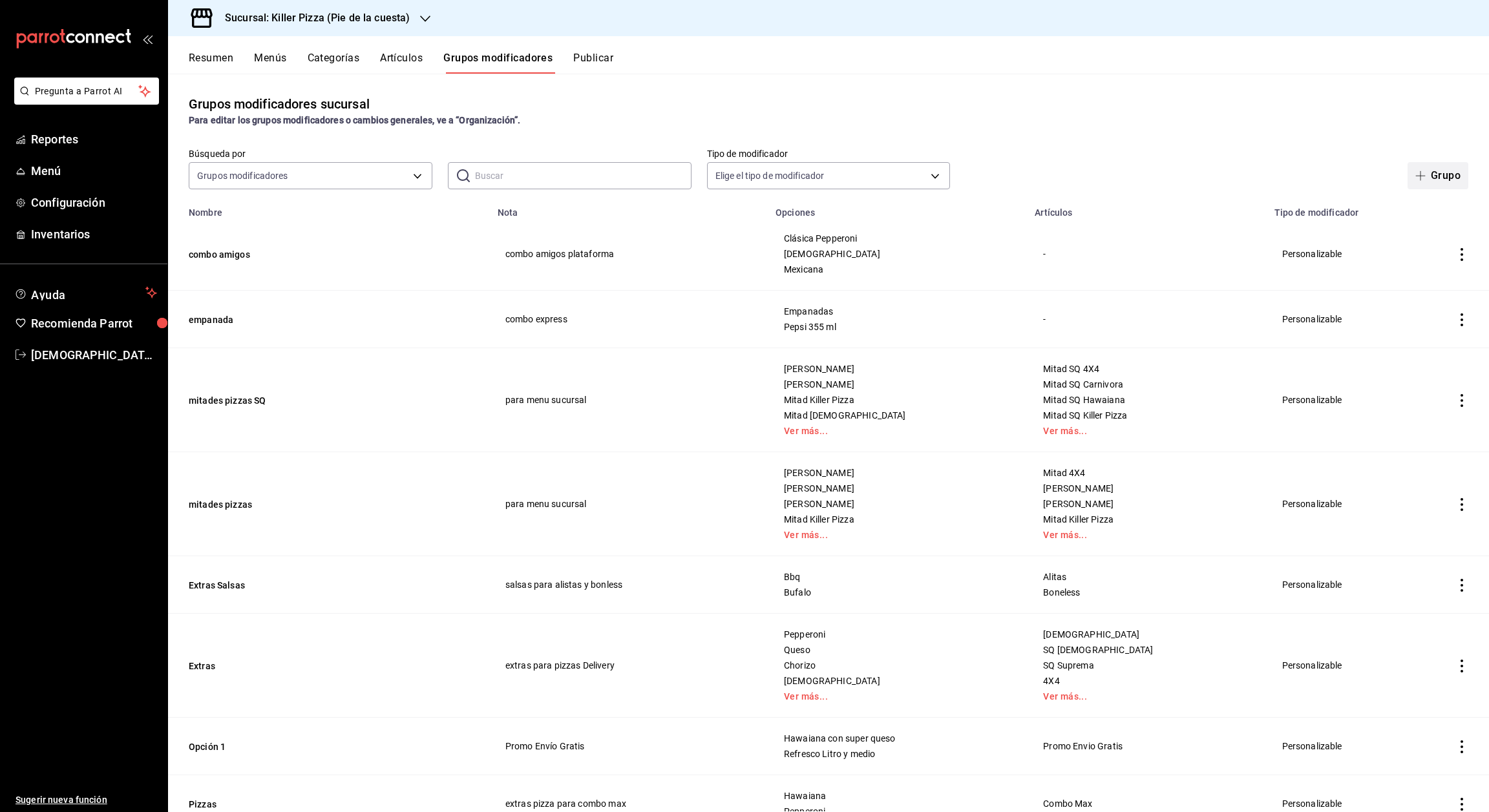
click at [1410, 181] on button "Grupo" at bounding box center [1438, 176] width 61 height 27
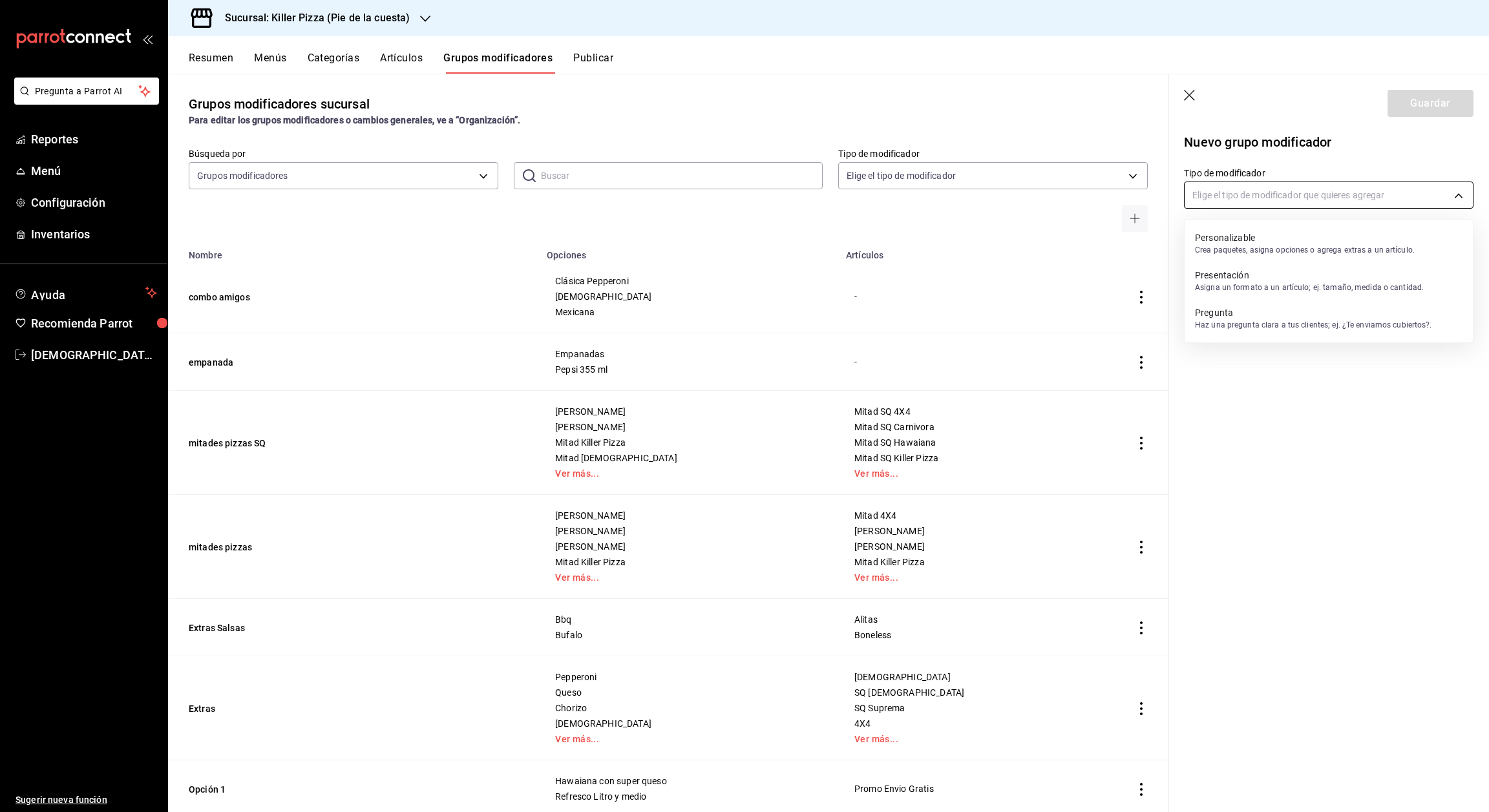
click at [1332, 201] on body "Pregunta a Parrot AI Reportes Menú Configuración Inventarios Ayuda Recomienda P…" at bounding box center [745, 406] width 1489 height 812
click at [1301, 235] on p "Personalizable" at bounding box center [1304, 238] width 220 height 13
type input "CUSTOMIZABLE"
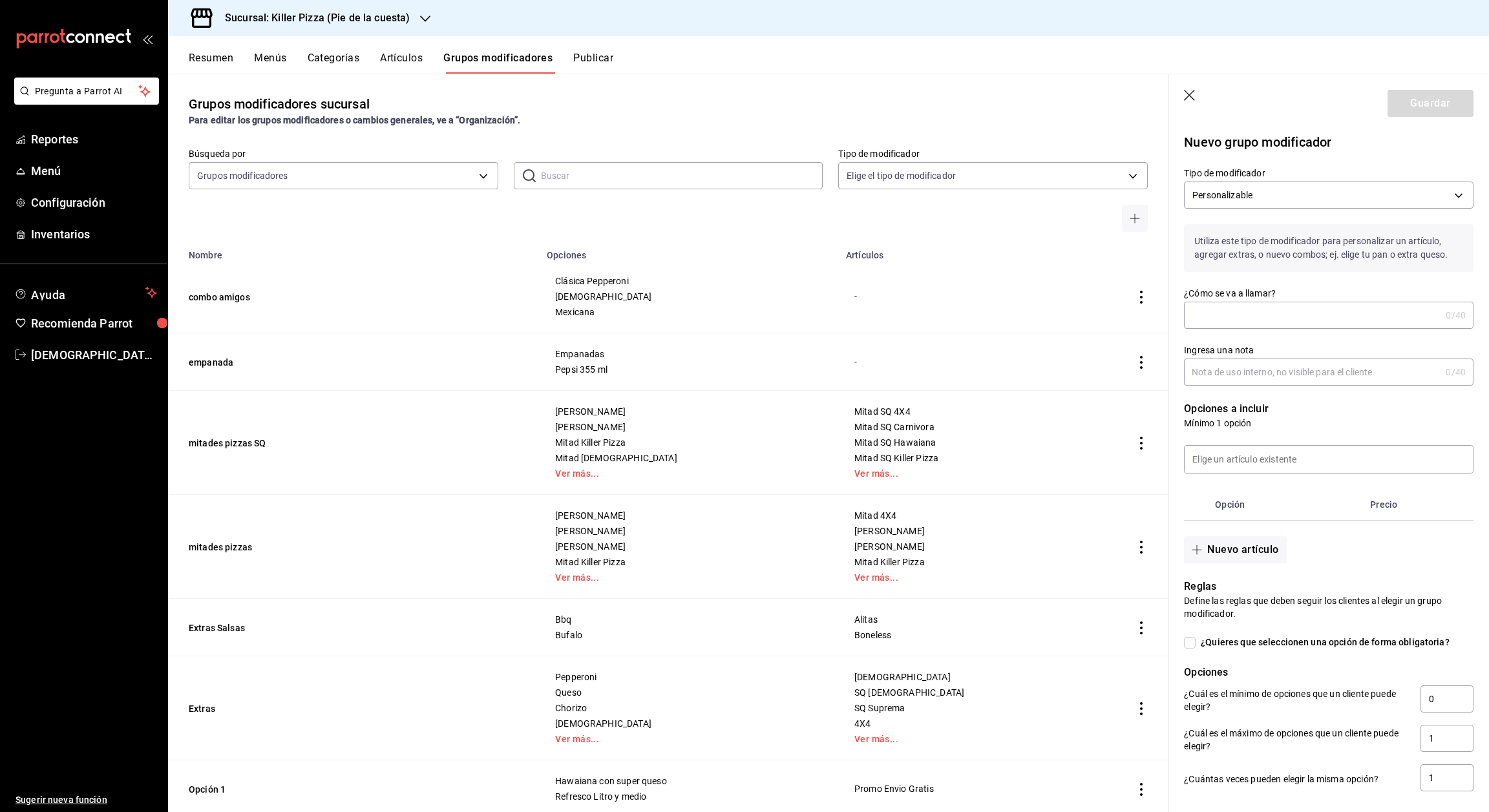
click at [1278, 328] on input "¿Cómo se va a llamar?" at bounding box center [1312, 315] width 256 height 26
type input "2 pa 2"
click at [1294, 385] on input "Ingresa una nota" at bounding box center [1312, 372] width 256 height 26
type input "2 pa 2 plataforma"
click at [1269, 473] on input at bounding box center [1329, 459] width 288 height 27
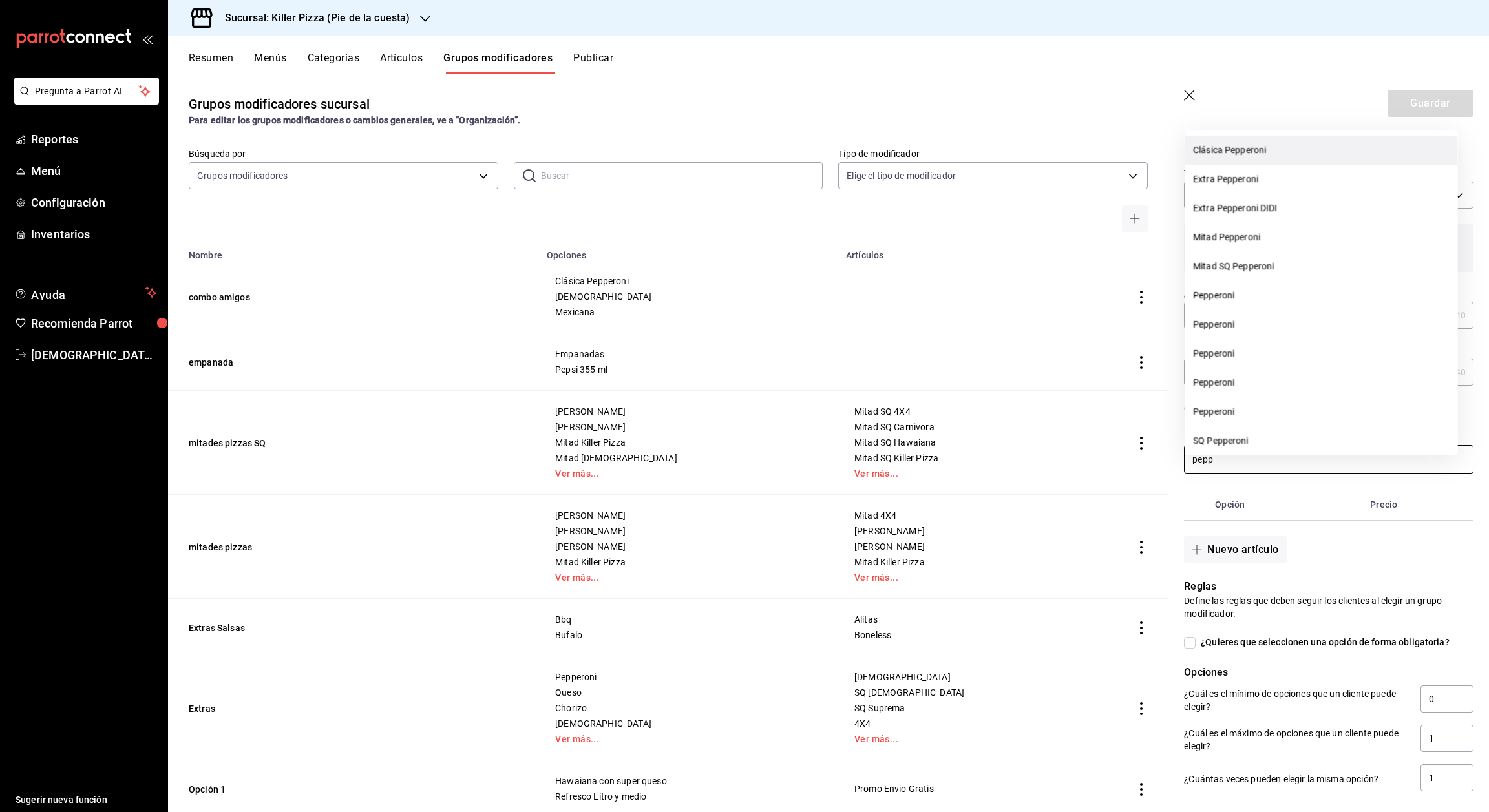
click at [1271, 155] on li "Clásica Pepperoni" at bounding box center [1322, 150] width 273 height 29
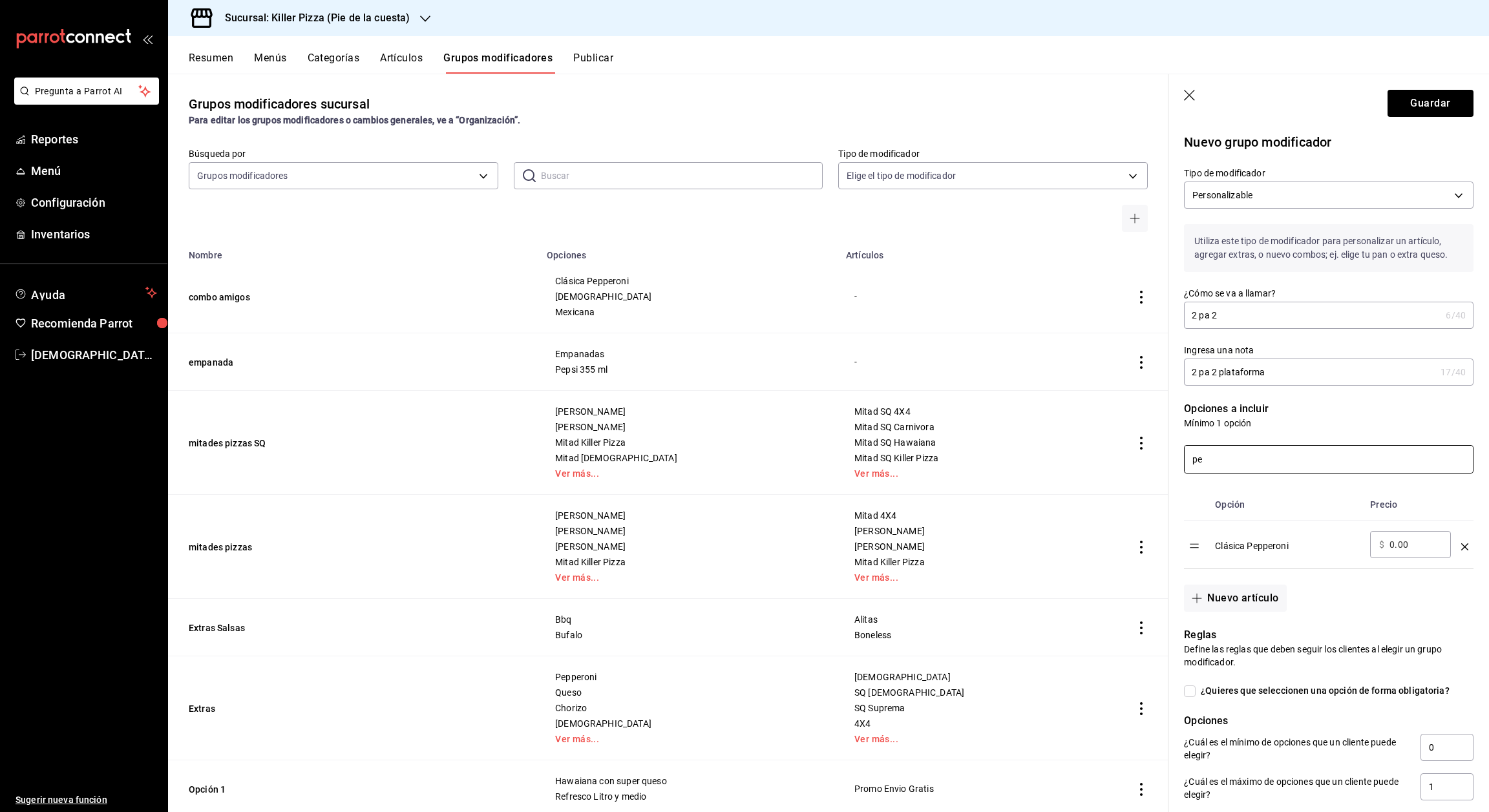
type input "p"
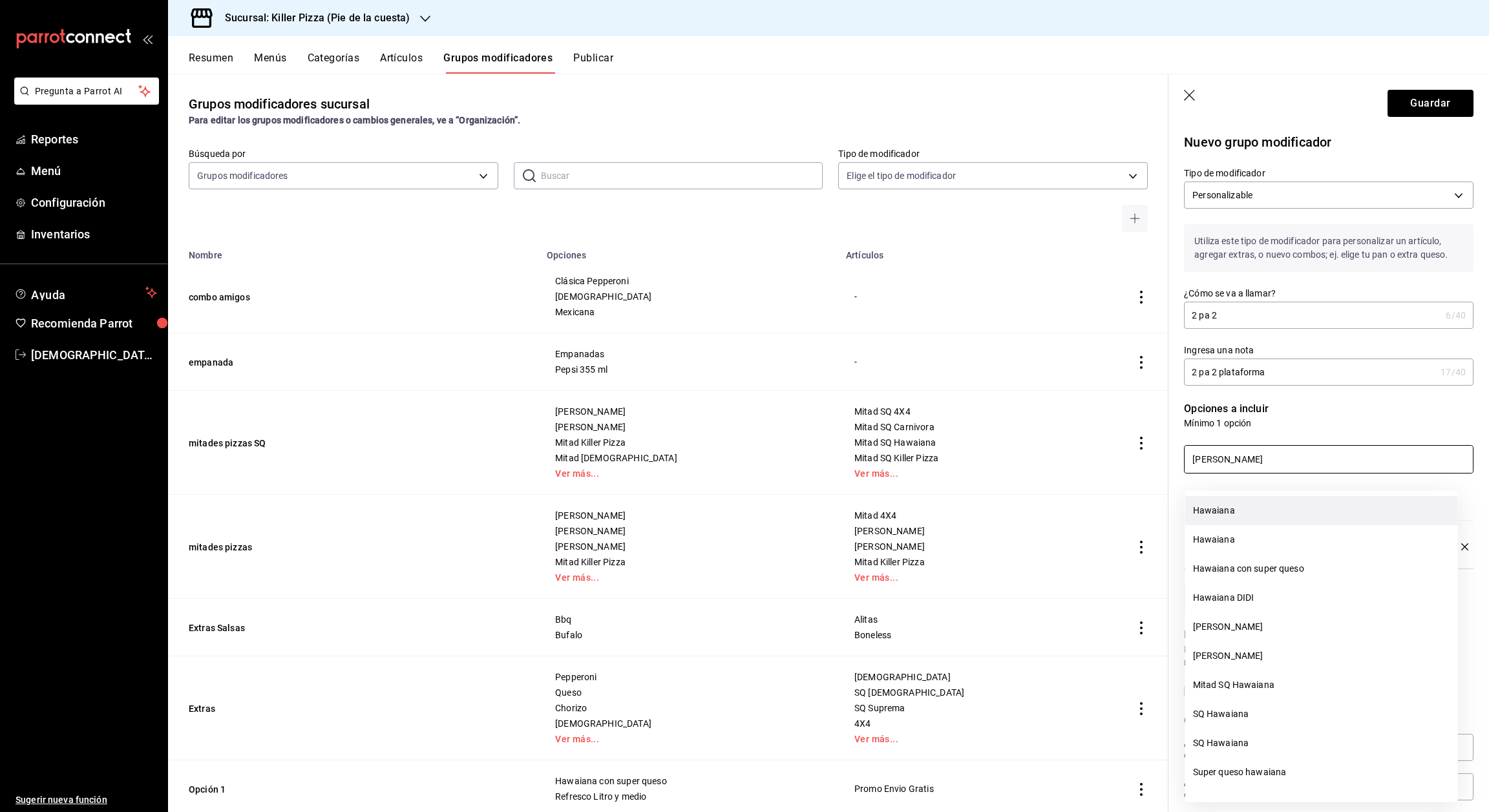
click at [1261, 515] on li "Hawaiana" at bounding box center [1322, 510] width 273 height 29
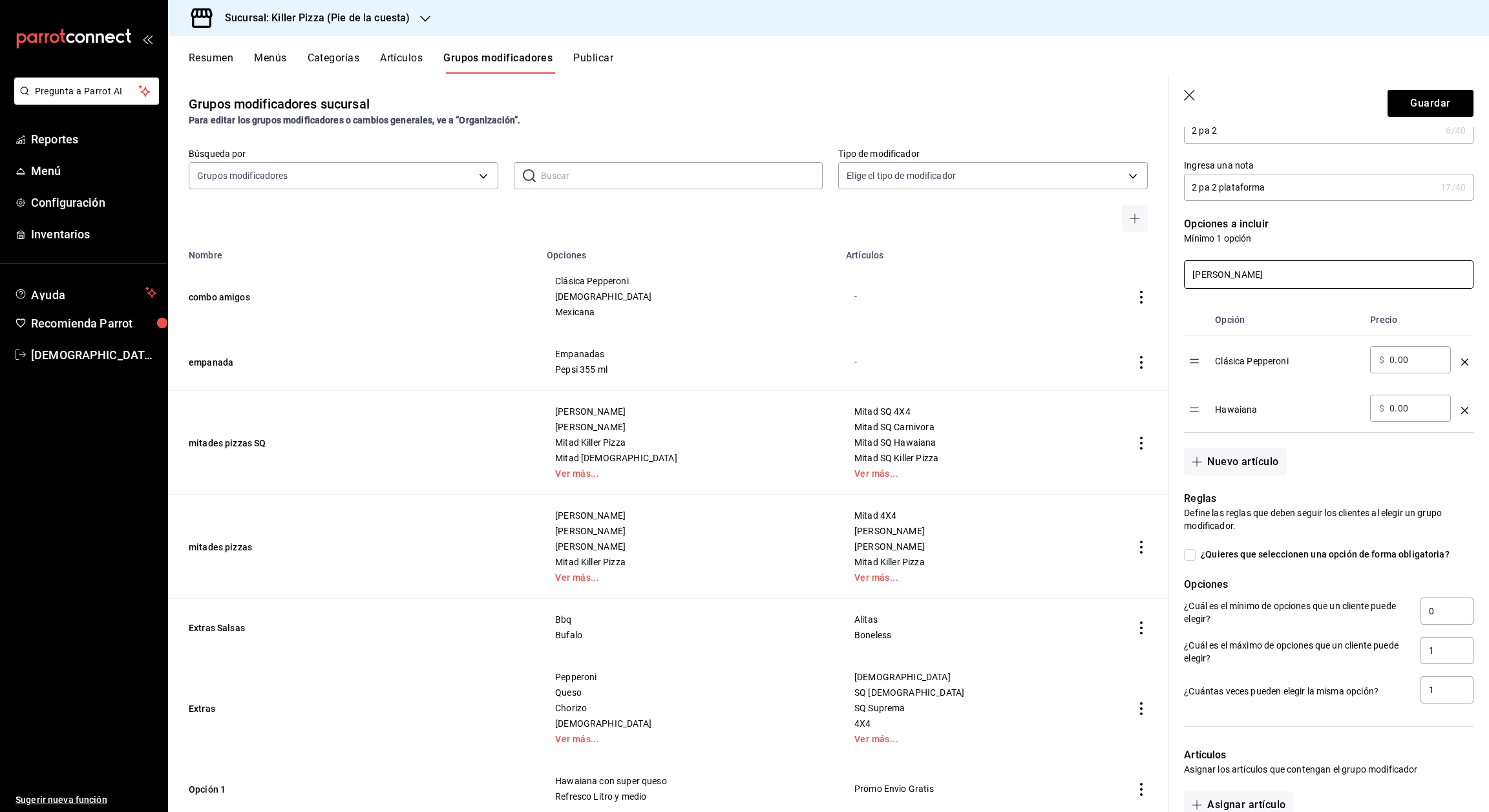
scroll to position [186, 0]
type input "[PERSON_NAME]"
click at [1432, 617] on input "0" at bounding box center [1447, 610] width 53 height 27
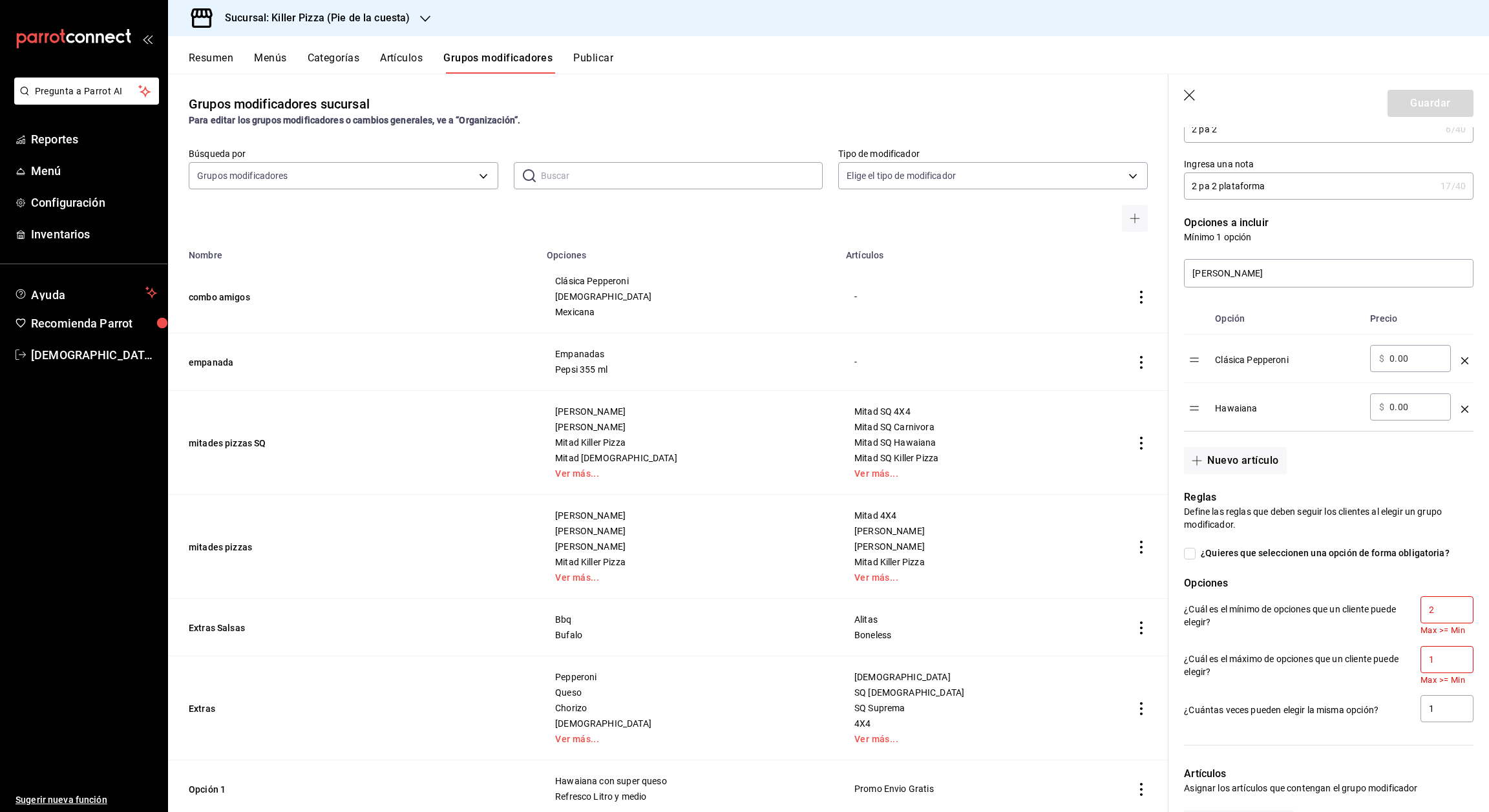
type input "2"
click at [1433, 673] on input "1" at bounding box center [1447, 660] width 53 height 27
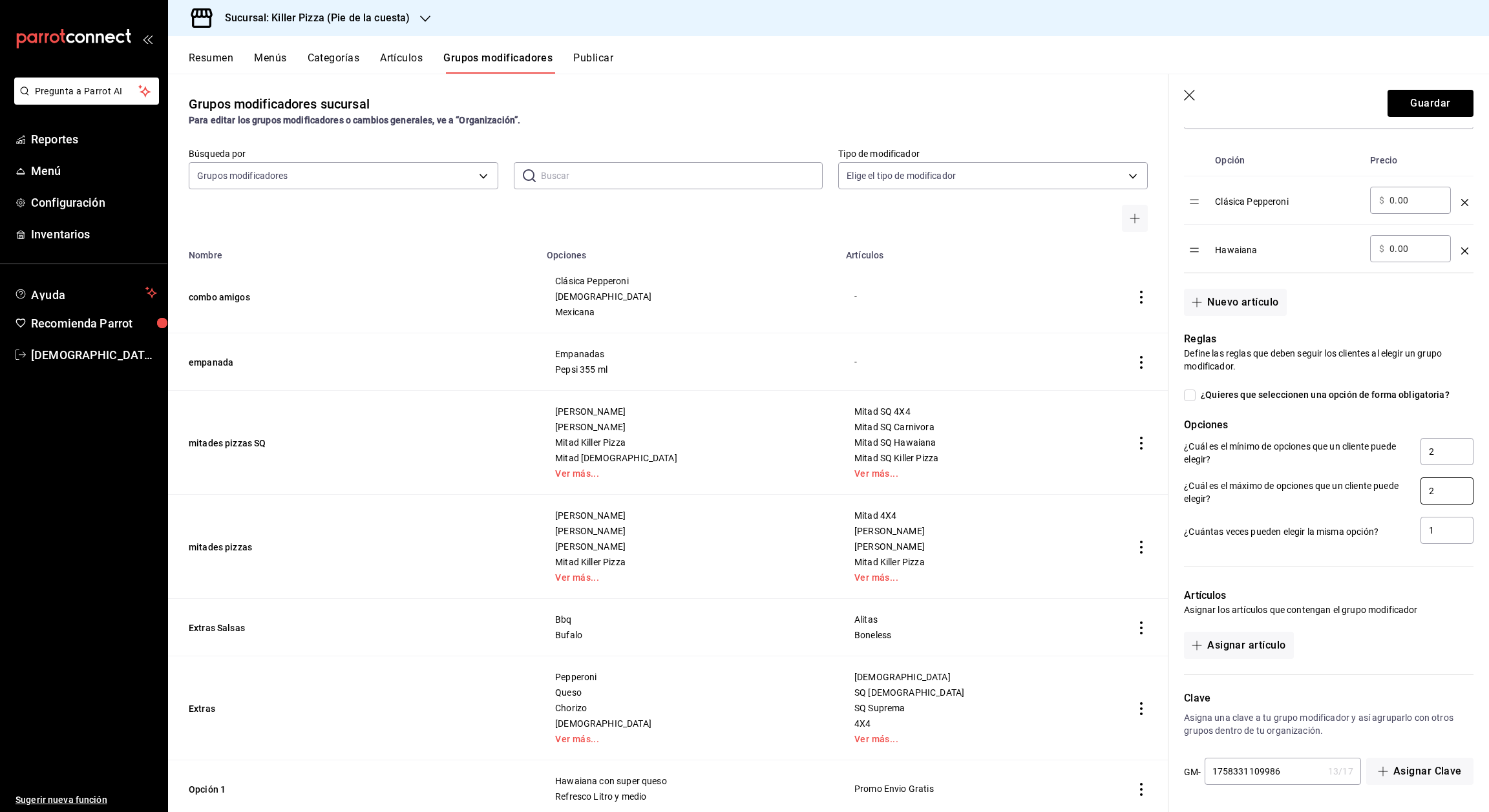
scroll to position [358, 0]
type input "2"
click at [1394, 764] on button "Asignar Clave" at bounding box center [1420, 771] width 107 height 27
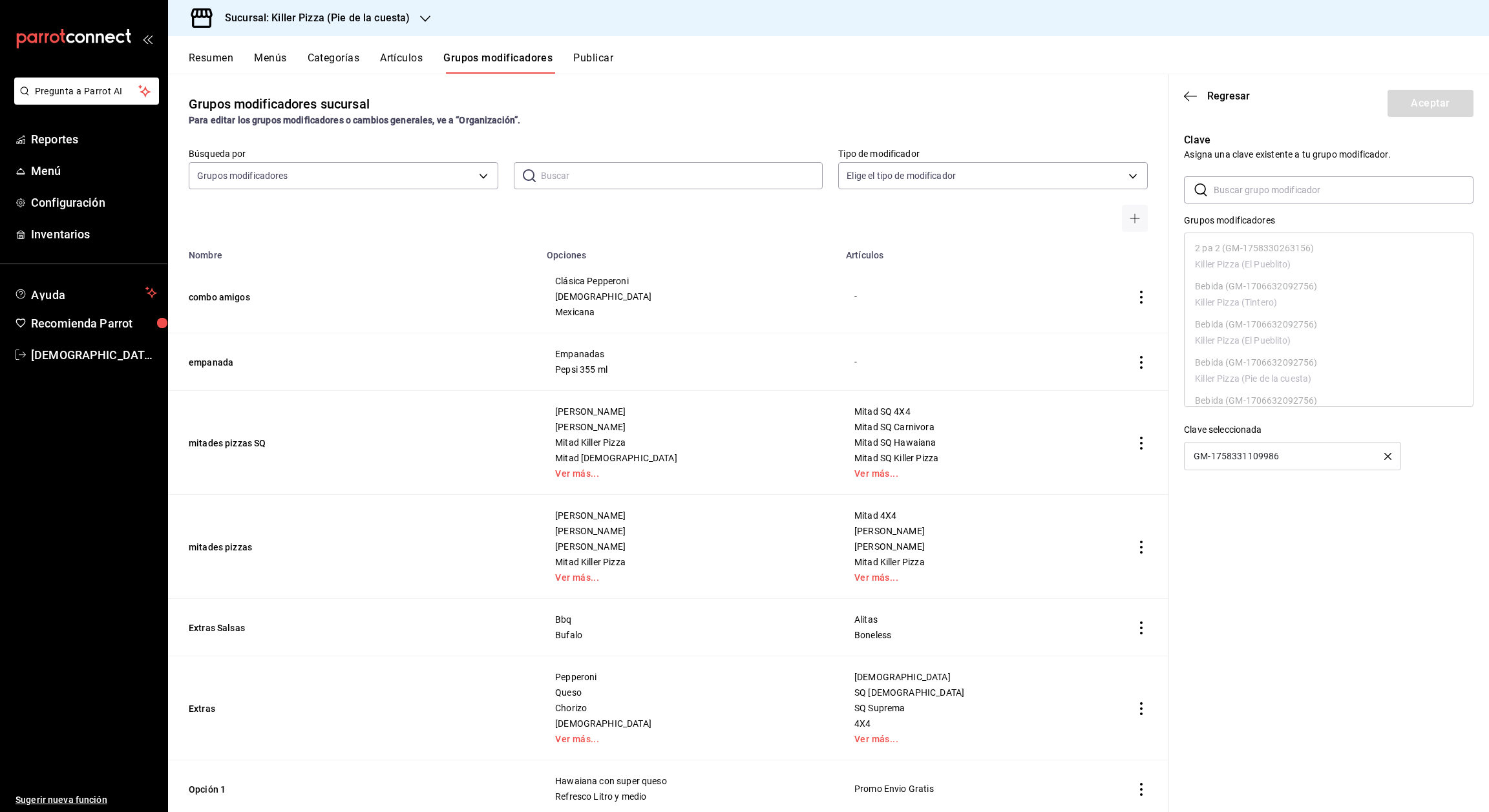
click at [1387, 456] on icon "button" at bounding box center [1388, 456] width 7 height 7
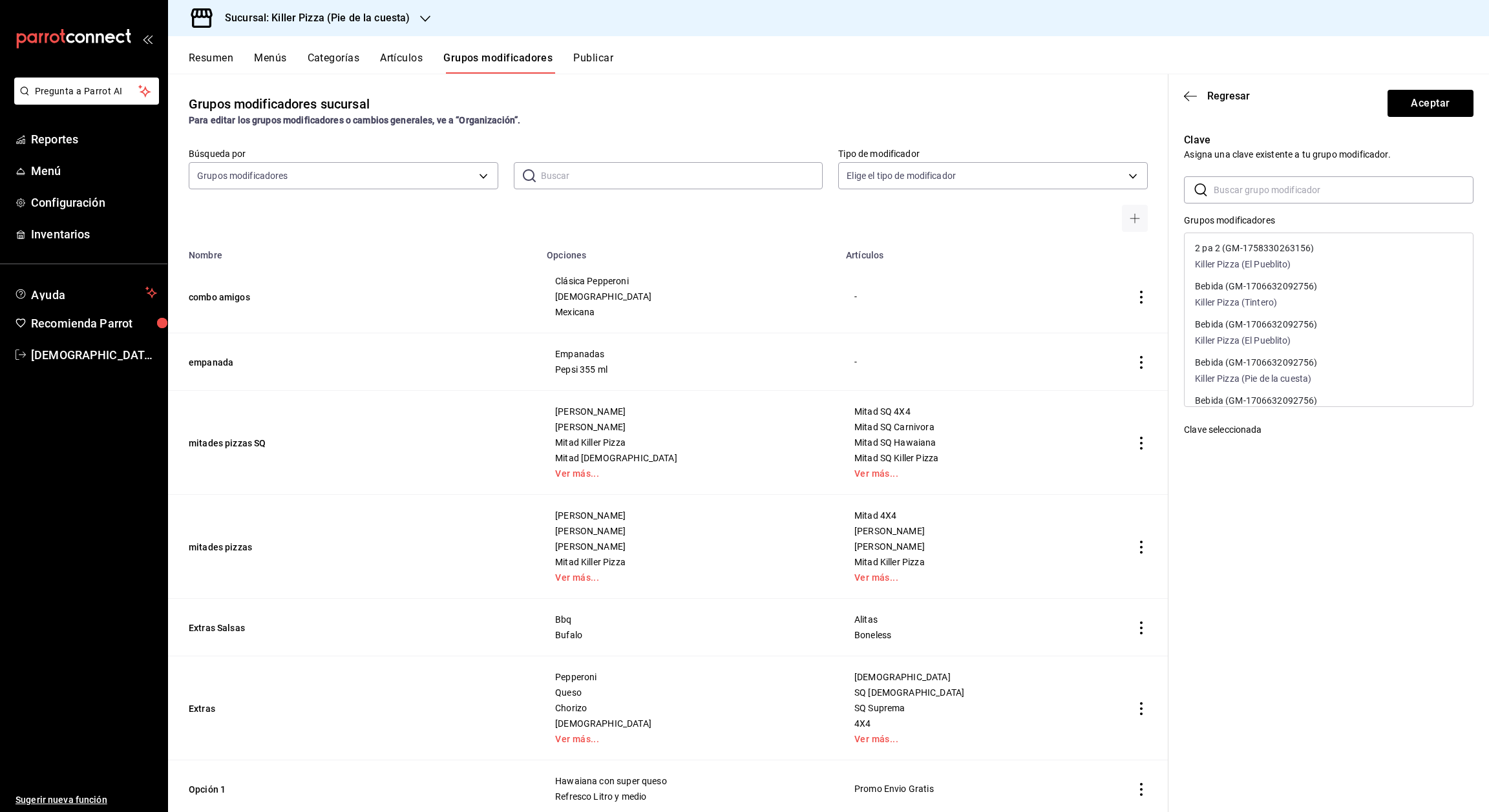
click at [1275, 186] on input "text" at bounding box center [1343, 190] width 260 height 26
type input "3156"
click at [1265, 250] on p "2 pa 2 (GM-1758330263156)" at bounding box center [1254, 248] width 119 height 9
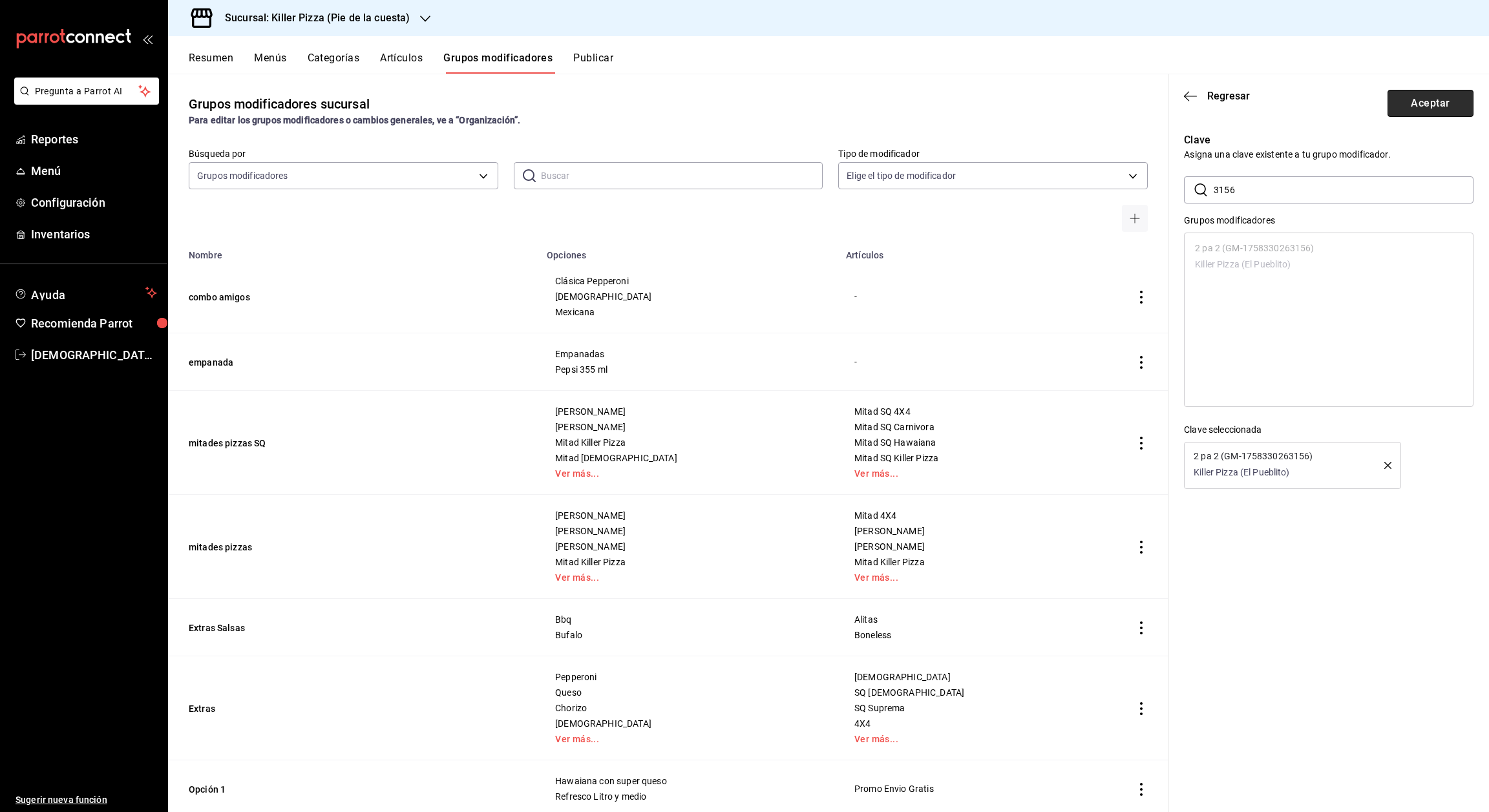
click at [1435, 105] on button "Aceptar" at bounding box center [1431, 103] width 86 height 27
type input "1758330263156"
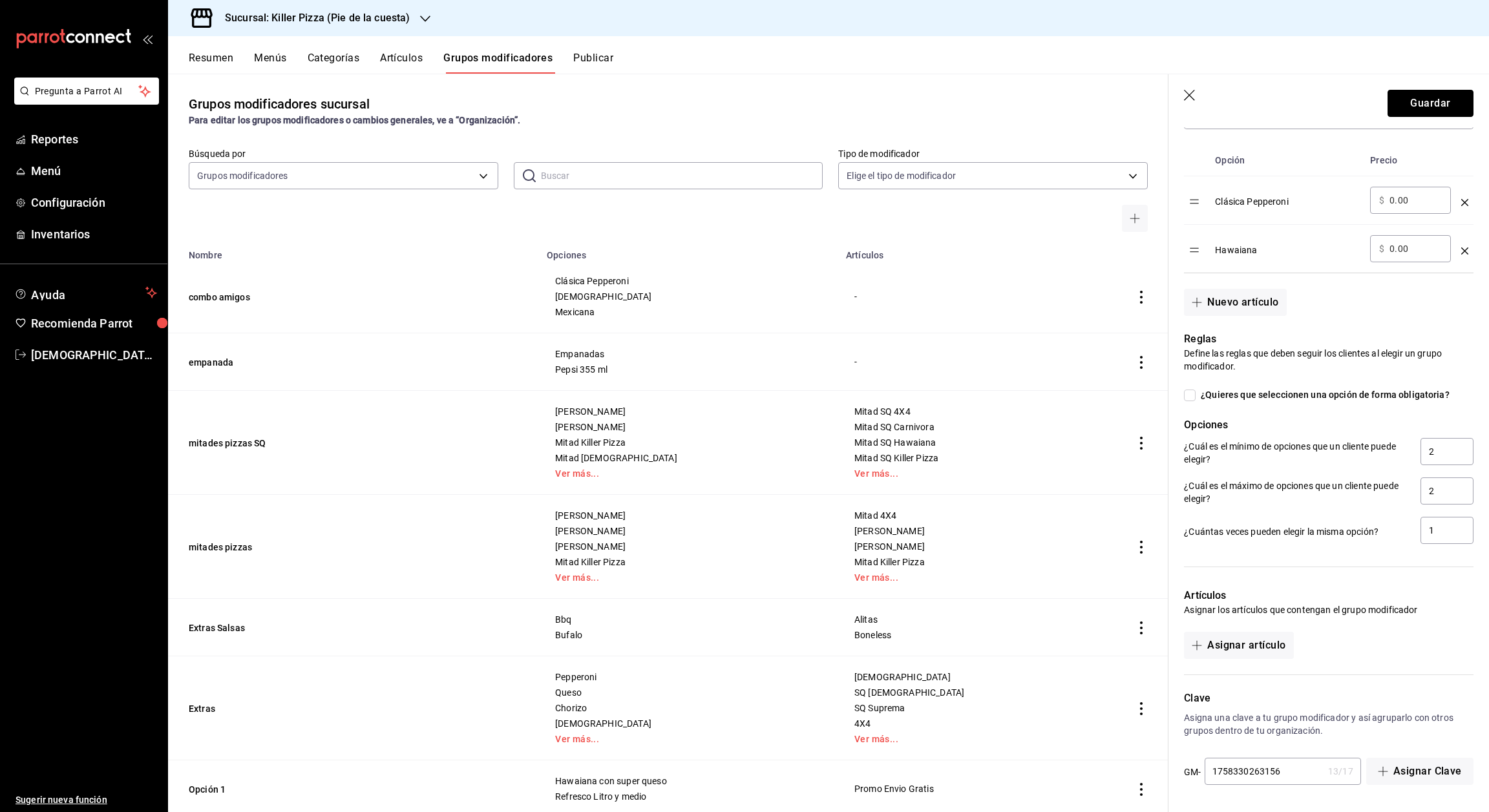
click at [1435, 105] on button "Guardar" at bounding box center [1431, 103] width 86 height 27
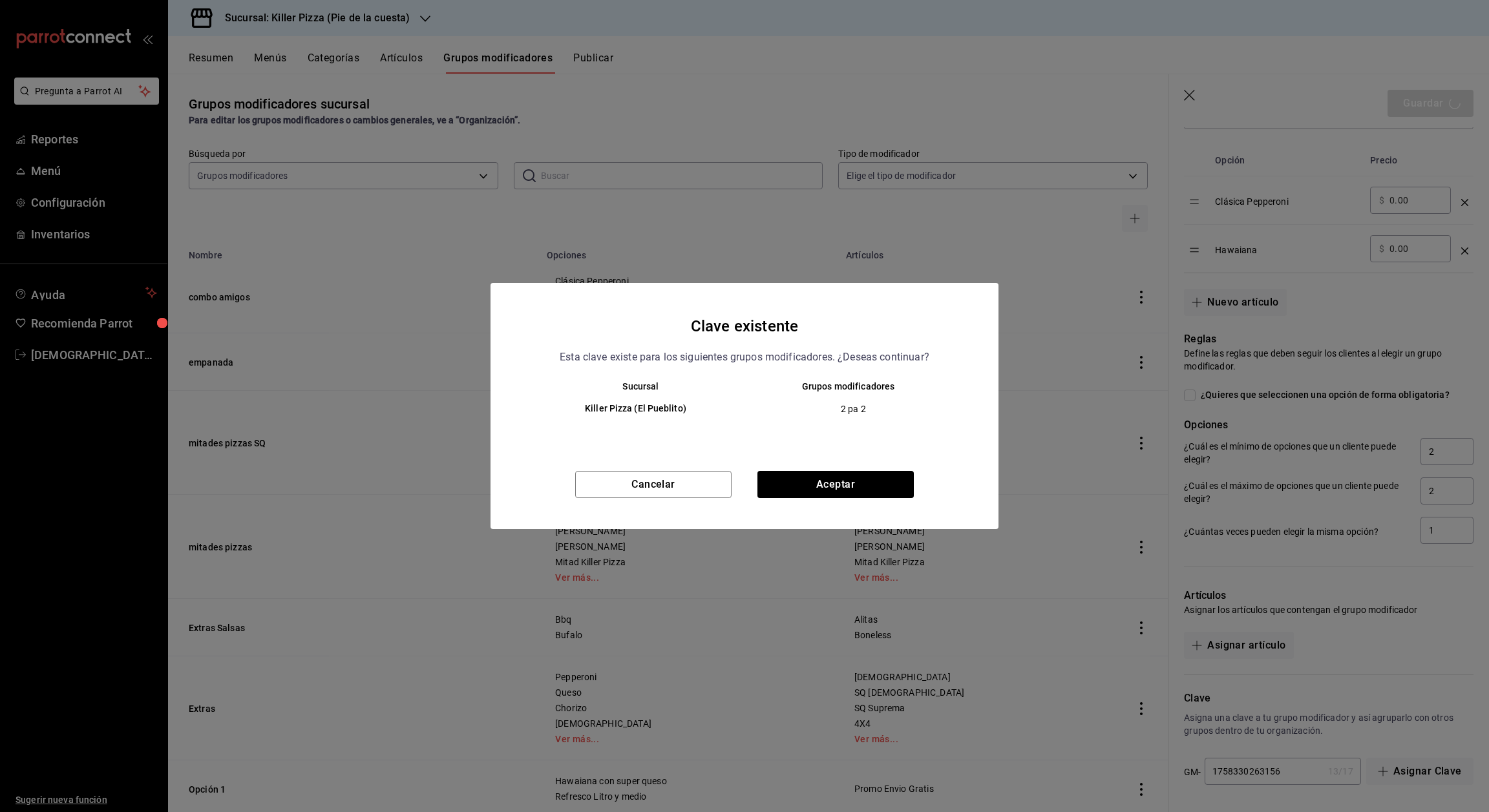
click at [1435, 105] on div "Clave existente Esta clave existe para los siguientes grupos modificadores. ¿De…" at bounding box center [745, 406] width 1489 height 812
click at [802, 494] on button "Aceptar" at bounding box center [835, 485] width 156 height 27
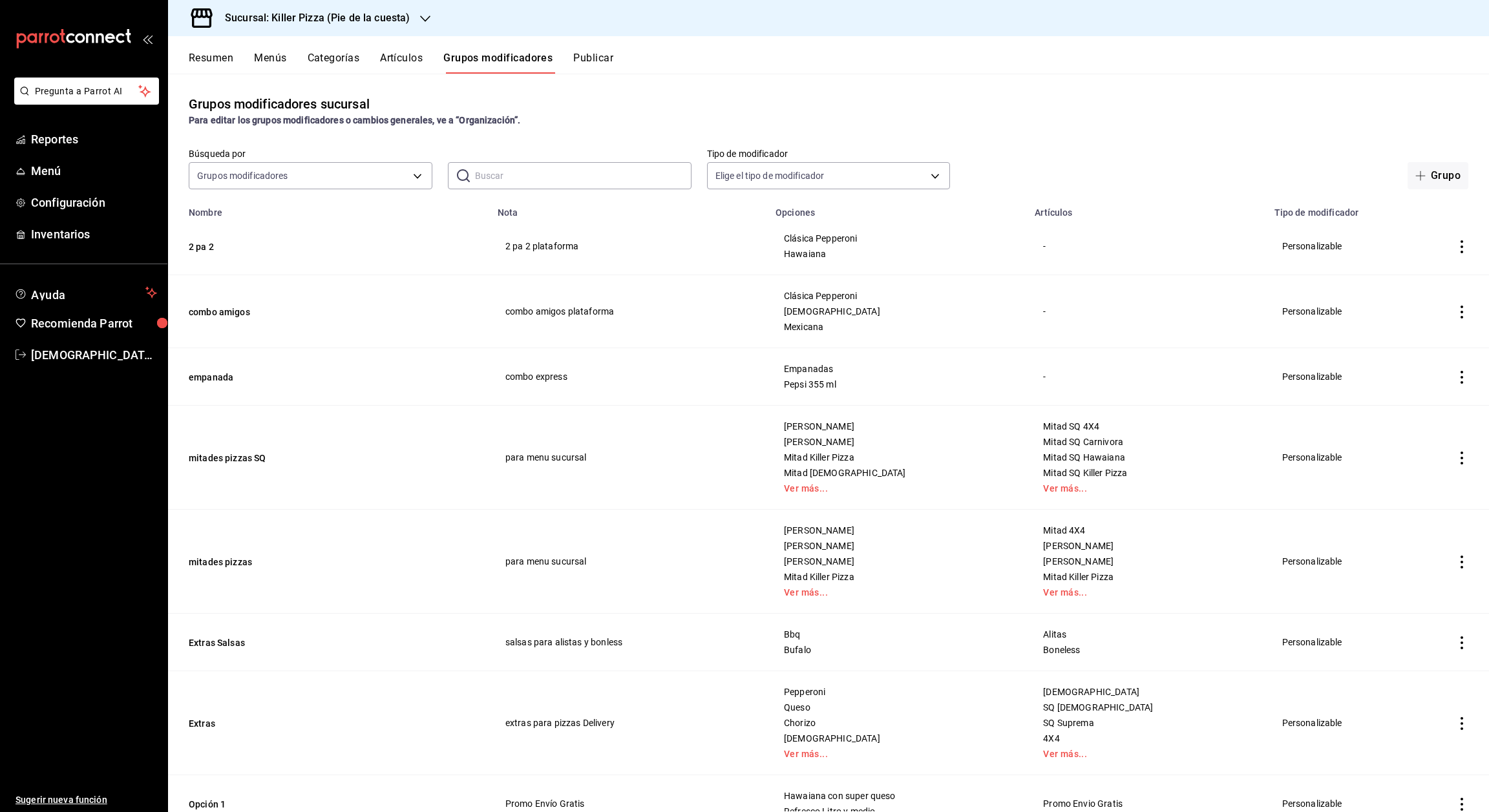
click at [386, 61] on button "Artículos" at bounding box center [401, 62] width 43 height 22
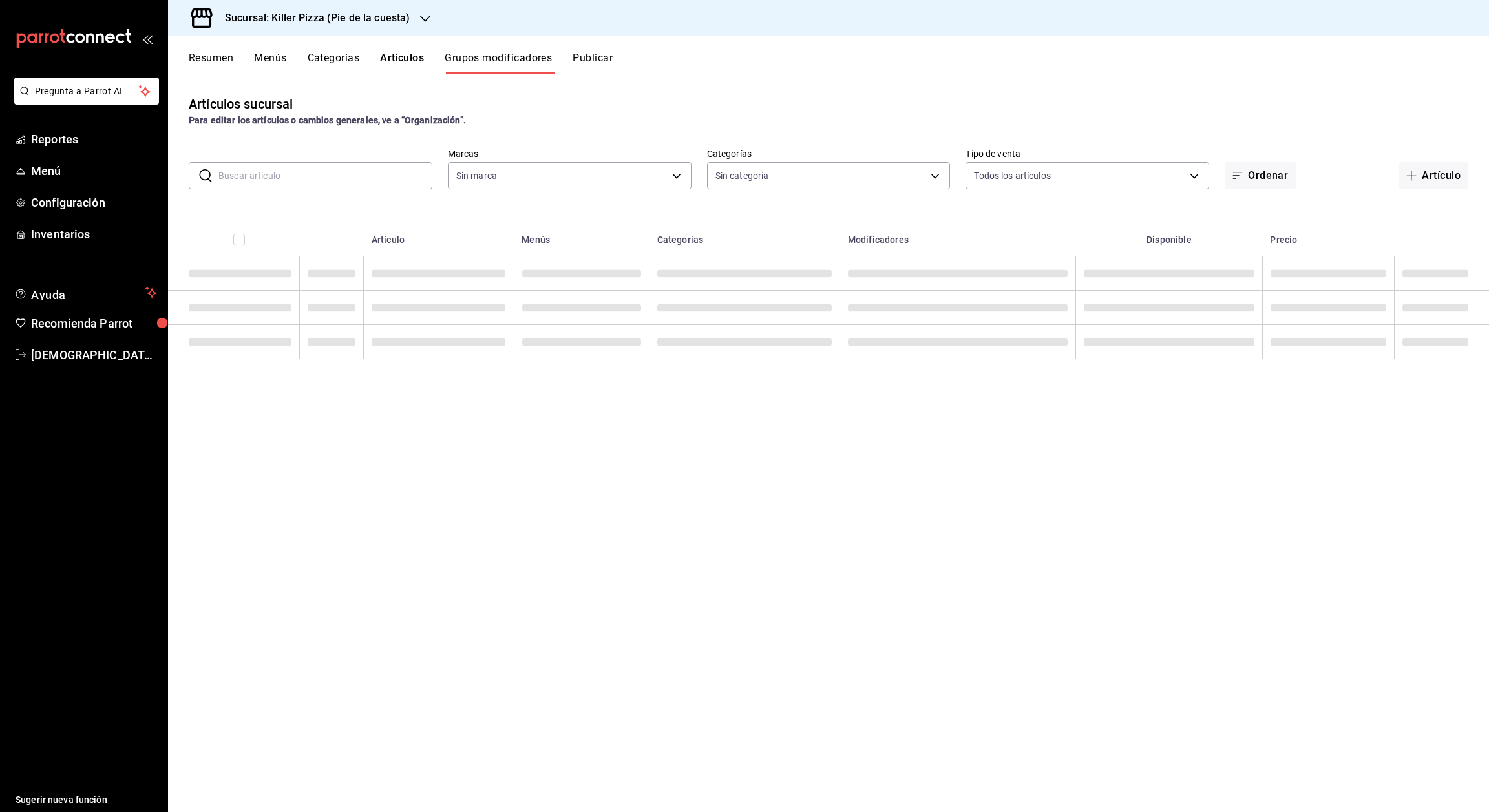
type input "97b2576e-4050-4013-adba-09120c95d758"
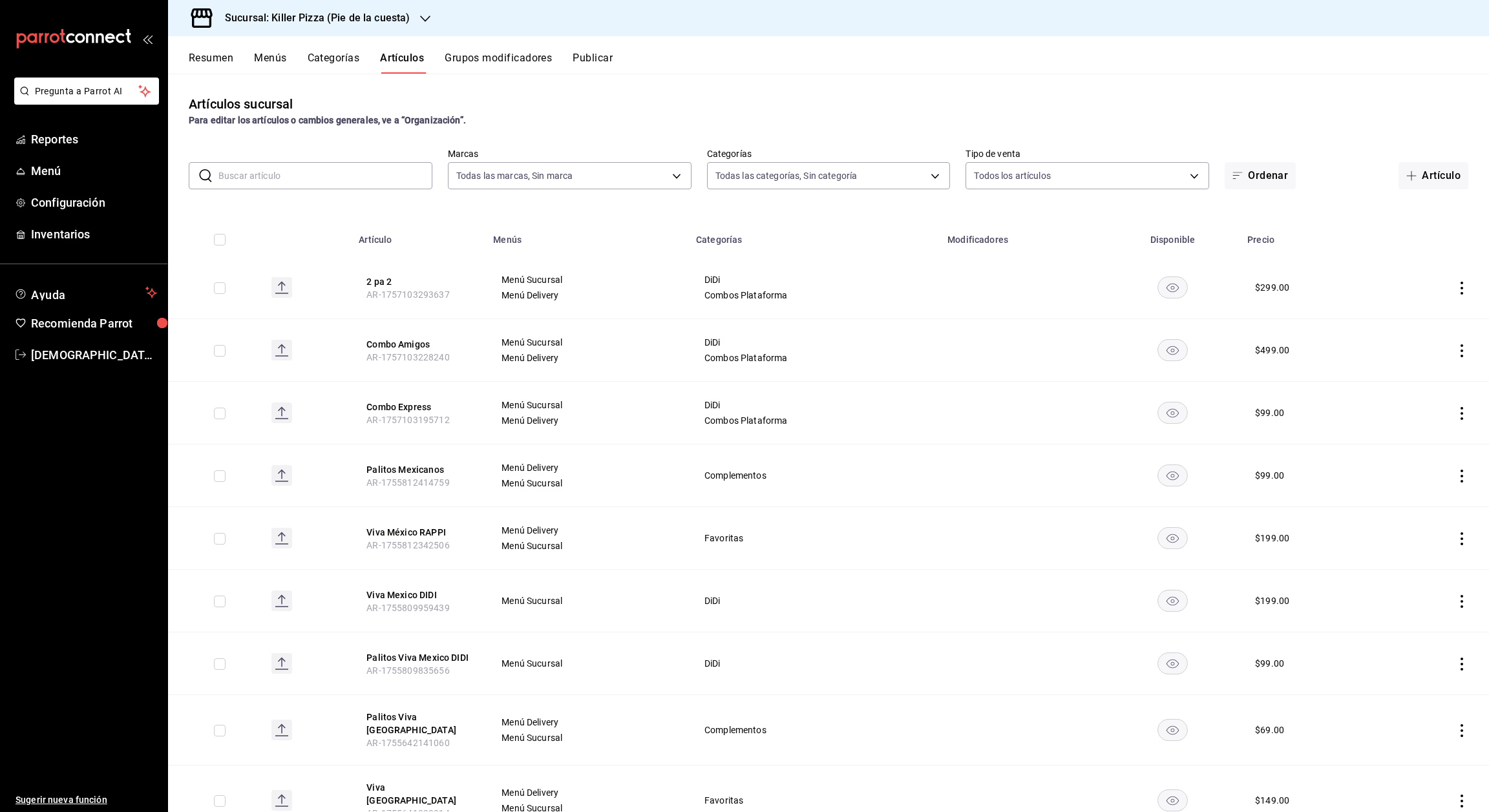
type input "7fb86d64-abf9-4f9f-96d4-5c5e69a06f53,9f4ba7ec-e98d-42d8-ba84-5fe72b9cc251,1d4d0…"
click at [1461, 412] on icon "actions" at bounding box center [1462, 413] width 3 height 13
click at [1413, 442] on span "Editar" at bounding box center [1408, 444] width 34 height 13
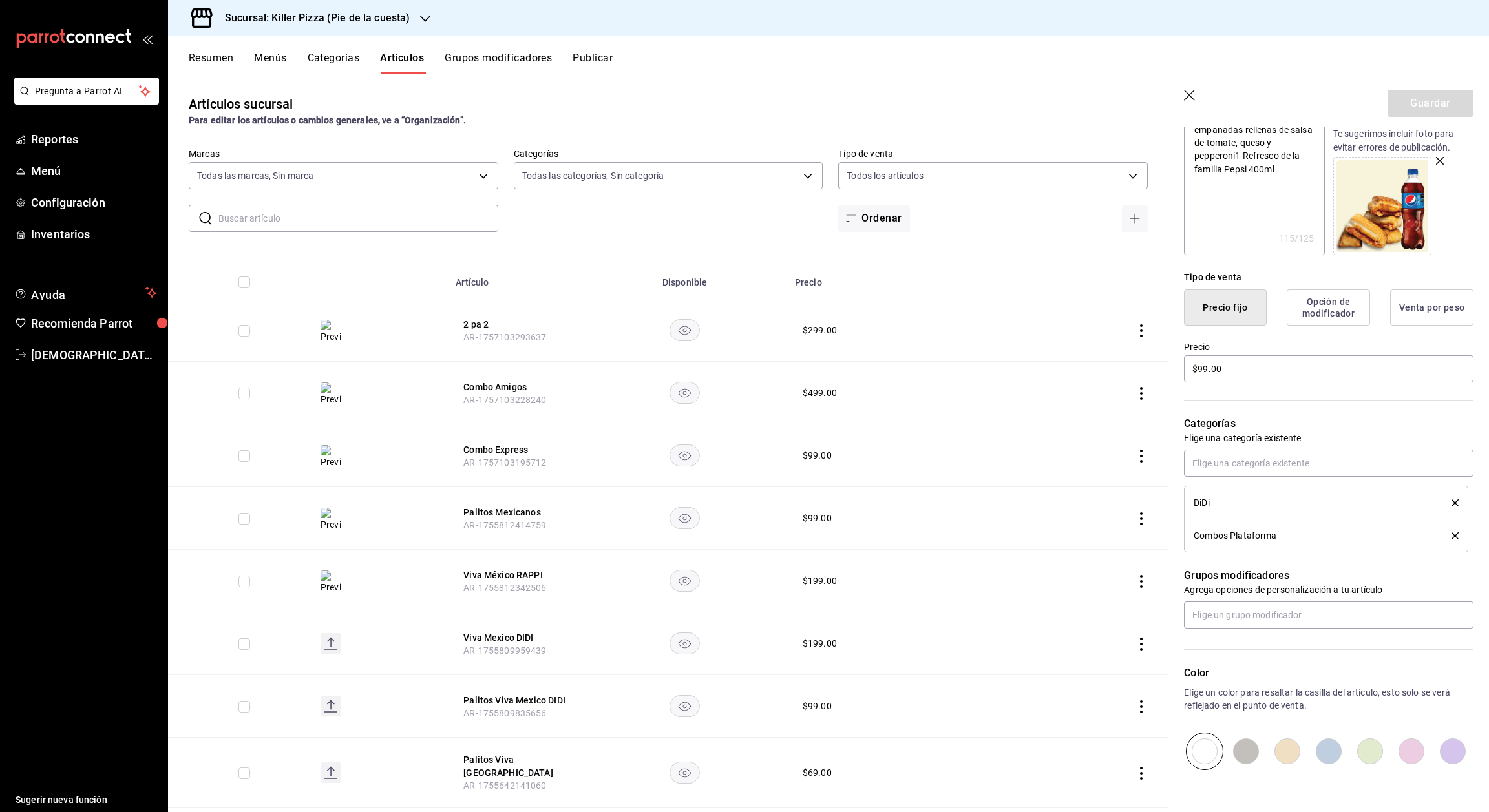
scroll to position [180, 0]
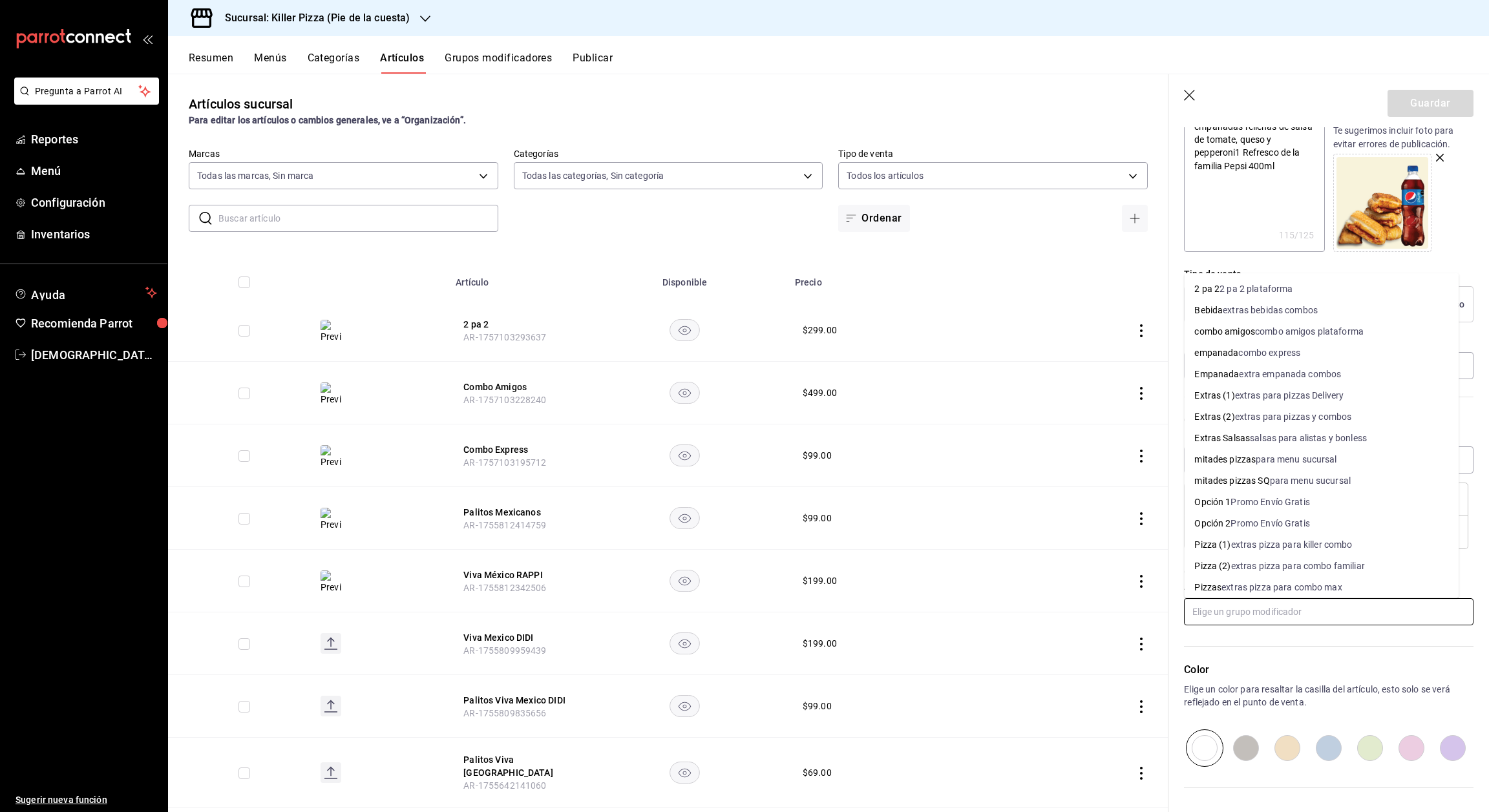
click at [1339, 614] on input "text" at bounding box center [1329, 612] width 289 height 27
click at [1294, 356] on div "combo express" at bounding box center [1269, 353] width 62 height 13
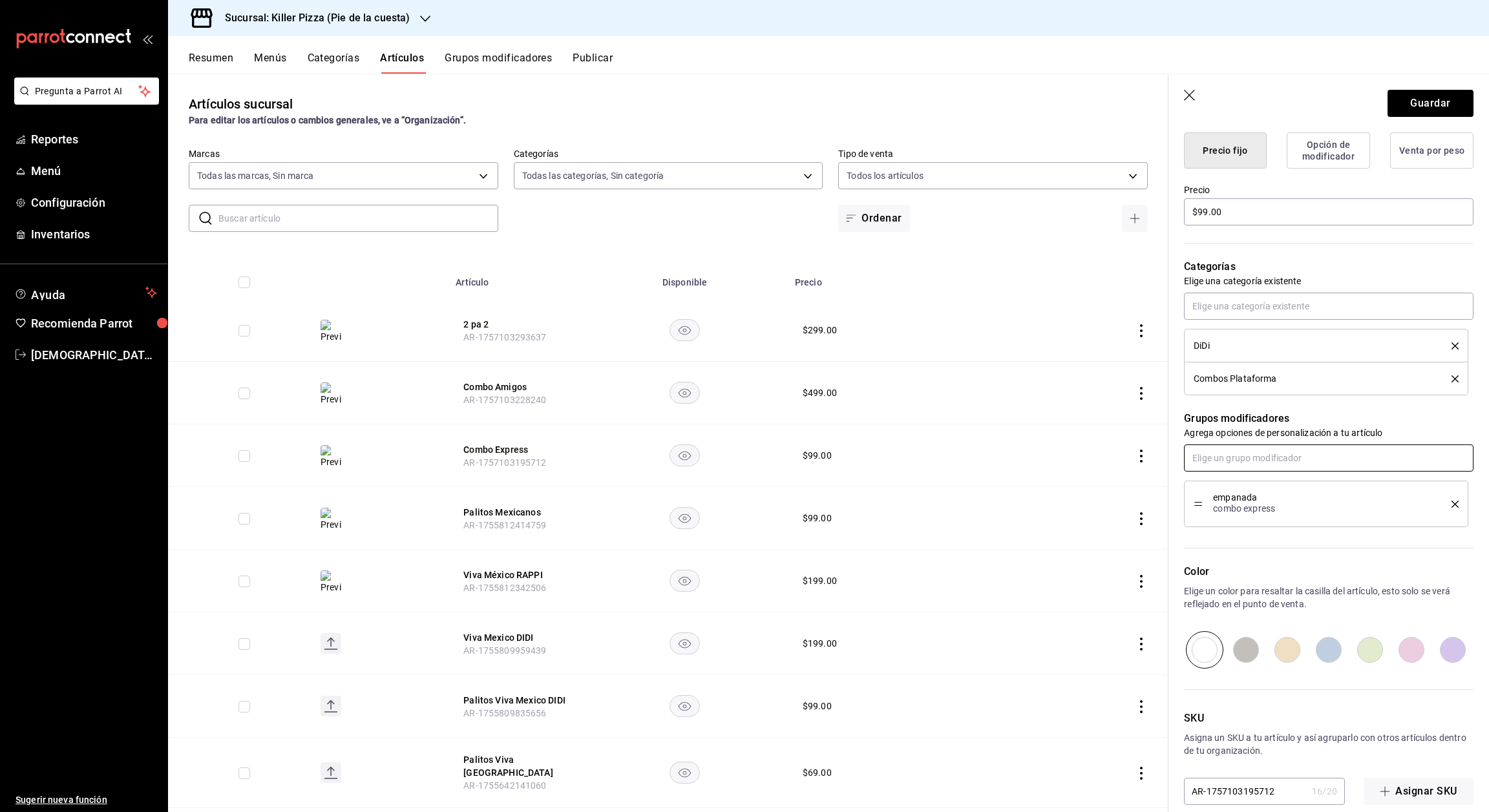
scroll to position [353, 0]
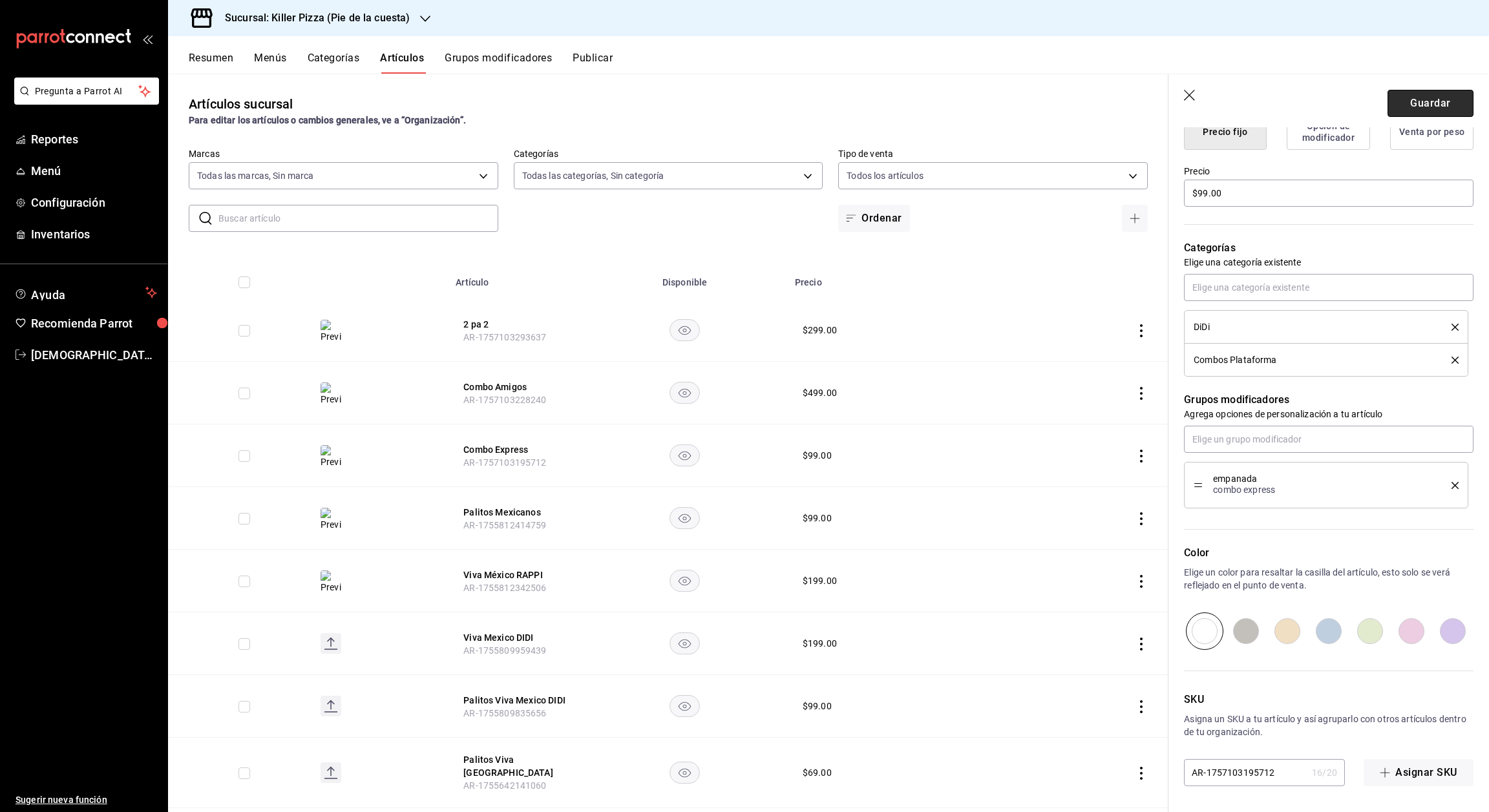
click at [1412, 110] on button "Guardar" at bounding box center [1431, 103] width 86 height 27
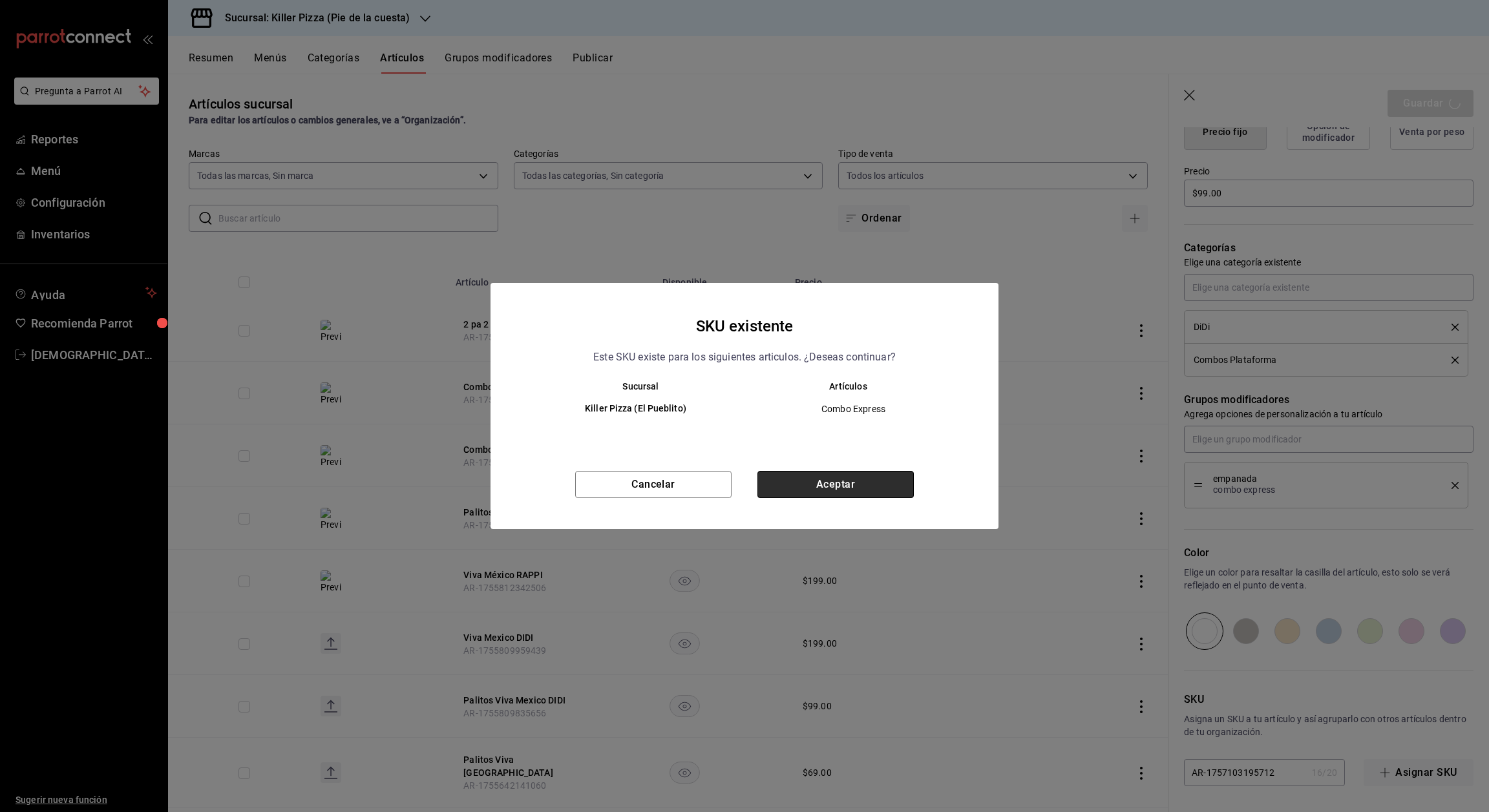
click at [891, 482] on button "Aceptar" at bounding box center [835, 485] width 156 height 27
type textarea "x"
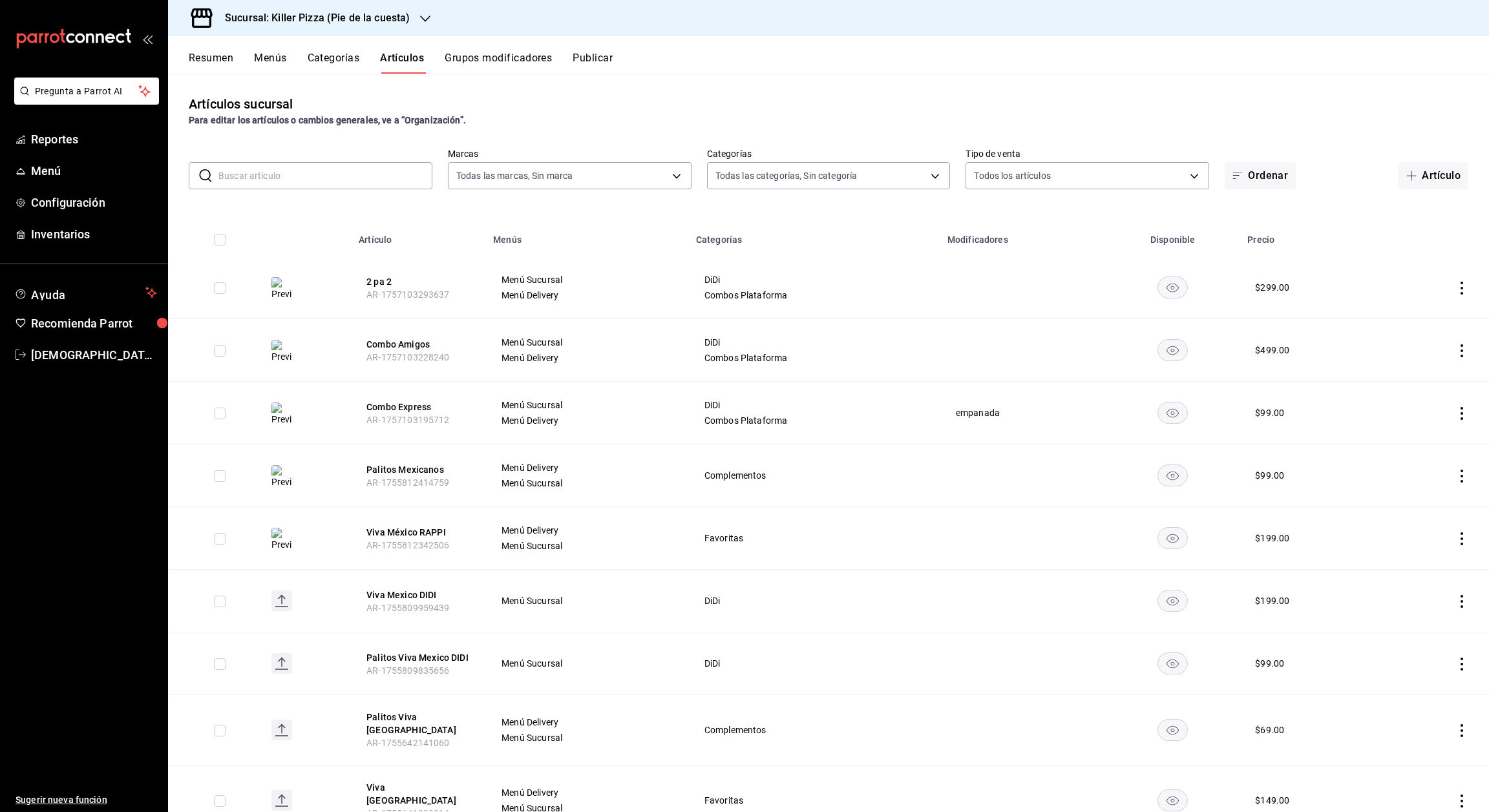
click at [1461, 352] on icon "actions" at bounding box center [1462, 350] width 3 height 13
click at [1387, 375] on div at bounding box center [1380, 380] width 23 height 15
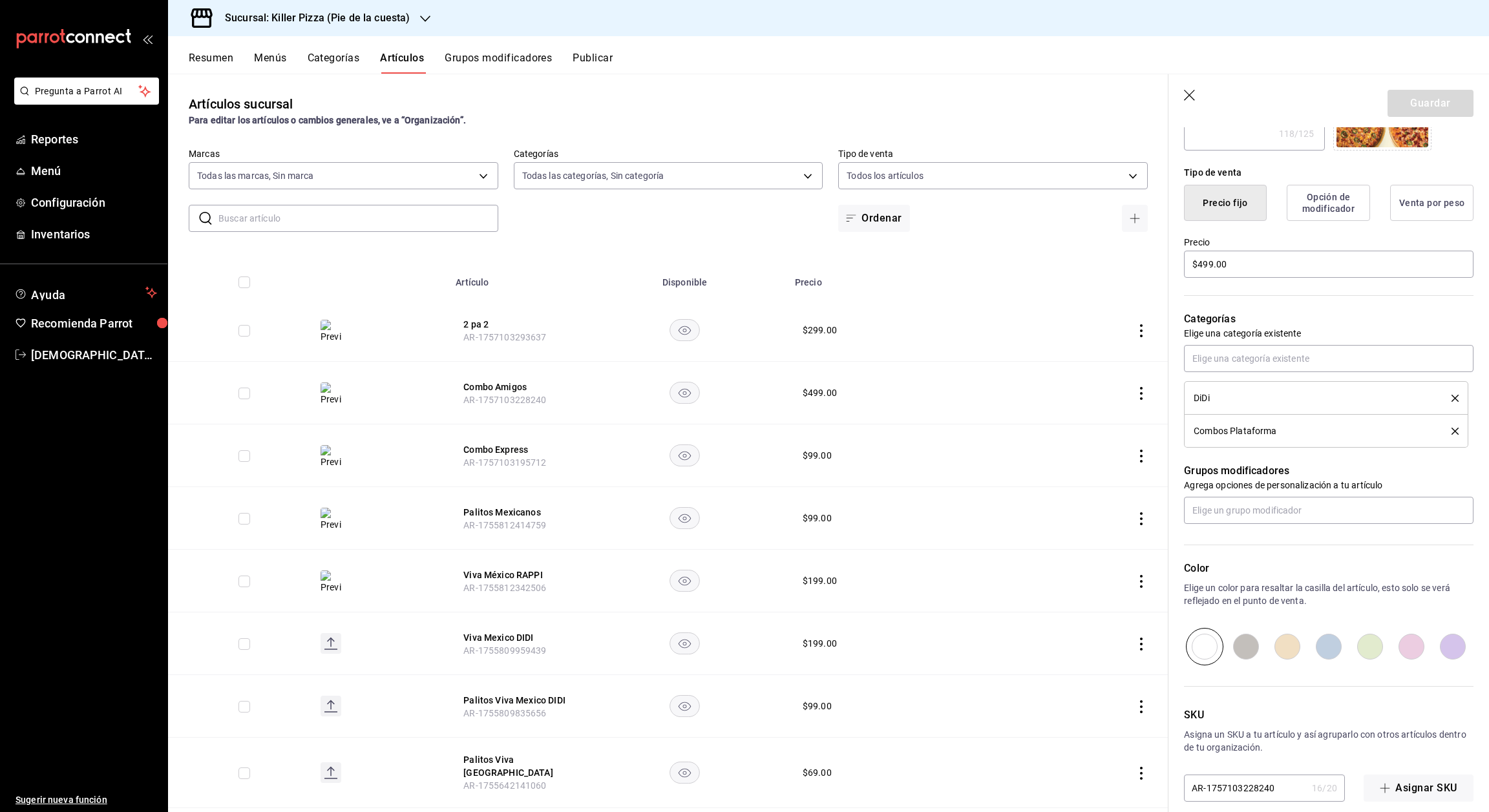
scroll to position [297, 0]
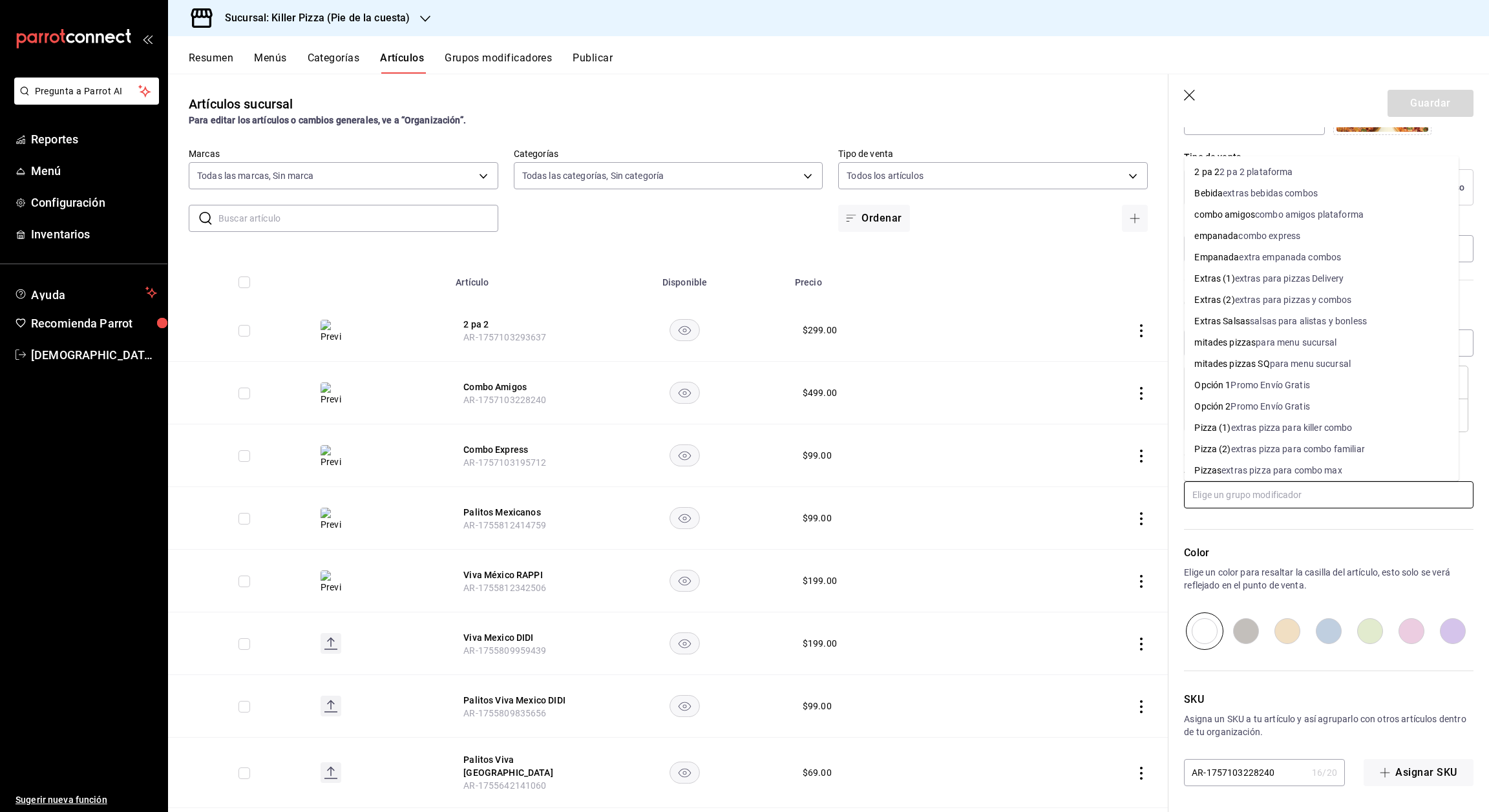
click at [1313, 504] on input "text" at bounding box center [1329, 495] width 289 height 27
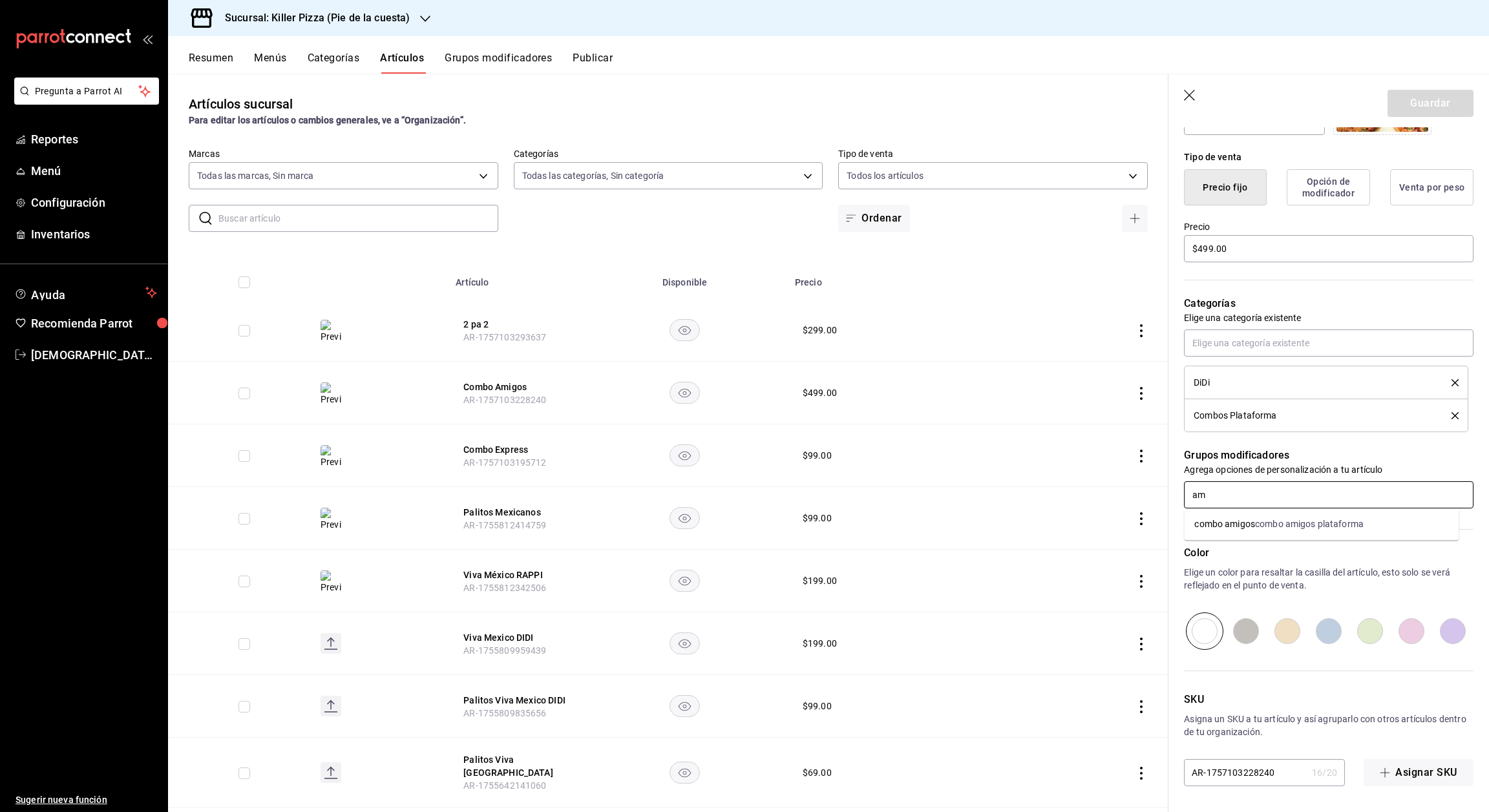
type input "a"
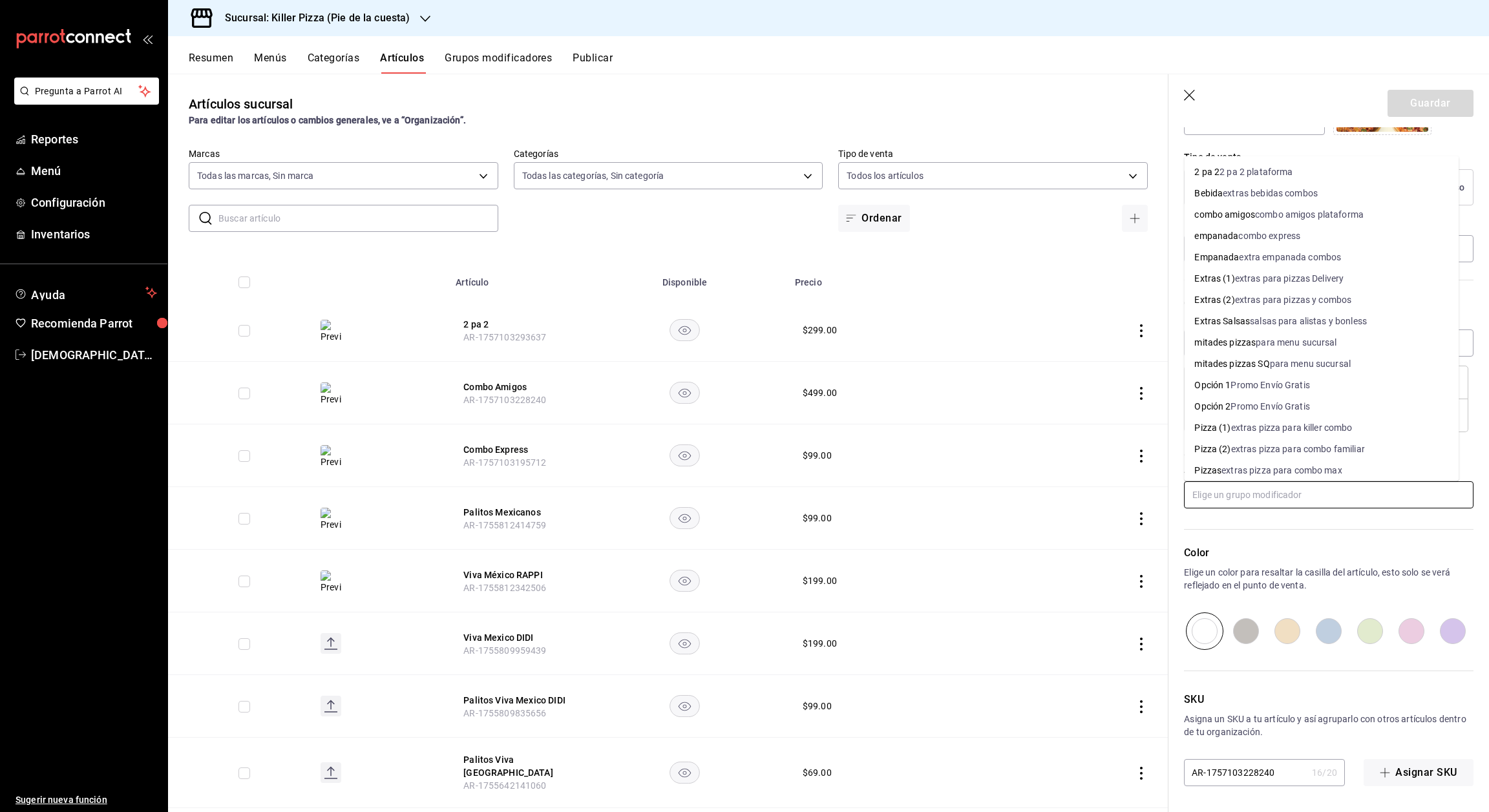
click at [1286, 215] on div "combo amigos plataforma" at bounding box center [1310, 215] width 109 height 13
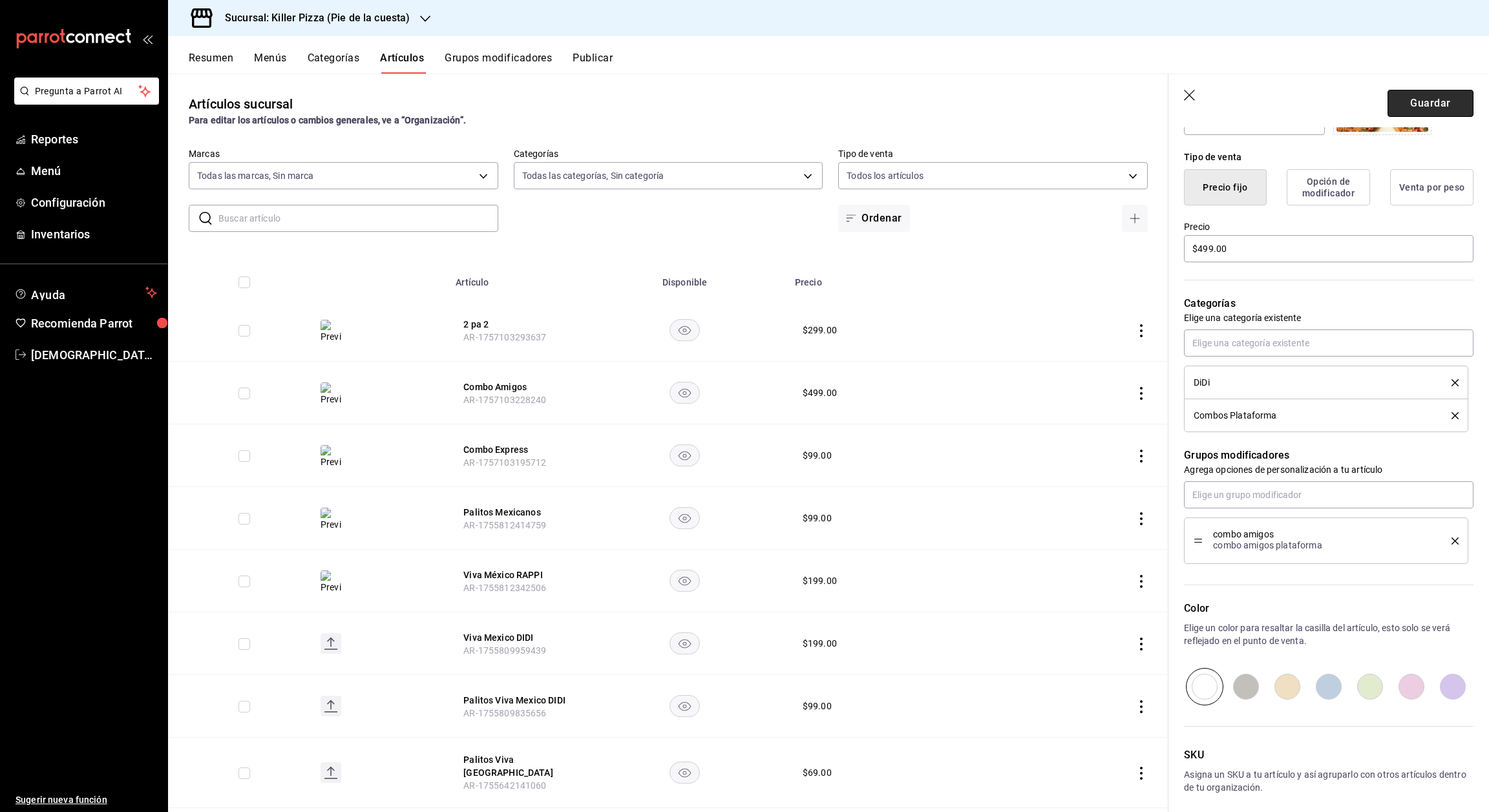
click at [1428, 110] on button "Guardar" at bounding box center [1431, 103] width 86 height 27
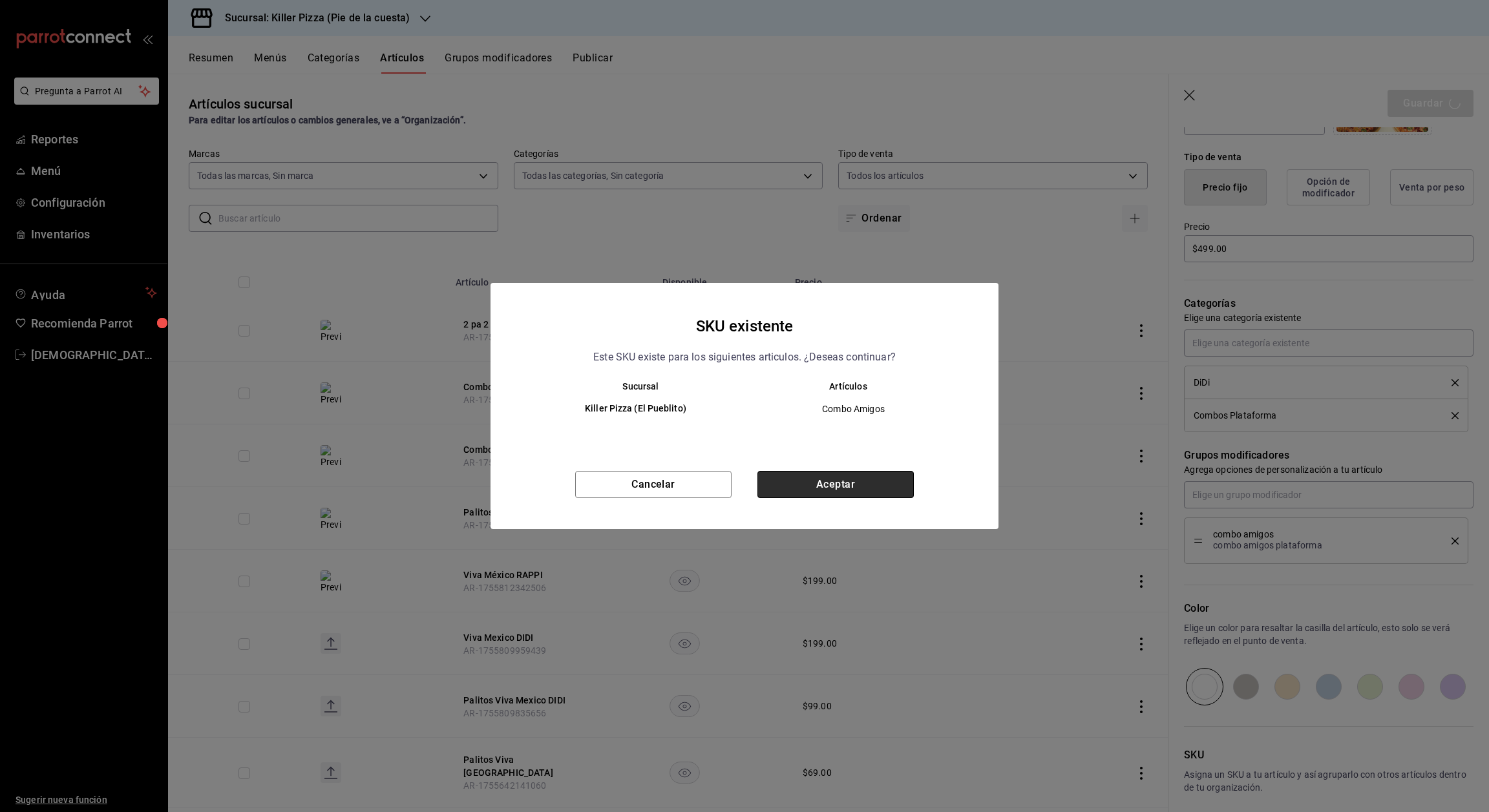
click at [844, 476] on button "Aceptar" at bounding box center [835, 485] width 156 height 27
type textarea "x"
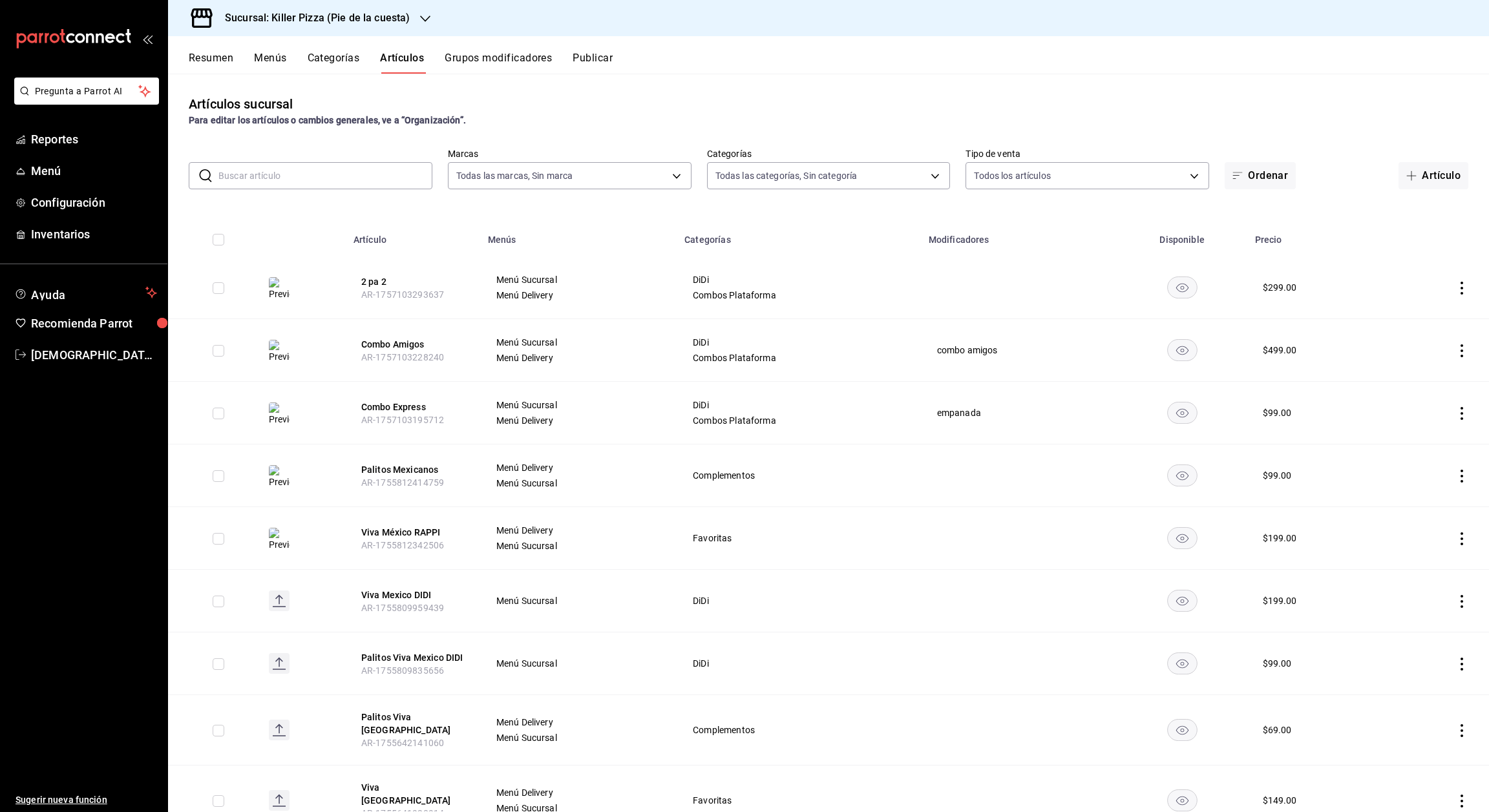
click at [1455, 283] on icon "actions" at bounding box center [1461, 288] width 13 height 13
click at [1401, 321] on span "Editar" at bounding box center [1408, 317] width 34 height 13
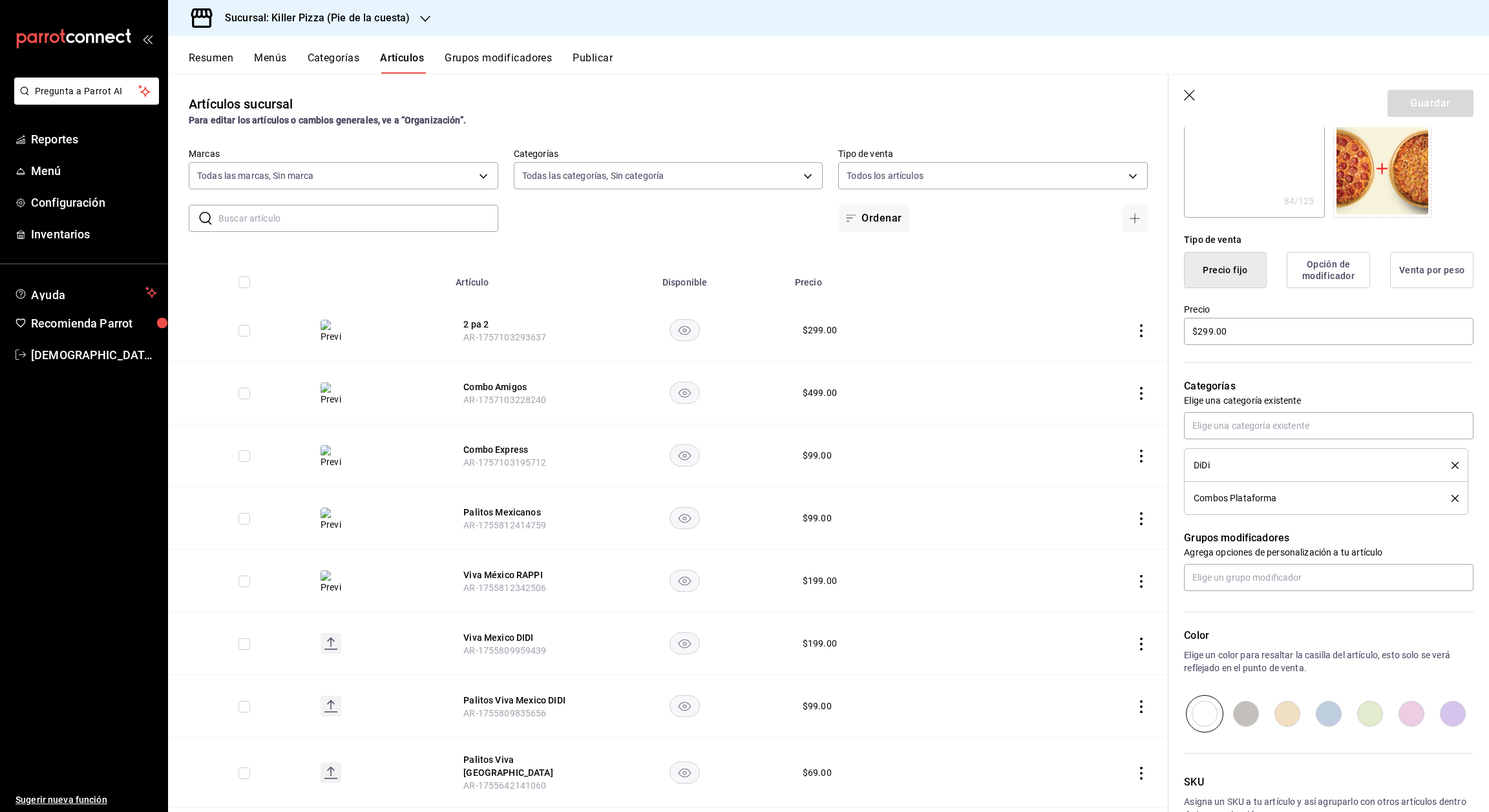
scroll to position [297, 0]
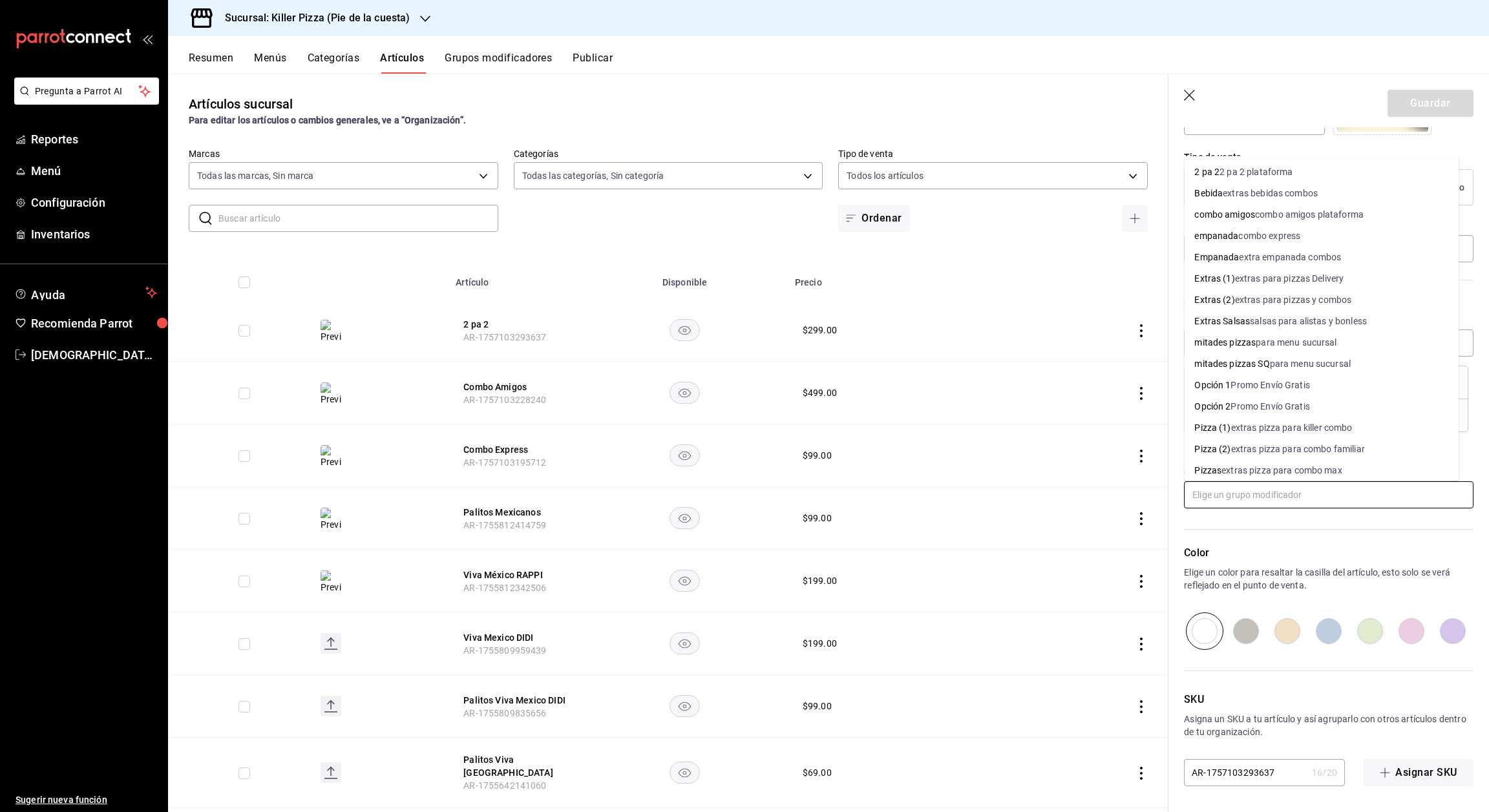
click at [1296, 496] on input "text" at bounding box center [1329, 495] width 289 height 27
click at [1280, 177] on div "2 pa 2 plataforma" at bounding box center [1256, 172] width 73 height 13
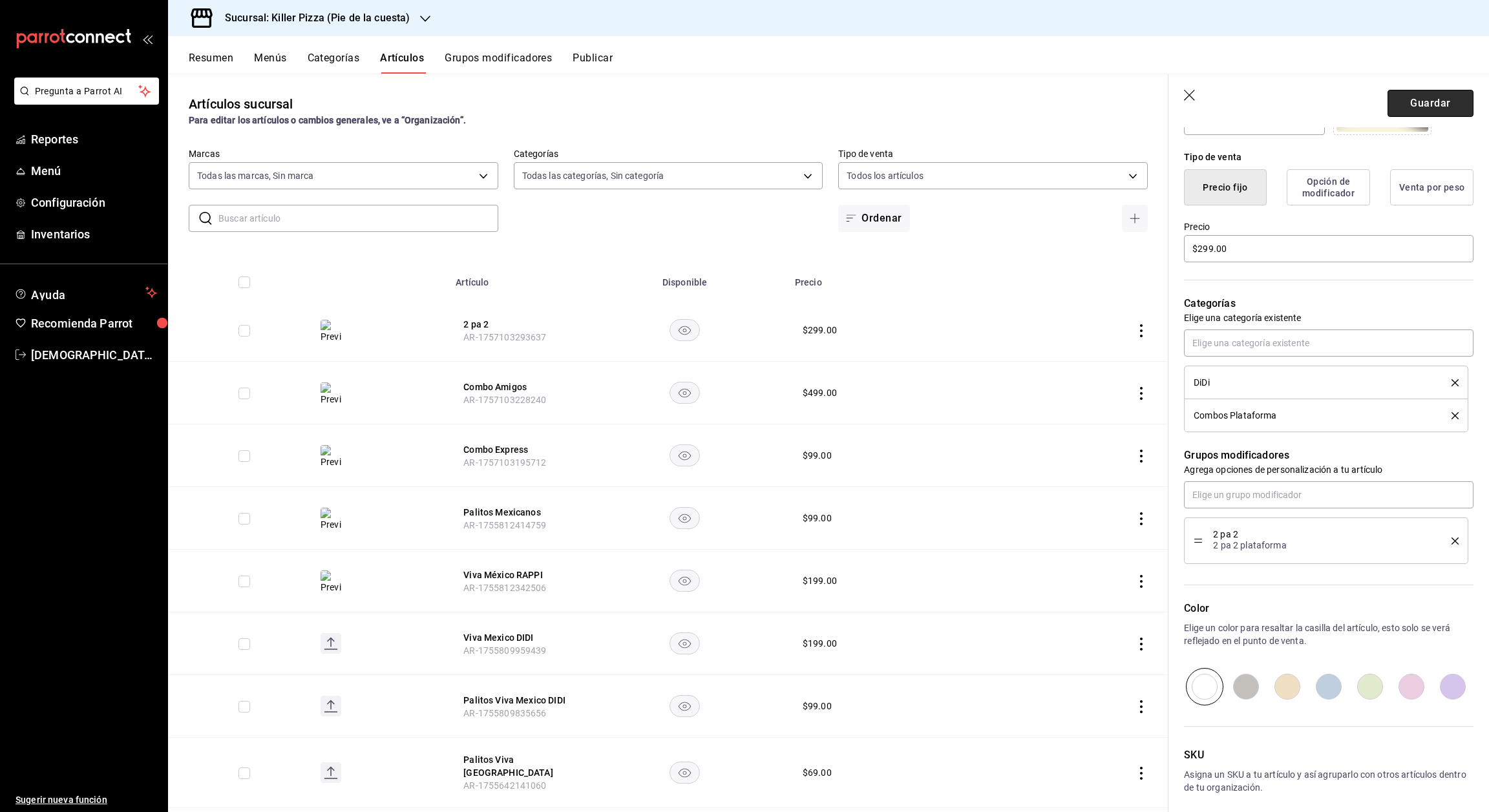
click at [1410, 101] on button "Guardar" at bounding box center [1431, 103] width 86 height 27
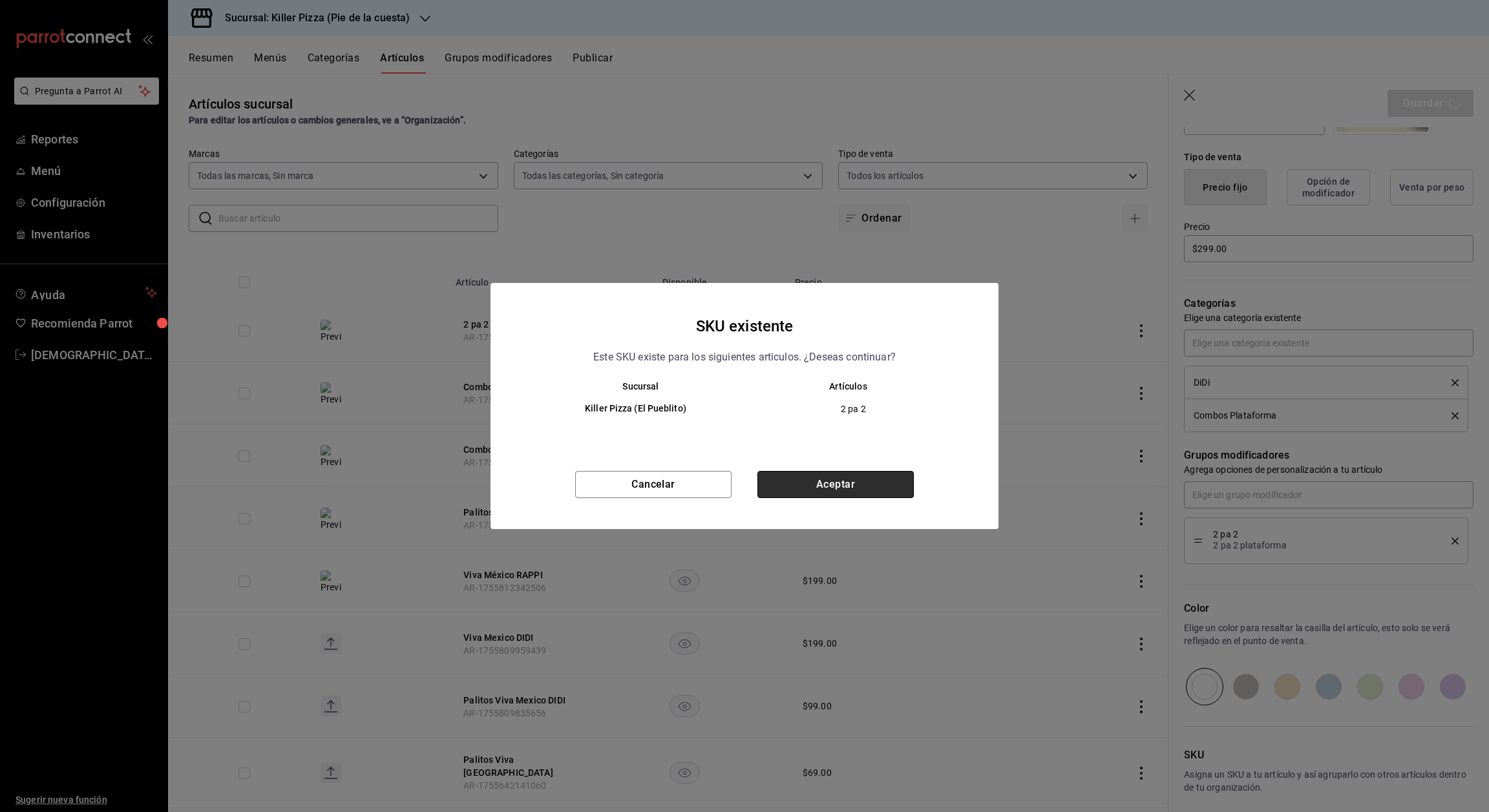
click at [876, 481] on button "Aceptar" at bounding box center [835, 485] width 156 height 27
type textarea "x"
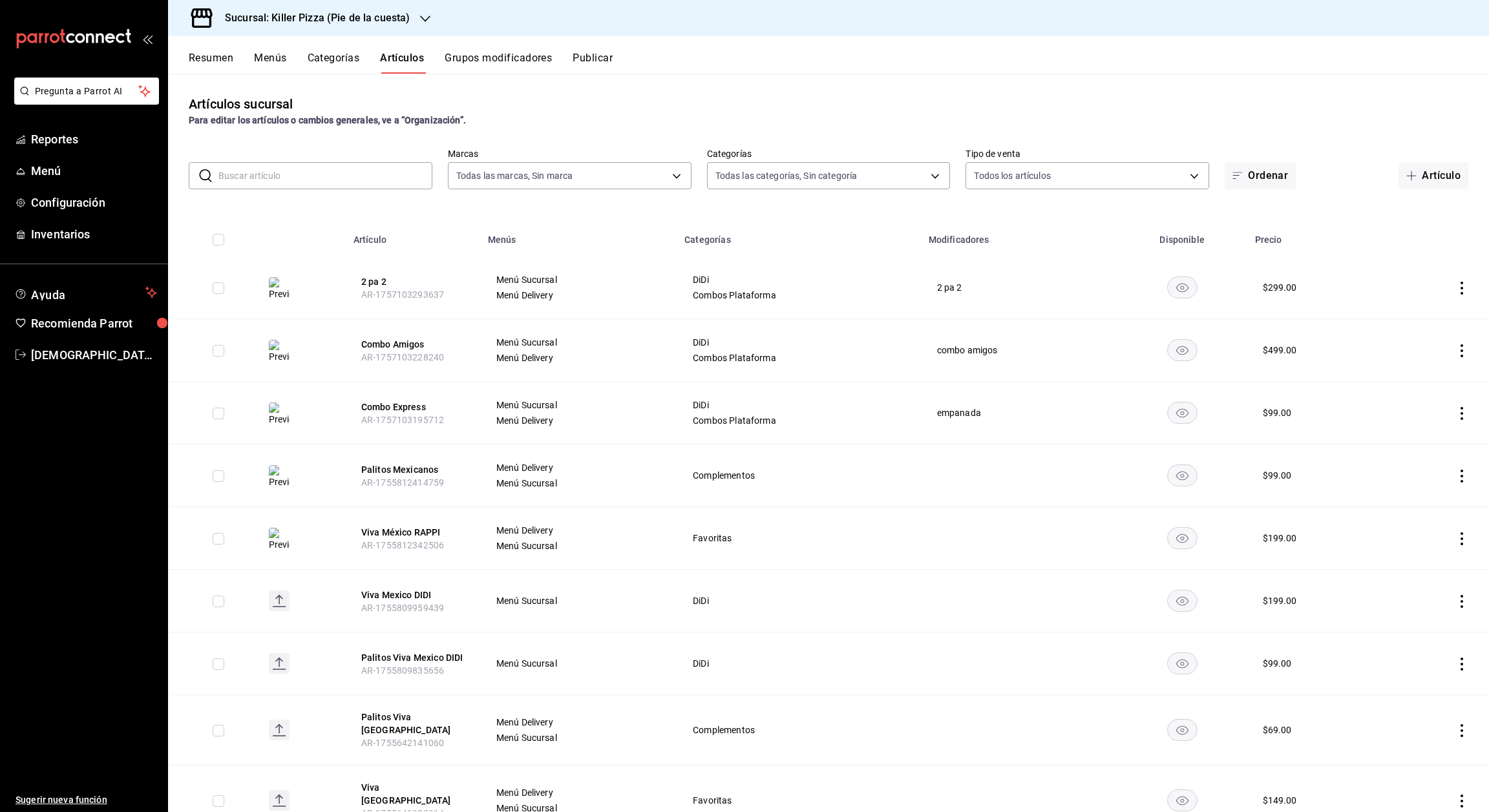
click at [612, 61] on button "Publicar" at bounding box center [593, 62] width 40 height 22
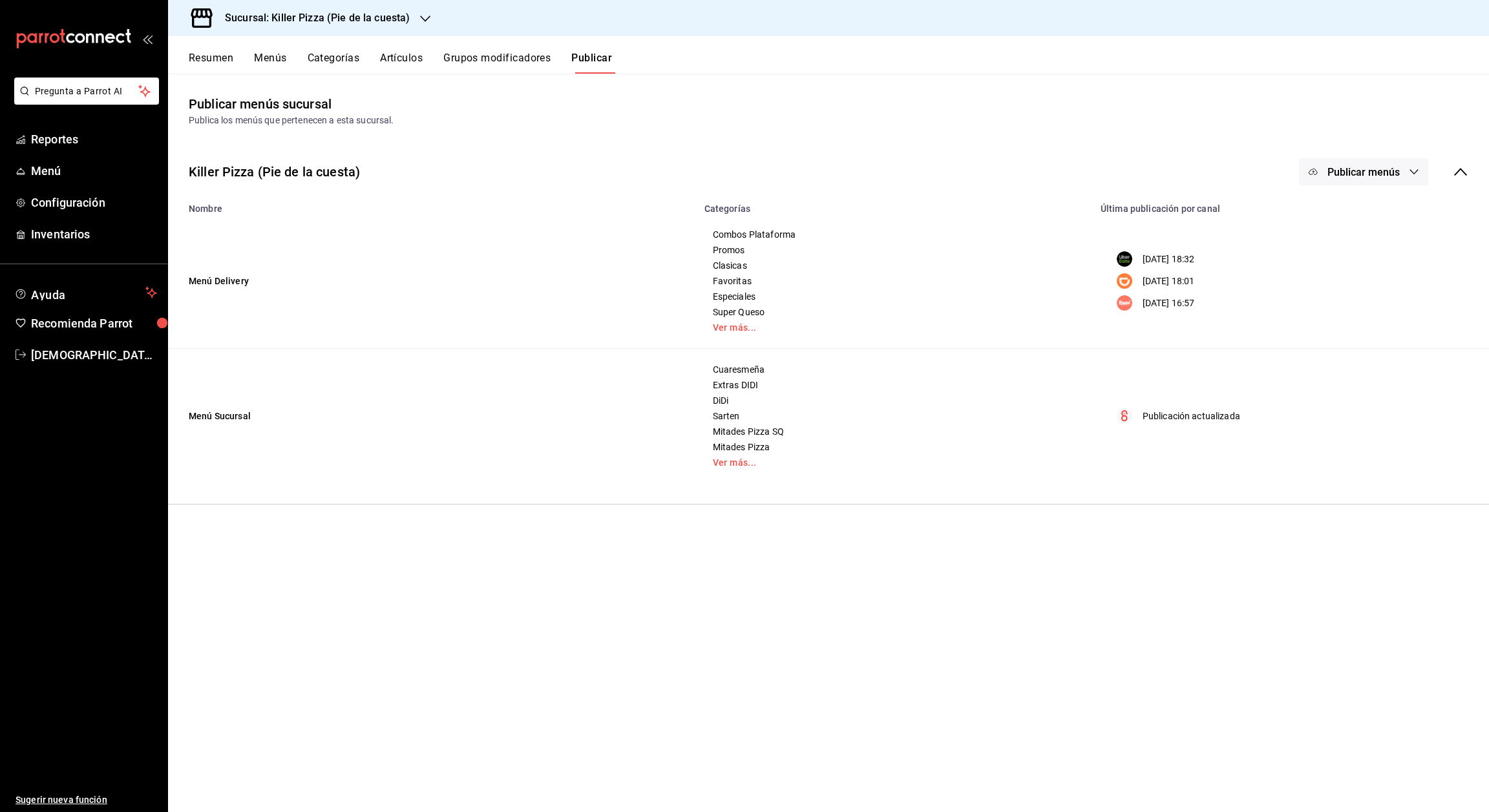
click at [1362, 176] on span "Publicar menús" at bounding box center [1364, 172] width 73 height 12
click at [1372, 325] on span "Punto de venta" at bounding box center [1382, 323] width 62 height 13
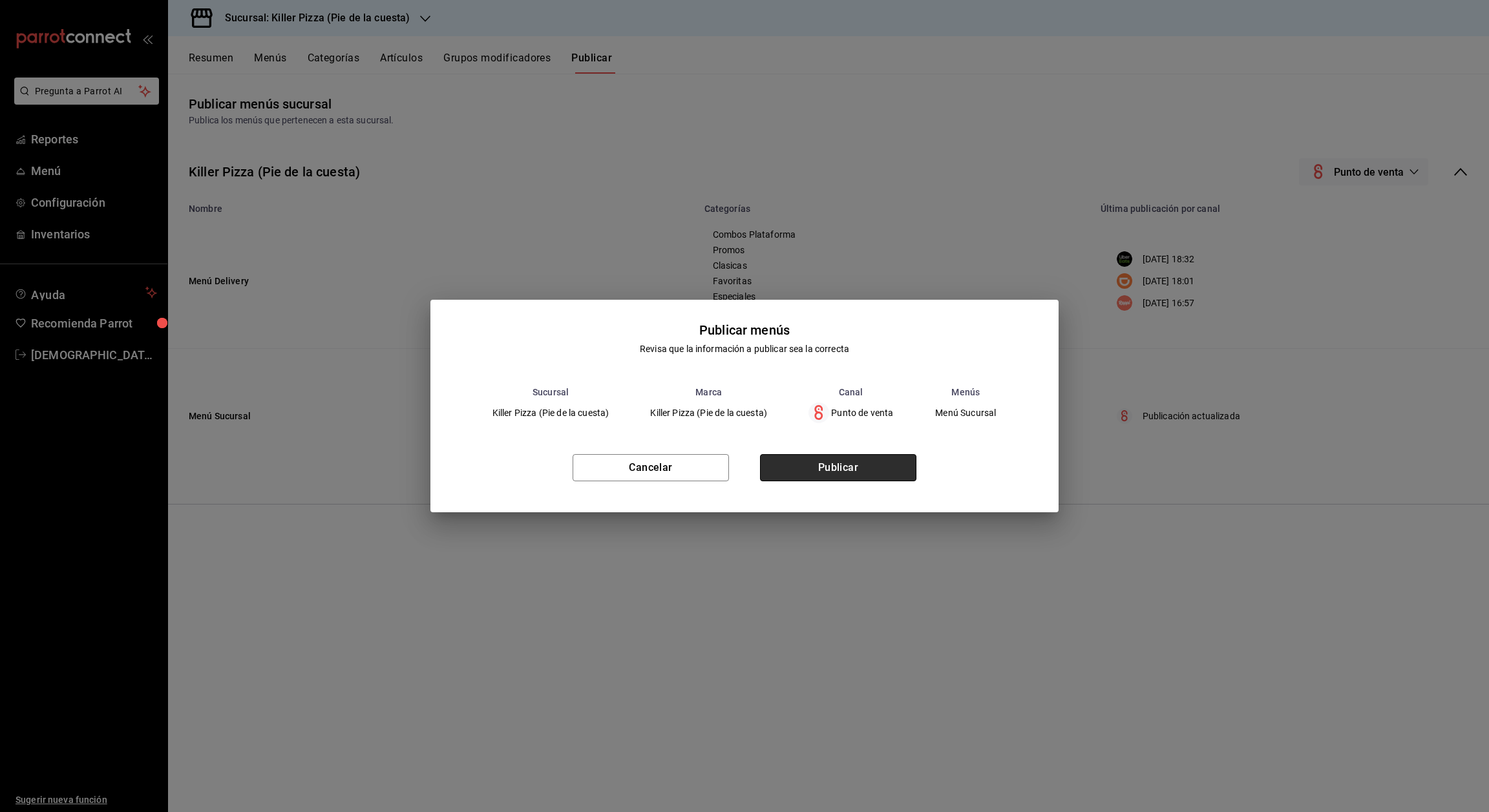
click at [843, 474] on button "Publicar" at bounding box center [838, 468] width 156 height 27
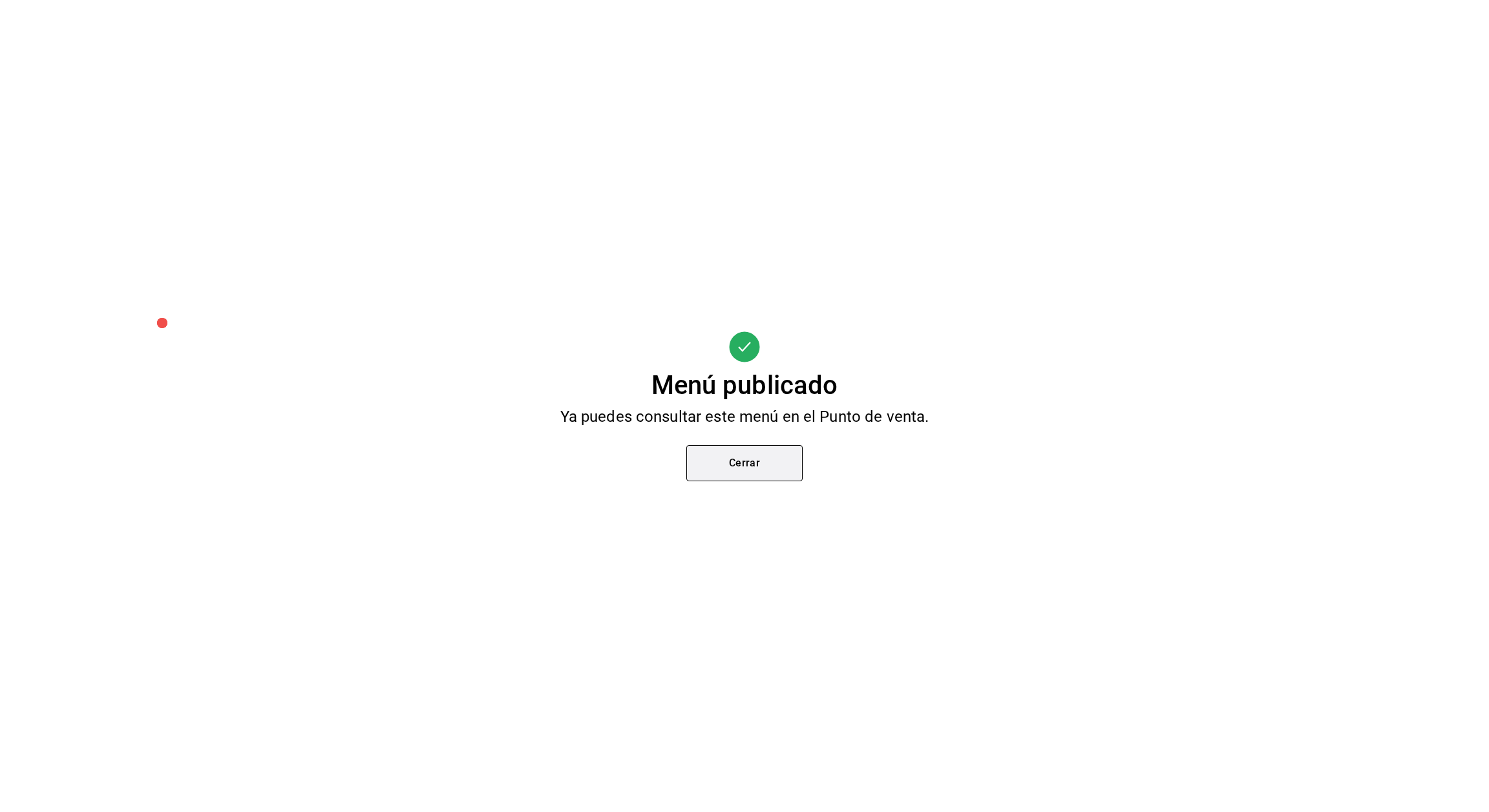
click at [747, 454] on button "Cerrar" at bounding box center [744, 463] width 116 height 36
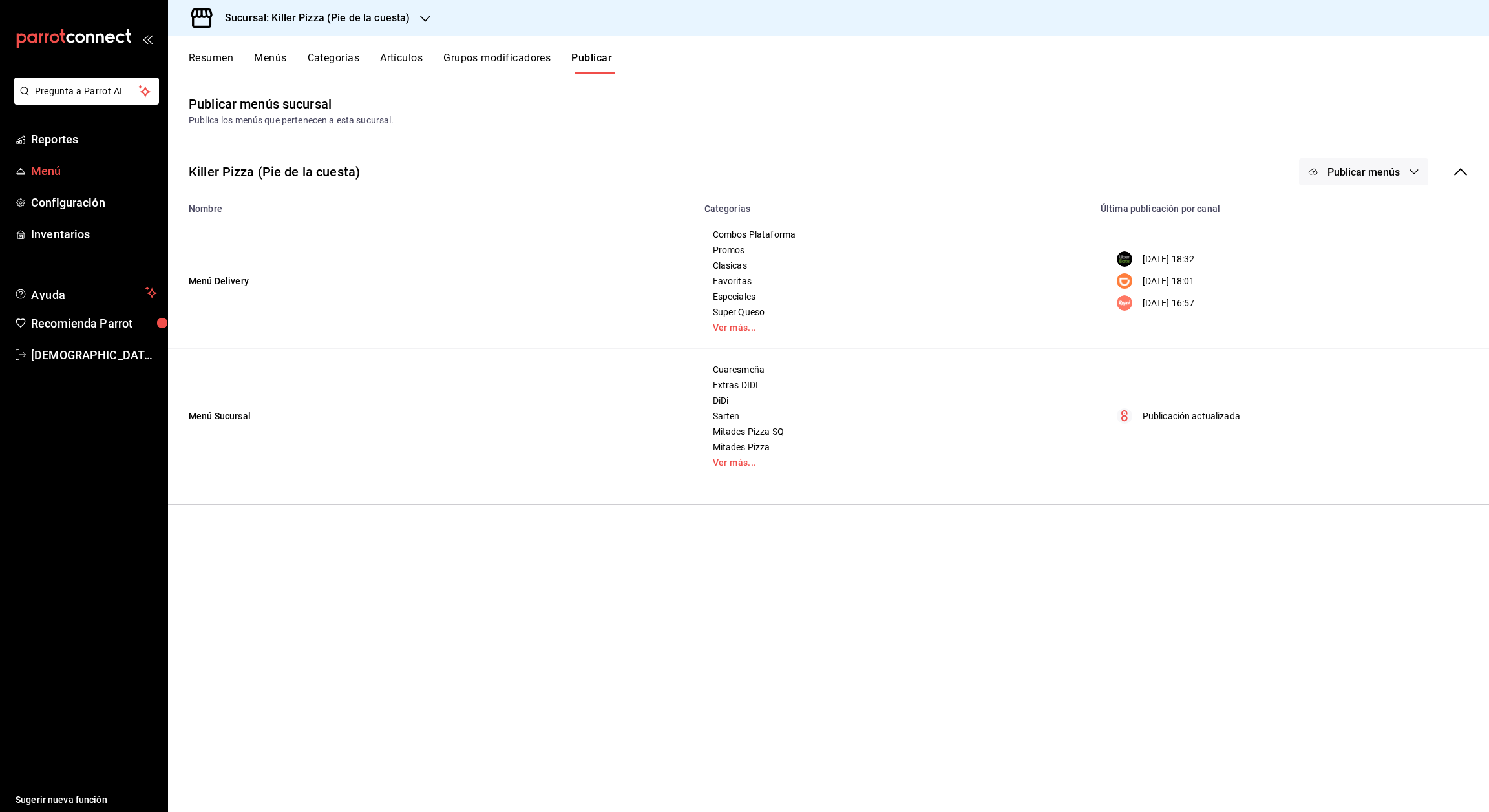
click at [67, 177] on span "Menú" at bounding box center [94, 171] width 126 height 17
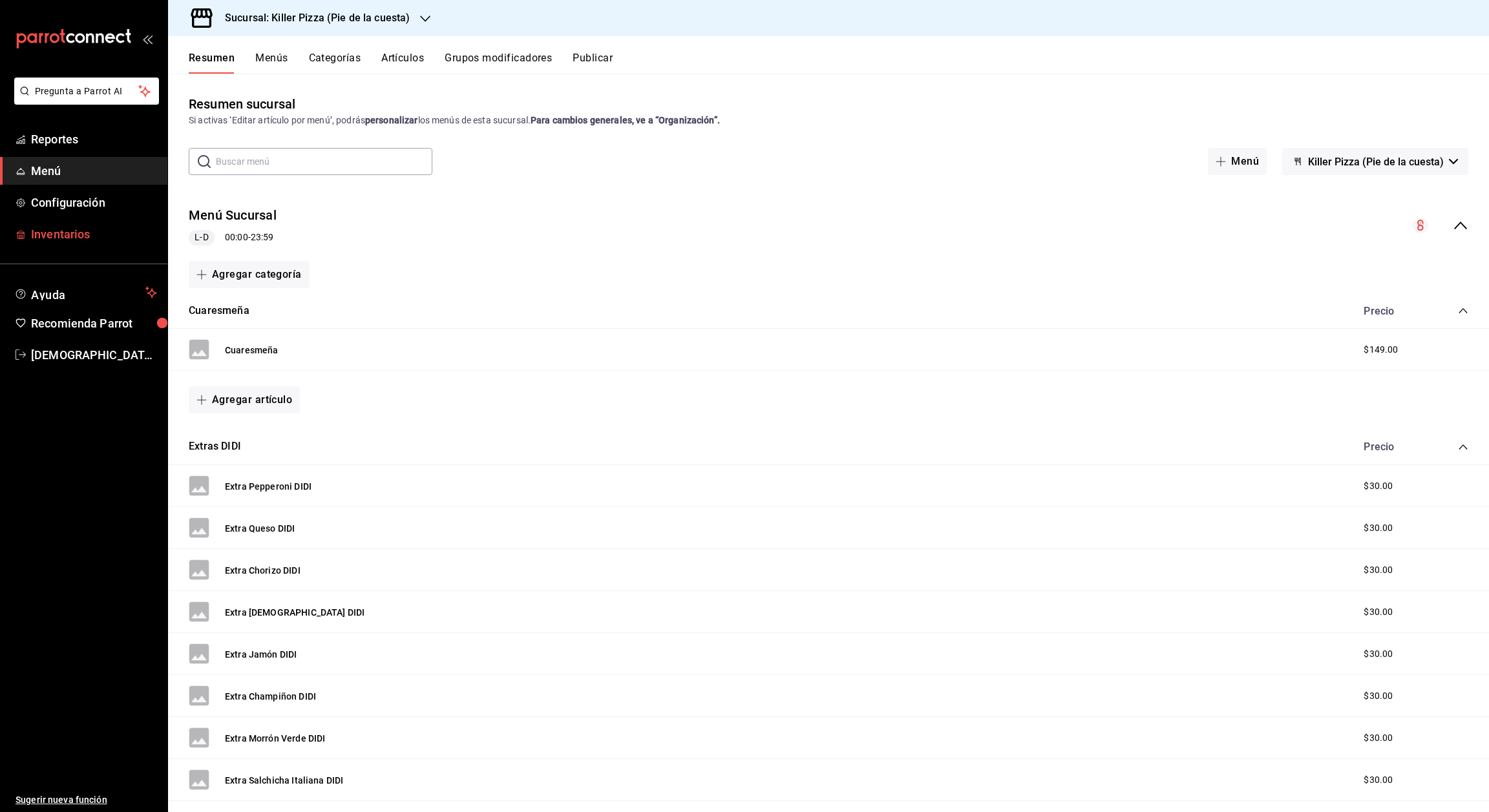
click at [77, 232] on span "Inventarios" at bounding box center [94, 234] width 126 height 17
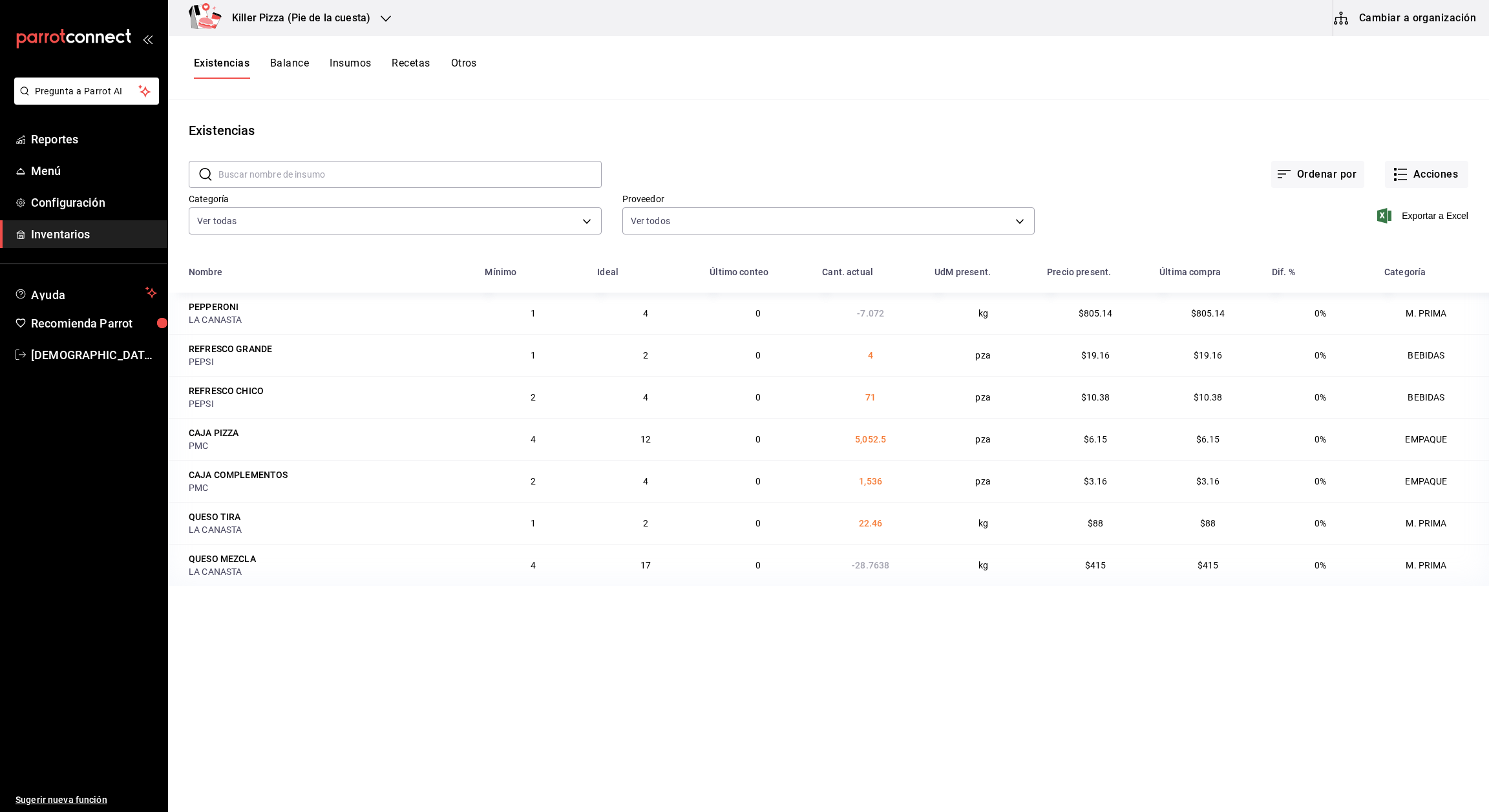
click at [1410, 36] on button "Cambiar a organización" at bounding box center [1406, 18] width 146 height 36
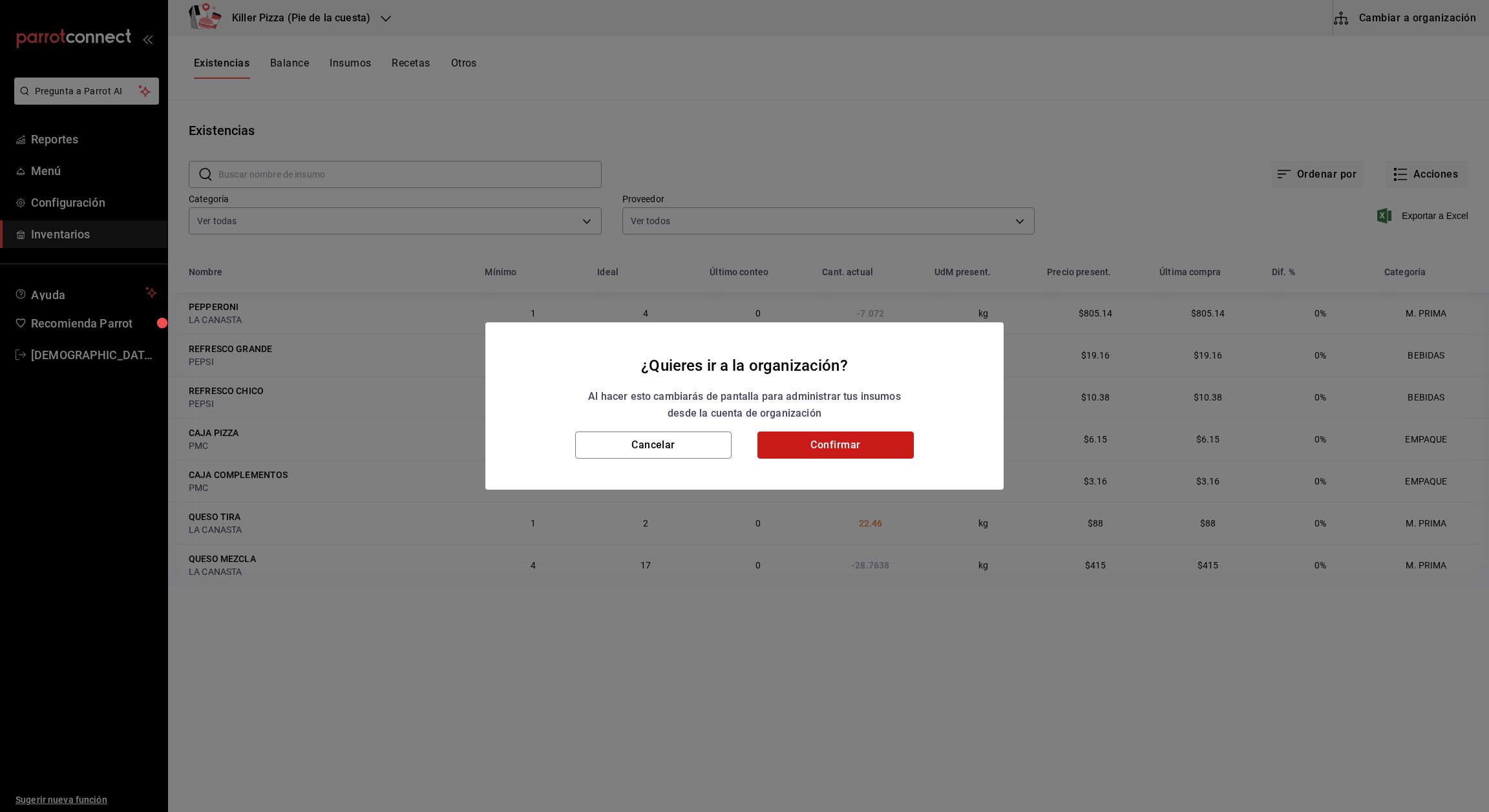
click at [862, 445] on button "Confirmar" at bounding box center [835, 445] width 156 height 27
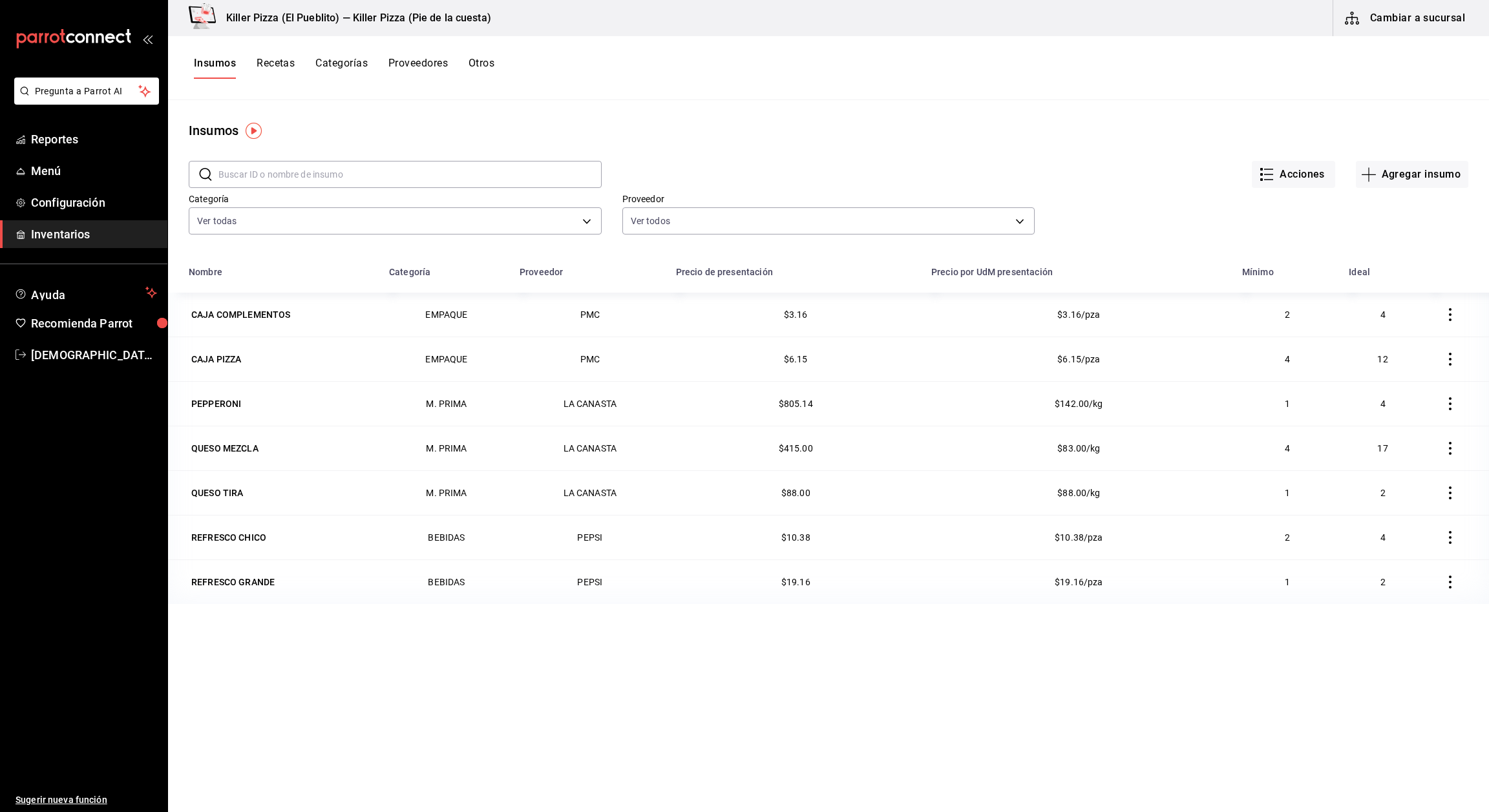
click at [287, 68] on button "Recetas" at bounding box center [275, 68] width 38 height 22
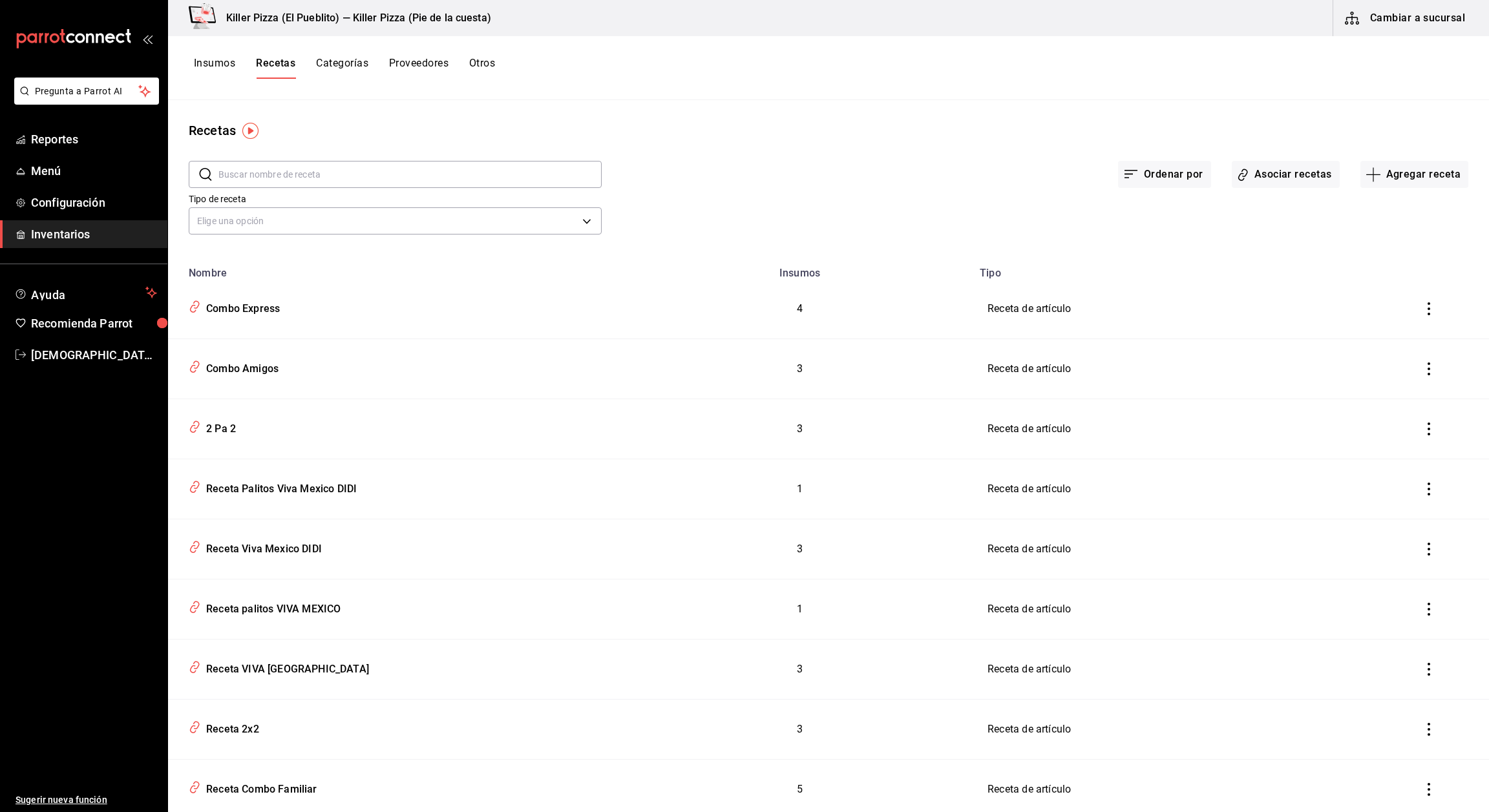
click at [363, 170] on input "text" at bounding box center [410, 174] width 383 height 26
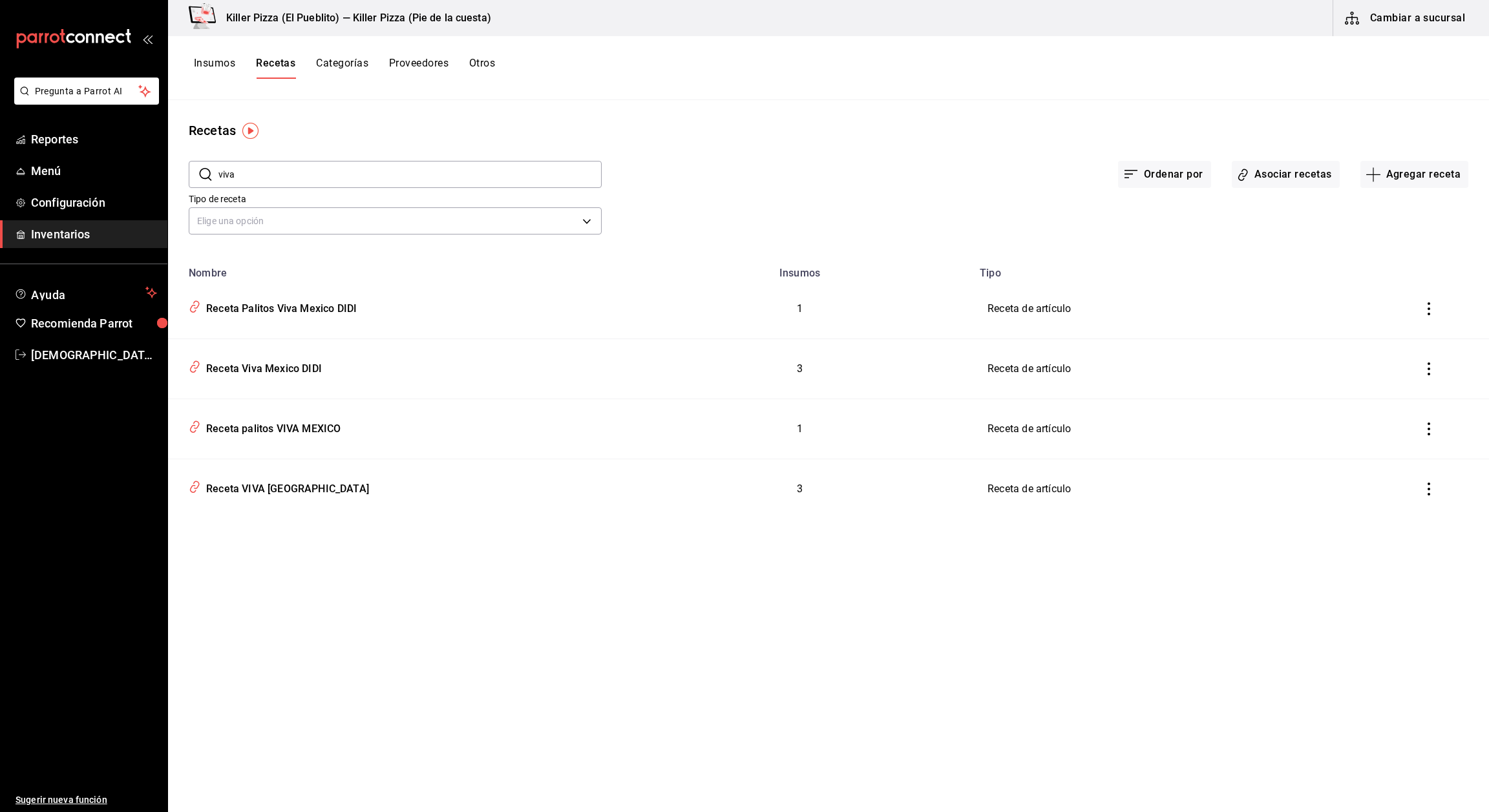
click at [244, 167] on input "viva" at bounding box center [410, 174] width 383 height 26
type input "v"
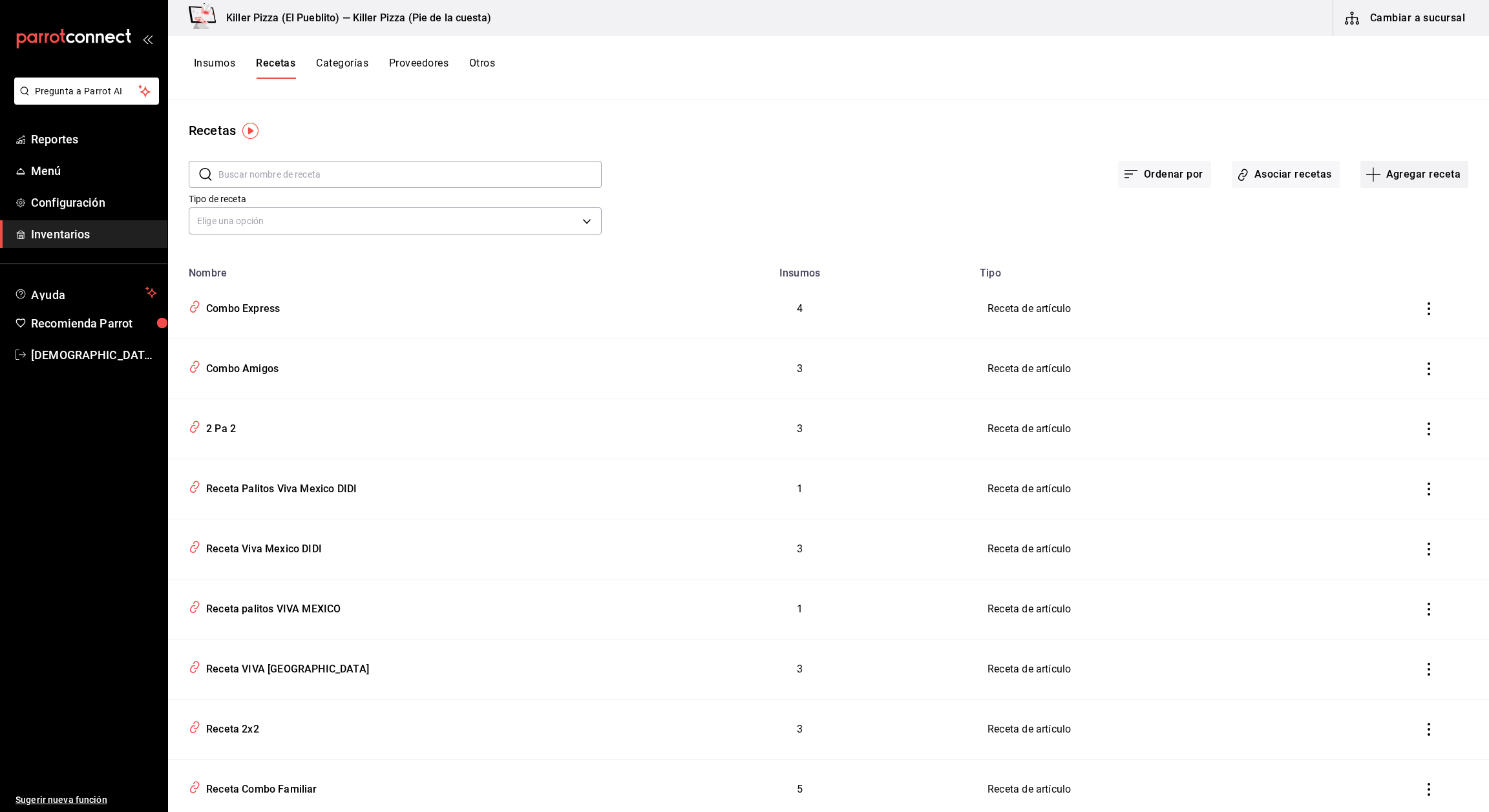
click at [1380, 180] on button "Agregar receta" at bounding box center [1414, 174] width 108 height 27
click at [1385, 209] on span "Receta" at bounding box center [1400, 210] width 109 height 13
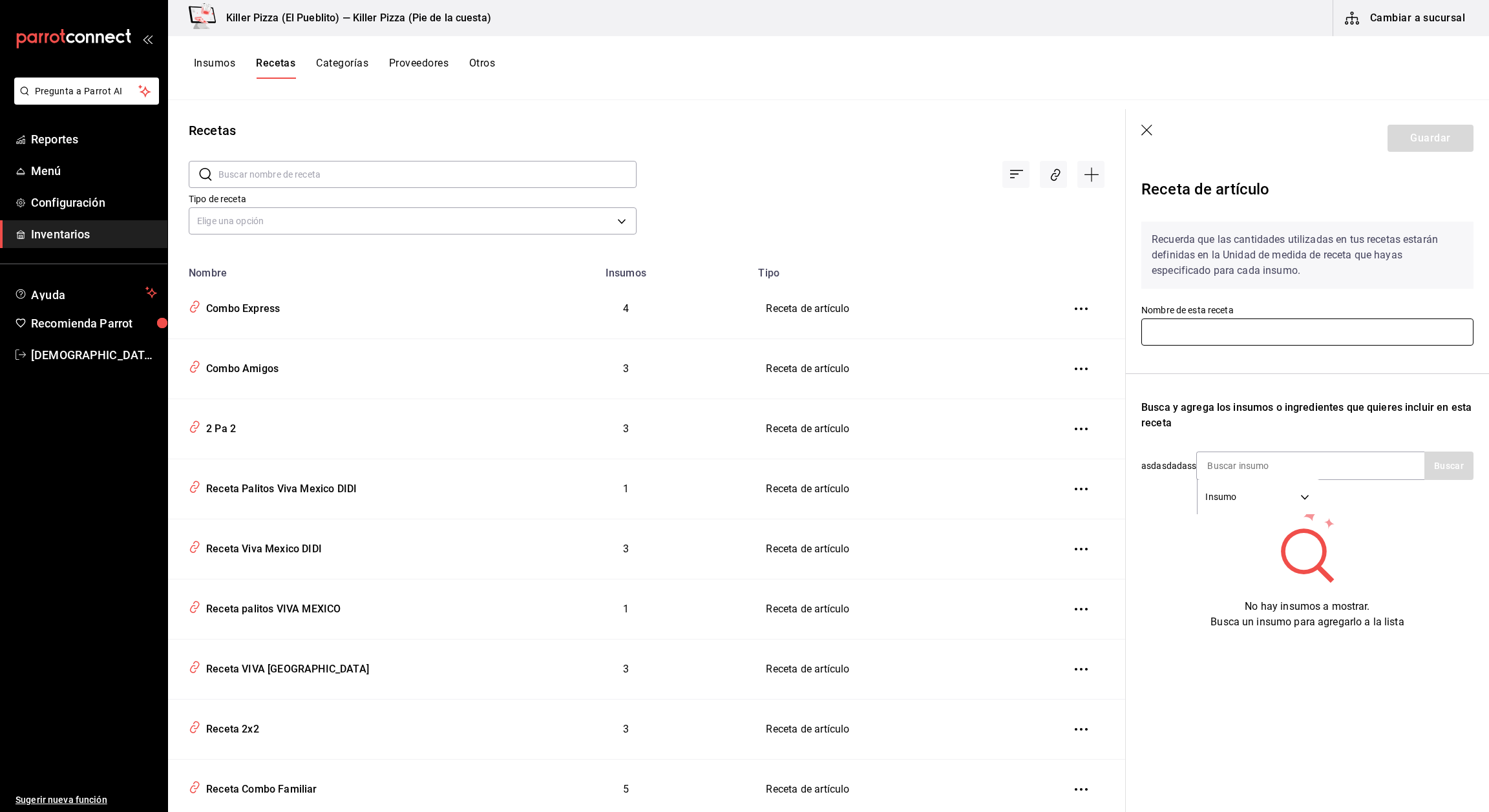
click at [1279, 334] on input "text" at bounding box center [1307, 332] width 332 height 27
type input "Viva [GEOGRAPHIC_DATA]"
click at [1281, 354] on div "Recuerda que las cantidades utilizadas en tus recetas estarán definidas en la U…" at bounding box center [1307, 421] width 332 height 419
click at [1335, 462] on div "Insumo SUPPLY" at bounding box center [1310, 466] width 228 height 28
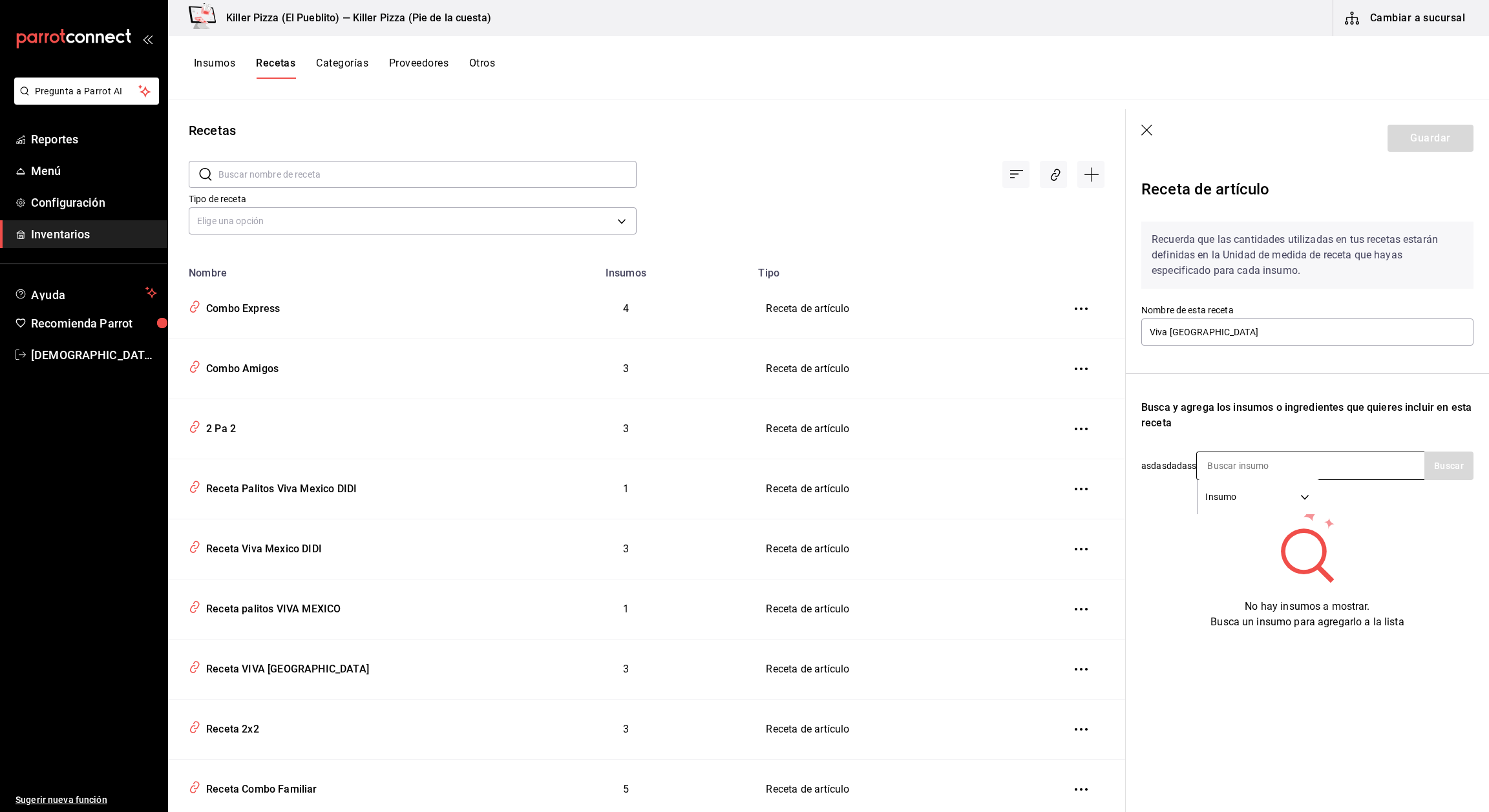
click at [1253, 468] on input at bounding box center [1261, 466] width 130 height 27
click at [1300, 497] on body "Pregunta a Parrot AI Reportes Menú Configuración Inventarios Ayuda Recomienda P…" at bounding box center [745, 401] width 1489 height 803
drag, startPoint x: 1118, startPoint y: 156, endPoint x: 1139, endPoint y: 278, distance: 123.8
click at [1139, 278] on div at bounding box center [745, 406] width 1489 height 812
click at [1069, 269] on th "inventoriesTable" at bounding box center [1084, 269] width 83 height 20
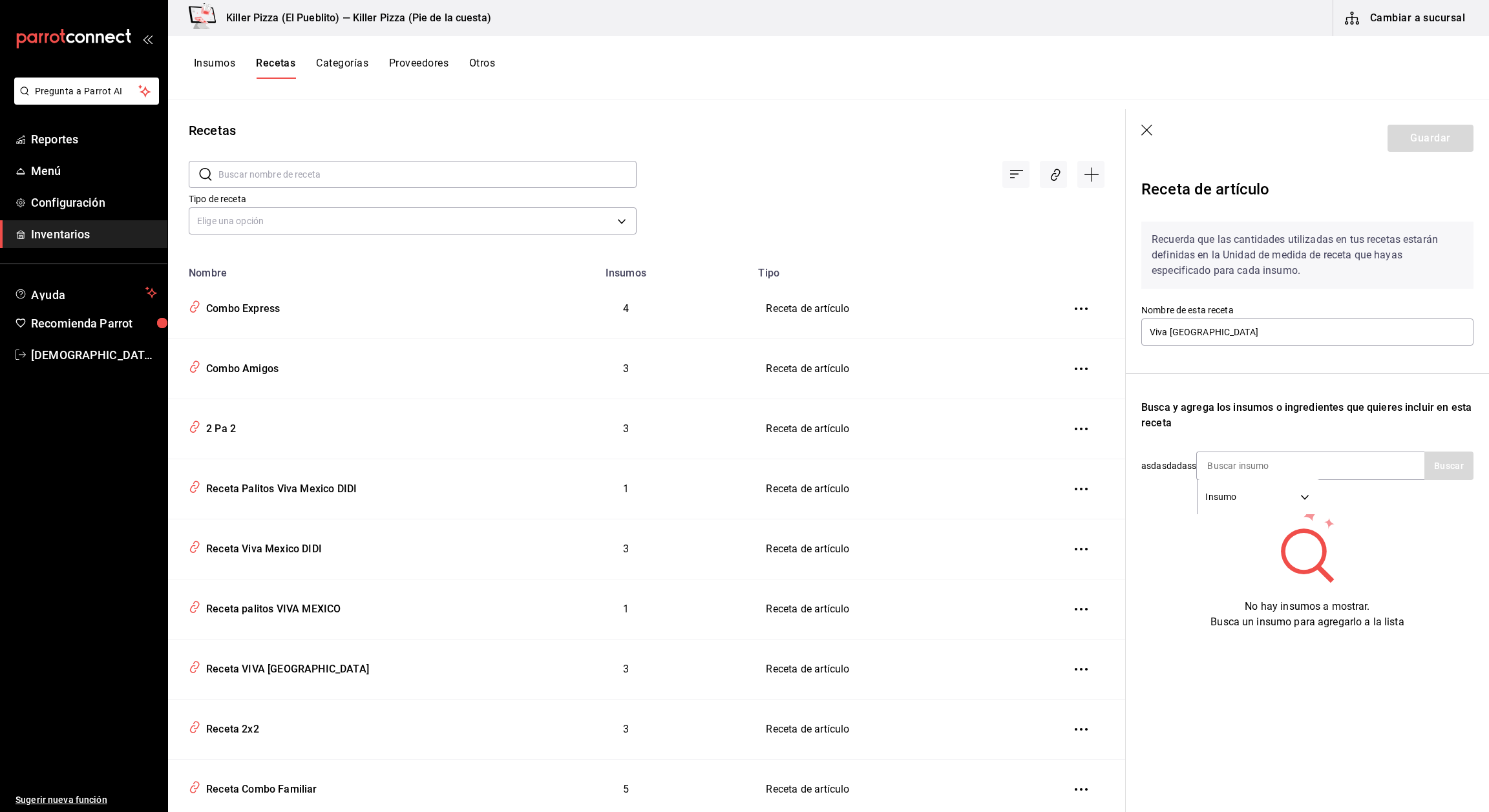
click at [1145, 130] on icon "button" at bounding box center [1147, 131] width 13 height 13
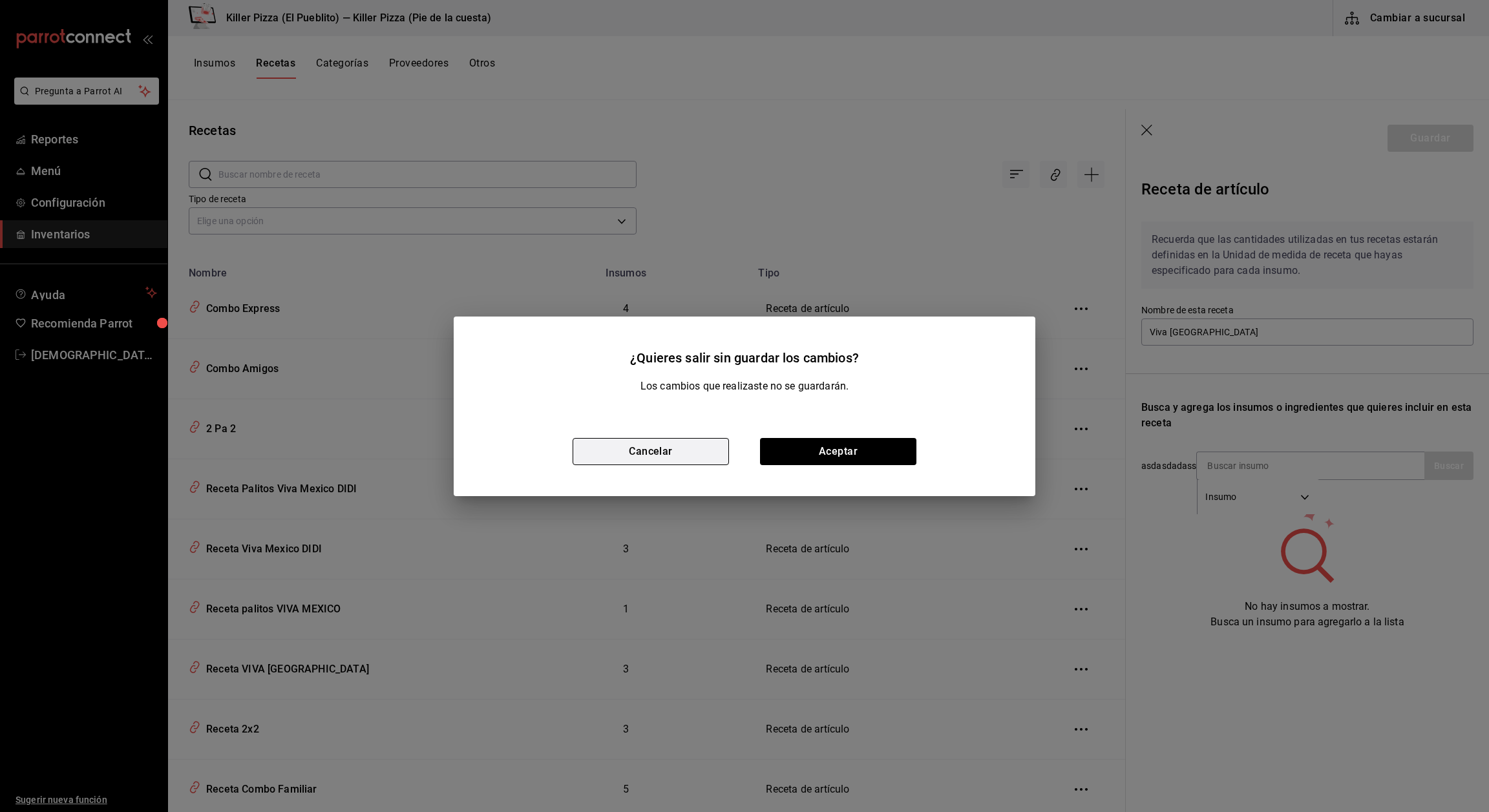
click at [704, 443] on button "Cancelar" at bounding box center [651, 452] width 156 height 27
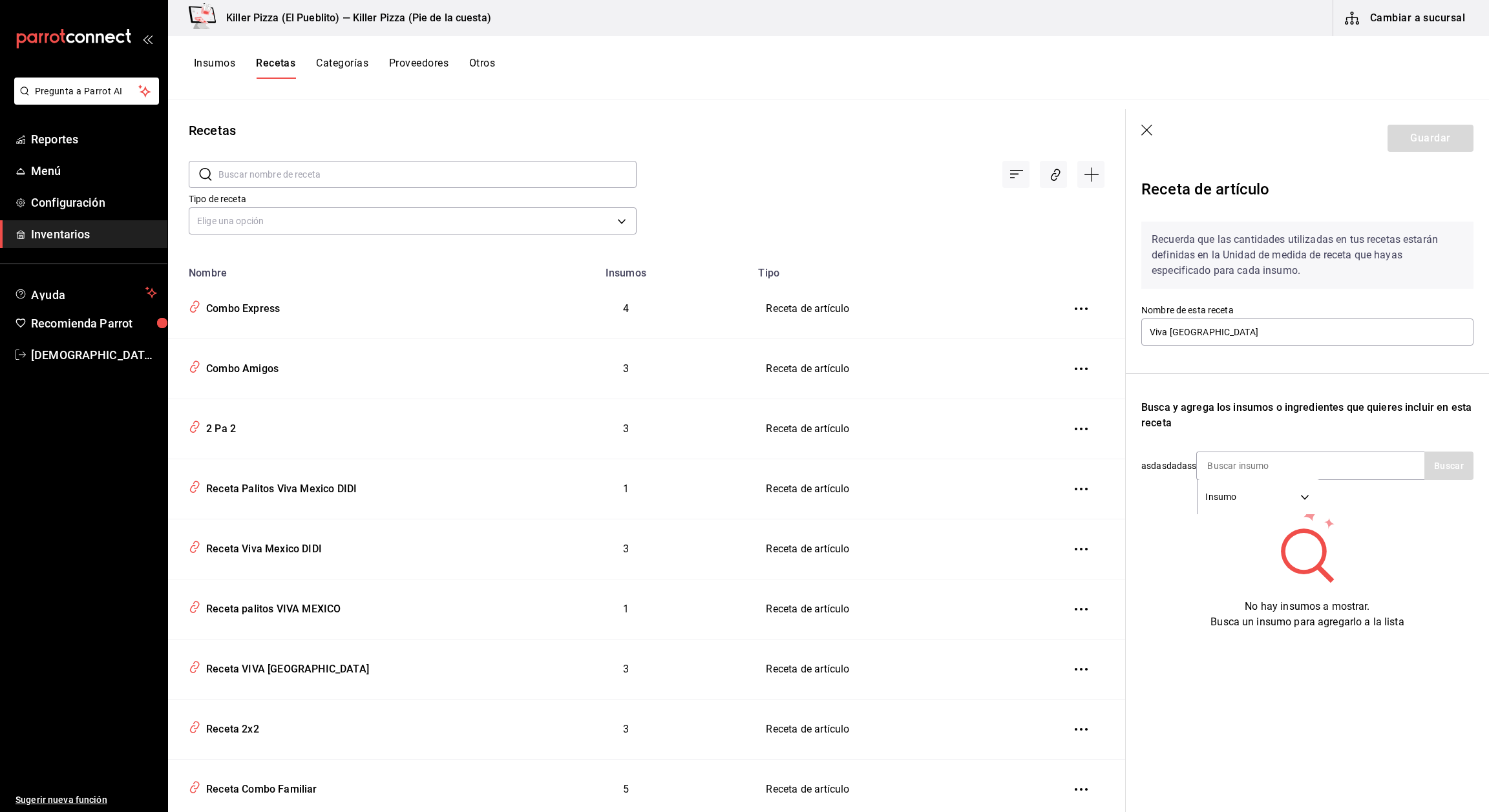
click at [1149, 129] on icon "button" at bounding box center [1147, 131] width 13 height 13
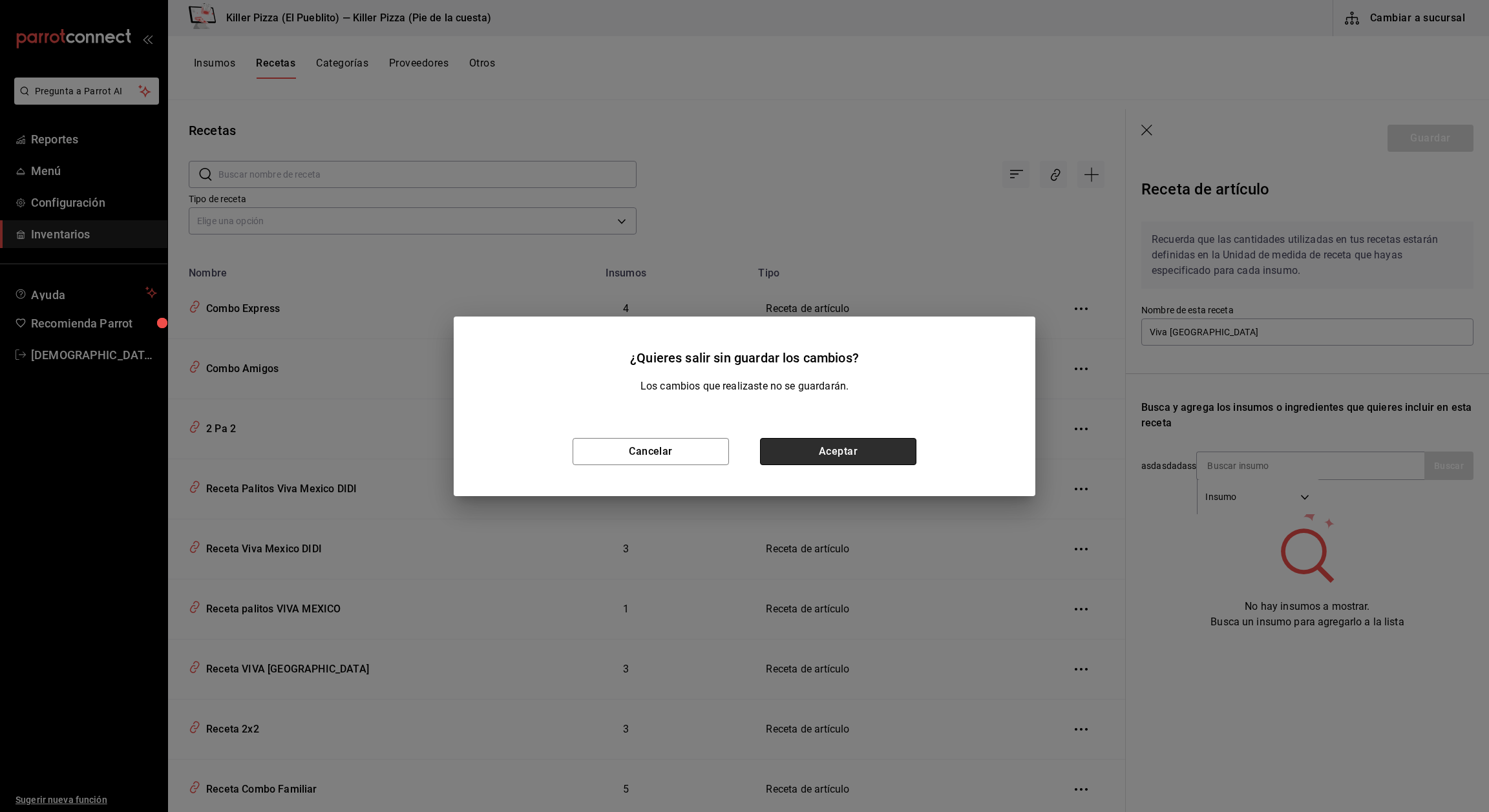
click at [908, 460] on button "Aceptar" at bounding box center [838, 452] width 156 height 27
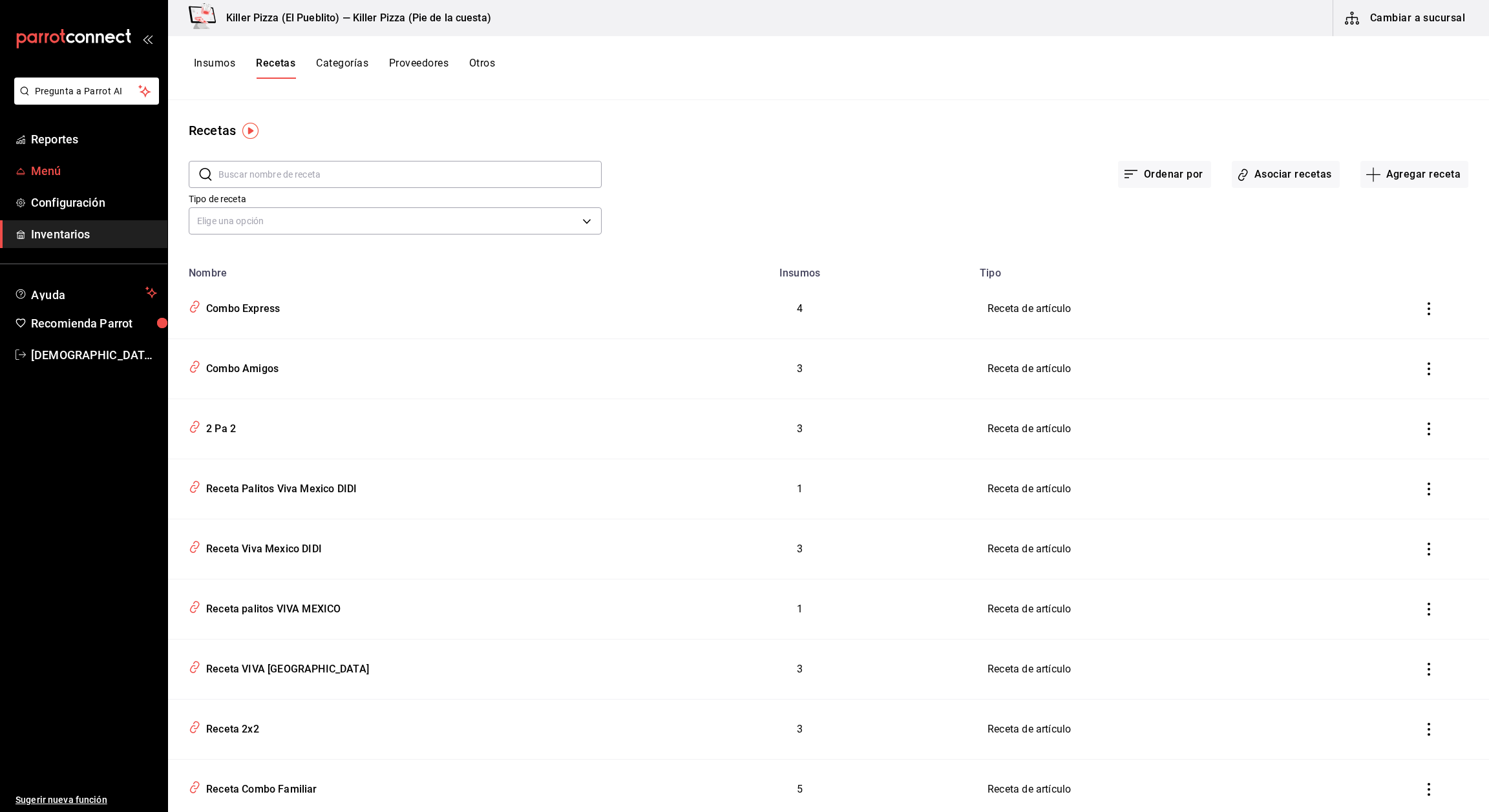
click at [59, 164] on span "Menú" at bounding box center [94, 171] width 126 height 17
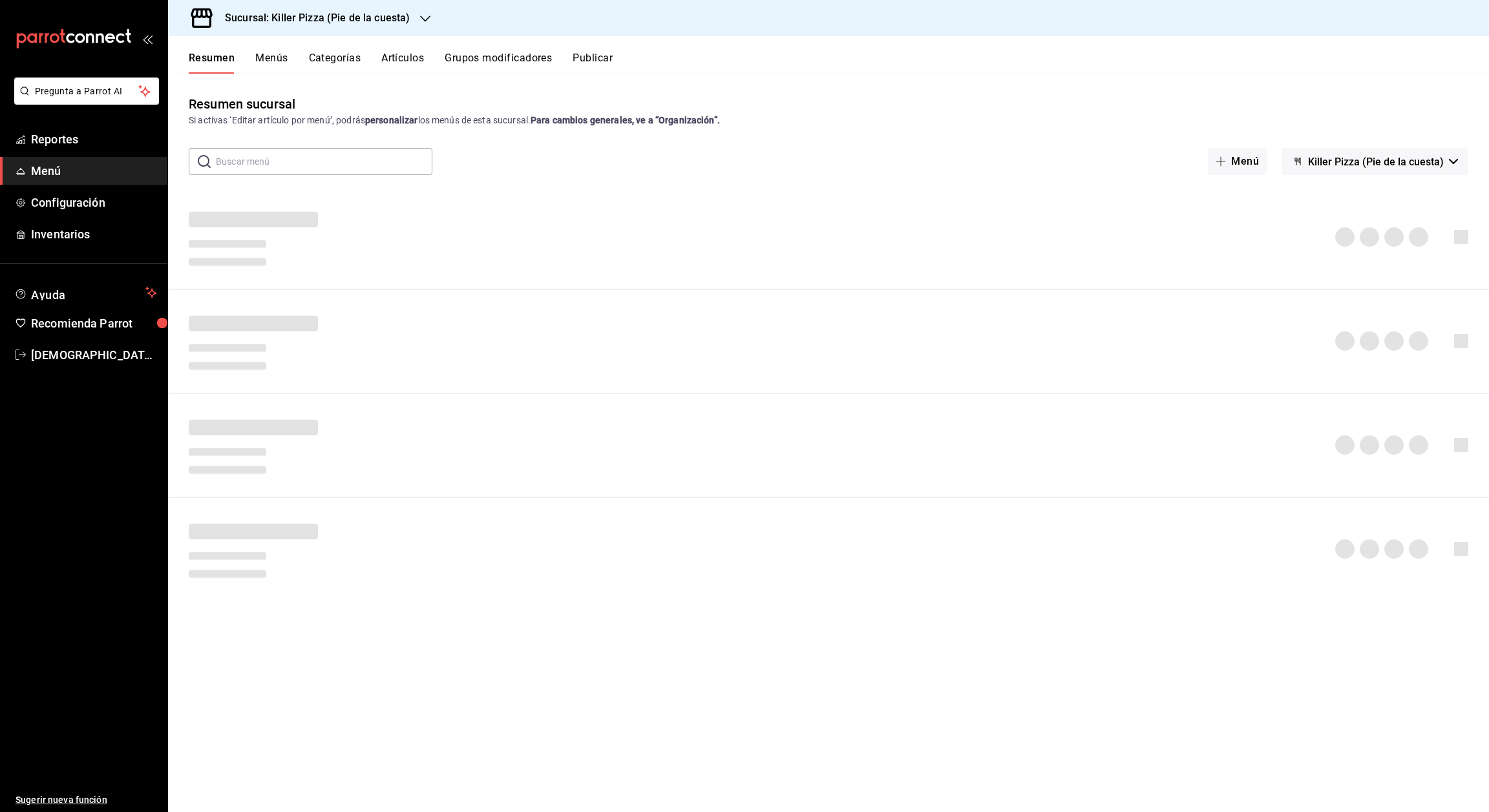
click at [405, 54] on button "Artículos" at bounding box center [403, 62] width 43 height 22
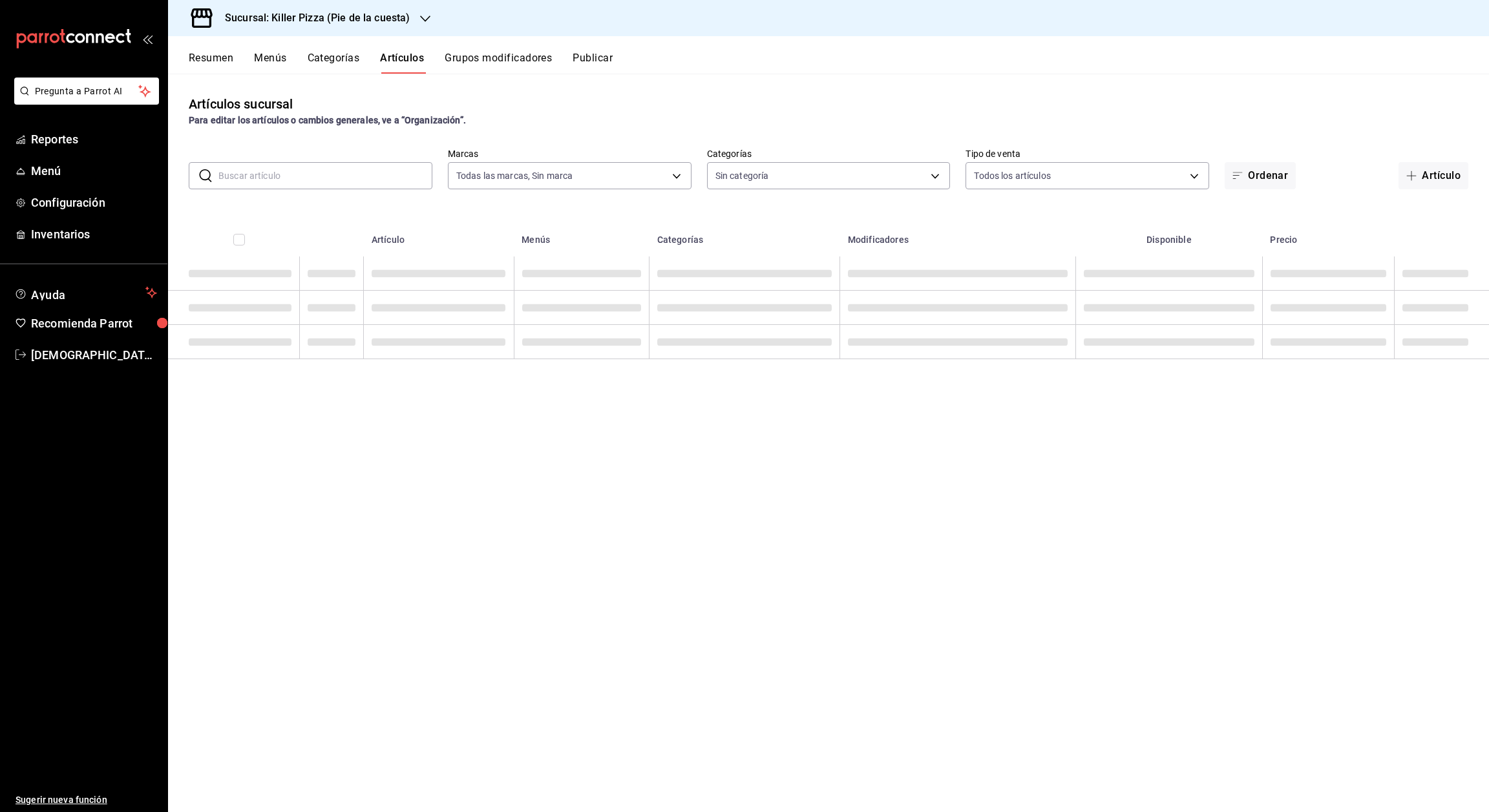
type input "97b2576e-4050-4013-adba-09120c95d758"
type input "7fb86d64-abf9-4f9f-96d4-5c5e69a06f53,9f4ba7ec-e98d-42d8-ba84-5fe72b9cc251,1d4d0…"
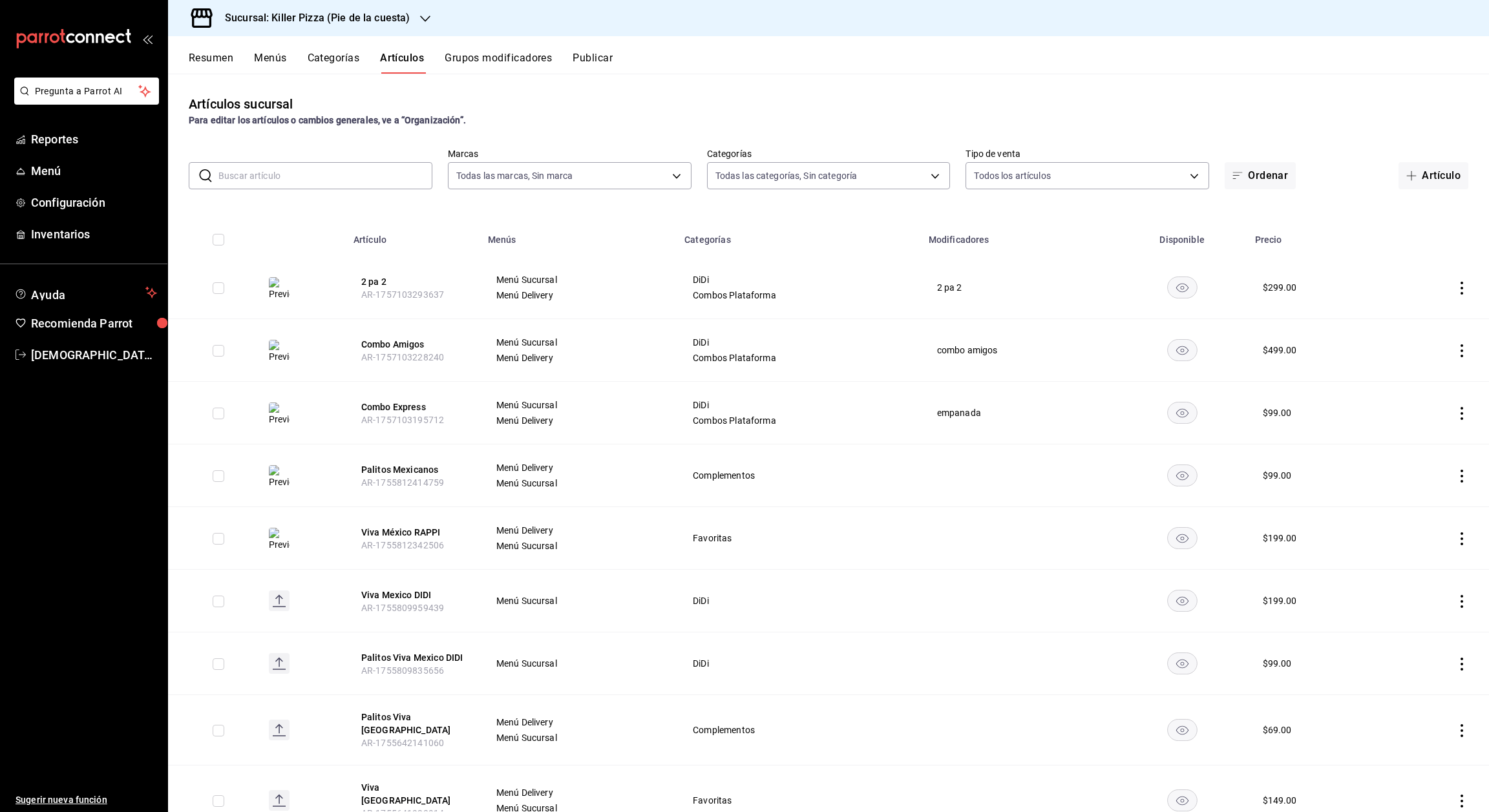
click at [344, 173] on input "text" at bounding box center [325, 176] width 214 height 26
type input "viva"
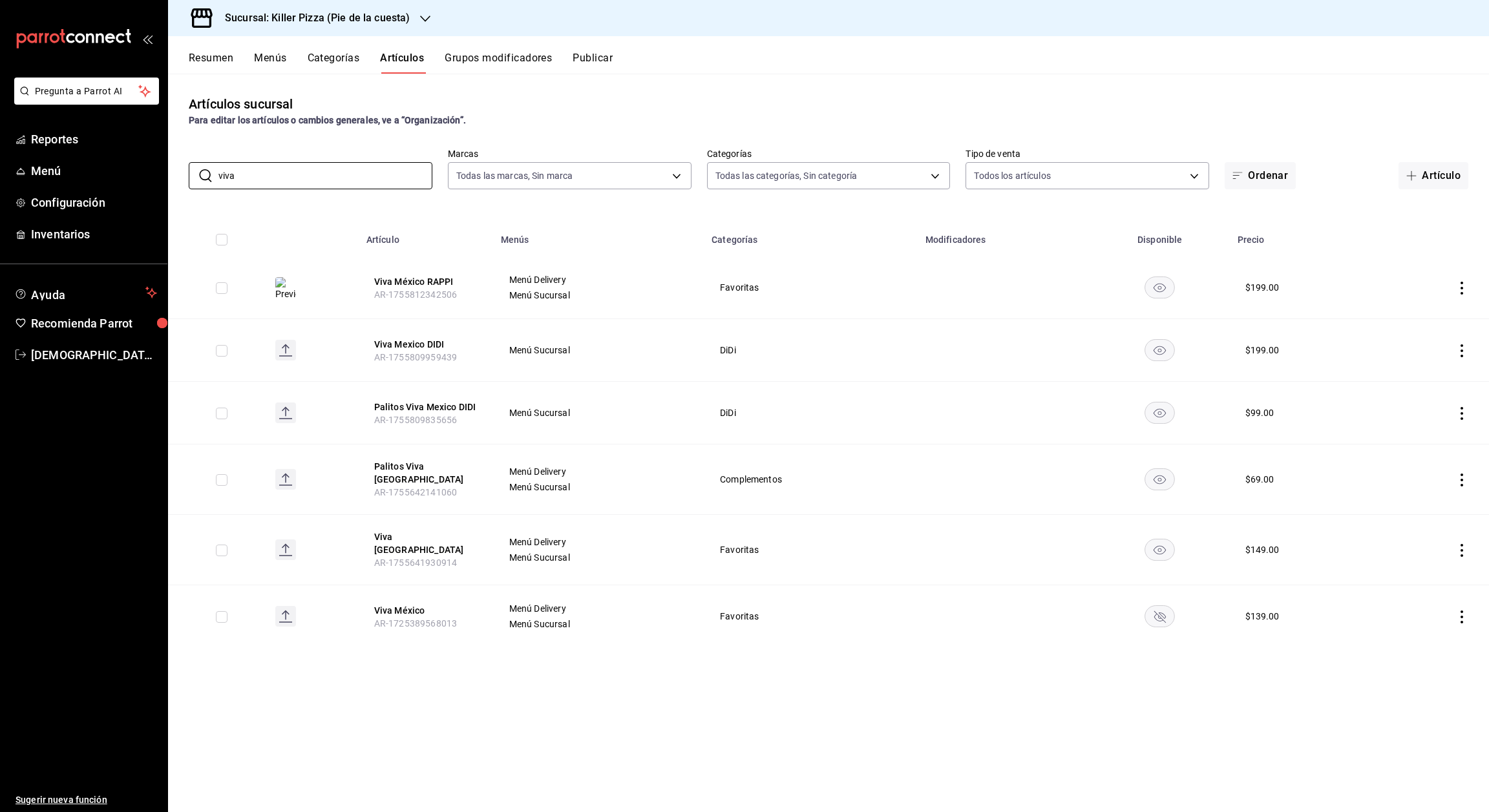
type input "viva"
